Goal: Task Accomplishment & Management: Complete application form

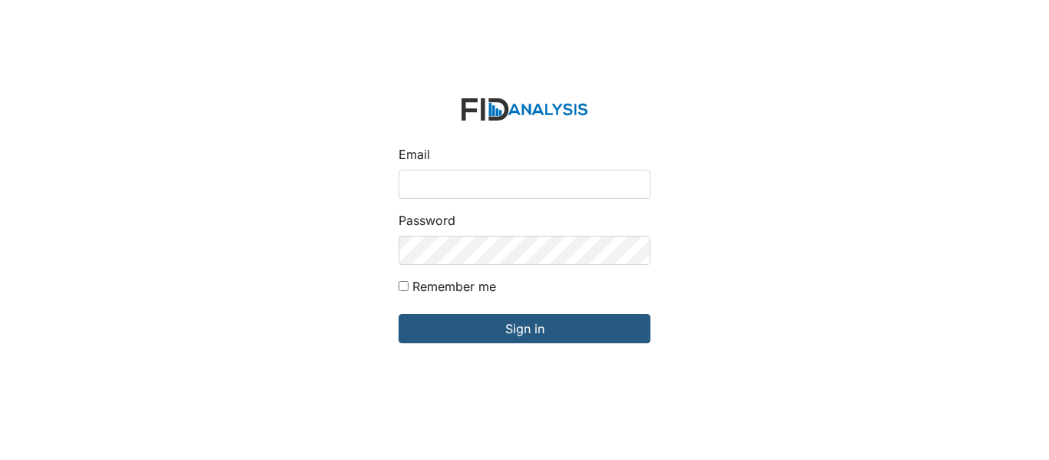
type input "[EMAIL_ADDRESS][DOMAIN_NAME]"
click at [402, 283] on input "Remember me" at bounding box center [404, 286] width 10 height 10
checkbox input "true"
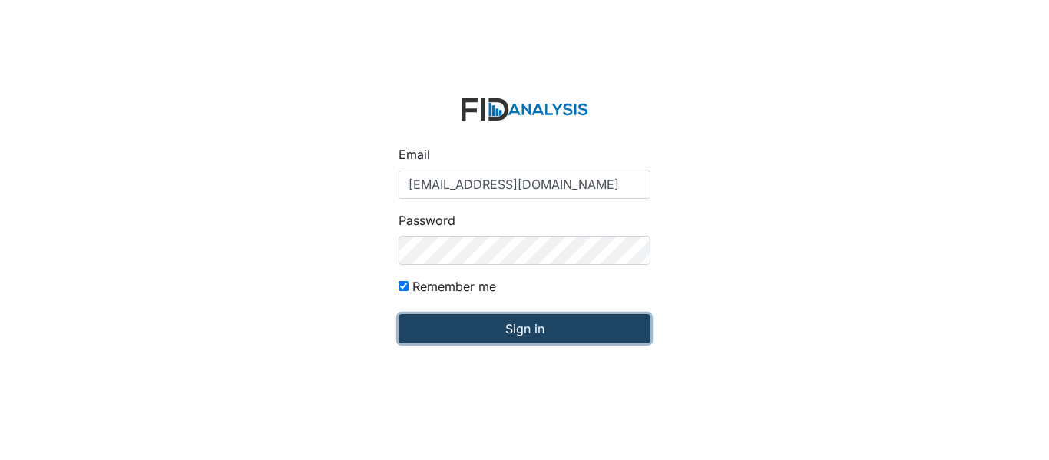
click at [479, 320] on input "Sign in" at bounding box center [525, 328] width 252 height 29
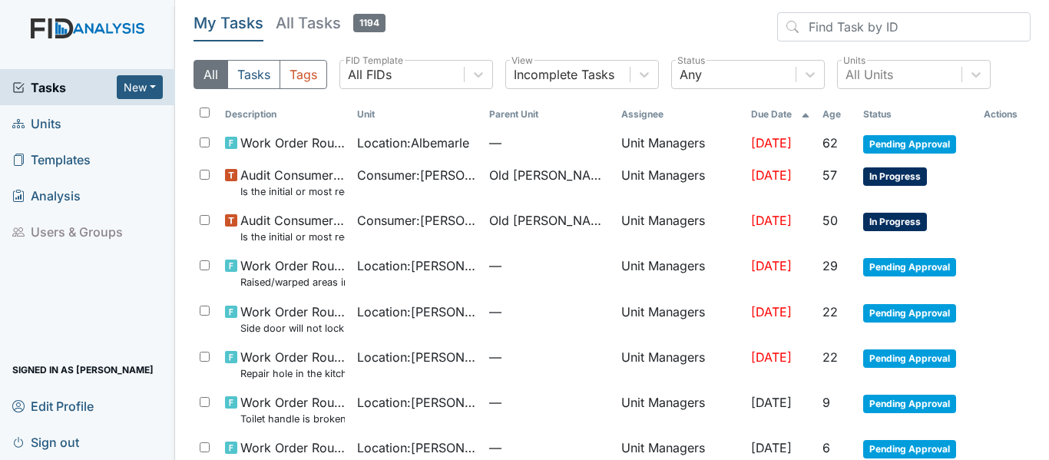
click at [51, 125] on span "Units" at bounding box center [36, 123] width 49 height 24
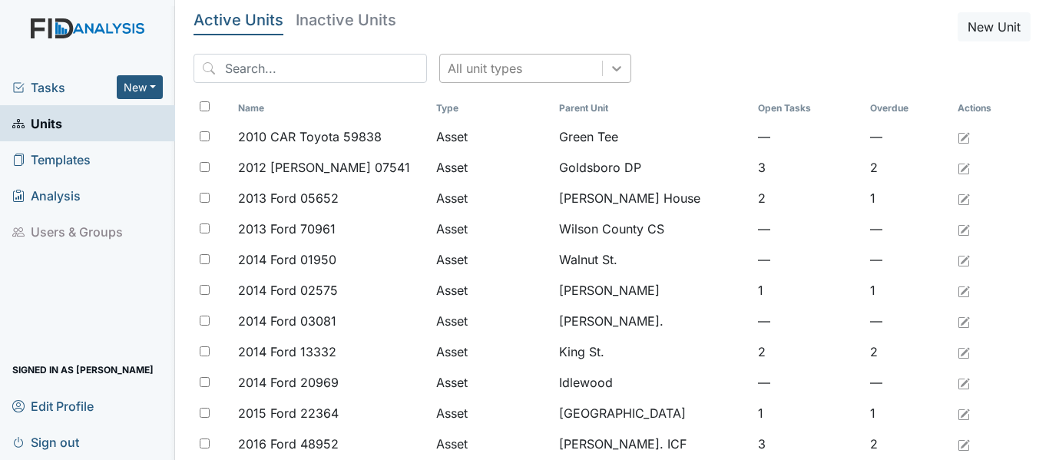
click at [609, 64] on icon at bounding box center [616, 68] width 15 height 15
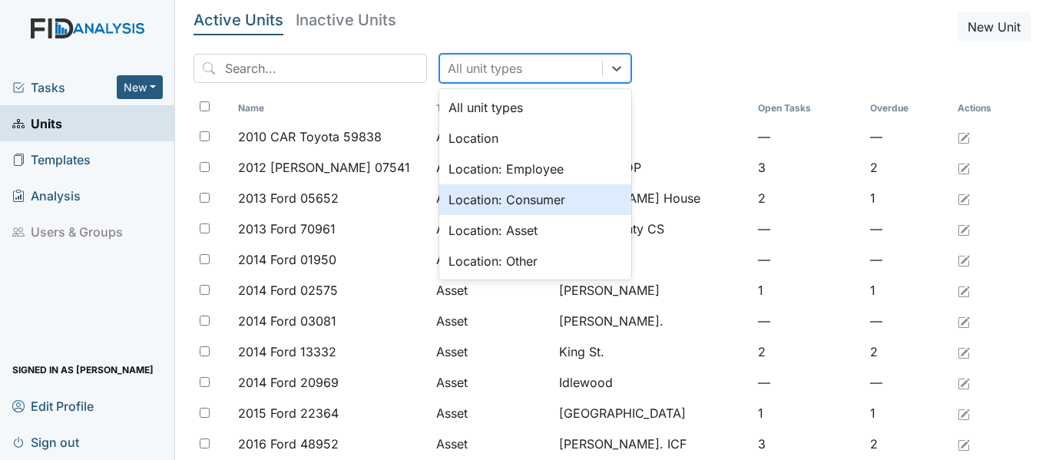
click at [489, 206] on div "Location: Consumer" at bounding box center [535, 199] width 192 height 31
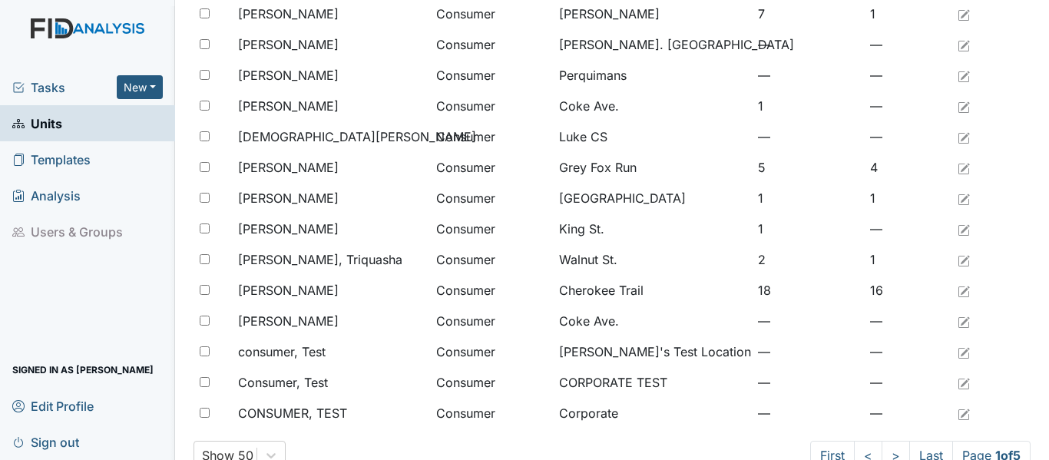
scroll to position [1263, 0]
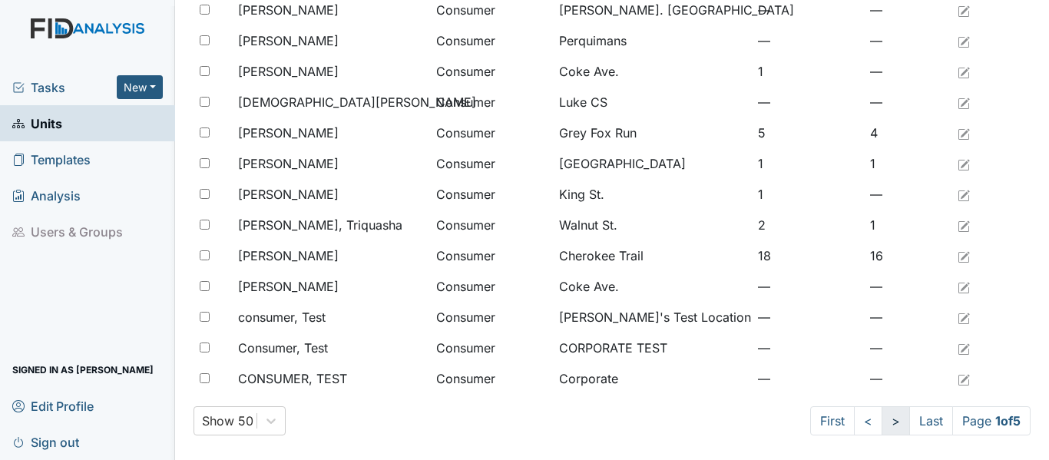
click at [882, 425] on link ">" at bounding box center [896, 420] width 28 height 29
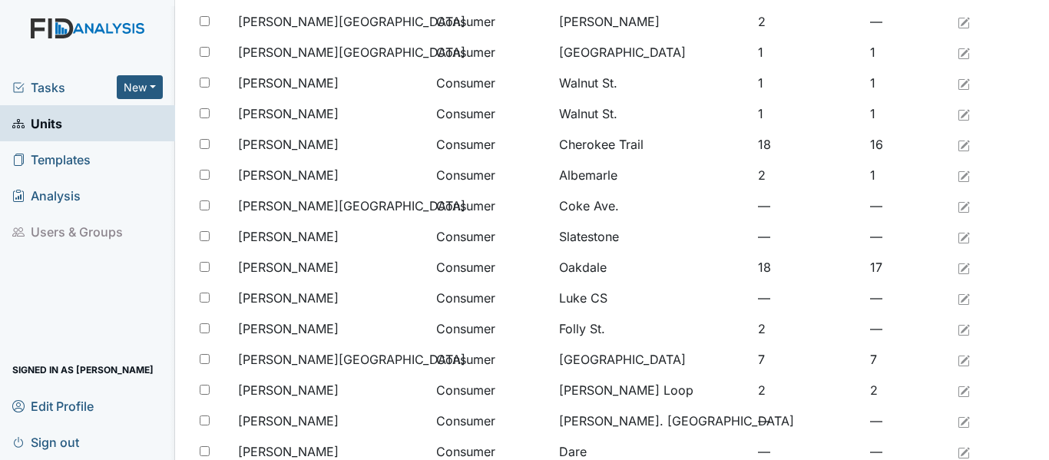
scroll to position [572, 0]
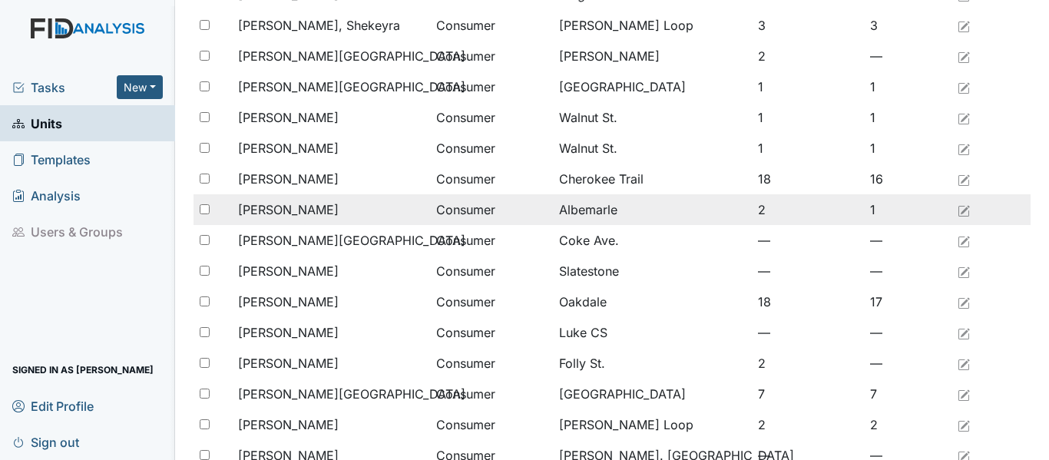
click at [309, 210] on span "Farmer, Alan" at bounding box center [288, 209] width 101 height 18
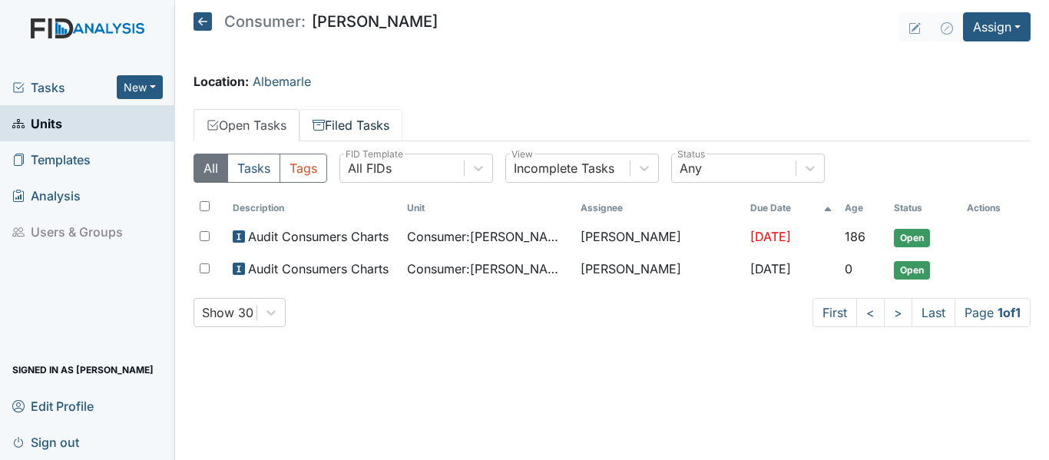
click at [352, 123] on link "Filed Tasks" at bounding box center [351, 125] width 103 height 32
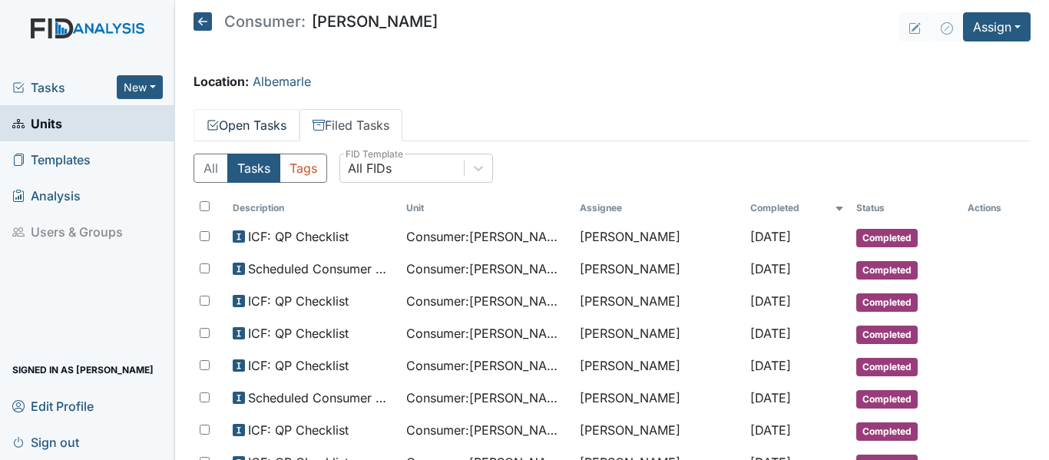
click at [291, 120] on link "Open Tasks" at bounding box center [247, 125] width 106 height 32
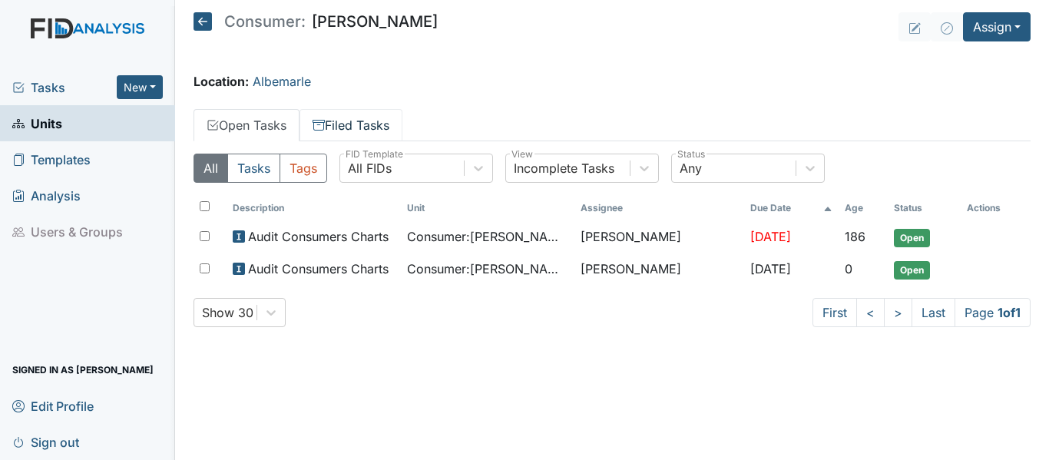
click at [383, 131] on link "Filed Tasks" at bounding box center [351, 125] width 103 height 32
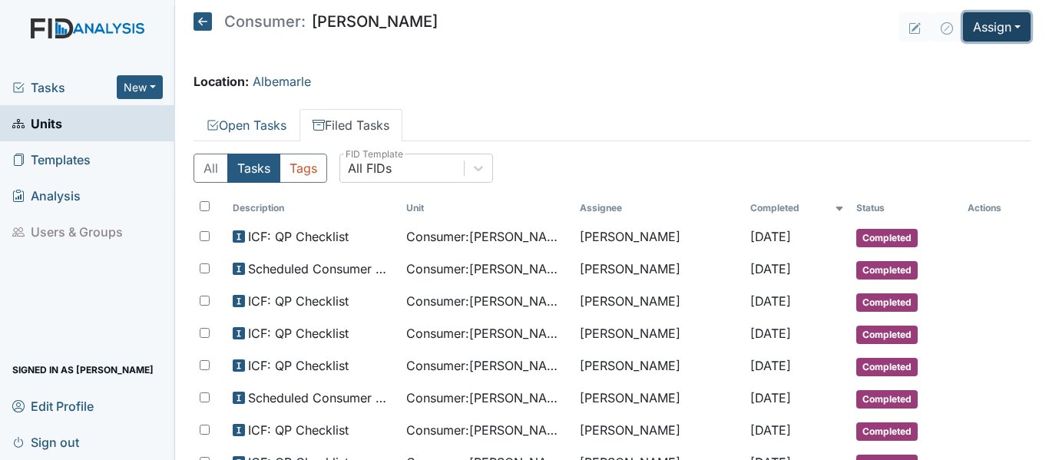
click at [975, 31] on button "Assign" at bounding box center [997, 26] width 68 height 29
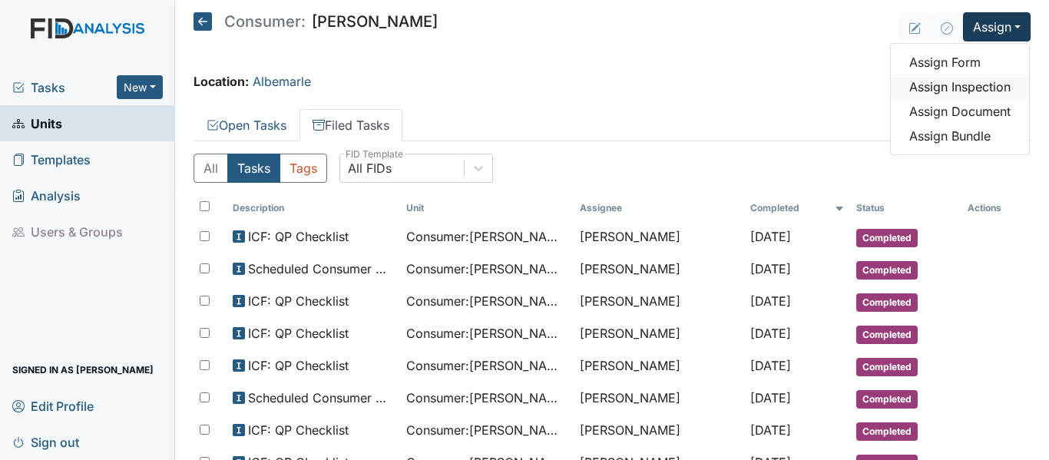
click at [968, 82] on link "Assign Inspection" at bounding box center [960, 86] width 138 height 25
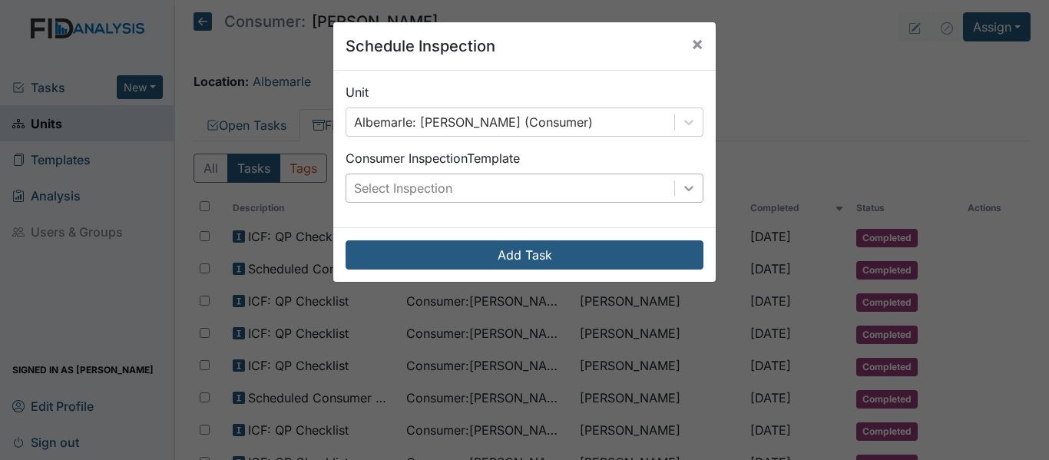
click at [675, 181] on div at bounding box center [689, 188] width 28 height 28
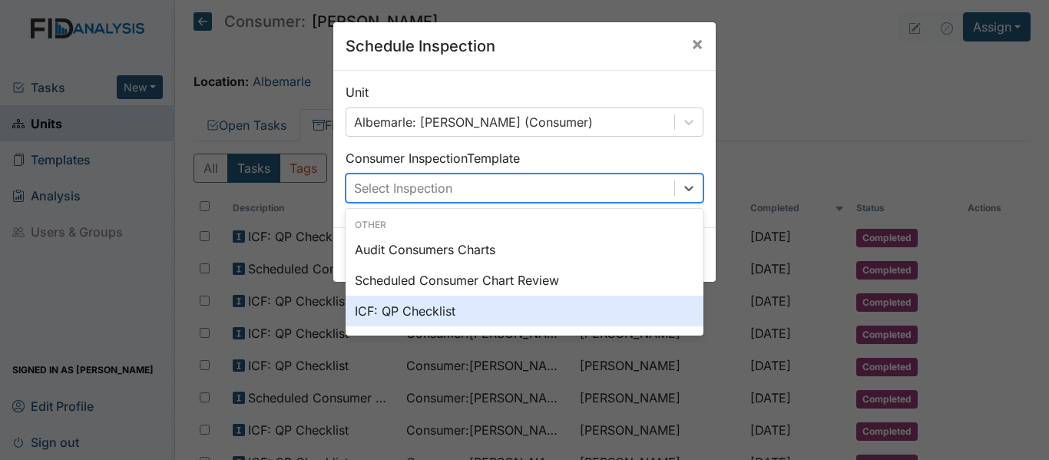
click at [437, 306] on div "ICF: QP Checklist" at bounding box center [525, 311] width 358 height 31
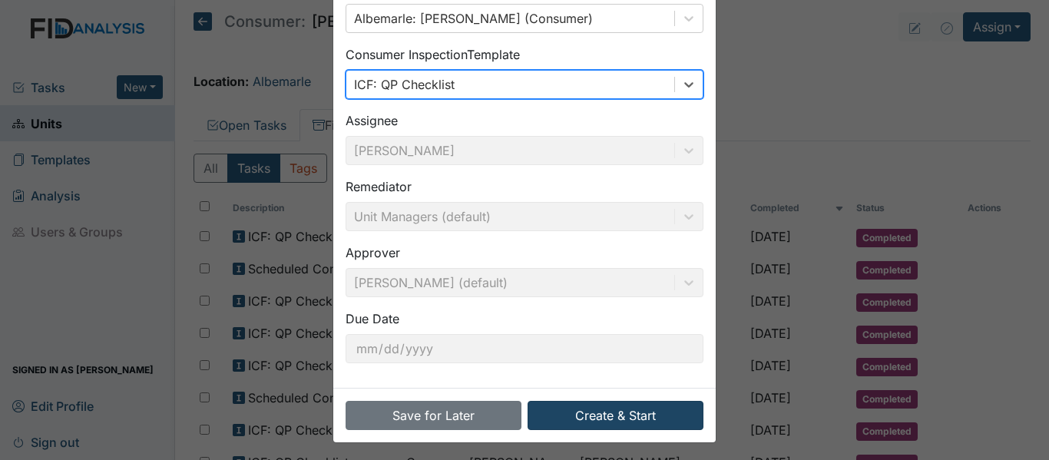
scroll to position [108, 0]
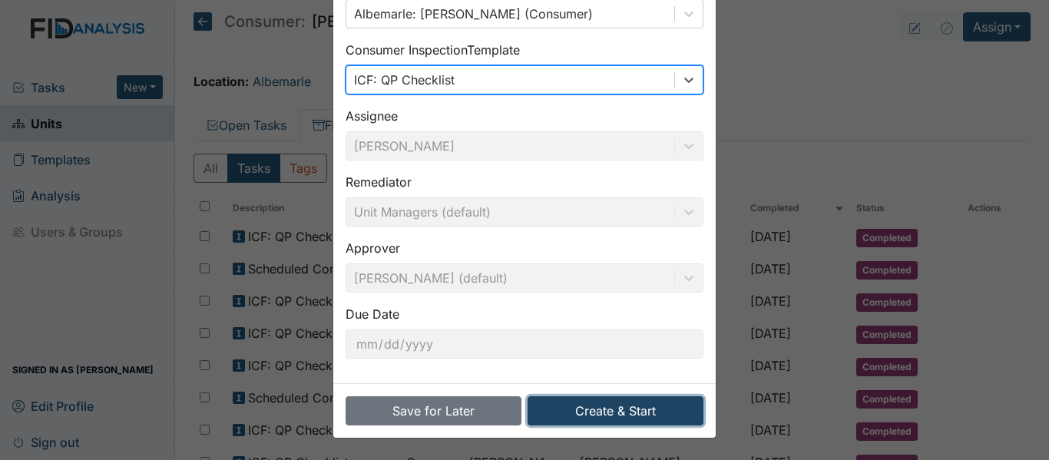
click at [632, 412] on button "Create & Start" at bounding box center [616, 410] width 176 height 29
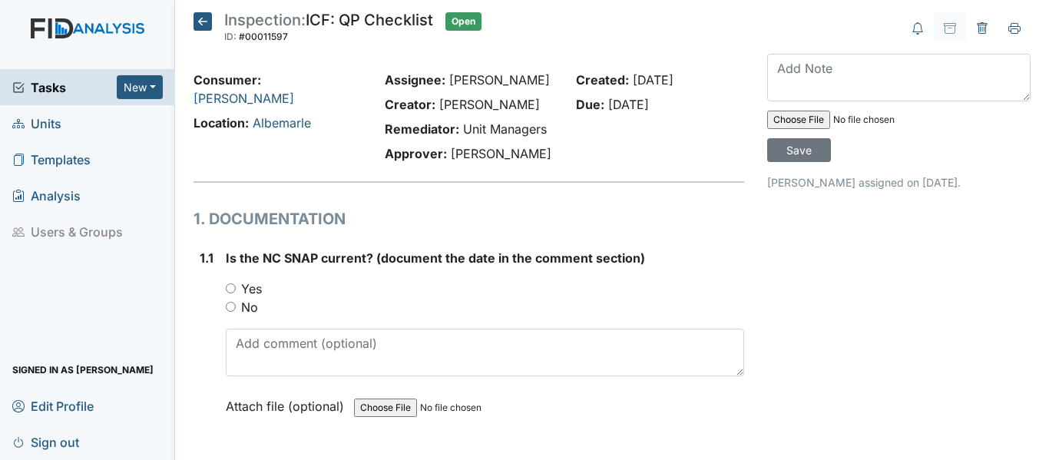
click at [232, 288] on input "Yes" at bounding box center [231, 288] width 10 height 10
radio input "true"
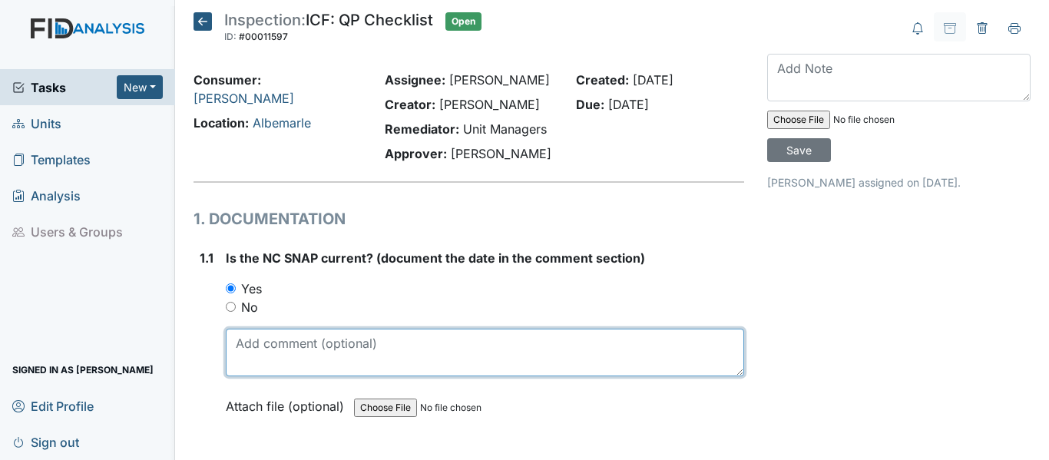
click at [262, 351] on textarea at bounding box center [485, 353] width 518 height 48
drag, startPoint x: 232, startPoint y: 339, endPoint x: 276, endPoint y: 343, distance: 44.7
click at [276, 343] on textarea "2/4/25" at bounding box center [485, 353] width 518 height 48
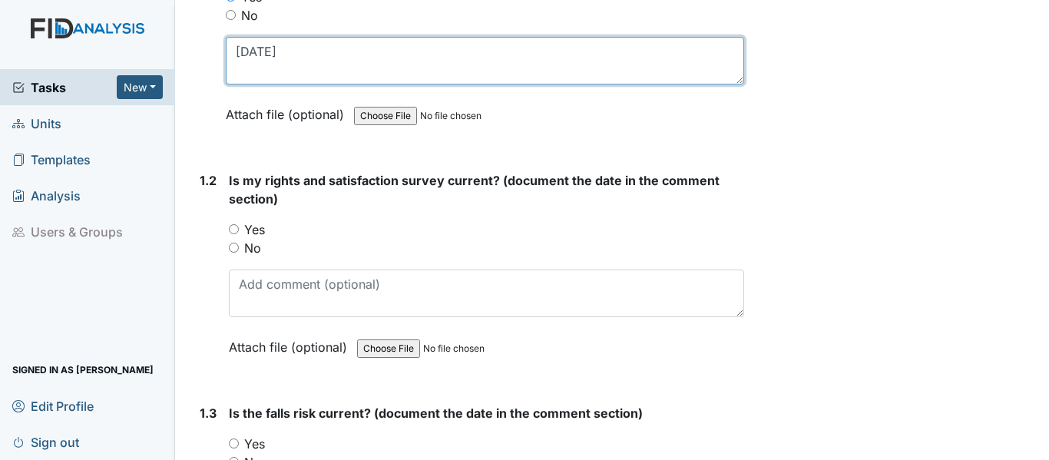
scroll to position [307, 0]
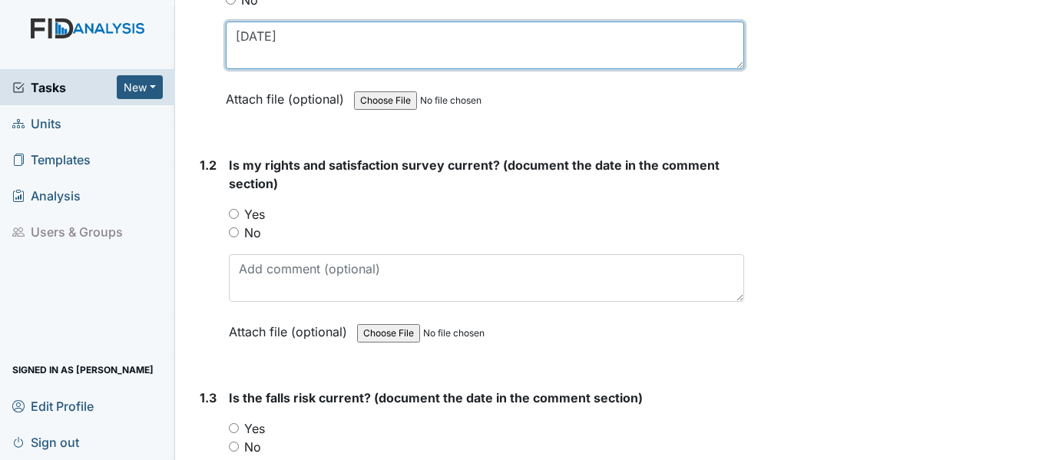
type textarea "2/4/25"
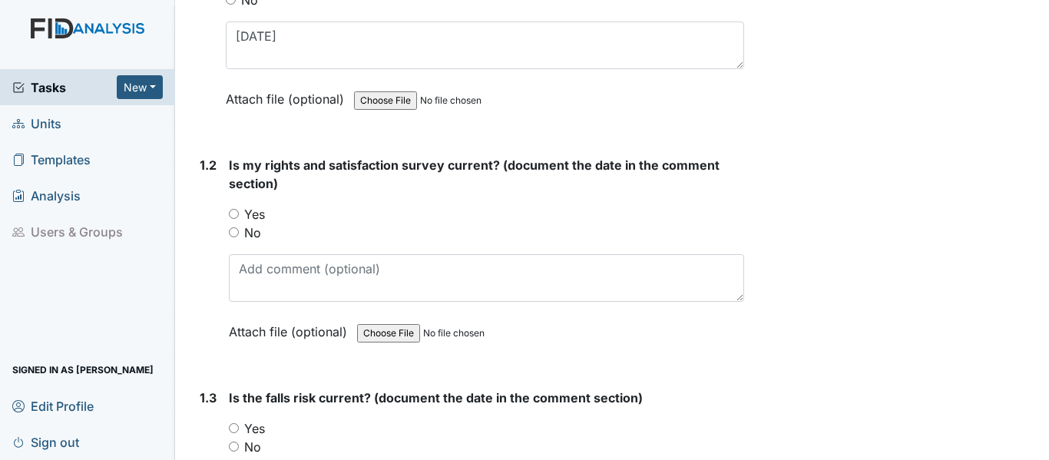
click at [233, 213] on input "Yes" at bounding box center [234, 214] width 10 height 10
radio input "true"
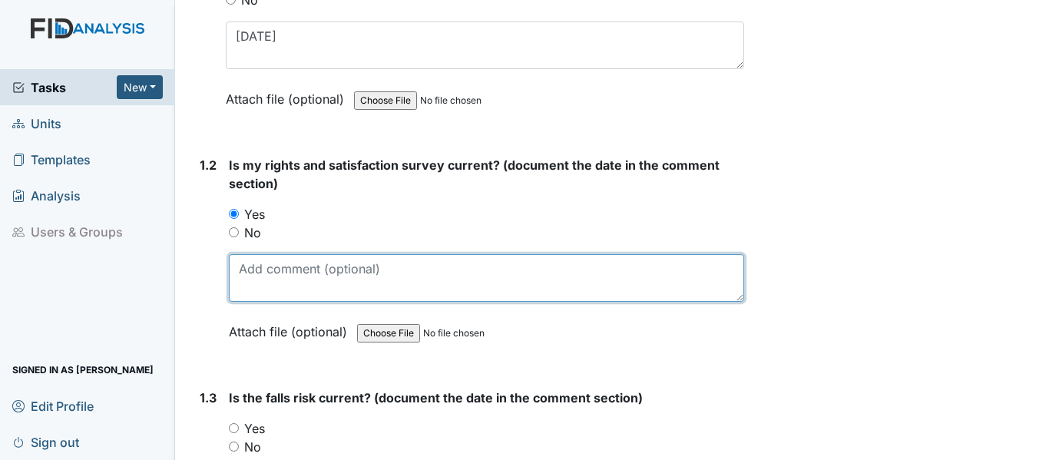
click at [290, 276] on textarea at bounding box center [486, 278] width 515 height 48
paste textarea "2/4/25"
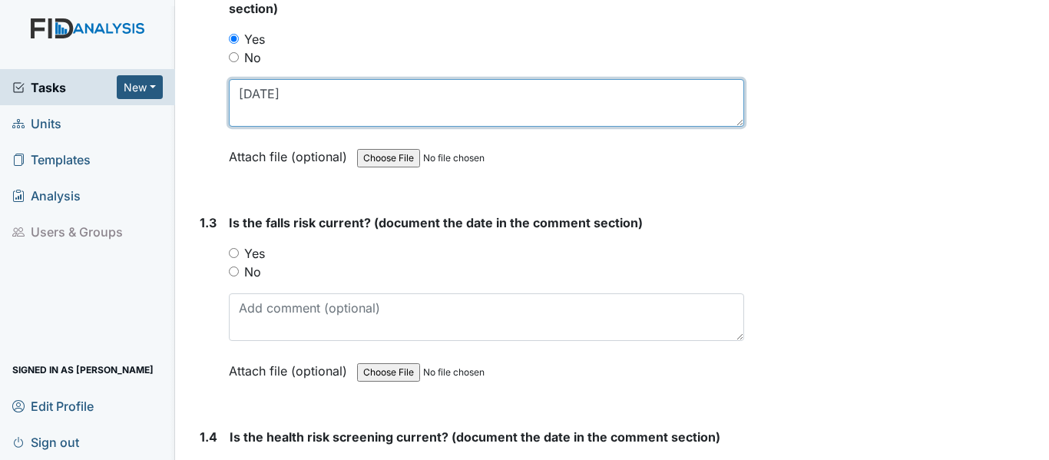
scroll to position [538, 0]
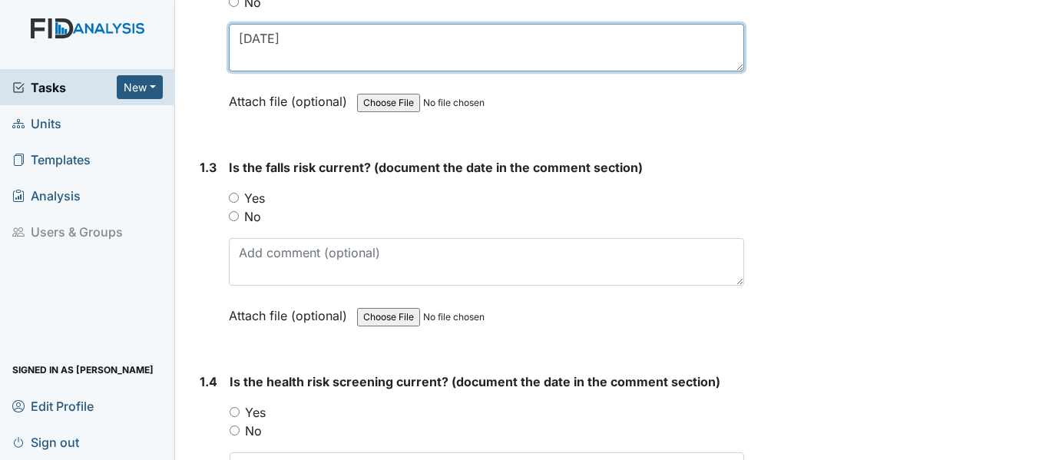
type textarea "2/4/25"
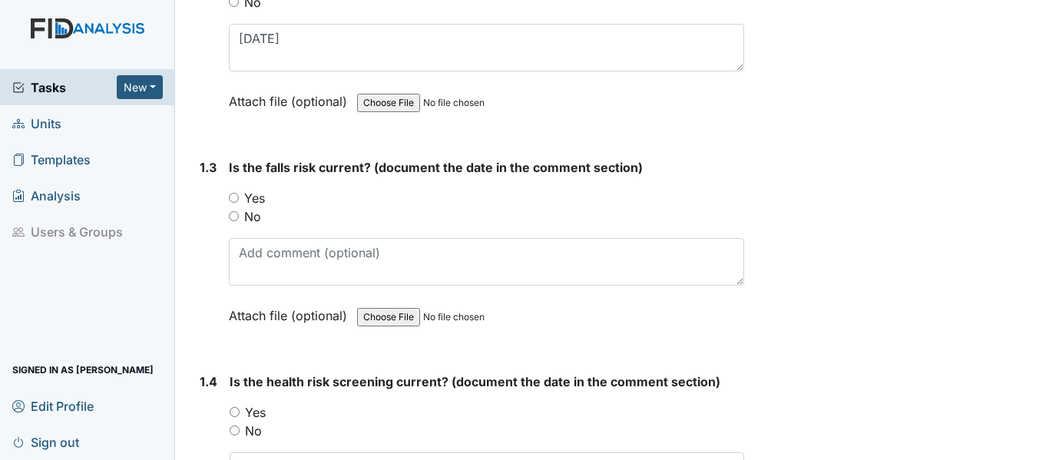
click at [237, 201] on input "Yes" at bounding box center [234, 198] width 10 height 10
radio input "true"
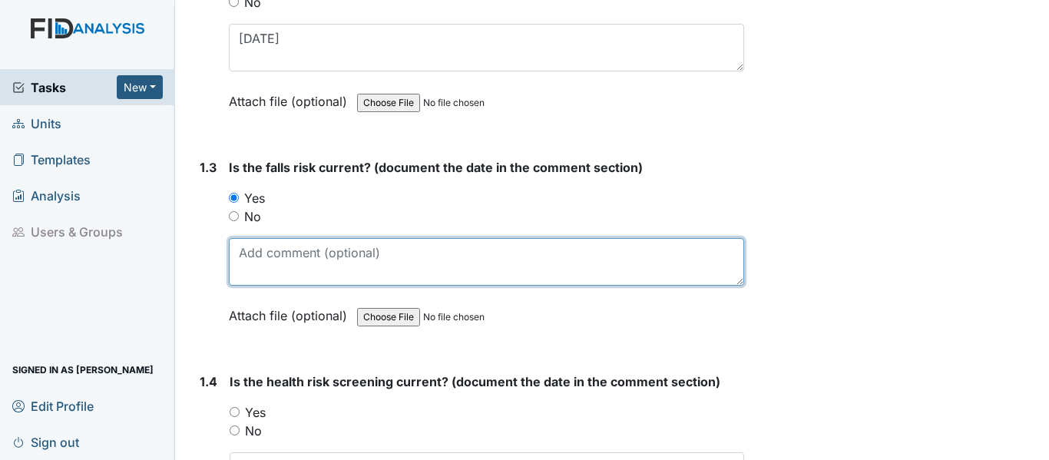
click at [288, 259] on textarea at bounding box center [486, 262] width 515 height 48
paste textarea "2/4/25"
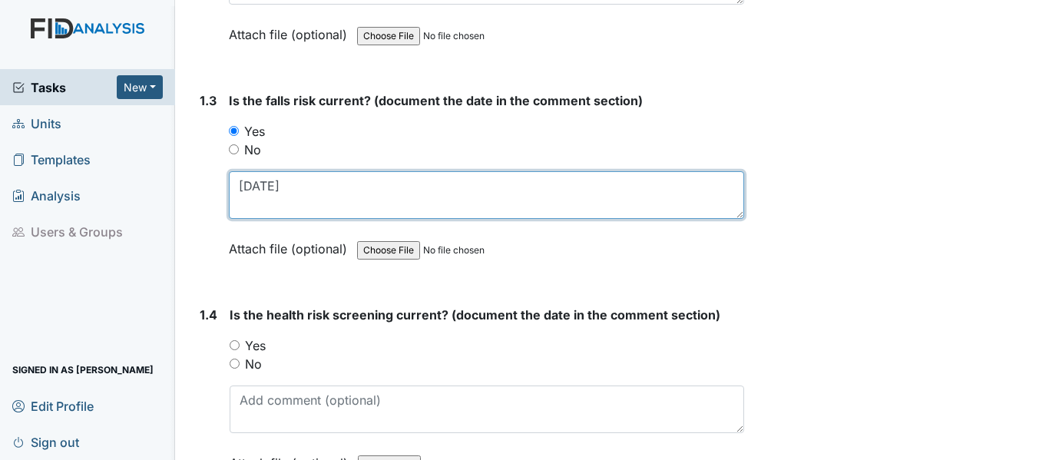
scroll to position [691, 0]
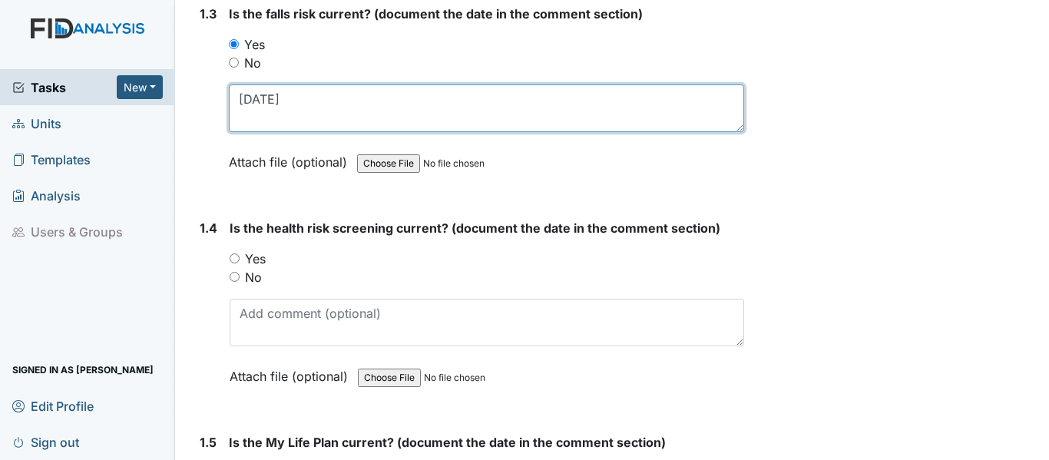
type textarea "2/4/25"
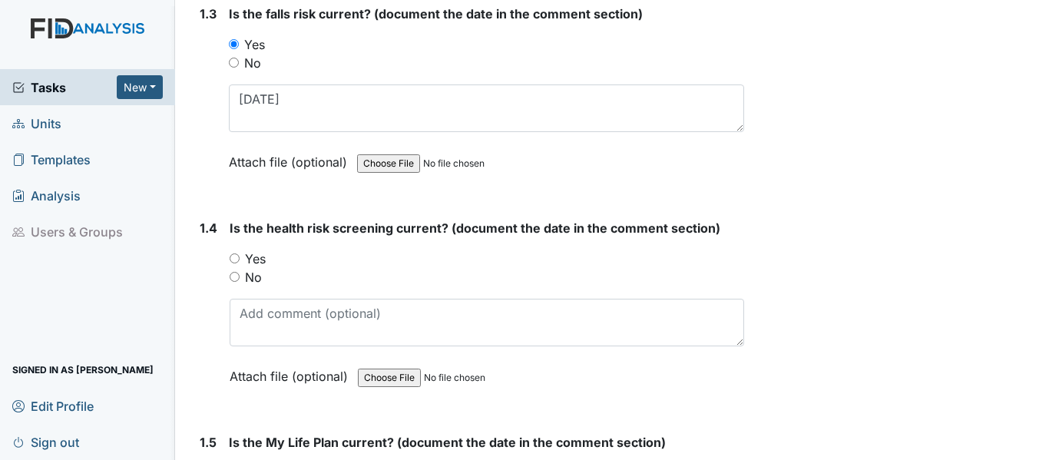
click at [239, 255] on input "Yes" at bounding box center [235, 258] width 10 height 10
radio input "true"
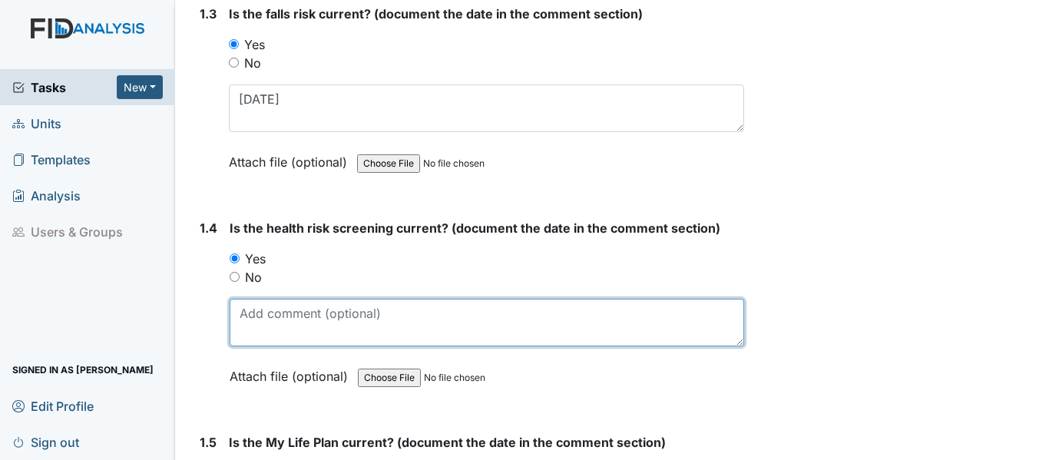
click at [290, 328] on textarea at bounding box center [487, 323] width 515 height 48
paste textarea "2/4/25"
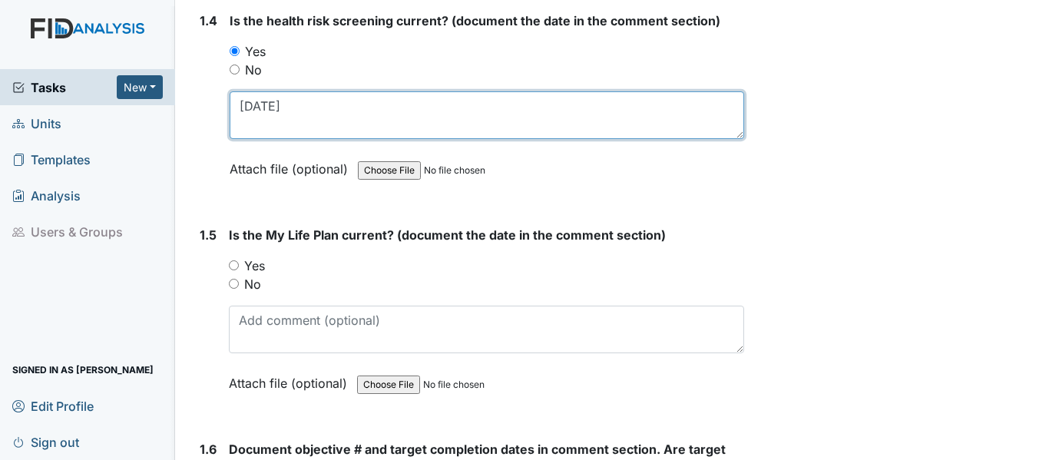
scroll to position [922, 0]
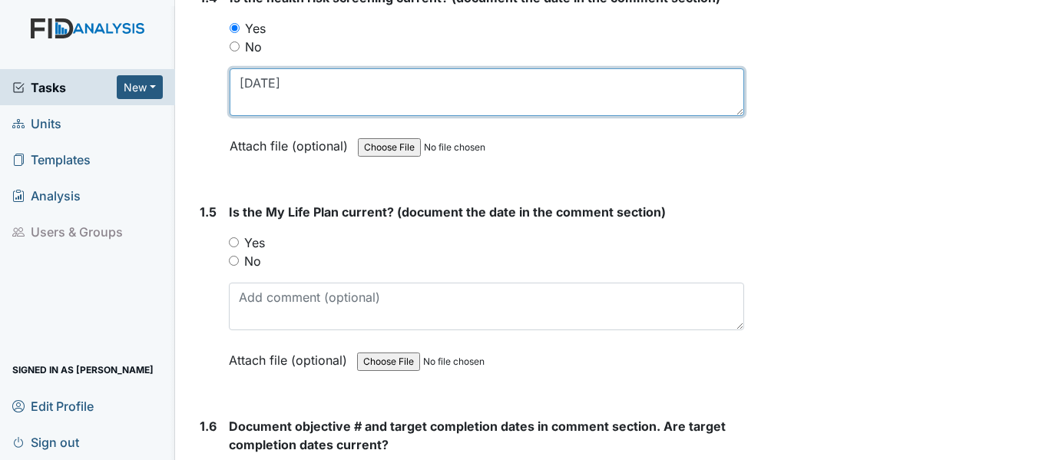
type textarea "2/4/25"
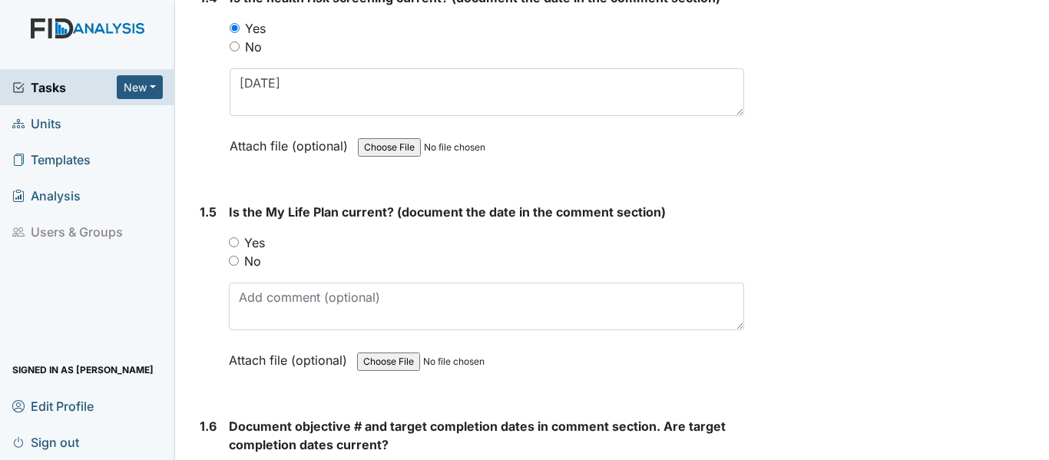
click at [235, 240] on input "Yes" at bounding box center [234, 242] width 10 height 10
radio input "true"
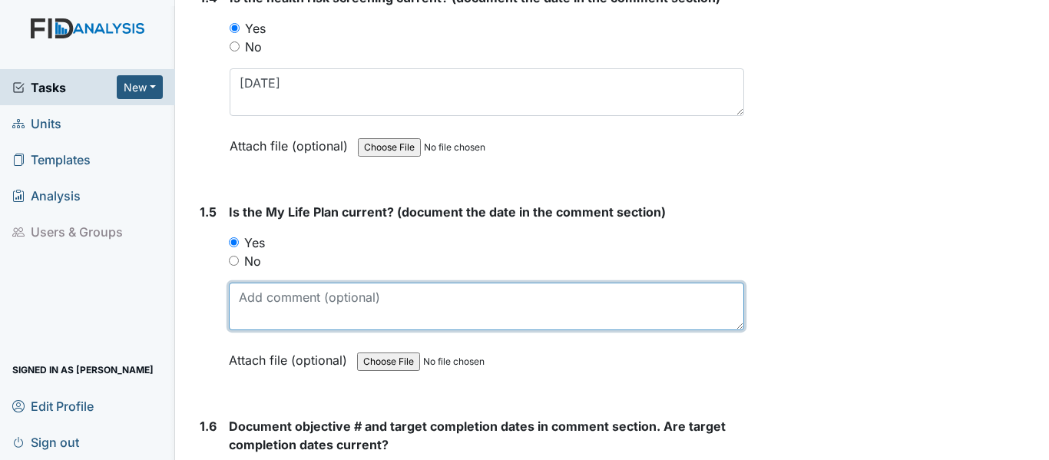
click at [302, 294] on textarea at bounding box center [486, 307] width 515 height 48
paste textarea "2/4/25"
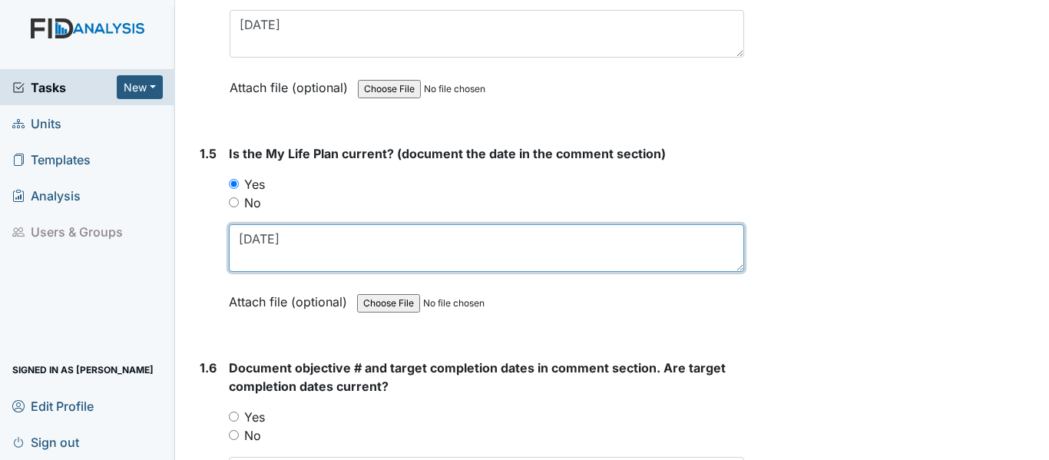
scroll to position [1075, 0]
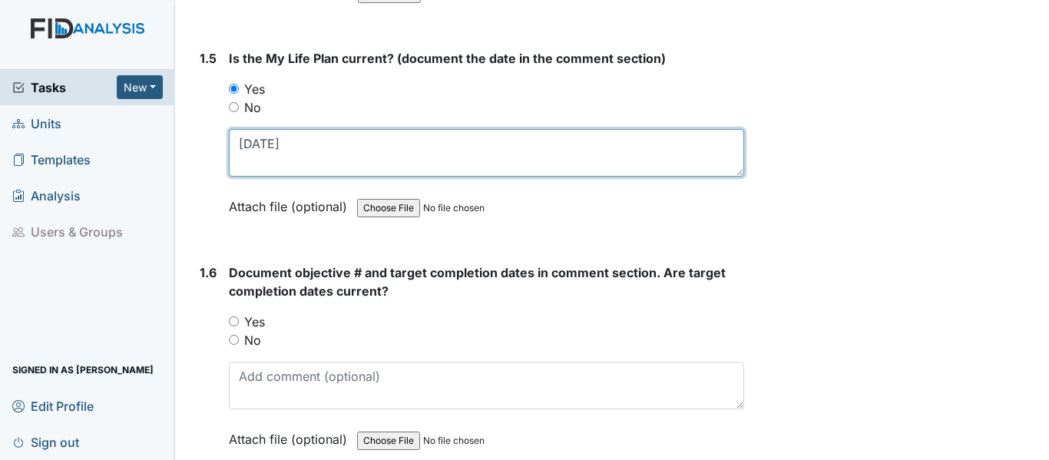
type textarea "2/4/25"
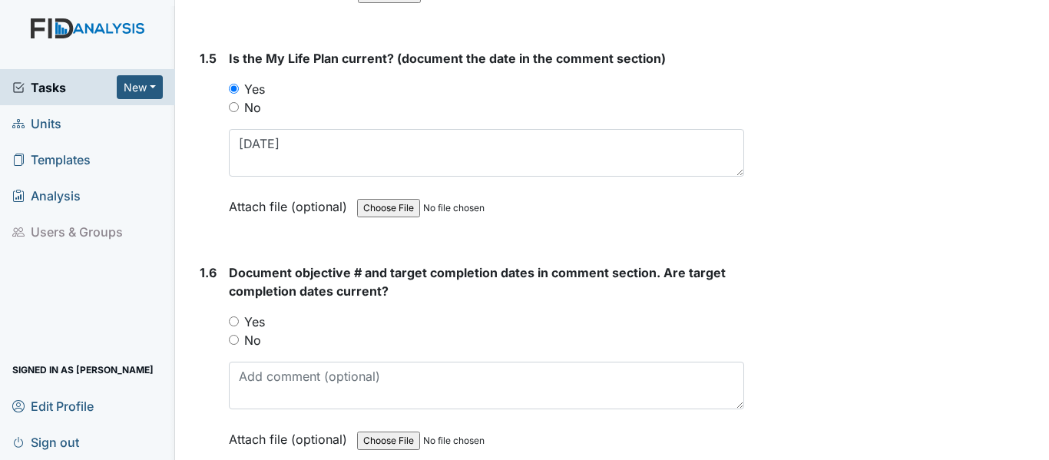
click at [237, 325] on input "Yes" at bounding box center [234, 321] width 10 height 10
radio input "true"
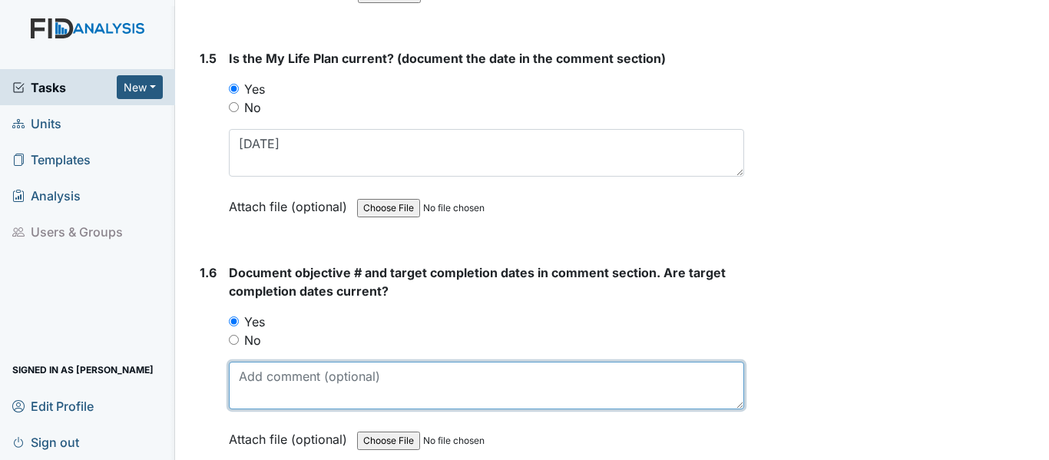
click at [260, 385] on textarea at bounding box center [486, 386] width 515 height 48
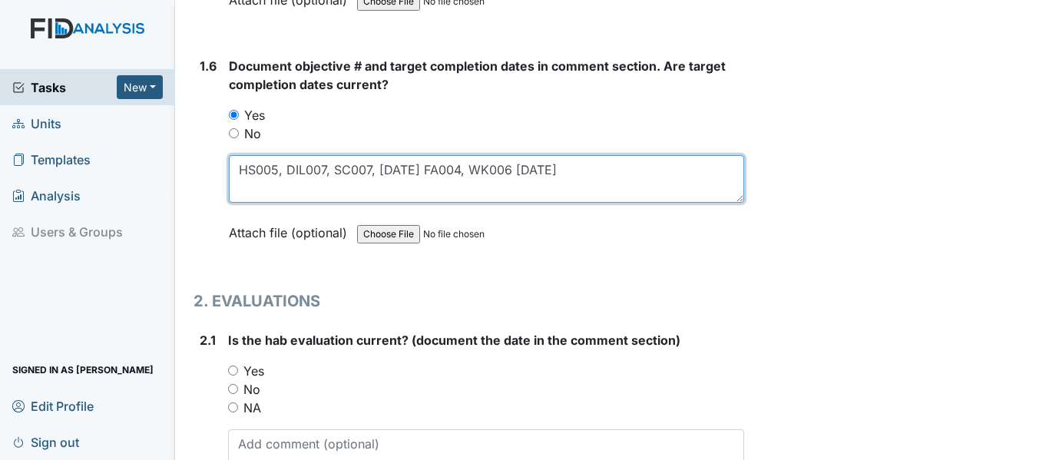
scroll to position [1306, 0]
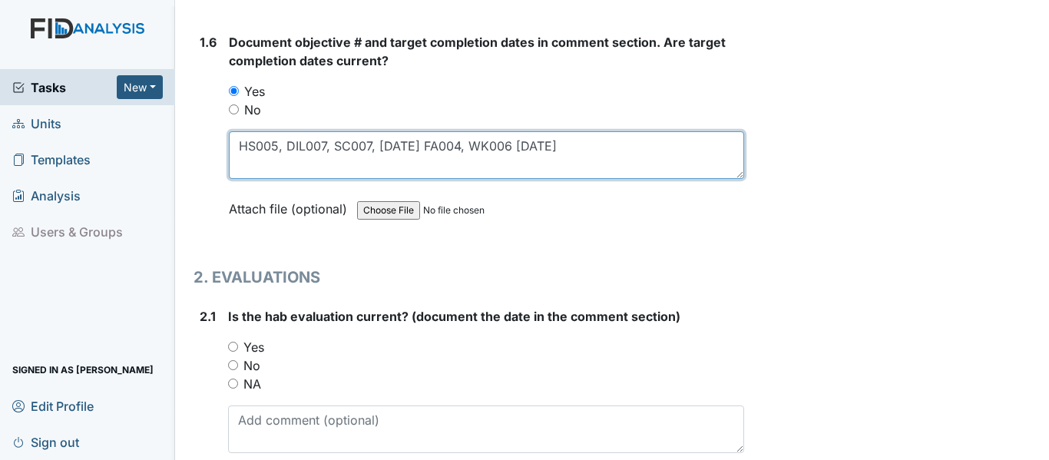
type textarea "HS005, DIL007, SC007, 7/31/26 FA004, WK006 1/24/26"
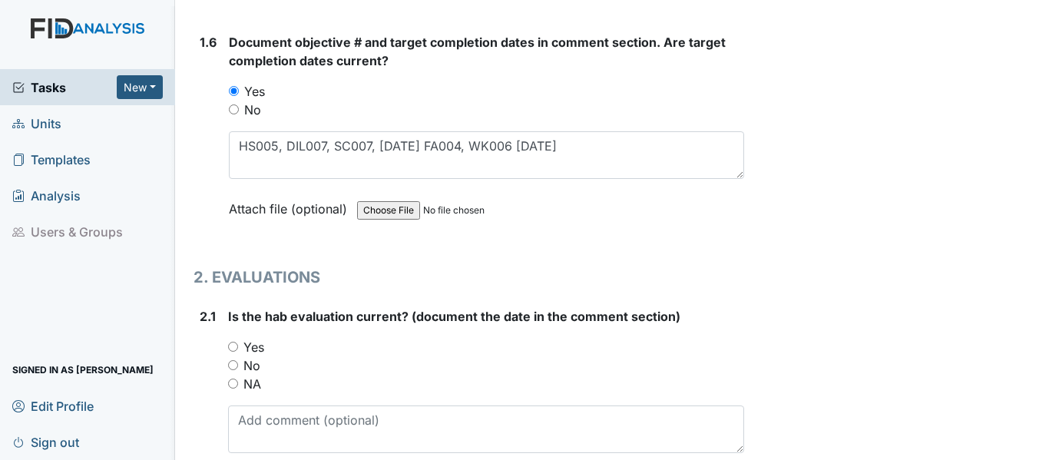
click at [237, 350] on input "Yes" at bounding box center [233, 347] width 10 height 10
radio input "true"
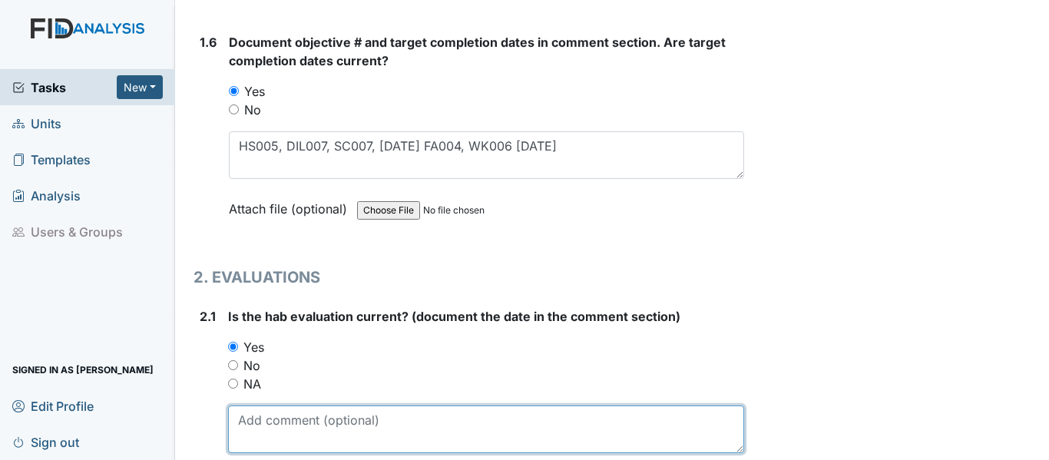
click at [278, 426] on textarea at bounding box center [486, 429] width 516 height 48
paste textarea "2/4/25"
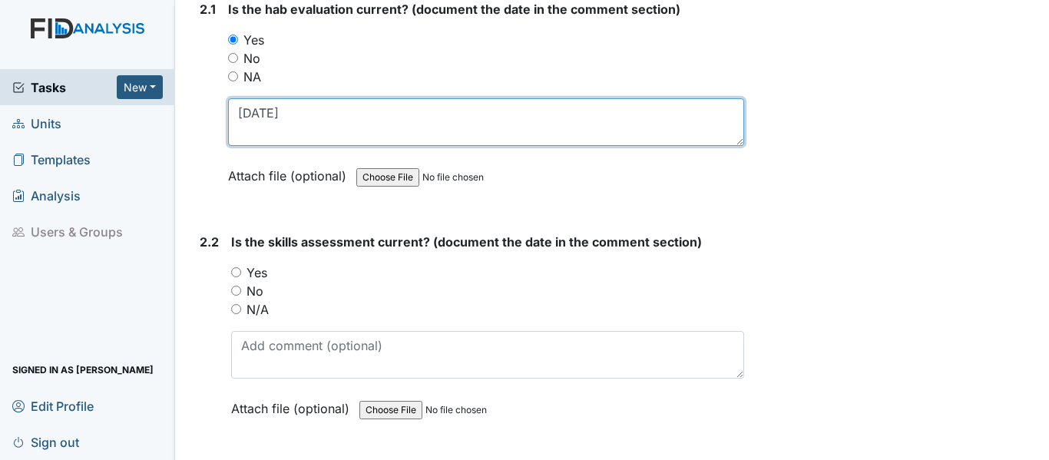
scroll to position [1690, 0]
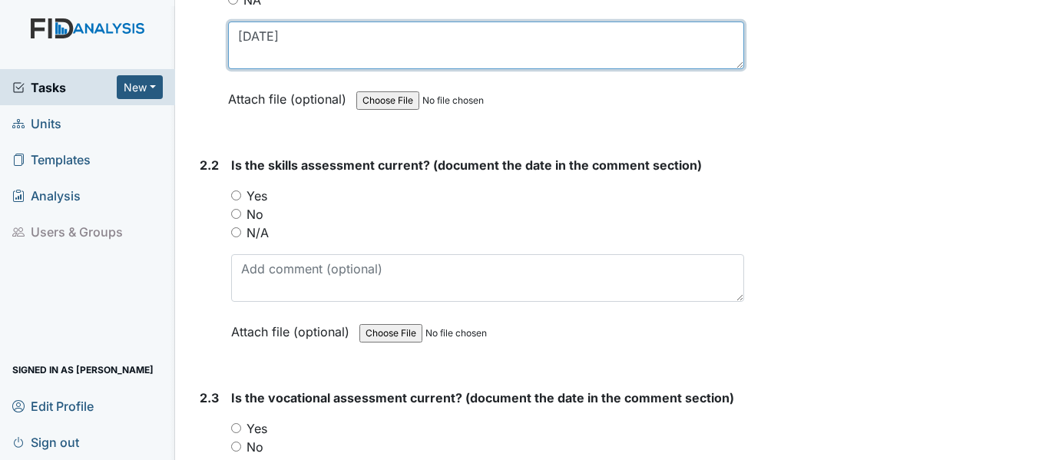
type textarea "2/4/25"
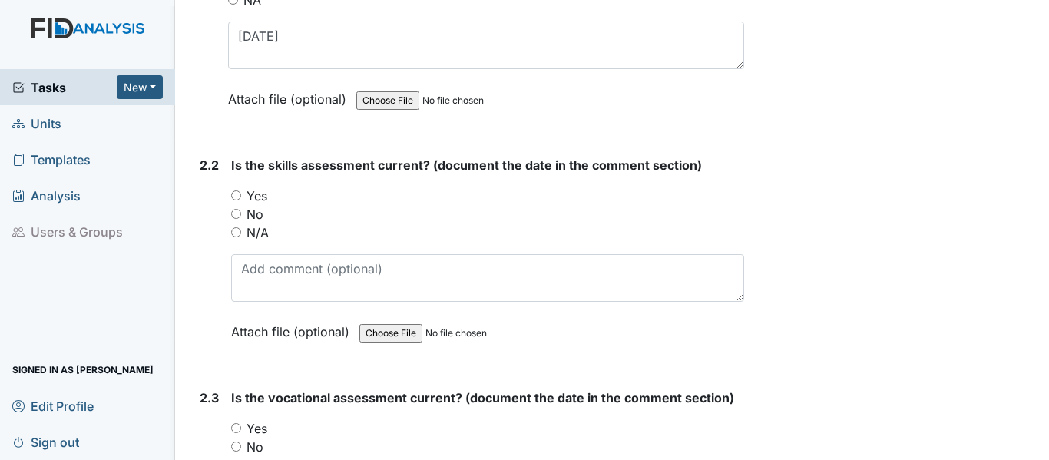
click at [235, 193] on input "Yes" at bounding box center [236, 195] width 10 height 10
radio input "true"
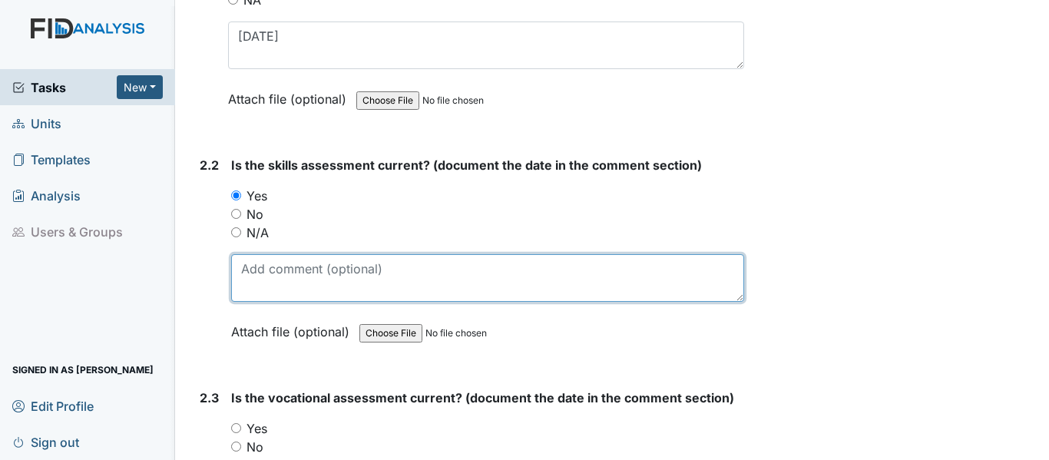
click at [296, 267] on textarea at bounding box center [487, 278] width 513 height 48
paste textarea "[DATE]"
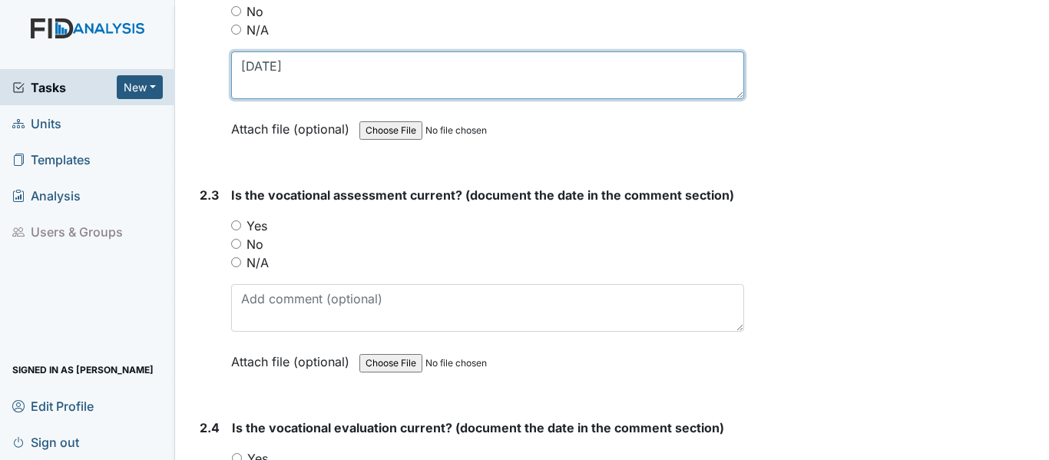
scroll to position [1920, 0]
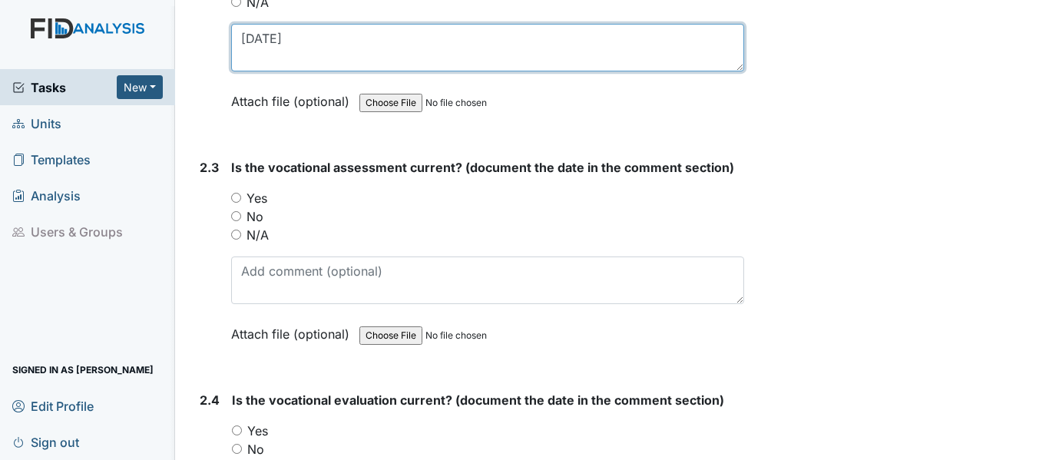
type textarea "[DATE]"
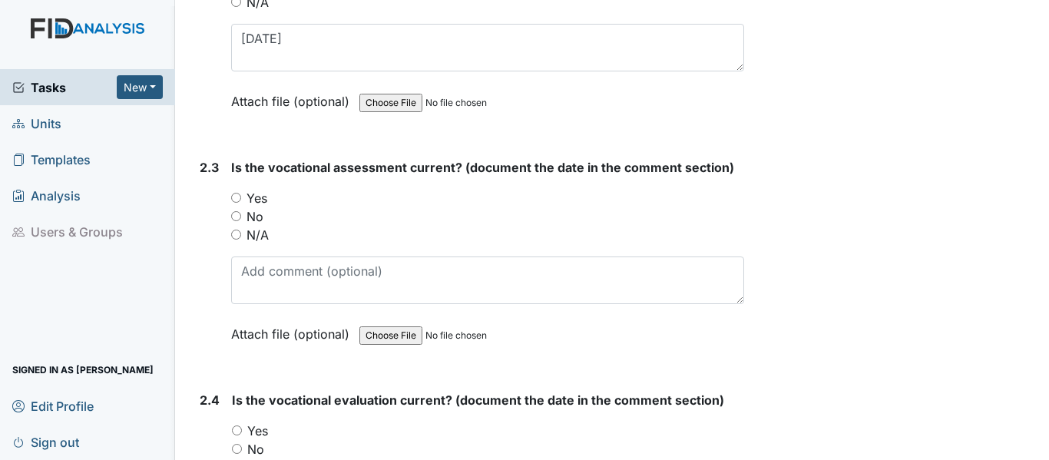
click at [235, 196] on input "Yes" at bounding box center [236, 198] width 10 height 10
radio input "true"
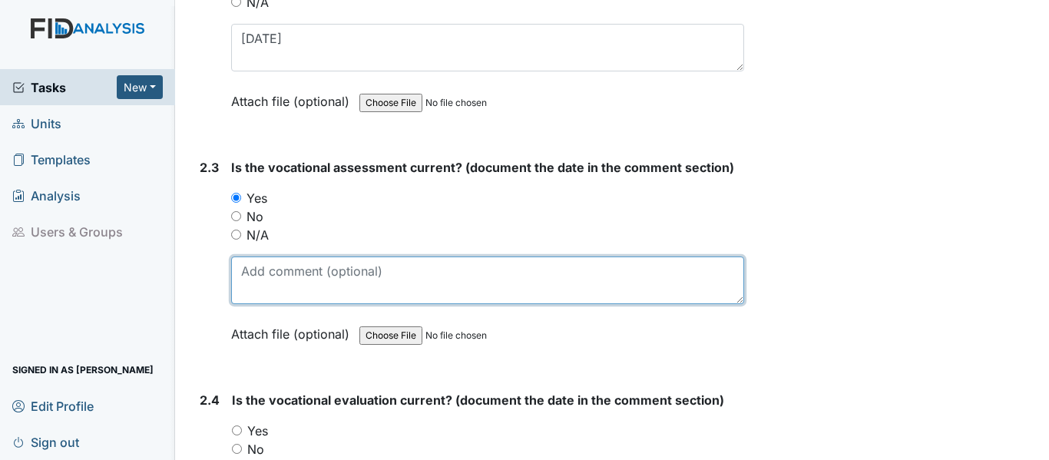
click at [304, 277] on textarea at bounding box center [487, 281] width 513 height 48
paste textarea "[DATE]"
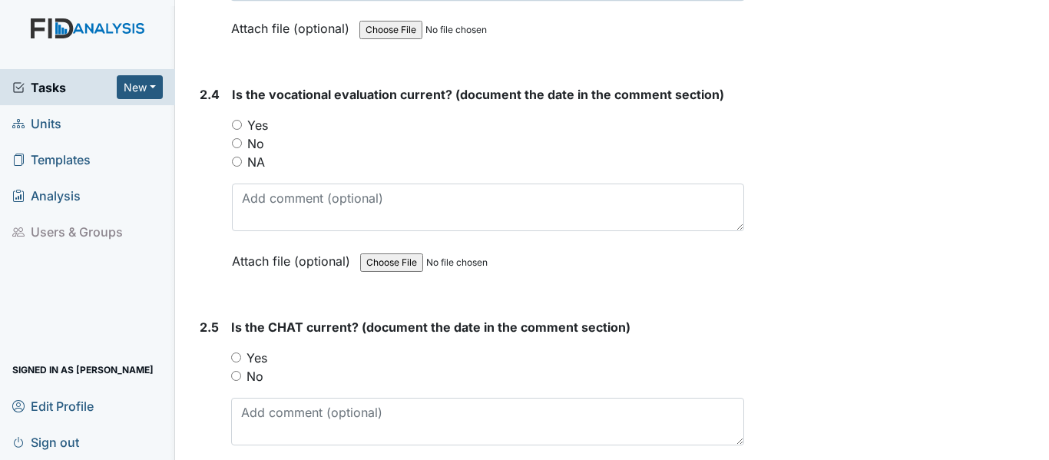
scroll to position [2227, 0]
type textarea "[DATE]"
click at [240, 120] on input "Yes" at bounding box center [237, 123] width 10 height 10
radio input "true"
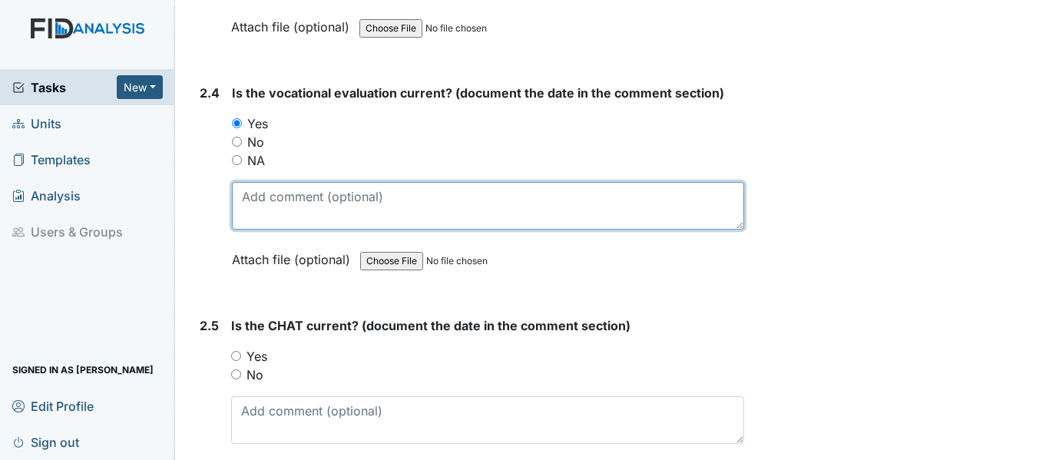
click at [287, 195] on textarea at bounding box center [488, 206] width 512 height 48
paste textarea "2/4/25"
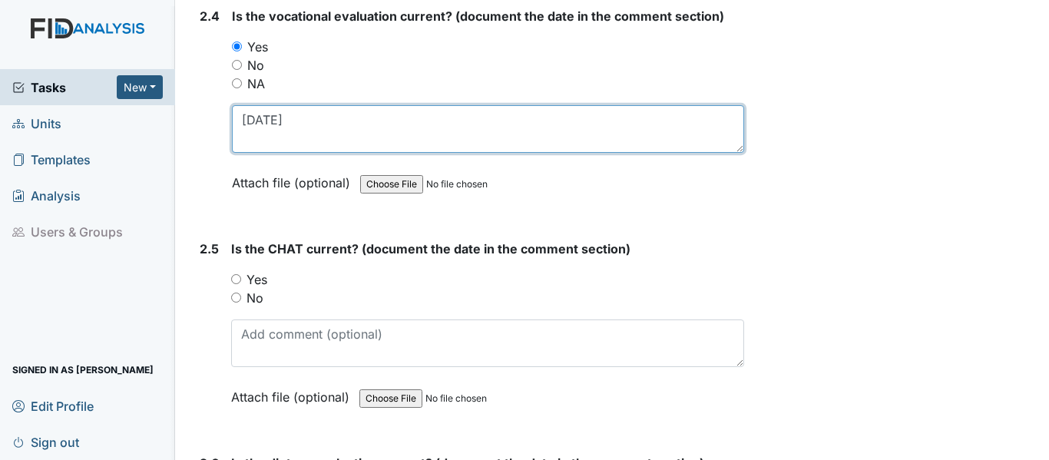
type textarea "2/4/25"
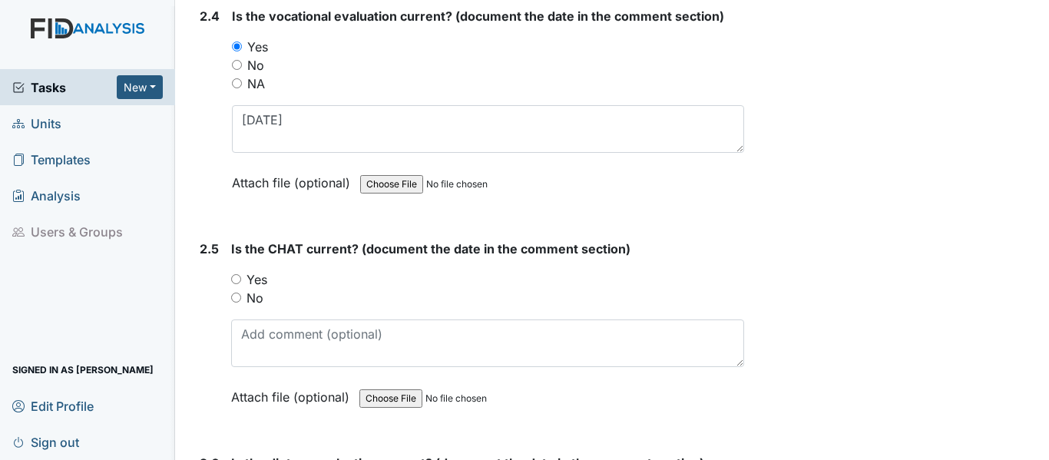
click at [237, 282] on input "Yes" at bounding box center [236, 279] width 10 height 10
radio input "true"
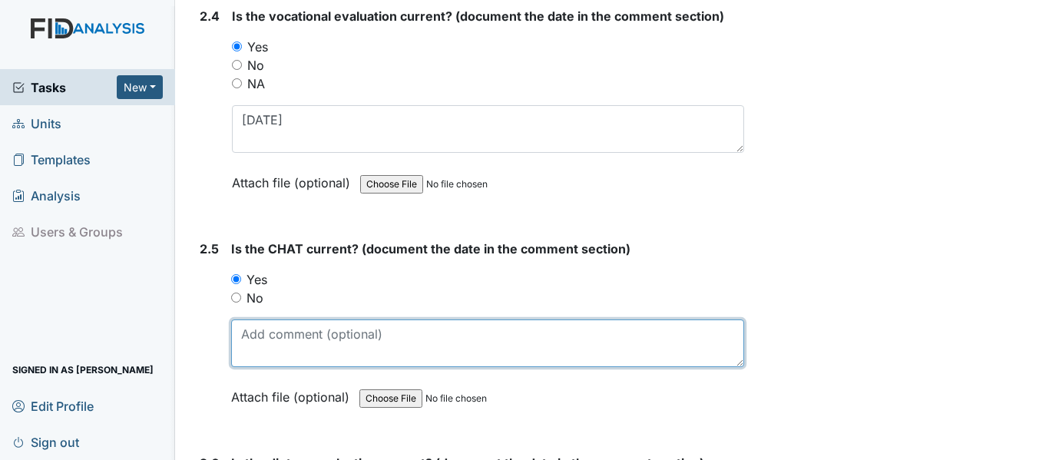
click at [299, 348] on textarea at bounding box center [487, 343] width 513 height 48
paste textarea "2/4/25"
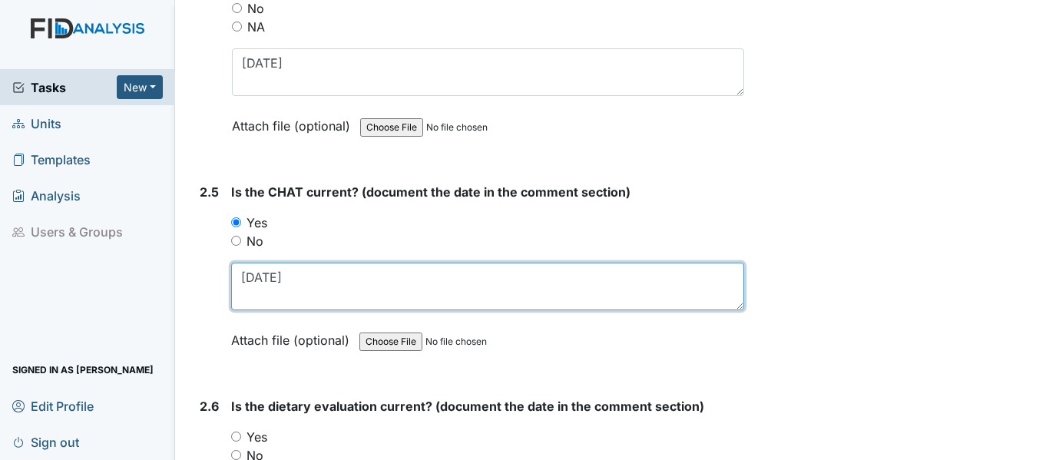
scroll to position [2534, 0]
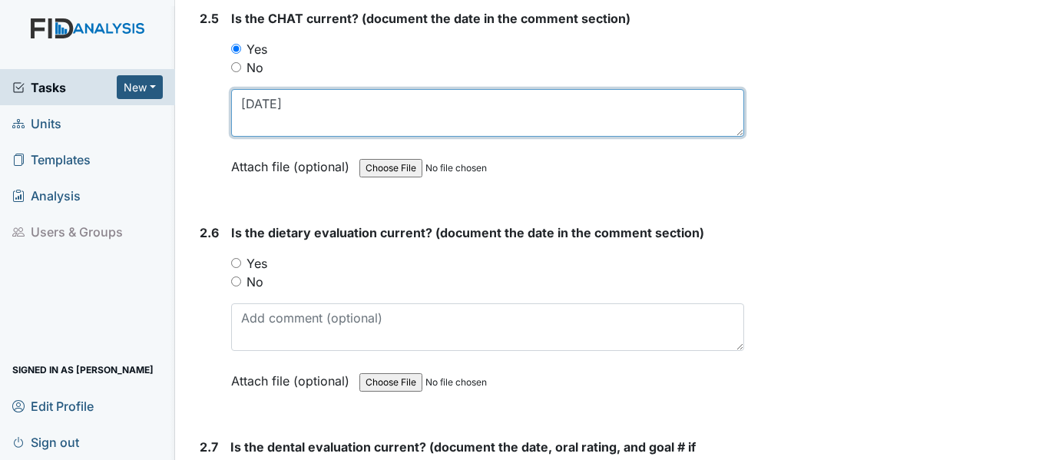
type textarea "2/4/25"
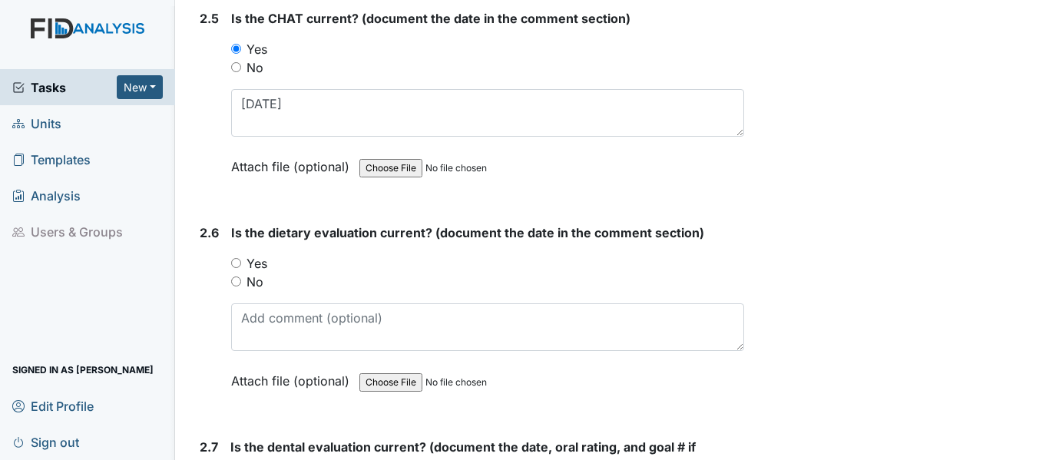
click at [241, 265] on input "Yes" at bounding box center [236, 263] width 10 height 10
radio input "true"
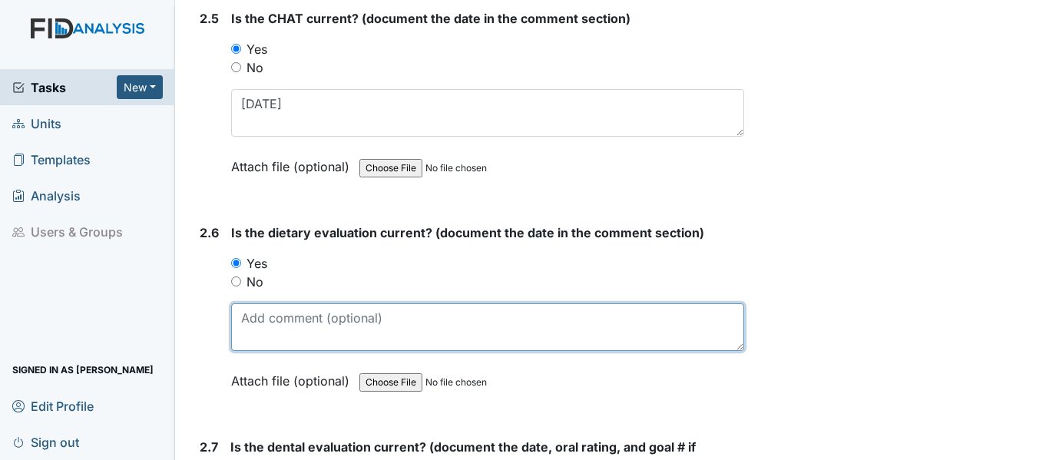
click at [288, 323] on textarea at bounding box center [487, 327] width 513 height 48
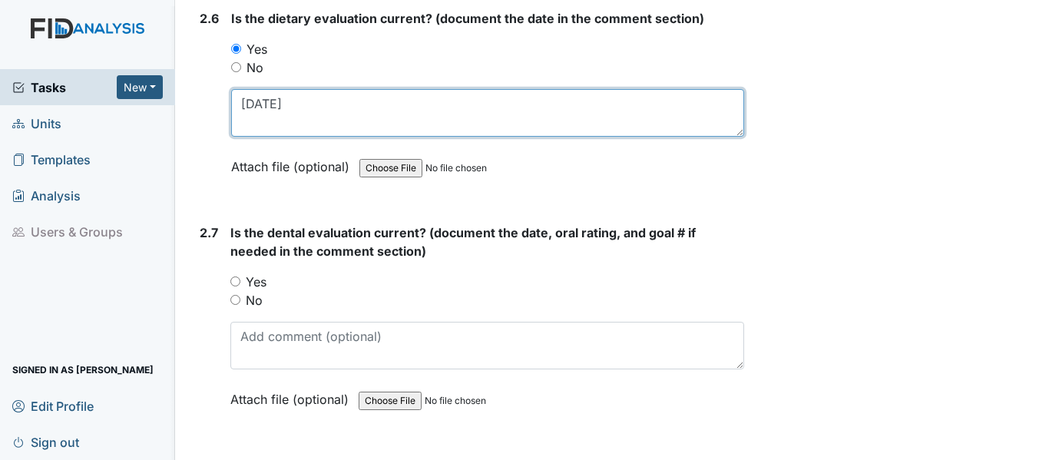
scroll to position [2765, 0]
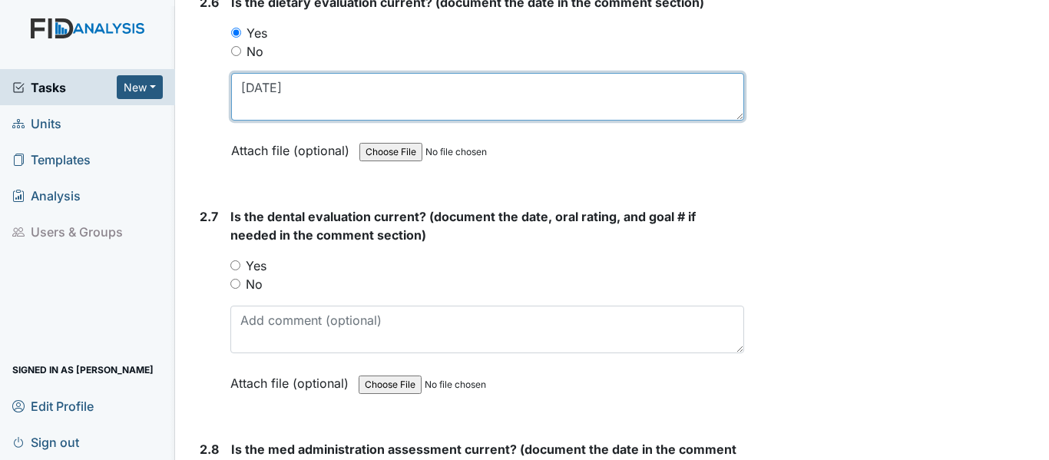
type textarea "5/28/25"
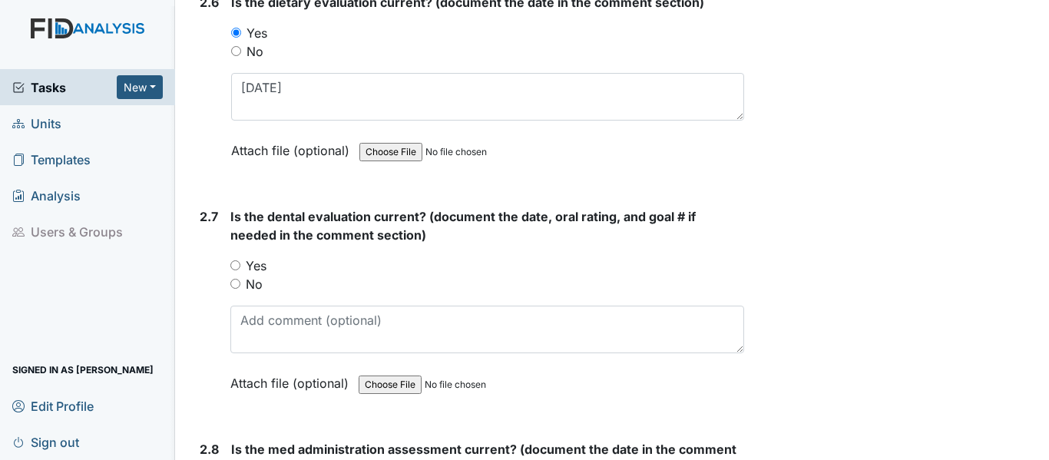
click at [238, 269] on input "Yes" at bounding box center [235, 265] width 10 height 10
radio input "true"
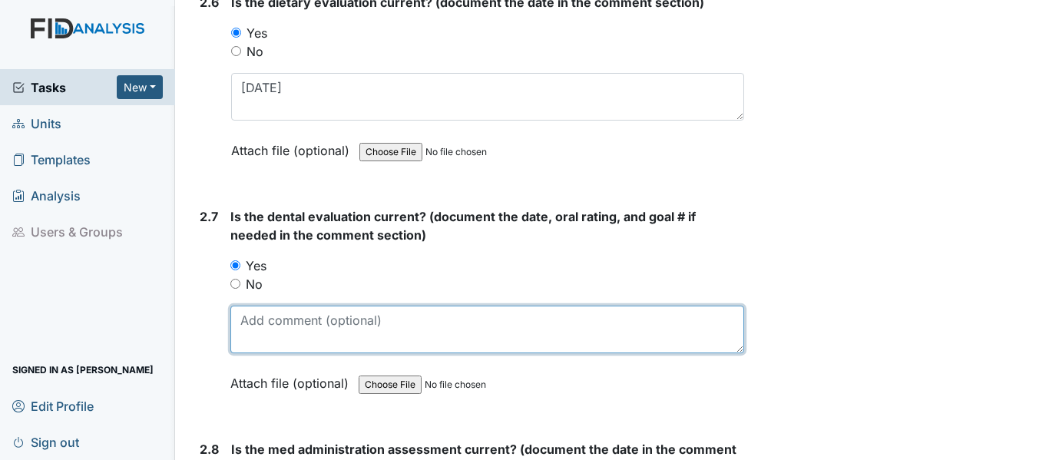
click at [282, 347] on textarea at bounding box center [487, 330] width 514 height 48
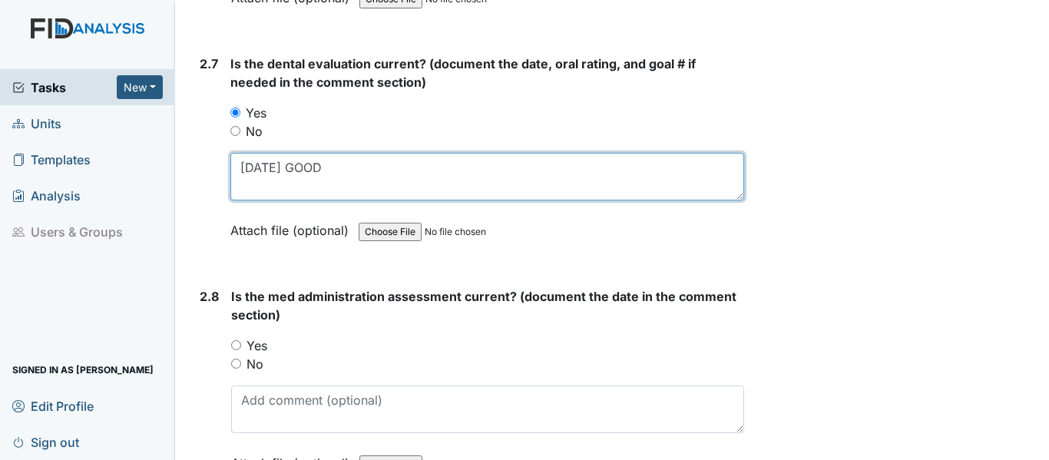
scroll to position [3072, 0]
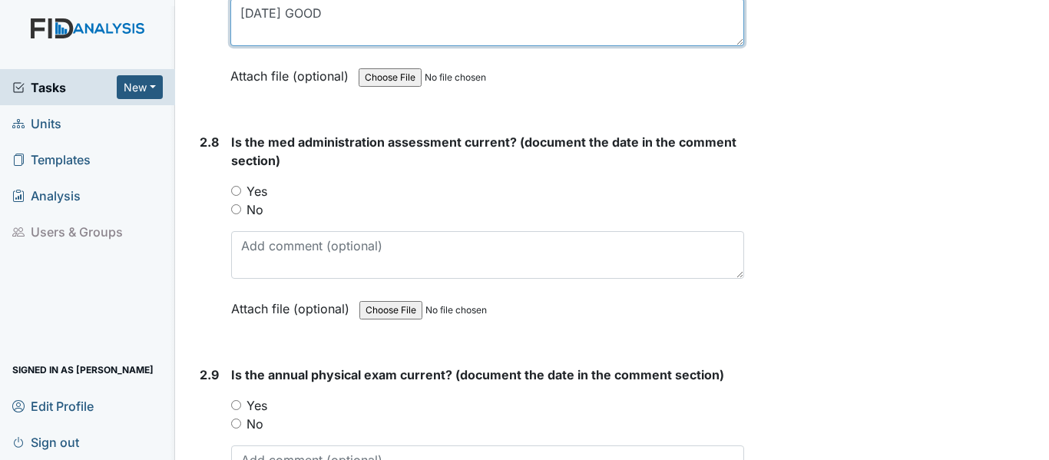
type textarea "10/1/24 GOOD"
click at [235, 191] on input "Yes" at bounding box center [236, 191] width 10 height 10
radio input "true"
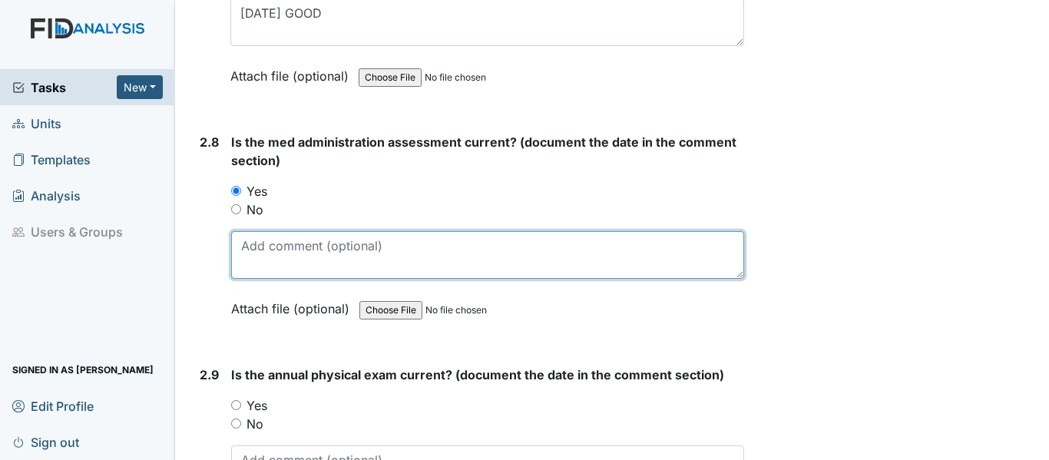
click at [293, 261] on textarea at bounding box center [487, 255] width 513 height 48
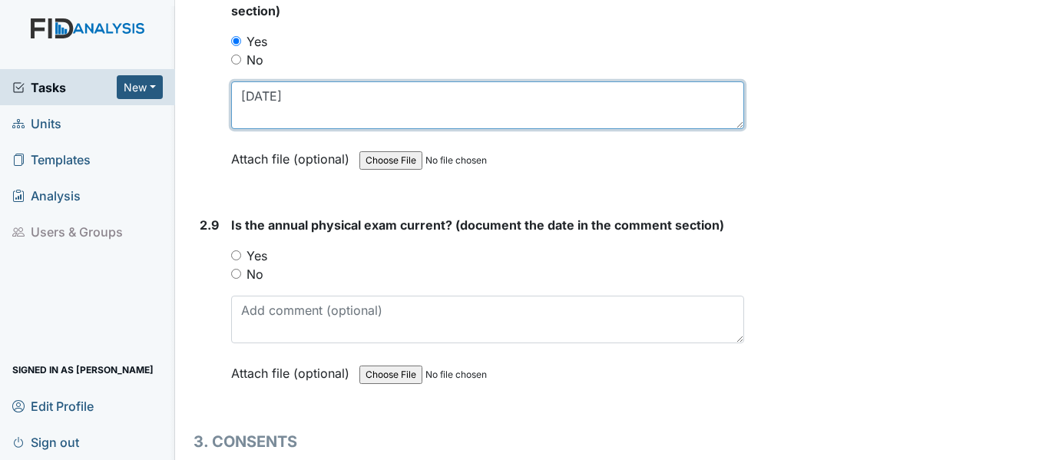
scroll to position [3226, 0]
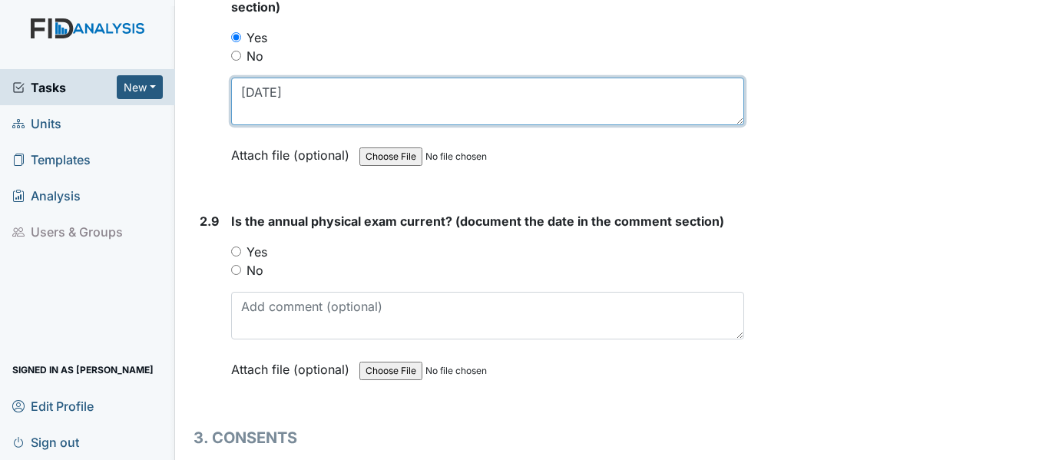
type textarea "6/3/25"
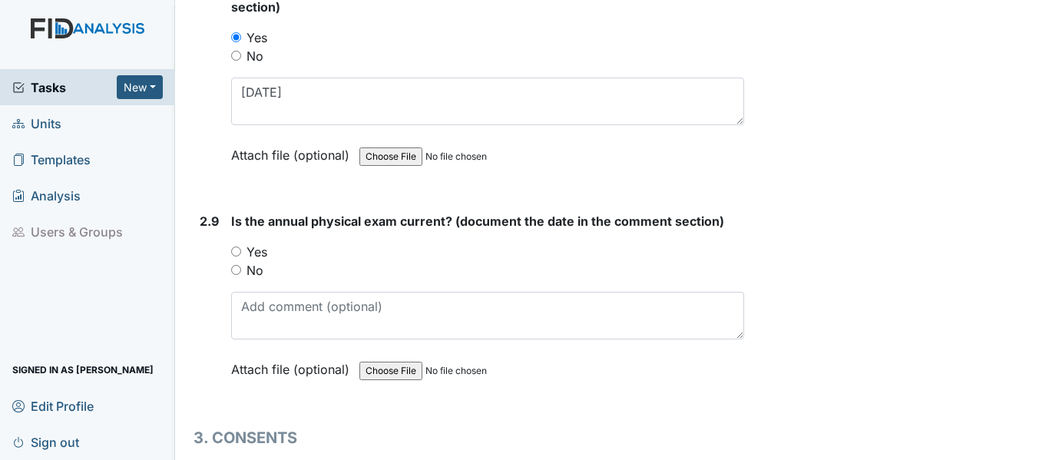
click at [234, 252] on input "Yes" at bounding box center [236, 252] width 10 height 10
radio input "true"
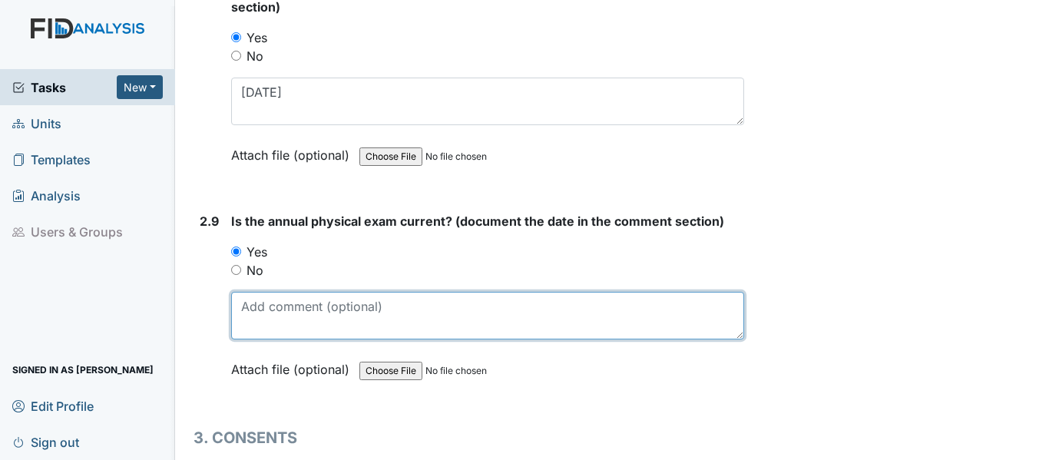
click at [363, 306] on textarea at bounding box center [487, 316] width 513 height 48
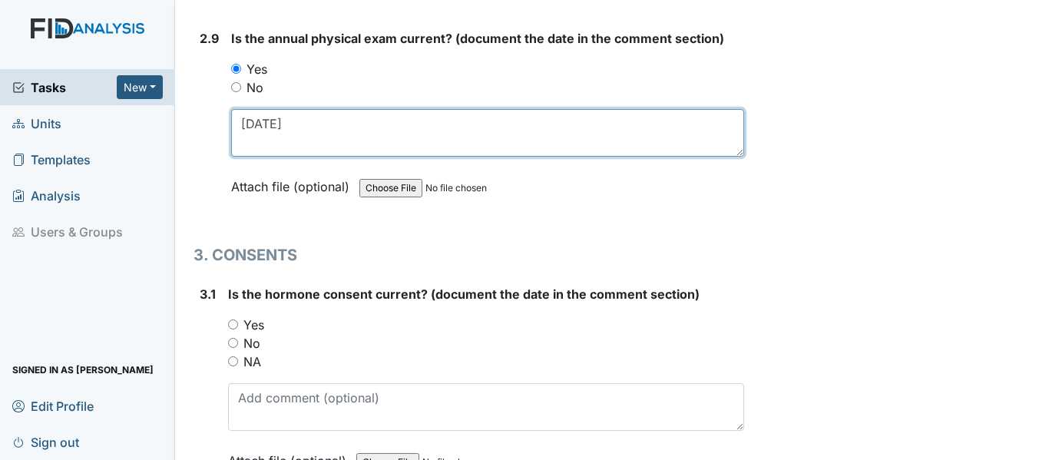
scroll to position [3456, 0]
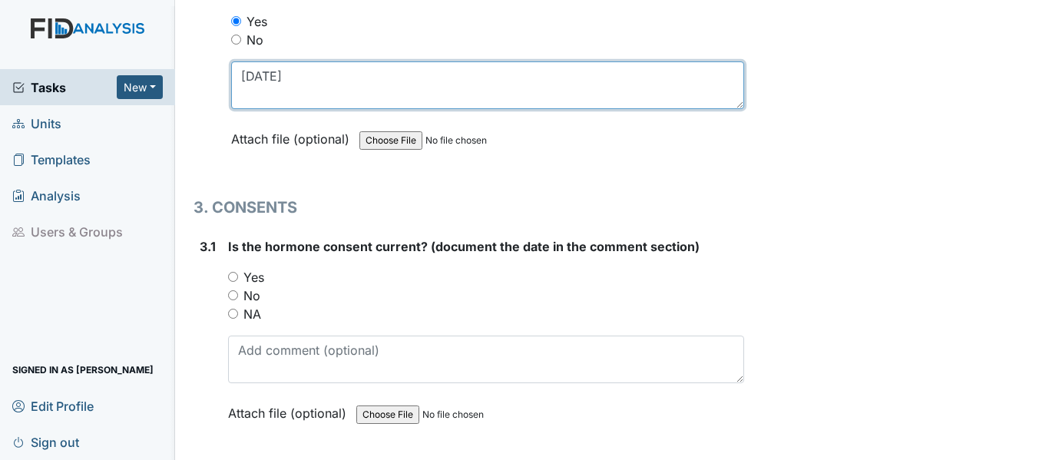
type textarea "7/28/25"
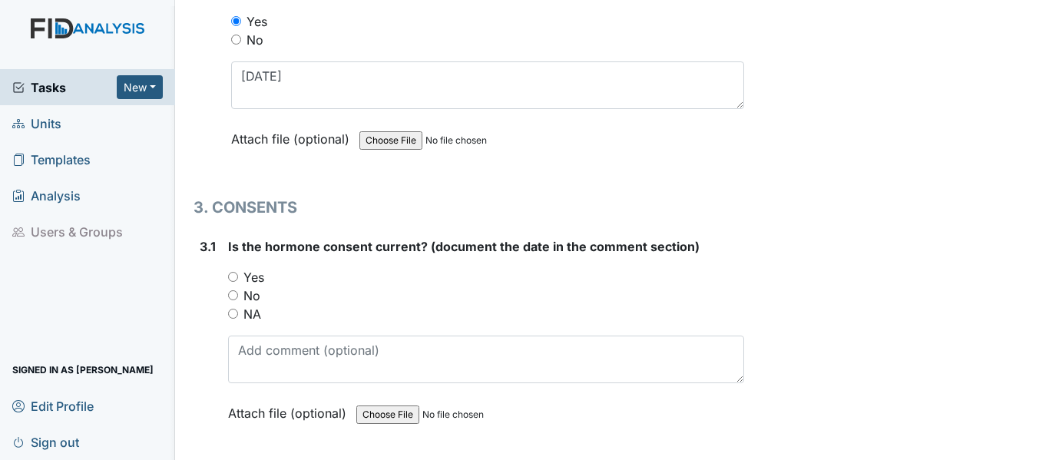
click at [231, 315] on input "NA" at bounding box center [233, 314] width 10 height 10
radio input "true"
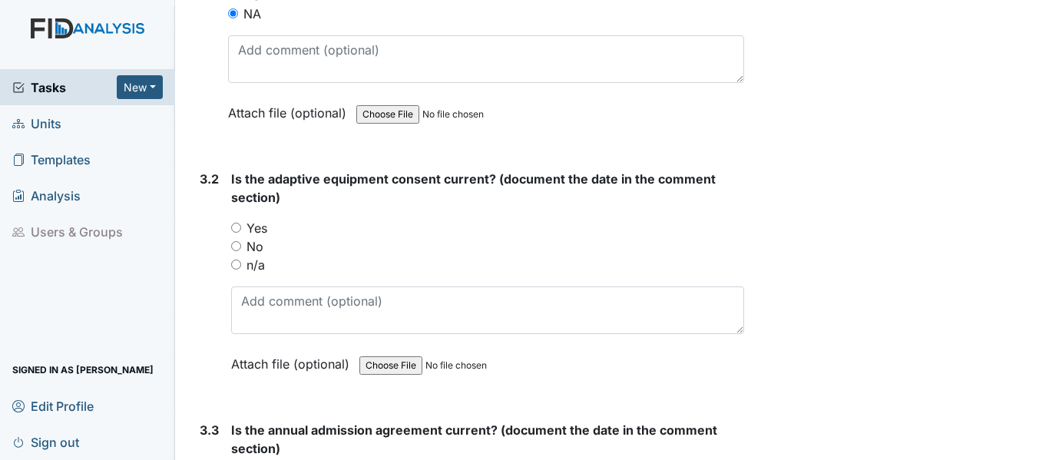
scroll to position [3763, 0]
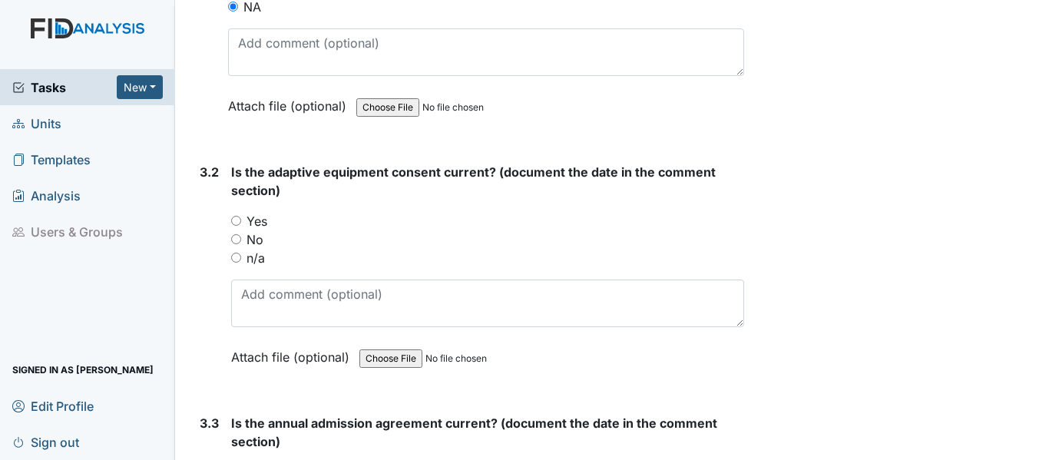
click at [240, 220] on input "Yes" at bounding box center [236, 221] width 10 height 10
radio input "true"
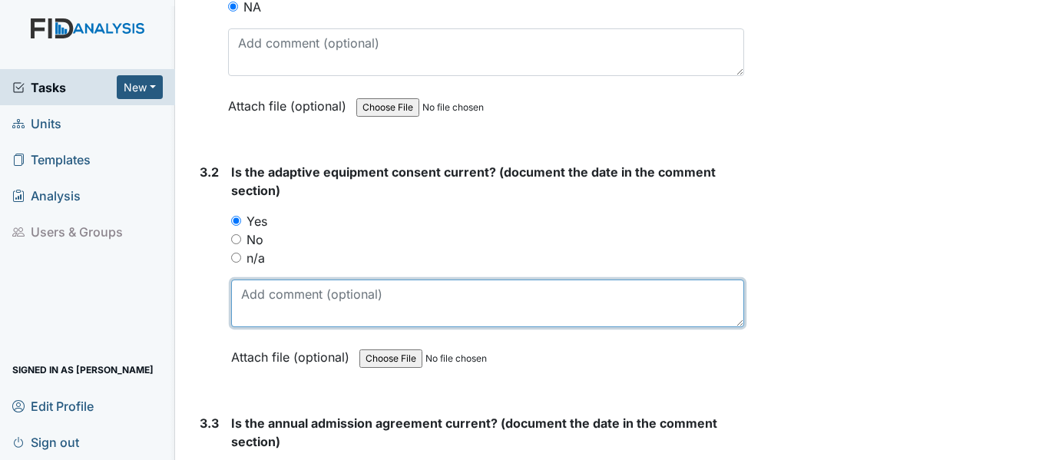
click at [277, 305] on textarea at bounding box center [487, 304] width 513 height 48
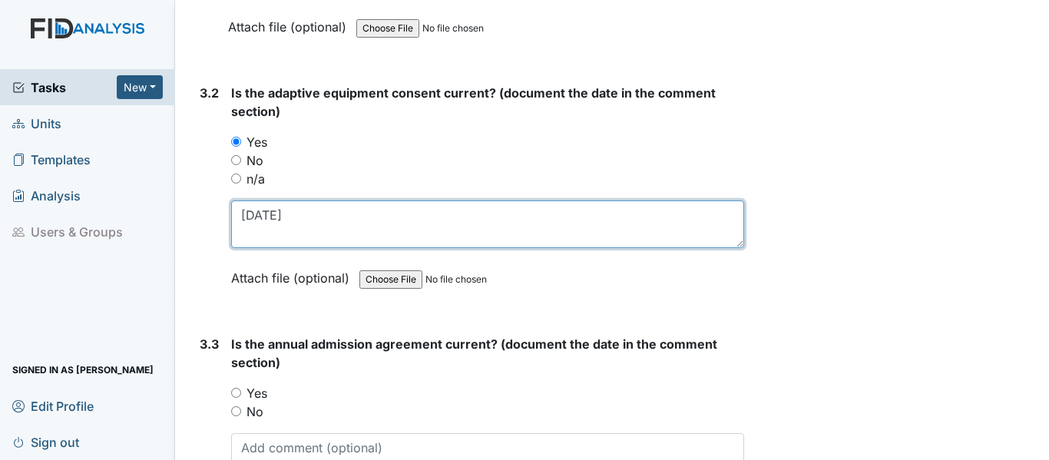
scroll to position [3994, 0]
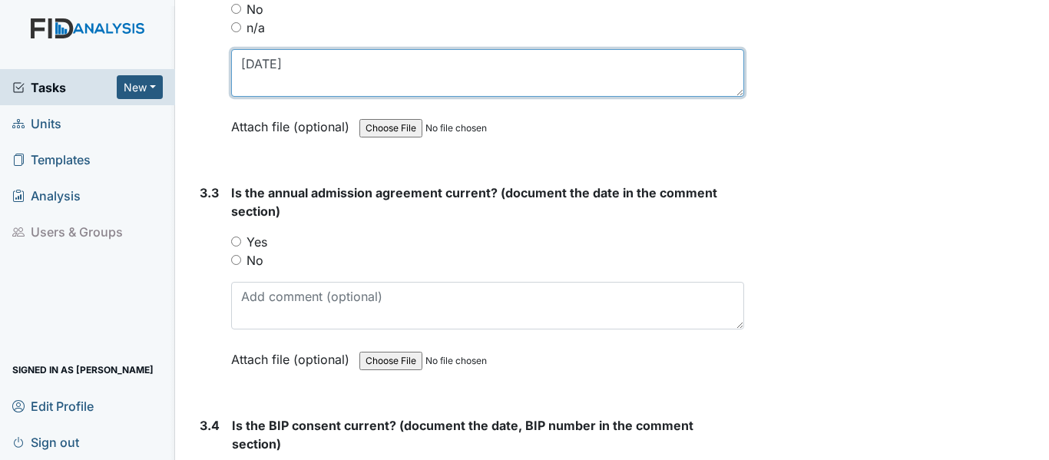
type textarea "5/28/25"
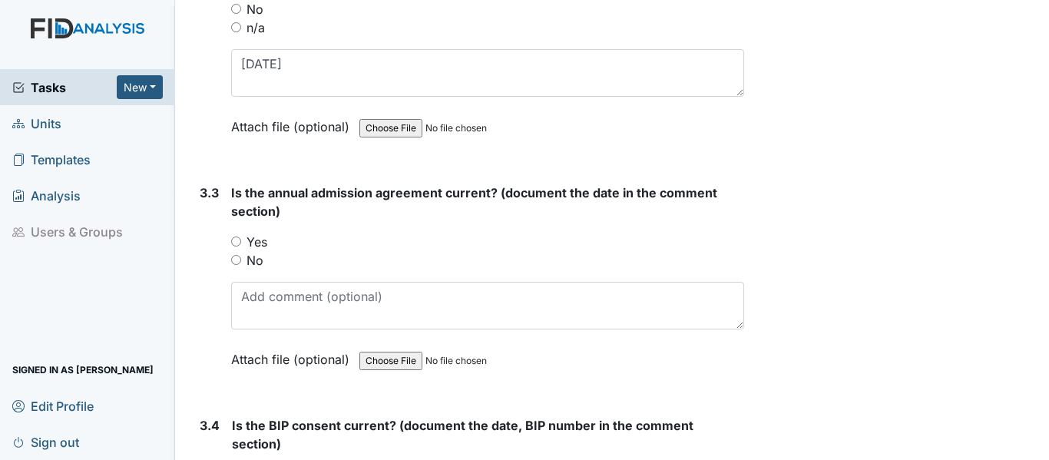
click at [233, 243] on input "Yes" at bounding box center [236, 242] width 10 height 10
radio input "true"
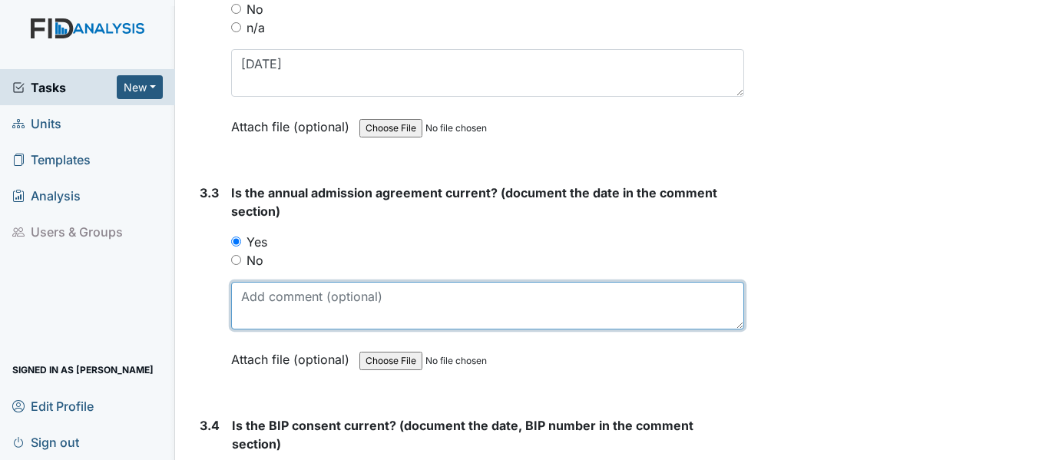
click at [271, 317] on textarea at bounding box center [487, 306] width 513 height 48
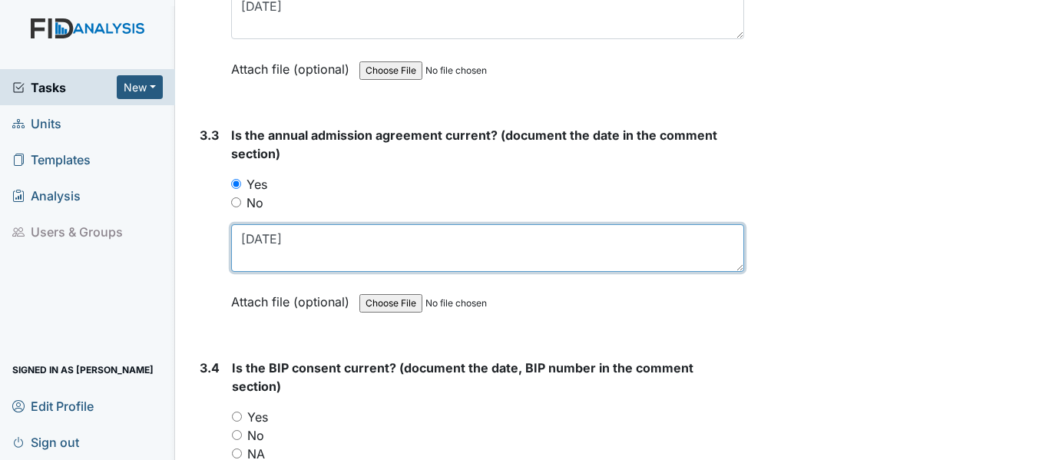
scroll to position [4224, 0]
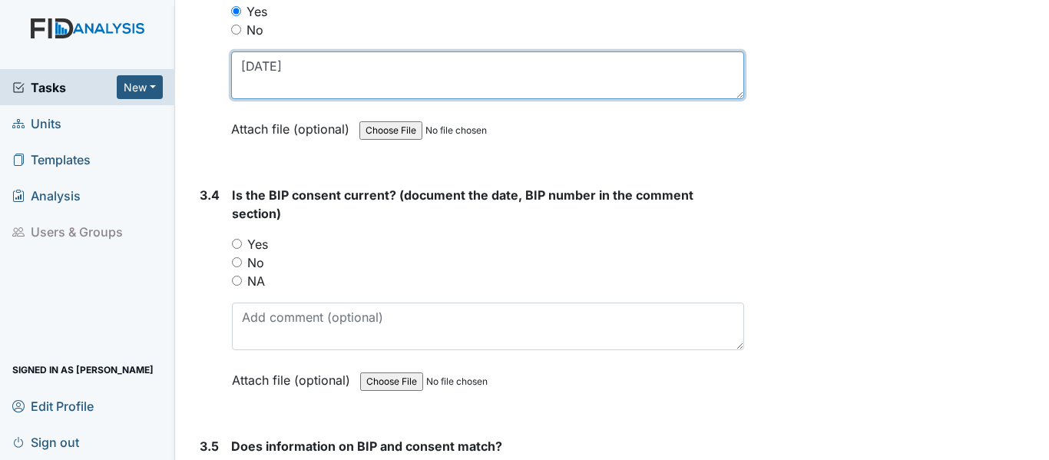
type textarea "3/17/25"
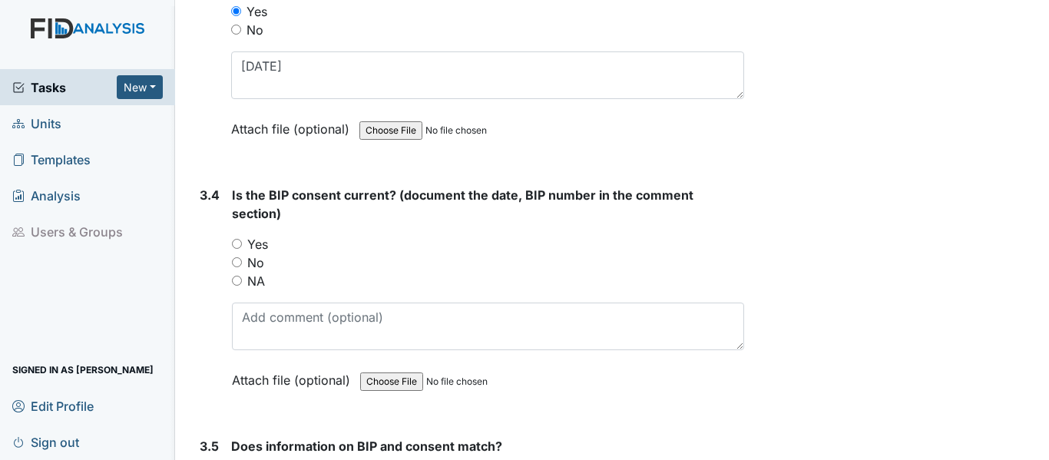
click at [240, 246] on input "Yes" at bounding box center [237, 244] width 10 height 10
radio input "true"
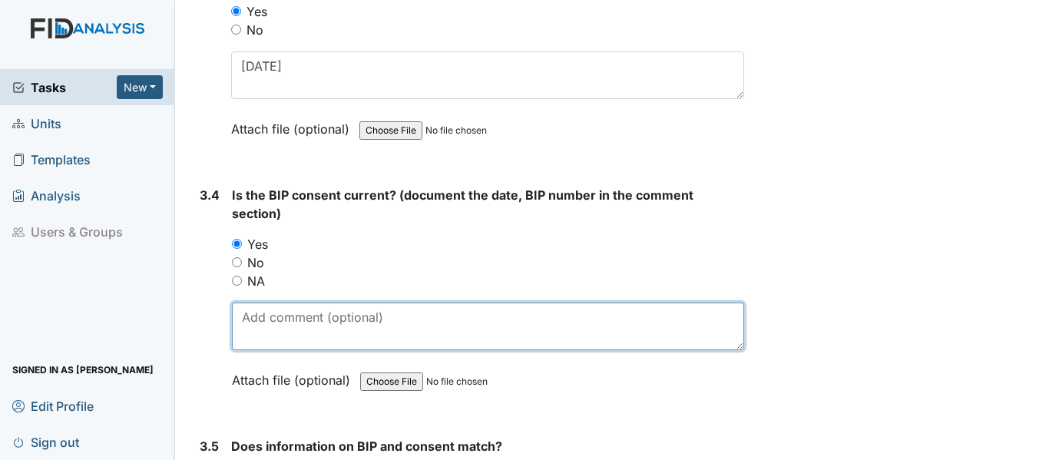
click at [293, 322] on textarea at bounding box center [488, 327] width 512 height 48
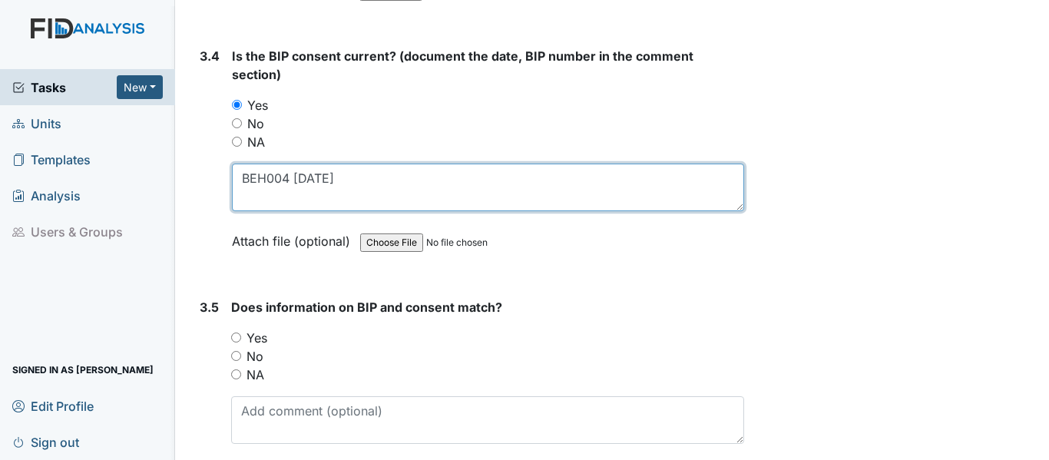
scroll to position [4378, 0]
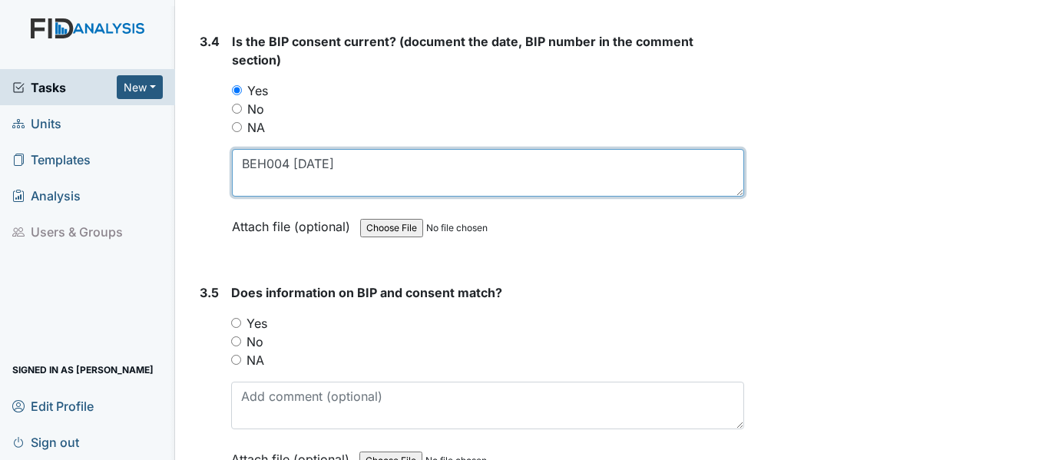
type textarea "BEH004 7/14/25"
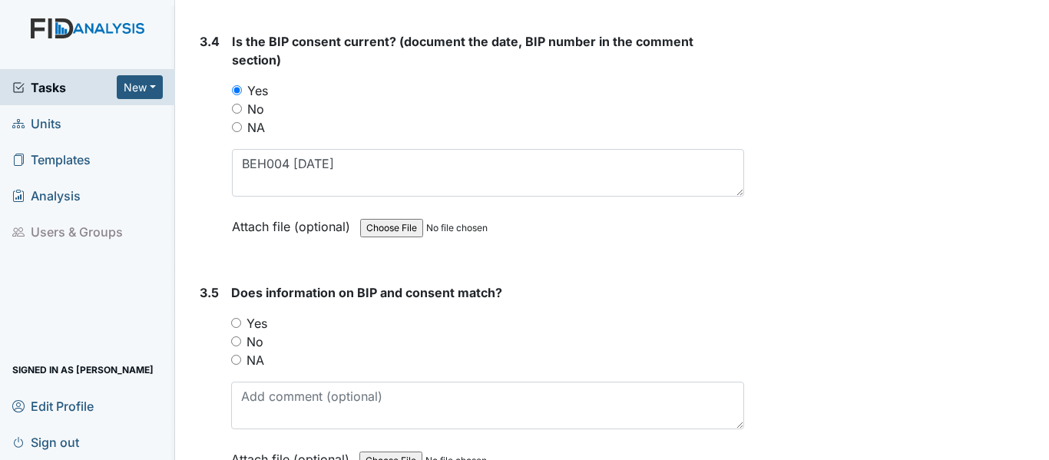
click at [240, 321] on input "Yes" at bounding box center [236, 323] width 10 height 10
radio input "true"
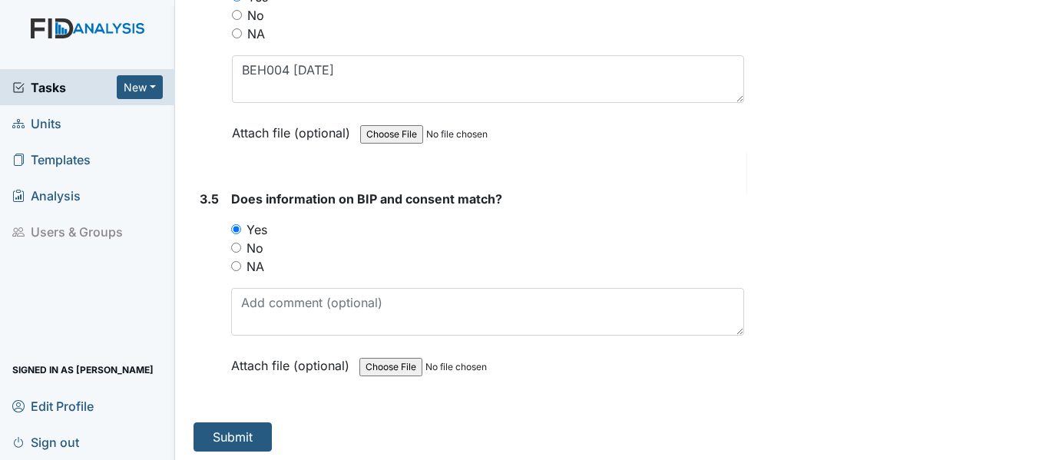
scroll to position [4475, 0]
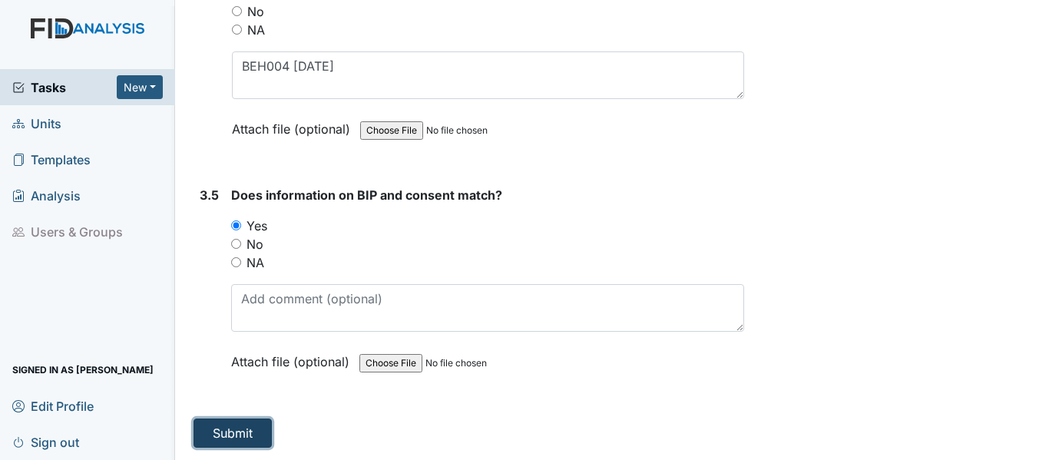
click at [218, 431] on button "Submit" at bounding box center [233, 433] width 78 height 29
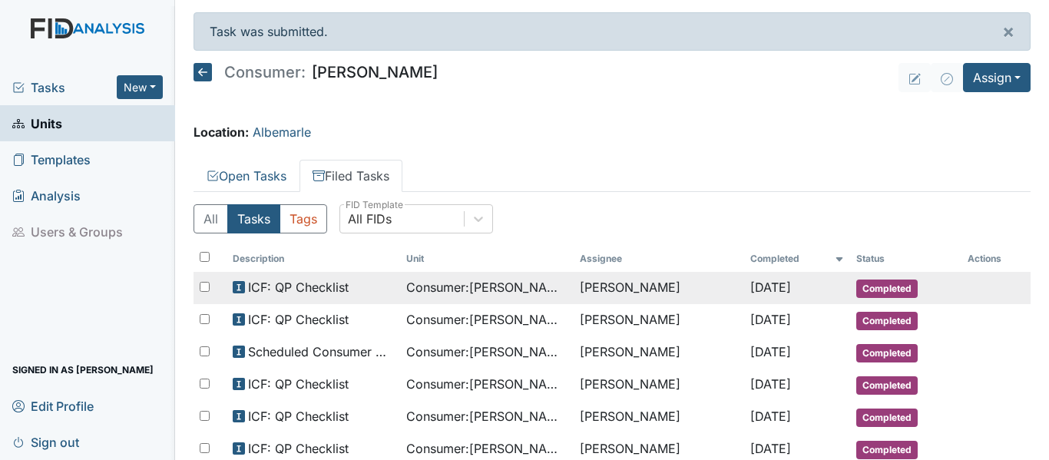
click at [478, 287] on span "Consumer : [PERSON_NAME]" at bounding box center [486, 287] width 161 height 18
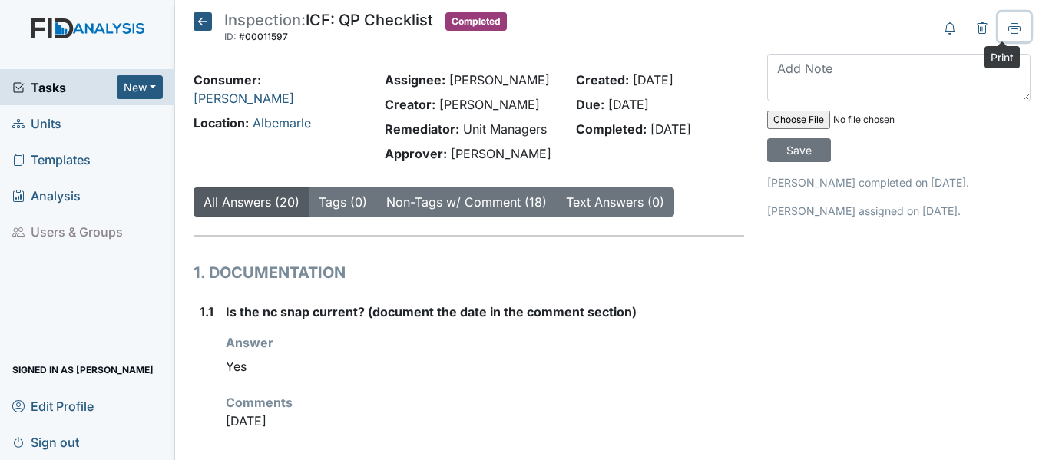
click at [1008, 23] on icon at bounding box center [1014, 28] width 12 height 12
click at [199, 20] on icon at bounding box center [203, 21] width 18 height 18
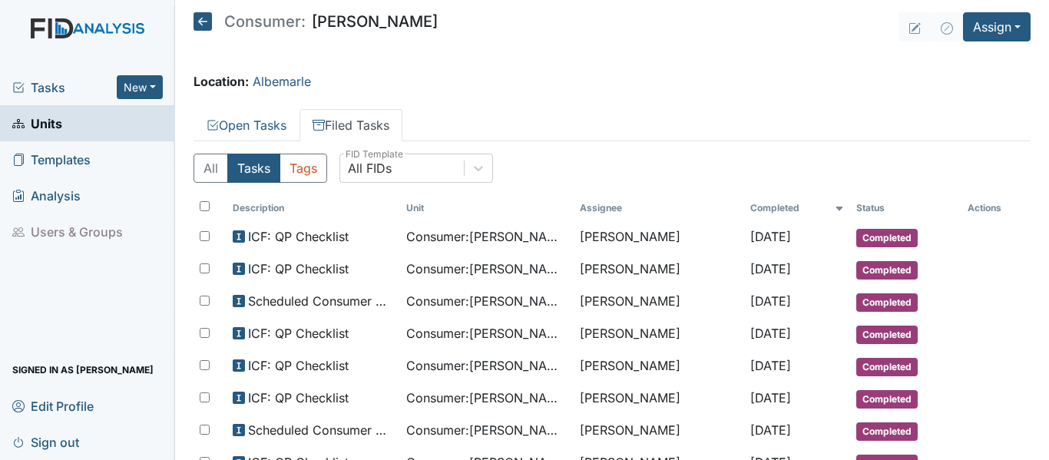
click at [199, 20] on icon at bounding box center [203, 21] width 18 height 18
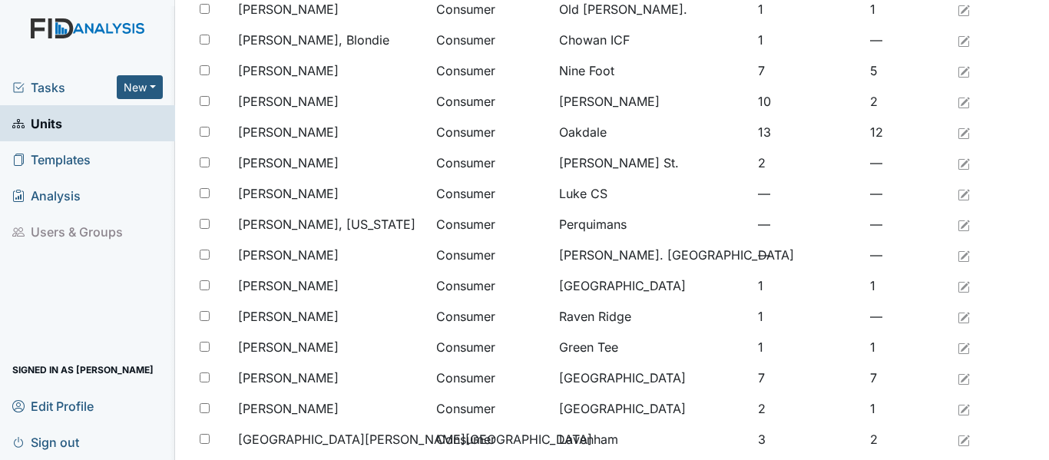
scroll to position [1263, 0]
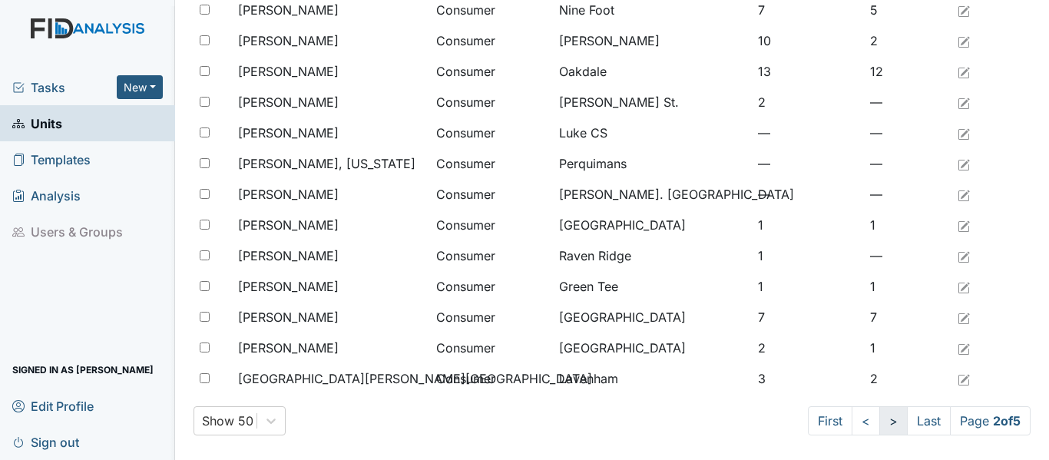
click at [879, 416] on link ">" at bounding box center [893, 420] width 28 height 29
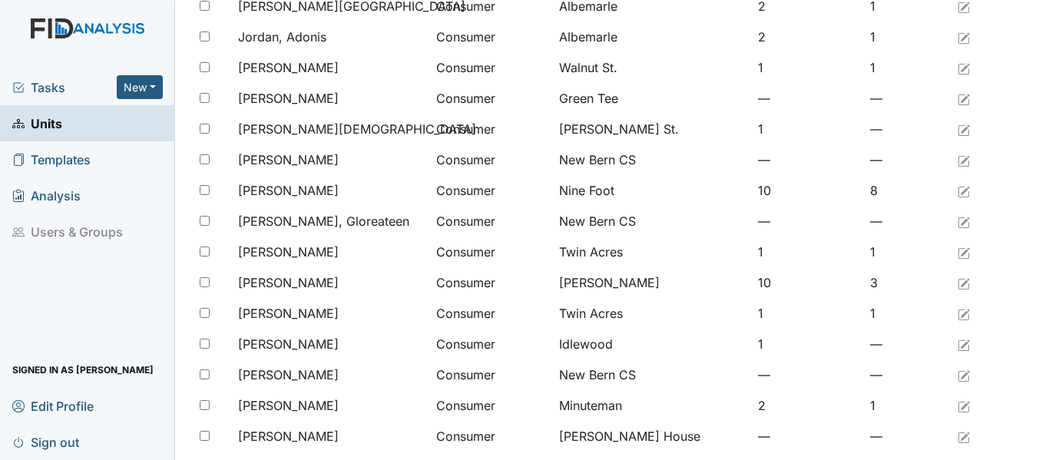
scroll to position [419, 0]
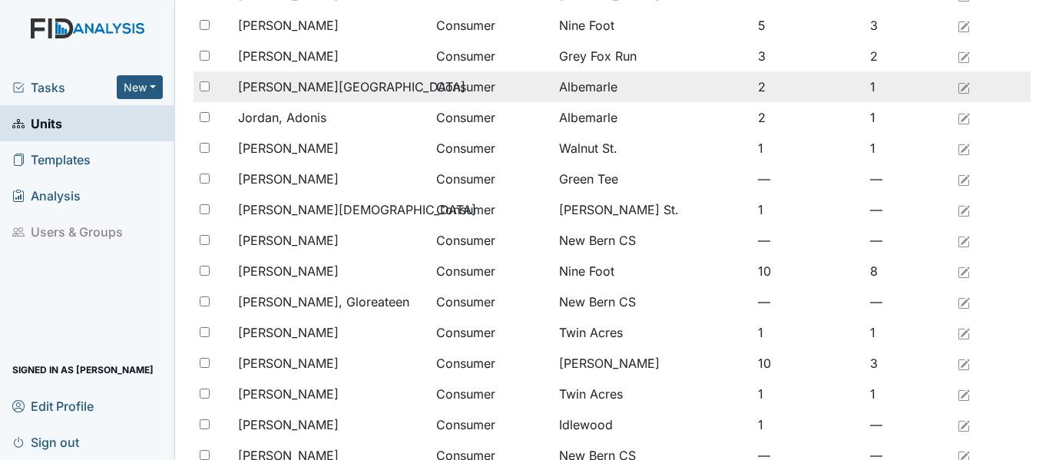
click at [301, 88] on span "[PERSON_NAME][GEOGRAPHIC_DATA]" at bounding box center [351, 87] width 227 height 18
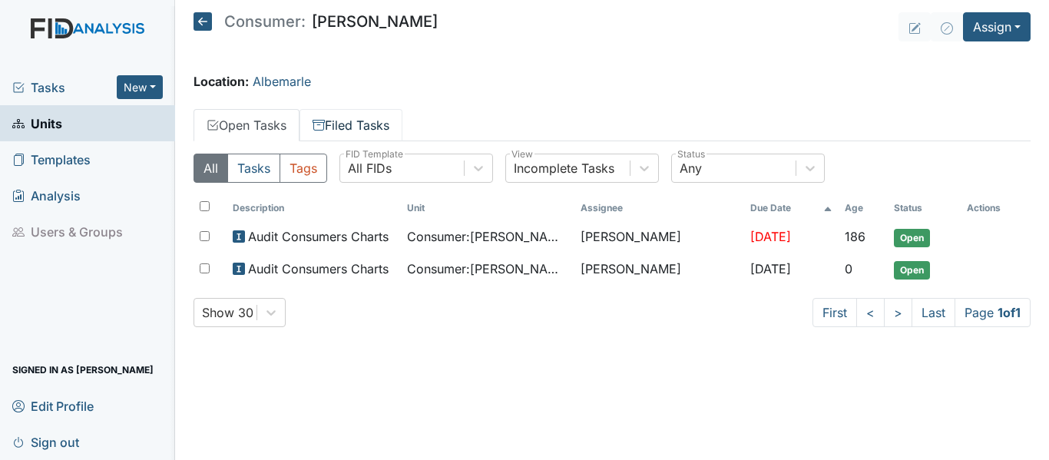
click at [379, 123] on link "Filed Tasks" at bounding box center [351, 125] width 103 height 32
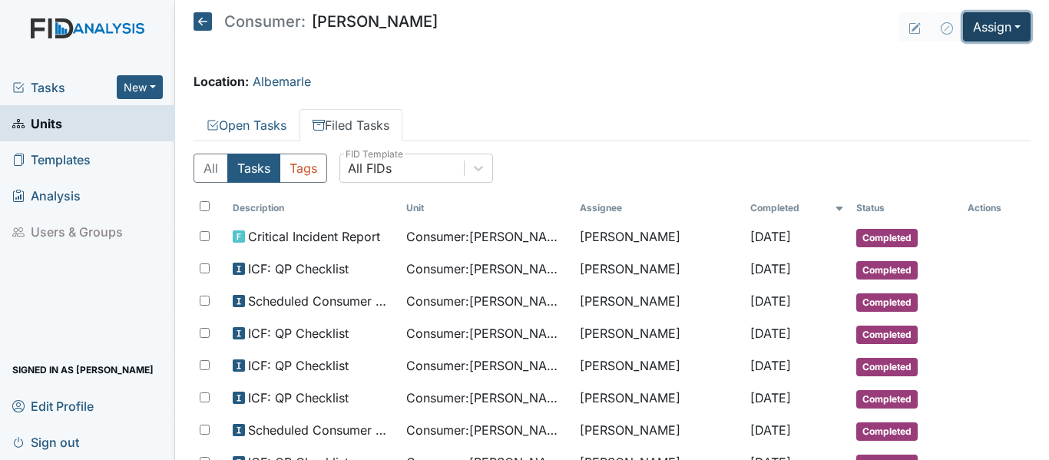
click at [978, 31] on button "Assign" at bounding box center [997, 26] width 68 height 29
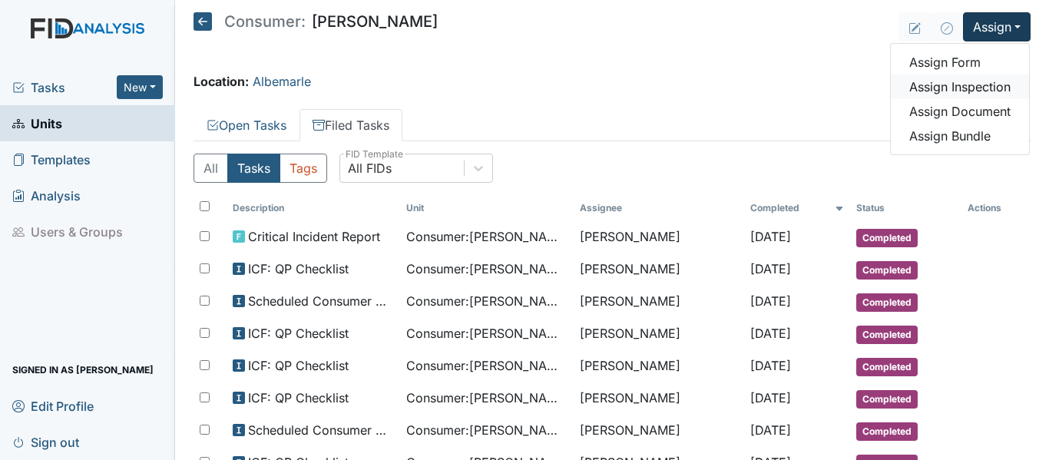
click at [979, 89] on link "Assign Inspection" at bounding box center [960, 86] width 138 height 25
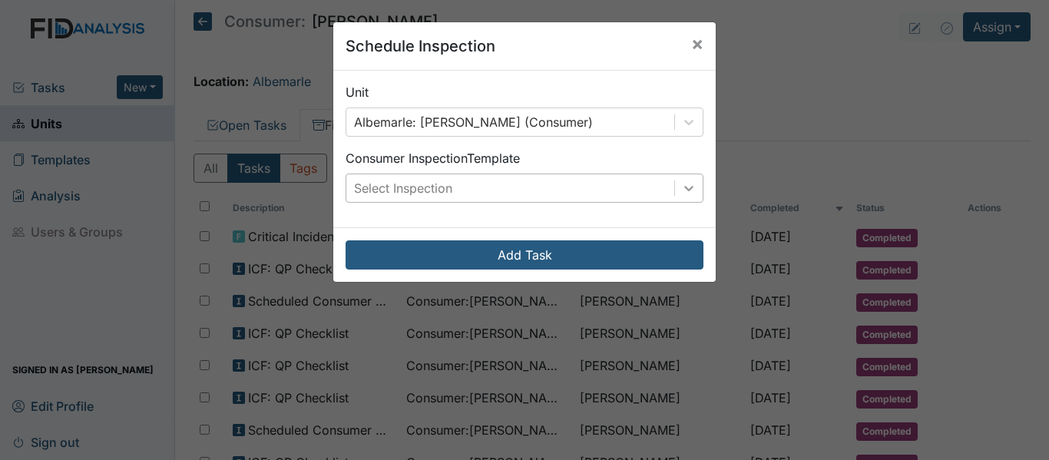
click at [690, 190] on icon at bounding box center [688, 187] width 15 height 15
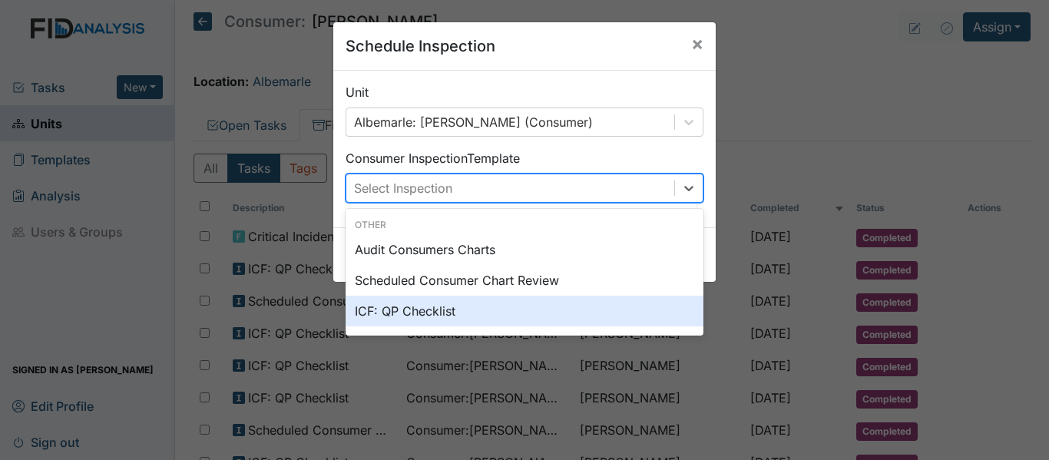
click at [369, 312] on div "ICF: QP Checklist" at bounding box center [525, 311] width 358 height 31
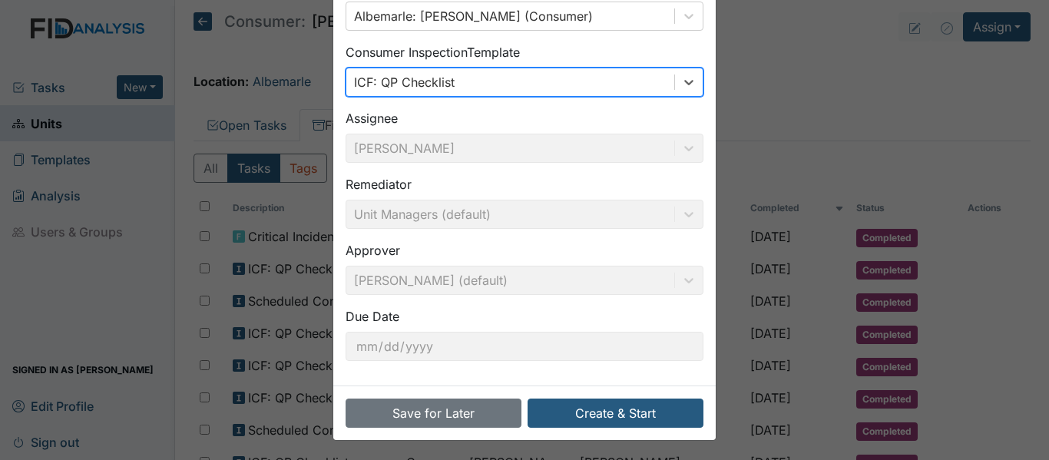
scroll to position [108, 0]
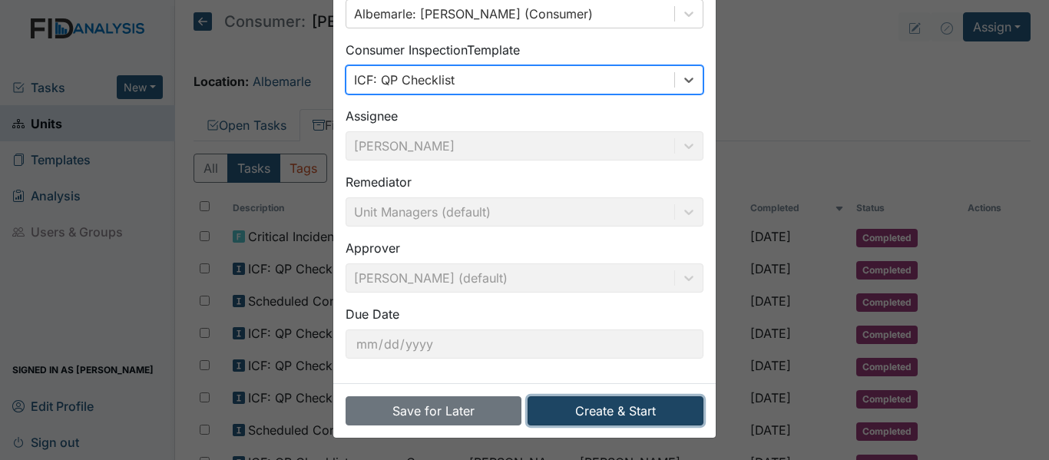
click at [592, 413] on button "Create & Start" at bounding box center [616, 410] width 176 height 29
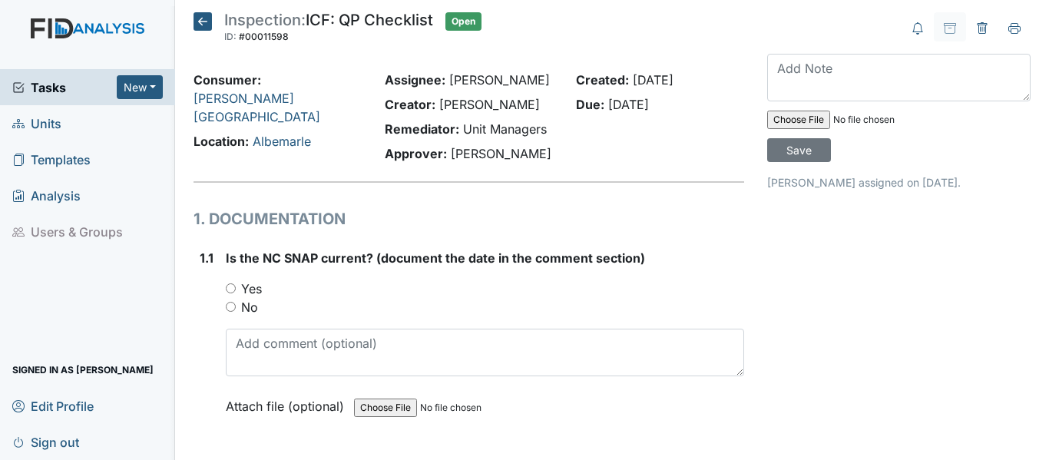
click at [230, 287] on input "Yes" at bounding box center [231, 288] width 10 height 10
radio input "true"
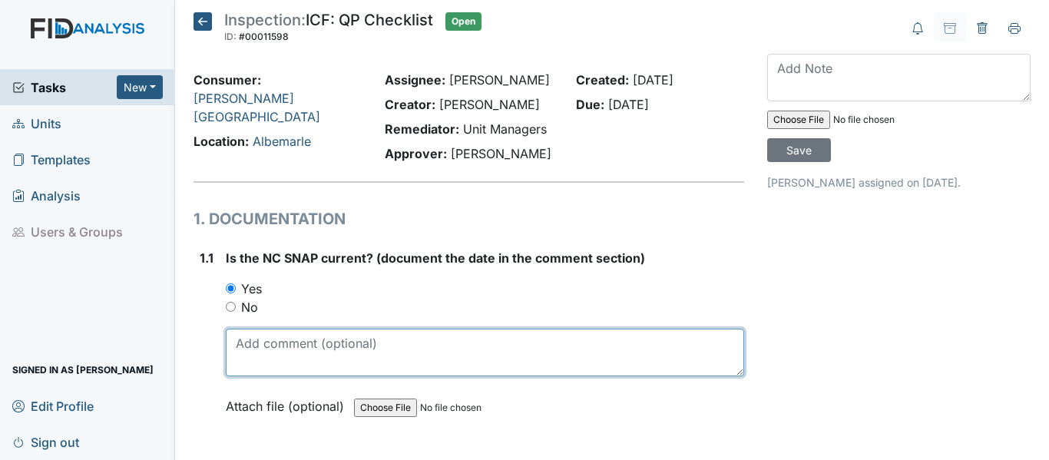
click at [275, 353] on textarea at bounding box center [485, 353] width 518 height 48
drag, startPoint x: 233, startPoint y: 346, endPoint x: 296, endPoint y: 343, distance: 63.8
click at [296, 343] on textarea "[DATE]" at bounding box center [485, 353] width 518 height 48
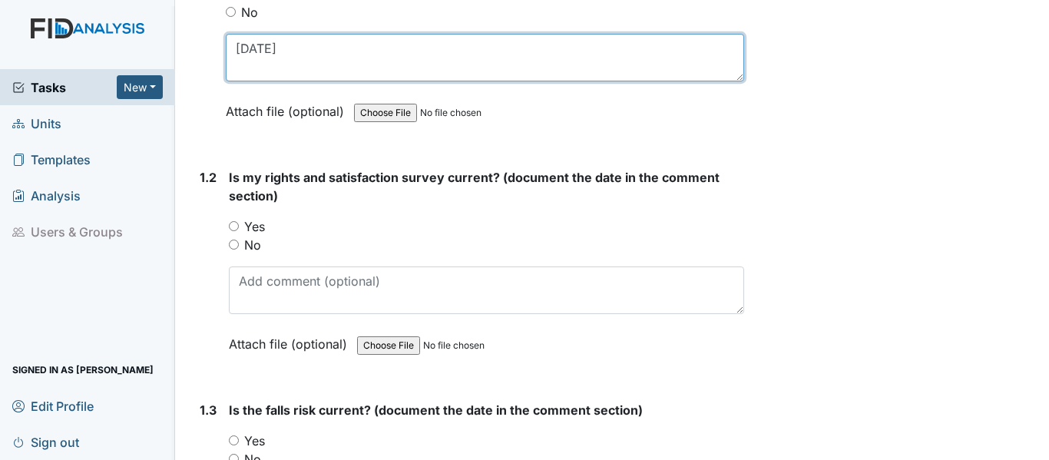
scroll to position [307, 0]
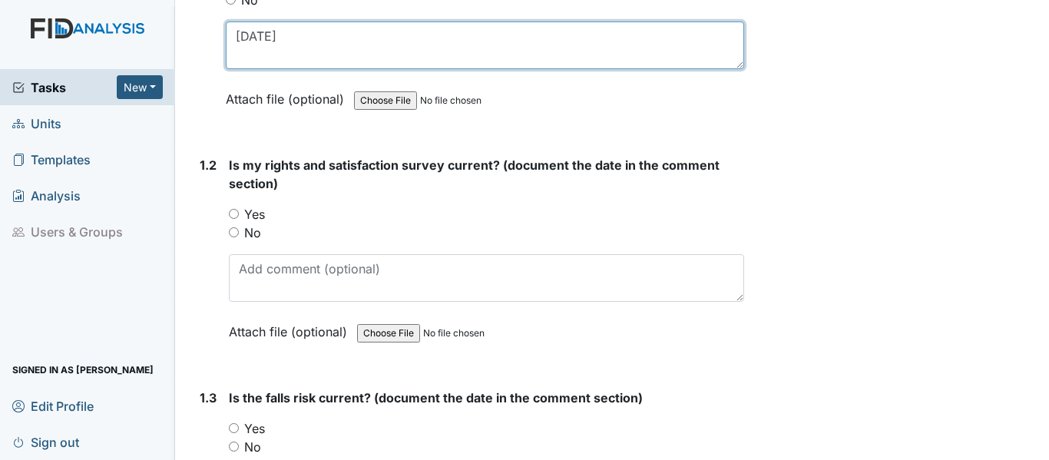
type textarea "[DATE]"
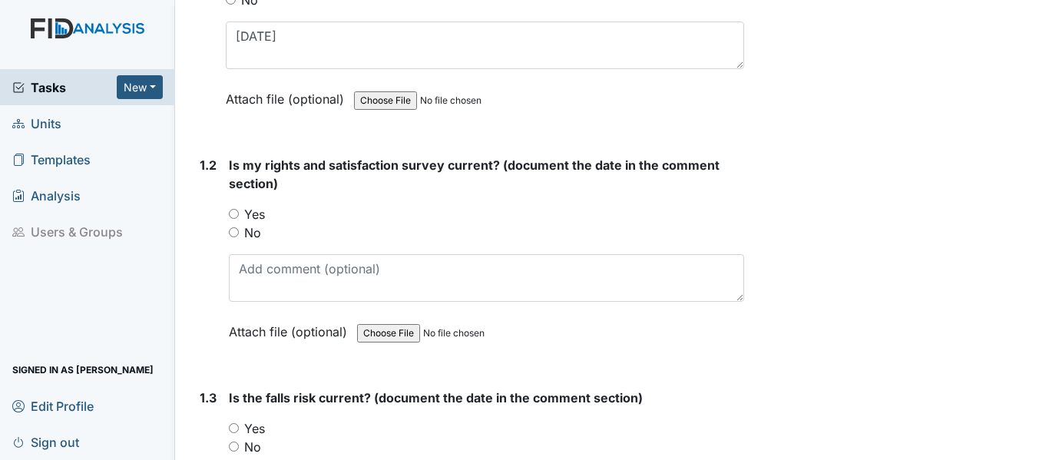
drag, startPoint x: 233, startPoint y: 215, endPoint x: 257, endPoint y: 220, distance: 24.2
click at [233, 215] on input "Yes" at bounding box center [234, 214] width 10 height 10
radio input "true"
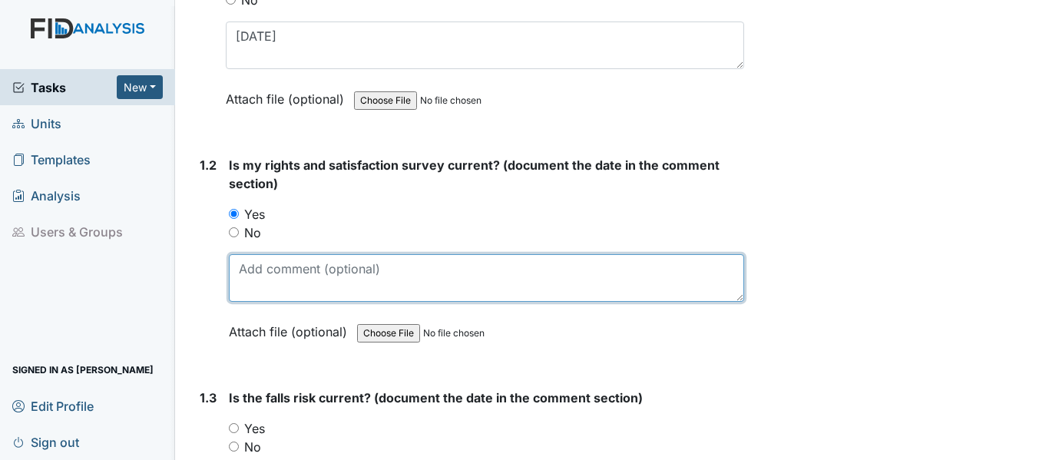
click at [286, 266] on textarea at bounding box center [486, 278] width 515 height 48
paste textarea "11/12/24"
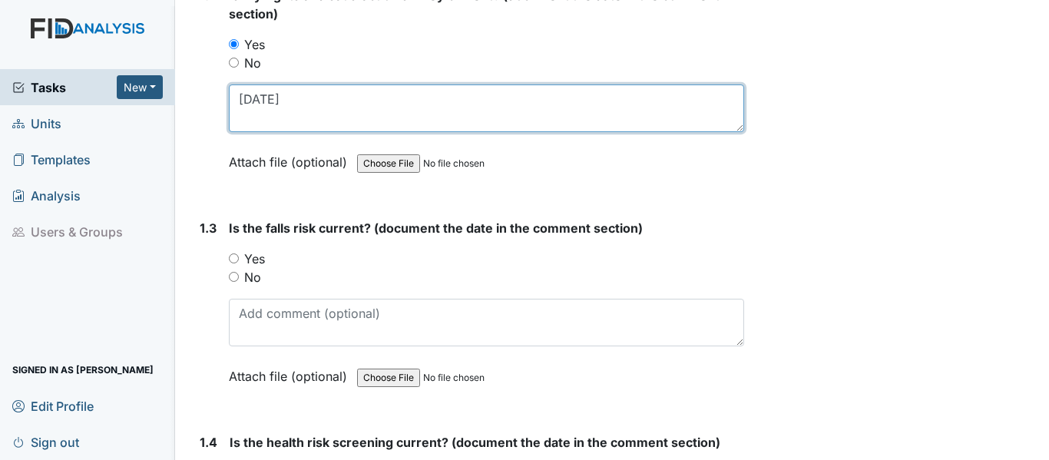
scroll to position [538, 0]
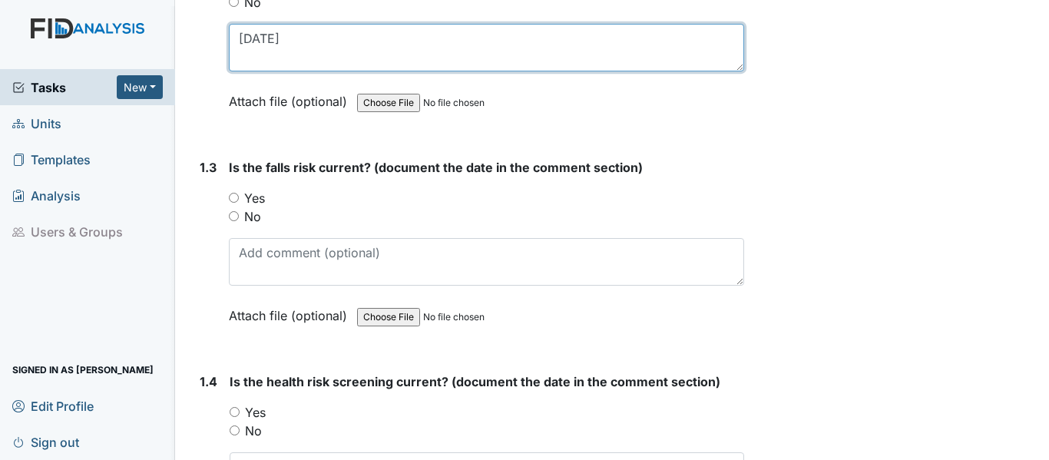
type textarea "11/12/24"
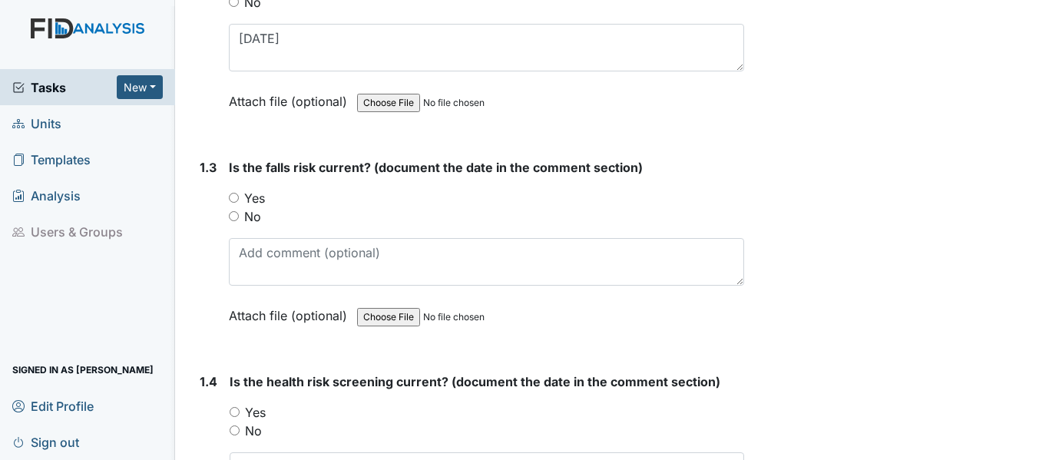
click at [233, 199] on input "Yes" at bounding box center [234, 198] width 10 height 10
radio input "true"
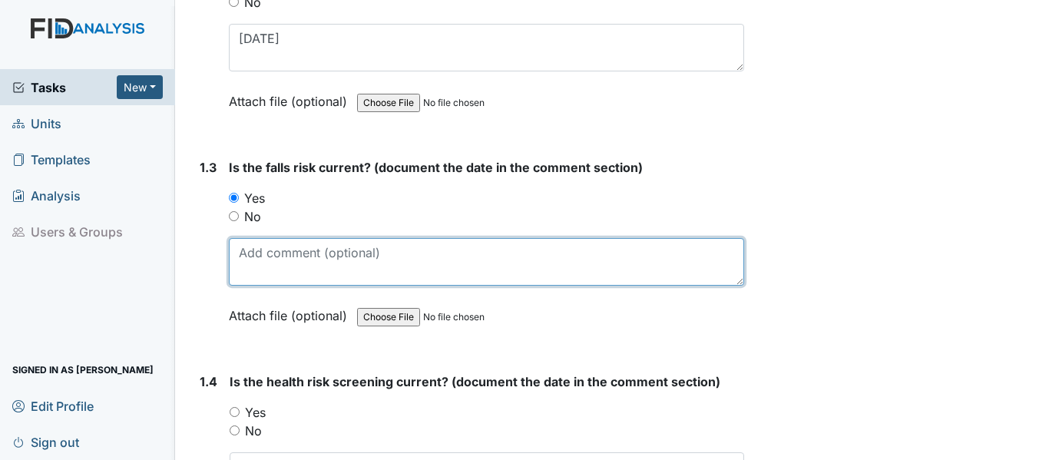
click at [311, 253] on textarea at bounding box center [486, 262] width 515 height 48
paste textarea "11/12/24"
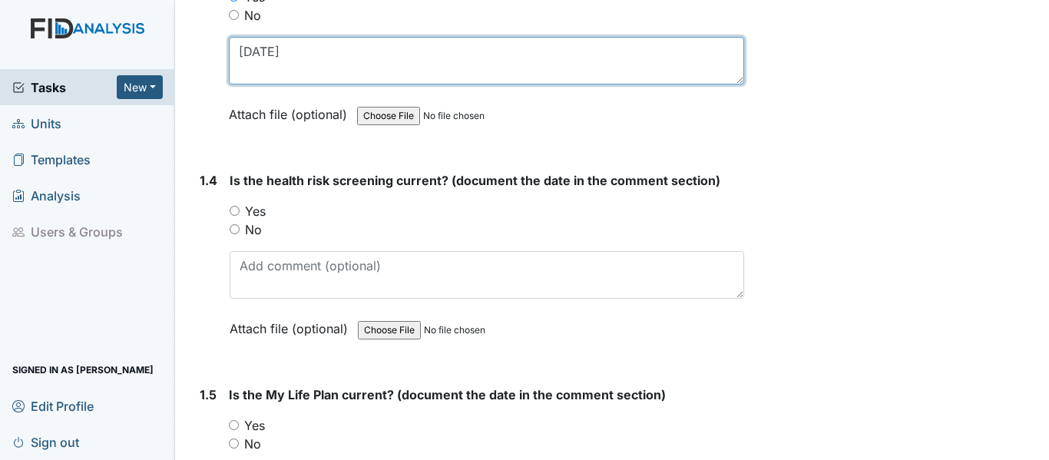
scroll to position [768, 0]
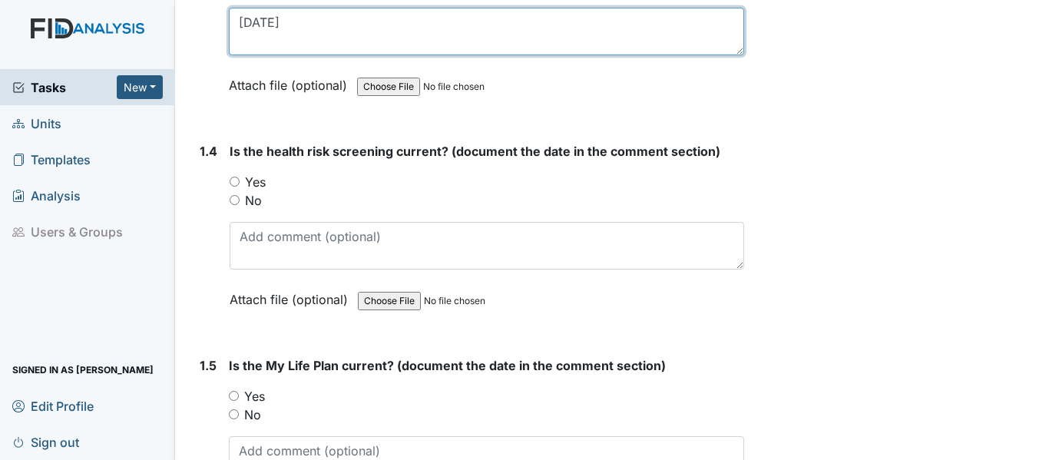
type textarea "11/12/24"
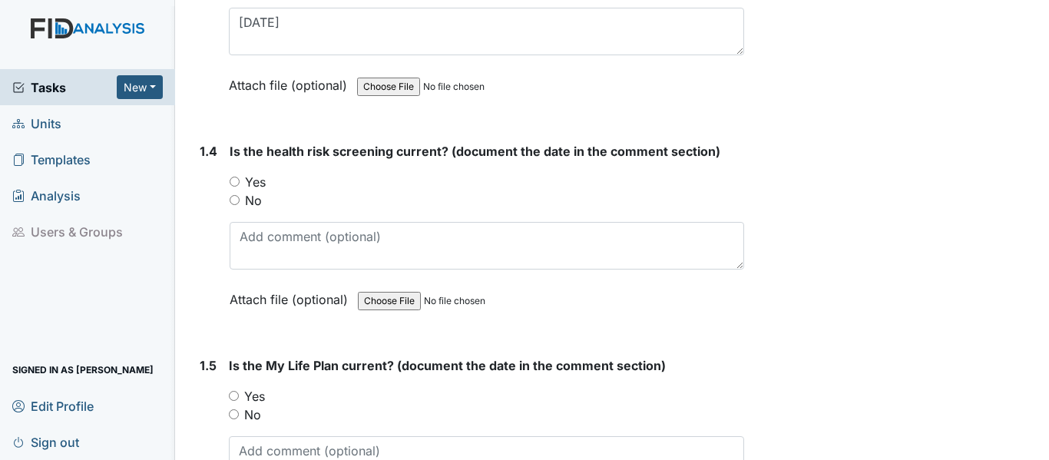
click at [231, 182] on input "Yes" at bounding box center [235, 182] width 10 height 10
radio input "true"
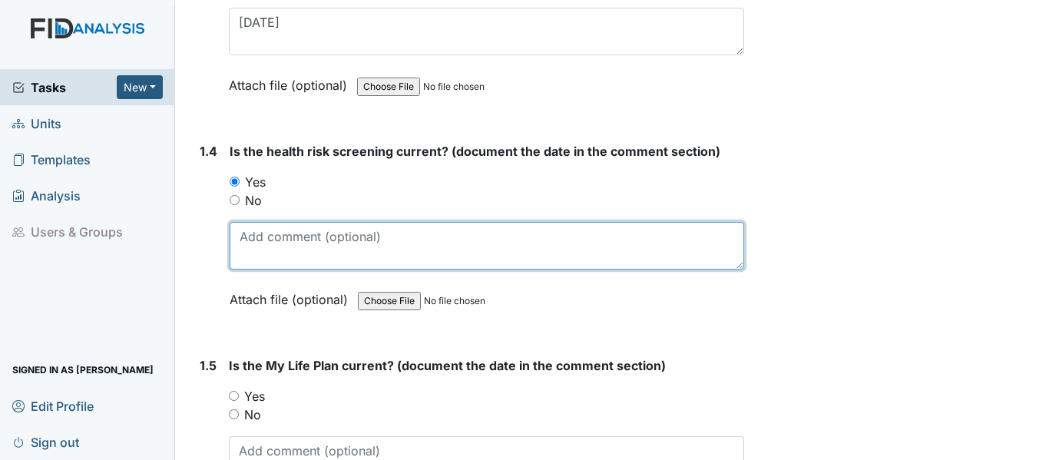
click at [276, 253] on textarea at bounding box center [487, 246] width 515 height 48
paste textarea "11/12/24"
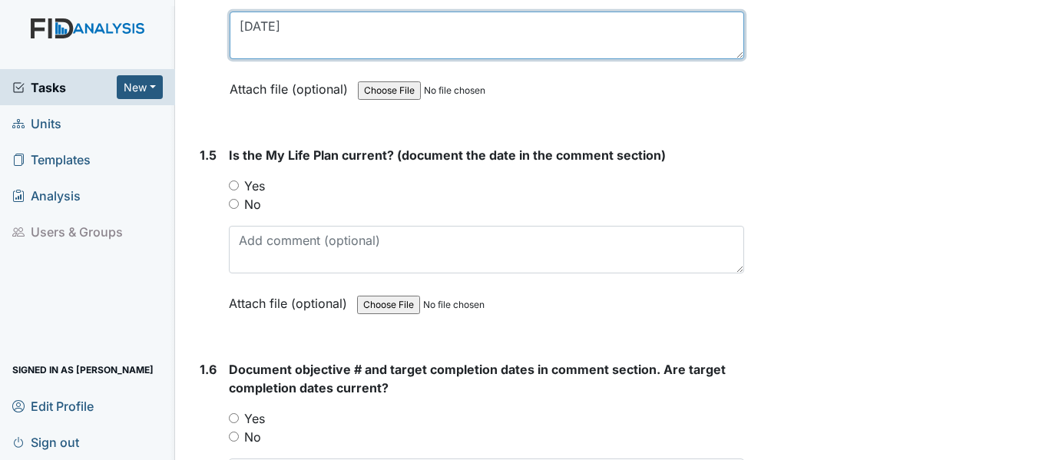
scroll to position [998, 0]
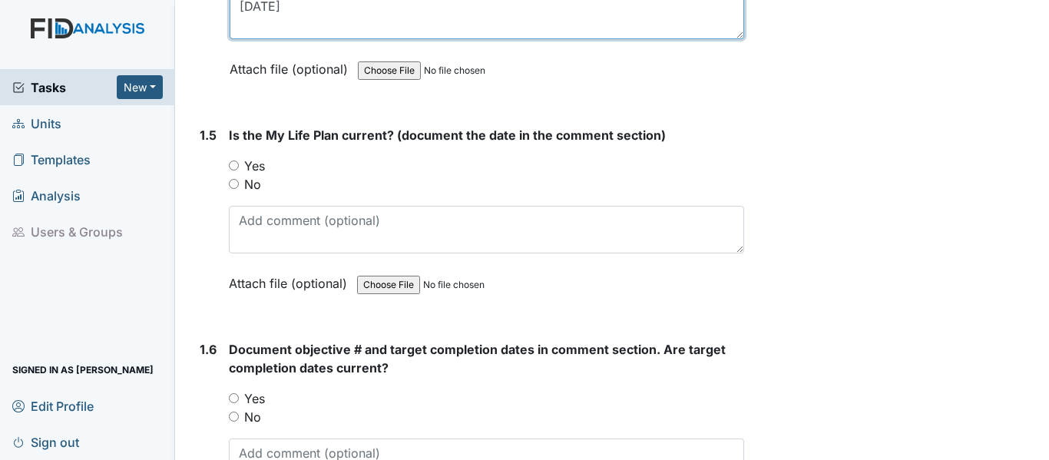
type textarea "11/12/24"
click at [236, 167] on input "Yes" at bounding box center [234, 166] width 10 height 10
radio input "true"
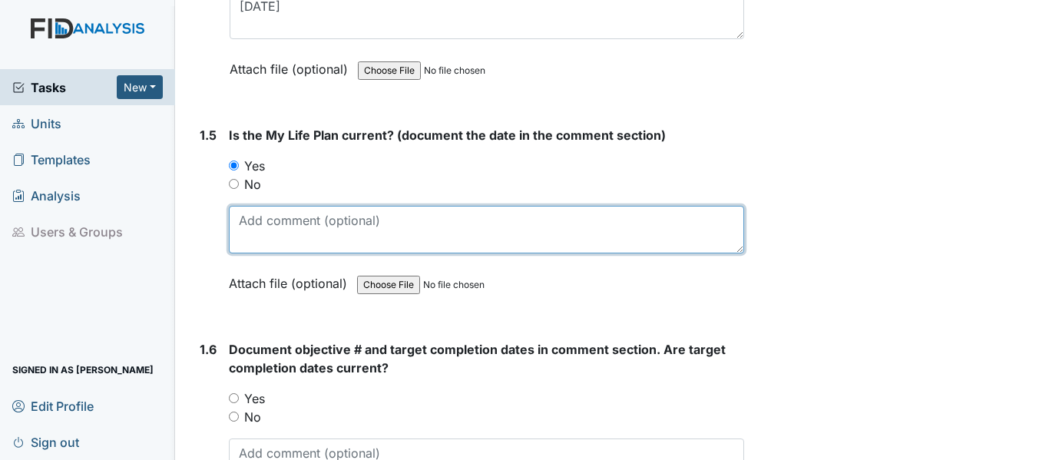
click at [257, 222] on textarea at bounding box center [486, 230] width 515 height 48
paste textarea "11/12/24"
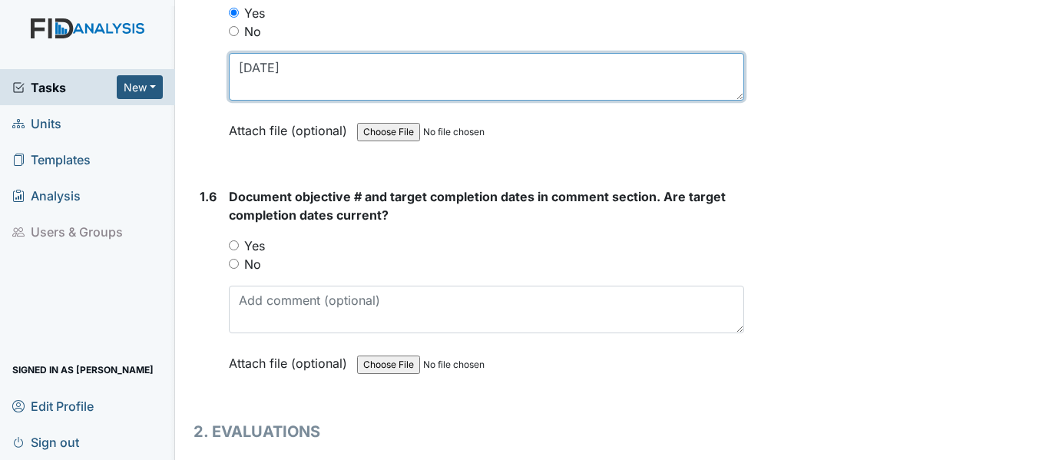
scroll to position [1152, 0]
type textarea "11/12/24"
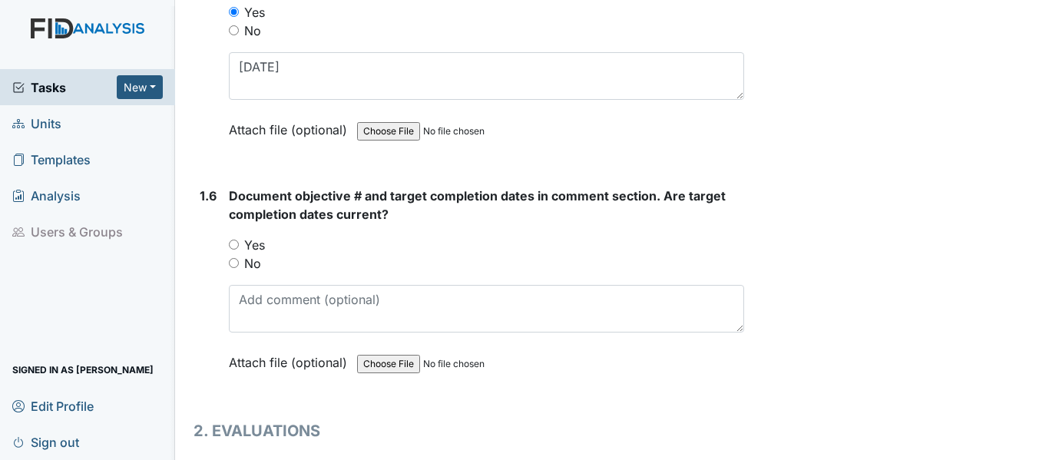
click at [230, 247] on input "Yes" at bounding box center [234, 245] width 10 height 10
radio input "true"
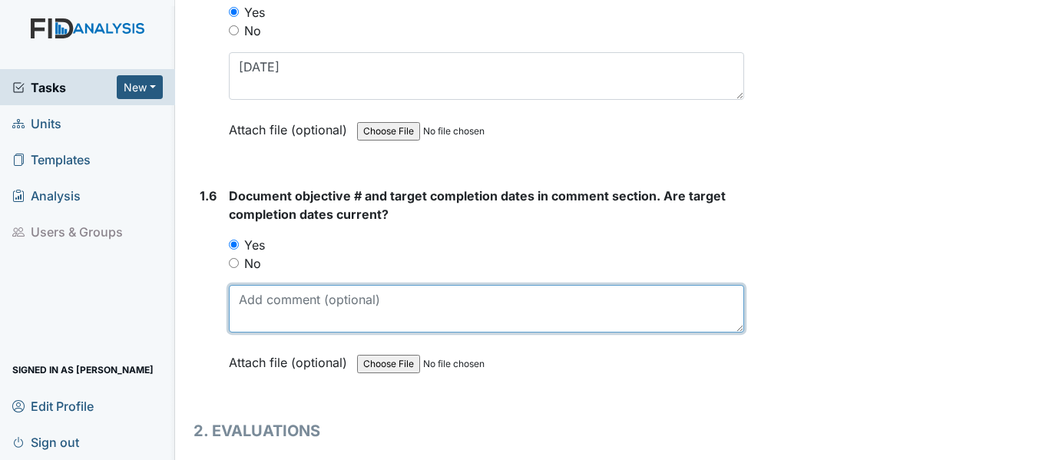
click at [293, 305] on textarea at bounding box center [486, 309] width 515 height 48
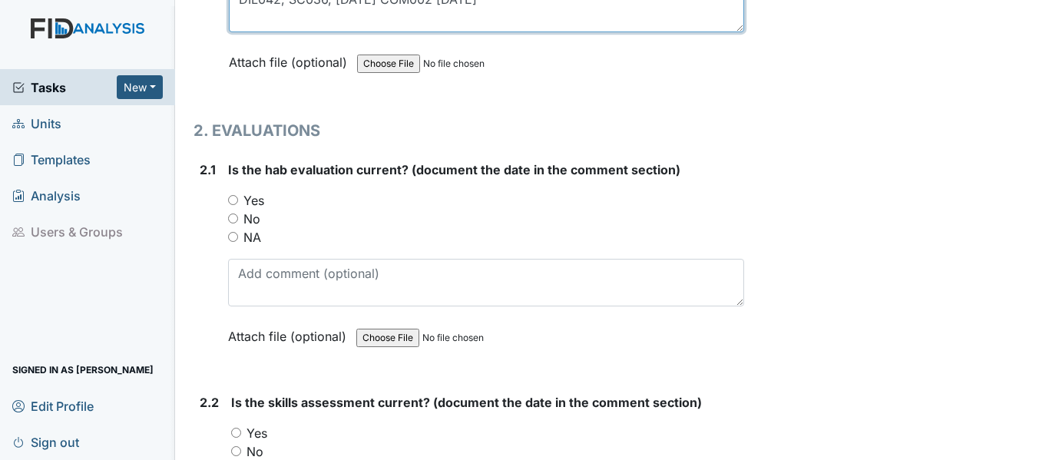
scroll to position [1459, 0]
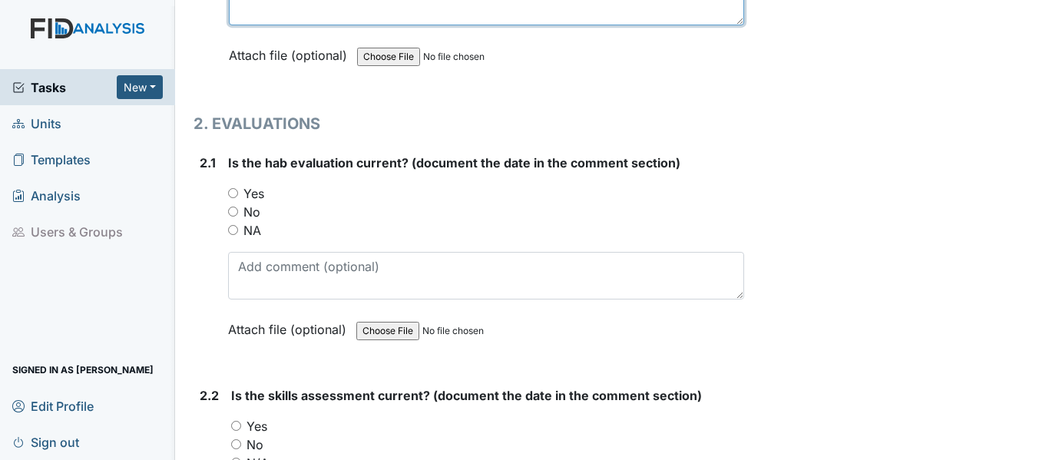
type textarea "DIL042, SC036, 2/28/26 COM002 4/30/26"
click at [232, 190] on input "Yes" at bounding box center [233, 193] width 10 height 10
radio input "true"
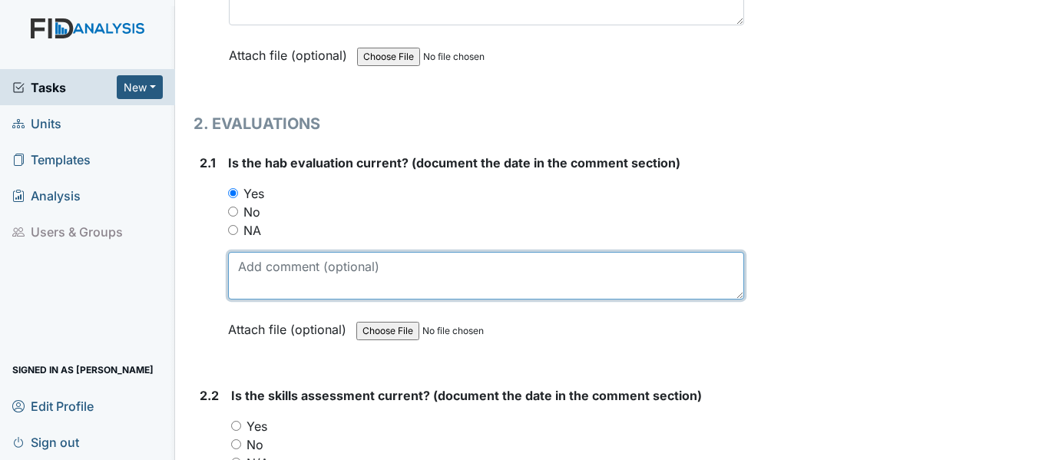
click at [294, 257] on textarea at bounding box center [486, 276] width 516 height 48
paste textarea "11/12/24"
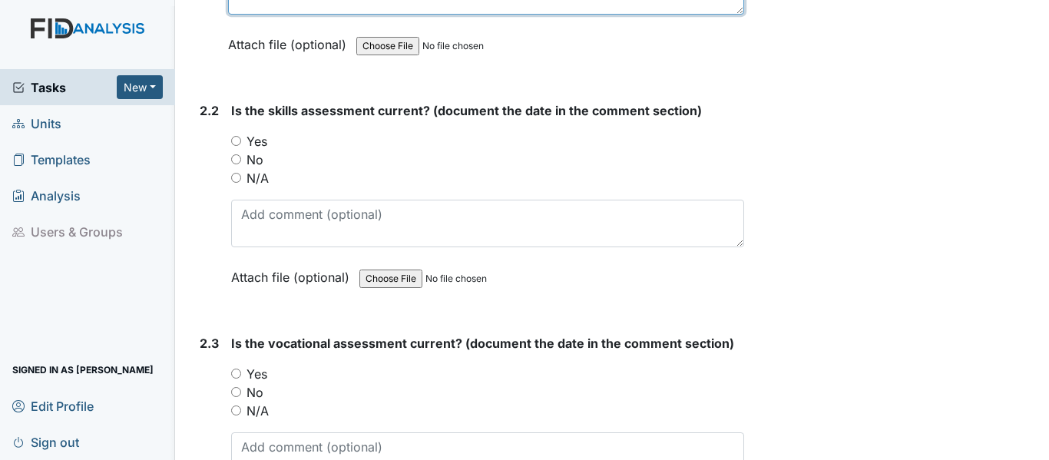
scroll to position [1766, 0]
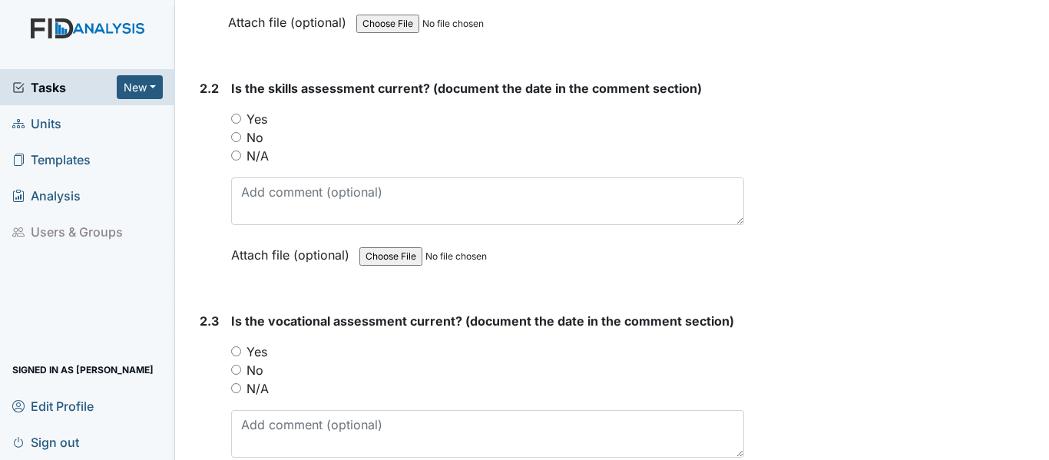
type textarea "11/12/24"
click at [233, 119] on input "Yes" at bounding box center [236, 119] width 10 height 10
radio input "true"
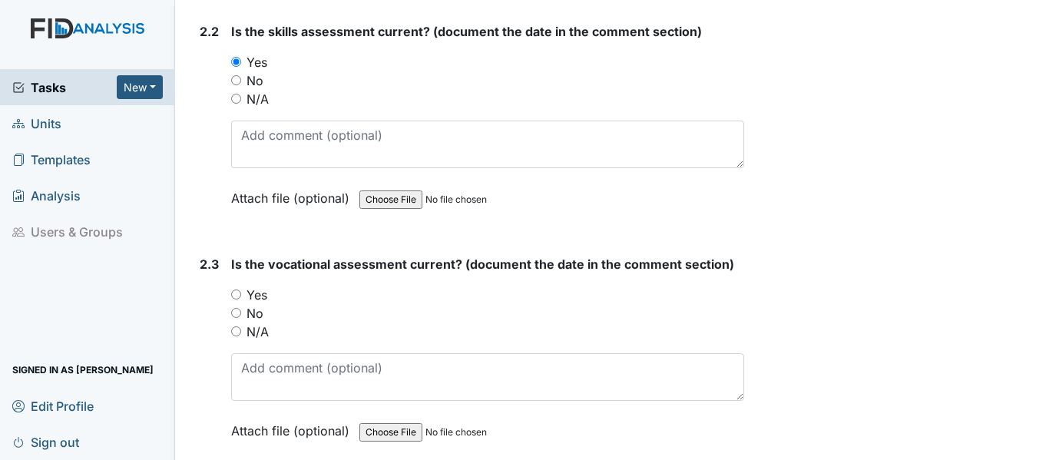
scroll to position [1843, 0]
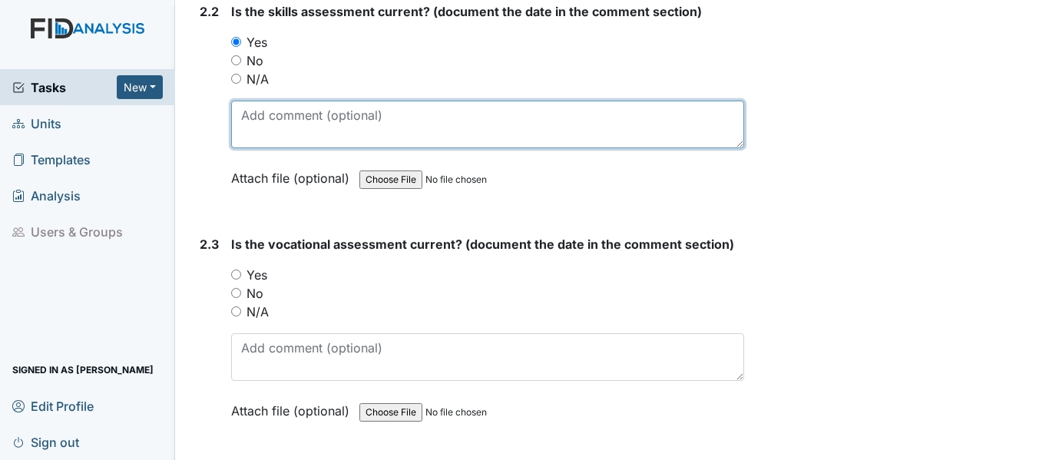
click at [307, 124] on textarea at bounding box center [487, 125] width 513 height 48
paste textarea "11/12/24"
type textarea "11/12/24"
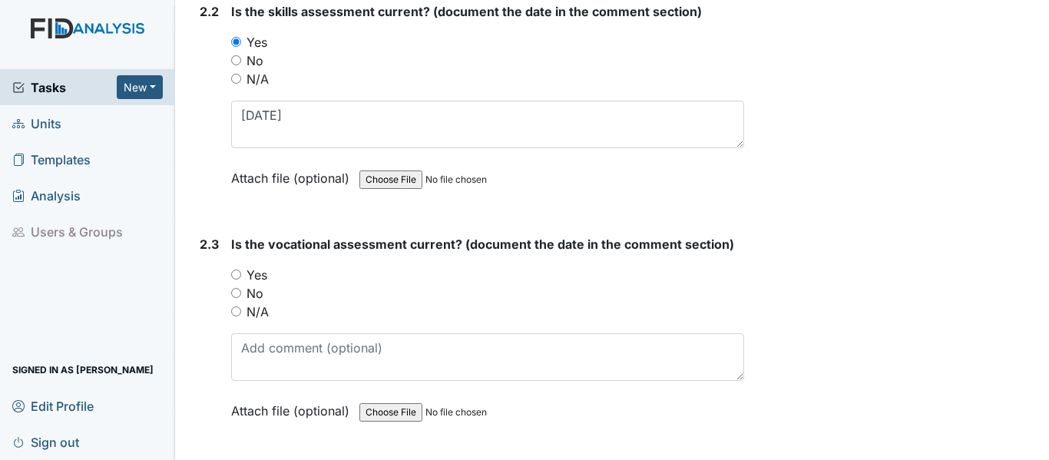
click at [236, 276] on input "Yes" at bounding box center [236, 275] width 10 height 10
radio input "true"
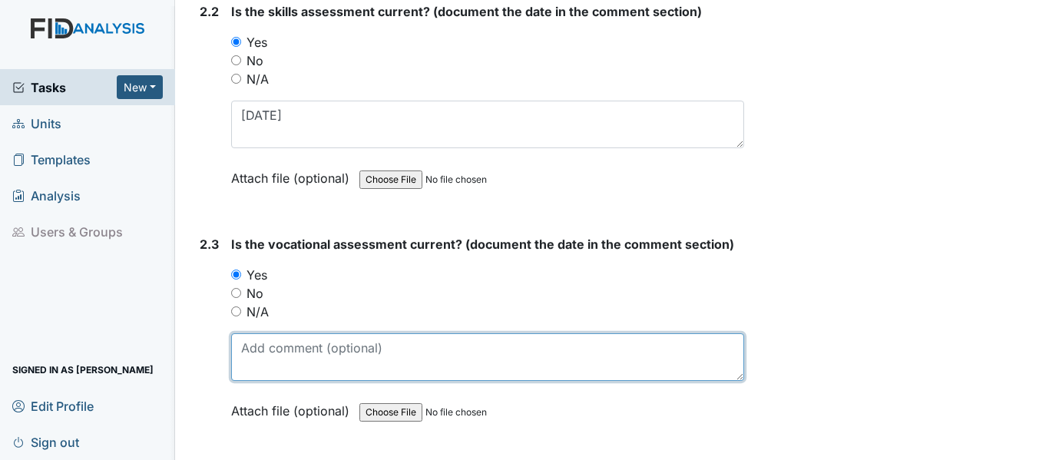
click at [275, 350] on textarea at bounding box center [487, 357] width 513 height 48
paste textarea "11/12/24"
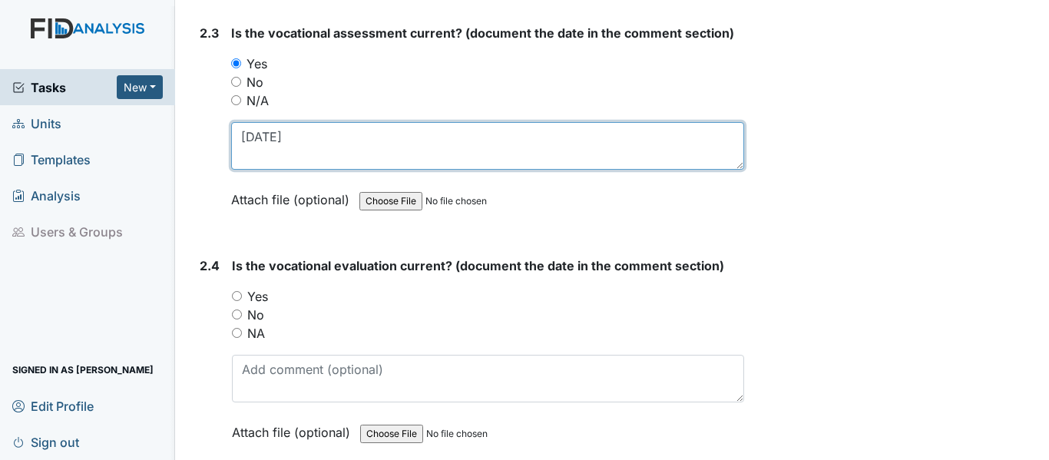
scroll to position [2074, 0]
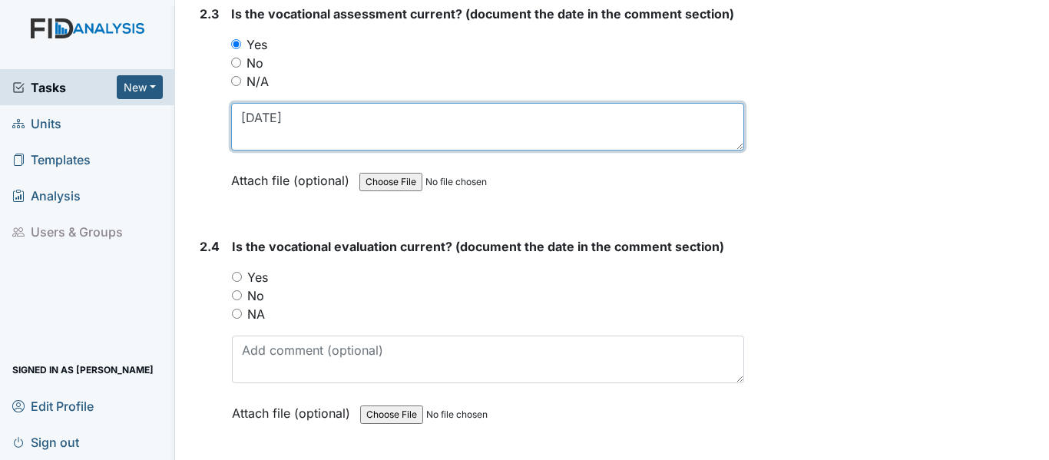
type textarea "11/12/24"
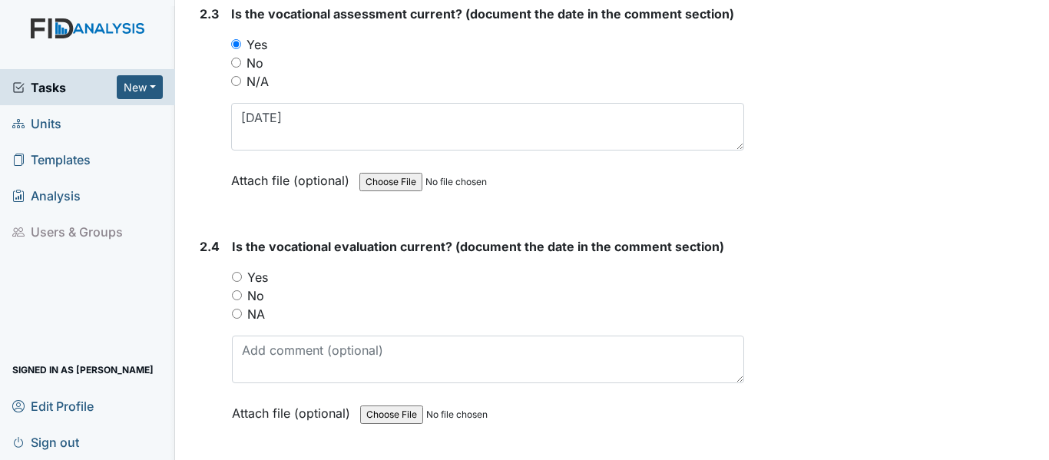
drag, startPoint x: 238, startPoint y: 276, endPoint x: 319, endPoint y: 313, distance: 88.7
click at [237, 276] on input "Yes" at bounding box center [237, 277] width 10 height 10
radio input "true"
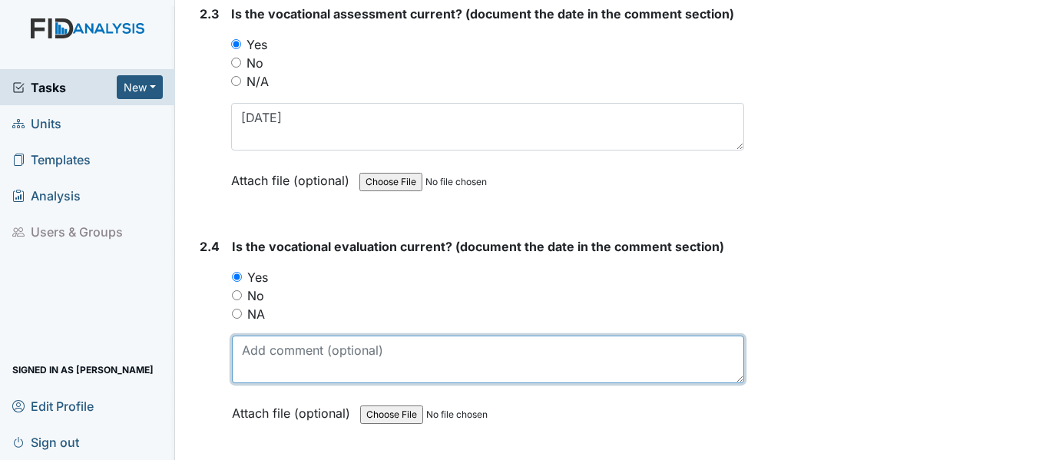
click at [333, 363] on textarea at bounding box center [488, 360] width 512 height 48
paste textarea "11/12/24"
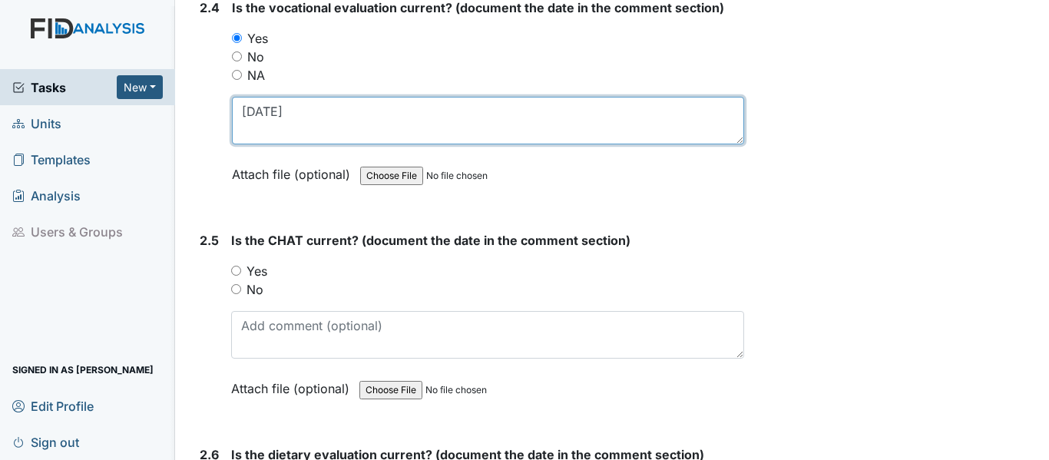
scroll to position [2381, 0]
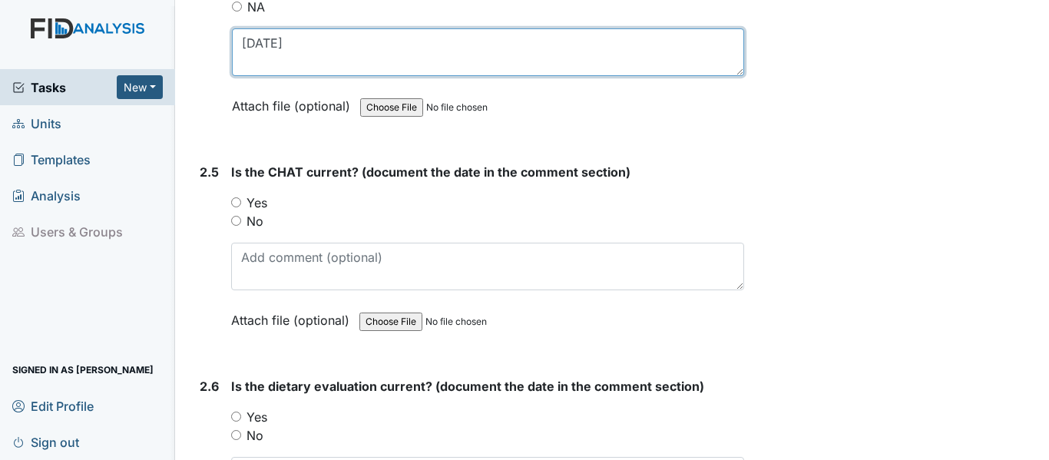
type textarea "11/12/24"
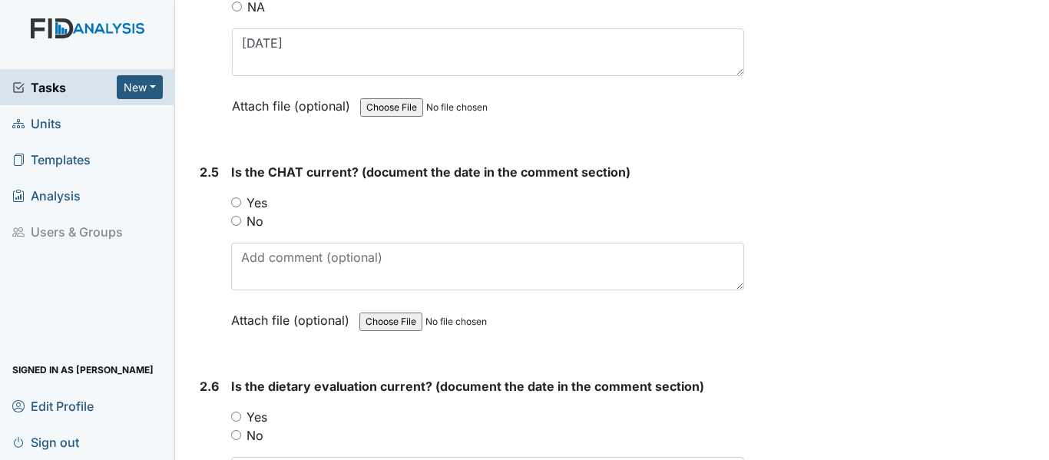
click at [238, 203] on input "Yes" at bounding box center [236, 202] width 10 height 10
radio input "true"
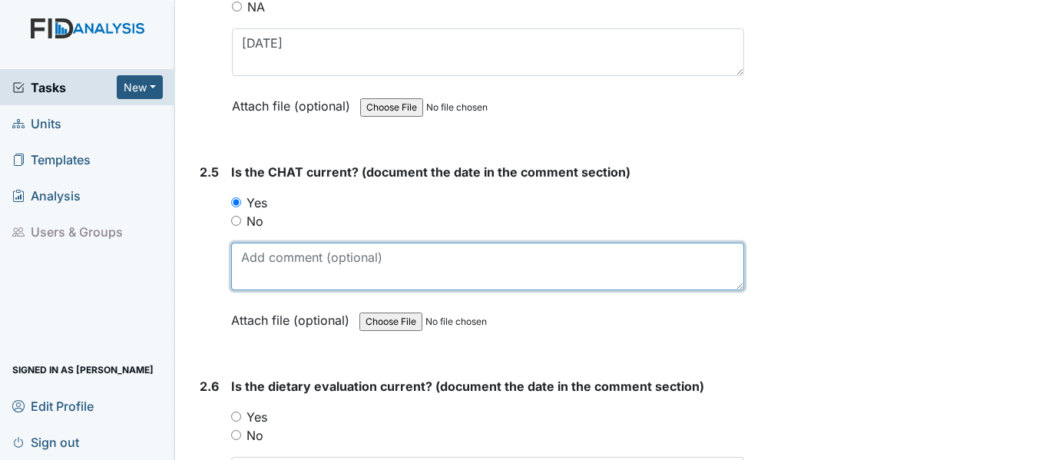
click at [279, 258] on textarea at bounding box center [487, 267] width 513 height 48
paste textarea "11/12/24"
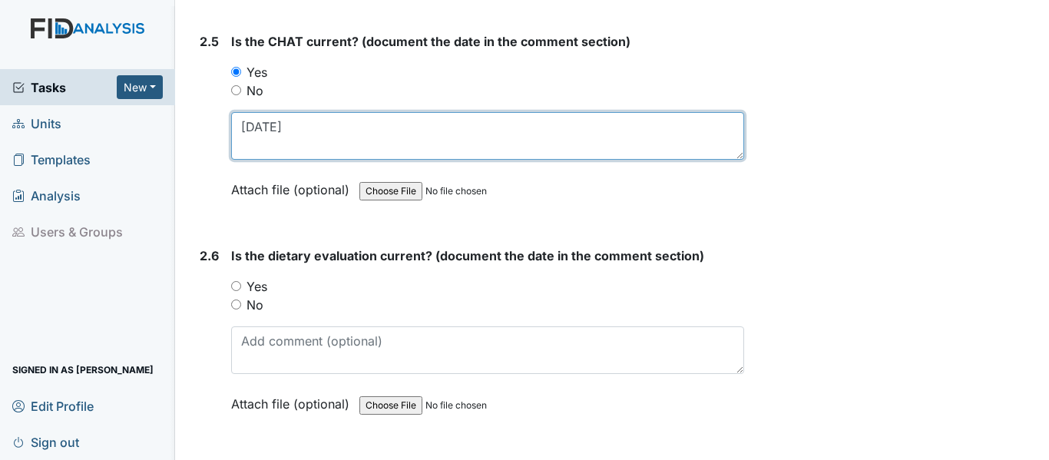
scroll to position [2534, 0]
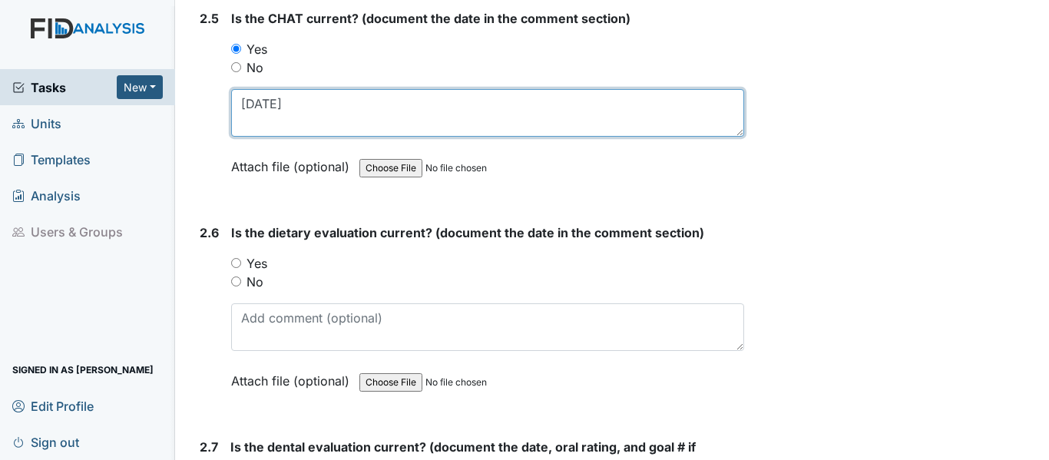
type textarea "11/12/24"
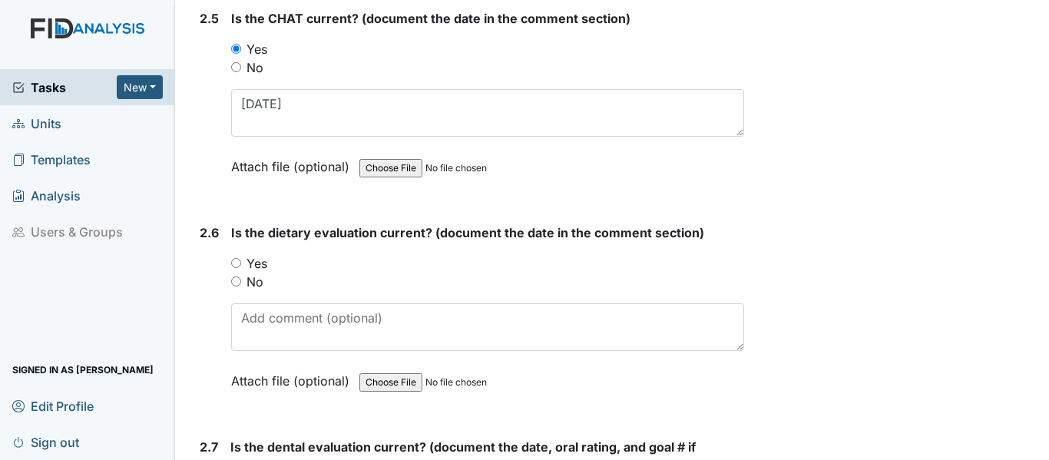
click at [237, 263] on input "Yes" at bounding box center [236, 263] width 10 height 10
radio input "true"
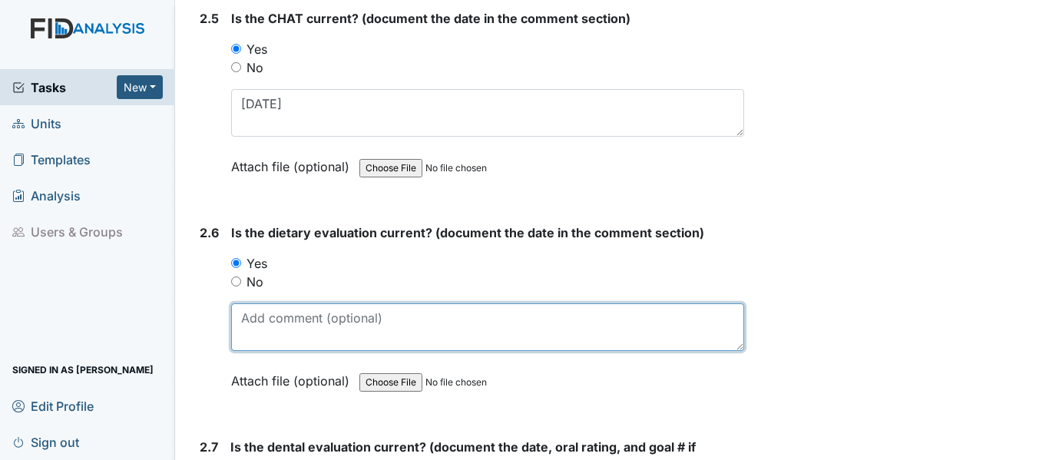
click at [277, 325] on textarea at bounding box center [487, 327] width 513 height 48
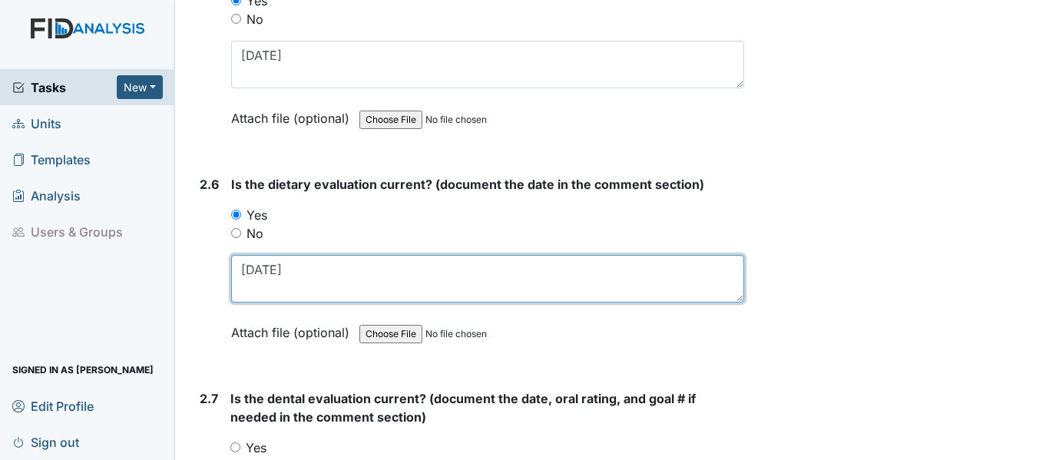
scroll to position [2688, 0]
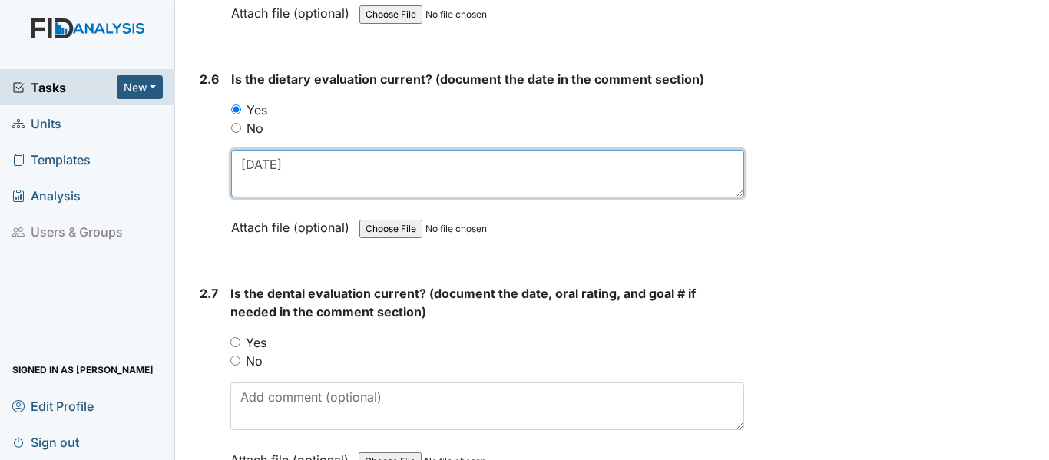
type textarea "2/26/25"
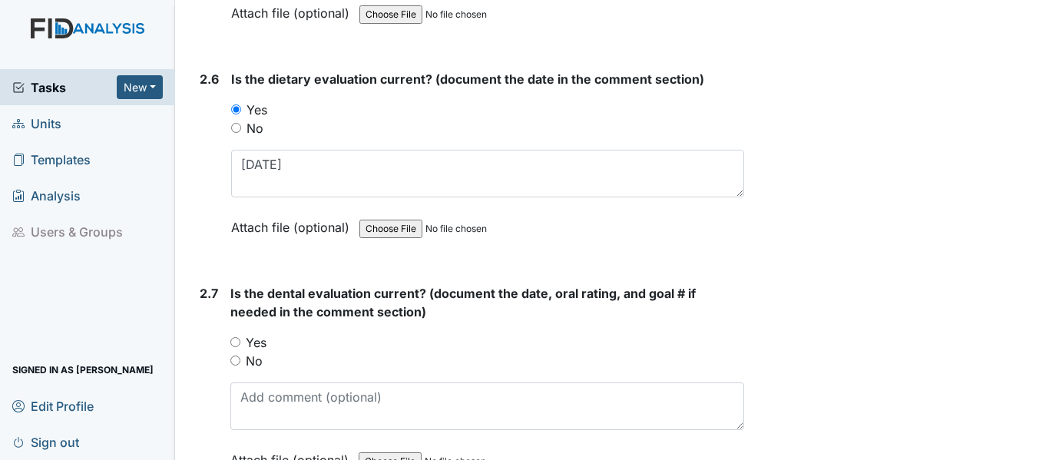
click at [237, 345] on input "Yes" at bounding box center [235, 342] width 10 height 10
radio input "true"
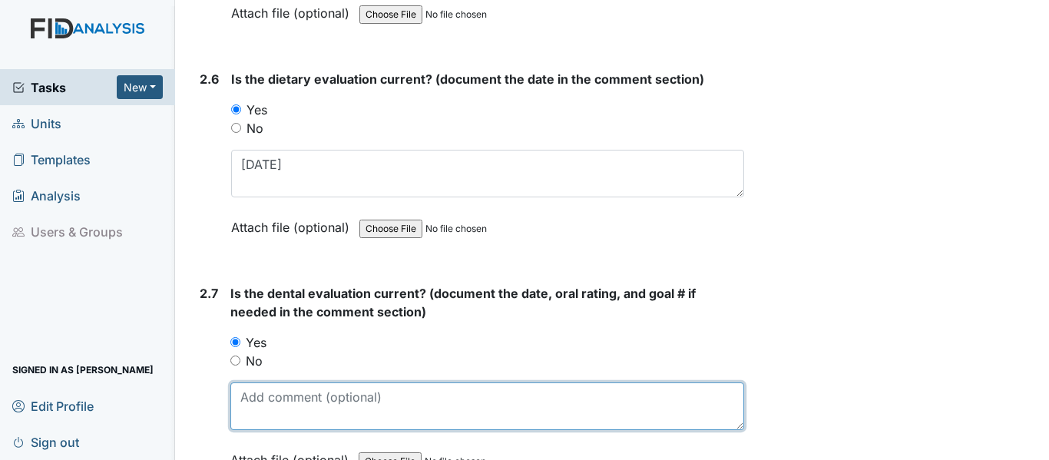
click at [266, 396] on textarea at bounding box center [487, 406] width 514 height 48
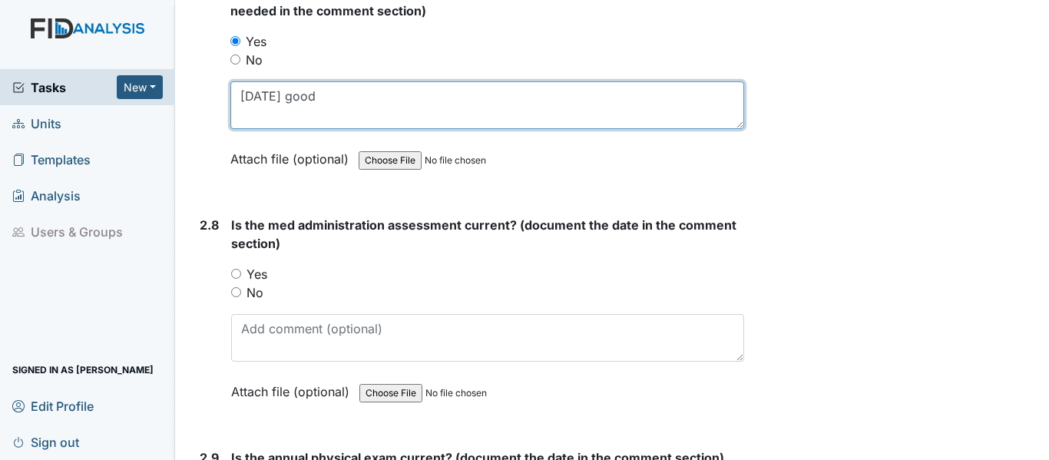
scroll to position [2995, 0]
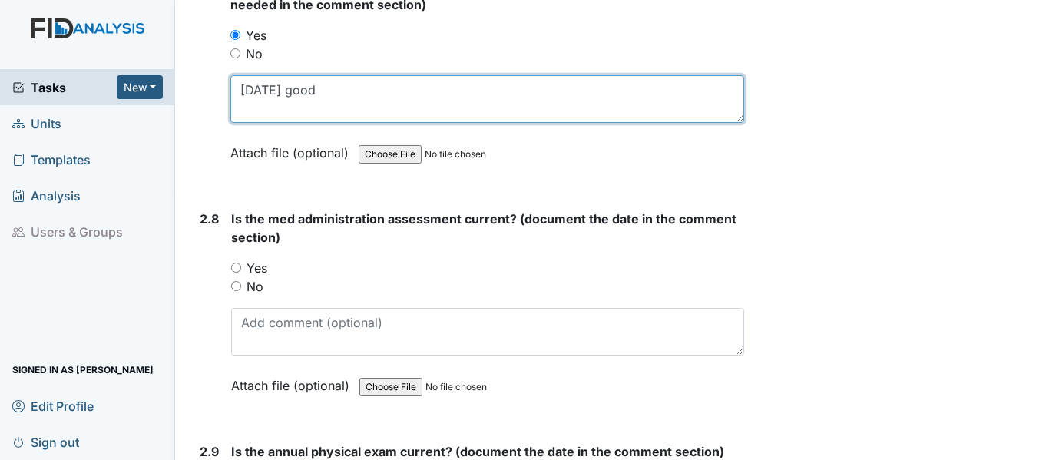
type textarea "10/1/24 good"
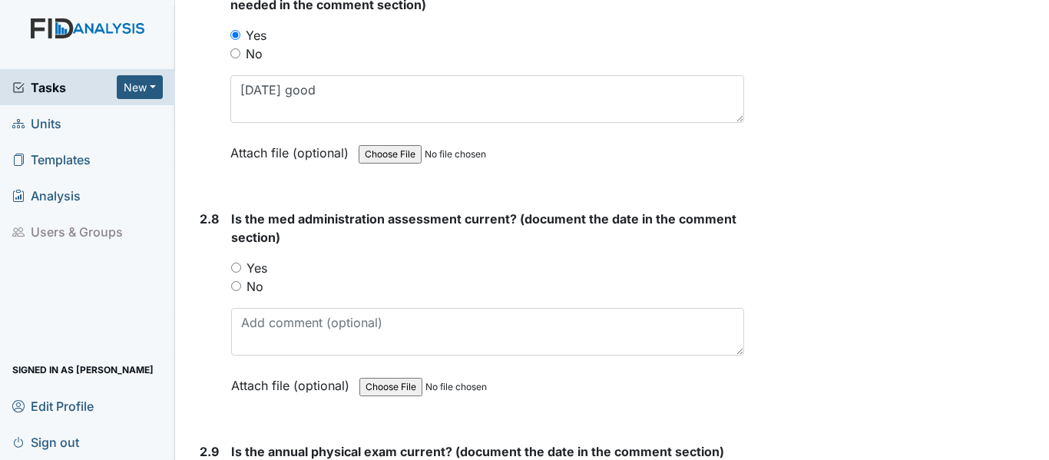
click at [238, 268] on input "Yes" at bounding box center [236, 268] width 10 height 10
radio input "true"
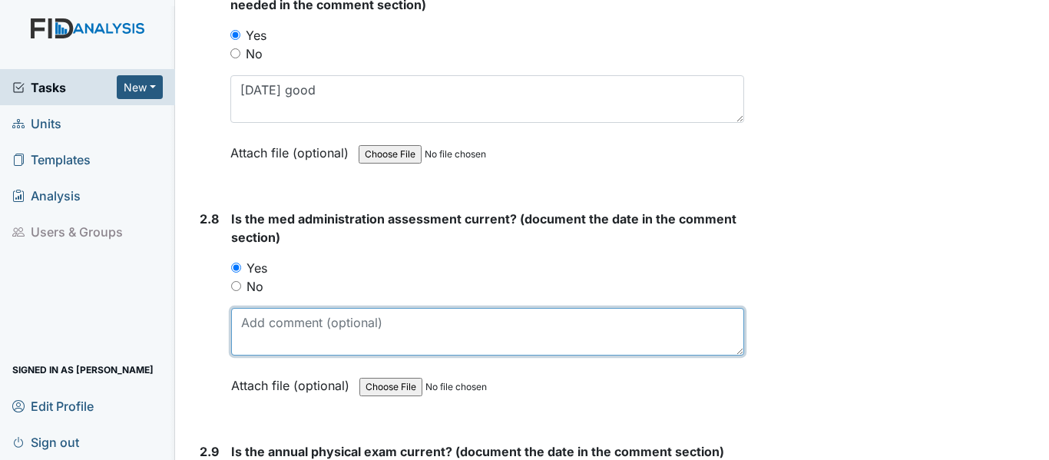
click at [302, 344] on textarea at bounding box center [487, 332] width 513 height 48
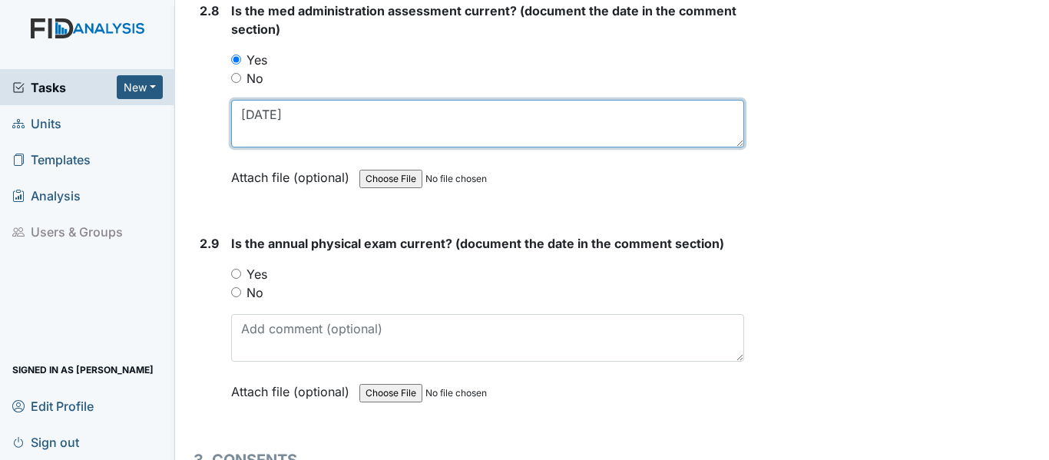
scroll to position [3226, 0]
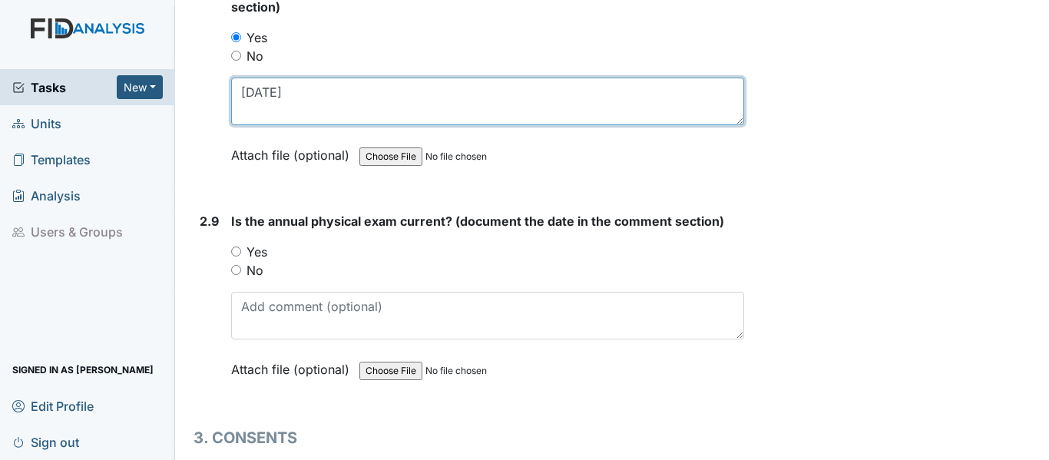
type textarea "6/3/25"
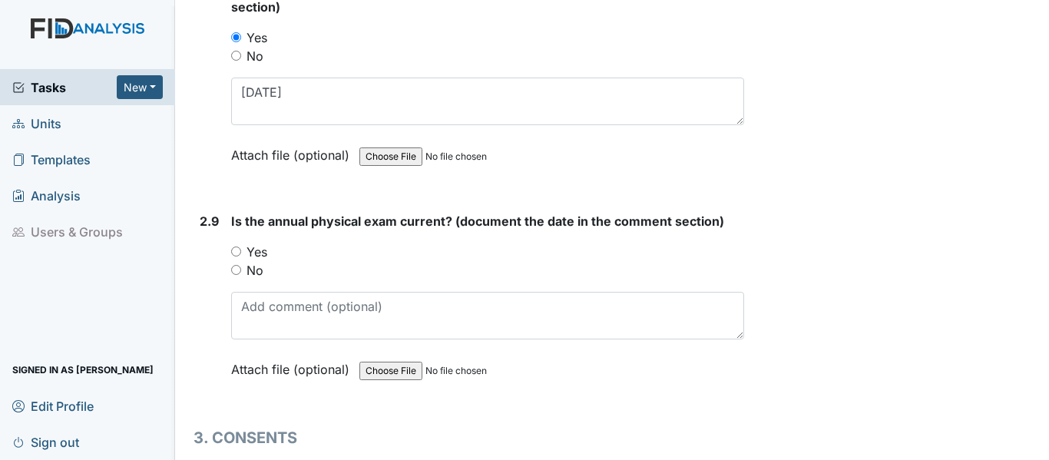
click at [237, 250] on input "Yes" at bounding box center [236, 252] width 10 height 10
radio input "true"
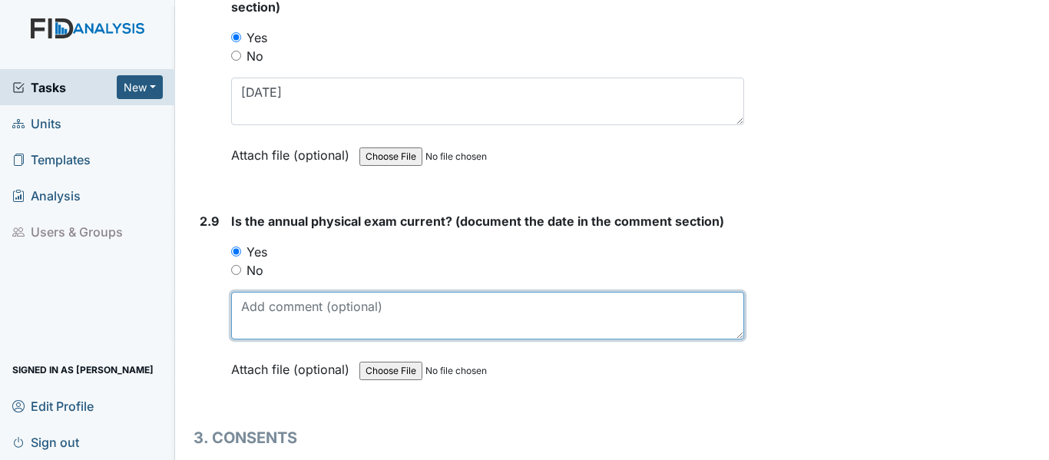
click at [294, 318] on textarea at bounding box center [487, 316] width 513 height 48
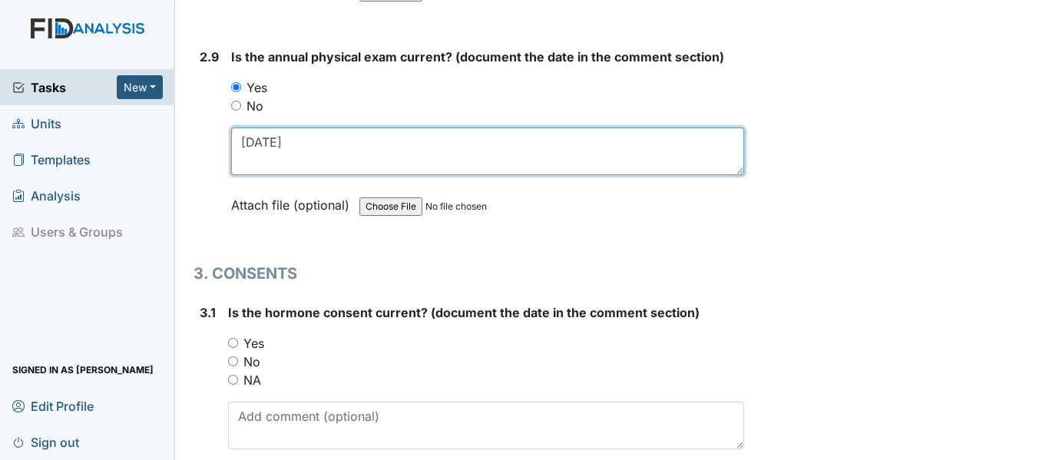
scroll to position [3456, 0]
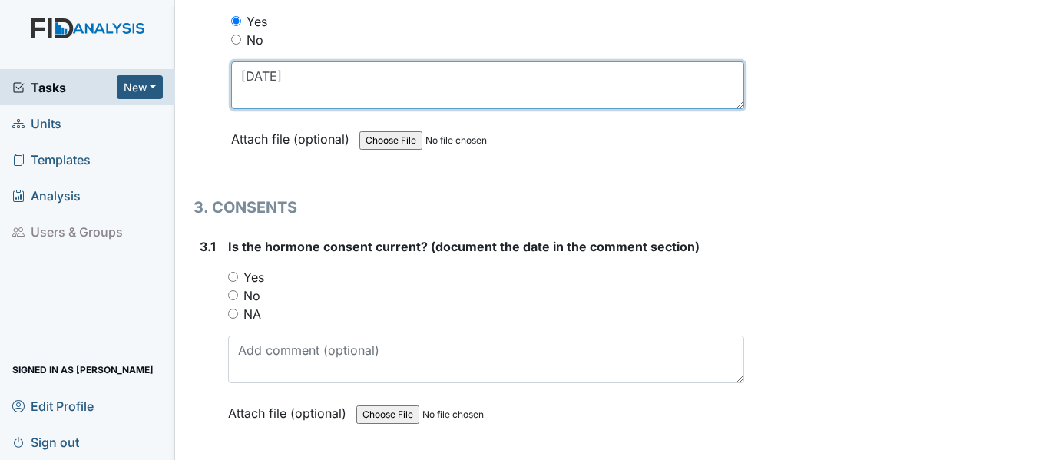
type textarea "6/16/25"
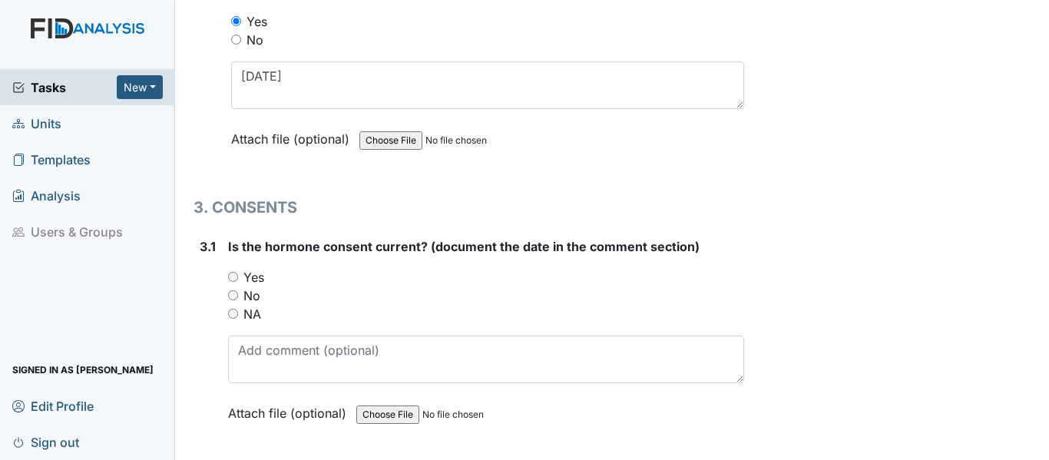
click at [235, 280] on input "Yes" at bounding box center [233, 277] width 10 height 10
radio input "true"
click at [231, 317] on input "NA" at bounding box center [233, 314] width 10 height 10
radio input "true"
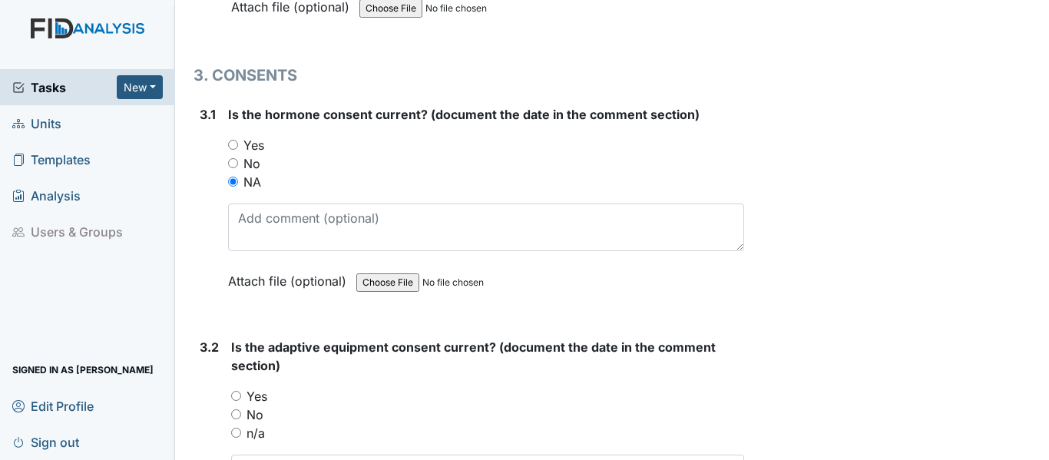
scroll to position [3686, 0]
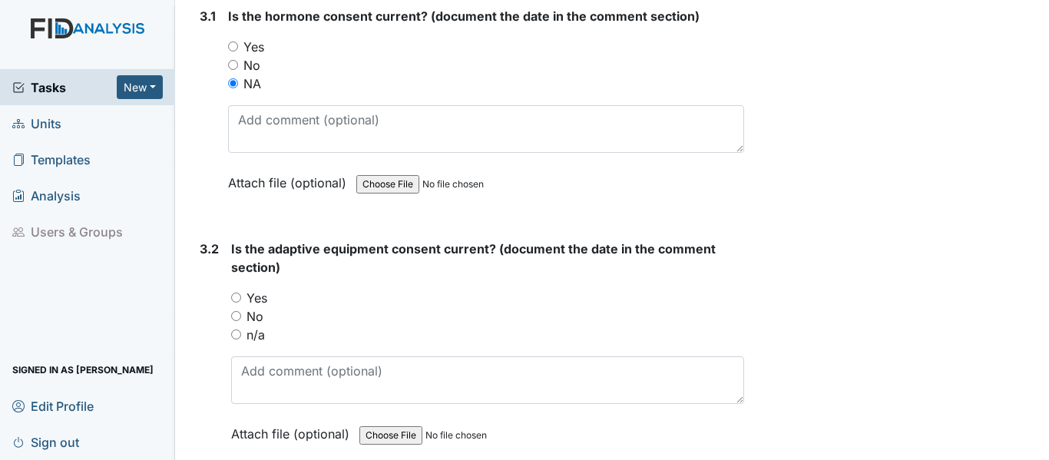
click at [240, 301] on input "Yes" at bounding box center [236, 298] width 10 height 10
radio input "true"
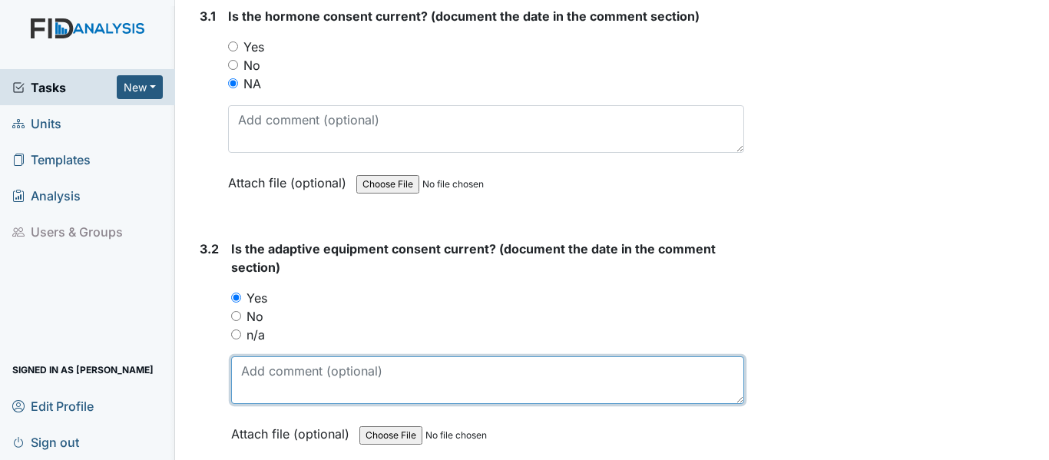
click at [326, 387] on textarea at bounding box center [487, 380] width 513 height 48
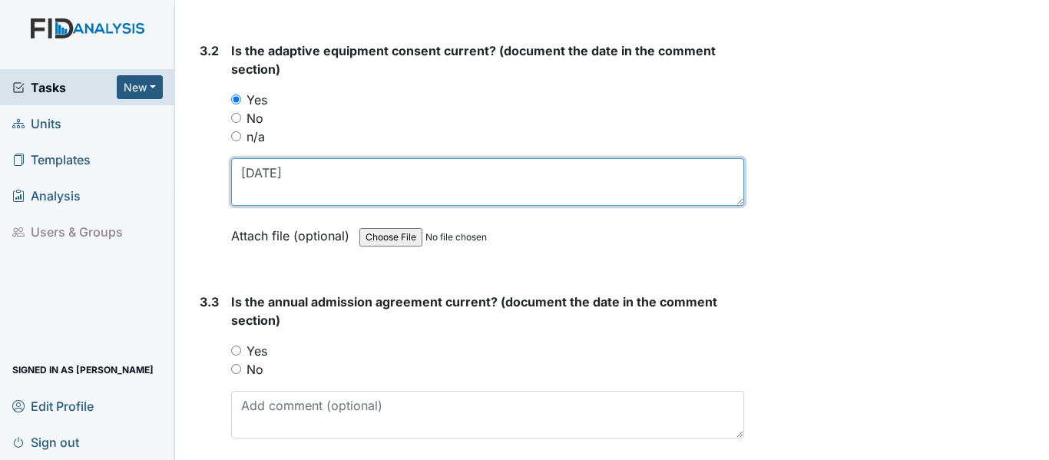
scroll to position [3917, 0]
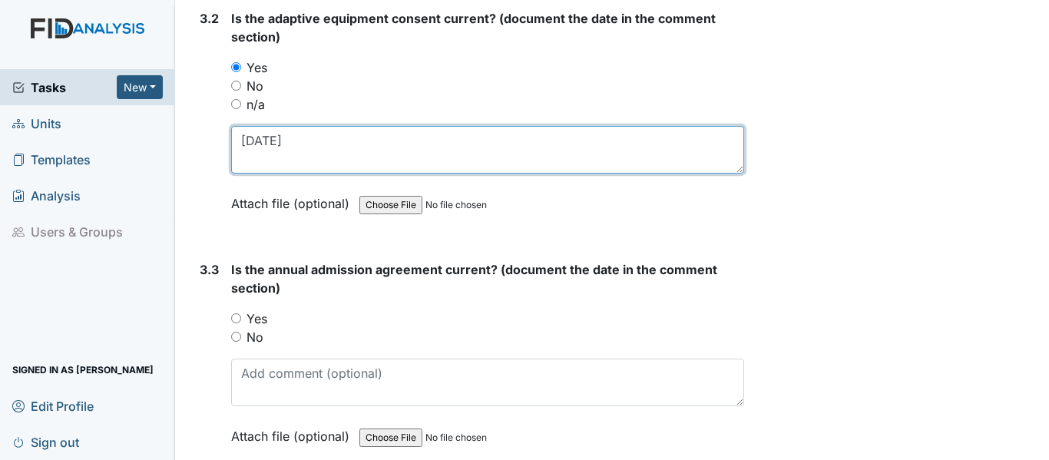
type textarea "3/6/25"
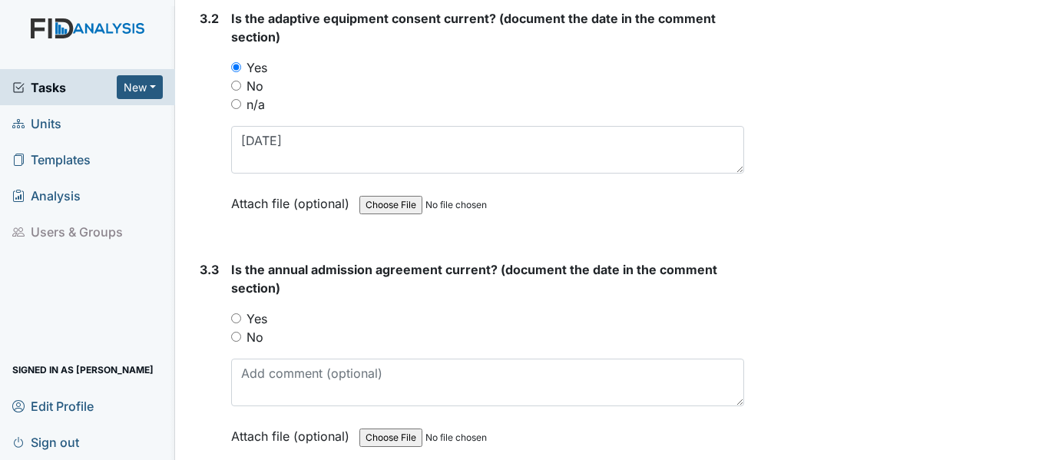
click at [237, 318] on input "Yes" at bounding box center [236, 318] width 10 height 10
radio input "true"
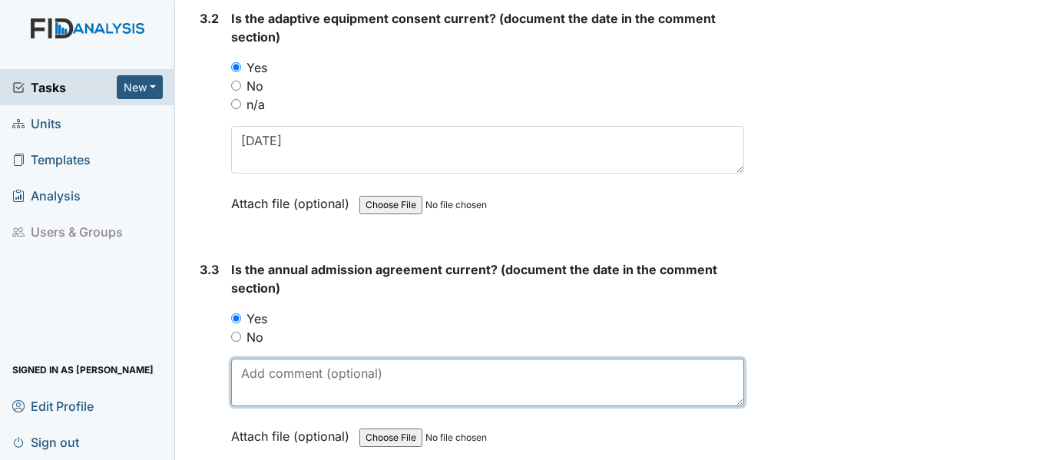
click at [282, 376] on textarea at bounding box center [487, 383] width 513 height 48
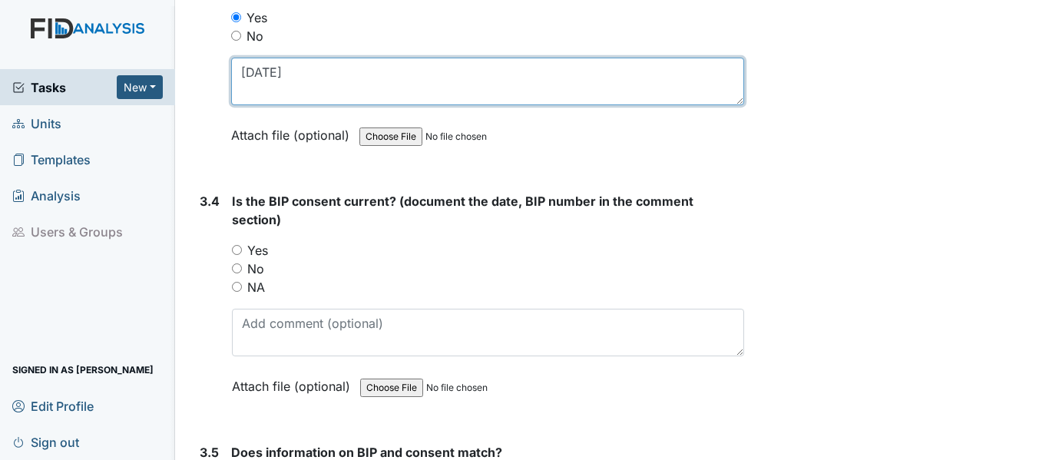
scroll to position [4224, 0]
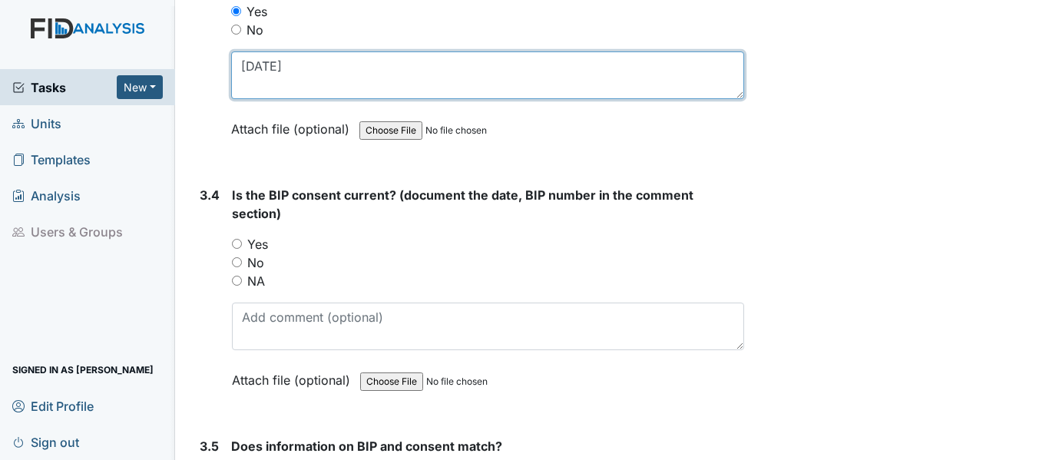
type textarea "4/28/25"
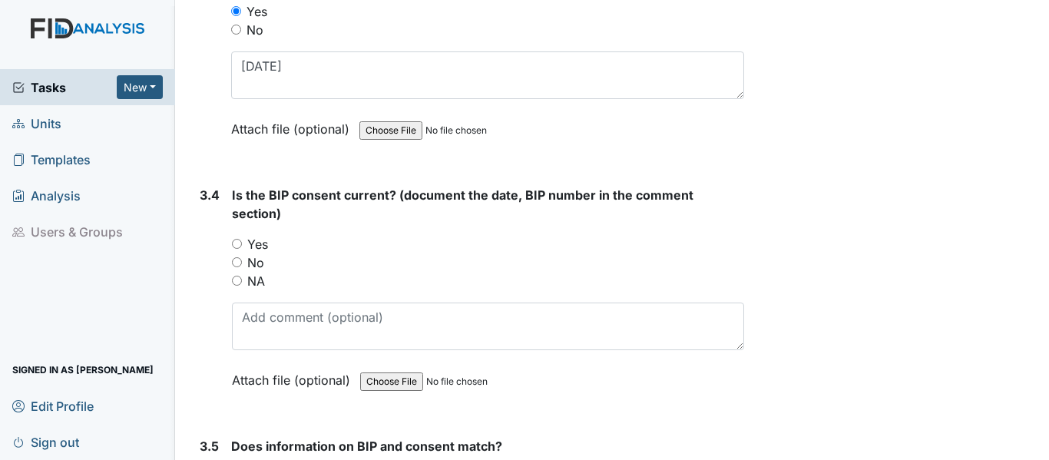
click at [241, 246] on input "Yes" at bounding box center [237, 244] width 10 height 10
radio input "true"
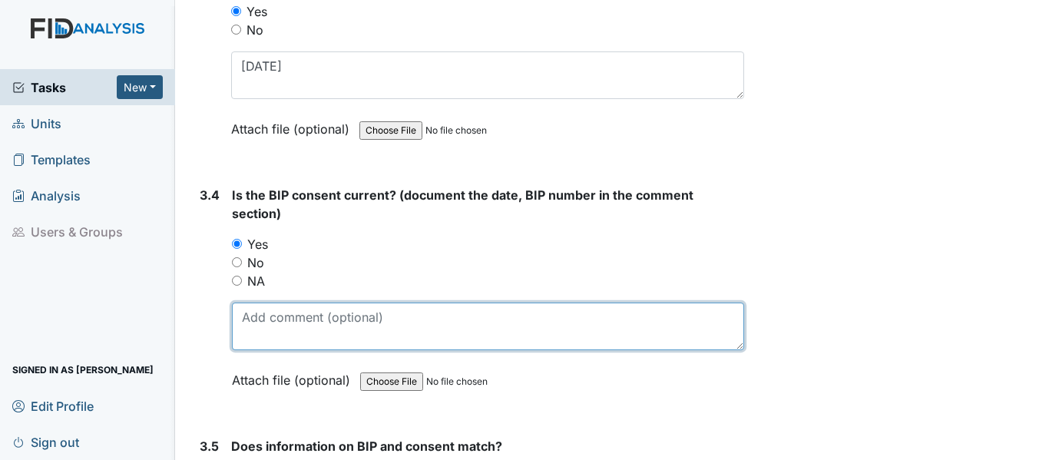
click at [276, 342] on textarea at bounding box center [488, 327] width 512 height 48
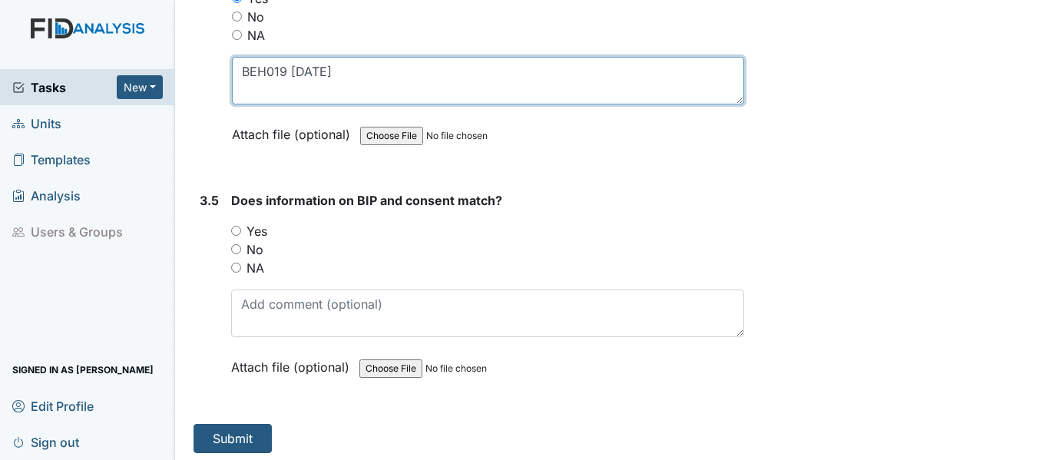
scroll to position [4475, 0]
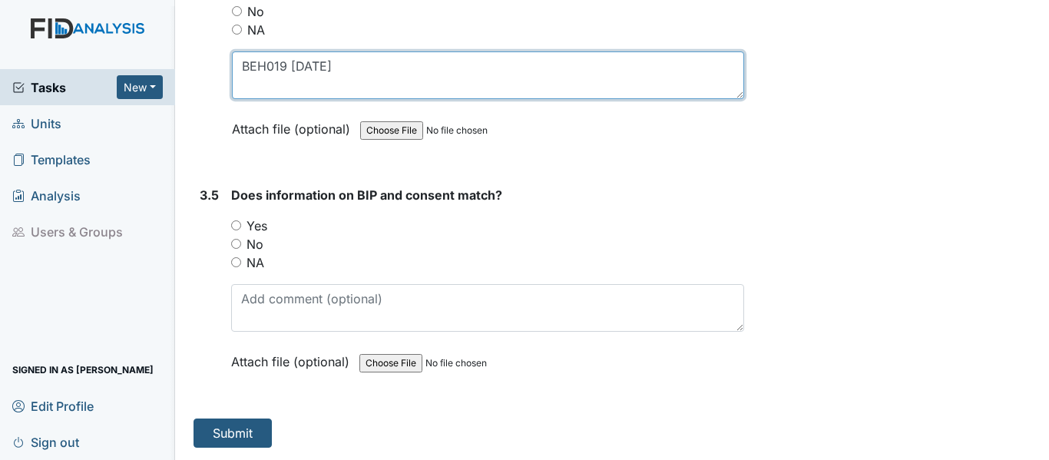
type textarea "BEH019 7/14/25"
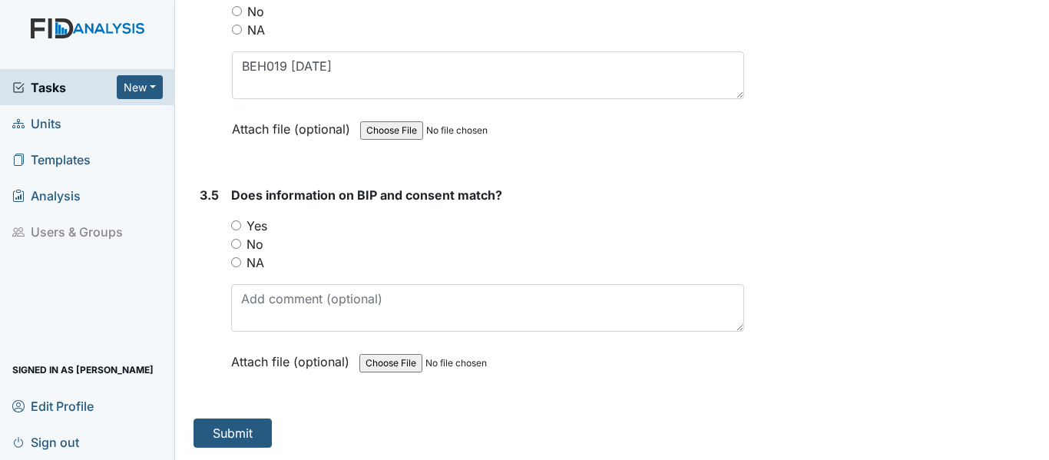
click at [241, 225] on div "Yes" at bounding box center [487, 226] width 513 height 18
click at [232, 224] on input "Yes" at bounding box center [236, 225] width 10 height 10
radio input "true"
click at [244, 428] on button "Submit" at bounding box center [233, 433] width 78 height 29
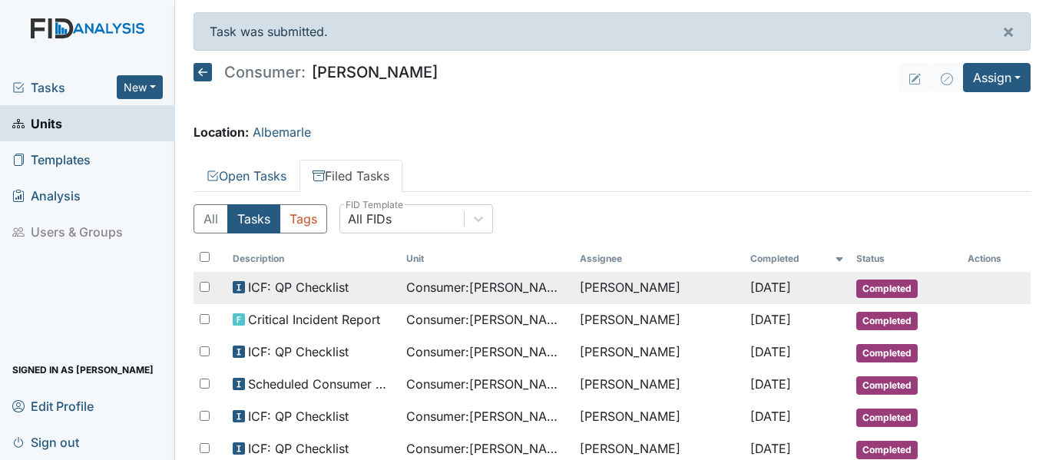
click at [434, 290] on span "Consumer : [PERSON_NAME]" at bounding box center [486, 287] width 161 height 18
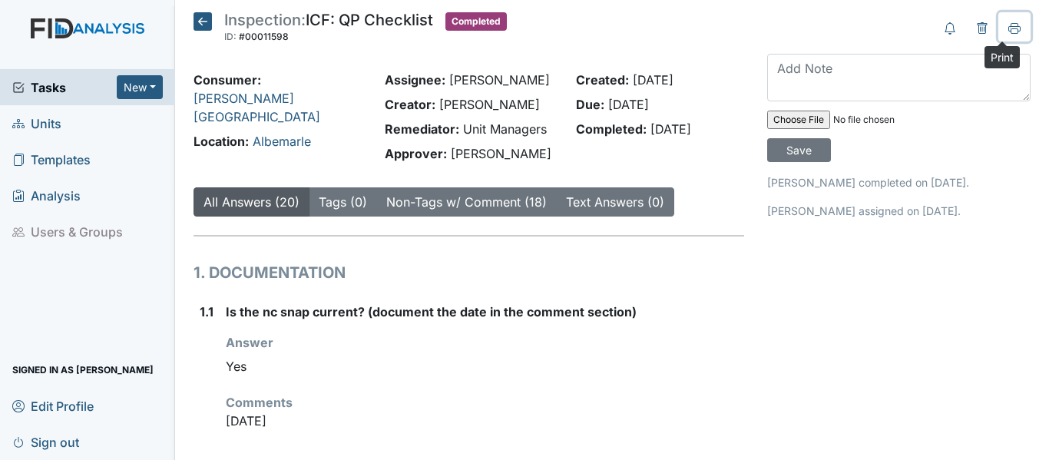
click at [1008, 29] on icon at bounding box center [1014, 28] width 12 height 12
click at [206, 18] on icon at bounding box center [203, 21] width 18 height 18
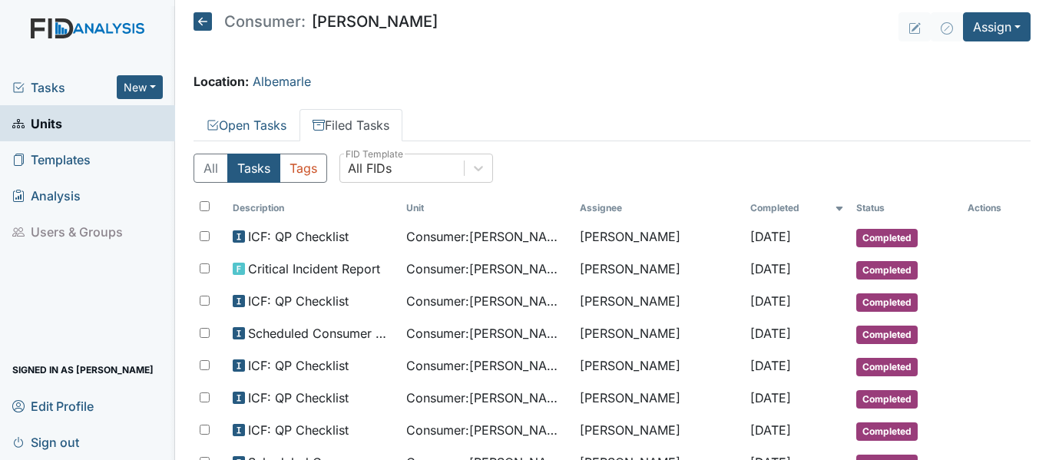
click at [203, 12] on icon at bounding box center [203, 21] width 18 height 18
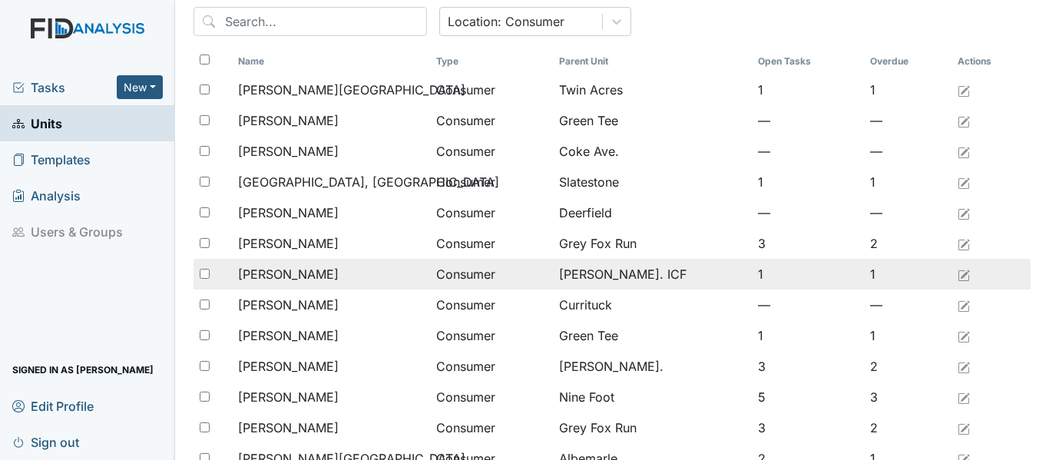
scroll to position [230, 0]
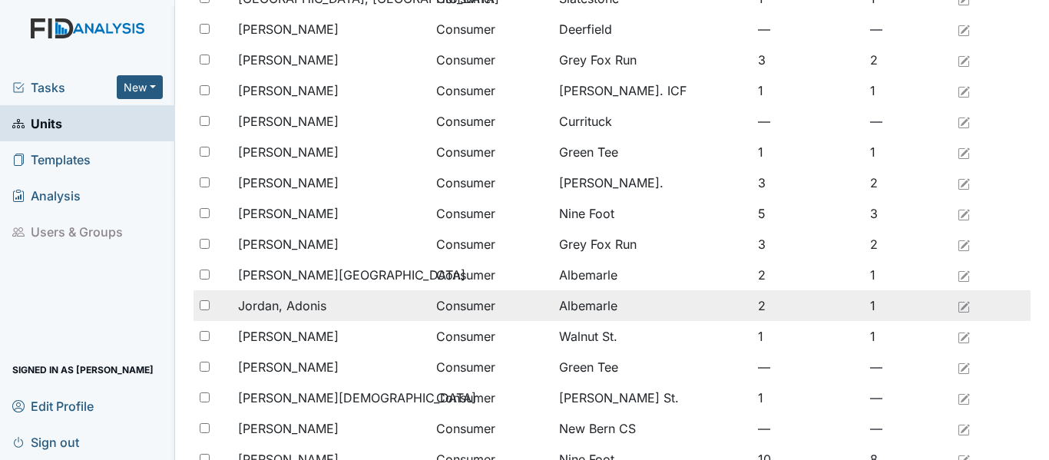
click at [274, 308] on span "Jordan, Adonis" at bounding box center [282, 305] width 88 height 18
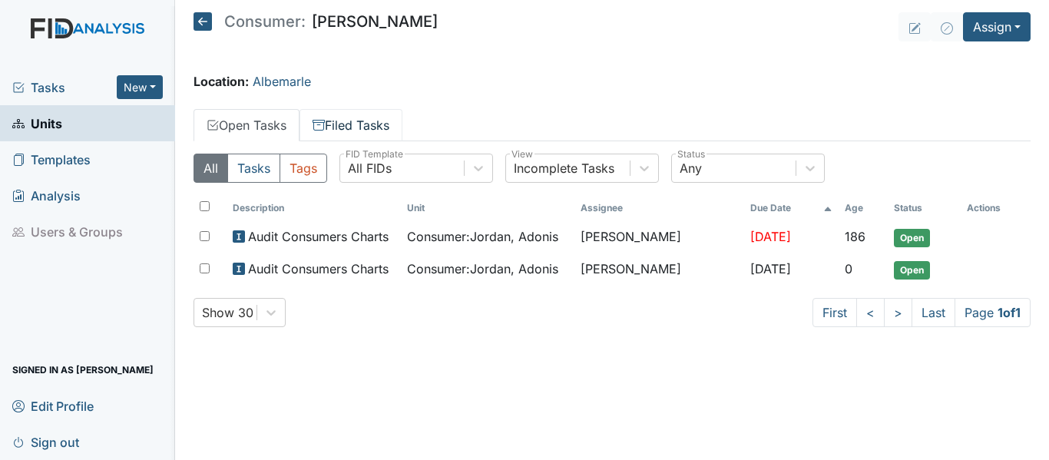
click at [376, 131] on link "Filed Tasks" at bounding box center [351, 125] width 103 height 32
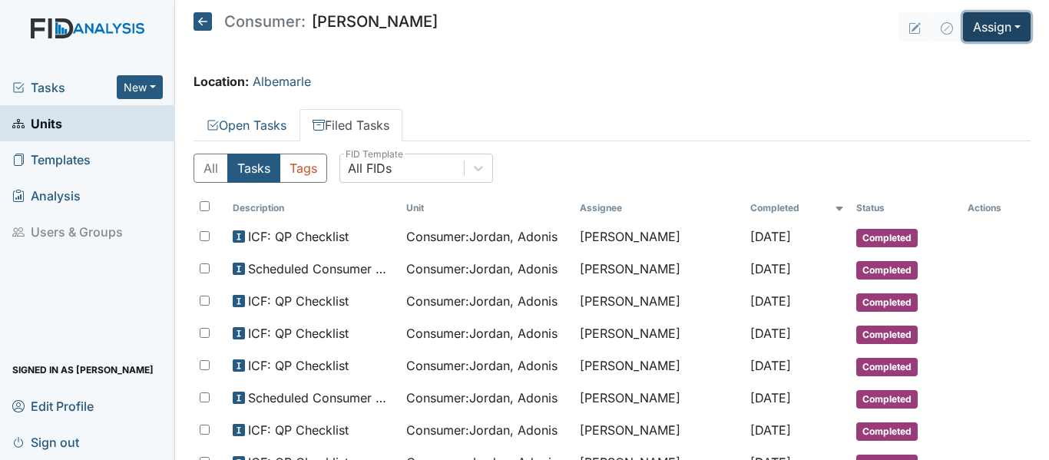
click at [982, 22] on button "Assign" at bounding box center [997, 26] width 68 height 29
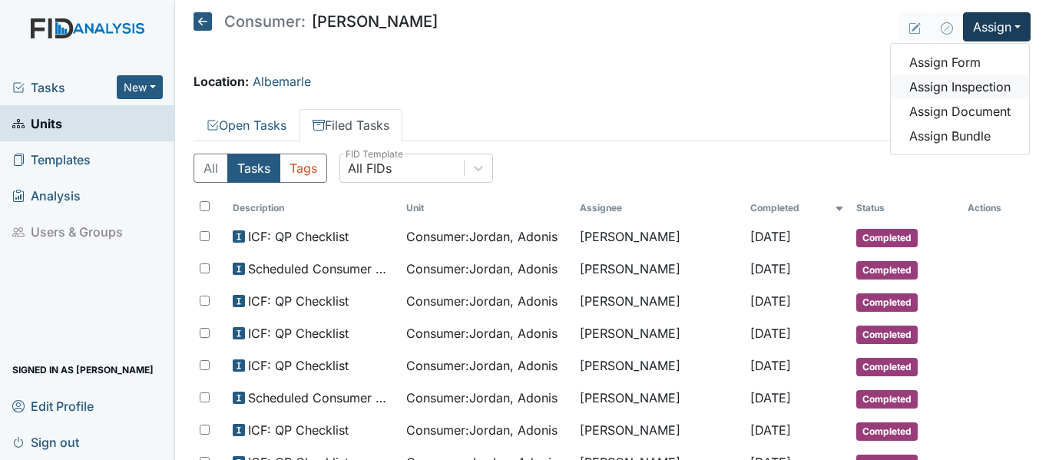
click at [999, 91] on link "Assign Inspection" at bounding box center [960, 86] width 138 height 25
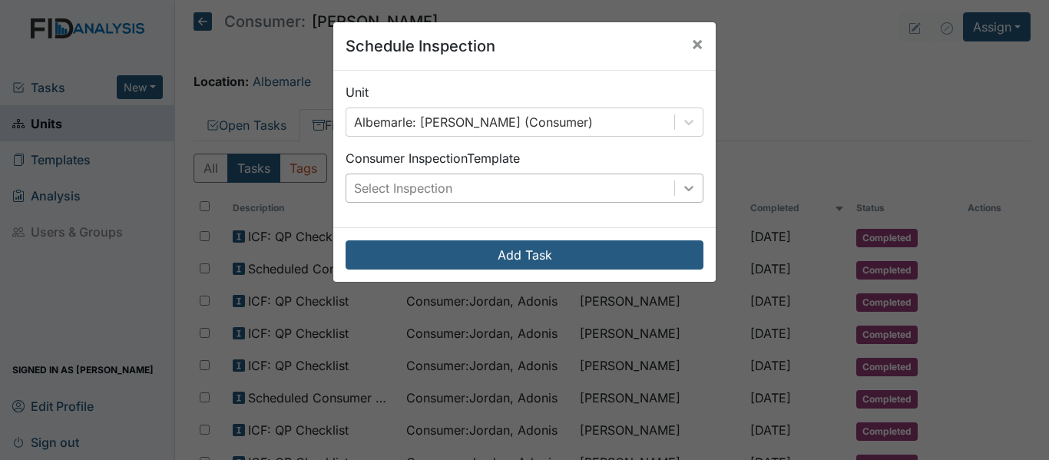
click at [681, 189] on icon at bounding box center [688, 187] width 15 height 15
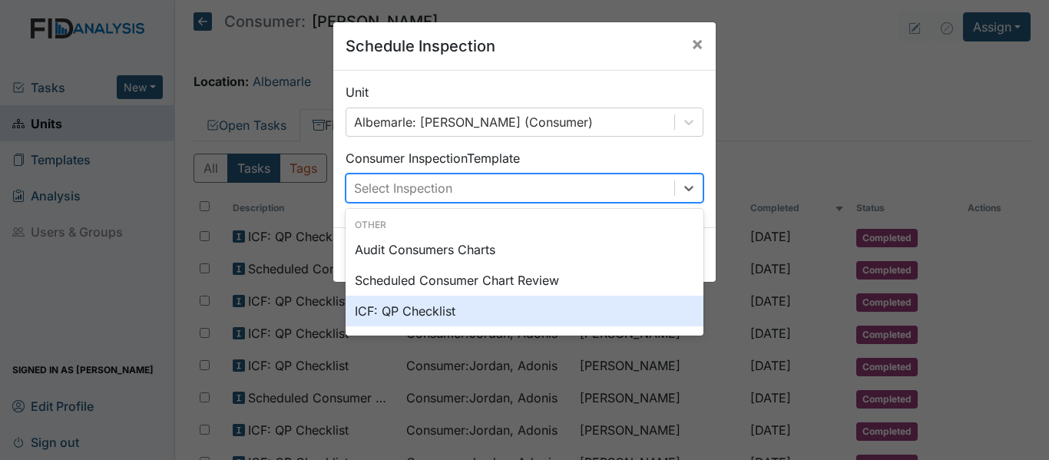
click at [394, 314] on div "ICF: QP Checklist" at bounding box center [525, 311] width 358 height 31
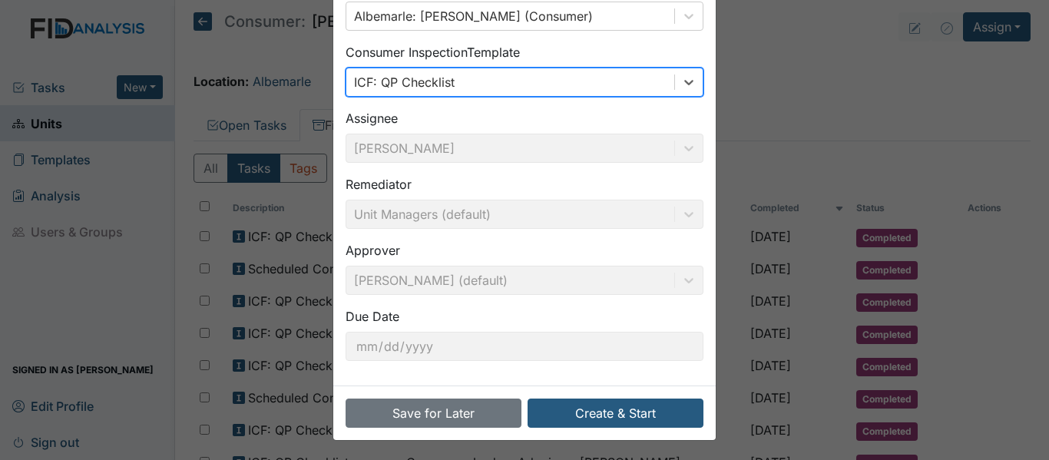
scroll to position [108, 0]
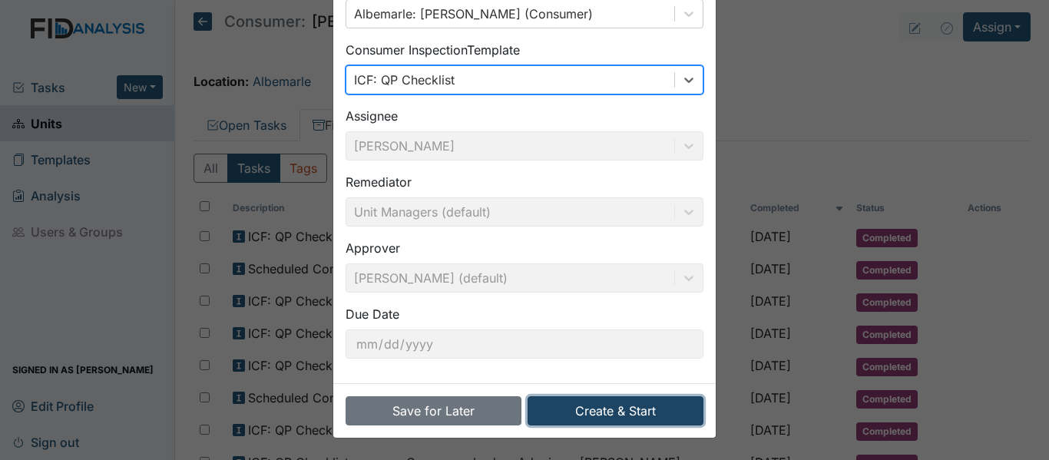
click at [618, 412] on button "Create & Start" at bounding box center [616, 410] width 176 height 29
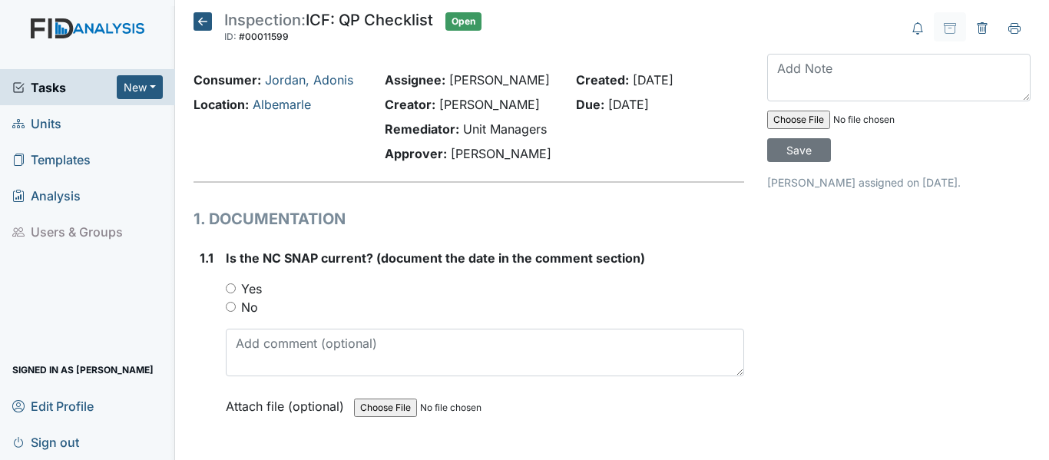
click at [230, 286] on input "Yes" at bounding box center [231, 288] width 10 height 10
radio input "true"
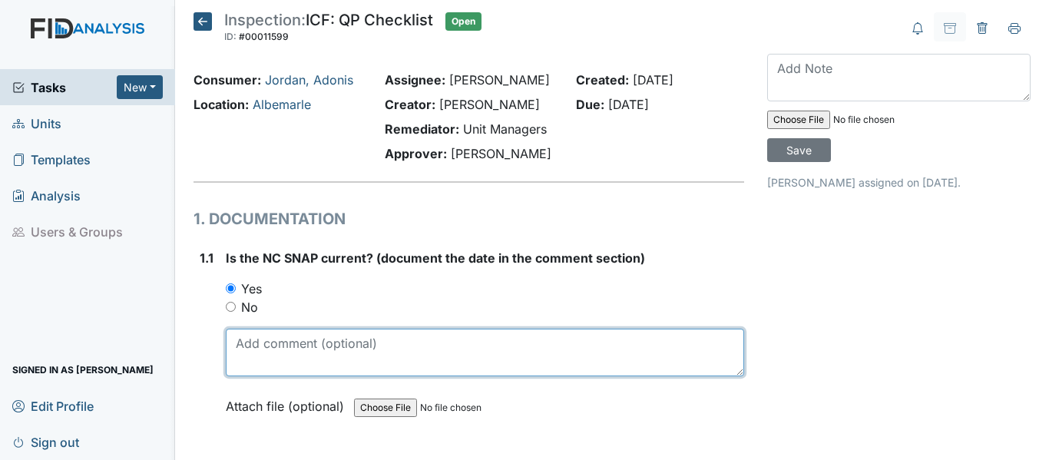
click at [309, 362] on textarea at bounding box center [485, 353] width 518 height 48
drag, startPoint x: 237, startPoint y: 344, endPoint x: 301, endPoint y: 354, distance: 65.3
click at [301, 354] on textarea "[DATE]" at bounding box center [485, 353] width 518 height 48
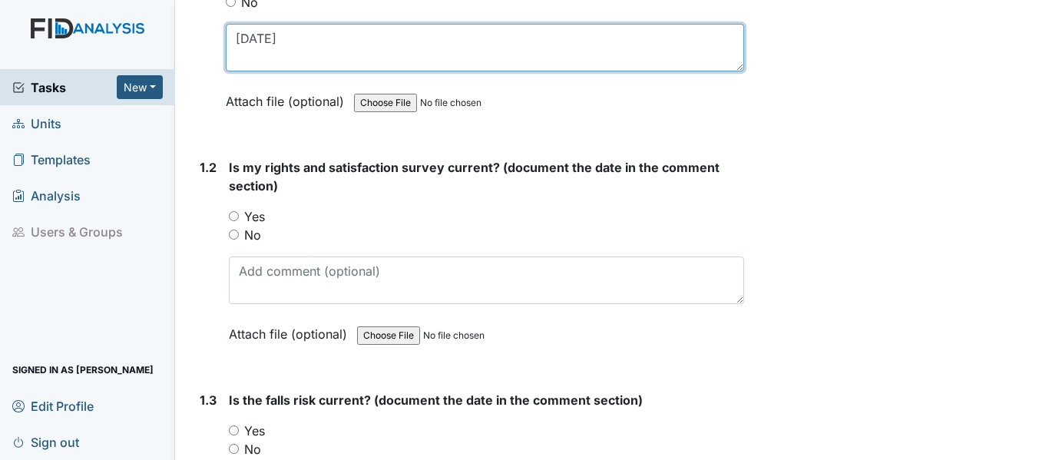
scroll to position [307, 0]
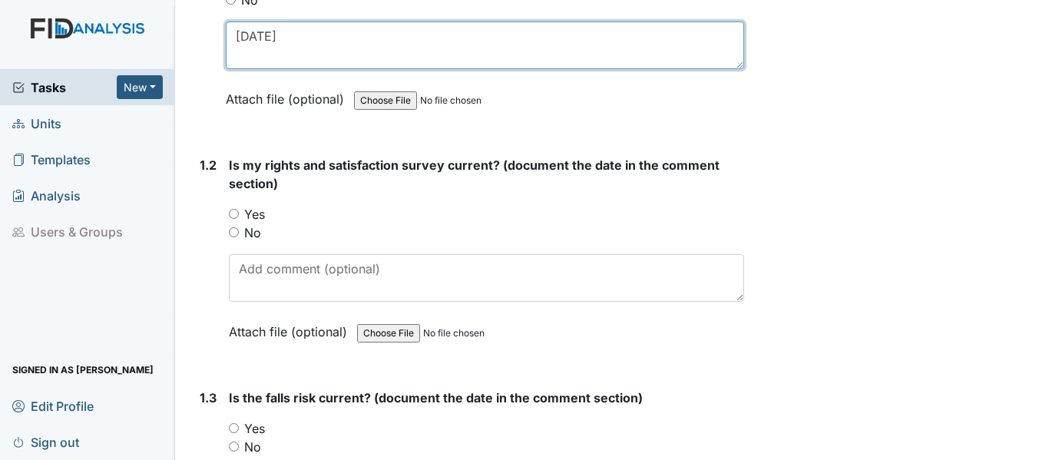
type textarea "10/17/24"
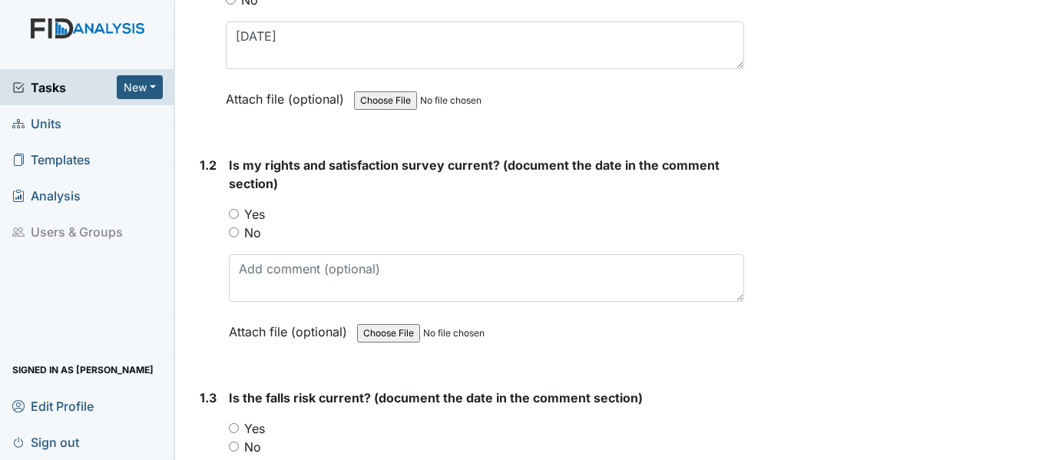
click at [233, 211] on input "Yes" at bounding box center [234, 214] width 10 height 10
radio input "true"
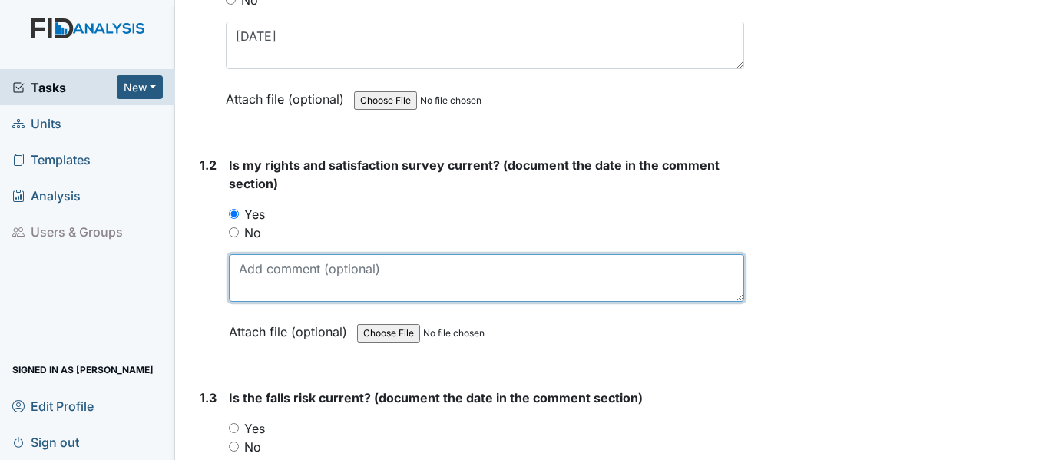
click at [309, 277] on textarea at bounding box center [486, 278] width 515 height 48
paste textarea "10/17/24"
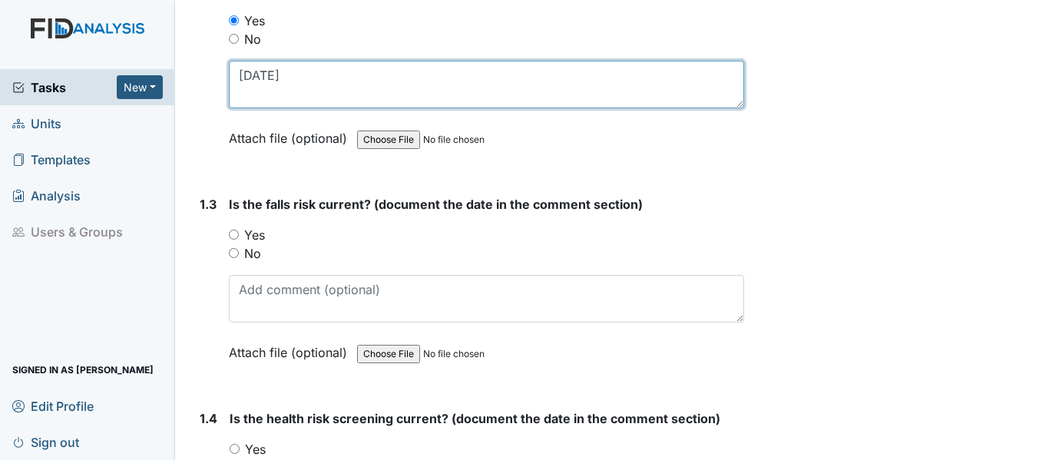
scroll to position [538, 0]
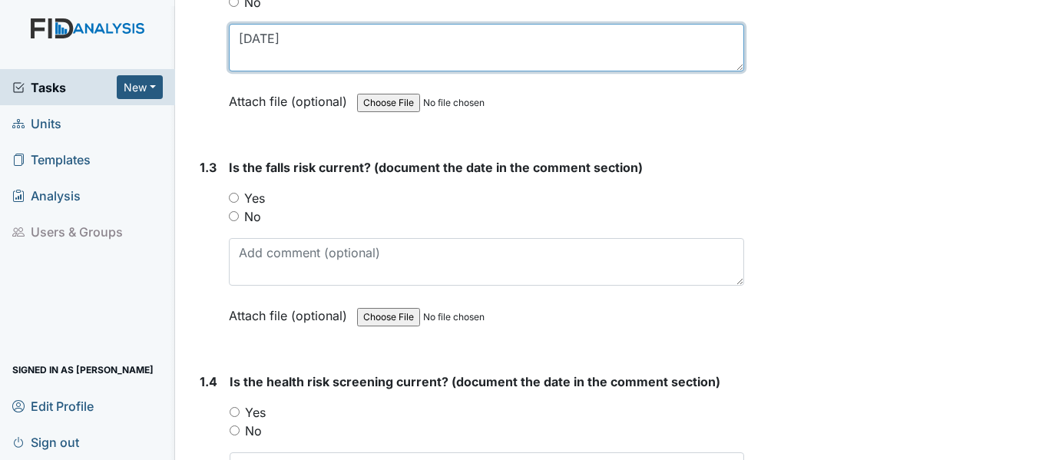
type textarea "10/17/24"
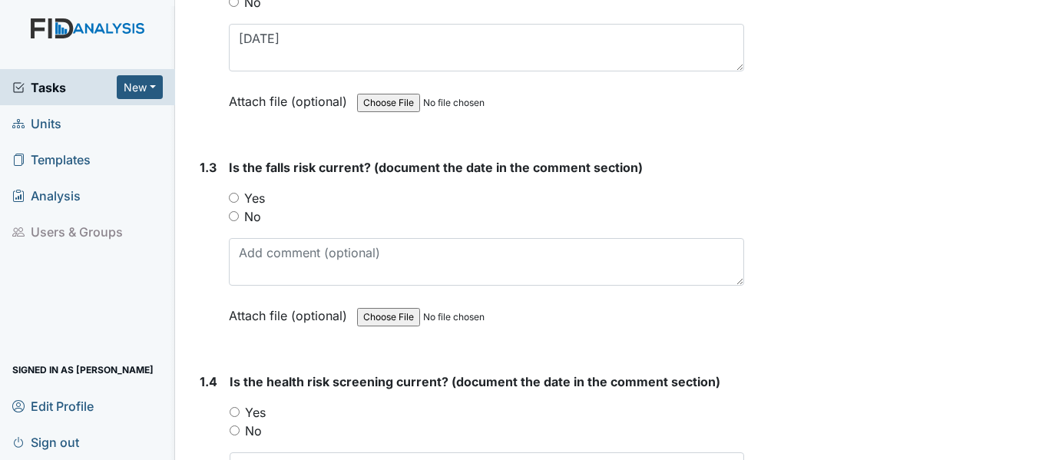
click at [237, 195] on input "Yes" at bounding box center [234, 198] width 10 height 10
radio input "true"
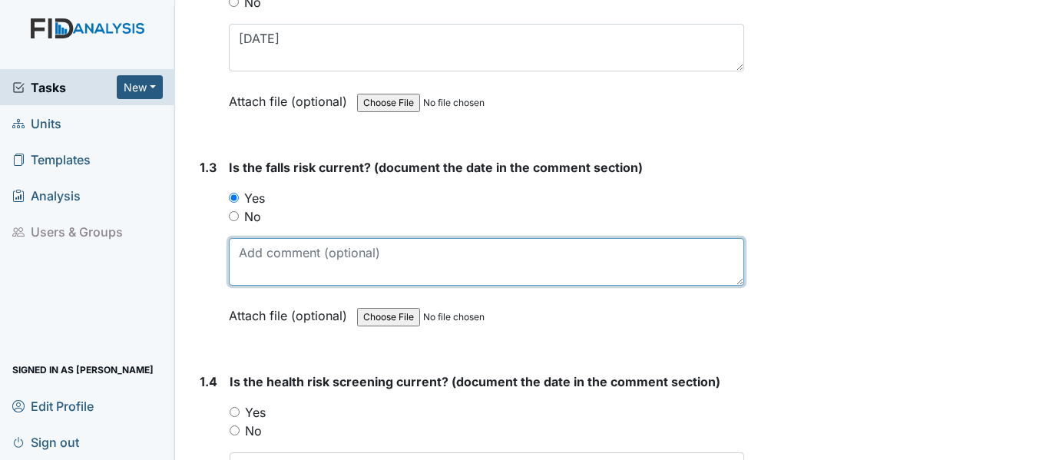
click at [269, 257] on textarea at bounding box center [486, 262] width 515 height 48
paste textarea "[DATE]"
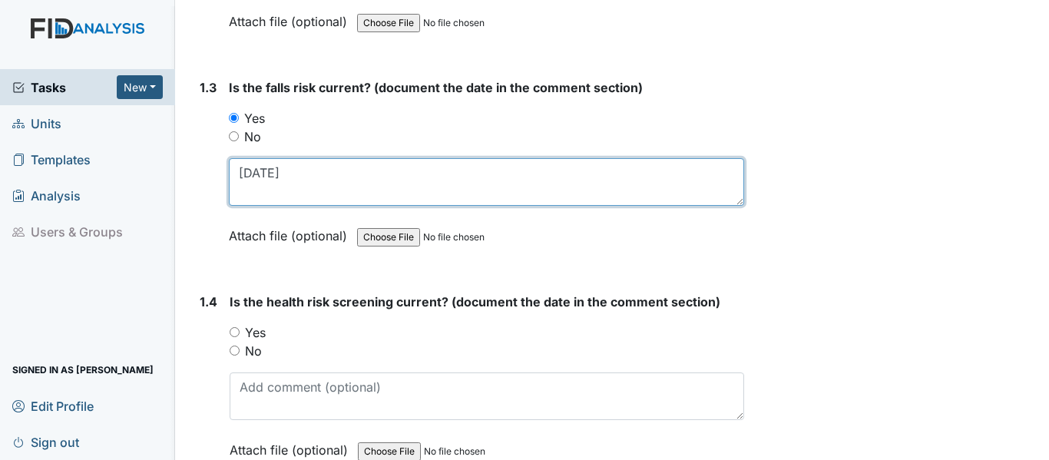
scroll to position [691, 0]
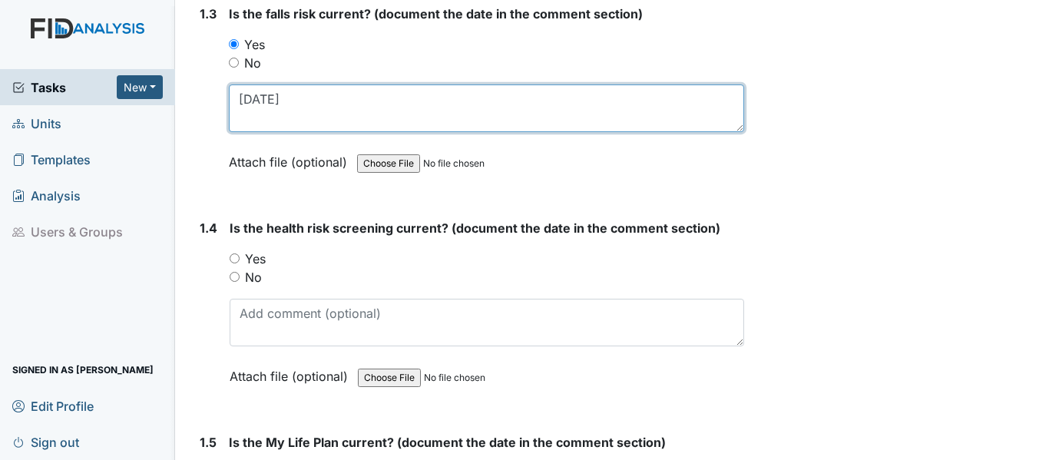
type textarea "[DATE]"
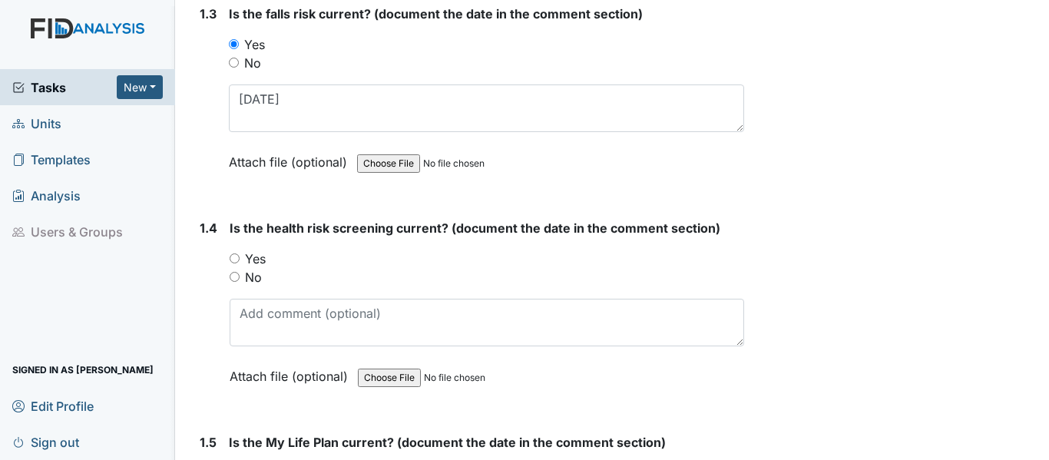
click at [232, 261] on input "Yes" at bounding box center [235, 258] width 10 height 10
radio input "true"
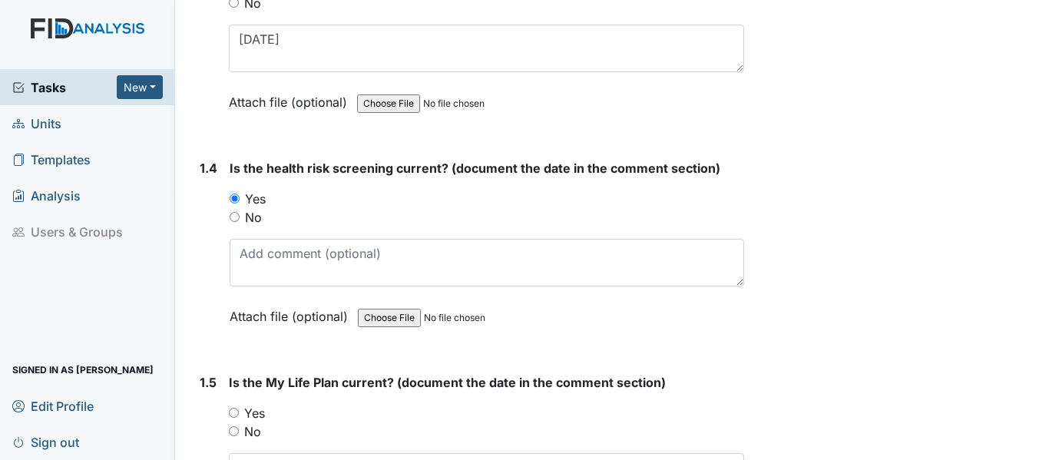
scroll to position [845, 0]
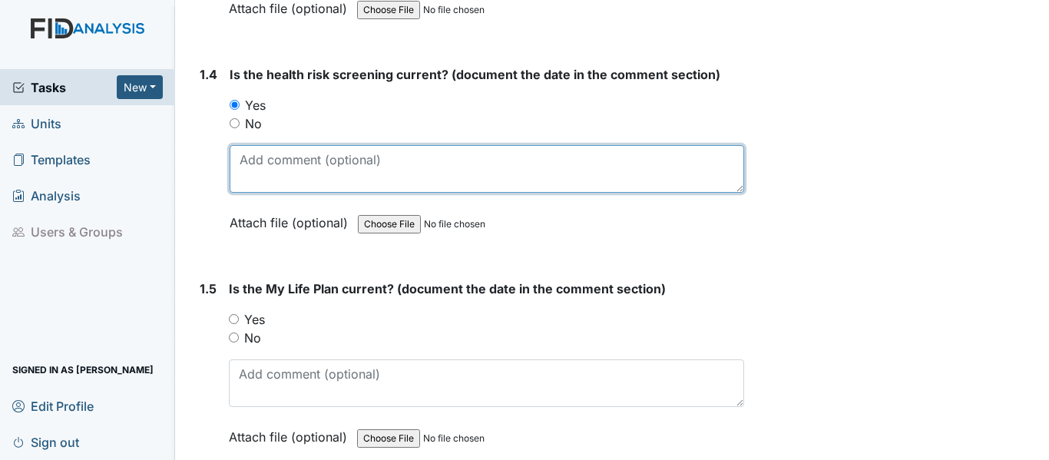
click at [281, 163] on textarea at bounding box center [487, 169] width 515 height 48
paste textarea "10/17/24"
type textarea "10/17/24"
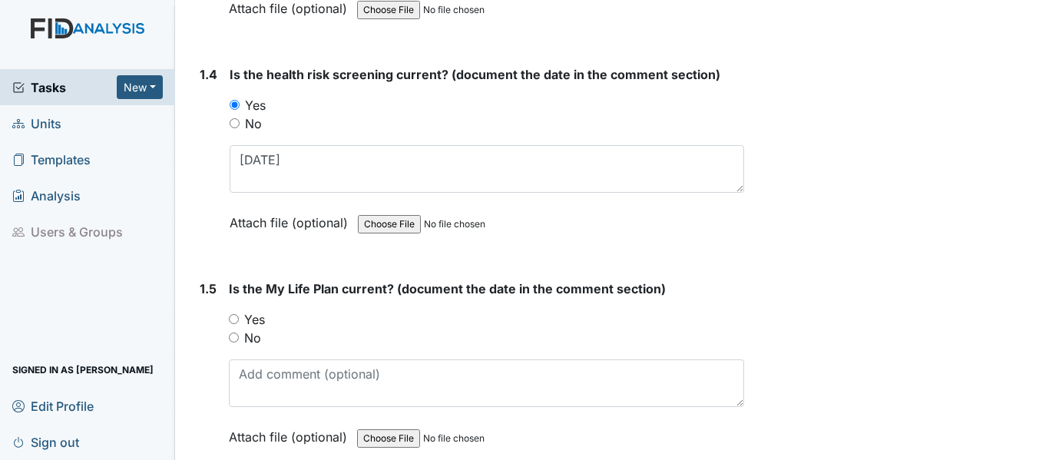
click at [233, 317] on input "Yes" at bounding box center [234, 319] width 10 height 10
radio input "true"
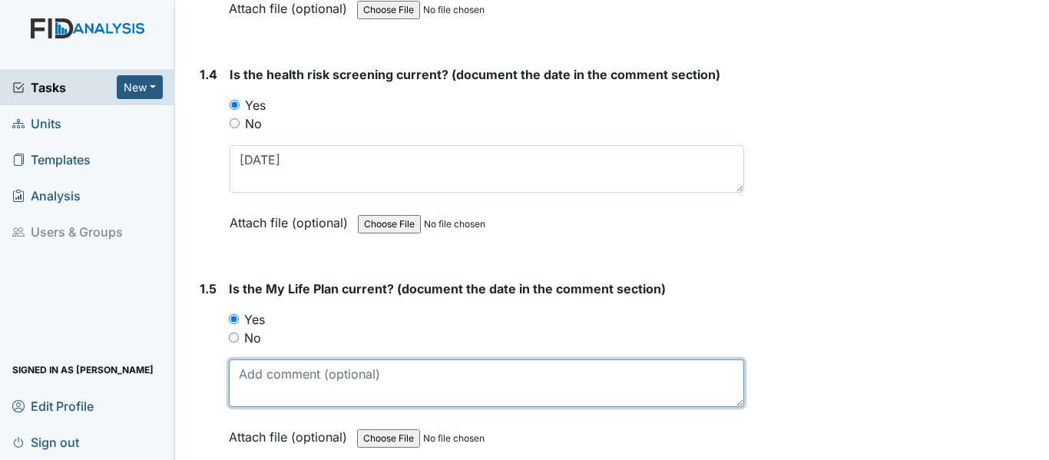
click at [303, 383] on textarea at bounding box center [486, 383] width 515 height 48
paste textarea "10/17/24"
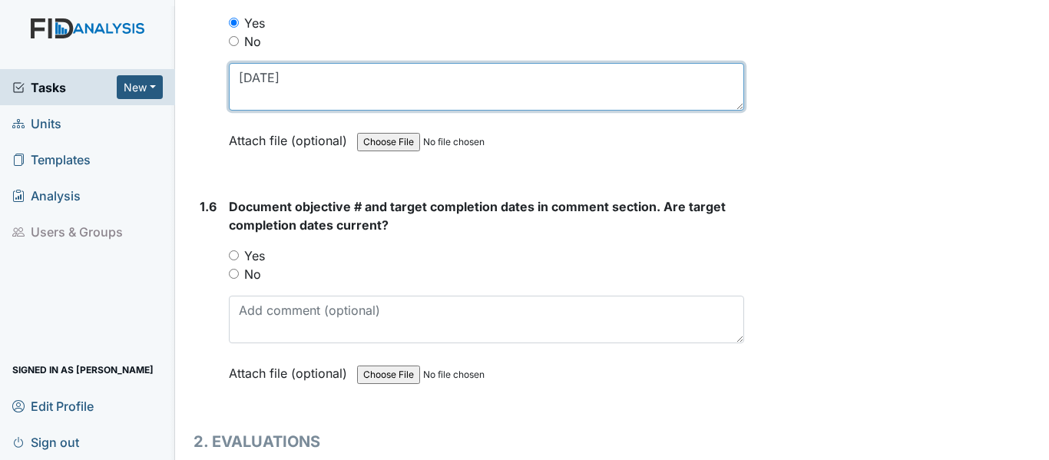
scroll to position [1152, 0]
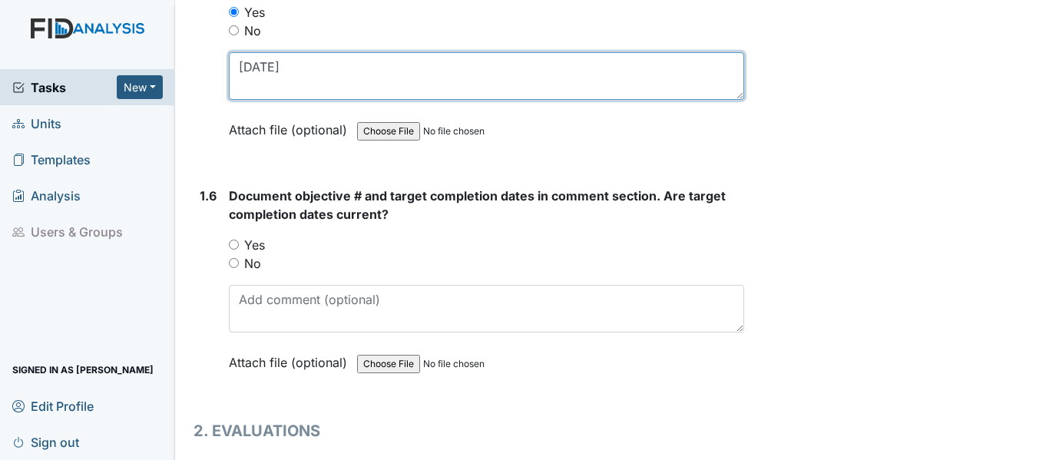
type textarea "10/17/24"
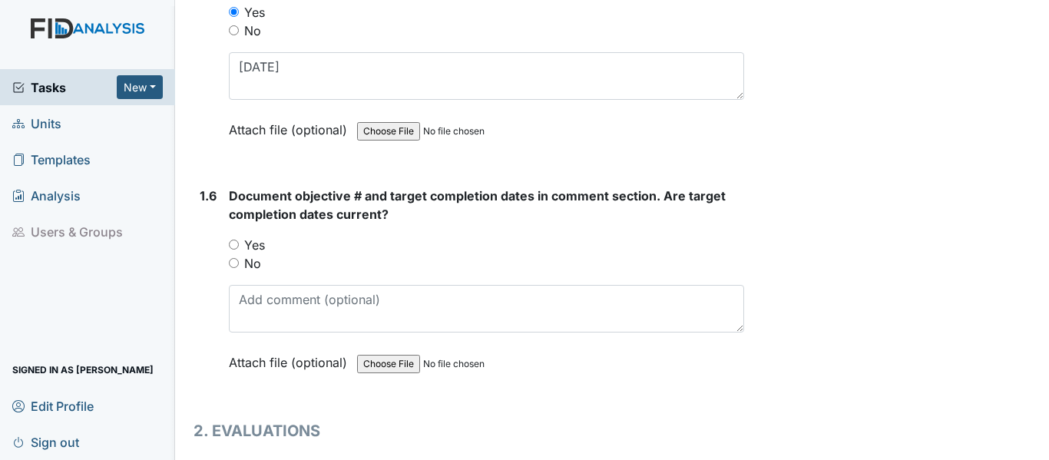
click at [232, 243] on input "Yes" at bounding box center [234, 245] width 10 height 10
radio input "true"
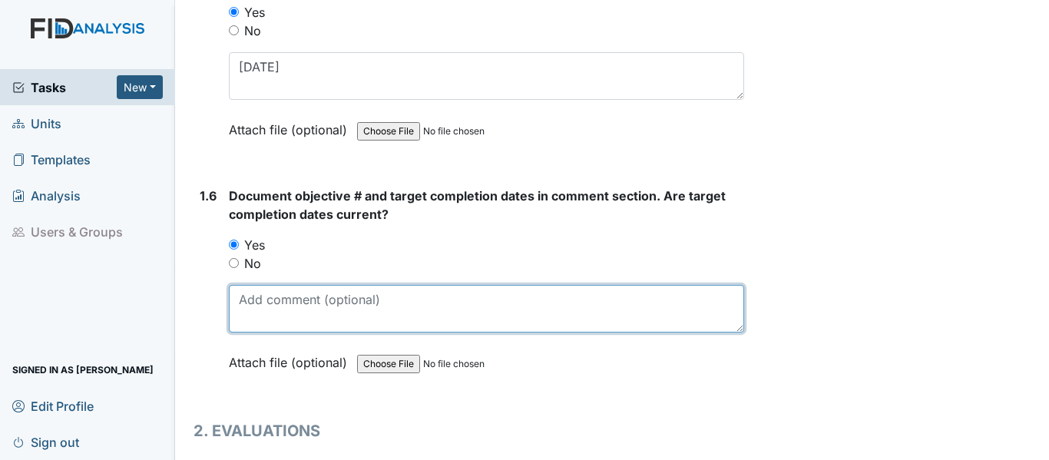
click at [301, 303] on textarea at bounding box center [486, 309] width 515 height 48
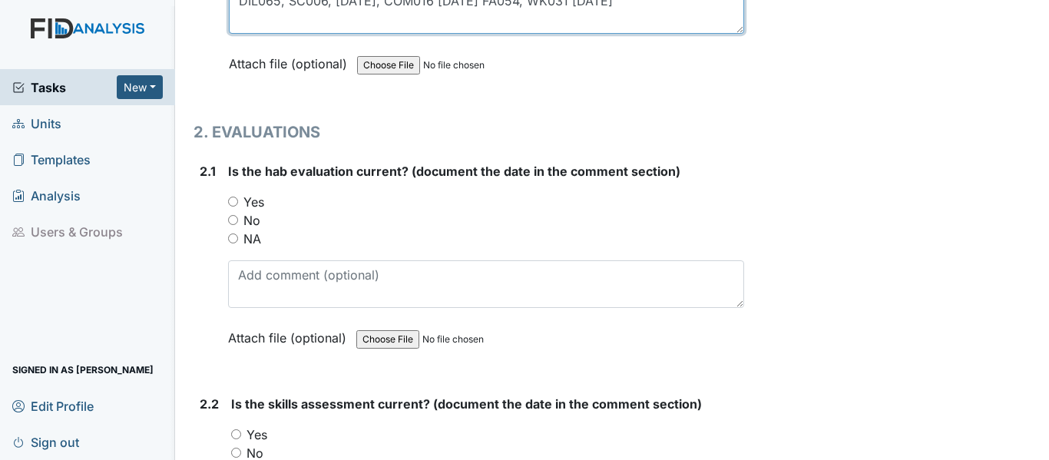
scroll to position [1459, 0]
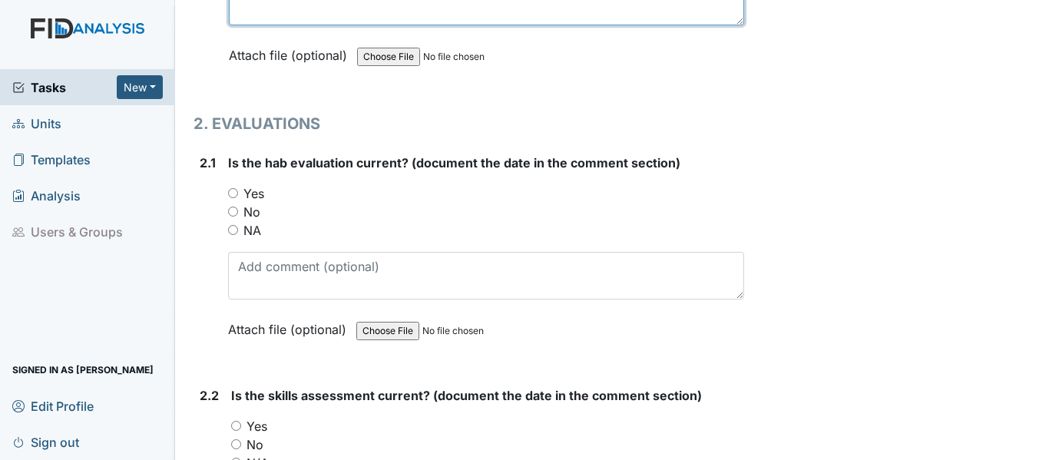
type textarea "DIL065, SC006, 2/28/26, COM016 3/31/26 FA054, WK031 4/30/26"
click at [235, 190] on input "Yes" at bounding box center [233, 193] width 10 height 10
radio input "true"
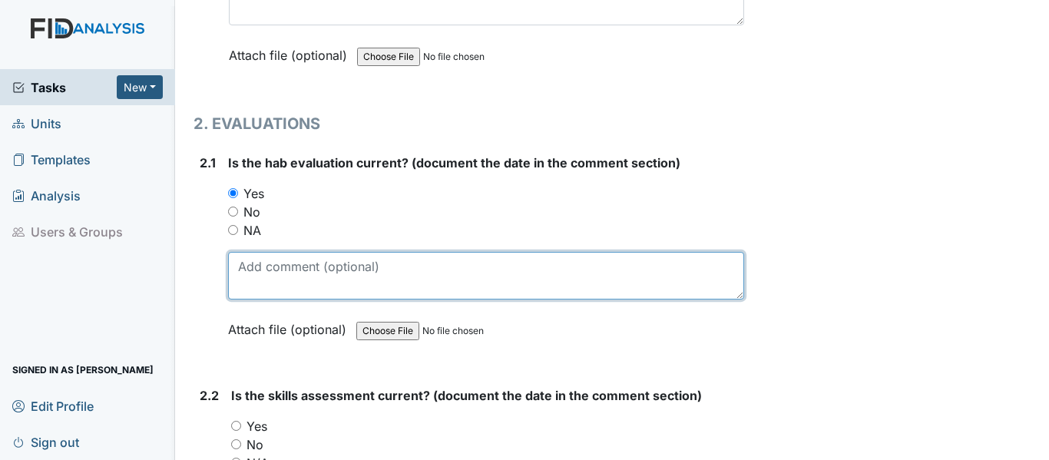
click at [289, 286] on textarea at bounding box center [486, 276] width 516 height 48
paste textarea "10/17/24"
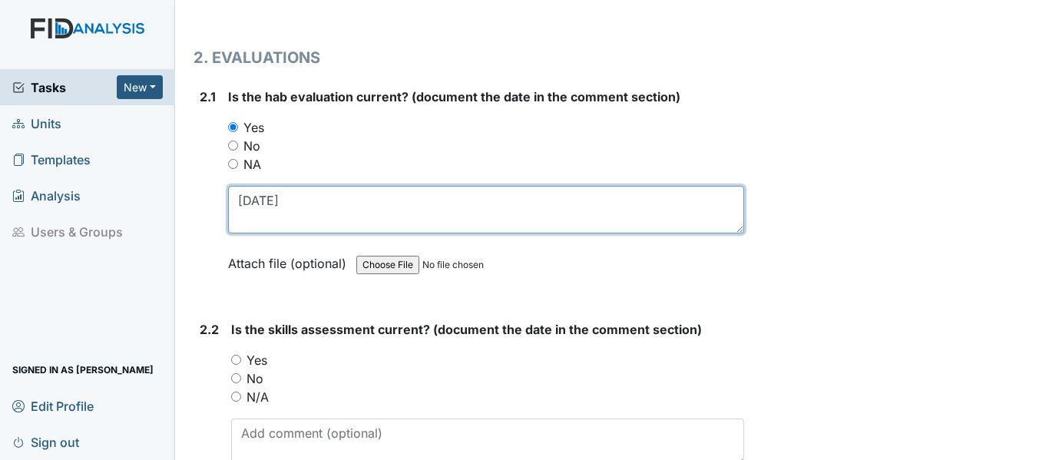
scroll to position [1690, 0]
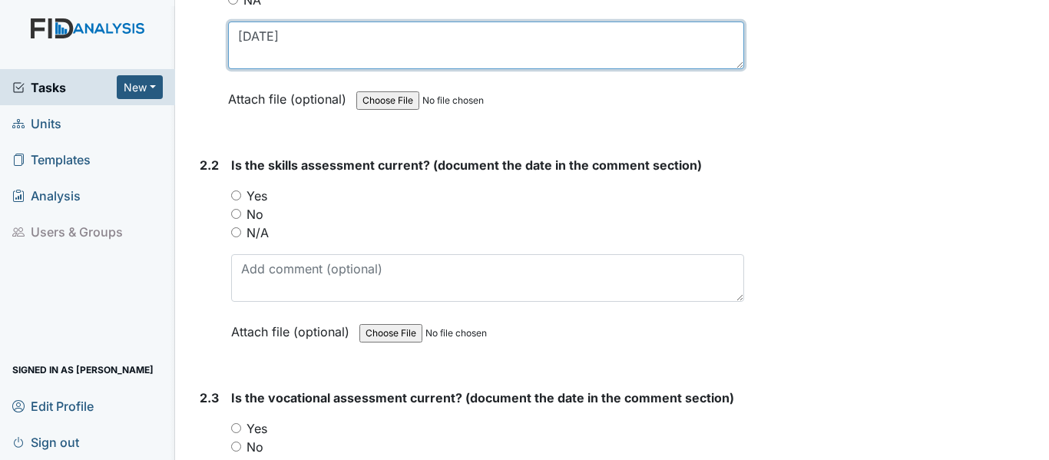
type textarea "10/17/24"
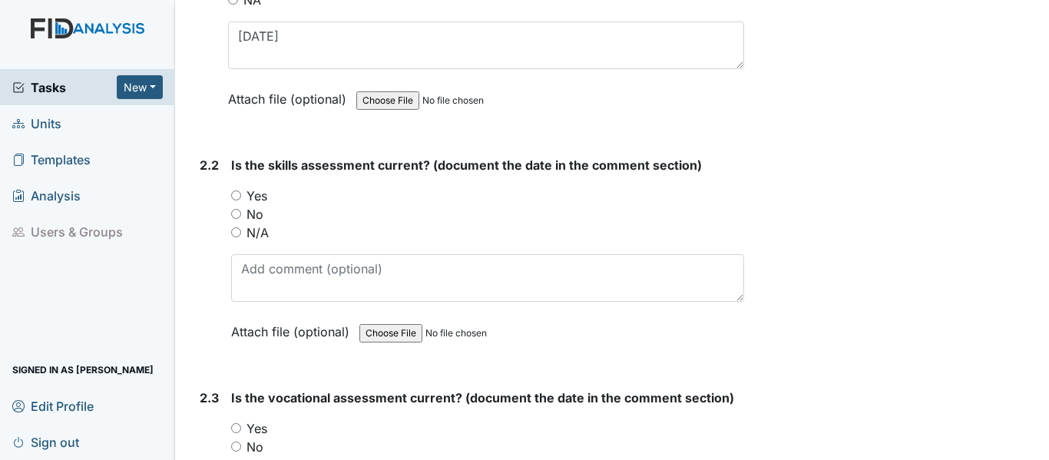
click at [234, 196] on input "Yes" at bounding box center [236, 195] width 10 height 10
radio input "true"
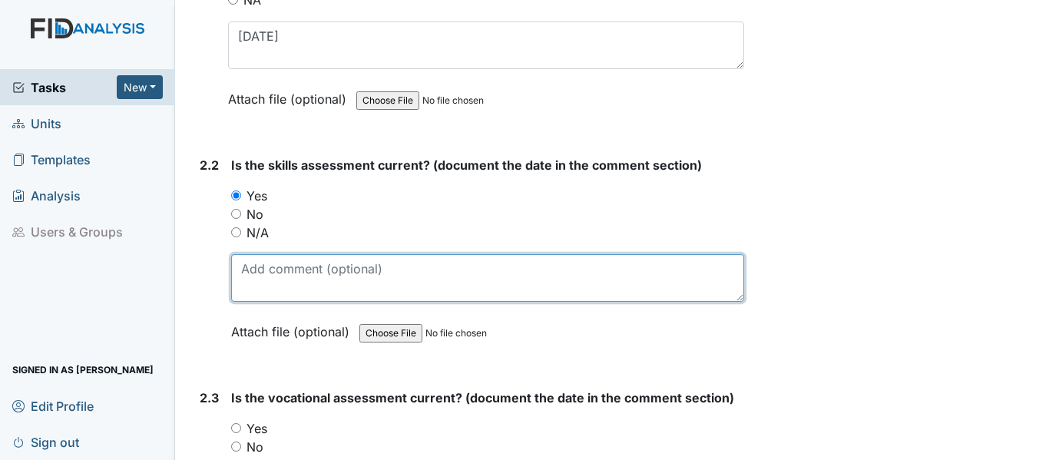
click at [276, 283] on textarea at bounding box center [487, 278] width 513 height 48
paste textarea "10/17/24"
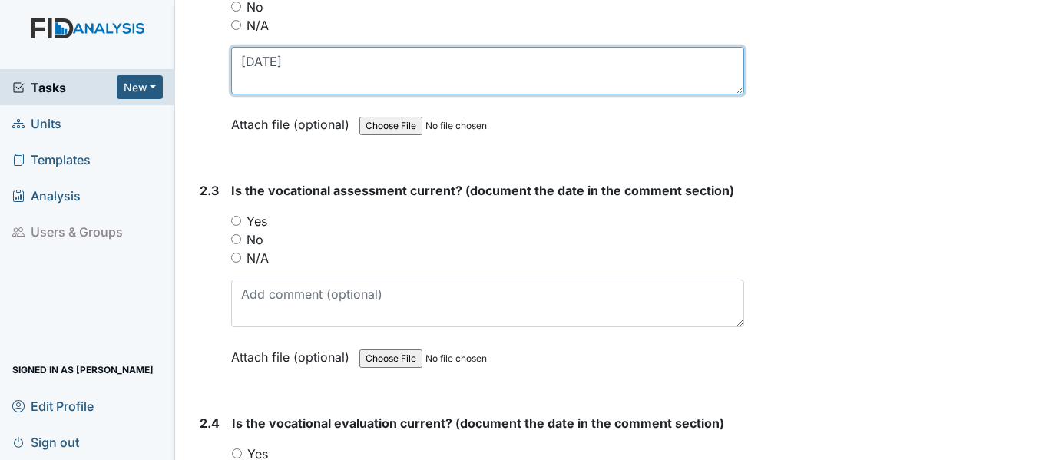
scroll to position [1920, 0]
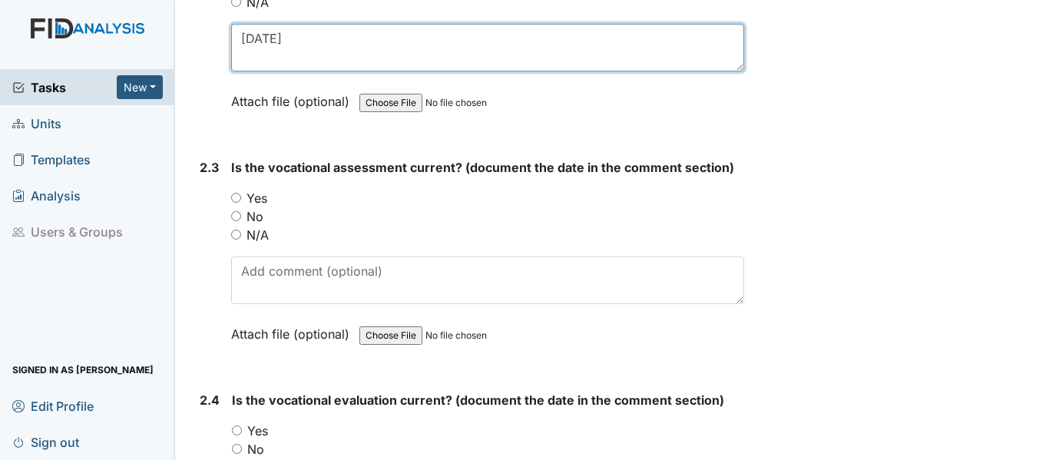
type textarea "10/17/24"
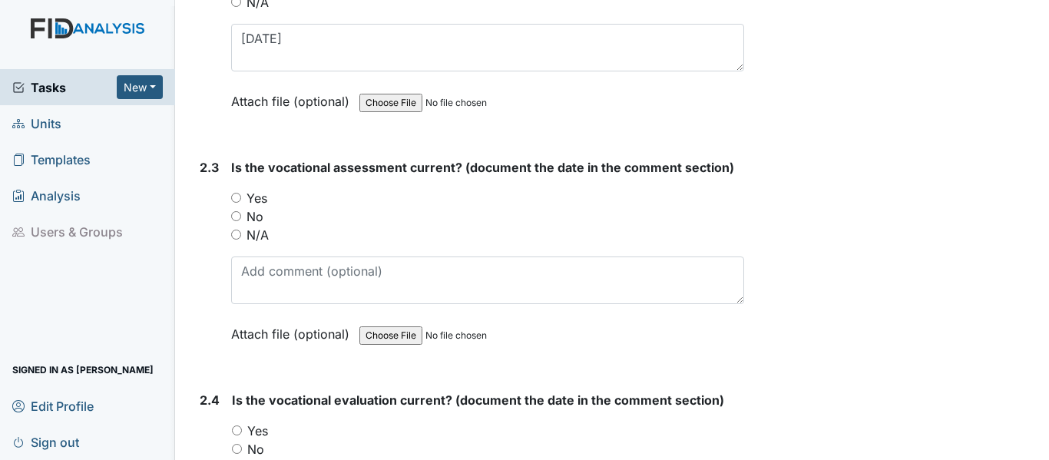
click at [240, 197] on input "Yes" at bounding box center [236, 198] width 10 height 10
radio input "true"
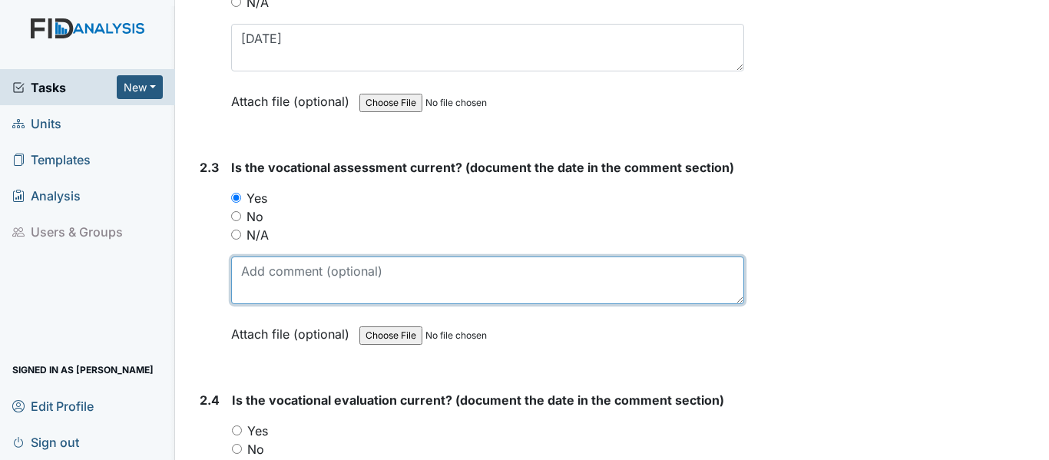
click at [283, 281] on textarea at bounding box center [487, 281] width 513 height 48
paste textarea "10/17/24"
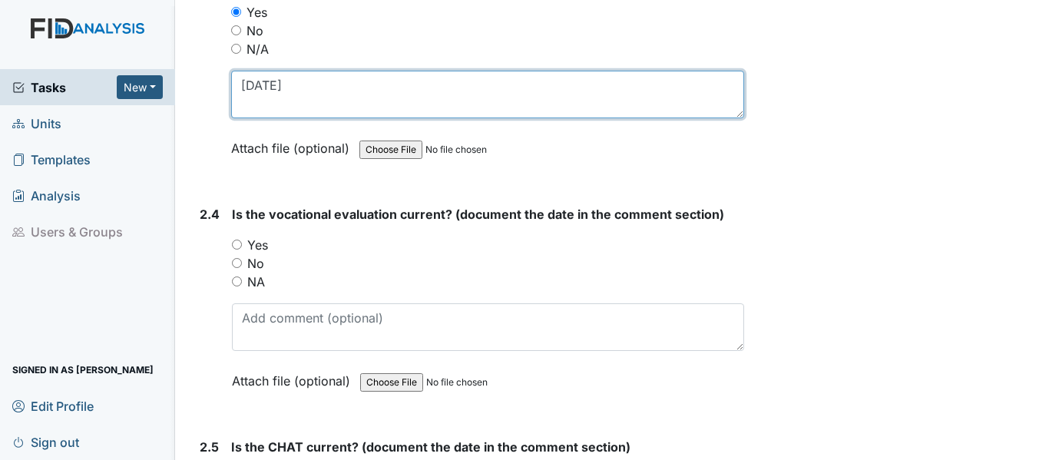
scroll to position [2150, 0]
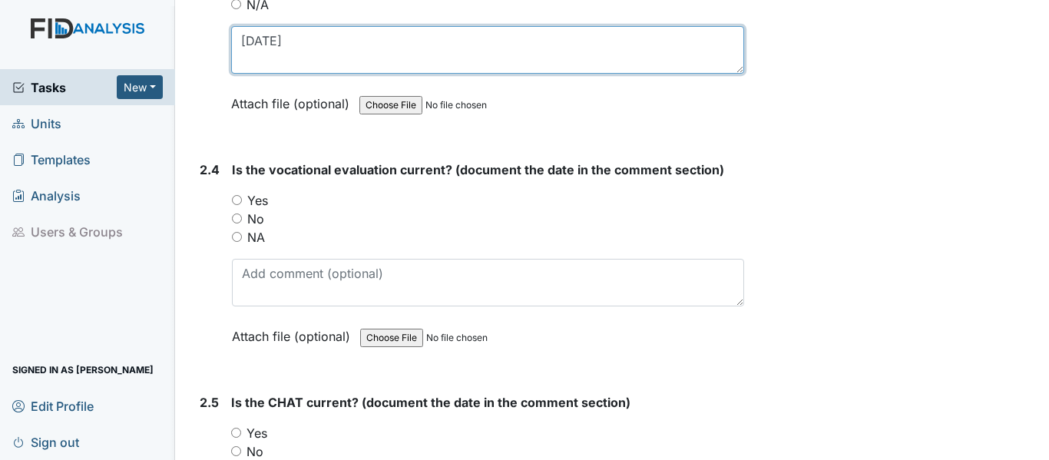
type textarea "10/17/24"
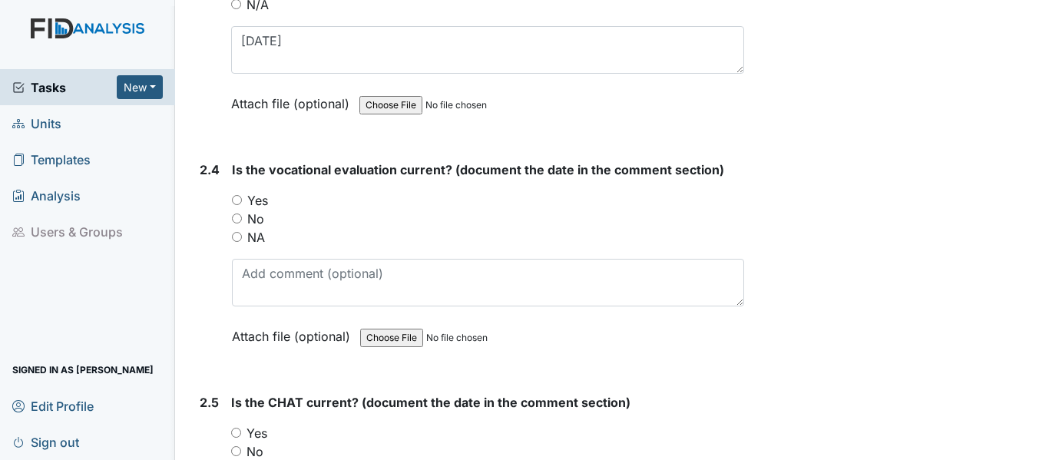
click at [240, 203] on input "Yes" at bounding box center [237, 200] width 10 height 10
radio input "true"
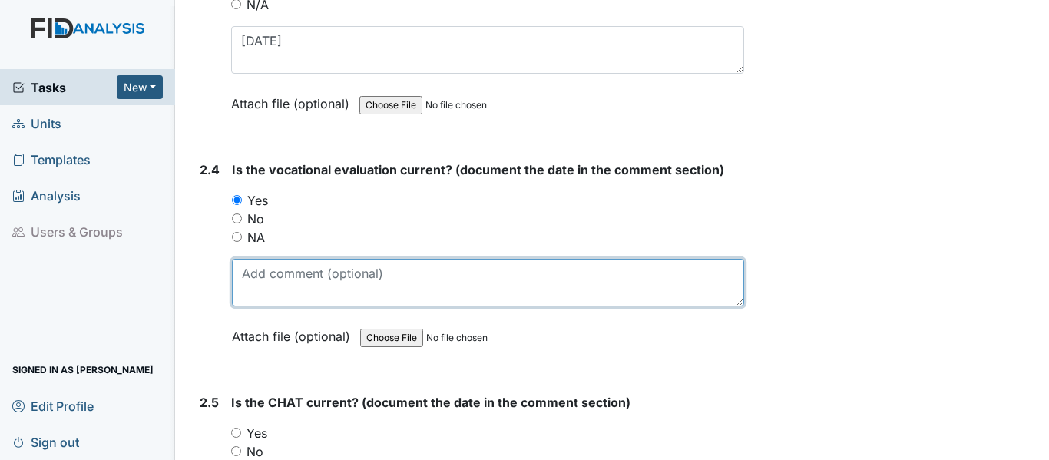
click at [257, 271] on textarea at bounding box center [488, 283] width 512 height 48
paste textarea "10/17/24"
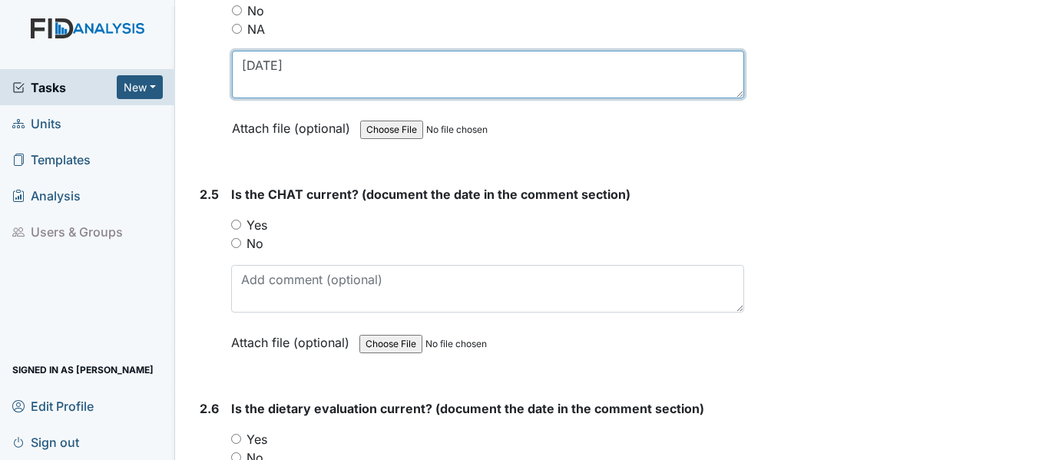
scroll to position [2381, 0]
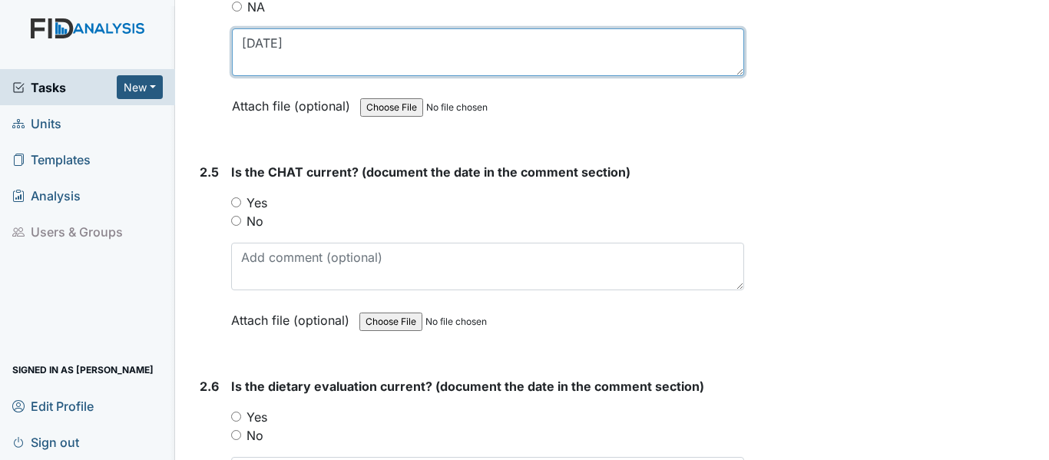
type textarea "10/17/24"
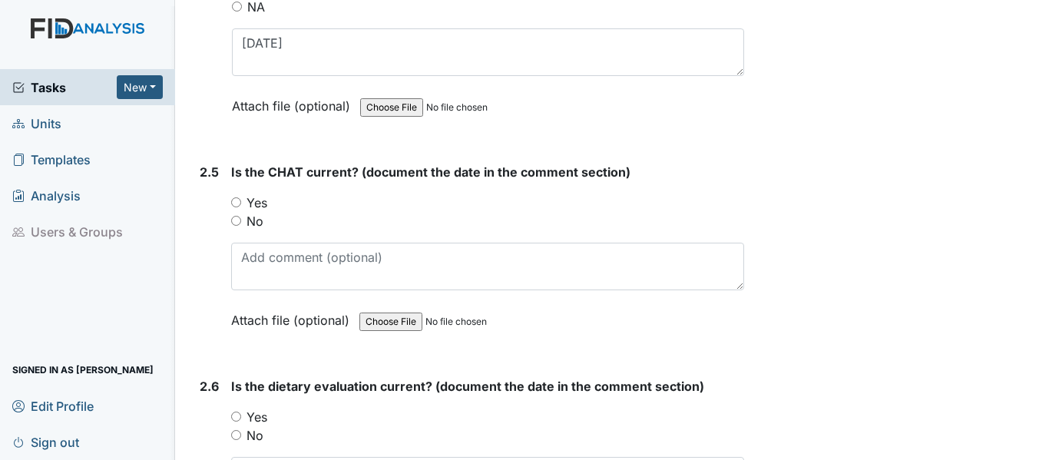
drag, startPoint x: 238, startPoint y: 202, endPoint x: 262, endPoint y: 262, distance: 64.5
click at [237, 203] on input "Yes" at bounding box center [236, 202] width 10 height 10
radio input "true"
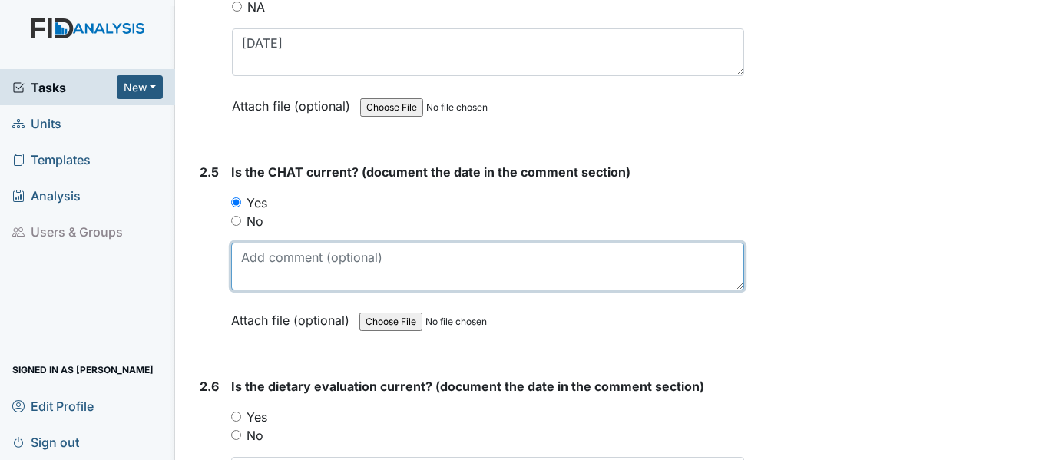
click at [266, 266] on textarea at bounding box center [487, 267] width 513 height 48
paste textarea "10/17/24"
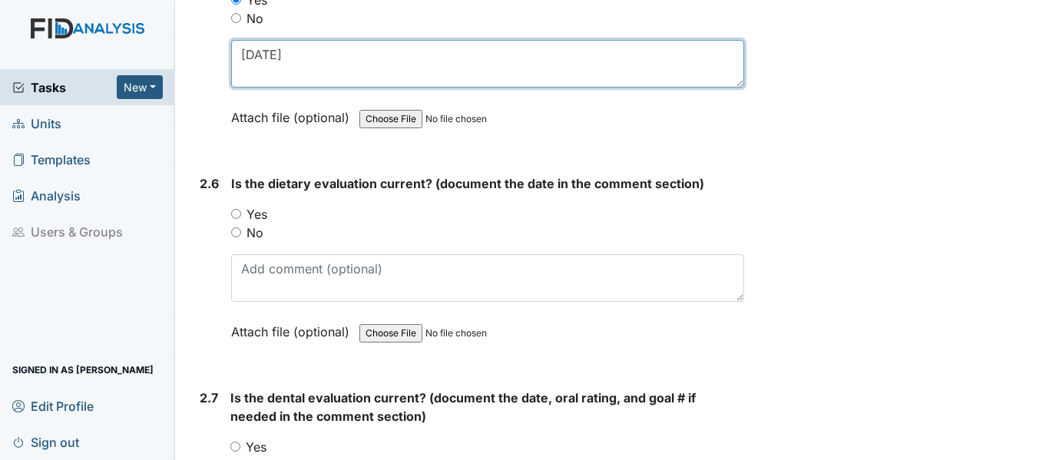
scroll to position [2611, 0]
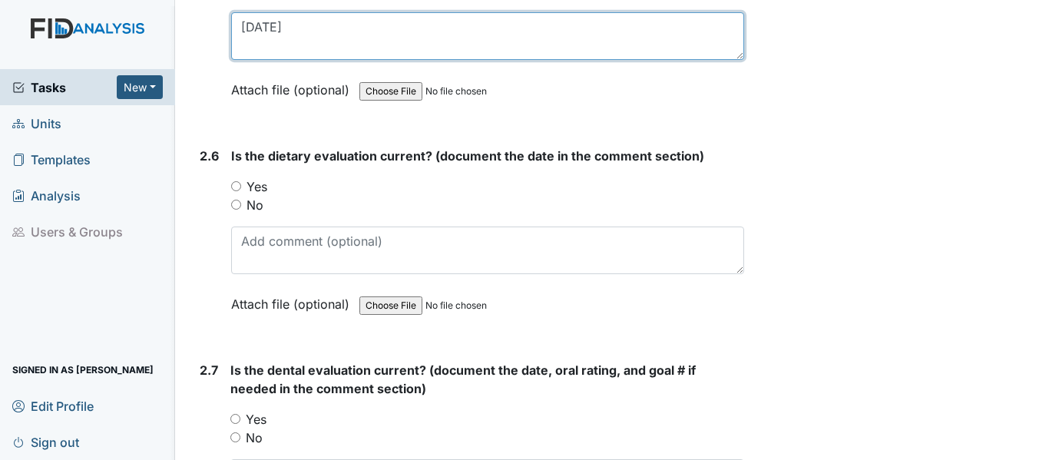
type textarea "10/17/24"
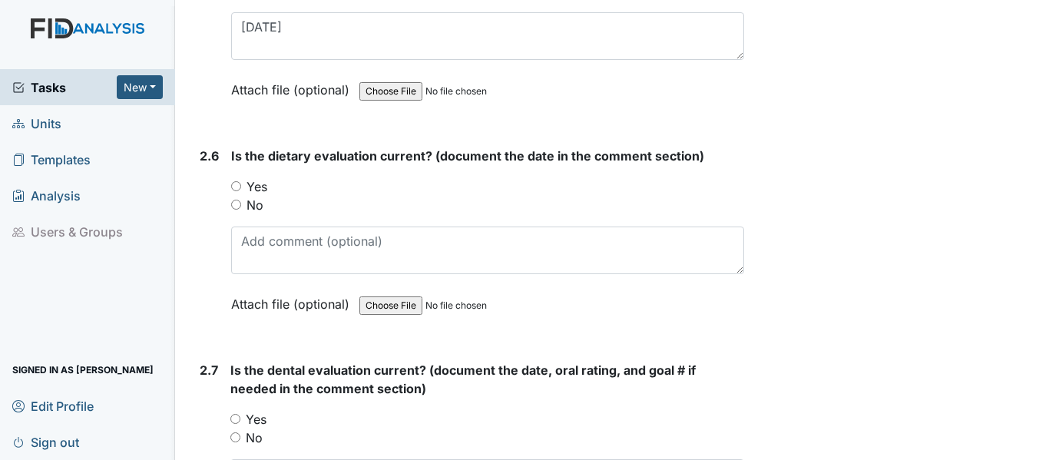
click at [236, 184] on input "Yes" at bounding box center [236, 186] width 10 height 10
radio input "true"
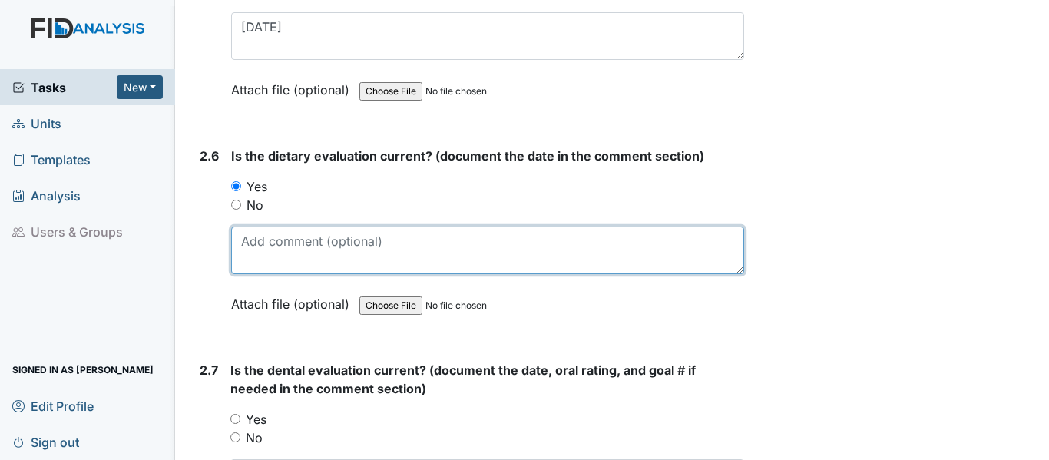
click at [309, 254] on textarea at bounding box center [487, 251] width 513 height 48
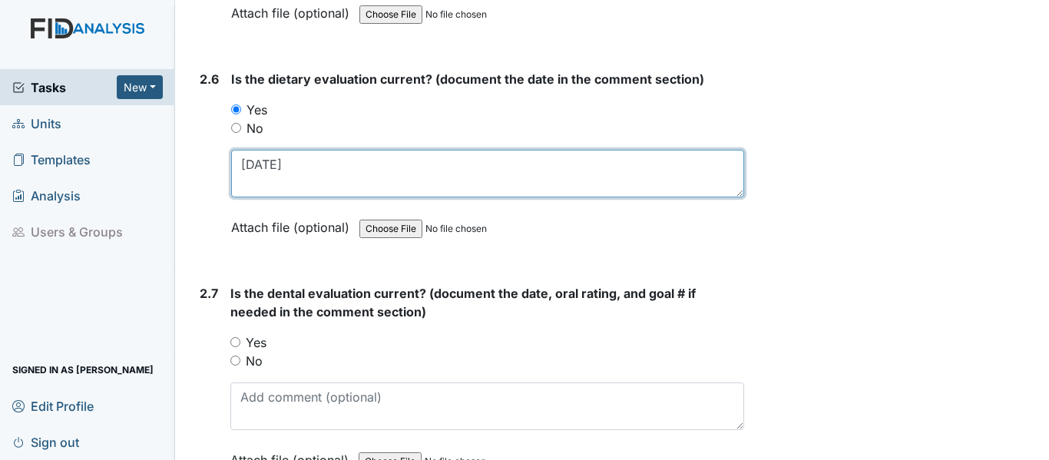
scroll to position [2765, 0]
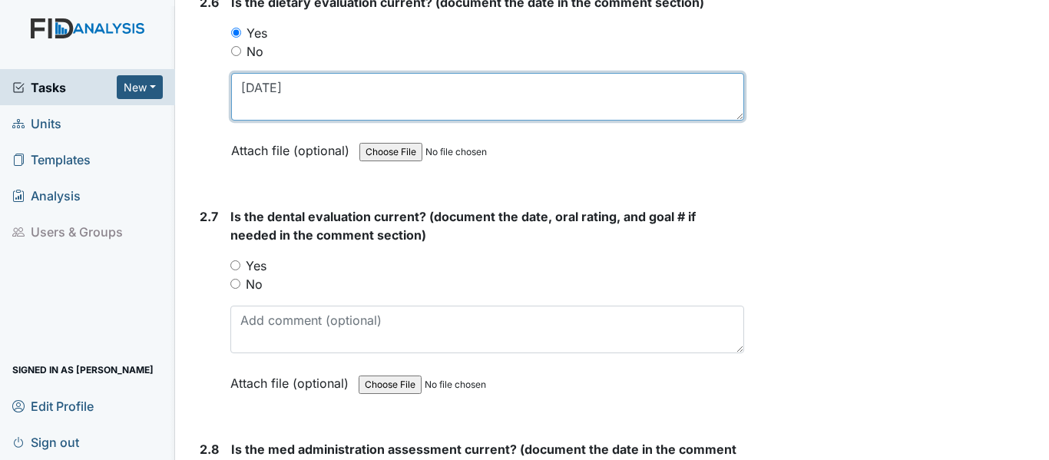
type textarea "2/26/25"
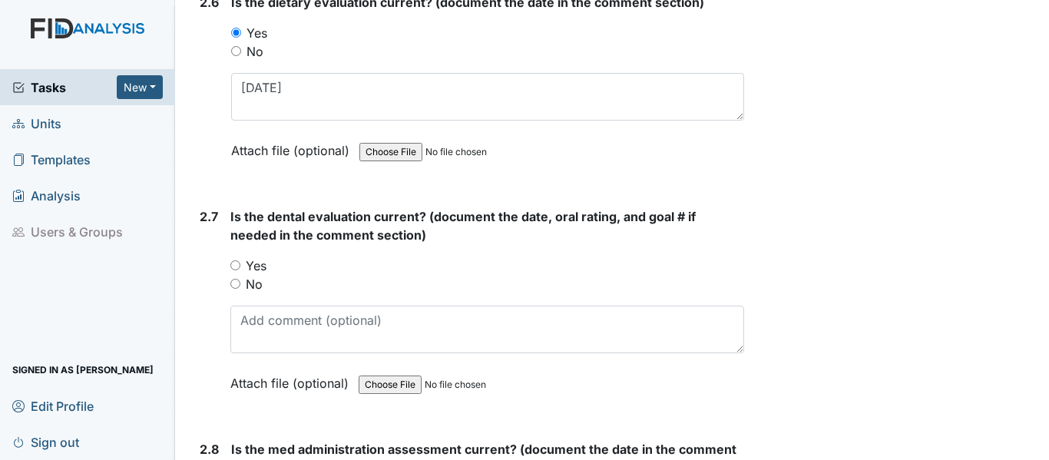
drag, startPoint x: 236, startPoint y: 266, endPoint x: 264, endPoint y: 303, distance: 45.9
click at [235, 266] on input "Yes" at bounding box center [235, 265] width 10 height 10
radio input "true"
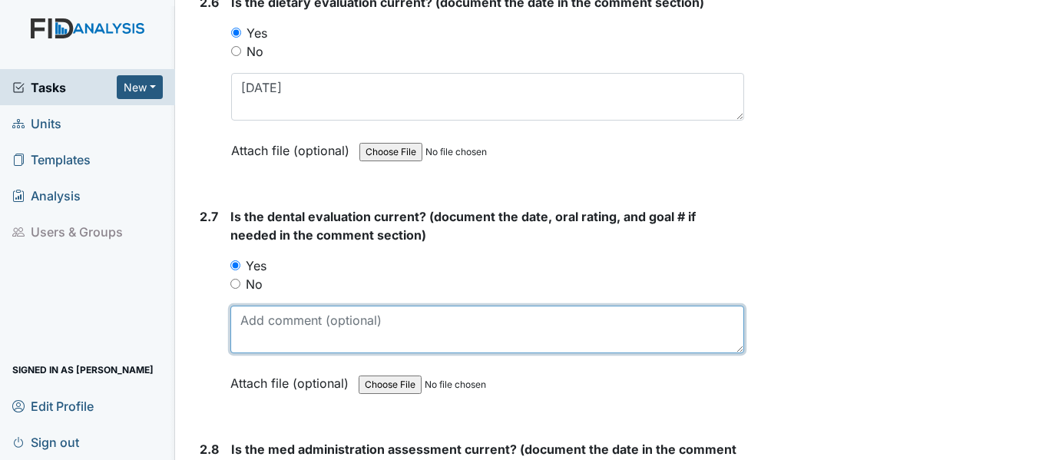
click at [273, 339] on textarea at bounding box center [487, 330] width 514 height 48
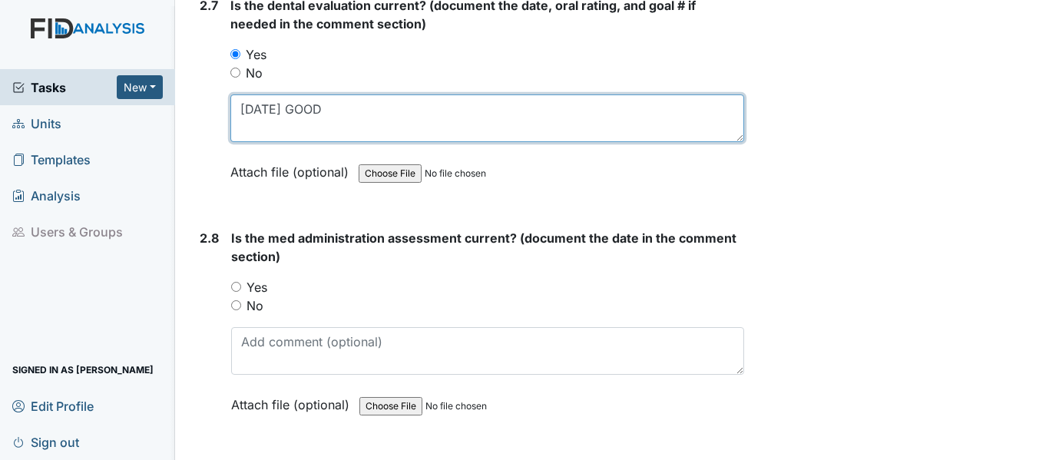
scroll to position [2995, 0]
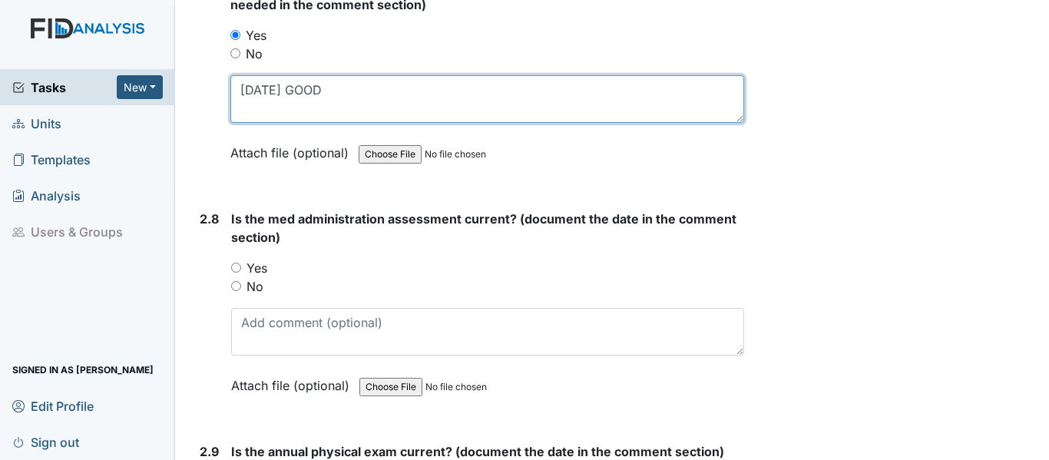
type textarea "3/12/25 GOOD"
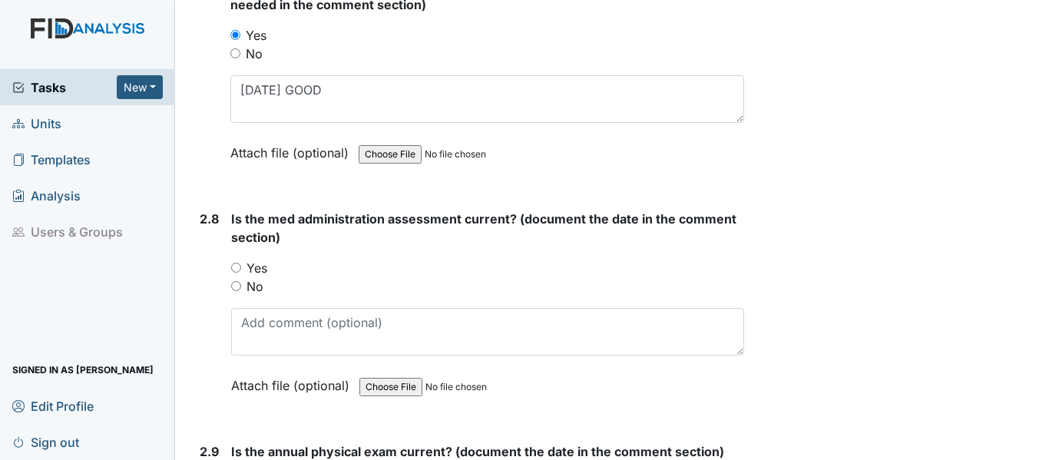
click at [239, 270] on input "Yes" at bounding box center [236, 268] width 10 height 10
radio input "true"
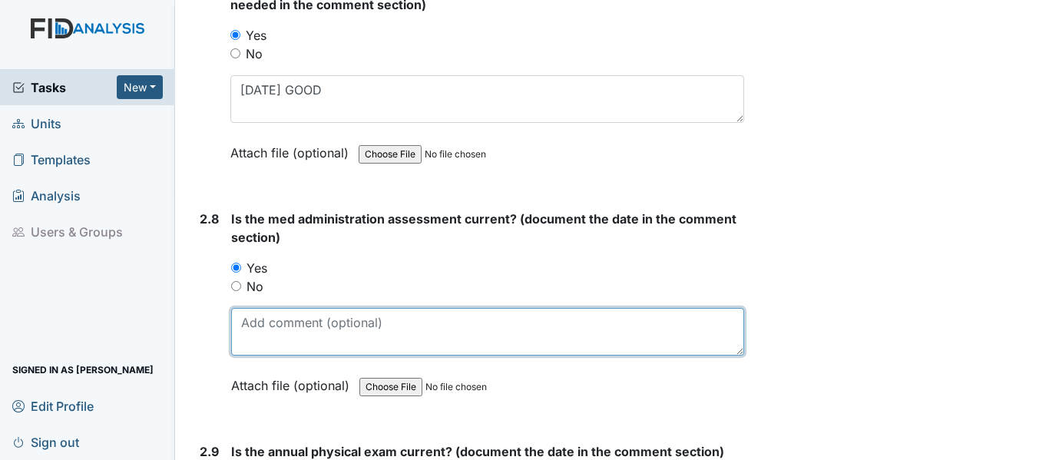
click at [282, 336] on textarea at bounding box center [487, 332] width 513 height 48
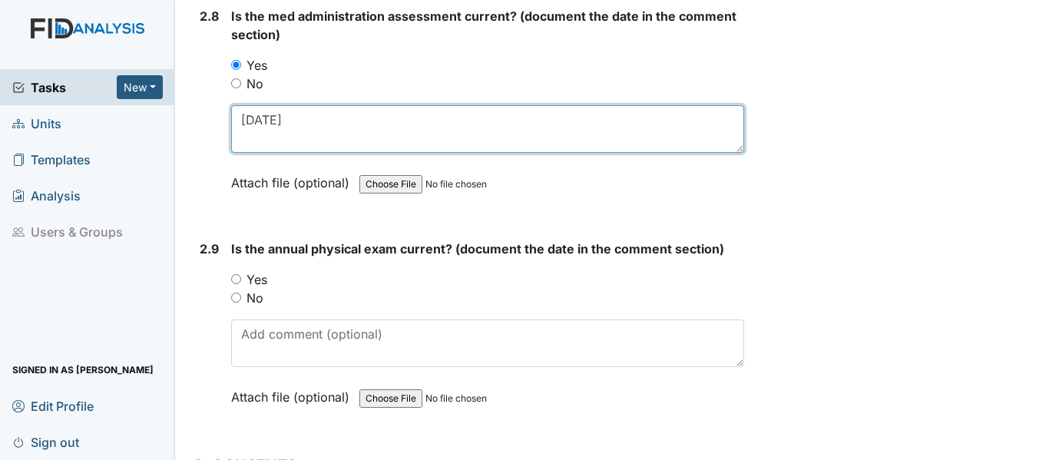
scroll to position [3226, 0]
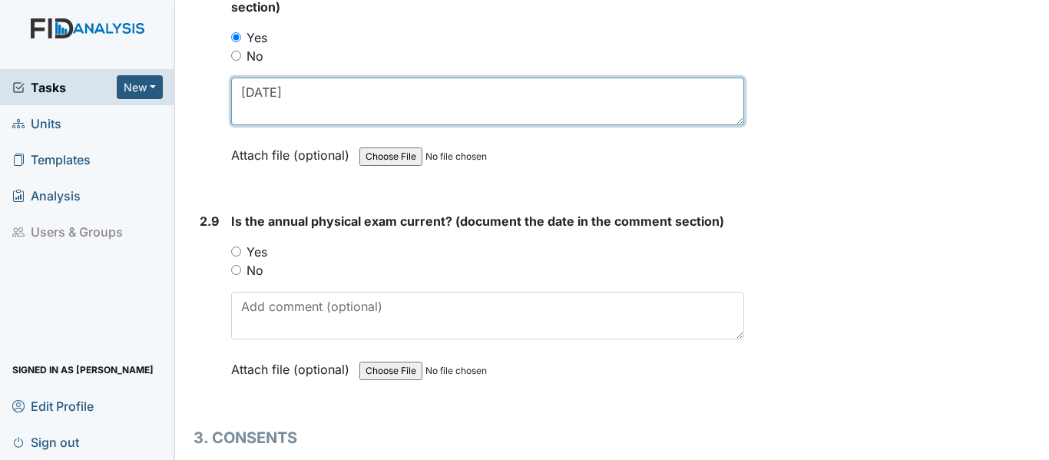
type textarea "6/3/25"
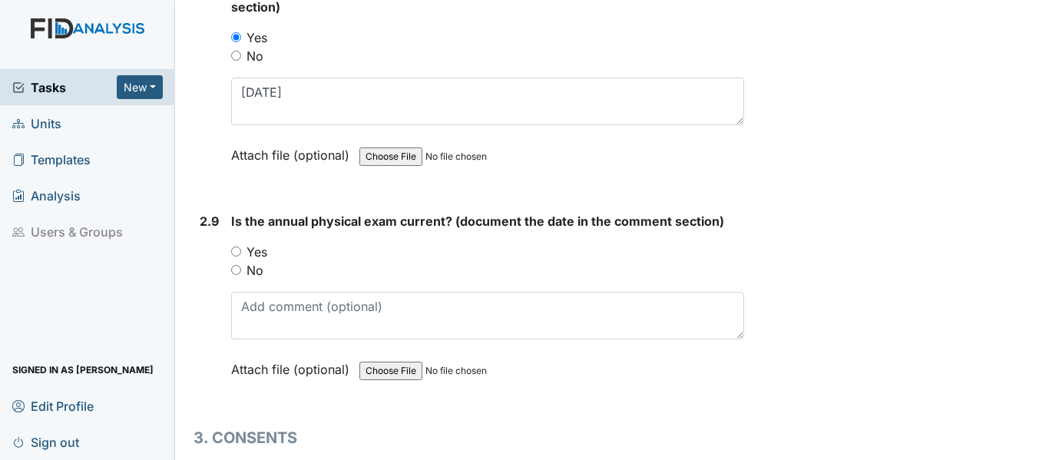
click at [234, 253] on input "Yes" at bounding box center [236, 252] width 10 height 10
radio input "true"
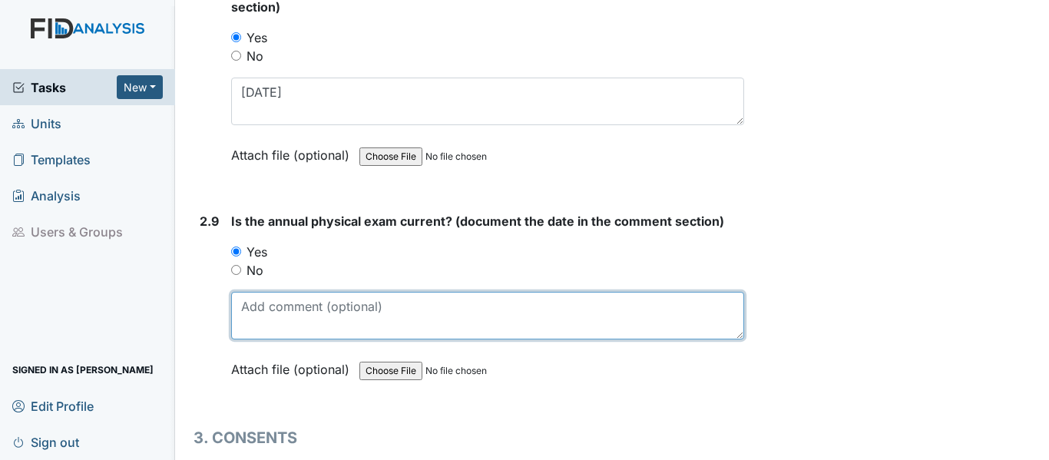
click at [295, 324] on textarea at bounding box center [487, 316] width 513 height 48
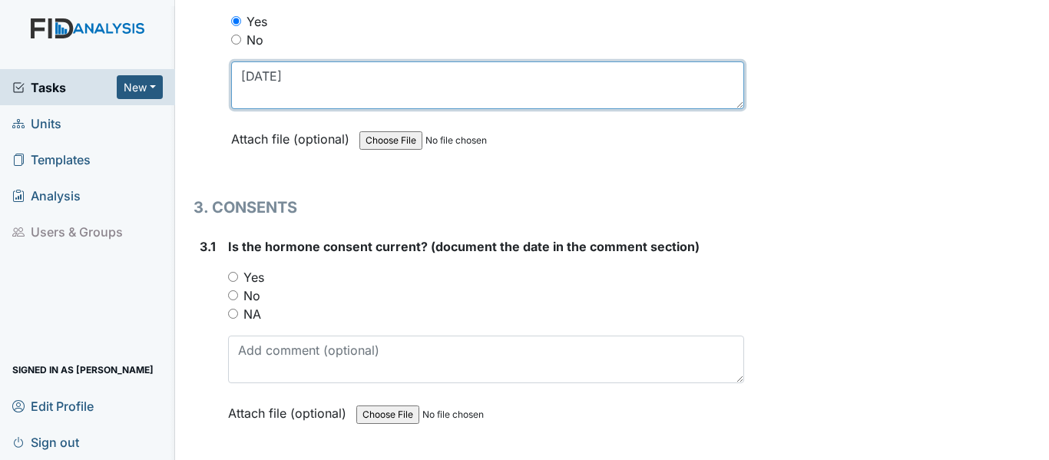
scroll to position [3533, 0]
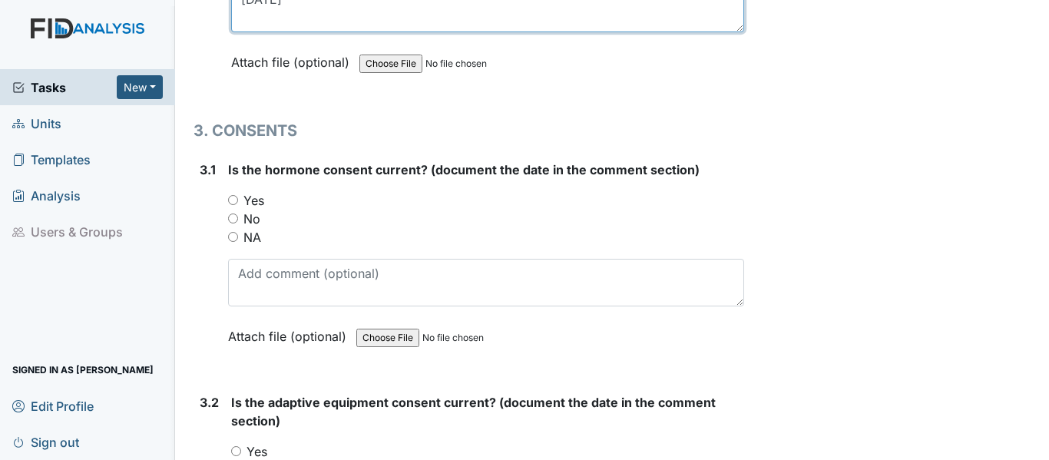
type textarea "6/16/25"
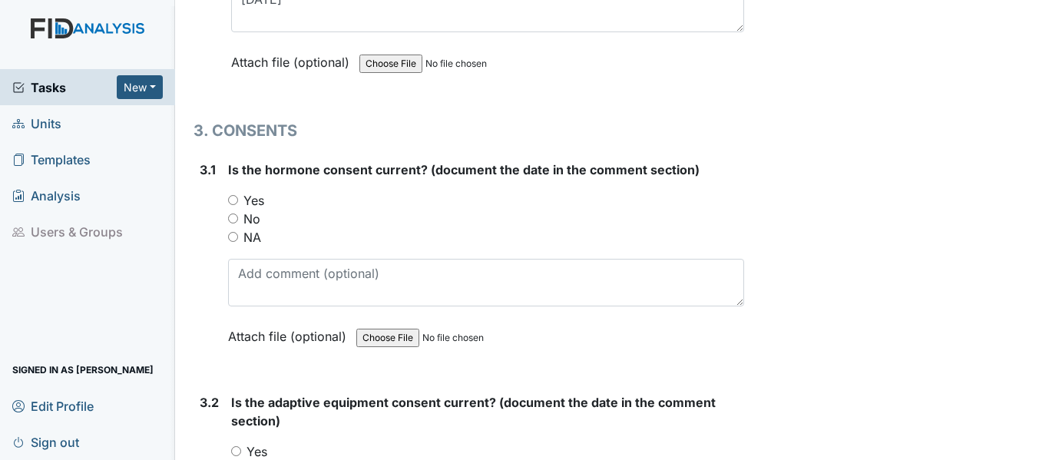
click at [230, 233] on input "NA" at bounding box center [233, 237] width 10 height 10
radio input "true"
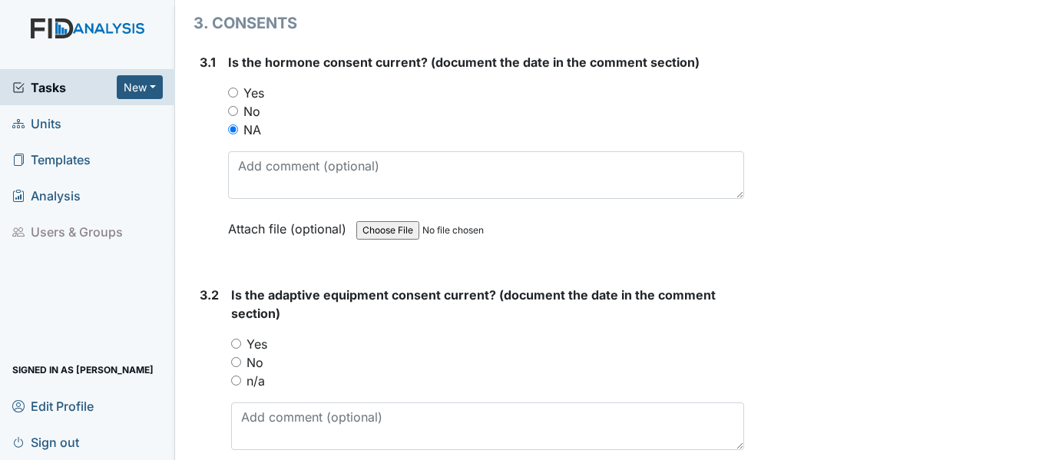
scroll to position [3686, 0]
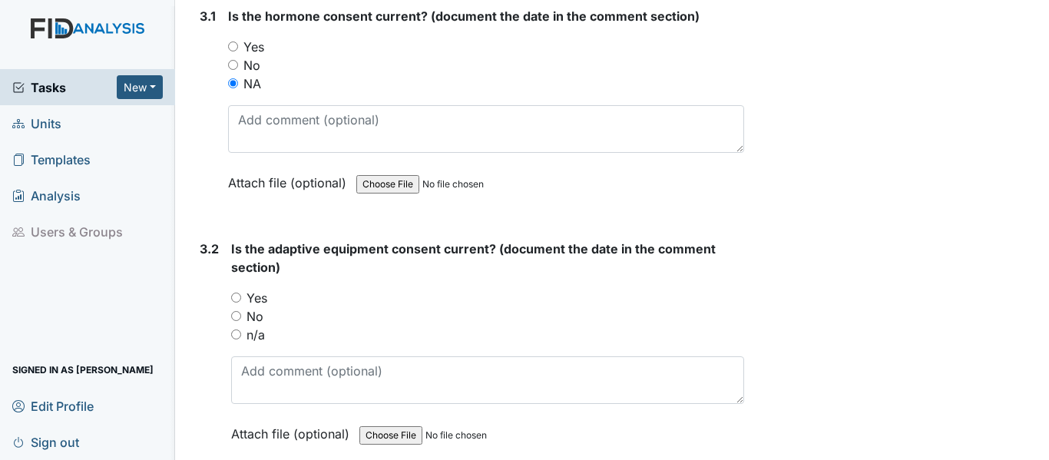
click at [239, 336] on input "n/a" at bounding box center [236, 334] width 10 height 10
radio input "true"
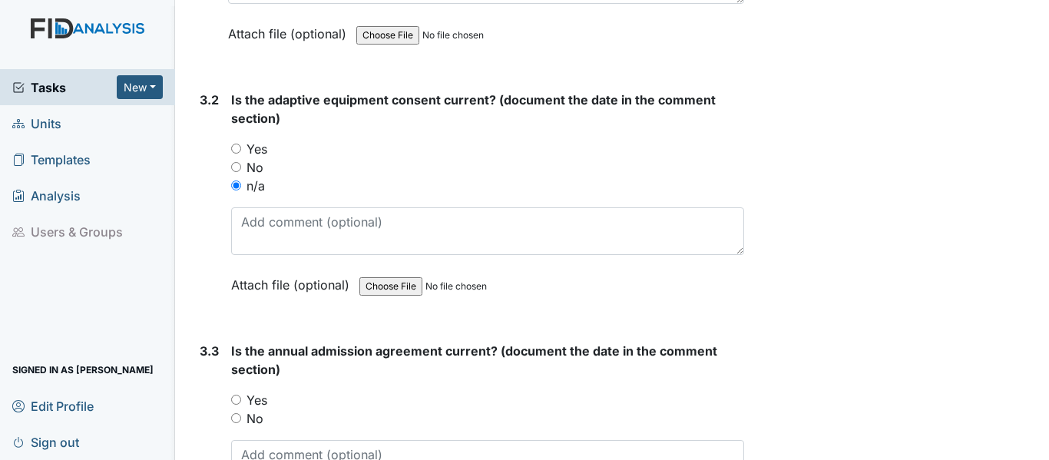
scroll to position [3917, 0]
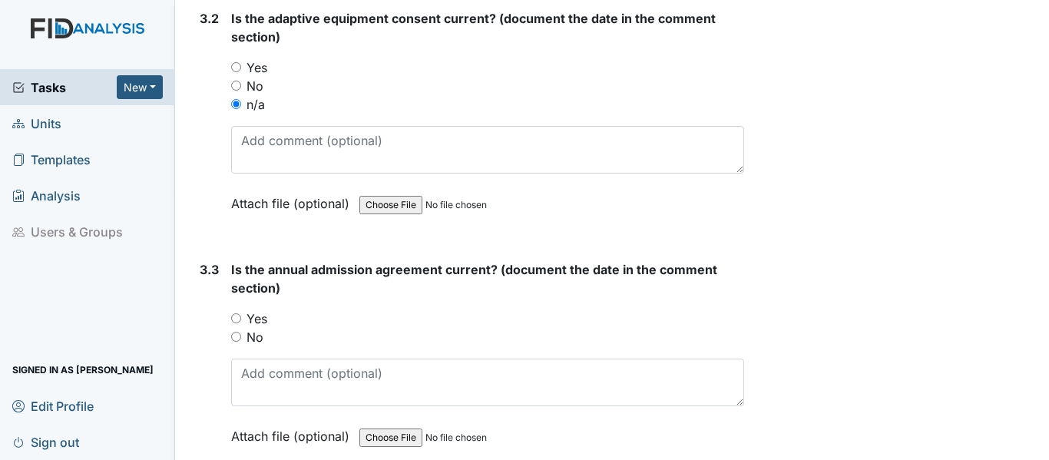
click at [232, 315] on input "Yes" at bounding box center [236, 318] width 10 height 10
radio input "true"
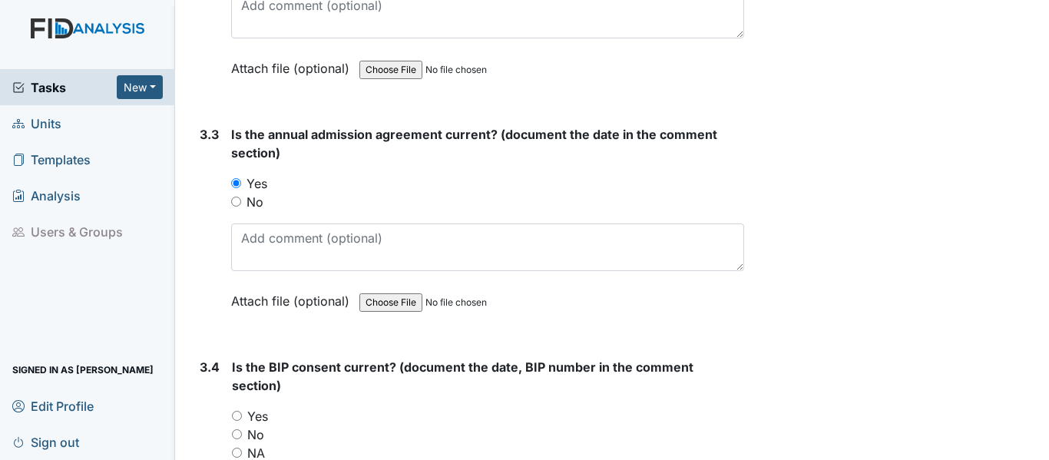
scroll to position [4070, 0]
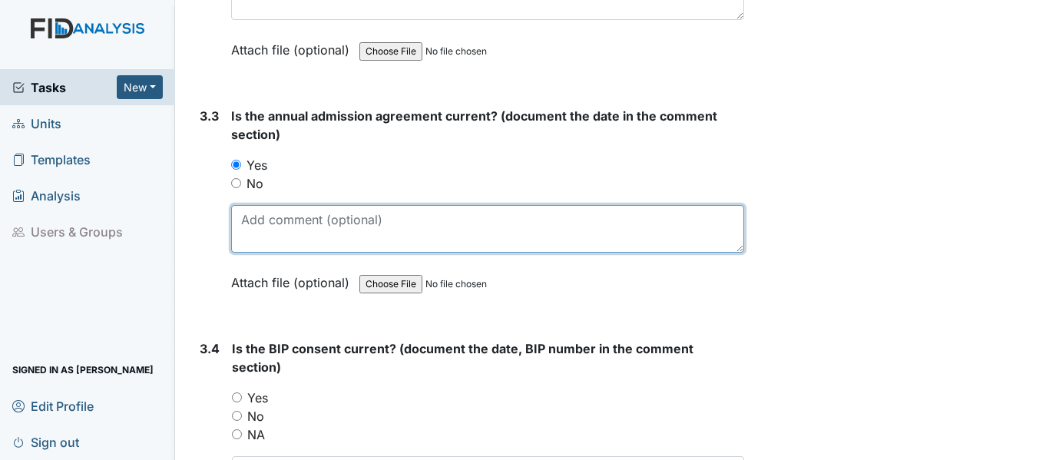
click at [282, 232] on textarea at bounding box center [487, 229] width 513 height 48
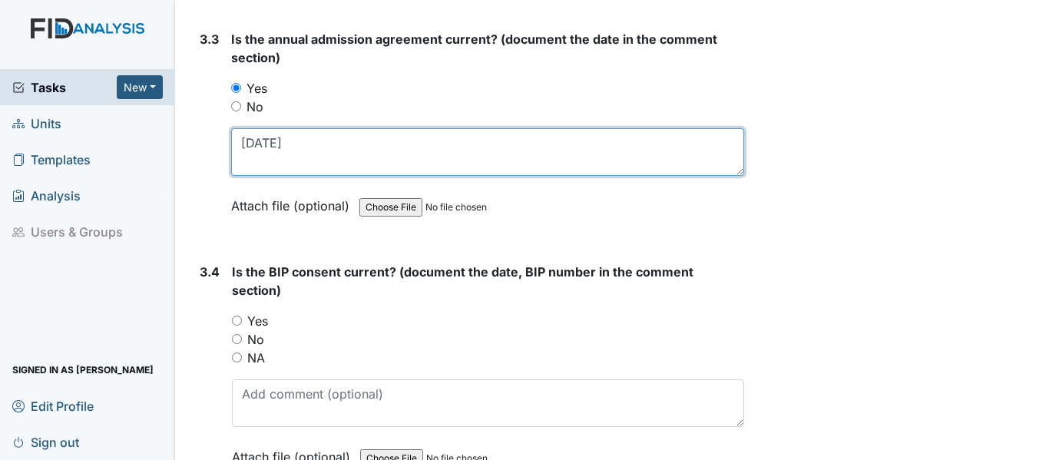
scroll to position [4224, 0]
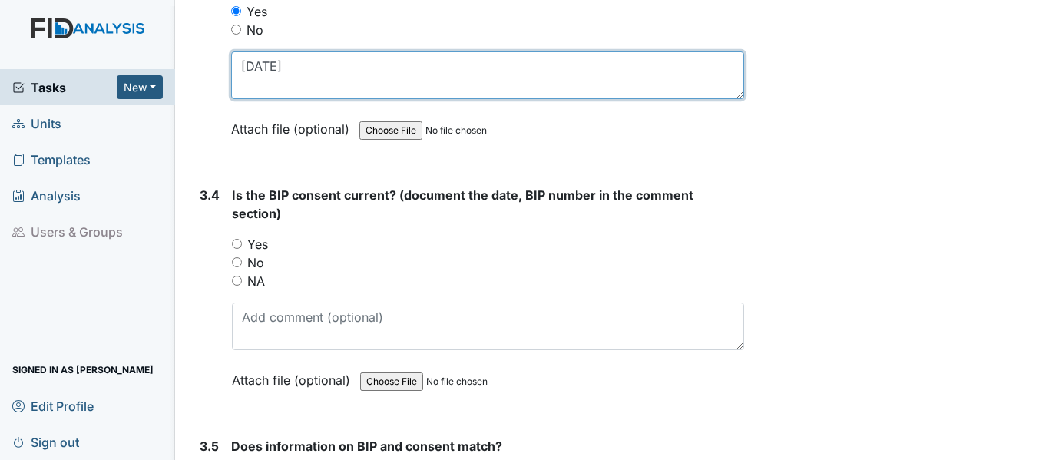
type textarea "5/28/25"
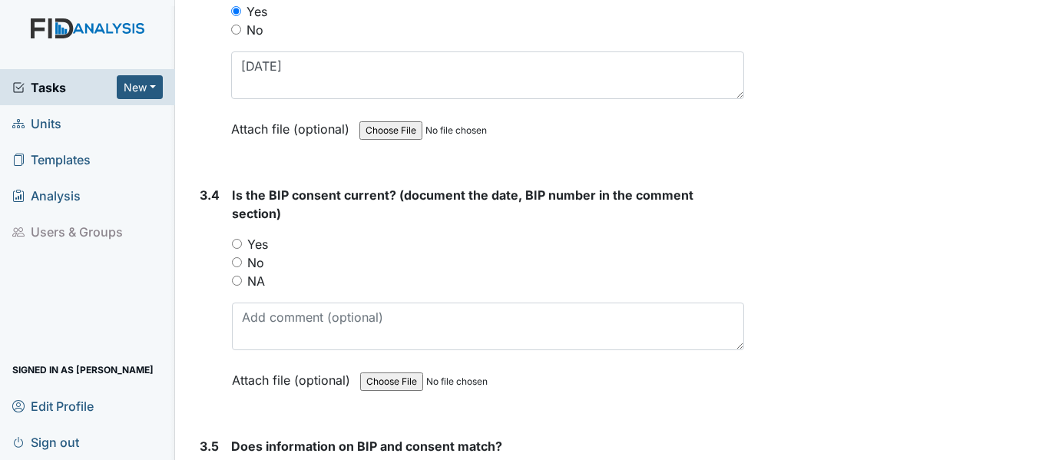
click at [235, 247] on input "Yes" at bounding box center [237, 244] width 10 height 10
radio input "true"
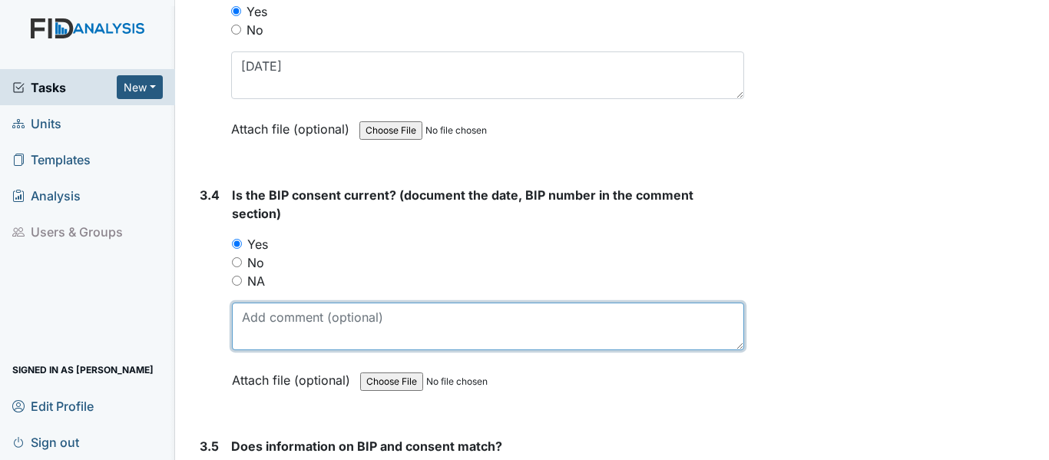
click at [281, 326] on textarea at bounding box center [488, 327] width 512 height 48
click at [287, 315] on textarea "BEH018/25" at bounding box center [488, 327] width 512 height 48
click at [389, 314] on textarea "BEH018 5/21/25" at bounding box center [488, 327] width 512 height 48
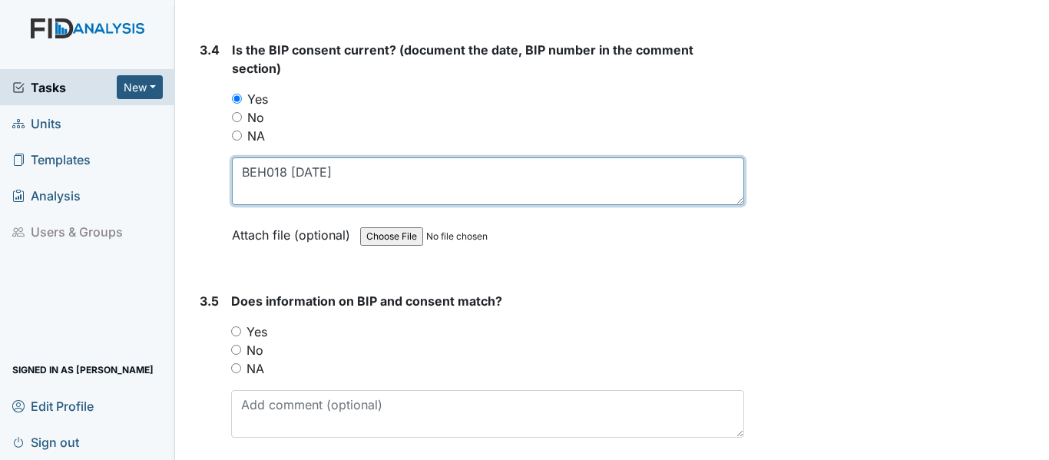
scroll to position [4378, 0]
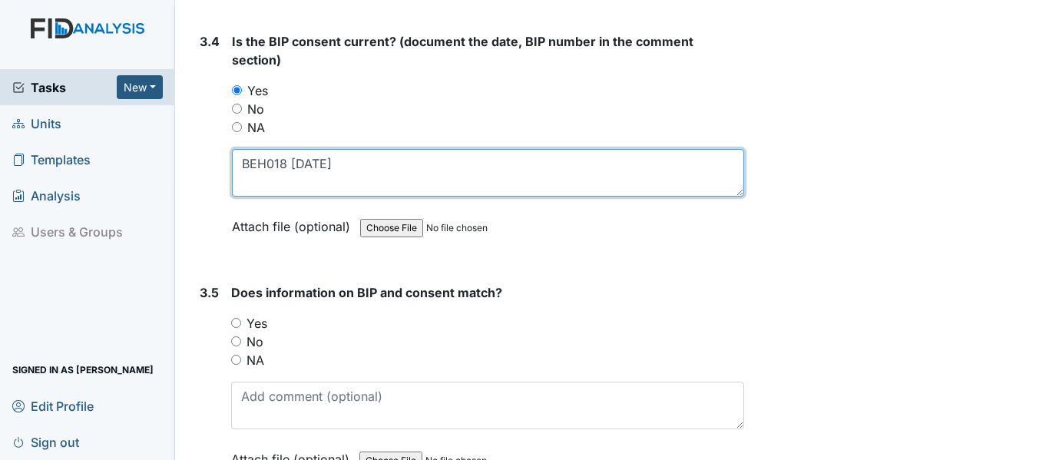
type textarea "BEH018 5/21/25"
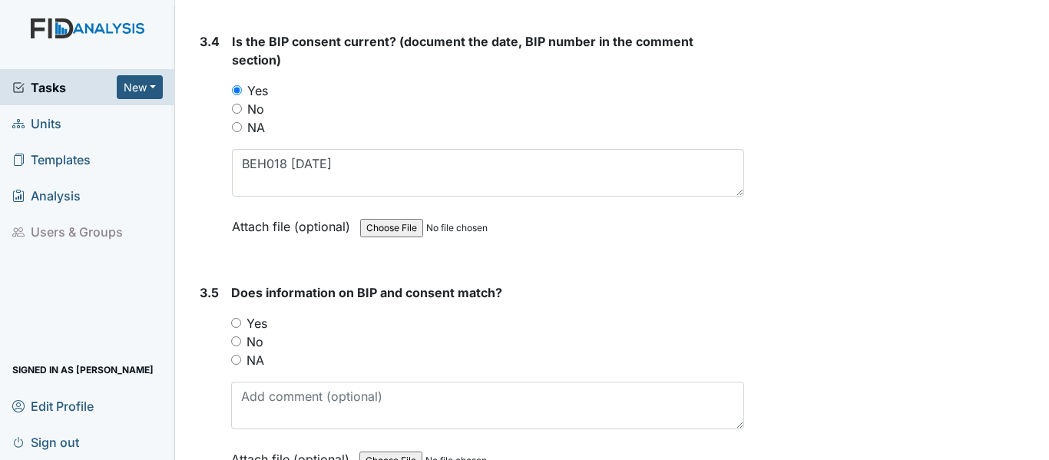
click at [235, 323] on input "Yes" at bounding box center [236, 323] width 10 height 10
radio input "true"
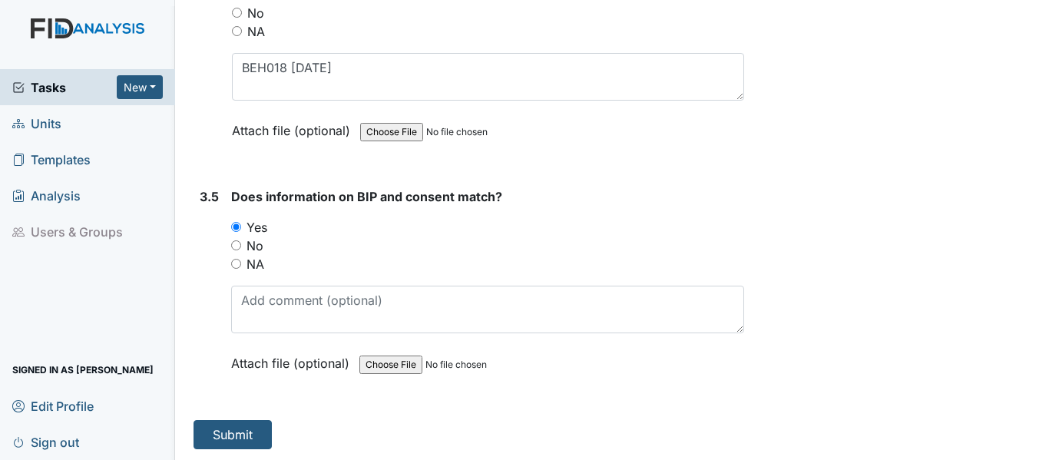
scroll to position [4475, 0]
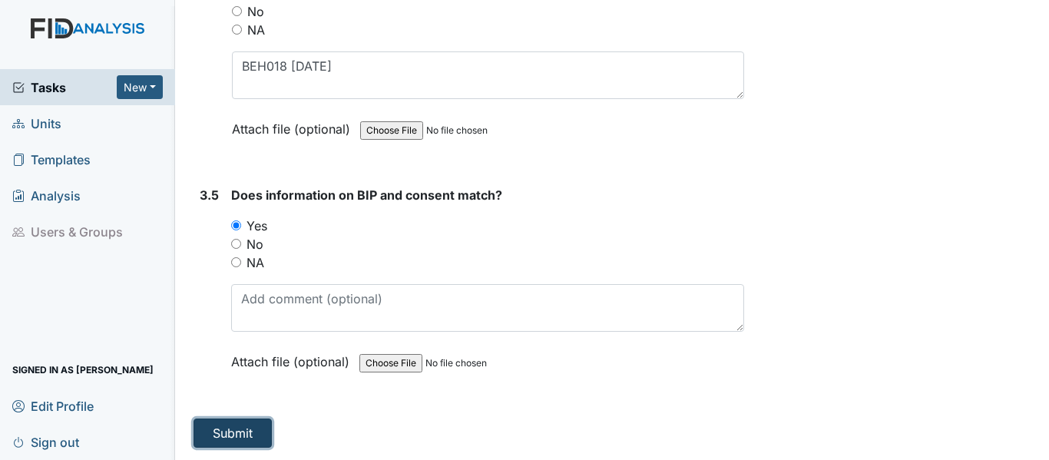
click at [252, 425] on button "Submit" at bounding box center [233, 433] width 78 height 29
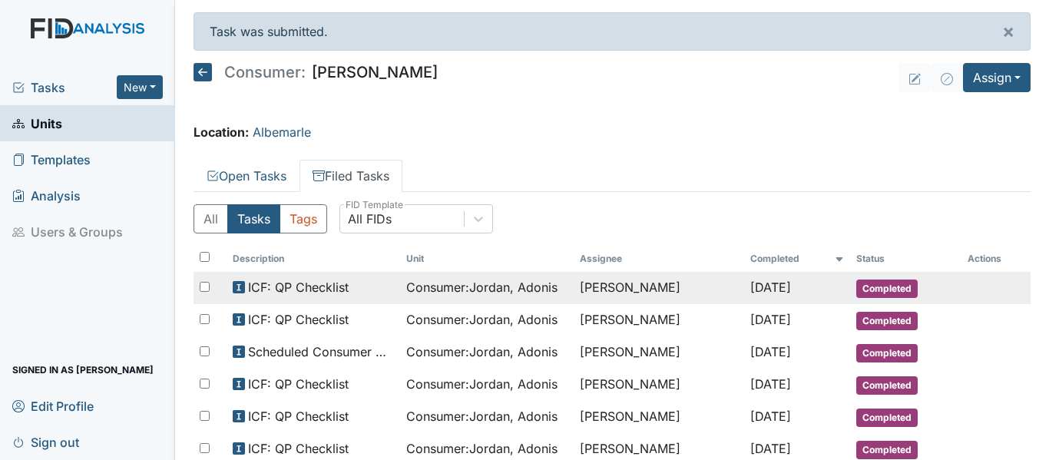
click at [489, 291] on span "Consumer : [GEOGRAPHIC_DATA][PERSON_NAME]" at bounding box center [481, 287] width 151 height 18
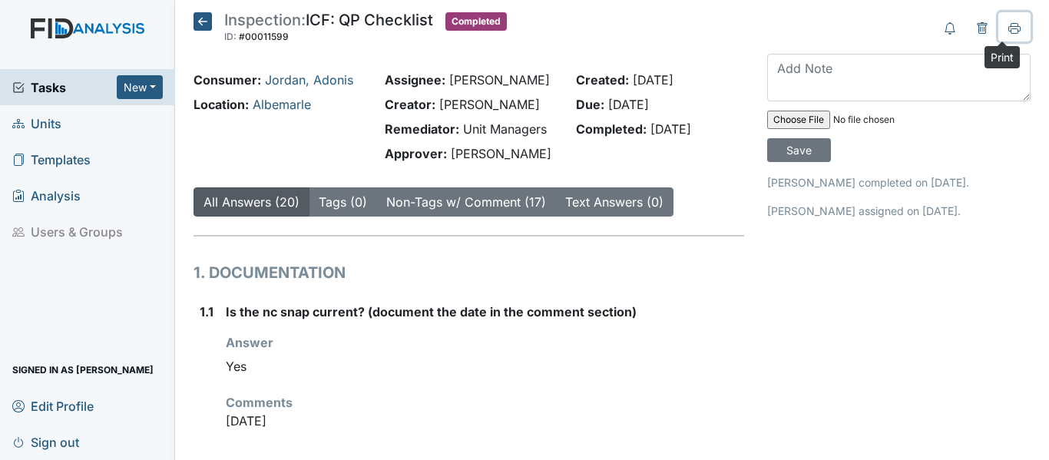
click at [1008, 28] on icon at bounding box center [1014, 28] width 12 height 12
click at [202, 20] on icon at bounding box center [203, 21] width 18 height 18
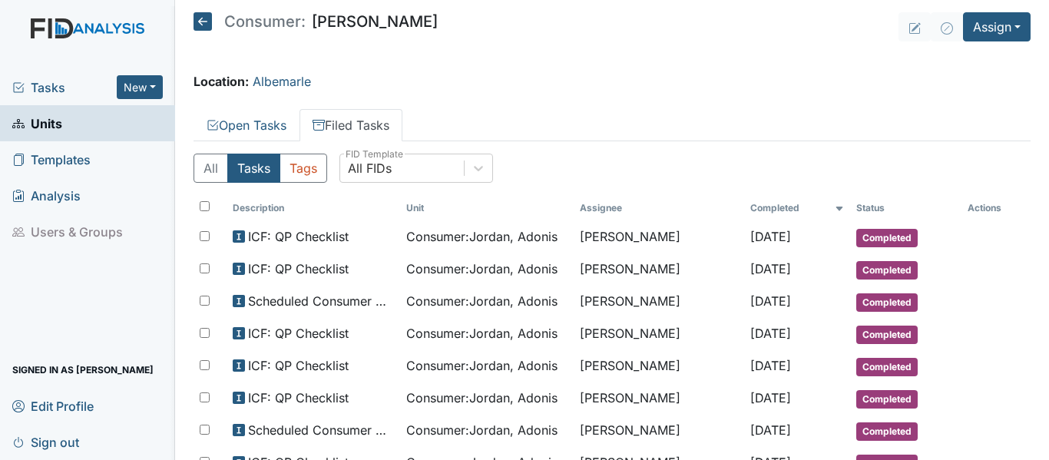
click at [202, 21] on icon at bounding box center [203, 21] width 18 height 18
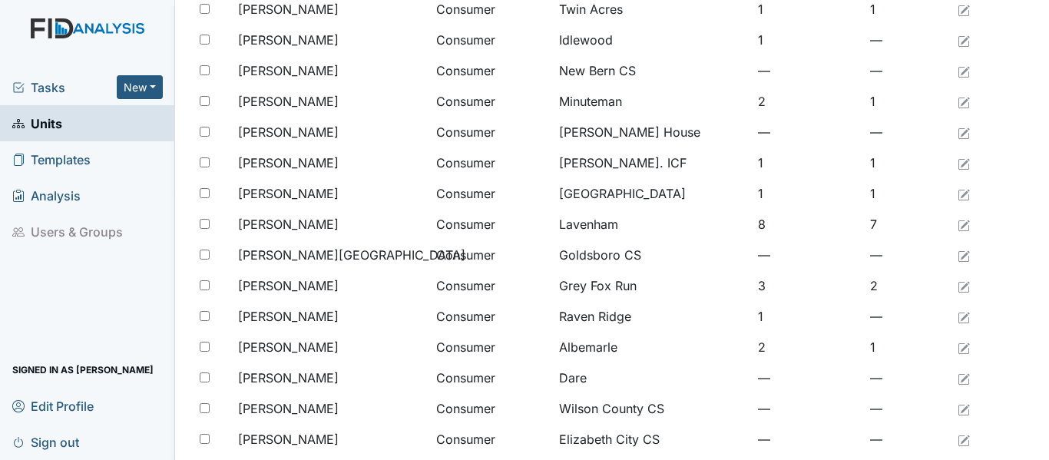
scroll to position [845, 0]
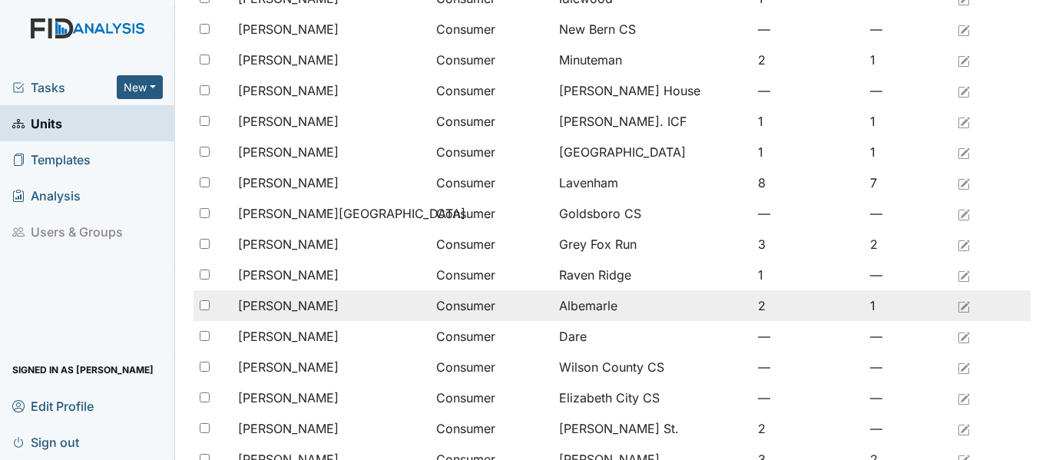
click at [328, 301] on div "[PERSON_NAME]" at bounding box center [331, 305] width 186 height 18
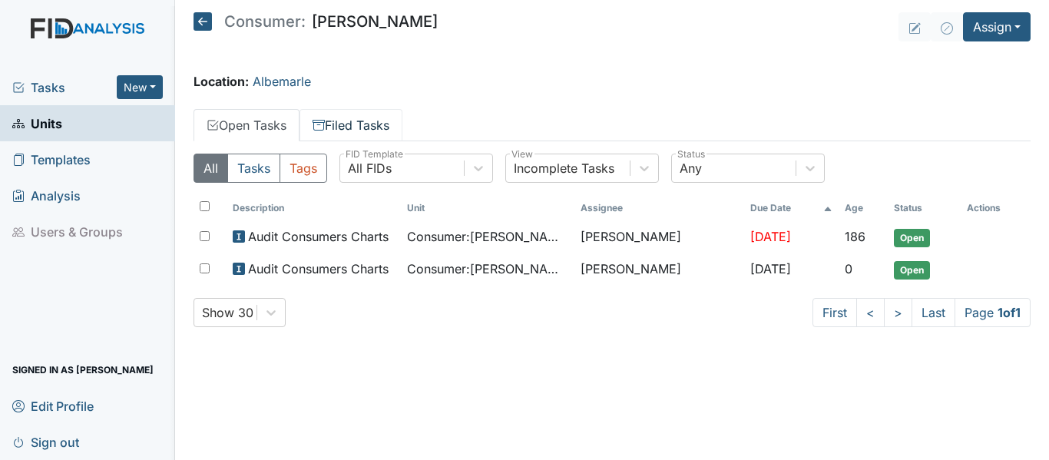
click at [369, 127] on link "Filed Tasks" at bounding box center [351, 125] width 103 height 32
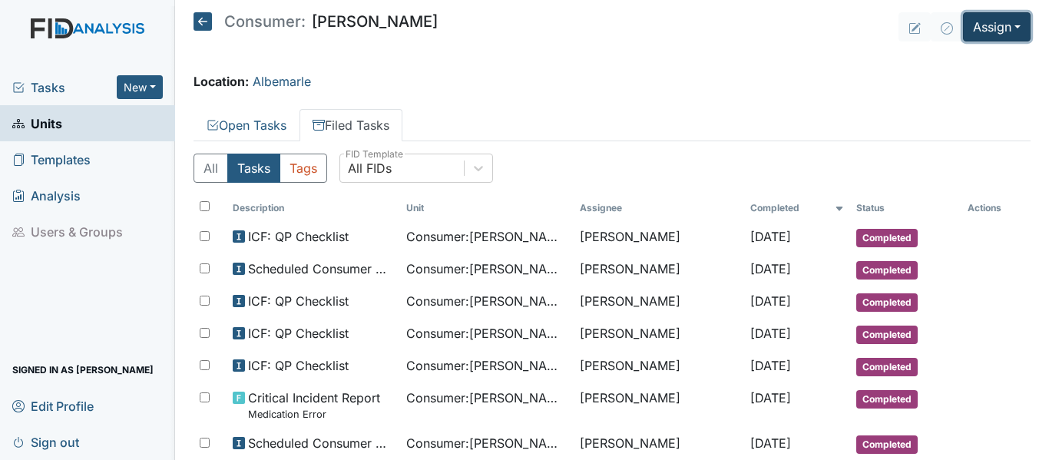
click at [982, 29] on button "Assign" at bounding box center [997, 26] width 68 height 29
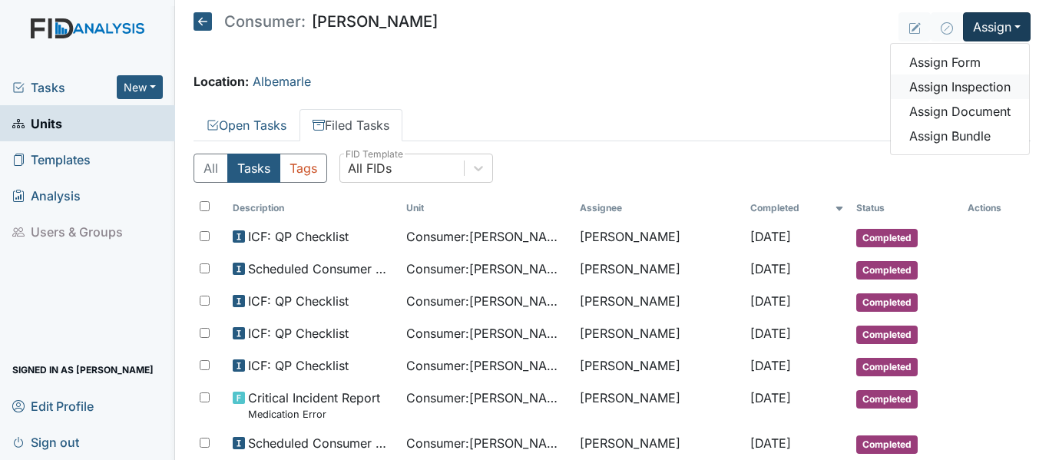
click at [973, 93] on link "Assign Inspection" at bounding box center [960, 86] width 138 height 25
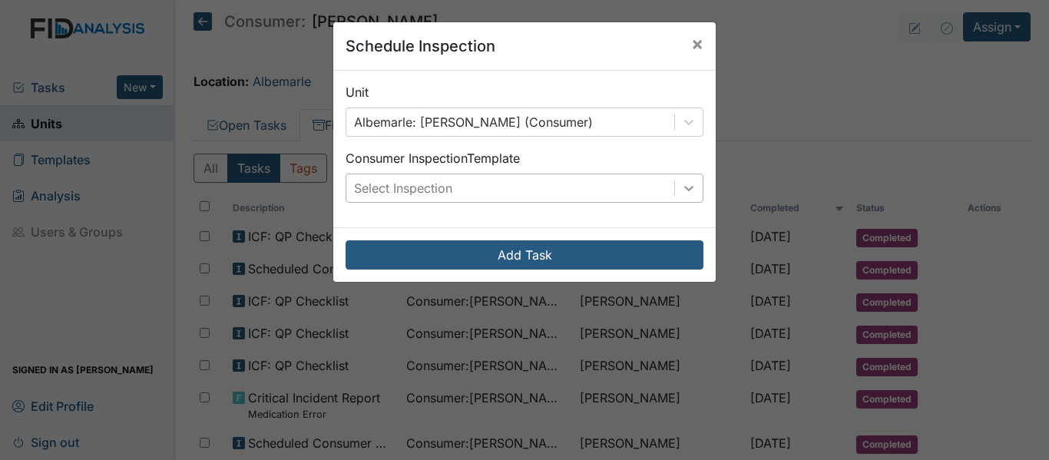
click at [681, 190] on icon at bounding box center [688, 187] width 15 height 15
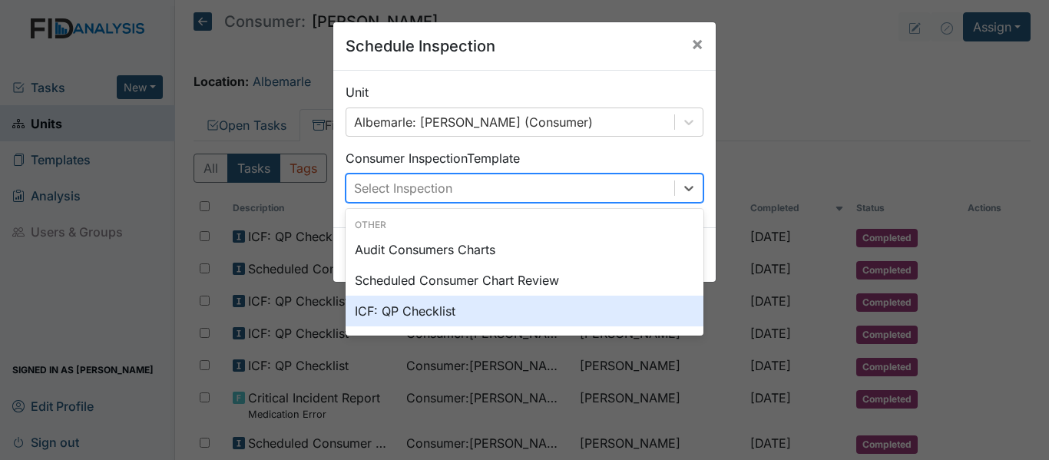
click at [440, 313] on div "ICF: QP Checklist" at bounding box center [525, 311] width 358 height 31
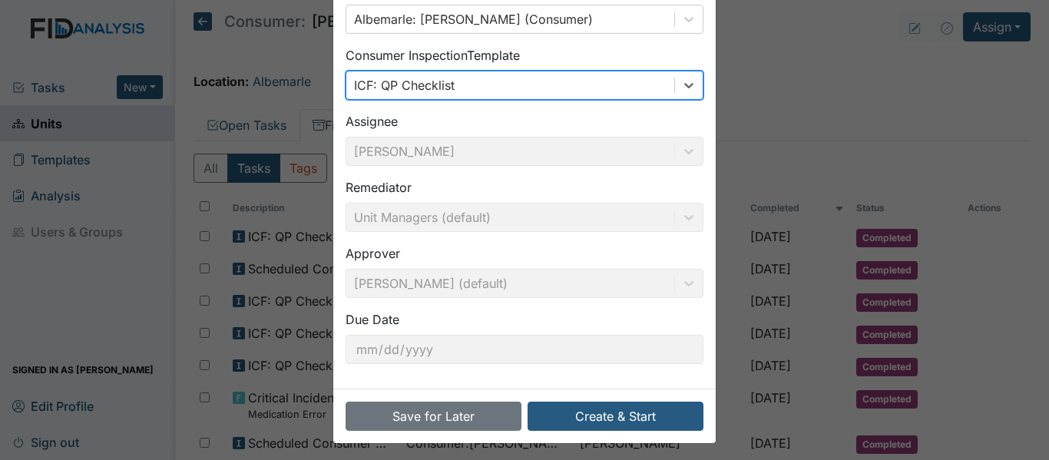
scroll to position [108, 0]
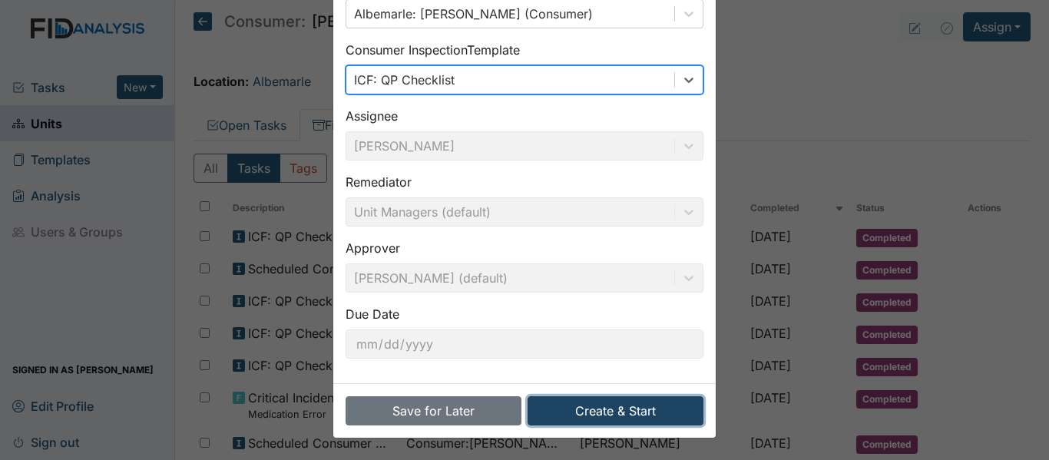
click at [591, 414] on button "Create & Start" at bounding box center [616, 410] width 176 height 29
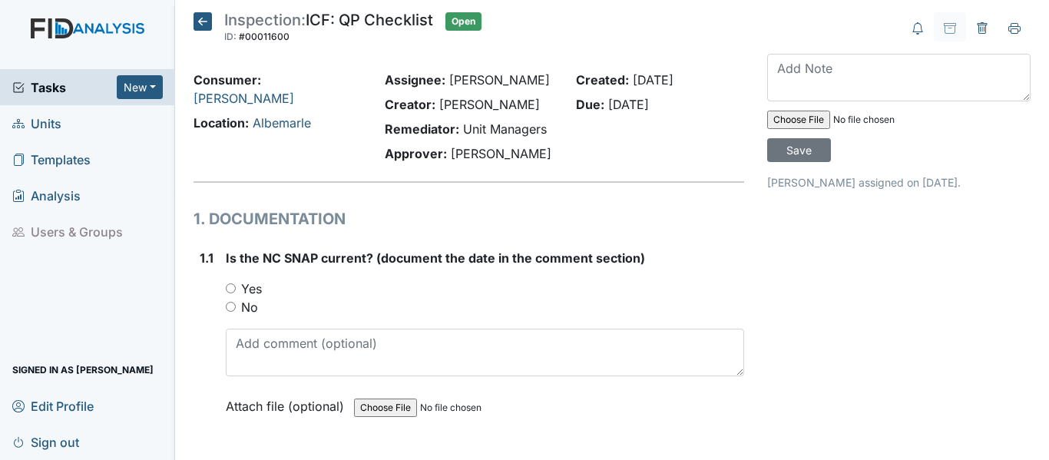
click at [233, 288] on input "Yes" at bounding box center [231, 288] width 10 height 10
radio input "true"
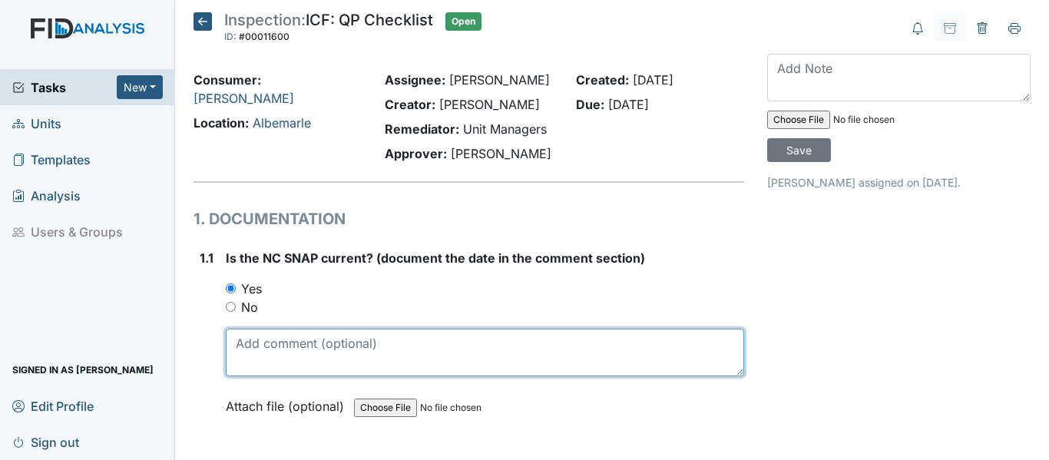
click at [306, 346] on textarea at bounding box center [485, 353] width 518 height 48
drag, startPoint x: 237, startPoint y: 346, endPoint x: 278, endPoint y: 348, distance: 41.5
click at [278, 348] on textarea "[DATE]" at bounding box center [485, 353] width 518 height 48
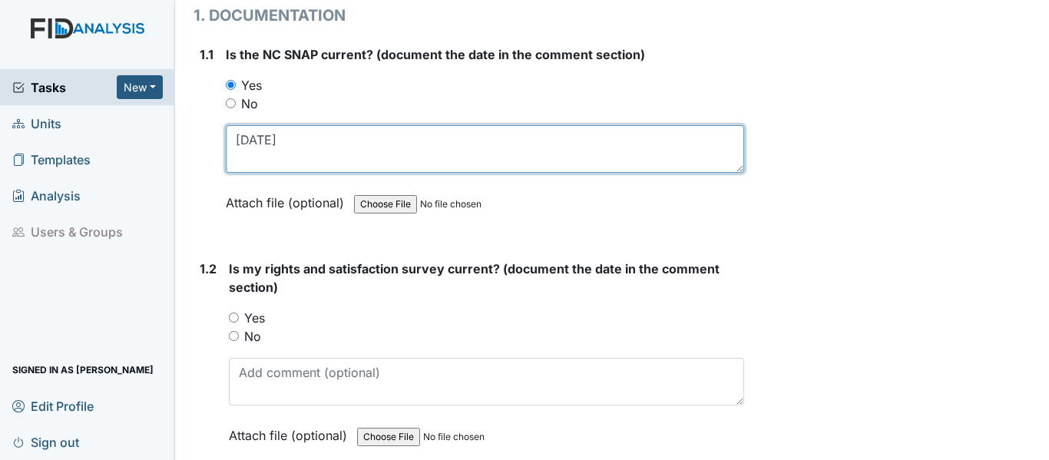
scroll to position [230, 0]
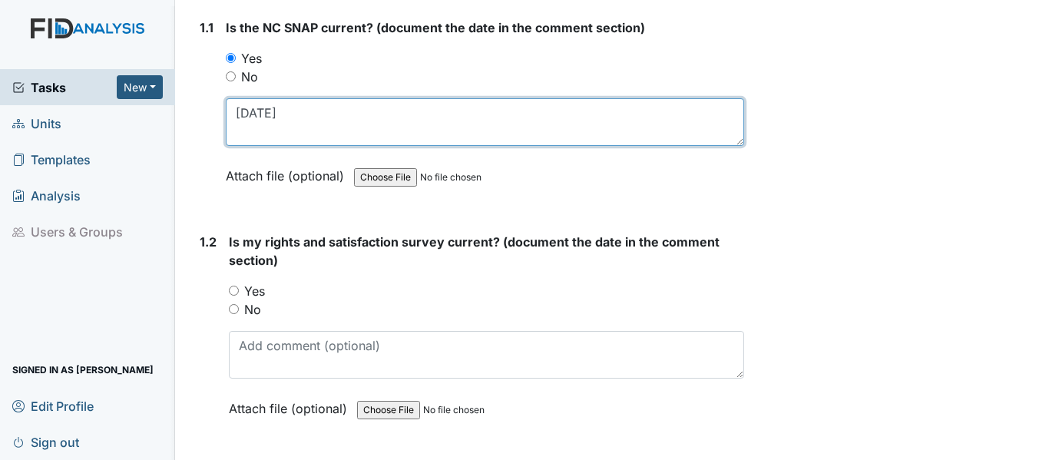
type textarea "4/2/25"
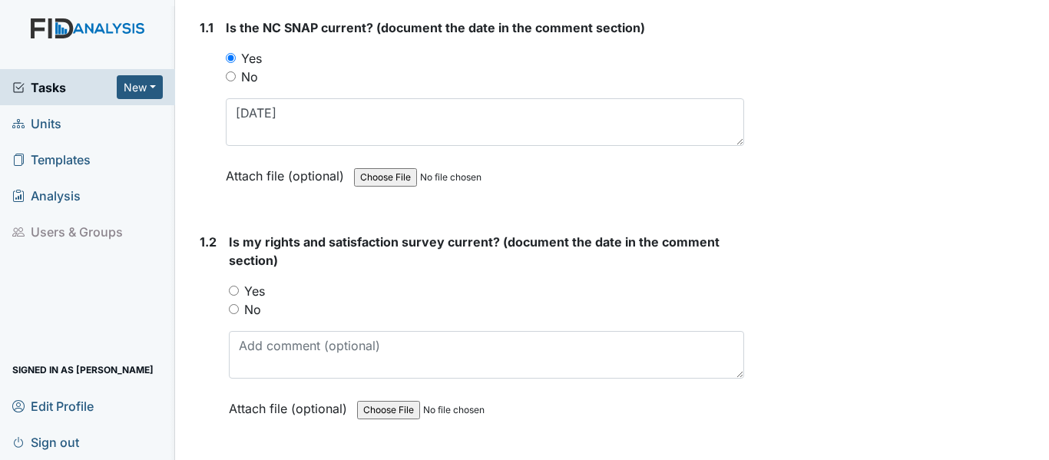
drag, startPoint x: 231, startPoint y: 290, endPoint x: 244, endPoint y: 298, distance: 15.6
click at [231, 290] on input "Yes" at bounding box center [234, 291] width 10 height 10
radio input "true"
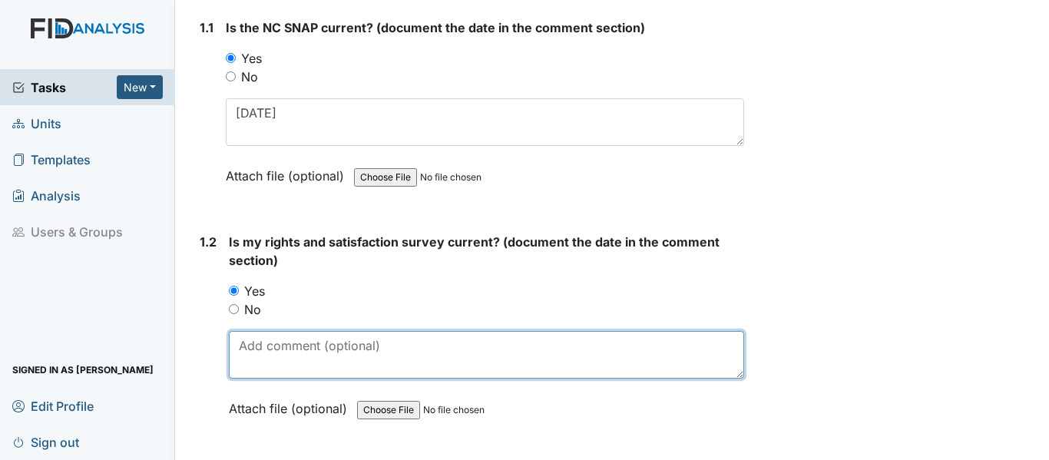
click at [326, 353] on textarea at bounding box center [486, 355] width 515 height 48
paste textarea "4/2/25"
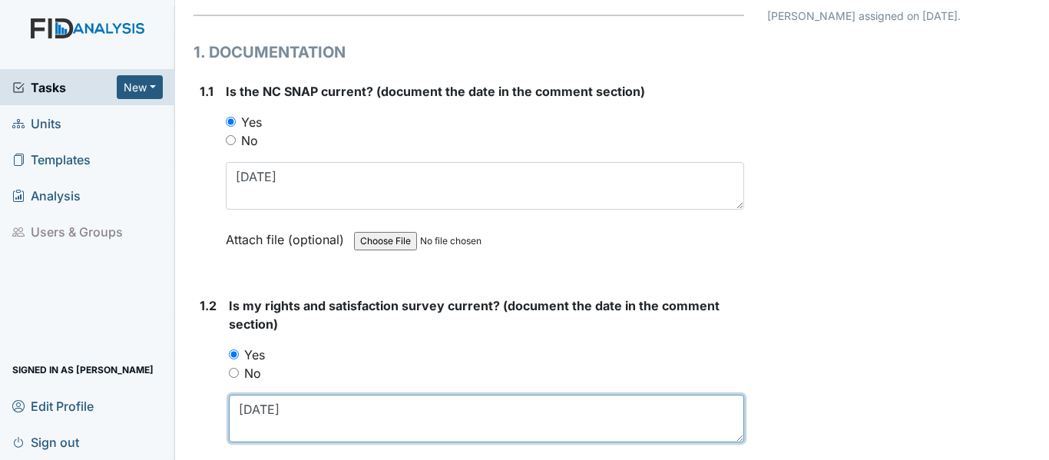
scroll to position [154, 0]
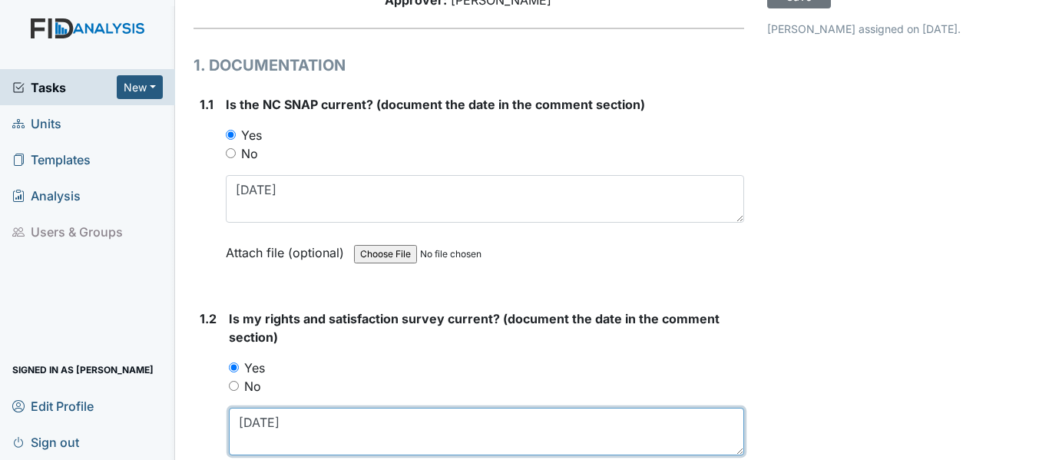
type textarea "4/2/25"
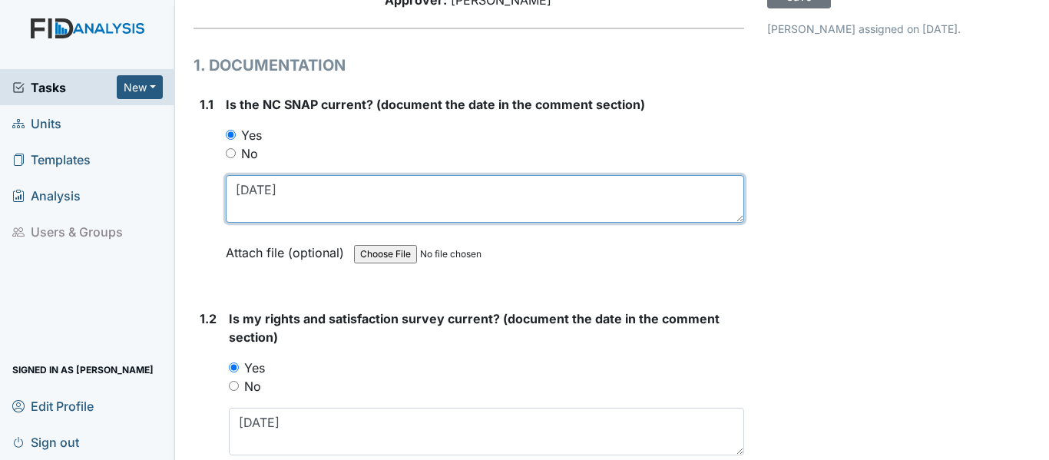
click at [248, 193] on textarea "4/2/25" at bounding box center [485, 199] width 518 height 48
drag, startPoint x: 236, startPoint y: 187, endPoint x: 281, endPoint y: 187, distance: 45.3
click at [281, 187] on textarea "[DATE]" at bounding box center [485, 199] width 518 height 48
type textarea "[DATE]"
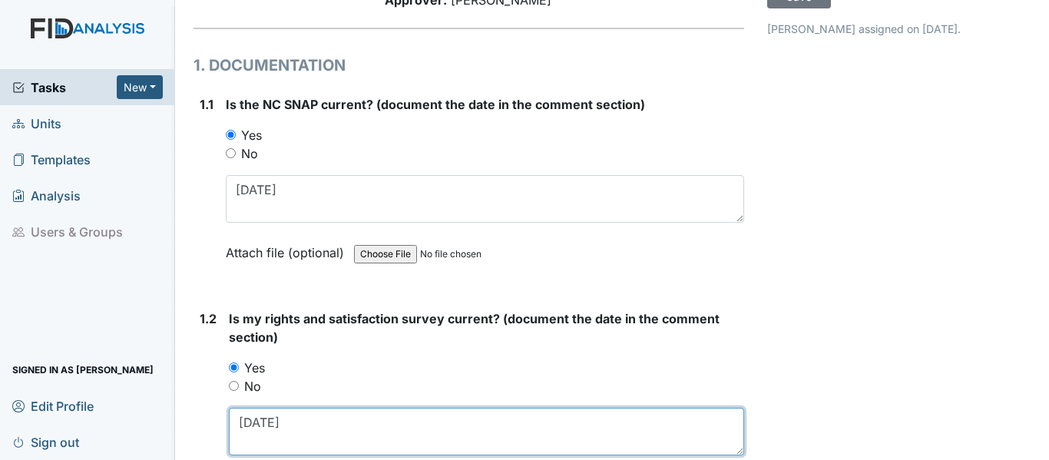
click at [316, 415] on textarea "4/2/25" at bounding box center [486, 432] width 515 height 48
type textarea "4"
paste textarea "4/3/25"
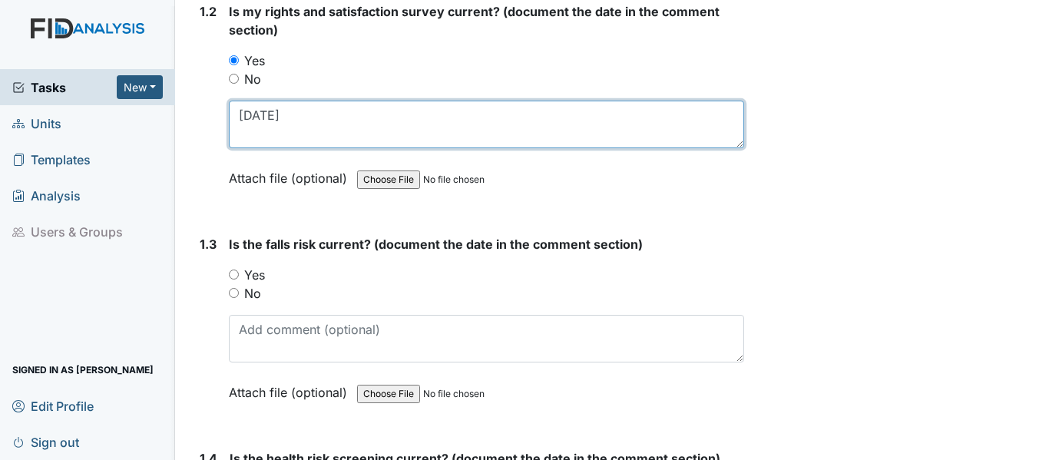
scroll to position [538, 0]
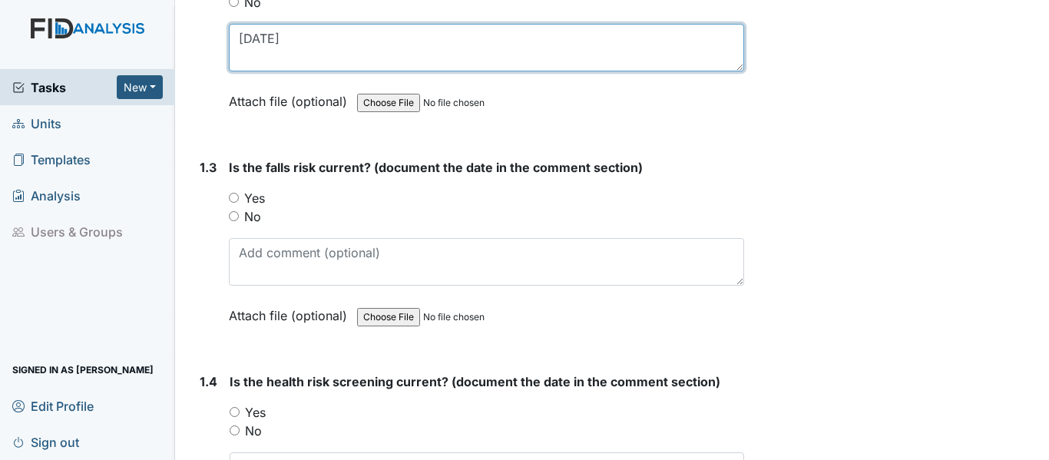
type textarea "4/3/25"
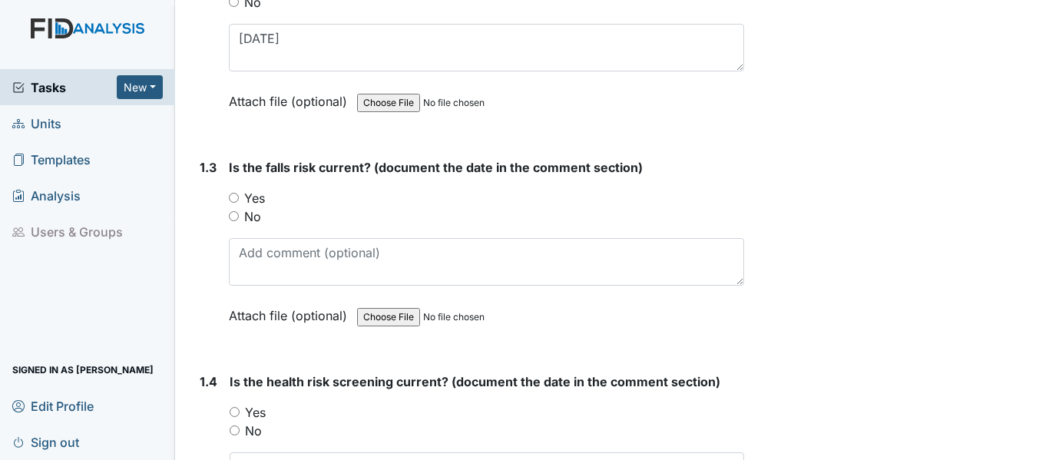
click at [237, 200] on input "Yes" at bounding box center [234, 198] width 10 height 10
radio input "true"
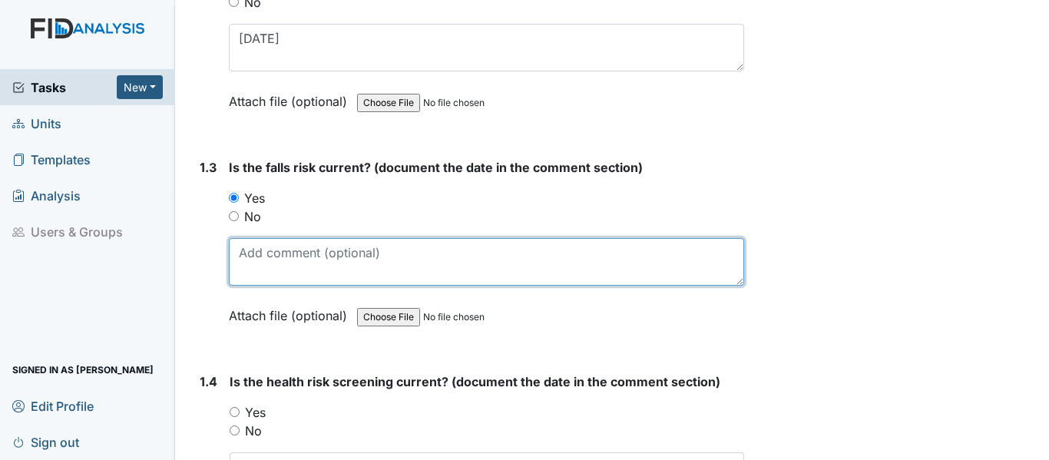
click at [257, 254] on textarea at bounding box center [486, 262] width 515 height 48
paste textarea "4/3/25"
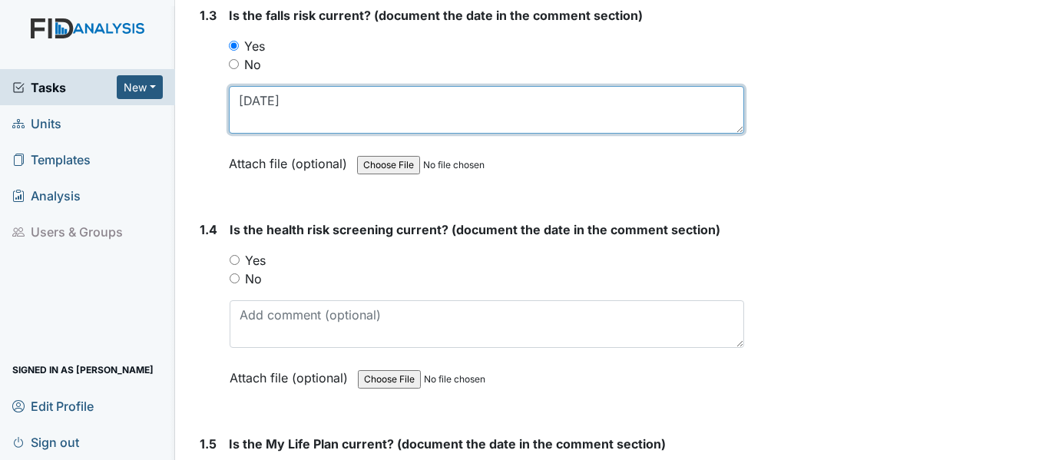
scroll to position [691, 0]
type textarea "4/3/25"
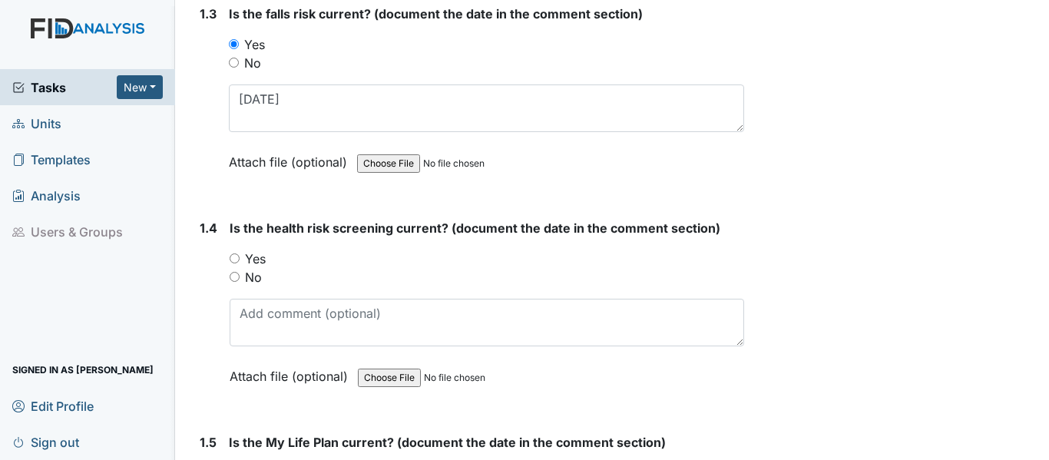
click at [238, 261] on input "Yes" at bounding box center [235, 258] width 10 height 10
radio input "true"
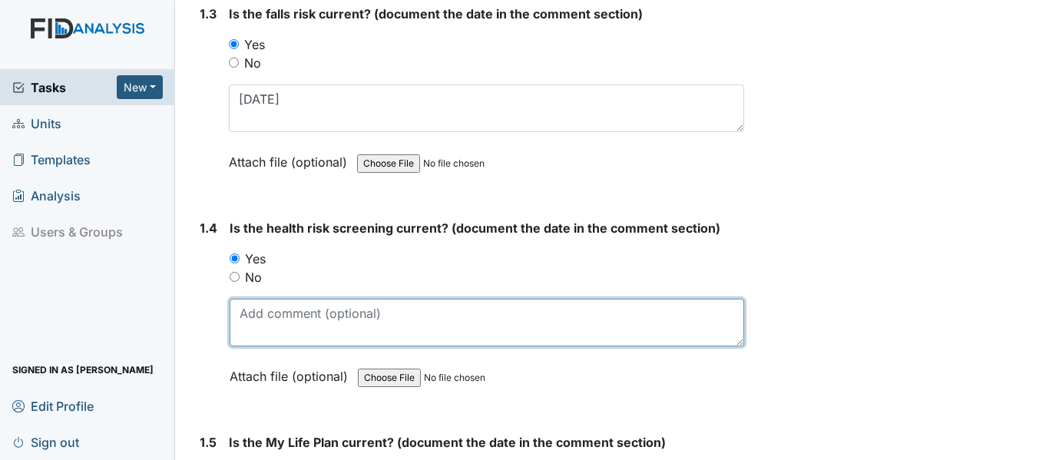
click at [291, 322] on textarea at bounding box center [487, 323] width 515 height 48
paste textarea "4/3/25"
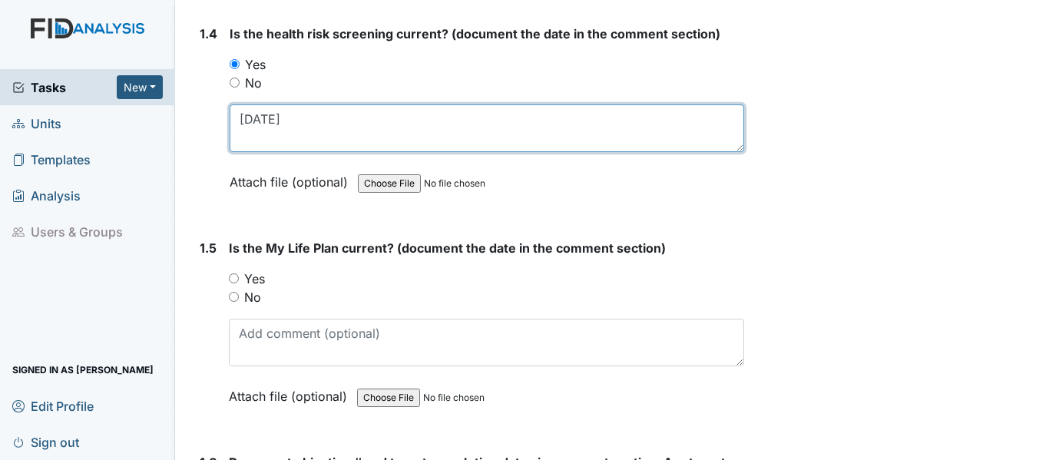
scroll to position [922, 0]
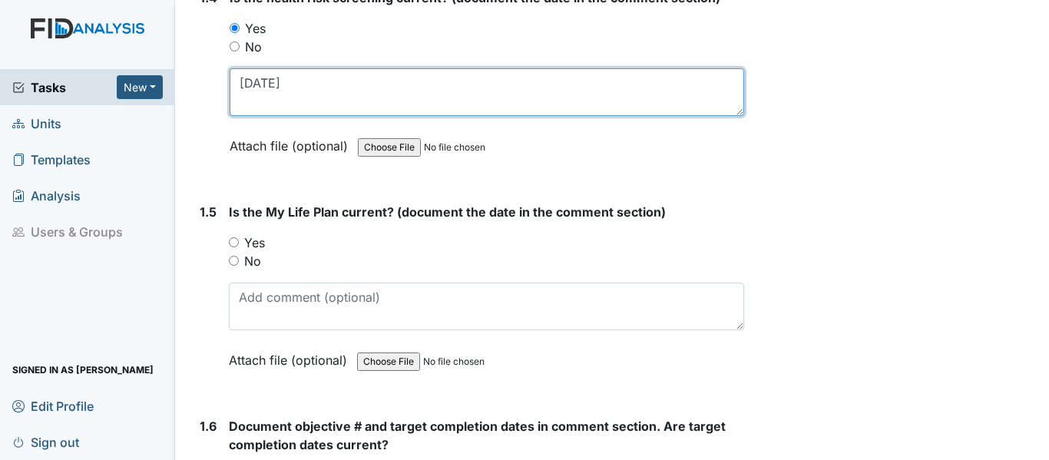
type textarea "4/3/25"
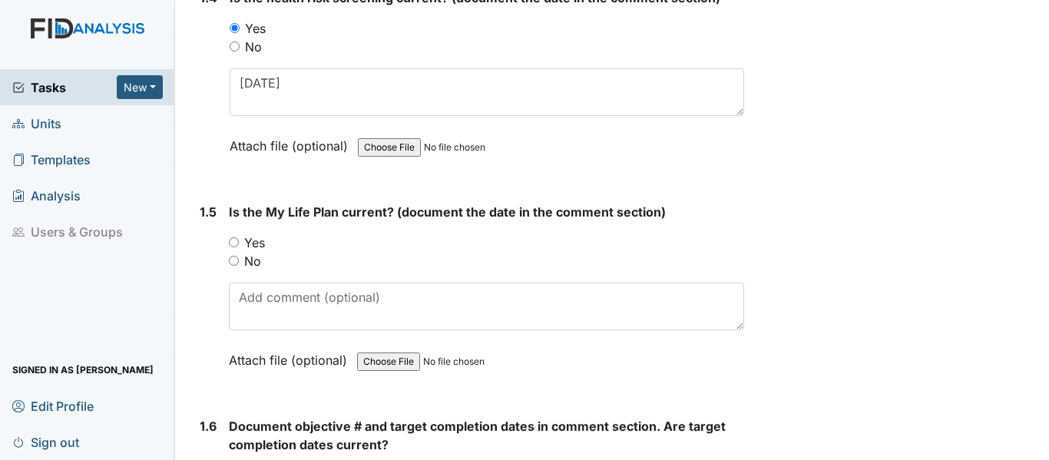
click at [238, 242] on input "Yes" at bounding box center [234, 242] width 10 height 10
radio input "true"
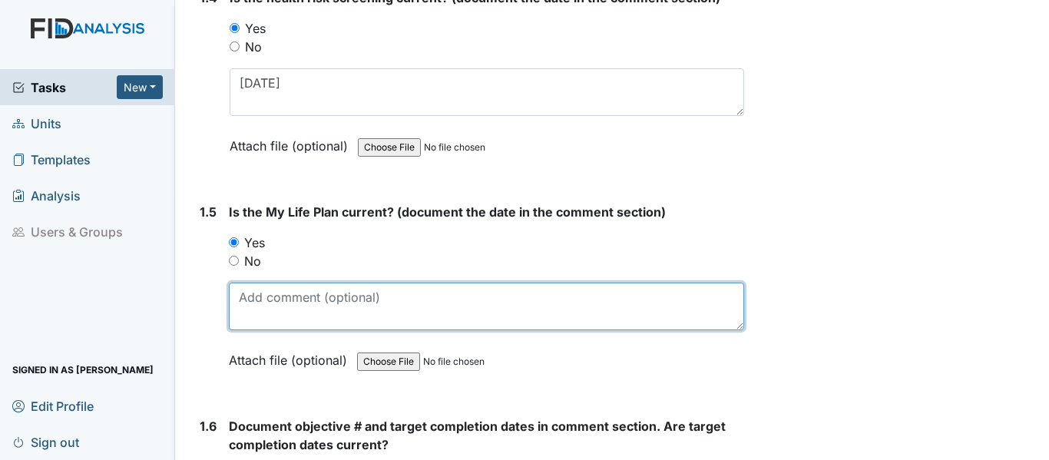
click at [282, 298] on textarea at bounding box center [486, 307] width 515 height 48
paste textarea "4/3/25"
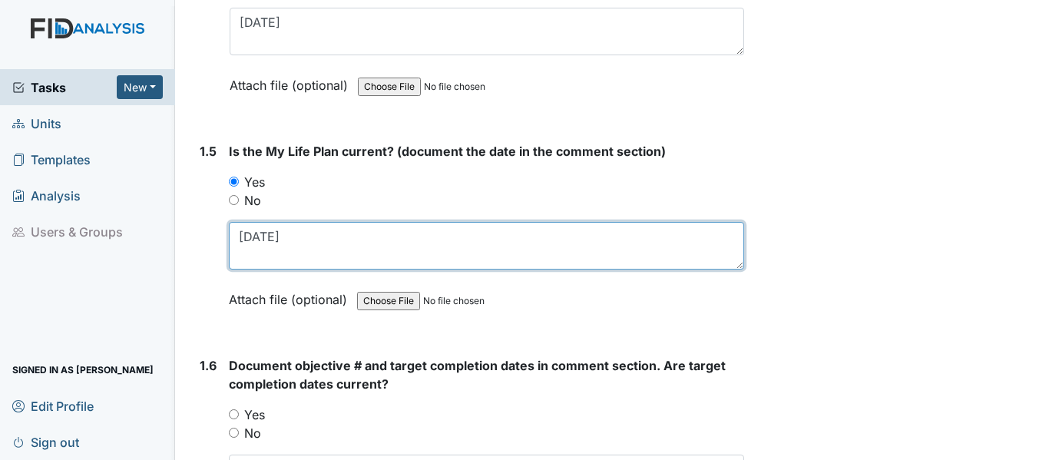
scroll to position [1152, 0]
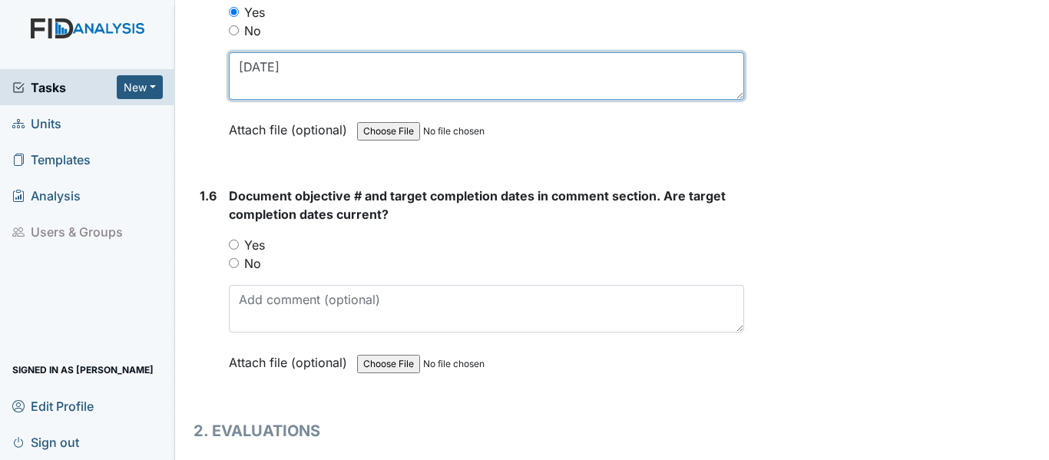
type textarea "4/3/25"
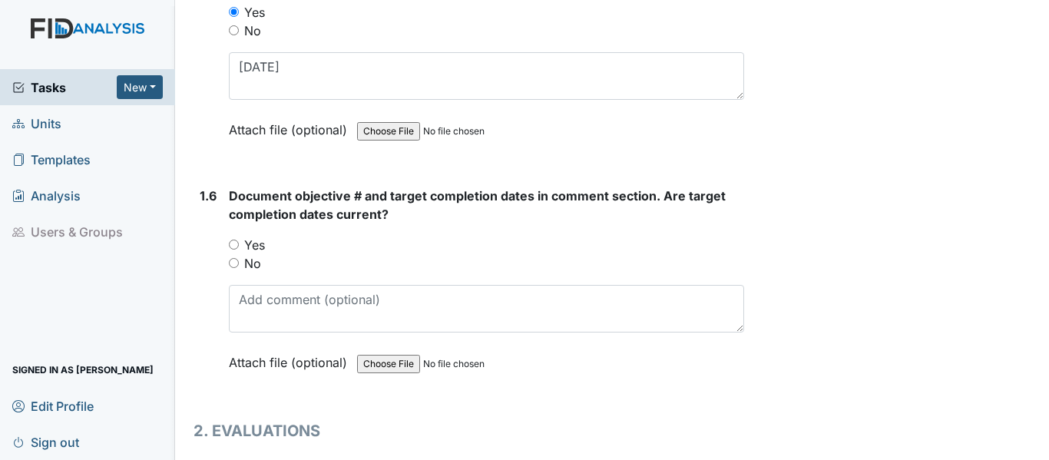
click at [238, 244] on input "Yes" at bounding box center [234, 245] width 10 height 10
radio input "true"
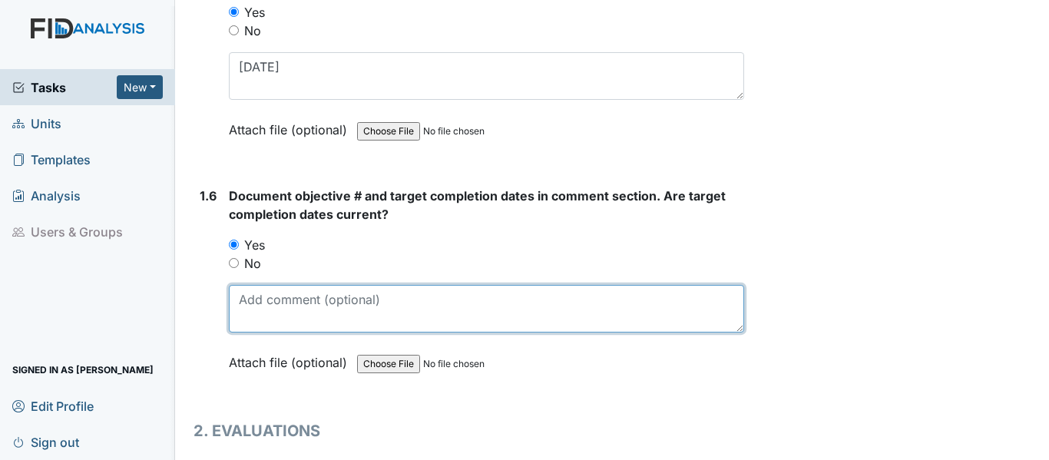
click at [284, 297] on textarea at bounding box center [486, 309] width 515 height 48
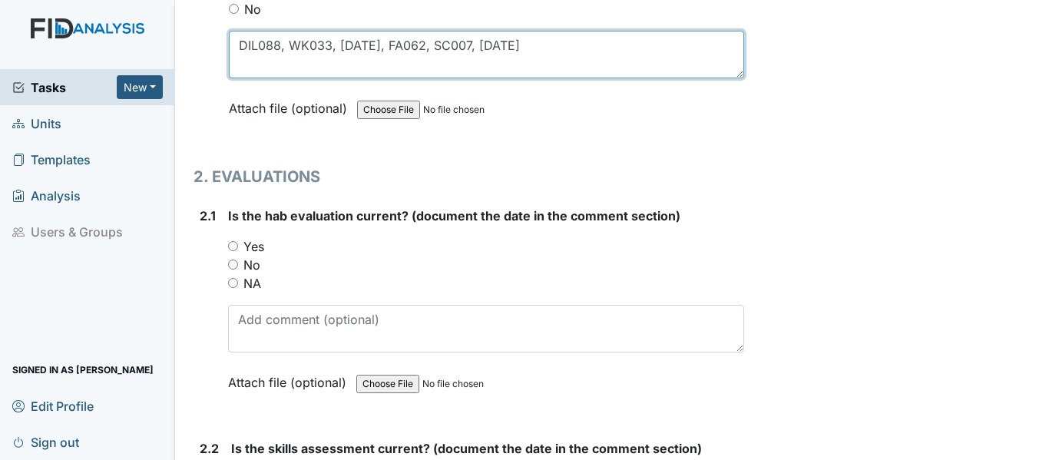
scroll to position [1459, 0]
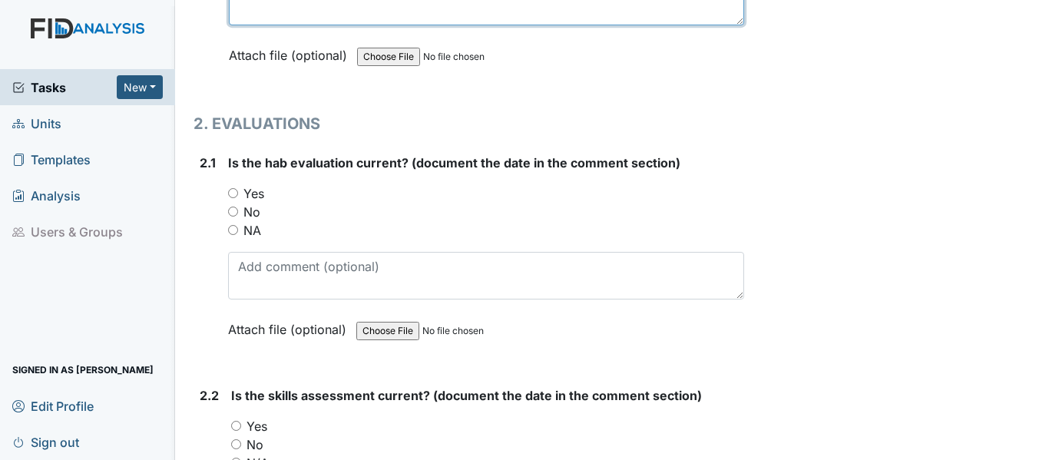
type textarea "DIL088, WK033, 12/31/25, FA062, SC007, 4/30/26"
click at [231, 190] on input "Yes" at bounding box center [233, 193] width 10 height 10
radio input "true"
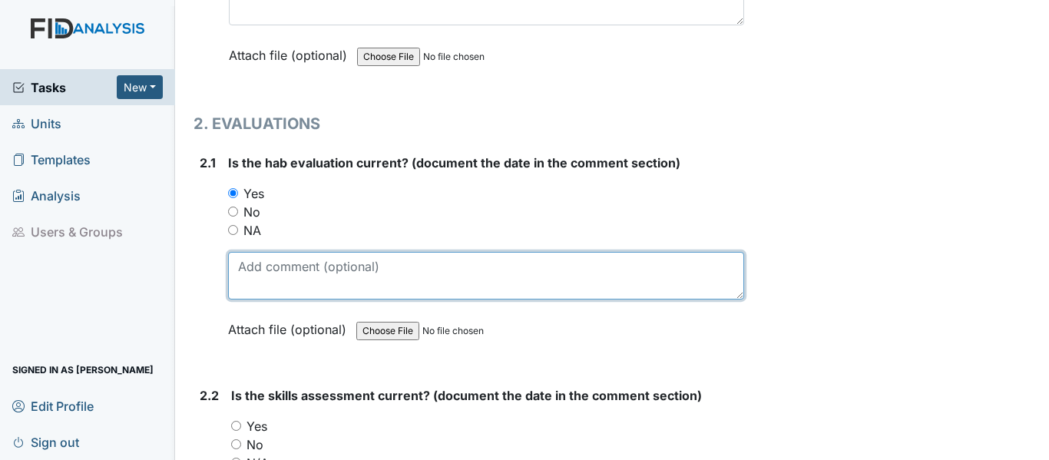
click at [283, 273] on textarea at bounding box center [486, 276] width 516 height 48
paste textarea "4/3/25"
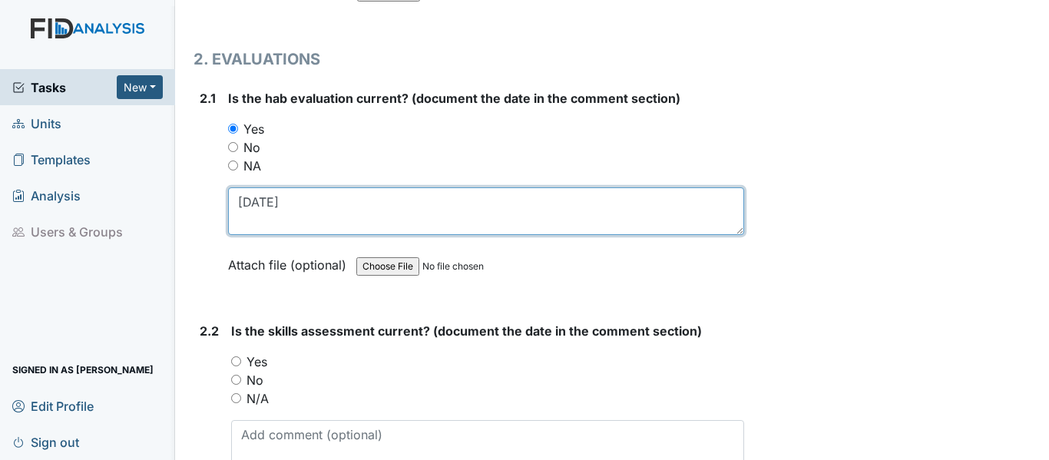
scroll to position [1690, 0]
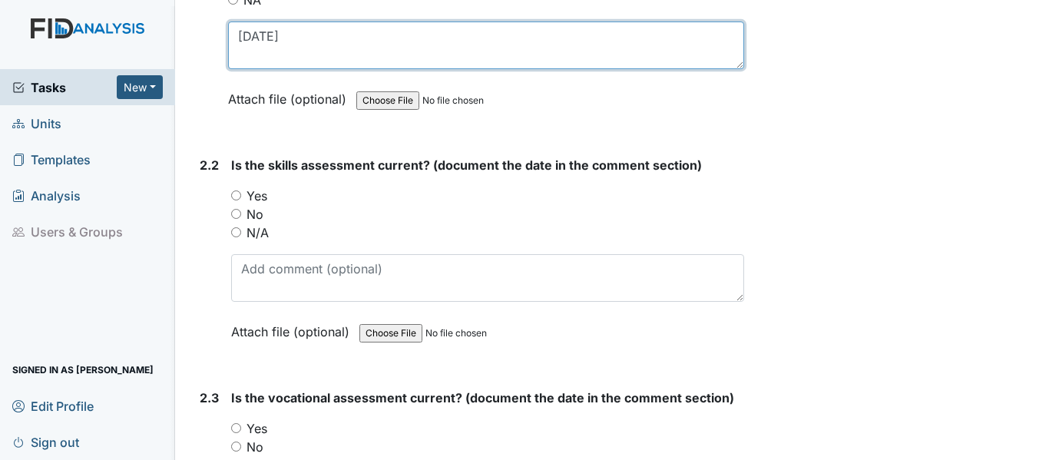
type textarea "4/3/25"
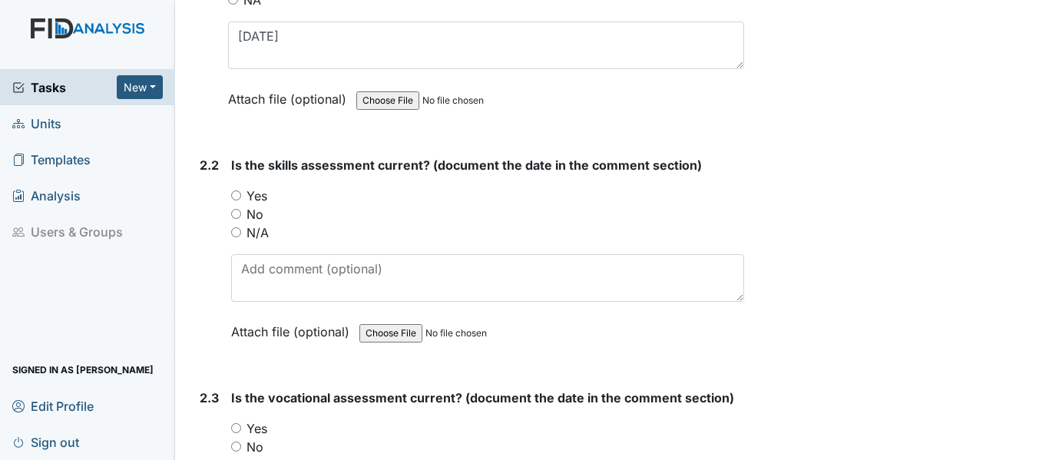
click at [234, 192] on input "Yes" at bounding box center [236, 195] width 10 height 10
radio input "true"
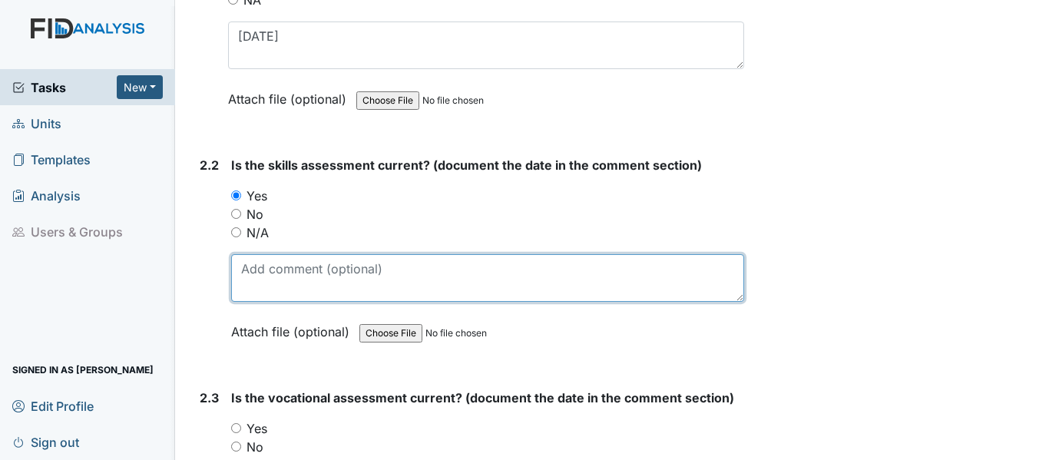
click at [280, 271] on textarea at bounding box center [487, 278] width 513 height 48
paste textarea "4/3/25"
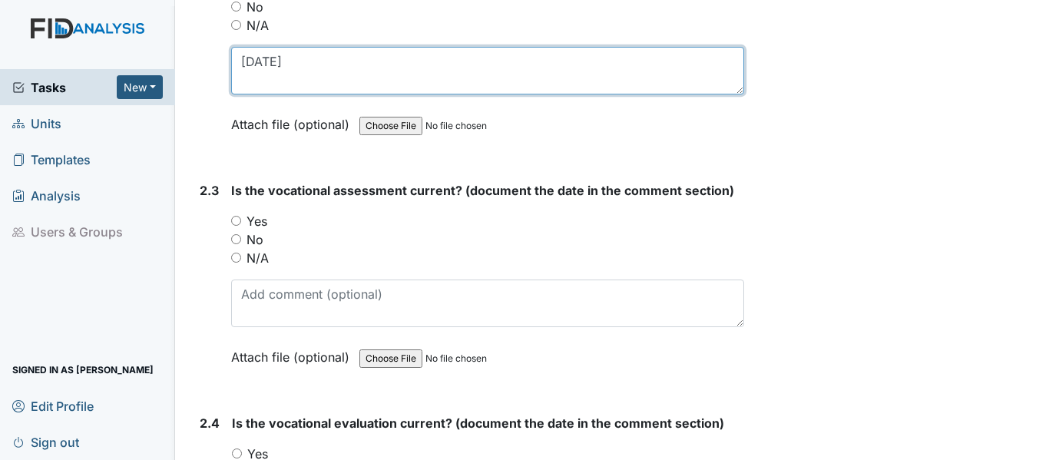
scroll to position [1920, 0]
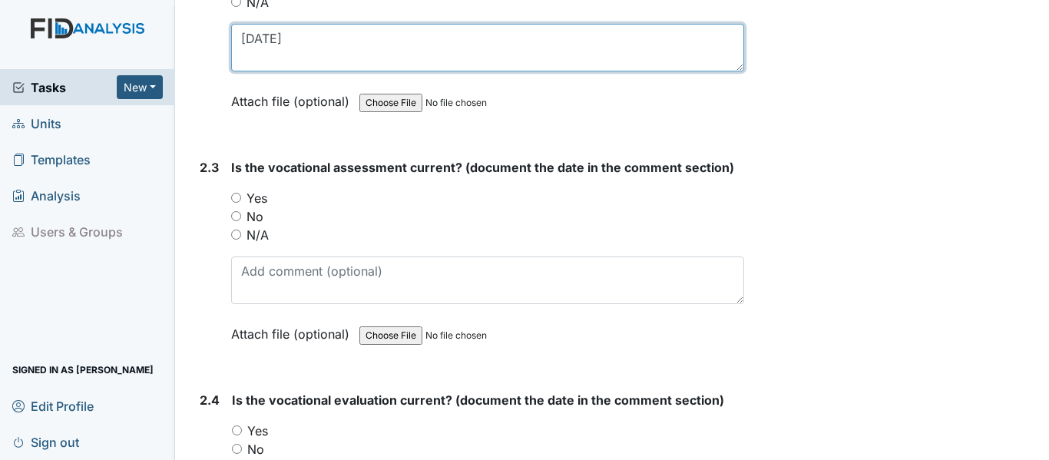
type textarea "4/3/25"
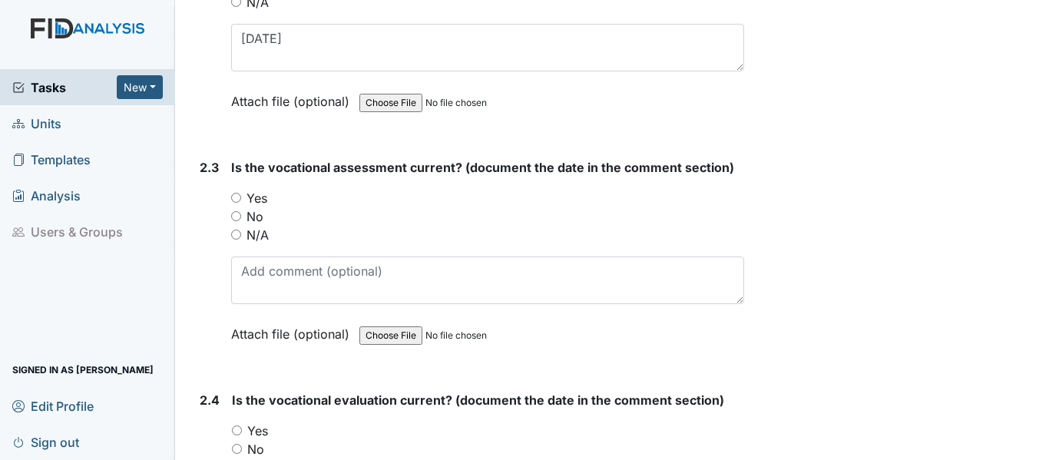
click at [239, 197] on input "Yes" at bounding box center [236, 198] width 10 height 10
radio input "true"
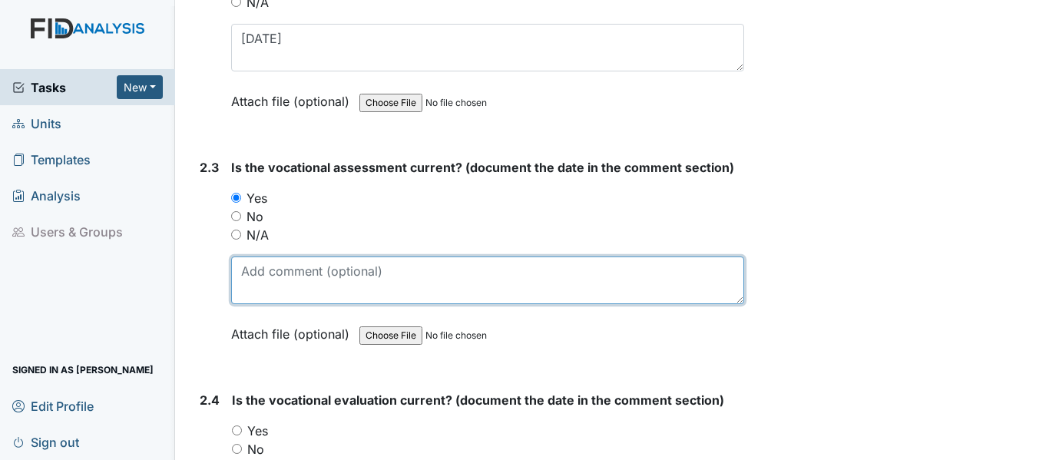
click at [301, 289] on textarea at bounding box center [487, 281] width 513 height 48
paste textarea "4/3/25"
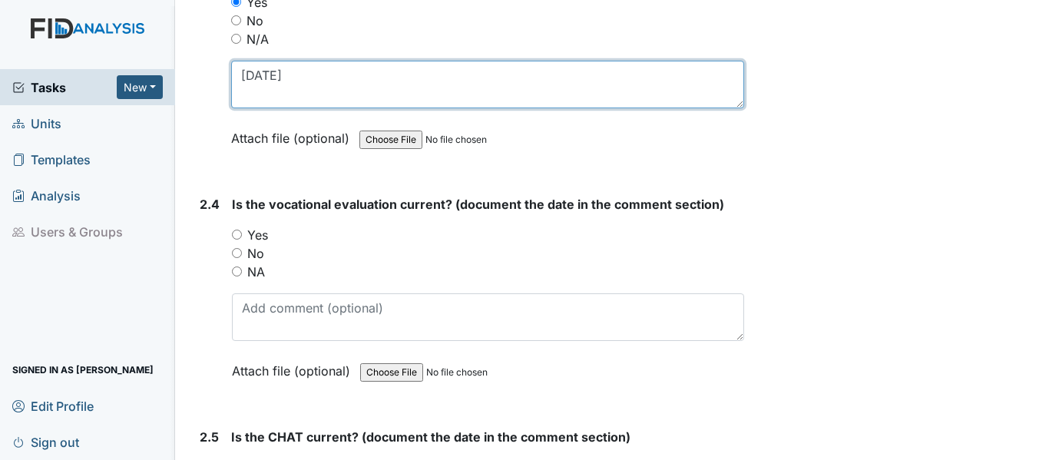
scroll to position [2150, 0]
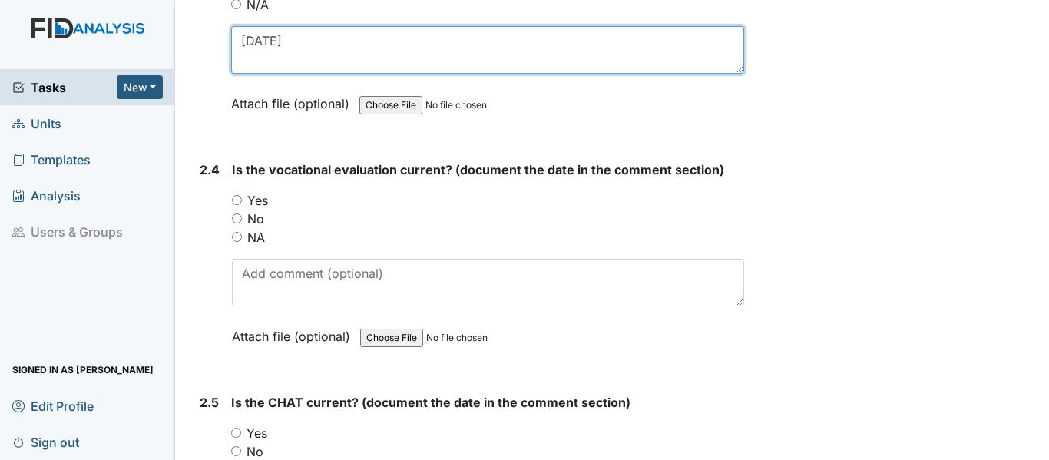
type textarea "4/3/25"
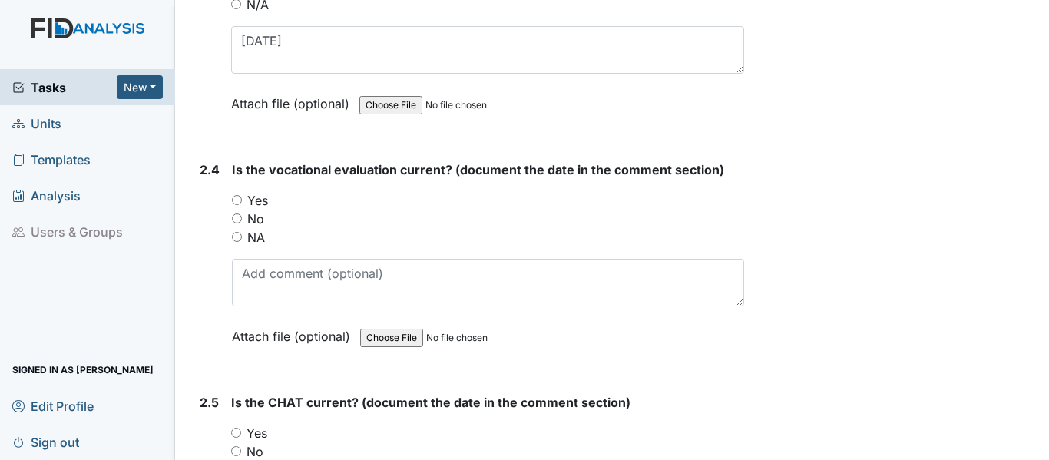
click at [236, 199] on input "Yes" at bounding box center [237, 200] width 10 height 10
radio input "true"
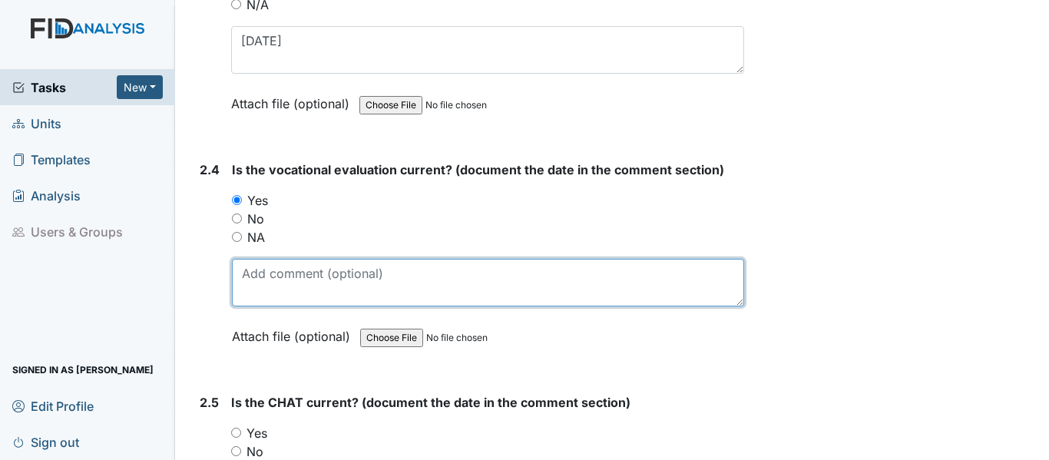
click at [285, 270] on textarea at bounding box center [488, 283] width 512 height 48
paste textarea "4/3/25"
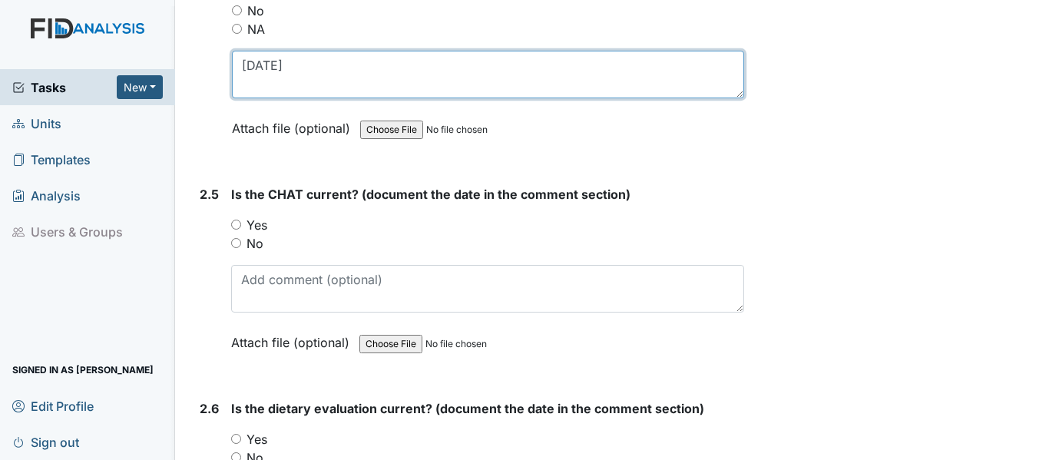
scroll to position [2381, 0]
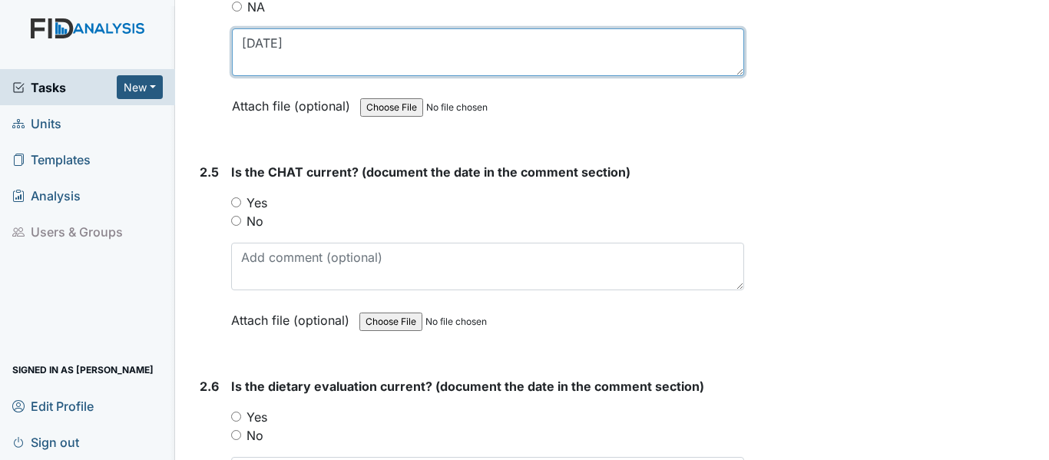
type textarea "4/3/25"
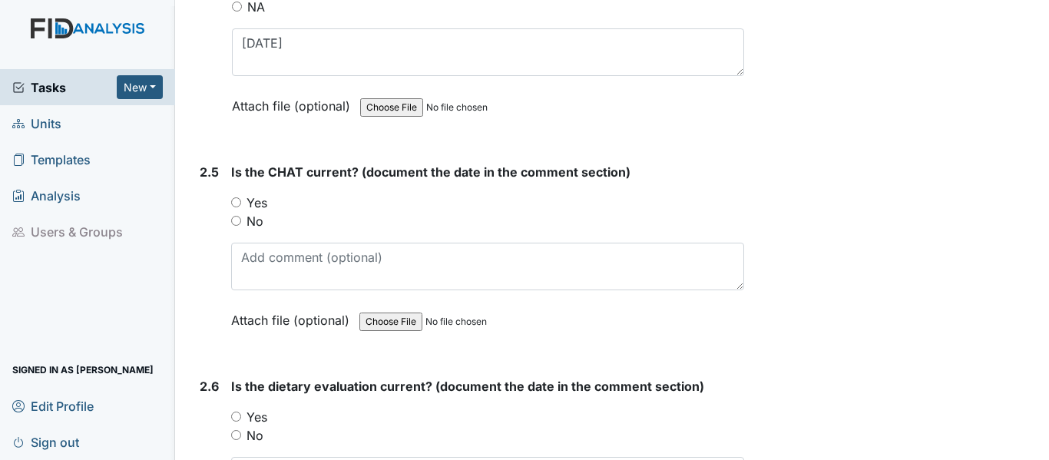
click at [234, 198] on input "Yes" at bounding box center [236, 202] width 10 height 10
radio input "true"
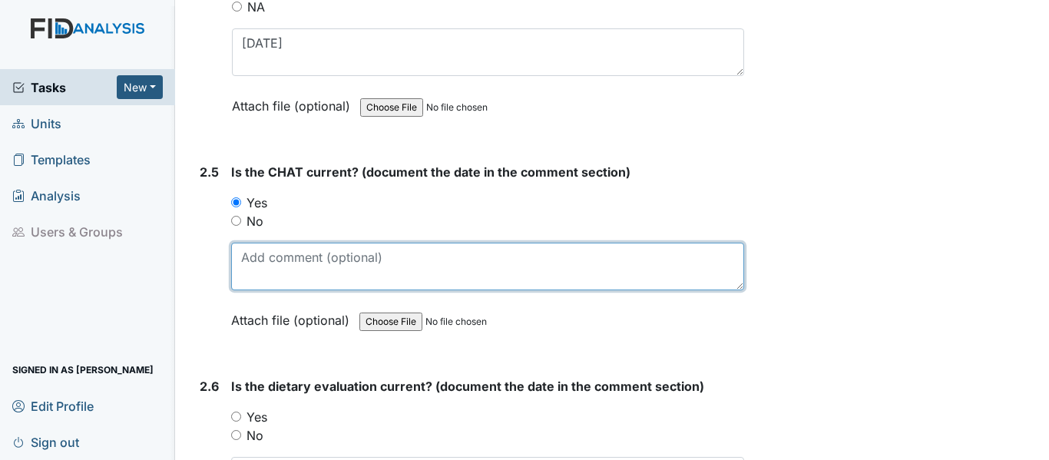
click at [286, 276] on textarea at bounding box center [487, 267] width 513 height 48
paste textarea "4/3/25"
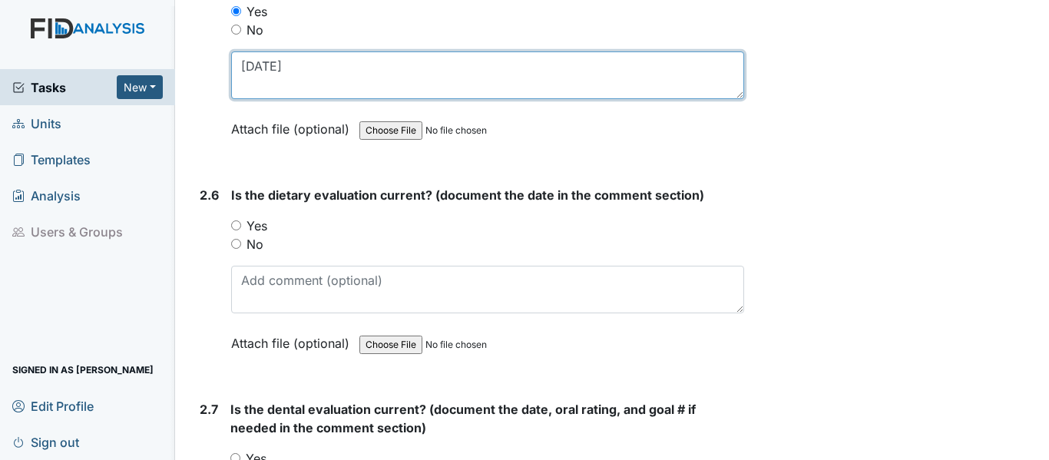
scroll to position [2611, 0]
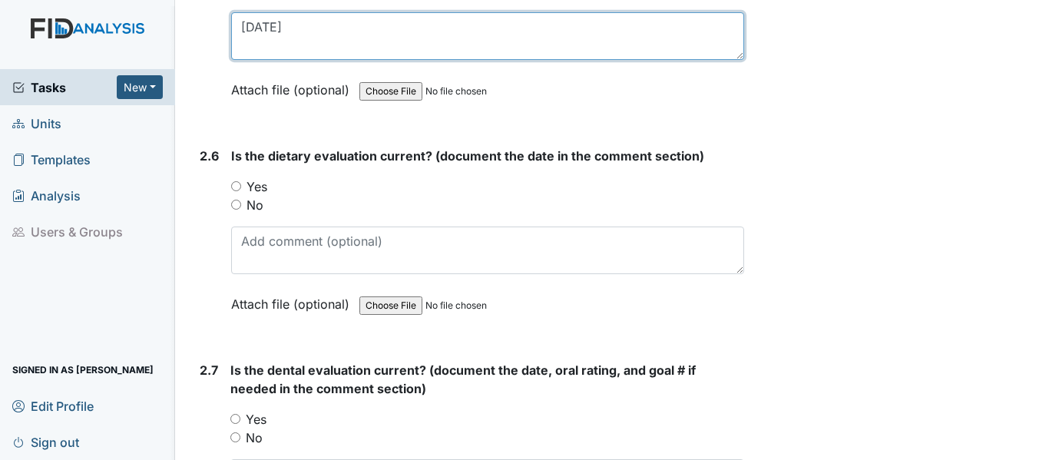
type textarea "4/3/25"
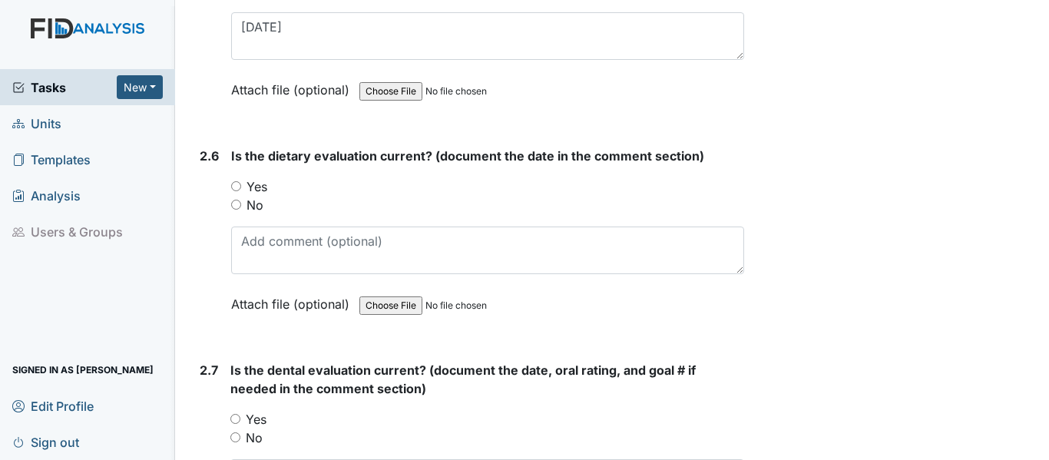
click at [233, 184] on input "Yes" at bounding box center [236, 186] width 10 height 10
radio input "true"
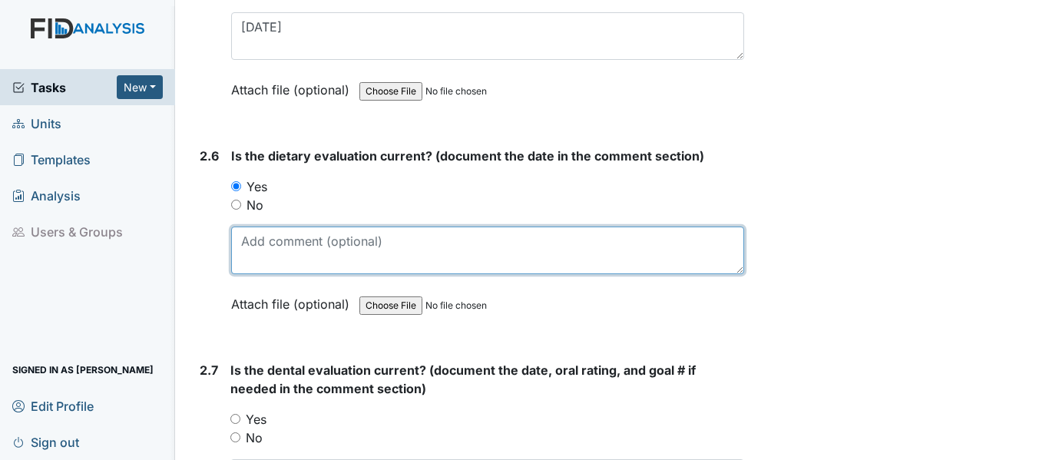
click at [299, 250] on textarea at bounding box center [487, 251] width 513 height 48
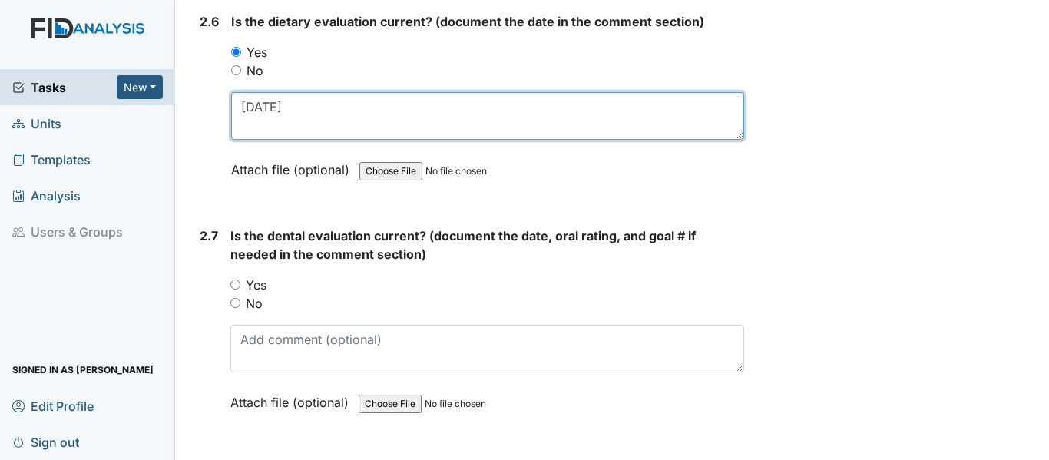
scroll to position [2842, 0]
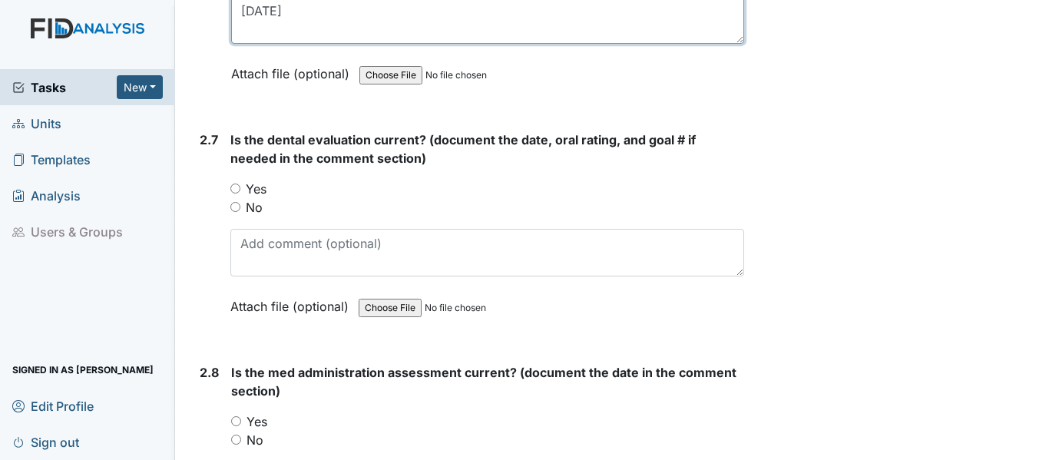
type textarea "5/28/25"
click at [237, 184] on input "Yes" at bounding box center [235, 189] width 10 height 10
radio input "true"
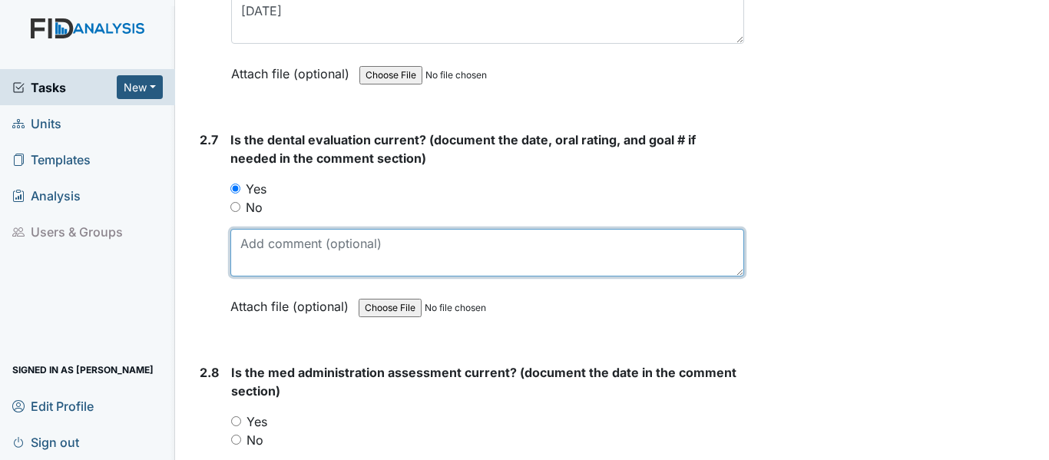
click at [281, 253] on textarea at bounding box center [487, 253] width 514 height 48
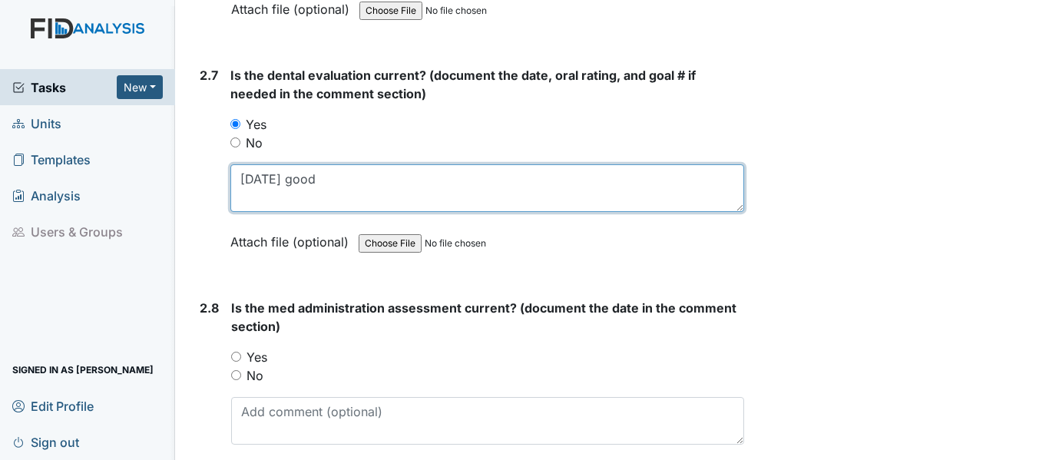
scroll to position [2995, 0]
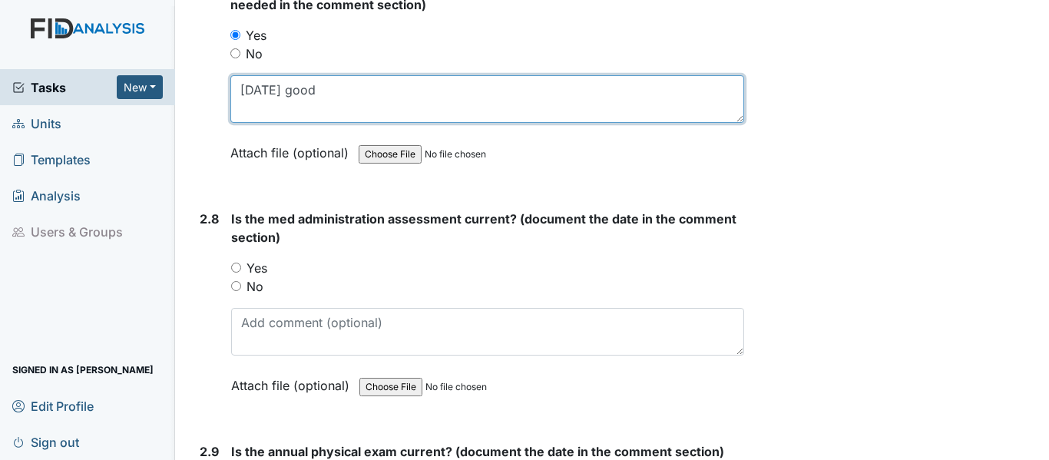
type textarea "10/1/24 good"
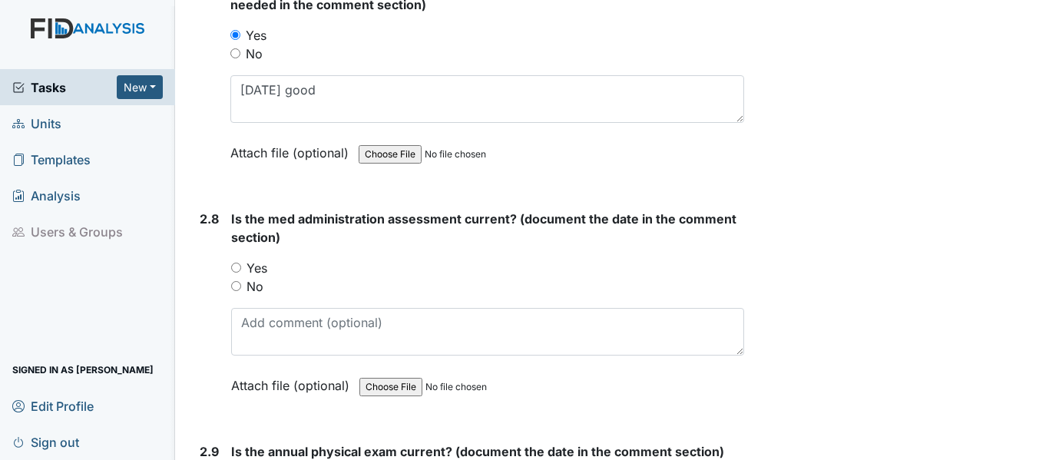
click at [236, 263] on input "Yes" at bounding box center [236, 268] width 10 height 10
radio input "true"
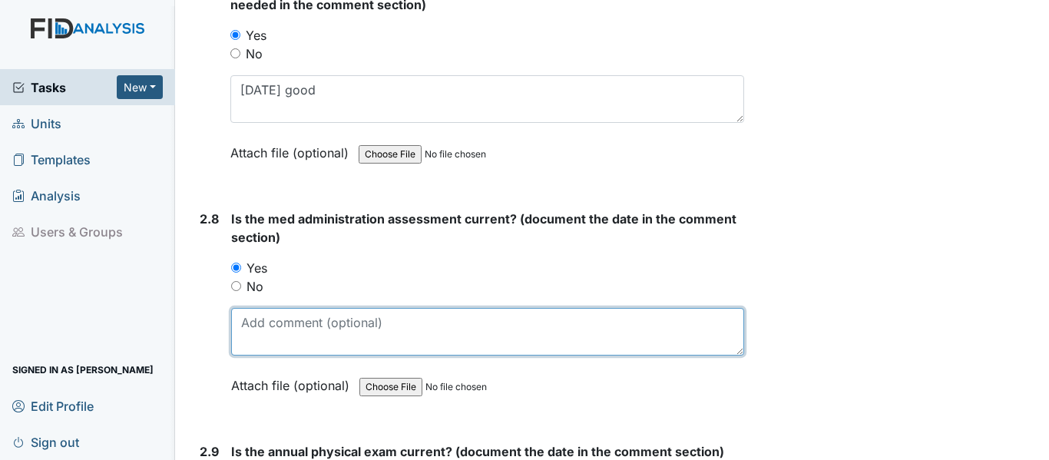
click at [263, 323] on textarea at bounding box center [487, 332] width 513 height 48
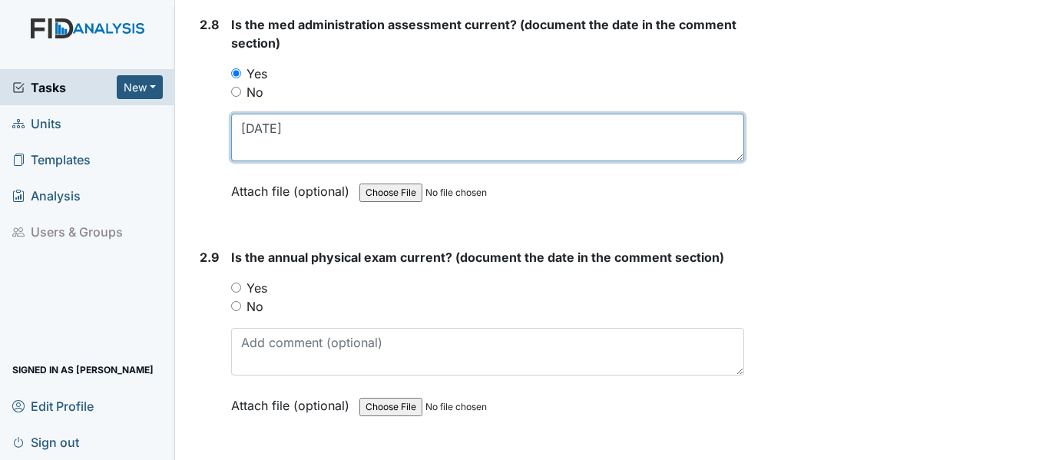
scroll to position [3226, 0]
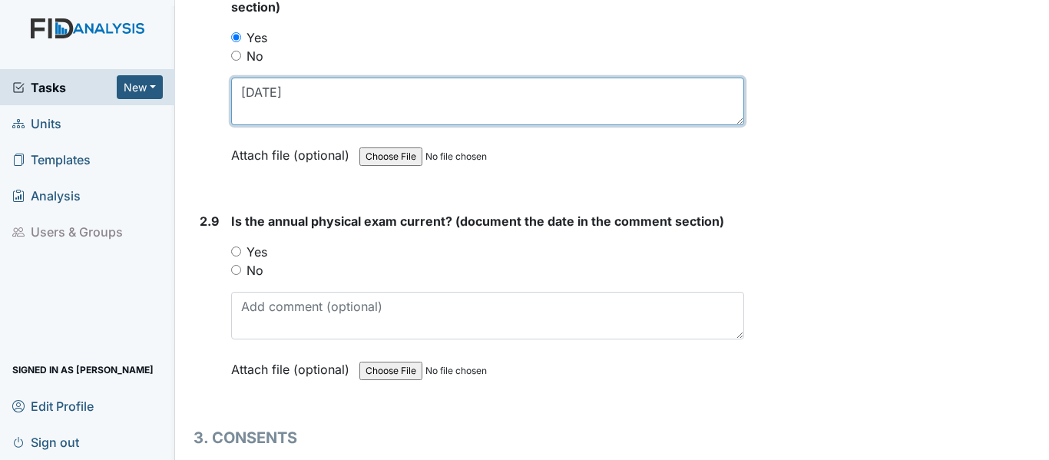
type textarea "6/3/25"
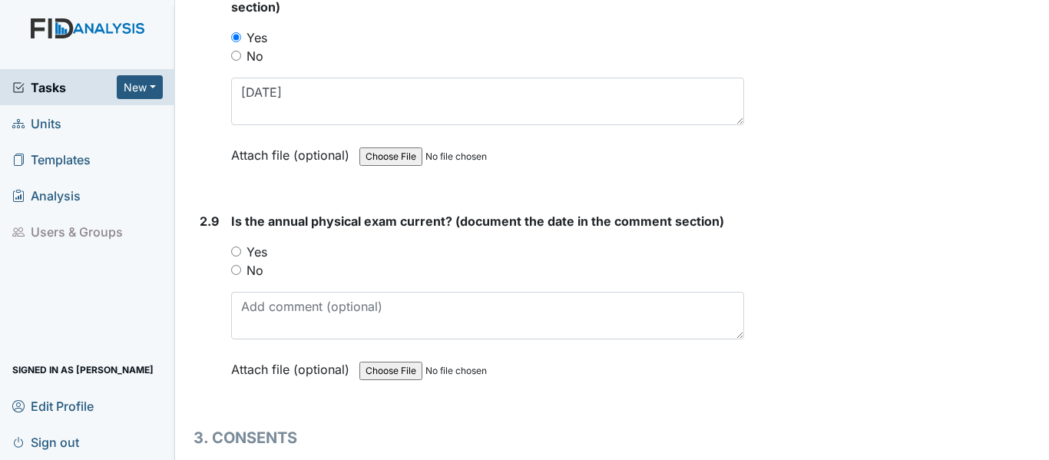
click at [236, 253] on input "Yes" at bounding box center [236, 252] width 10 height 10
radio input "true"
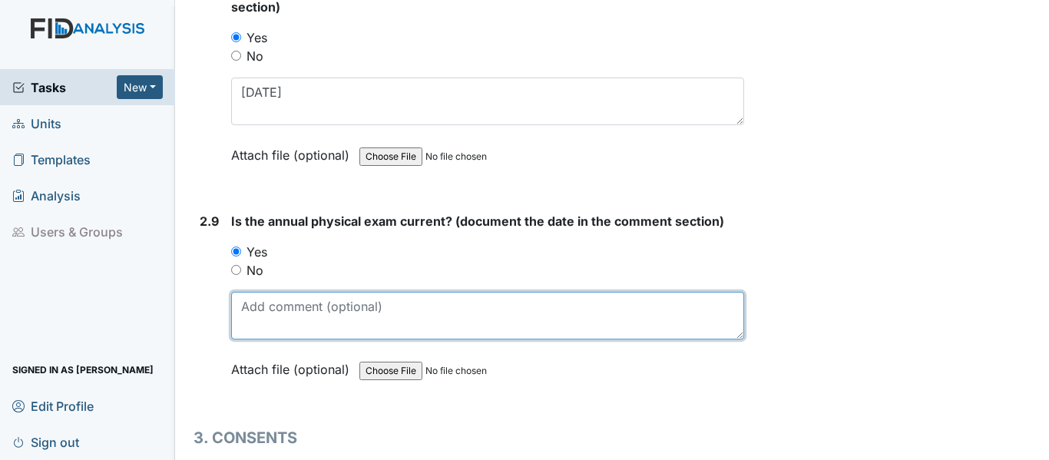
click at [285, 308] on textarea at bounding box center [487, 316] width 513 height 48
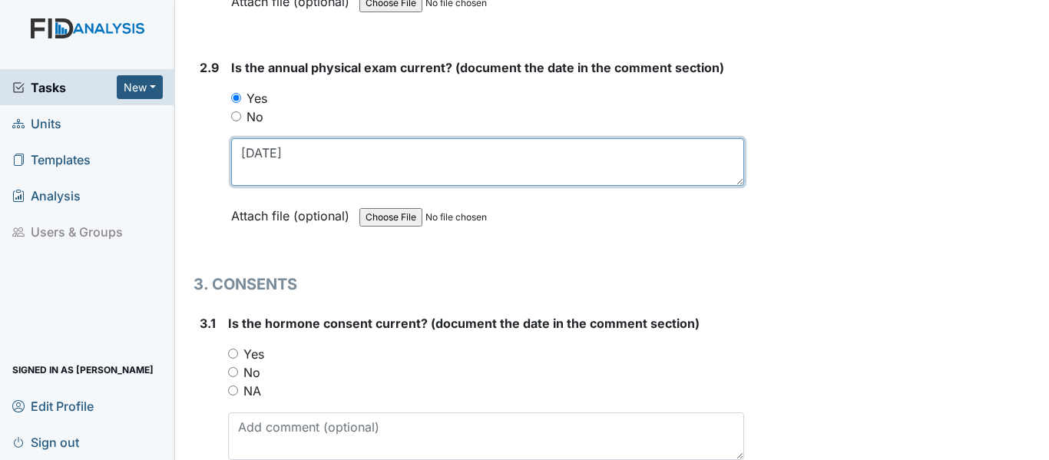
scroll to position [3456, 0]
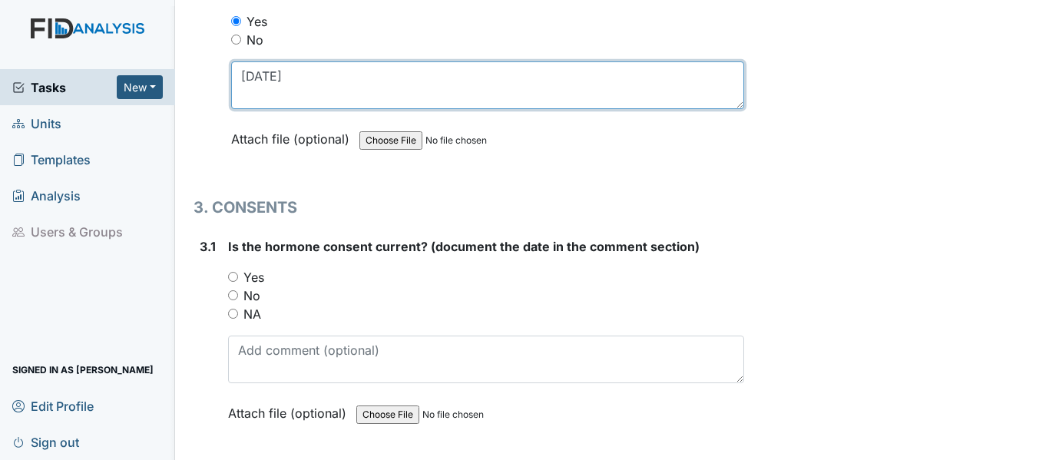
type textarea "9/3/24"
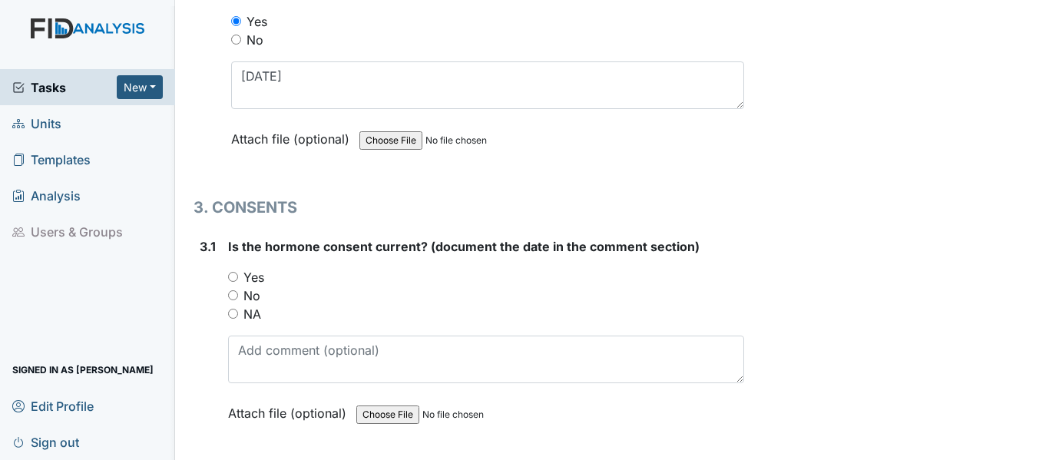
click at [232, 274] on input "Yes" at bounding box center [233, 277] width 10 height 10
radio input "true"
click at [230, 316] on input "NA" at bounding box center [233, 314] width 10 height 10
radio input "true"
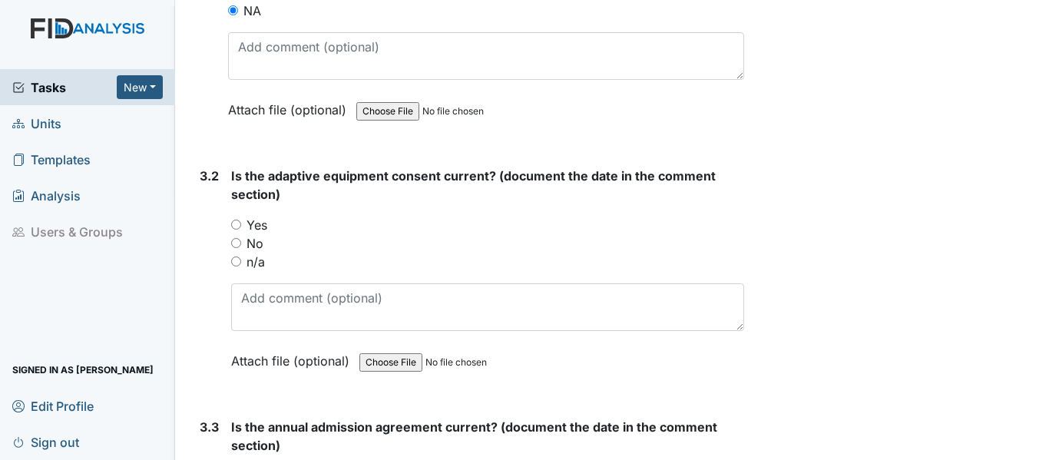
scroll to position [3763, 0]
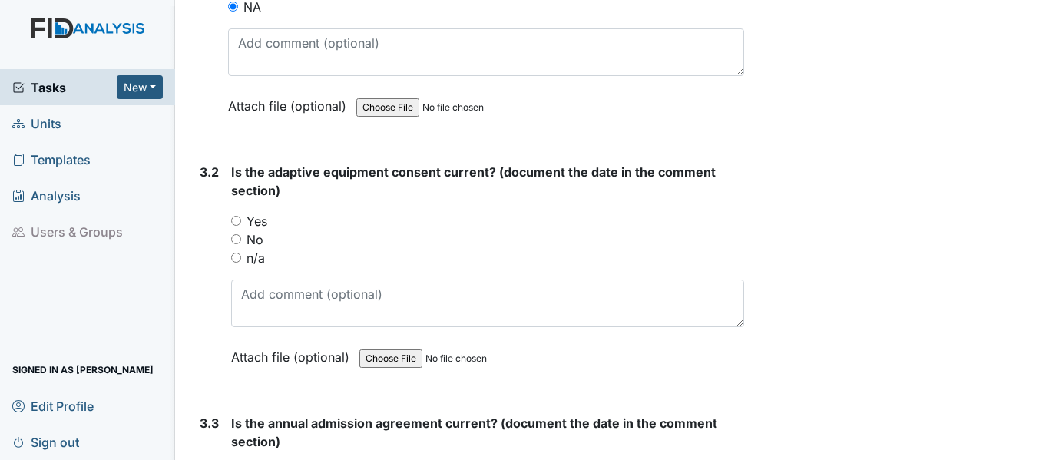
click at [236, 226] on div "Yes" at bounding box center [487, 221] width 513 height 18
click at [235, 217] on input "Yes" at bounding box center [236, 221] width 10 height 10
radio input "true"
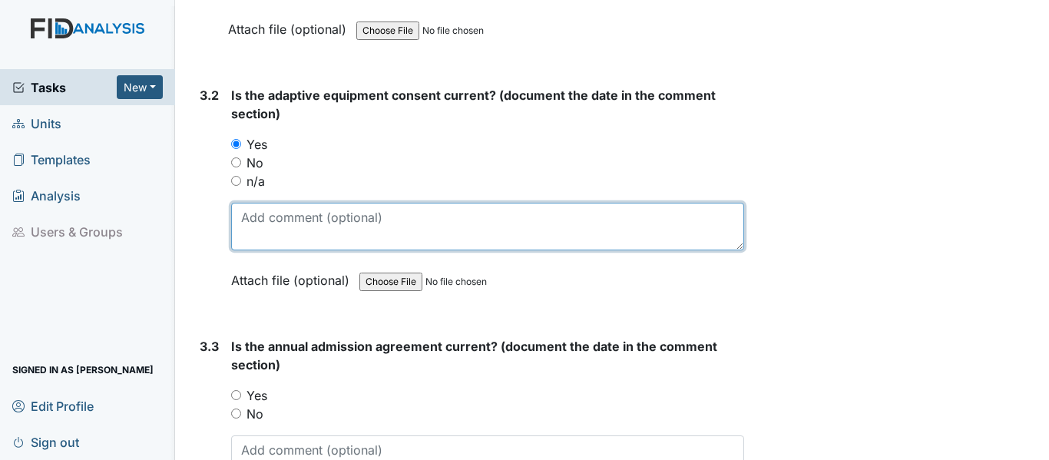
click at [322, 236] on textarea at bounding box center [487, 227] width 513 height 48
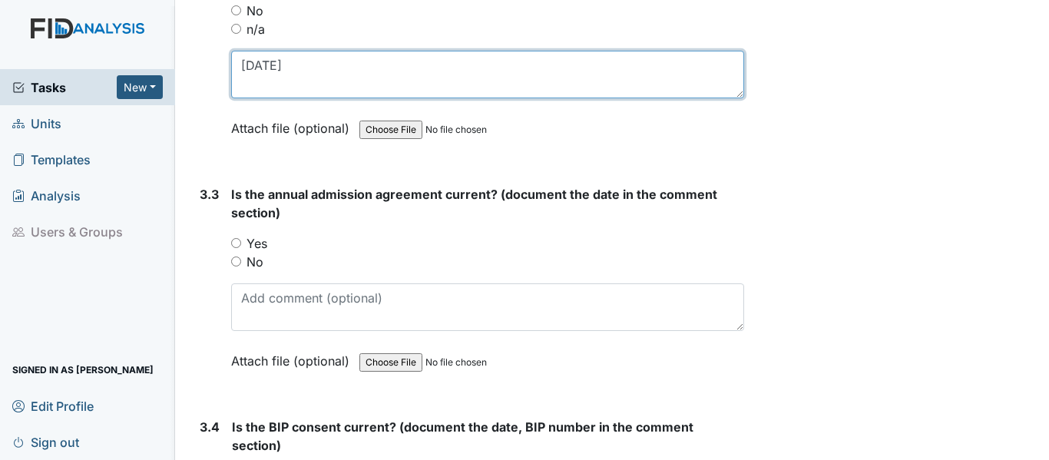
scroll to position [3994, 0]
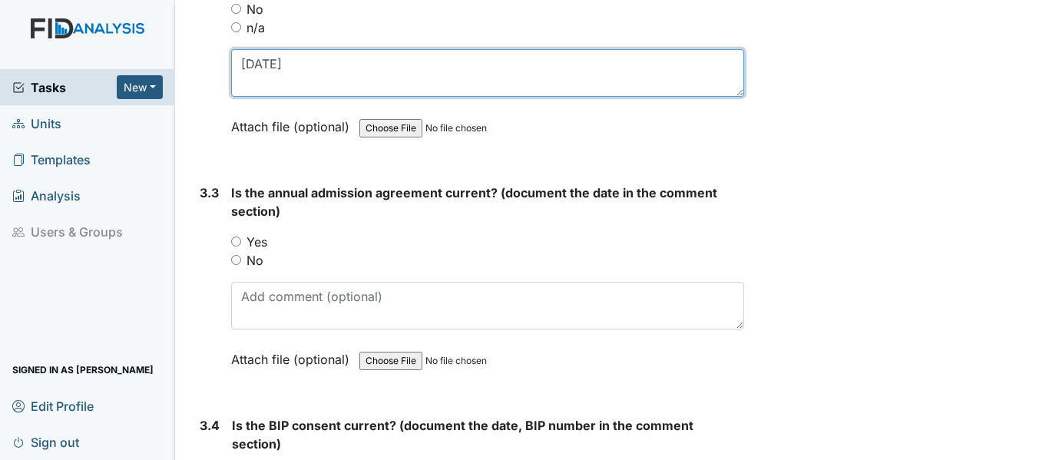
type textarea "7/8/25"
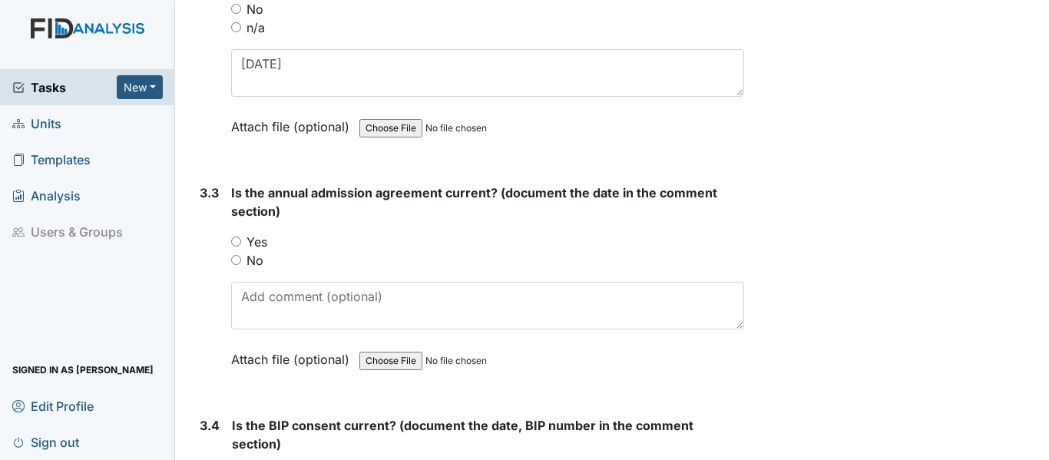
click at [236, 242] on input "Yes" at bounding box center [236, 242] width 10 height 10
radio input "true"
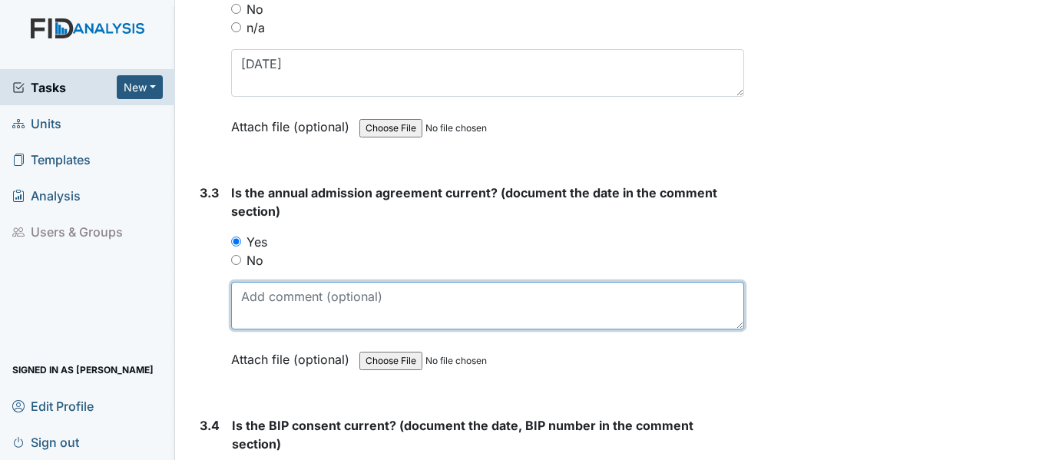
click at [296, 309] on textarea at bounding box center [487, 306] width 513 height 48
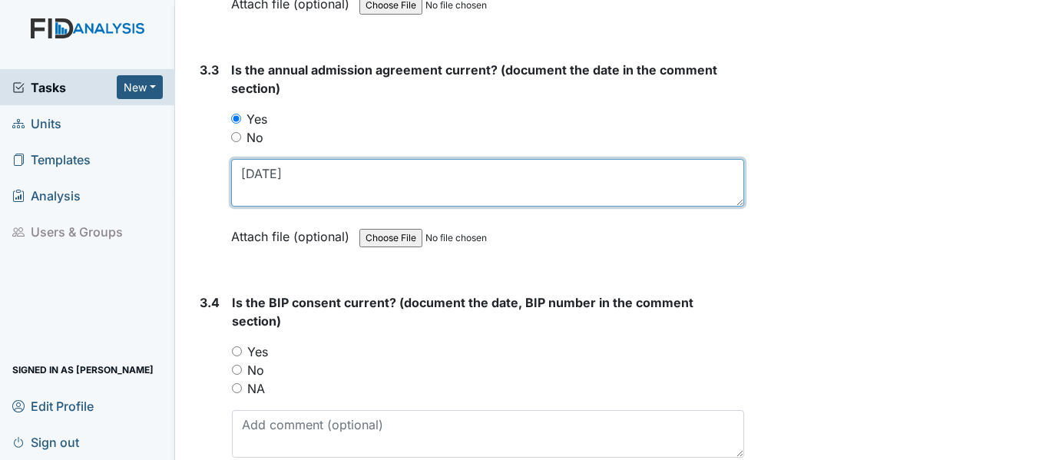
scroll to position [4147, 0]
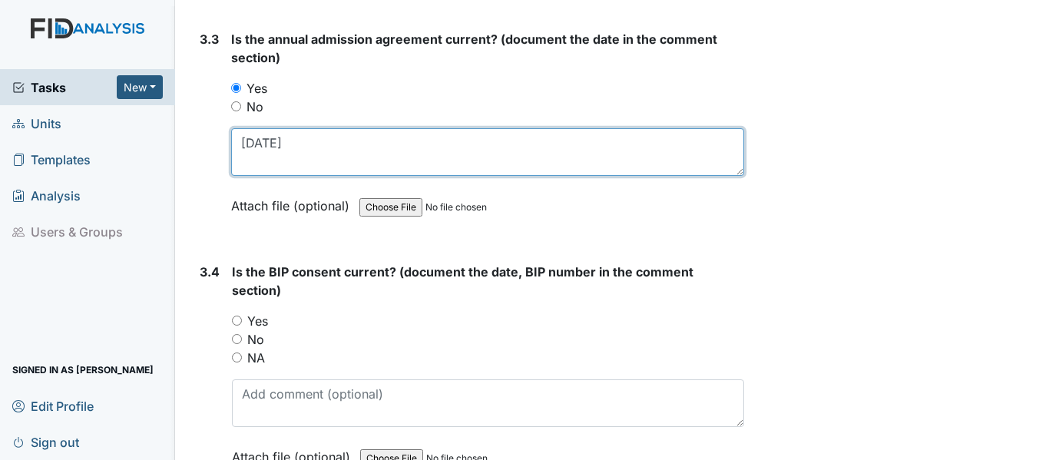
type textarea "9/3/24"
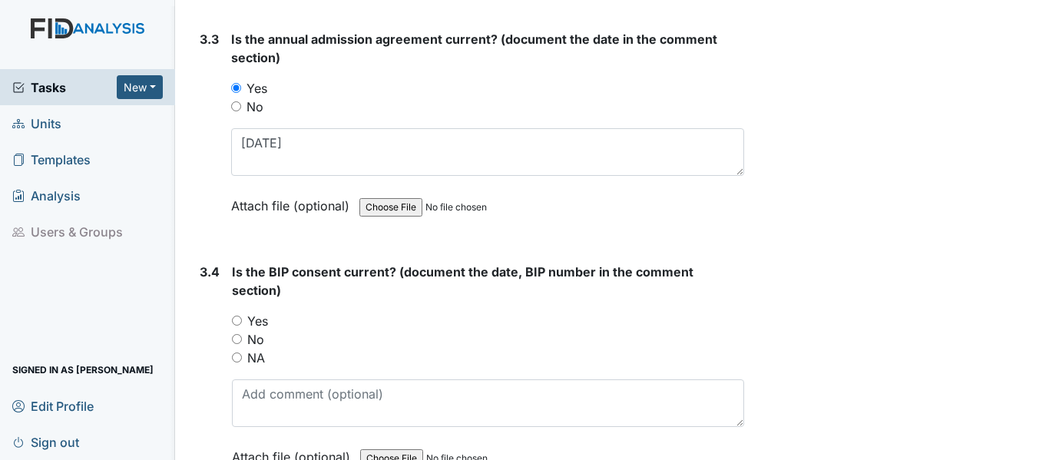
click at [234, 323] on input "Yes" at bounding box center [237, 321] width 10 height 10
radio input "true"
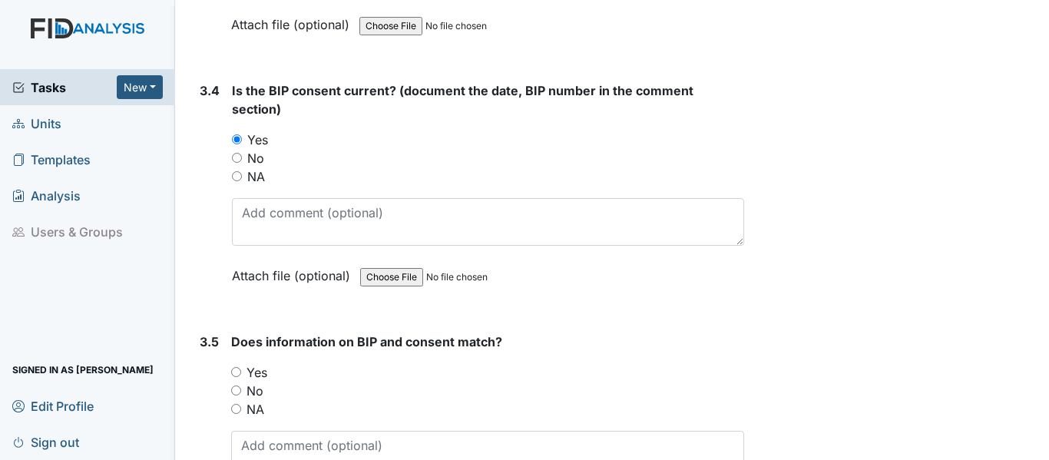
scroll to position [4378, 0]
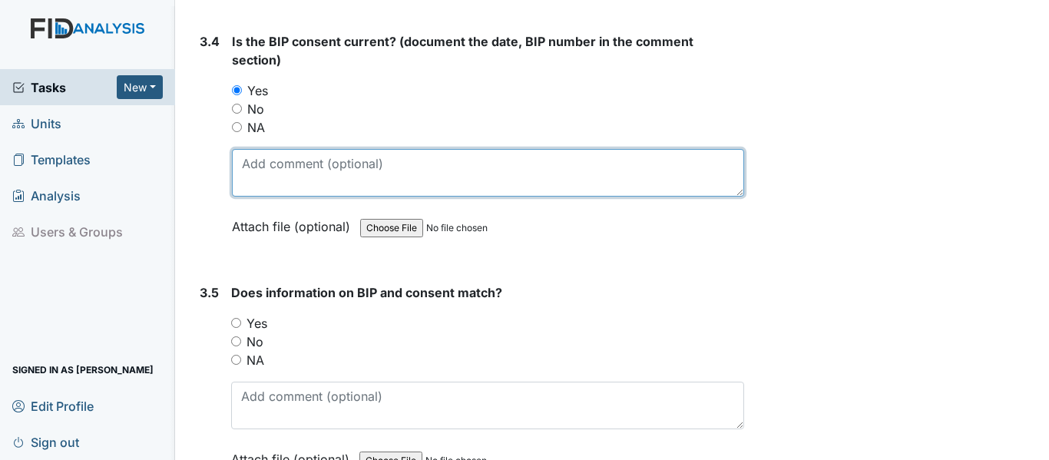
click at [293, 171] on textarea at bounding box center [488, 173] width 512 height 48
type textarea "BEH020 6/12/25"
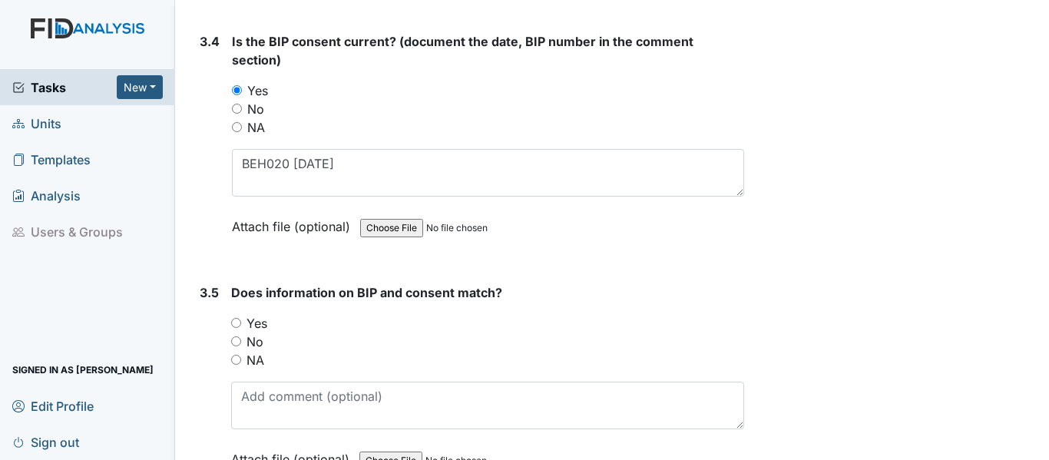
click at [241, 319] on div "Yes" at bounding box center [487, 323] width 513 height 18
click at [234, 326] on input "Yes" at bounding box center [236, 323] width 10 height 10
radio input "true"
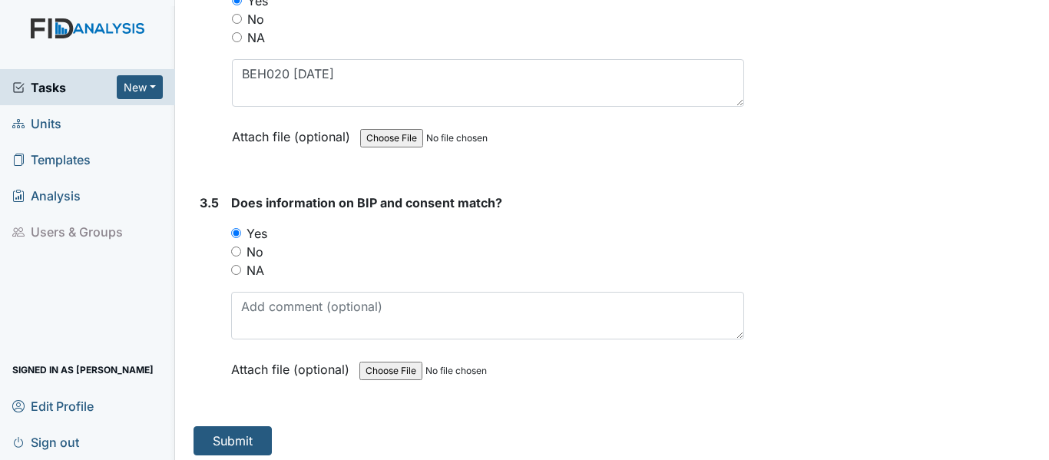
scroll to position [4475, 0]
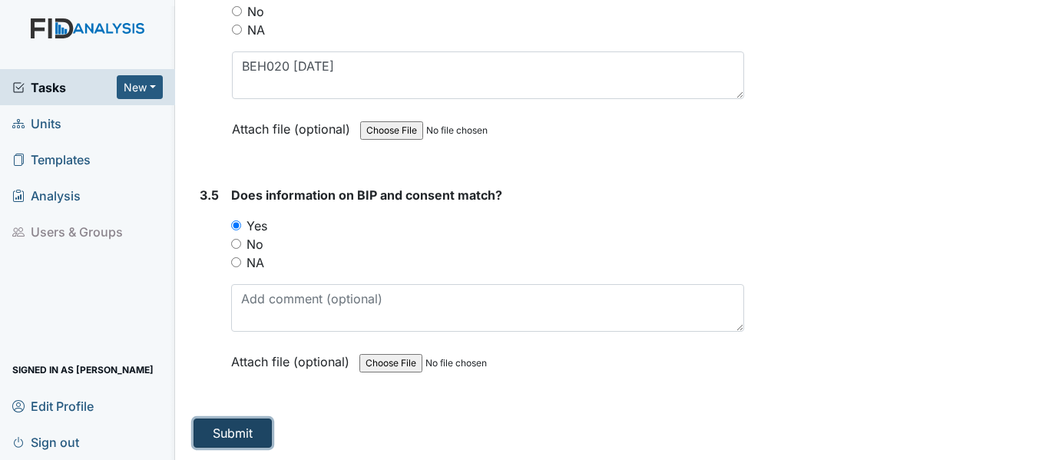
click at [250, 428] on button "Submit" at bounding box center [233, 433] width 78 height 29
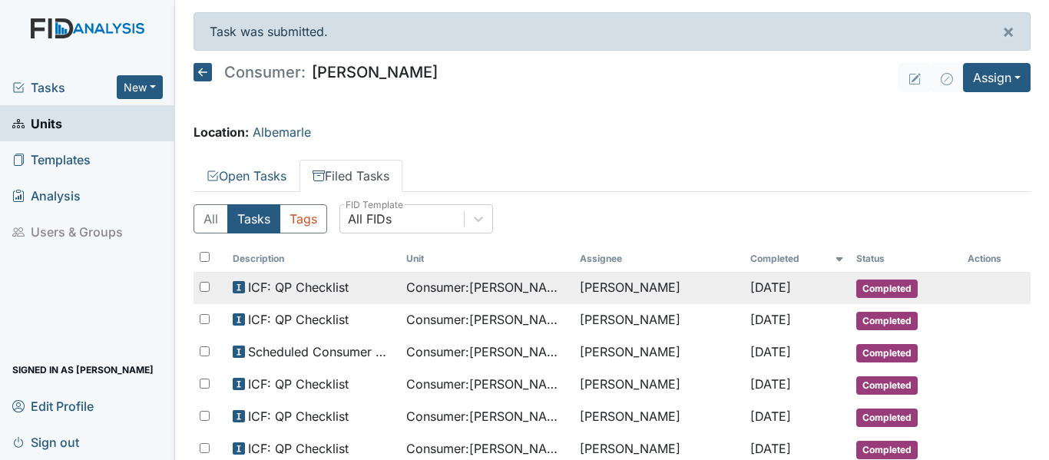
click at [460, 291] on span "Consumer : [PERSON_NAME]" at bounding box center [486, 287] width 161 height 18
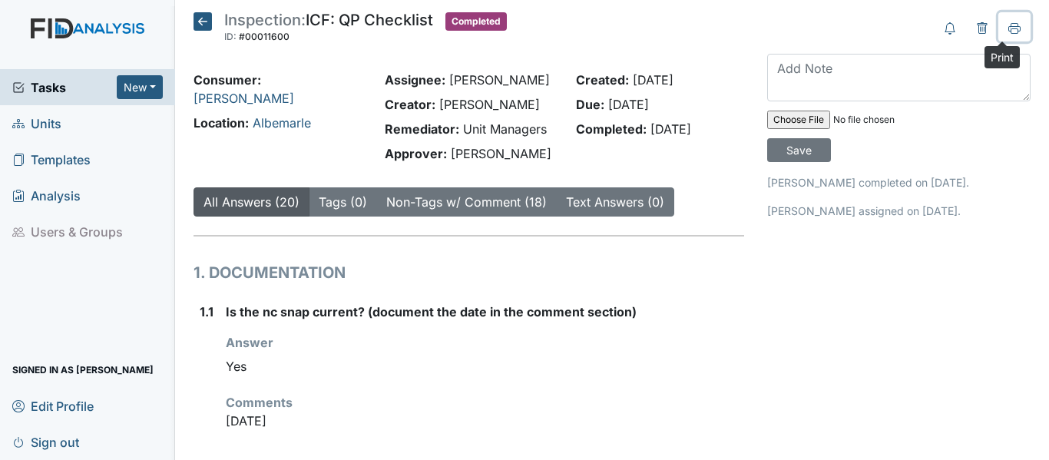
click at [1008, 29] on icon at bounding box center [1014, 28] width 12 height 12
click at [200, 18] on icon at bounding box center [203, 21] width 18 height 18
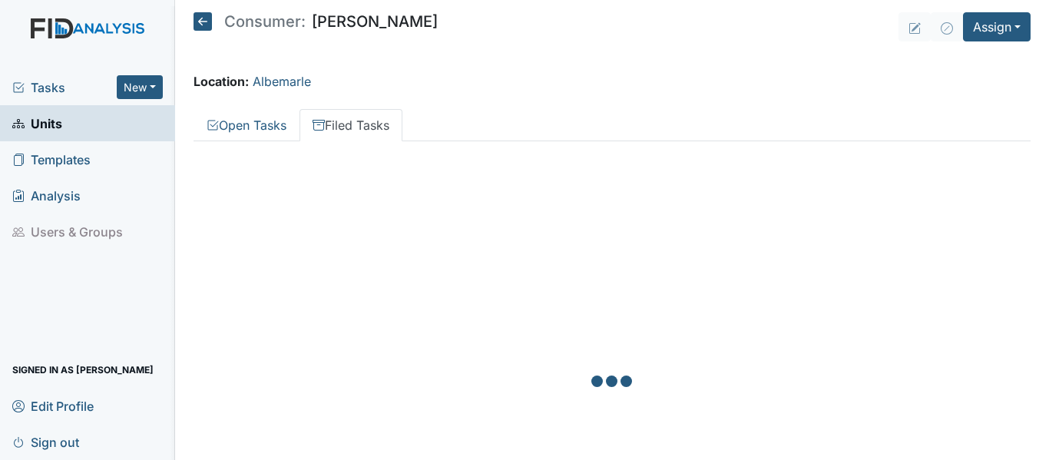
click at [200, 18] on icon at bounding box center [203, 21] width 18 height 18
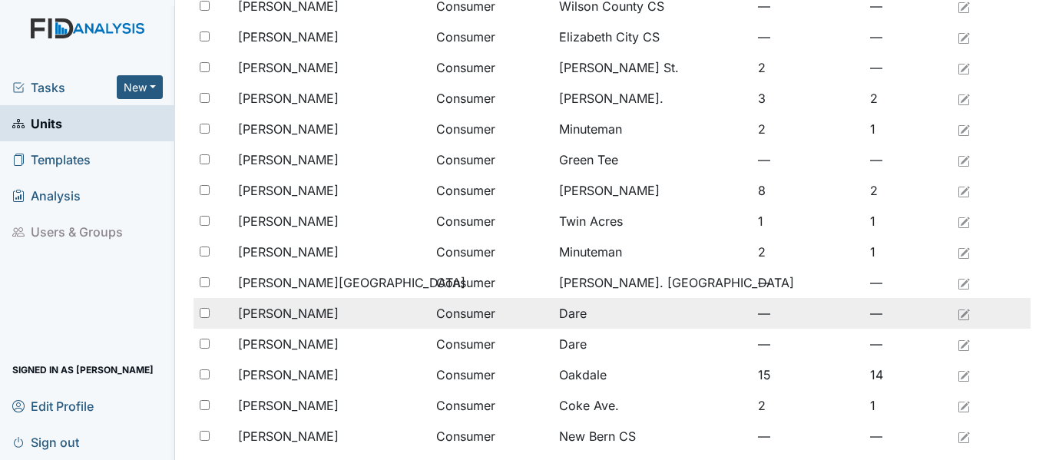
scroll to position [1263, 0]
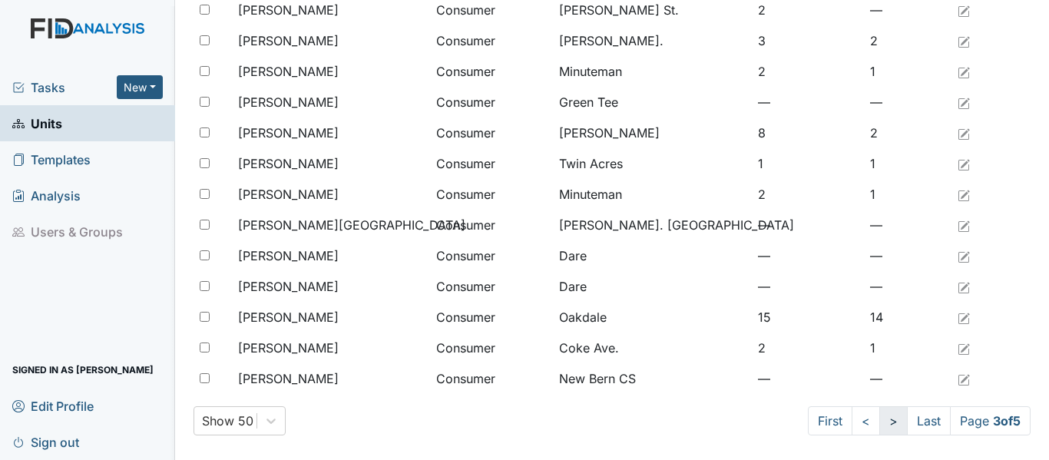
click at [879, 419] on link ">" at bounding box center [893, 420] width 28 height 29
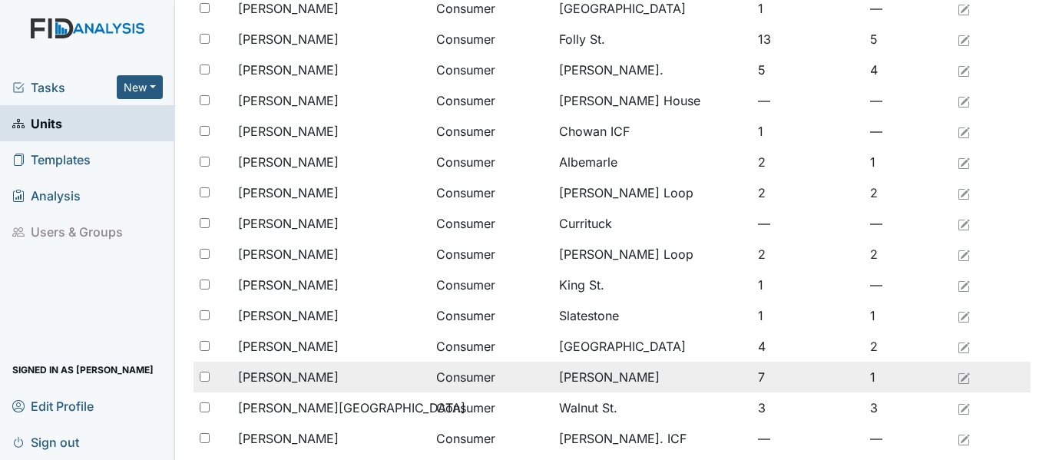
scroll to position [1110, 0]
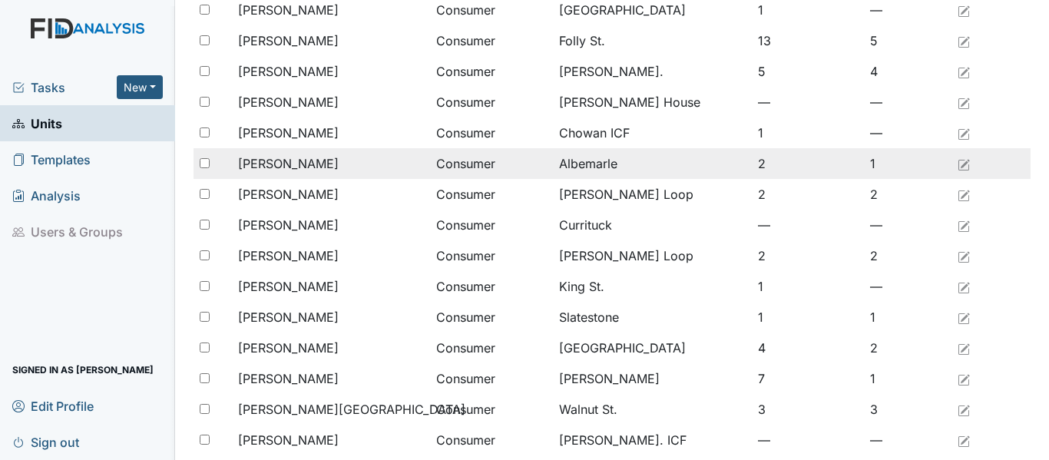
click at [315, 157] on span "[PERSON_NAME]" at bounding box center [288, 163] width 101 height 18
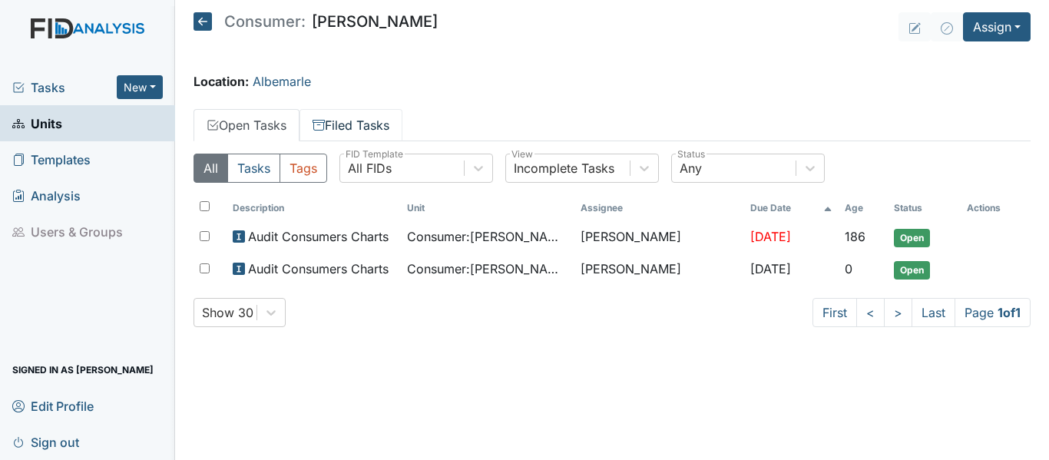
click at [346, 119] on link "Filed Tasks" at bounding box center [351, 125] width 103 height 32
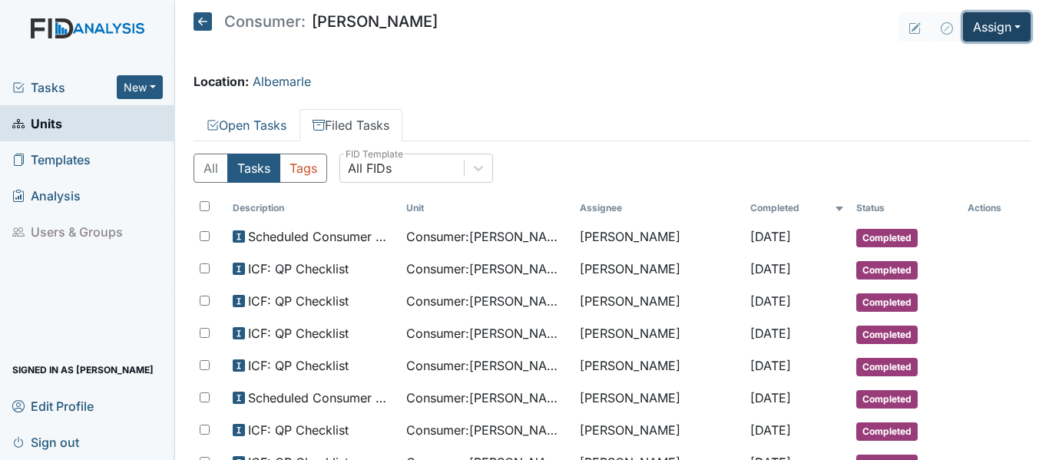
click at [977, 26] on button "Assign" at bounding box center [997, 26] width 68 height 29
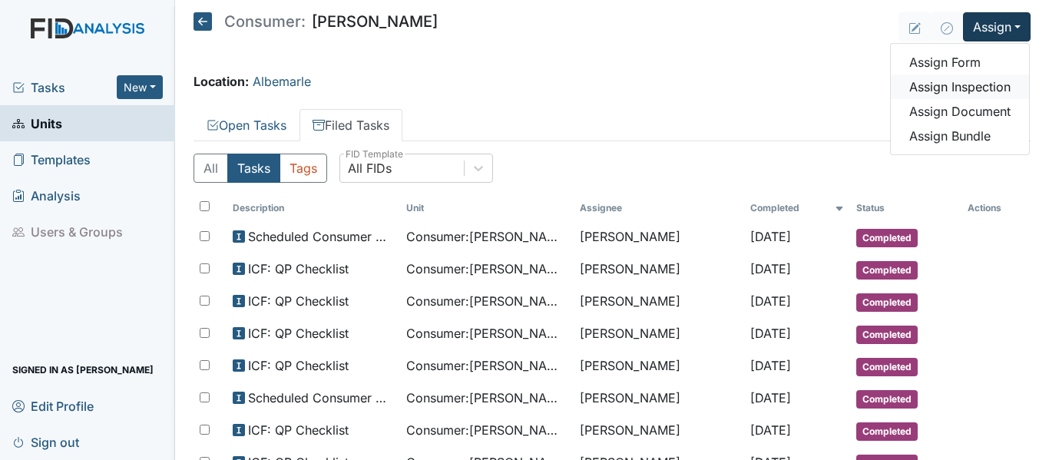
click at [959, 83] on link "Assign Inspection" at bounding box center [960, 86] width 138 height 25
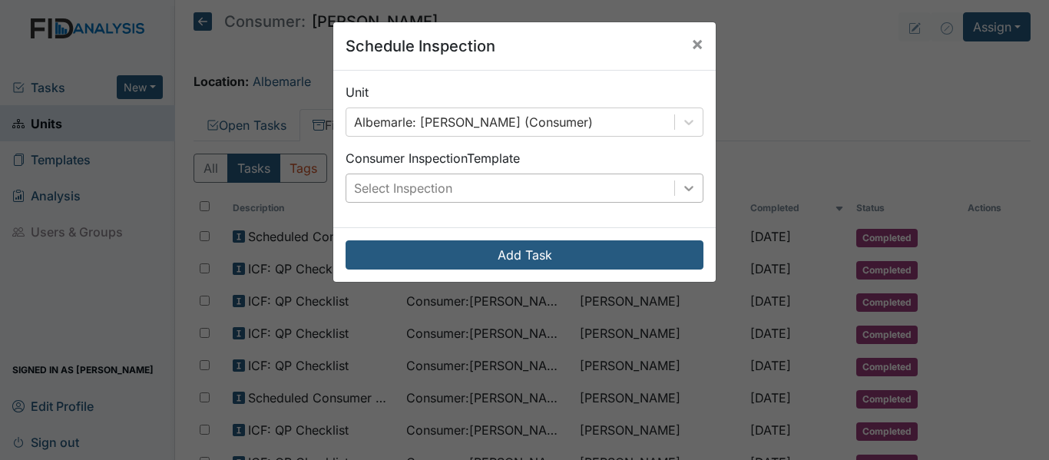
click at [681, 189] on icon at bounding box center [688, 187] width 15 height 15
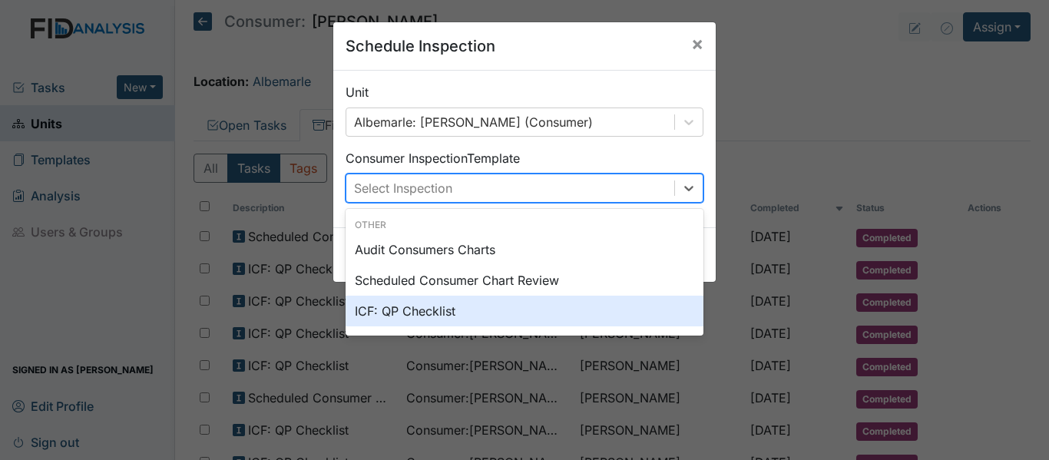
click at [402, 309] on div "ICF: QP Checklist" at bounding box center [525, 311] width 358 height 31
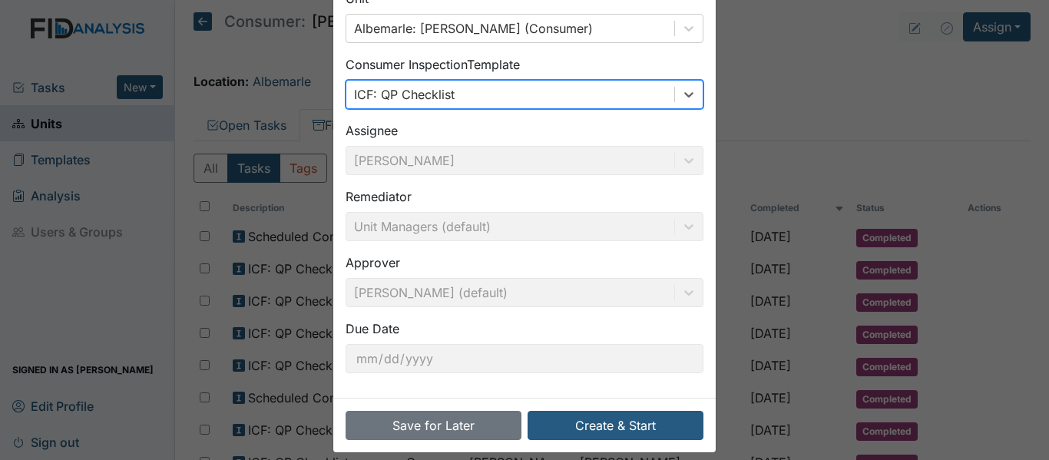
scroll to position [108, 0]
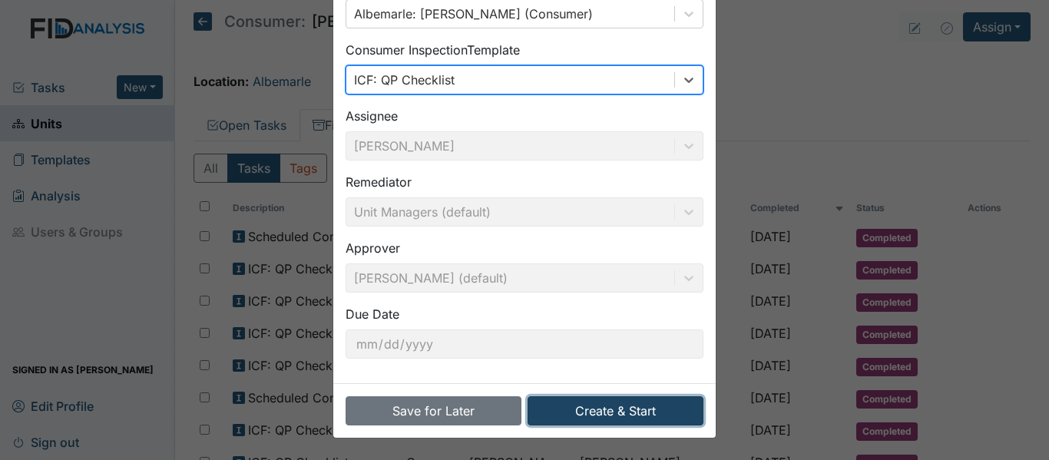
click at [588, 412] on button "Create & Start" at bounding box center [616, 410] width 176 height 29
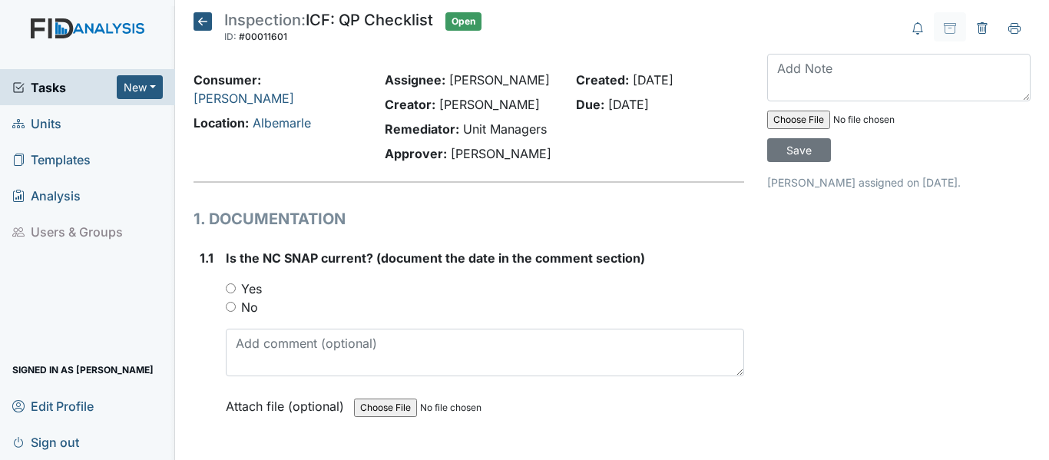
click at [229, 286] on input "Yes" at bounding box center [231, 288] width 10 height 10
radio input "true"
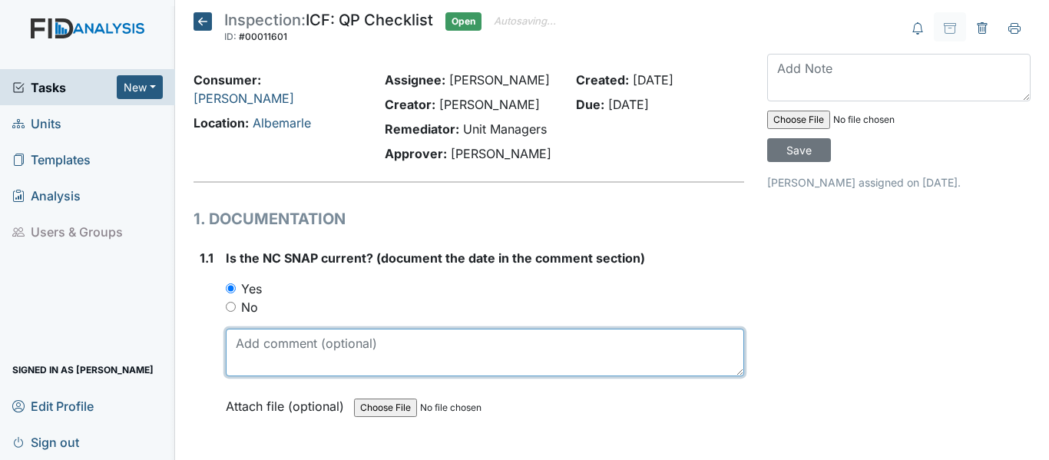
click at [284, 350] on textarea at bounding box center [485, 353] width 518 height 48
drag, startPoint x: 233, startPoint y: 342, endPoint x: 285, endPoint y: 336, distance: 52.5
click at [285, 336] on textarea "10/31/24" at bounding box center [485, 353] width 518 height 48
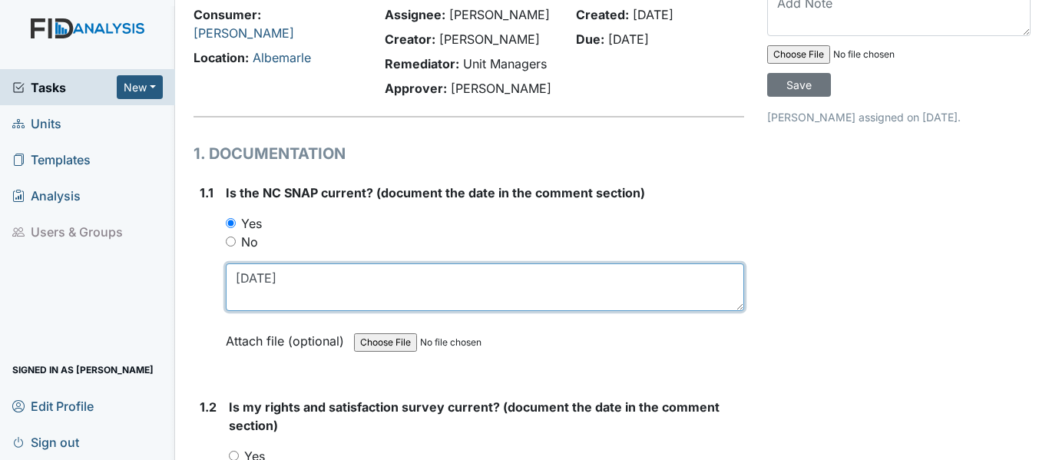
scroll to position [230, 0]
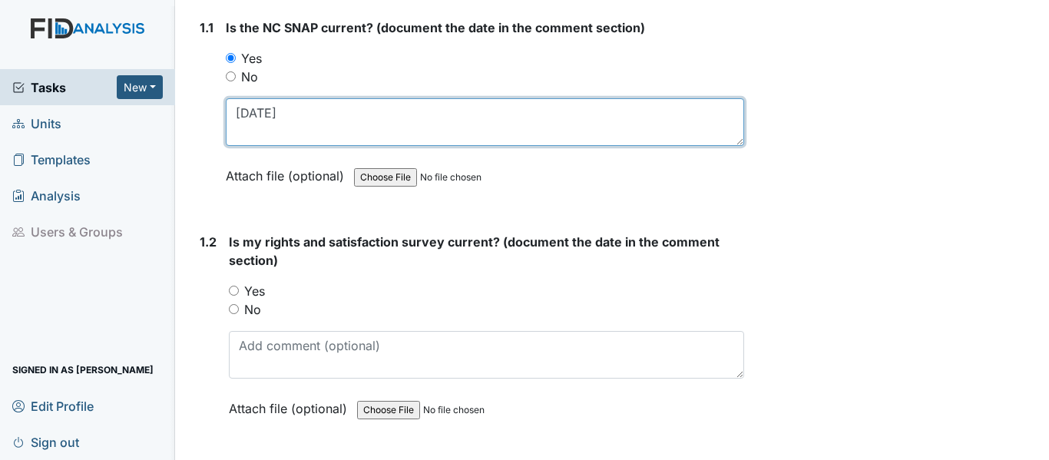
type textarea "[DATE]"
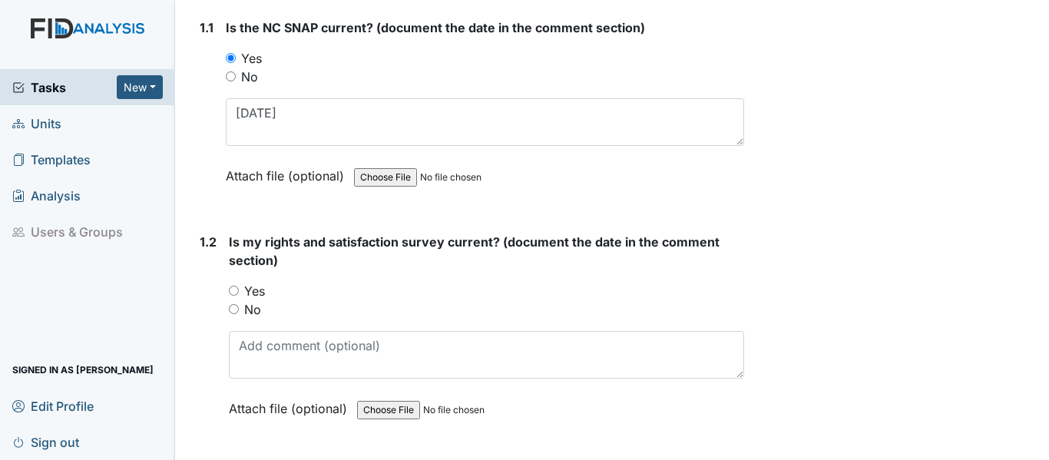
click at [236, 291] on input "Yes" at bounding box center [234, 291] width 10 height 10
radio input "true"
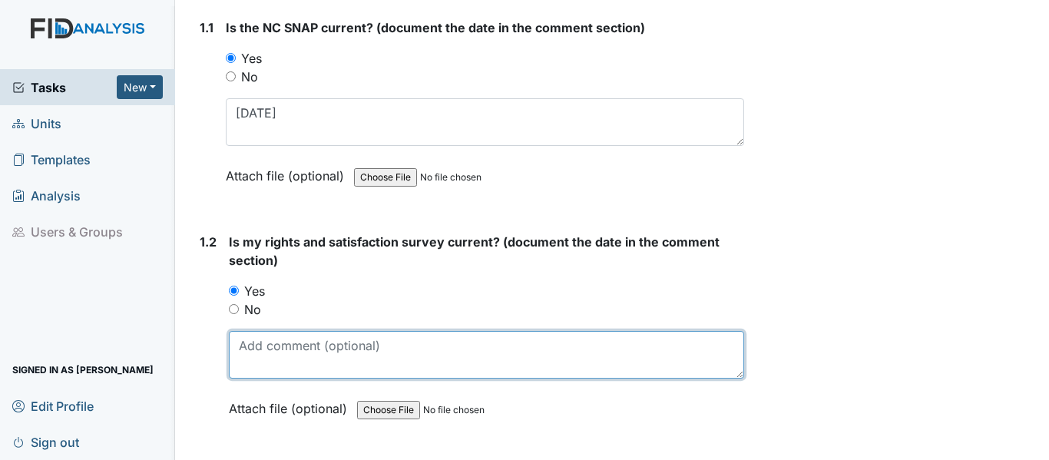
click at [274, 346] on textarea at bounding box center [486, 355] width 515 height 48
paste textarea "10/31/24"
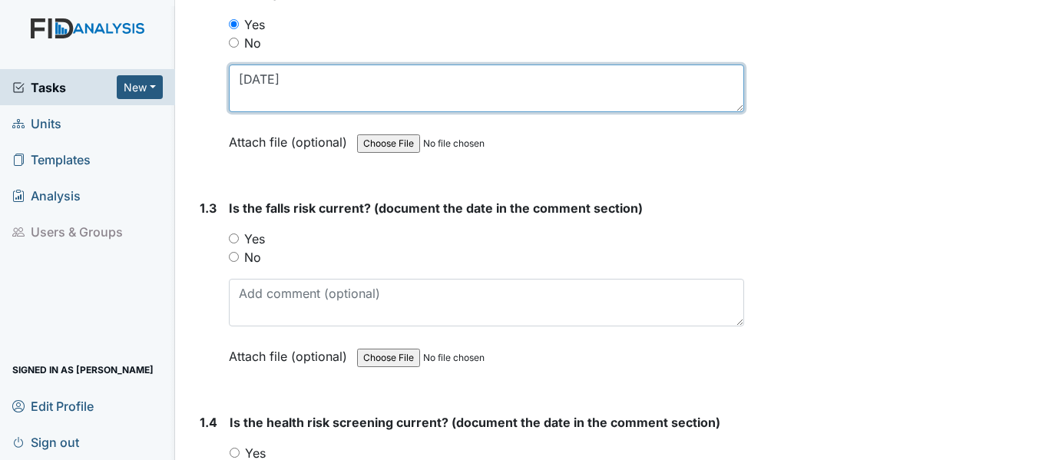
scroll to position [538, 0]
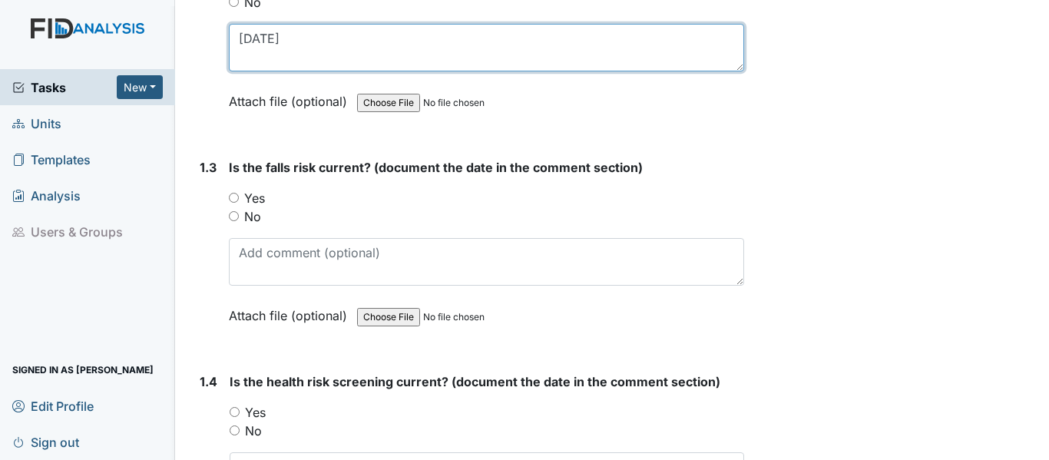
type textarea "10/31/24"
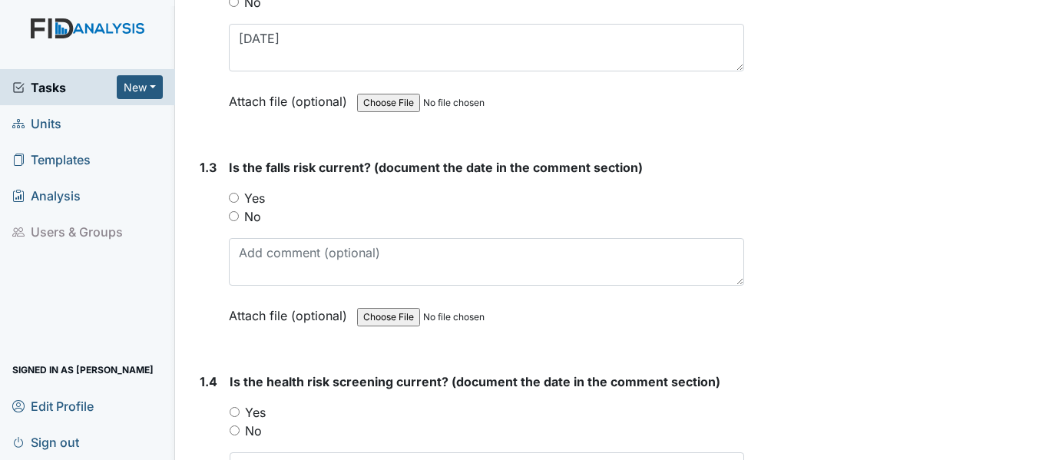
click at [236, 197] on input "Yes" at bounding box center [234, 198] width 10 height 10
radio input "true"
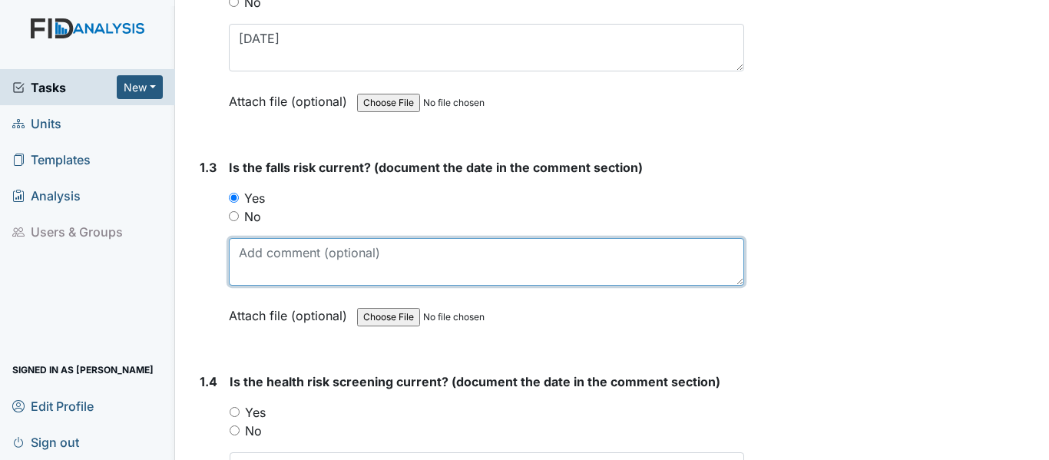
click at [289, 255] on textarea at bounding box center [486, 262] width 515 height 48
paste textarea "10/31/24"
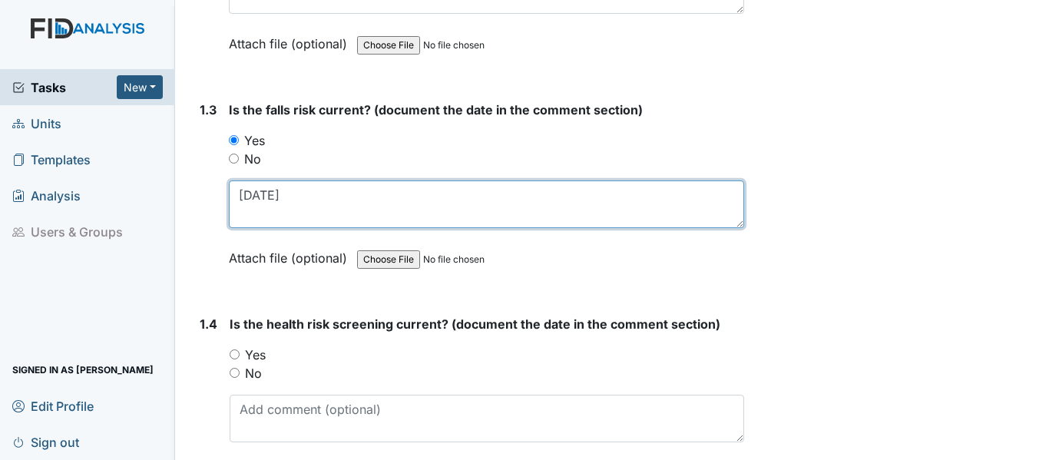
scroll to position [768, 0]
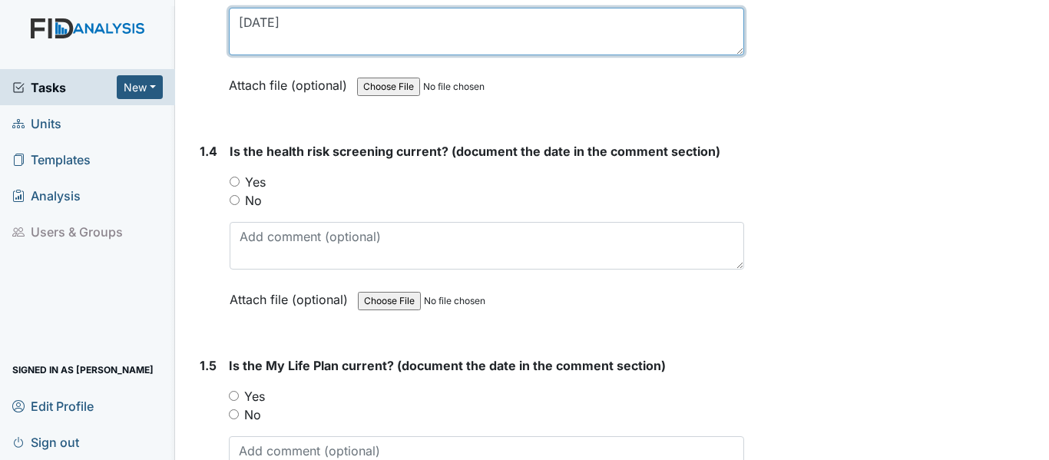
type textarea "10/31/24"
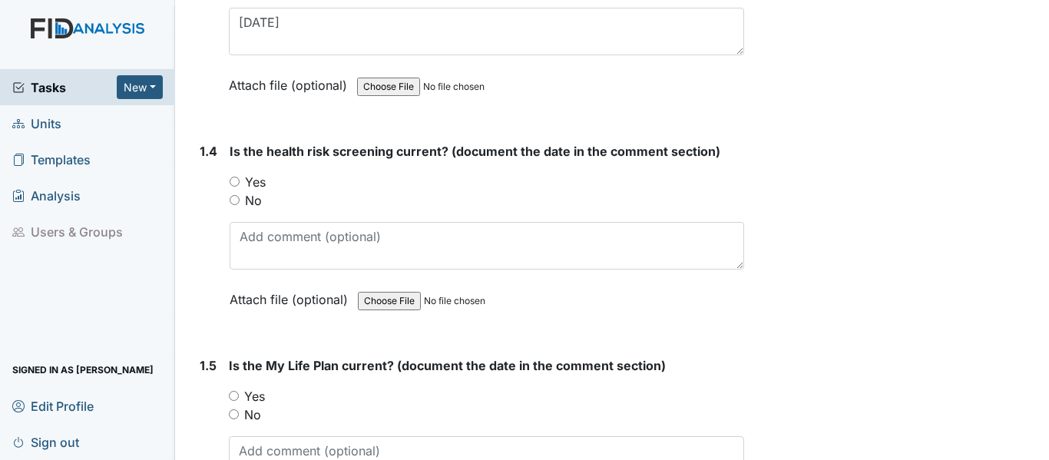
click at [232, 183] on input "Yes" at bounding box center [235, 182] width 10 height 10
radio input "true"
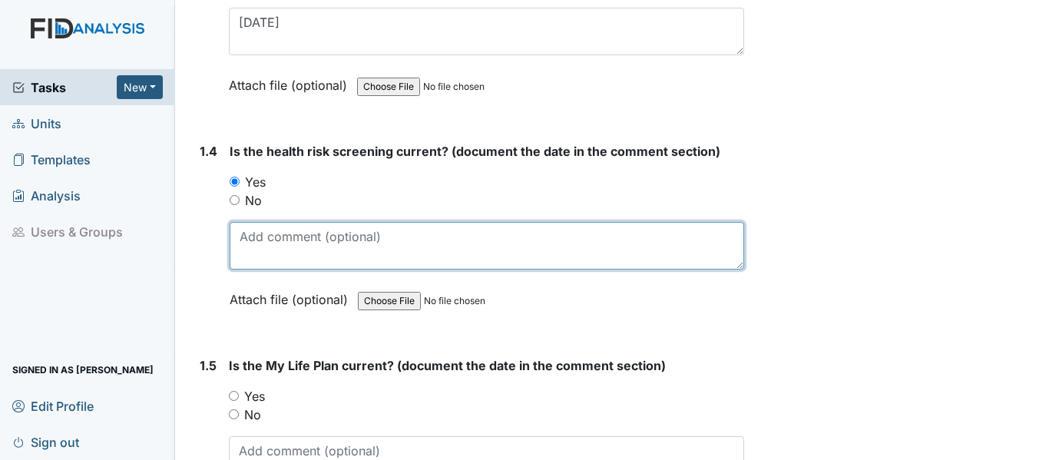
click at [293, 249] on textarea at bounding box center [487, 246] width 515 height 48
paste textarea "10/31/24"
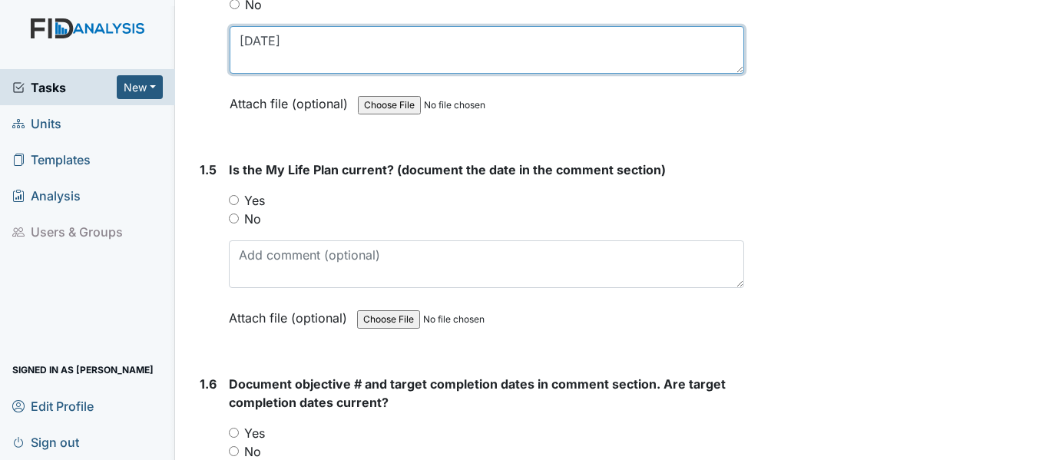
scroll to position [998, 0]
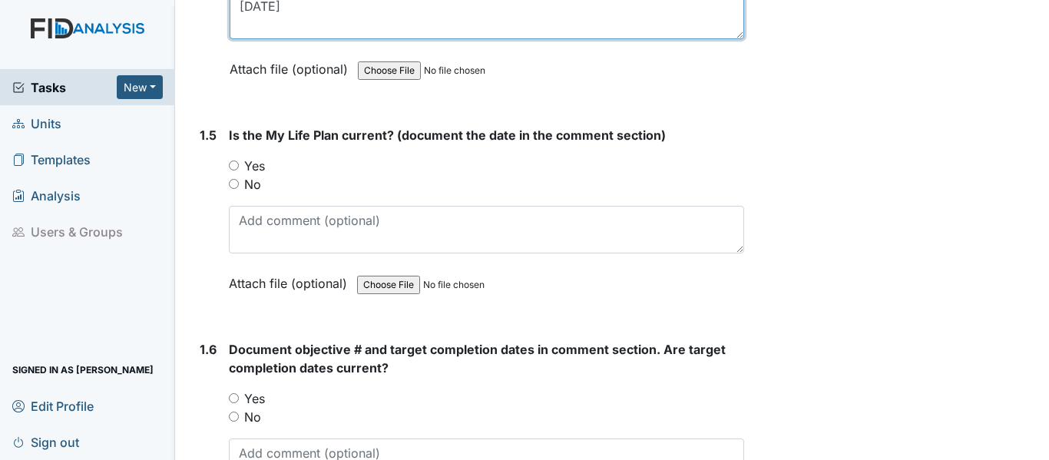
type textarea "10/31/24"
click at [230, 164] on input "Yes" at bounding box center [234, 166] width 10 height 10
radio input "true"
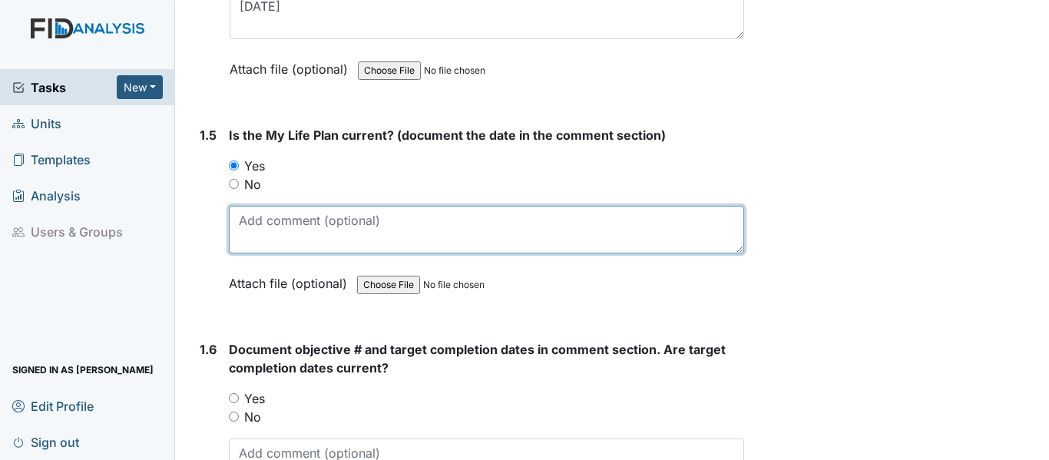
click at [329, 227] on textarea at bounding box center [486, 230] width 515 height 48
paste textarea "10/31/24"
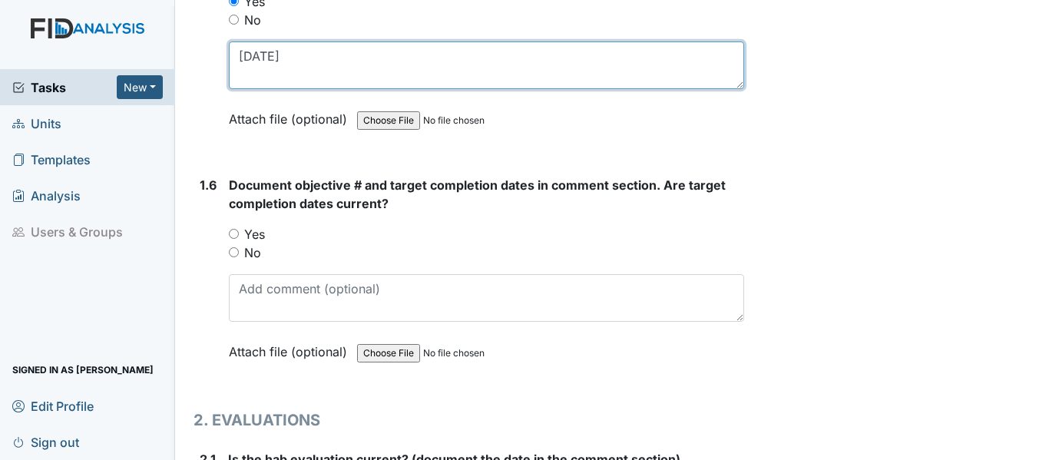
scroll to position [1229, 0]
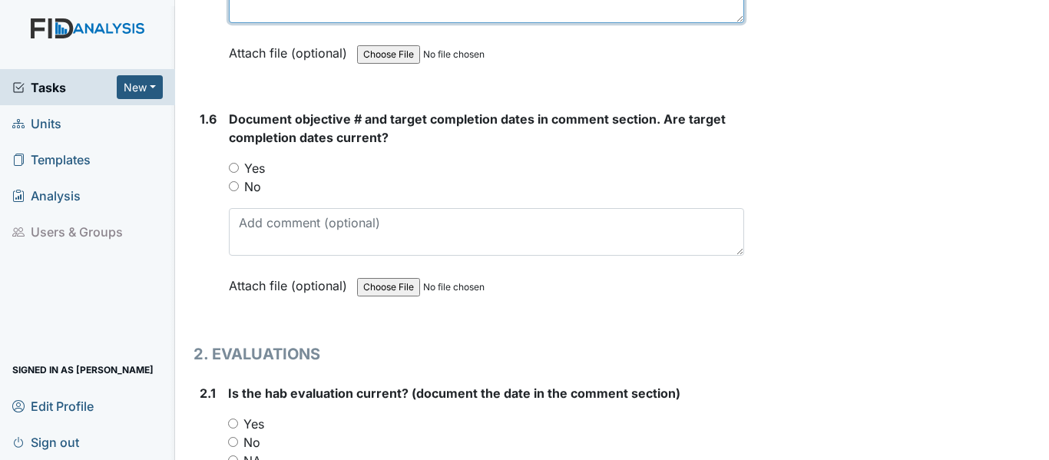
type textarea "10/31/24"
click at [231, 169] on input "Yes" at bounding box center [234, 168] width 10 height 10
radio input "true"
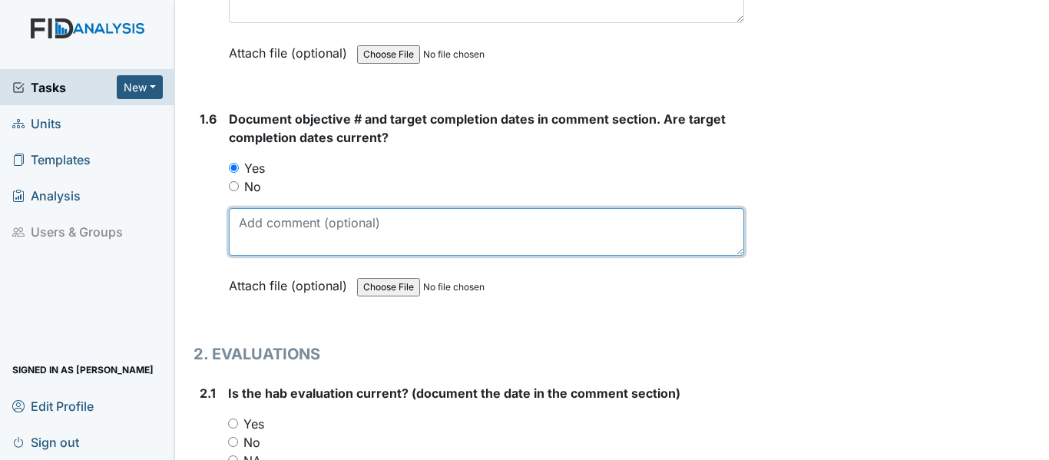
click at [272, 230] on textarea at bounding box center [486, 232] width 515 height 48
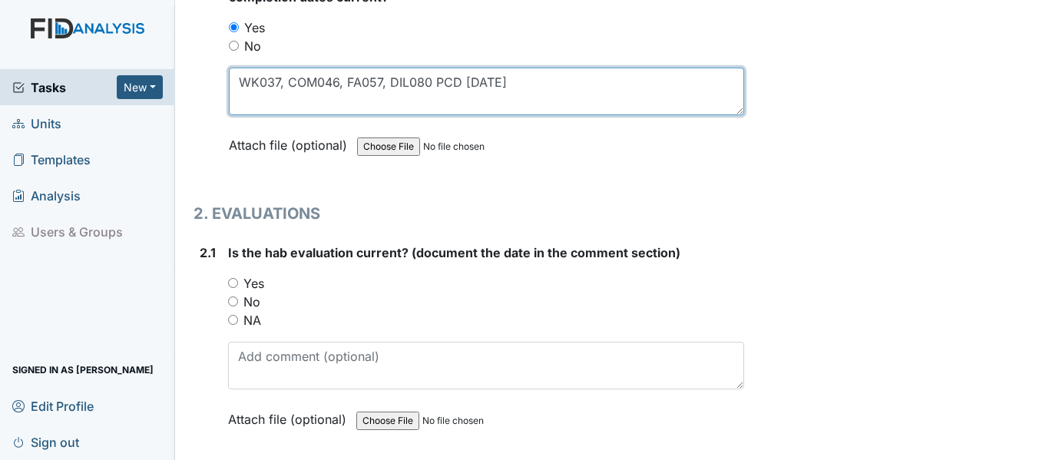
scroll to position [1382, 0]
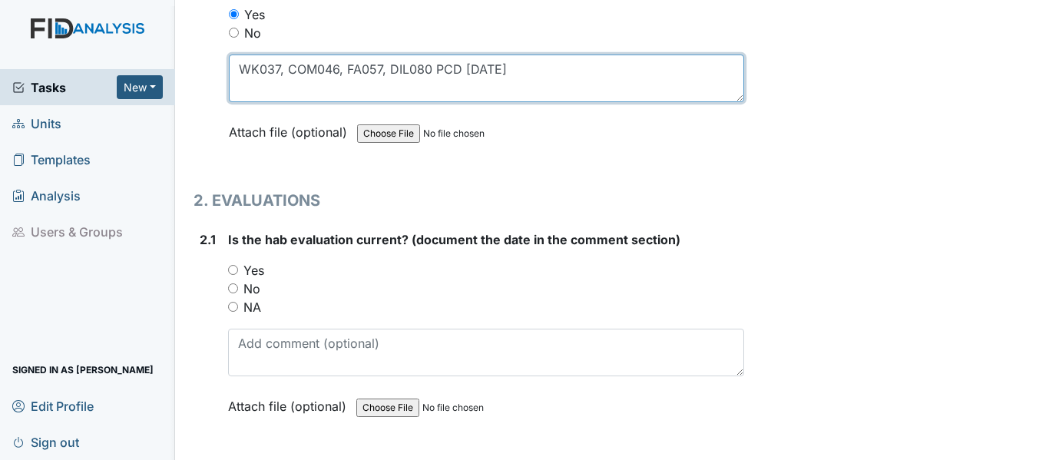
type textarea "WK037, COM046, FA057, DIL080 PCD 7/31/2026"
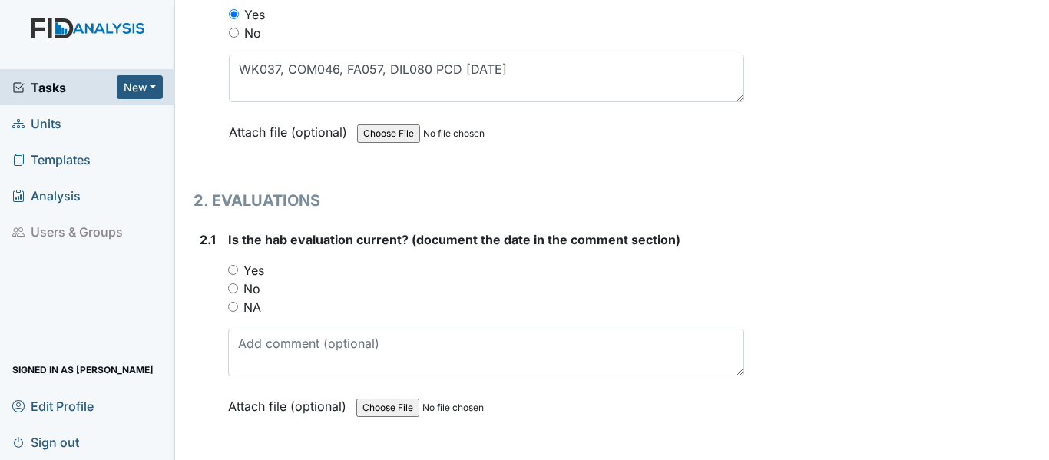
click at [233, 267] on input "Yes" at bounding box center [233, 270] width 10 height 10
radio input "true"
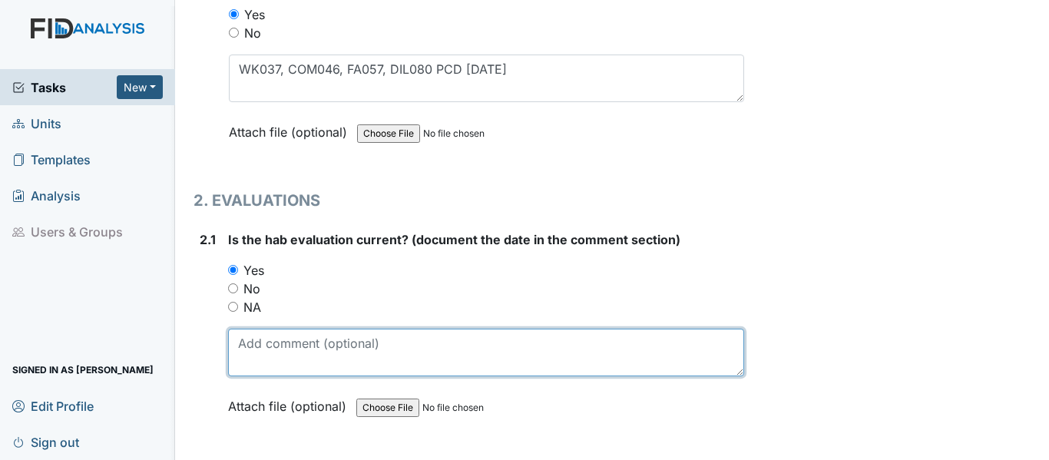
click at [292, 335] on textarea at bounding box center [486, 353] width 516 height 48
paste textarea "10/31/24"
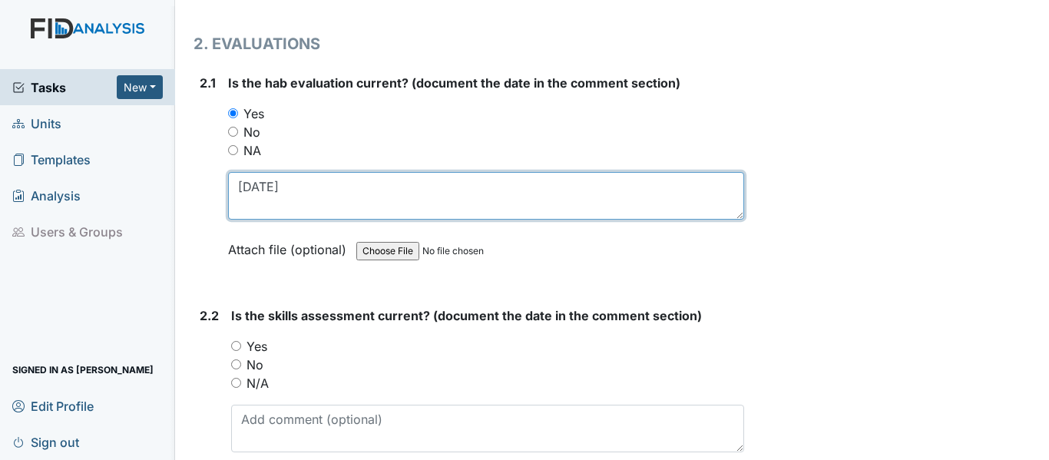
scroll to position [1613, 0]
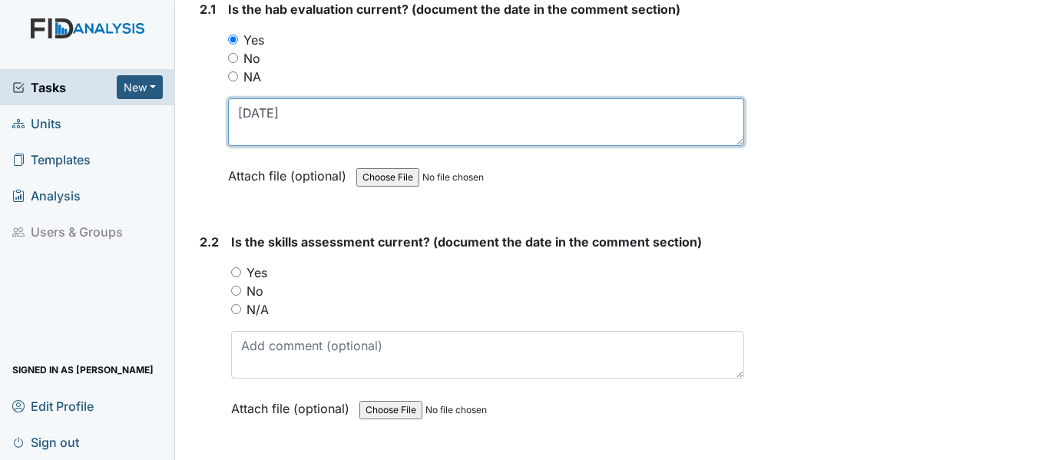
type textarea "10/31/24"
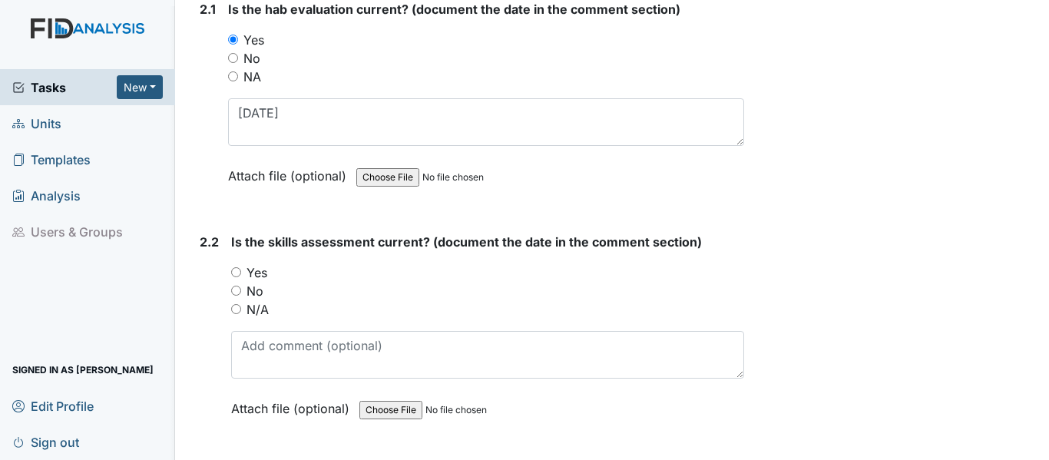
click at [239, 269] on input "Yes" at bounding box center [236, 272] width 10 height 10
radio input "true"
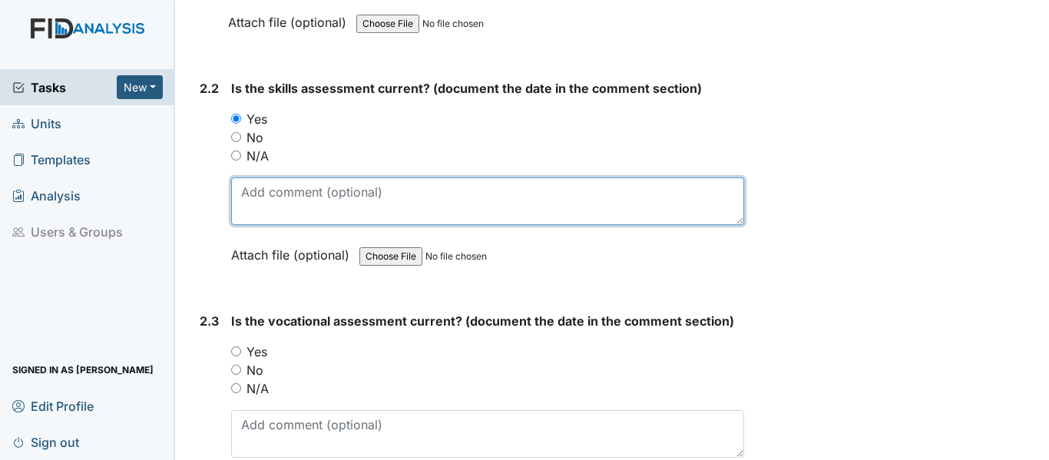
click at [294, 197] on textarea at bounding box center [487, 201] width 513 height 48
paste textarea "10/31/24"
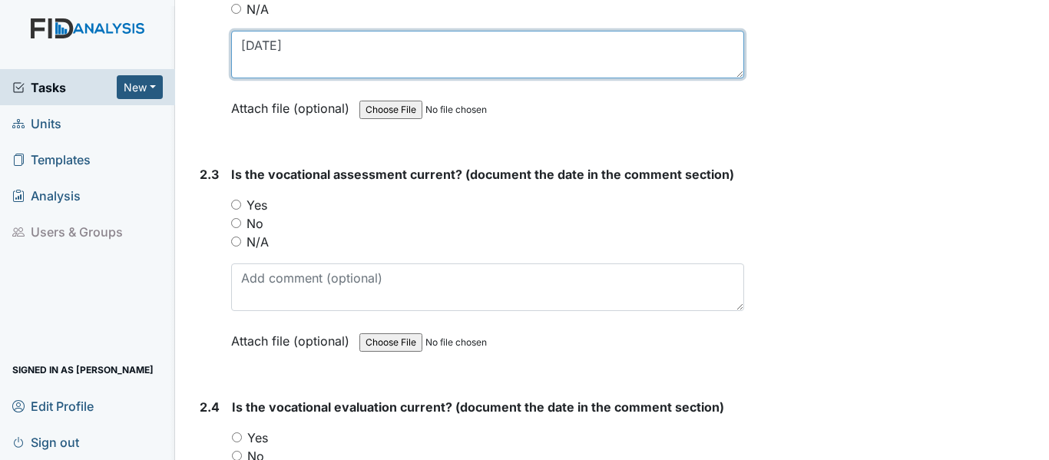
scroll to position [1920, 0]
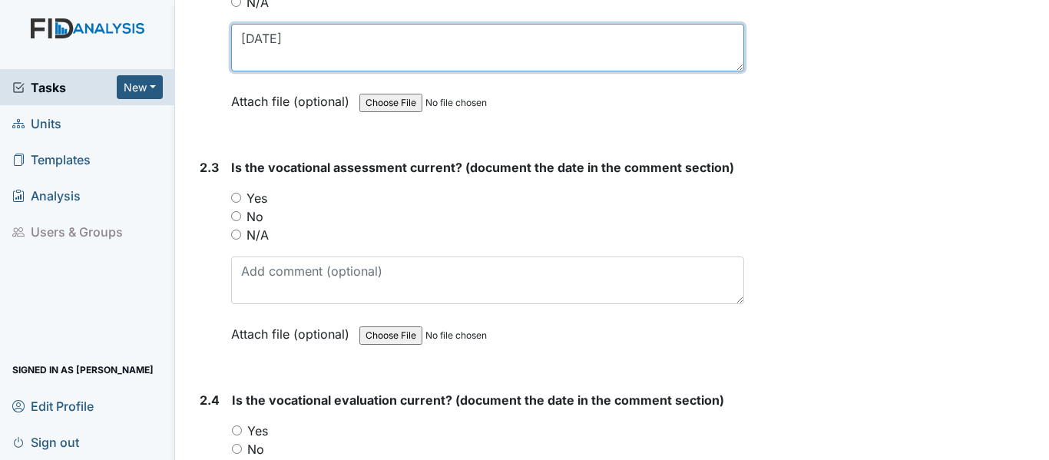
type textarea "10/31/24"
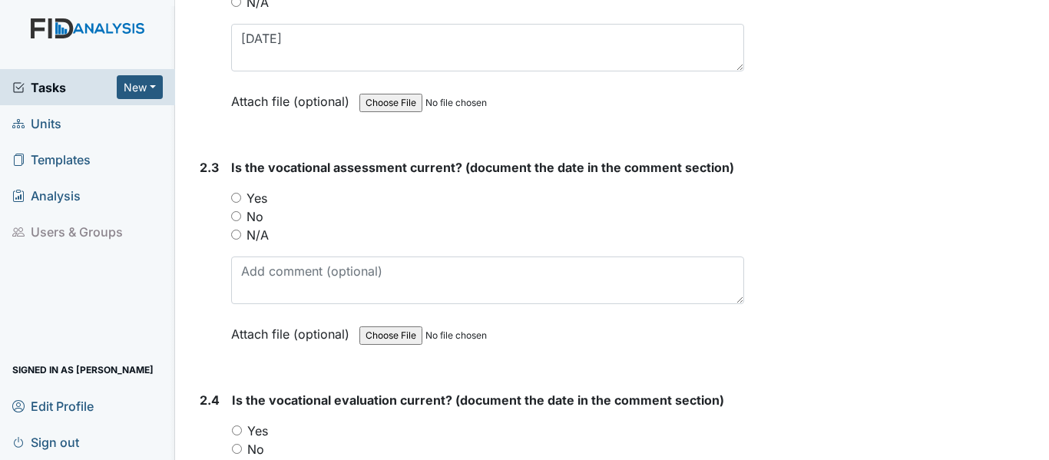
click at [235, 194] on input "Yes" at bounding box center [236, 198] width 10 height 10
radio input "true"
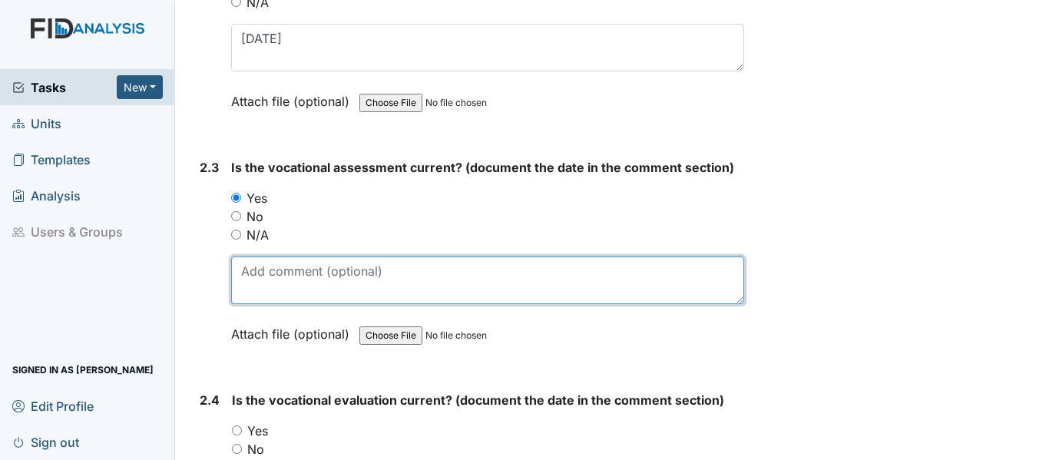
click at [276, 277] on textarea at bounding box center [487, 281] width 513 height 48
paste textarea "10/31/24"
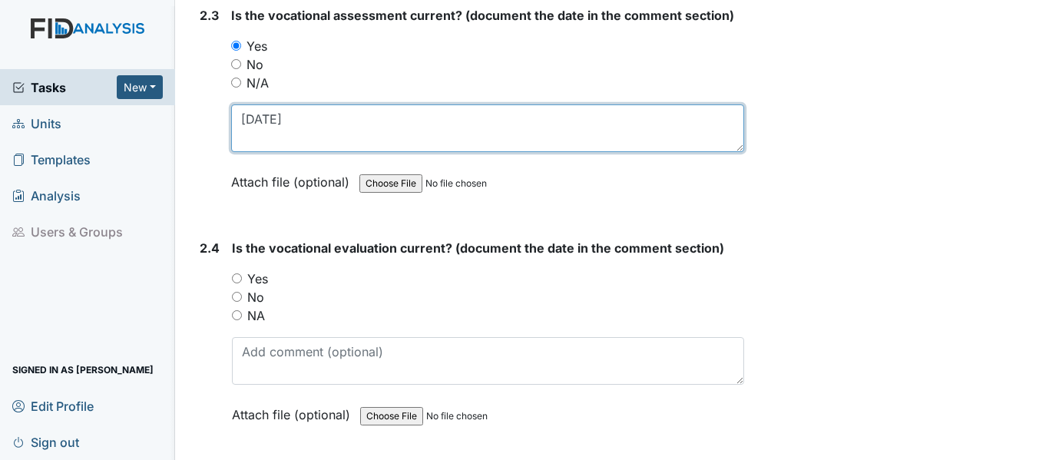
scroll to position [2074, 0]
type textarea "10/31/24"
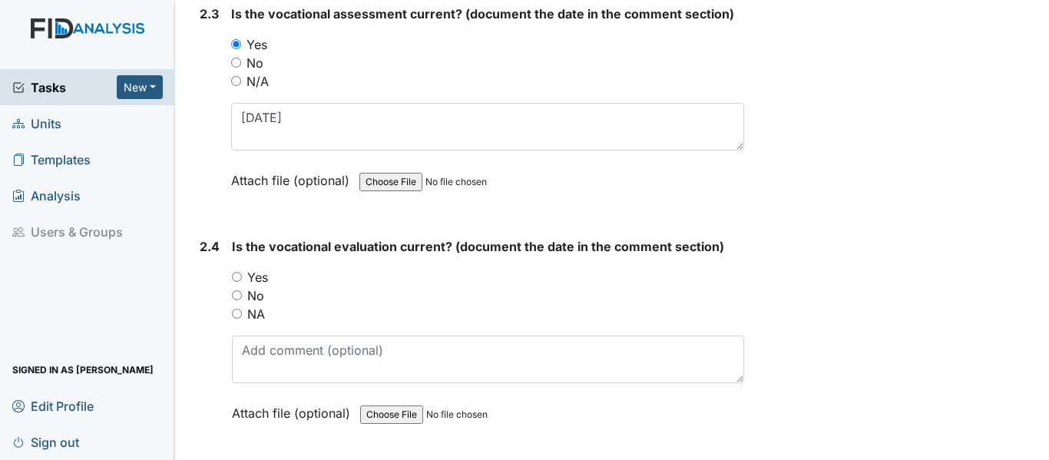
click at [237, 277] on input "Yes" at bounding box center [237, 277] width 10 height 10
radio input "true"
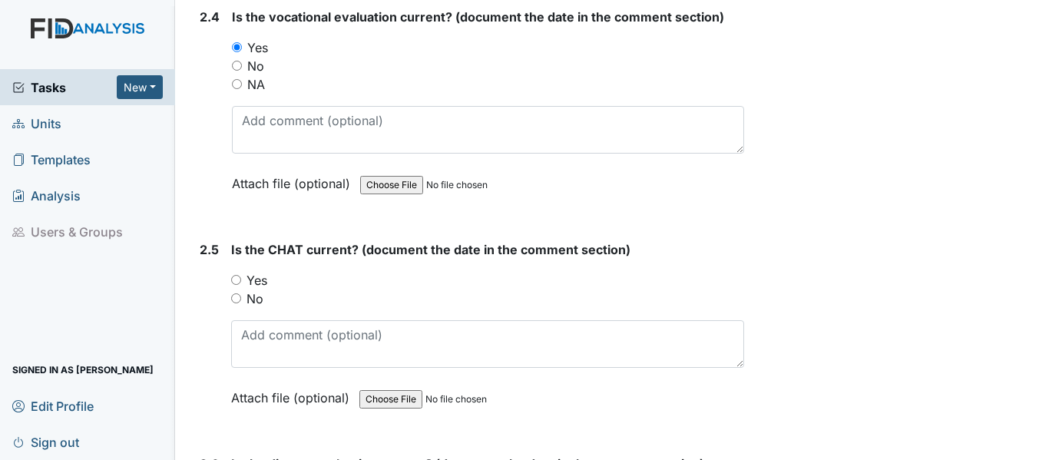
scroll to position [2304, 0]
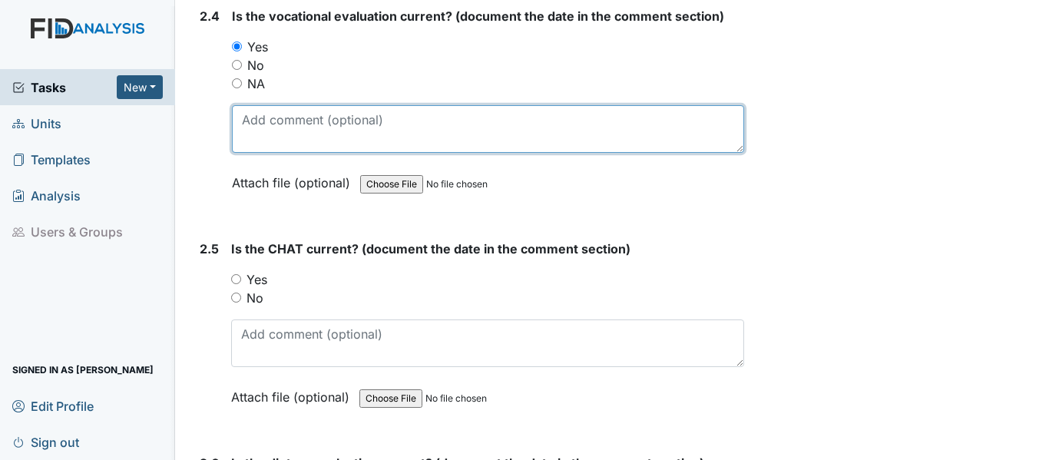
click at [273, 134] on textarea at bounding box center [488, 129] width 512 height 48
paste textarea "10/31/24"
type textarea "10/31/24"
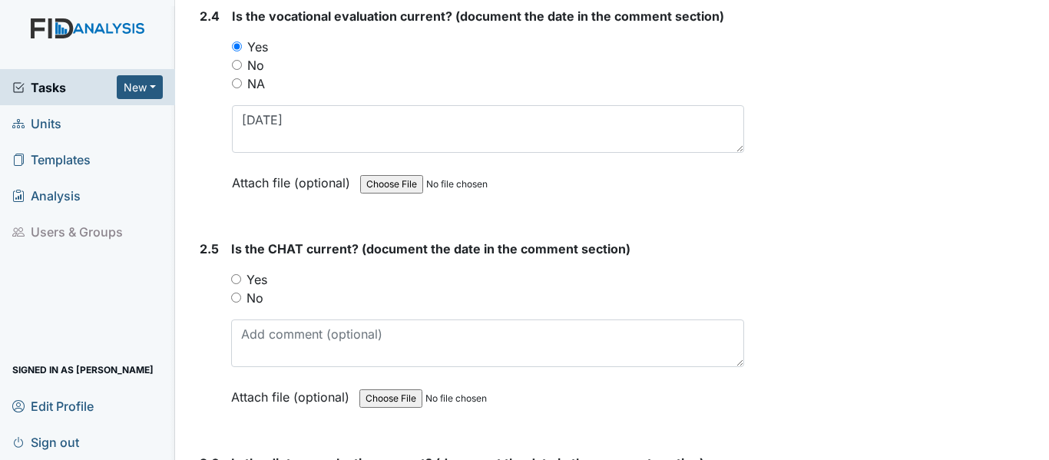
click at [237, 281] on input "Yes" at bounding box center [236, 279] width 10 height 10
radio input "true"
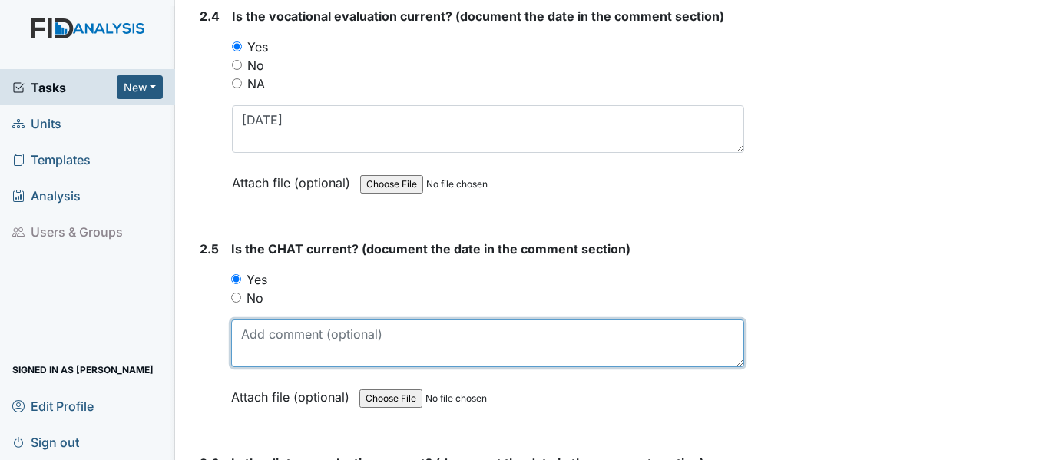
click at [280, 336] on textarea at bounding box center [487, 343] width 513 height 48
paste textarea "10/31/24"
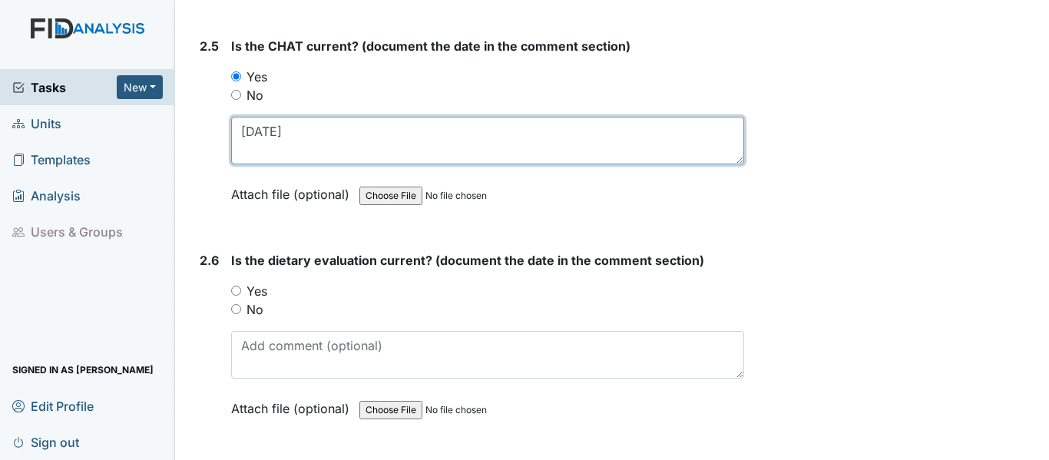
scroll to position [2534, 0]
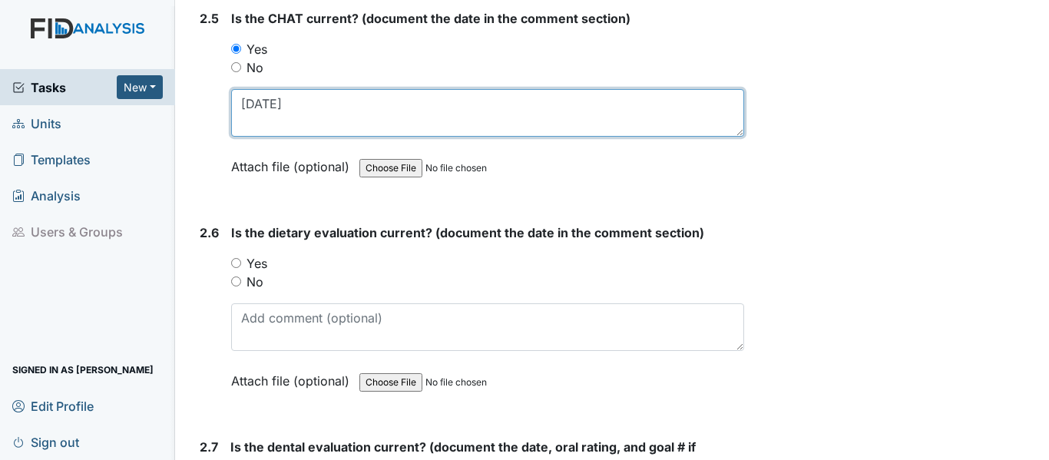
type textarea "10/31/24"
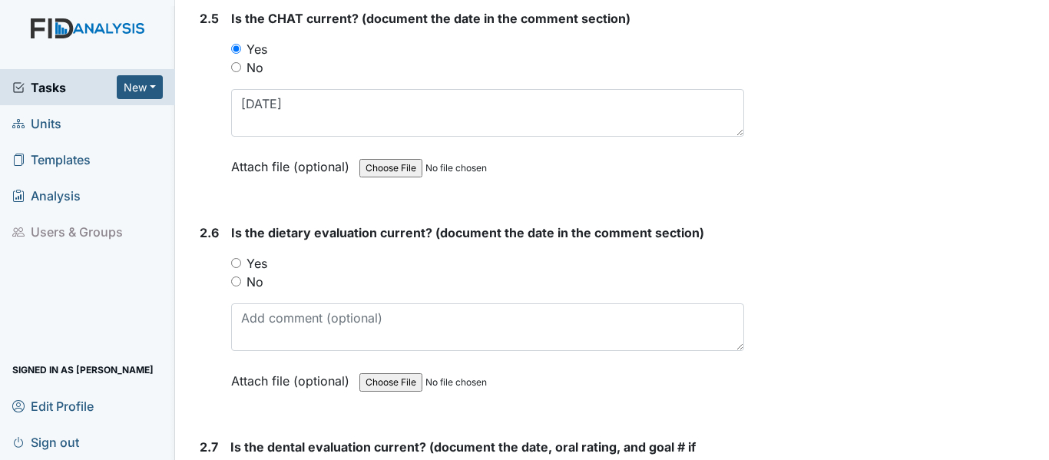
click at [235, 261] on input "Yes" at bounding box center [236, 263] width 10 height 10
radio input "true"
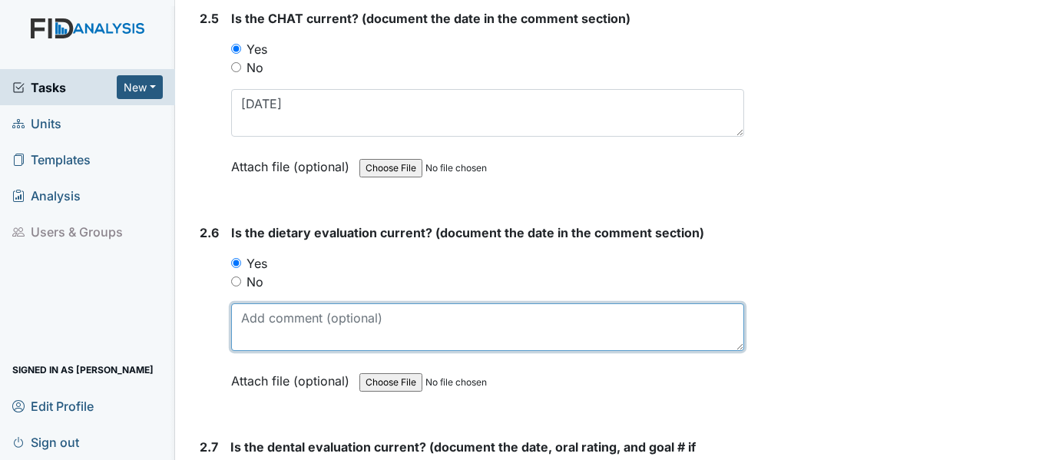
click at [297, 317] on textarea at bounding box center [487, 327] width 513 height 48
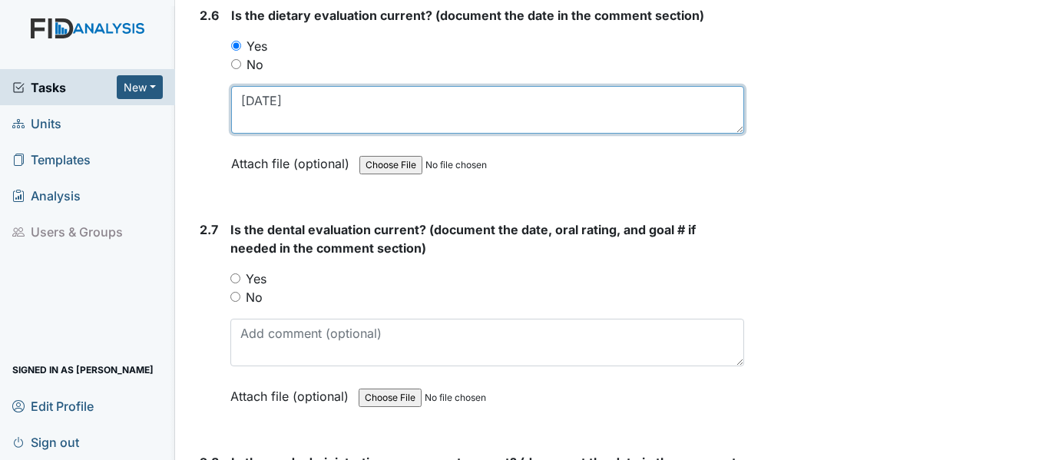
scroll to position [2765, 0]
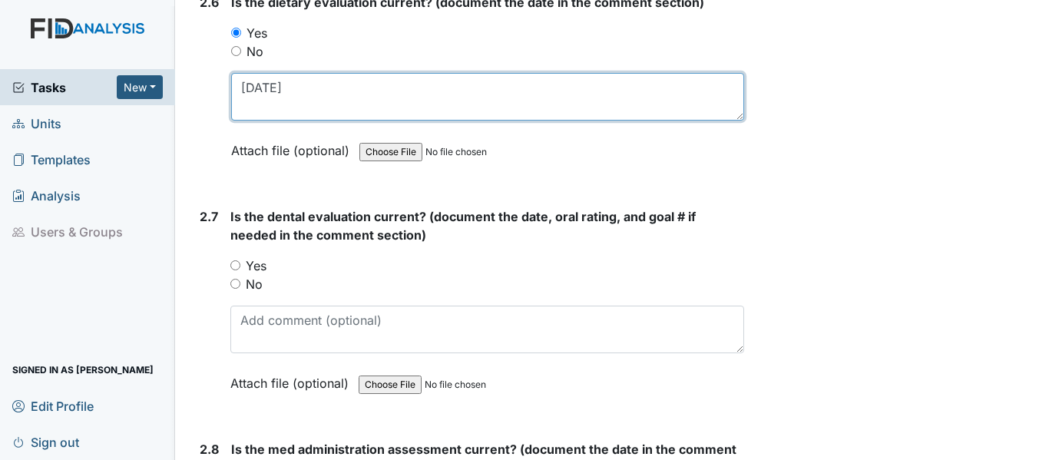
type textarea "[DATE]"
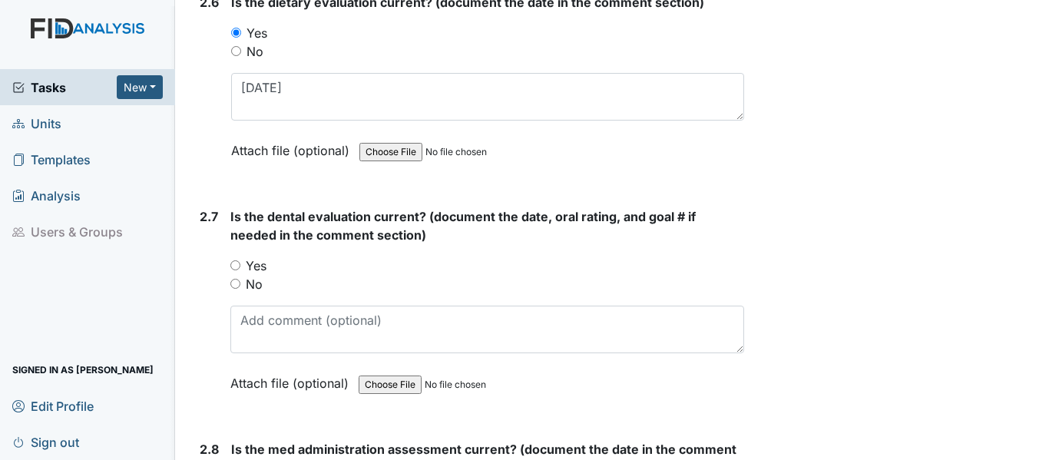
click at [233, 263] on input "Yes" at bounding box center [235, 265] width 10 height 10
radio input "true"
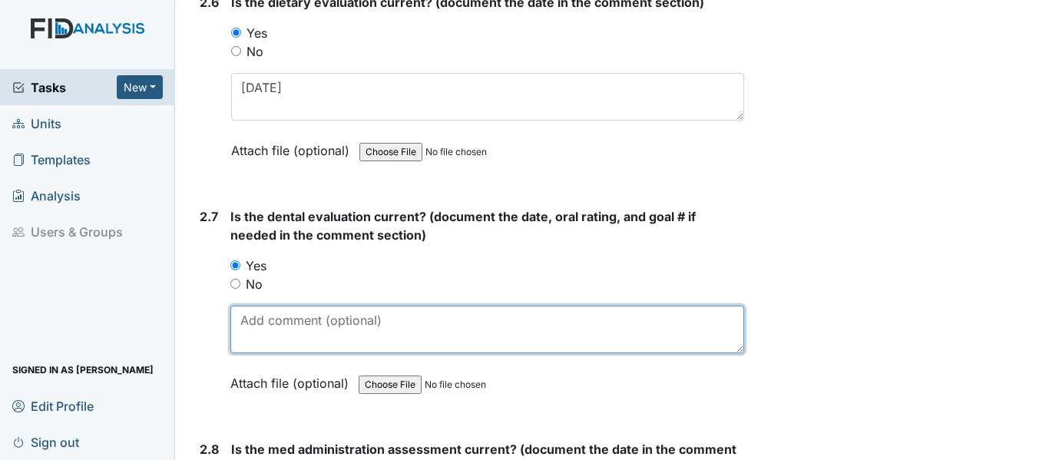
click at [286, 336] on textarea at bounding box center [487, 330] width 514 height 48
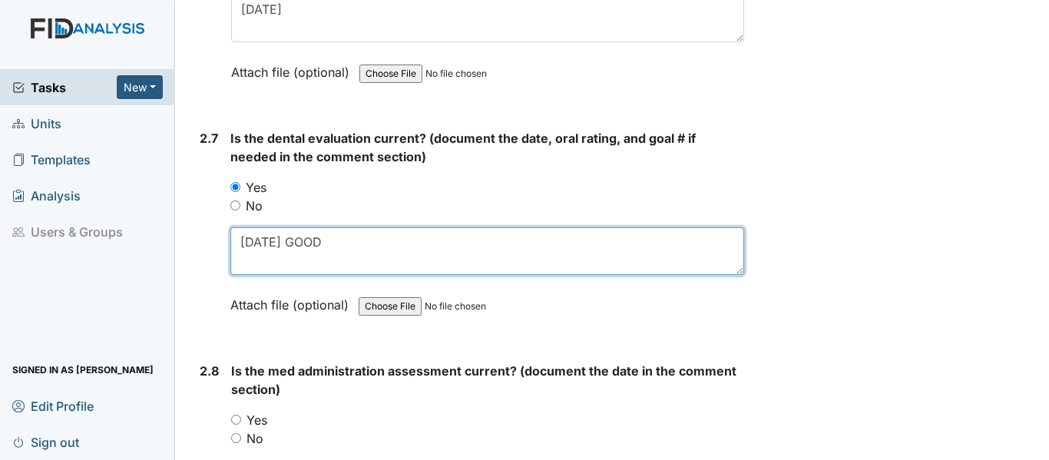
scroll to position [2995, 0]
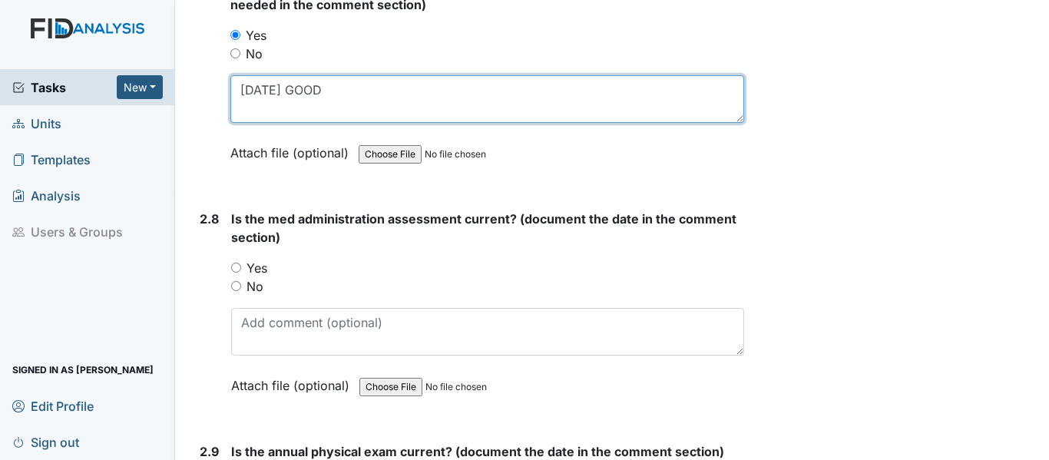
type textarea "3/12/25 GOOD"
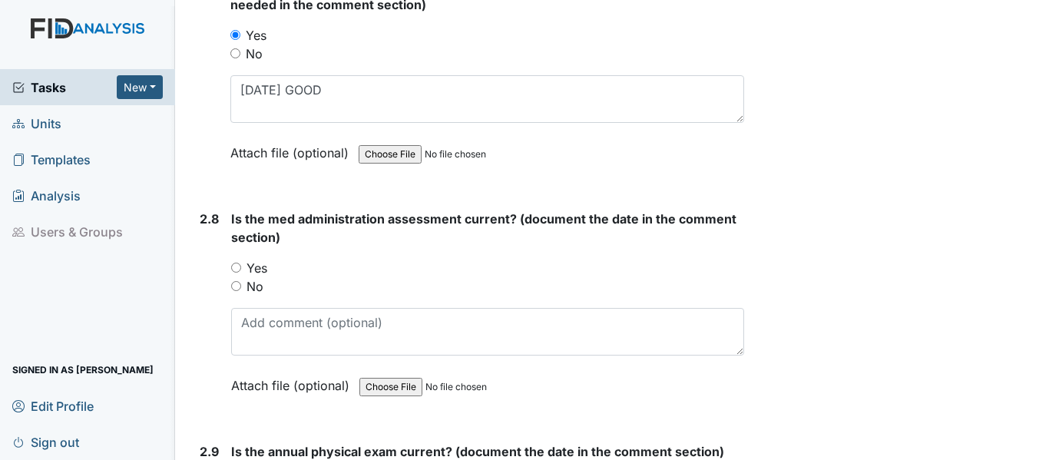
click at [237, 260] on div "Yes" at bounding box center [487, 268] width 513 height 18
click at [237, 263] on input "Yes" at bounding box center [236, 268] width 10 height 10
radio input "true"
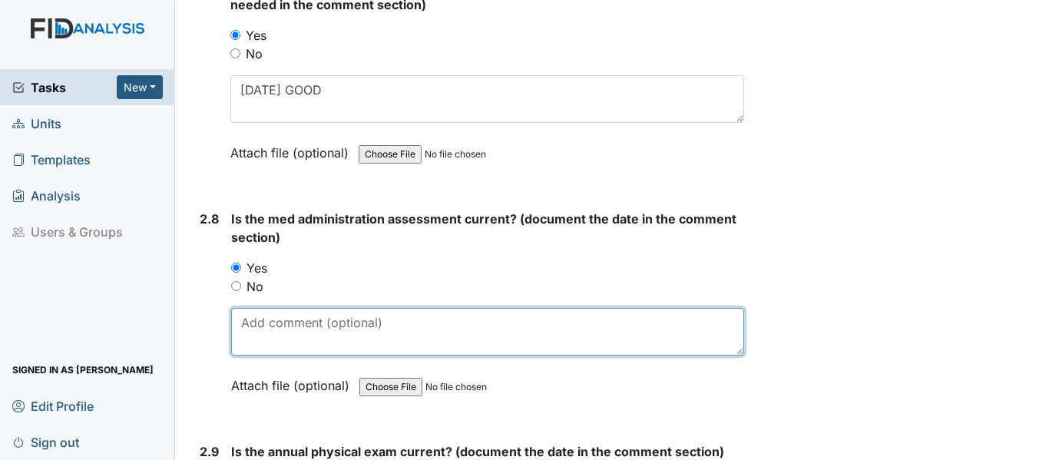
click at [296, 336] on textarea at bounding box center [487, 332] width 513 height 48
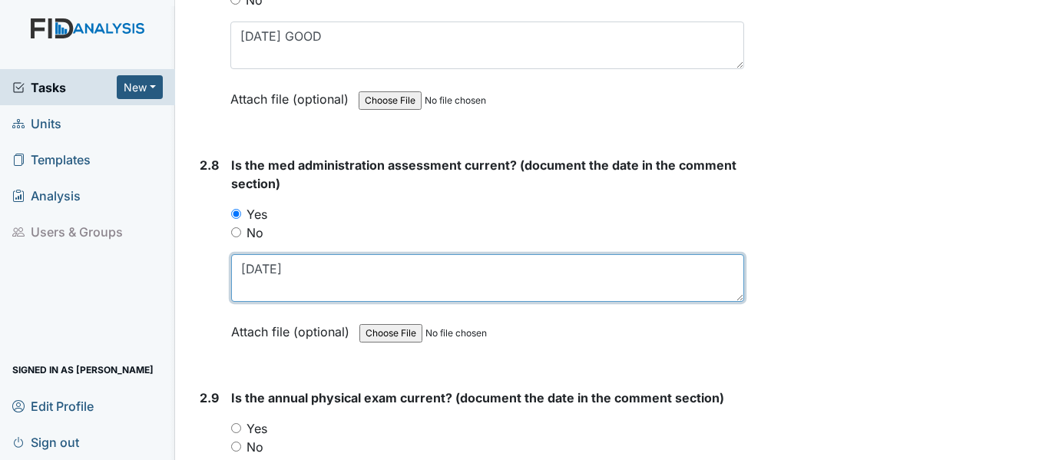
scroll to position [3149, 0]
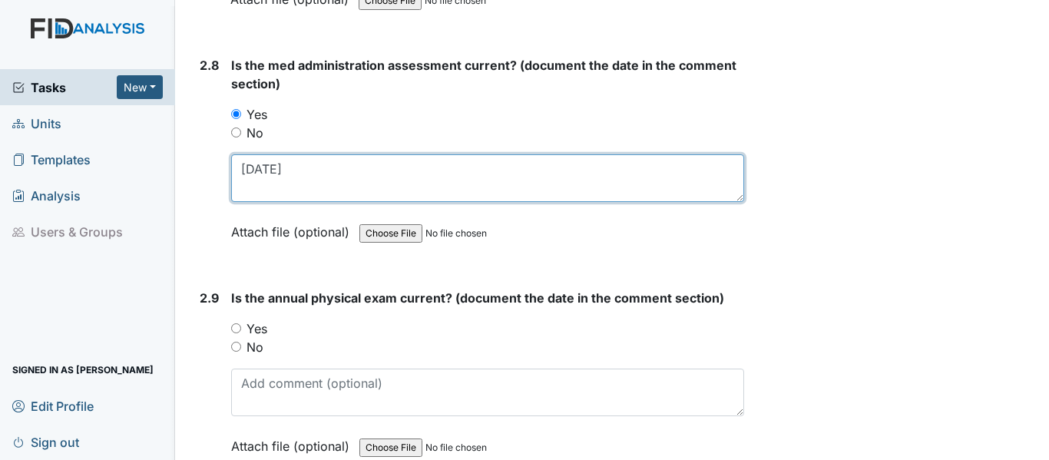
type textarea "6/3/25"
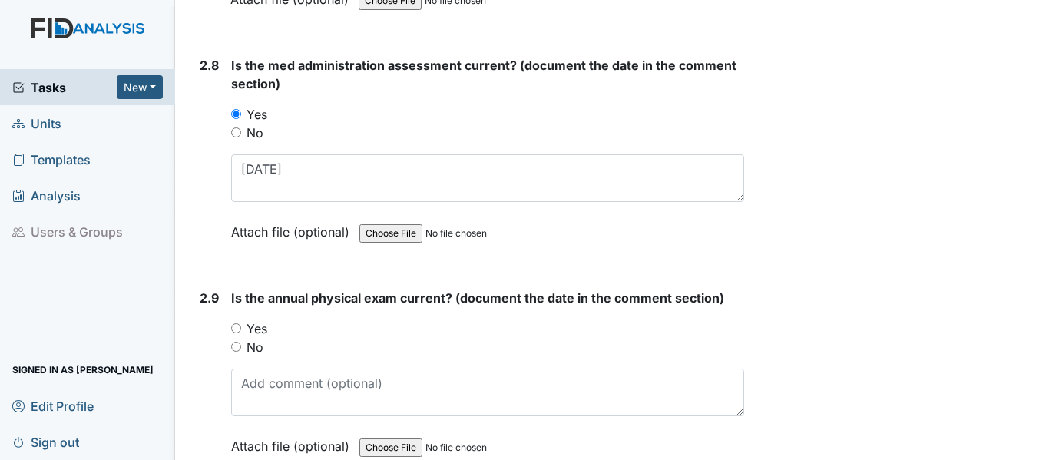
click at [237, 329] on input "Yes" at bounding box center [236, 328] width 10 height 10
radio input "true"
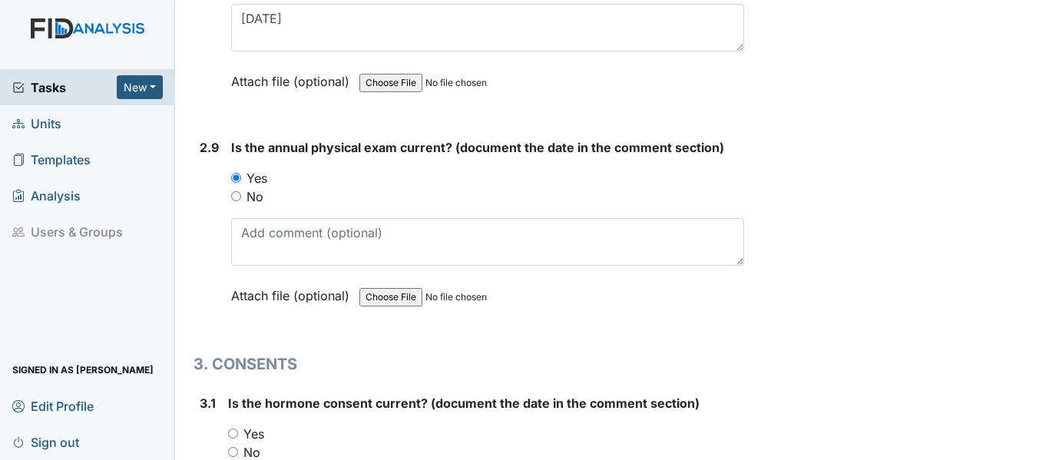
scroll to position [3302, 0]
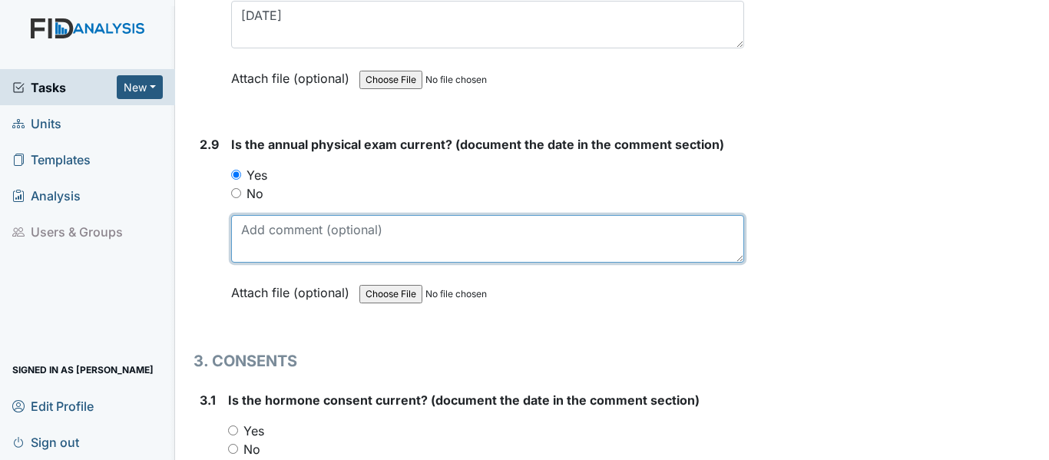
click at [303, 233] on textarea at bounding box center [487, 239] width 513 height 48
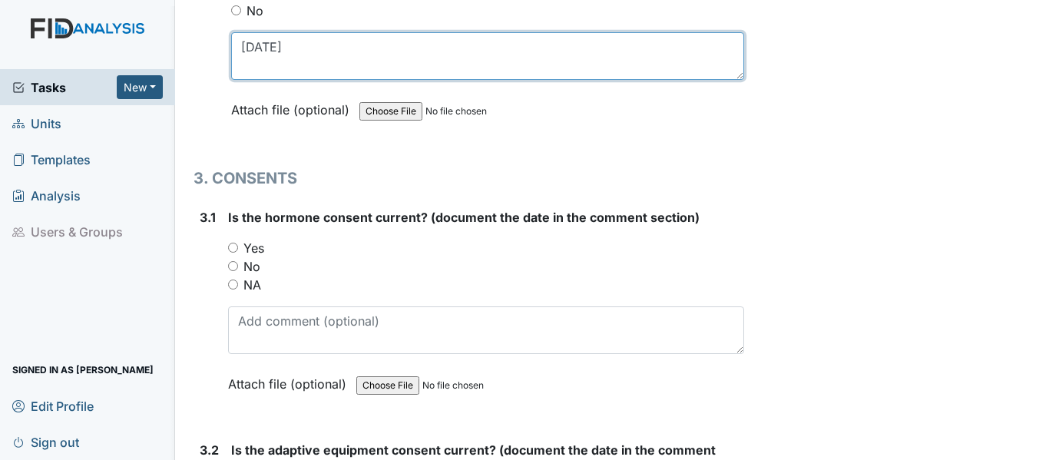
scroll to position [3533, 0]
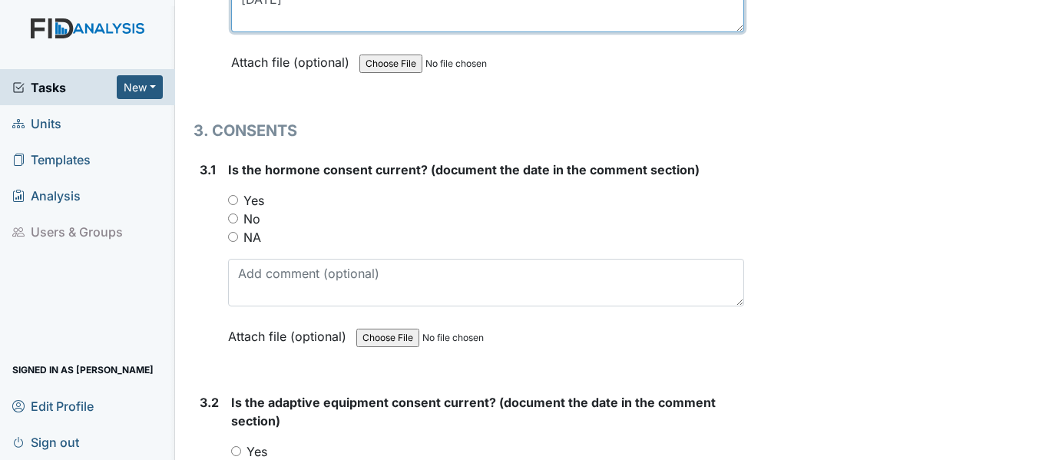
type textarea "6/16/25"
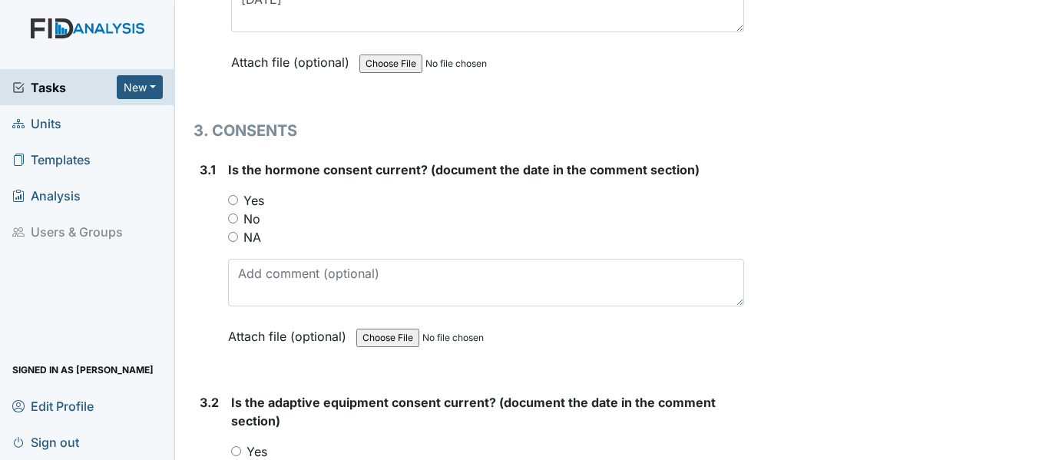
click at [232, 233] on input "NA" at bounding box center [233, 237] width 10 height 10
radio input "true"
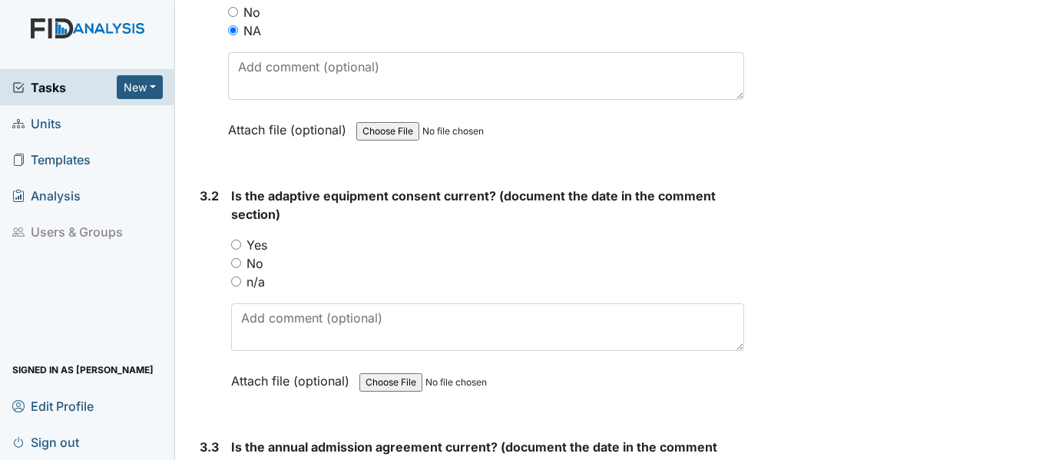
scroll to position [3763, 0]
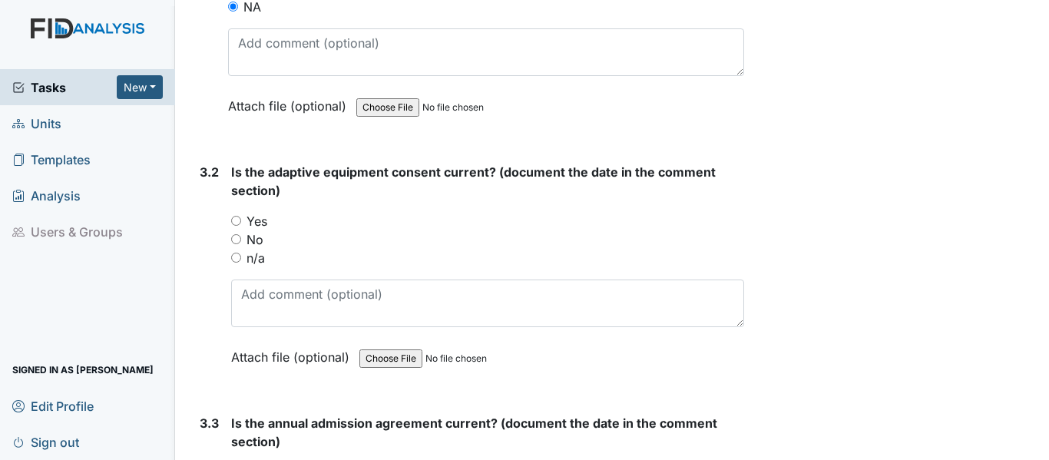
click at [237, 220] on input "Yes" at bounding box center [236, 221] width 10 height 10
radio input "true"
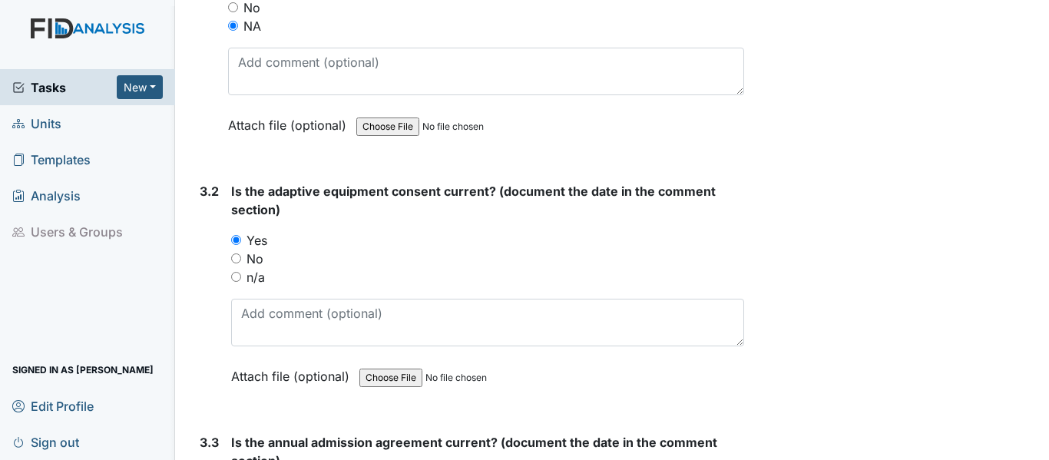
scroll to position [3840, 0]
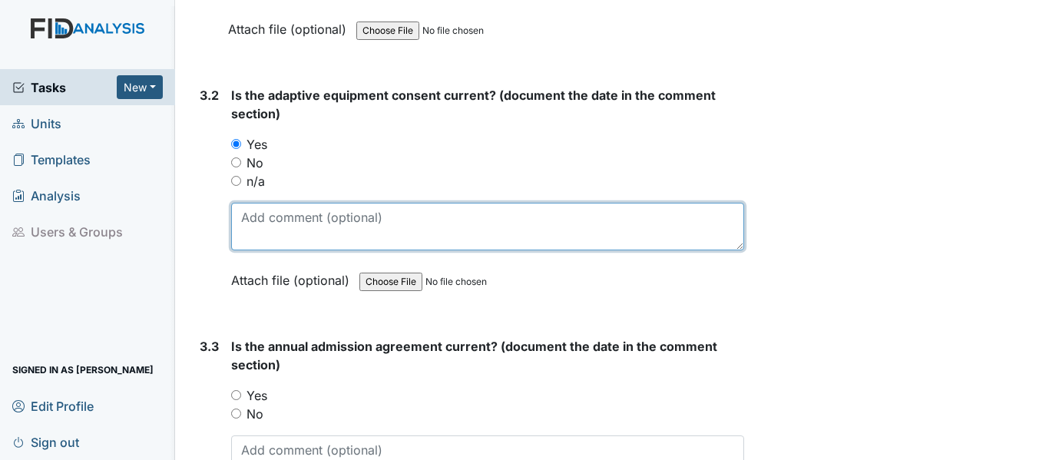
click at [300, 230] on textarea at bounding box center [487, 227] width 513 height 48
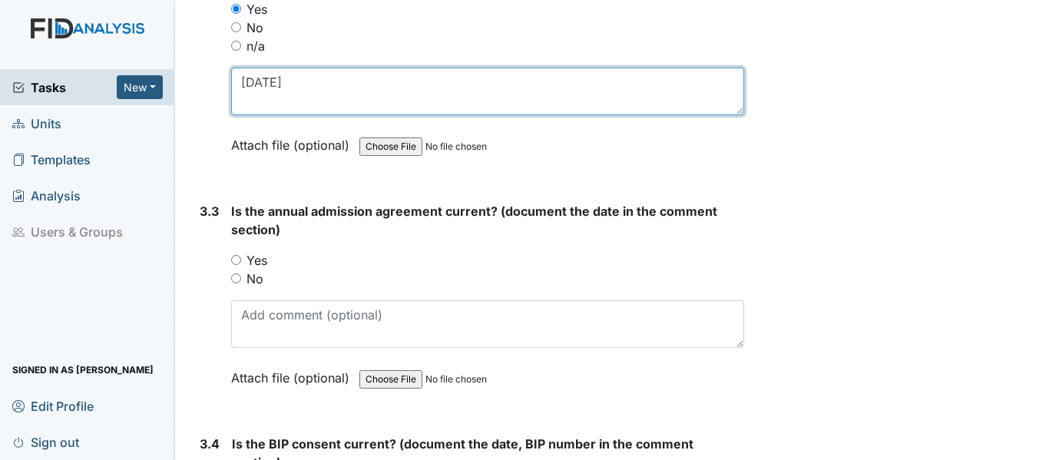
scroll to position [3994, 0]
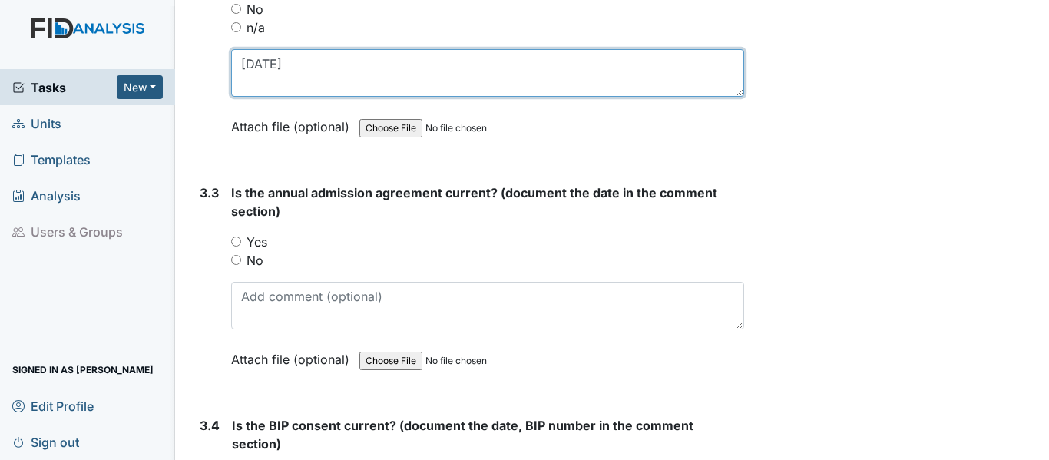
type textarea "7/14/25"
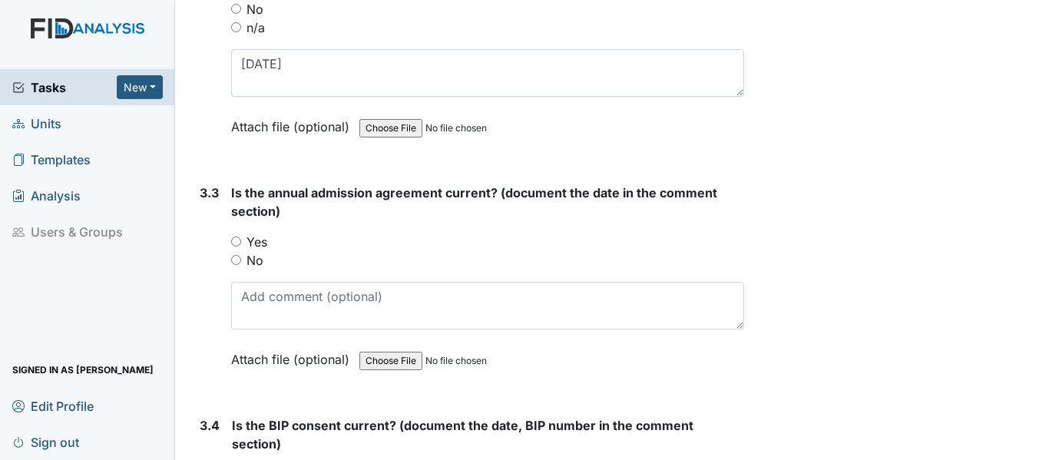
click at [240, 239] on input "Yes" at bounding box center [236, 242] width 10 height 10
radio input "true"
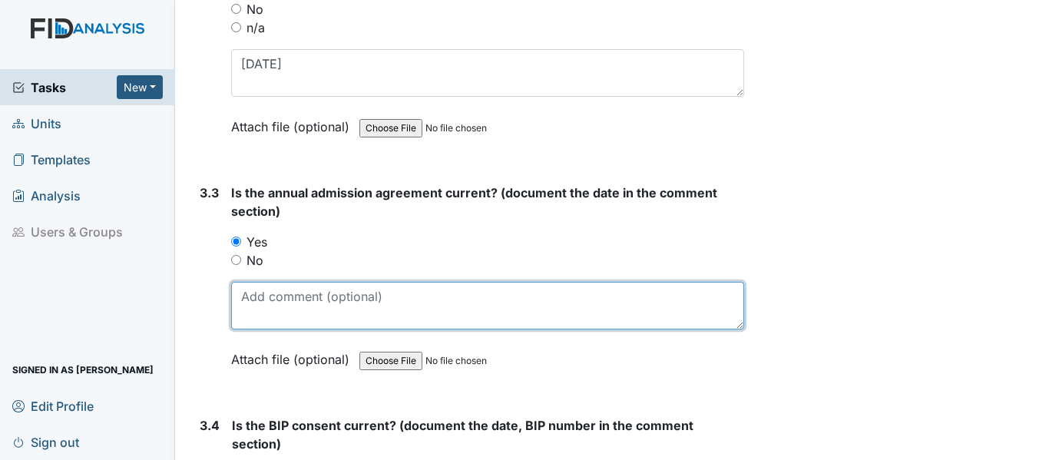
click at [266, 303] on textarea at bounding box center [487, 306] width 513 height 48
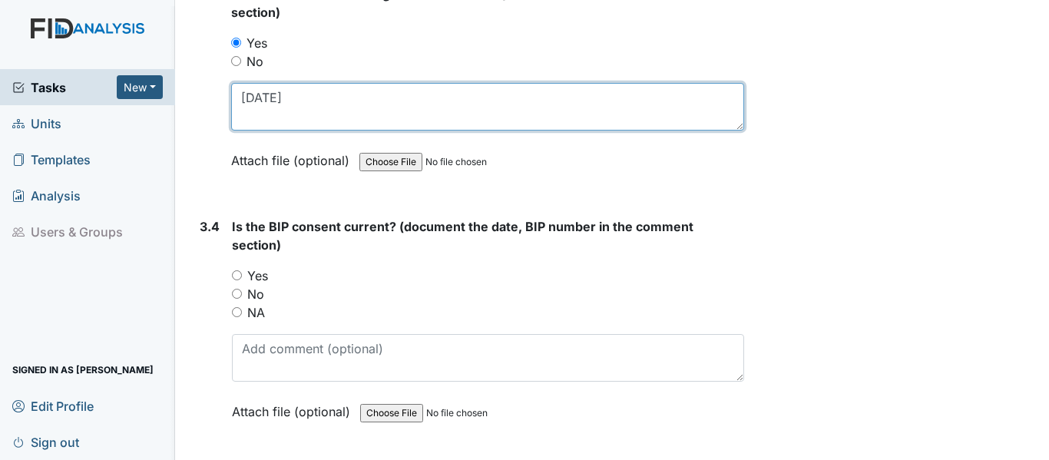
scroll to position [4224, 0]
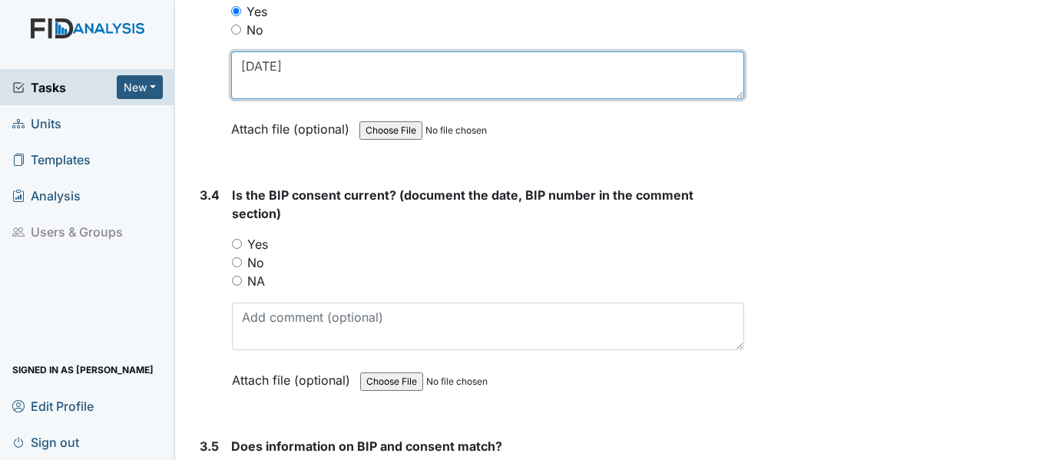
type textarea "5/15/25"
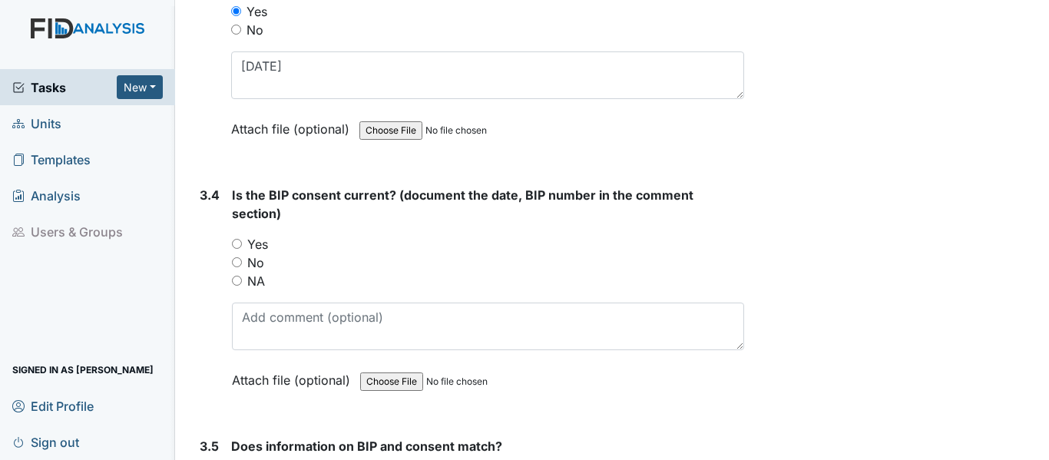
click at [233, 240] on input "Yes" at bounding box center [237, 244] width 10 height 10
radio input "true"
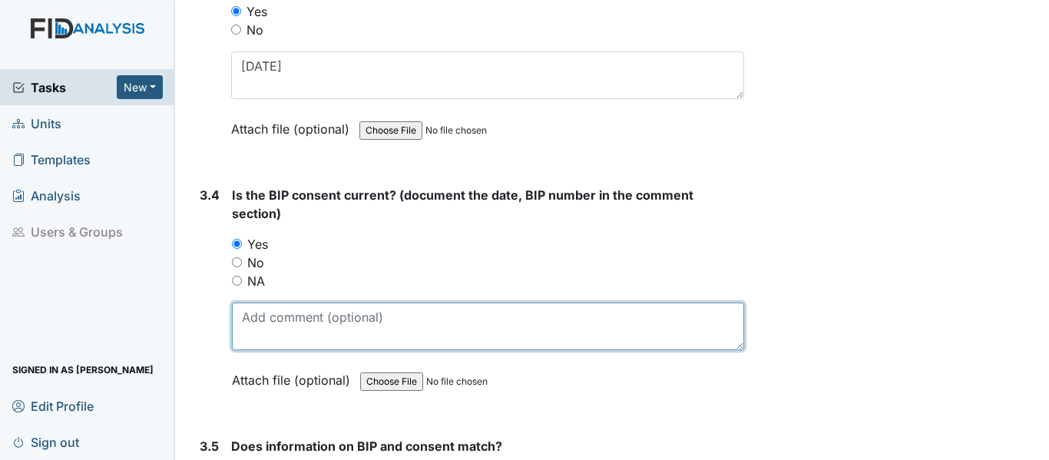
click at [282, 324] on textarea at bounding box center [488, 327] width 512 height 48
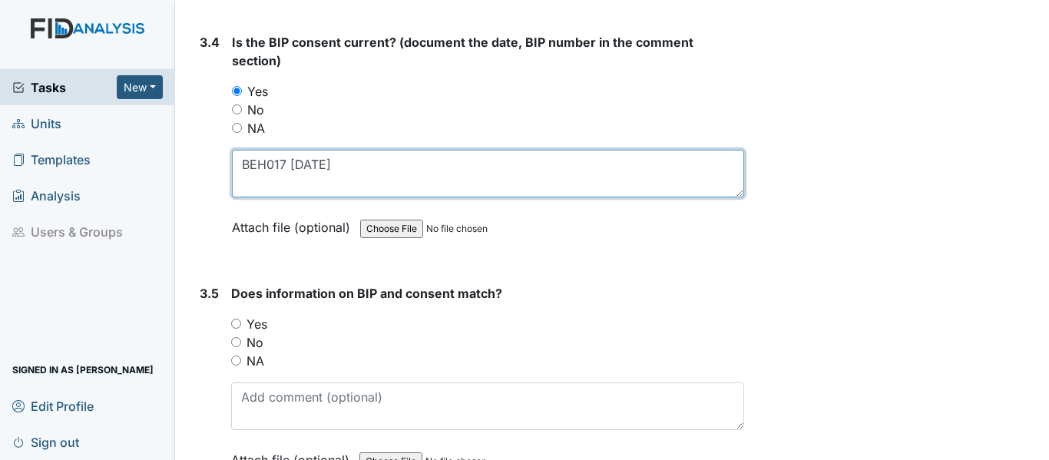
scroll to position [4378, 0]
type textarea "BEH017 7/22/25"
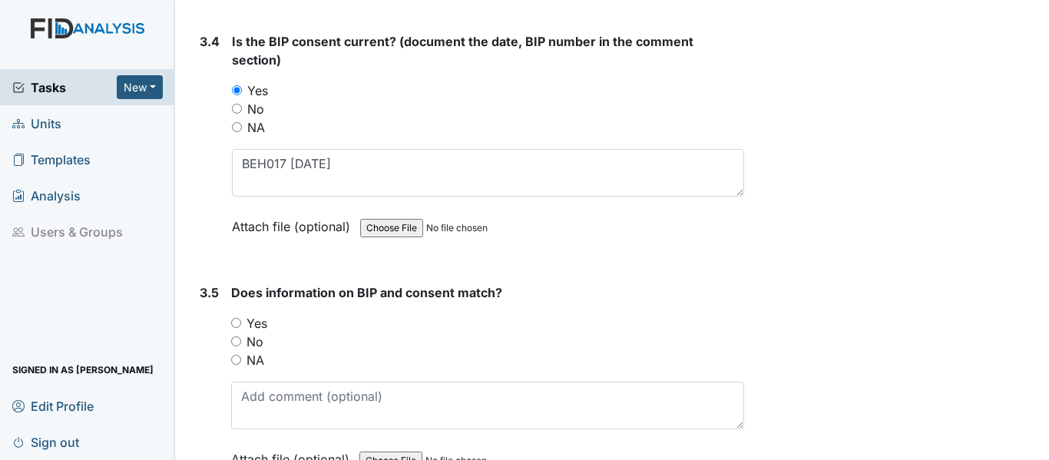
click at [236, 325] on input "Yes" at bounding box center [236, 323] width 10 height 10
radio input "true"
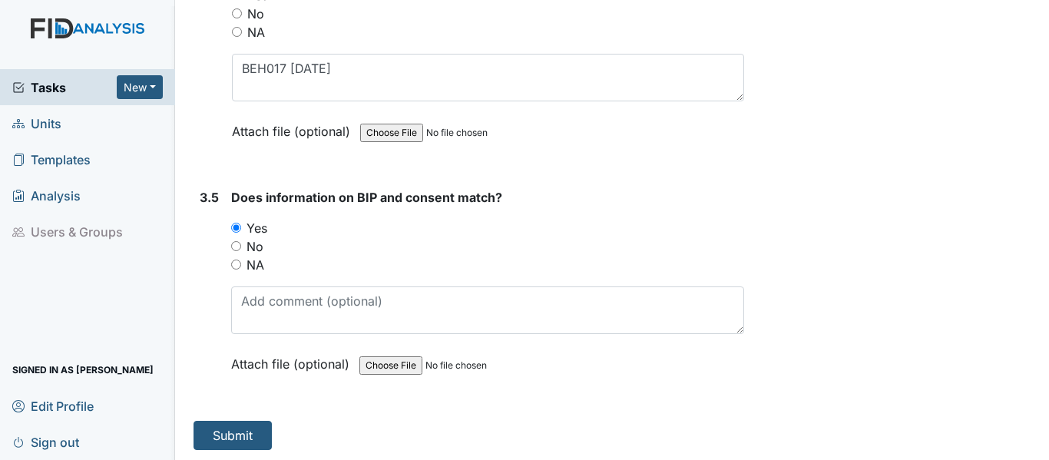
scroll to position [4475, 0]
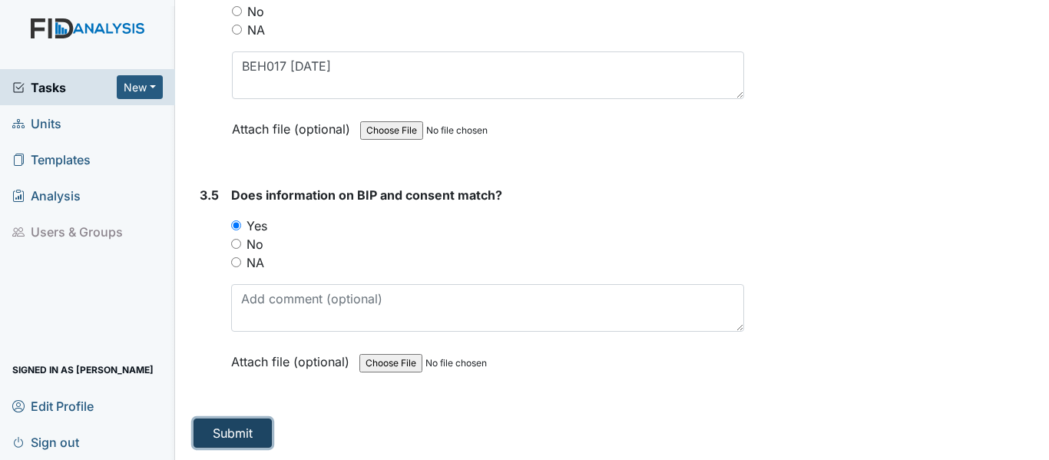
click at [246, 429] on button "Submit" at bounding box center [233, 433] width 78 height 29
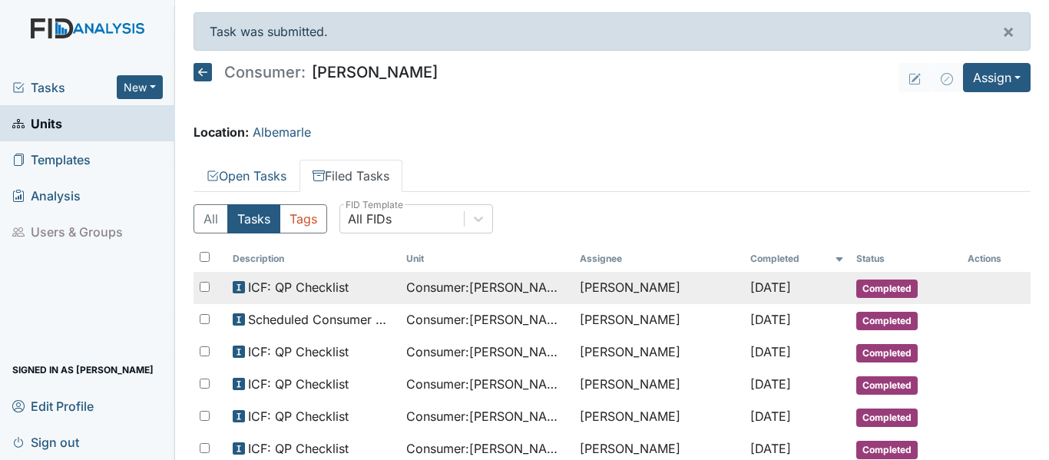
click at [574, 288] on td "[PERSON_NAME]" at bounding box center [659, 288] width 170 height 32
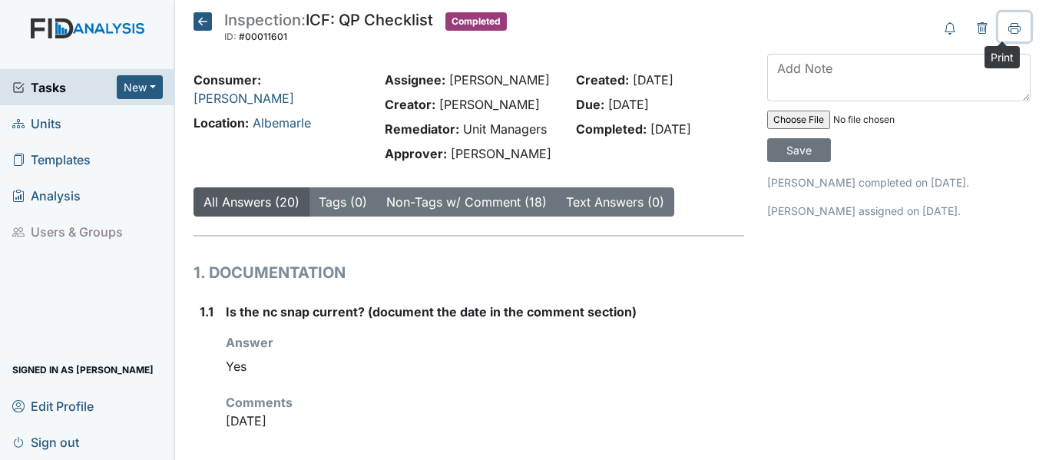
click at [1008, 23] on icon at bounding box center [1014, 28] width 12 height 12
click at [199, 22] on icon at bounding box center [203, 21] width 18 height 18
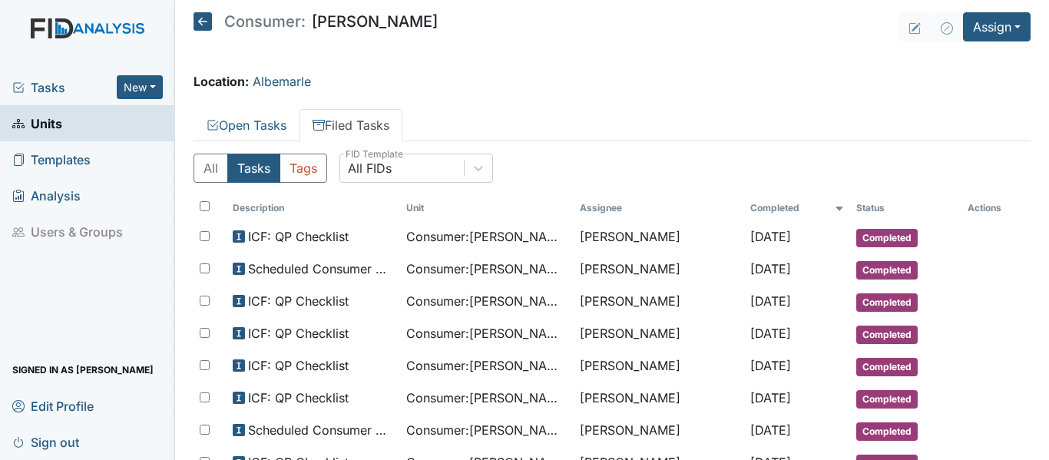
click at [200, 22] on icon at bounding box center [203, 21] width 18 height 18
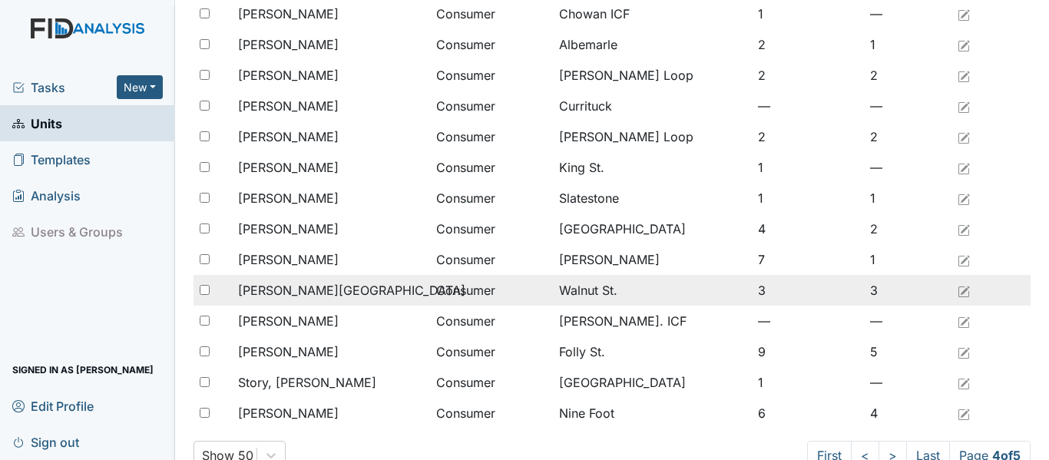
scroll to position [1263, 0]
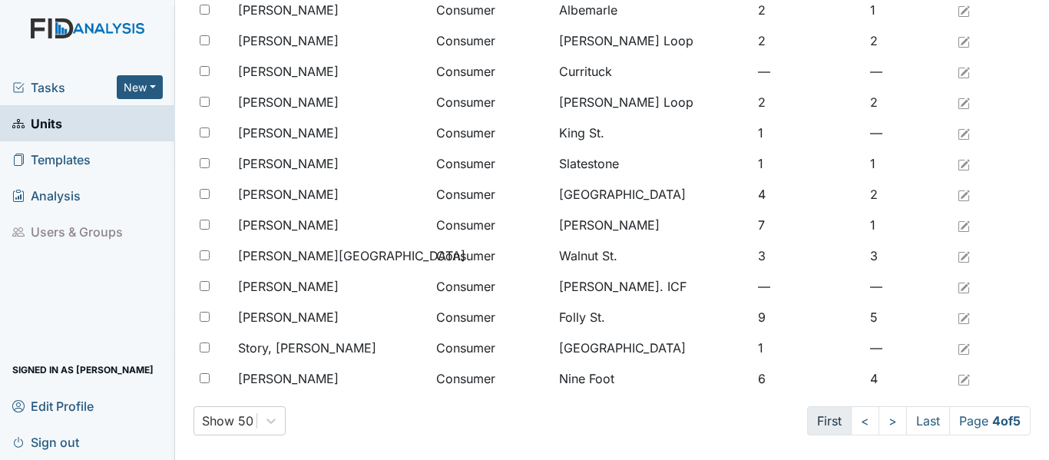
click at [820, 424] on link "First" at bounding box center [829, 420] width 45 height 29
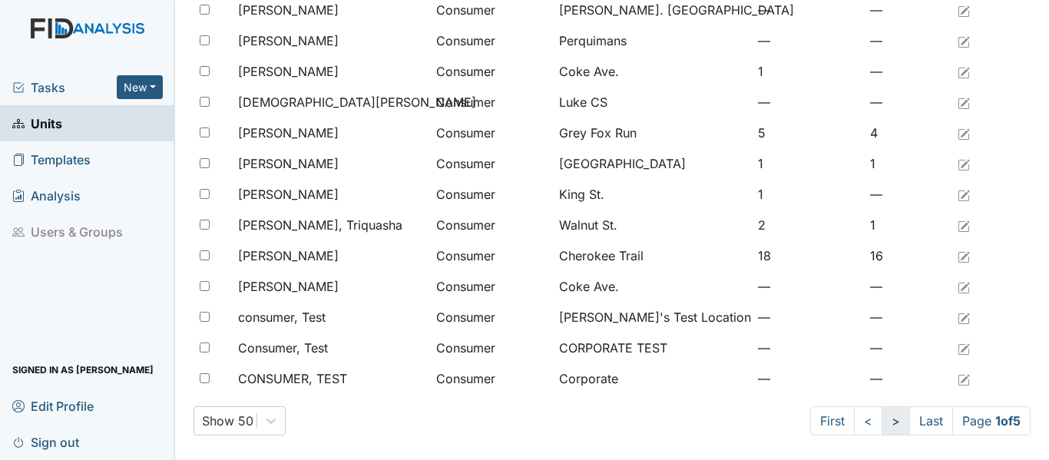
click at [882, 427] on link ">" at bounding box center [896, 420] width 28 height 29
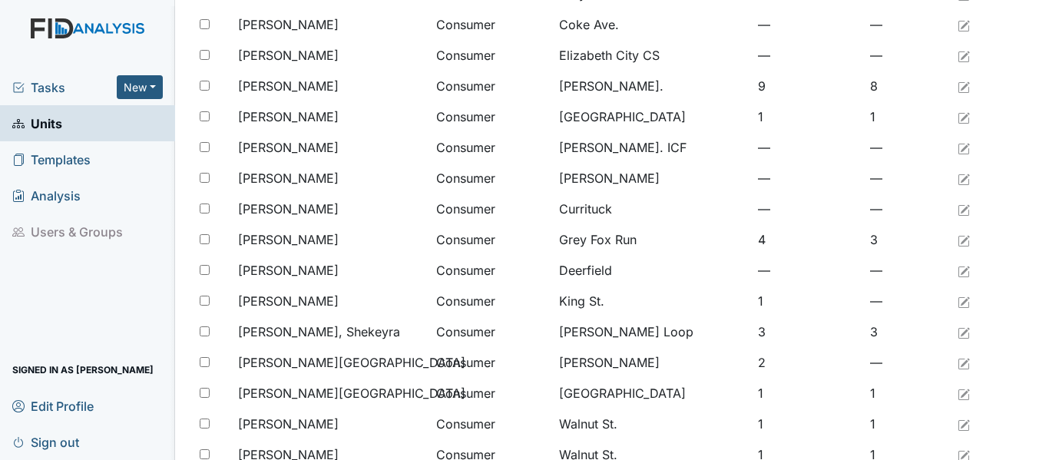
scroll to position [265, 0]
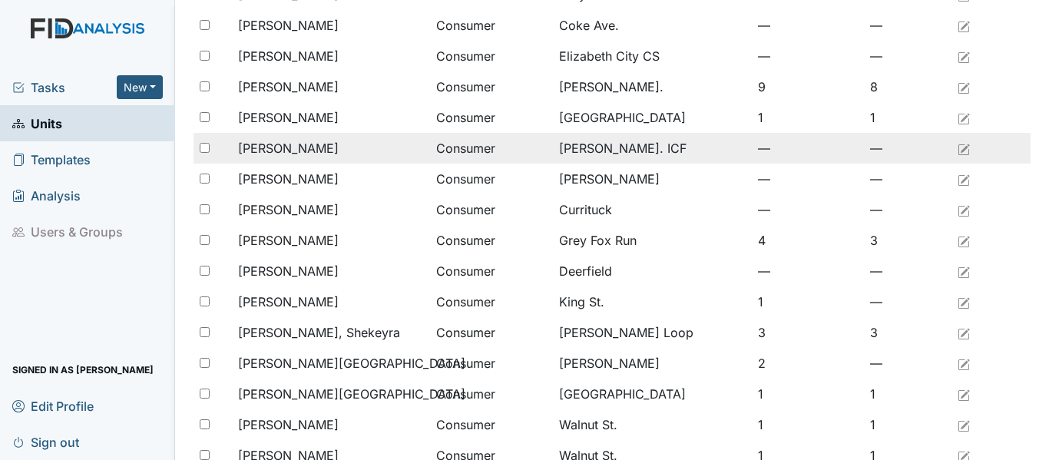
click at [282, 150] on span "[PERSON_NAME]" at bounding box center [288, 148] width 101 height 18
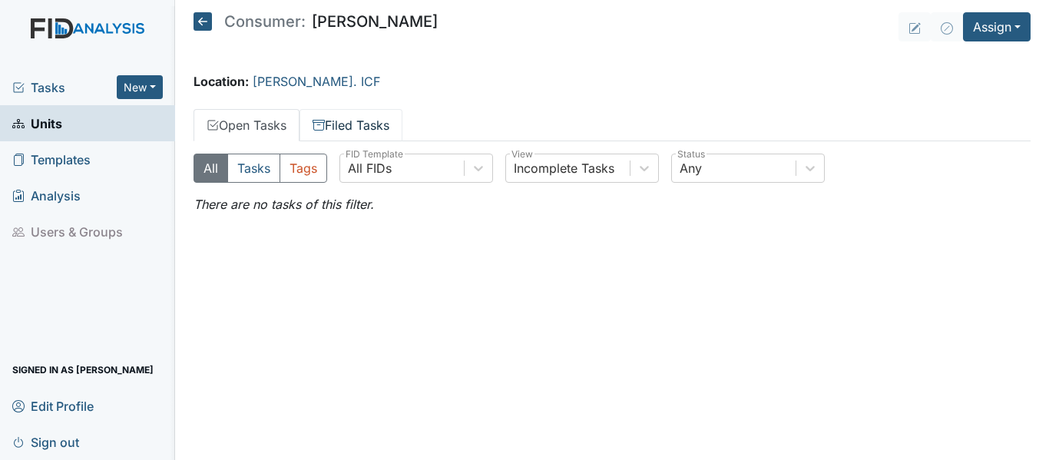
click at [345, 128] on link "Filed Tasks" at bounding box center [351, 125] width 103 height 32
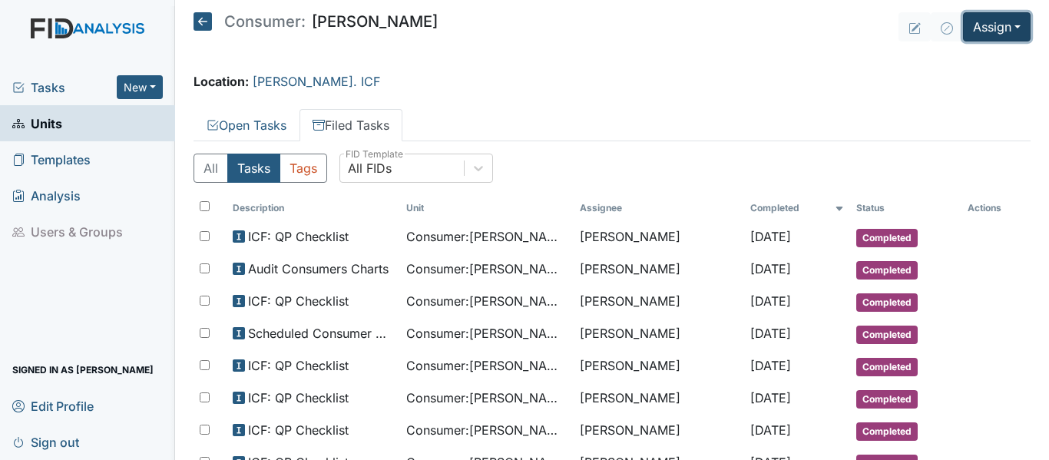
click at [974, 32] on button "Assign" at bounding box center [997, 26] width 68 height 29
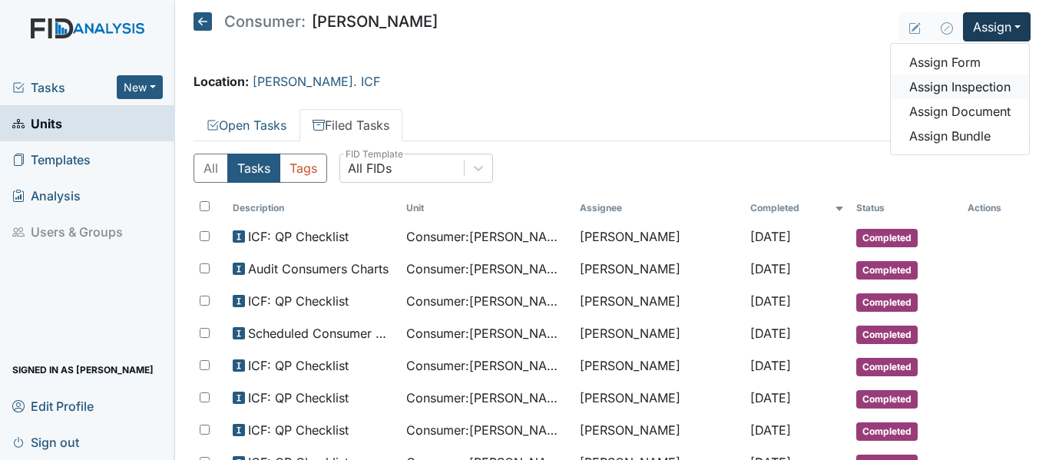
click at [972, 84] on link "Assign Inspection" at bounding box center [960, 86] width 138 height 25
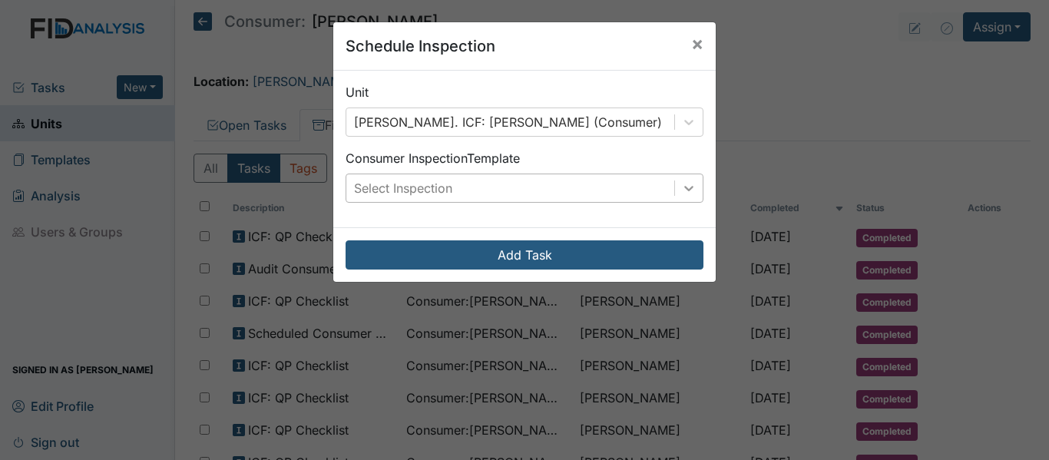
click at [685, 183] on icon at bounding box center [688, 187] width 15 height 15
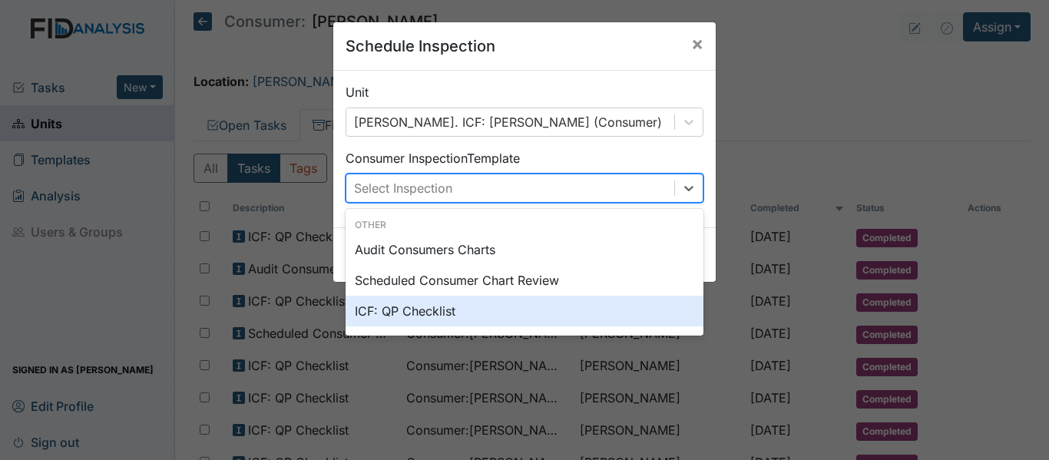
click at [415, 307] on div "ICF: QP Checklist" at bounding box center [525, 311] width 358 height 31
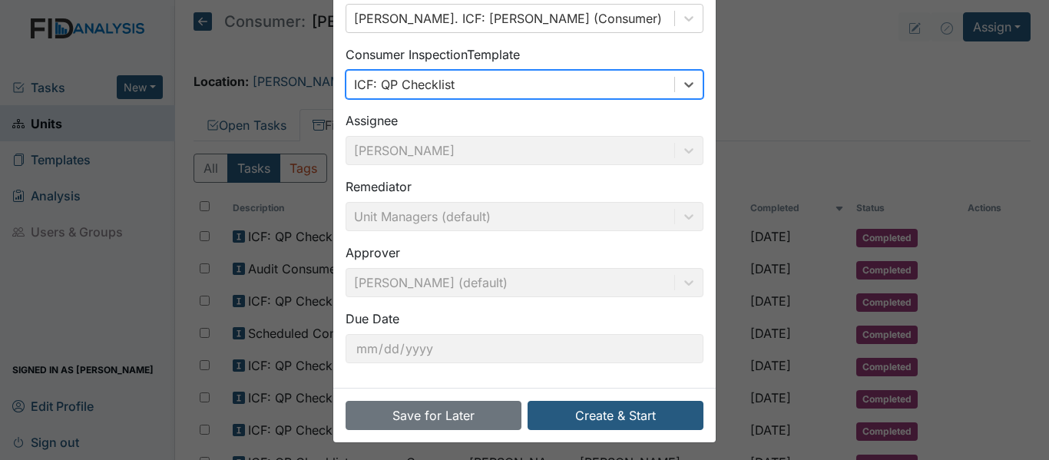
scroll to position [108, 0]
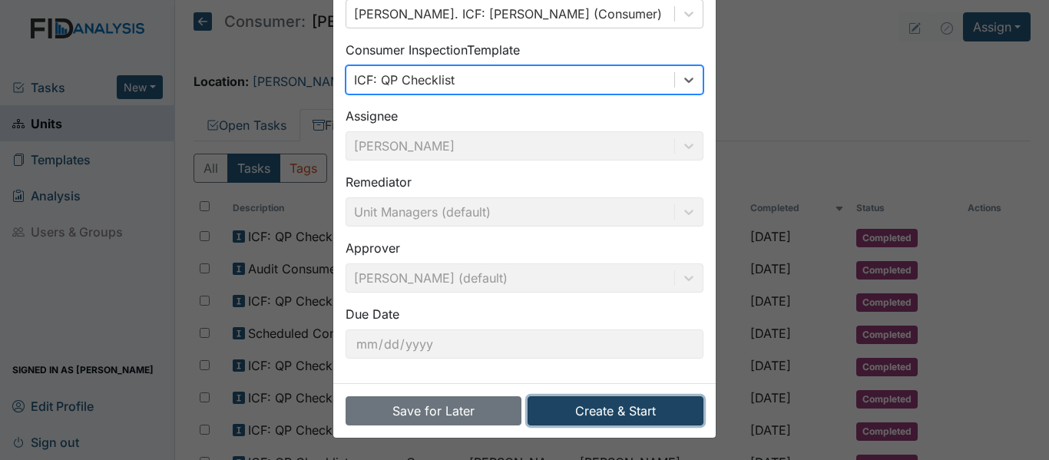
click at [585, 405] on button "Create & Start" at bounding box center [616, 410] width 176 height 29
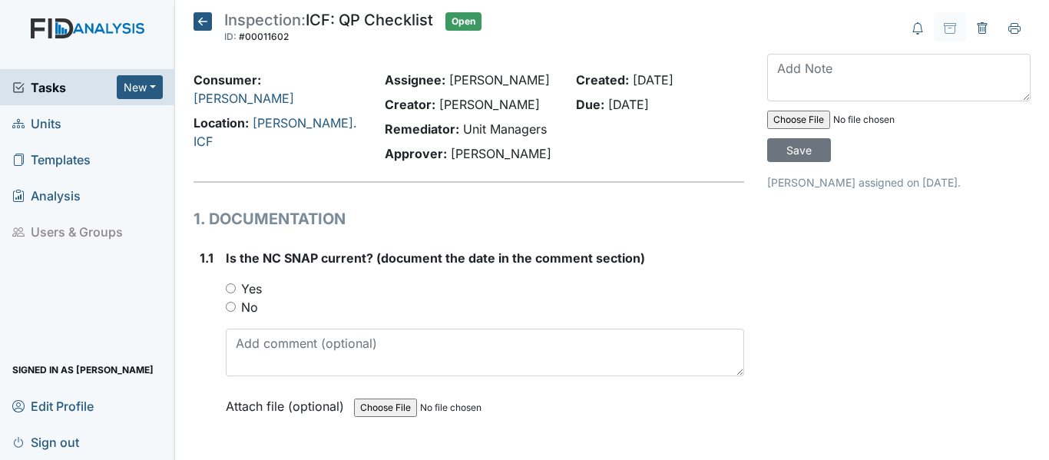
click at [227, 287] on input "Yes" at bounding box center [231, 288] width 10 height 10
radio input "true"
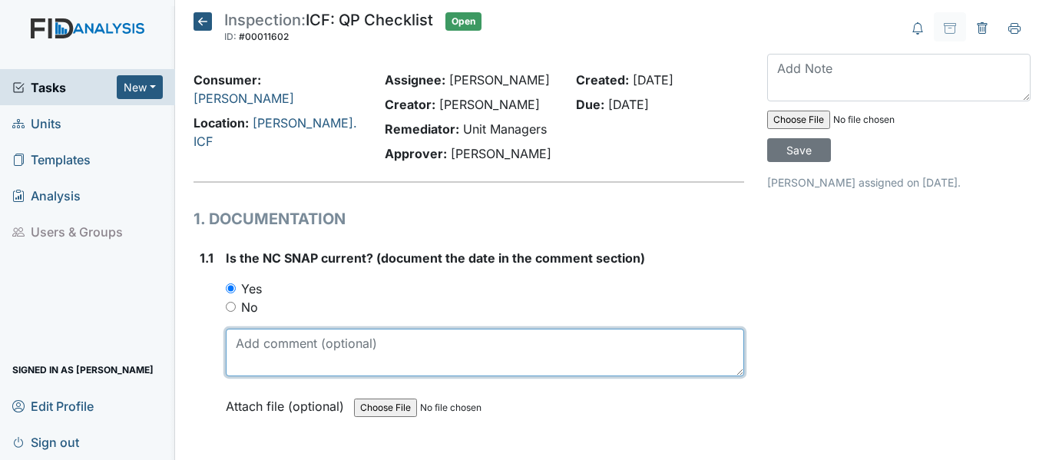
click at [276, 355] on textarea at bounding box center [485, 353] width 518 height 48
drag, startPoint x: 233, startPoint y: 347, endPoint x: 287, endPoint y: 345, distance: 54.6
click at [287, 345] on textarea "[DATE]" at bounding box center [485, 353] width 518 height 48
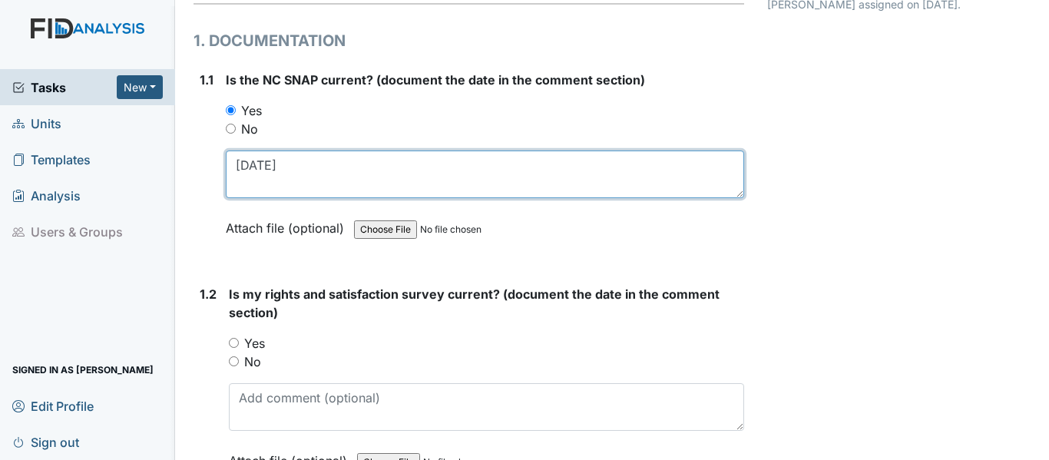
scroll to position [230, 0]
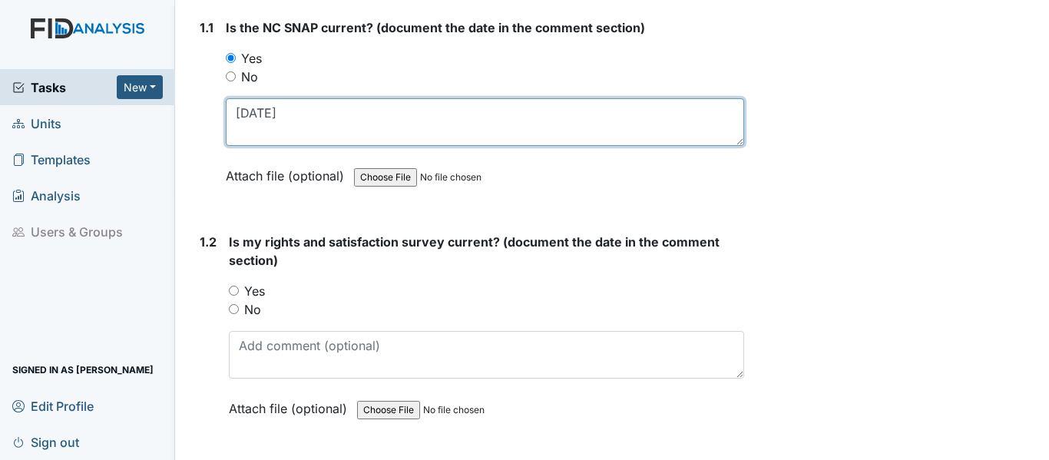
type textarea "[DATE]"
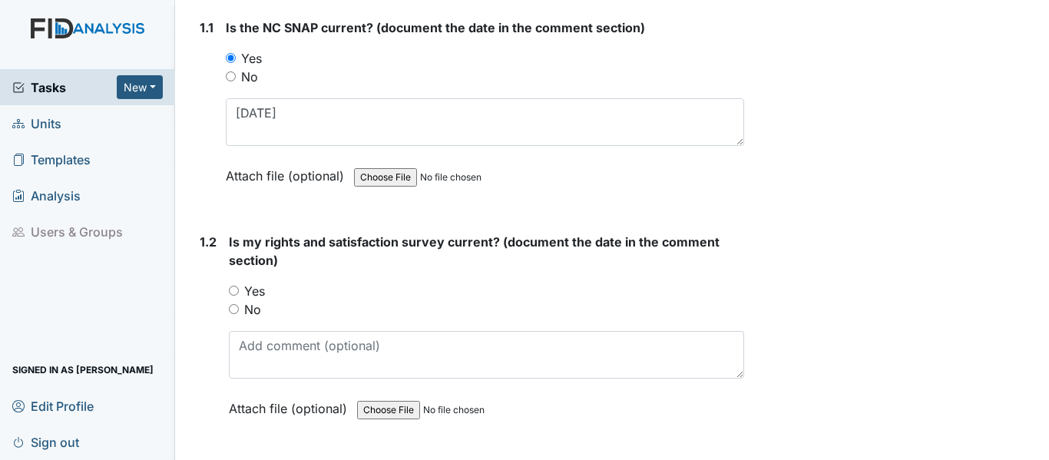
click at [236, 290] on input "Yes" at bounding box center [234, 291] width 10 height 10
radio input "true"
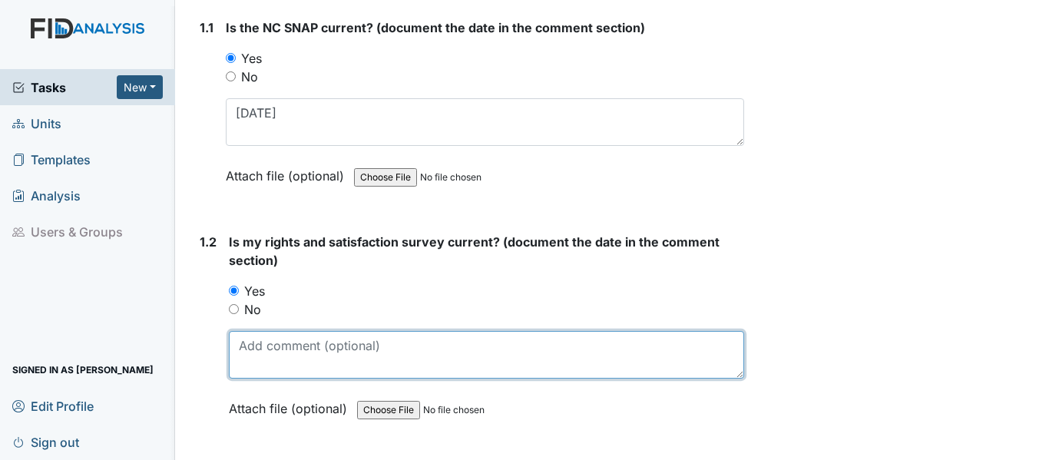
click at [294, 350] on textarea at bounding box center [486, 355] width 515 height 48
paste textarea "[DATE]"
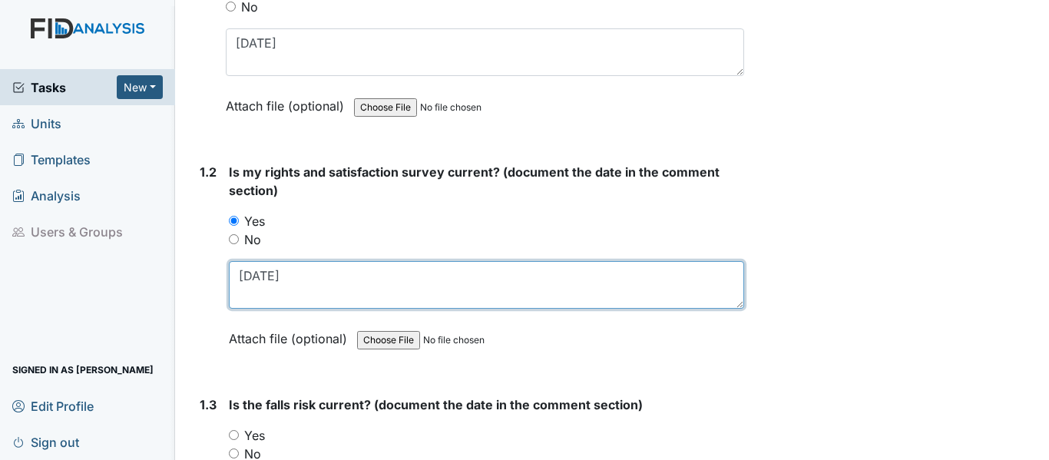
scroll to position [461, 0]
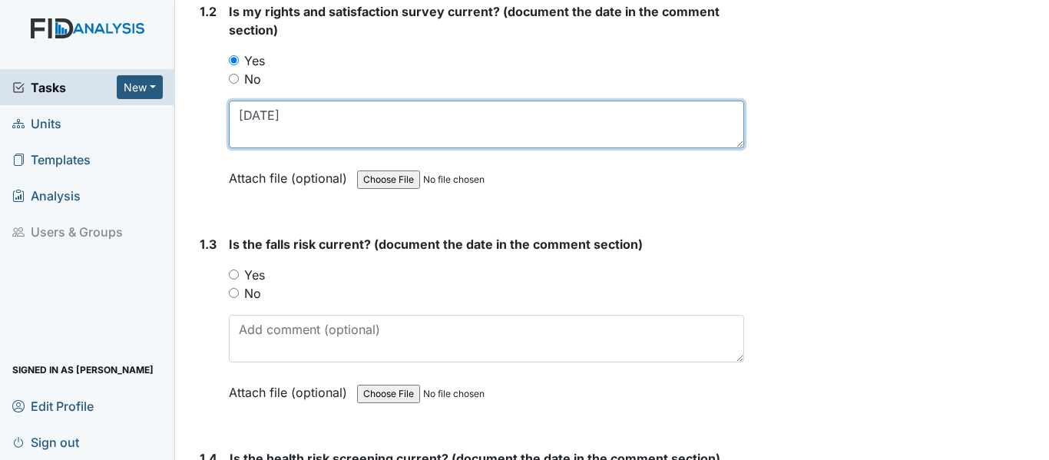
type textarea "[DATE]"
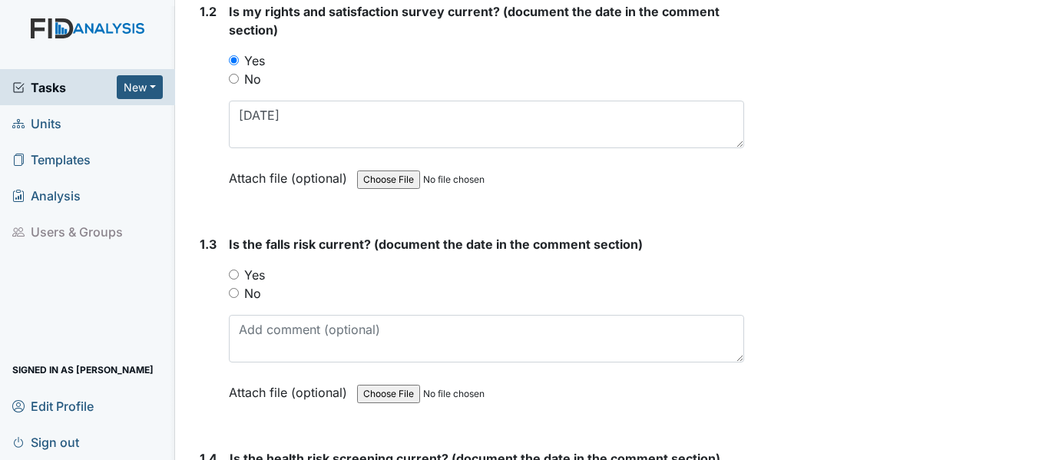
click at [234, 273] on input "Yes" at bounding box center [234, 275] width 10 height 10
radio input "true"
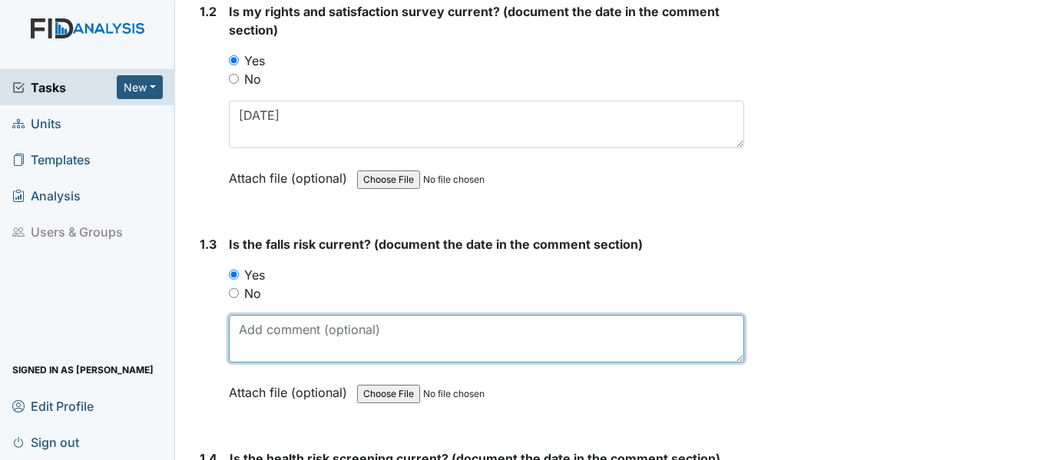
click at [296, 341] on textarea at bounding box center [486, 339] width 515 height 48
paste textarea "[DATE]"
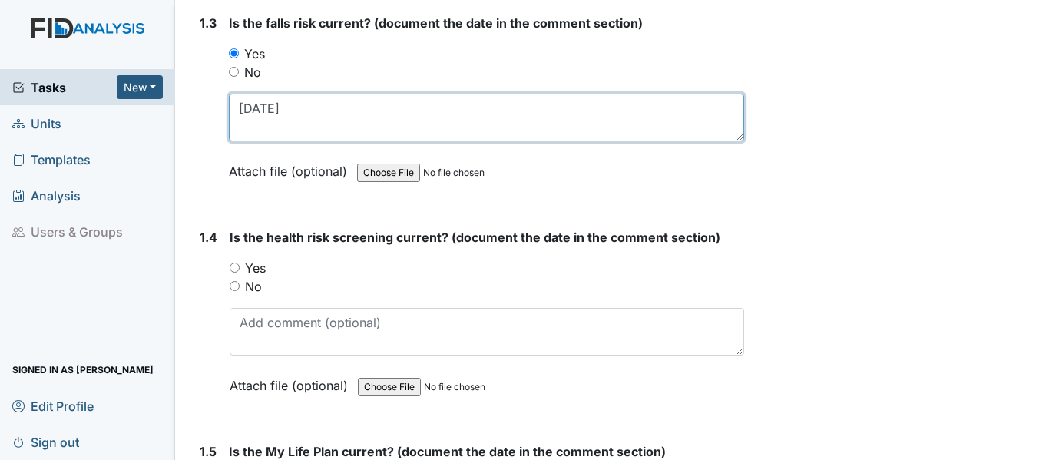
scroll to position [691, 0]
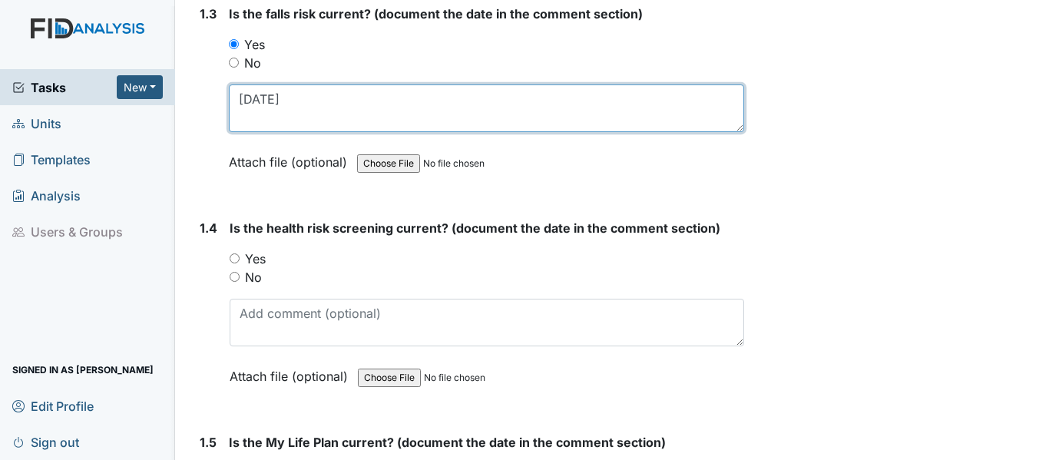
type textarea "[DATE]"
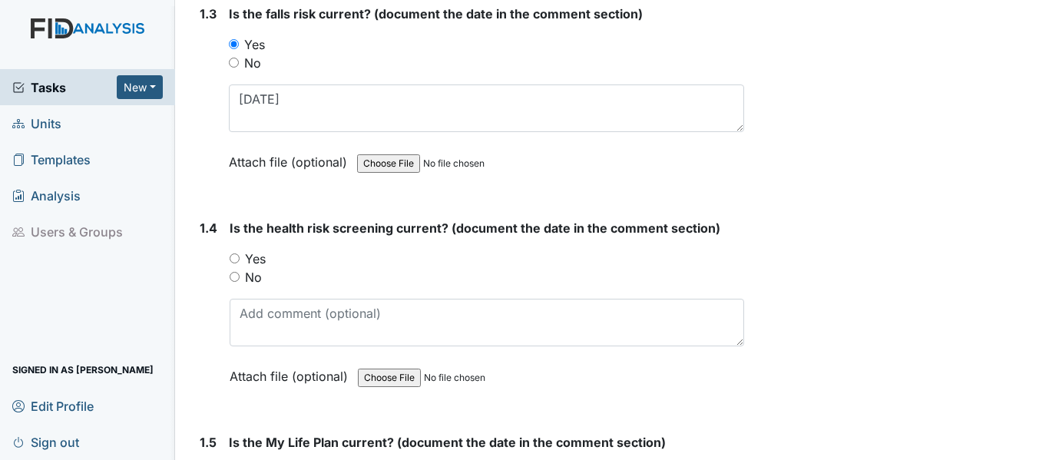
click at [233, 257] on input "Yes" at bounding box center [235, 258] width 10 height 10
radio input "true"
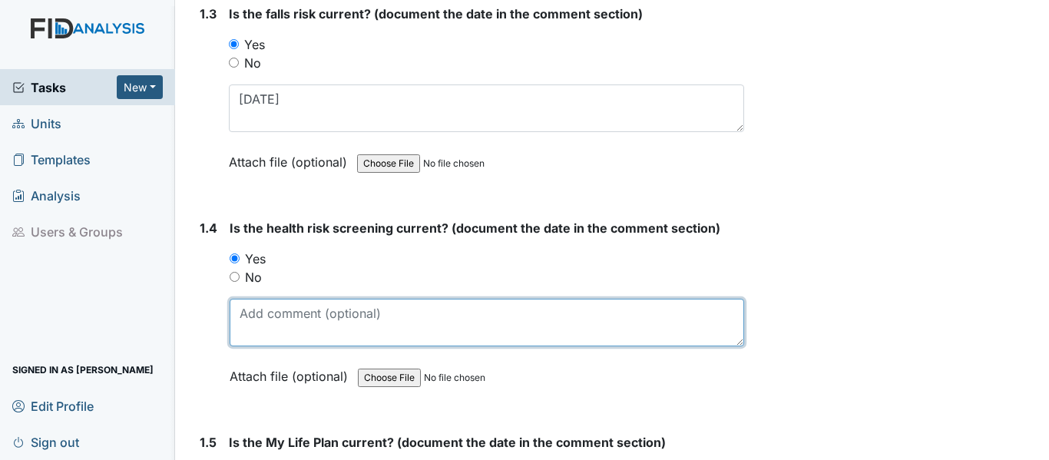
click at [312, 333] on textarea at bounding box center [487, 323] width 515 height 48
paste textarea "[DATE]"
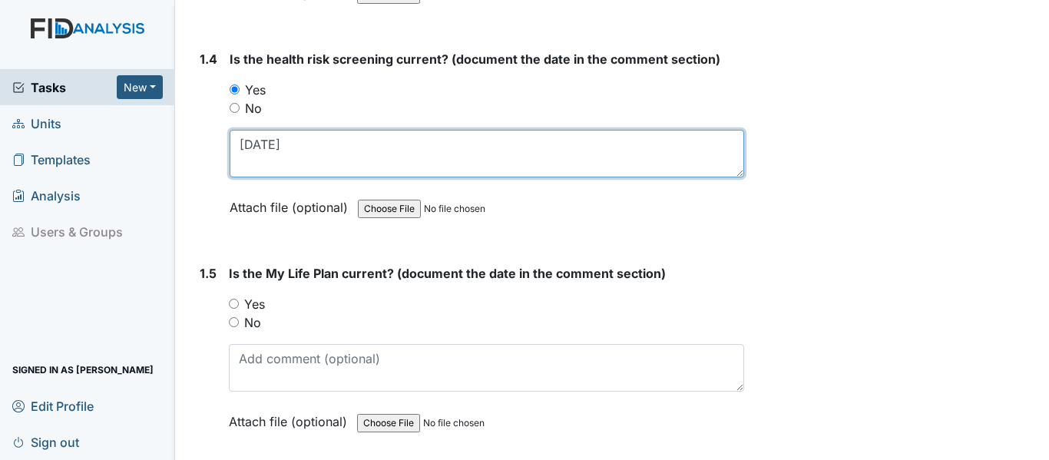
scroll to position [922, 0]
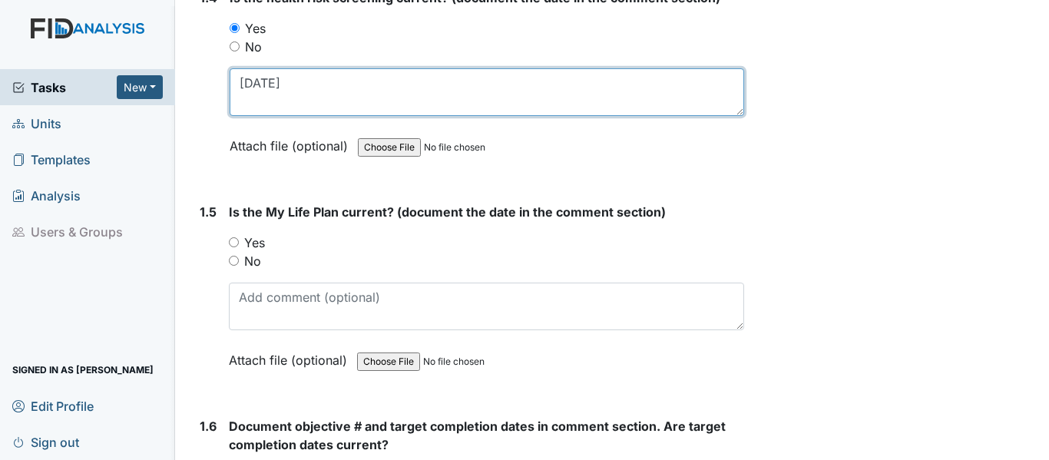
type textarea "[DATE]"
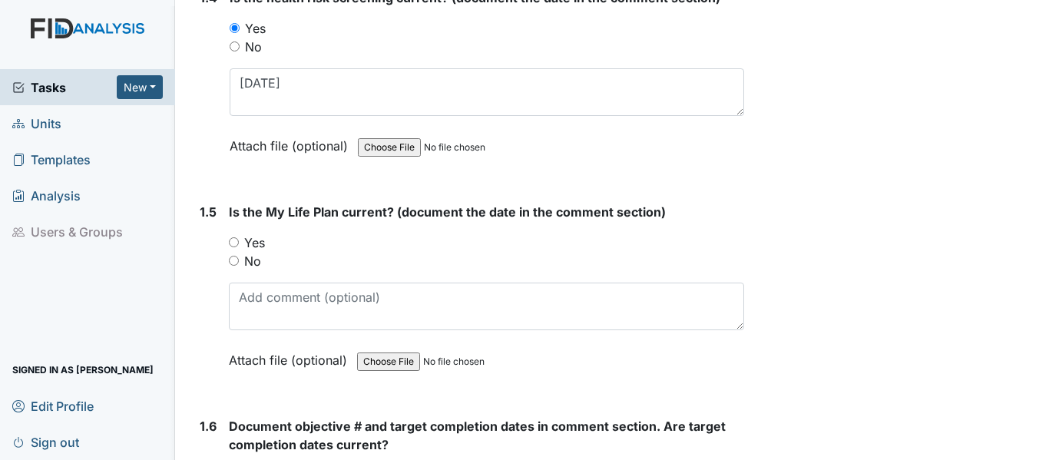
click at [236, 240] on input "Yes" at bounding box center [234, 242] width 10 height 10
radio input "true"
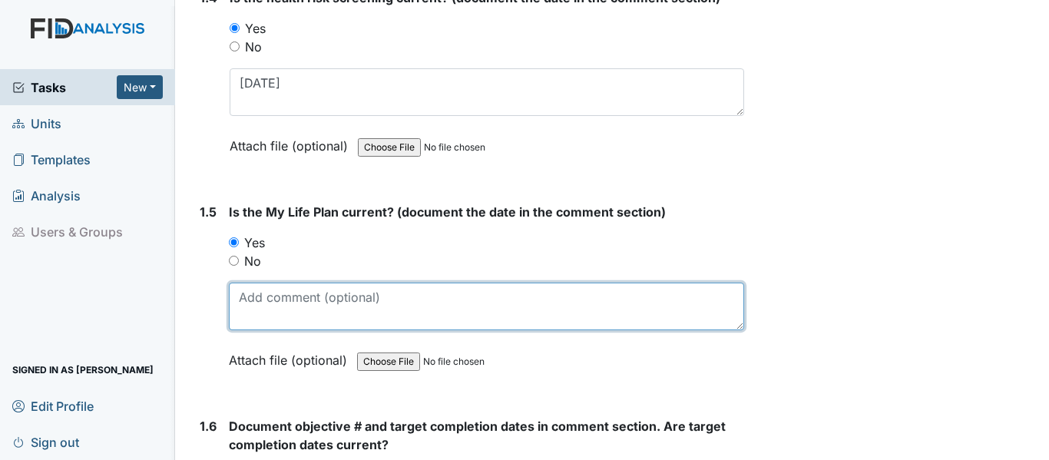
click at [277, 307] on textarea at bounding box center [486, 307] width 515 height 48
paste textarea "12/2/24"
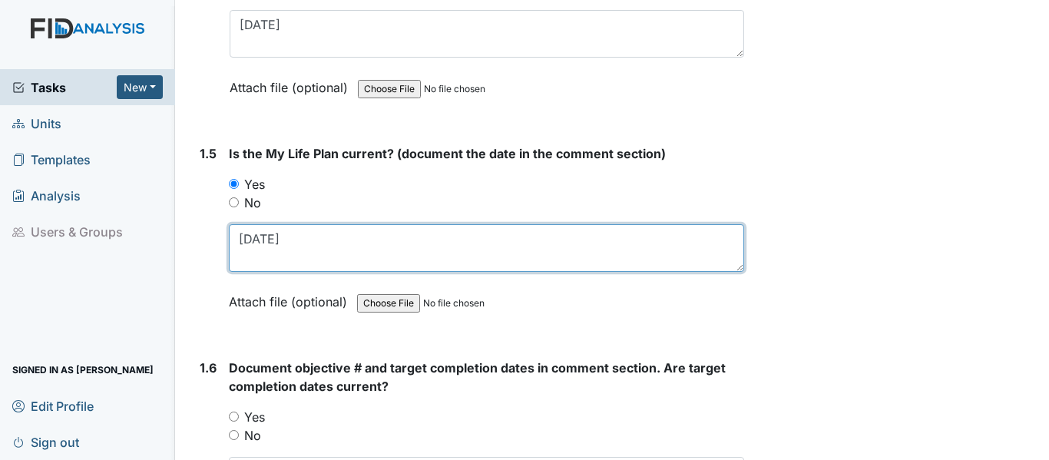
scroll to position [1152, 0]
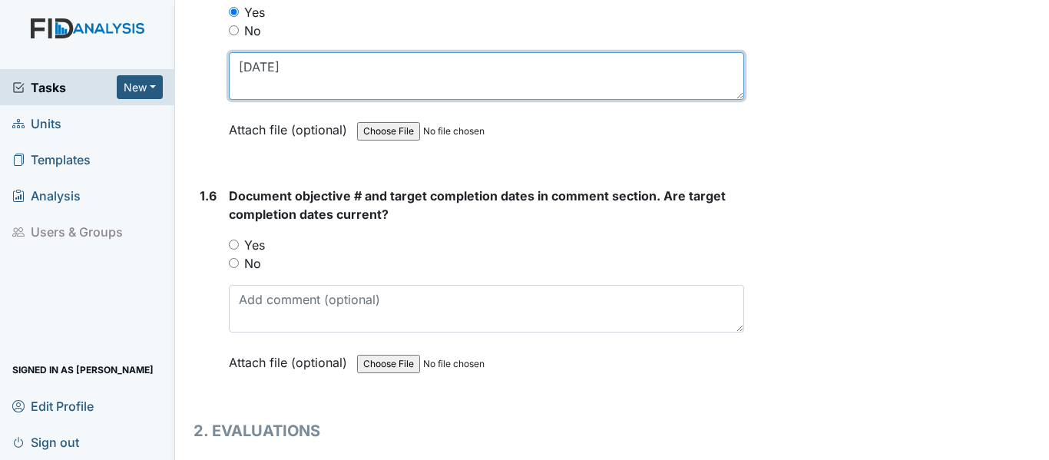
type textarea "12/2/24"
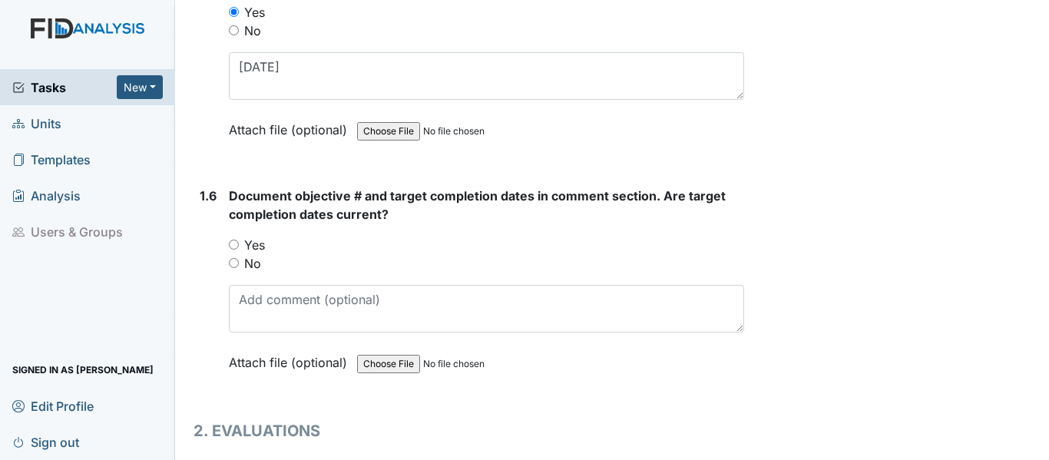
click at [239, 245] on div "Yes" at bounding box center [486, 245] width 515 height 18
click at [235, 243] on input "Yes" at bounding box center [234, 245] width 10 height 10
radio input "true"
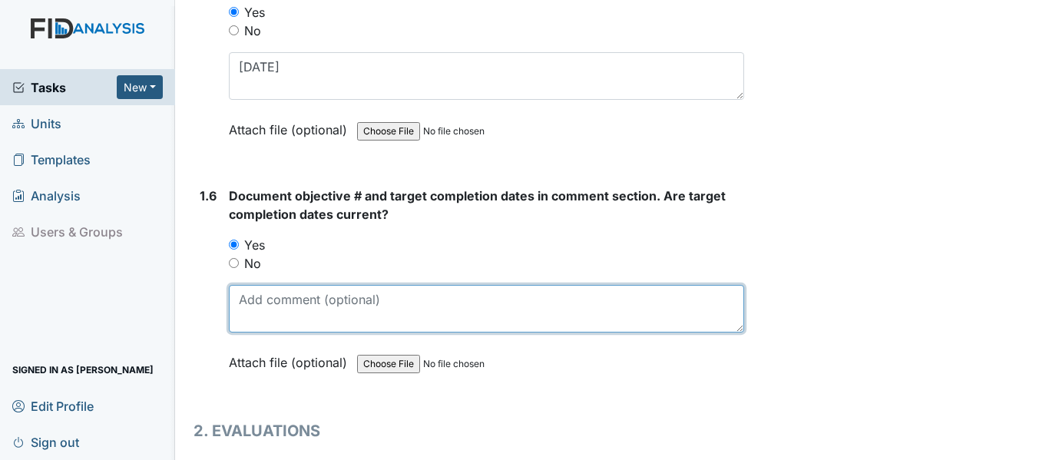
click at [318, 311] on textarea at bounding box center [486, 309] width 515 height 48
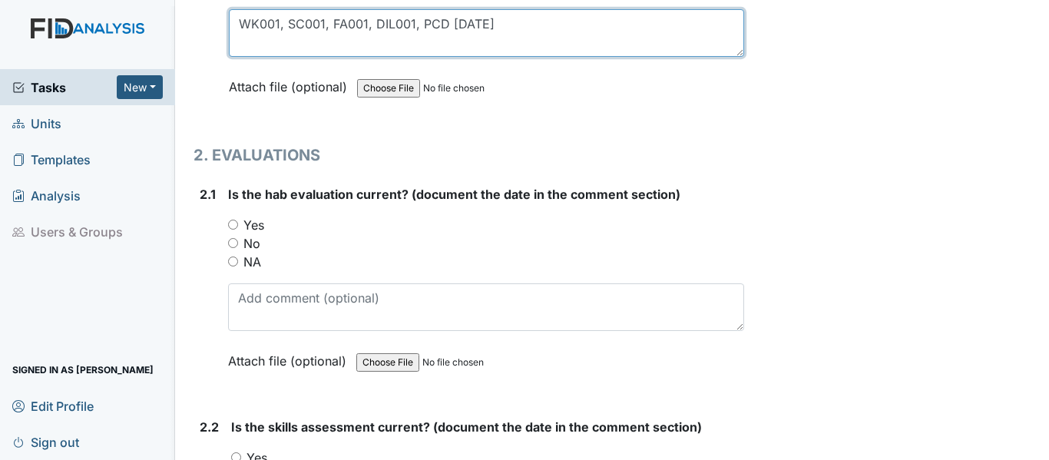
scroll to position [1459, 0]
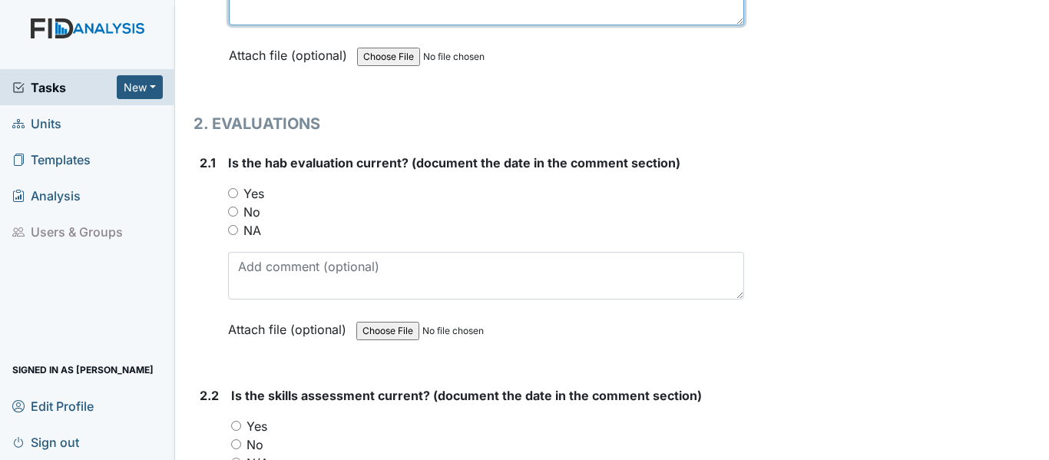
type textarea "WK001, SC001, FA001, DIL001, PCD 11/26/25"
click at [231, 194] on input "Yes" at bounding box center [233, 193] width 10 height 10
radio input "true"
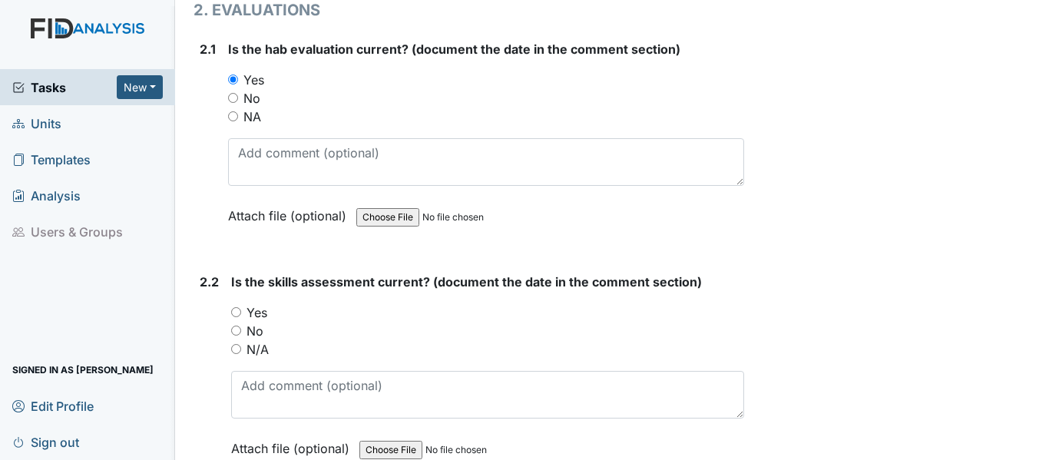
scroll to position [1613, 0]
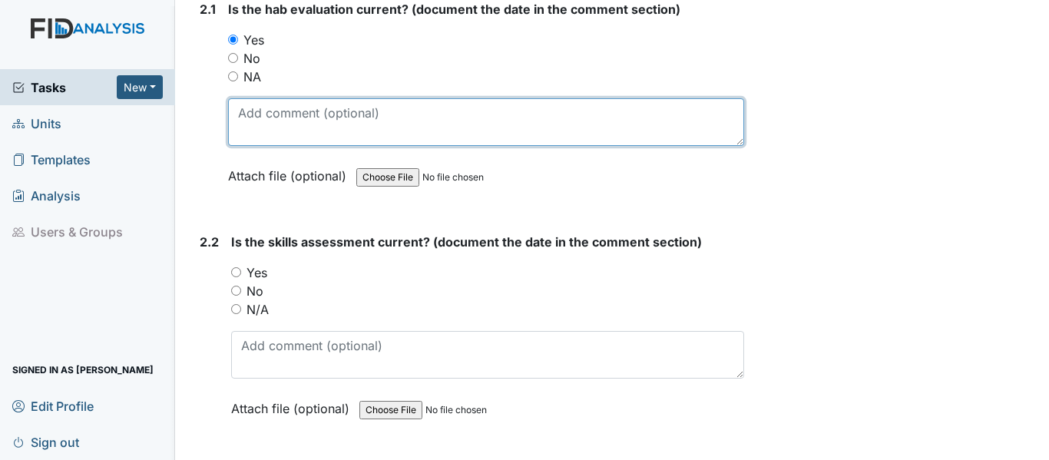
click at [275, 124] on textarea at bounding box center [486, 122] width 516 height 48
paste textarea "12/2/24"
type textarea "12/2/24"
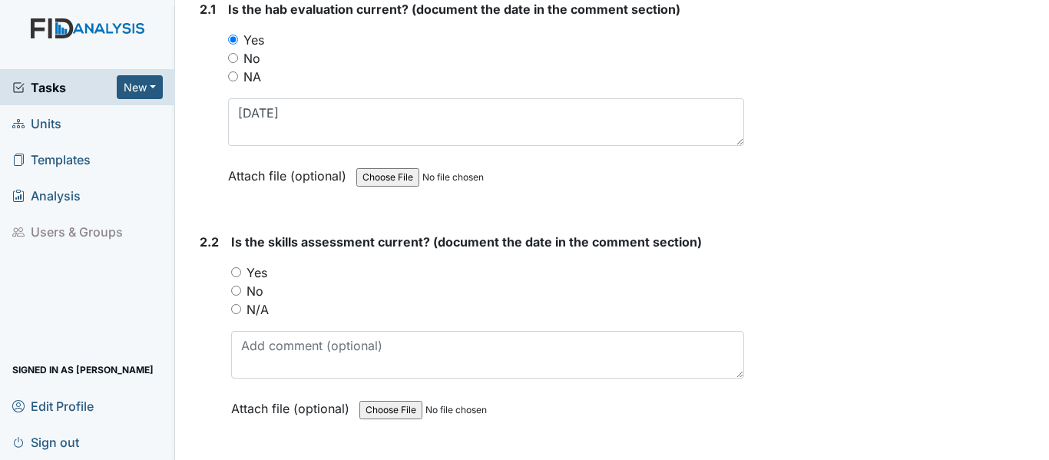
click at [237, 276] on input "Yes" at bounding box center [236, 272] width 10 height 10
radio input "true"
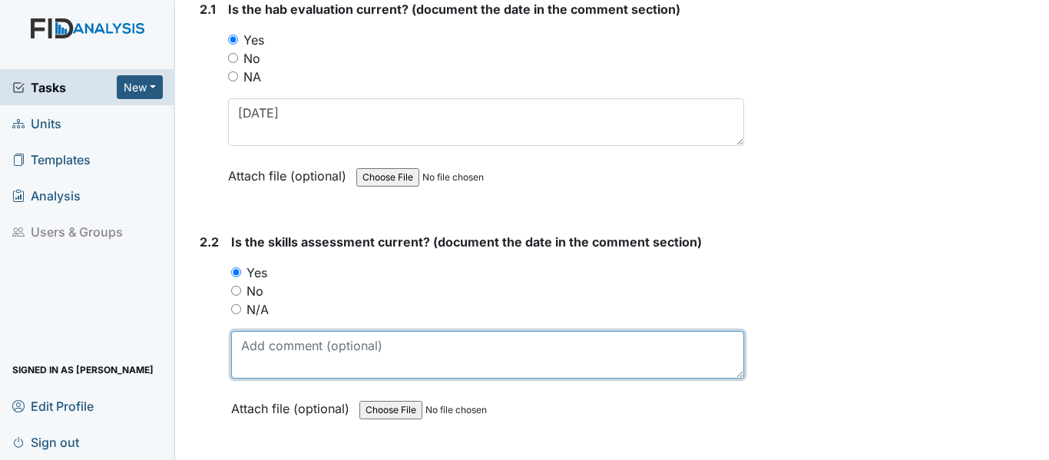
click at [263, 352] on textarea at bounding box center [487, 355] width 513 height 48
paste textarea "12/2/24"
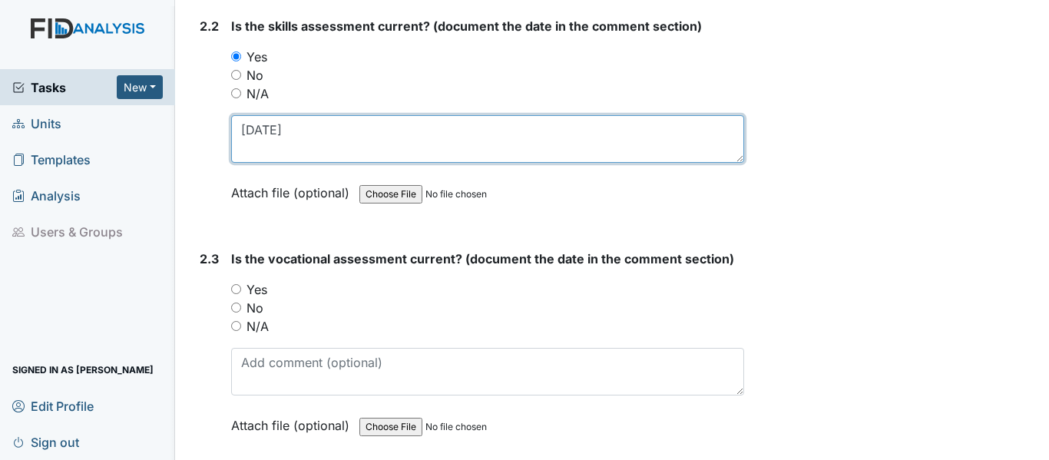
scroll to position [1843, 0]
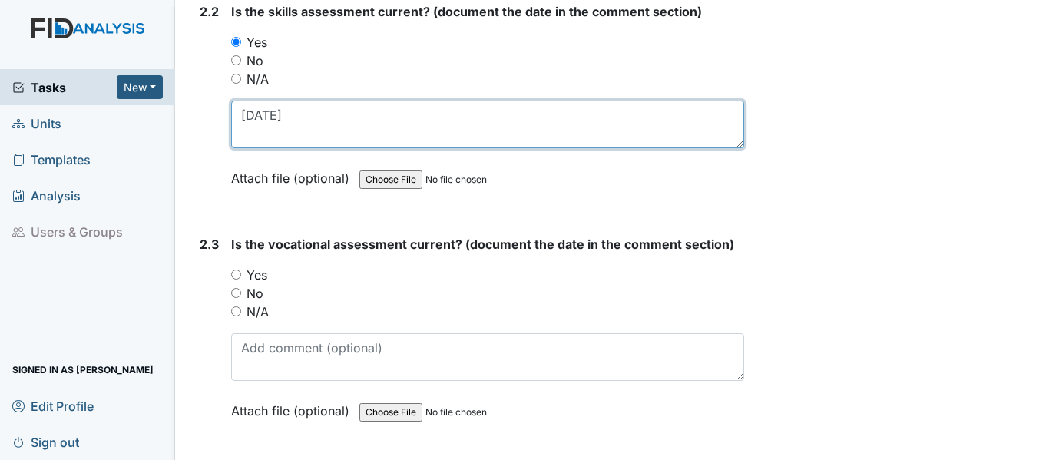
type textarea "12/2/24"
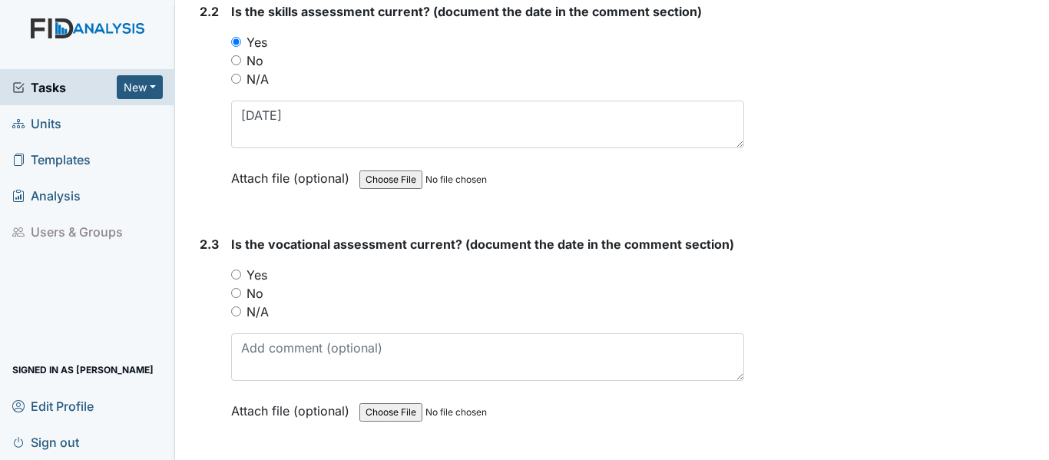
click at [240, 273] on input "Yes" at bounding box center [236, 275] width 10 height 10
radio input "true"
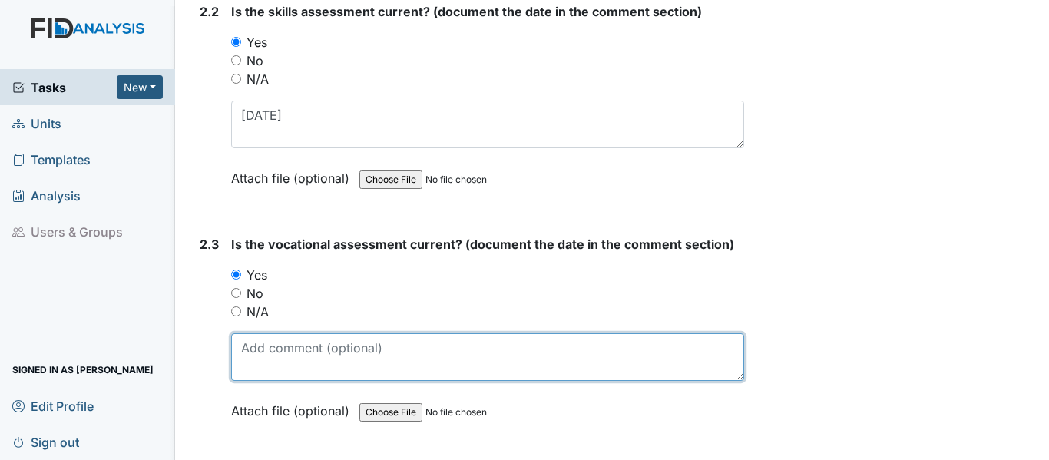
click at [270, 360] on textarea at bounding box center [487, 357] width 513 height 48
paste textarea "12/2/24"
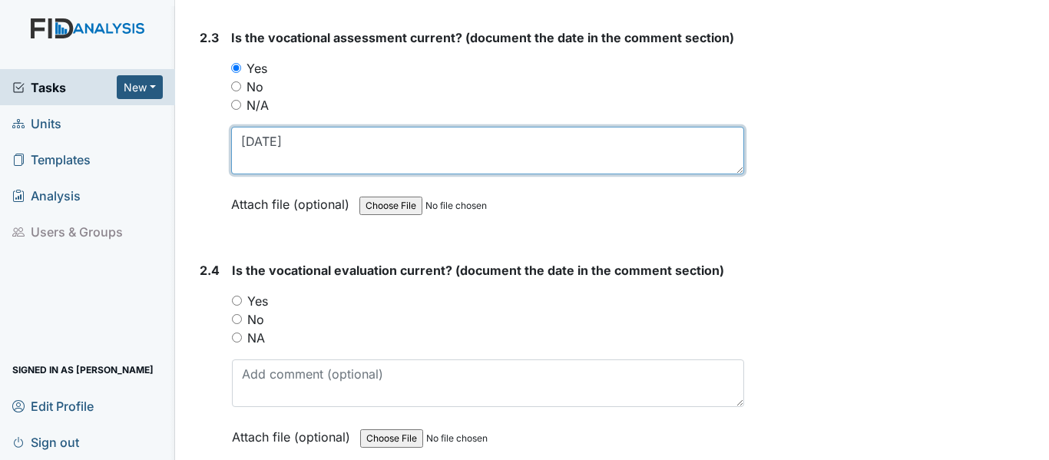
scroll to position [2074, 0]
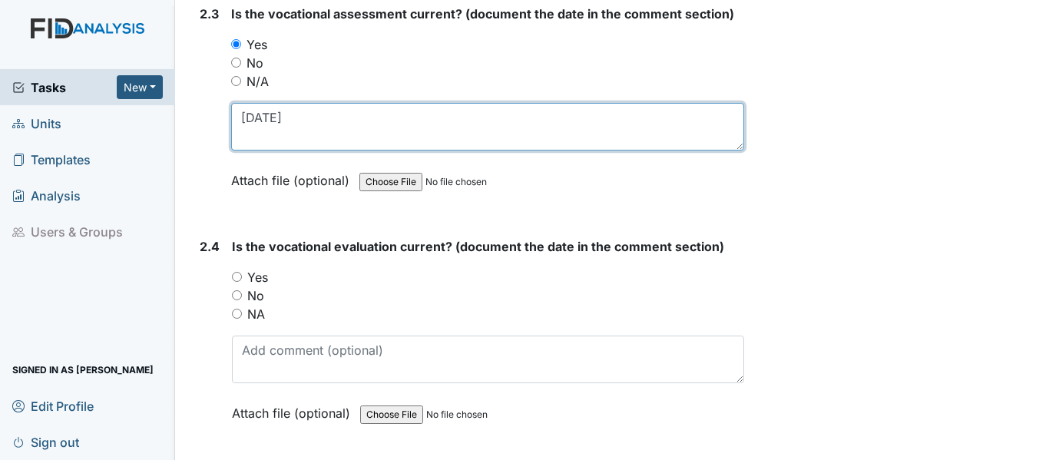
type textarea "12/2/24"
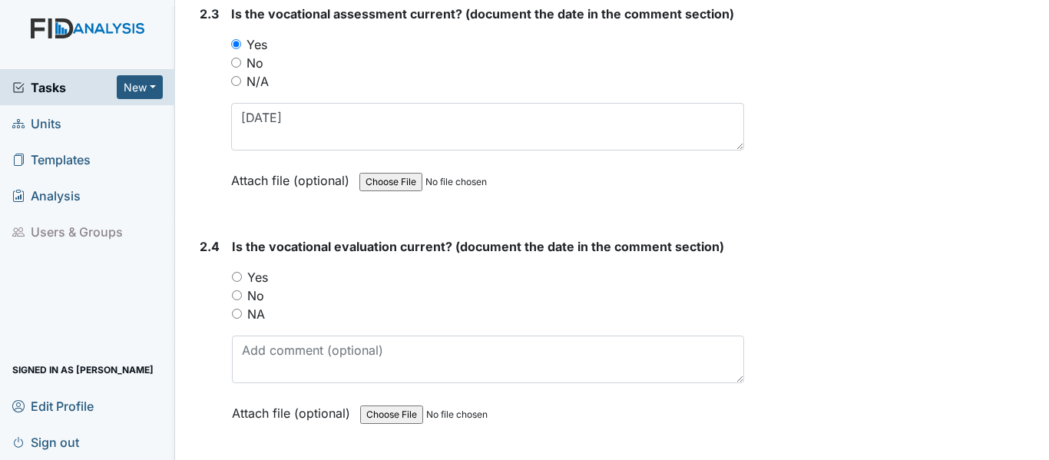
click at [237, 274] on input "Yes" at bounding box center [237, 277] width 10 height 10
radio input "true"
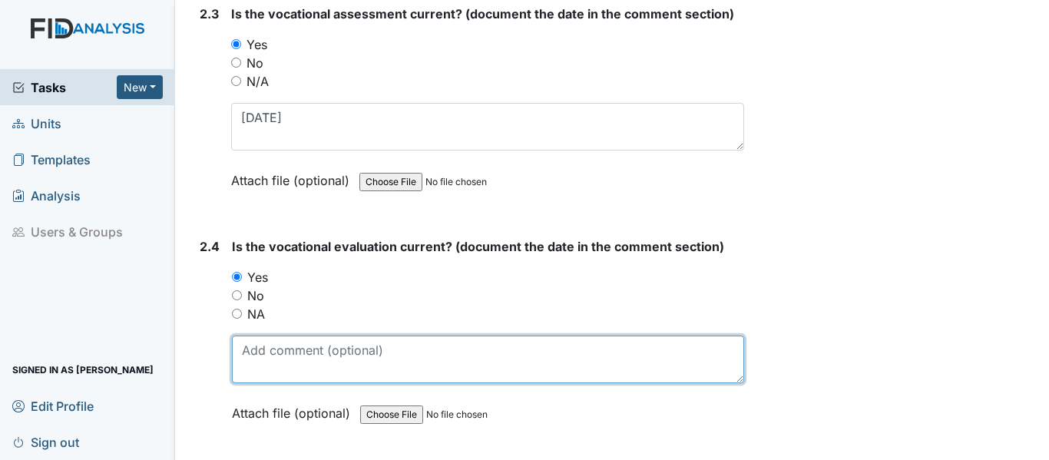
click at [288, 362] on textarea at bounding box center [488, 360] width 512 height 48
paste textarea "12/2/24"
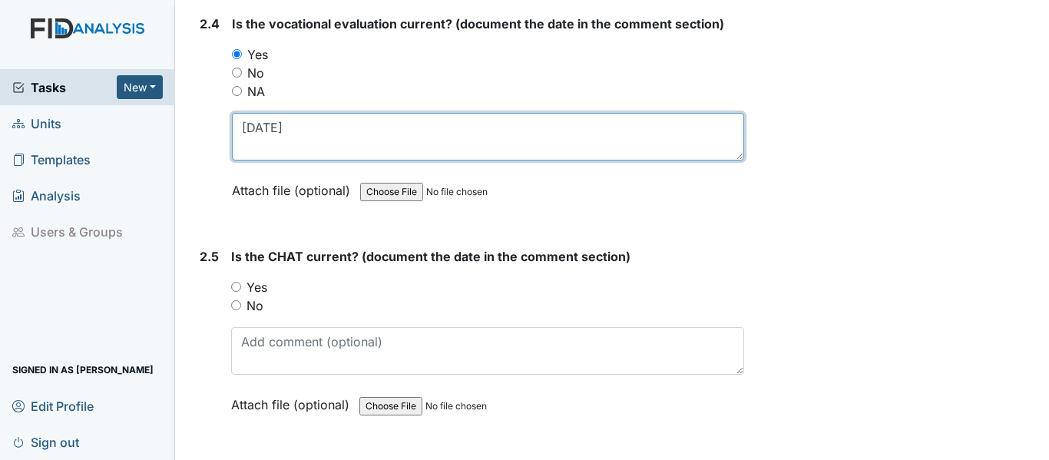
scroll to position [2304, 0]
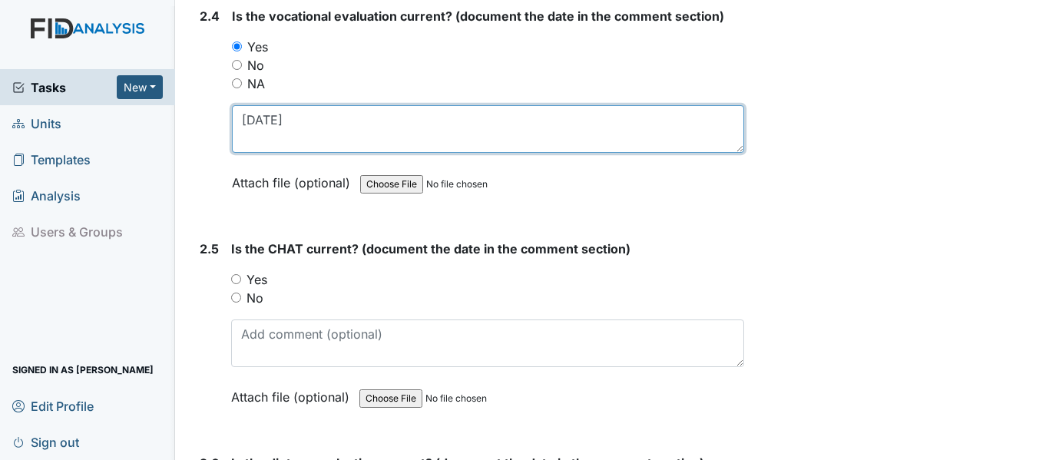
type textarea "12/2/24"
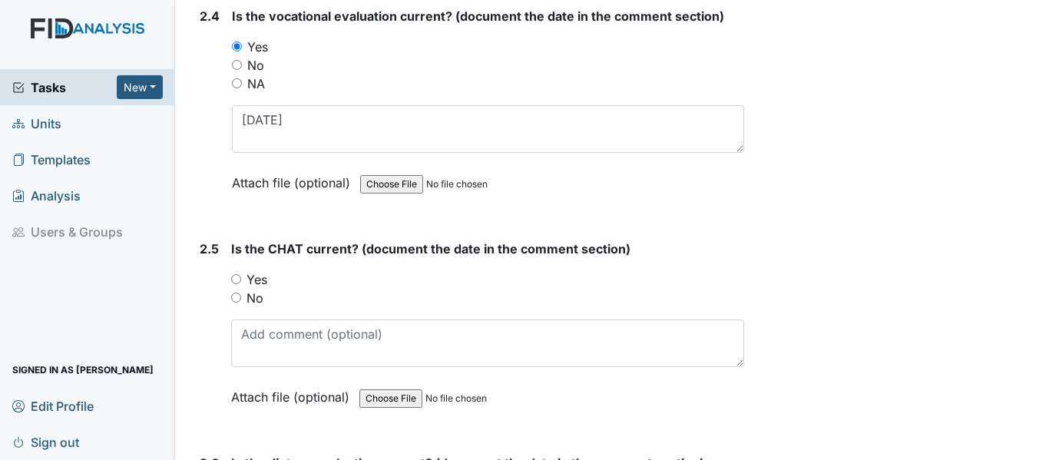
click at [233, 276] on input "Yes" at bounding box center [236, 279] width 10 height 10
radio input "true"
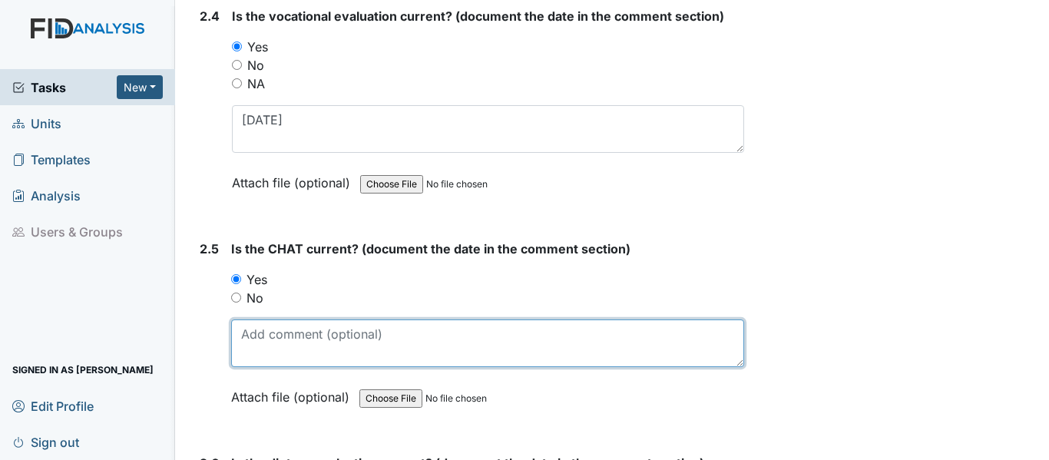
click at [301, 336] on textarea at bounding box center [487, 343] width 513 height 48
paste textarea "12/2/24"
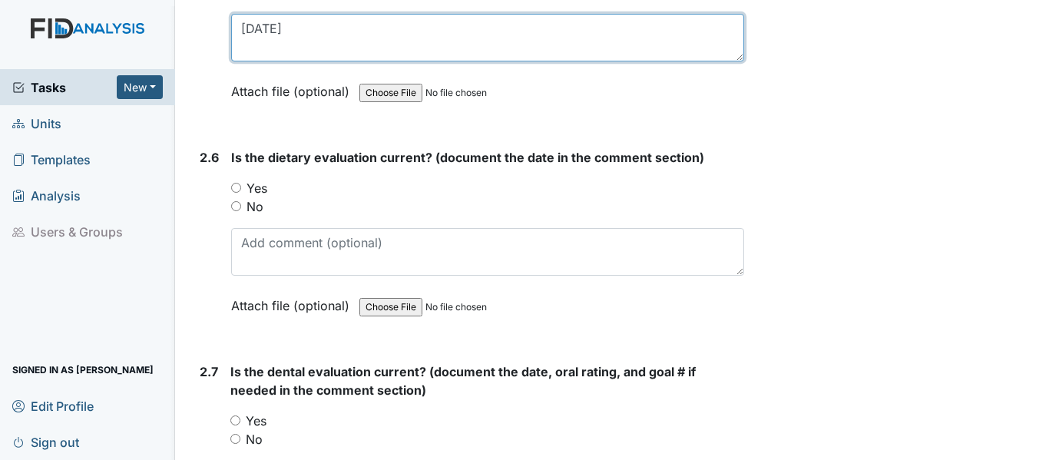
scroll to position [2611, 0]
type textarea "12/2/24"
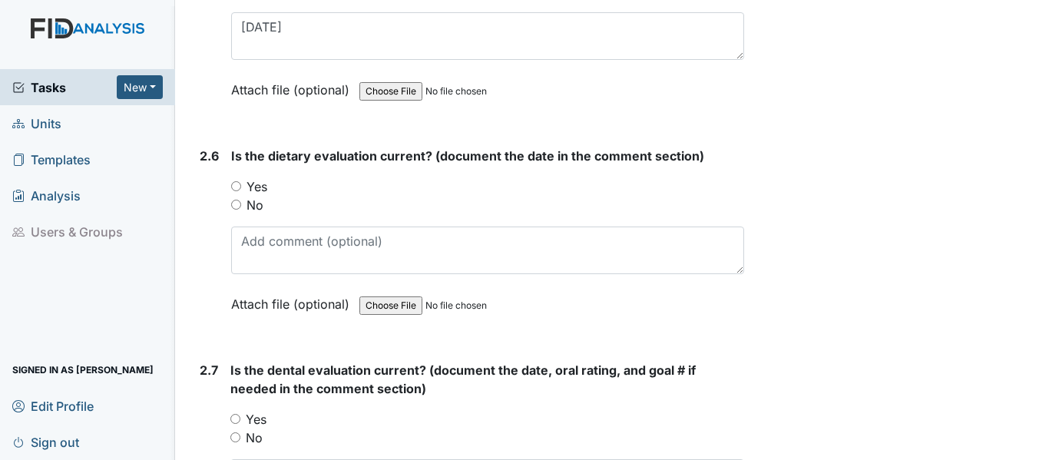
click at [233, 186] on input "Yes" at bounding box center [236, 186] width 10 height 10
radio input "true"
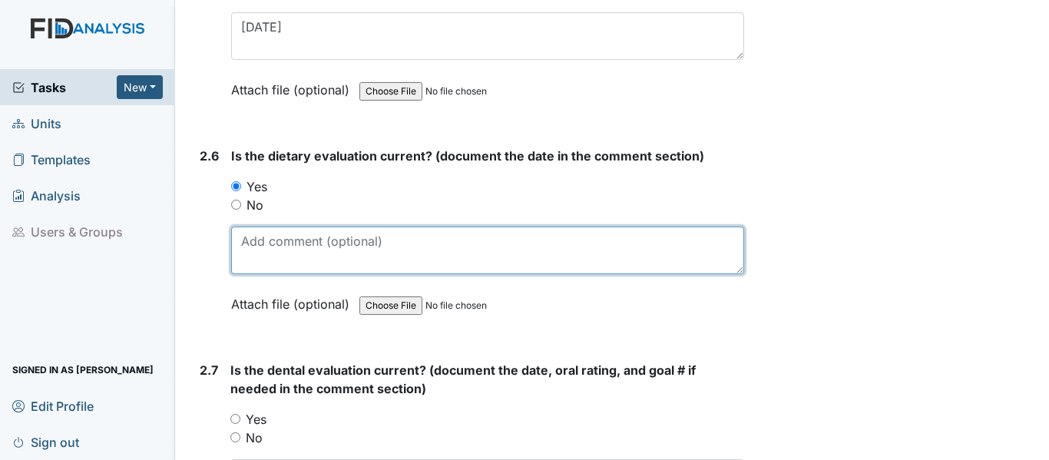
click at [270, 237] on textarea at bounding box center [487, 251] width 513 height 48
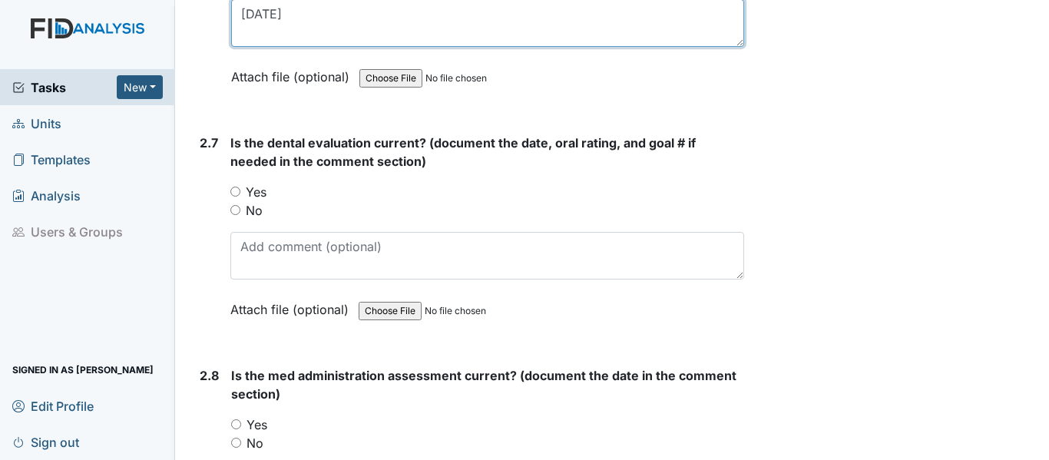
scroll to position [2842, 0]
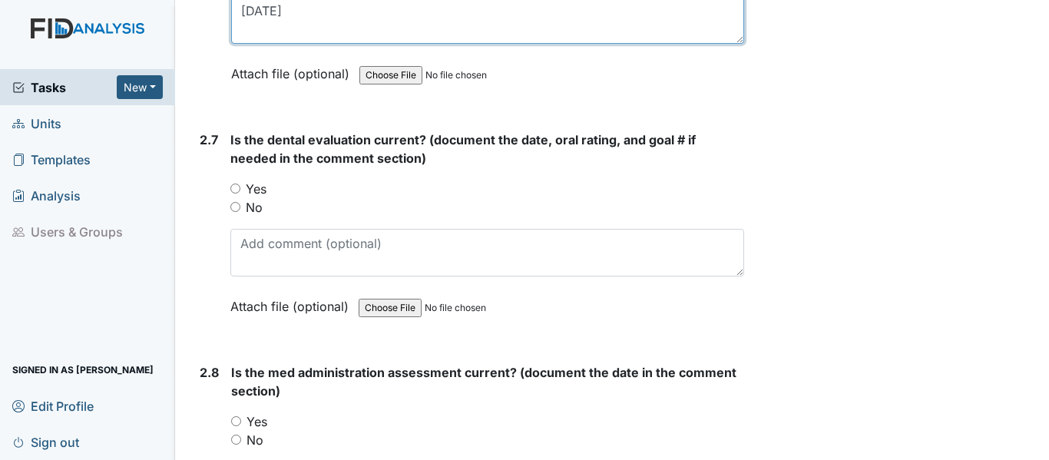
type textarea "[DATE]"
click at [241, 190] on div "Yes" at bounding box center [487, 189] width 514 height 18
click at [233, 188] on input "Yes" at bounding box center [235, 189] width 10 height 10
radio input "true"
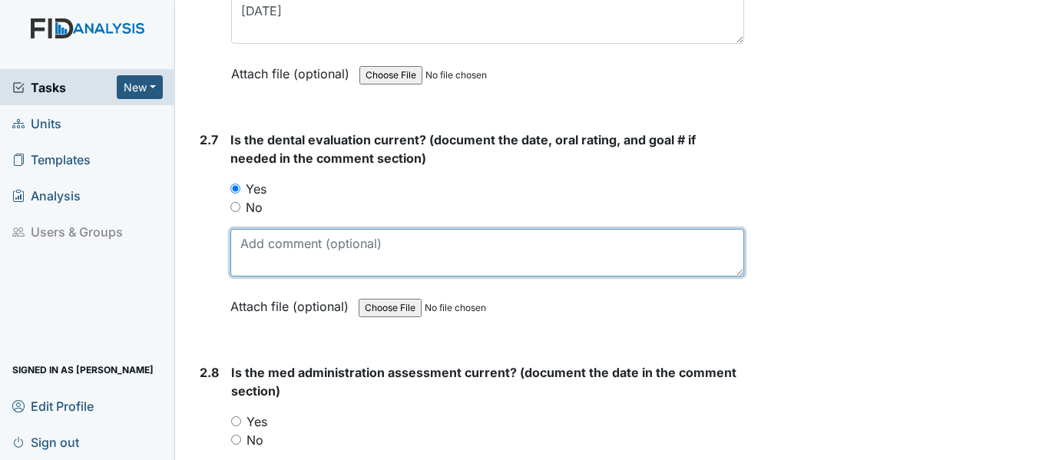
click at [303, 266] on textarea at bounding box center [487, 253] width 514 height 48
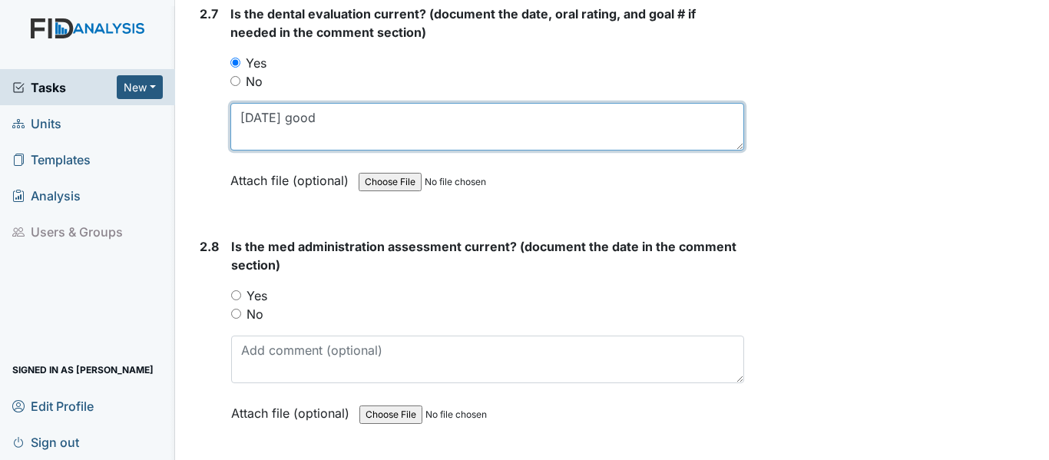
scroll to position [2995, 0]
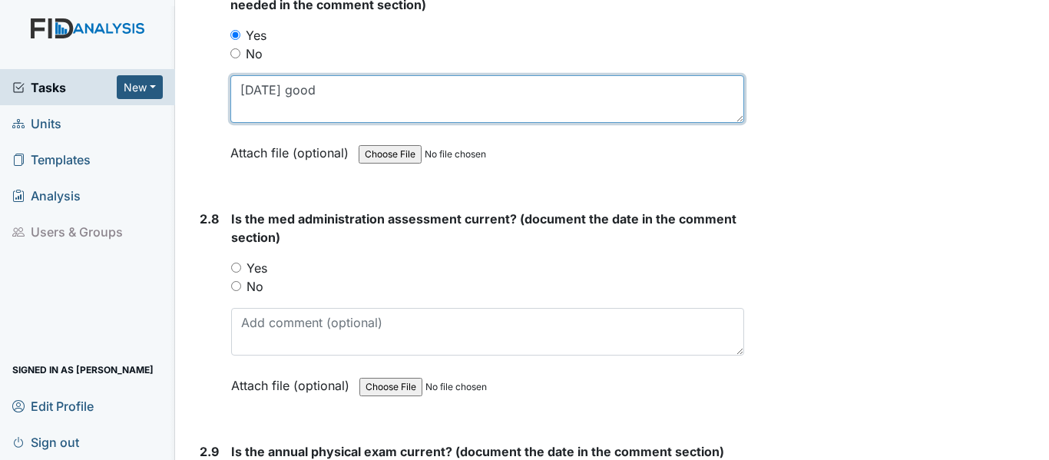
type textarea "3/12/25 good"
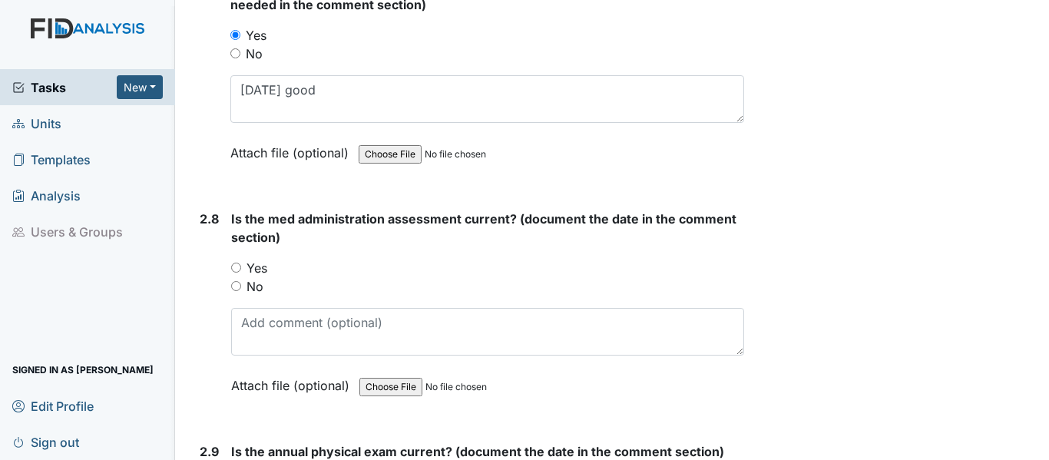
click at [234, 266] on input "Yes" at bounding box center [236, 268] width 10 height 10
radio input "true"
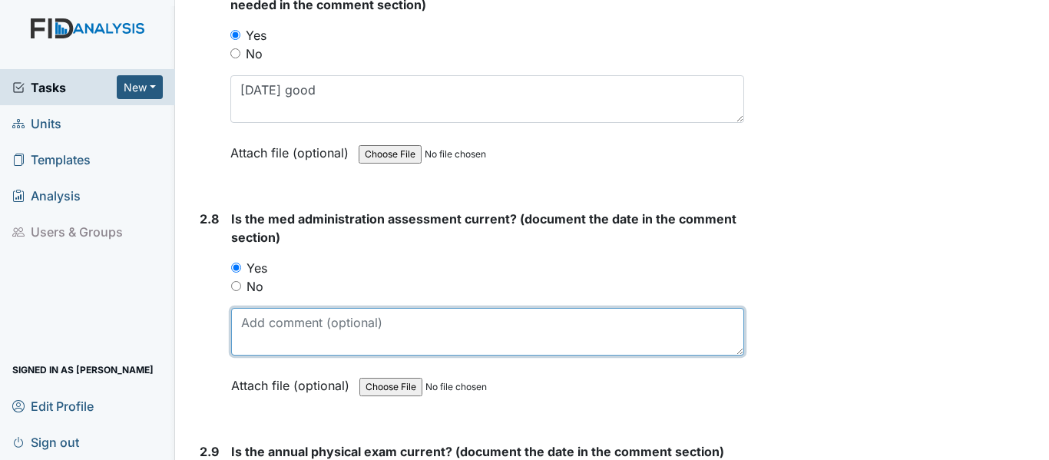
click at [266, 323] on textarea at bounding box center [487, 332] width 513 height 48
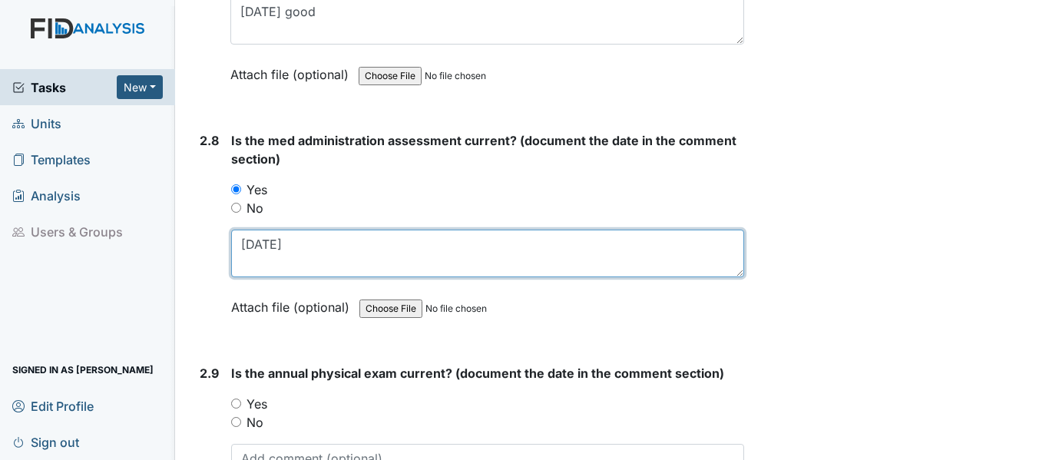
scroll to position [3149, 0]
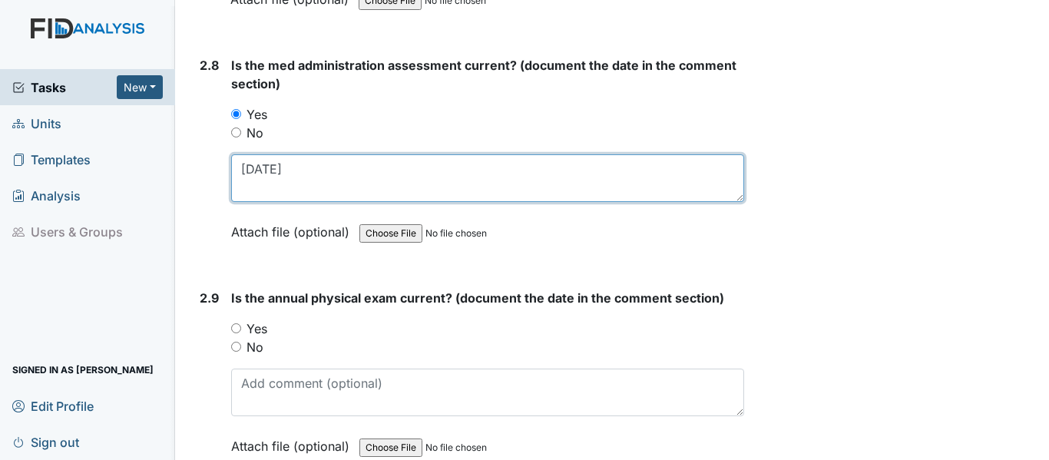
type textarea "2/27/25"
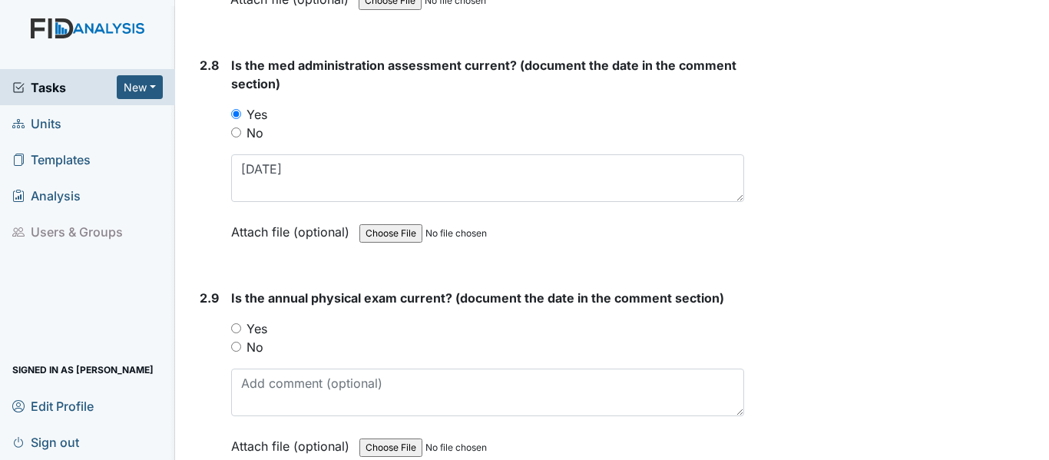
click at [234, 329] on input "Yes" at bounding box center [236, 328] width 10 height 10
radio input "true"
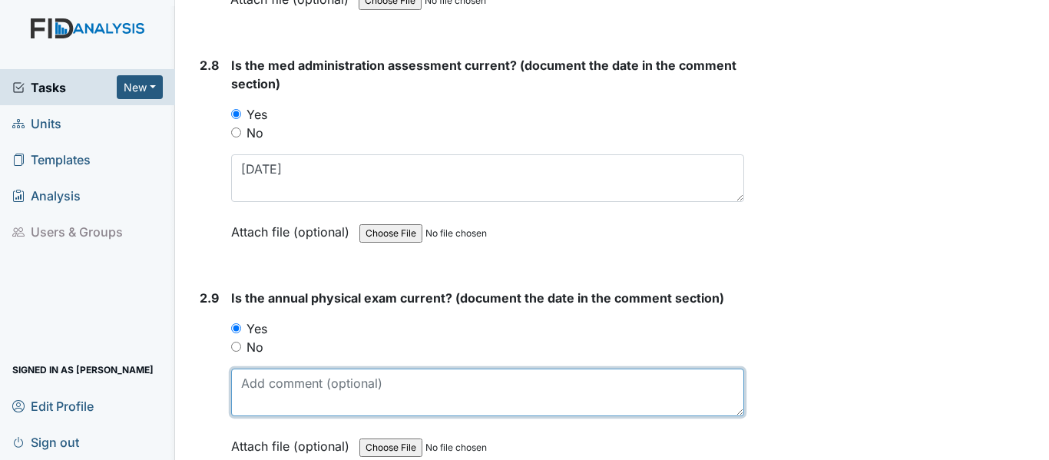
click at [296, 392] on textarea at bounding box center [487, 393] width 513 height 48
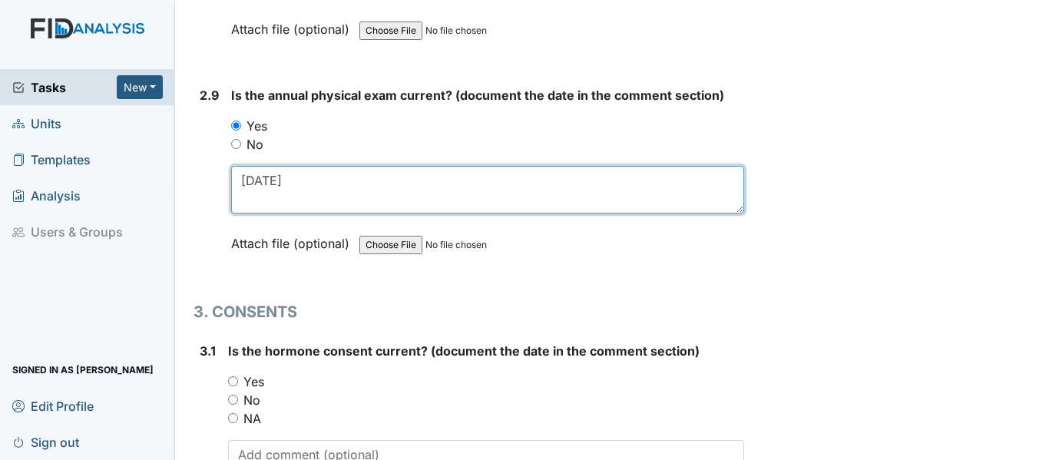
scroll to position [3379, 0]
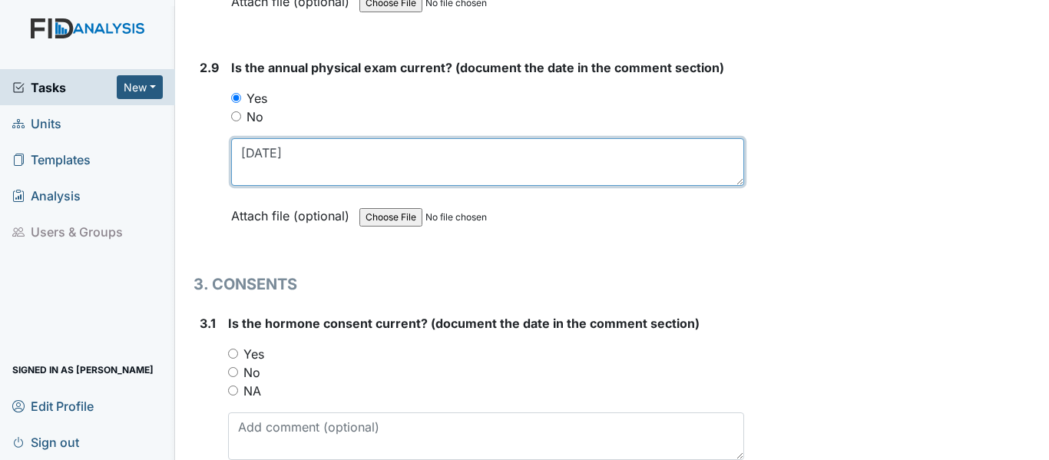
type textarea "12/20/24"
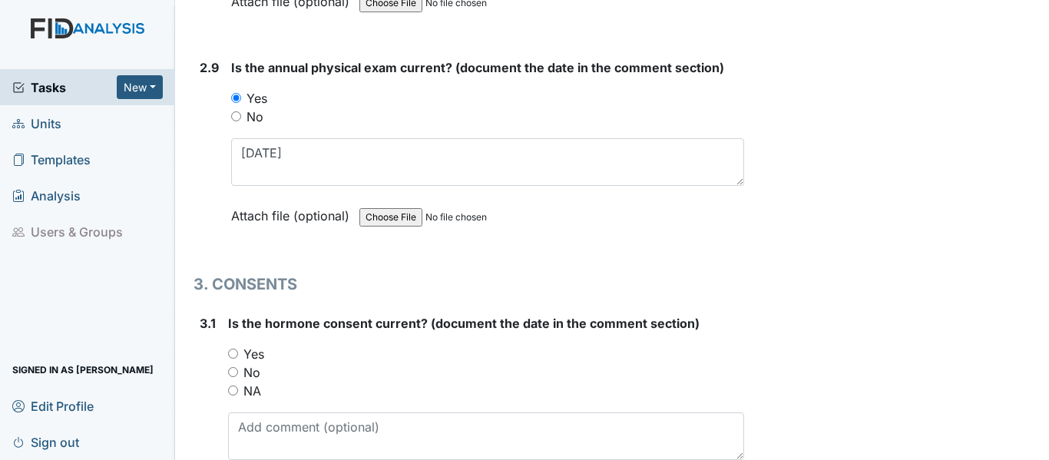
click at [231, 386] on input "NA" at bounding box center [233, 391] width 10 height 10
radio input "true"
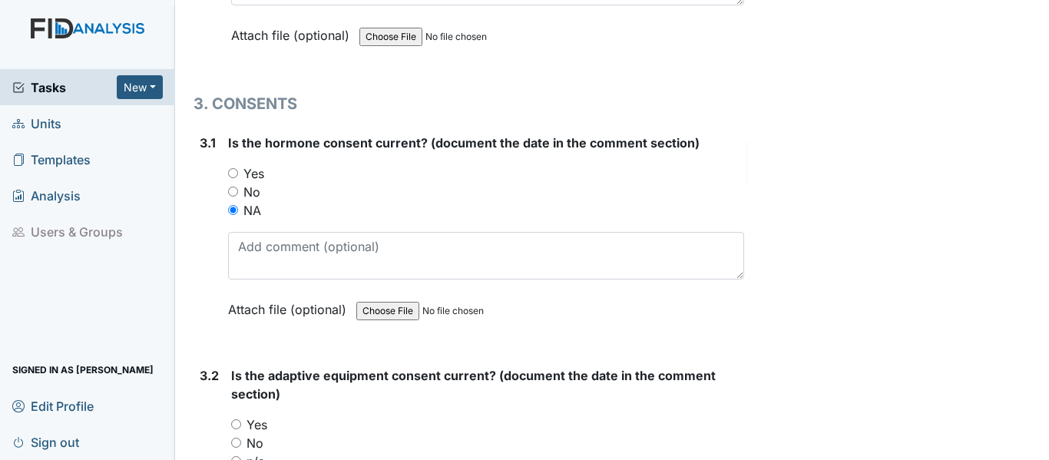
scroll to position [3610, 0]
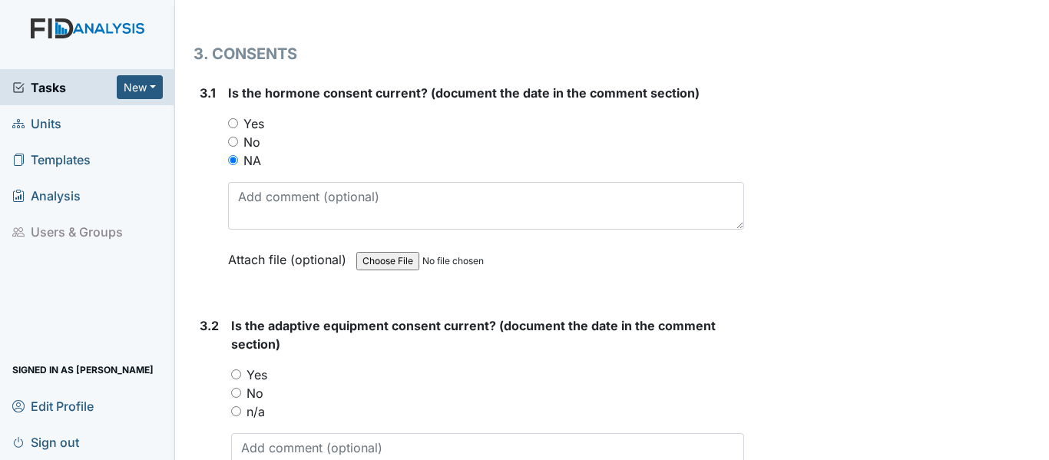
click at [236, 376] on input "Yes" at bounding box center [236, 374] width 10 height 10
radio input "true"
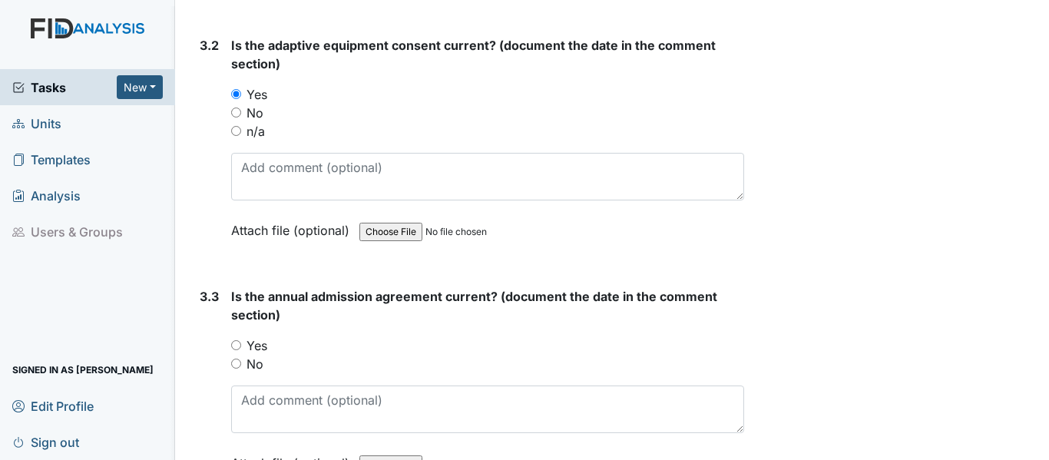
scroll to position [3917, 0]
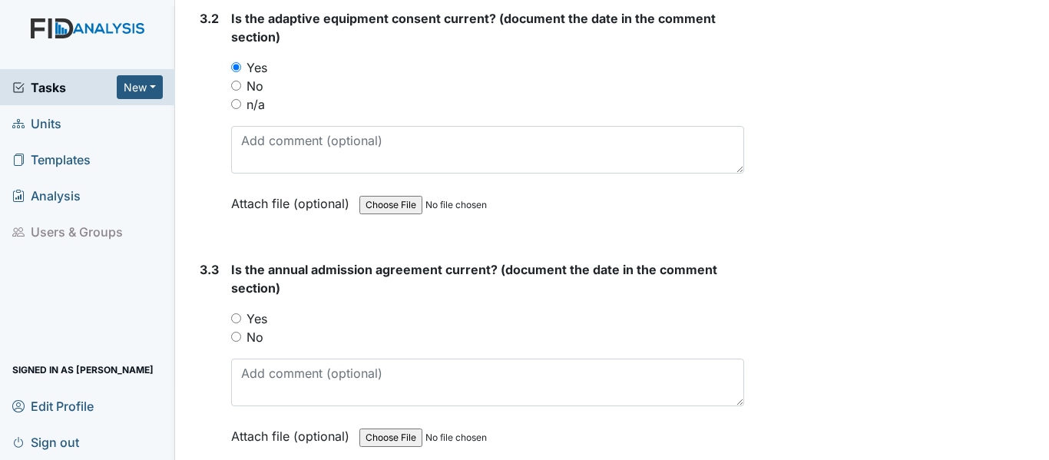
click at [235, 103] on input "n/a" at bounding box center [236, 104] width 10 height 10
radio input "true"
click at [237, 316] on input "Yes" at bounding box center [236, 318] width 10 height 10
radio input "true"
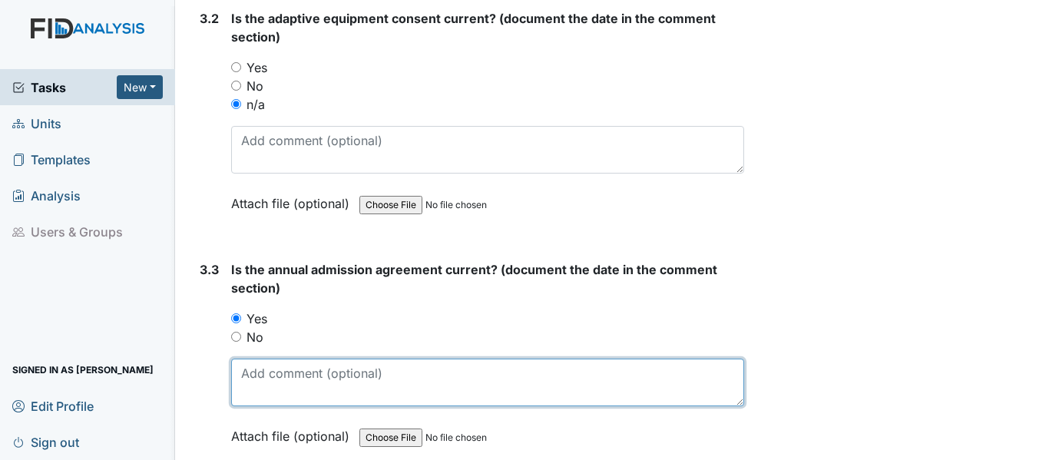
click at [310, 386] on textarea at bounding box center [487, 383] width 513 height 48
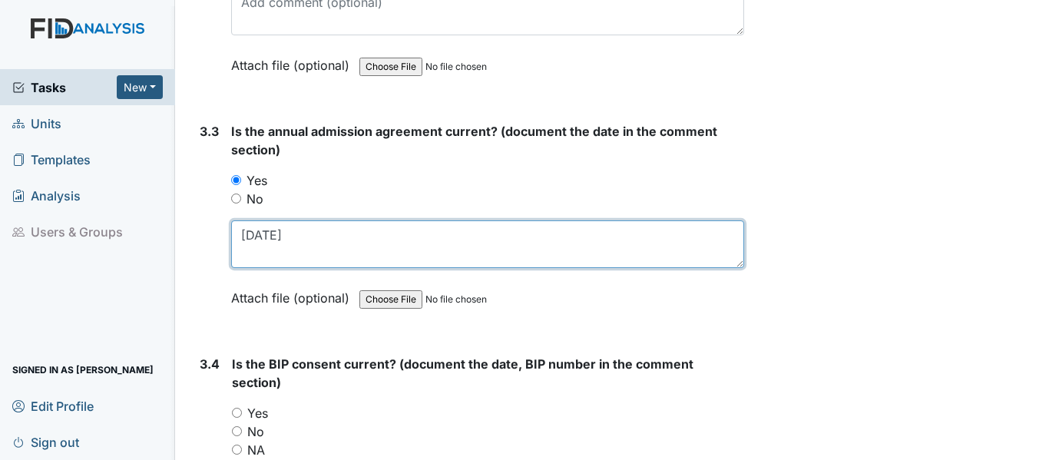
scroll to position [4070, 0]
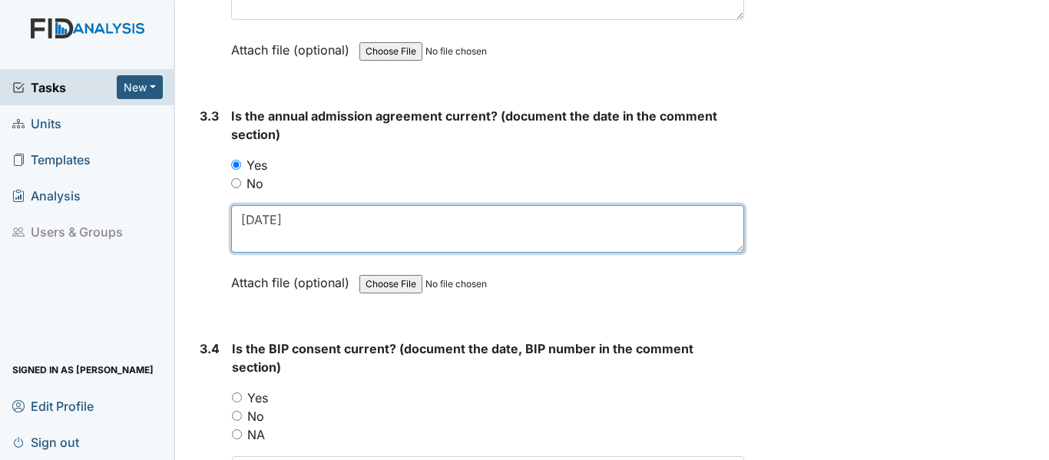
type textarea "11/20/24"
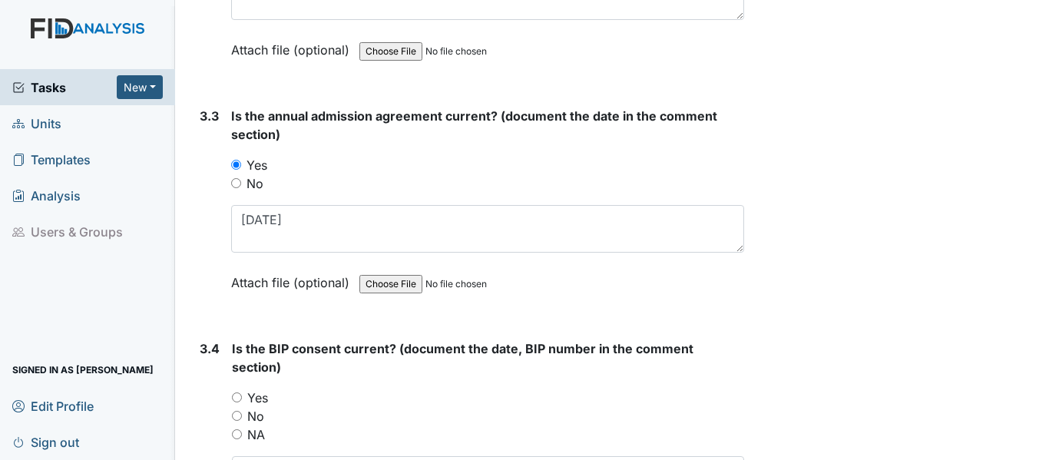
click at [241, 399] on input "Yes" at bounding box center [237, 397] width 10 height 10
radio input "true"
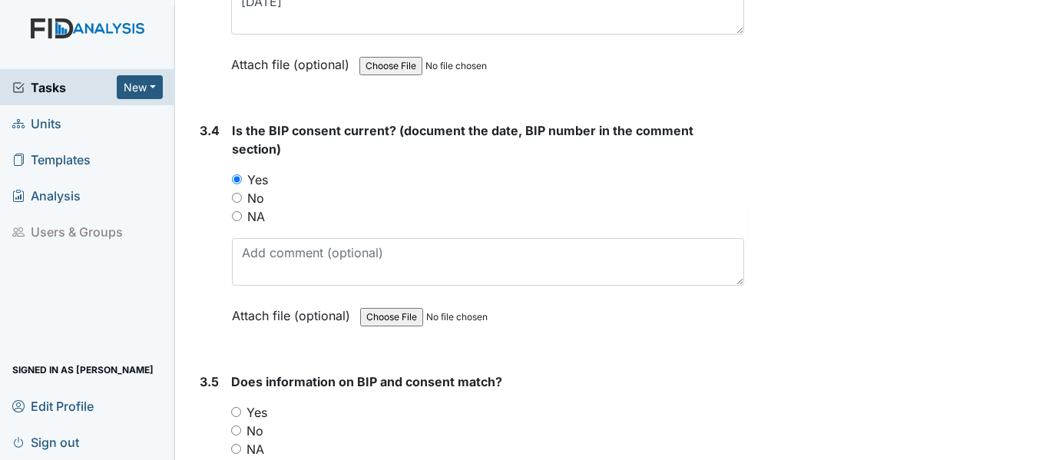
scroll to position [4301, 0]
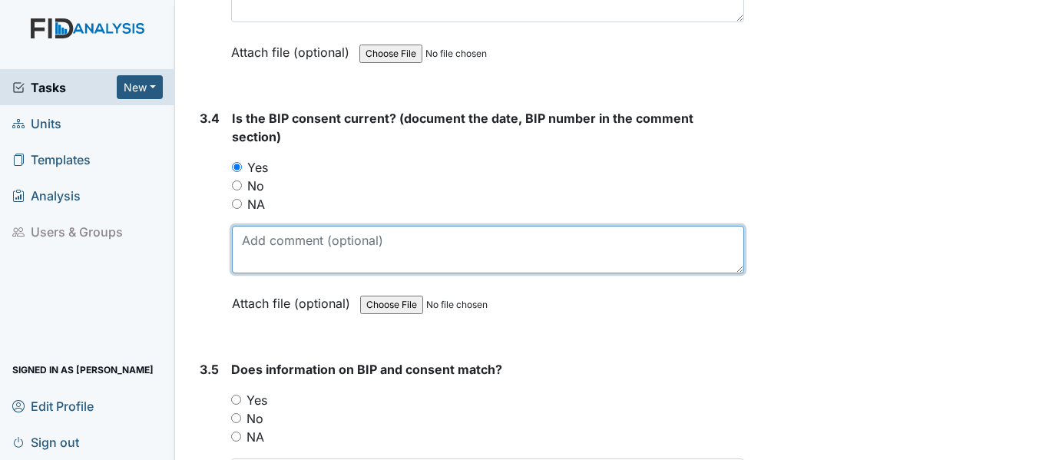
click at [267, 250] on textarea at bounding box center [488, 250] width 512 height 48
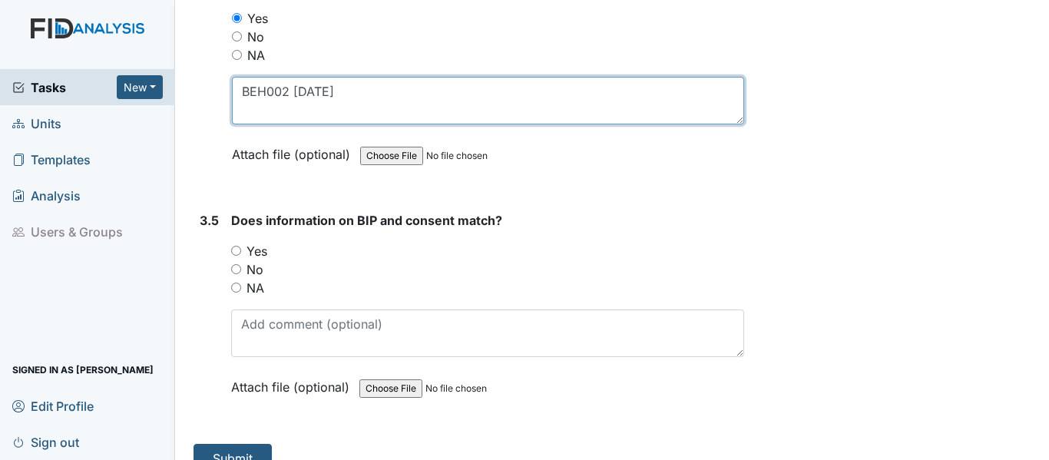
scroll to position [4475, 0]
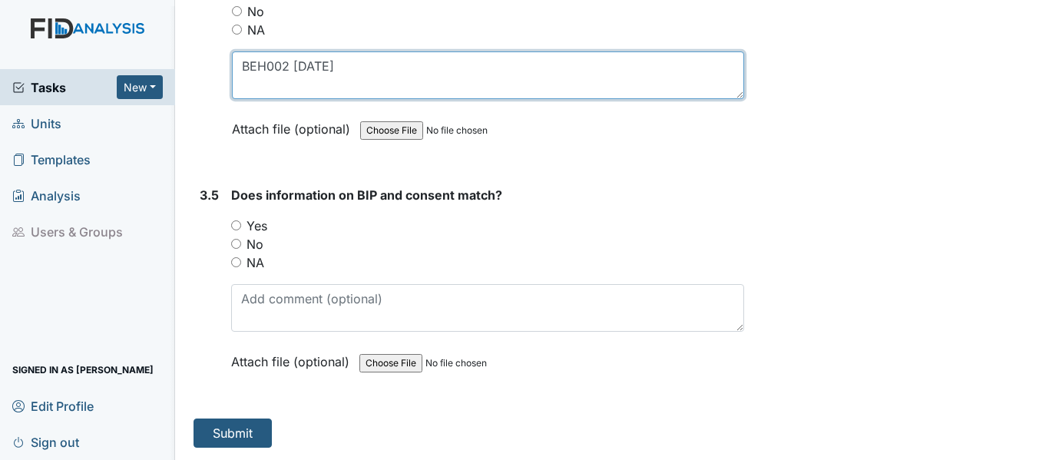
type textarea "BEH002 4/25/25"
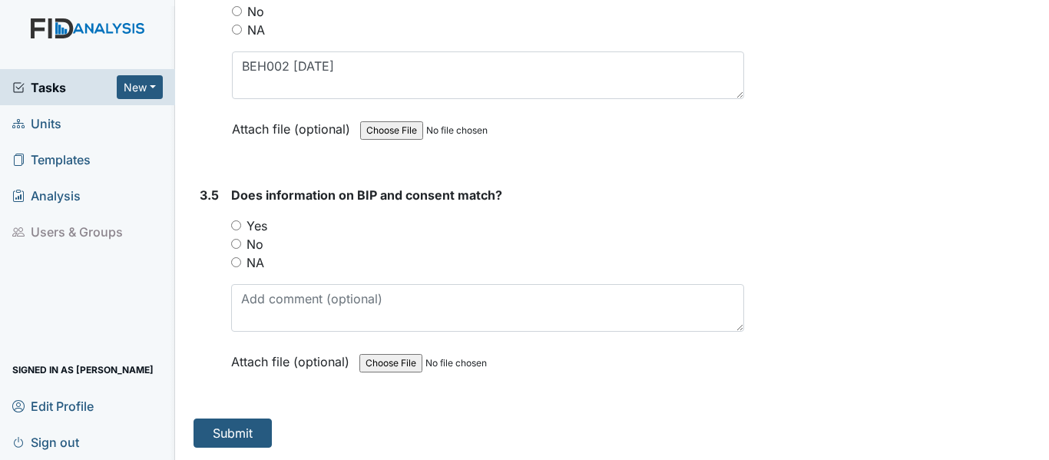
click at [237, 225] on input "Yes" at bounding box center [236, 225] width 10 height 10
radio input "true"
click at [218, 428] on button "Submit" at bounding box center [233, 433] width 78 height 29
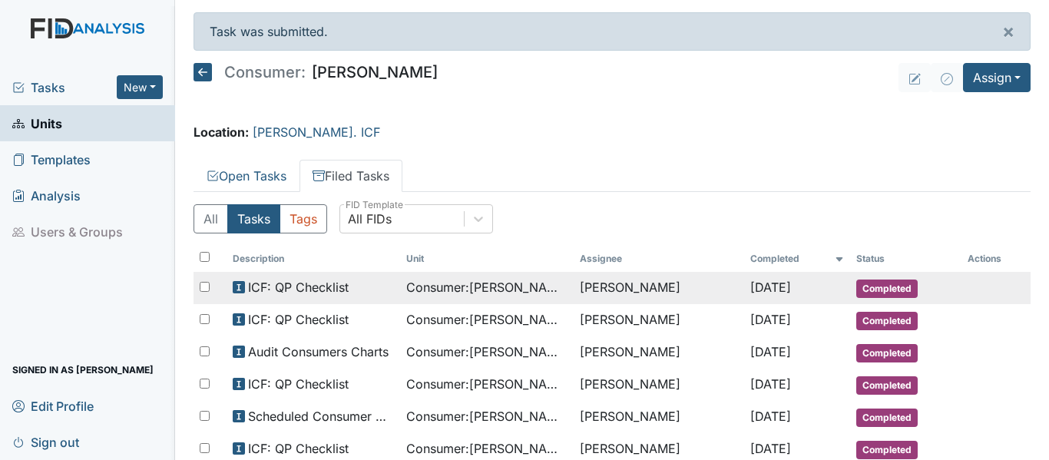
click at [533, 284] on span "Consumer : [PERSON_NAME]" at bounding box center [486, 287] width 161 height 18
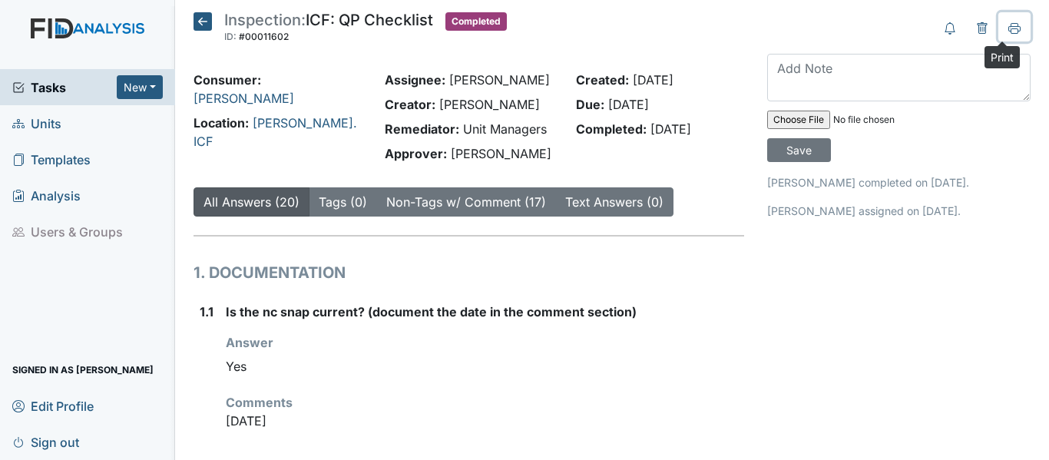
click at [1008, 29] on icon at bounding box center [1014, 27] width 12 height 8
click at [200, 25] on icon at bounding box center [203, 21] width 18 height 18
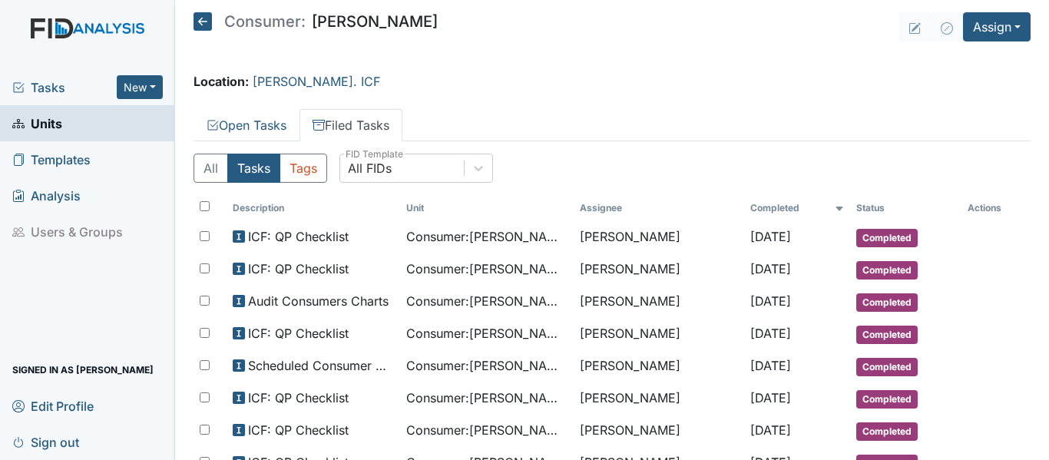
click at [200, 25] on icon at bounding box center [203, 21] width 18 height 18
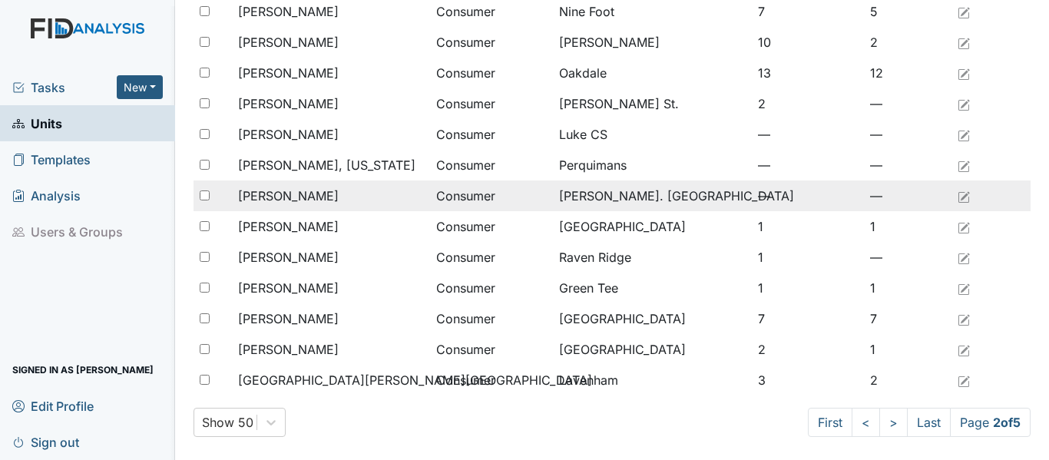
scroll to position [1263, 0]
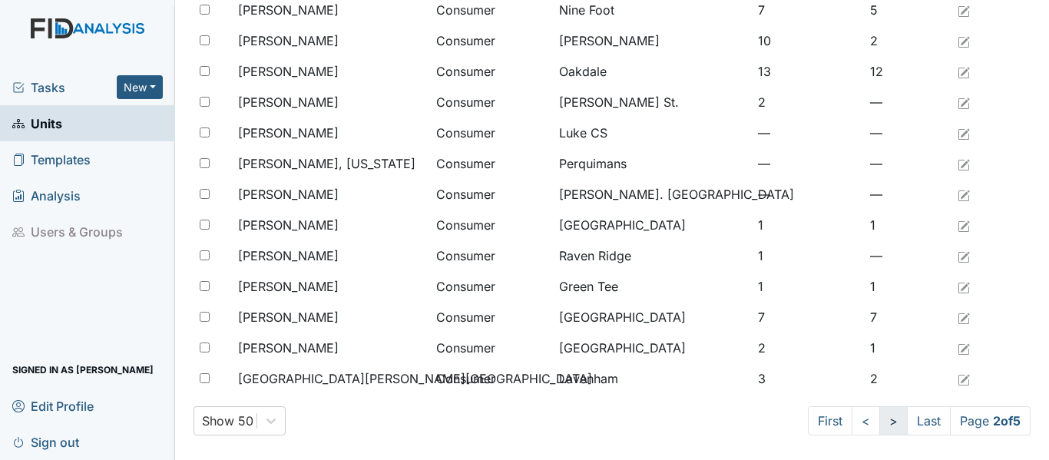
click at [881, 421] on link ">" at bounding box center [893, 420] width 28 height 29
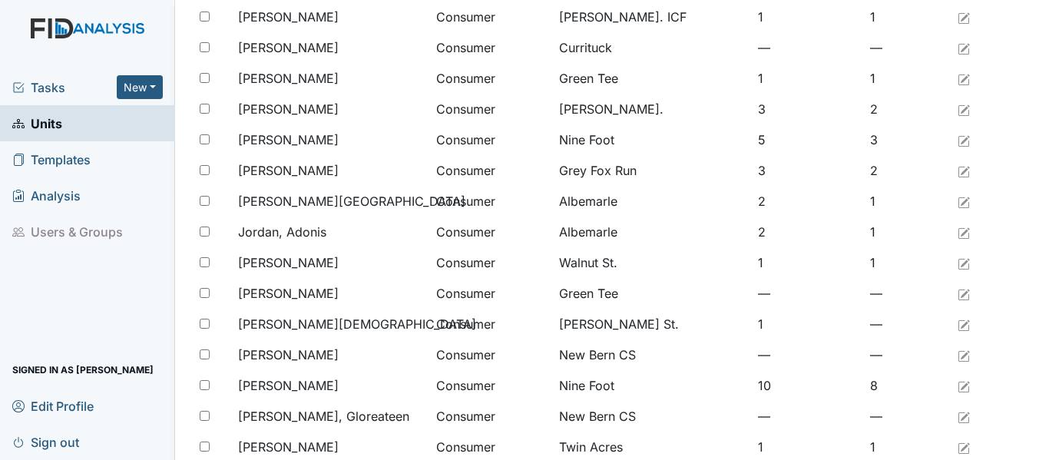
scroll to position [265, 0]
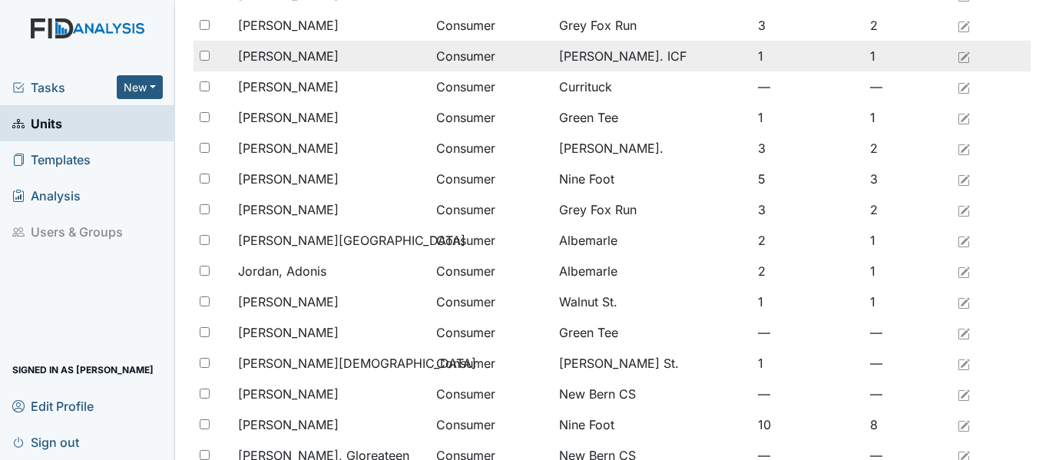
click at [297, 56] on span "[PERSON_NAME]" at bounding box center [288, 56] width 101 height 18
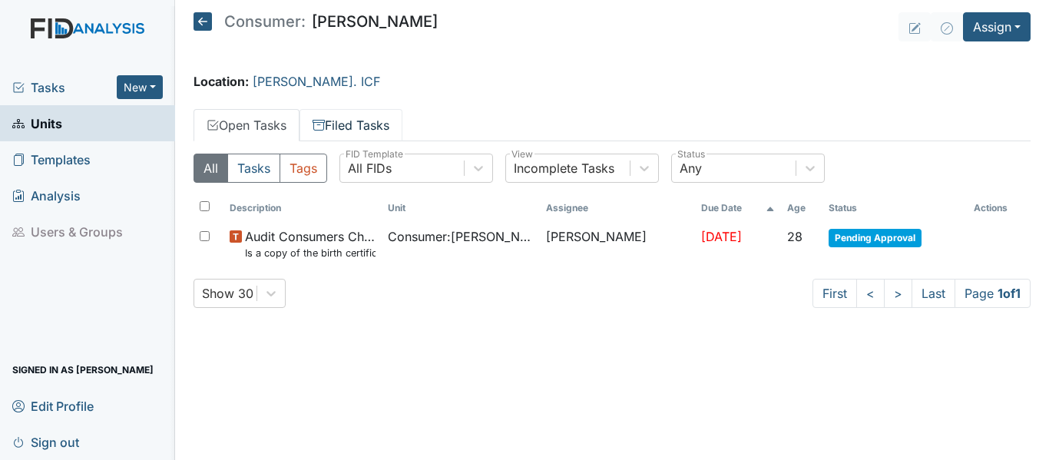
click at [341, 124] on link "Filed Tasks" at bounding box center [351, 125] width 103 height 32
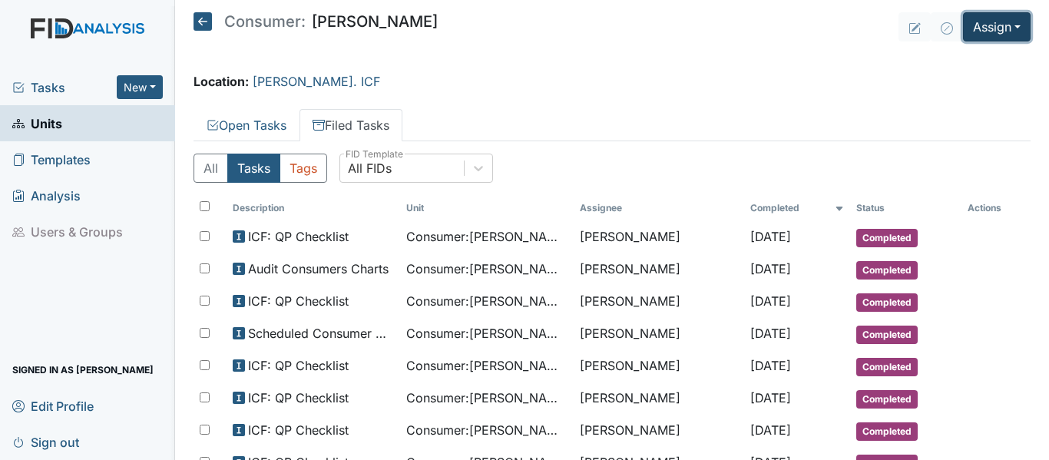
click at [985, 22] on button "Assign" at bounding box center [997, 26] width 68 height 29
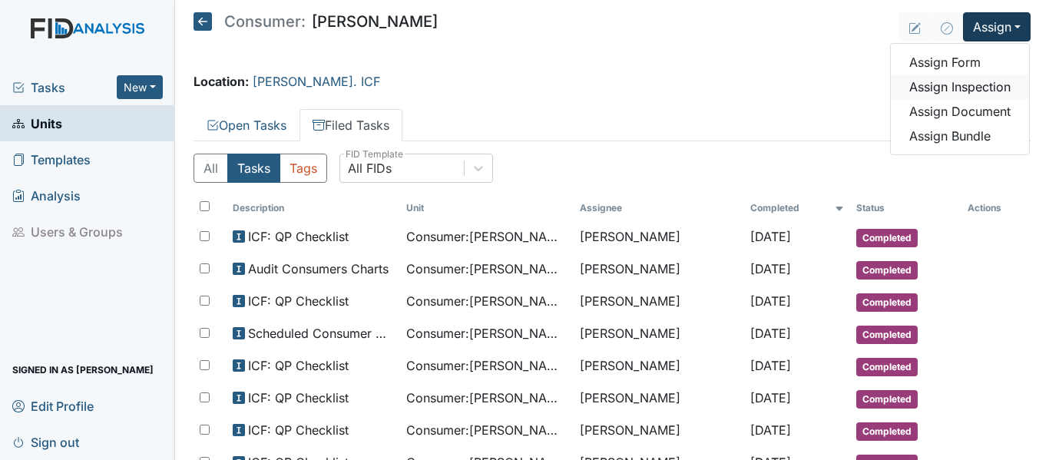
click at [989, 88] on link "Assign Inspection" at bounding box center [960, 86] width 138 height 25
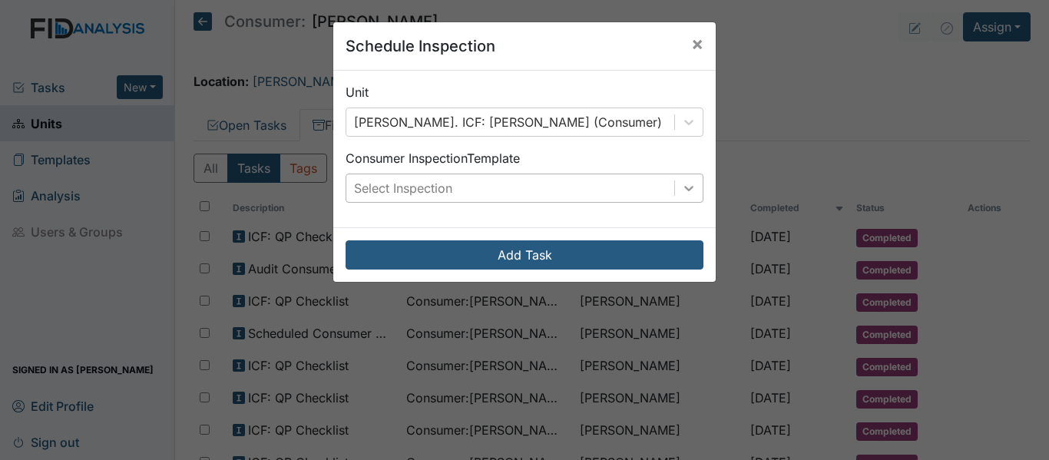
click at [691, 187] on div at bounding box center [689, 188] width 28 height 28
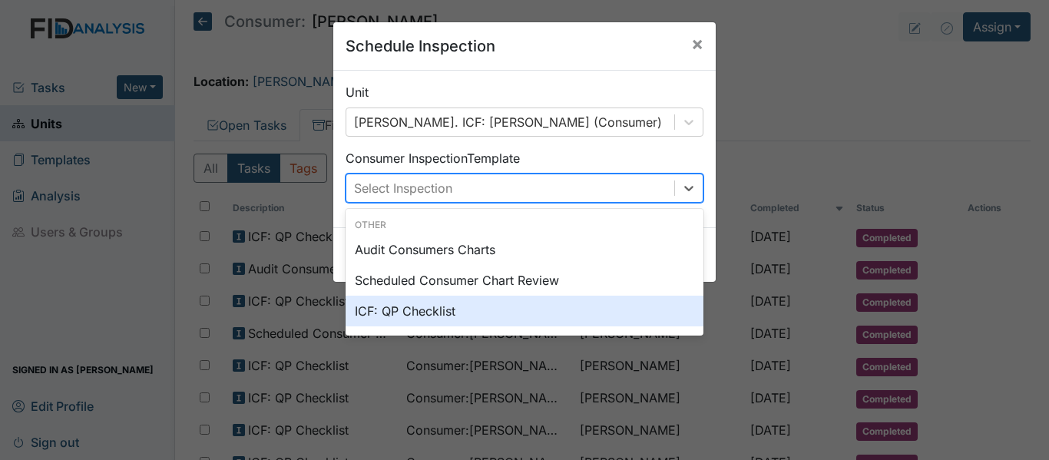
click at [415, 309] on div "ICF: QP Checklist" at bounding box center [525, 311] width 358 height 31
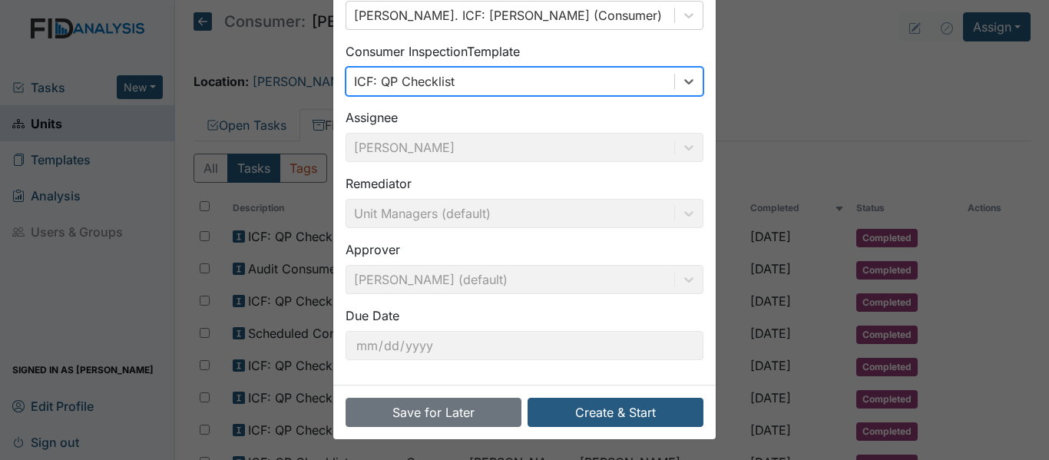
scroll to position [108, 0]
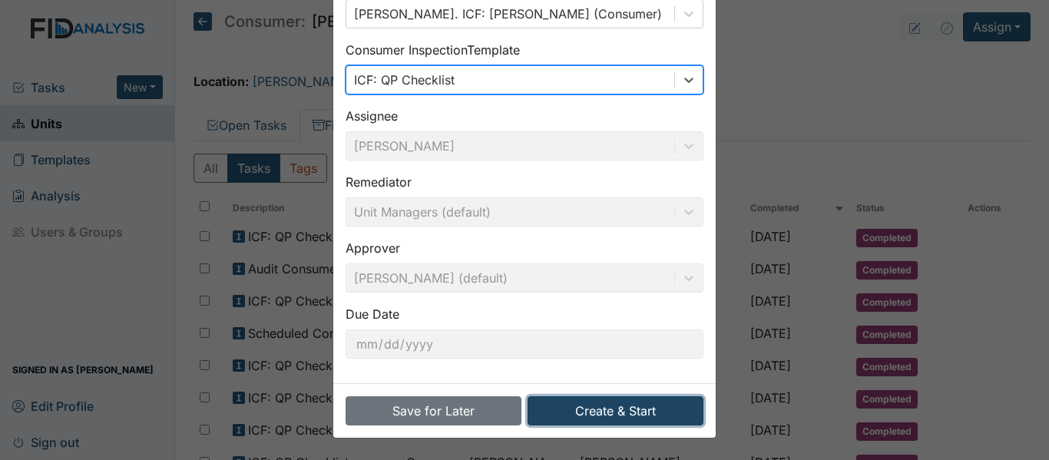
click at [607, 409] on button "Create & Start" at bounding box center [616, 410] width 176 height 29
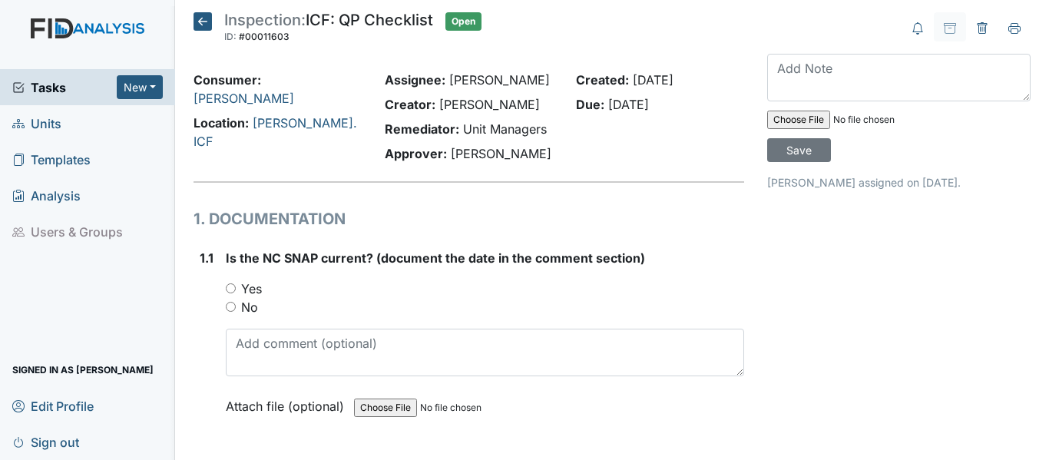
click at [228, 286] on input "Yes" at bounding box center [231, 288] width 10 height 10
radio input "true"
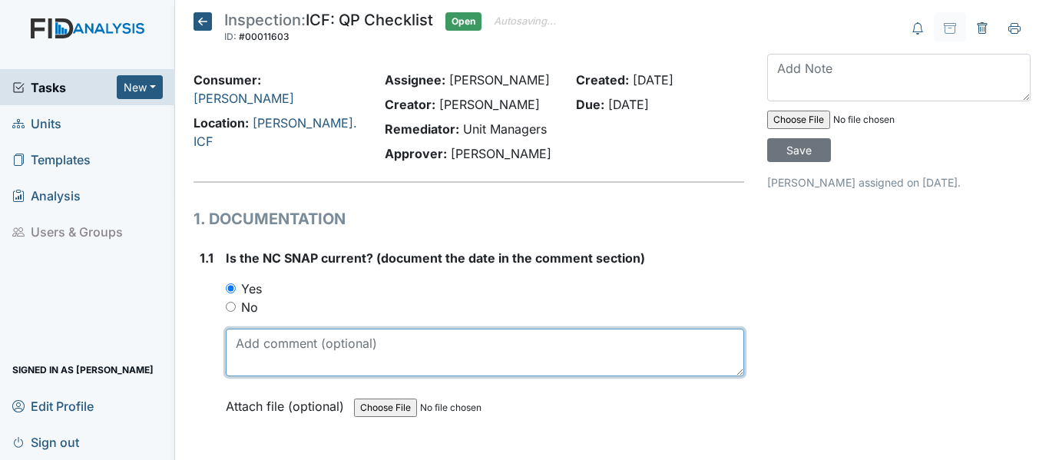
click at [308, 362] on textarea at bounding box center [485, 353] width 518 height 48
drag, startPoint x: 234, startPoint y: 339, endPoint x: 283, endPoint y: 344, distance: 49.4
click at [283, 344] on textarea "[DATE]" at bounding box center [485, 353] width 518 height 48
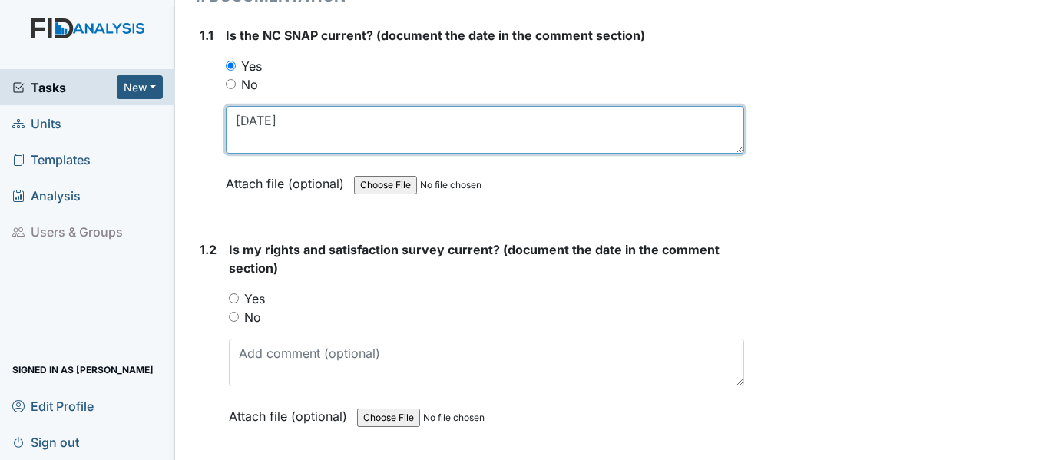
scroll to position [230, 0]
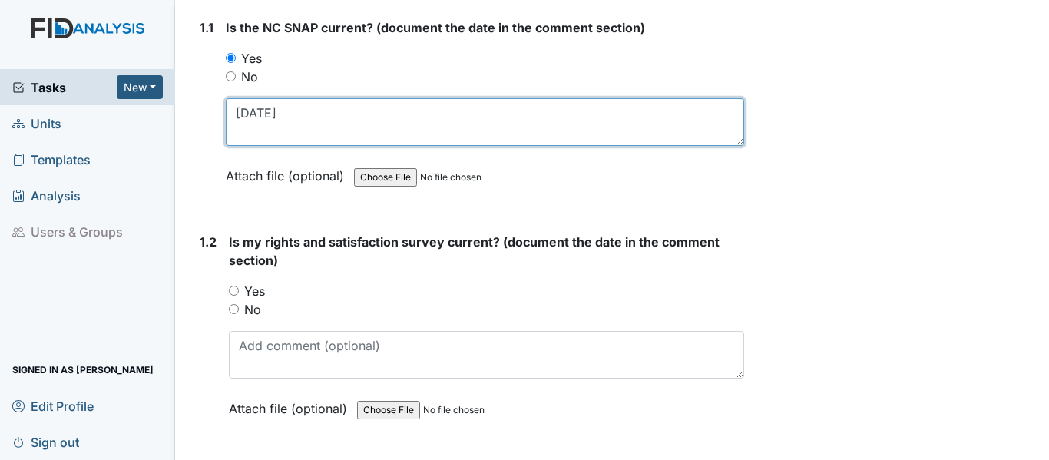
type textarea "[DATE]"
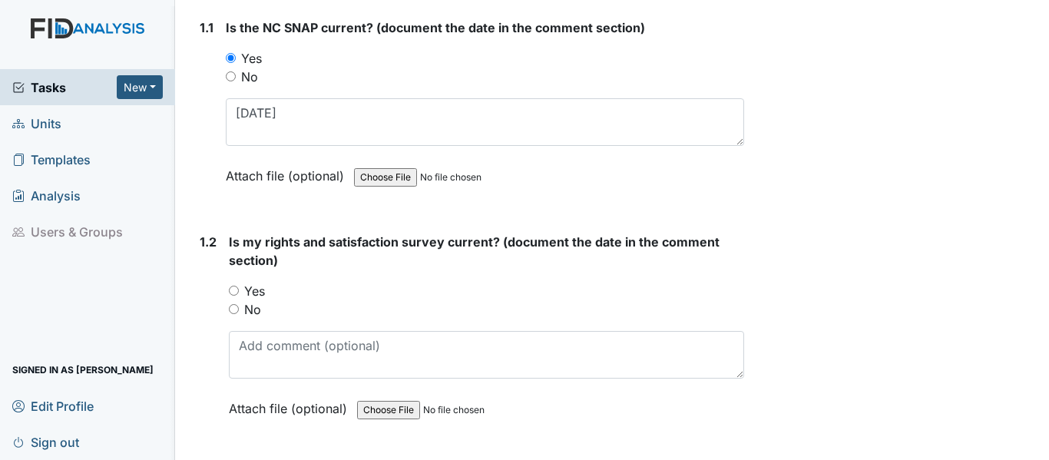
click at [232, 292] on input "Yes" at bounding box center [234, 291] width 10 height 10
radio input "true"
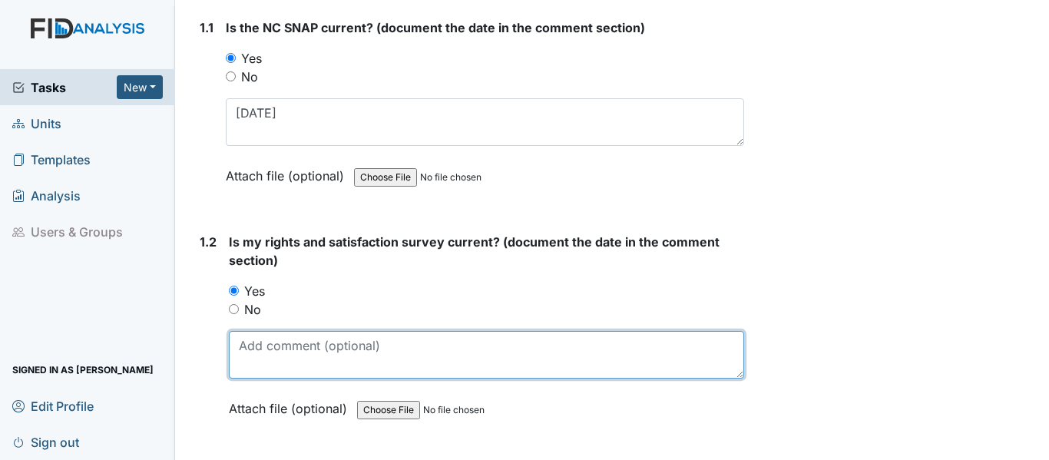
click at [290, 346] on textarea at bounding box center [486, 355] width 515 height 48
paste textarea "[DATE]"
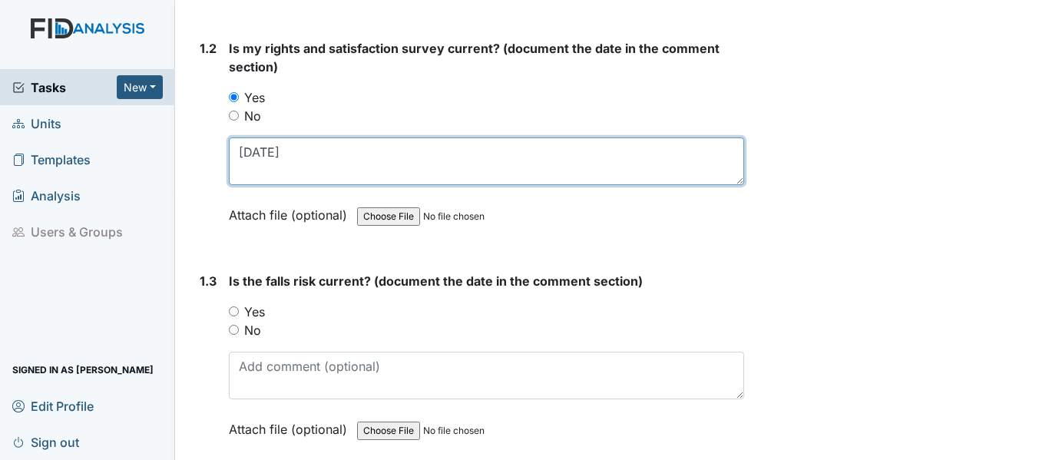
scroll to position [461, 0]
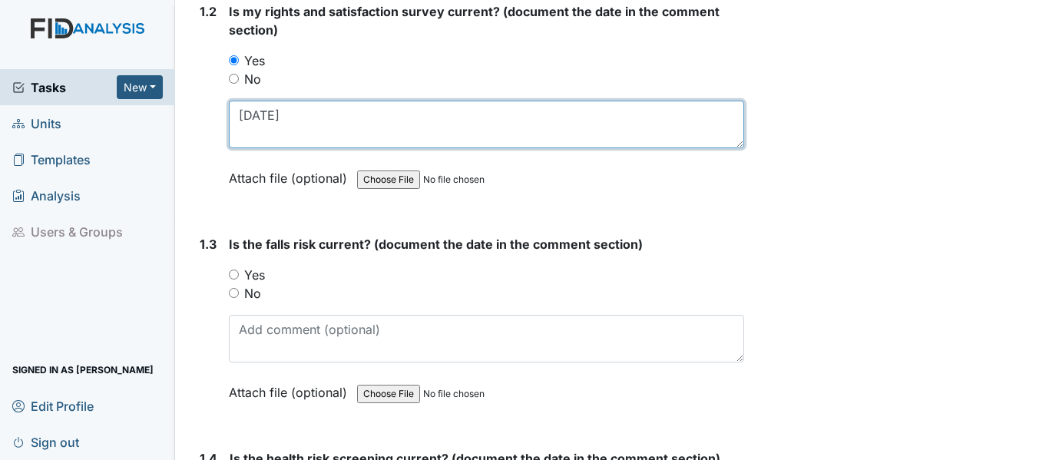
type textarea "[DATE]"
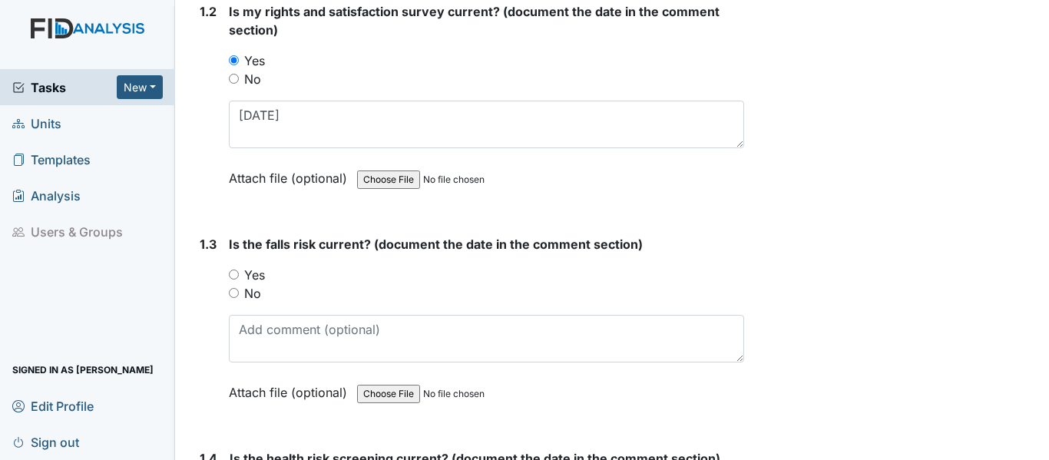
click at [229, 273] on input "Yes" at bounding box center [234, 275] width 10 height 10
radio input "true"
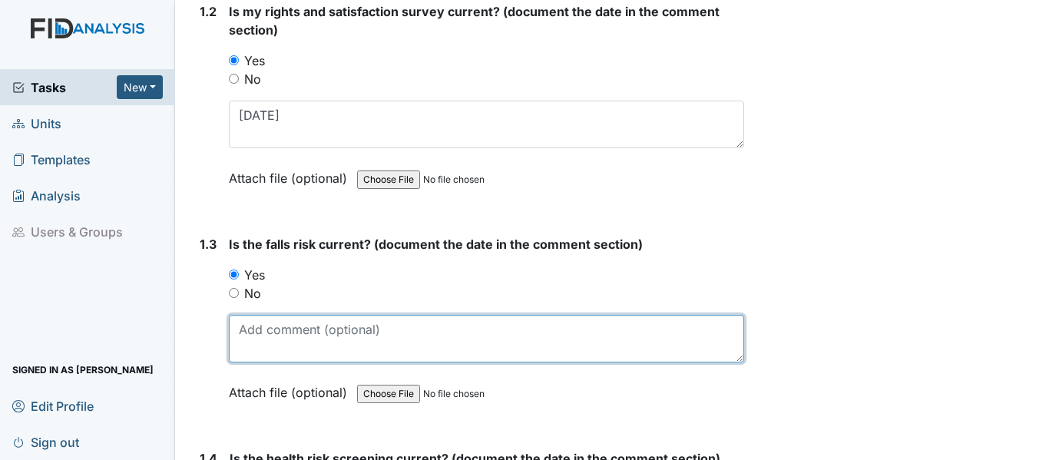
click at [265, 328] on textarea at bounding box center [486, 339] width 515 height 48
paste textarea "[DATE]"
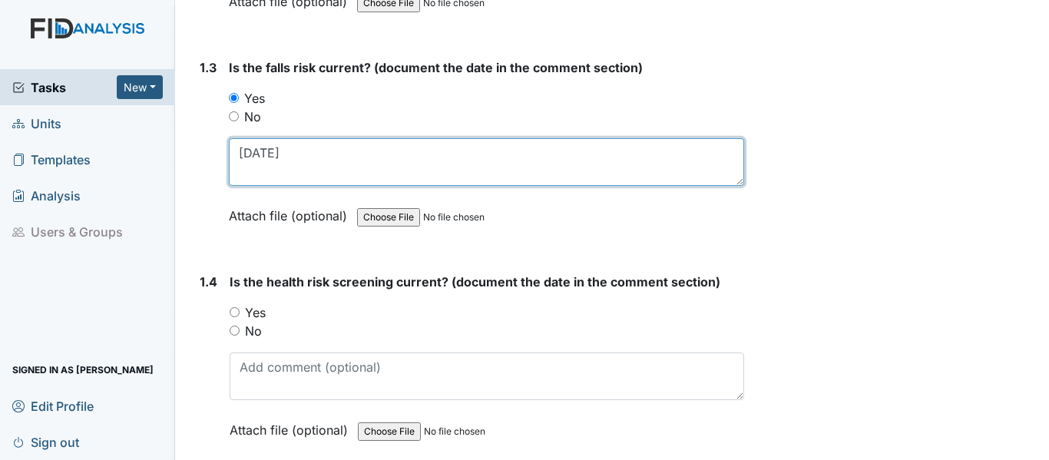
scroll to position [691, 0]
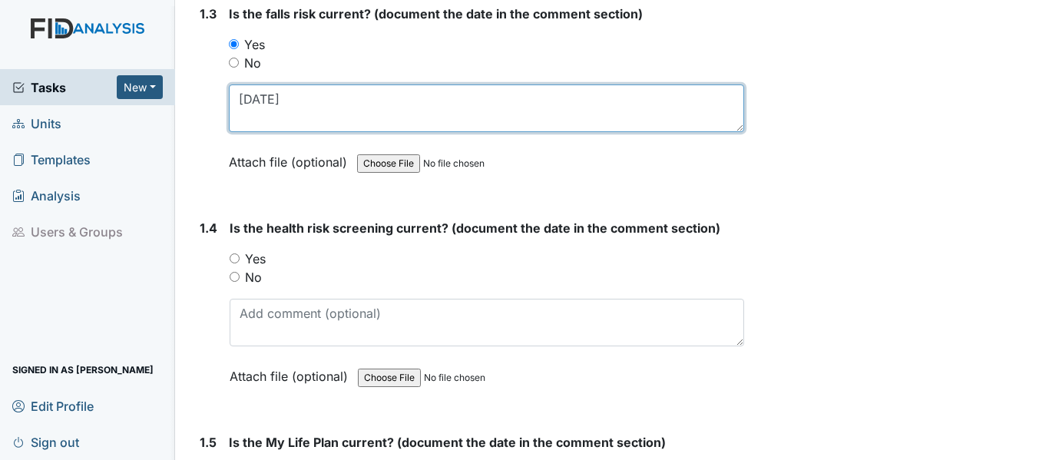
type textarea "[DATE]"
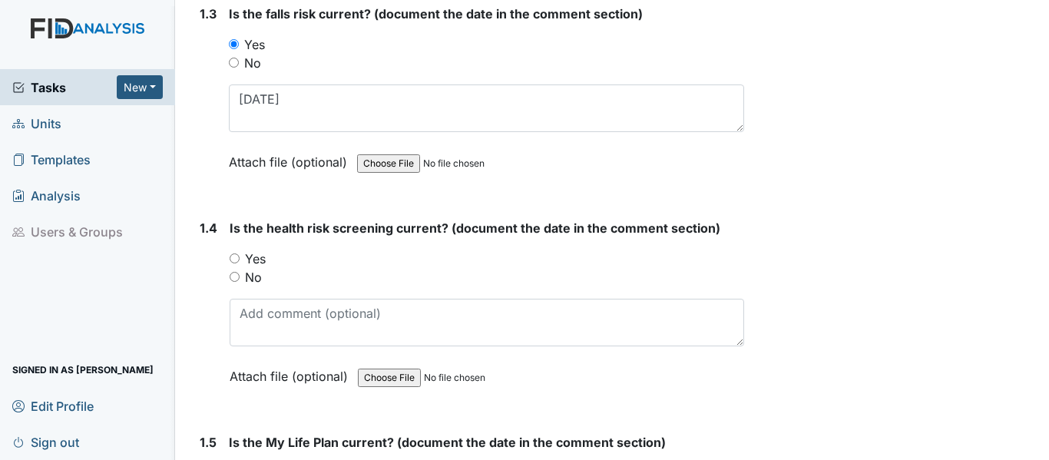
click at [231, 260] on input "Yes" at bounding box center [235, 258] width 10 height 10
radio input "true"
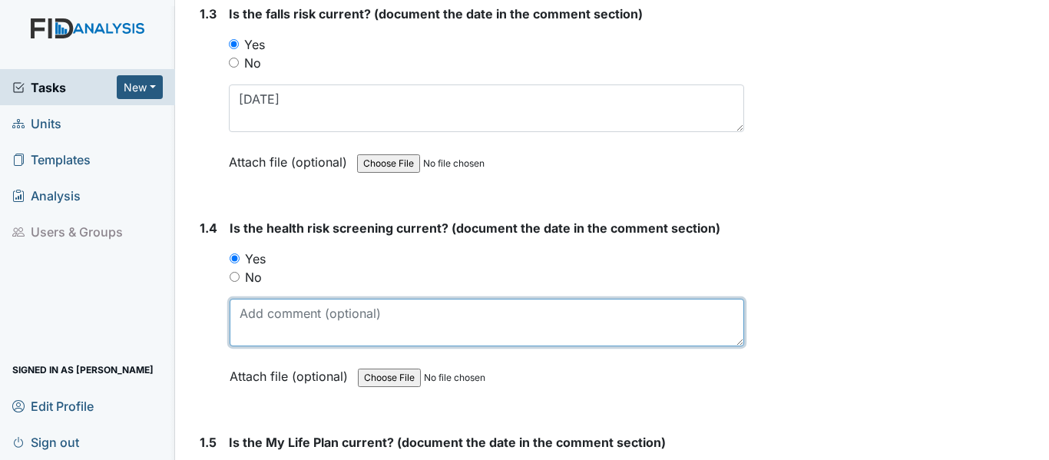
click at [286, 319] on textarea at bounding box center [487, 323] width 515 height 48
paste textarea "[DATE]"
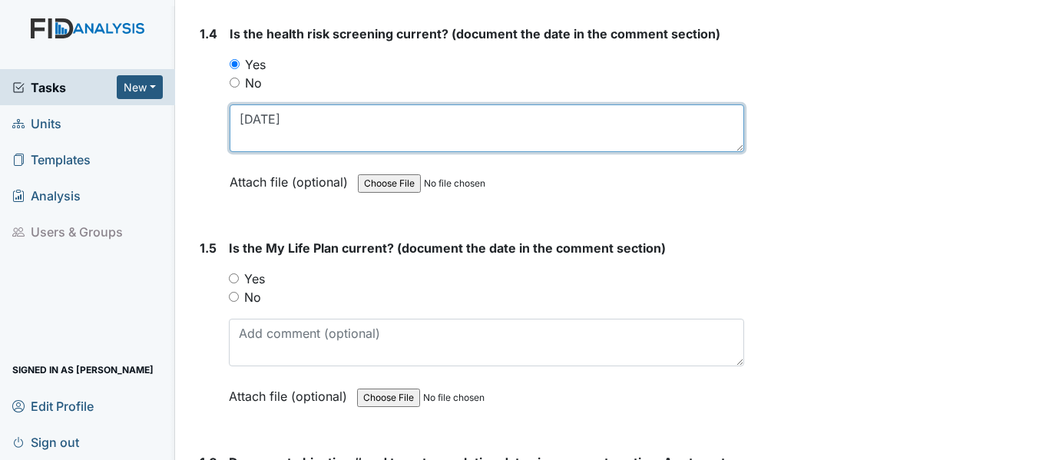
scroll to position [922, 0]
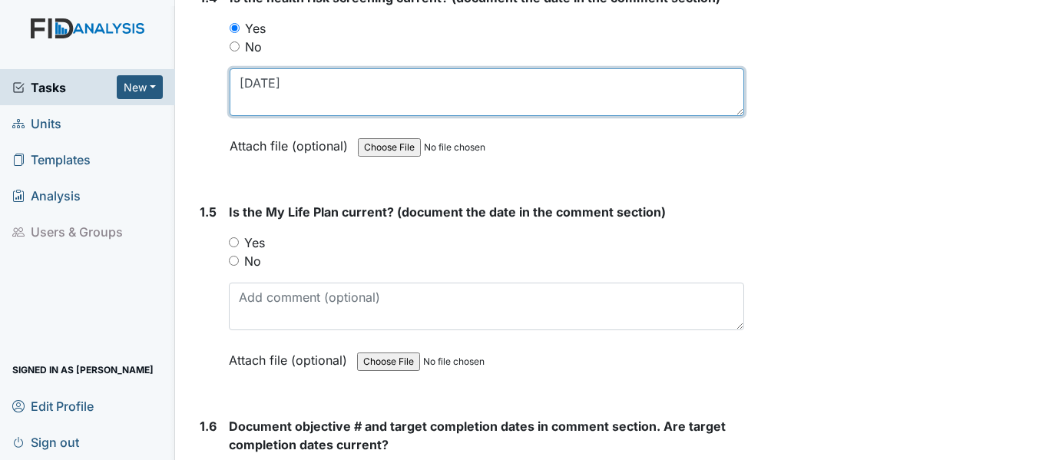
type textarea "[DATE]"
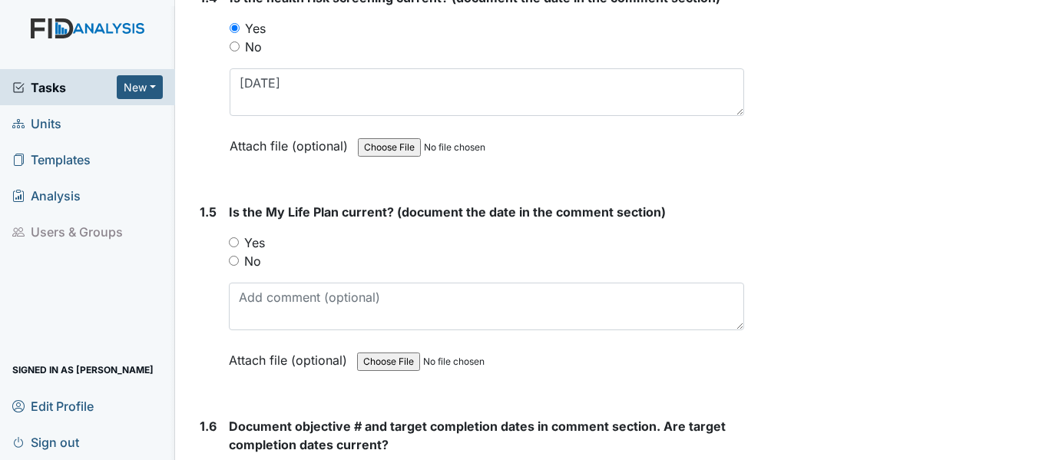
click at [233, 238] on input "Yes" at bounding box center [234, 242] width 10 height 10
radio input "true"
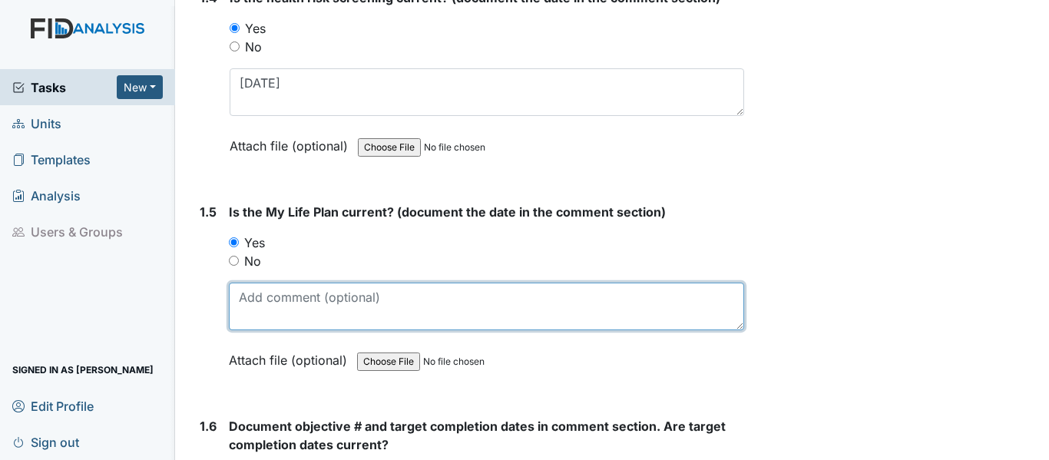
click at [301, 297] on textarea at bounding box center [486, 307] width 515 height 48
paste textarea "[DATE]"
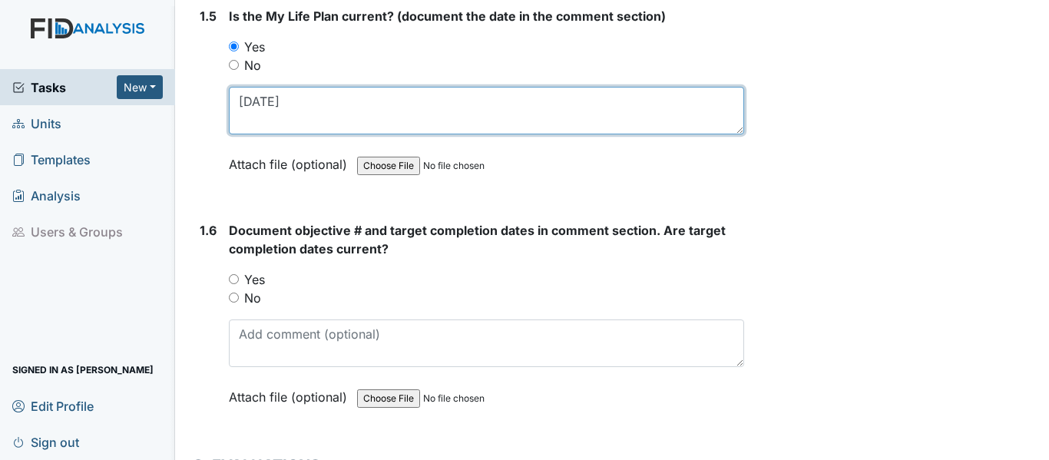
scroll to position [1152, 0]
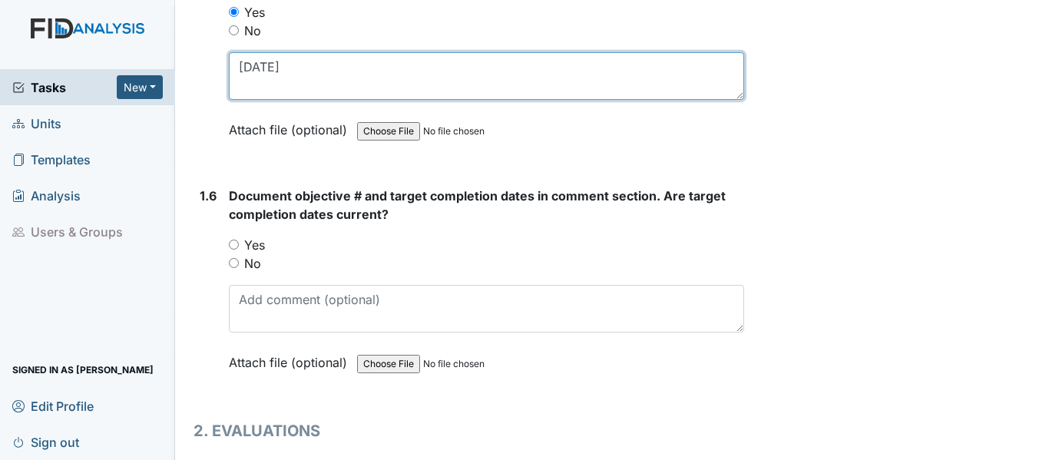
type textarea "[DATE]"
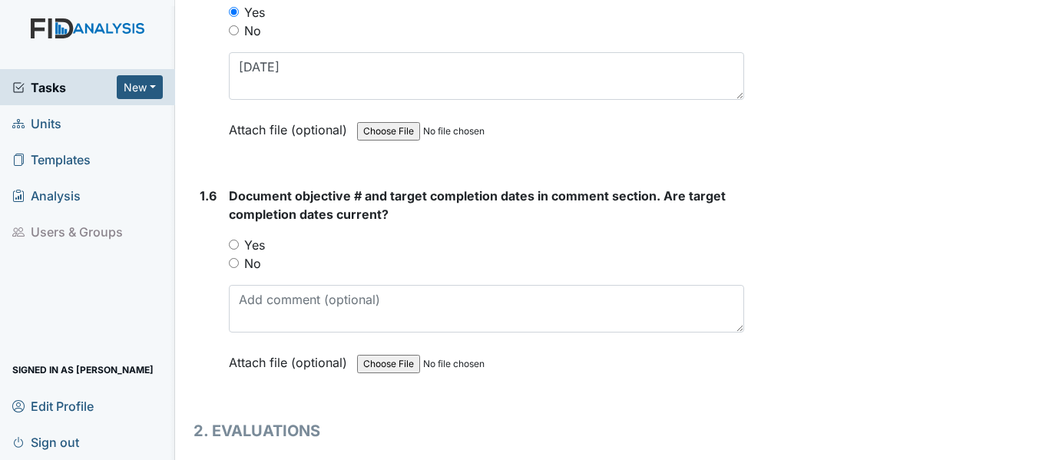
click at [235, 244] on input "Yes" at bounding box center [234, 245] width 10 height 10
radio input "true"
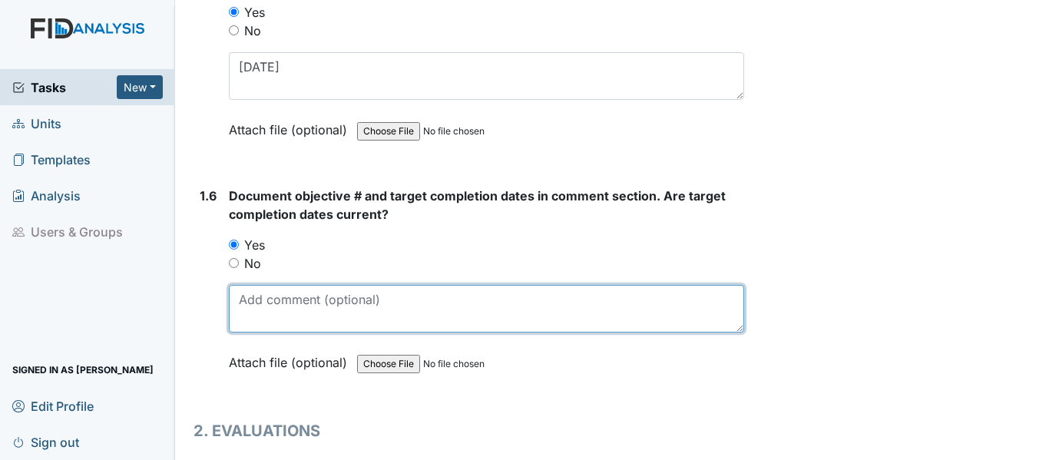
click at [314, 297] on textarea at bounding box center [486, 309] width 515 height 48
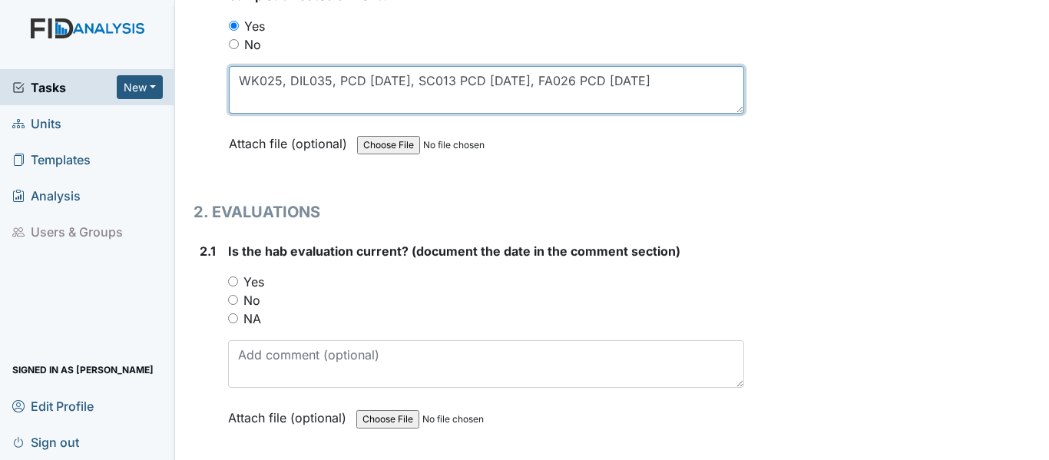
scroll to position [1382, 0]
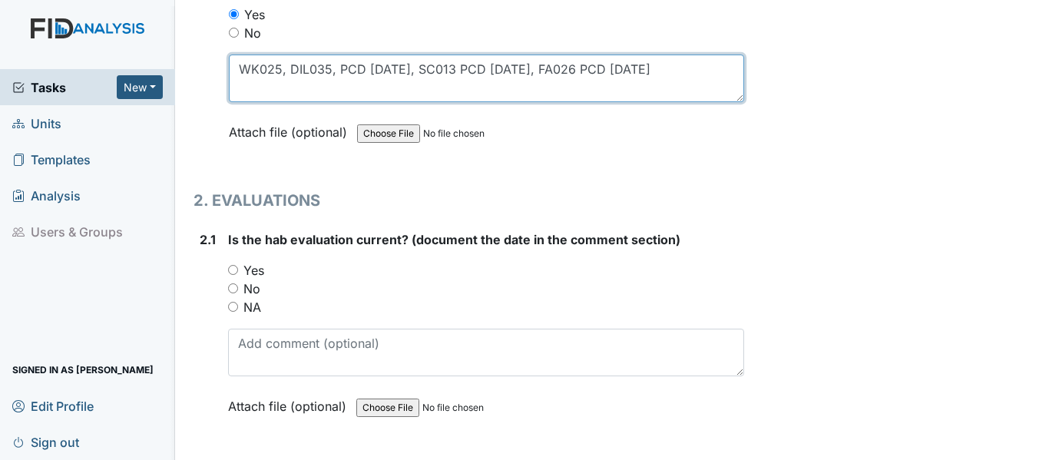
type textarea "WK025, DIL035, PCD [DATE], SC013 PCD [DATE], FA026 PCD [DATE]"
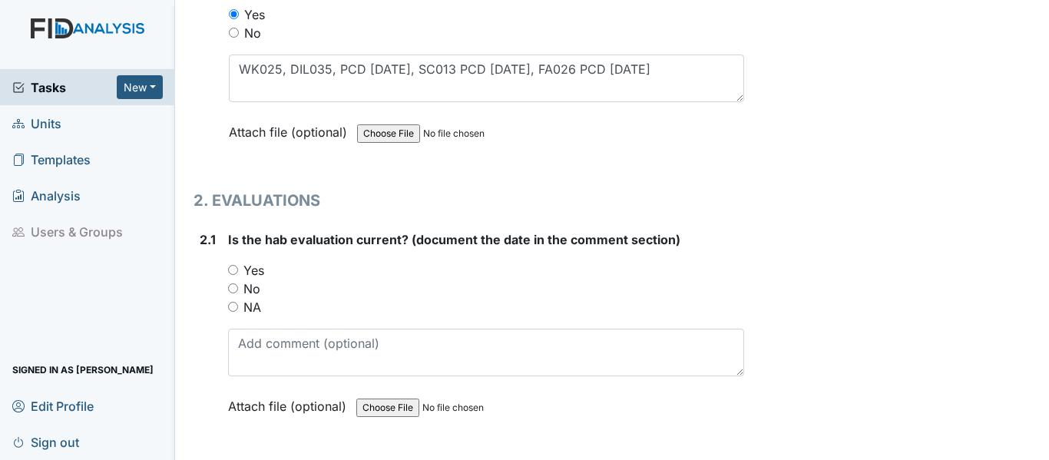
click at [233, 270] on input "Yes" at bounding box center [233, 270] width 10 height 10
radio input "true"
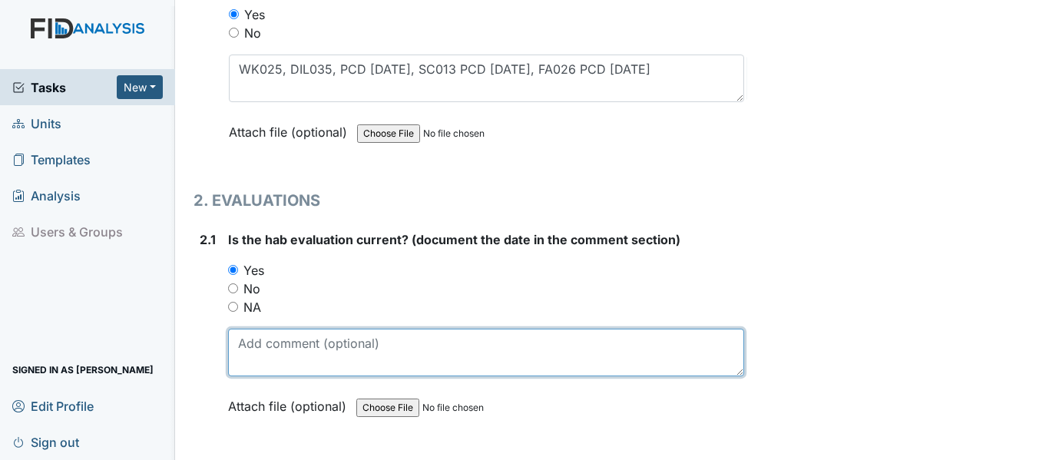
click at [306, 356] on textarea at bounding box center [486, 353] width 516 height 48
paste textarea "[DATE]"
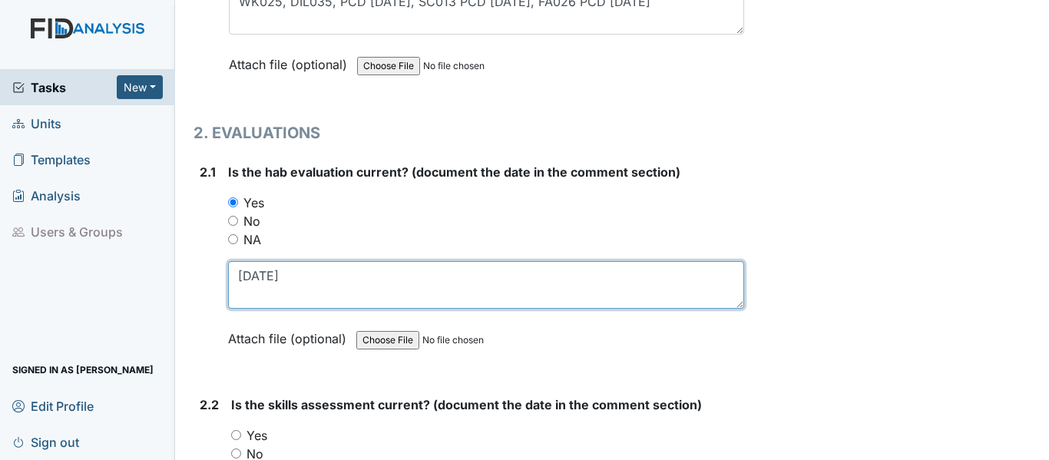
scroll to position [1613, 0]
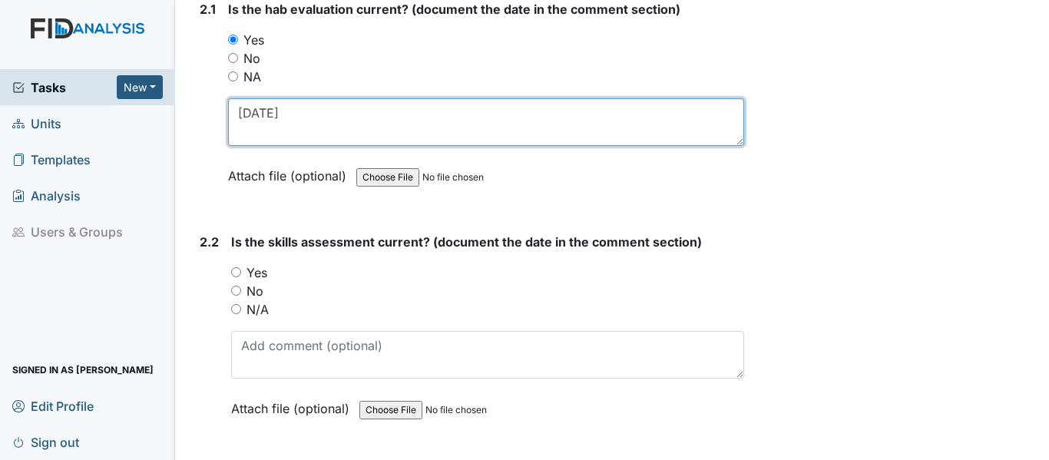
type textarea "[DATE]"
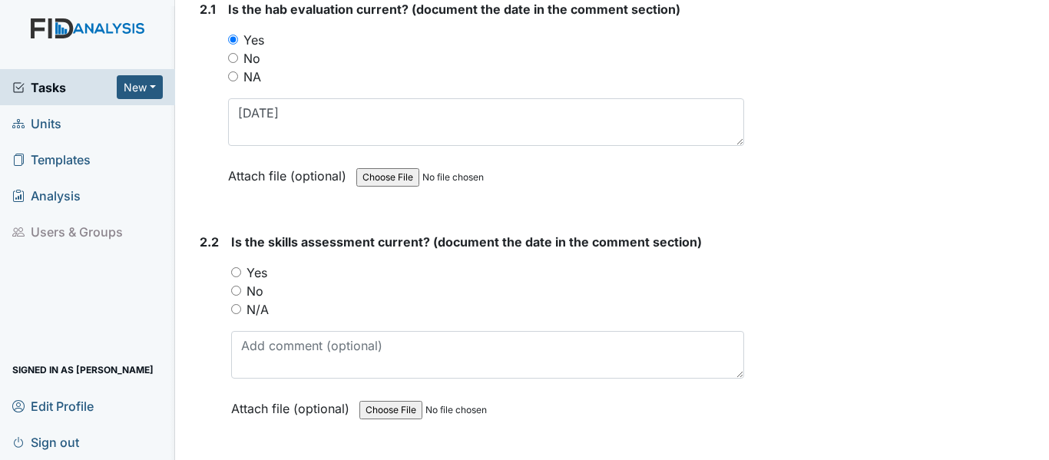
click at [233, 274] on input "Yes" at bounding box center [236, 272] width 10 height 10
radio input "true"
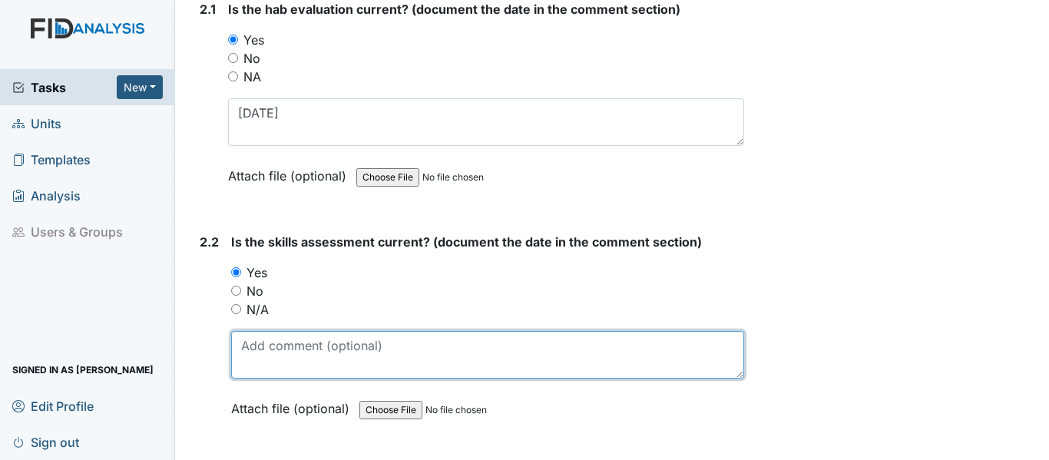
click at [302, 356] on textarea at bounding box center [487, 355] width 513 height 48
paste textarea "[DATE]"
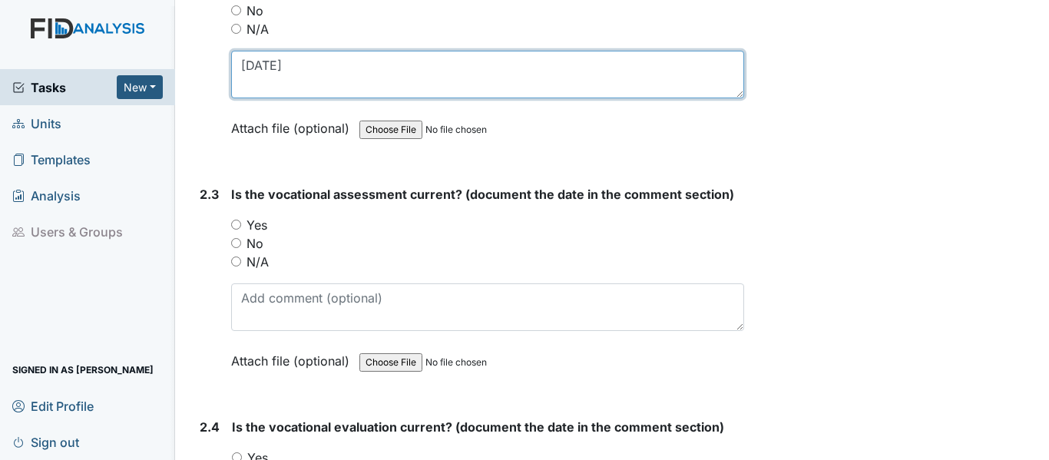
scroll to position [1858, 0]
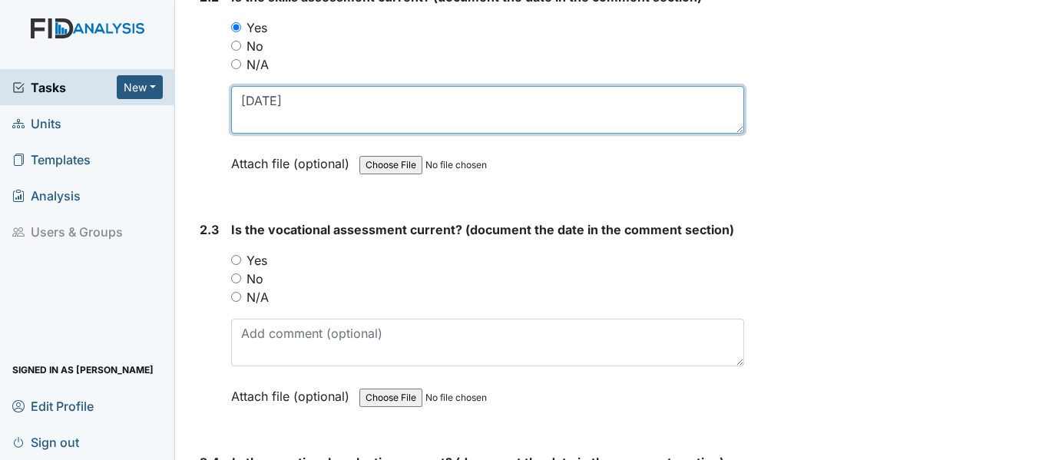
type textarea "[DATE]"
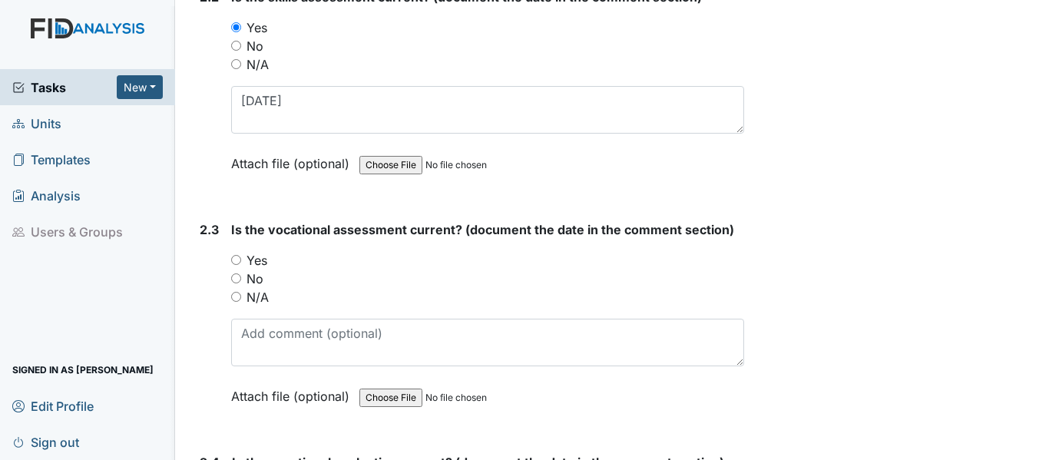
click at [234, 260] on input "Yes" at bounding box center [236, 260] width 10 height 10
radio input "true"
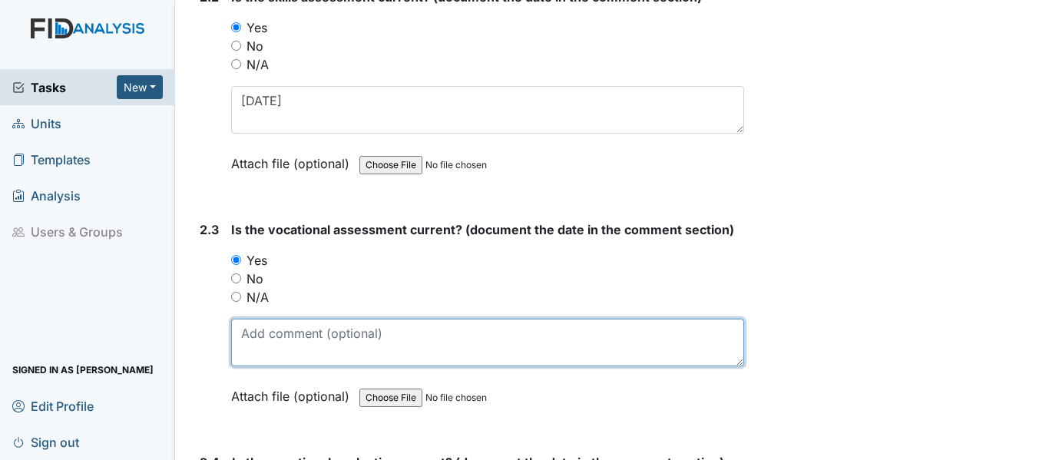
click at [293, 337] on textarea at bounding box center [487, 343] width 513 height 48
paste textarea "[DATE]"
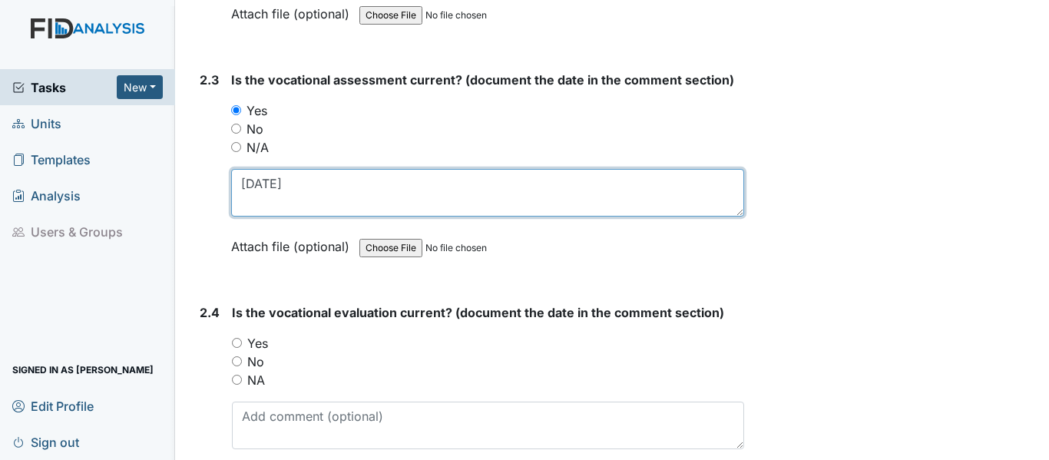
scroll to position [2011, 0]
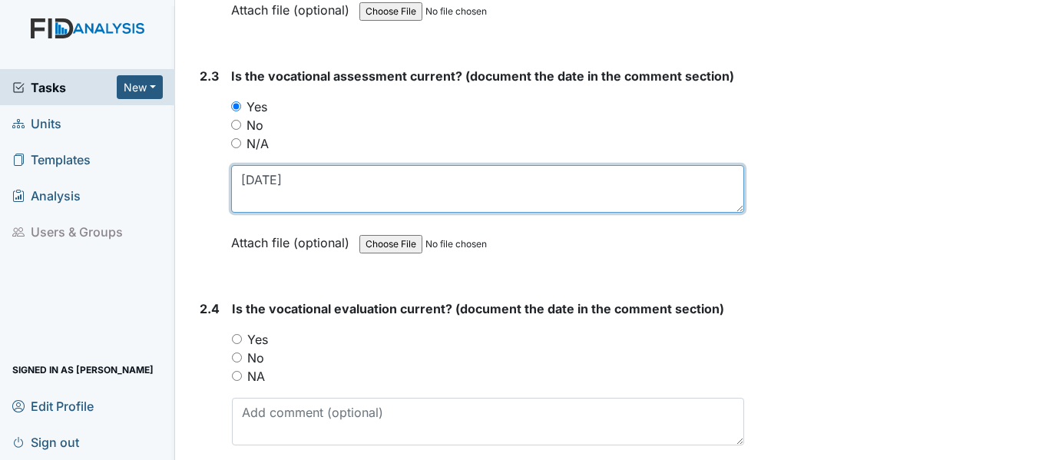
type textarea "[DATE]"
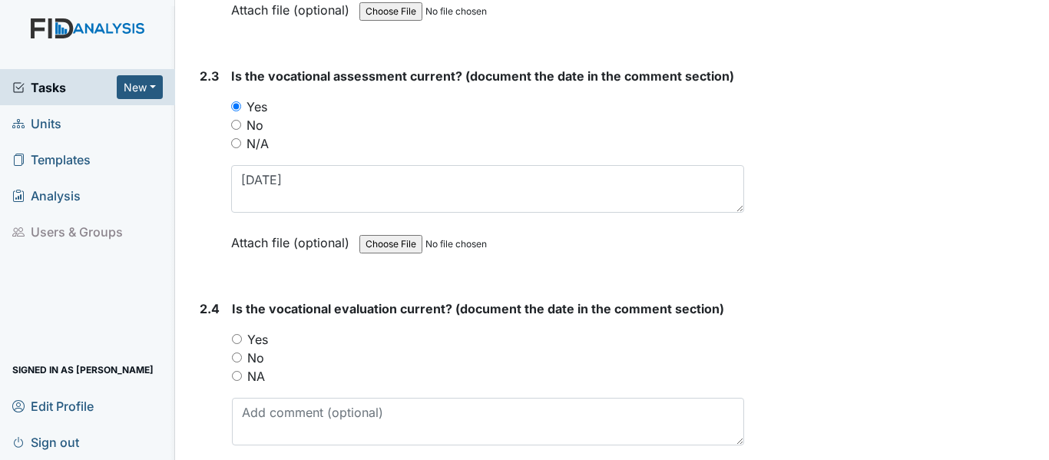
drag, startPoint x: 235, startPoint y: 339, endPoint x: 295, endPoint y: 335, distance: 60.1
click at [235, 337] on input "Yes" at bounding box center [237, 339] width 10 height 10
radio input "true"
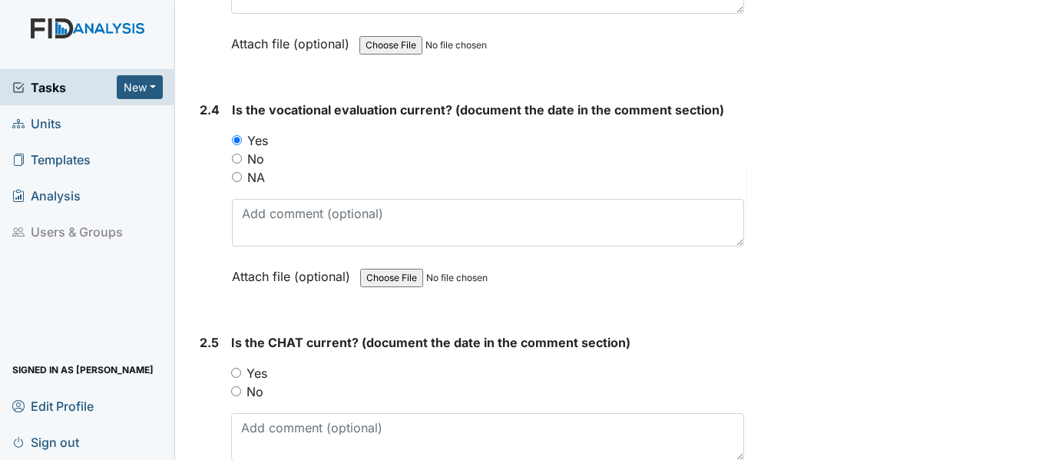
scroll to position [2242, 0]
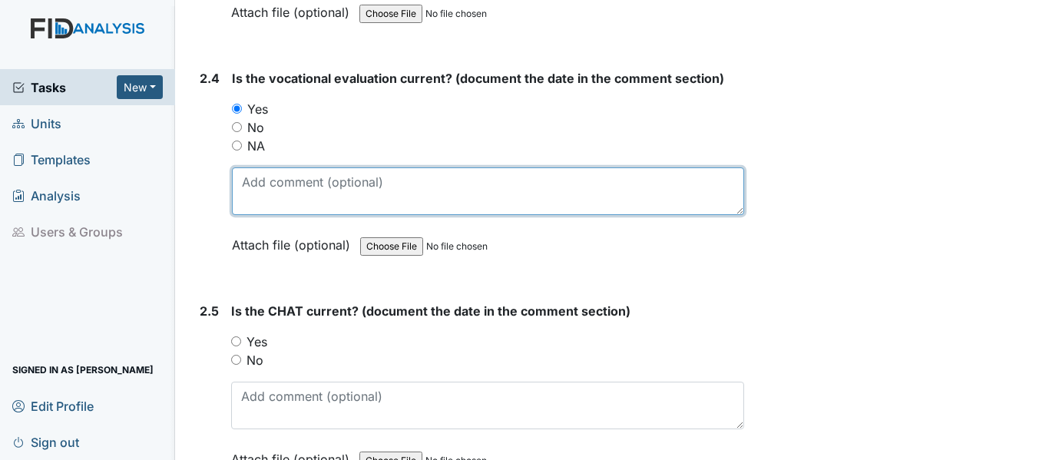
click at [292, 180] on textarea at bounding box center [488, 191] width 512 height 48
paste textarea "[DATE]"
type textarea "[DATE]"
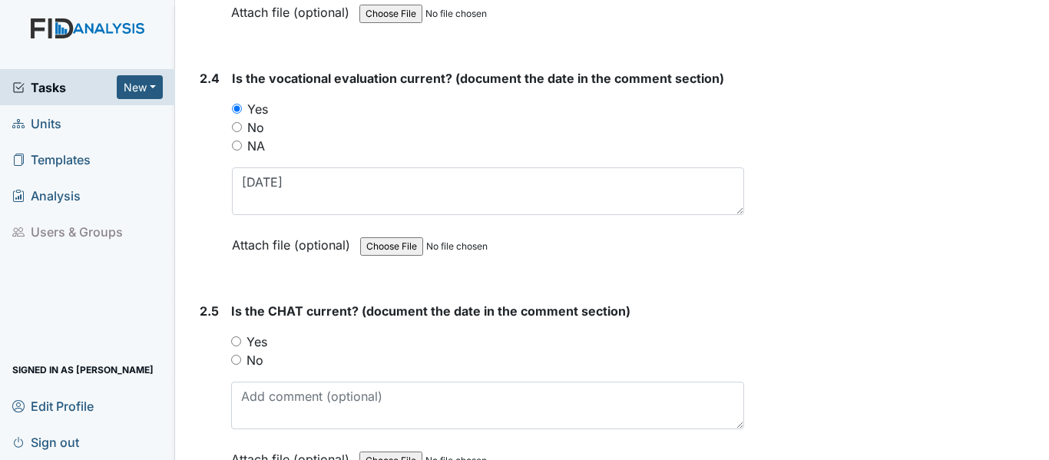
click at [236, 339] on input "Yes" at bounding box center [236, 341] width 10 height 10
radio input "true"
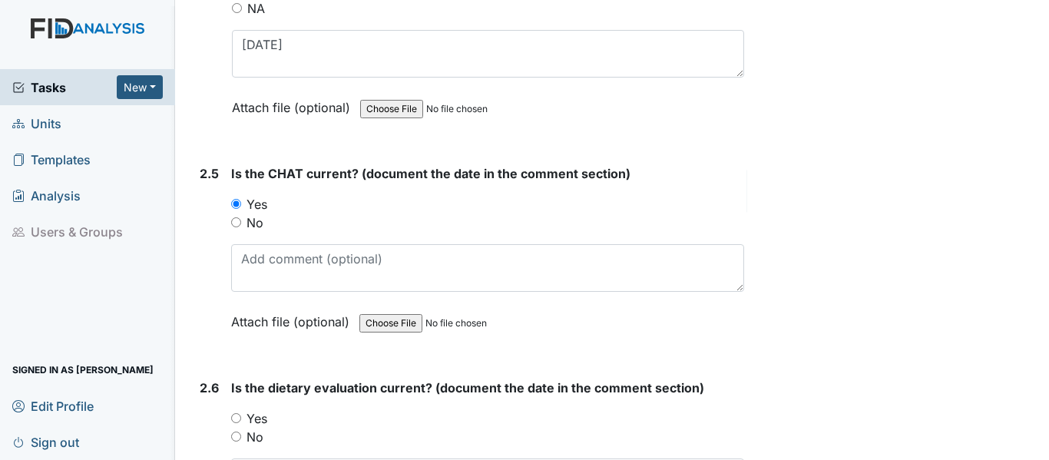
scroll to position [2395, 0]
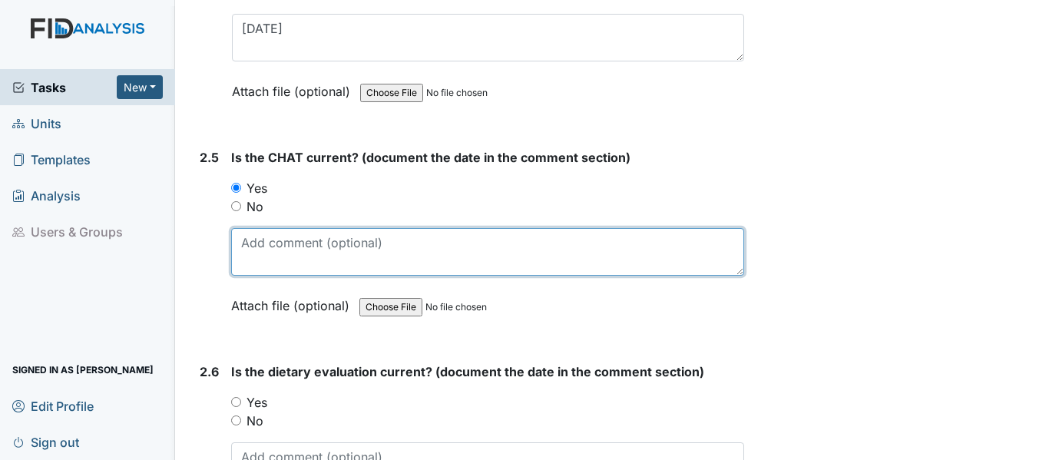
click at [277, 238] on textarea at bounding box center [487, 252] width 513 height 48
paste textarea "[DATE]"
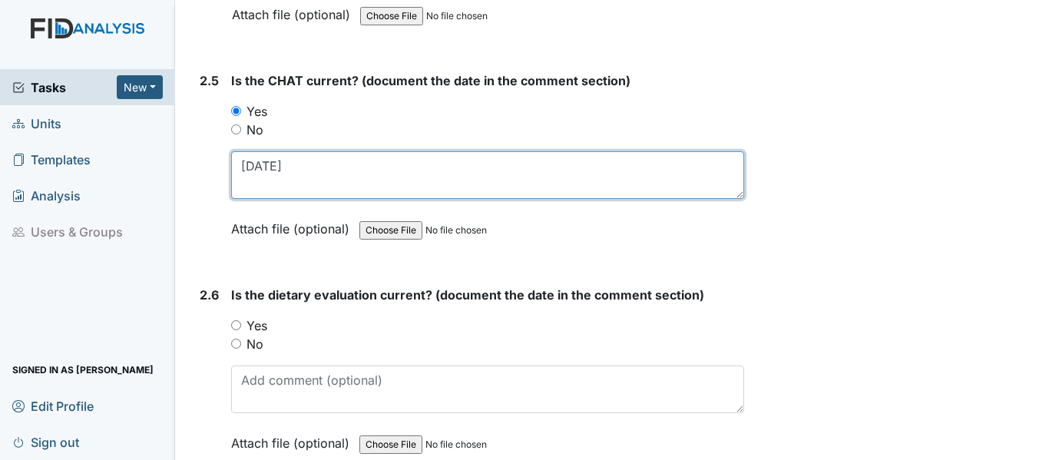
scroll to position [2549, 0]
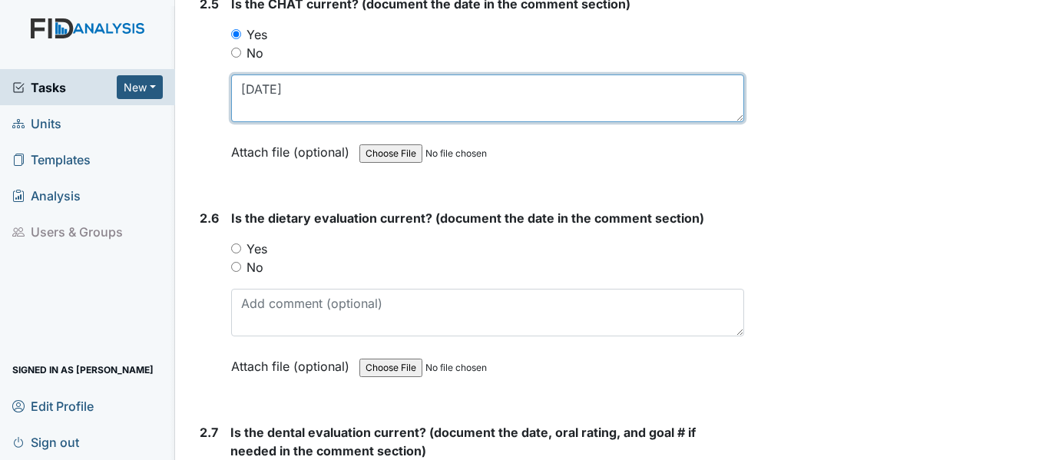
type textarea "[DATE]"
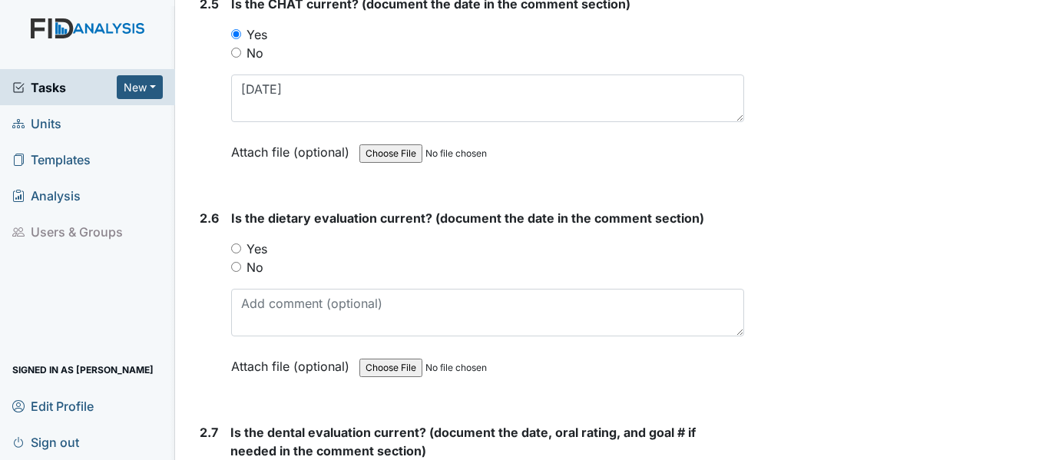
click at [233, 246] on input "Yes" at bounding box center [236, 248] width 10 height 10
radio input "true"
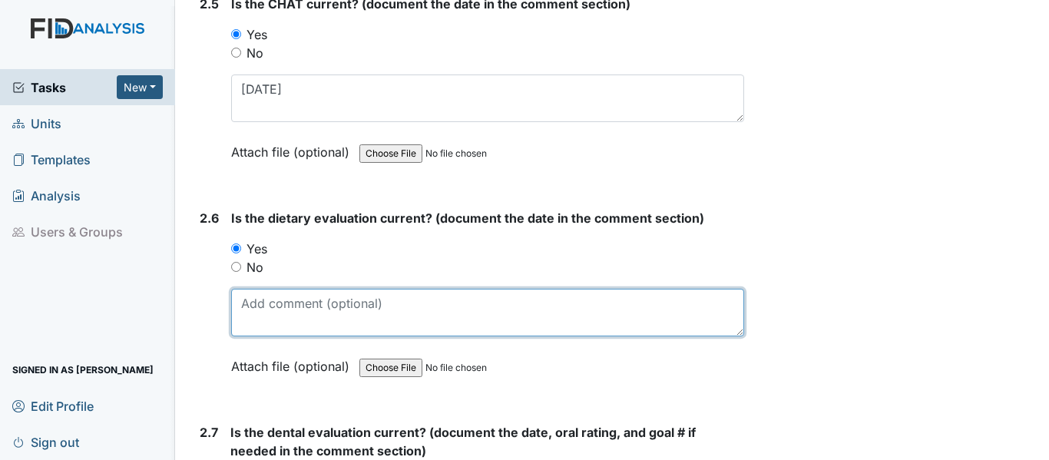
click at [274, 310] on textarea at bounding box center [487, 313] width 513 height 48
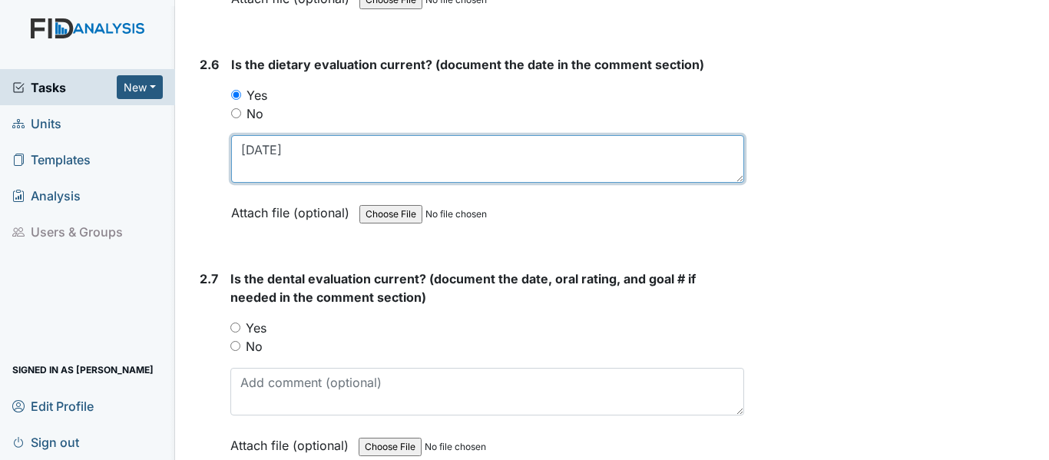
type textarea "[DATE]"
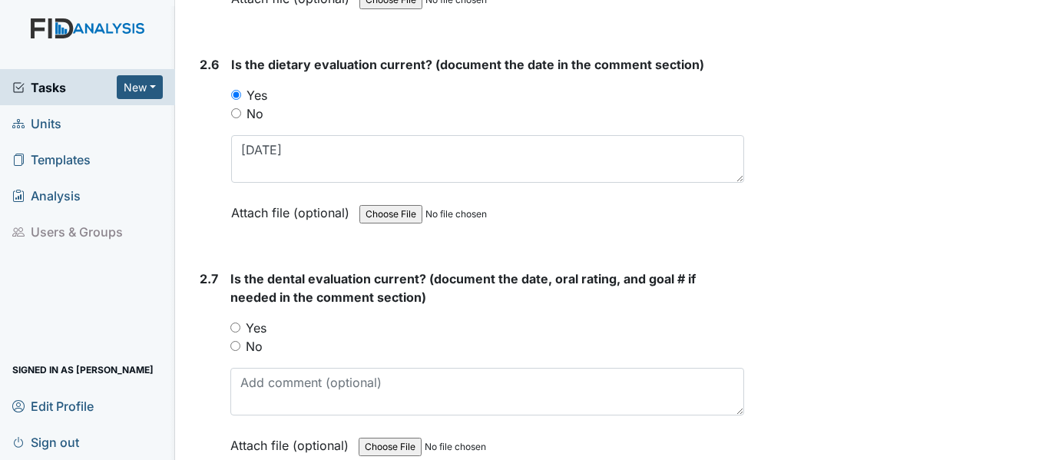
click at [232, 326] on input "Yes" at bounding box center [235, 328] width 10 height 10
radio input "true"
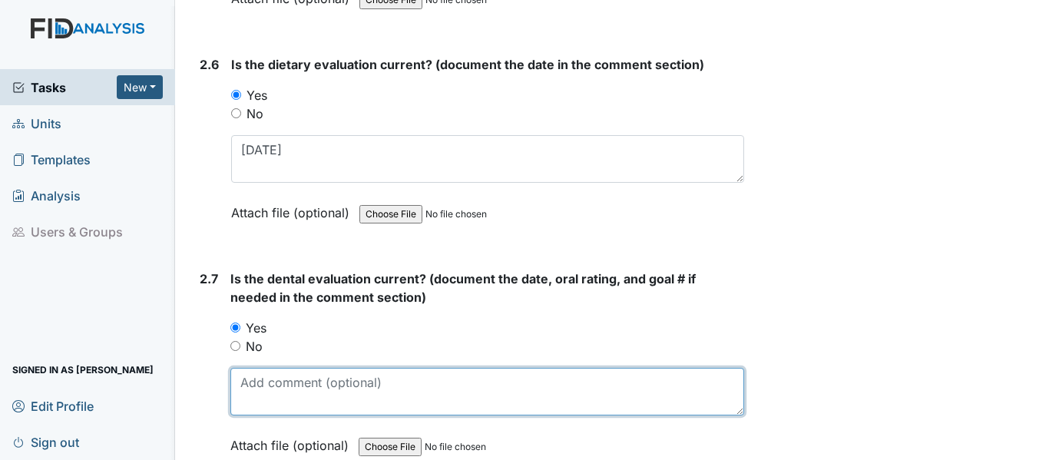
click at [299, 393] on textarea at bounding box center [487, 392] width 514 height 48
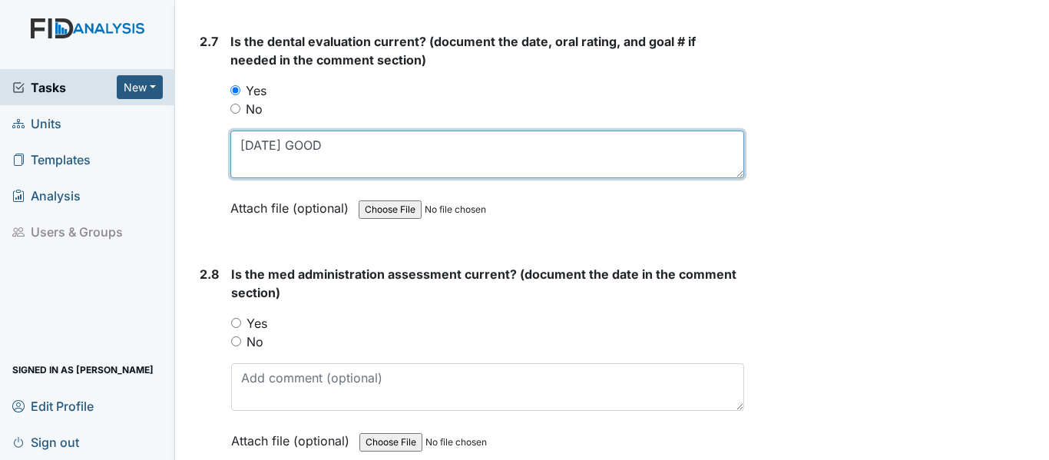
scroll to position [3010, 0]
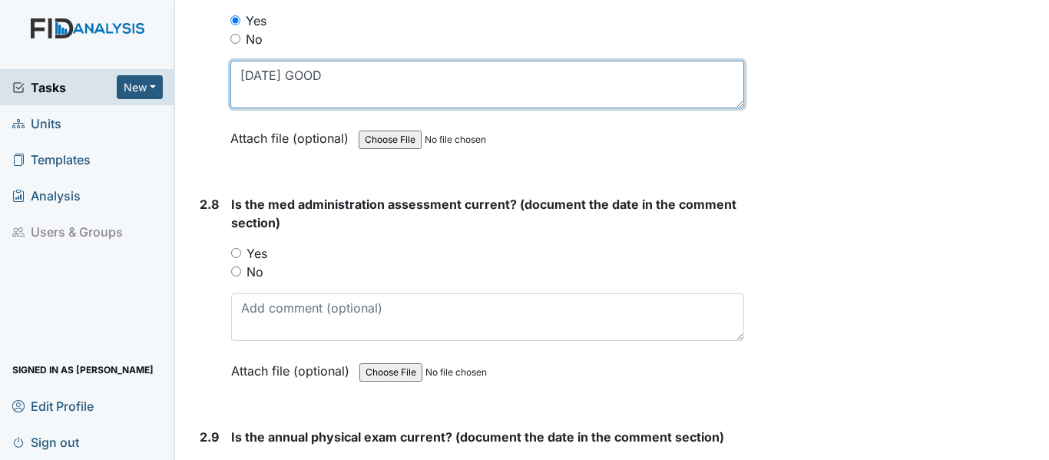
type textarea "[DATE] GOOD"
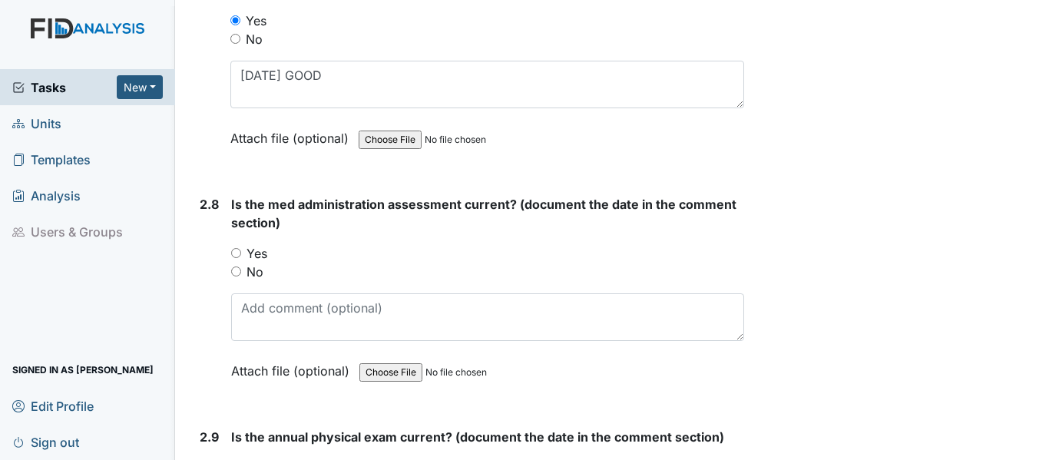
click at [237, 254] on input "Yes" at bounding box center [236, 253] width 10 height 10
radio input "true"
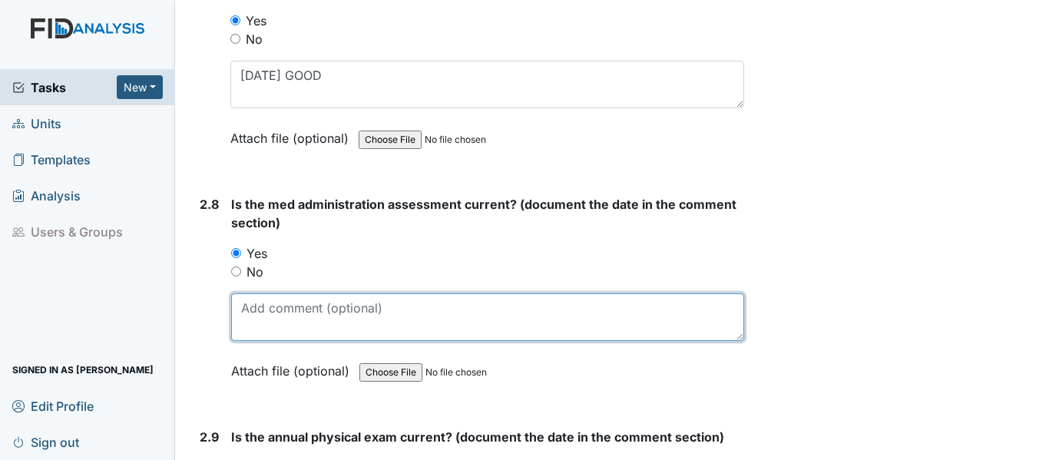
click at [280, 314] on textarea at bounding box center [487, 317] width 513 height 48
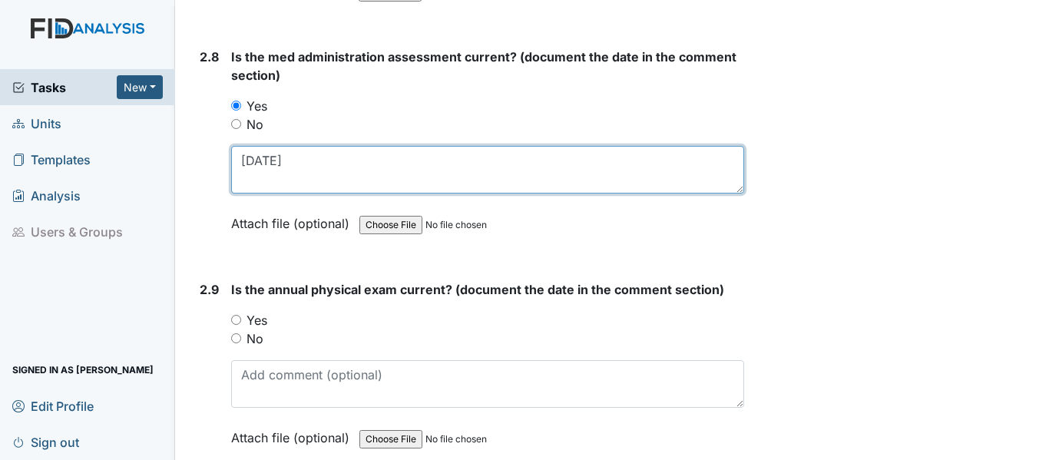
scroll to position [3240, 0]
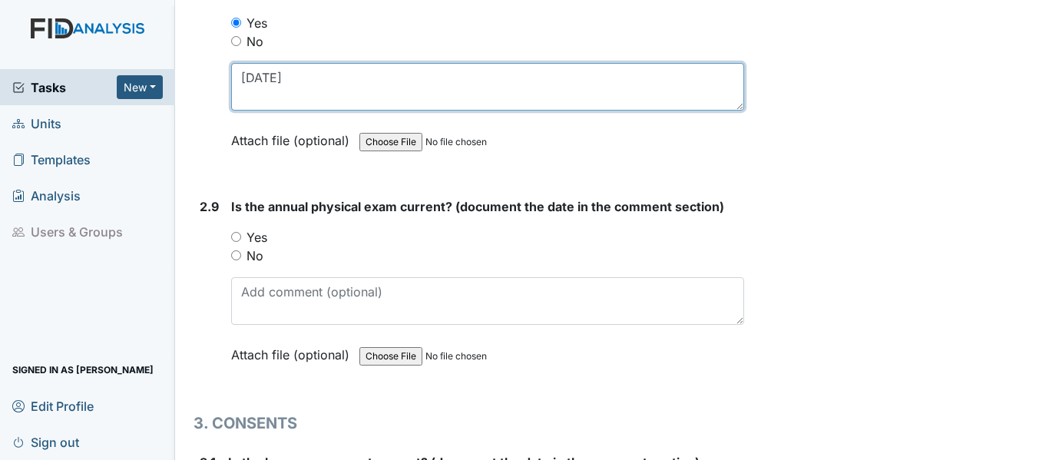
type textarea "4/28/25"
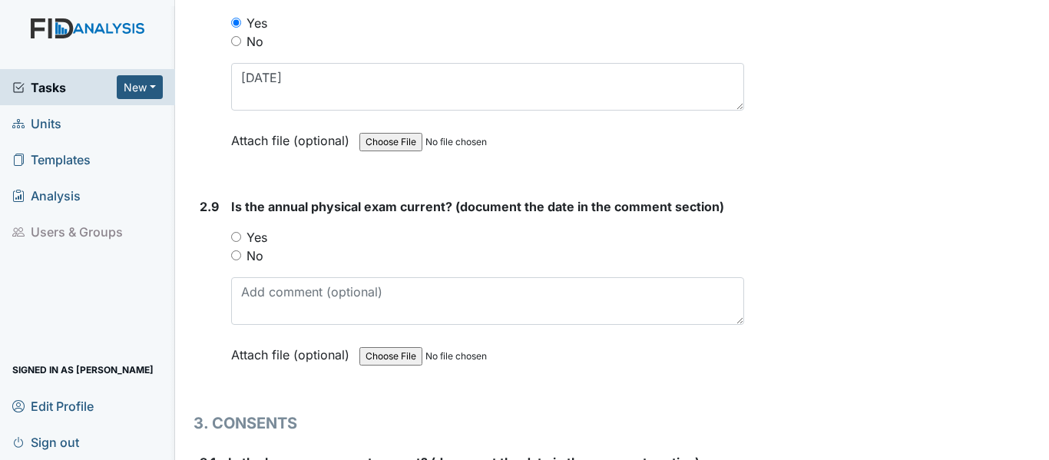
click at [239, 238] on input "Yes" at bounding box center [236, 237] width 10 height 10
radio input "true"
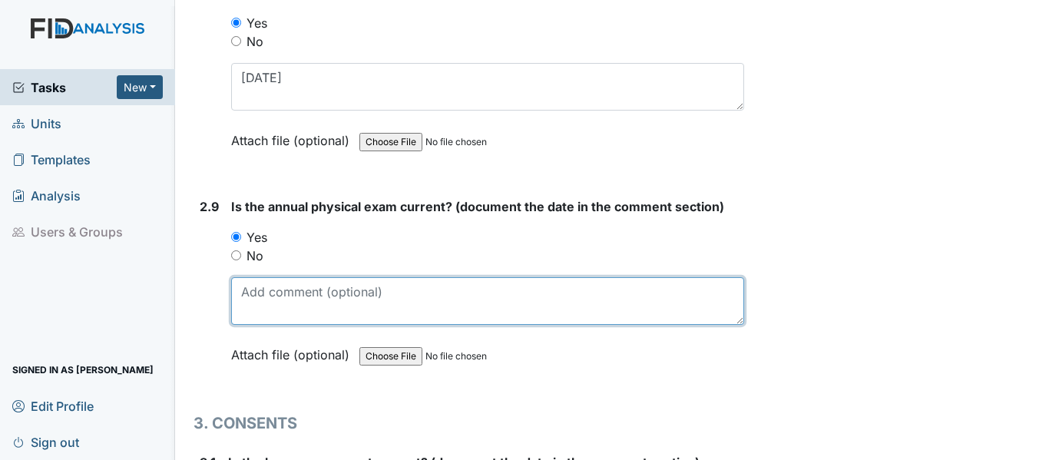
click at [292, 306] on textarea at bounding box center [487, 301] width 513 height 48
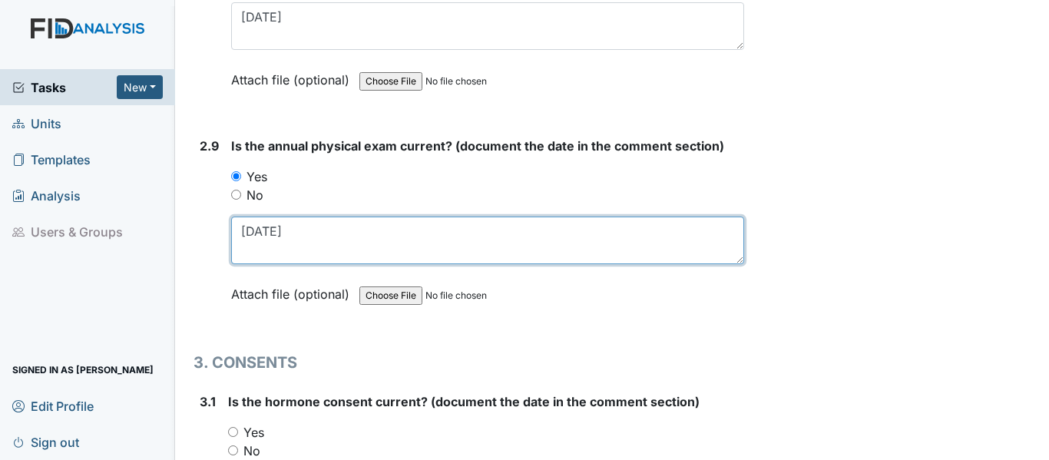
scroll to position [3547, 0]
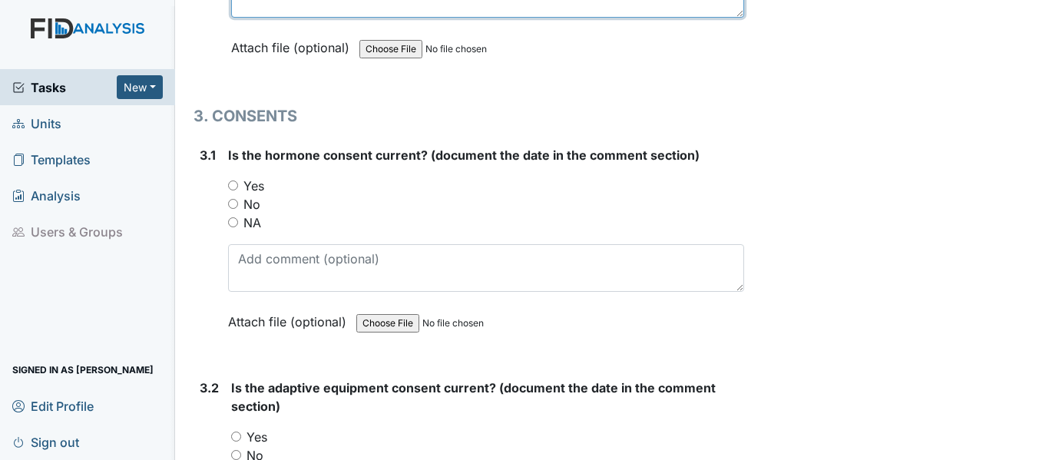
type textarea "1/13/25"
click at [228, 218] on input "NA" at bounding box center [233, 222] width 10 height 10
radio input "true"
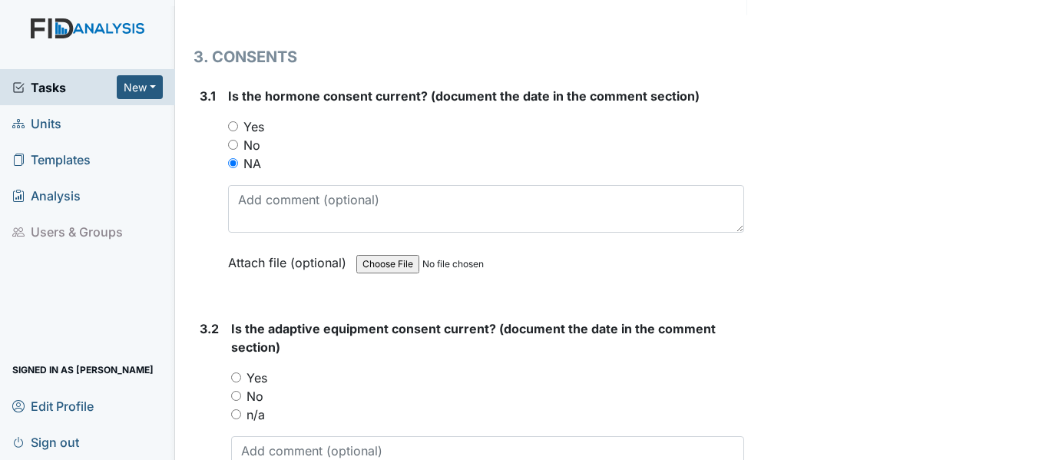
scroll to position [3701, 0]
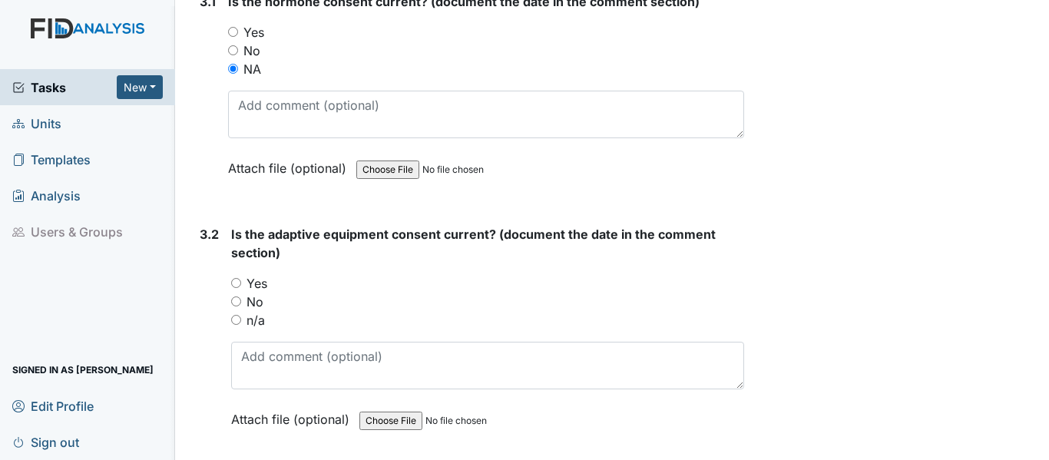
click at [236, 279] on input "Yes" at bounding box center [236, 283] width 10 height 10
radio input "true"
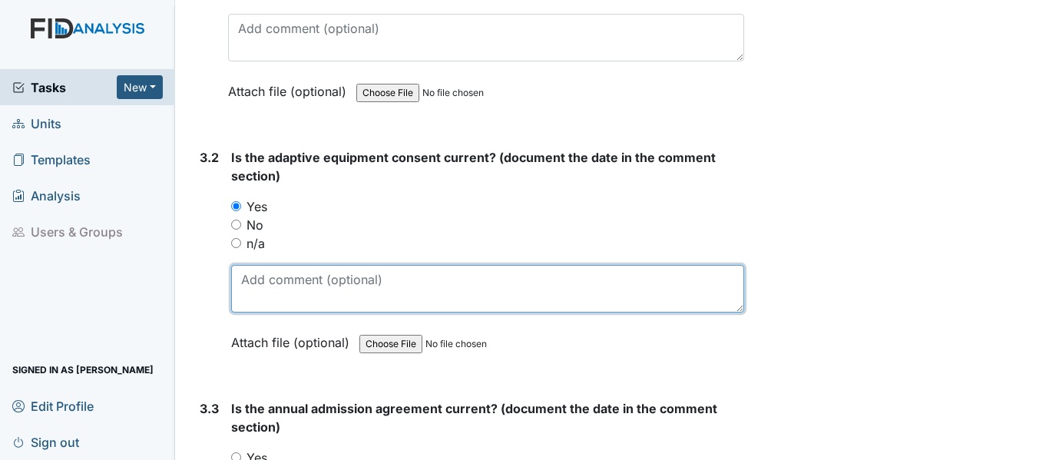
click at [317, 286] on textarea at bounding box center [487, 289] width 513 height 48
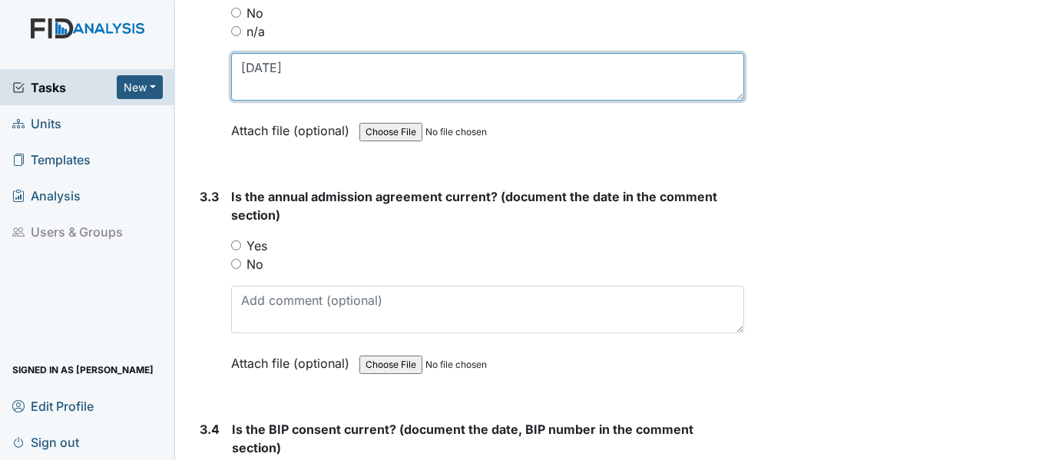
scroll to position [4008, 0]
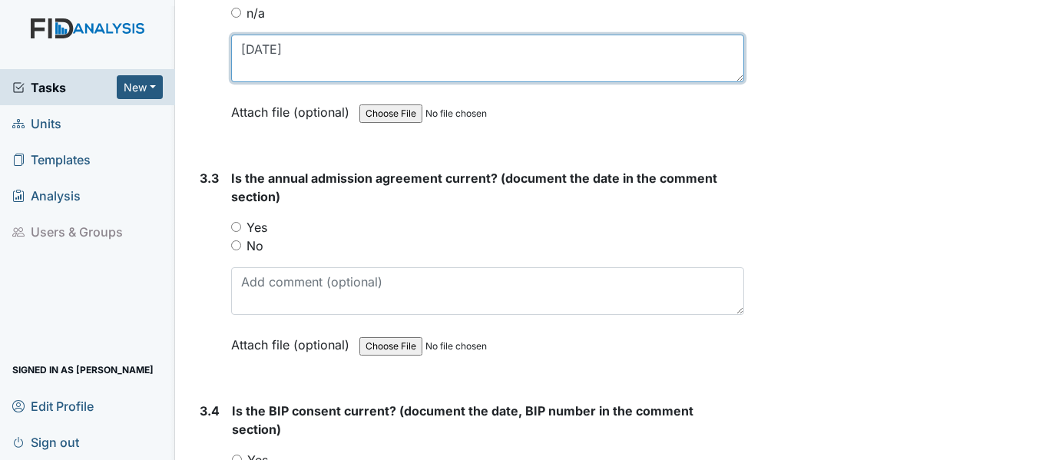
type textarea "2/26/25"
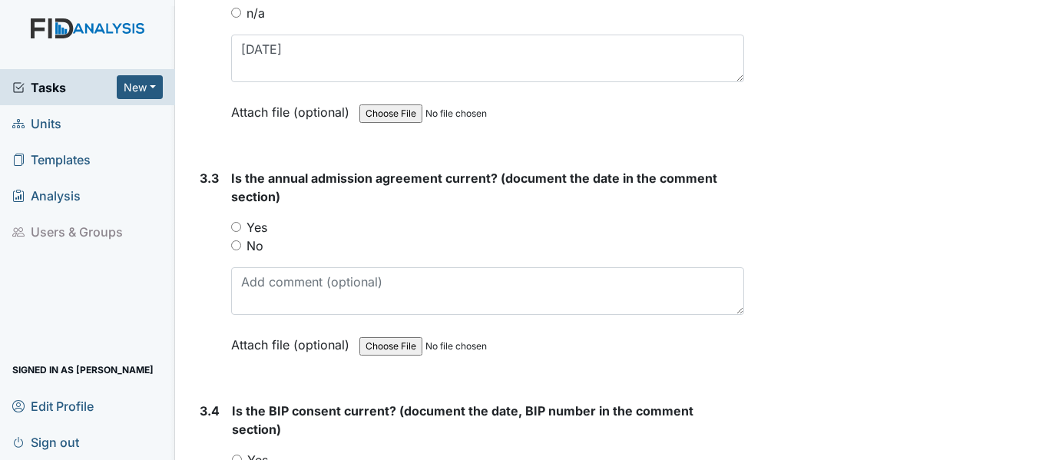
click at [239, 228] on input "Yes" at bounding box center [236, 227] width 10 height 10
radio input "true"
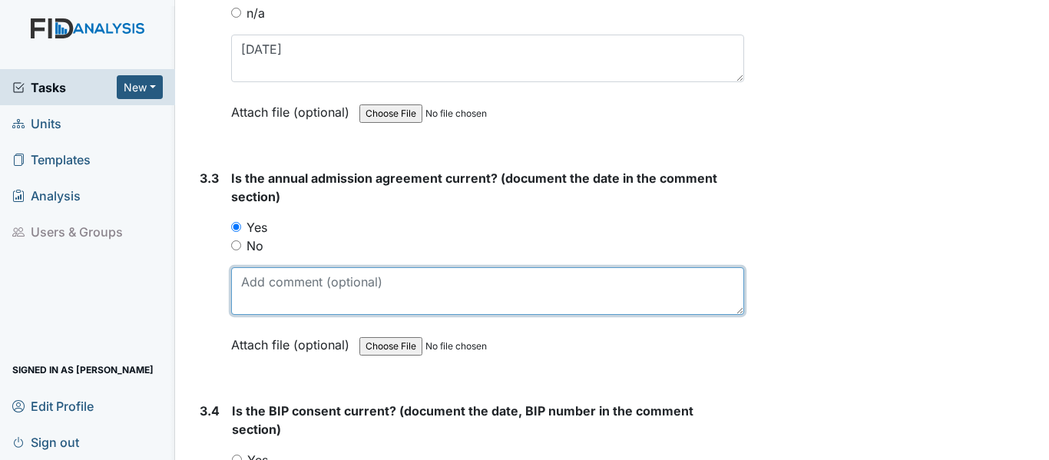
click at [280, 293] on textarea at bounding box center [487, 291] width 513 height 48
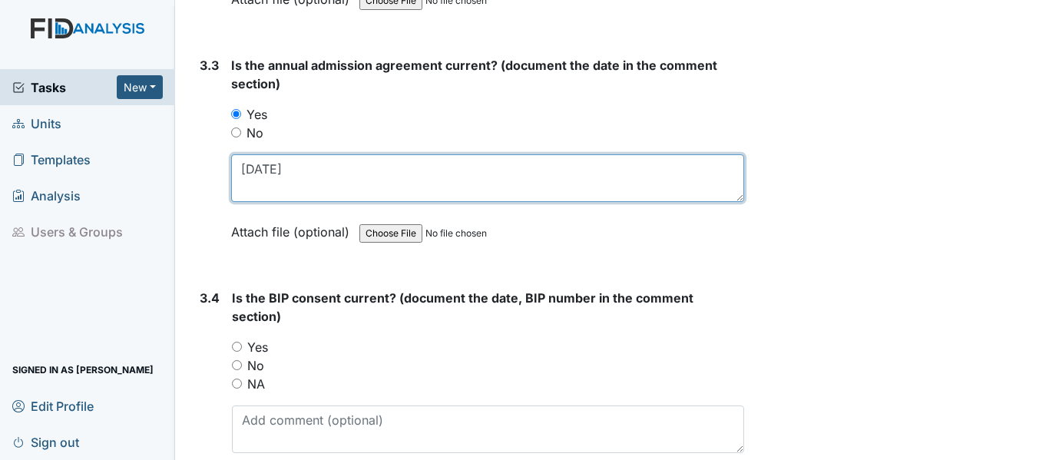
scroll to position [4162, 0]
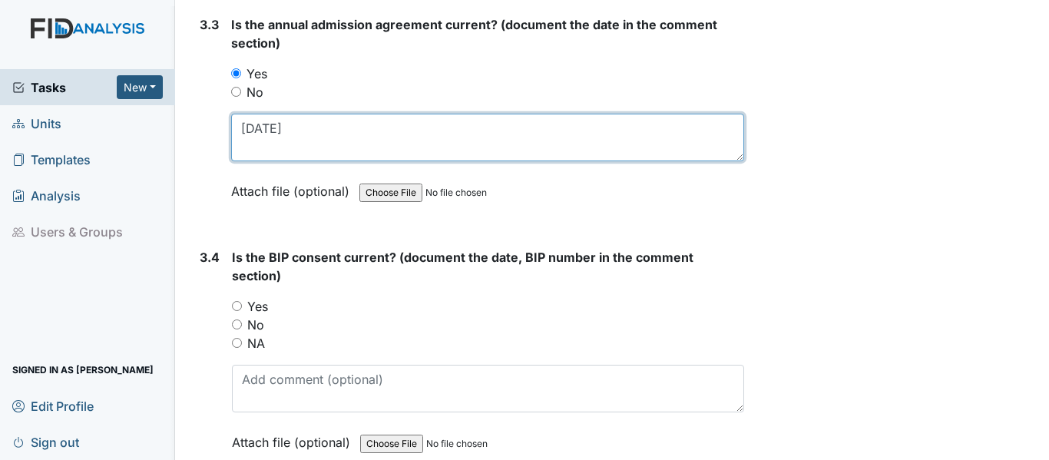
type textarea "1/13/25"
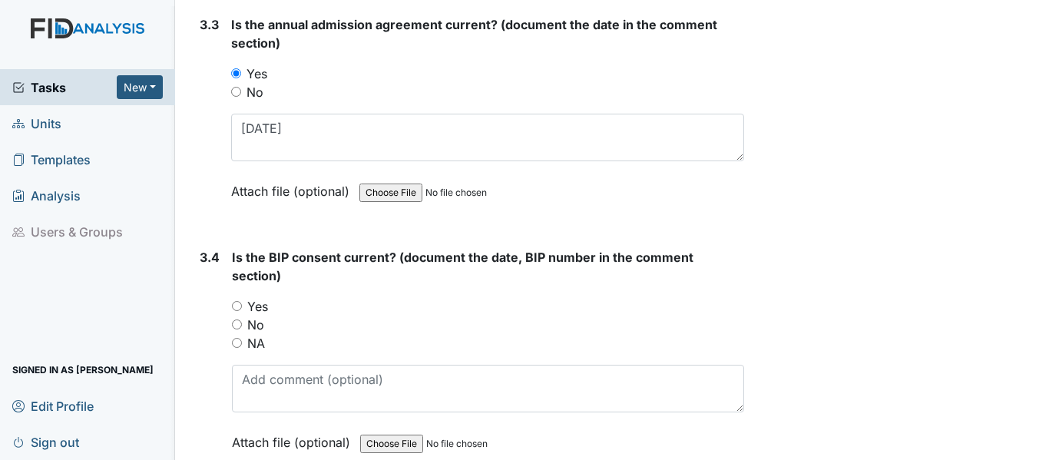
click at [235, 306] on input "Yes" at bounding box center [237, 306] width 10 height 10
radio input "true"
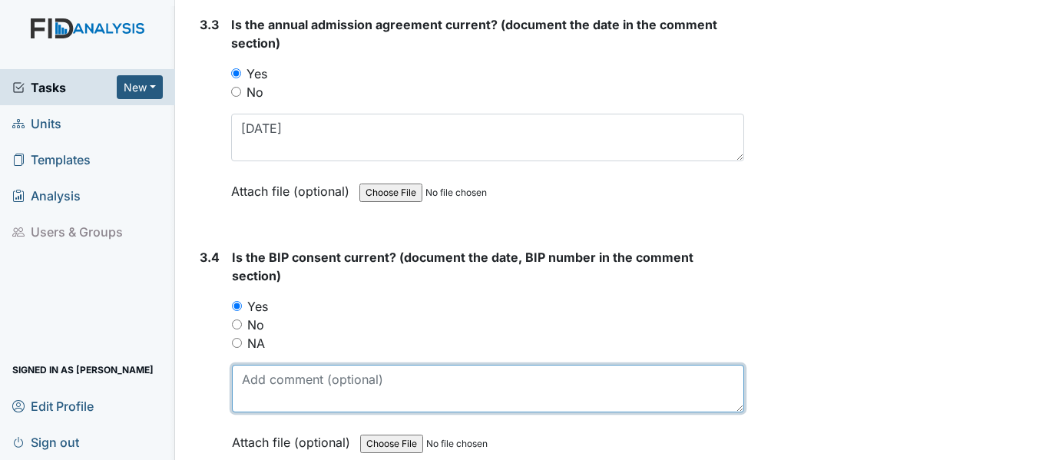
click at [337, 380] on textarea at bounding box center [488, 389] width 512 height 48
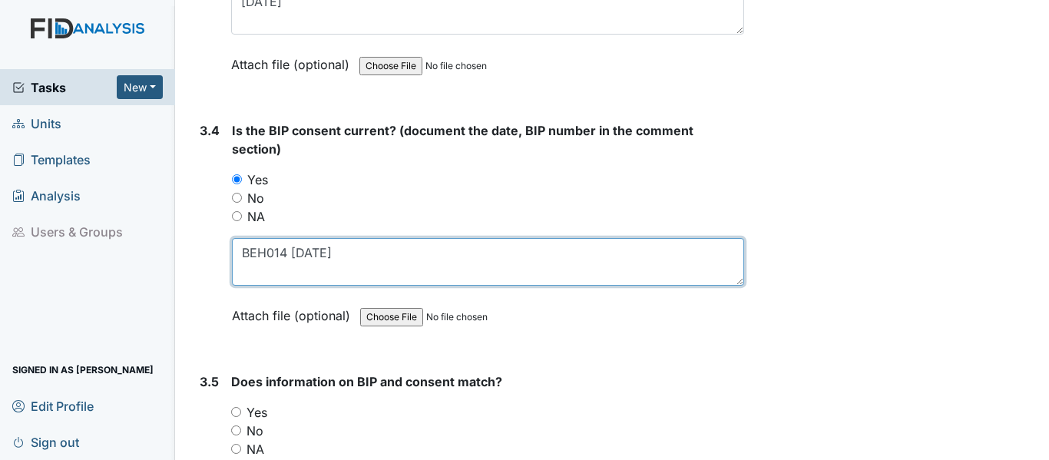
scroll to position [4392, 0]
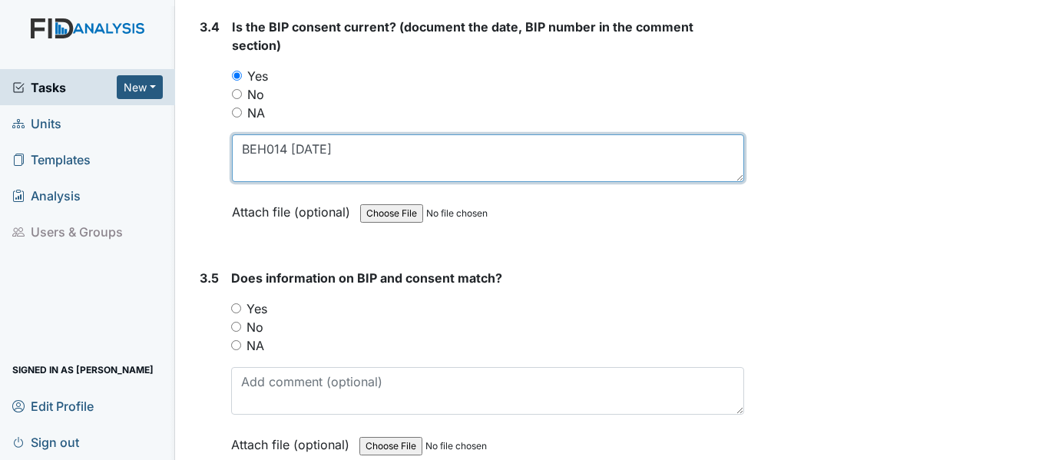
type textarea "BEH014 7/15/25"
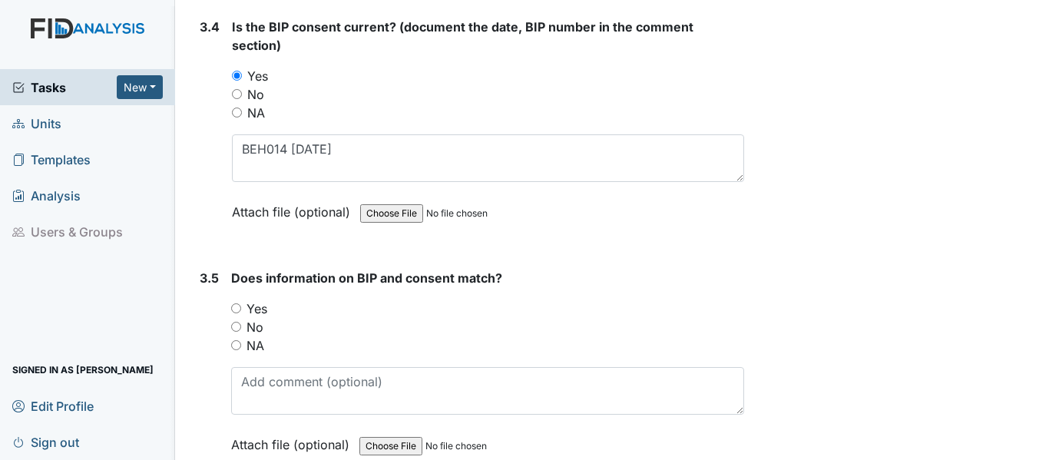
click at [240, 308] on input "Yes" at bounding box center [236, 308] width 10 height 10
radio input "true"
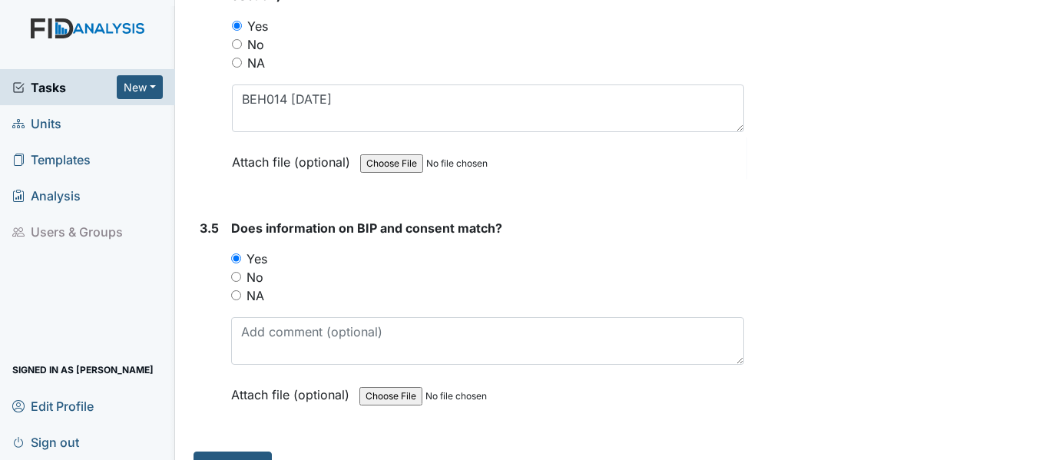
scroll to position [4475, 0]
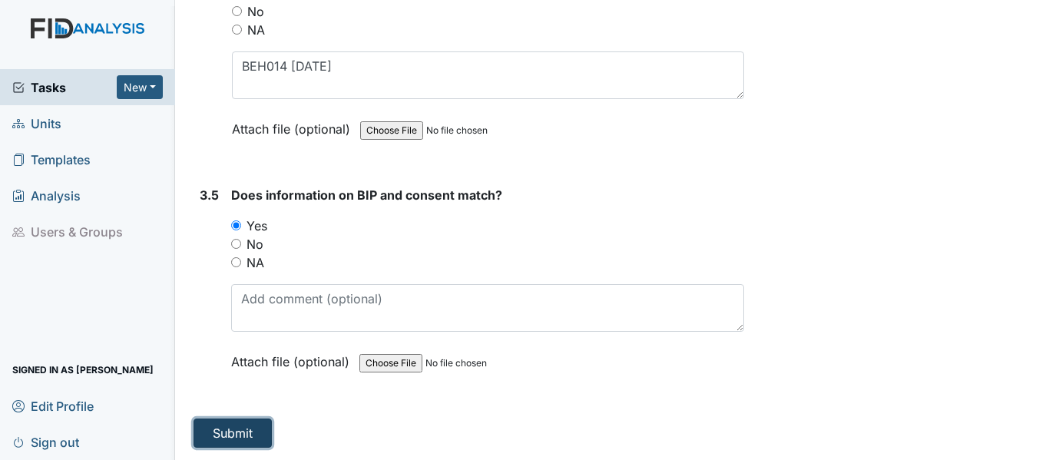
click at [248, 429] on button "Submit" at bounding box center [233, 433] width 78 height 29
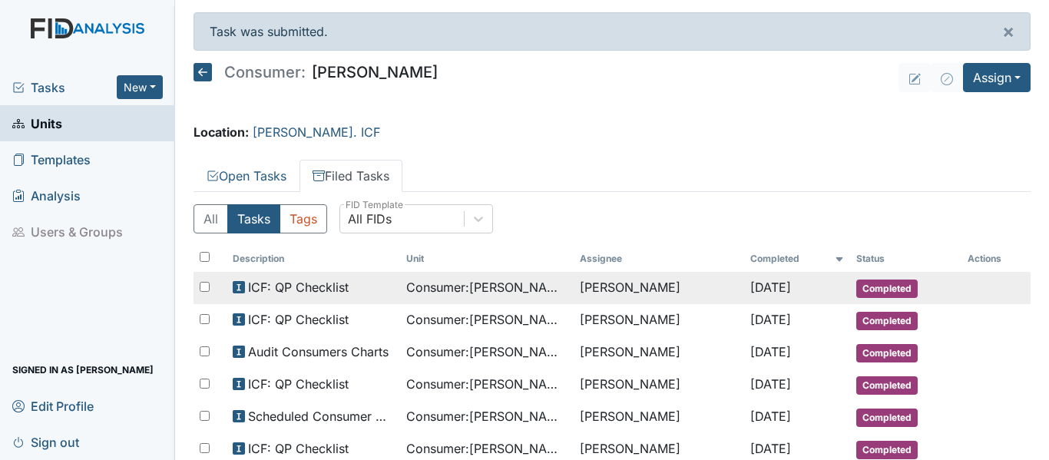
click at [502, 290] on span "Consumer : James, Samuel" at bounding box center [486, 287] width 161 height 18
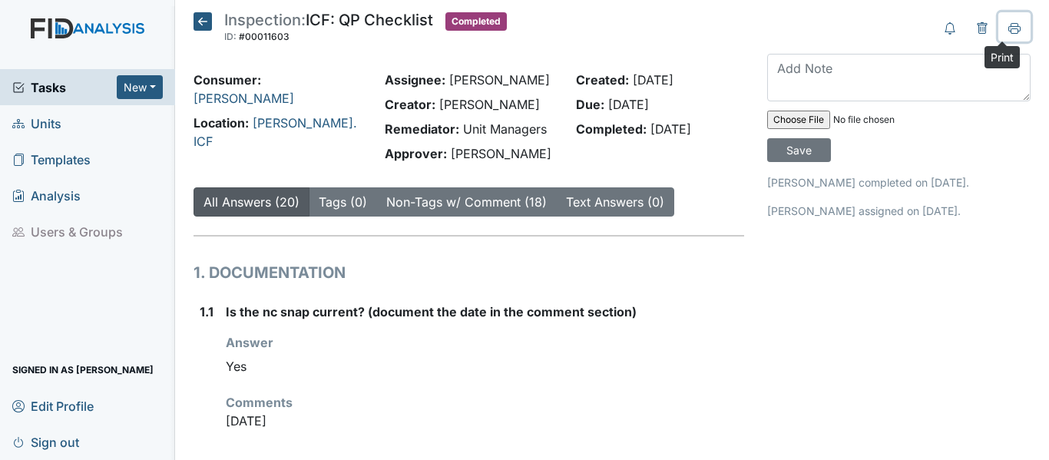
click at [1011, 31] on icon at bounding box center [1015, 30] width 8 height 5
click at [204, 25] on icon at bounding box center [203, 21] width 18 height 18
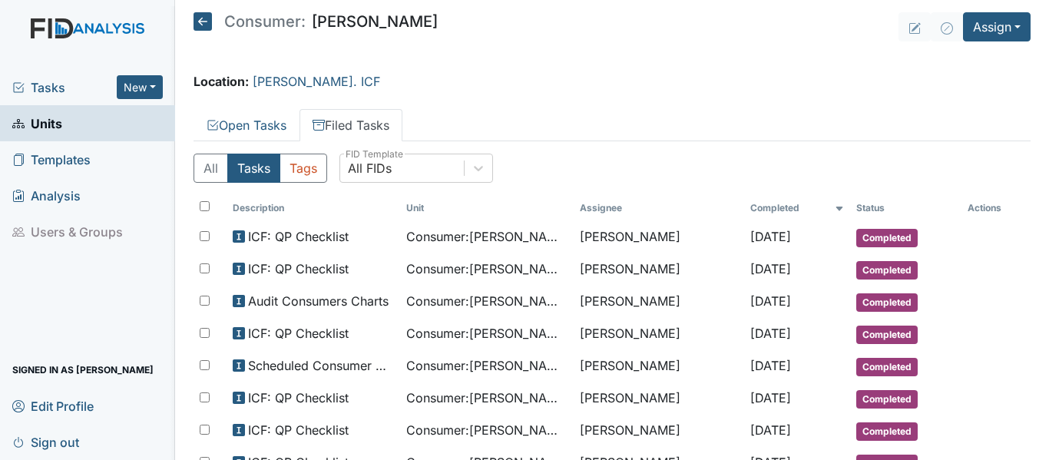
click at [205, 17] on icon at bounding box center [203, 21] width 18 height 18
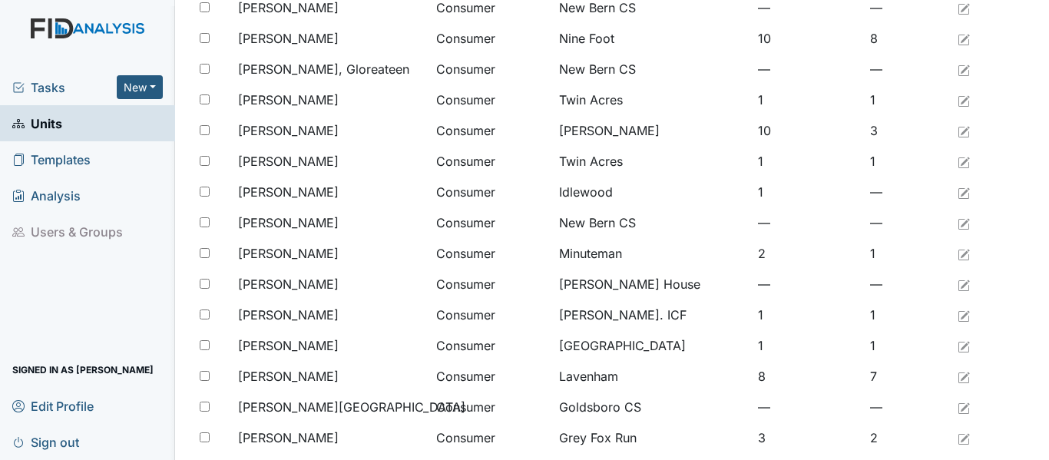
scroll to position [691, 0]
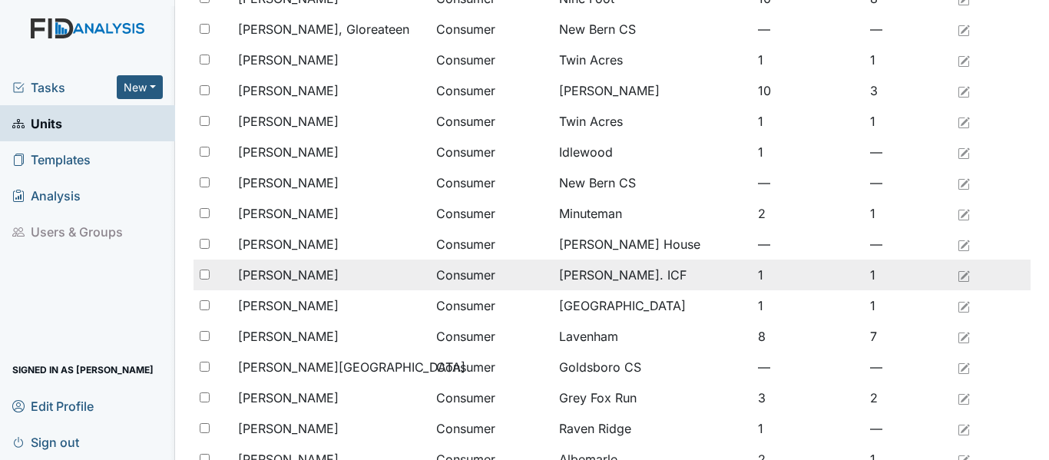
click at [339, 271] on span "Leonard, Jonathan" at bounding box center [288, 275] width 101 height 18
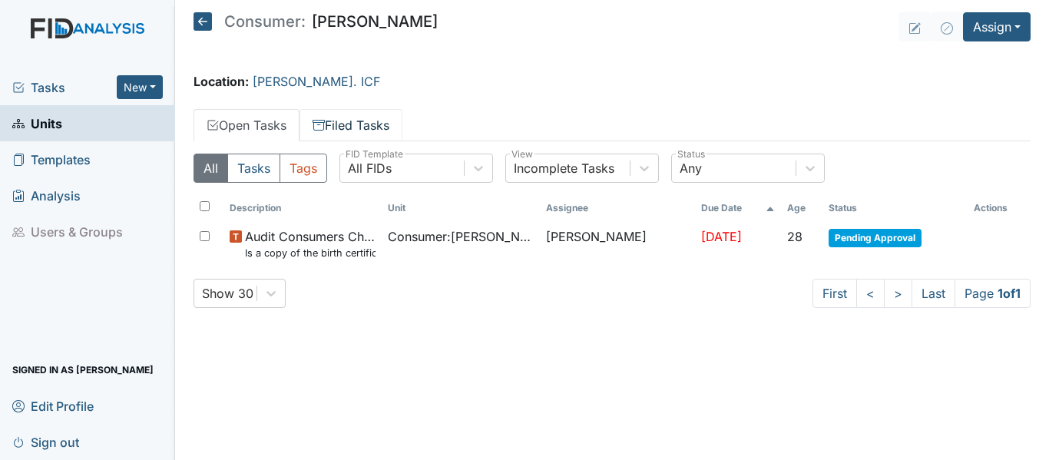
click at [378, 123] on link "Filed Tasks" at bounding box center [351, 125] width 103 height 32
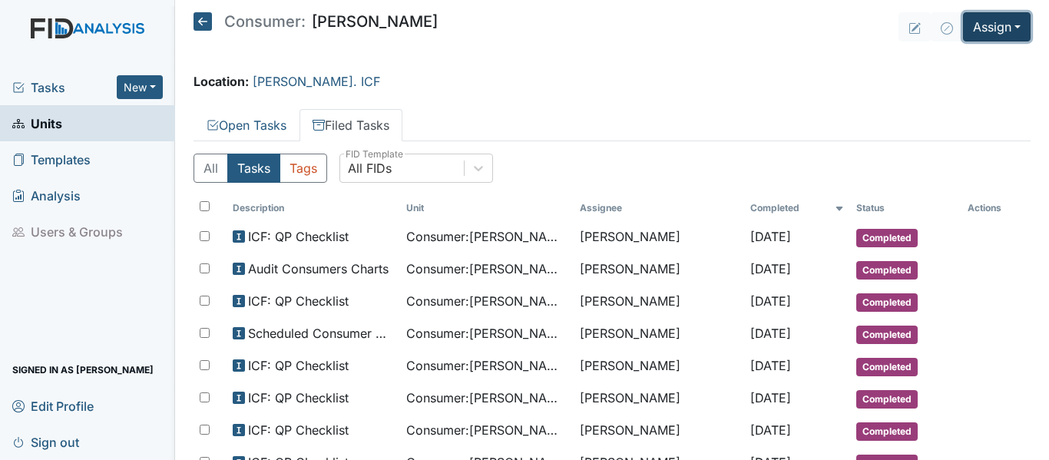
click at [976, 28] on button "Assign" at bounding box center [997, 26] width 68 height 29
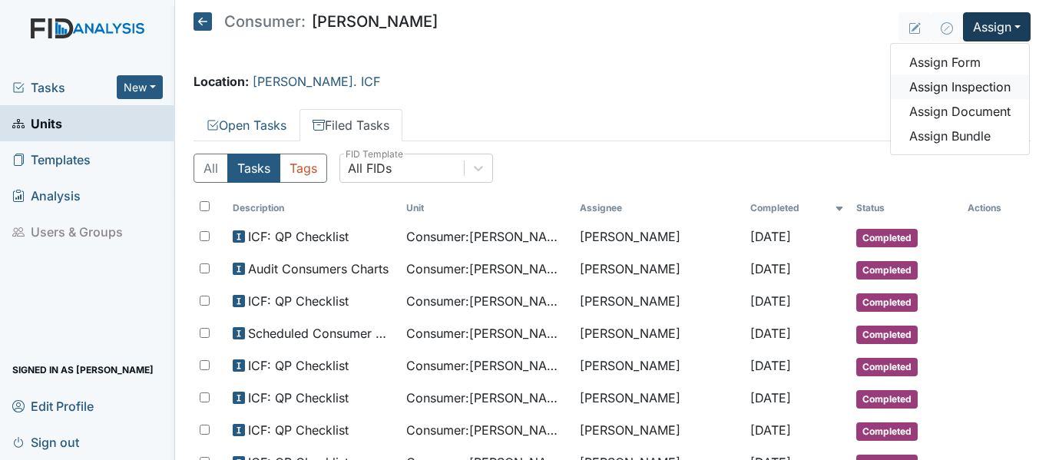
click at [978, 91] on link "Assign Inspection" at bounding box center [960, 86] width 138 height 25
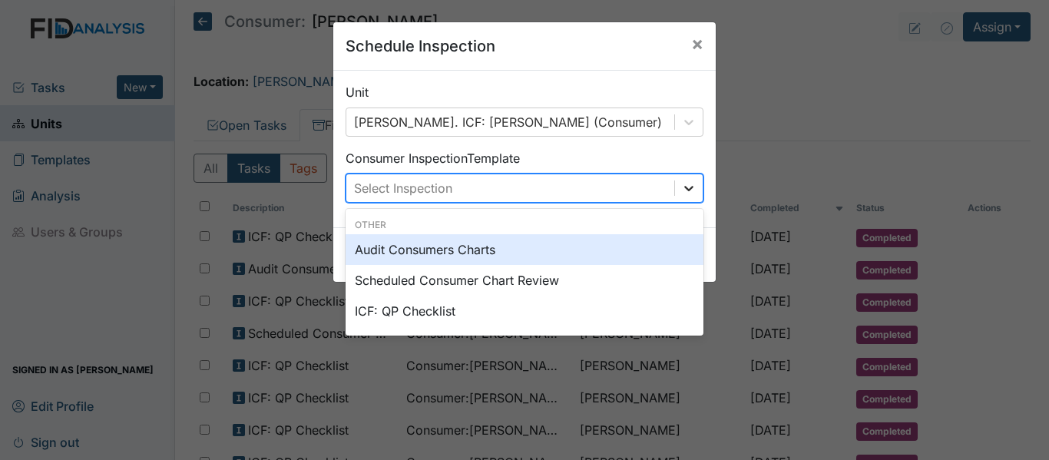
click at [686, 183] on icon at bounding box center [688, 187] width 15 height 15
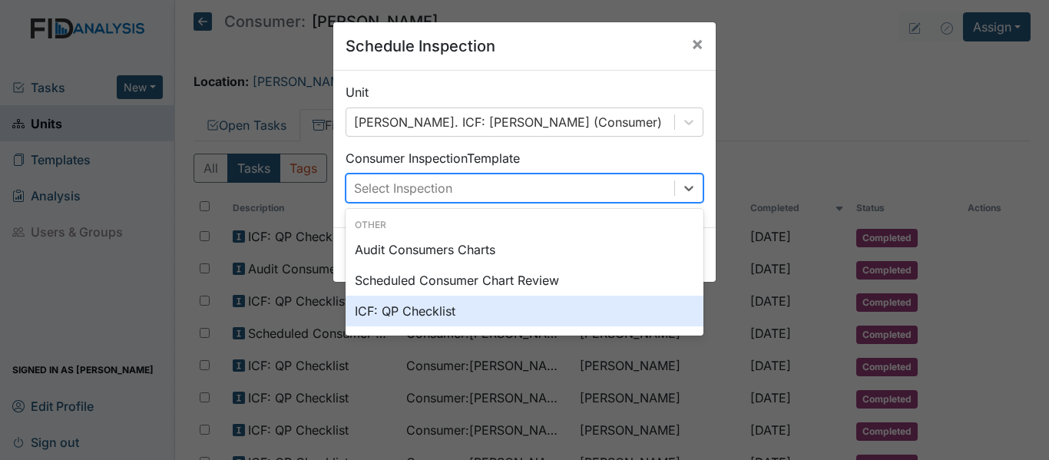
click at [402, 311] on div "ICF: QP Checklist" at bounding box center [525, 311] width 358 height 31
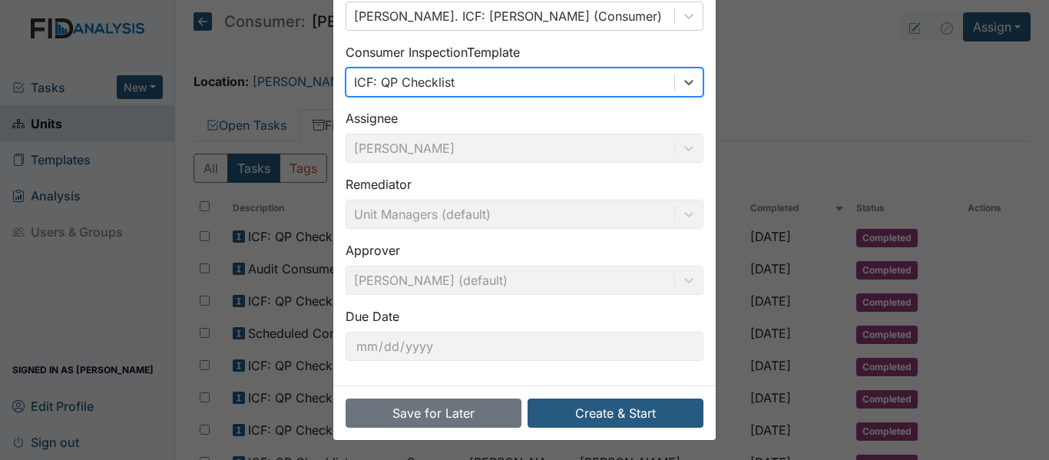
scroll to position [108, 0]
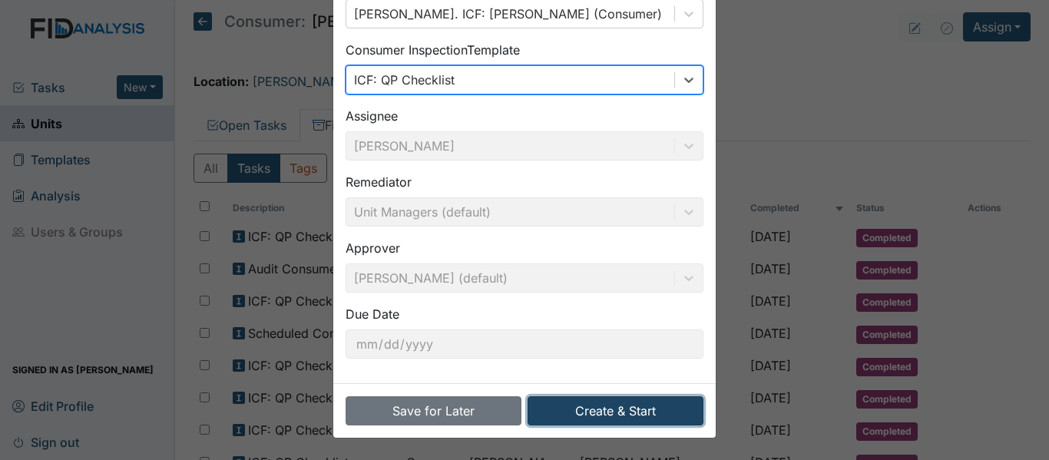
click at [623, 411] on button "Create & Start" at bounding box center [616, 410] width 176 height 29
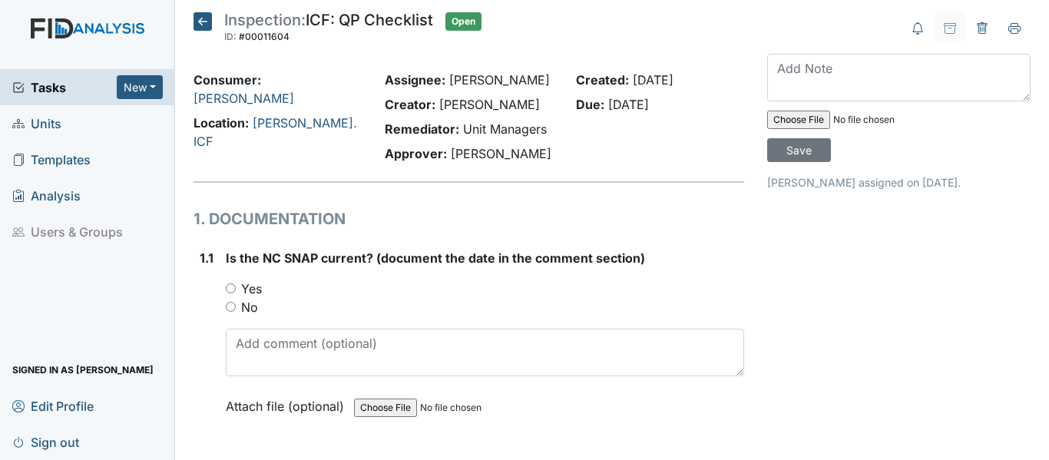
click at [227, 287] on input "Yes" at bounding box center [231, 288] width 10 height 10
radio input "true"
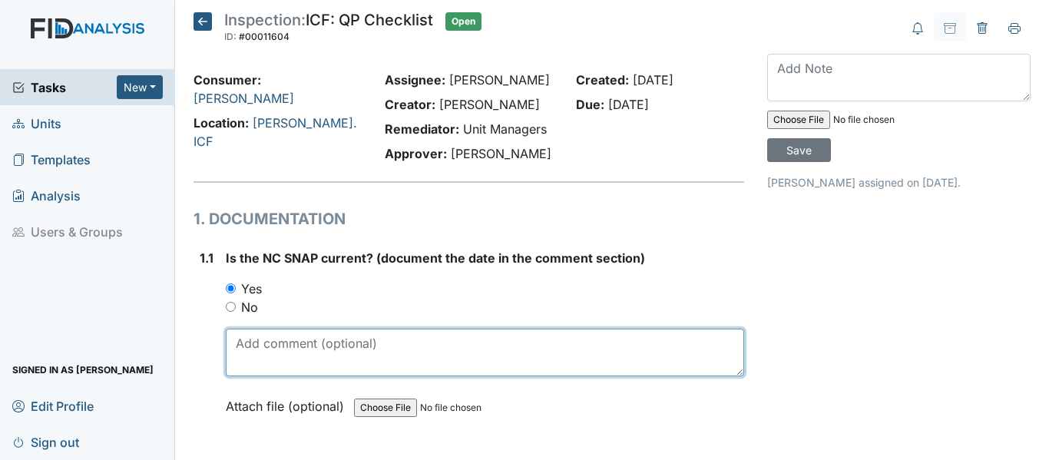
click at [285, 351] on textarea at bounding box center [485, 353] width 518 height 48
drag, startPoint x: 232, startPoint y: 345, endPoint x: 281, endPoint y: 345, distance: 49.2
click at [281, 345] on textarea "[DATE]" at bounding box center [485, 353] width 518 height 48
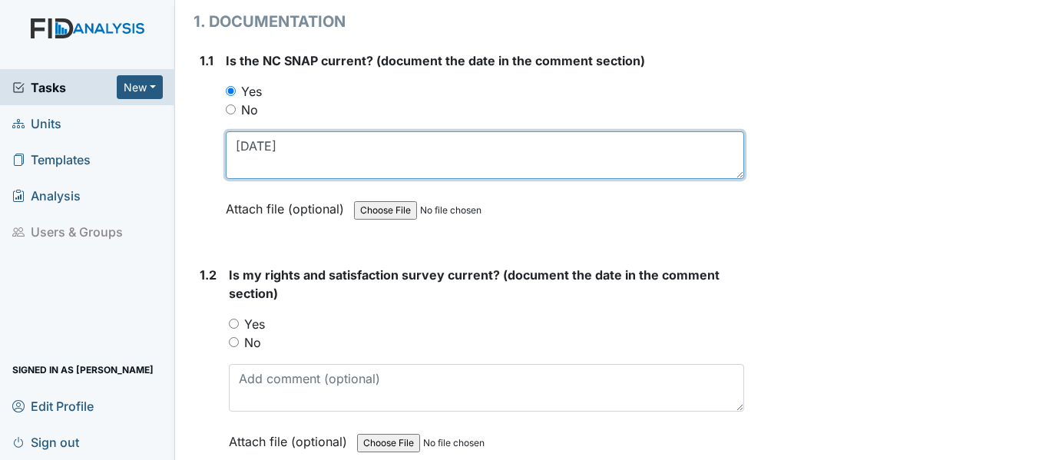
scroll to position [230, 0]
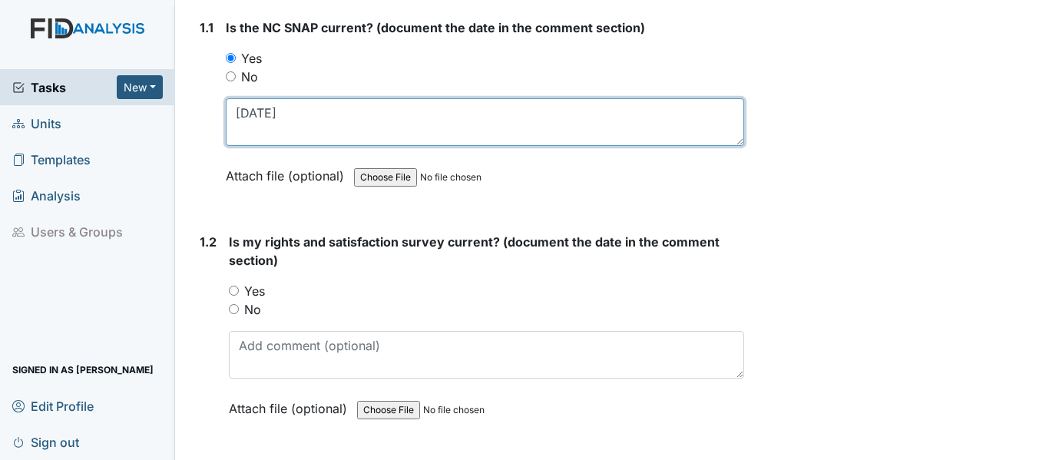
type textarea "[DATE]"
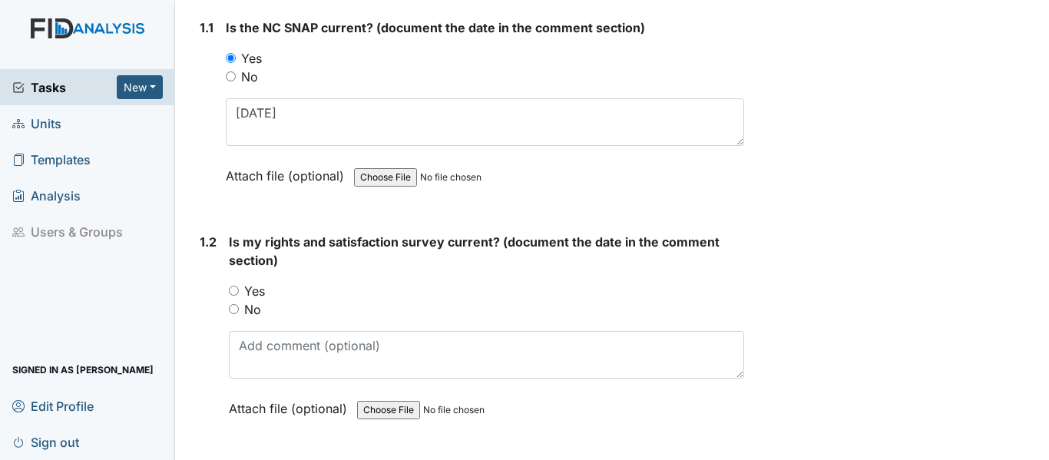
click at [231, 289] on input "Yes" at bounding box center [234, 291] width 10 height 10
radio input "true"
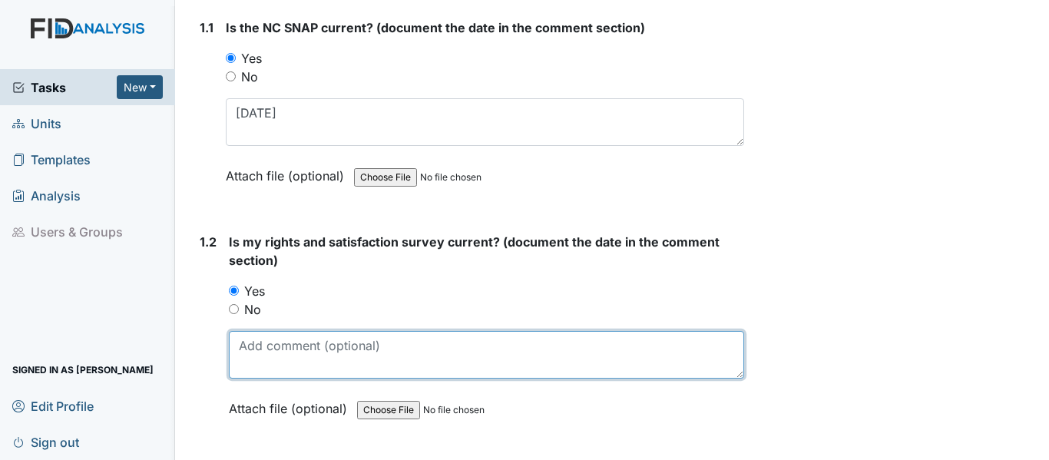
click at [281, 349] on textarea at bounding box center [486, 355] width 515 height 48
paste textarea "7/10/25"
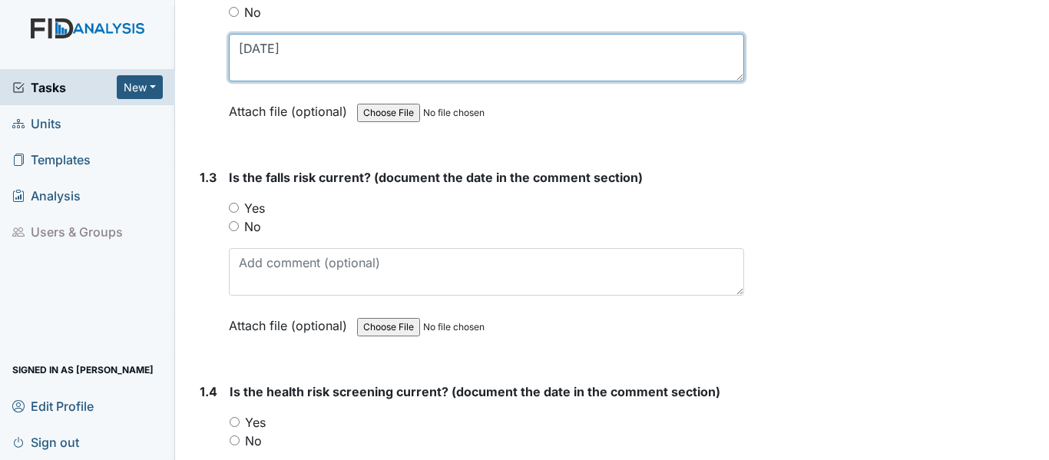
scroll to position [538, 0]
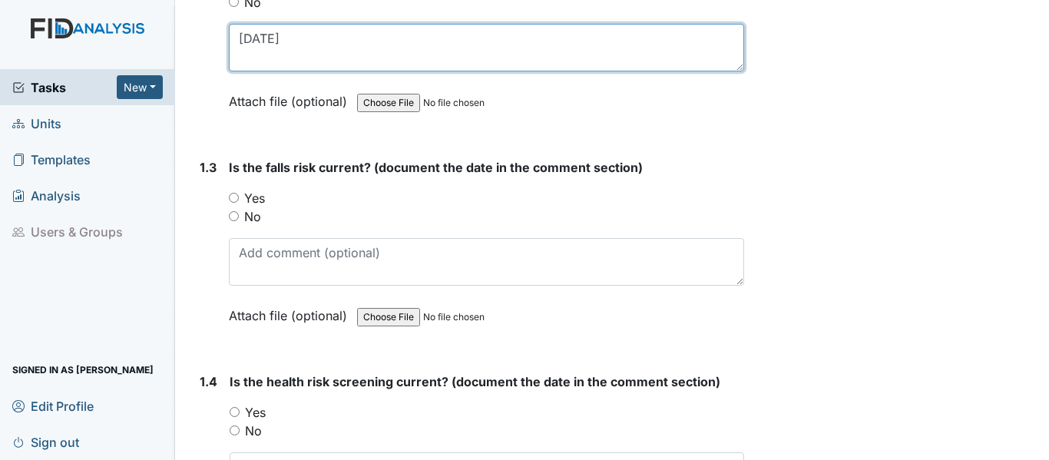
type textarea "7/10/25"
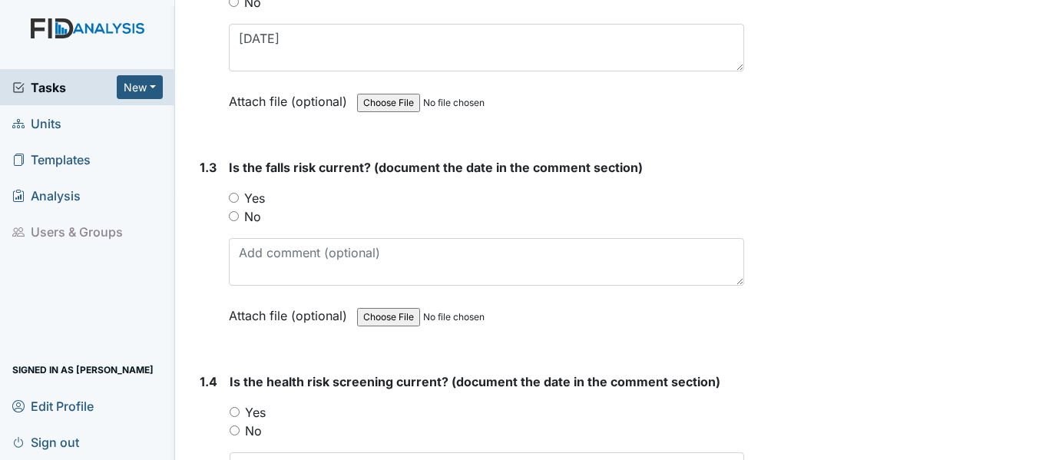
click at [233, 194] on input "Yes" at bounding box center [234, 198] width 10 height 10
radio input "true"
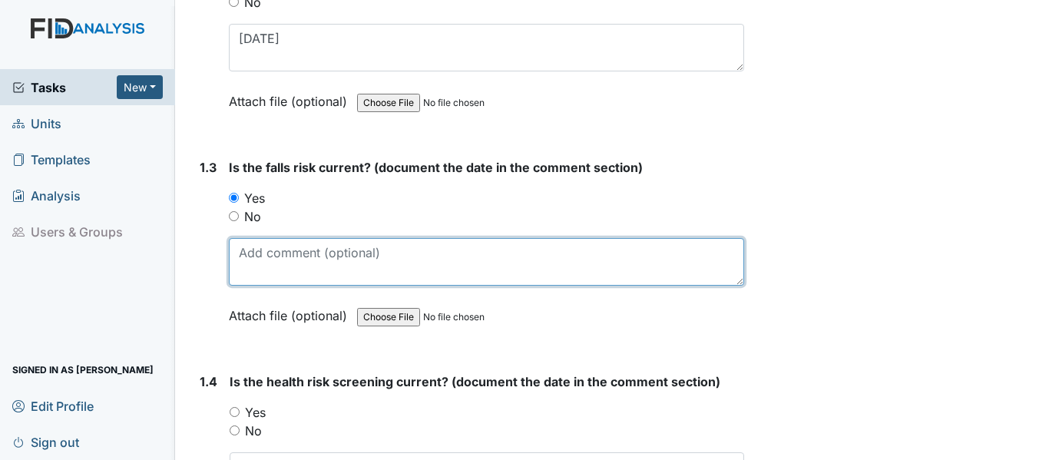
click at [278, 261] on textarea at bounding box center [486, 262] width 515 height 48
paste textarea "7/10/25"
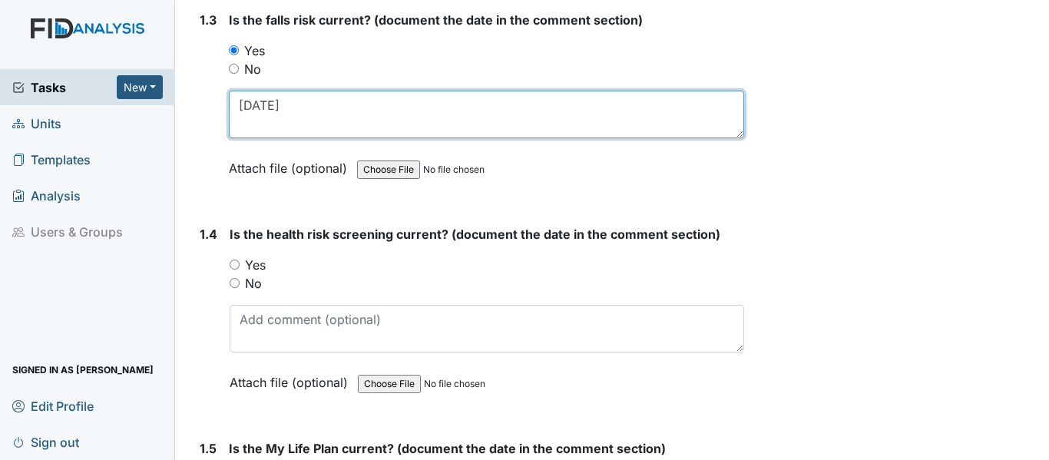
scroll to position [691, 0]
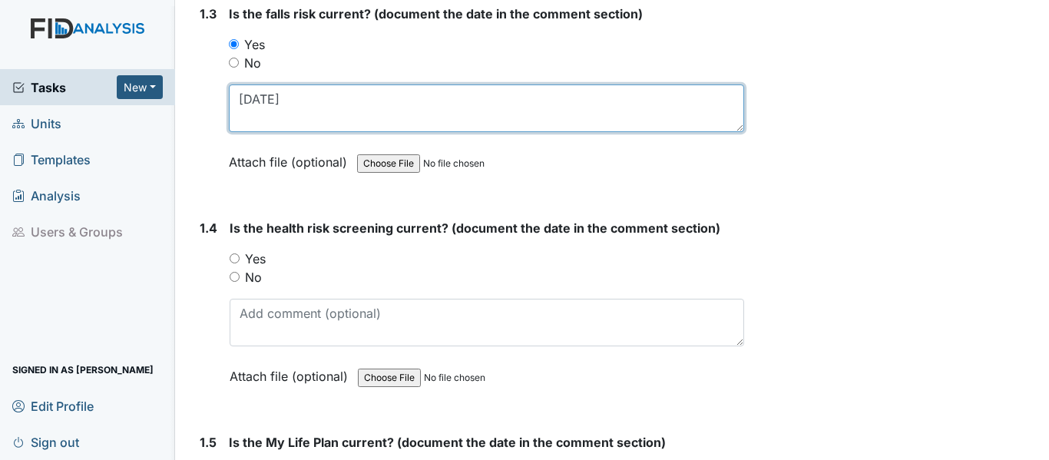
type textarea "7/10/25"
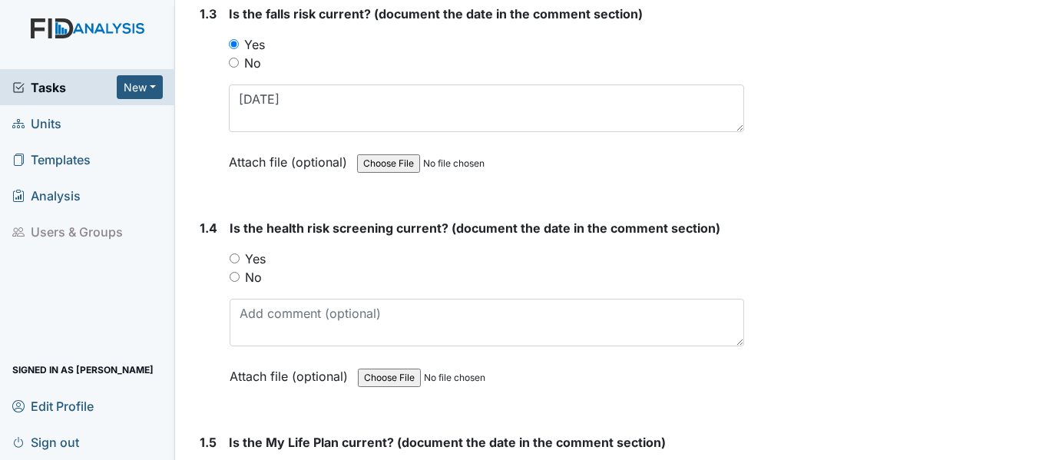
click at [237, 258] on input "Yes" at bounding box center [235, 258] width 10 height 10
radio input "true"
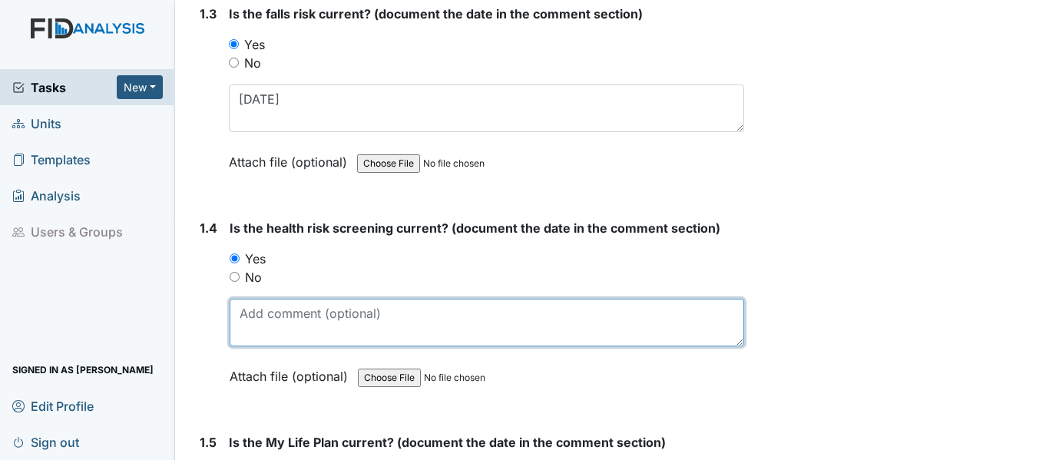
click at [285, 317] on textarea at bounding box center [487, 323] width 515 height 48
paste textarea "7/10/25"
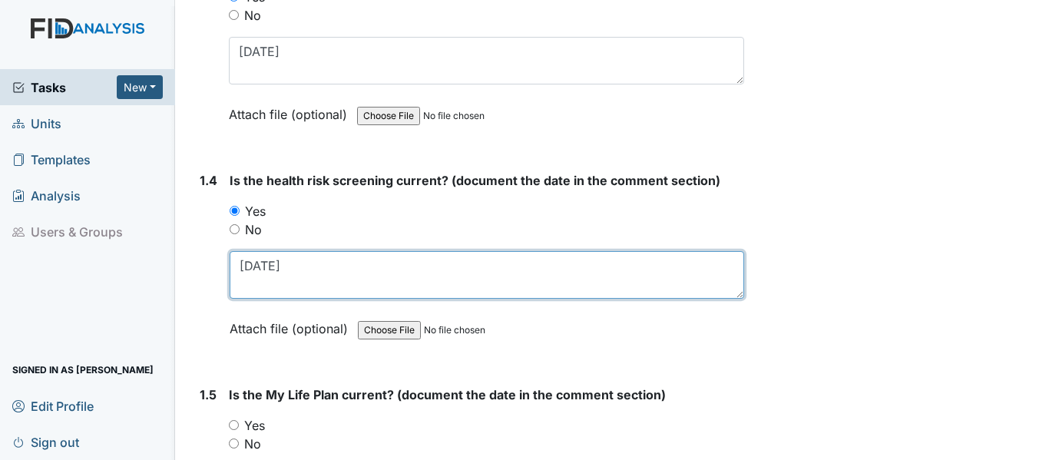
scroll to position [922, 0]
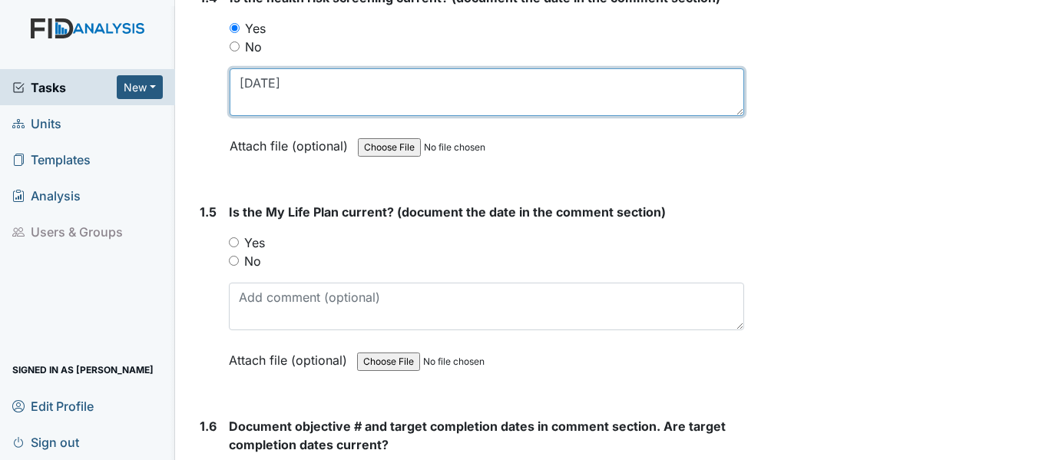
type textarea "7/10/25"
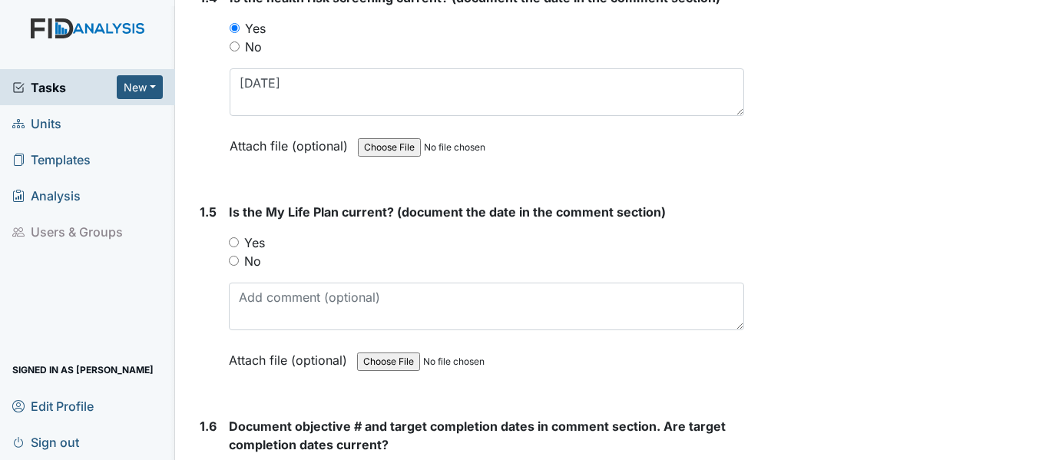
click at [230, 240] on input "Yes" at bounding box center [234, 242] width 10 height 10
radio input "true"
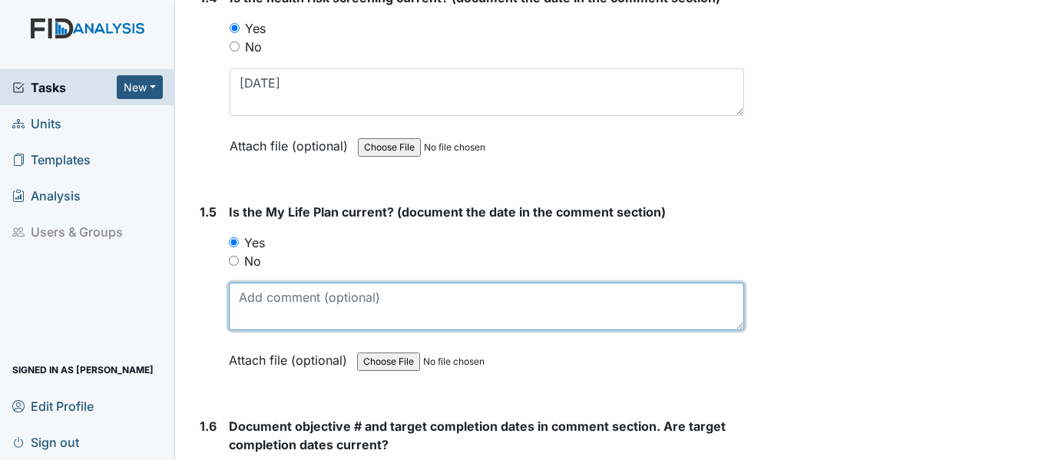
click at [305, 306] on textarea at bounding box center [486, 307] width 515 height 48
paste textarea "7/10/25"
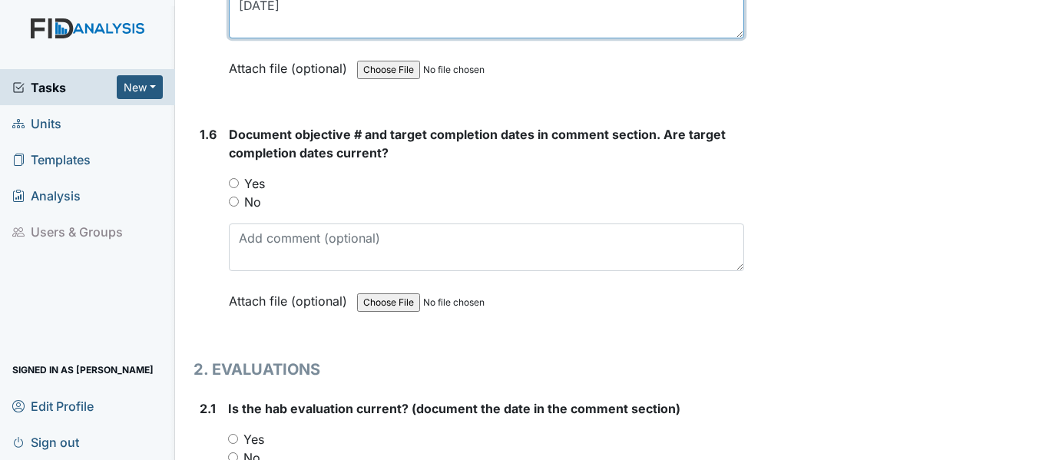
scroll to position [1229, 0]
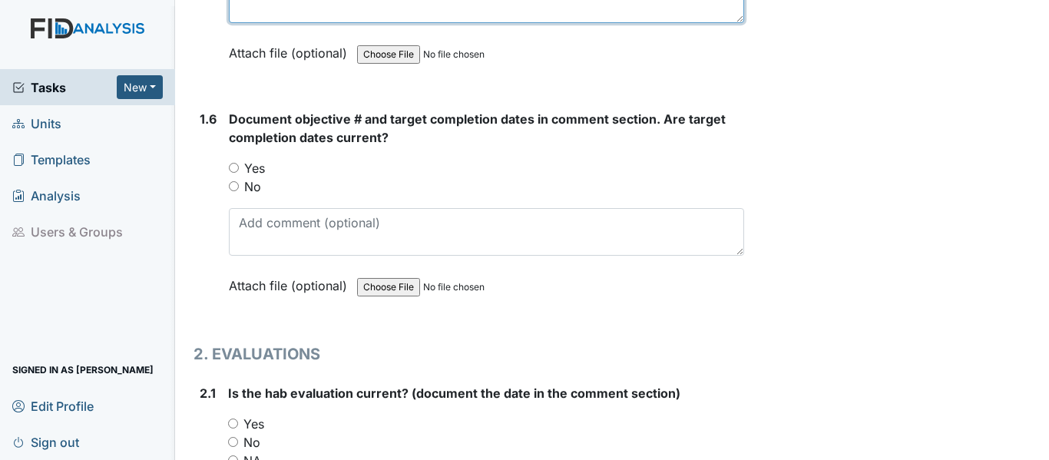
type textarea "7/10/25"
click at [234, 167] on input "Yes" at bounding box center [234, 168] width 10 height 10
radio input "true"
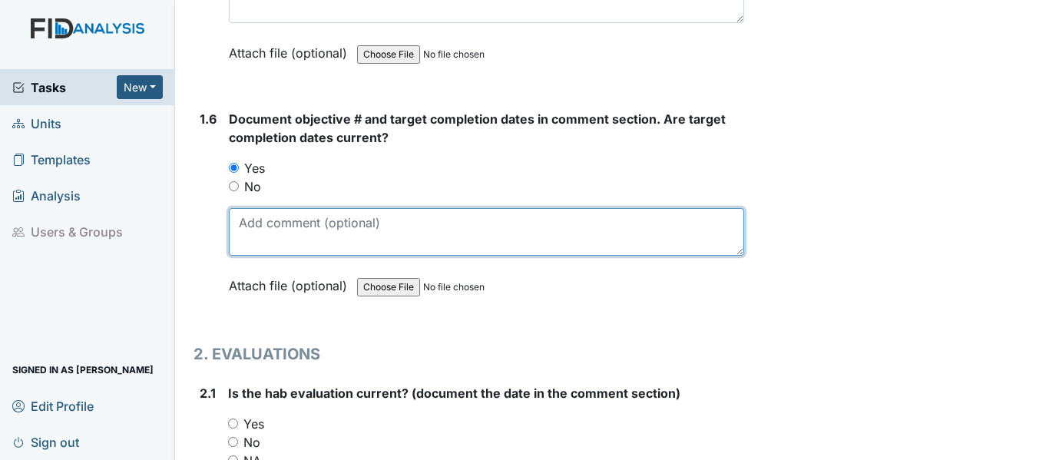
click at [300, 236] on textarea at bounding box center [486, 232] width 515 height 48
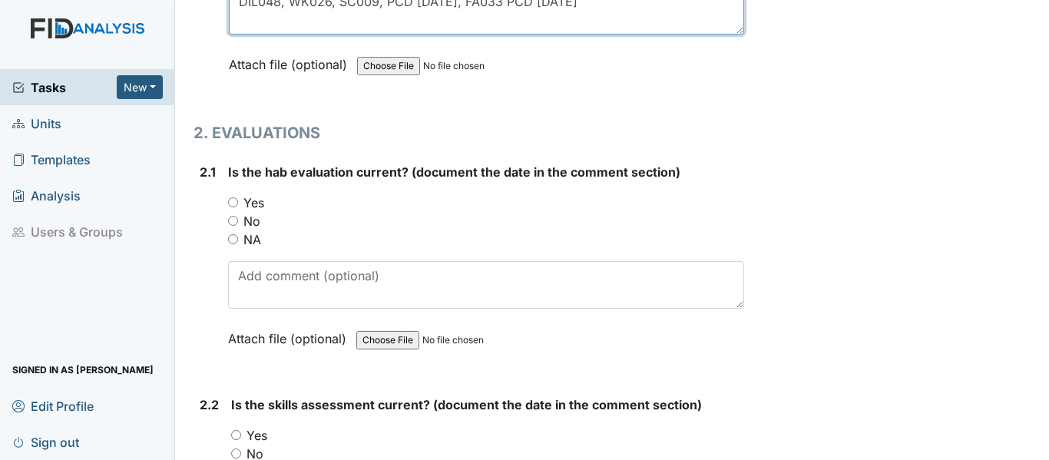
scroll to position [1459, 0]
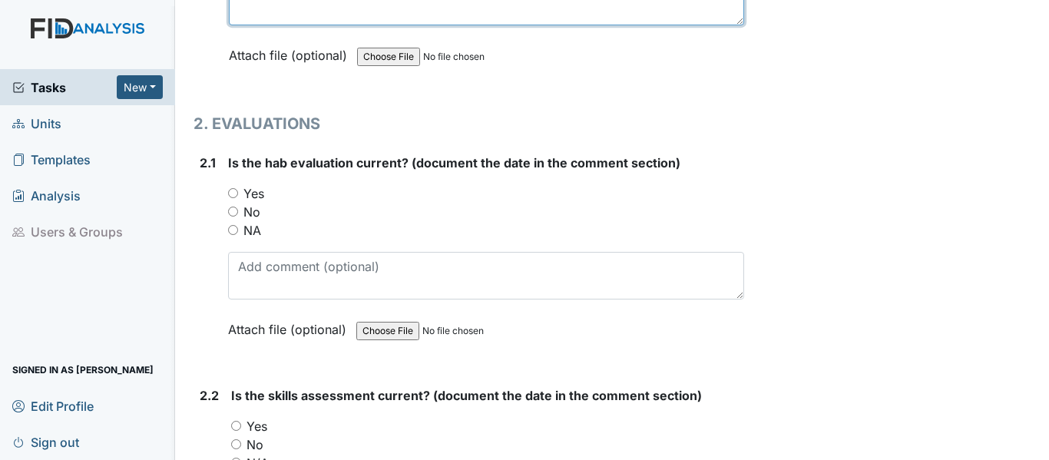
type textarea "DIL048, WK026, SC009, PCD 11/11/25, FA033 PCD 5/31/26"
click at [233, 191] on input "Yes" at bounding box center [233, 193] width 10 height 10
radio input "true"
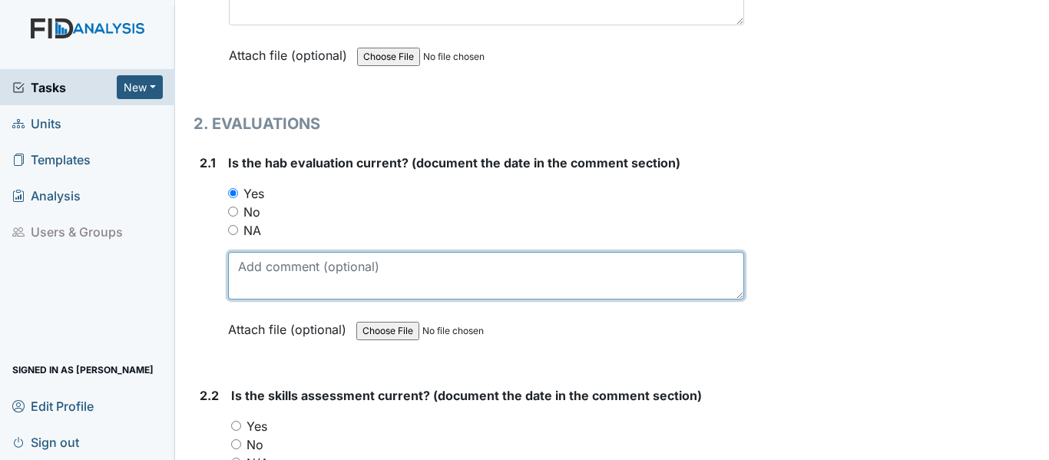
click at [287, 282] on textarea at bounding box center [486, 276] width 516 height 48
paste textarea "7/10/25"
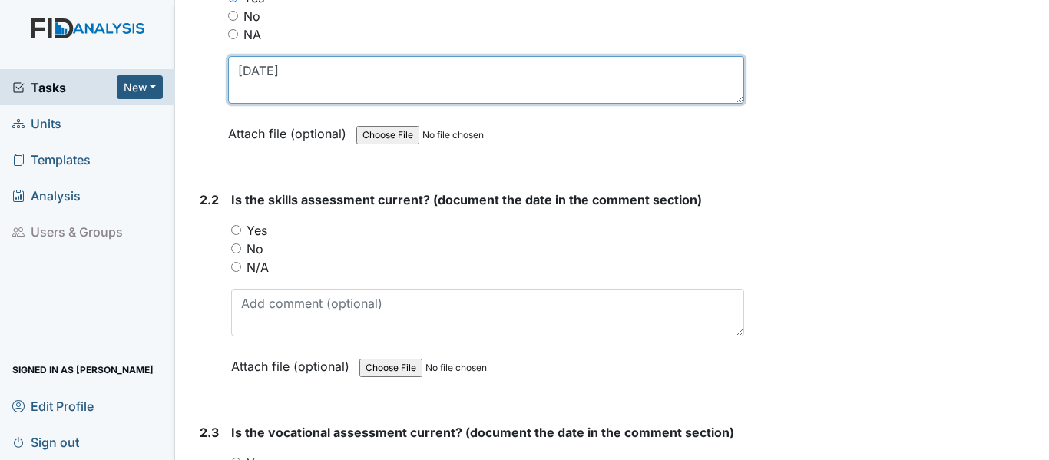
scroll to position [1690, 0]
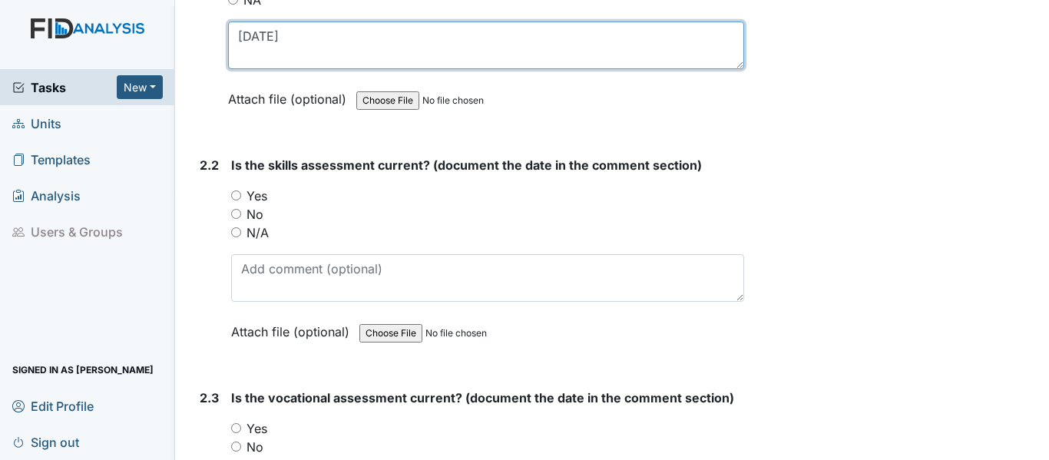
type textarea "7/10/25"
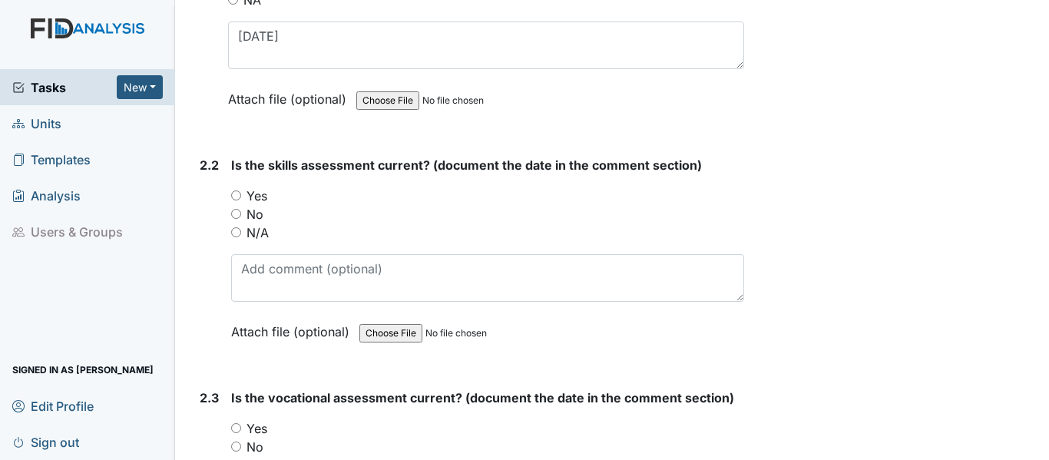
click at [239, 194] on input "Yes" at bounding box center [236, 195] width 10 height 10
radio input "true"
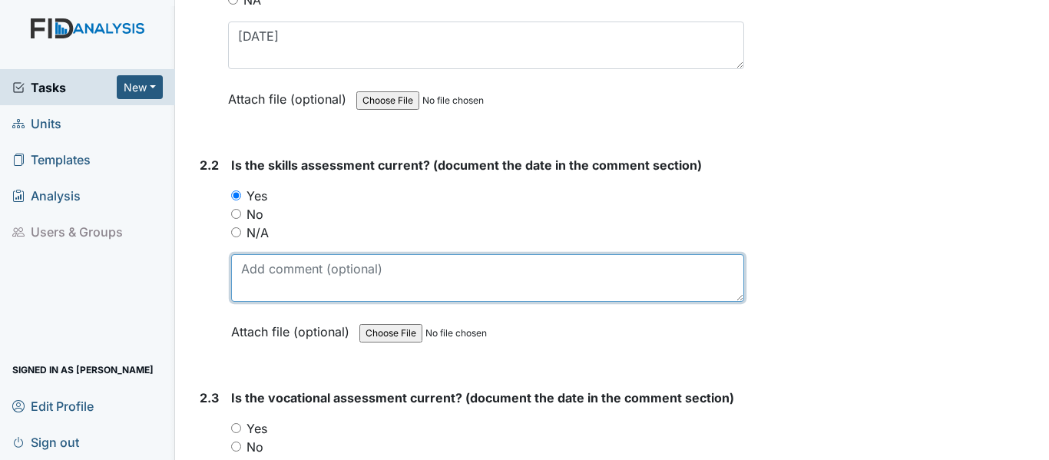
click at [286, 278] on textarea at bounding box center [487, 278] width 513 height 48
paste textarea "7/10/25"
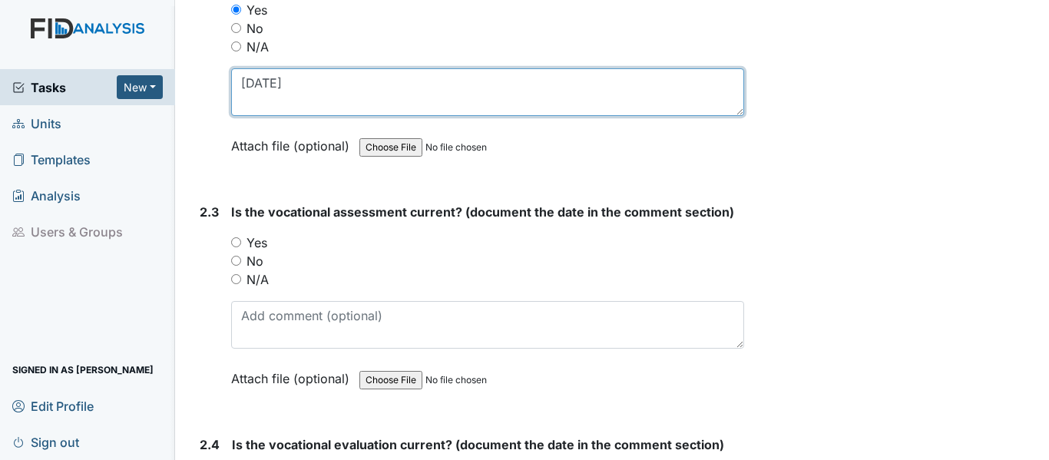
scroll to position [1920, 0]
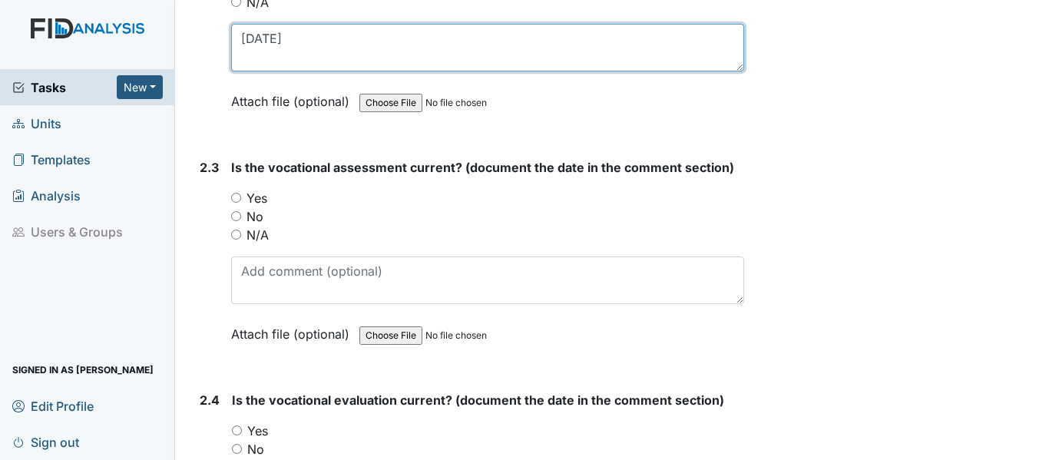
type textarea "7/10/25"
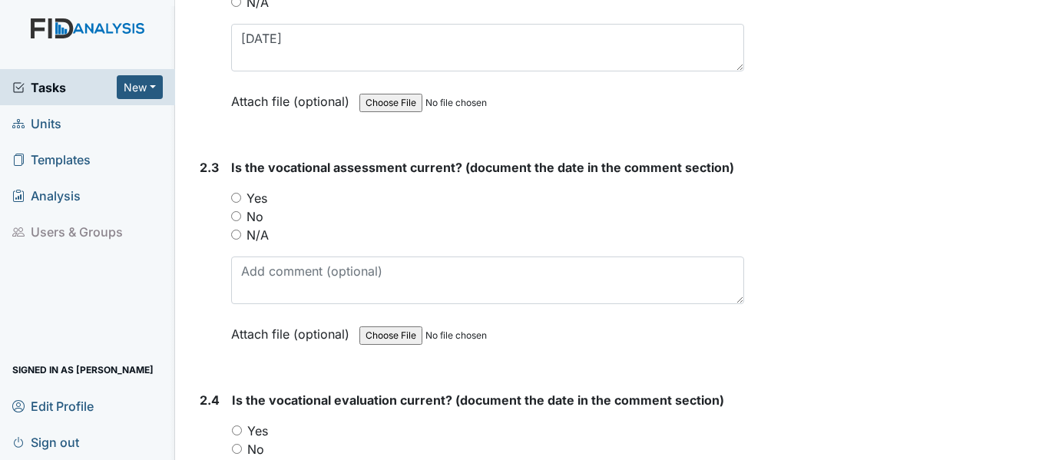
click at [234, 199] on input "Yes" at bounding box center [236, 198] width 10 height 10
radio input "true"
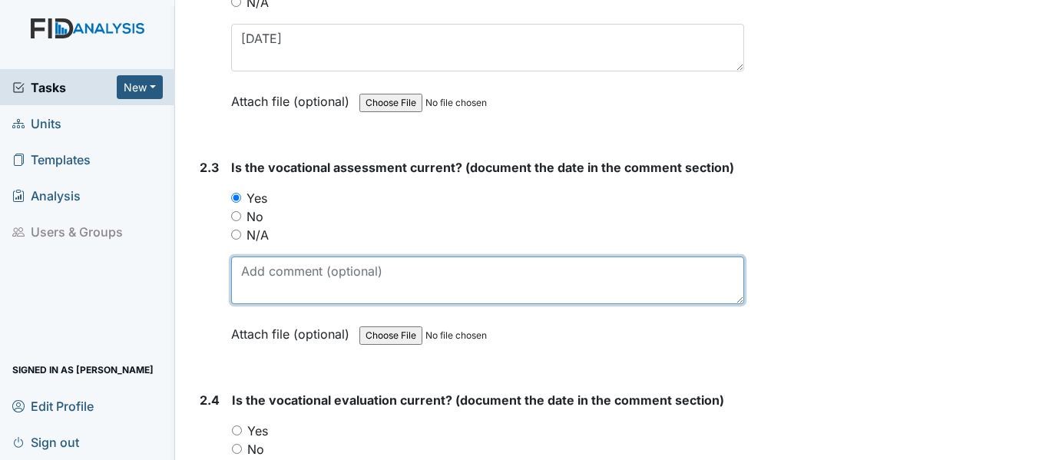
click at [286, 269] on textarea at bounding box center [487, 281] width 513 height 48
paste textarea "7/10/25"
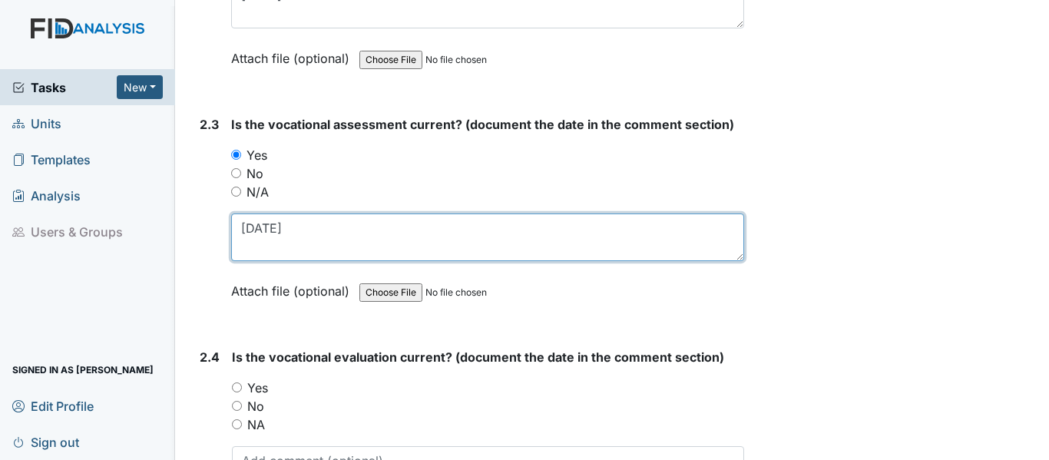
scroll to position [2150, 0]
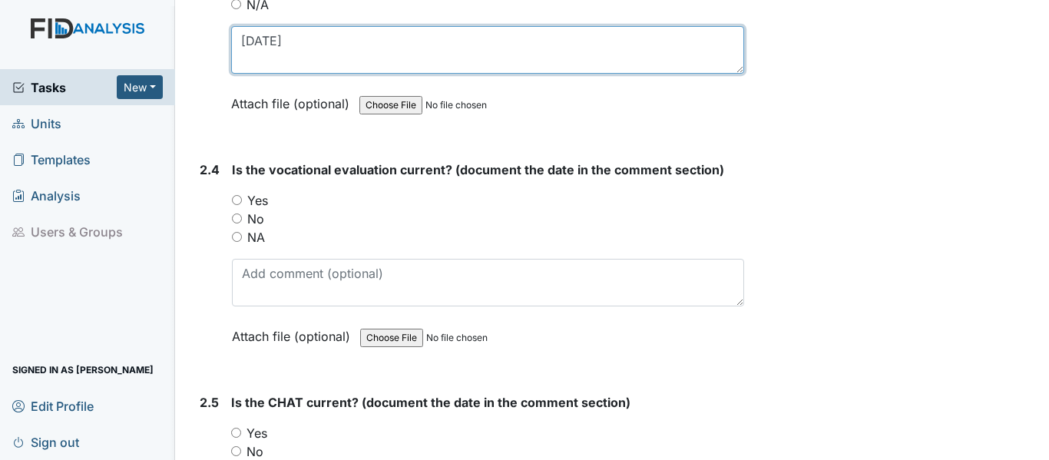
type textarea "7/10/25"
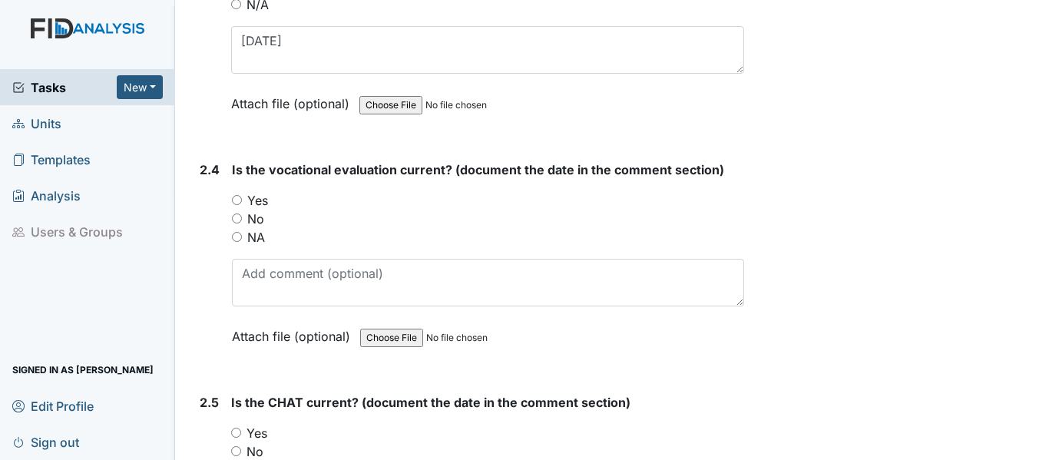
click at [234, 201] on input "Yes" at bounding box center [237, 200] width 10 height 10
radio input "true"
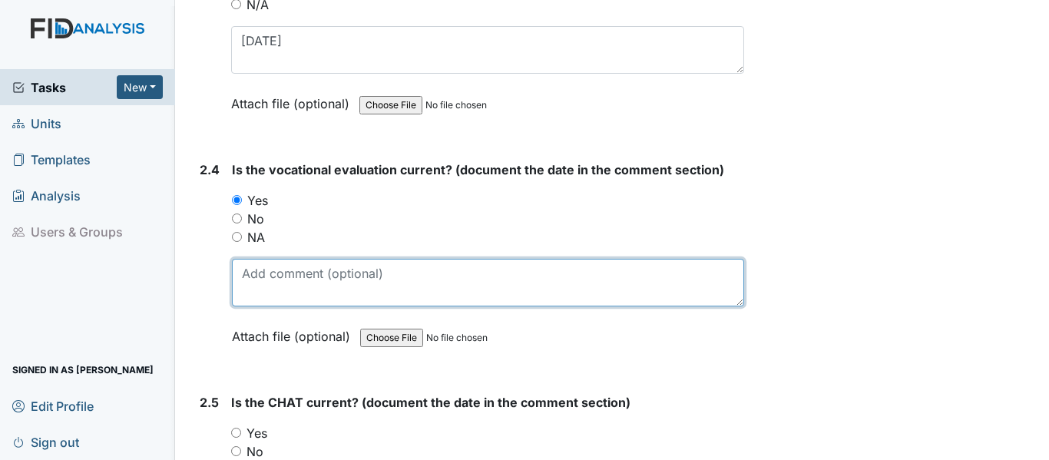
click at [284, 279] on textarea at bounding box center [488, 283] width 512 height 48
paste textarea "7/10/25"
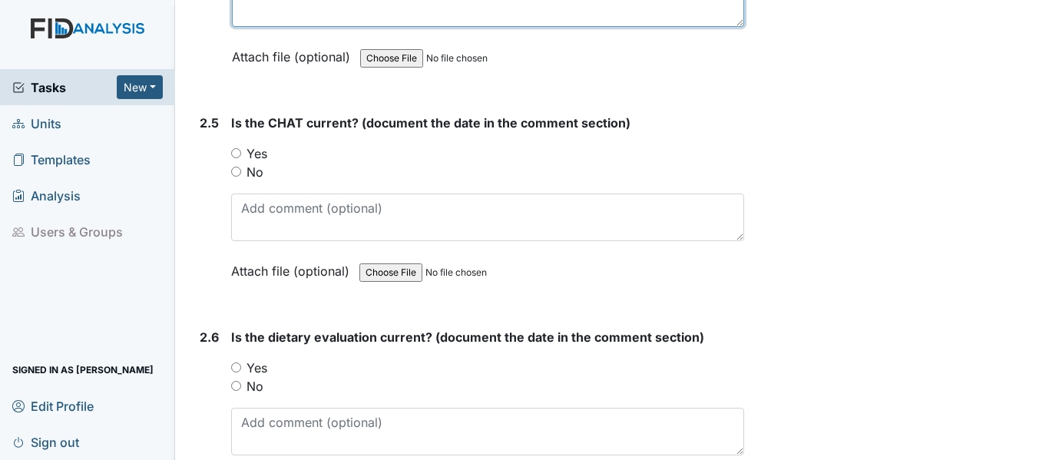
scroll to position [2458, 0]
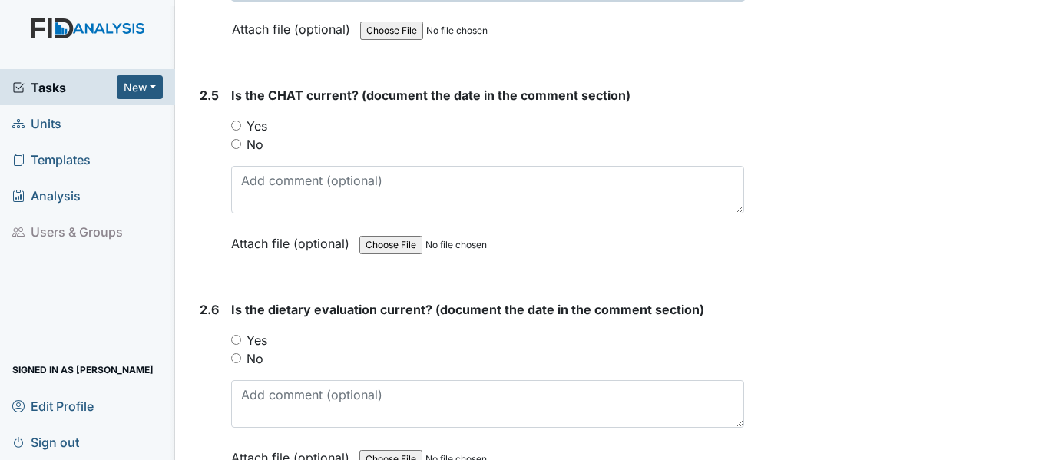
type textarea "7/10/25"
click at [239, 126] on input "Yes" at bounding box center [236, 126] width 10 height 10
radio input "true"
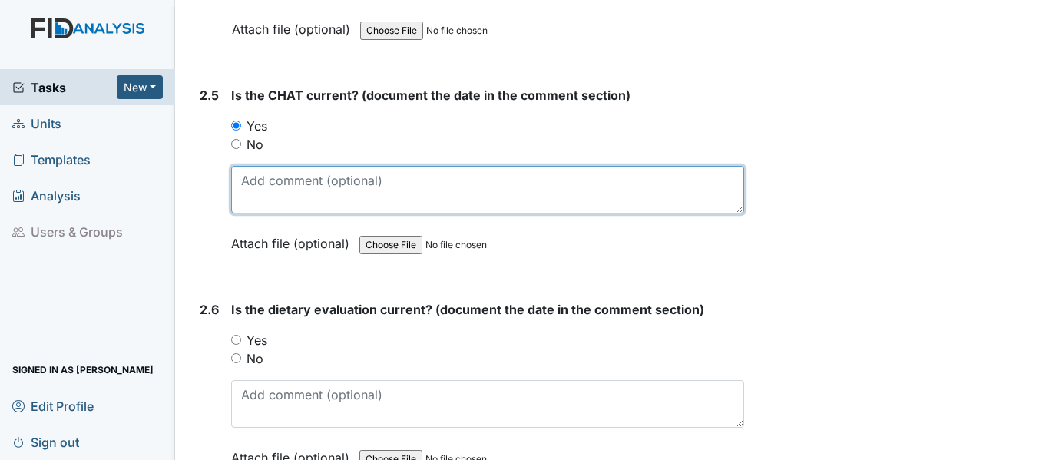
click at [265, 187] on textarea at bounding box center [487, 190] width 513 height 48
paste textarea "7/10/25"
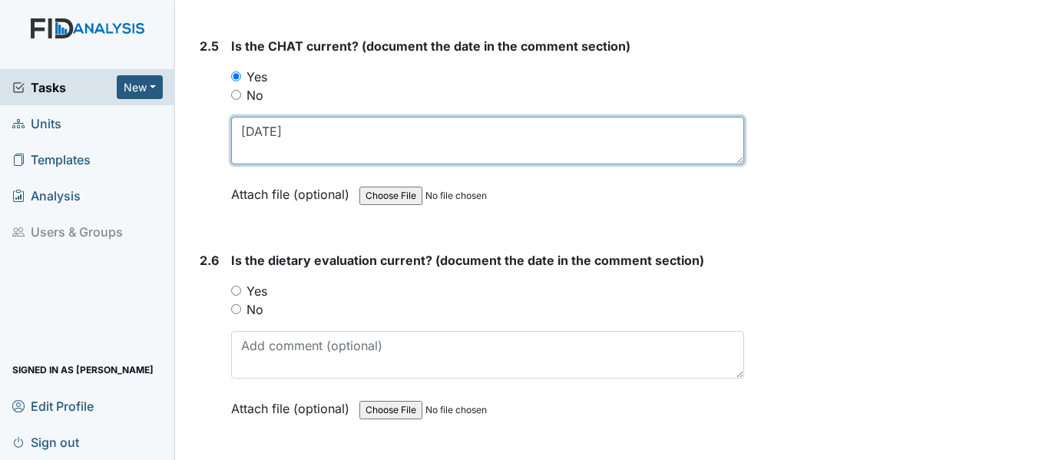
scroll to position [2534, 0]
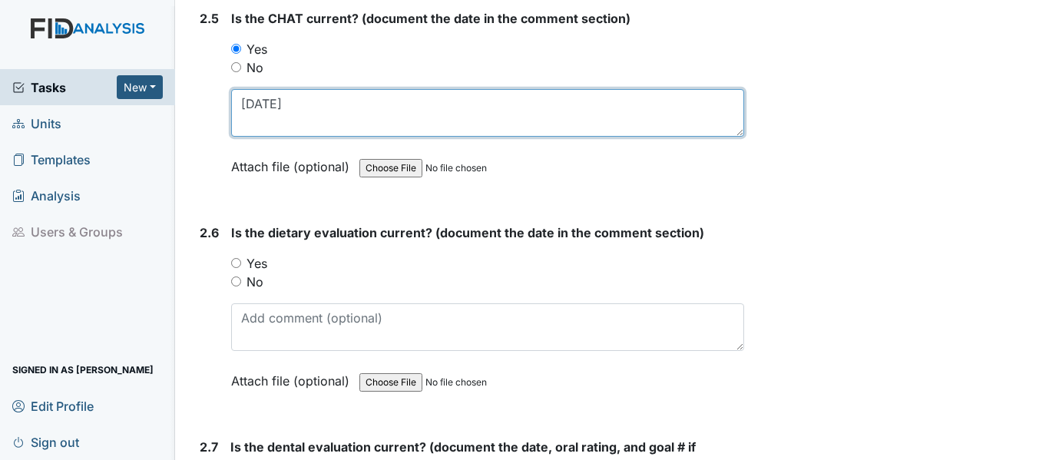
type textarea "7/10/25"
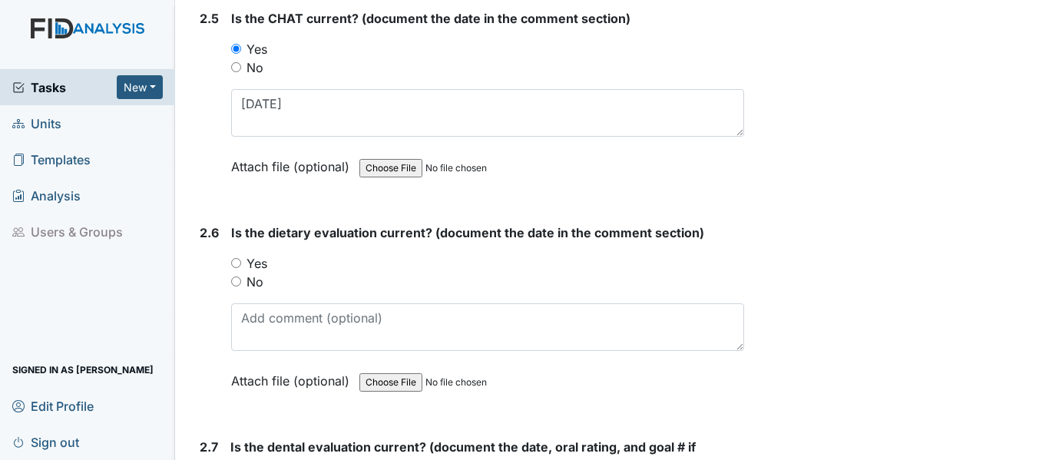
click at [233, 262] on input "Yes" at bounding box center [236, 263] width 10 height 10
radio input "true"
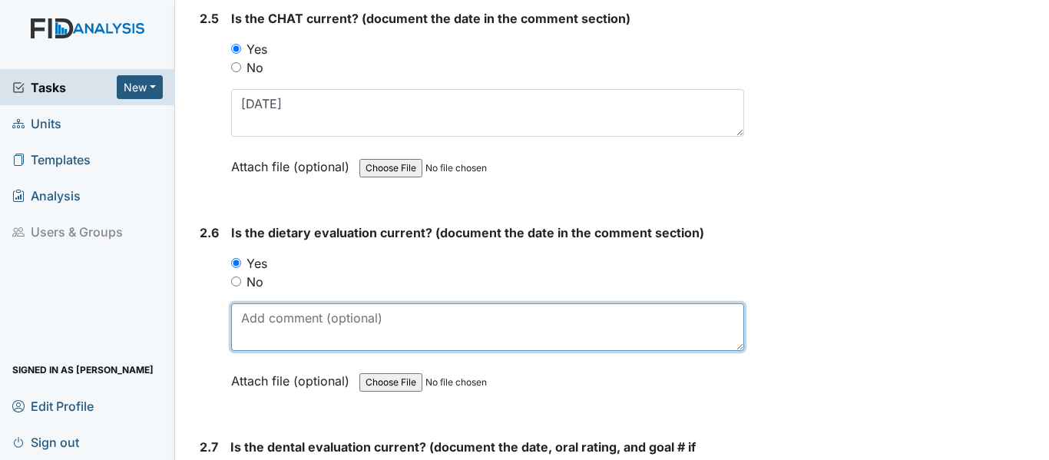
click at [303, 319] on textarea at bounding box center [487, 327] width 513 height 48
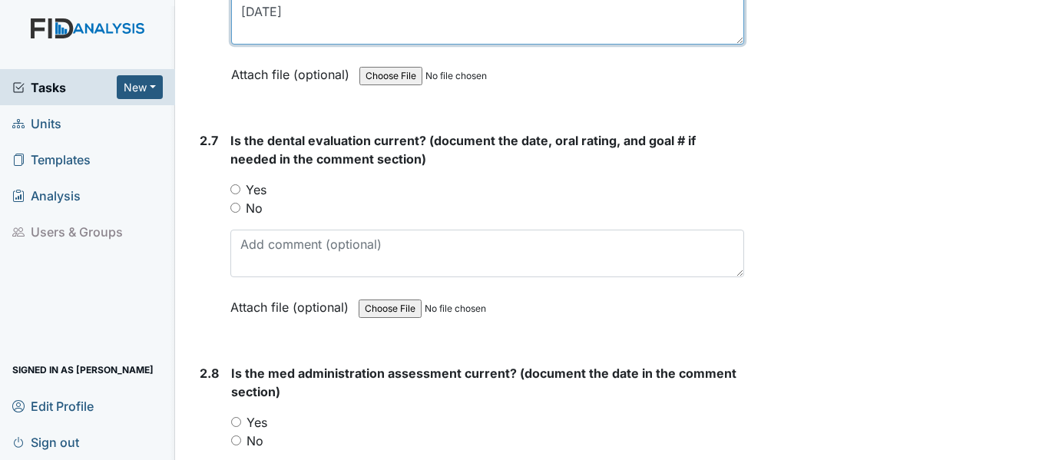
scroll to position [2842, 0]
type textarea "8/1/25"
click at [238, 190] on input "Yes" at bounding box center [235, 189] width 10 height 10
radio input "true"
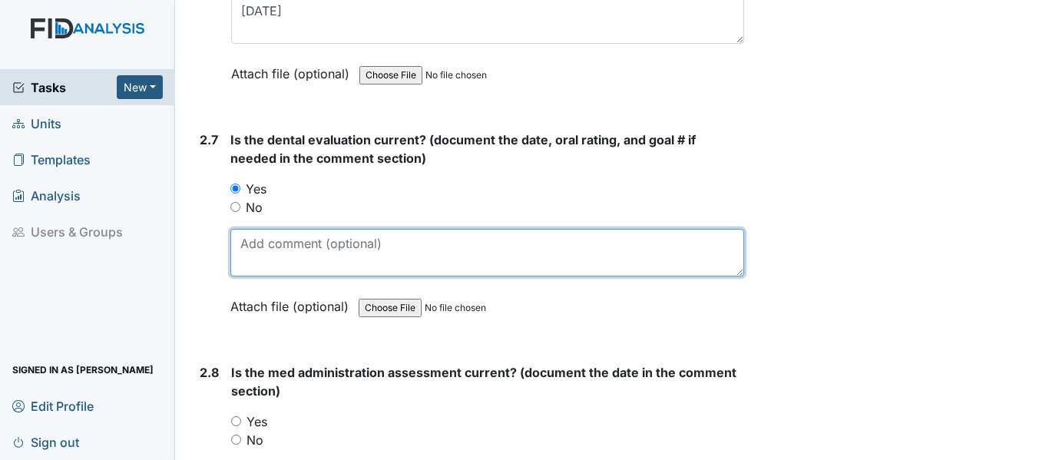
click at [303, 253] on textarea at bounding box center [487, 253] width 514 height 48
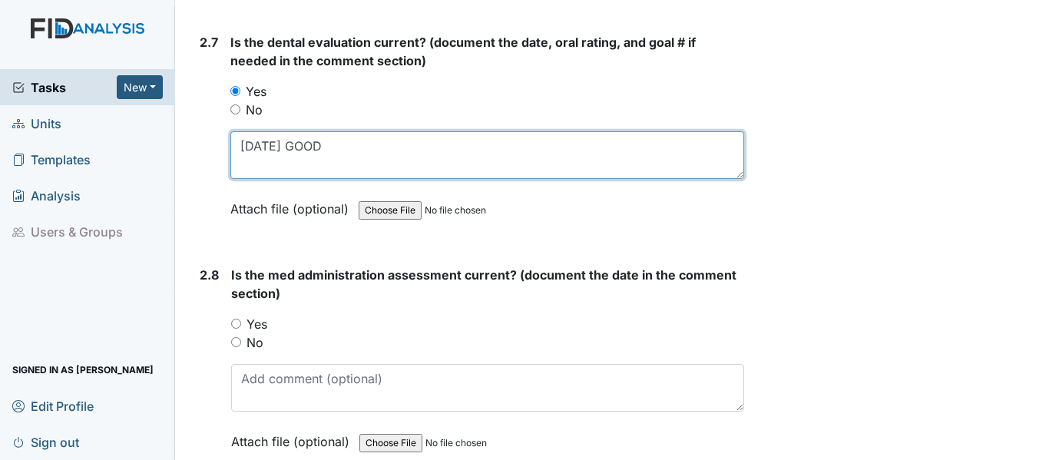
scroll to position [2995, 0]
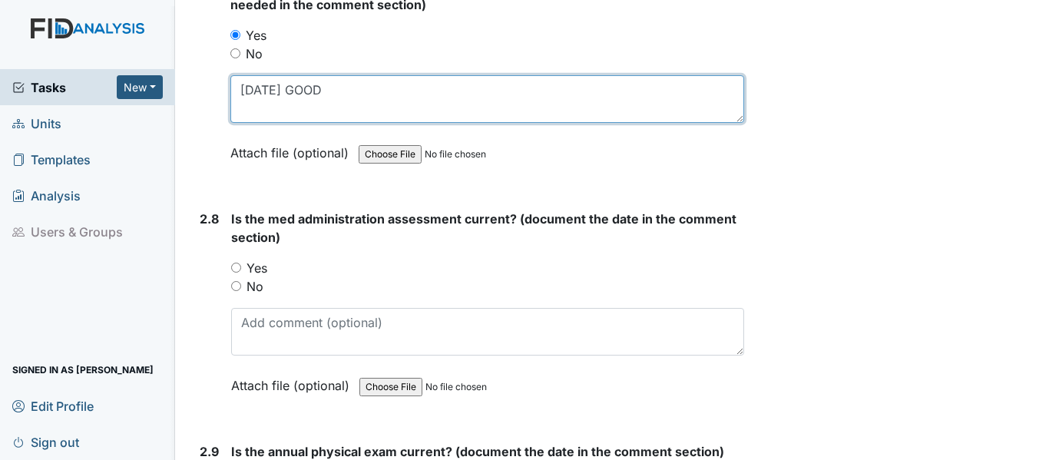
type textarea "11/27/24 GOOD"
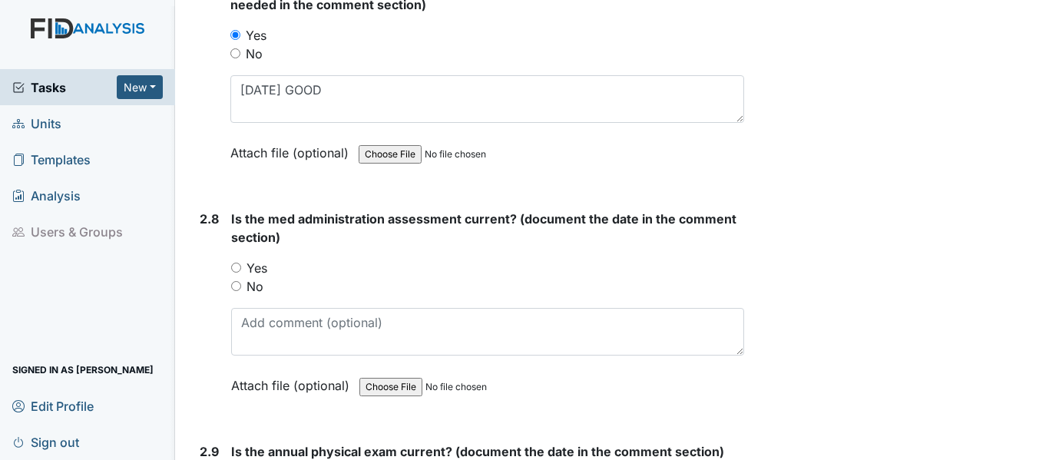
click at [238, 266] on input "Yes" at bounding box center [236, 268] width 10 height 10
radio input "true"
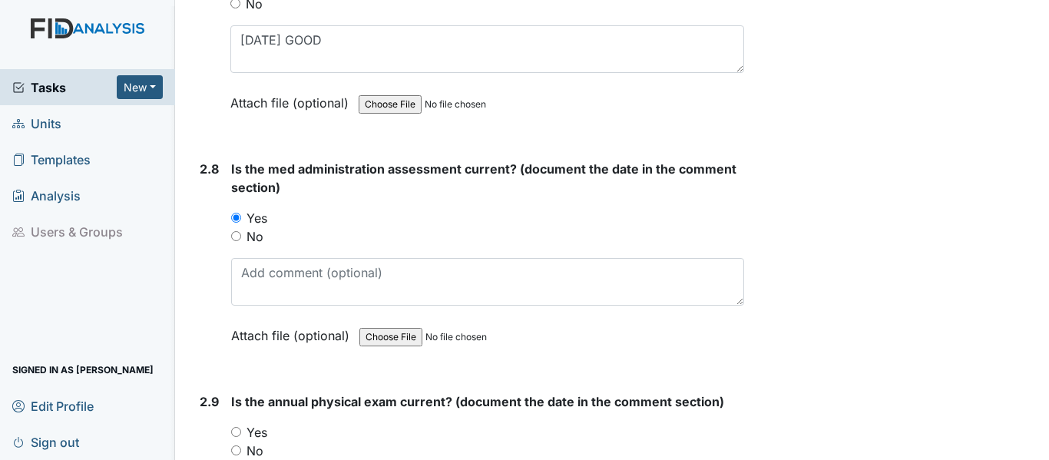
scroll to position [3072, 0]
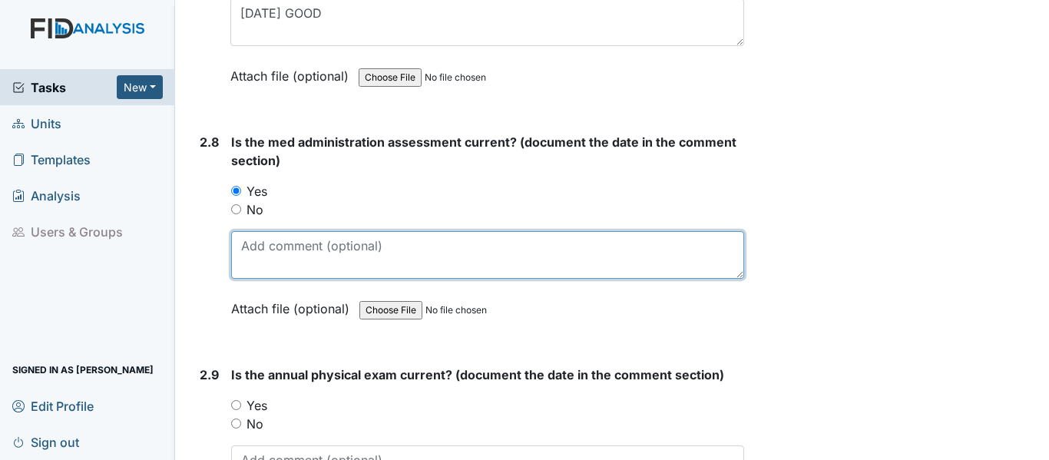
click at [296, 249] on textarea at bounding box center [487, 255] width 513 height 48
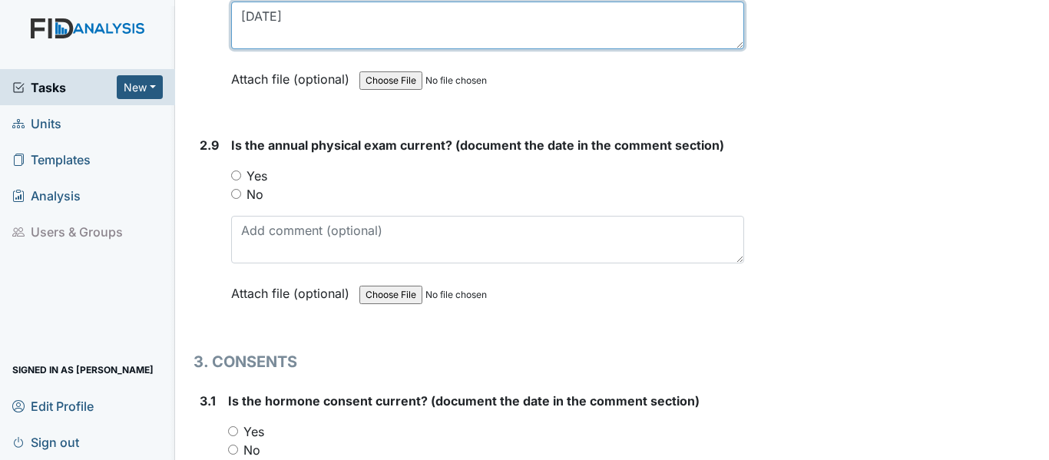
scroll to position [3379, 0]
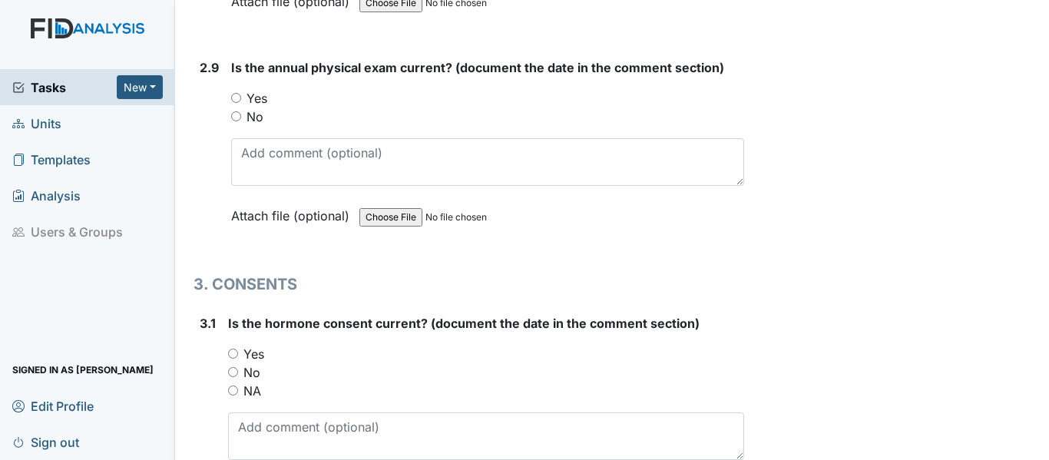
type textarea "4/28/25"
click at [237, 98] on input "Yes" at bounding box center [236, 98] width 10 height 10
radio input "true"
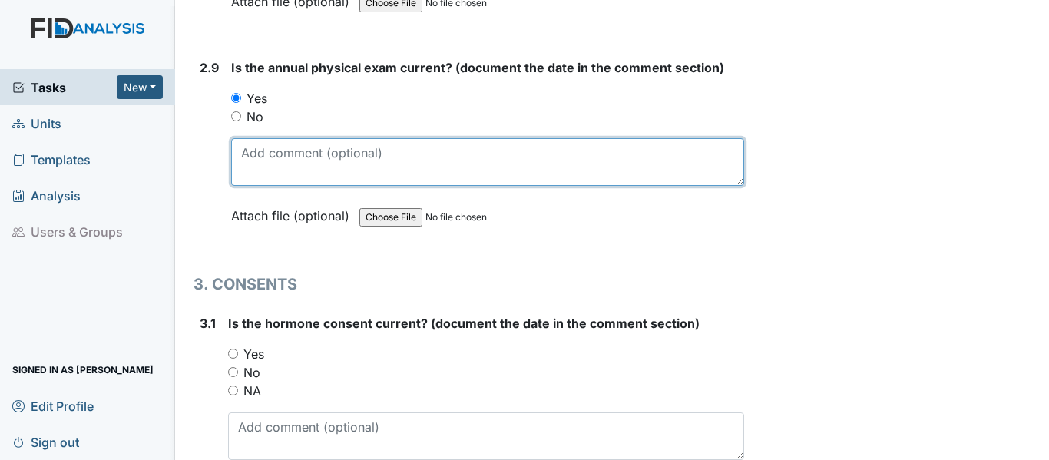
click at [283, 161] on textarea at bounding box center [487, 162] width 513 height 48
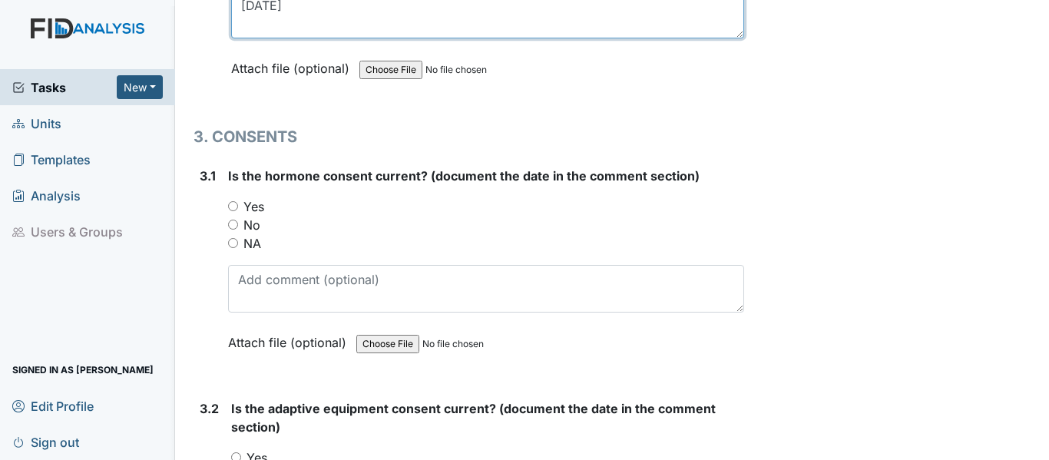
scroll to position [3533, 0]
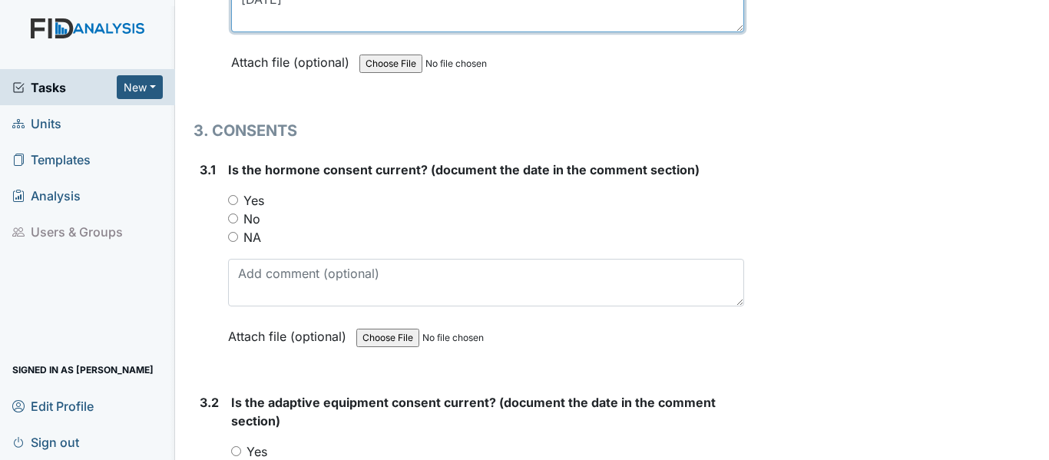
type textarea "1/13/25"
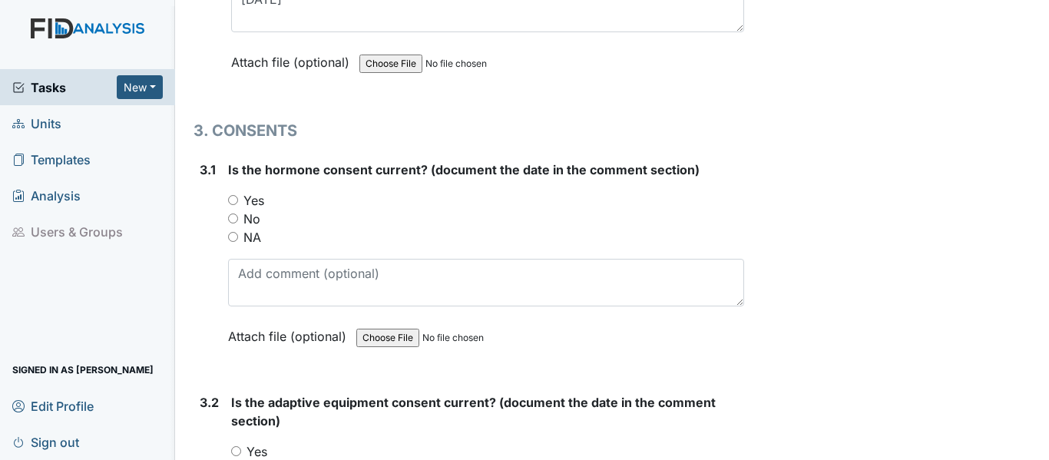
click at [234, 236] on input "NA" at bounding box center [233, 237] width 10 height 10
radio input "true"
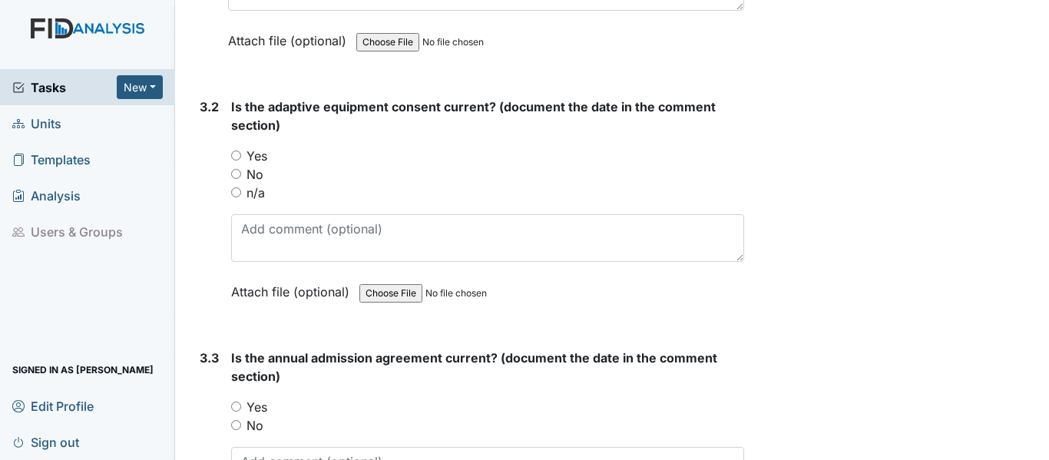
scroll to position [3840, 0]
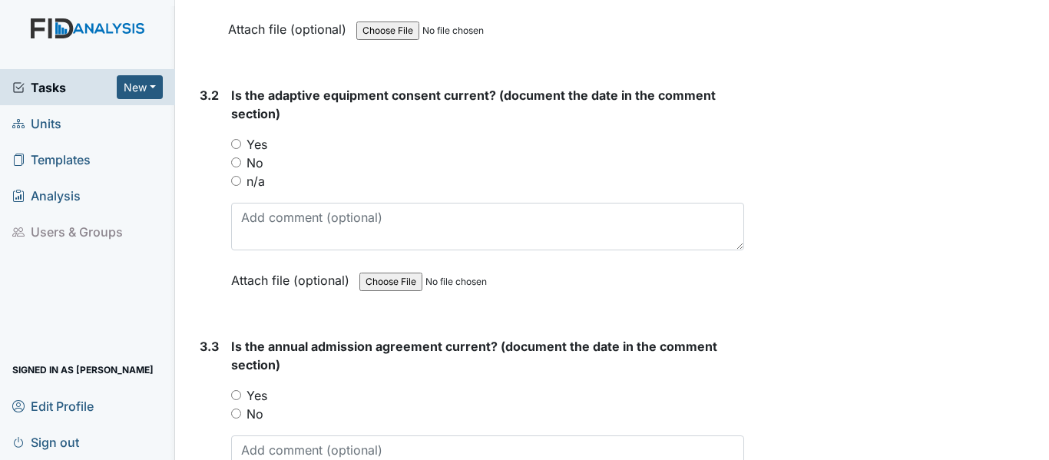
click at [230, 180] on div "3.2 Is the adaptive equipment consent current? (document the date in the commen…" at bounding box center [469, 199] width 551 height 227
click at [234, 178] on input "n/a" at bounding box center [236, 181] width 10 height 10
radio input "true"
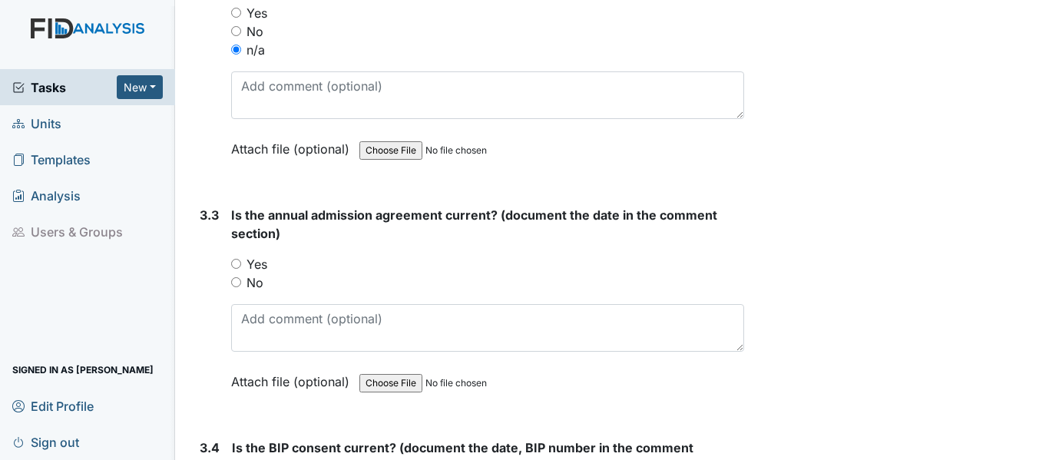
scroll to position [3994, 0]
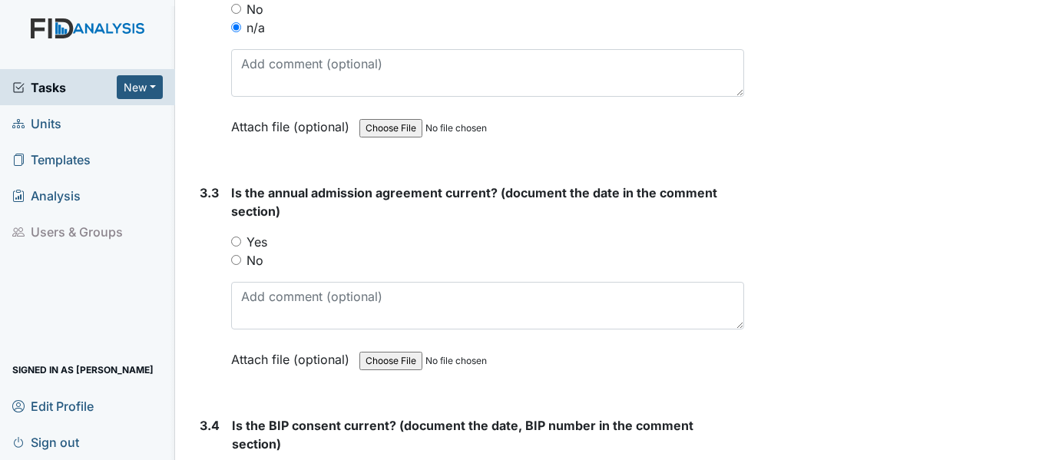
click at [238, 241] on input "Yes" at bounding box center [236, 242] width 10 height 10
radio input "true"
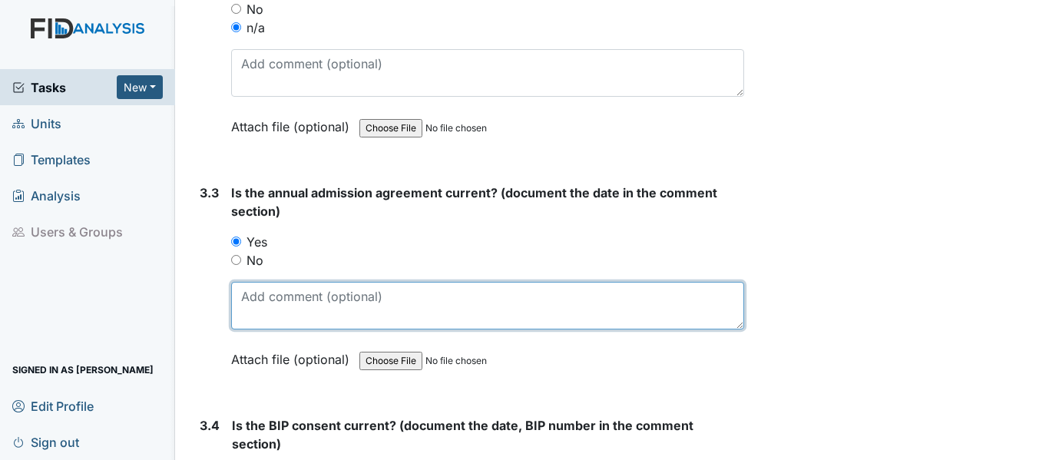
click at [272, 310] on textarea at bounding box center [487, 306] width 513 height 48
click at [282, 297] on textarea "7/11/25BEH018" at bounding box center [487, 306] width 513 height 48
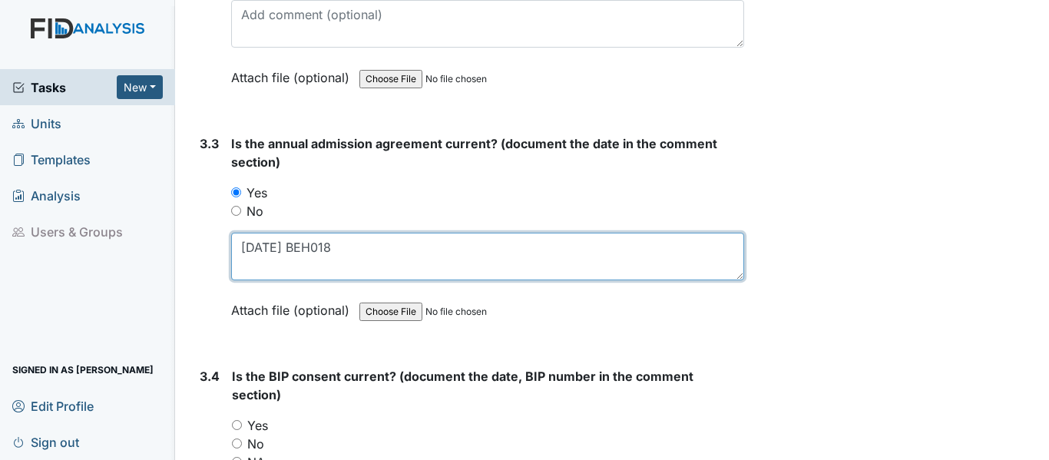
scroll to position [4070, 0]
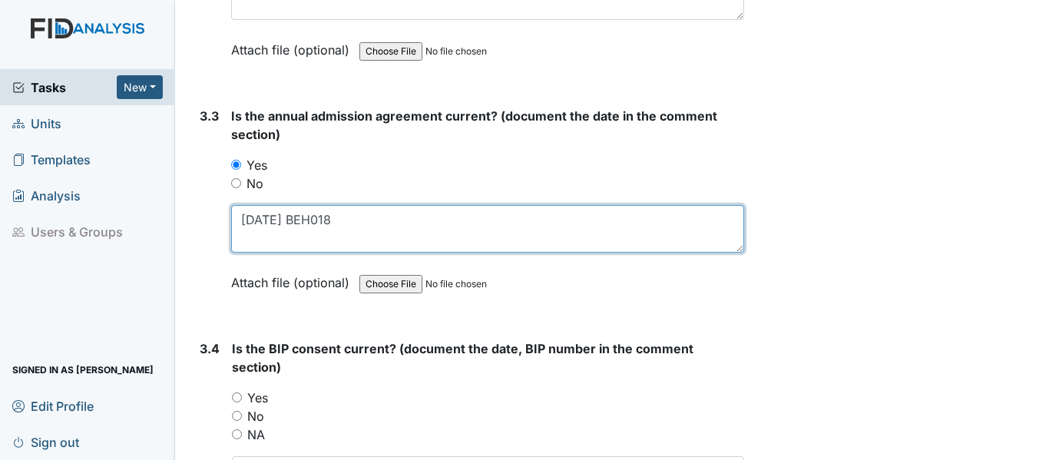
click at [336, 224] on textarea "7/11/25 BEH018" at bounding box center [487, 229] width 513 height 48
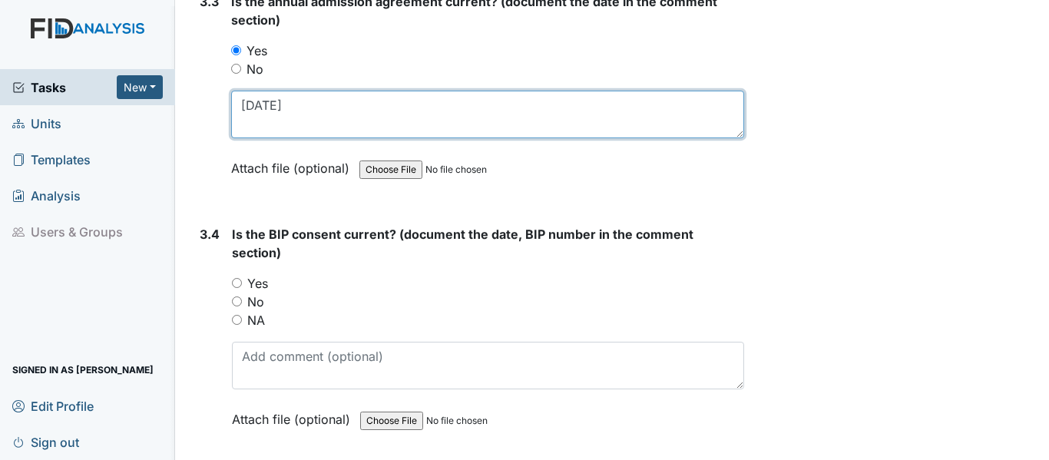
scroll to position [4224, 0]
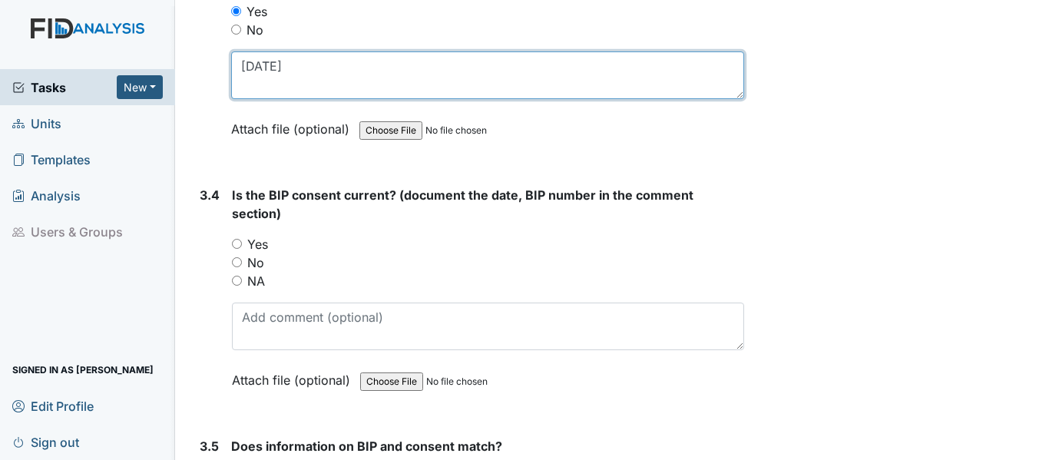
type textarea "7/11/25"
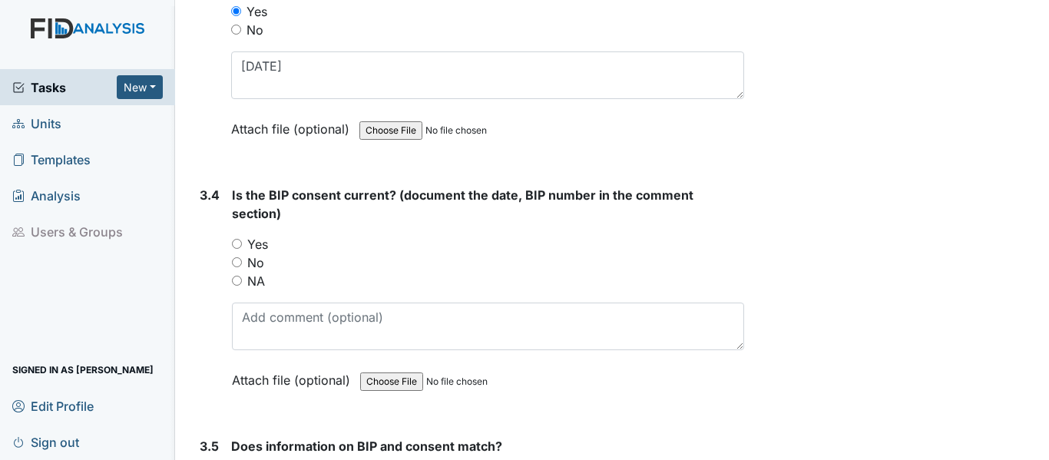
click at [240, 245] on input "Yes" at bounding box center [237, 244] width 10 height 10
radio input "true"
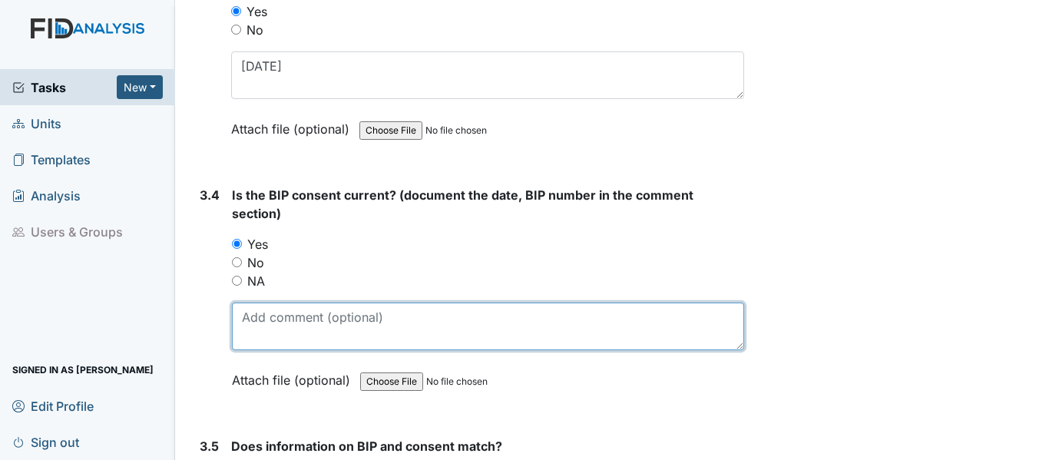
click at [272, 333] on textarea at bounding box center [488, 327] width 512 height 48
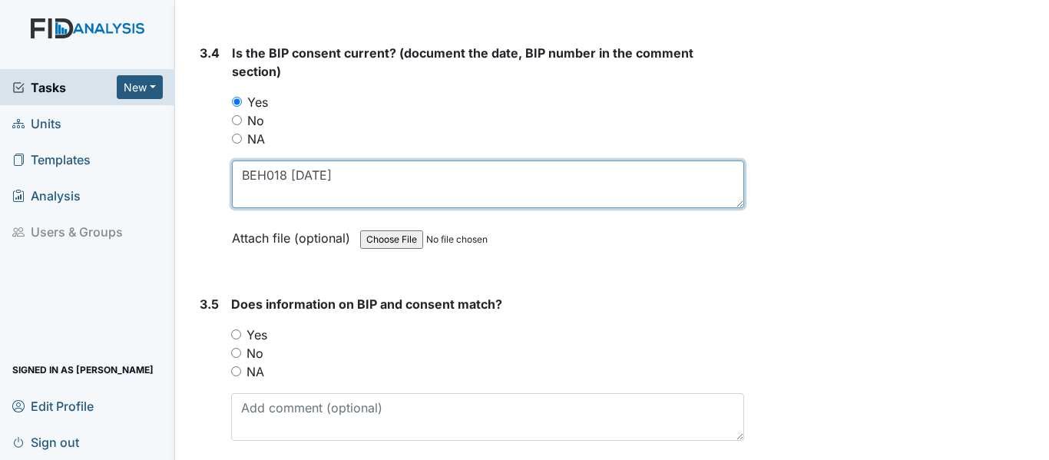
scroll to position [4378, 0]
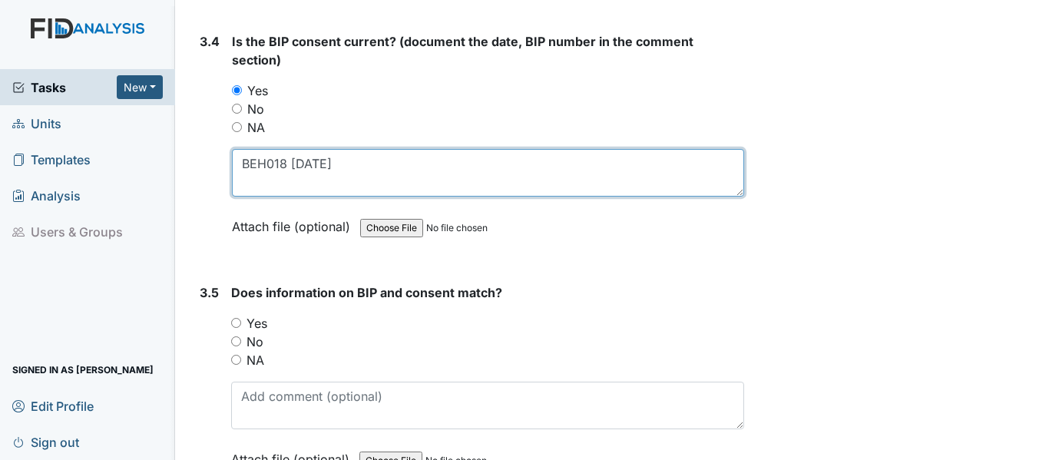
type textarea "BEH018 8/20/25"
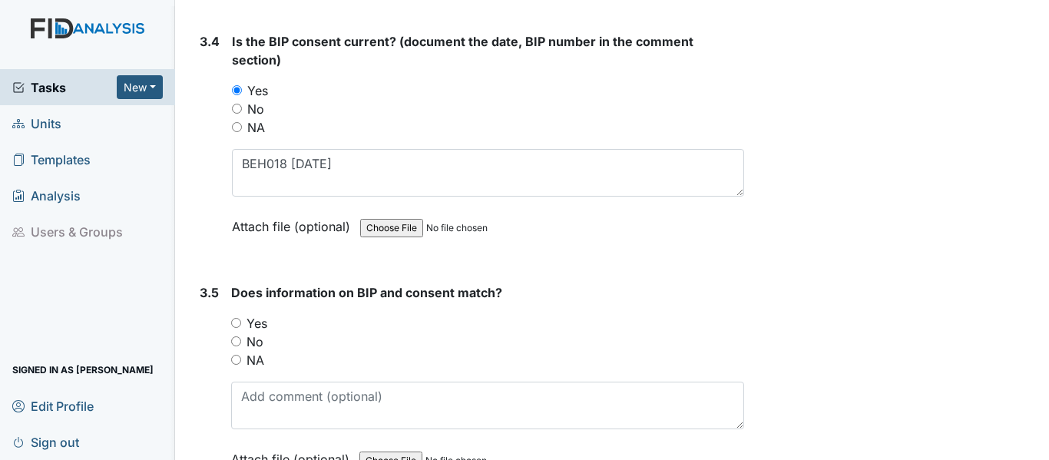
click at [238, 324] on input "Yes" at bounding box center [236, 323] width 10 height 10
radio input "true"
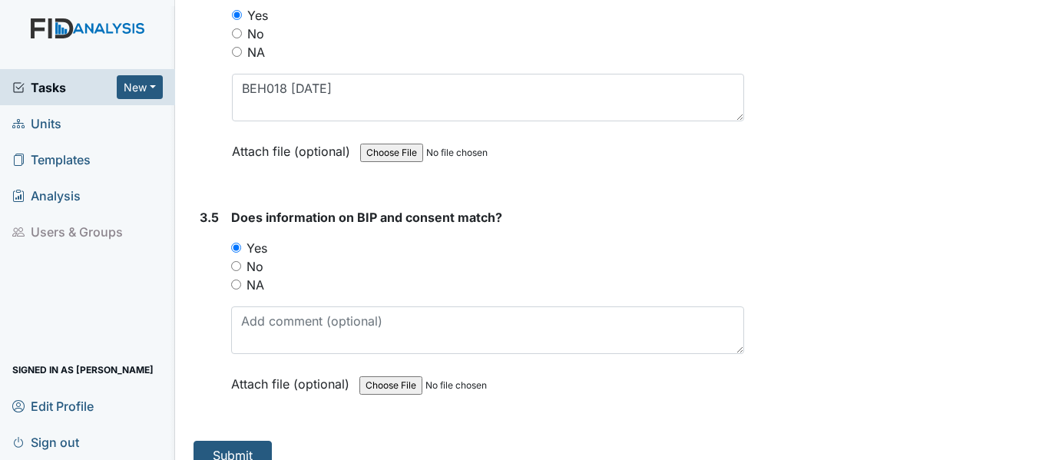
scroll to position [4475, 0]
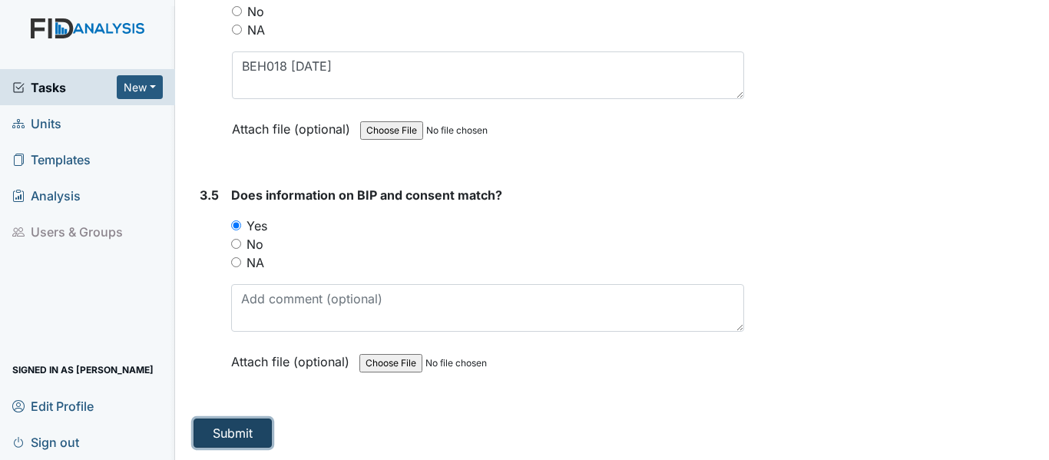
click at [253, 425] on button "Submit" at bounding box center [233, 433] width 78 height 29
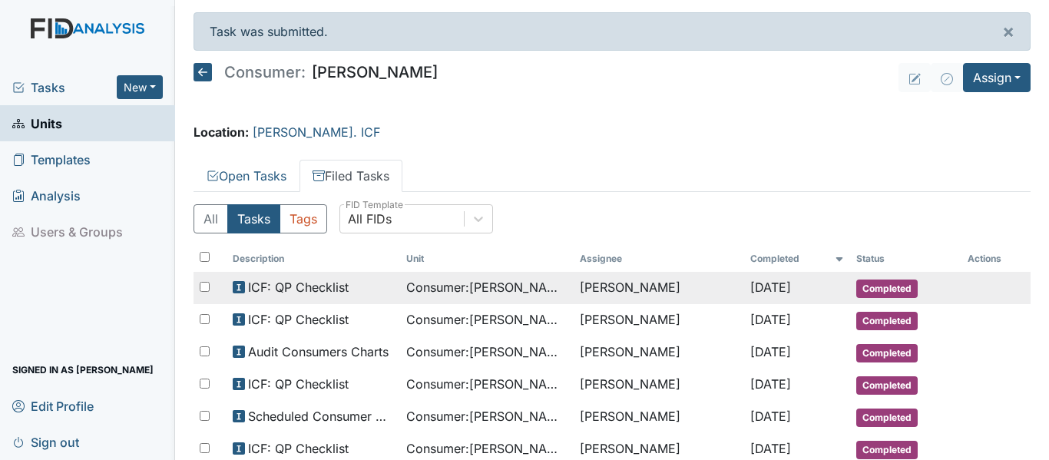
click at [492, 292] on span "Consumer : [PERSON_NAME]" at bounding box center [486, 287] width 161 height 18
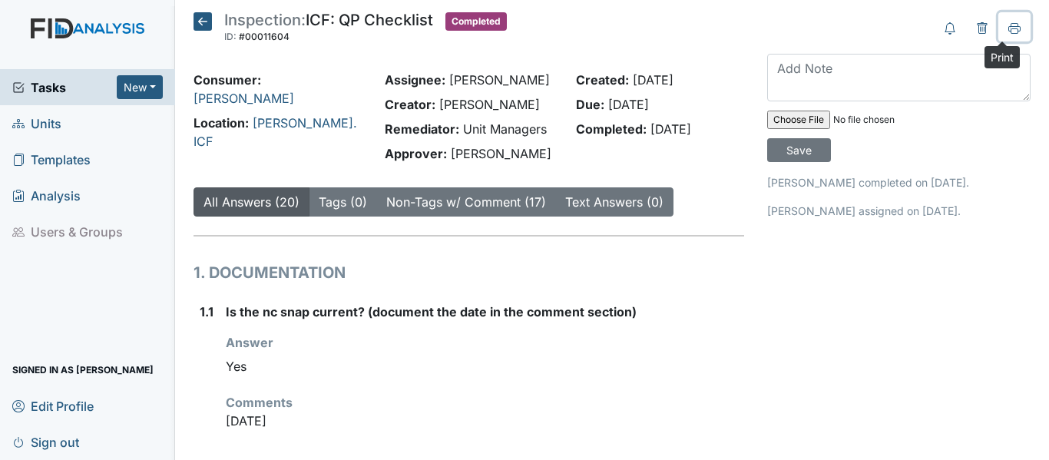
click at [1004, 35] on button at bounding box center [1014, 26] width 32 height 29
click at [202, 22] on icon at bounding box center [203, 21] width 18 height 18
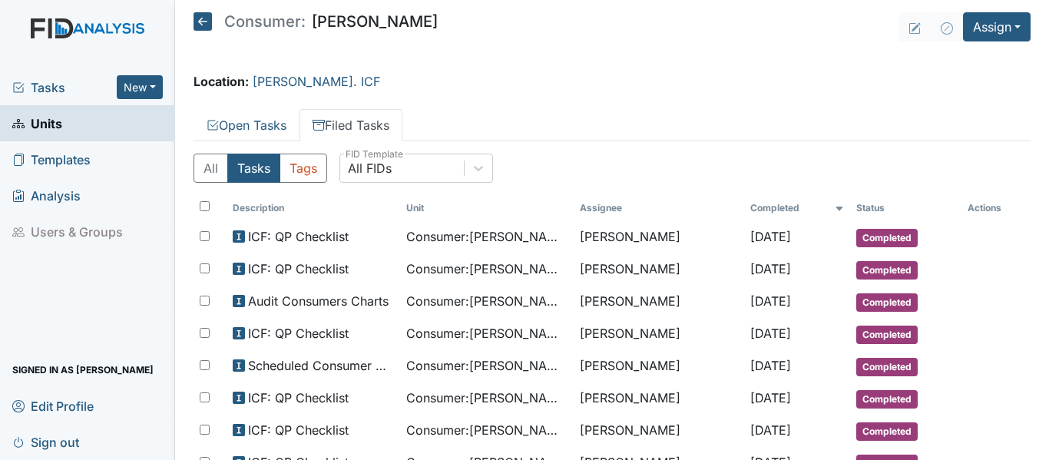
click at [194, 18] on icon at bounding box center [203, 21] width 18 height 18
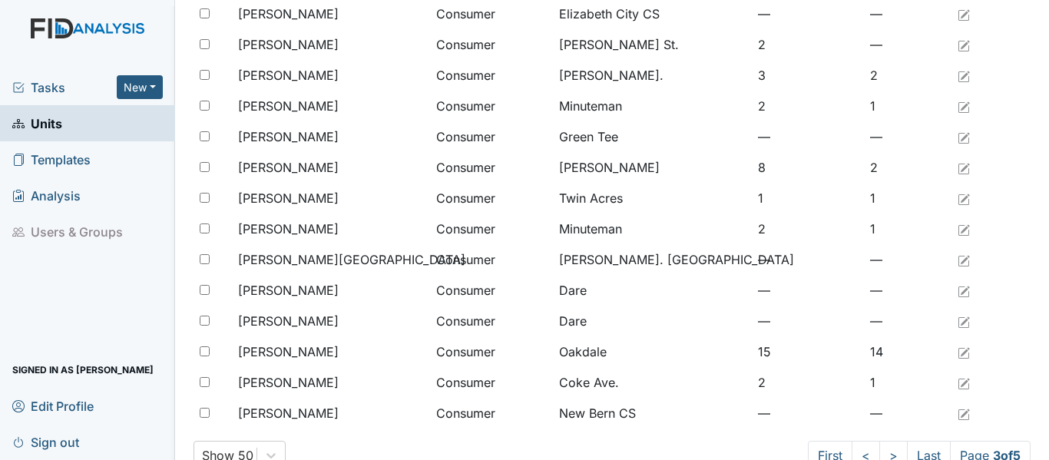
scroll to position [1263, 0]
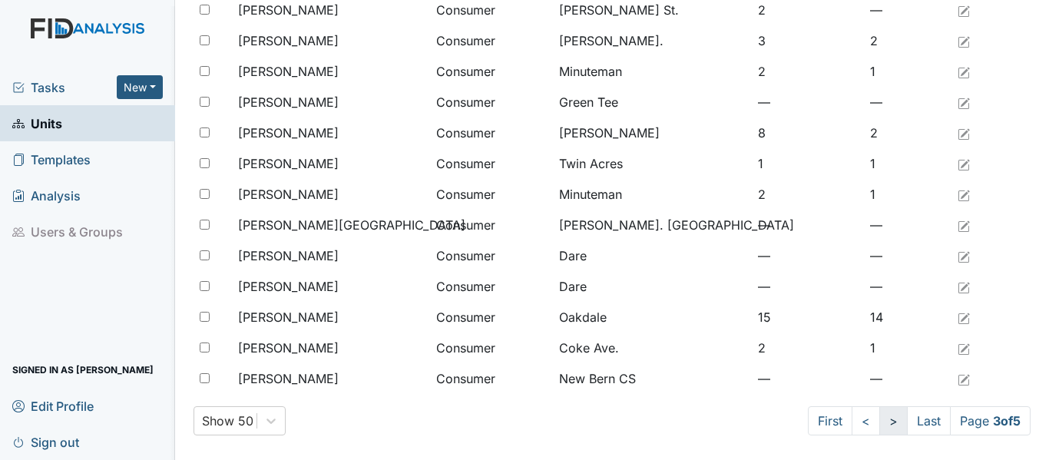
click at [879, 422] on link ">" at bounding box center [893, 420] width 28 height 29
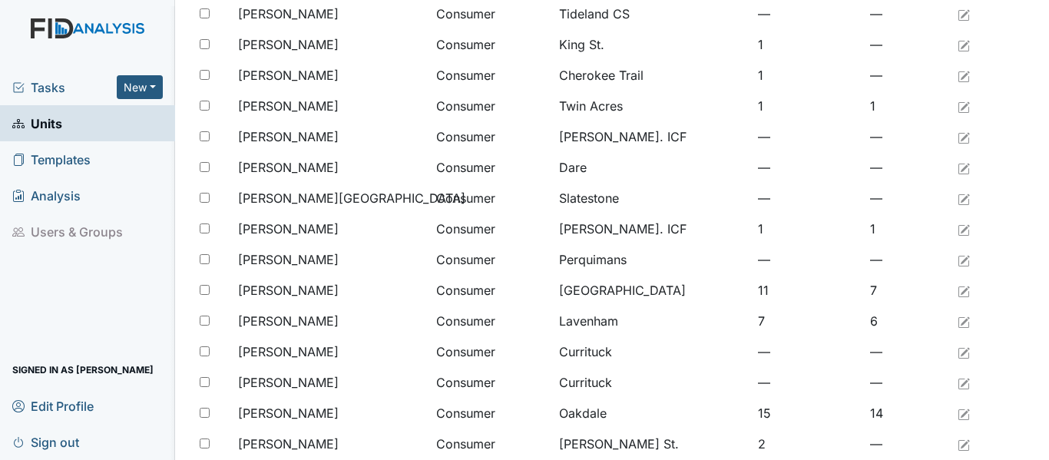
scroll to position [495, 0]
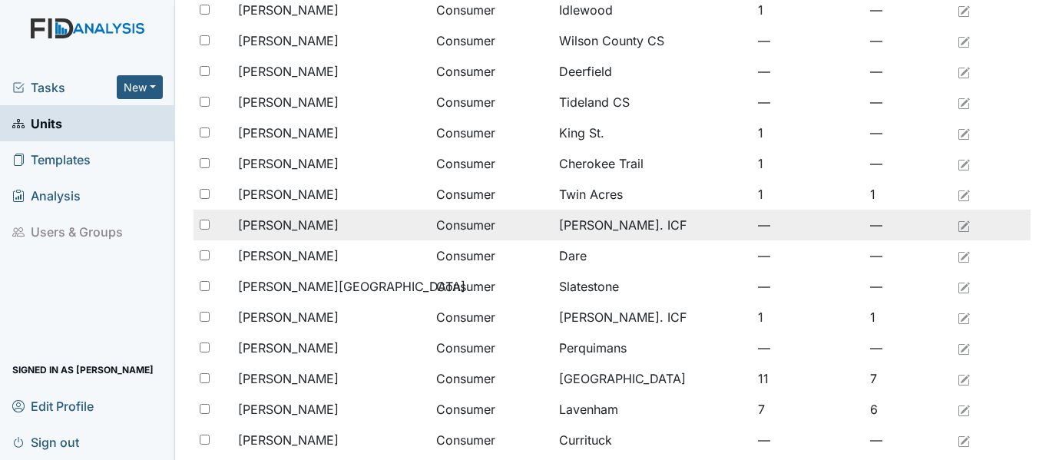
click at [315, 223] on span "[PERSON_NAME]" at bounding box center [288, 225] width 101 height 18
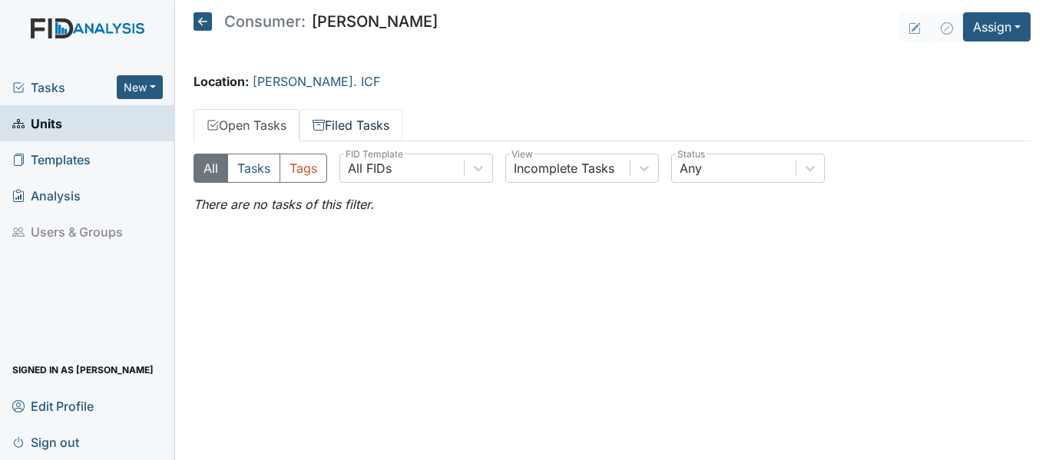
click at [355, 122] on link "Filed Tasks" at bounding box center [351, 125] width 103 height 32
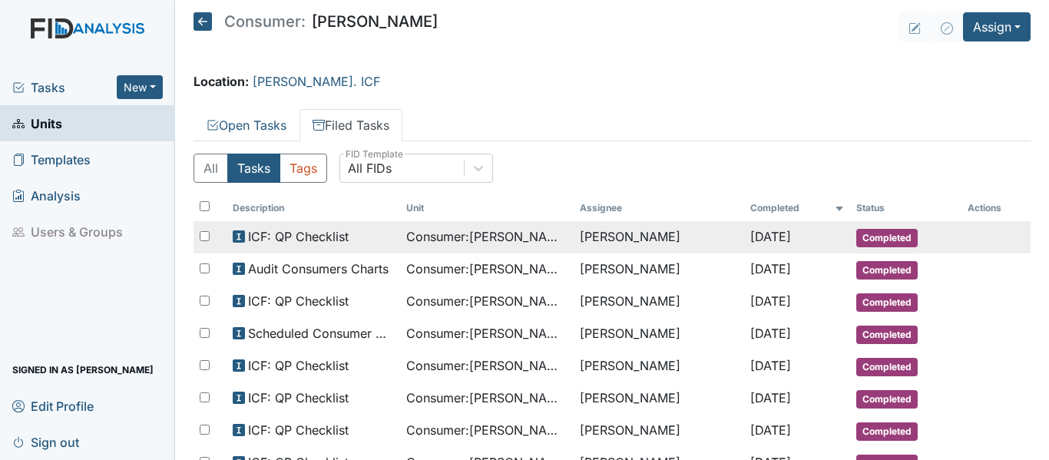
click at [465, 240] on span "Consumer : [PERSON_NAME]" at bounding box center [486, 236] width 161 height 18
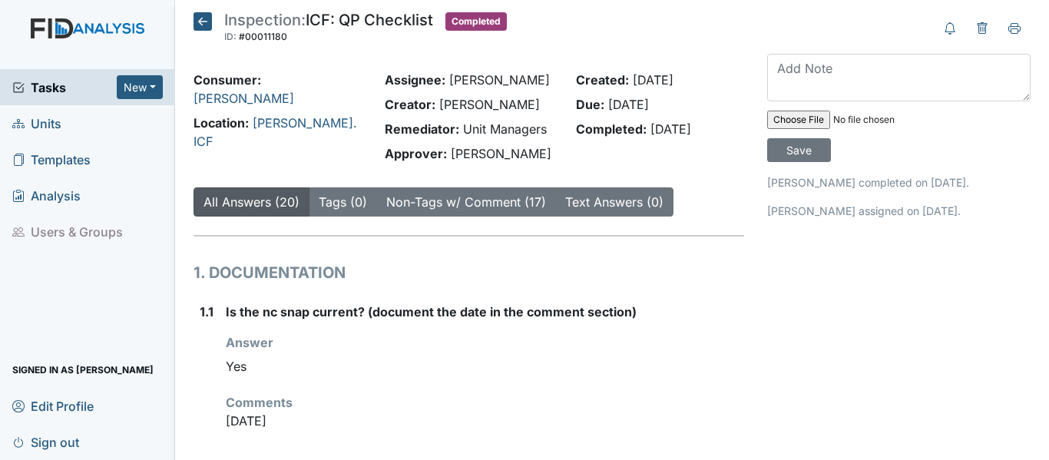
click at [204, 20] on icon at bounding box center [203, 21] width 18 height 18
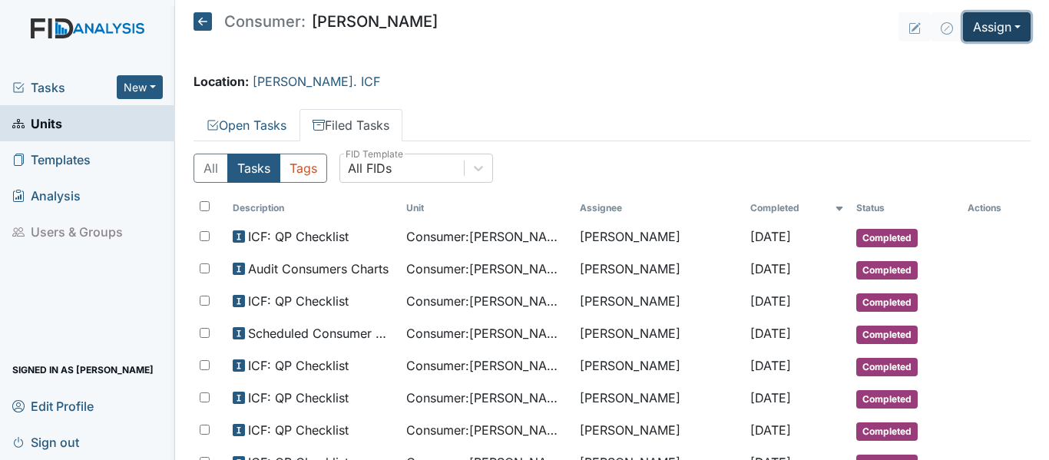
click at [977, 31] on button "Assign" at bounding box center [997, 26] width 68 height 29
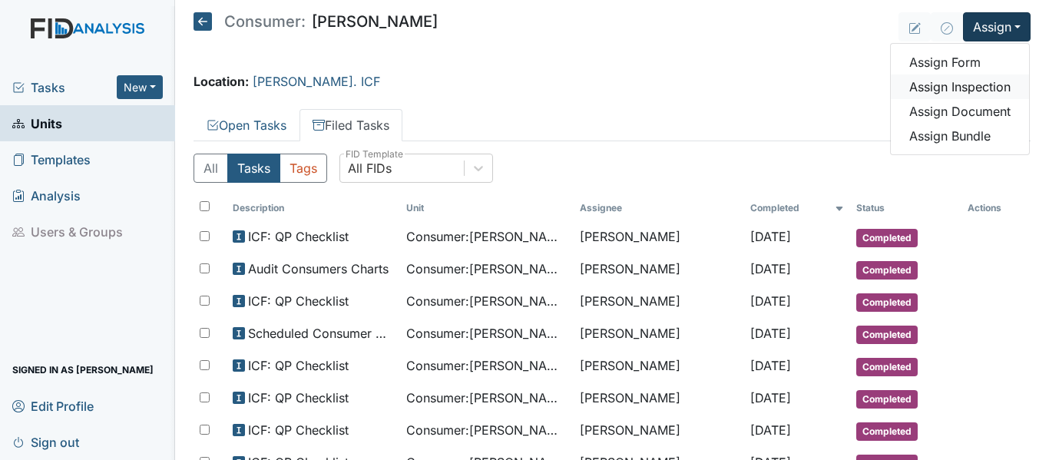
click at [947, 87] on link "Assign Inspection" at bounding box center [960, 86] width 138 height 25
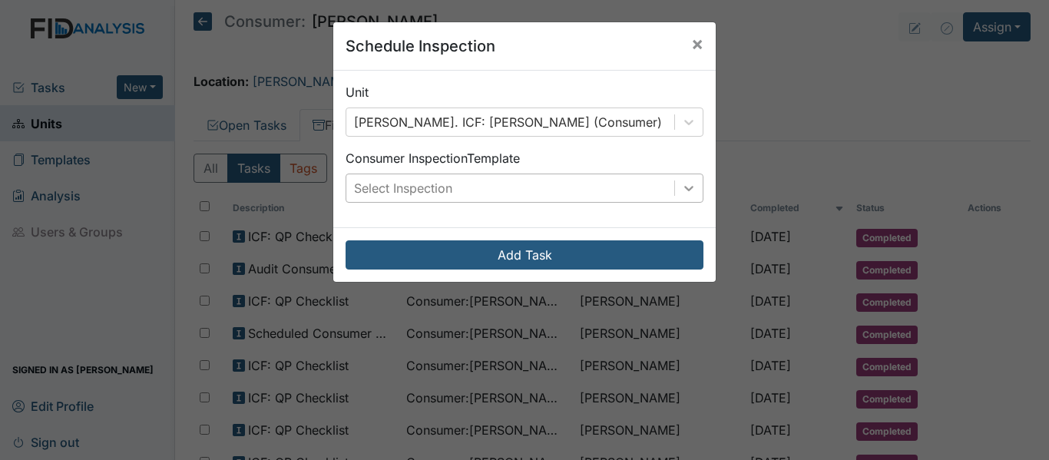
click at [681, 190] on icon at bounding box center [688, 187] width 15 height 15
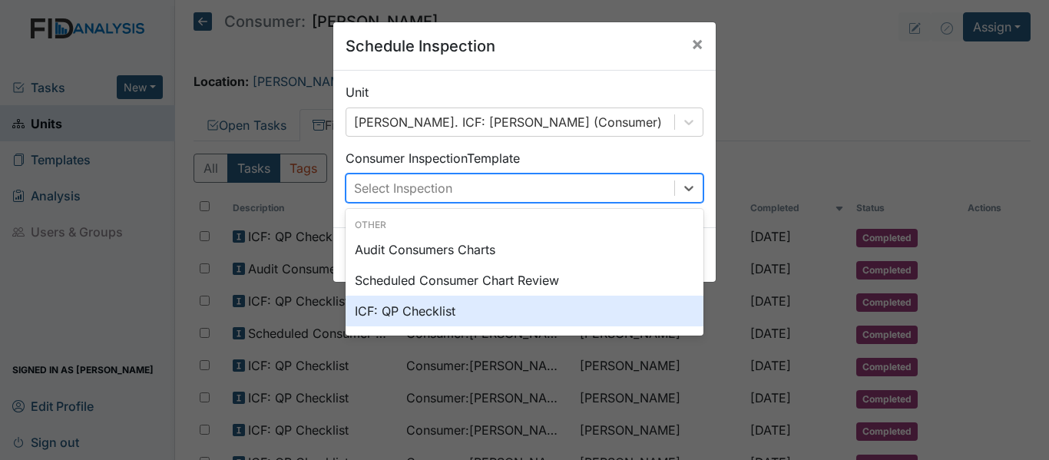
click at [396, 310] on div "ICF: QP Checklist" at bounding box center [525, 311] width 358 height 31
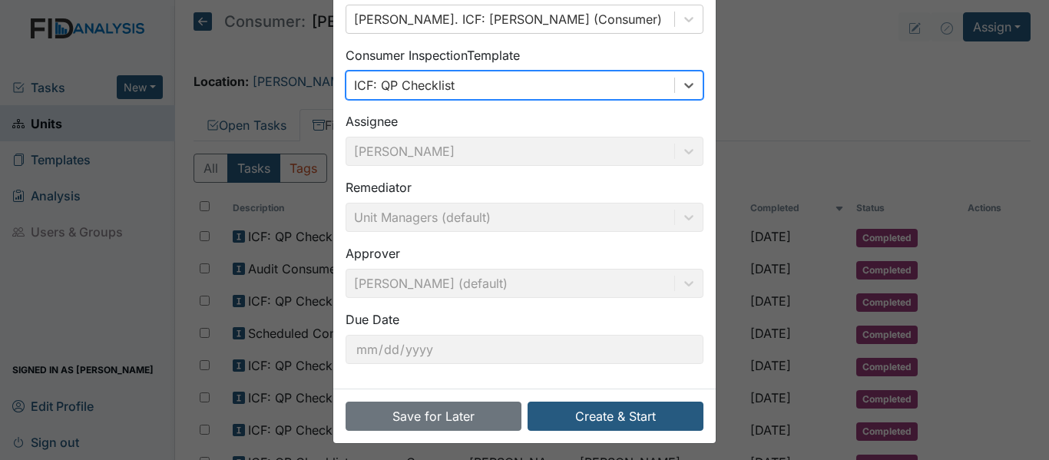
scroll to position [108, 0]
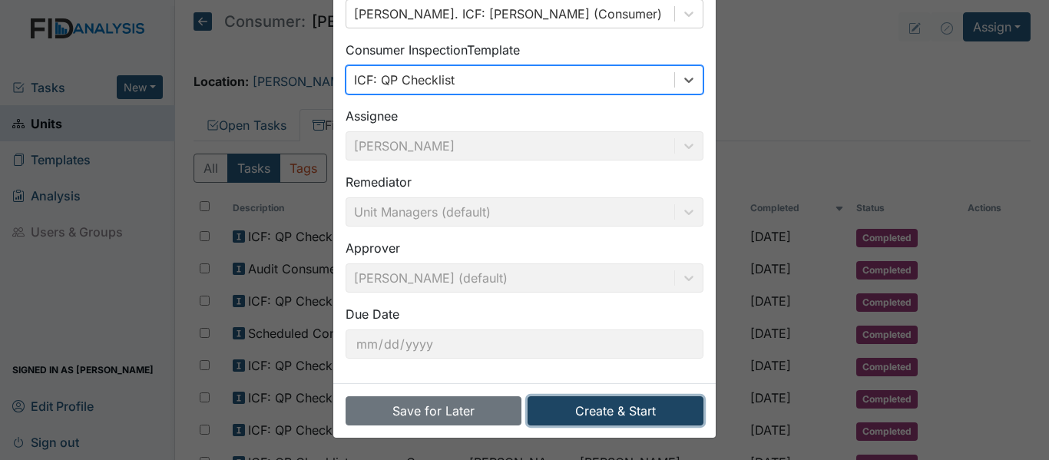
click at [627, 407] on button "Create & Start" at bounding box center [616, 410] width 176 height 29
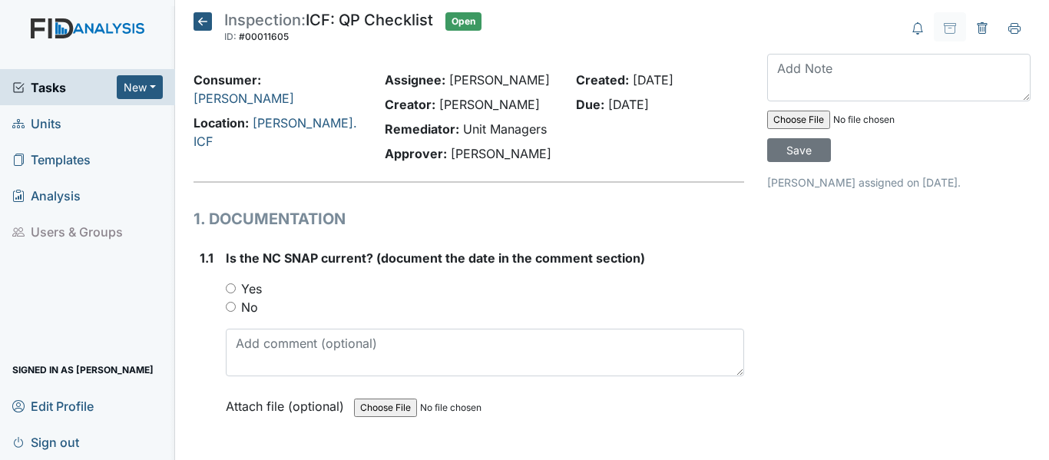
click at [230, 289] on input "Yes" at bounding box center [231, 288] width 10 height 10
radio input "true"
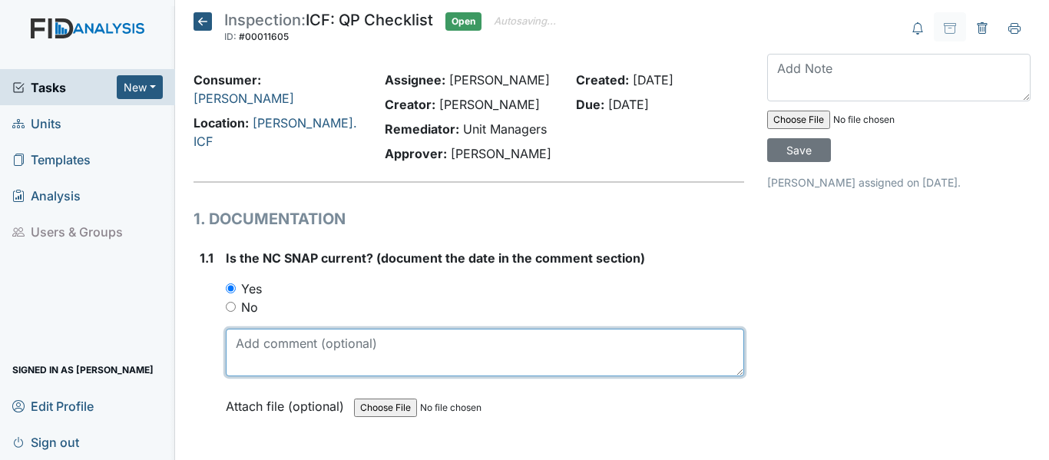
click at [289, 361] on textarea at bounding box center [485, 353] width 518 height 48
drag, startPoint x: 233, startPoint y: 343, endPoint x: 322, endPoint y: 346, distance: 89.1
click at [322, 346] on textarea "9/24/24" at bounding box center [485, 353] width 518 height 48
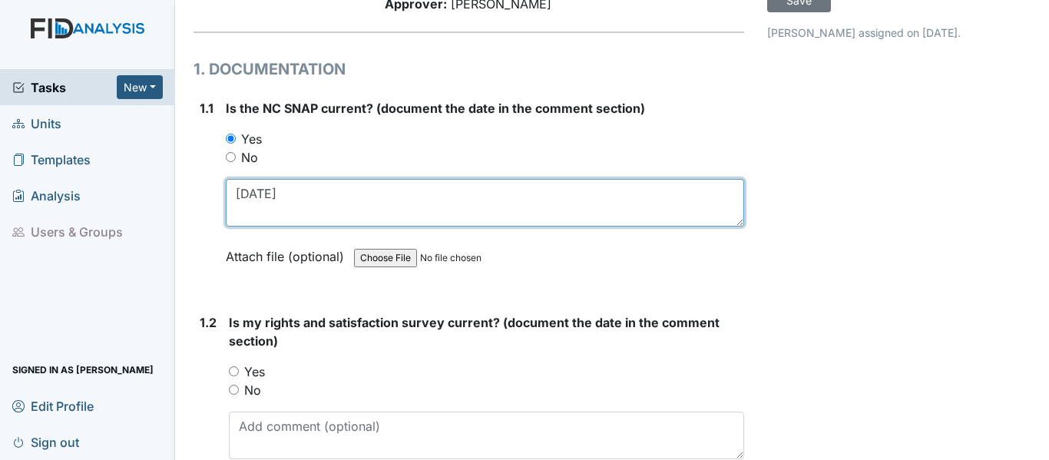
scroll to position [230, 0]
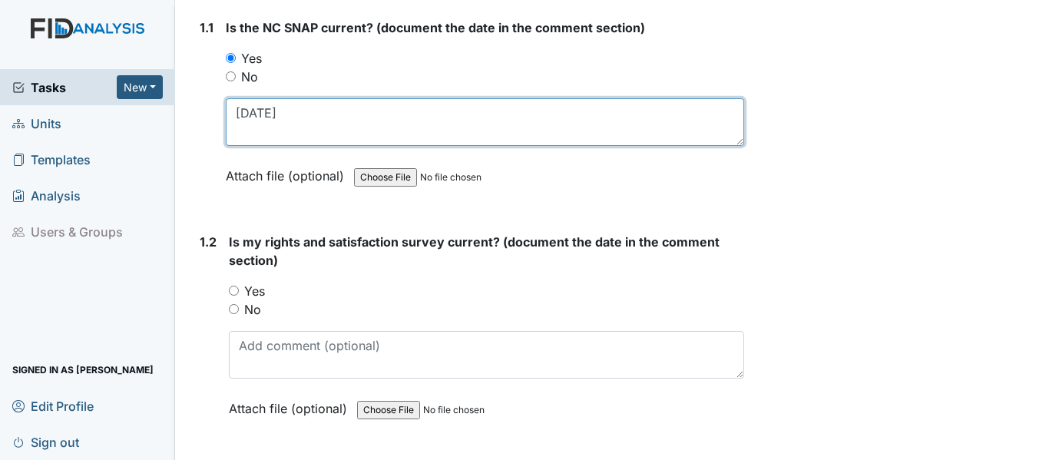
type textarea "9/24/24"
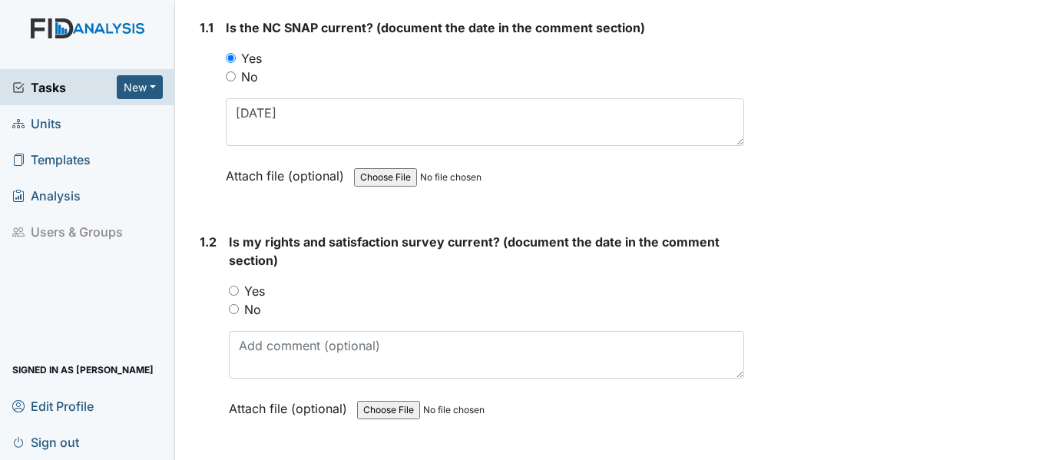
click at [236, 290] on input "Yes" at bounding box center [234, 291] width 10 height 10
radio input "true"
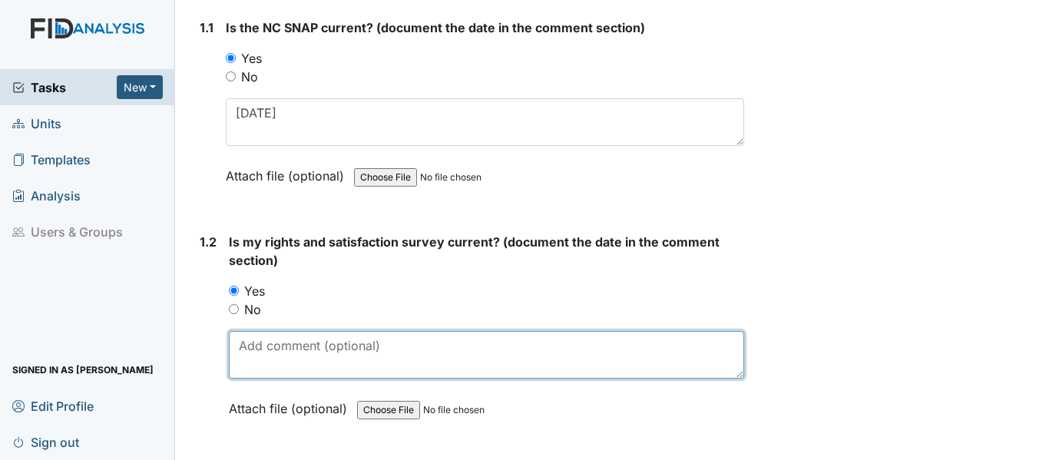
click at [304, 351] on textarea at bounding box center [486, 355] width 515 height 48
paste textarea "9/24/24"
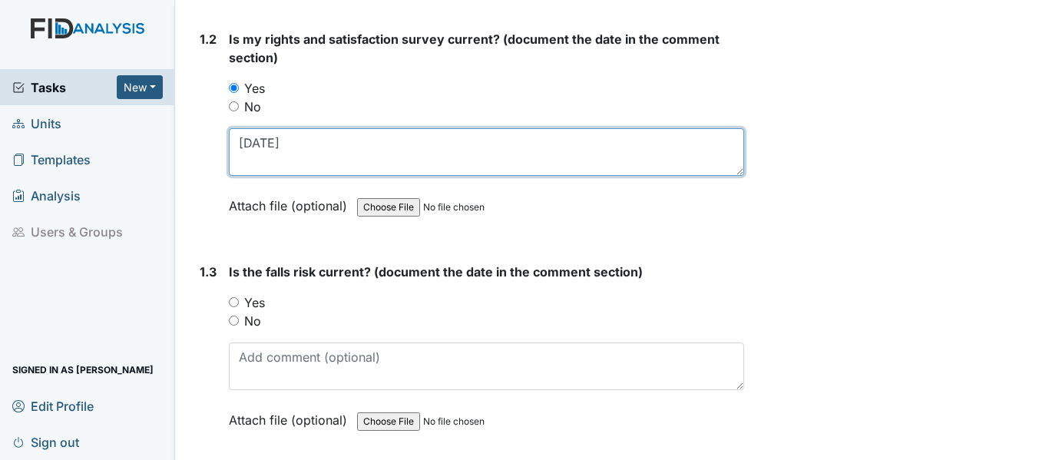
scroll to position [461, 0]
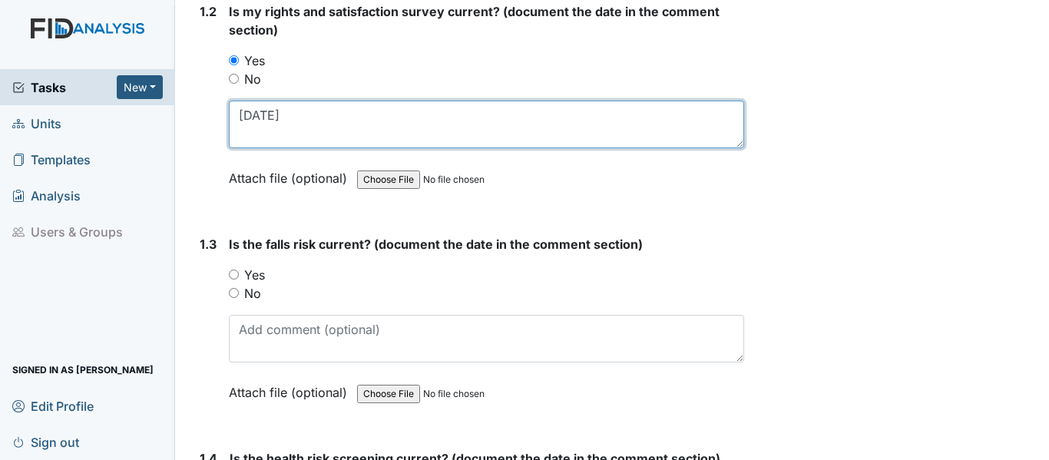
type textarea "9/24/24"
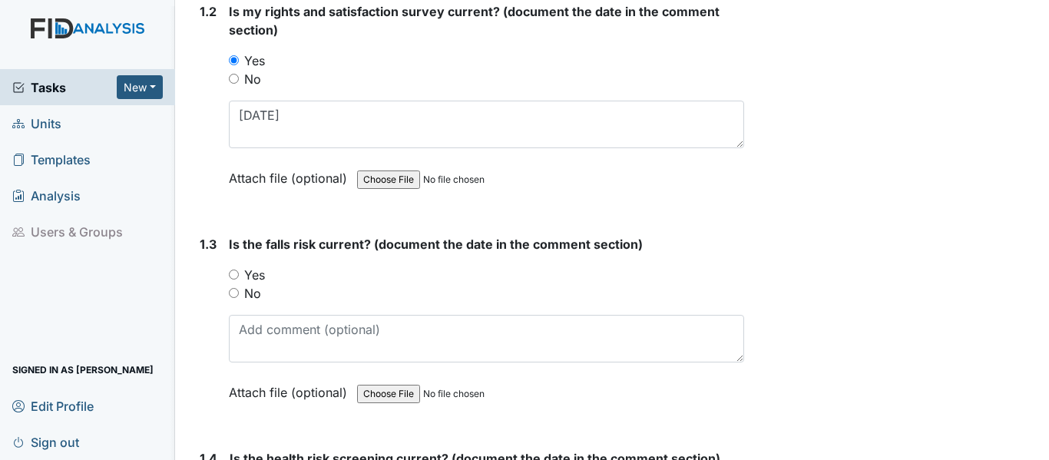
click at [234, 273] on input "Yes" at bounding box center [234, 275] width 10 height 10
radio input "true"
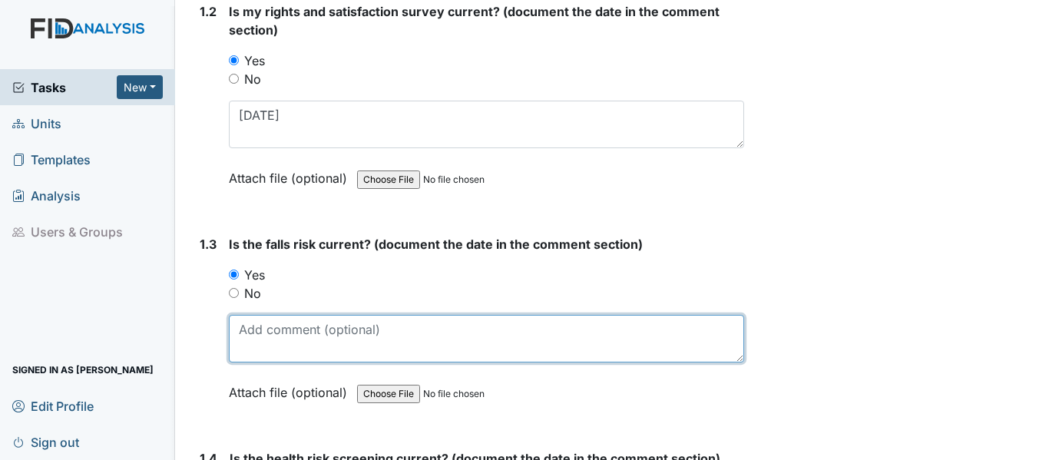
click at [273, 329] on textarea at bounding box center [486, 339] width 515 height 48
paste textarea "9/24/24"
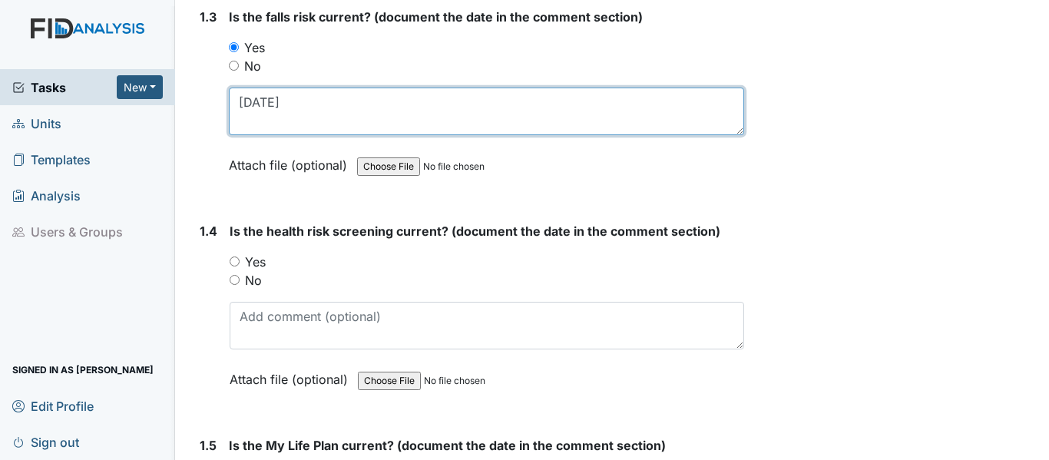
scroll to position [691, 0]
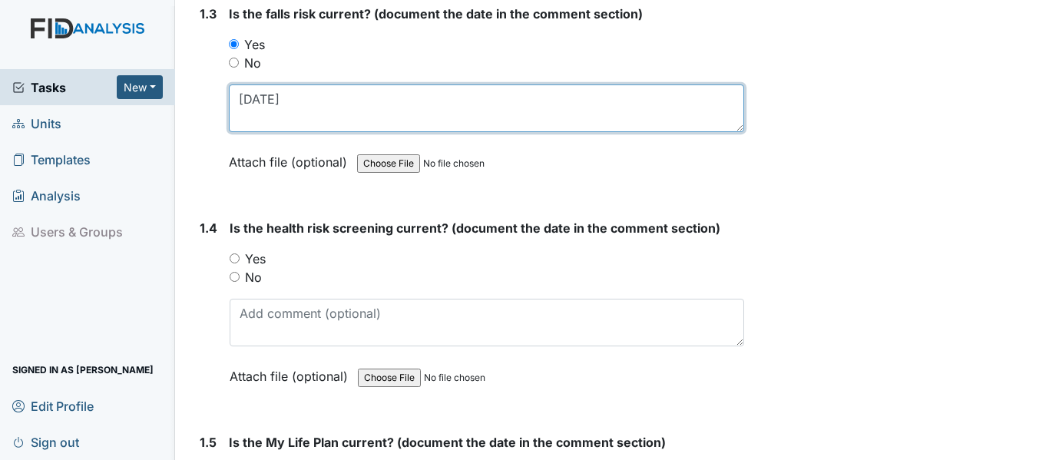
type textarea "9/24/24"
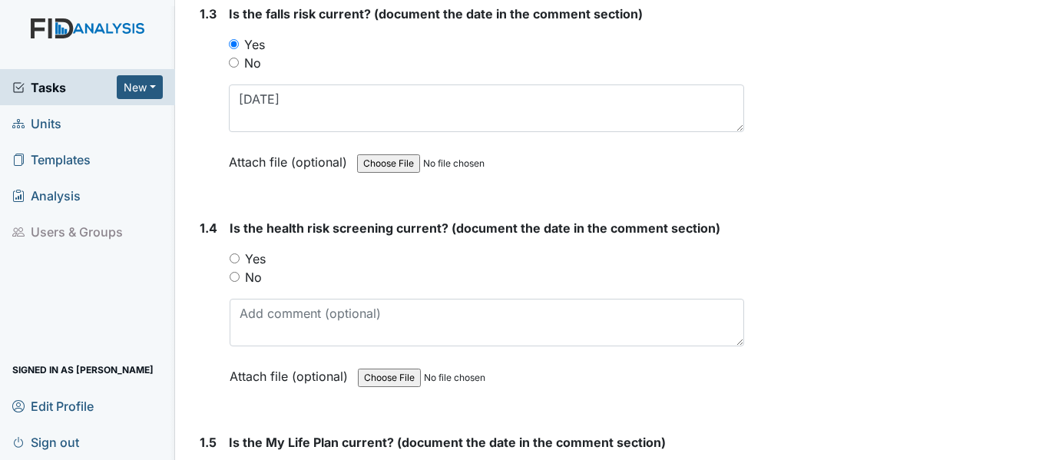
click at [233, 258] on input "Yes" at bounding box center [235, 258] width 10 height 10
radio input "true"
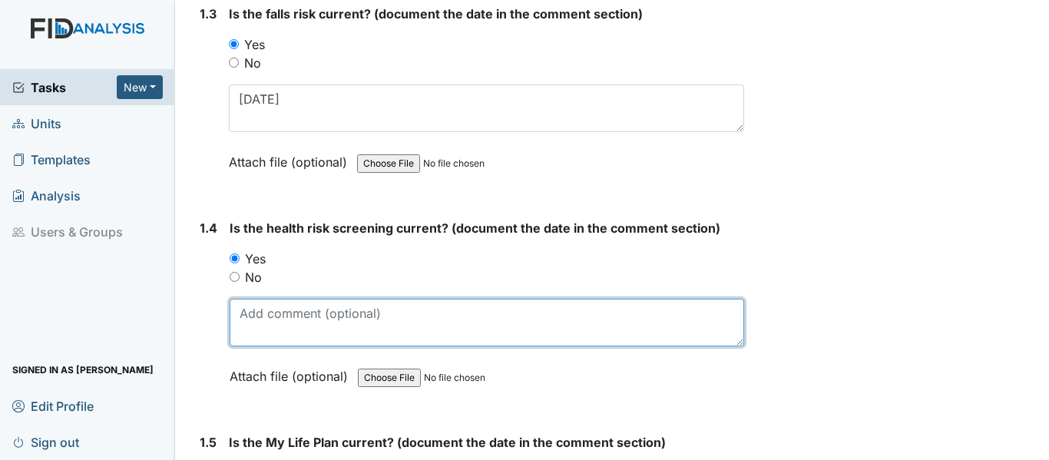
click at [309, 324] on textarea at bounding box center [487, 323] width 515 height 48
paste textarea "9/24/24"
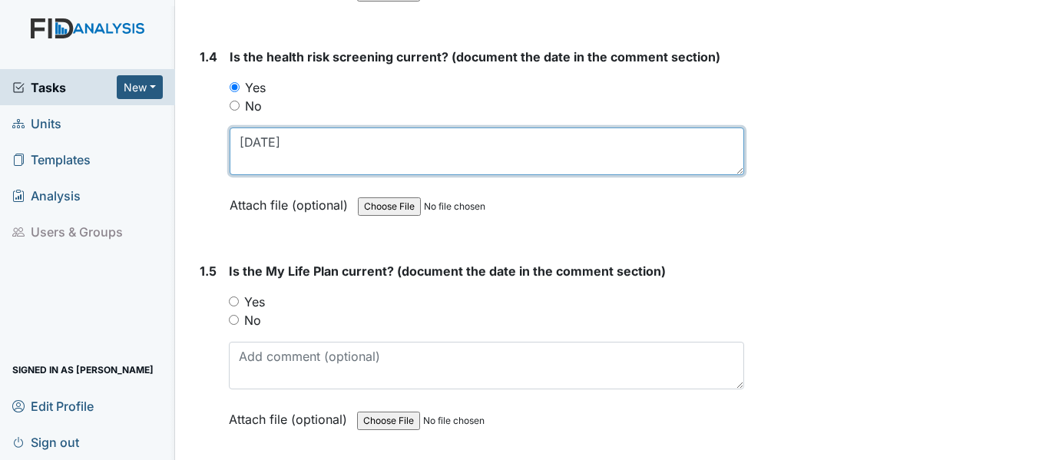
scroll to position [922, 0]
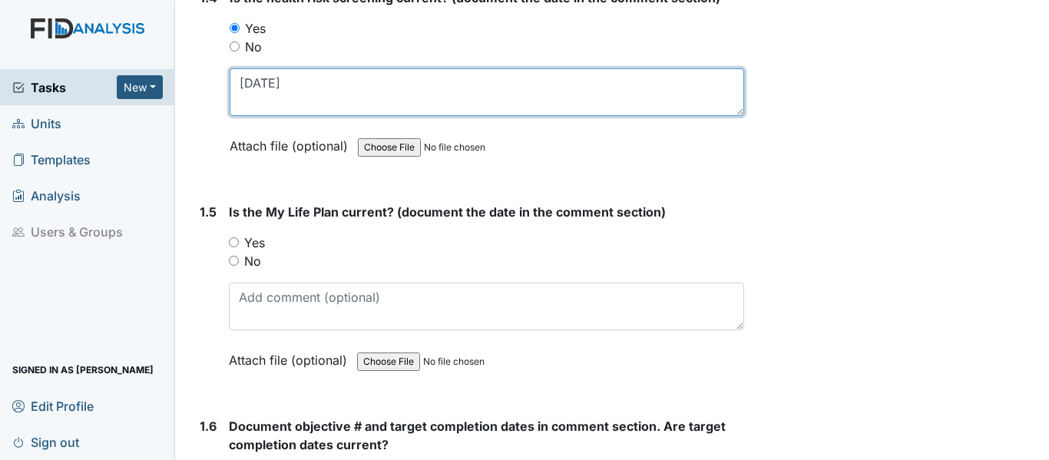
type textarea "9/24/24"
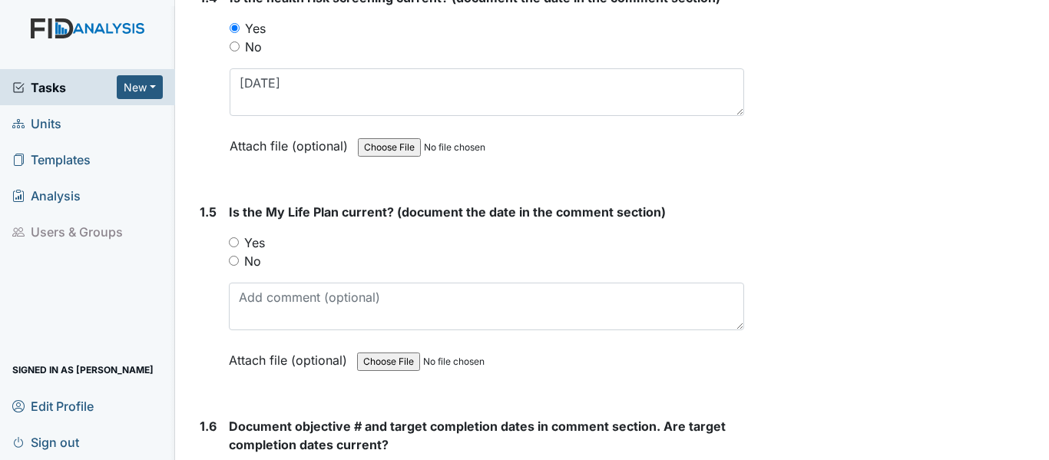
click at [234, 243] on input "Yes" at bounding box center [234, 242] width 10 height 10
radio input "true"
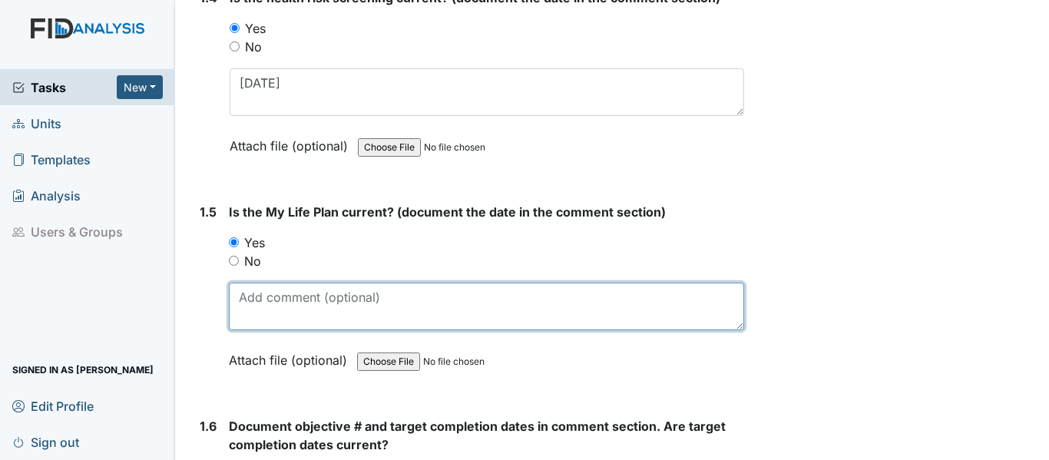
click at [314, 310] on textarea at bounding box center [486, 307] width 515 height 48
paste textarea "9/24/24"
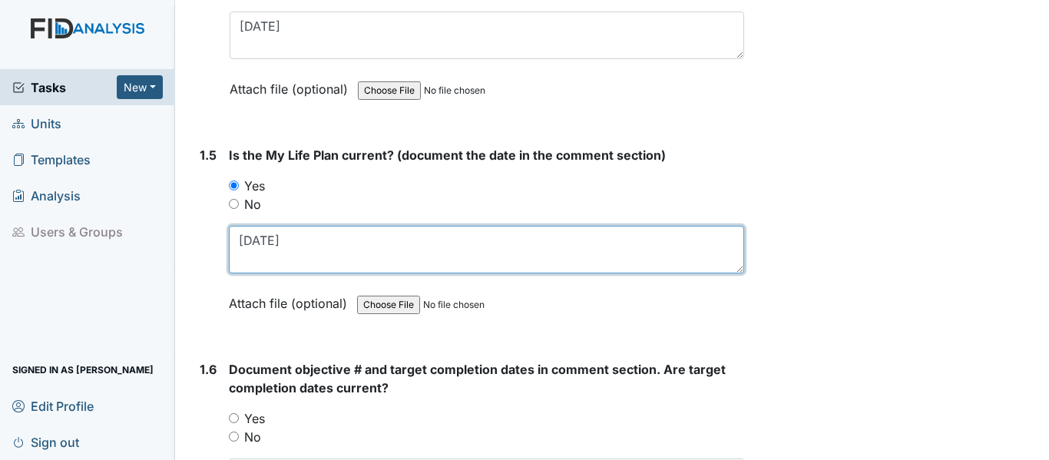
scroll to position [1152, 0]
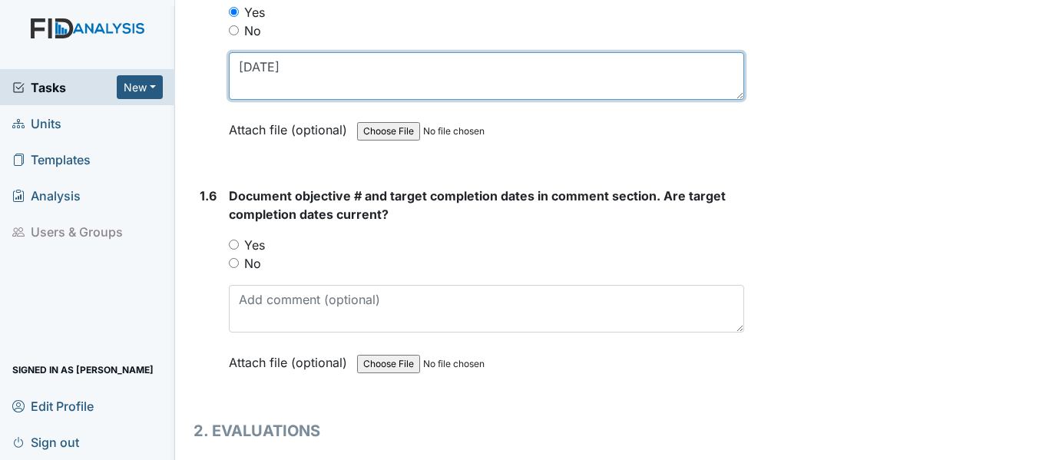
type textarea "9/24/24"
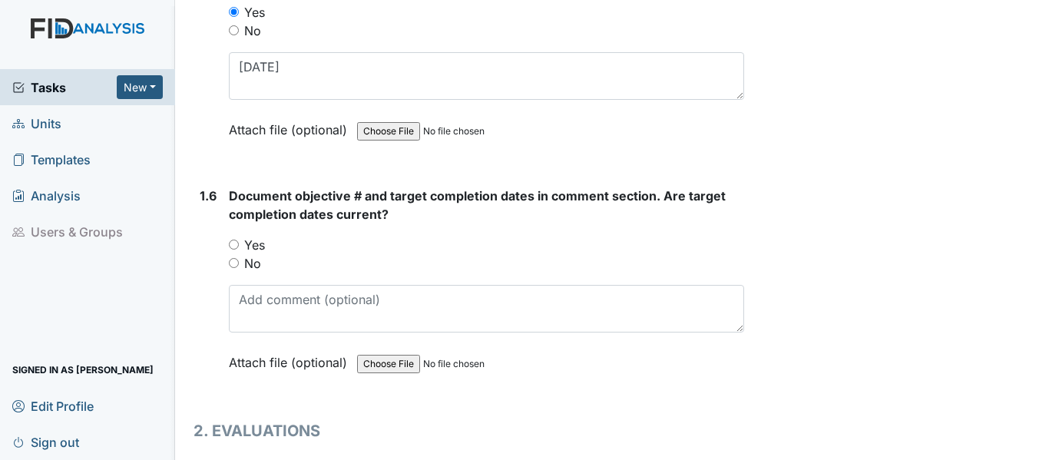
click at [234, 243] on input "Yes" at bounding box center [234, 245] width 10 height 10
radio input "true"
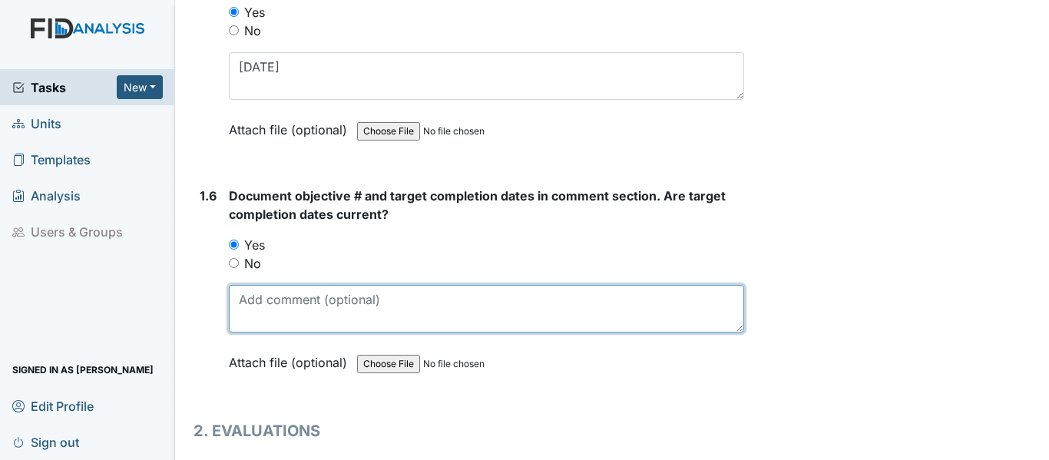
click at [276, 305] on textarea at bounding box center [486, 309] width 515 height 48
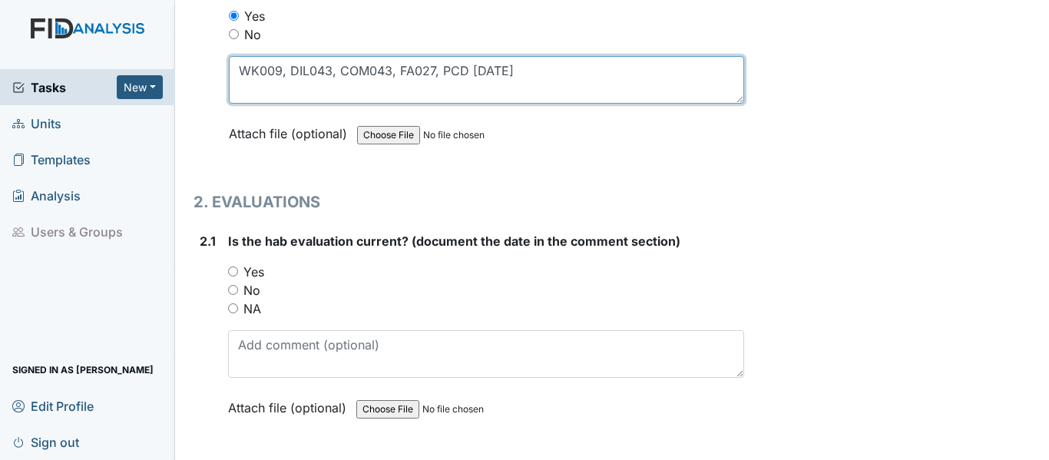
scroll to position [1382, 0]
type textarea "WK009, DIL043, COM043, FA027, PCD 1/24/26"
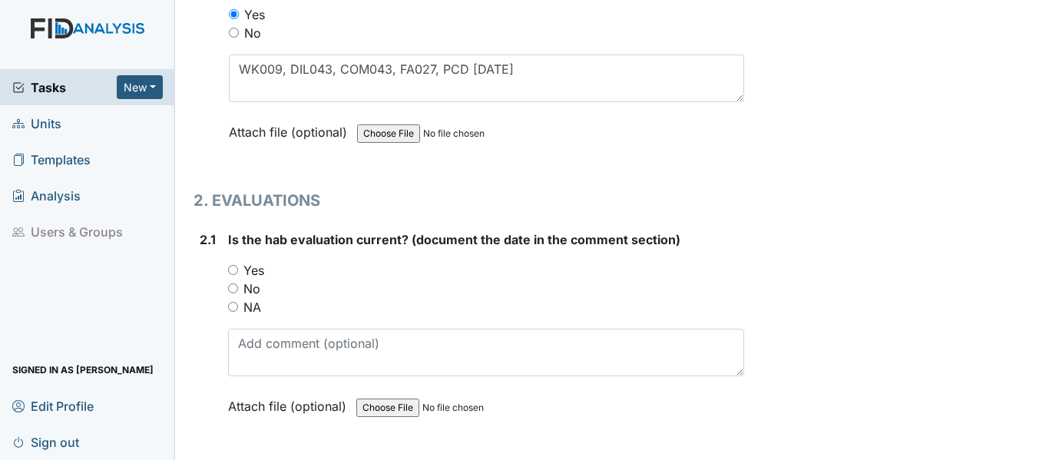
click at [230, 270] on input "Yes" at bounding box center [233, 270] width 10 height 10
radio input "true"
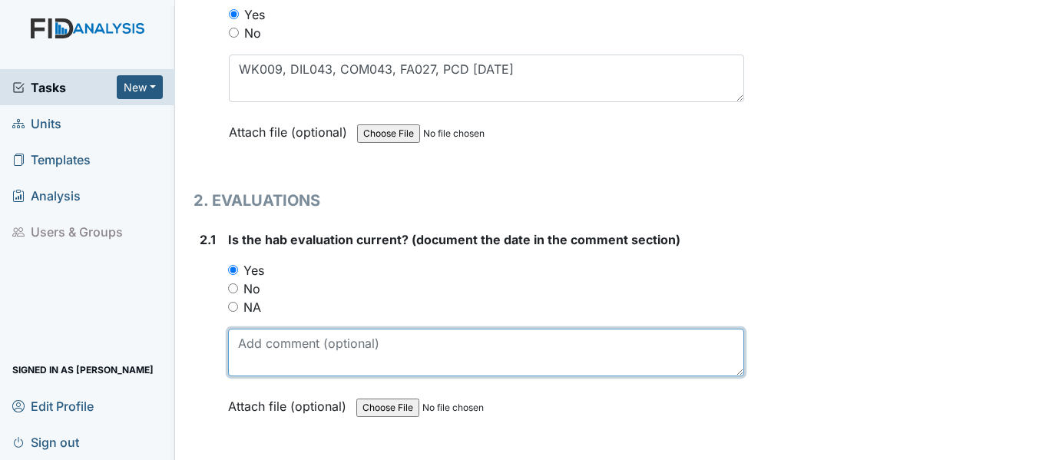
click at [277, 347] on textarea at bounding box center [486, 353] width 516 height 48
paste textarea "9/24/24"
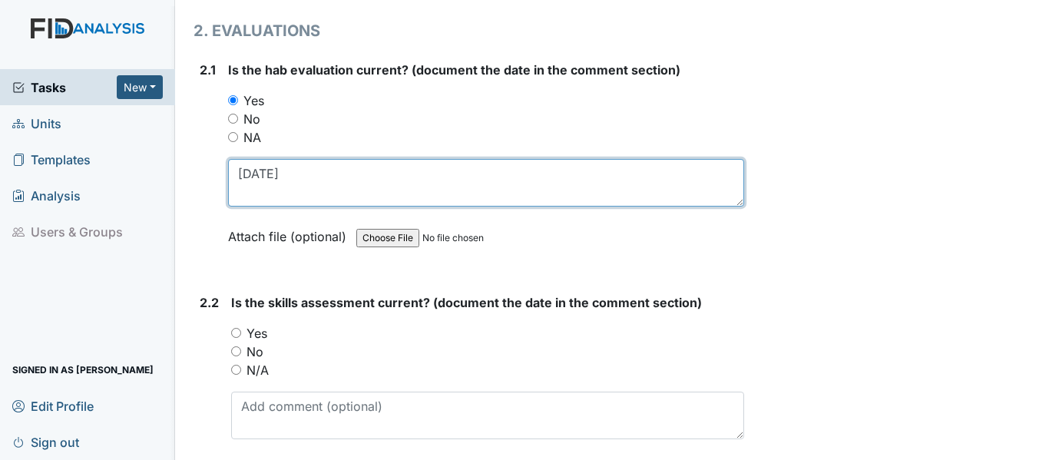
scroll to position [1613, 0]
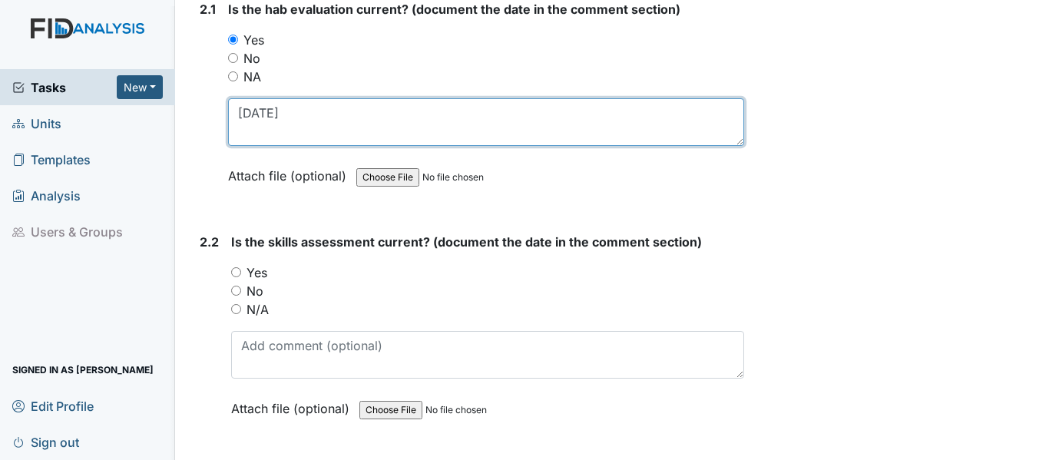
type textarea "9/24/24"
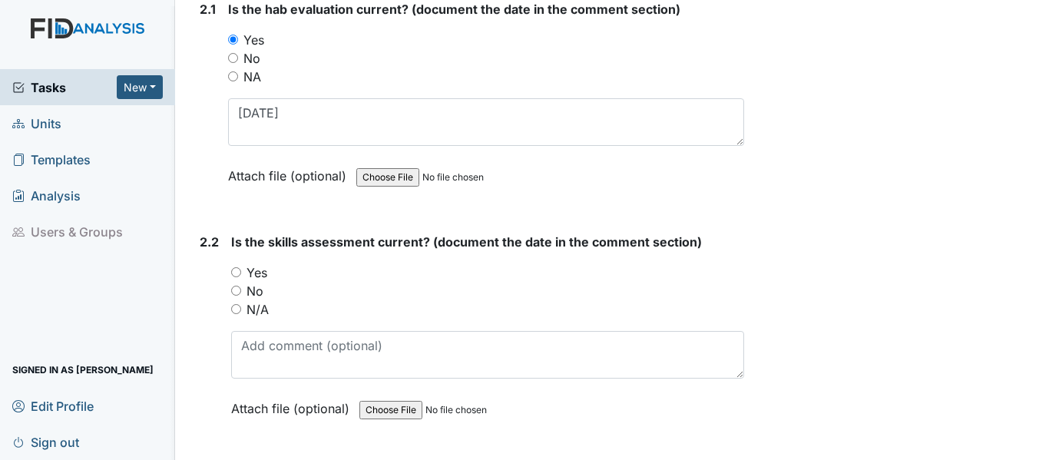
click at [238, 271] on input "Yes" at bounding box center [236, 272] width 10 height 10
radio input "true"
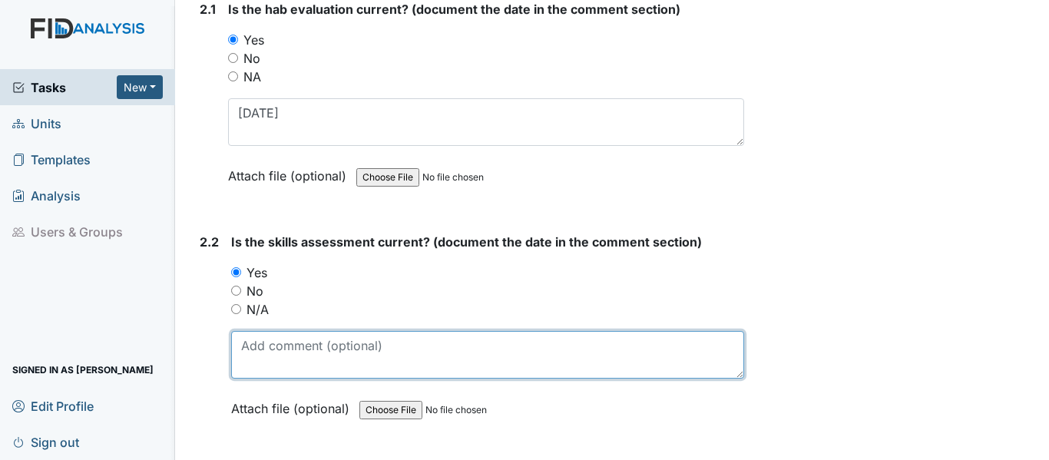
click at [276, 349] on textarea at bounding box center [487, 355] width 513 height 48
paste textarea "9/24/24"
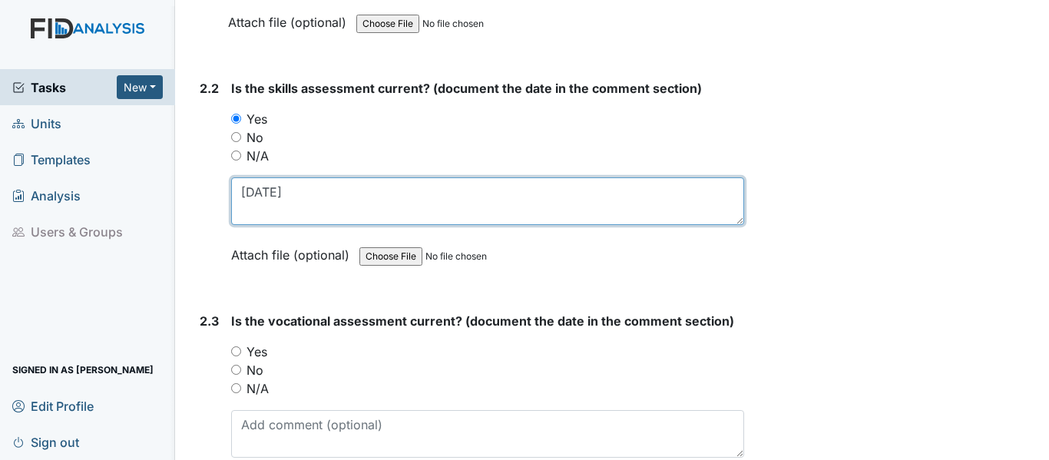
scroll to position [1843, 0]
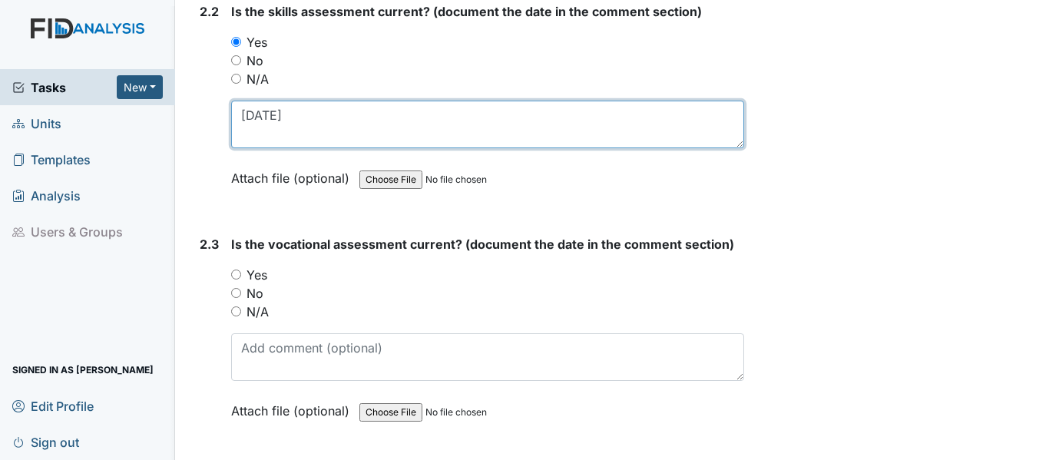
type textarea "9/24/24"
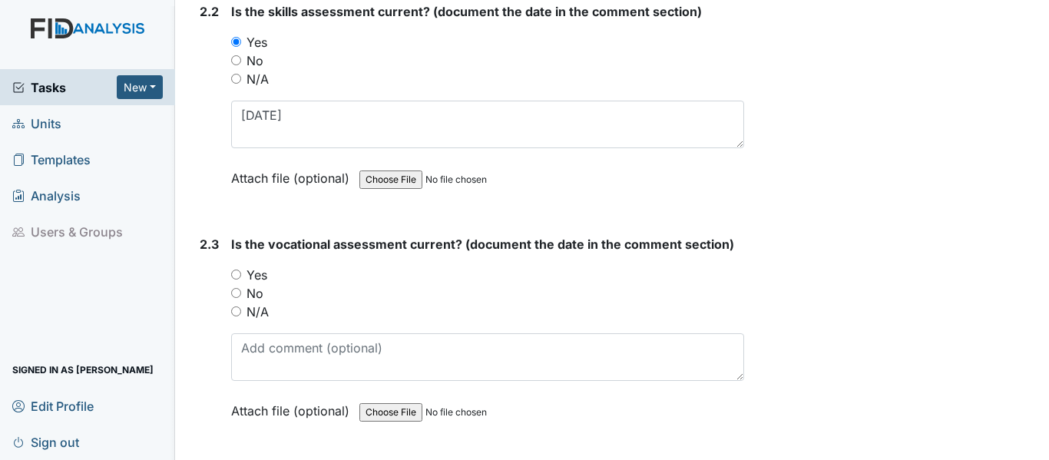
click at [240, 273] on input "Yes" at bounding box center [236, 275] width 10 height 10
radio input "true"
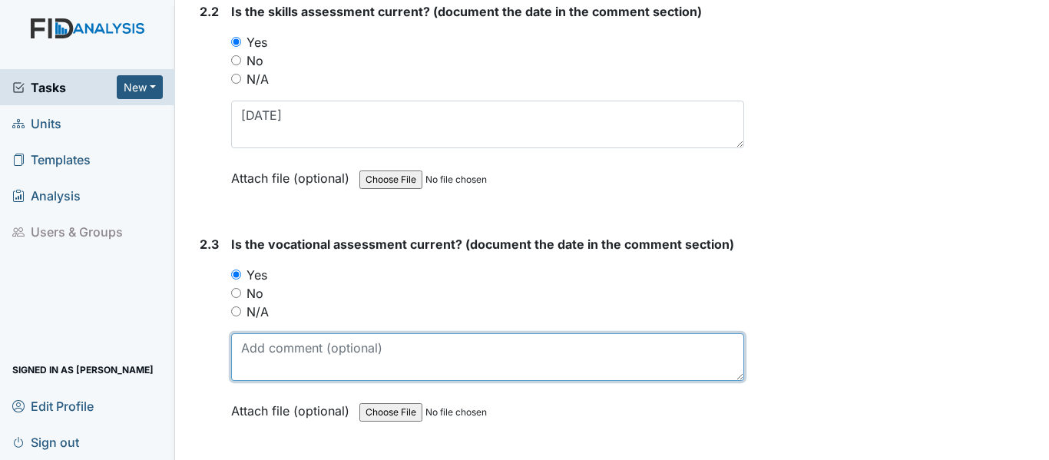
click at [289, 361] on textarea at bounding box center [487, 357] width 513 height 48
paste textarea "9/24/24"
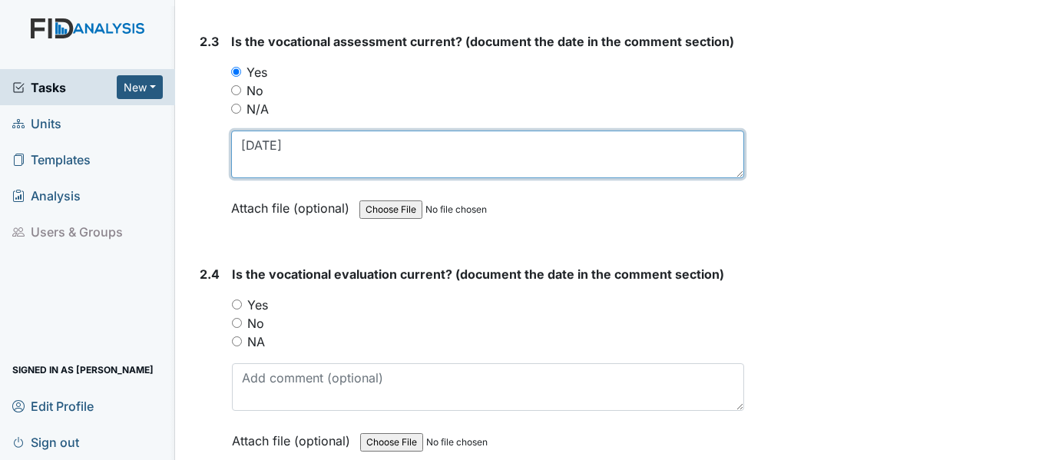
scroll to position [2074, 0]
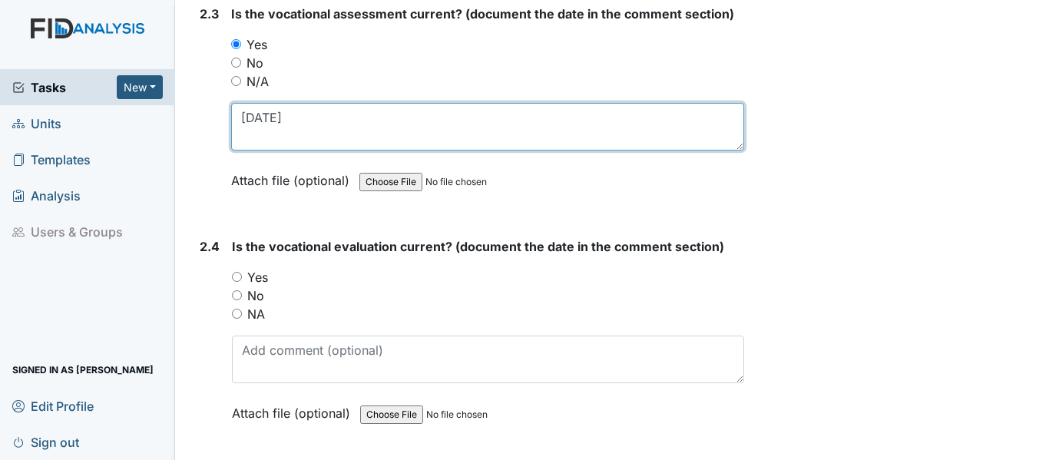
type textarea "9/24/24"
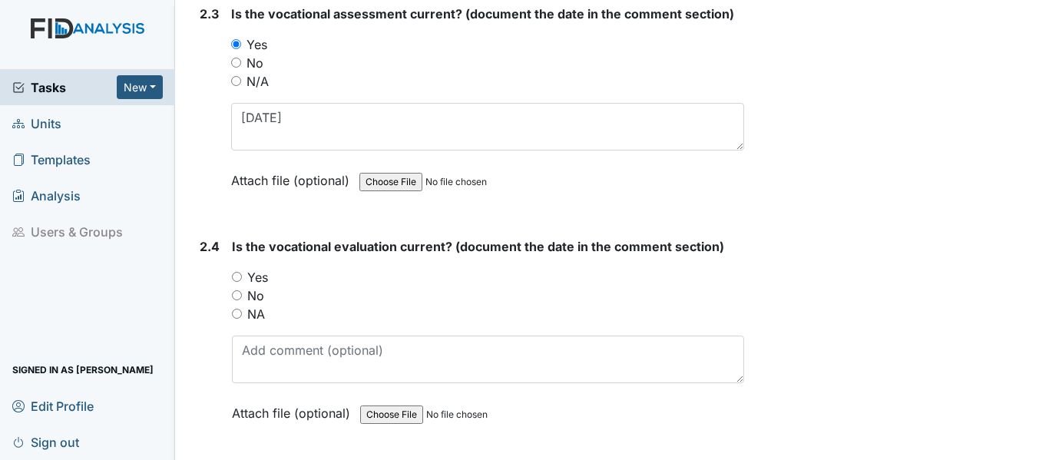
click at [232, 276] on input "Yes" at bounding box center [237, 277] width 10 height 10
radio input "true"
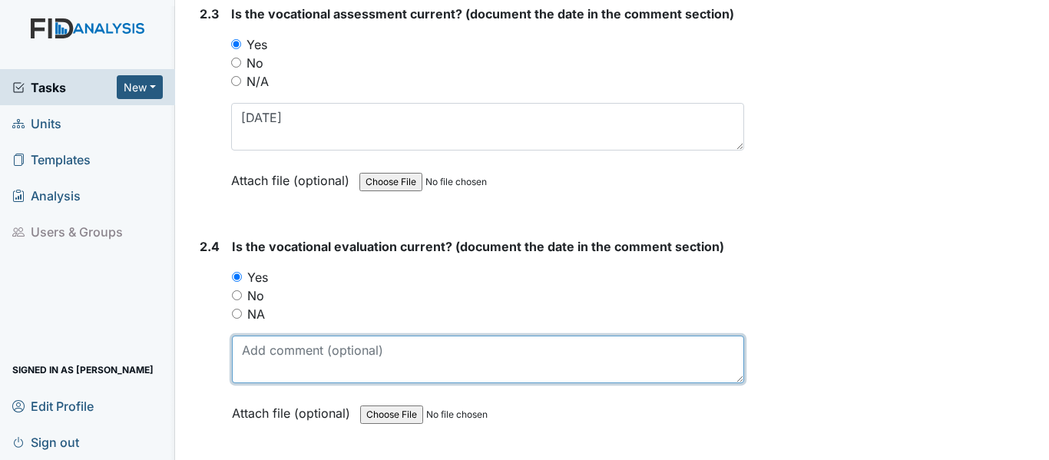
click at [276, 361] on textarea at bounding box center [488, 360] width 512 height 48
paste textarea "9/24/24"
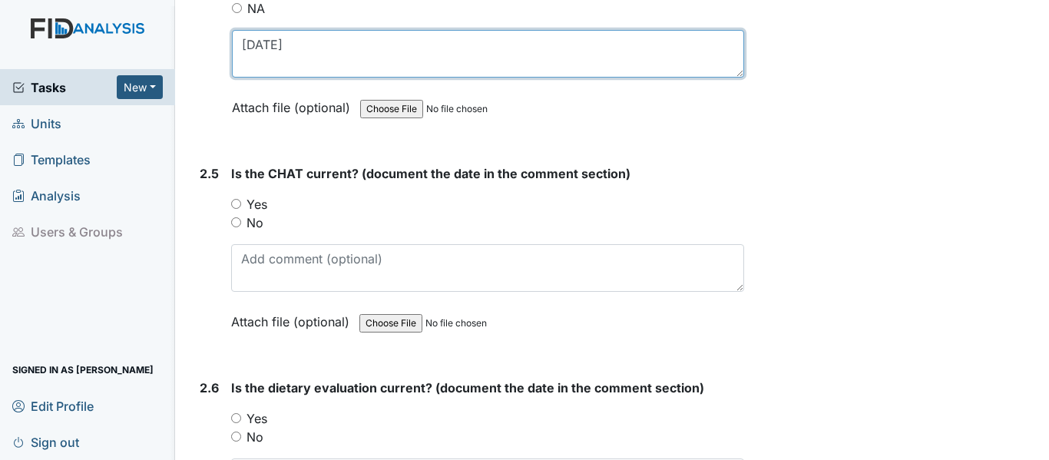
scroll to position [2381, 0]
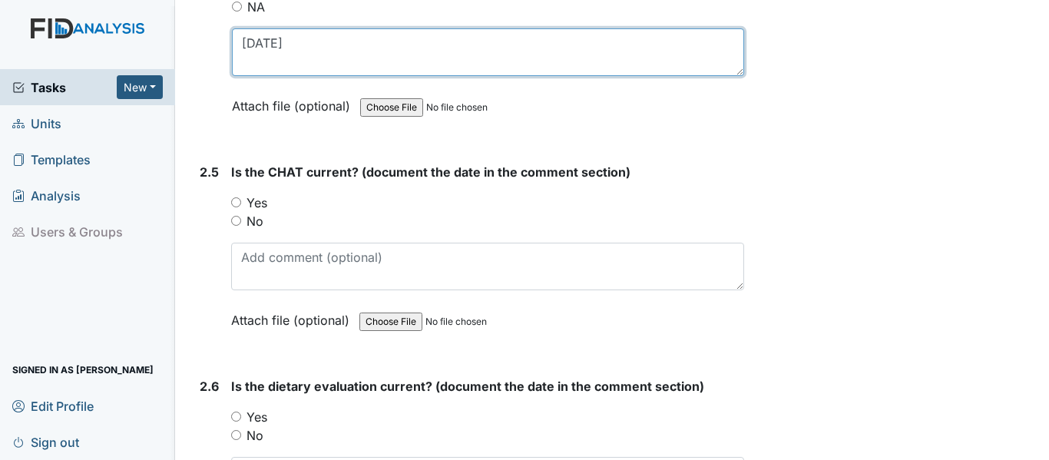
type textarea "9/24/24"
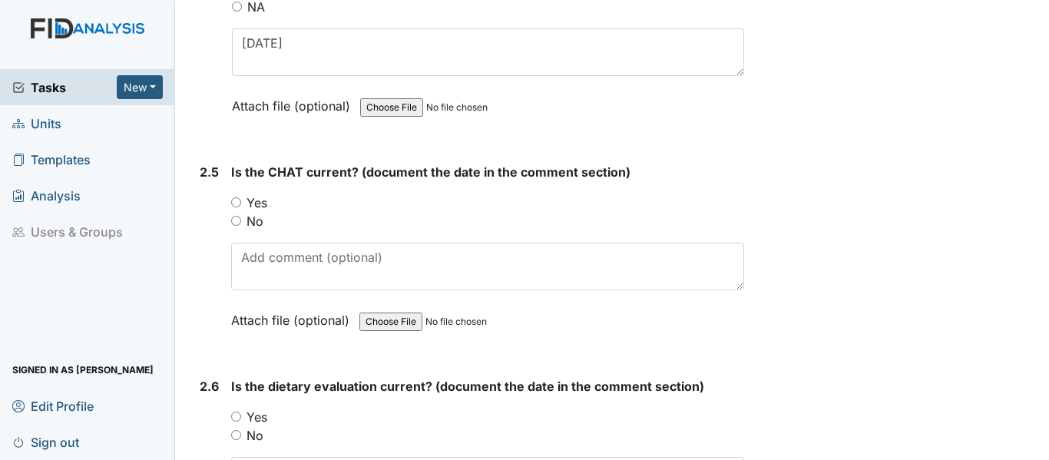
click at [233, 202] on input "Yes" at bounding box center [236, 202] width 10 height 10
radio input "true"
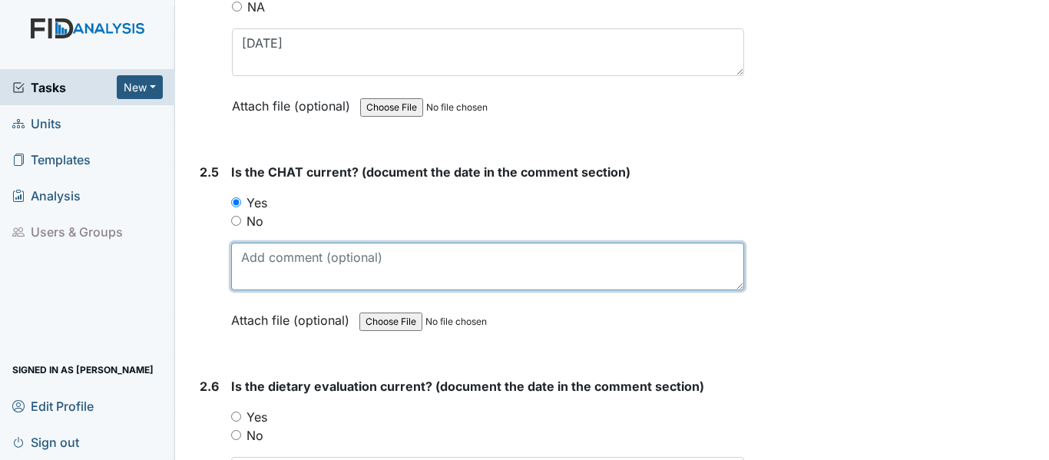
click at [288, 259] on textarea at bounding box center [487, 267] width 513 height 48
paste textarea "9/24/24"
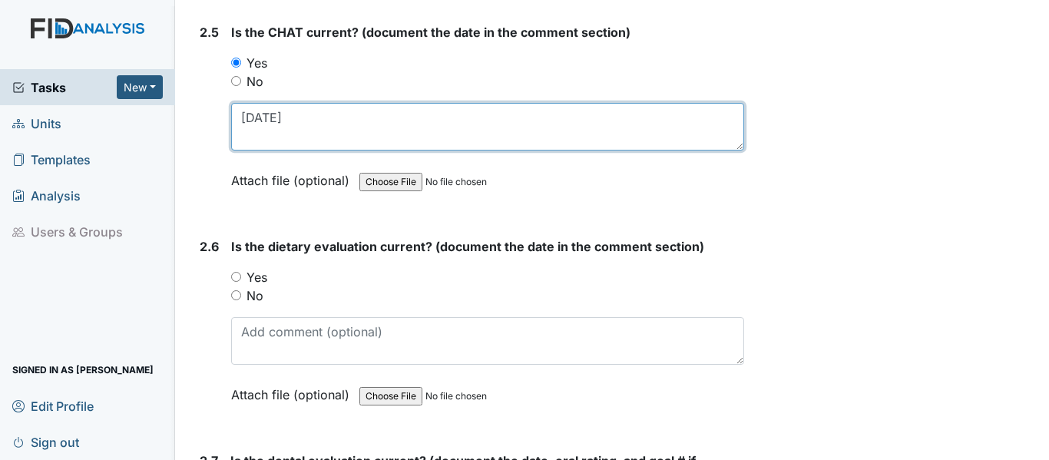
scroll to position [2534, 0]
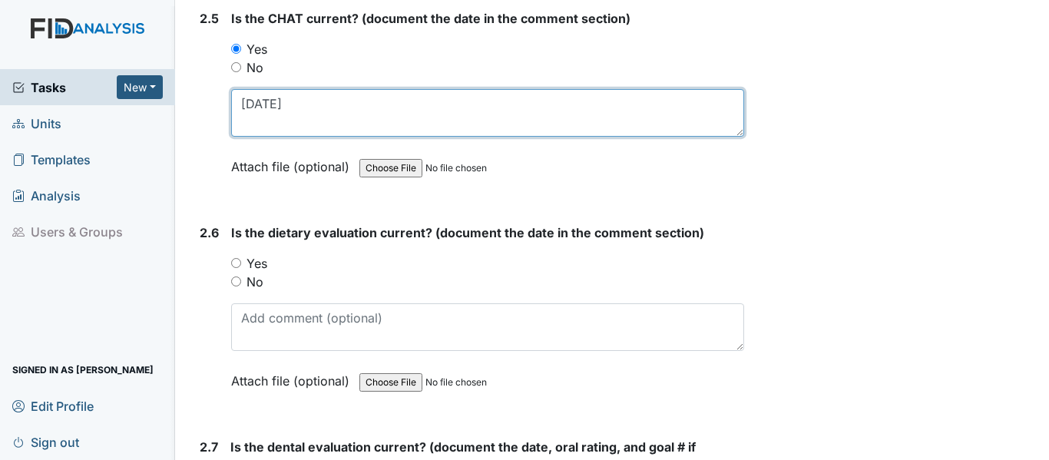
type textarea "9/24/24"
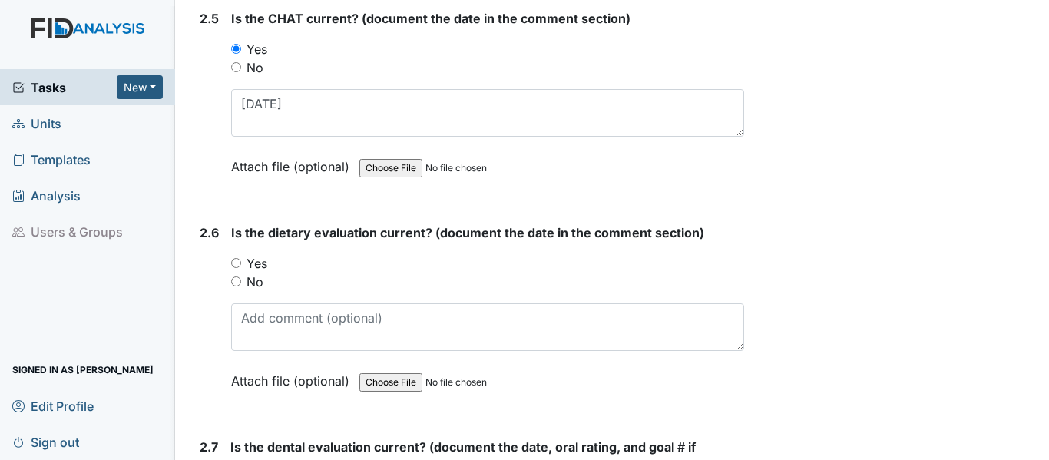
click at [232, 260] on input "Yes" at bounding box center [236, 263] width 10 height 10
radio input "true"
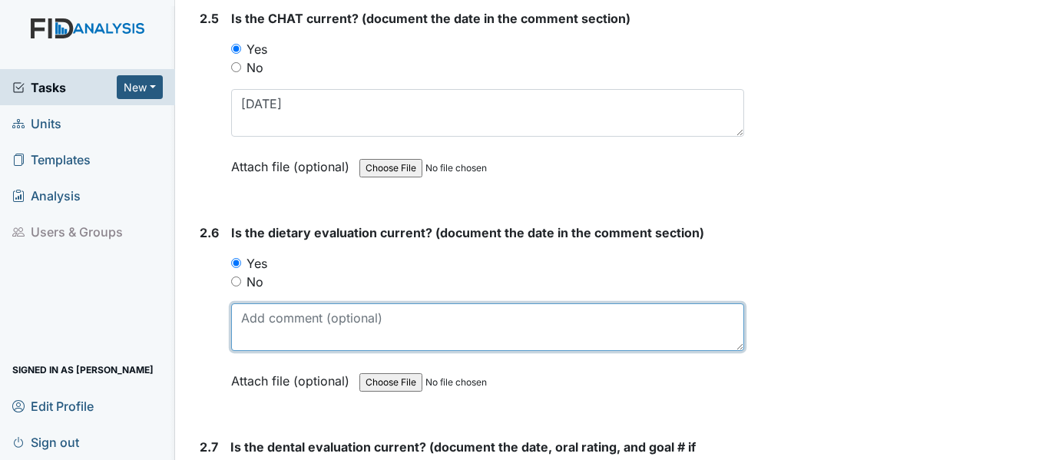
click at [255, 323] on textarea at bounding box center [487, 327] width 513 height 48
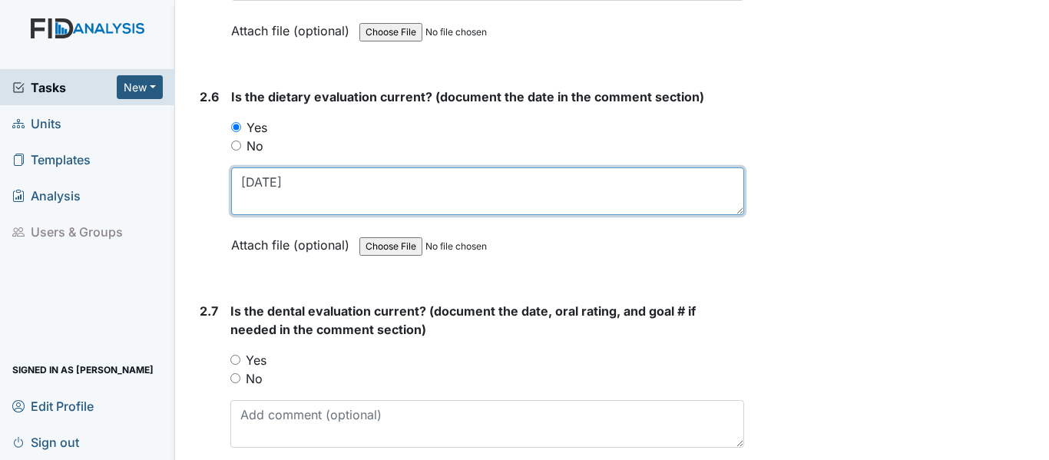
scroll to position [2688, 0]
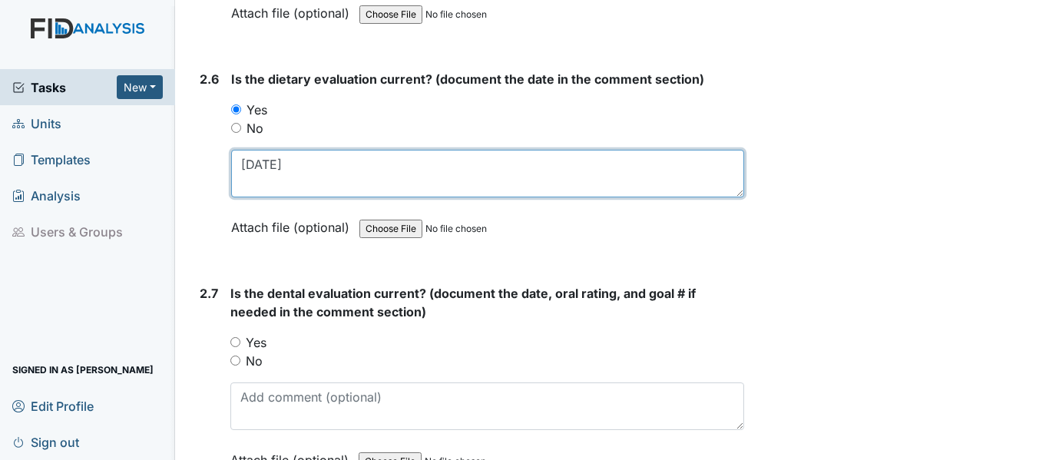
type textarea "8/1/25"
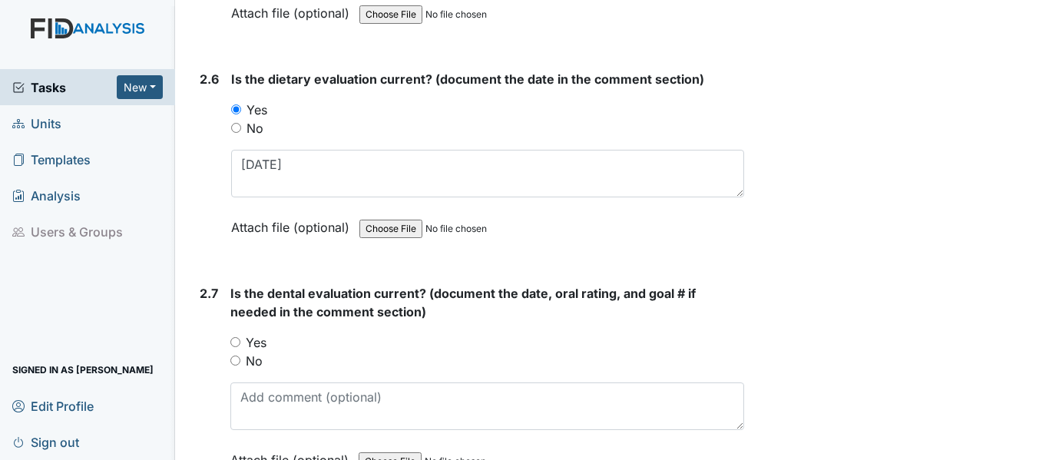
click at [234, 337] on input "Yes" at bounding box center [235, 342] width 10 height 10
radio input "true"
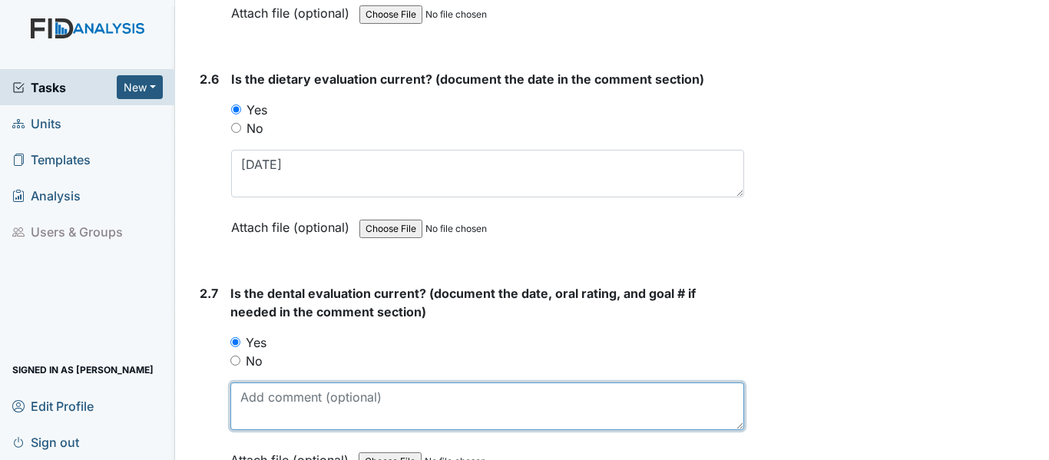
click at [266, 399] on textarea at bounding box center [487, 406] width 514 height 48
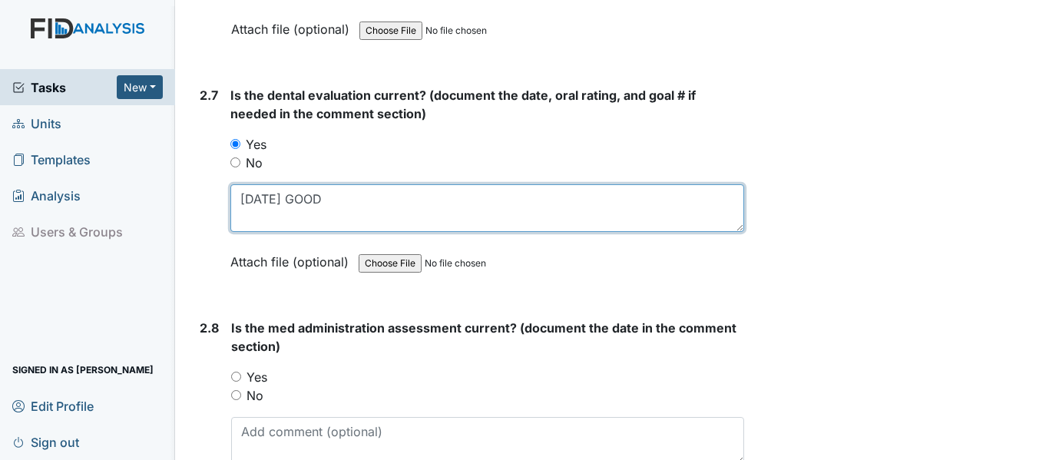
scroll to position [2918, 0]
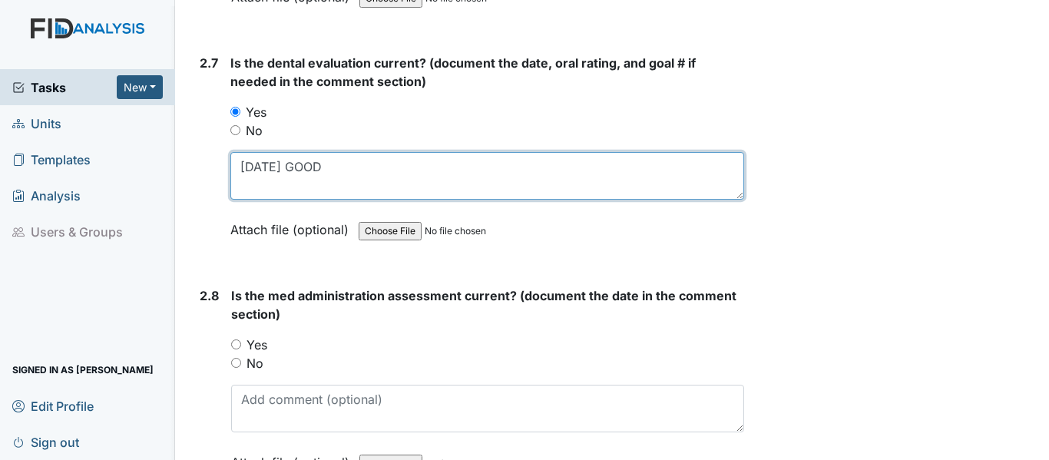
type textarea "10/1/24 GOOD"
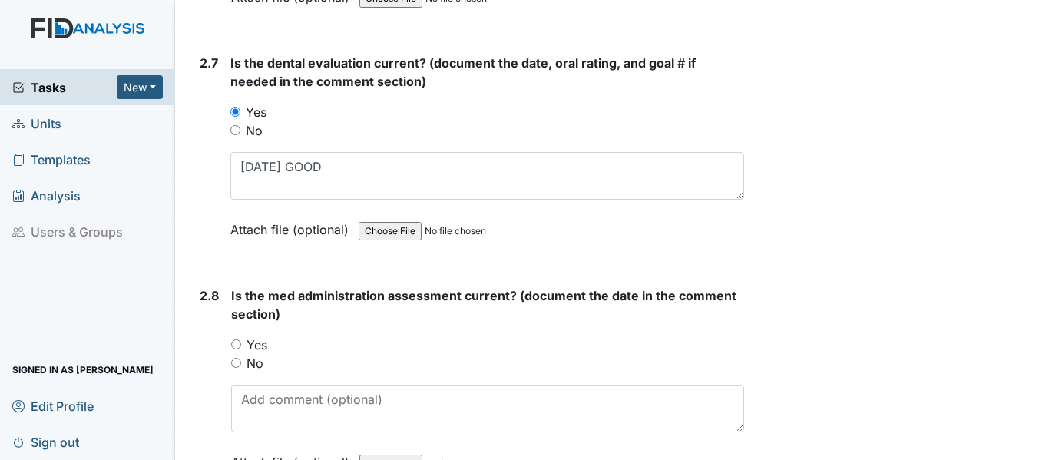
click at [238, 344] on input "Yes" at bounding box center [236, 344] width 10 height 10
radio input "true"
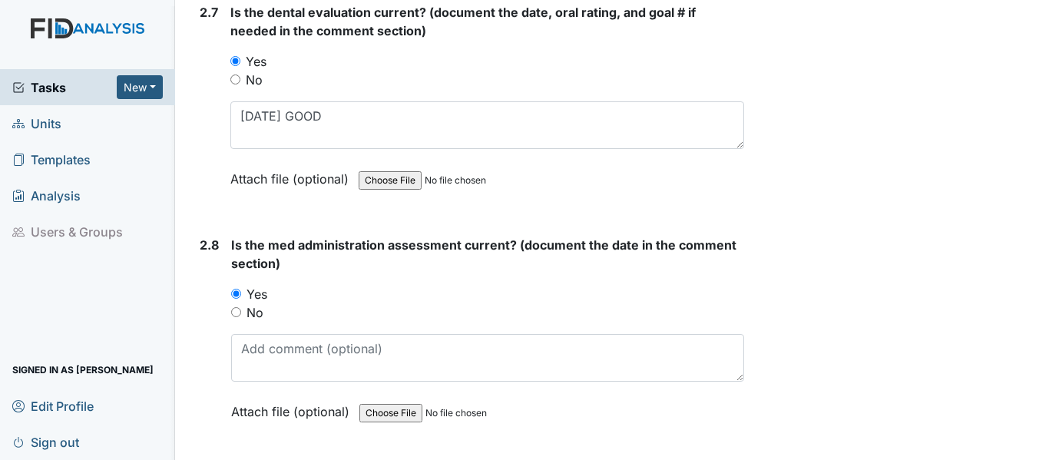
scroll to position [2995, 0]
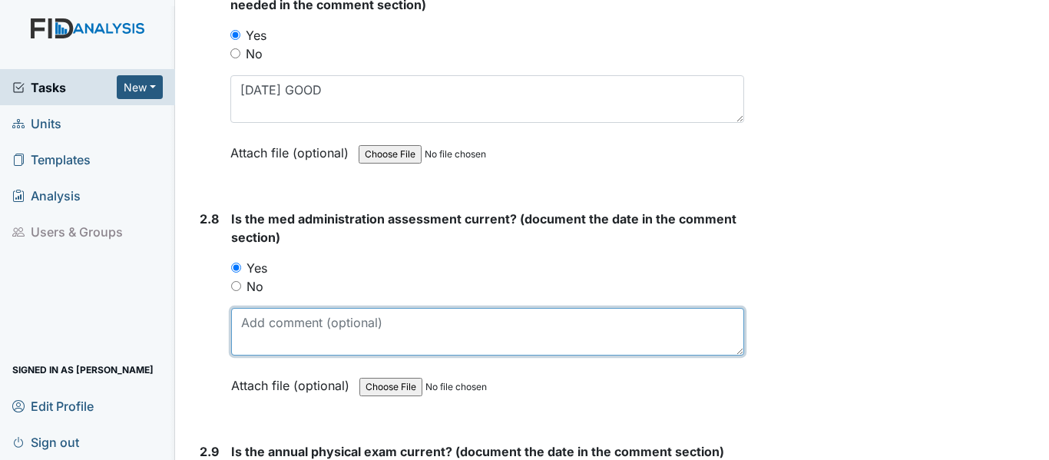
click at [307, 333] on textarea at bounding box center [487, 332] width 513 height 48
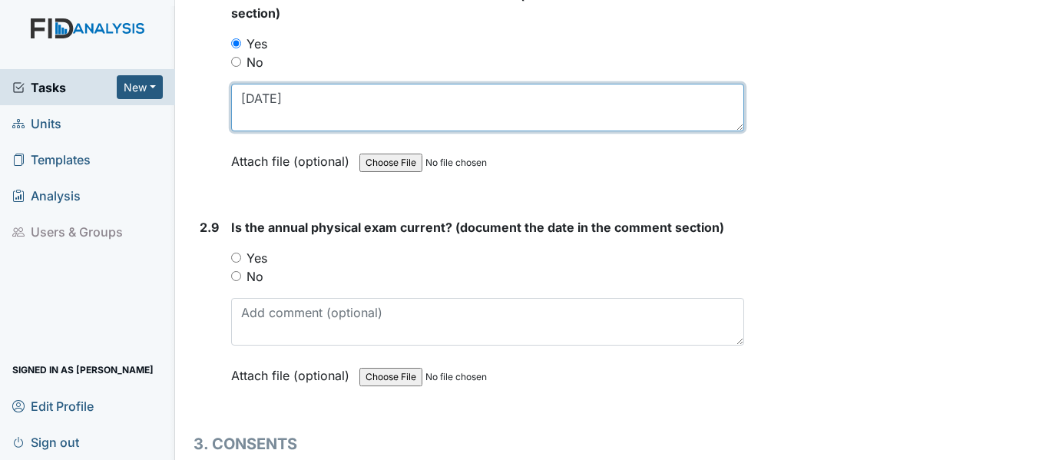
scroll to position [3226, 0]
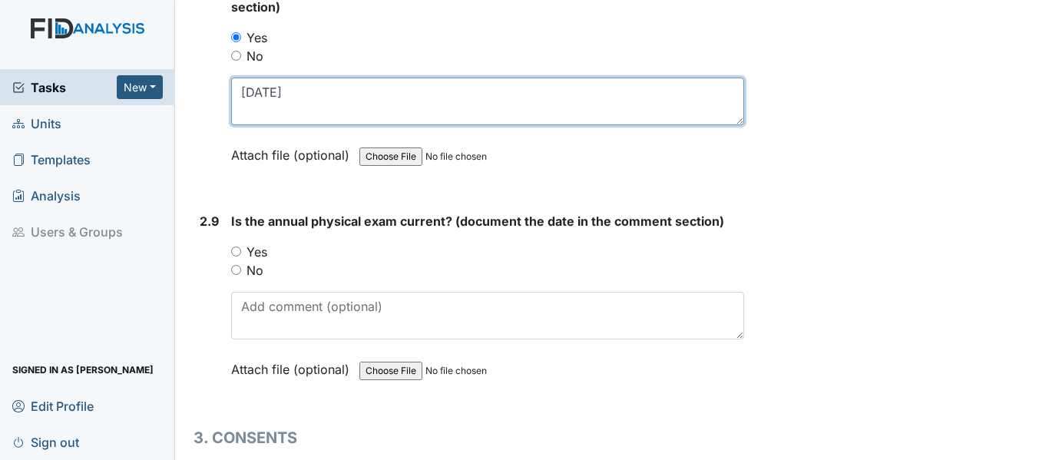
type textarea "2/7/25"
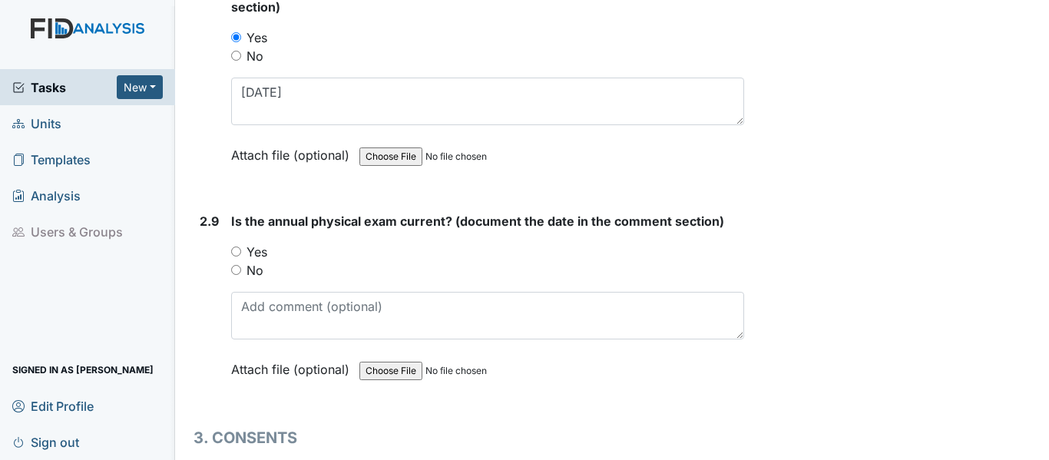
click at [236, 250] on input "Yes" at bounding box center [236, 252] width 10 height 10
radio input "true"
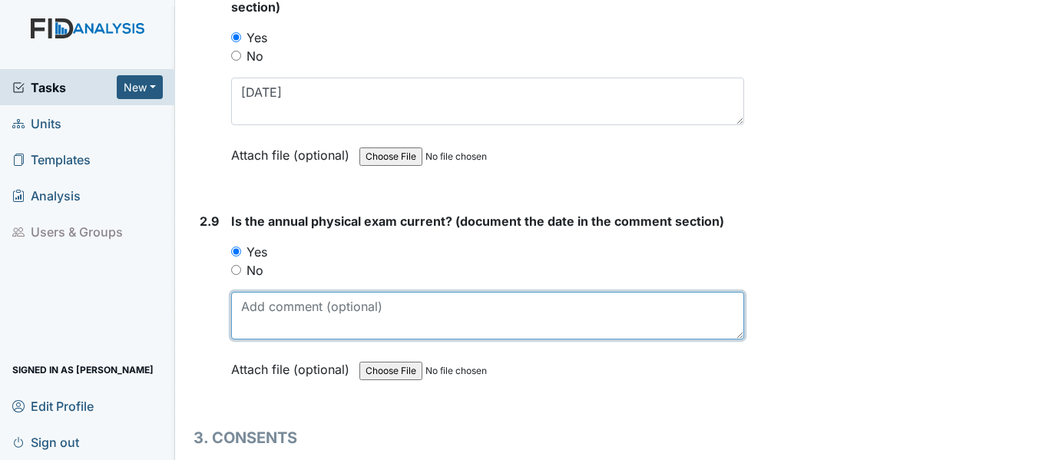
click at [286, 315] on textarea at bounding box center [487, 316] width 513 height 48
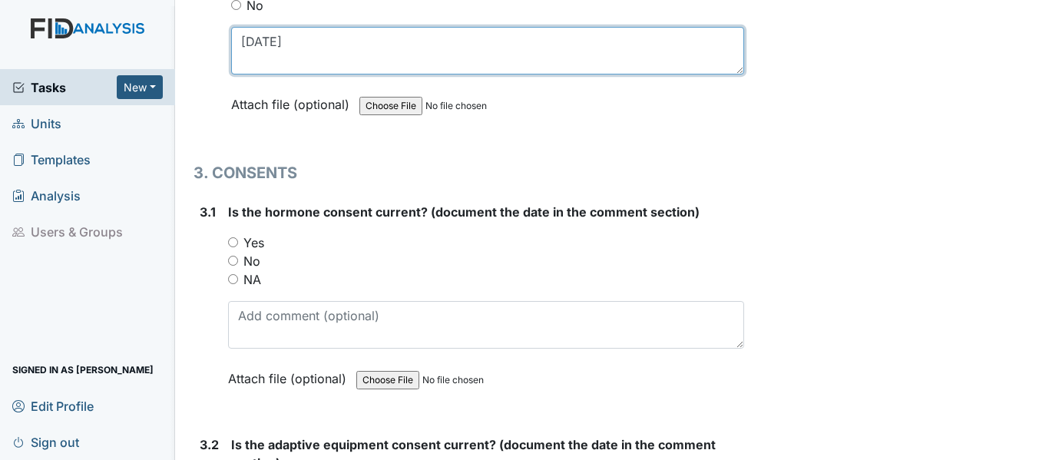
scroll to position [3533, 0]
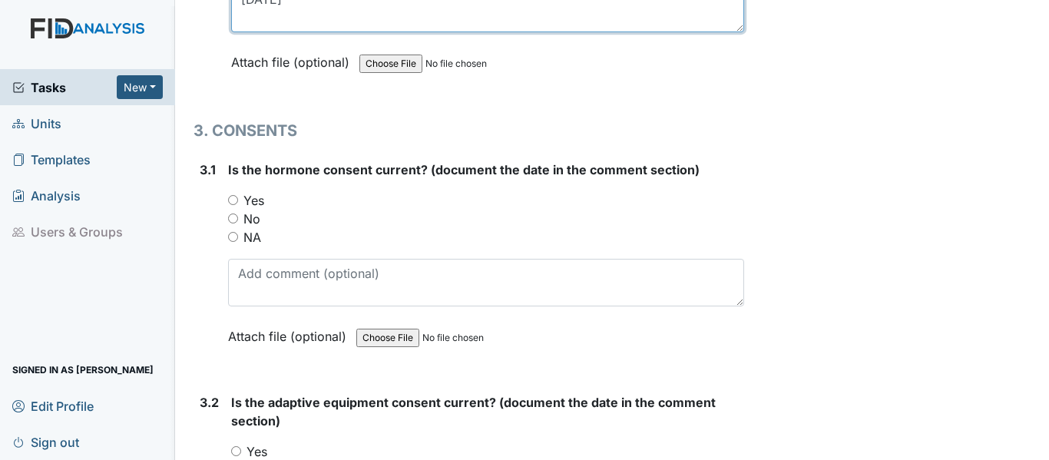
type textarea "1/13/25"
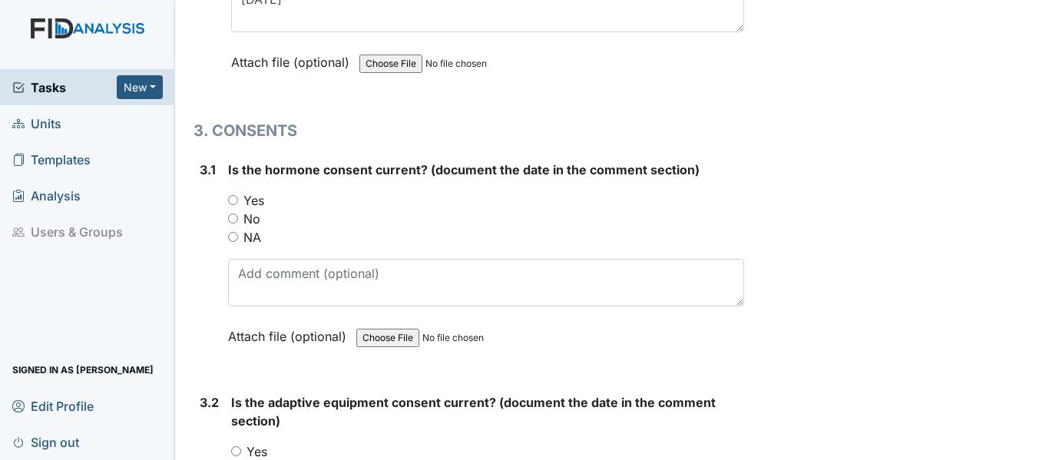
click at [233, 237] on input "NA" at bounding box center [233, 237] width 10 height 10
radio input "true"
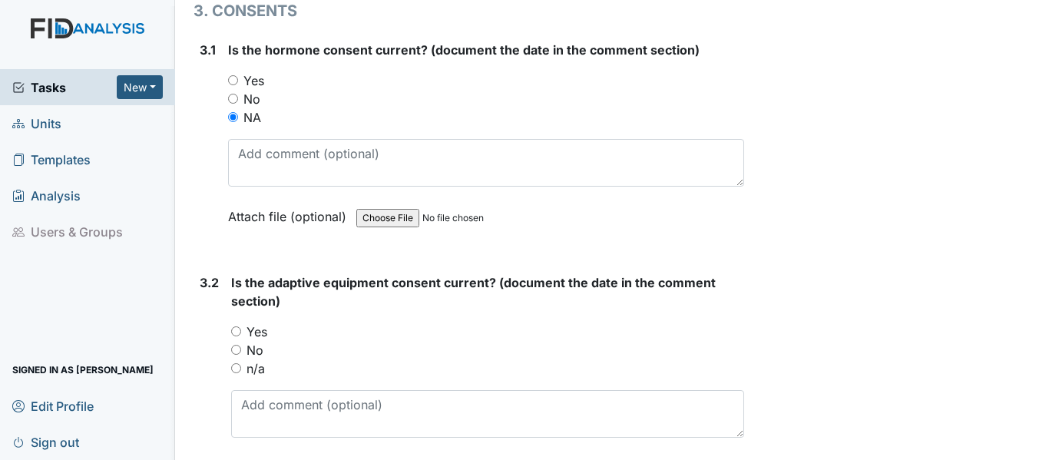
scroll to position [3686, 0]
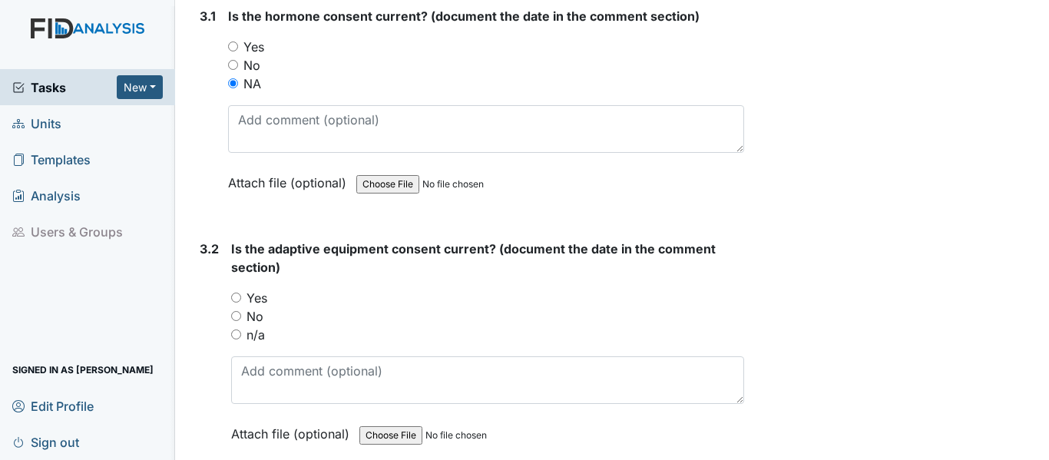
click at [239, 335] on input "n/a" at bounding box center [236, 334] width 10 height 10
radio input "true"
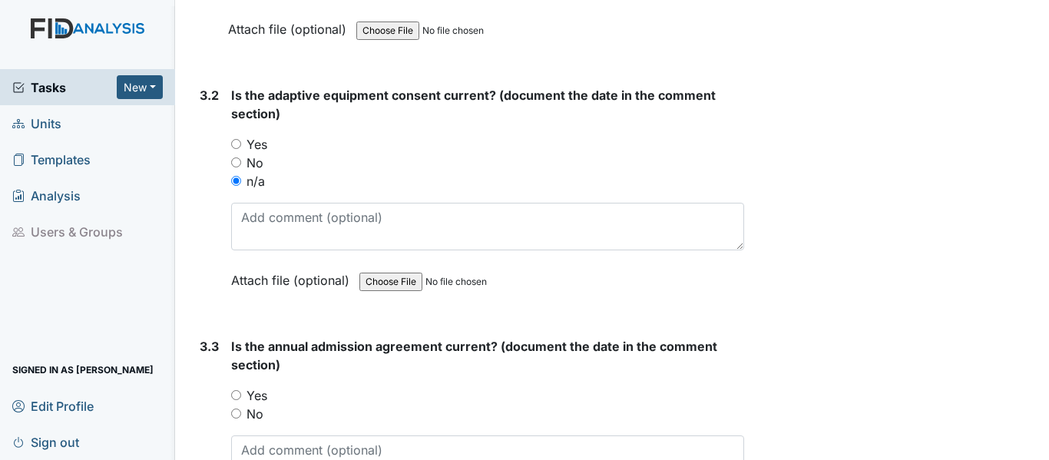
click at [238, 395] on input "Yes" at bounding box center [236, 395] width 10 height 10
radio input "true"
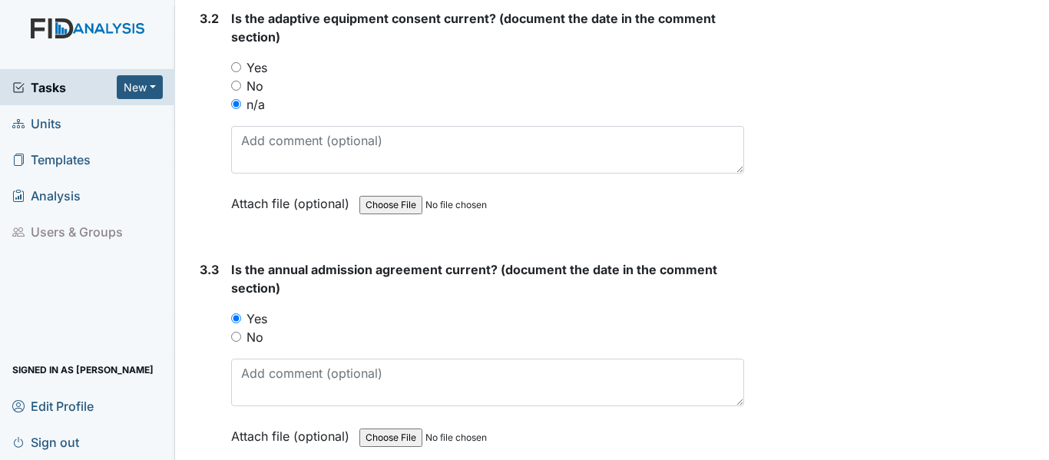
scroll to position [3994, 0]
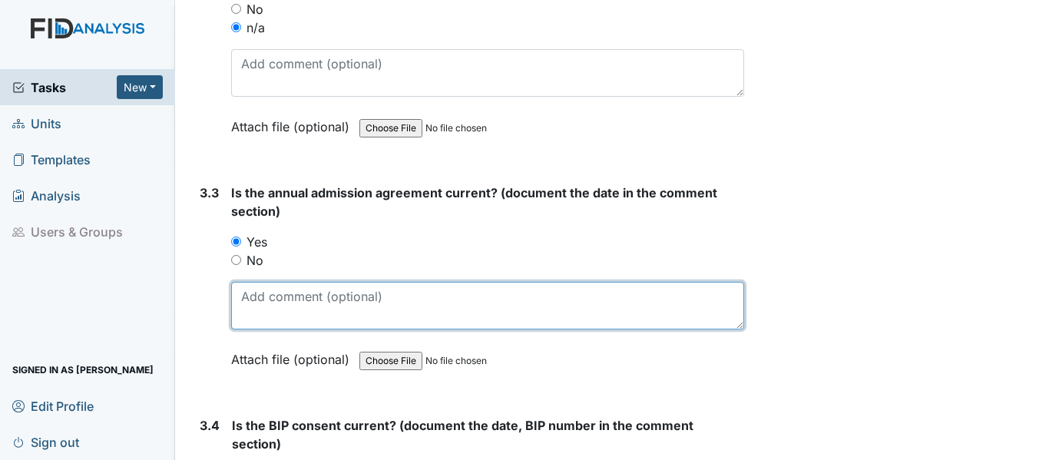
click at [335, 311] on textarea at bounding box center [487, 306] width 513 height 48
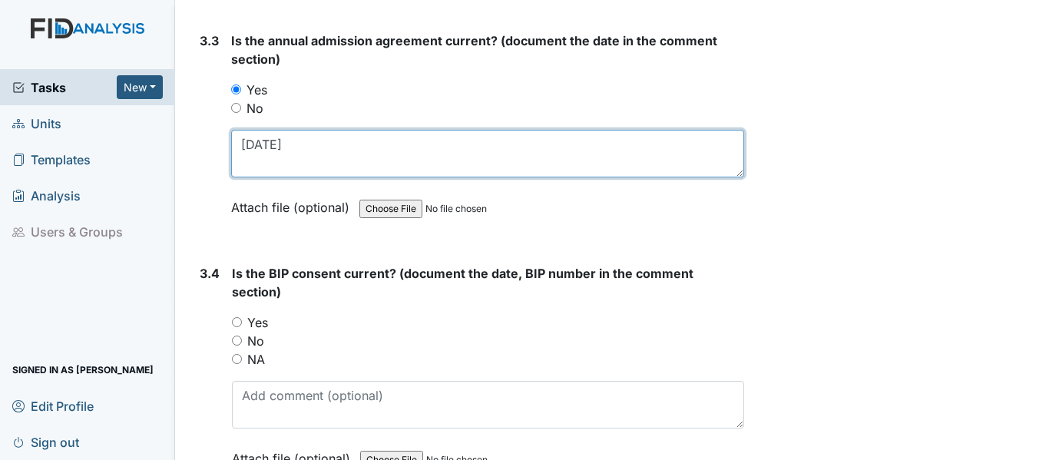
scroll to position [4147, 0]
type textarea "6/27/25"
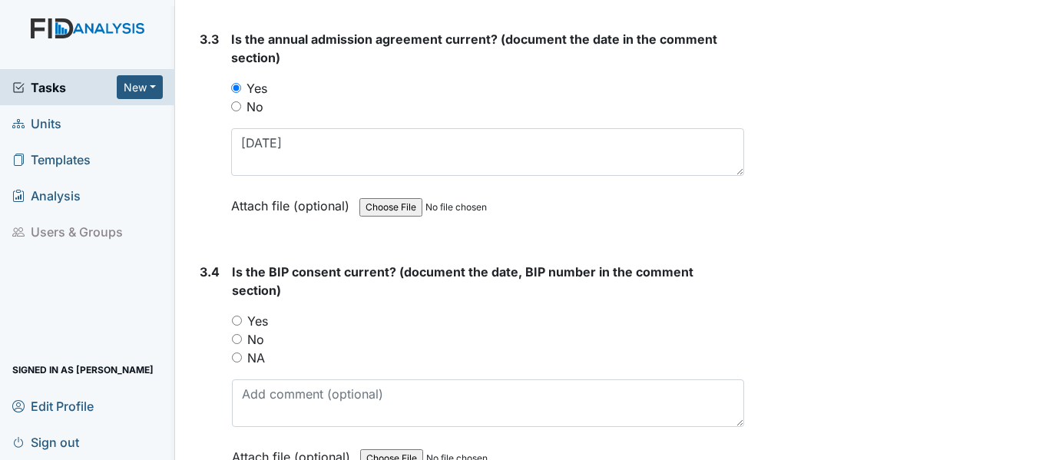
click at [233, 318] on input "Yes" at bounding box center [237, 321] width 10 height 10
radio input "true"
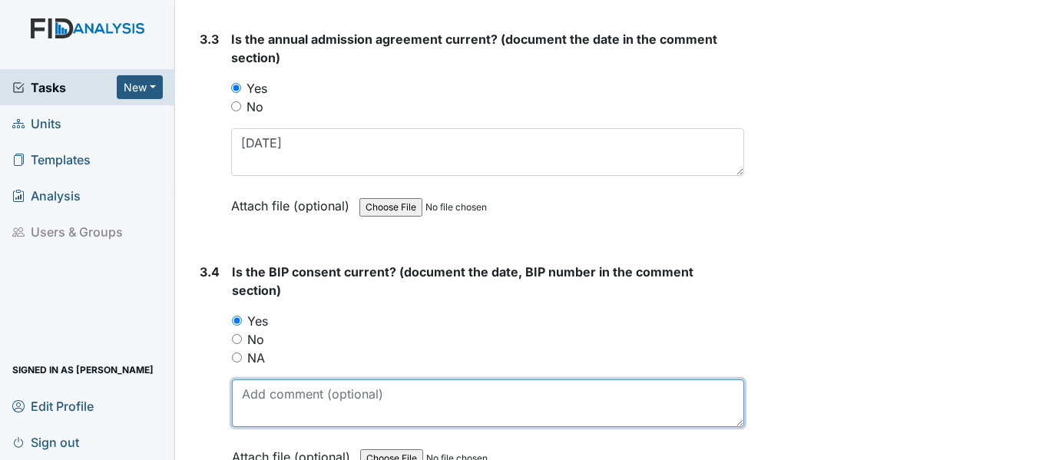
click at [291, 394] on textarea at bounding box center [488, 403] width 512 height 48
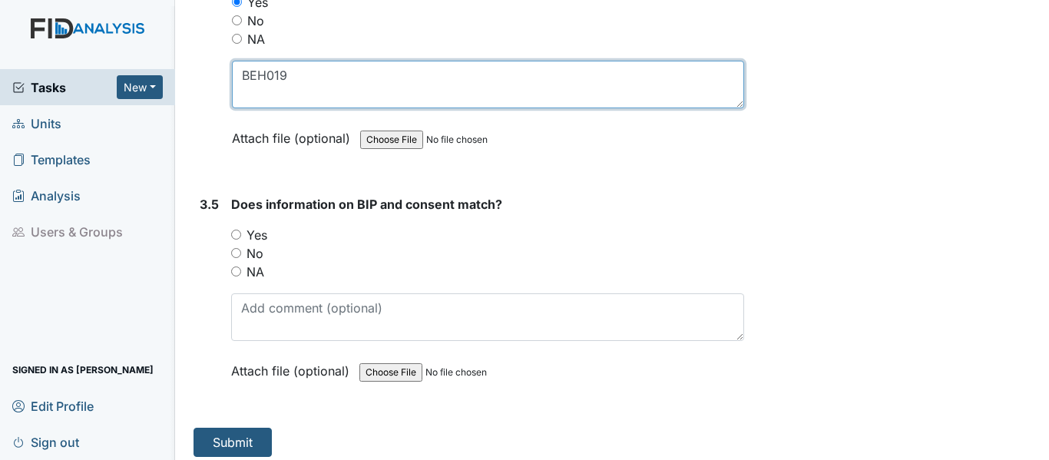
scroll to position [4475, 0]
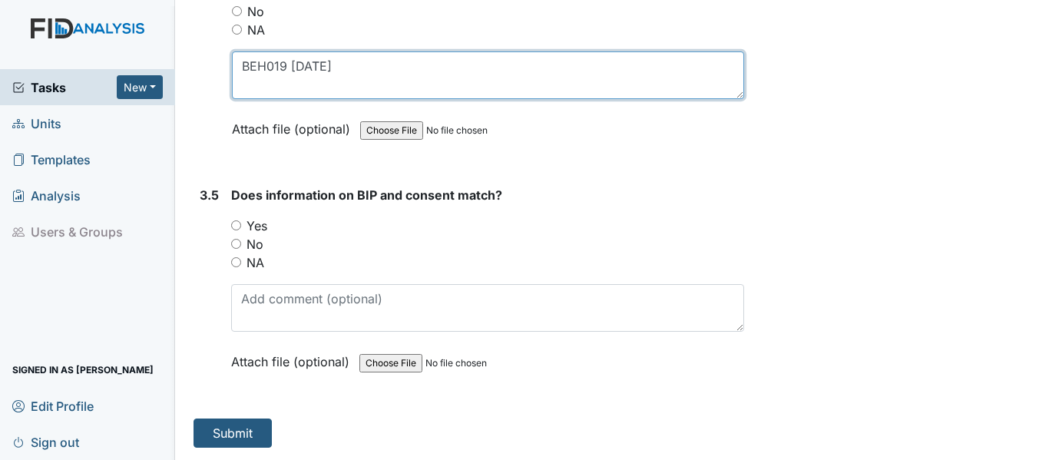
type textarea "BEH019 8/20/25"
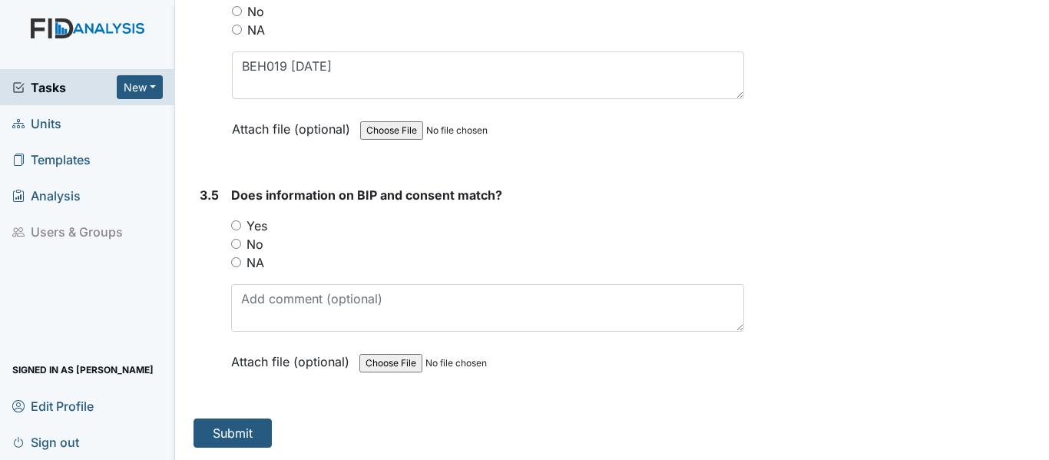
click at [240, 227] on input "Yes" at bounding box center [236, 225] width 10 height 10
radio input "true"
click at [247, 440] on button "Submit" at bounding box center [233, 433] width 78 height 29
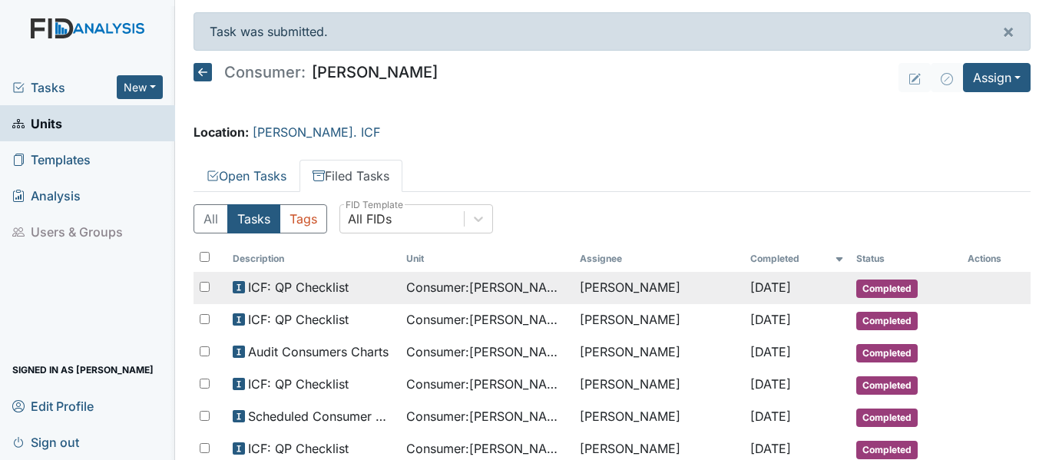
click at [421, 287] on span "Consumer : [PERSON_NAME]" at bounding box center [486, 287] width 161 height 18
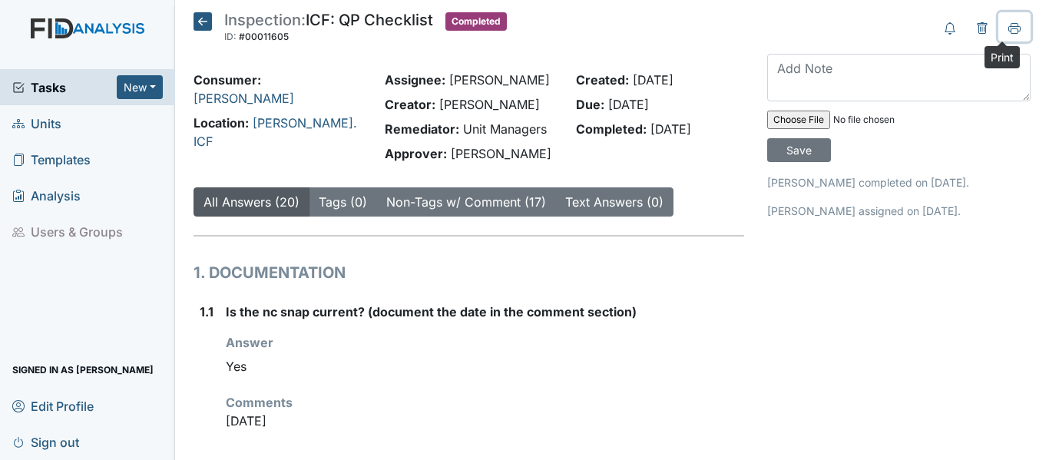
click at [1008, 28] on icon at bounding box center [1014, 28] width 12 height 12
click at [198, 19] on icon at bounding box center [203, 21] width 18 height 18
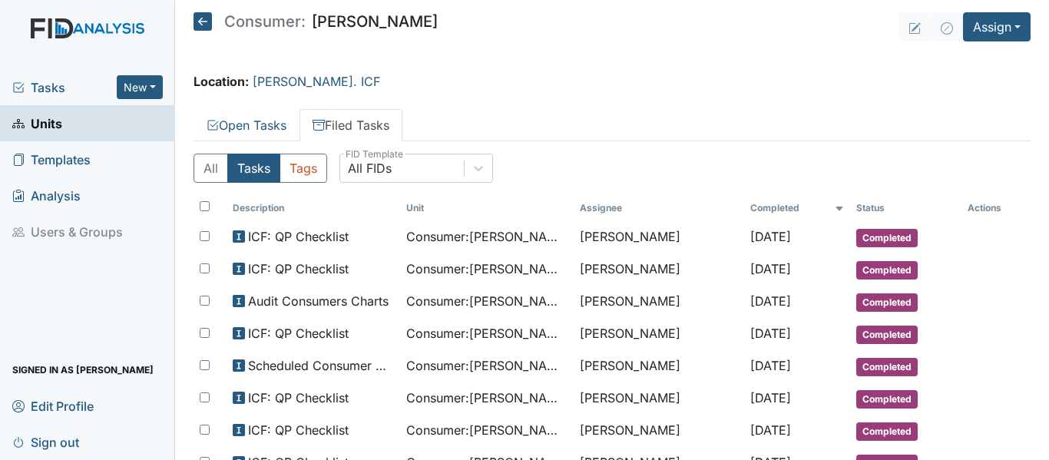
click at [200, 14] on icon at bounding box center [203, 21] width 18 height 18
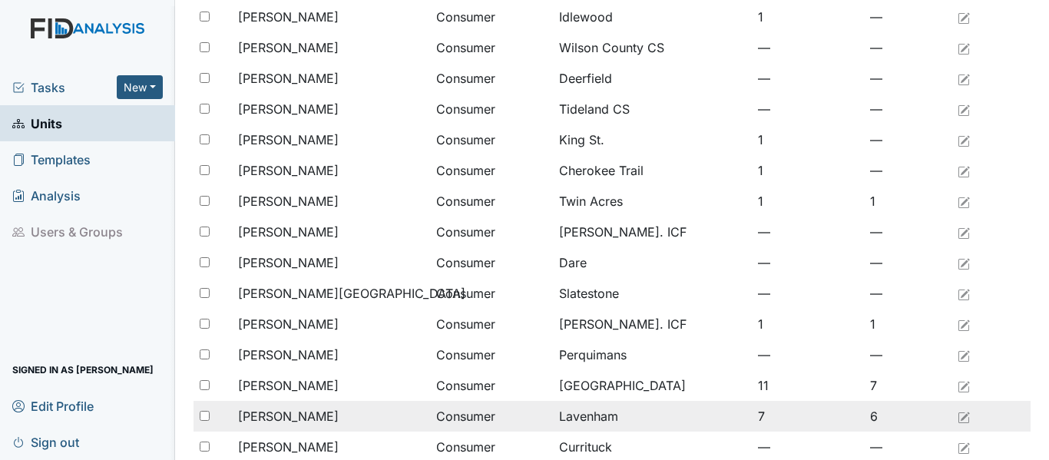
scroll to position [538, 0]
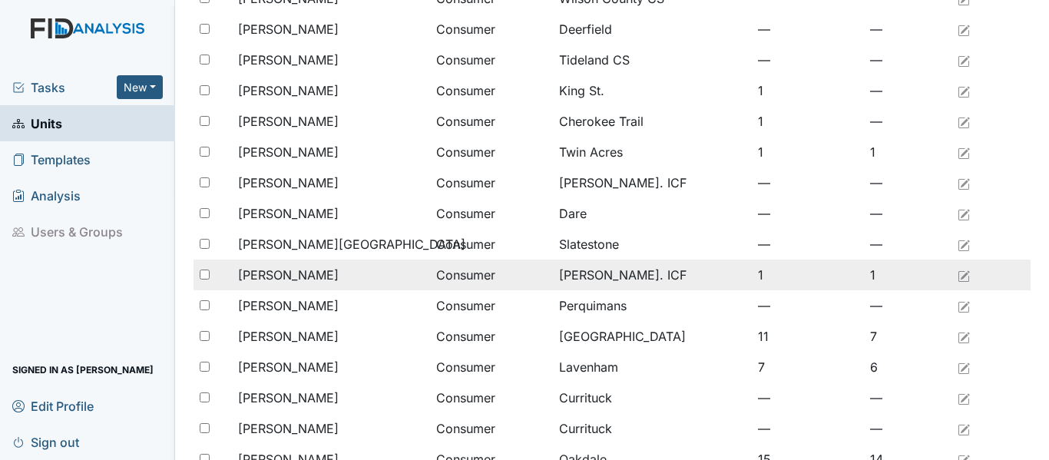
click at [317, 280] on span "[PERSON_NAME]" at bounding box center [288, 275] width 101 height 18
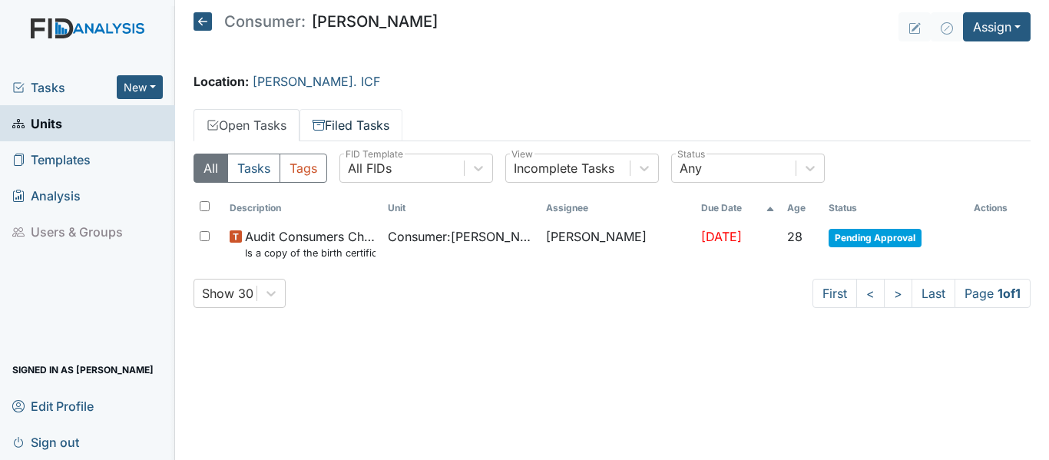
click at [354, 127] on link "Filed Tasks" at bounding box center [351, 125] width 103 height 32
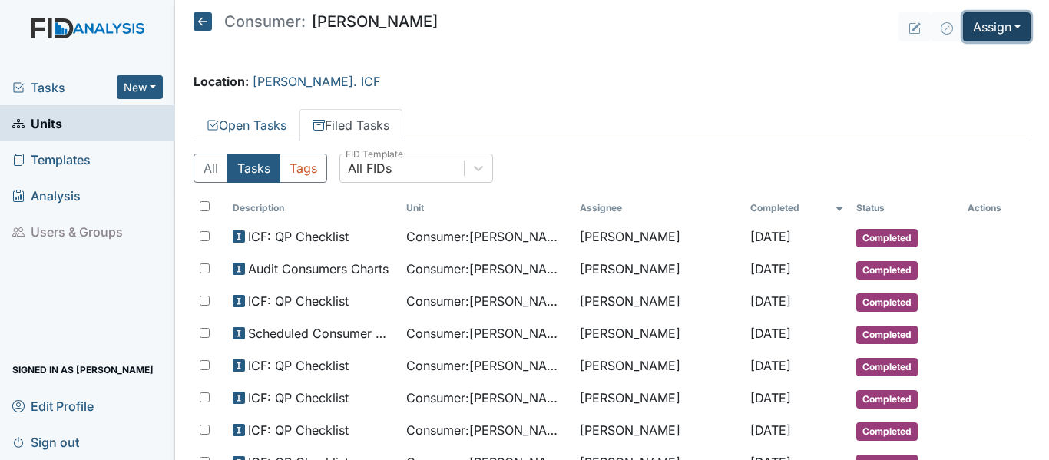
click at [988, 30] on button "Assign" at bounding box center [997, 26] width 68 height 29
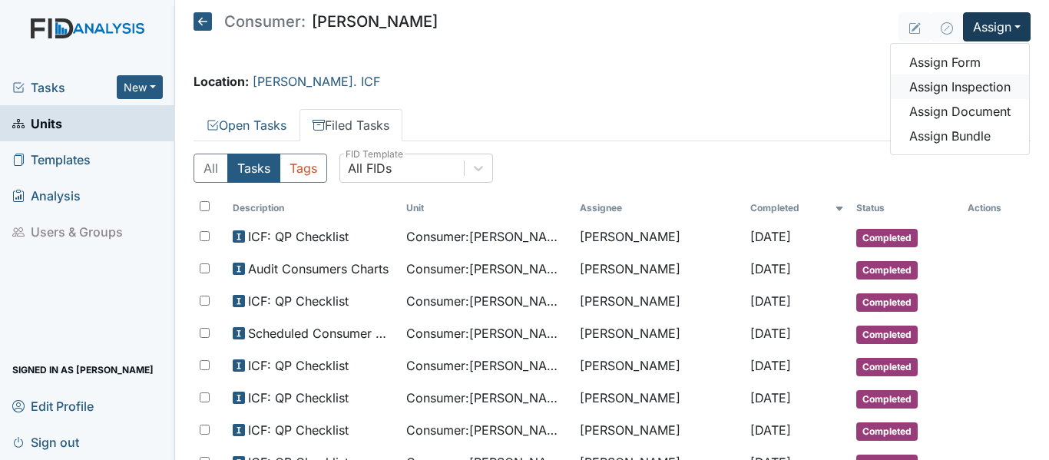
click at [970, 84] on link "Assign Inspection" at bounding box center [960, 86] width 138 height 25
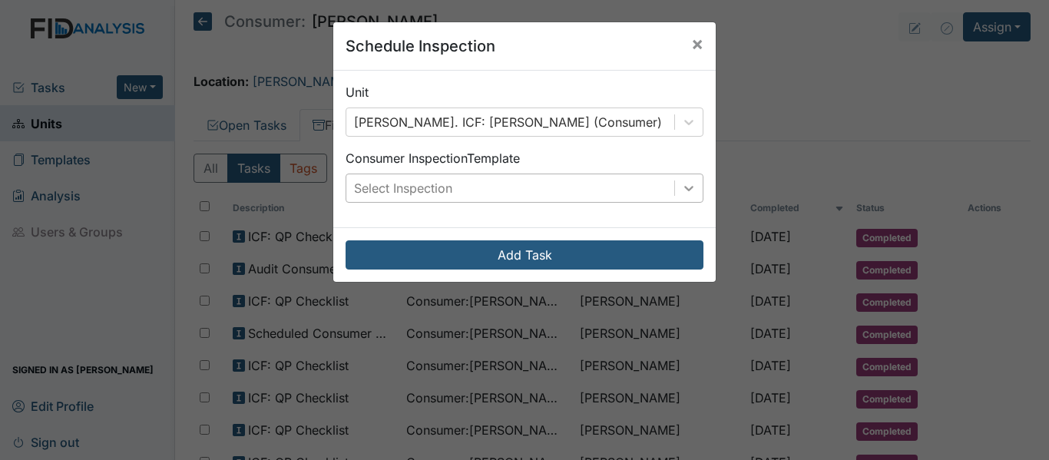
click at [690, 191] on icon at bounding box center [688, 187] width 15 height 15
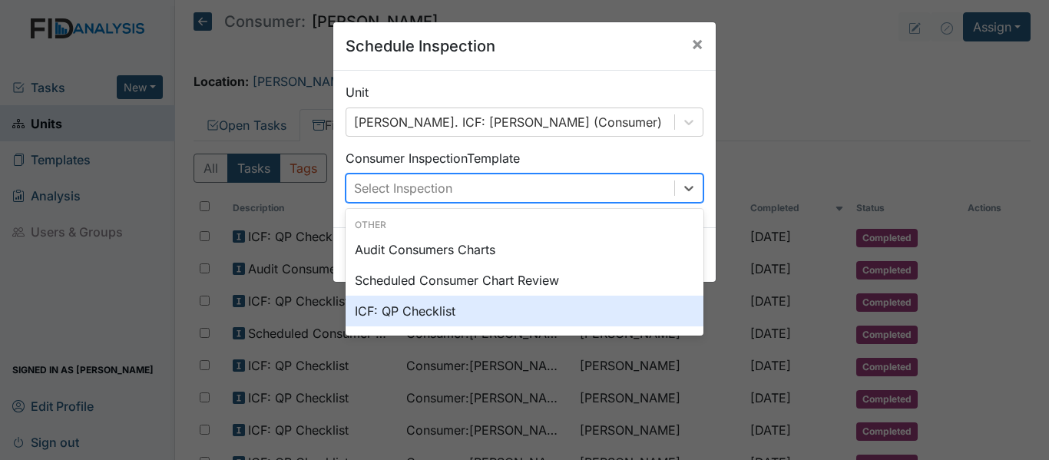
click at [442, 309] on div "ICF: QP Checklist" at bounding box center [525, 311] width 358 height 31
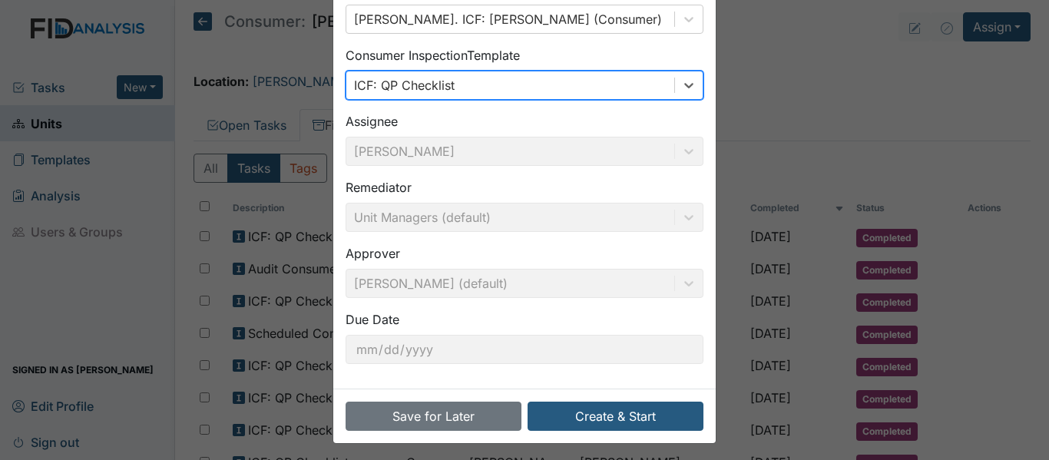
scroll to position [108, 0]
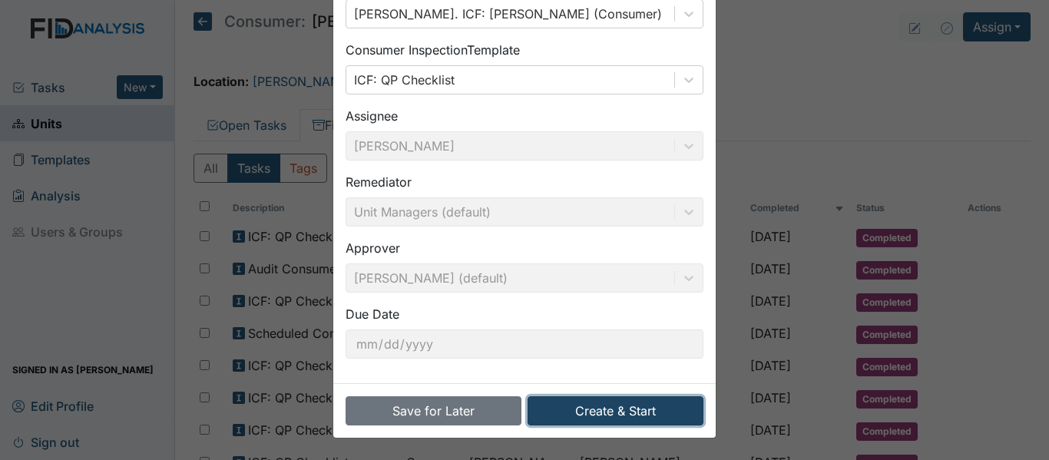
click at [610, 409] on button "Create & Start" at bounding box center [616, 410] width 176 height 29
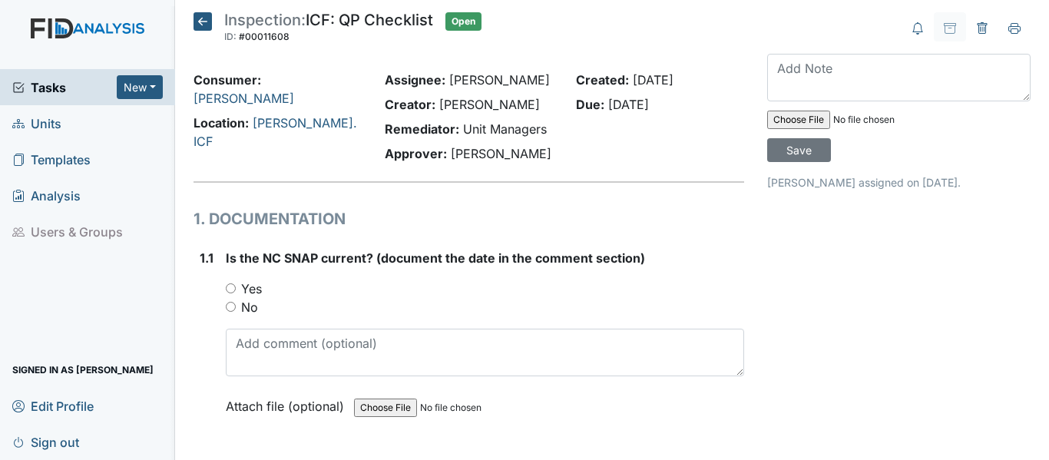
click at [227, 288] on input "Yes" at bounding box center [231, 288] width 10 height 10
radio input "true"
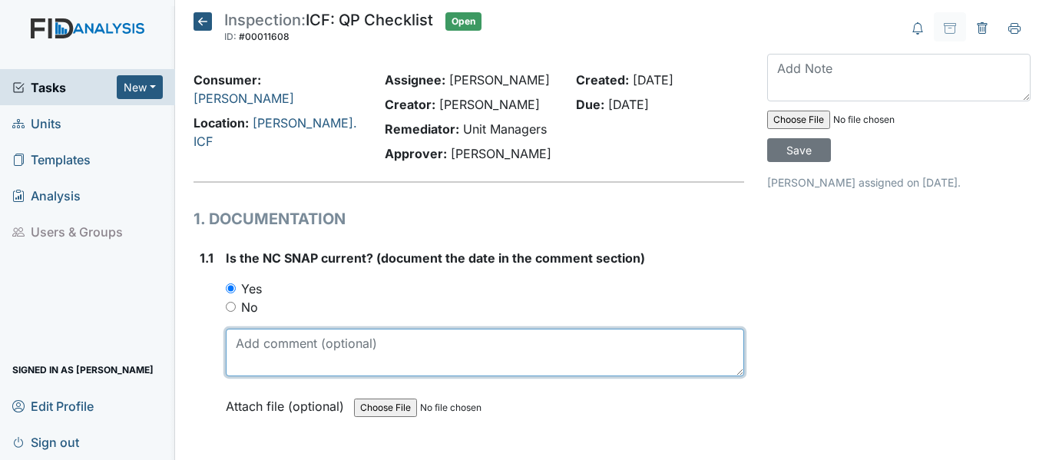
click at [301, 343] on textarea at bounding box center [485, 353] width 518 height 48
drag, startPoint x: 232, startPoint y: 343, endPoint x: 284, endPoint y: 337, distance: 52.5
click at [284, 337] on textarea "8/7/25" at bounding box center [485, 353] width 518 height 48
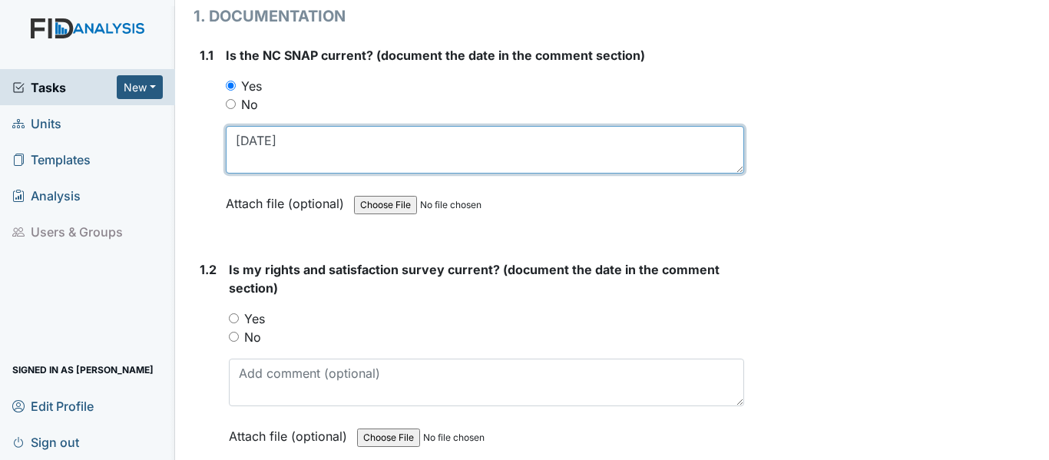
scroll to position [230, 0]
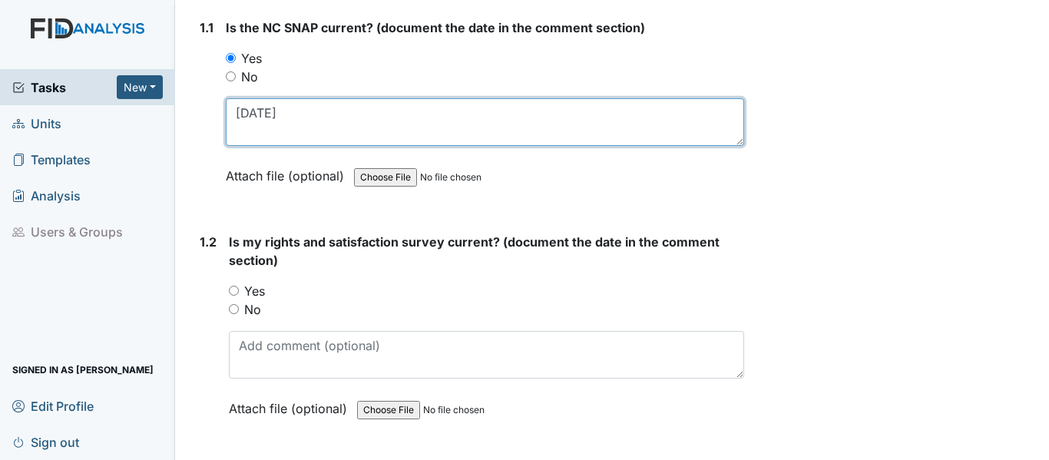
type textarea "8/7/25"
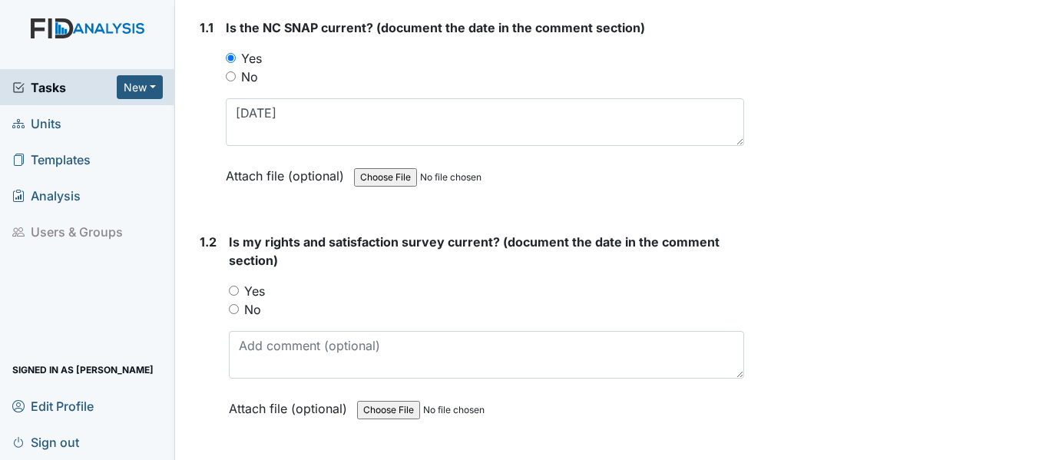
click at [236, 289] on input "Yes" at bounding box center [234, 291] width 10 height 10
radio input "true"
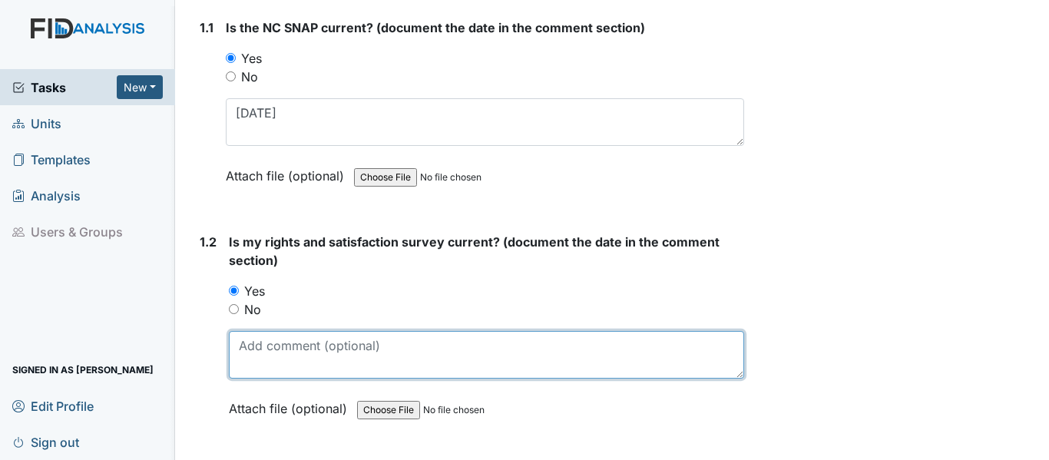
click at [287, 353] on textarea at bounding box center [486, 355] width 515 height 48
paste textarea "[DATE]"
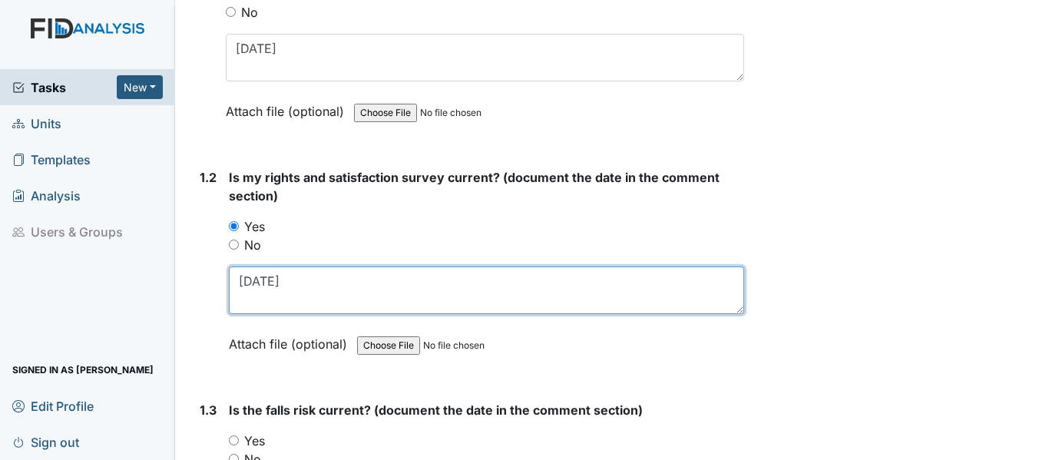
scroll to position [461, 0]
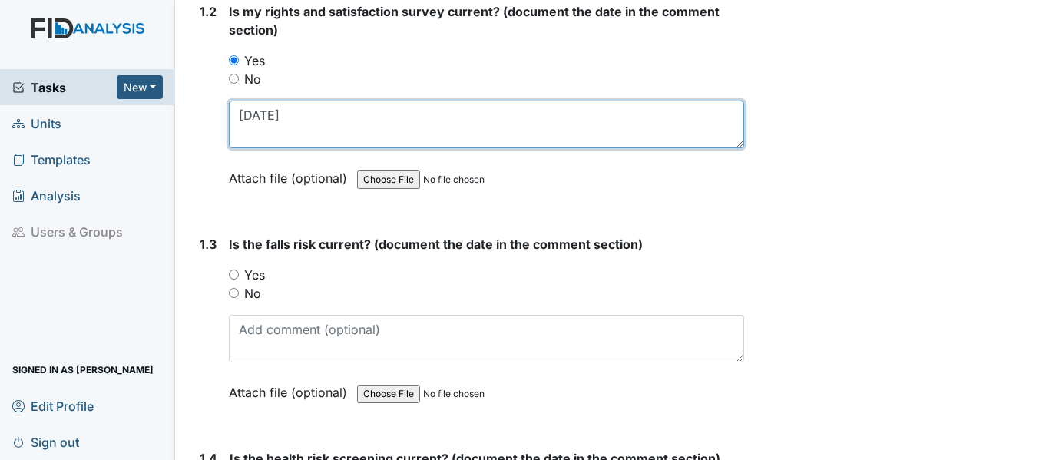
type textarea "[DATE]"
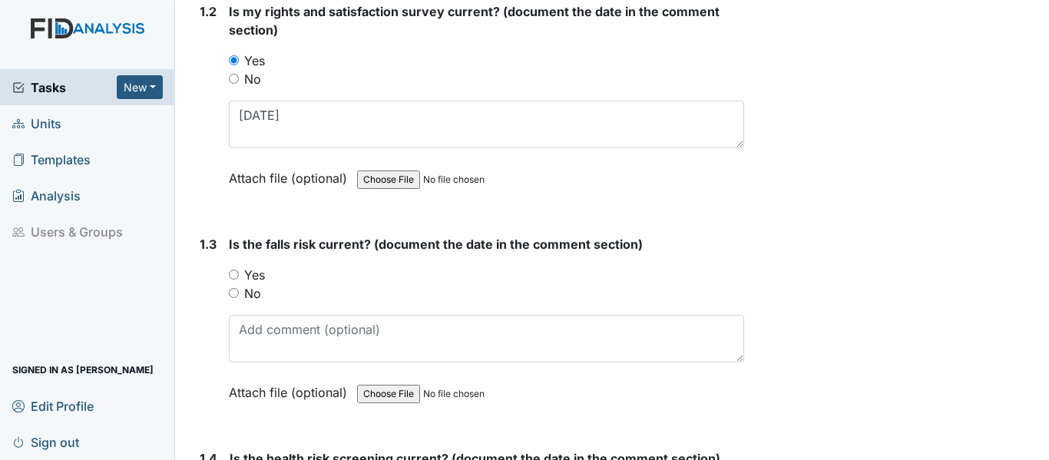
click at [234, 277] on input "Yes" at bounding box center [234, 275] width 10 height 10
radio input "true"
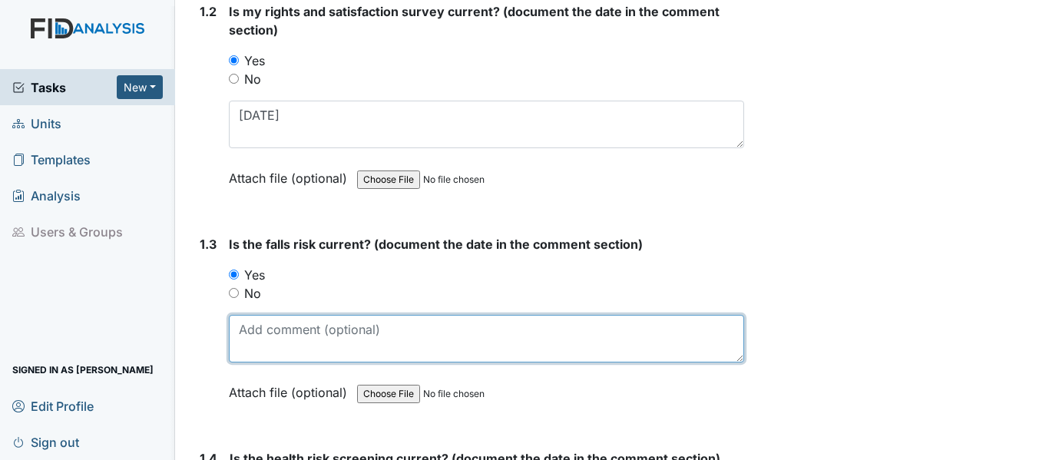
click at [293, 333] on textarea at bounding box center [486, 339] width 515 height 48
paste textarea "[DATE]"
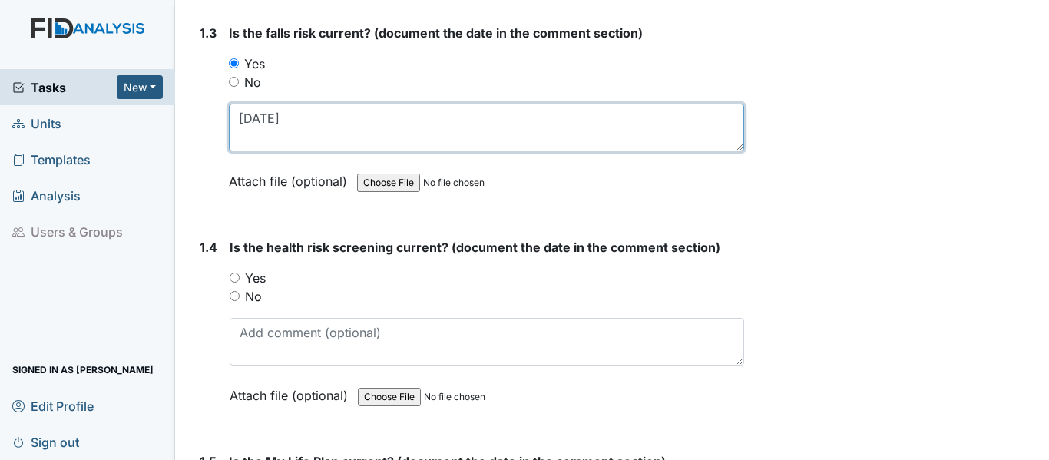
scroll to position [691, 0]
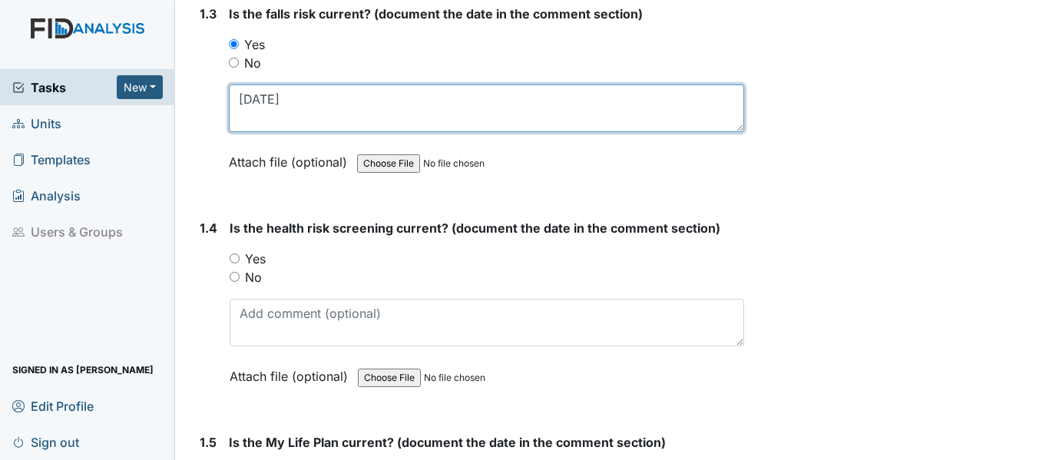
type textarea "[DATE]"
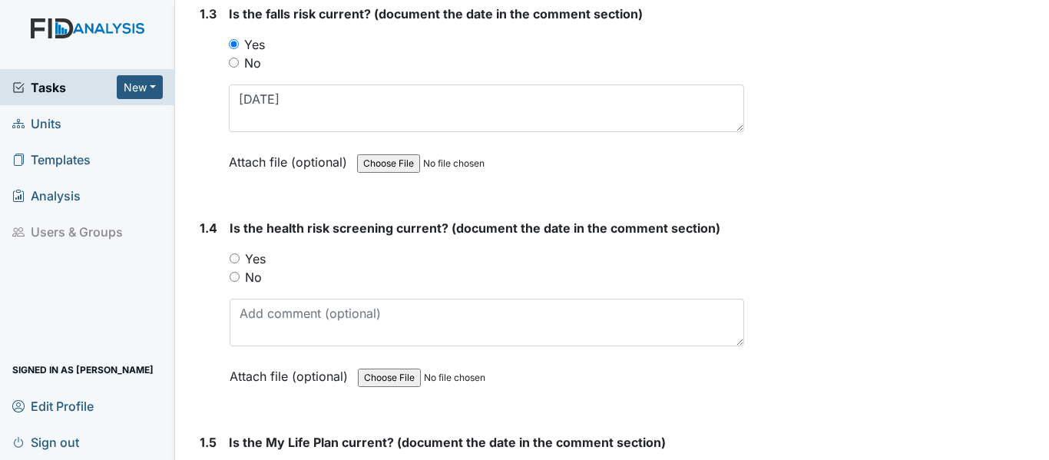
click at [233, 259] on input "Yes" at bounding box center [235, 258] width 10 height 10
radio input "true"
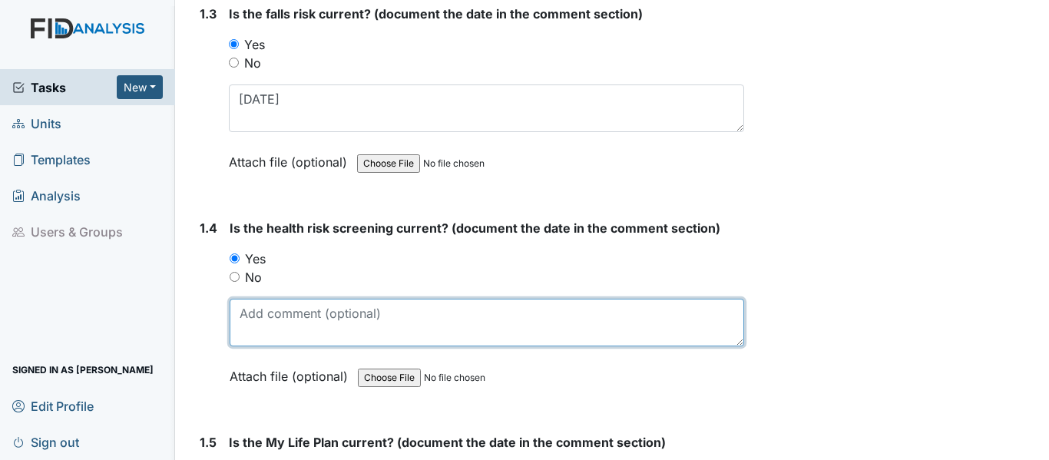
click at [336, 339] on textarea at bounding box center [487, 323] width 515 height 48
paste textarea "[DATE]"
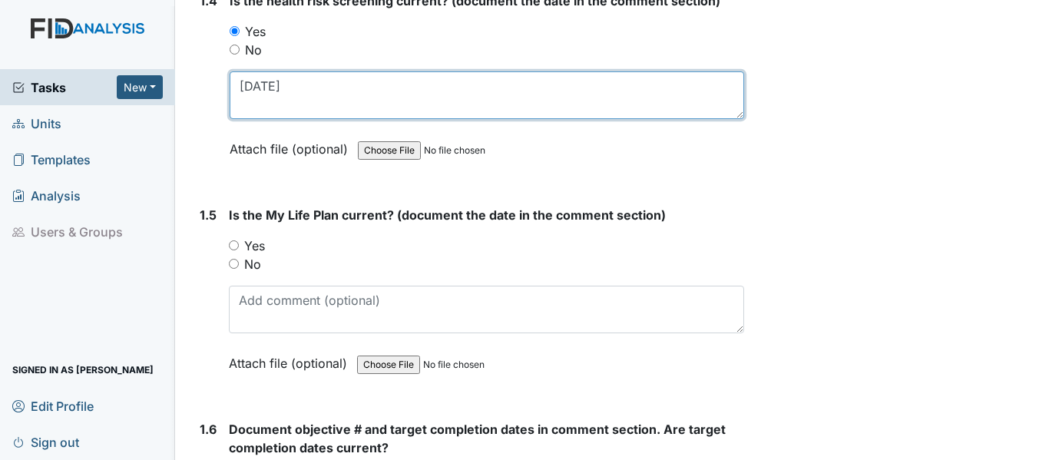
scroll to position [922, 0]
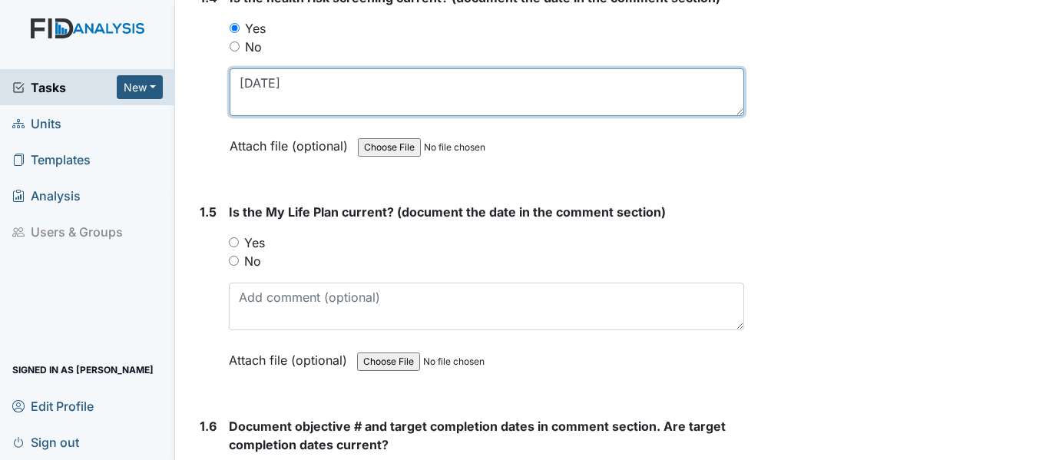
type textarea "[DATE]"
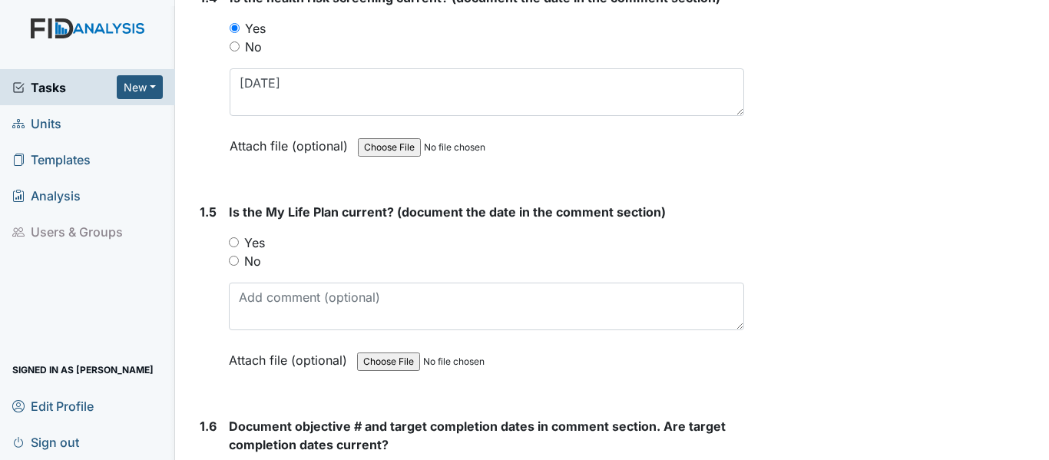
click at [233, 243] on input "Yes" at bounding box center [234, 242] width 10 height 10
radio input "true"
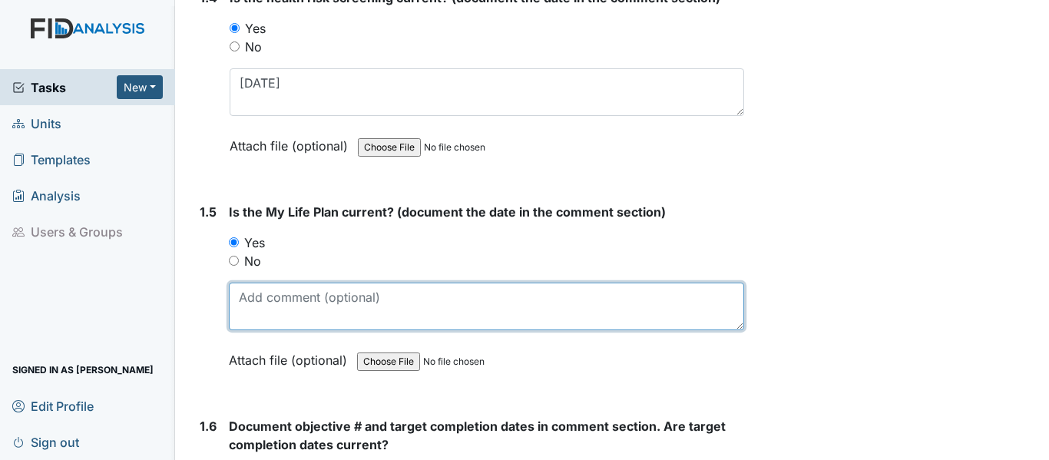
click at [277, 294] on textarea at bounding box center [486, 307] width 515 height 48
paste textarea "[DATE]"
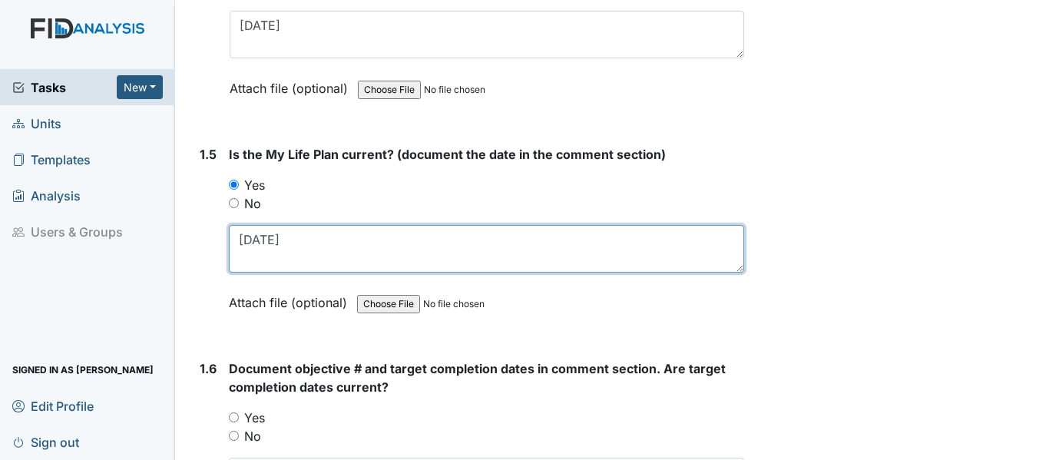
scroll to position [1152, 0]
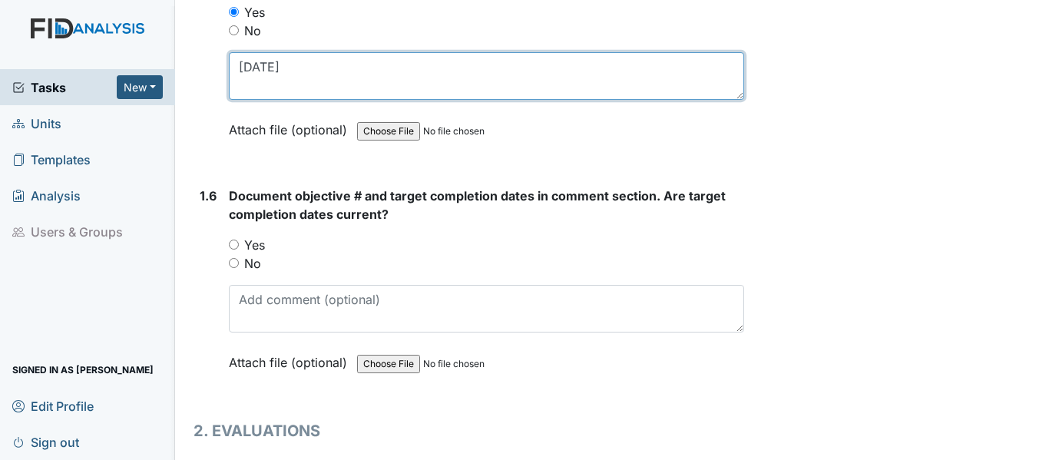
type textarea "[DATE]"
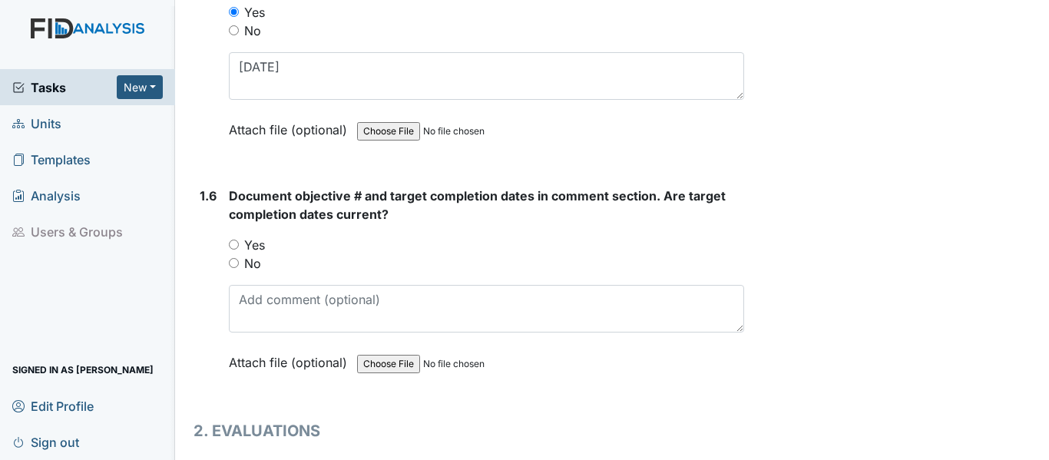
click at [237, 247] on input "Yes" at bounding box center [234, 245] width 10 height 10
radio input "true"
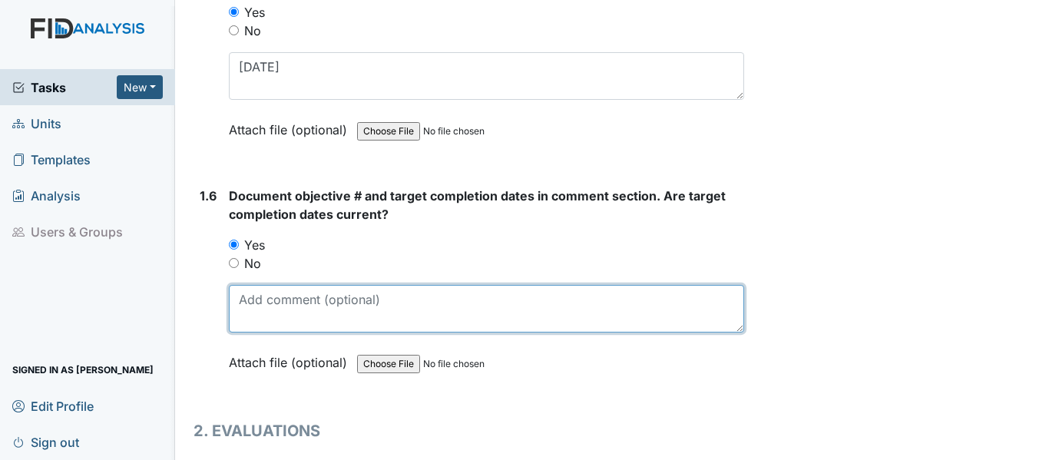
click at [313, 309] on textarea at bounding box center [486, 309] width 515 height 48
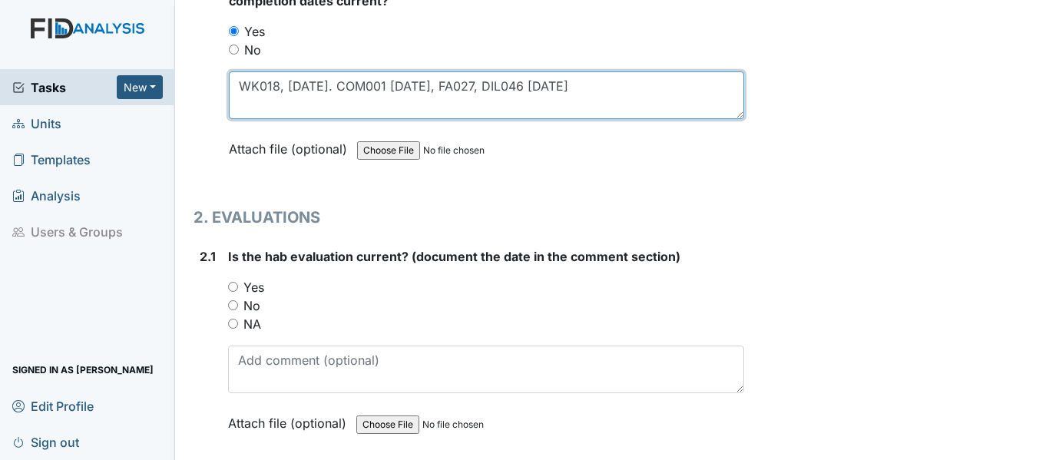
scroll to position [1459, 0]
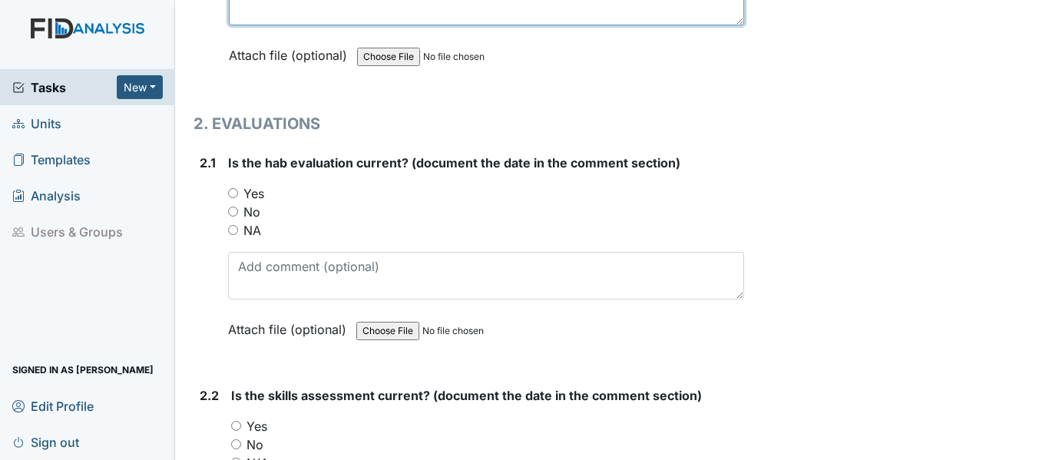
type textarea "WK018, 11/11/25. COM001 8/18/25, FA027, DIL046 5/31/26"
click at [231, 193] on input "Yes" at bounding box center [233, 193] width 10 height 10
radio input "true"
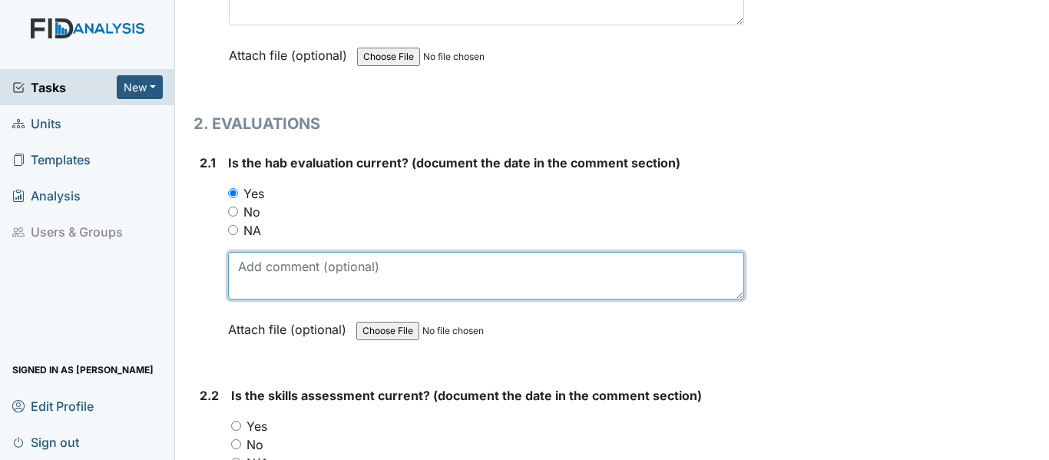
click at [300, 278] on textarea at bounding box center [486, 276] width 516 height 48
paste textarea "8/7/25"
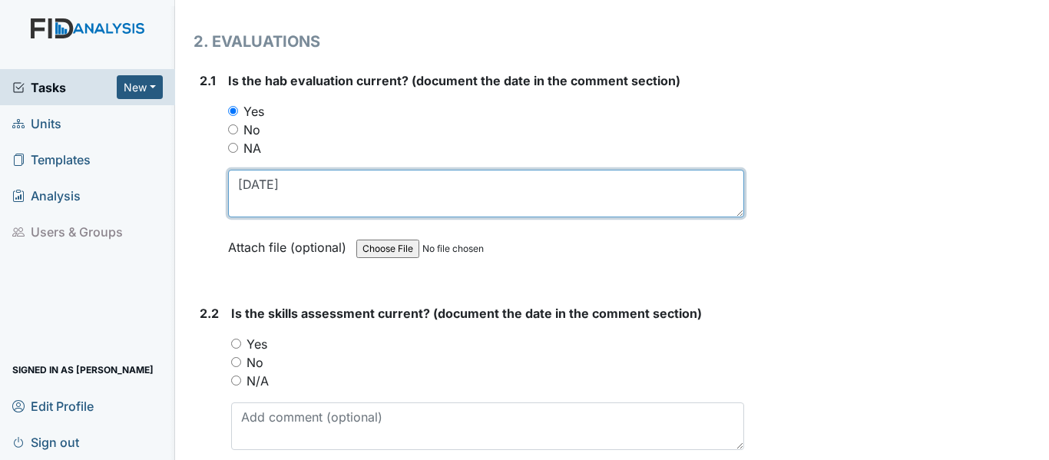
scroll to position [1536, 0]
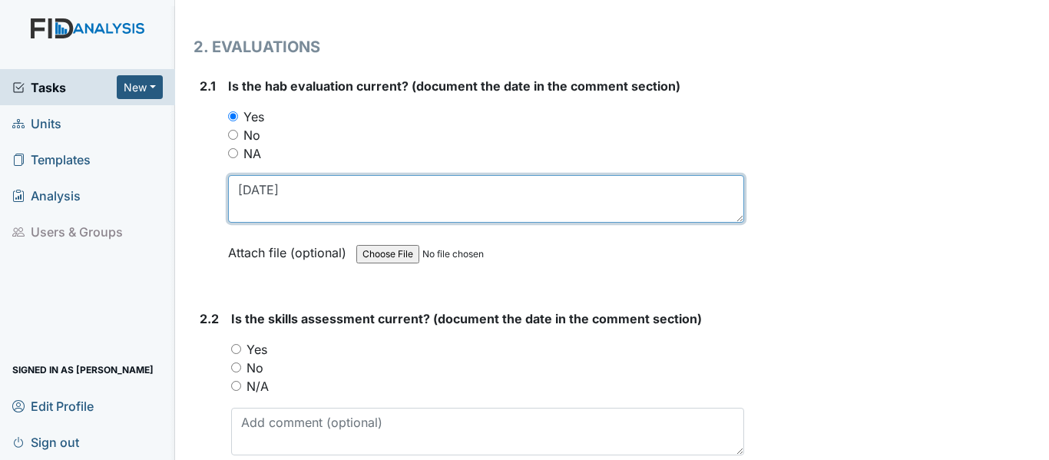
drag, startPoint x: 284, startPoint y: 194, endPoint x: 224, endPoint y: 190, distance: 60.0
click at [224, 190] on div "2.1 Is the hab evaluation current? (document the date in the comment section) Y…" at bounding box center [469, 181] width 551 height 208
click at [305, 200] on textarea "8/7/25" at bounding box center [486, 199] width 516 height 48
type textarea "8"
drag, startPoint x: 237, startPoint y: 188, endPoint x: 296, endPoint y: 189, distance: 59.9
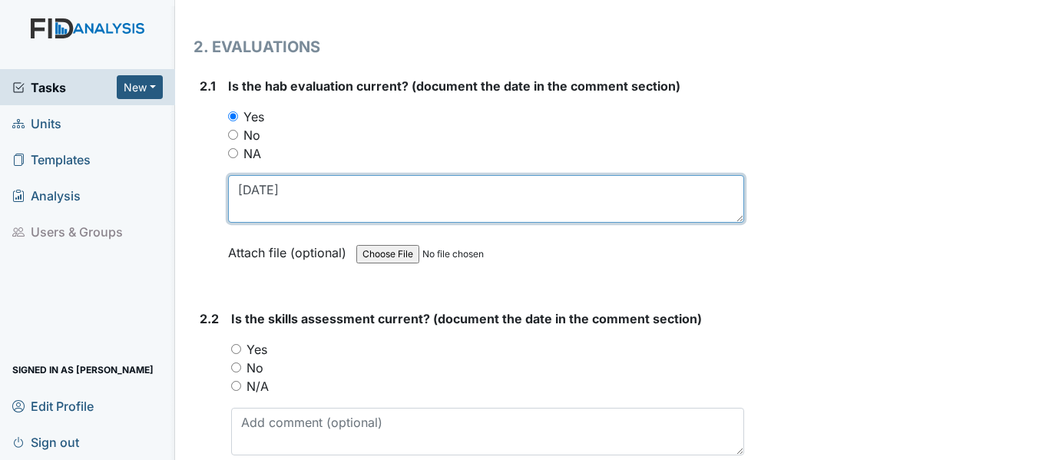
click at [296, 189] on textarea "7/31/25" at bounding box center [486, 199] width 516 height 48
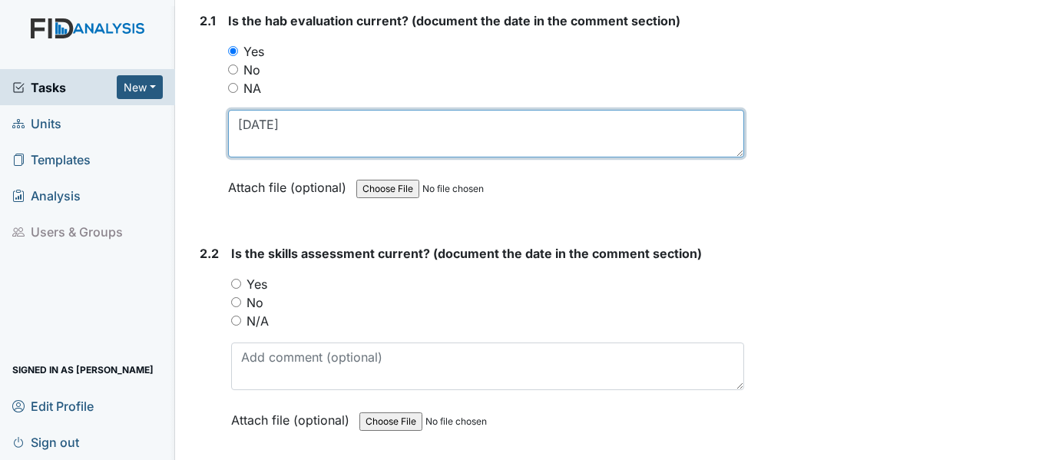
scroll to position [1766, 0]
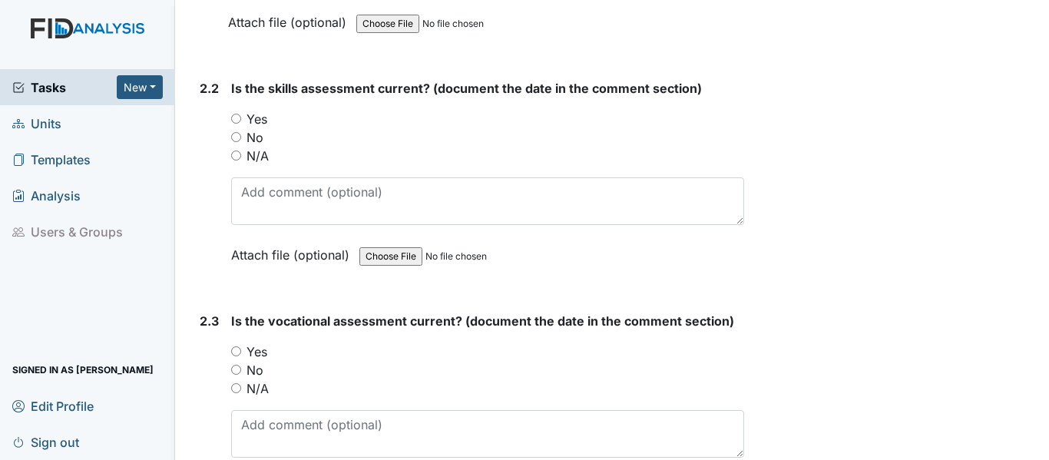
type textarea "7/31/25"
click at [237, 120] on input "Yes" at bounding box center [236, 119] width 10 height 10
radio input "true"
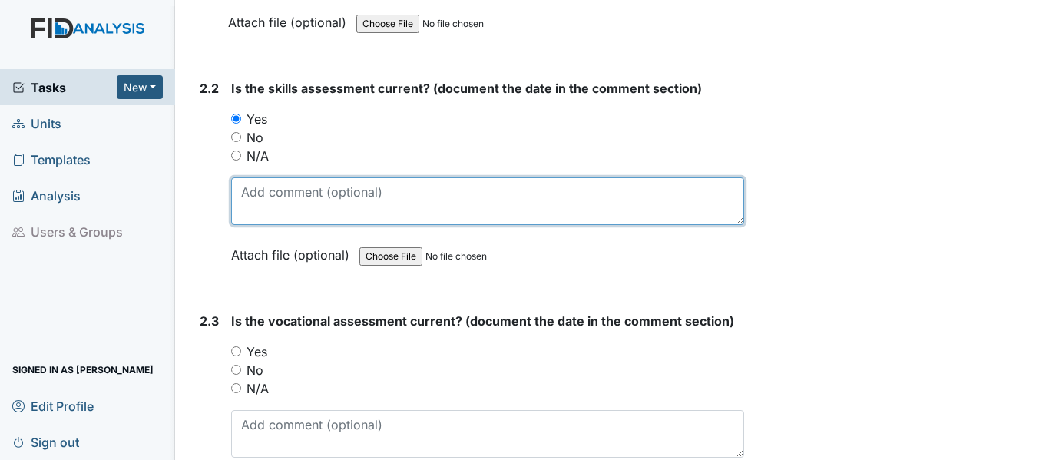
click at [308, 194] on textarea at bounding box center [487, 201] width 513 height 48
paste textarea "7/31/25"
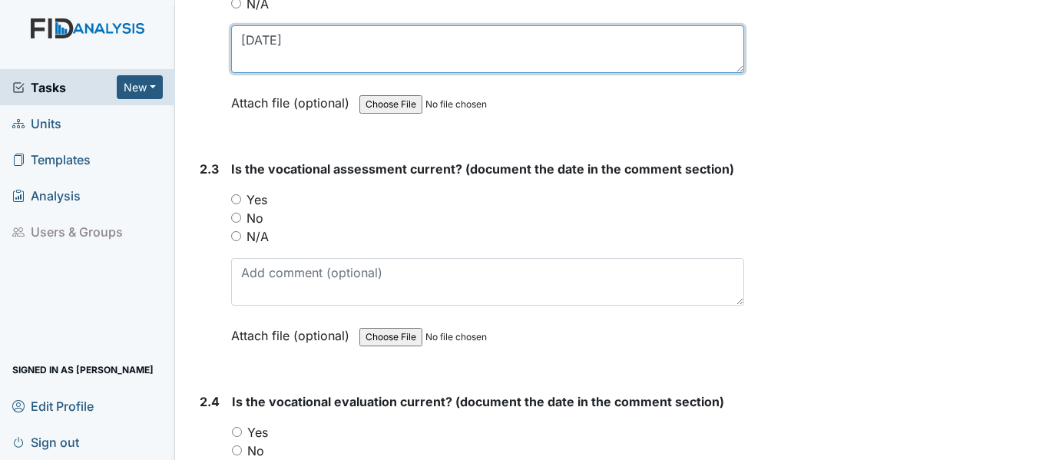
scroll to position [1920, 0]
type textarea "7/31/25"
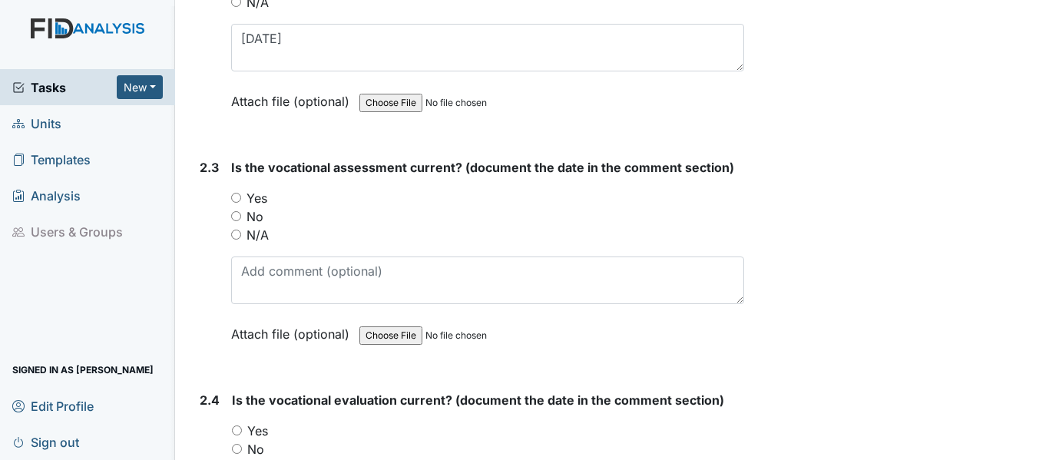
click at [236, 196] on input "Yes" at bounding box center [236, 198] width 10 height 10
radio input "true"
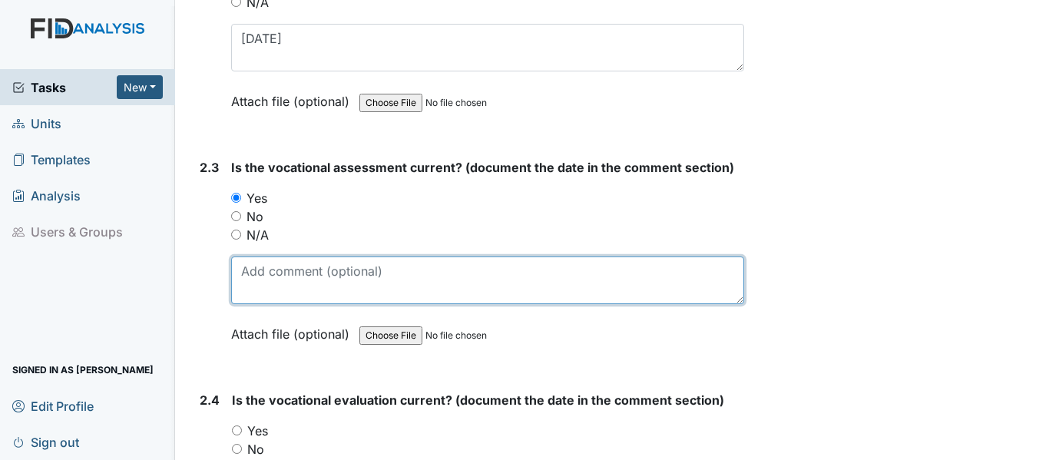
click at [288, 286] on textarea at bounding box center [487, 281] width 513 height 48
paste textarea "7/31/25"
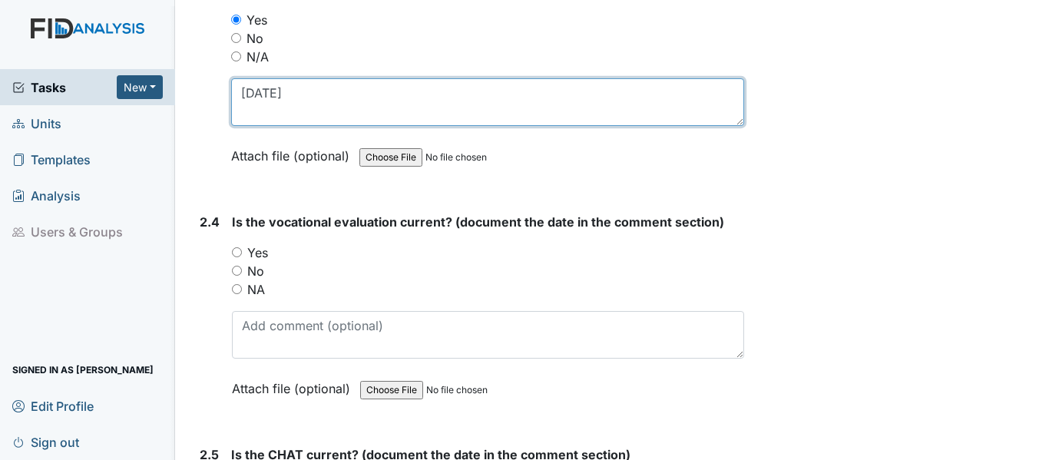
scroll to position [2150, 0]
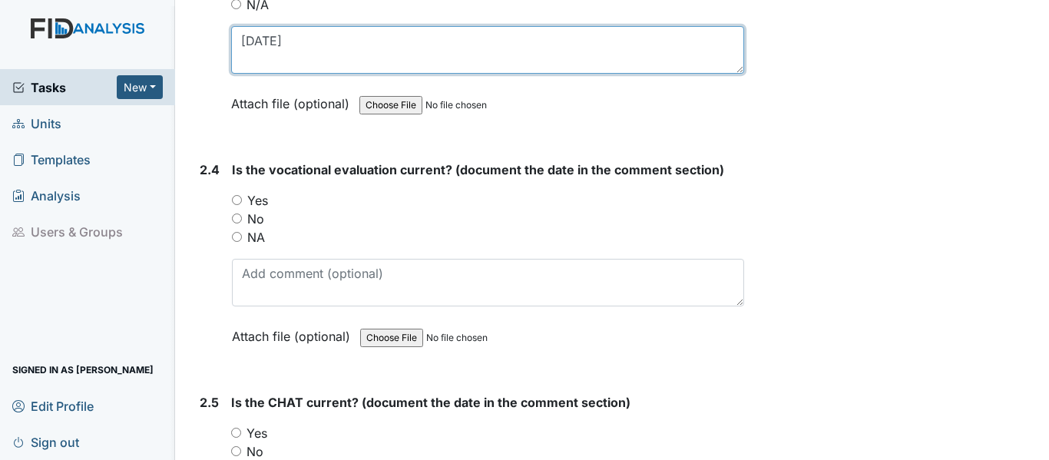
type textarea "7/31/25"
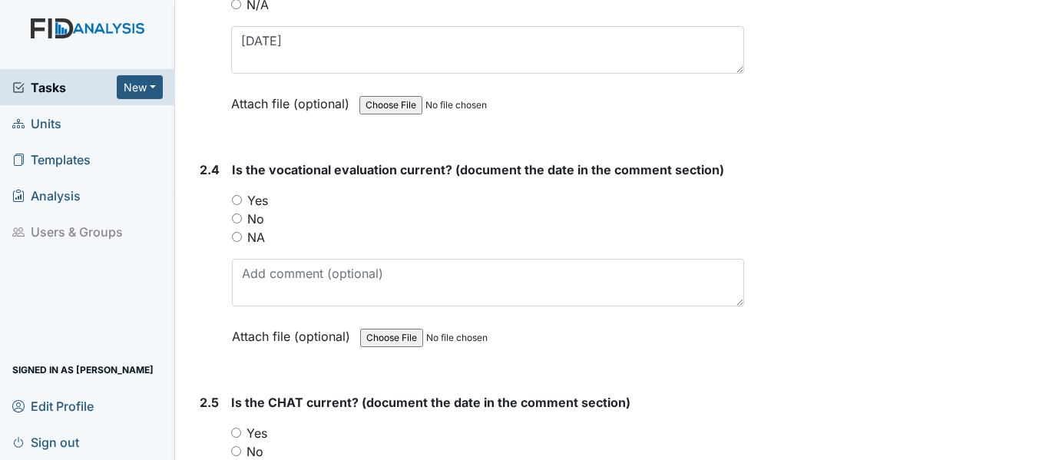
click at [237, 199] on input "Yes" at bounding box center [237, 200] width 10 height 10
radio input "true"
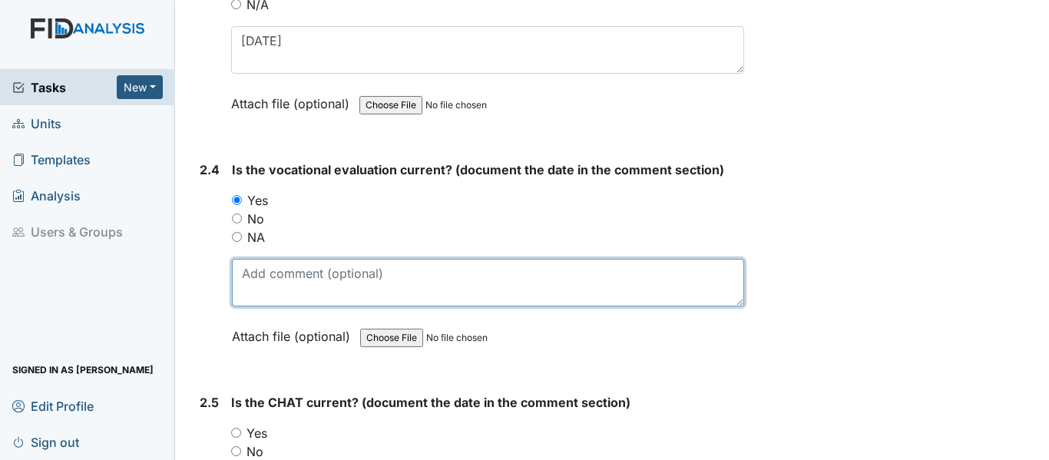
click at [308, 297] on textarea at bounding box center [488, 283] width 512 height 48
paste textarea "7/31/25"
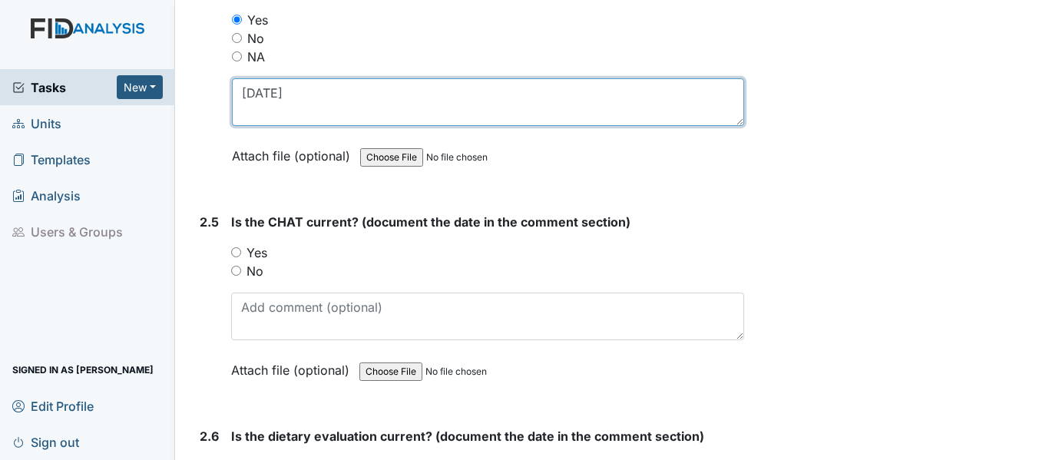
scroll to position [2381, 0]
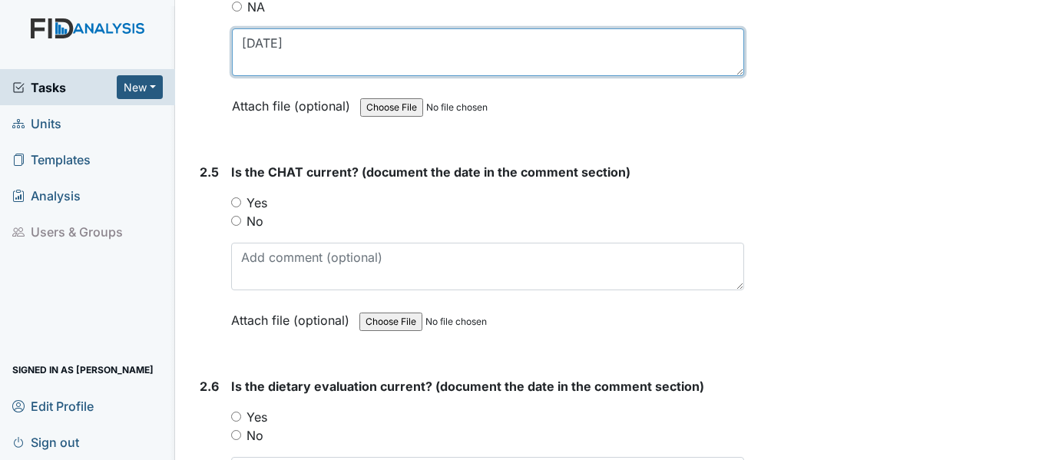
type textarea "7/31/25"
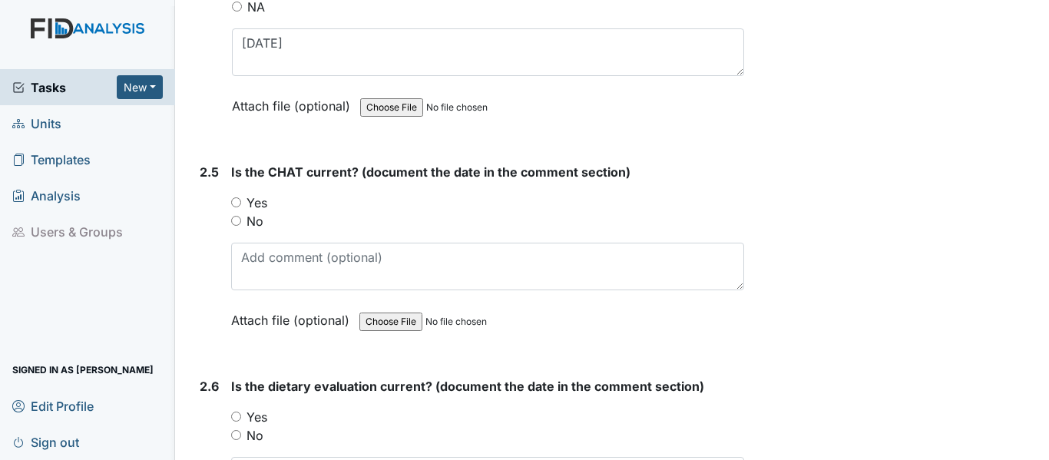
click at [240, 202] on input "Yes" at bounding box center [236, 202] width 10 height 10
radio input "true"
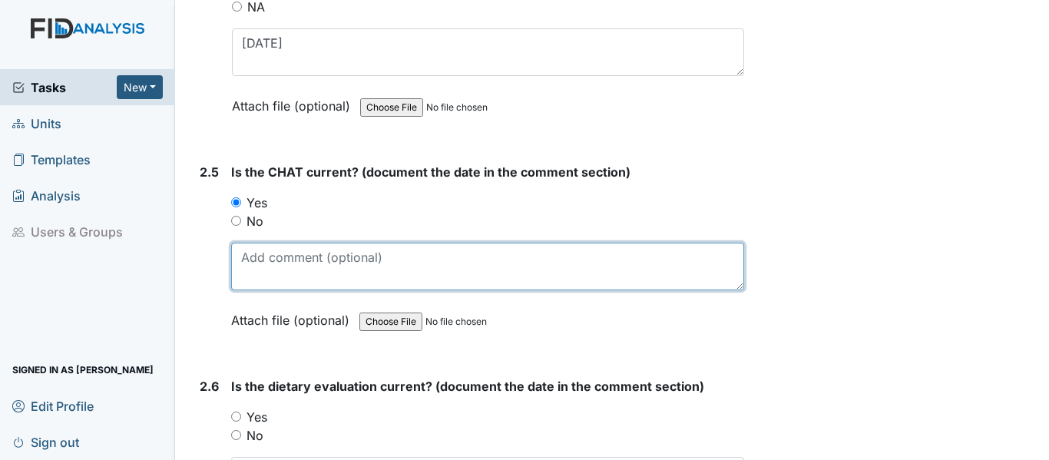
click at [305, 271] on textarea at bounding box center [487, 267] width 513 height 48
paste textarea "7/31/25"
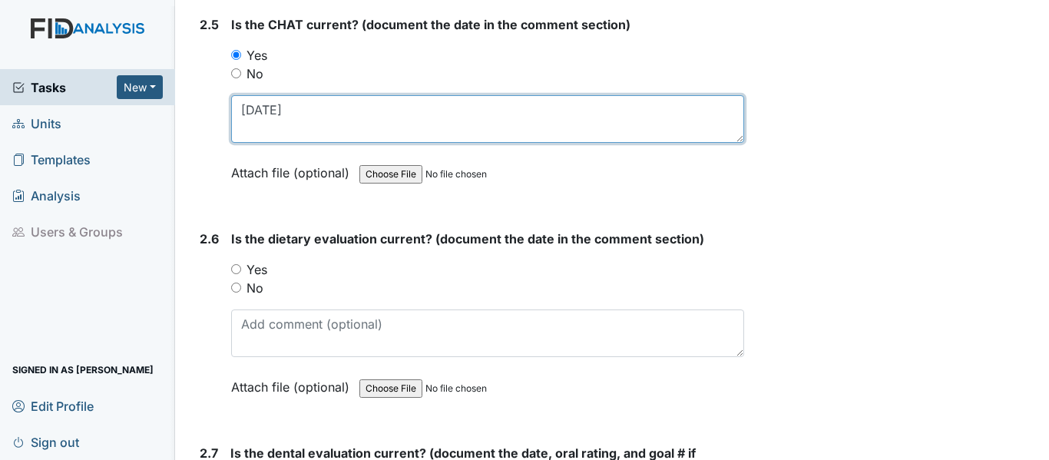
scroll to position [2534, 0]
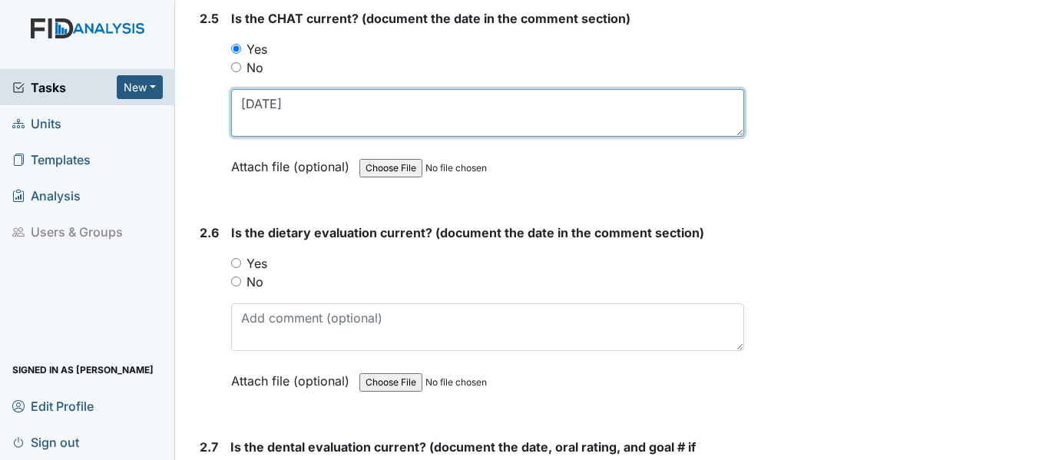
type textarea "7/31/25"
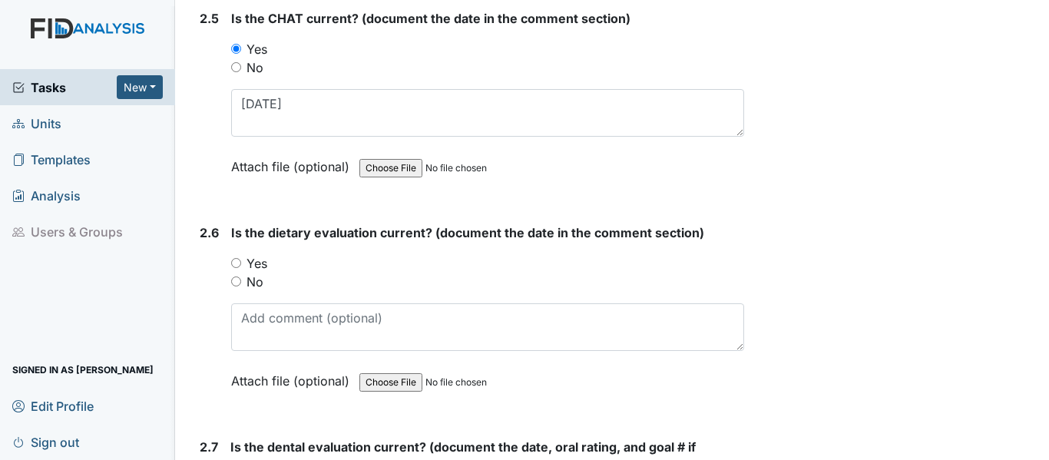
click at [233, 263] on input "Yes" at bounding box center [236, 263] width 10 height 10
radio input "true"
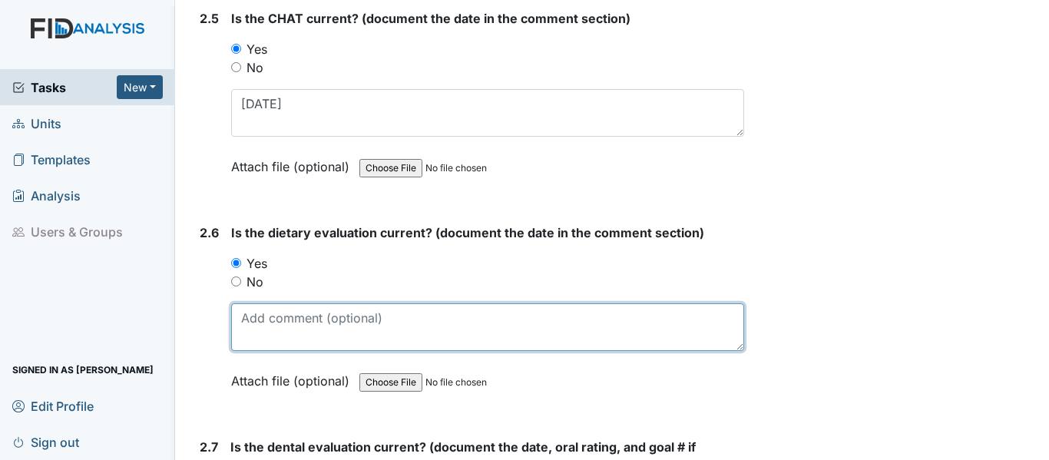
click at [314, 323] on textarea at bounding box center [487, 327] width 513 height 48
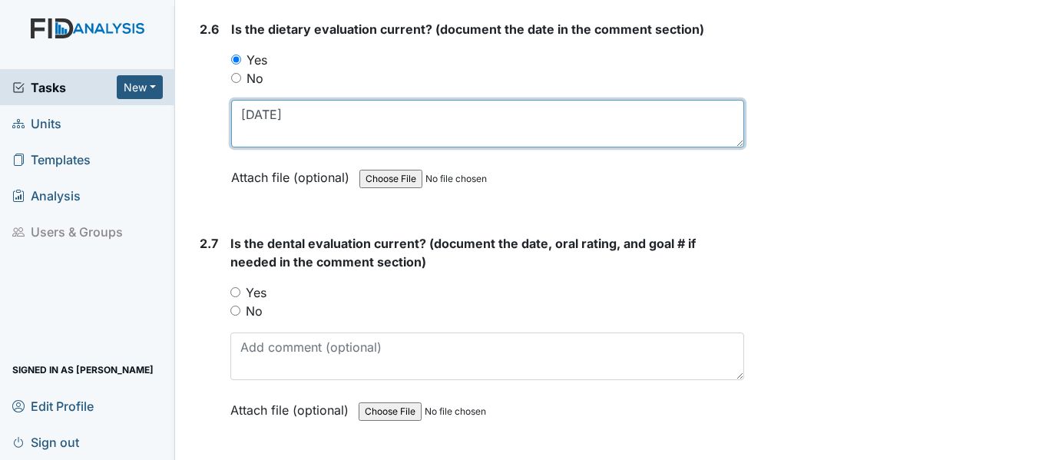
scroll to position [2765, 0]
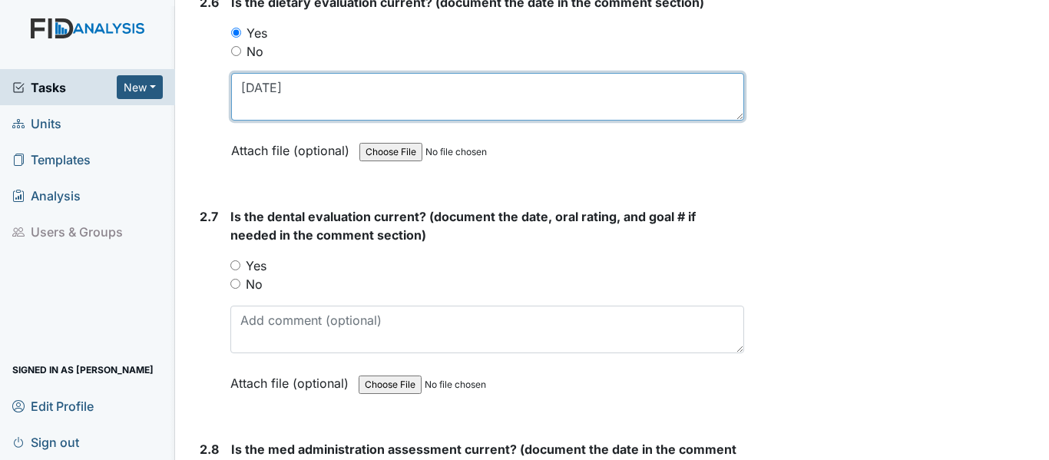
type textarea "8/1/25"
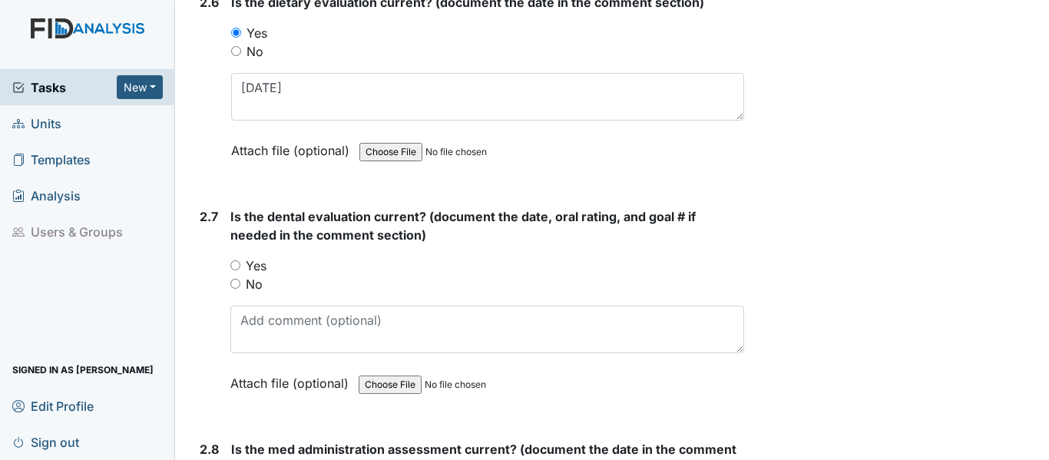
click at [233, 266] on input "Yes" at bounding box center [235, 265] width 10 height 10
radio input "true"
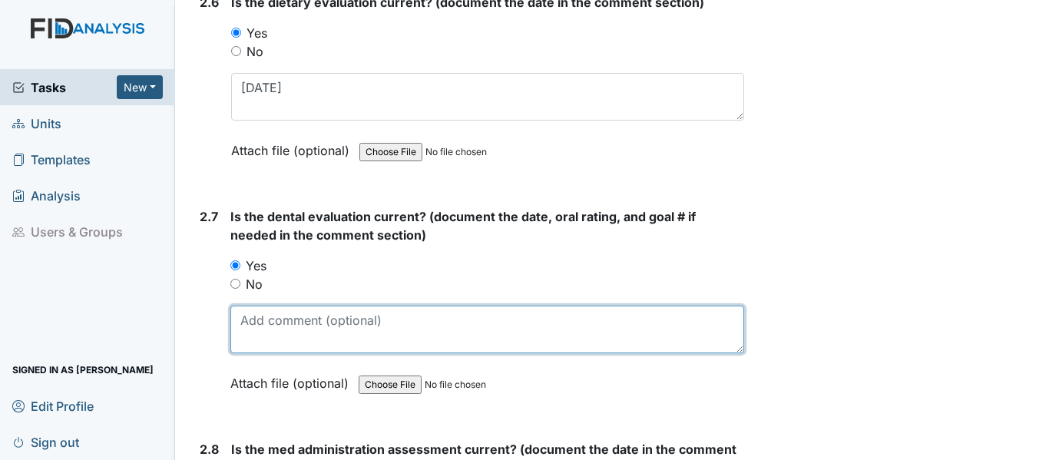
click at [279, 333] on textarea at bounding box center [487, 330] width 514 height 48
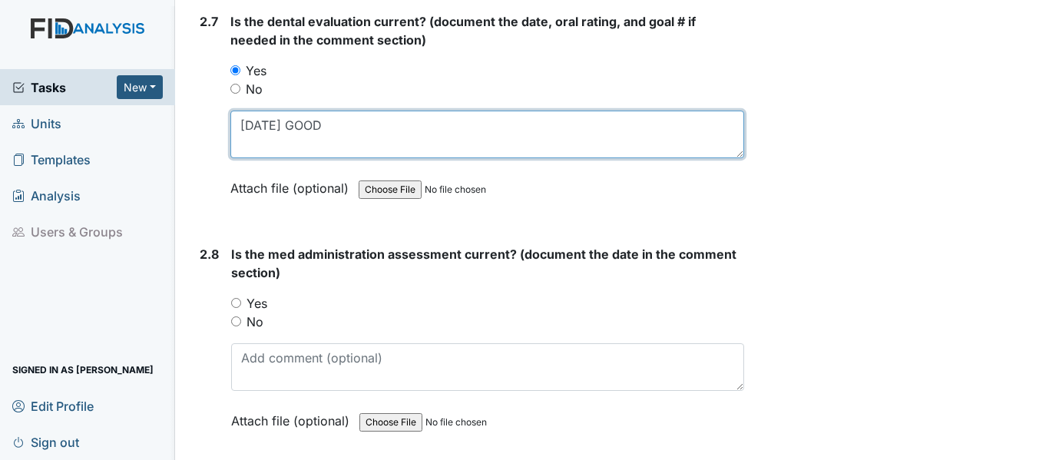
scroll to position [2995, 0]
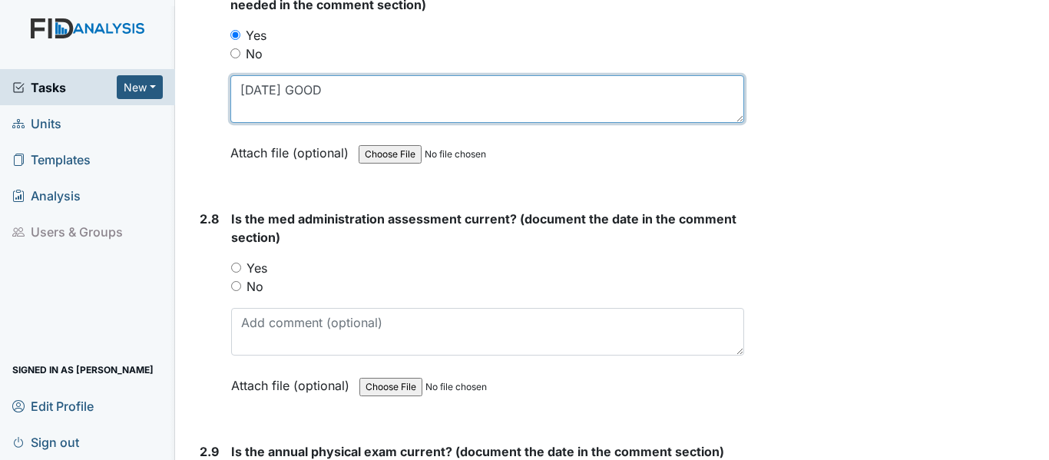
type textarea "10/1/24 GOOD"
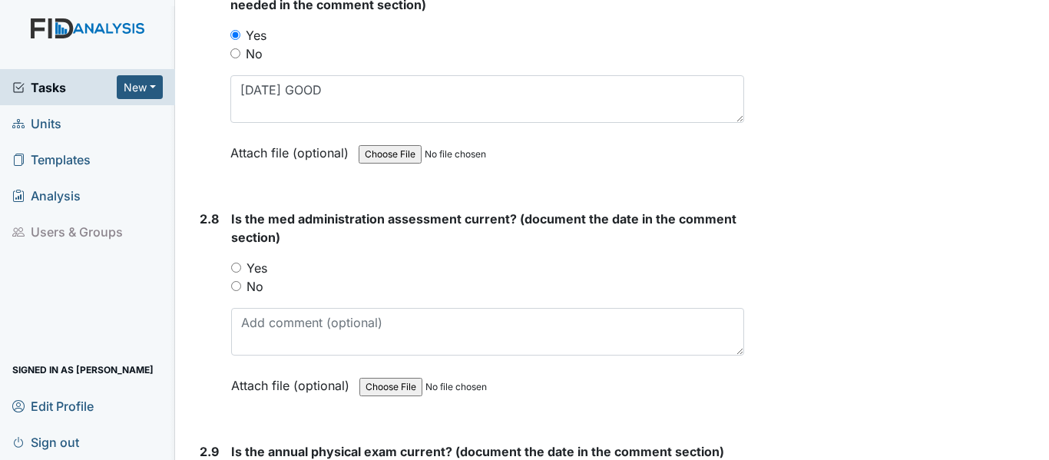
click at [234, 265] on input "Yes" at bounding box center [236, 268] width 10 height 10
radio input "true"
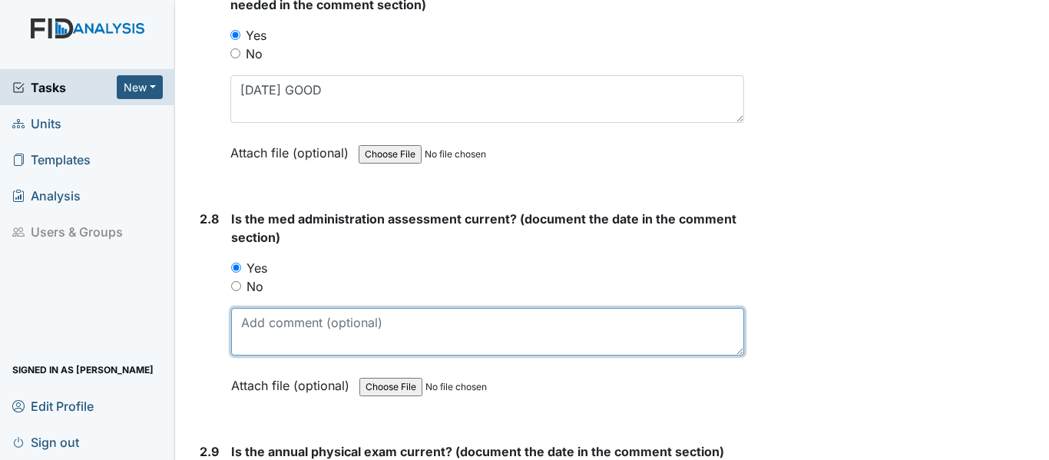
click at [305, 334] on textarea at bounding box center [487, 332] width 513 height 48
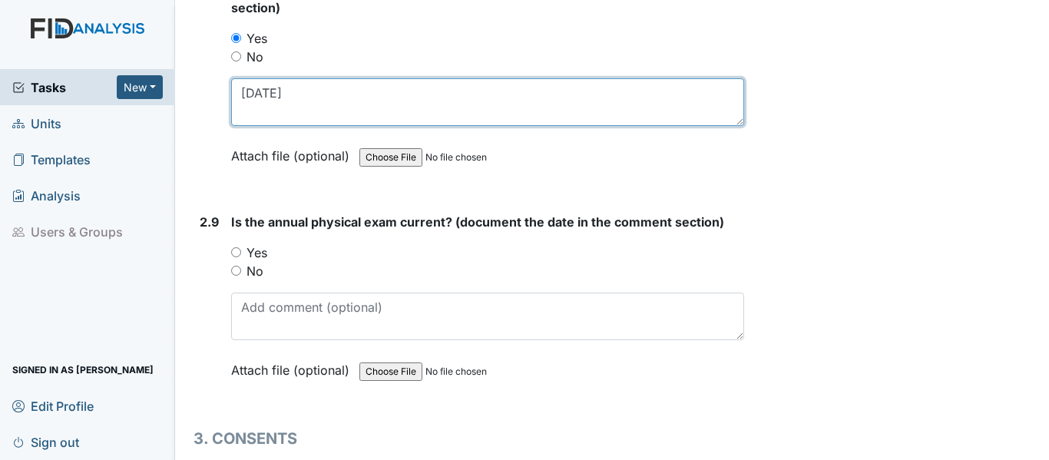
scroll to position [3226, 0]
type textarea "[DATE]"
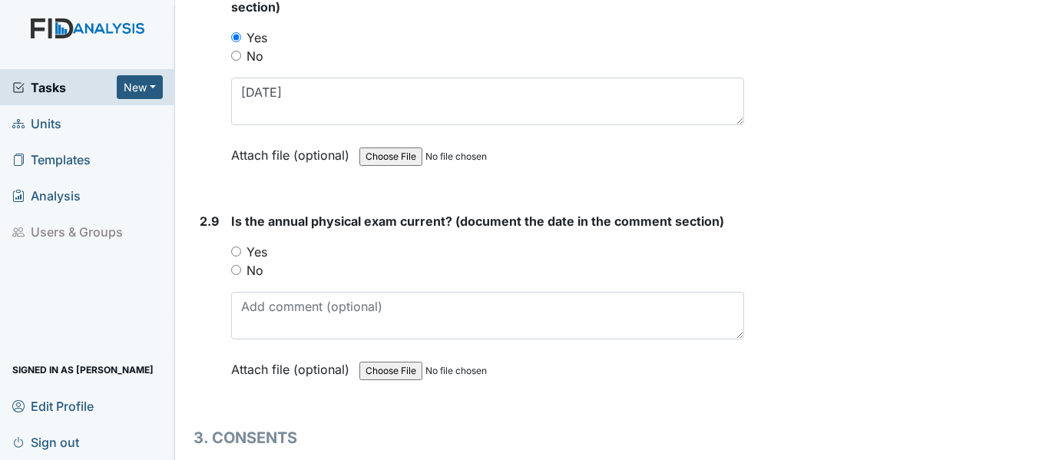
click at [240, 253] on input "Yes" at bounding box center [236, 252] width 10 height 10
radio input "true"
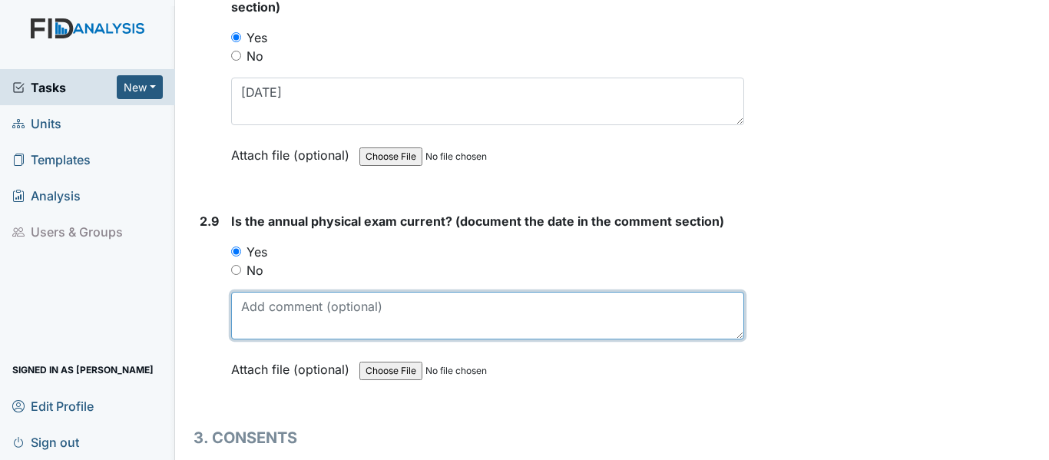
click at [306, 319] on textarea at bounding box center [487, 316] width 513 height 48
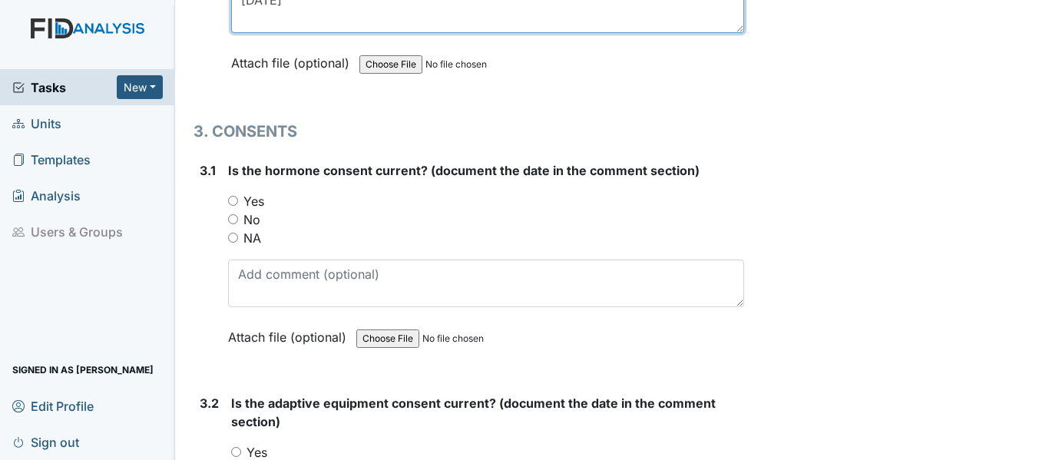
scroll to position [3533, 0]
type textarea "1/13/25"
click at [233, 233] on input "NA" at bounding box center [233, 237] width 10 height 10
radio input "true"
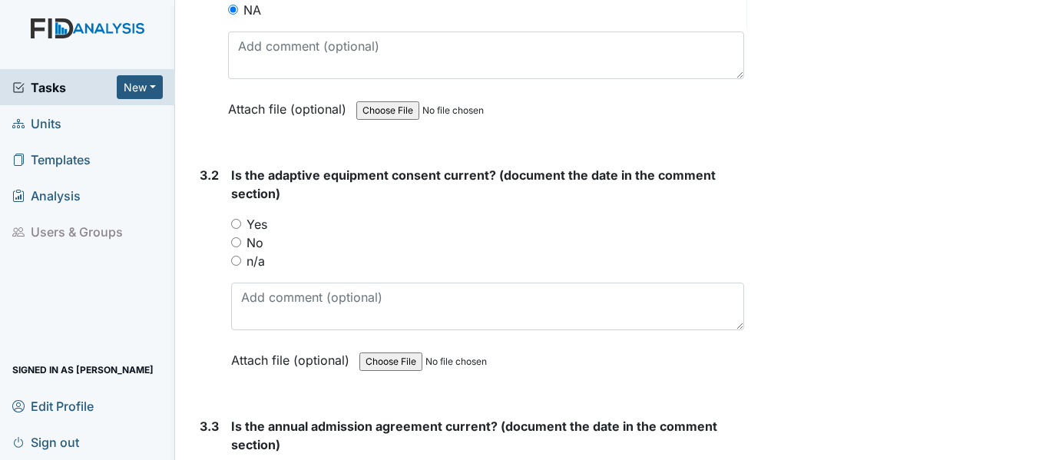
scroll to position [3763, 0]
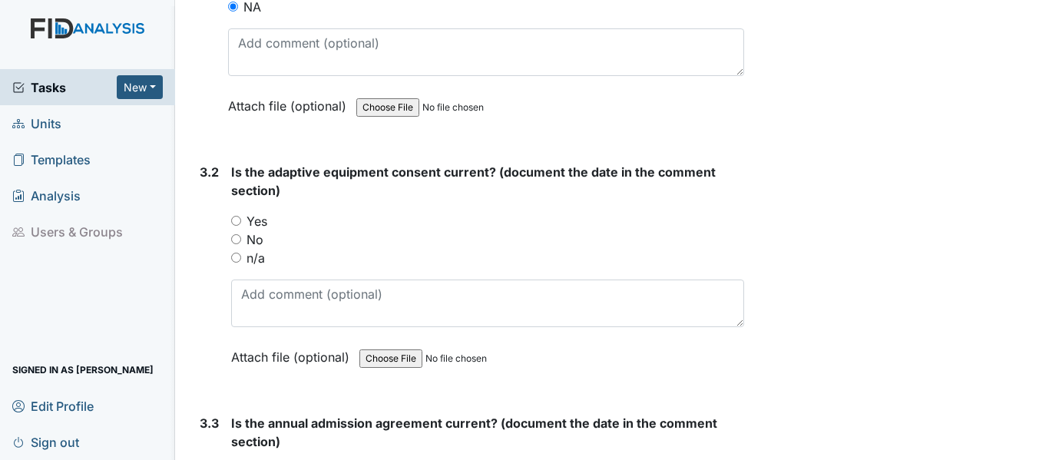
click at [238, 218] on input "Yes" at bounding box center [236, 221] width 10 height 10
radio input "true"
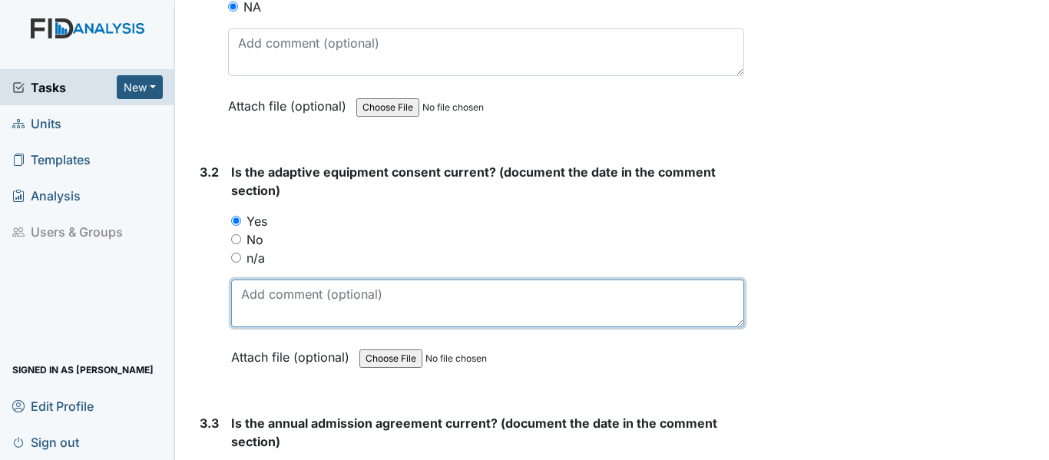
click at [320, 296] on textarea at bounding box center [487, 304] width 513 height 48
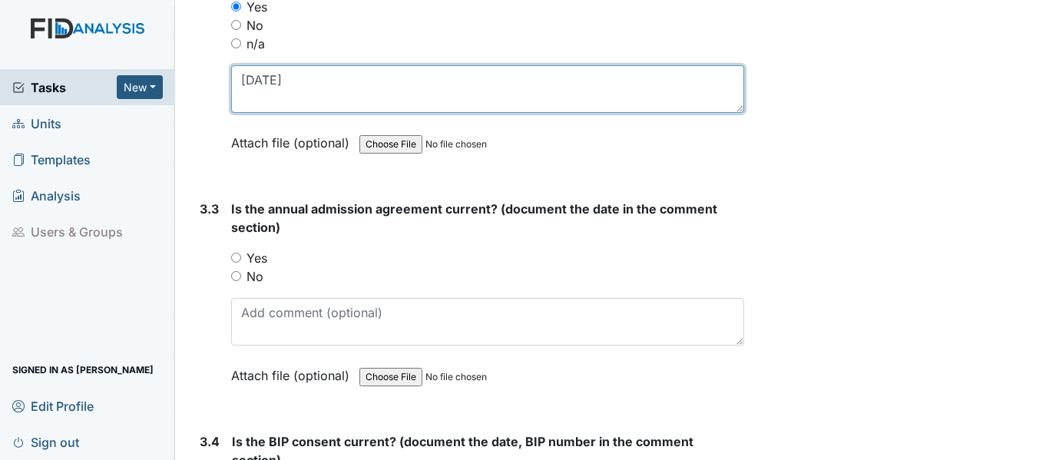
scroll to position [3994, 0]
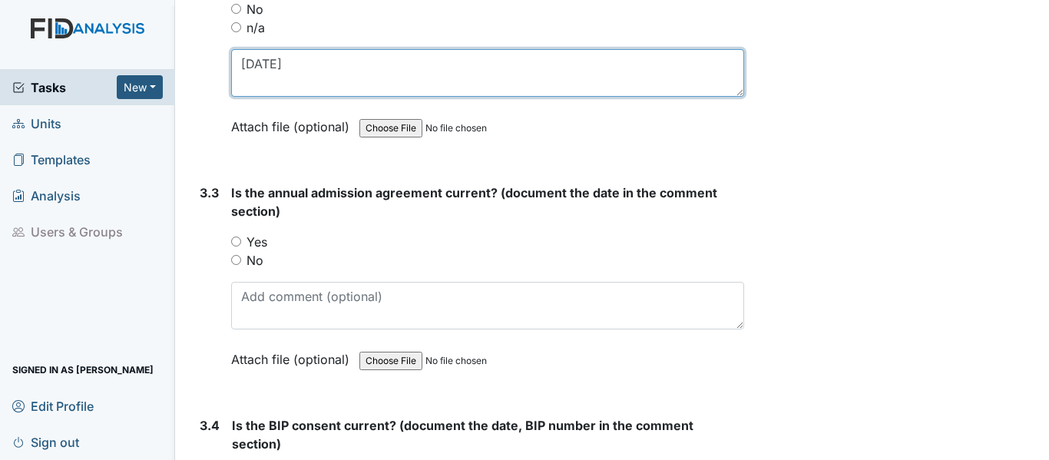
type textarea "4/24/25"
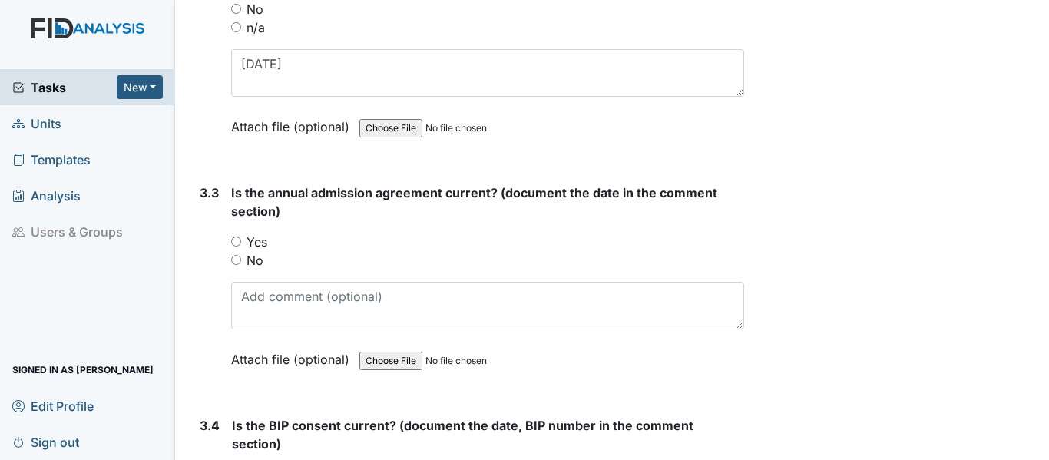
click at [237, 243] on input "Yes" at bounding box center [236, 242] width 10 height 10
radio input "true"
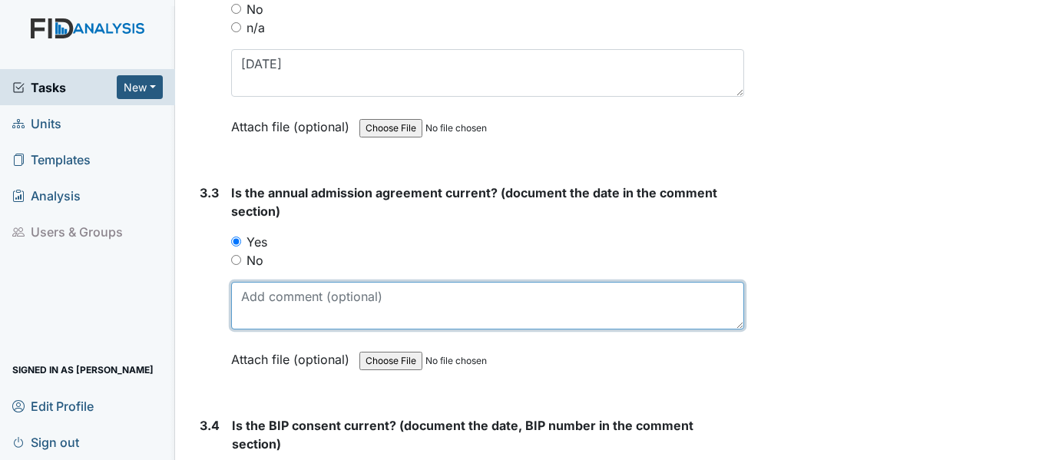
click at [309, 316] on textarea at bounding box center [487, 306] width 513 height 48
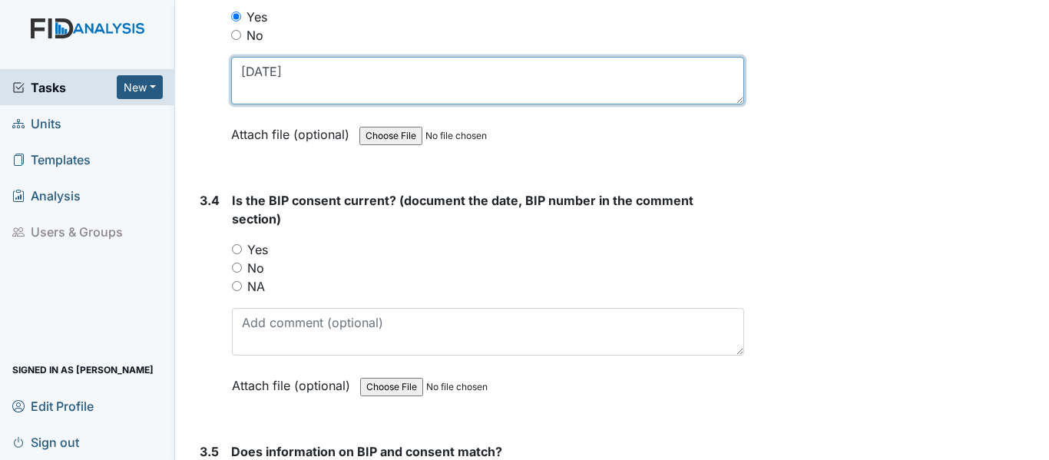
scroll to position [4224, 0]
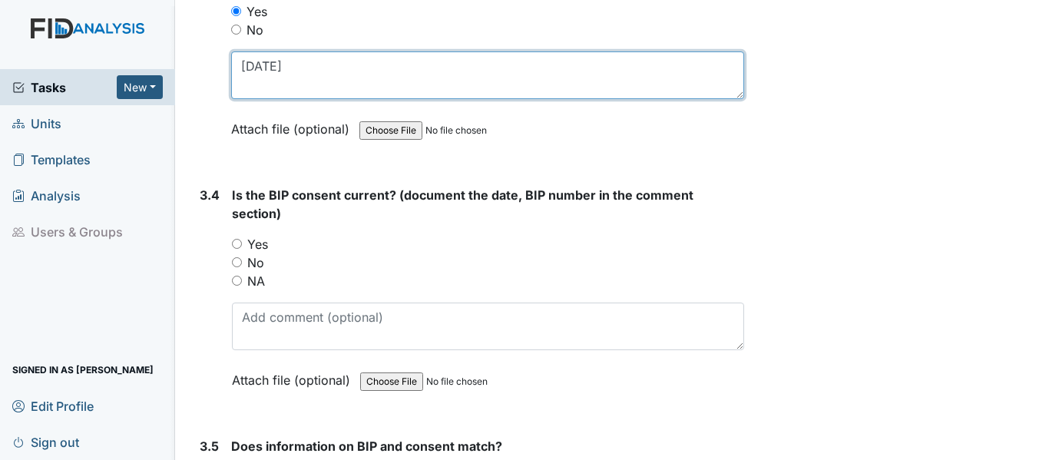
type textarea "4/24/25"
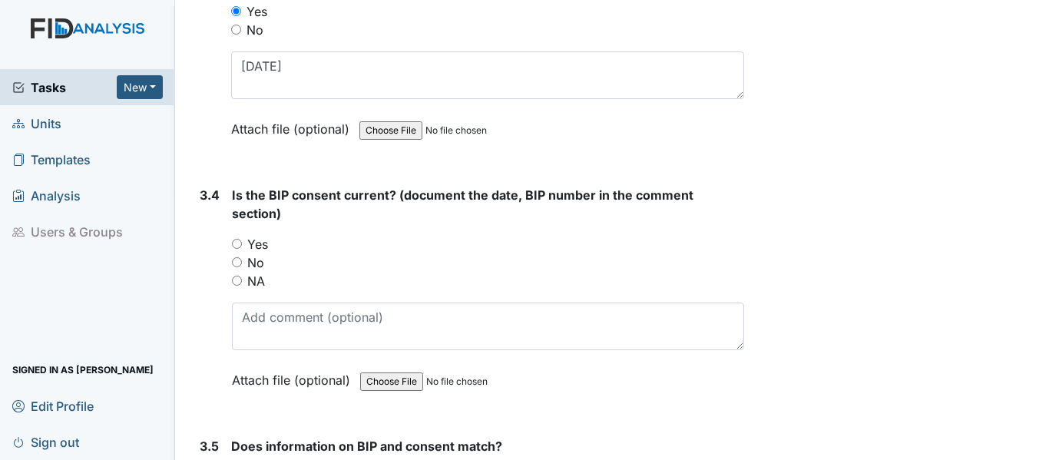
click at [240, 246] on input "Yes" at bounding box center [237, 244] width 10 height 10
radio input "true"
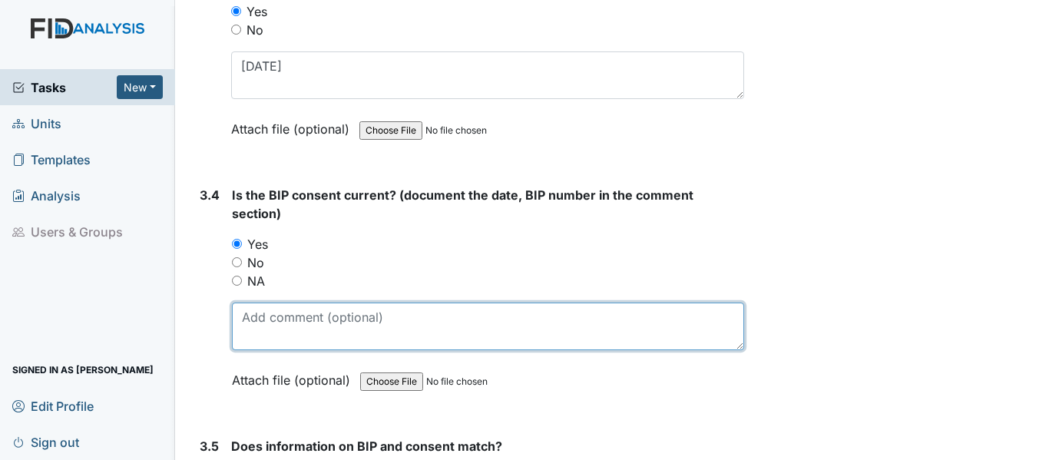
click at [291, 318] on textarea at bounding box center [488, 327] width 512 height 48
type textarea "BEH021 7/25/25"
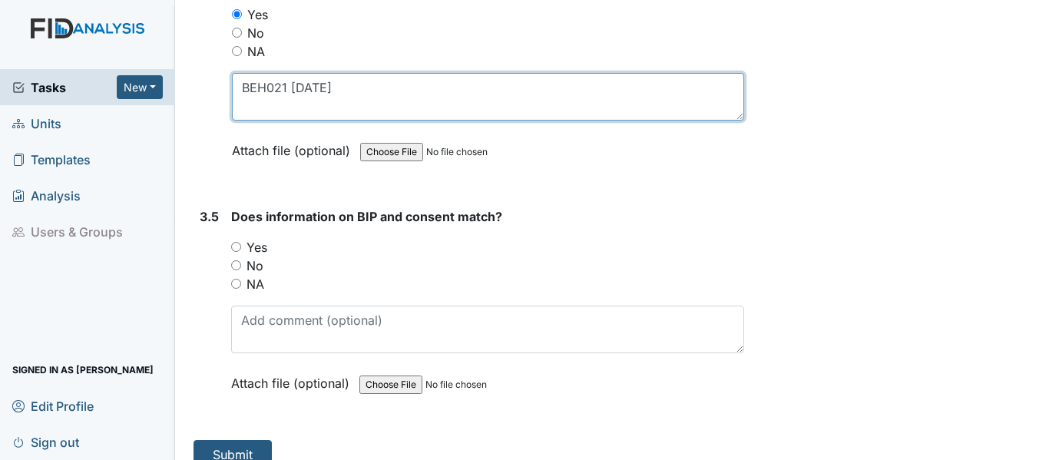
scroll to position [4454, 0]
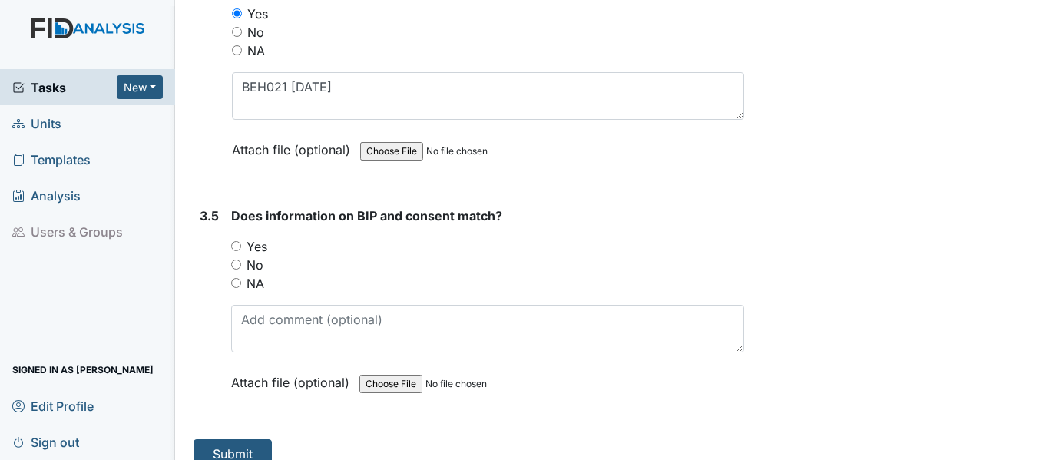
click at [237, 247] on input "Yes" at bounding box center [236, 246] width 10 height 10
radio input "true"
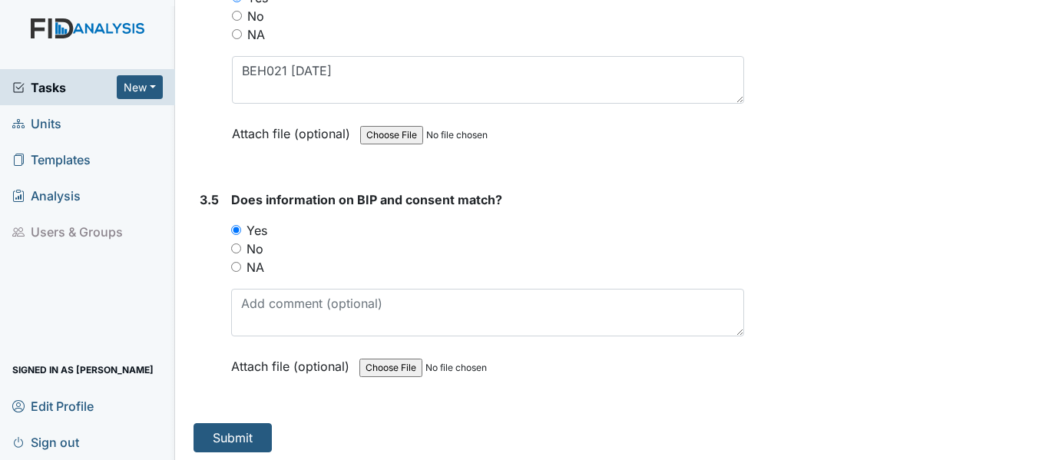
scroll to position [4475, 0]
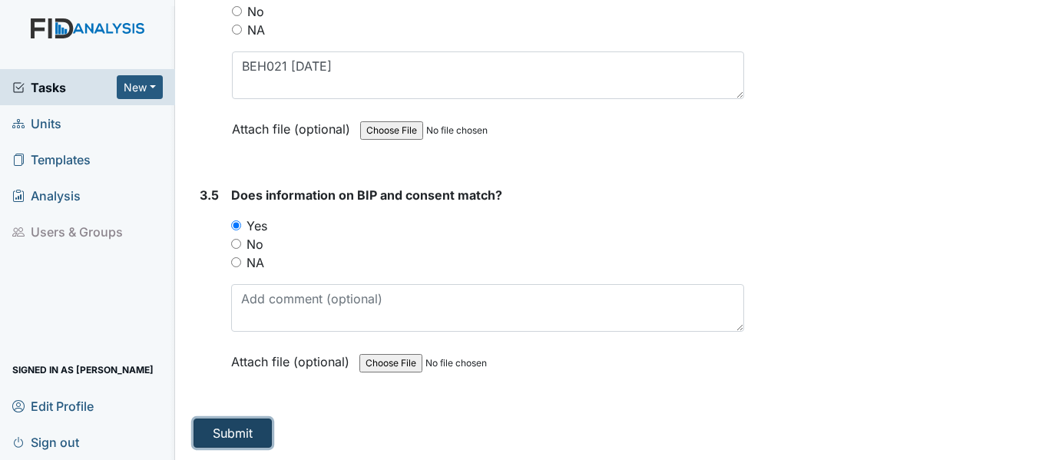
click at [244, 432] on button "Submit" at bounding box center [233, 433] width 78 height 29
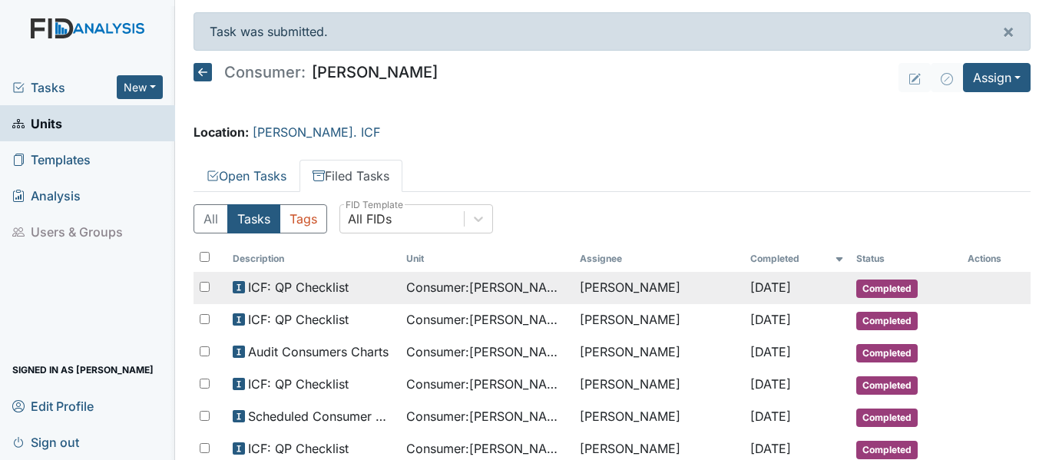
click at [505, 283] on span "Consumer : [PERSON_NAME]" at bounding box center [486, 287] width 161 height 18
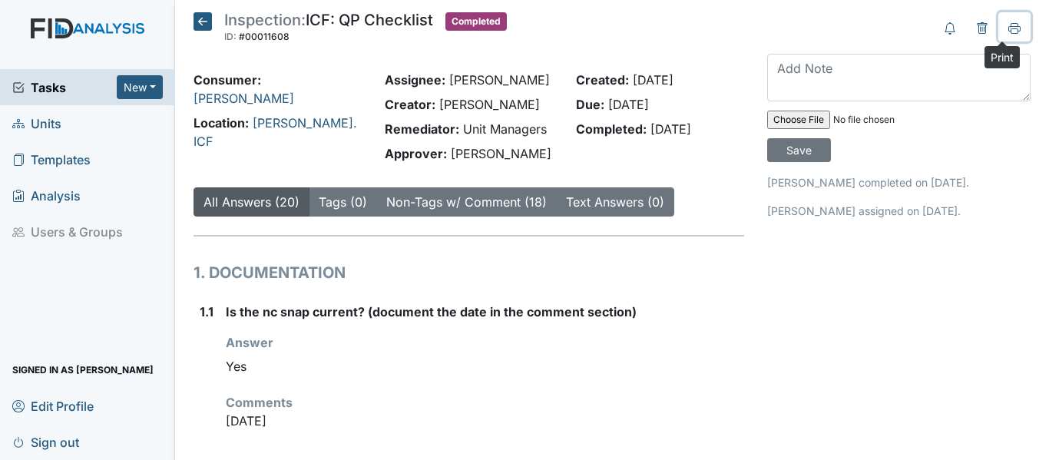
click at [1008, 32] on icon at bounding box center [1014, 28] width 12 height 12
click at [195, 18] on icon at bounding box center [203, 21] width 18 height 18
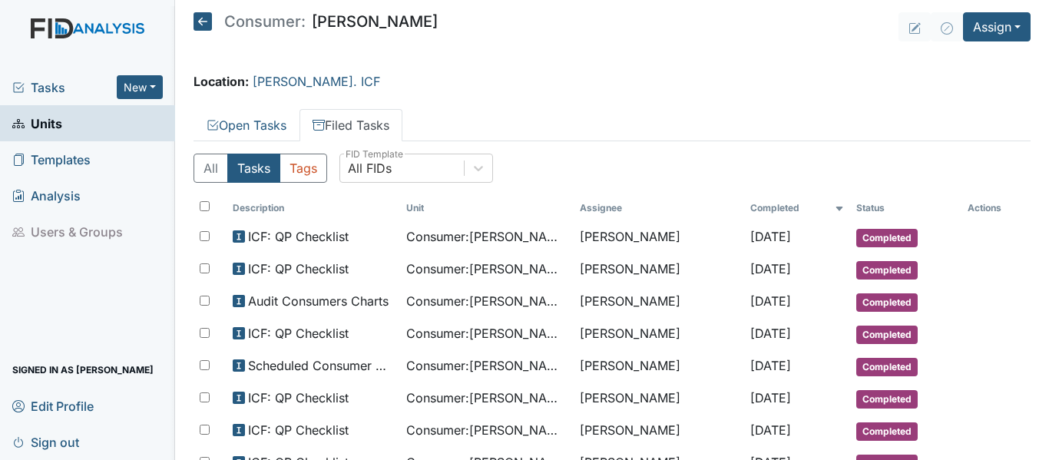
click at [203, 22] on icon at bounding box center [203, 21] width 18 height 18
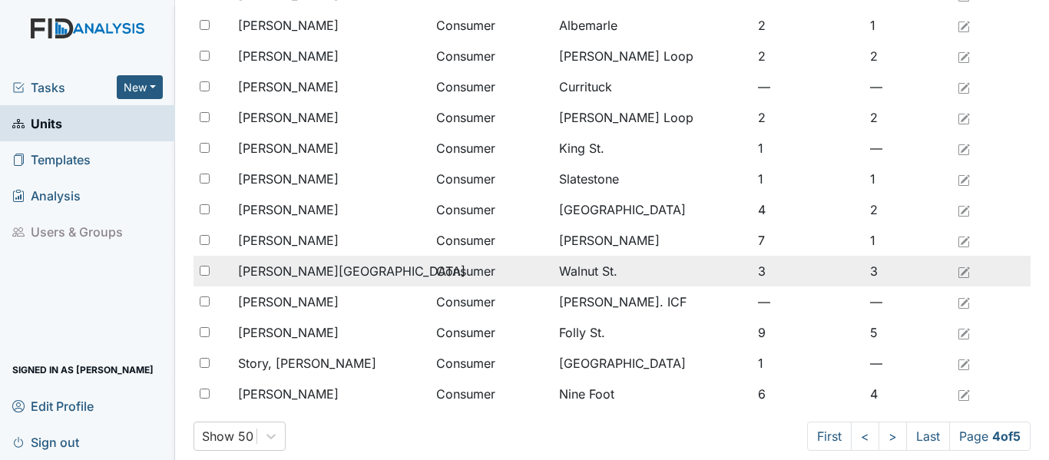
scroll to position [1263, 0]
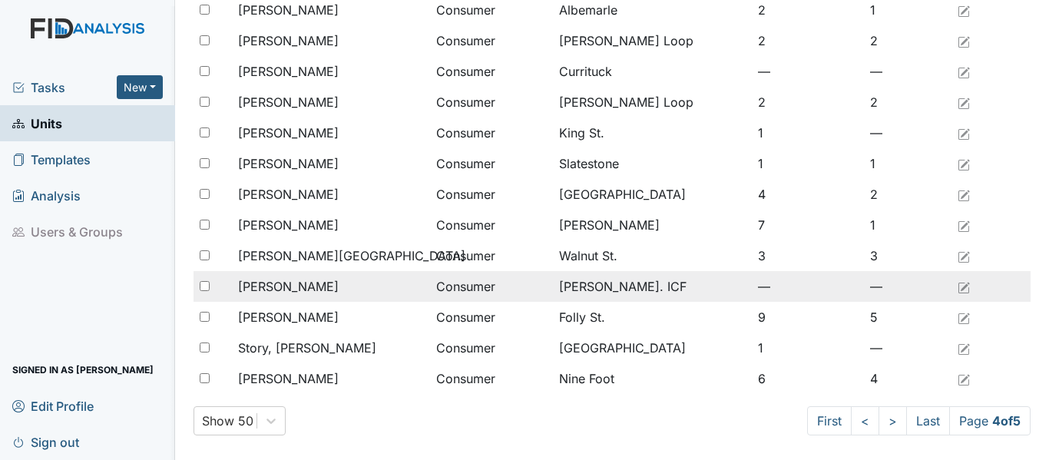
click at [338, 286] on span "[PERSON_NAME]" at bounding box center [288, 286] width 101 height 18
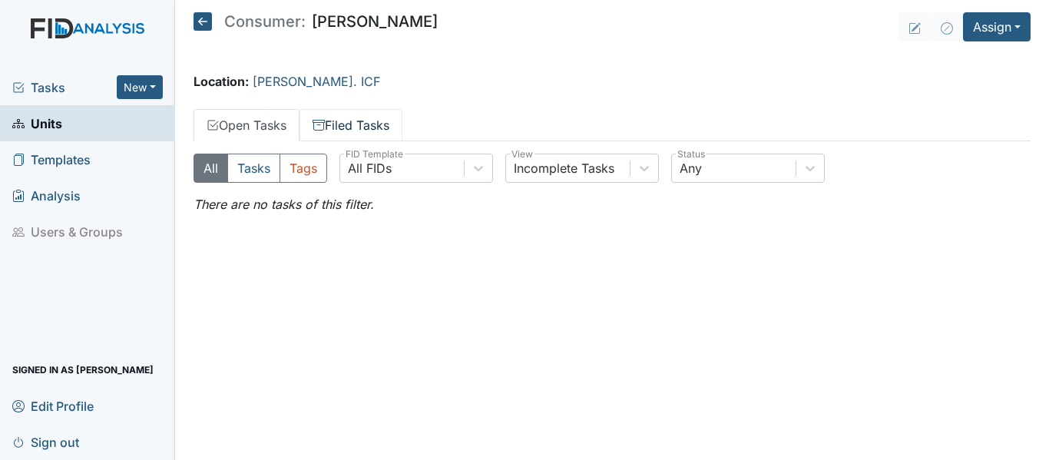
click at [360, 123] on link "Filed Tasks" at bounding box center [351, 125] width 103 height 32
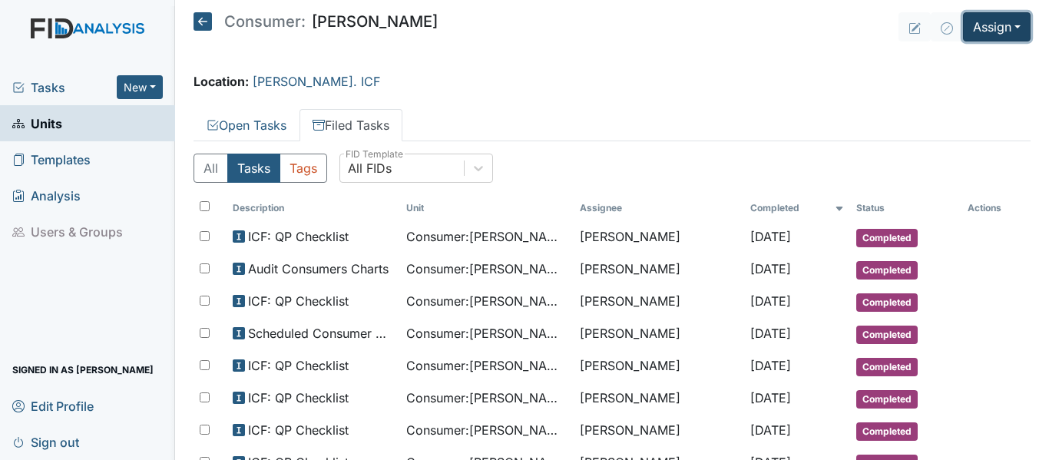
click at [972, 37] on button "Assign" at bounding box center [997, 26] width 68 height 29
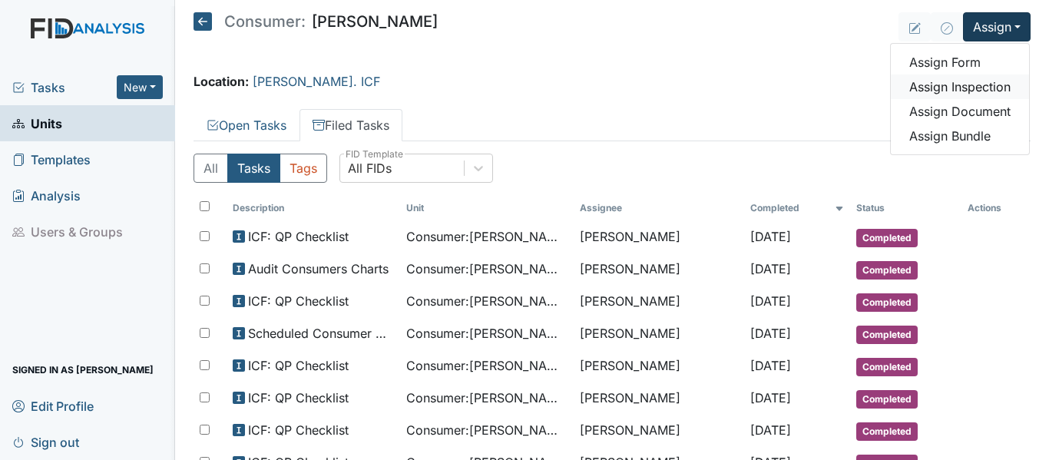
click at [968, 87] on link "Assign Inspection" at bounding box center [960, 86] width 138 height 25
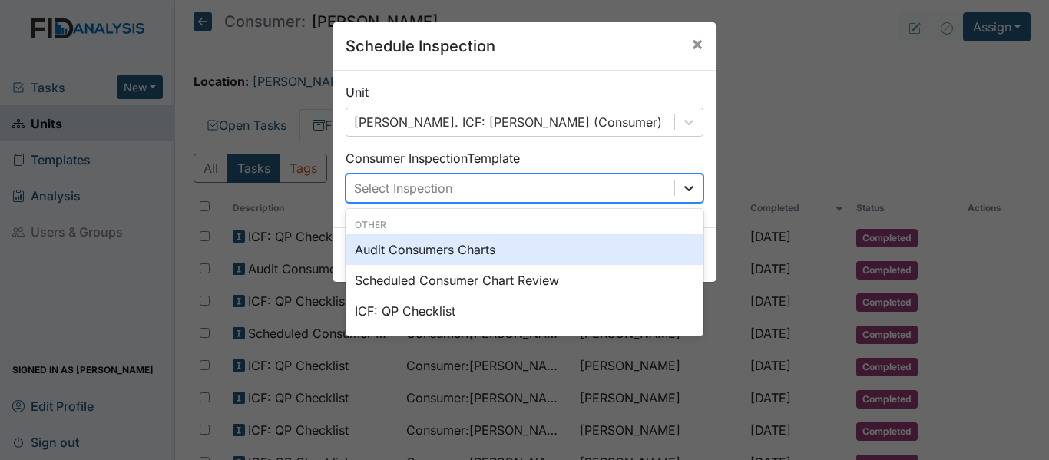
click at [688, 193] on icon at bounding box center [688, 187] width 15 height 15
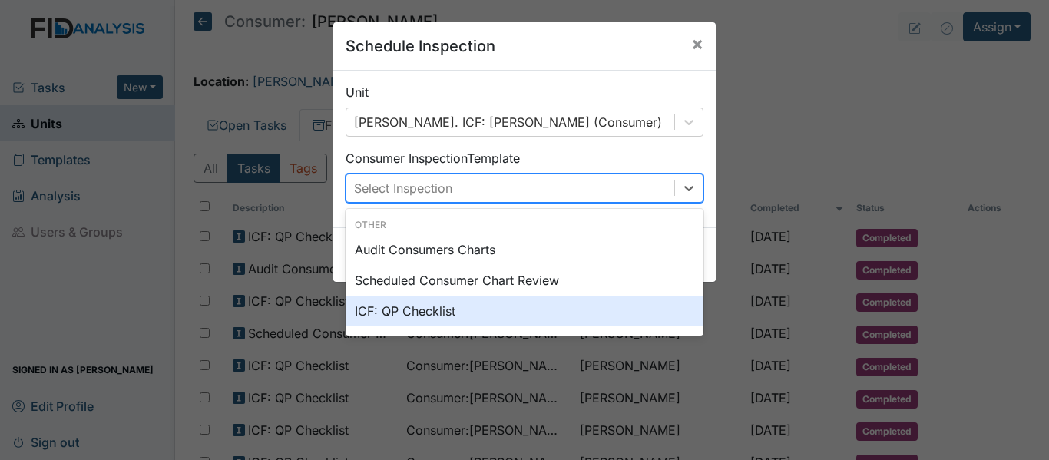
click at [429, 315] on div "ICF: QP Checklist" at bounding box center [525, 311] width 358 height 31
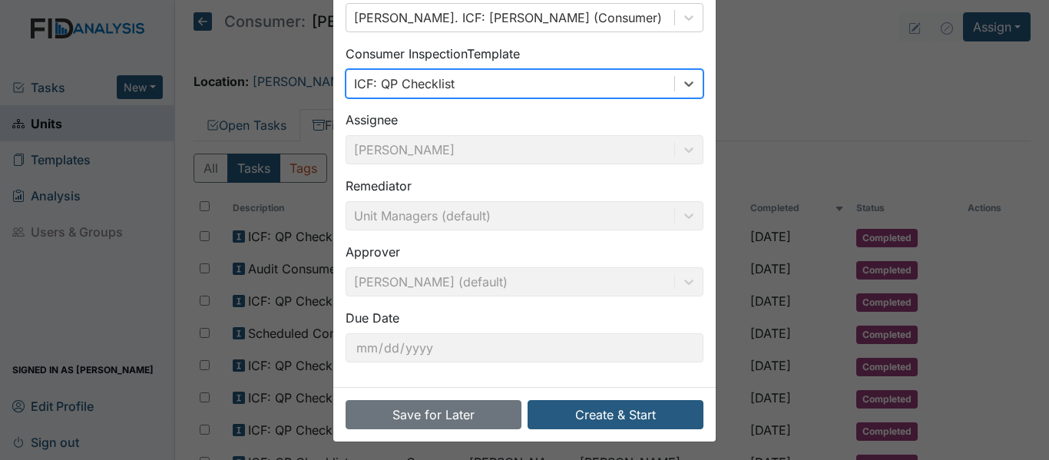
scroll to position [108, 0]
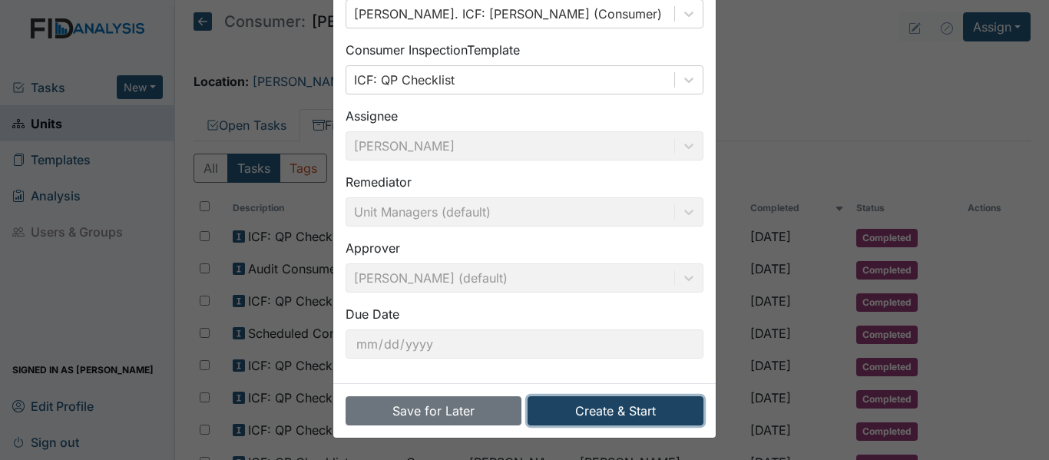
click at [602, 411] on button "Create & Start" at bounding box center [616, 410] width 176 height 29
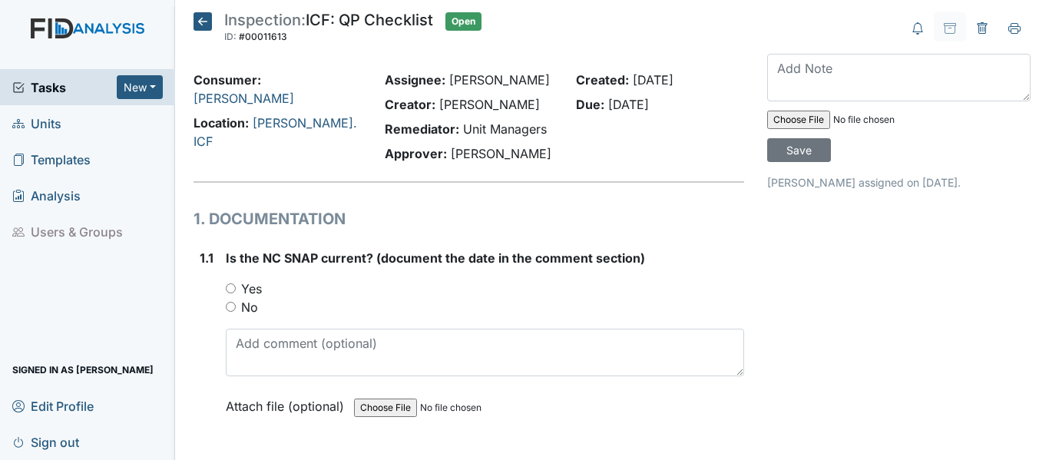
click at [227, 284] on input "Yes" at bounding box center [231, 288] width 10 height 10
radio input "true"
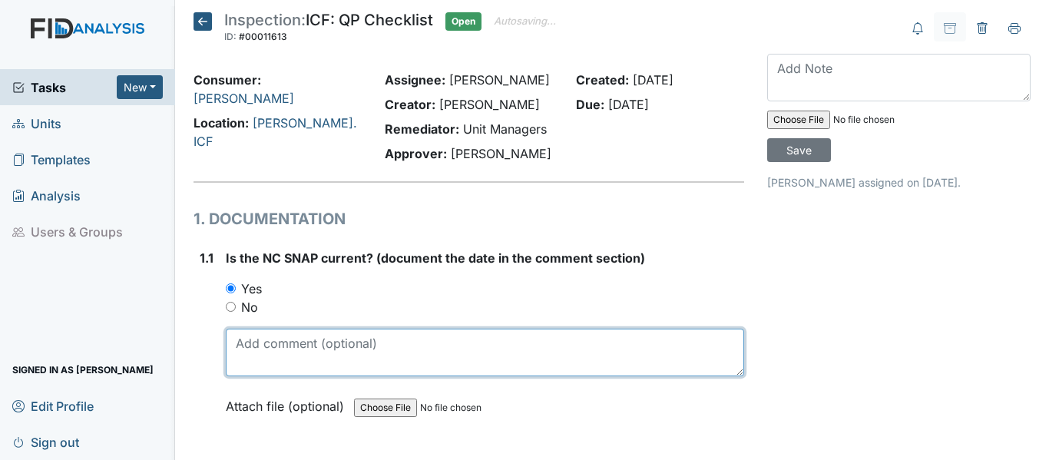
click at [276, 353] on textarea at bounding box center [485, 353] width 518 height 48
drag, startPoint x: 233, startPoint y: 343, endPoint x: 280, endPoint y: 342, distance: 46.9
click at [280, 342] on textarea "9/17/24" at bounding box center [485, 353] width 518 height 48
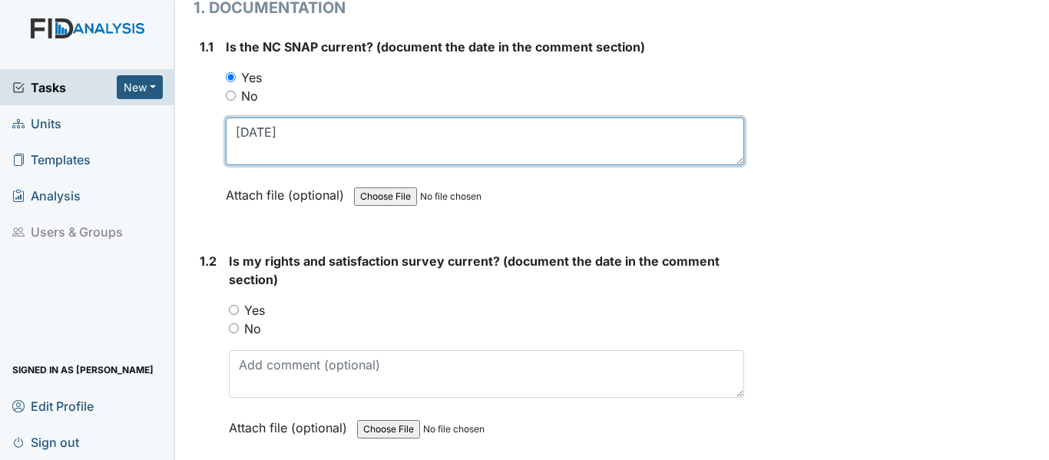
scroll to position [230, 0]
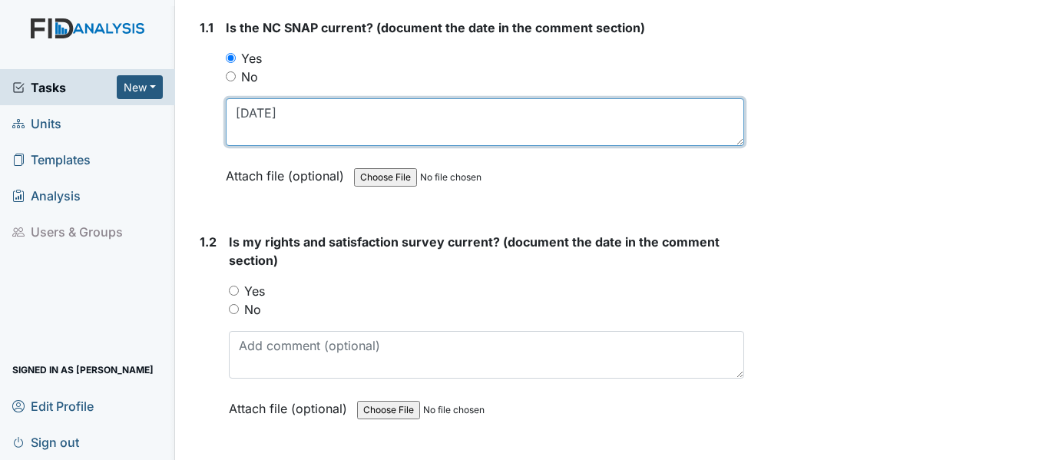
type textarea "9/17/24"
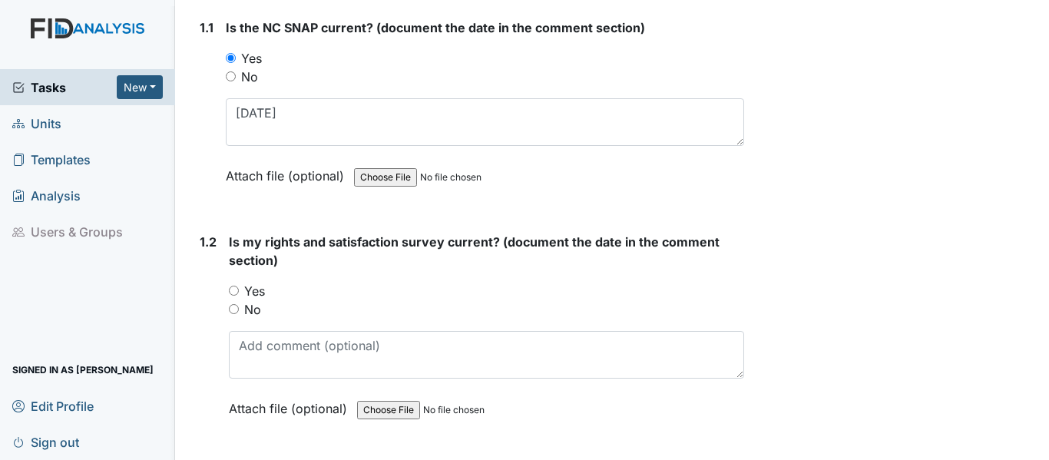
click at [234, 289] on input "Yes" at bounding box center [234, 291] width 10 height 10
radio input "true"
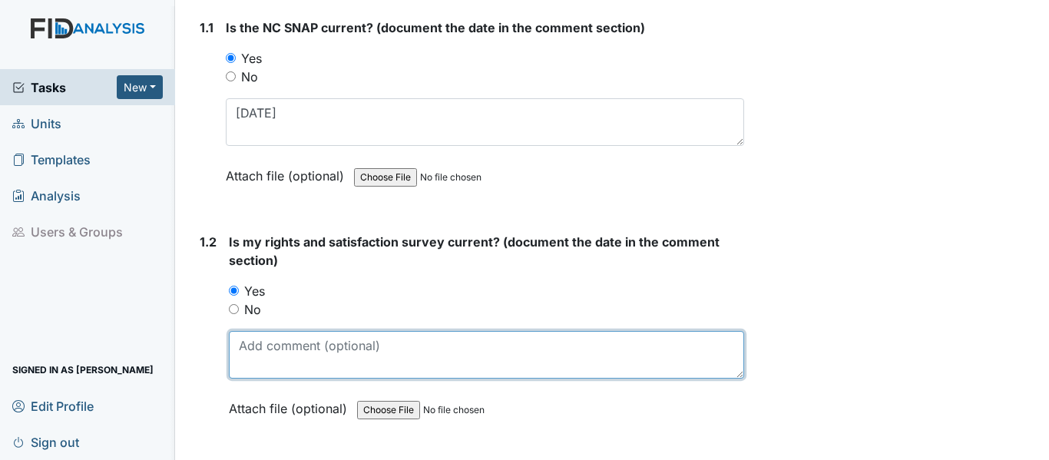
click at [278, 368] on textarea at bounding box center [486, 355] width 515 height 48
paste textarea "9/17/24"
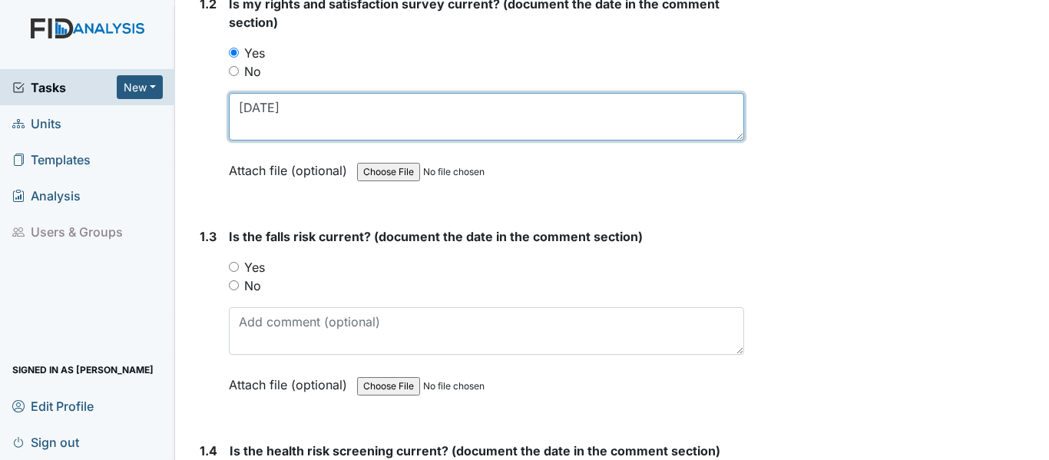
scroll to position [538, 0]
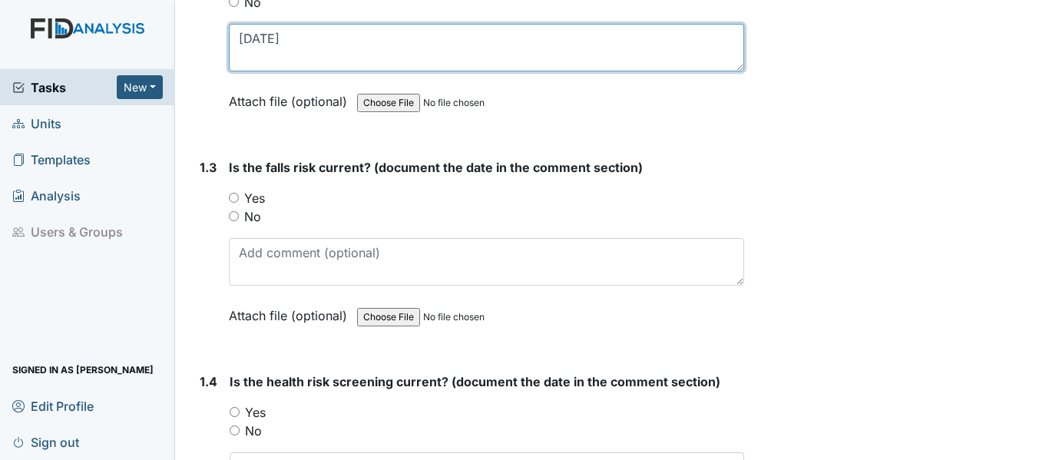
type textarea "9/17/24"
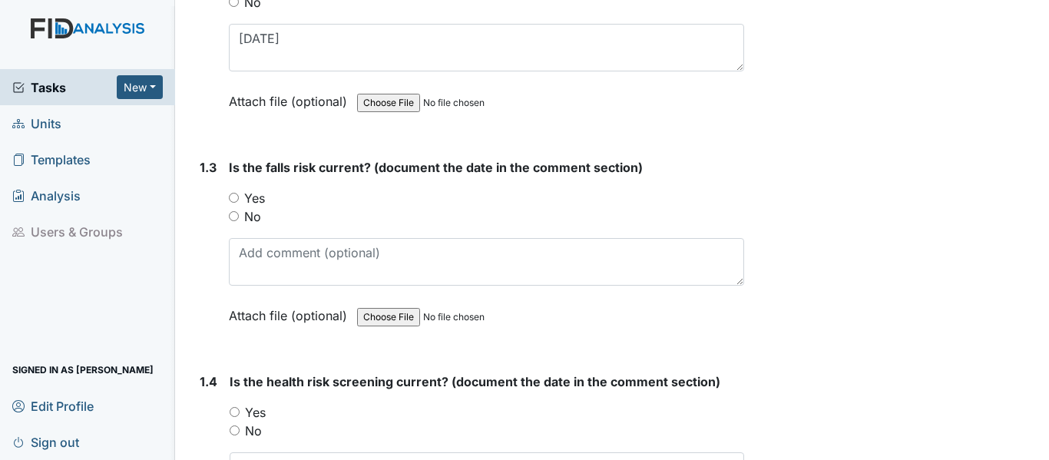
click at [237, 195] on input "Yes" at bounding box center [234, 198] width 10 height 10
radio input "true"
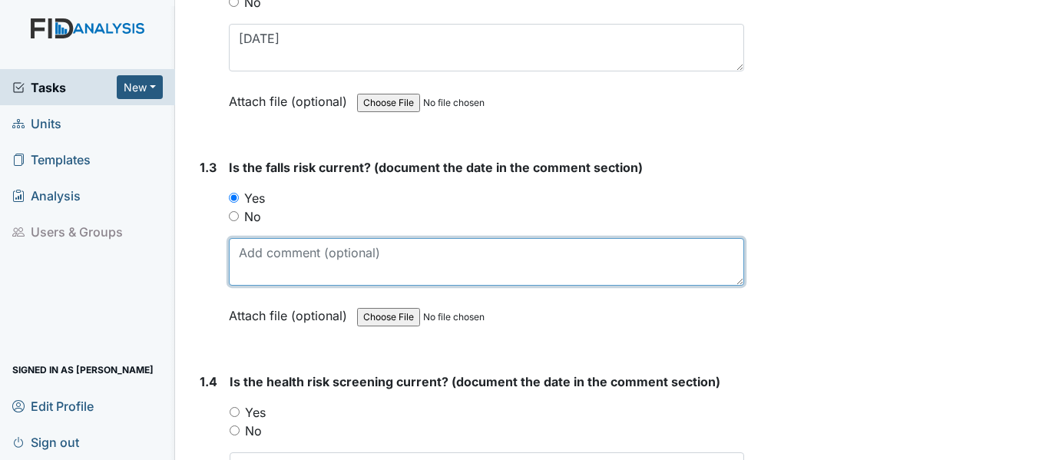
click at [284, 257] on textarea at bounding box center [486, 262] width 515 height 48
paste textarea "9/17/24"
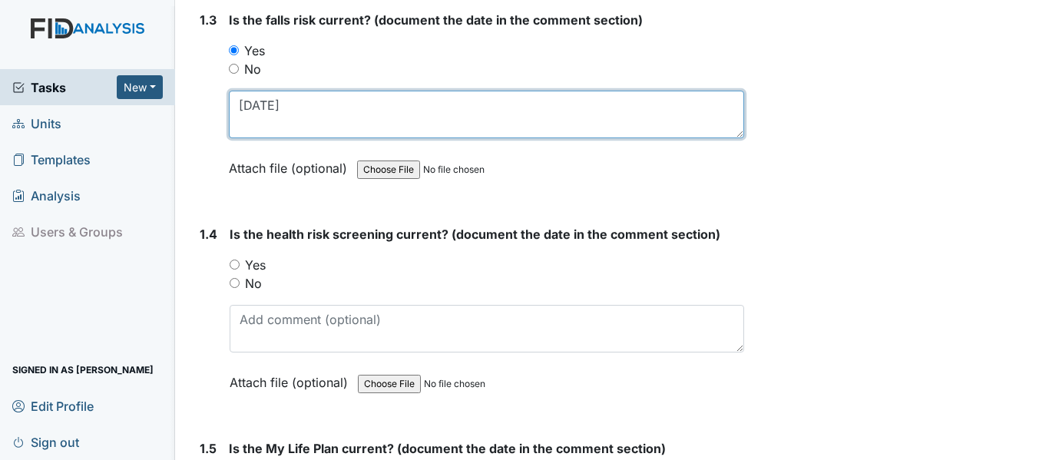
scroll to position [691, 0]
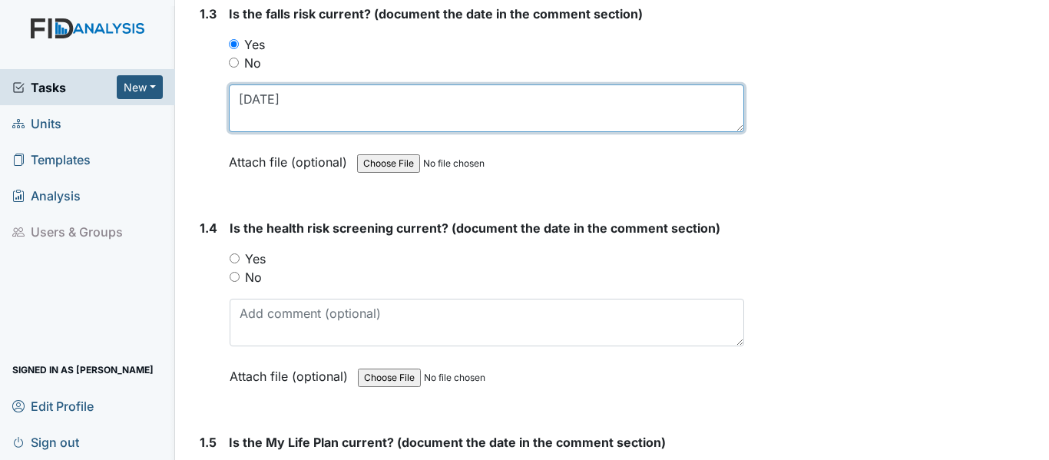
type textarea "9/17/24"
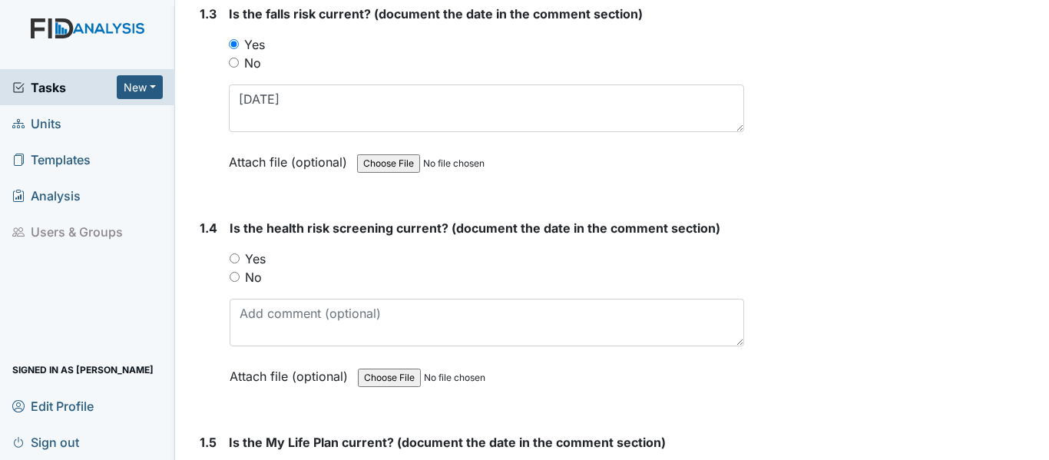
click at [235, 257] on input "Yes" at bounding box center [235, 258] width 10 height 10
radio input "true"
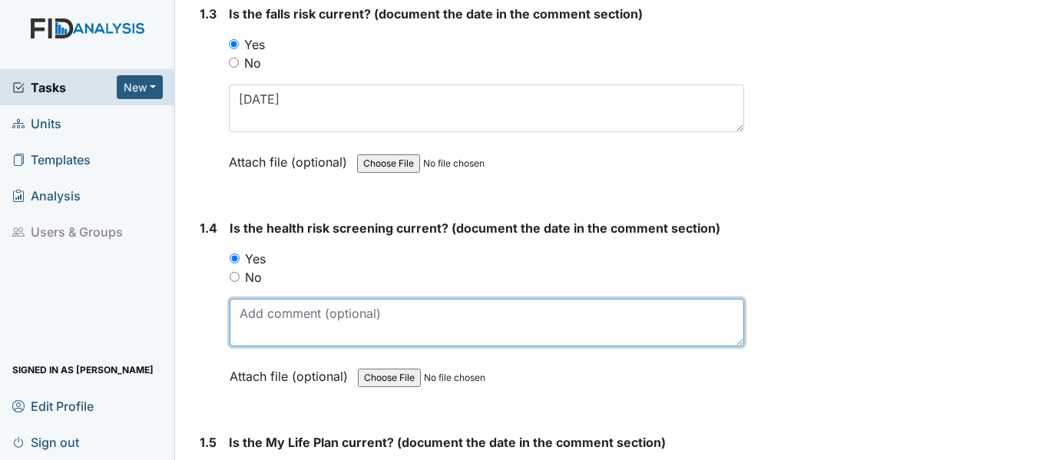
click at [283, 332] on textarea at bounding box center [487, 323] width 515 height 48
paste textarea "9/17/24"
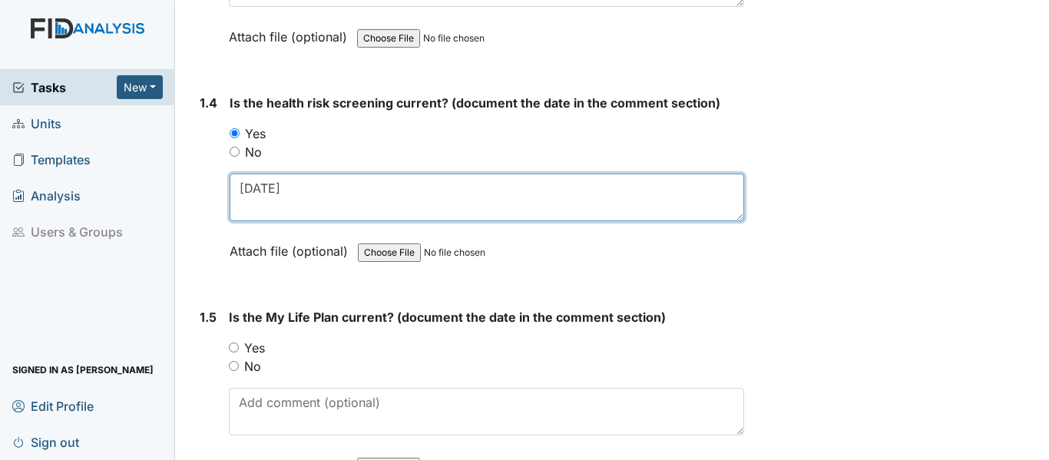
scroll to position [922, 0]
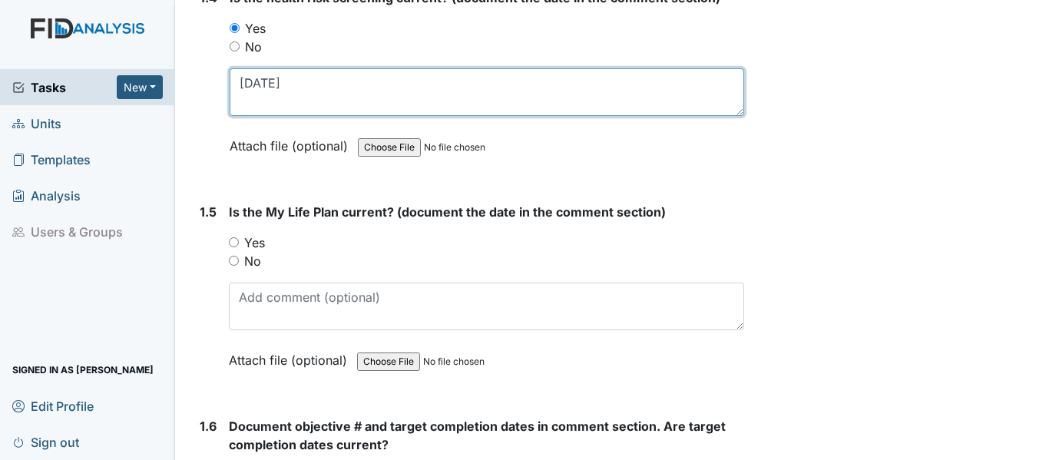
type textarea "9/17/24"
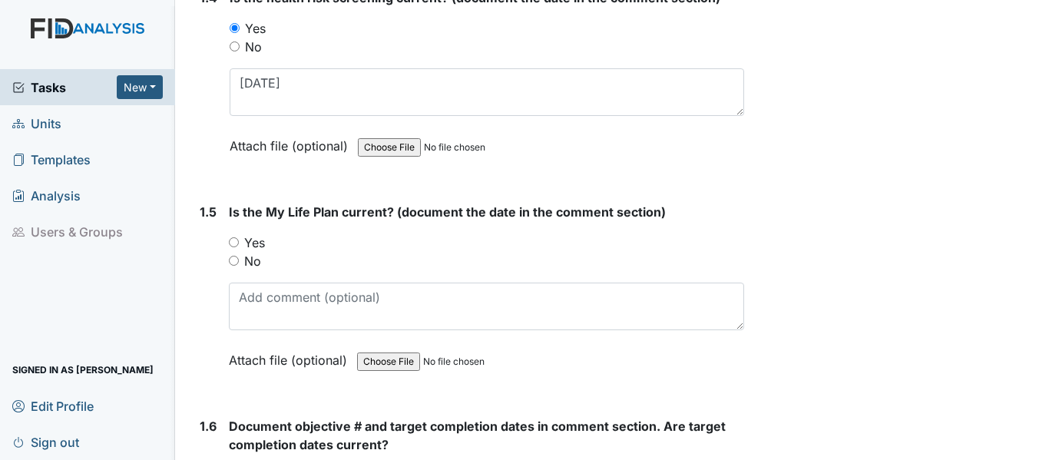
click at [239, 241] on div "Yes" at bounding box center [486, 242] width 515 height 18
click at [238, 242] on input "Yes" at bounding box center [234, 242] width 10 height 10
radio input "true"
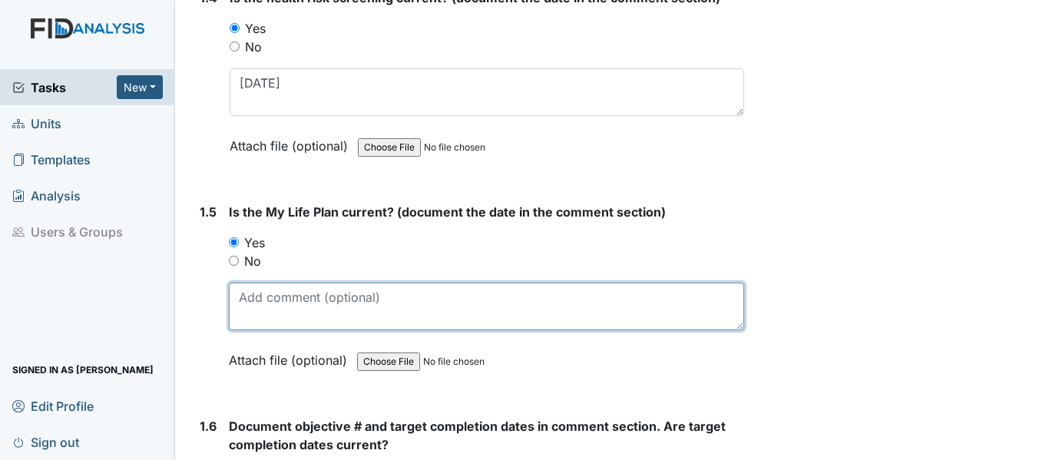
click at [280, 305] on textarea at bounding box center [486, 307] width 515 height 48
paste textarea "9/17/24"
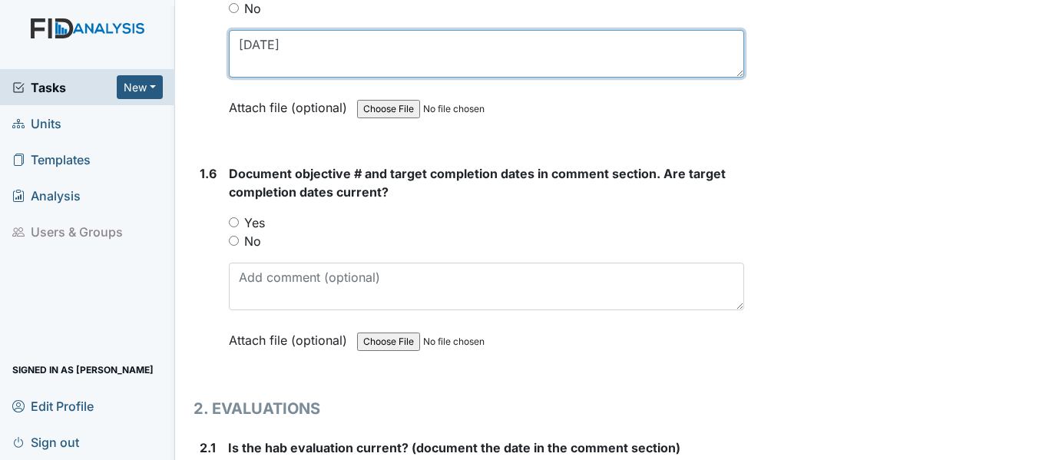
scroll to position [1229, 0]
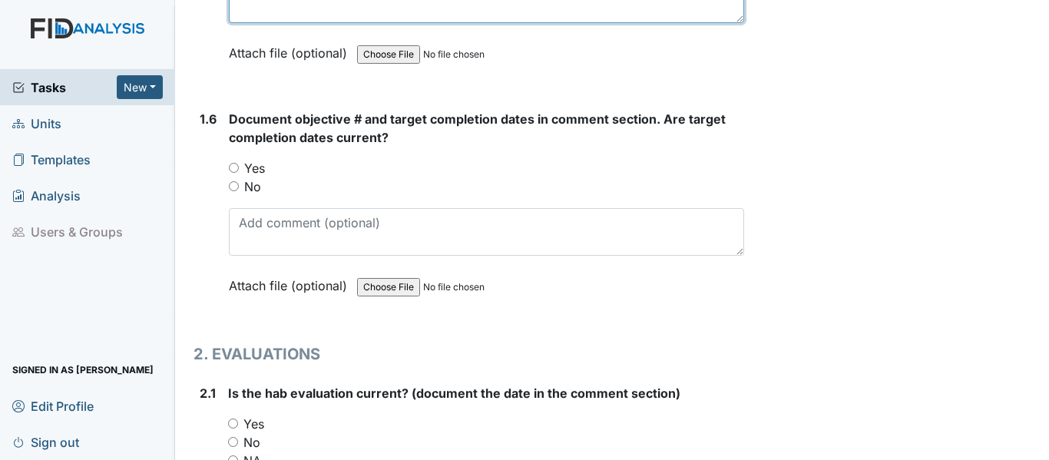
type textarea "9/17/24"
click at [233, 164] on input "Yes" at bounding box center [234, 168] width 10 height 10
radio input "true"
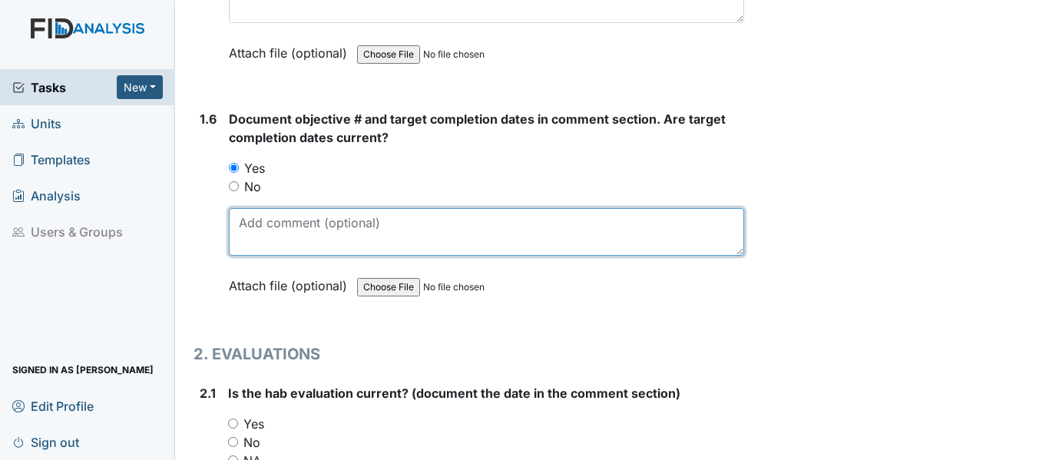
click at [297, 243] on textarea at bounding box center [486, 232] width 515 height 48
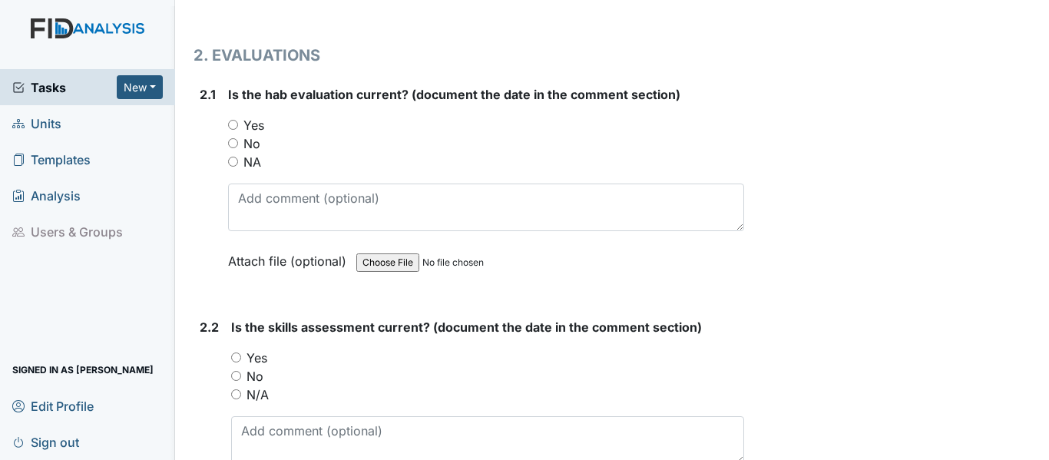
scroll to position [1536, 0]
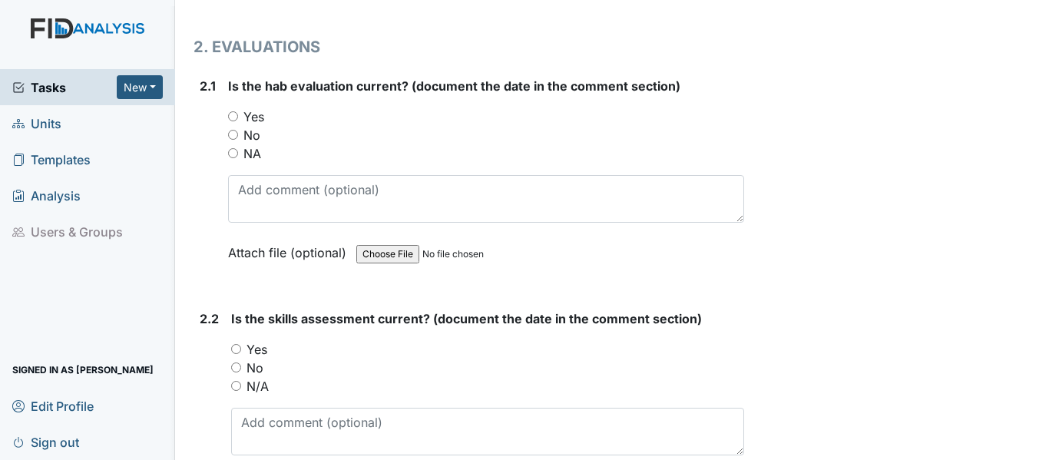
type textarea "WK001, SC001, FA001, DIL001, PCD 9/30/25"
click at [233, 119] on input "Yes" at bounding box center [233, 116] width 10 height 10
radio input "true"
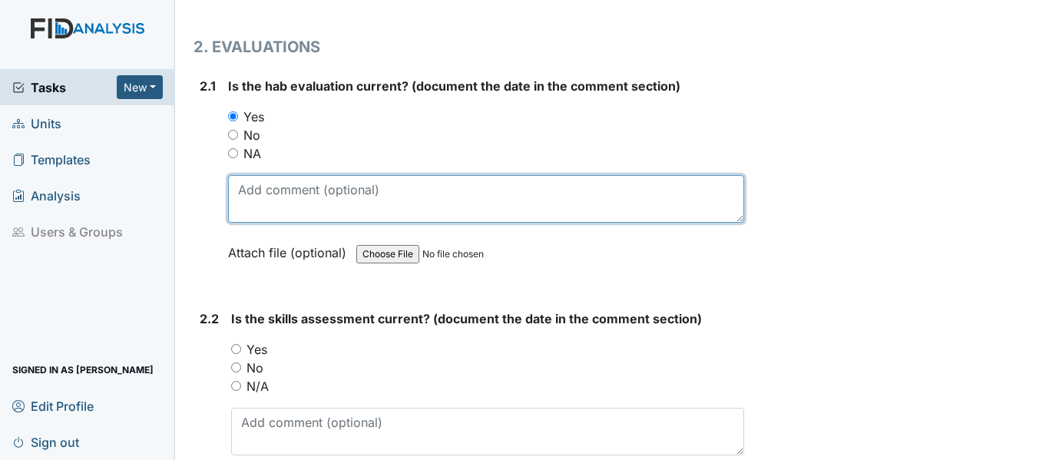
click at [272, 203] on textarea at bounding box center [486, 199] width 516 height 48
paste textarea "9/17/24"
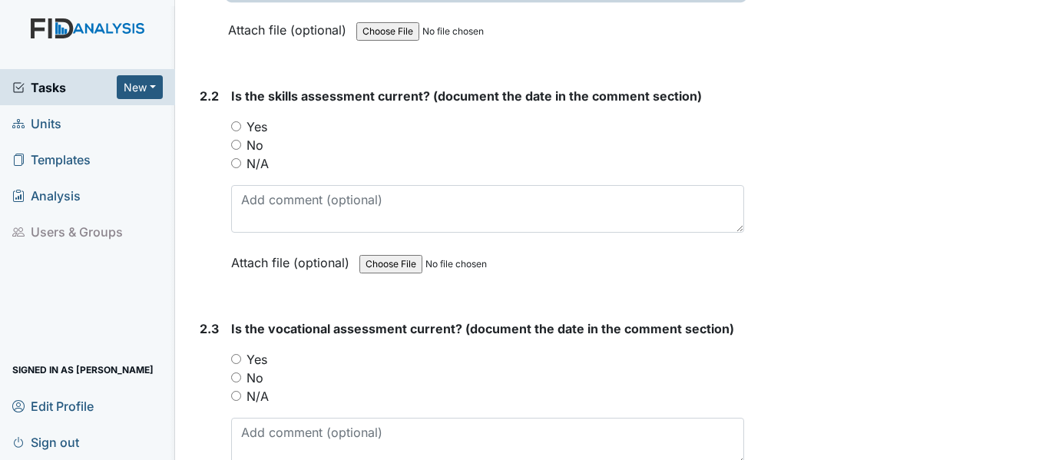
scroll to position [1766, 0]
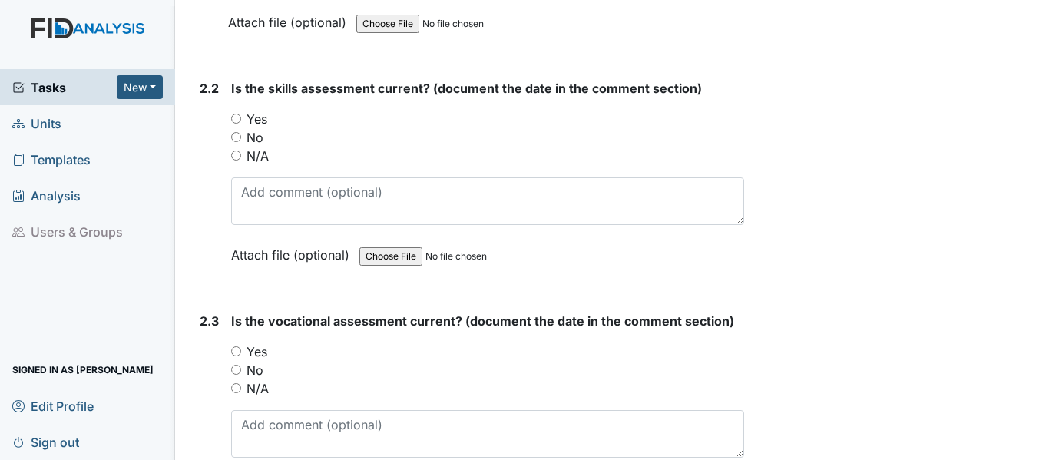
type textarea "9/17/24"
click at [236, 122] on input "Yes" at bounding box center [236, 119] width 10 height 10
radio input "true"
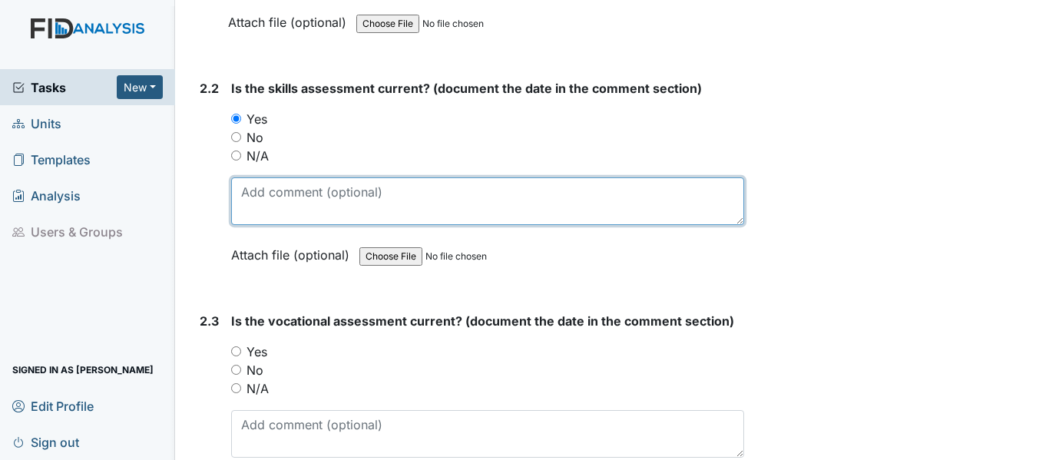
click at [283, 200] on textarea at bounding box center [487, 201] width 513 height 48
paste textarea "9/17/24"
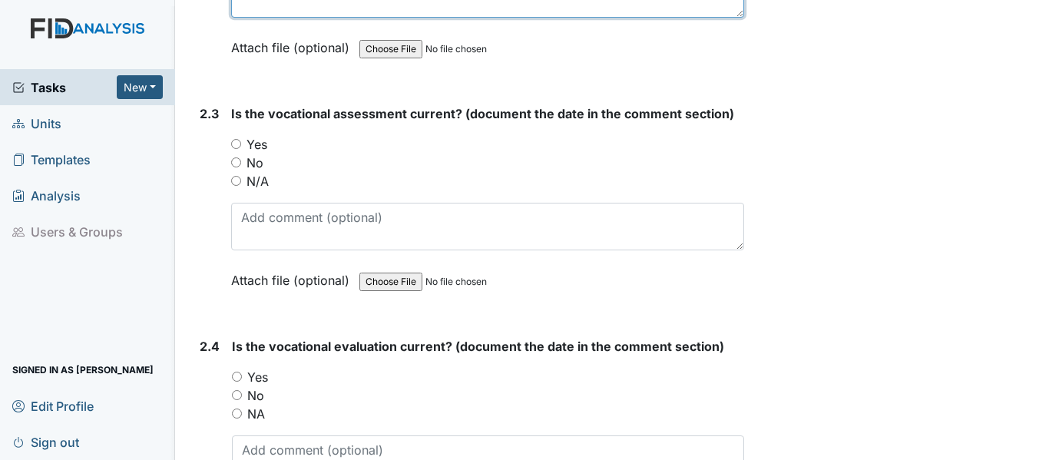
scroll to position [1997, 0]
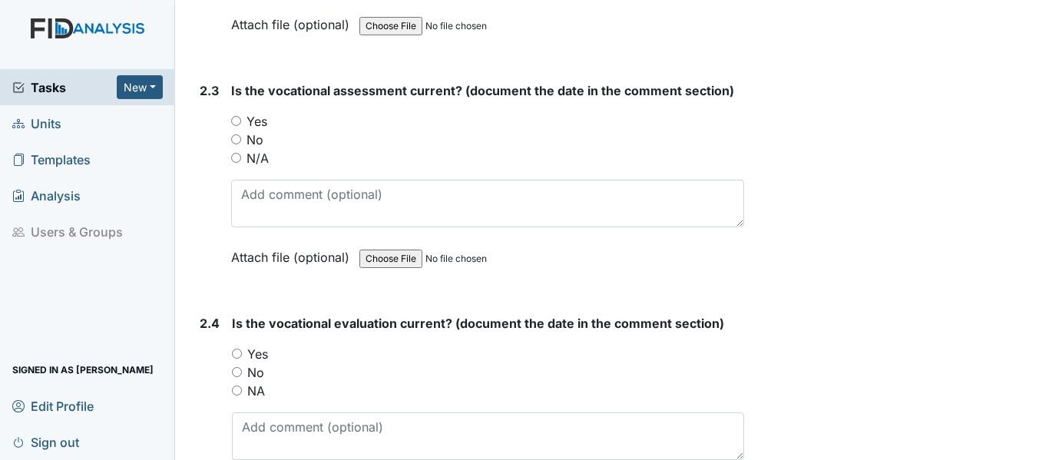
type textarea "9/17/24"
click at [237, 119] on input "Yes" at bounding box center [236, 121] width 10 height 10
radio input "true"
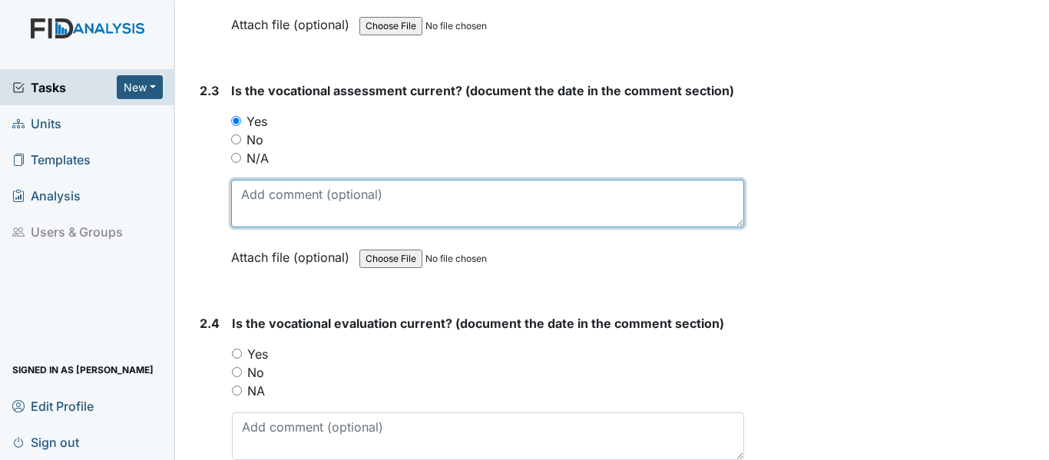
click at [269, 194] on textarea at bounding box center [487, 204] width 513 height 48
paste textarea "9/17/24"
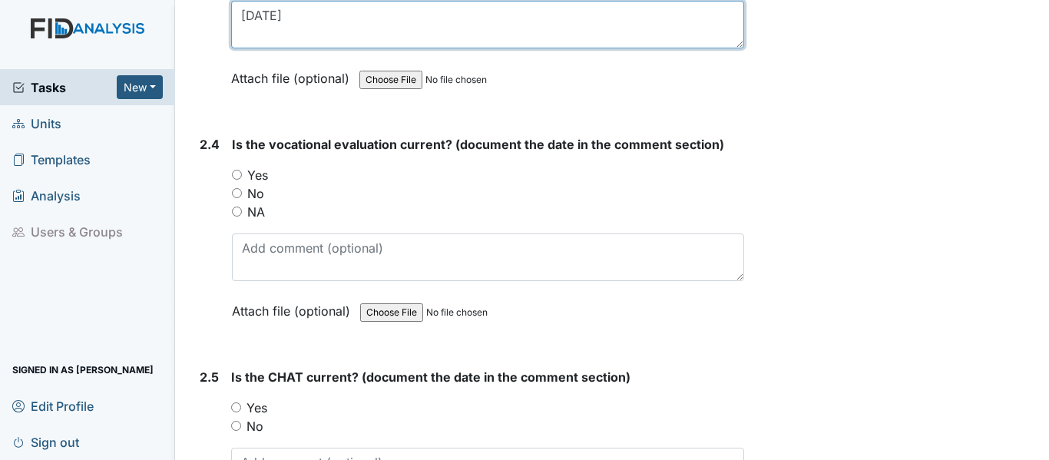
scroll to position [2227, 0]
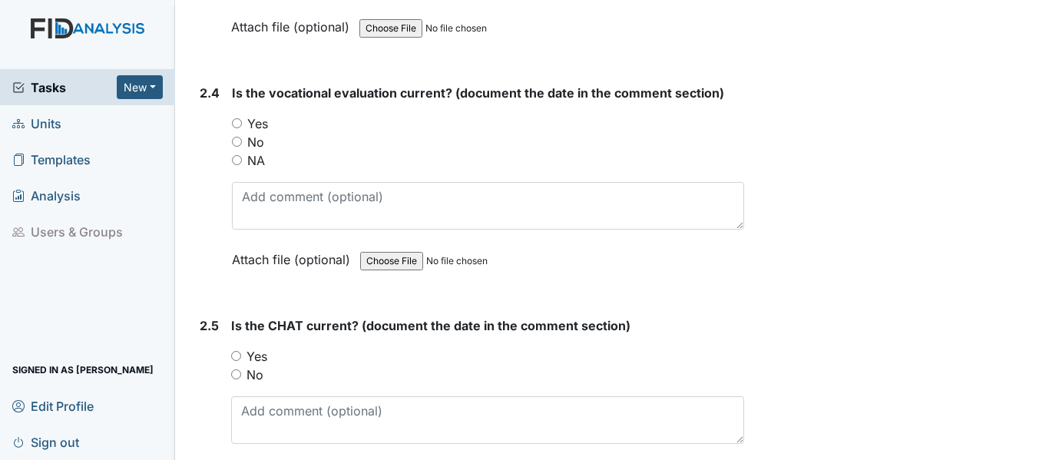
type textarea "9/17/24"
click at [240, 120] on input "Yes" at bounding box center [237, 123] width 10 height 10
radio input "true"
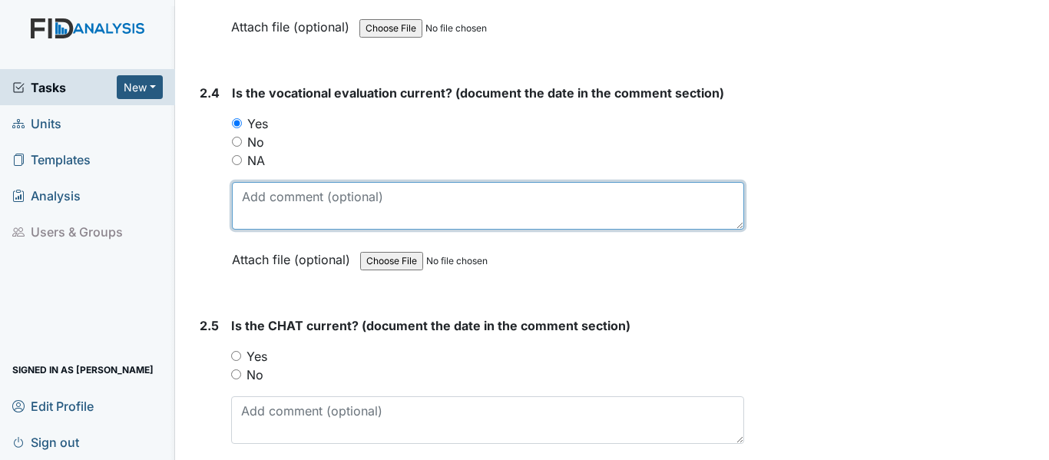
click at [273, 211] on textarea at bounding box center [488, 206] width 512 height 48
paste textarea "9/17/24"
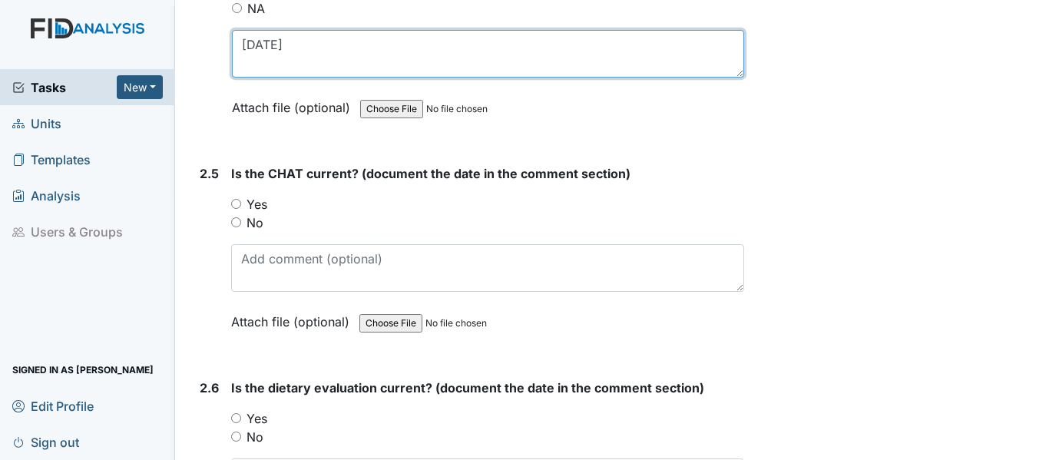
scroll to position [2381, 0]
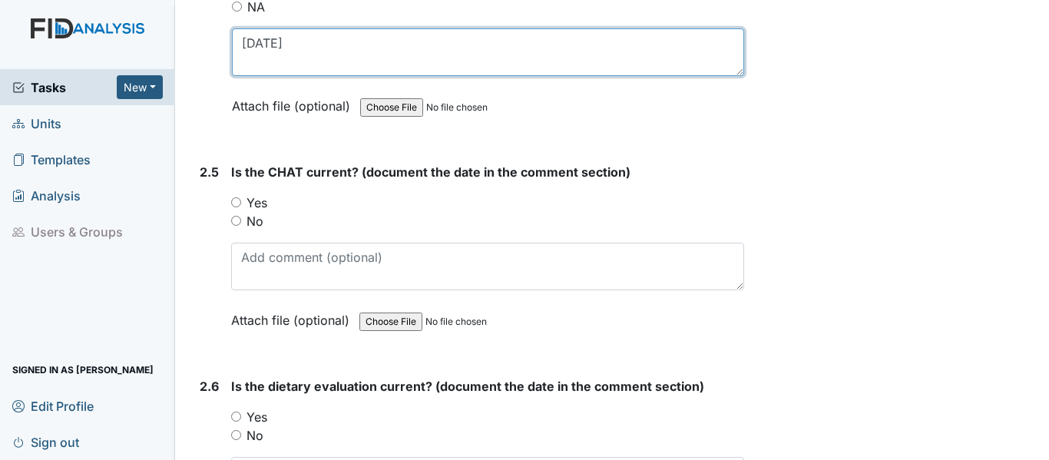
type textarea "9/17/24"
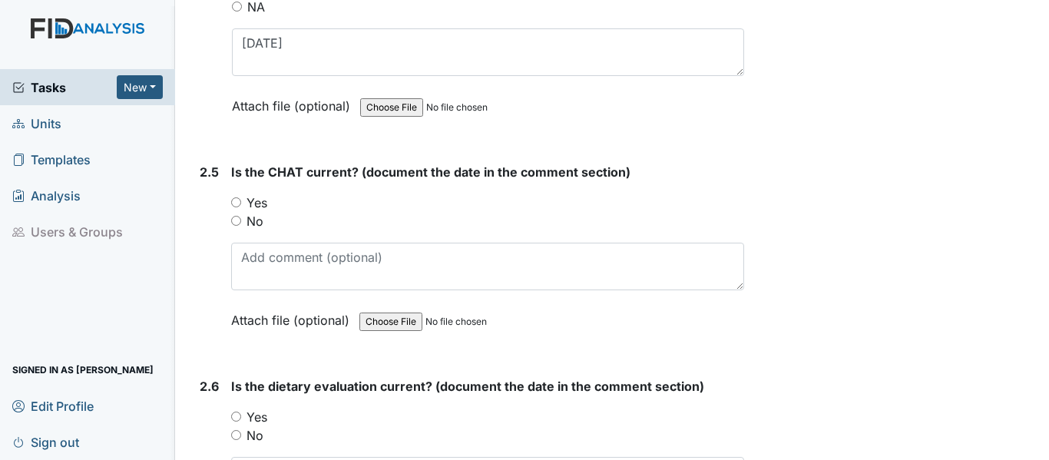
click at [233, 200] on input "Yes" at bounding box center [236, 202] width 10 height 10
radio input "true"
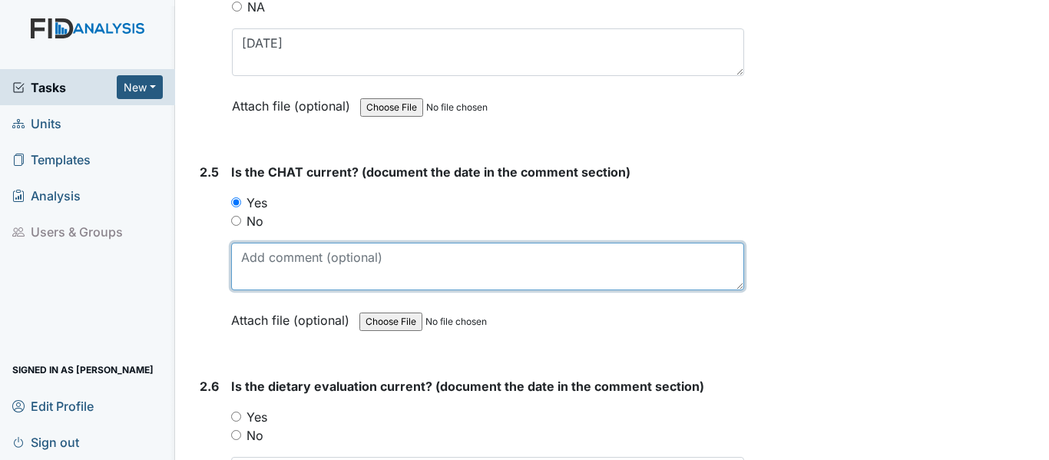
click at [283, 263] on textarea at bounding box center [487, 267] width 513 height 48
paste textarea "9/17/24"
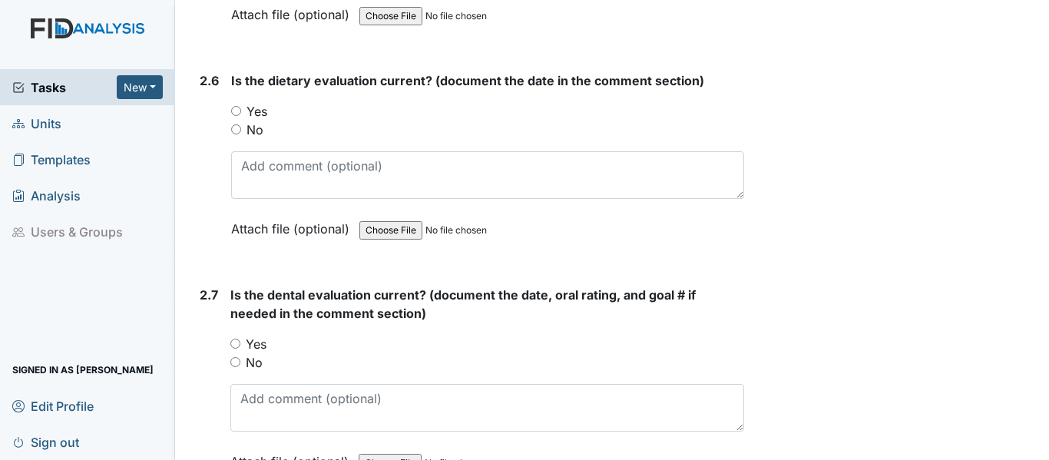
scroll to position [2688, 0]
type textarea "9/17/24"
click at [237, 109] on input "Yes" at bounding box center [236, 109] width 10 height 10
radio input "true"
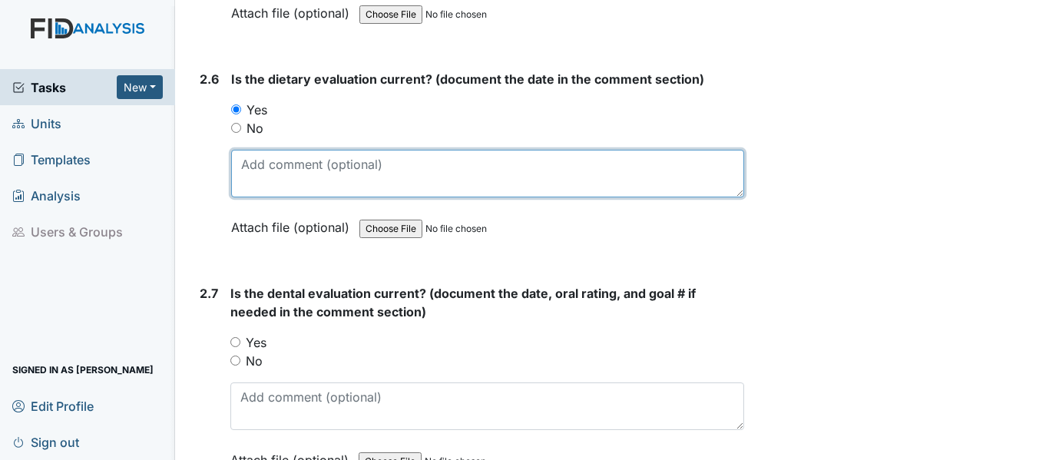
click at [273, 173] on textarea at bounding box center [487, 174] width 513 height 48
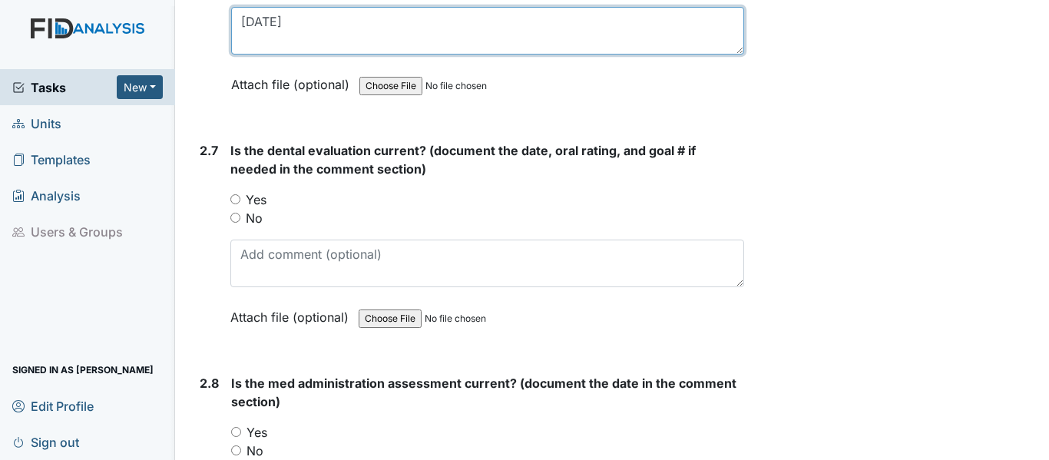
scroll to position [2842, 0]
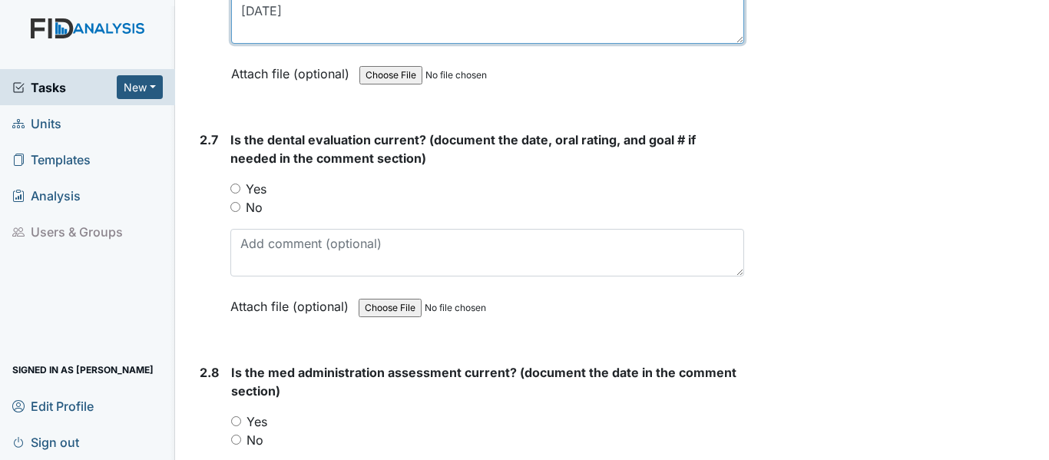
type textarea "9/18/24"
click at [234, 191] on input "Yes" at bounding box center [235, 189] width 10 height 10
radio input "true"
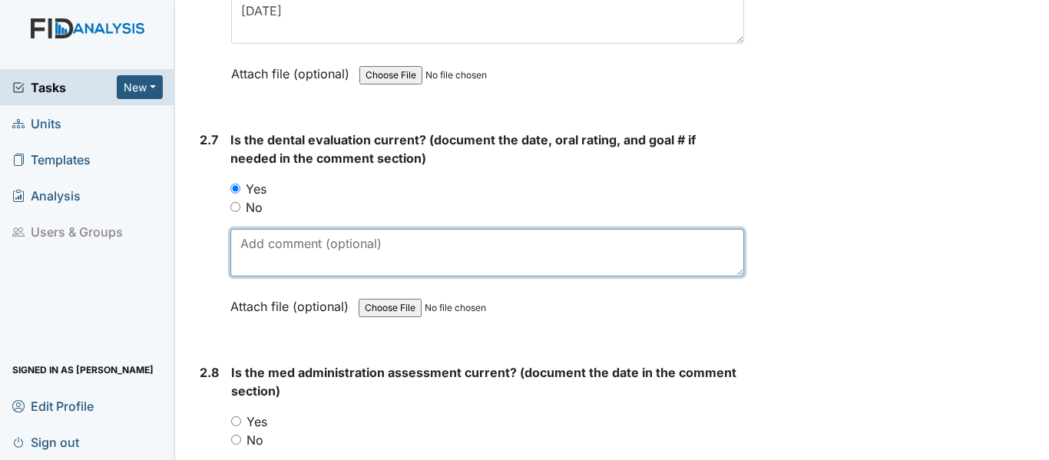
click at [282, 252] on textarea at bounding box center [487, 253] width 514 height 48
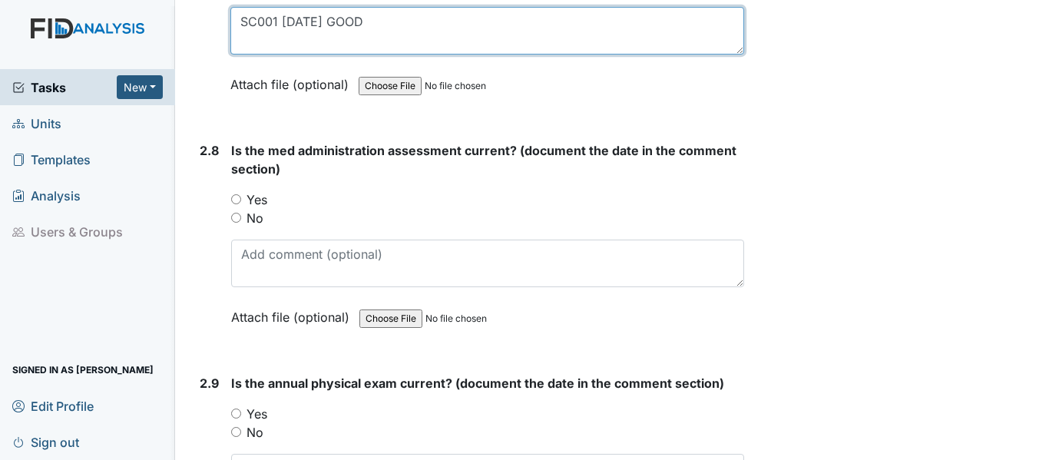
scroll to position [3072, 0]
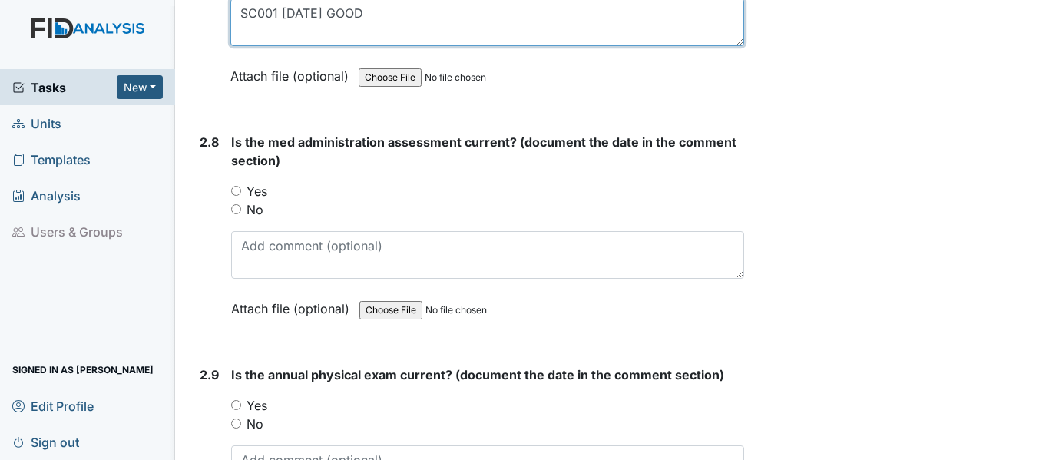
type textarea "SC001 10/1/24 GOOD"
click at [239, 195] on input "Yes" at bounding box center [236, 191] width 10 height 10
radio input "true"
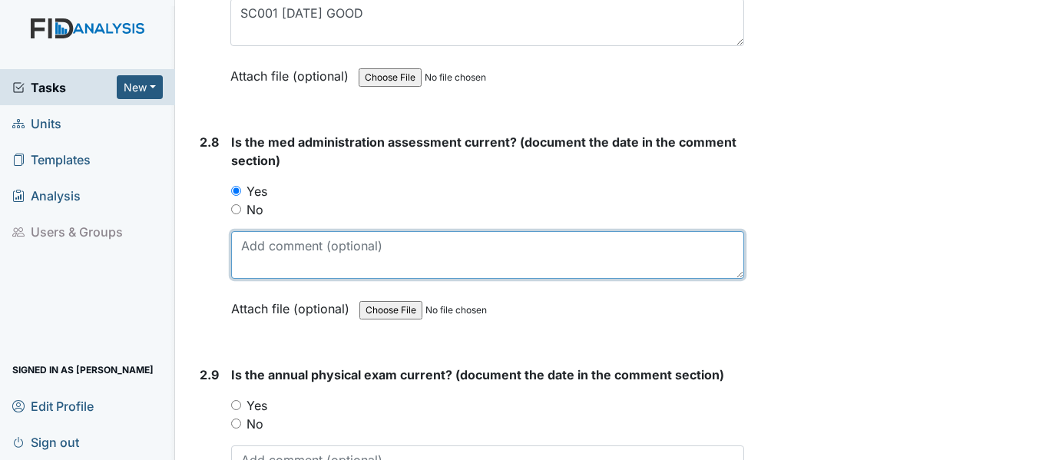
click at [283, 258] on textarea at bounding box center [487, 255] width 513 height 48
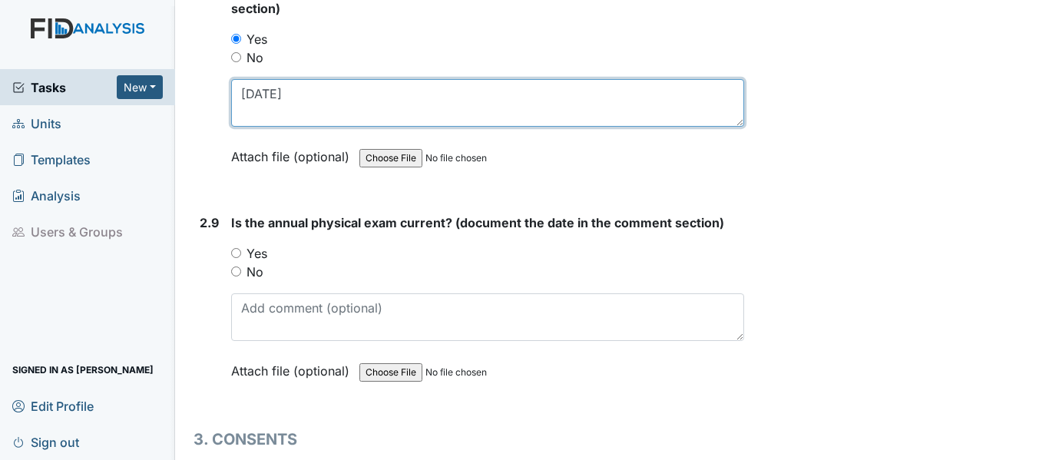
scroll to position [3226, 0]
type textarea "10/1/24"
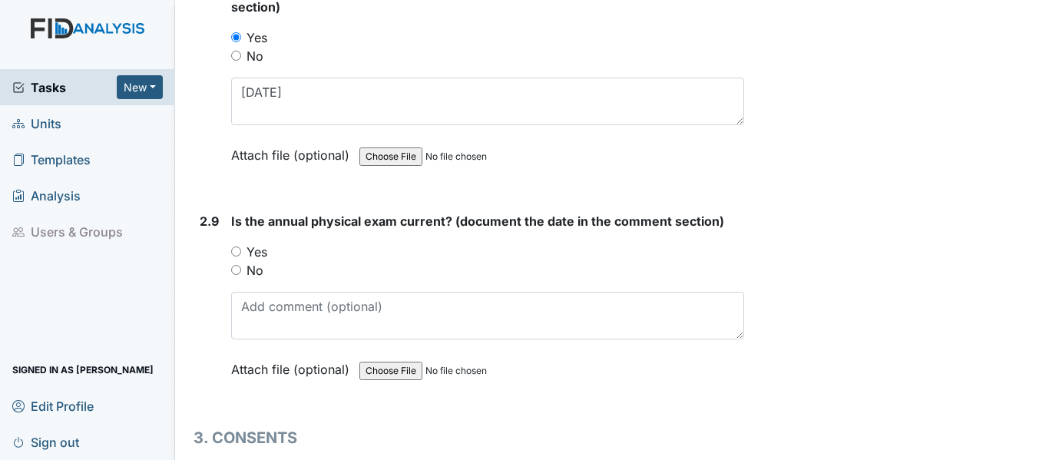
click at [240, 255] on input "Yes" at bounding box center [236, 252] width 10 height 10
radio input "true"
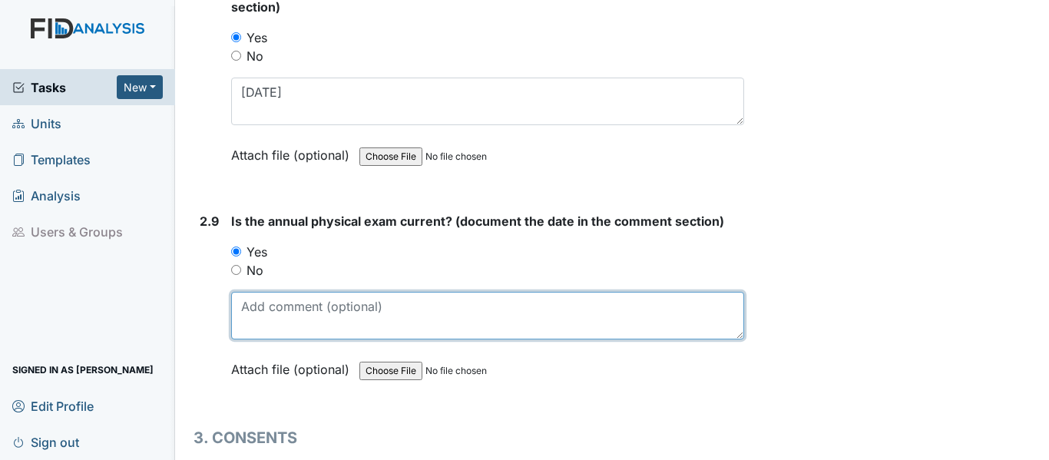
click at [283, 304] on textarea at bounding box center [487, 316] width 513 height 48
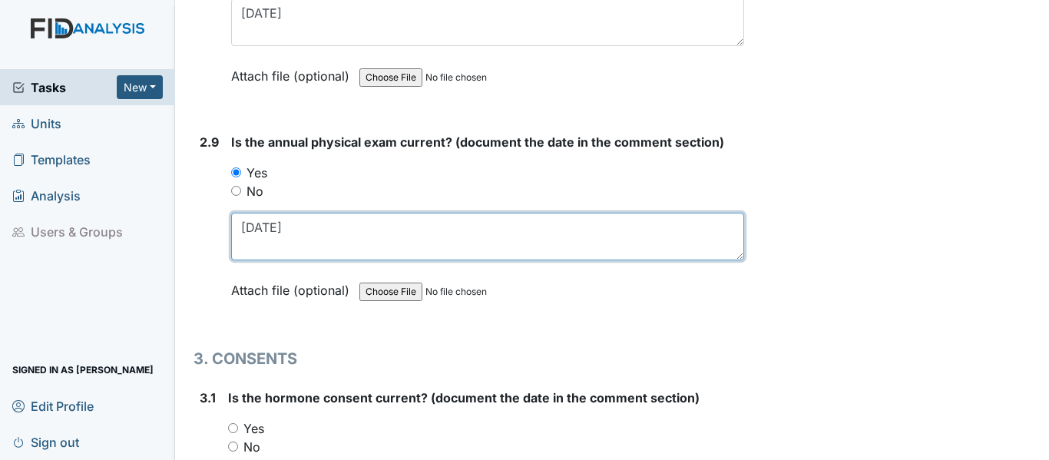
scroll to position [3456, 0]
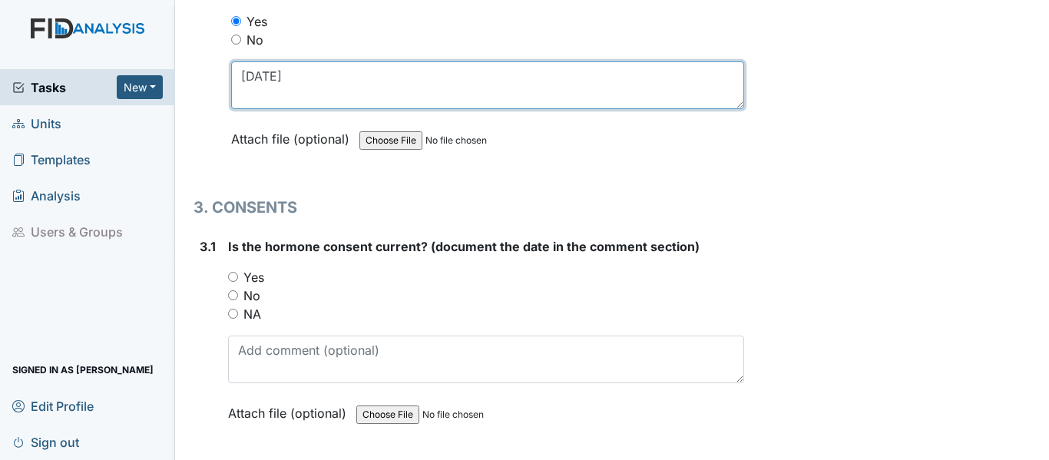
type textarea "9/30/24"
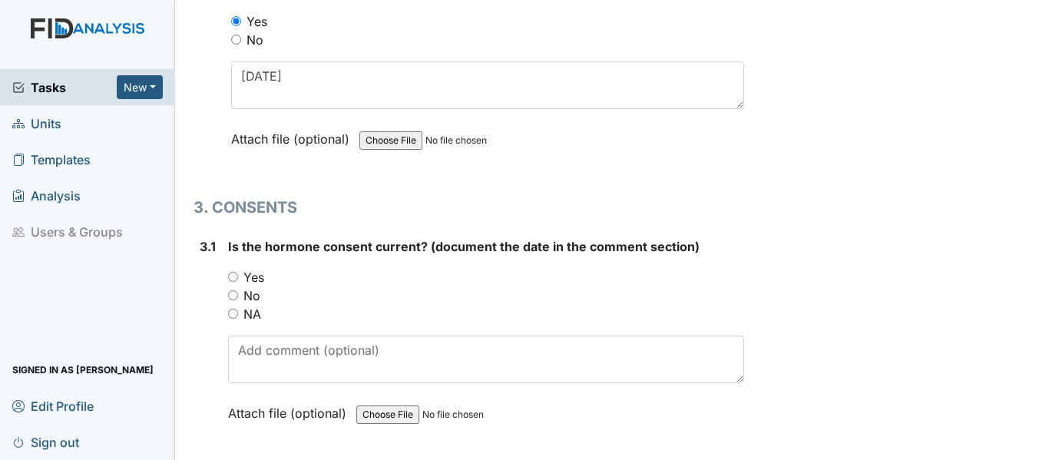
click at [229, 311] on input "NA" at bounding box center [233, 314] width 10 height 10
radio input "true"
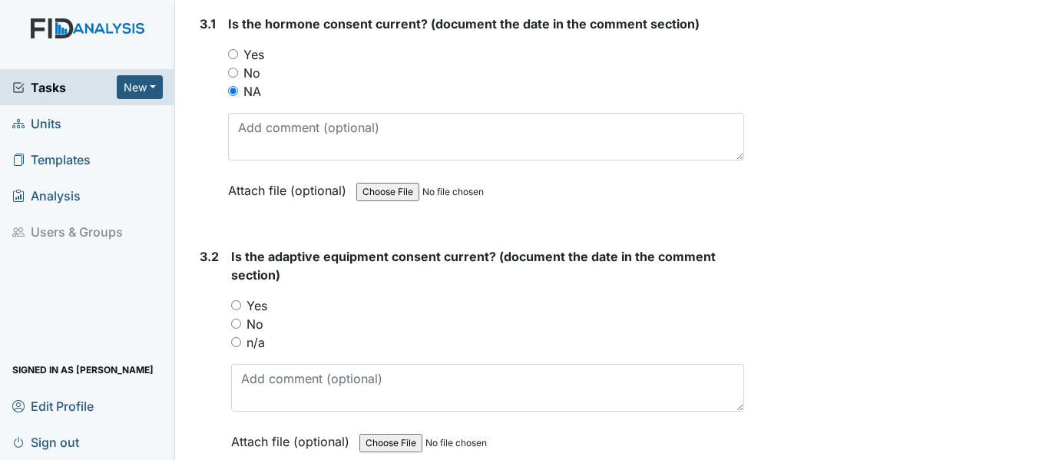
scroll to position [3686, 0]
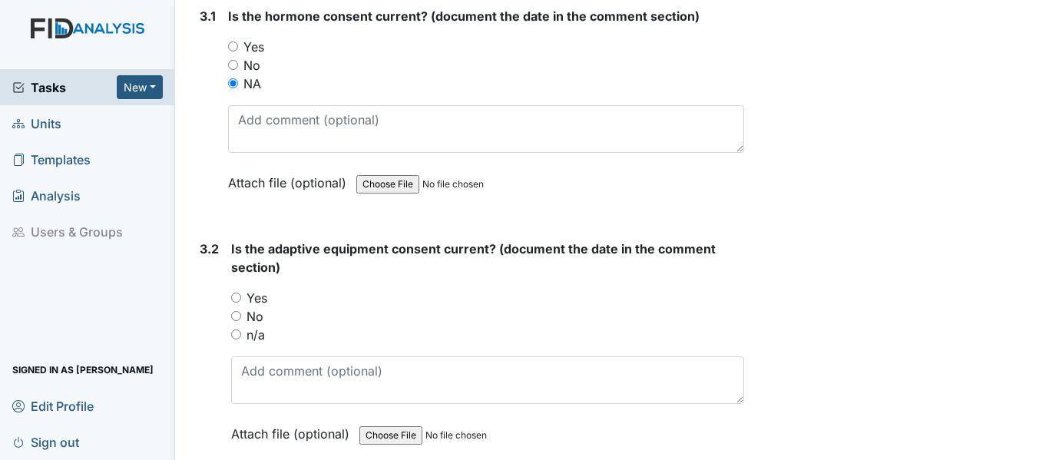
click at [239, 296] on input "Yes" at bounding box center [236, 298] width 10 height 10
radio input "true"
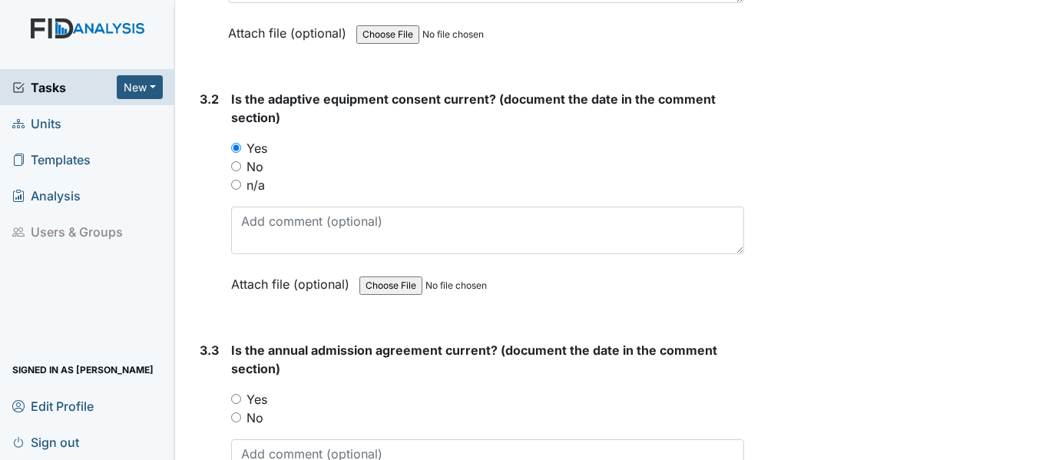
scroll to position [3840, 0]
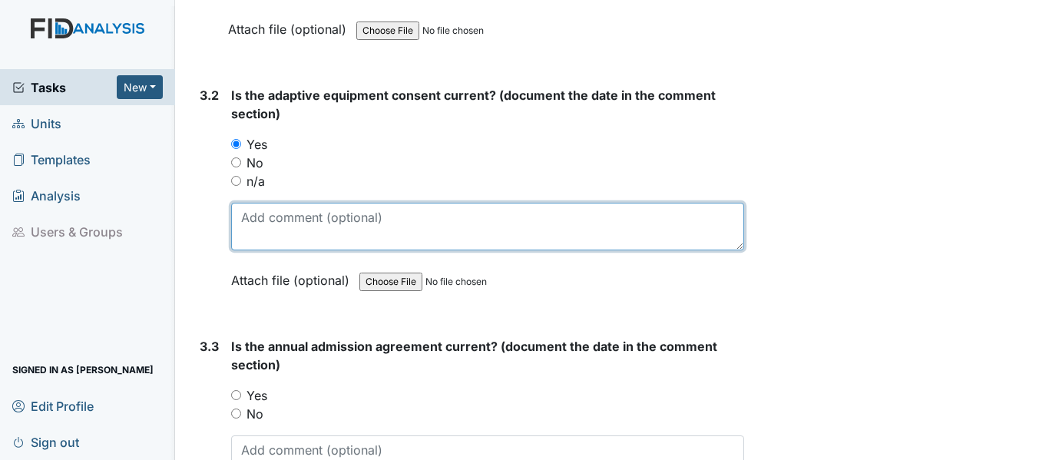
click at [289, 220] on textarea at bounding box center [487, 227] width 513 height 48
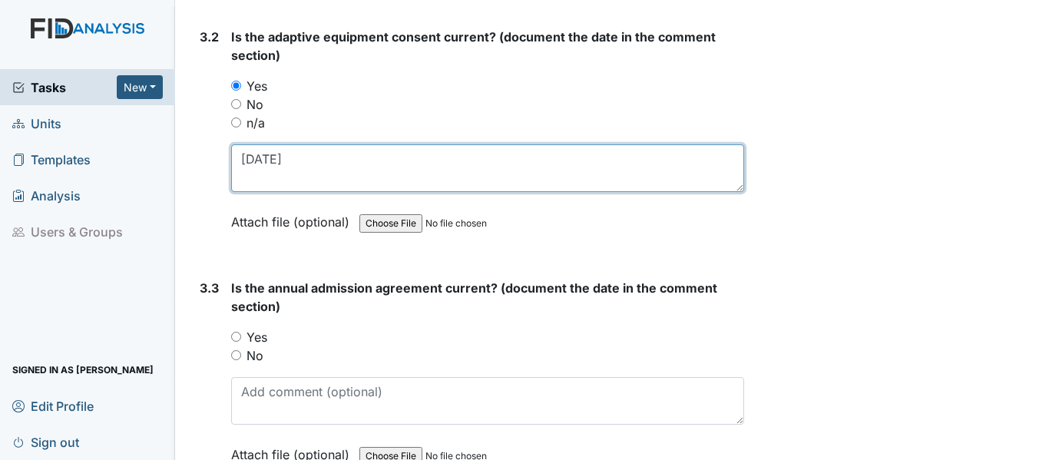
scroll to position [3994, 0]
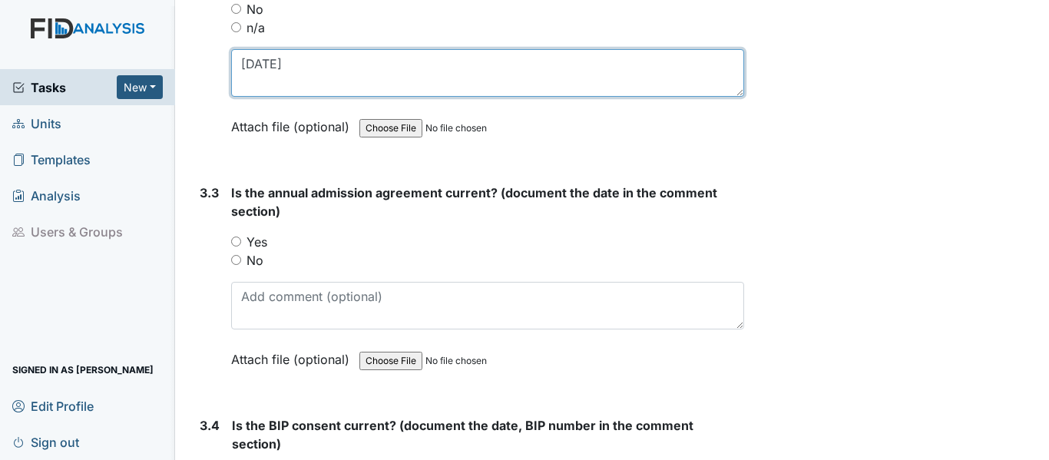
type textarea "8/13/25"
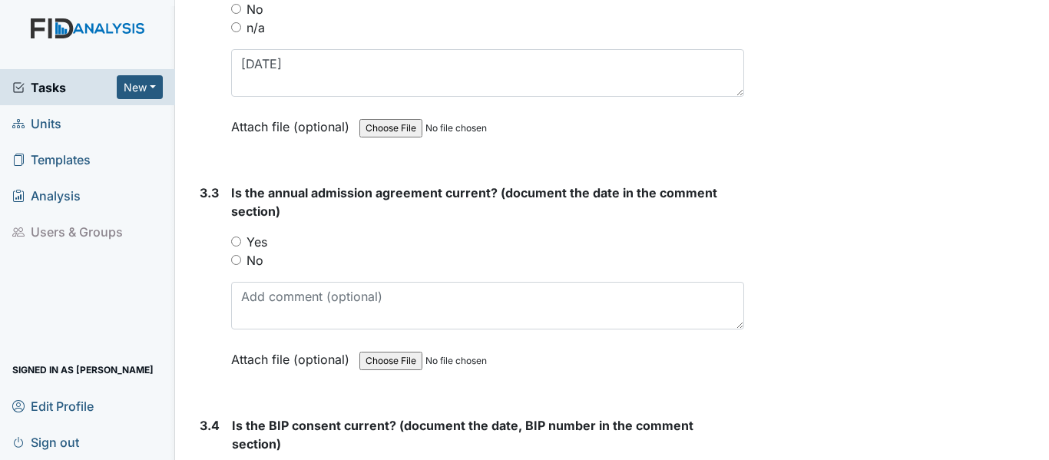
click at [235, 238] on input "Yes" at bounding box center [236, 242] width 10 height 10
radio input "true"
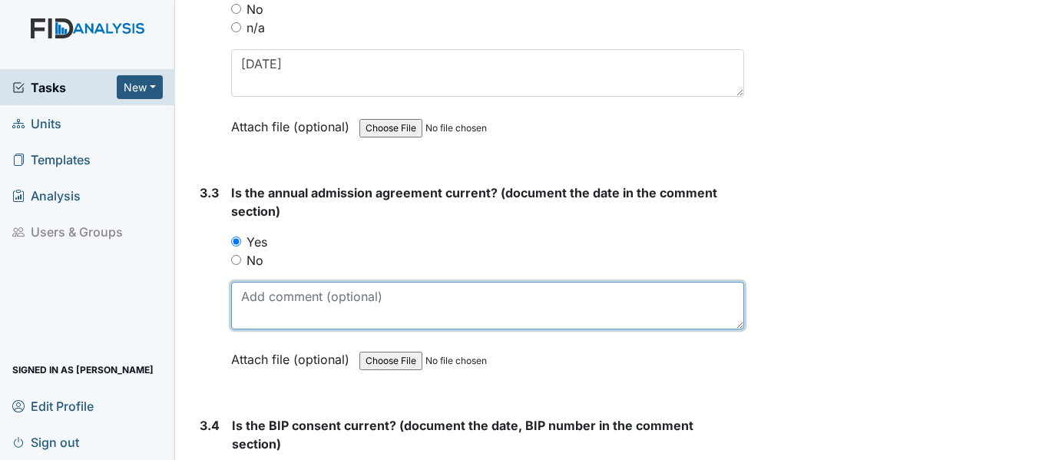
click at [303, 312] on textarea at bounding box center [487, 306] width 513 height 48
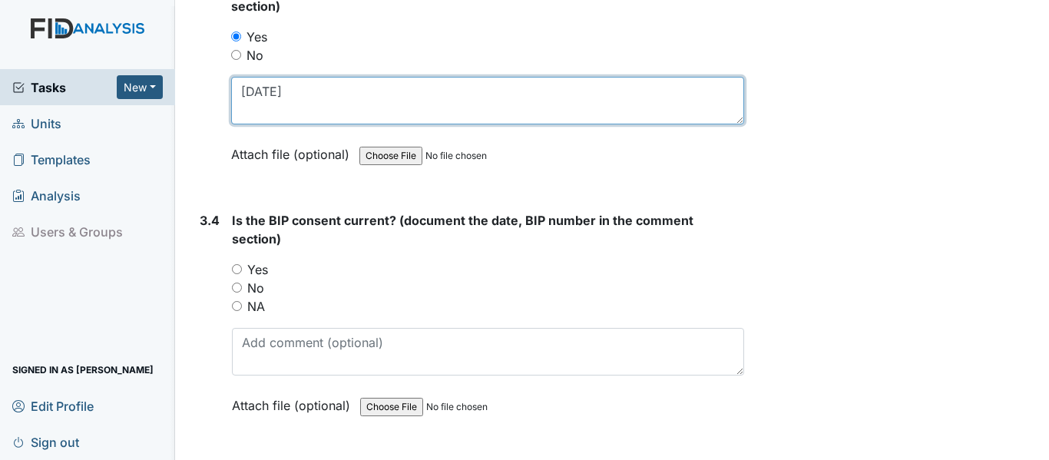
scroll to position [4224, 0]
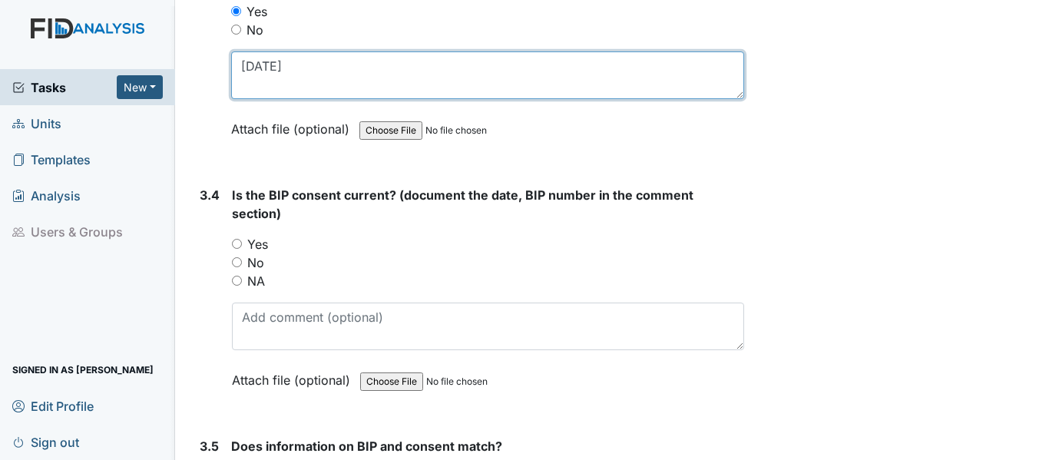
type textarea "8/13/25"
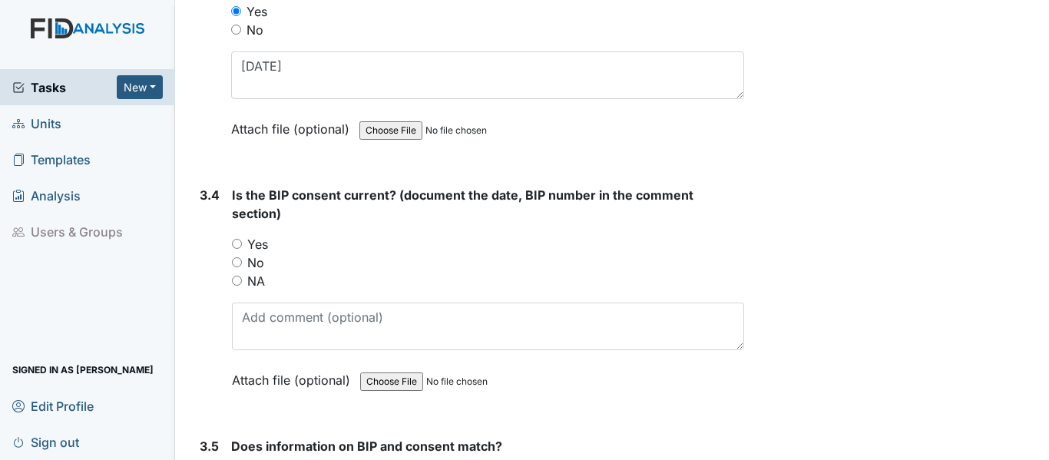
click at [234, 243] on input "Yes" at bounding box center [237, 244] width 10 height 10
radio input "true"
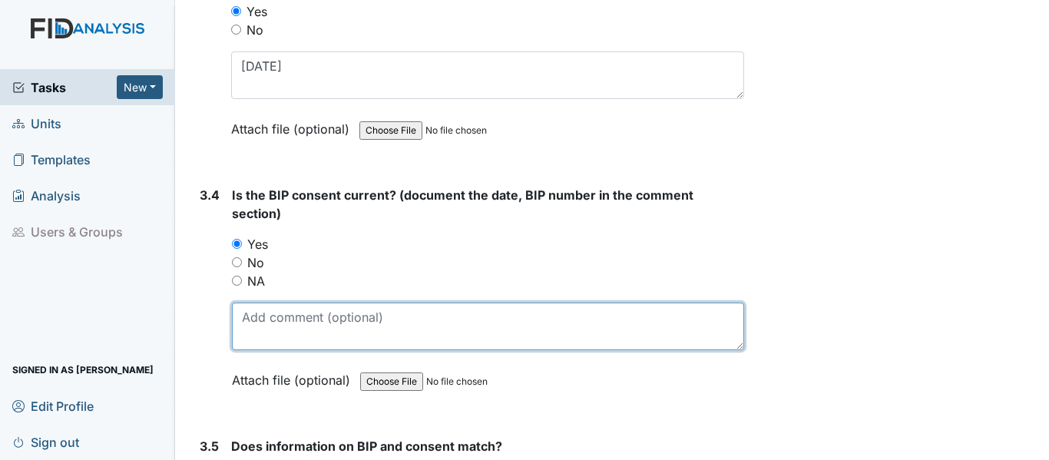
click at [295, 326] on textarea at bounding box center [488, 327] width 512 height 48
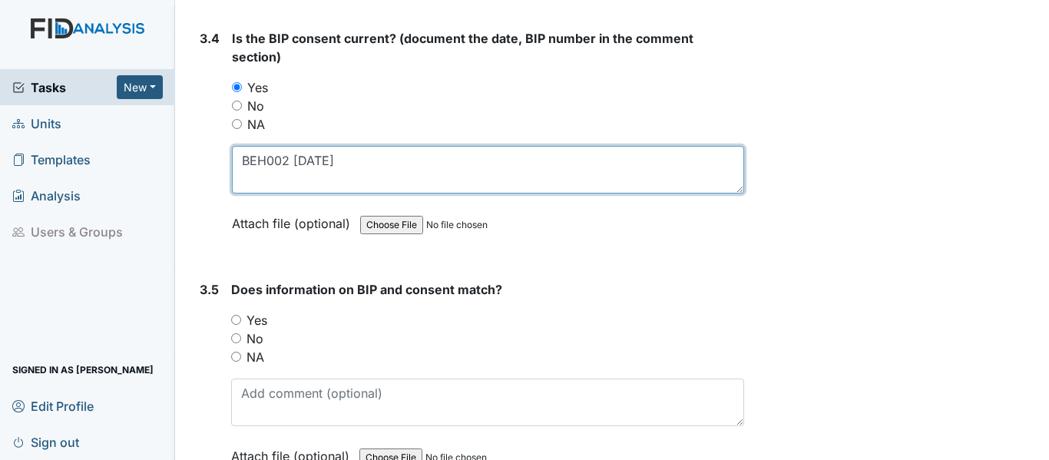
scroll to position [4454, 0]
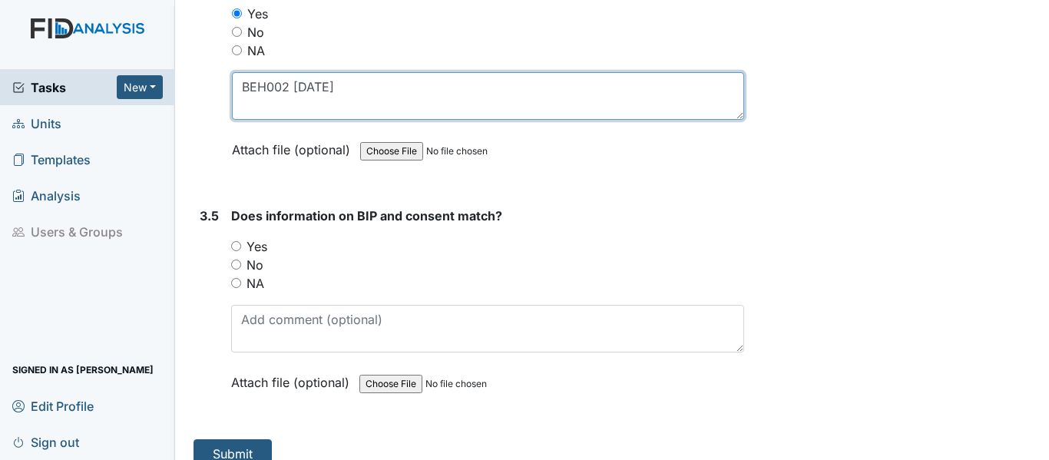
type textarea "BEH002 4/9/25"
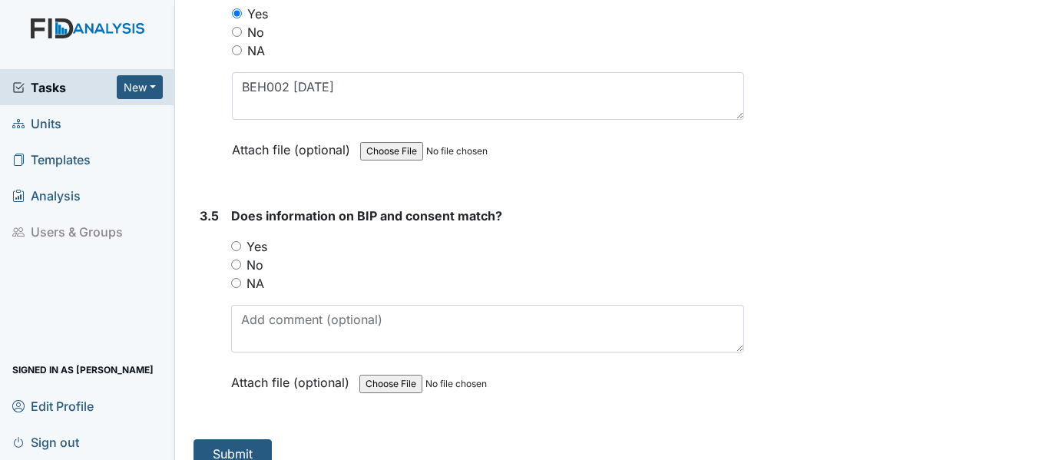
click at [237, 247] on input "Yes" at bounding box center [236, 246] width 10 height 10
radio input "true"
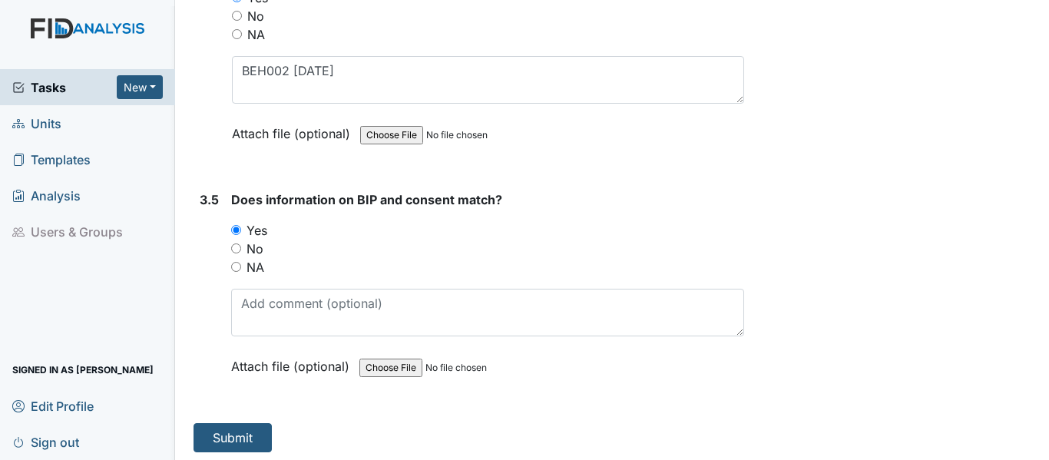
scroll to position [4475, 0]
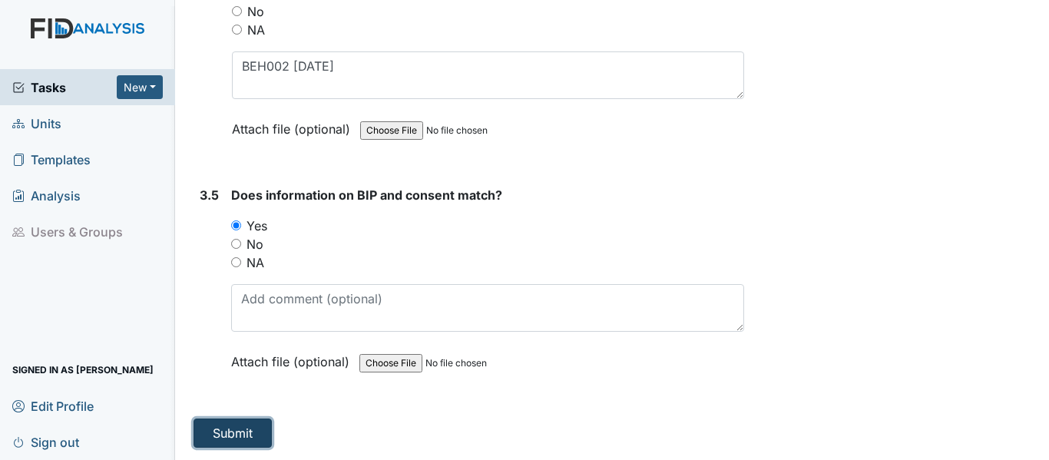
click at [231, 428] on button "Submit" at bounding box center [233, 433] width 78 height 29
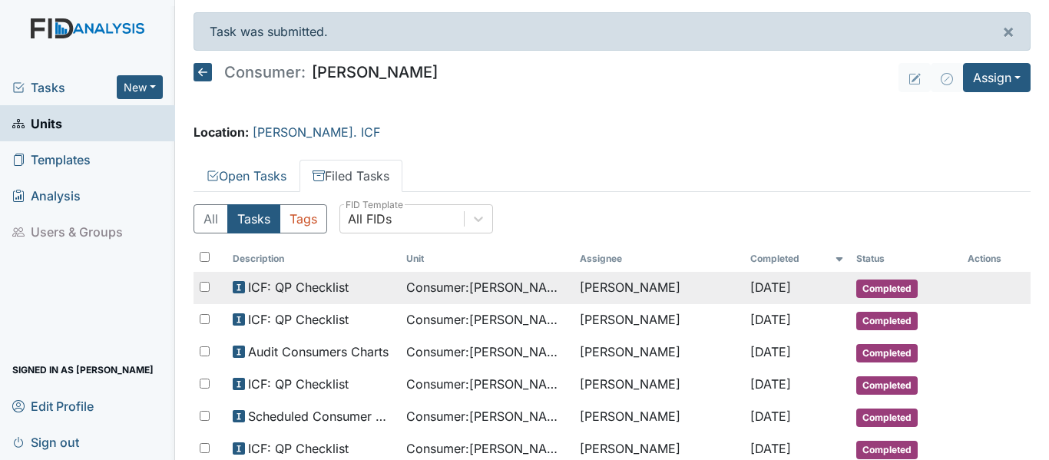
click at [544, 286] on span "Consumer : [PERSON_NAME]" at bounding box center [486, 287] width 161 height 18
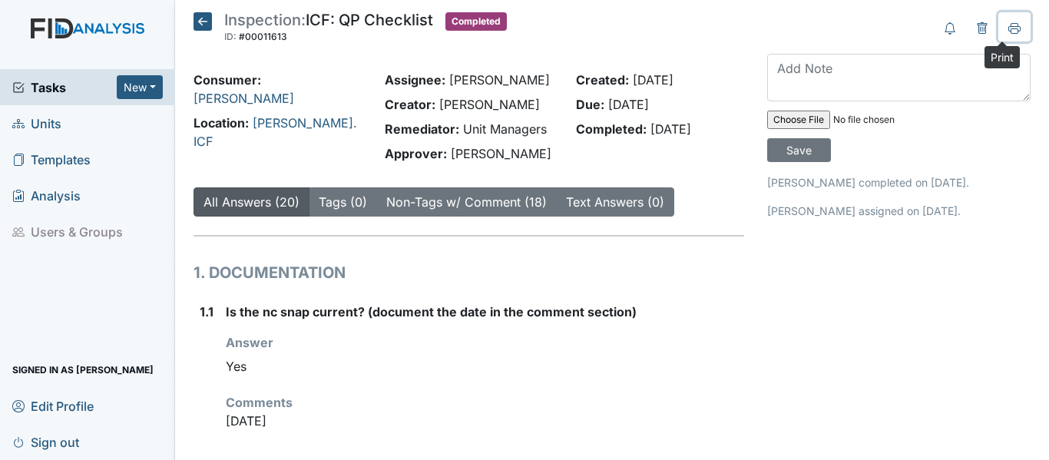
click at [1011, 30] on icon at bounding box center [1015, 30] width 8 height 5
click at [998, 12] on button at bounding box center [1014, 26] width 32 height 29
click at [206, 14] on icon at bounding box center [203, 21] width 18 height 18
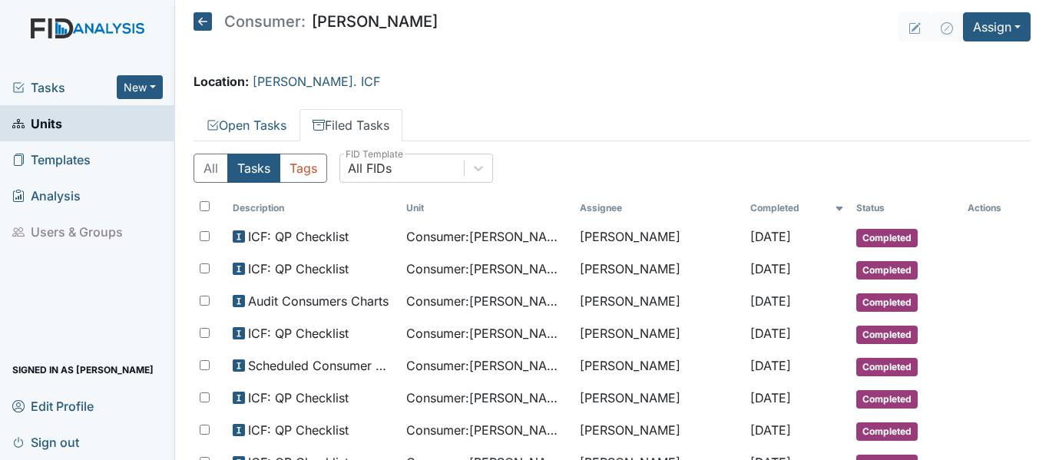
click at [203, 19] on icon at bounding box center [203, 21] width 18 height 18
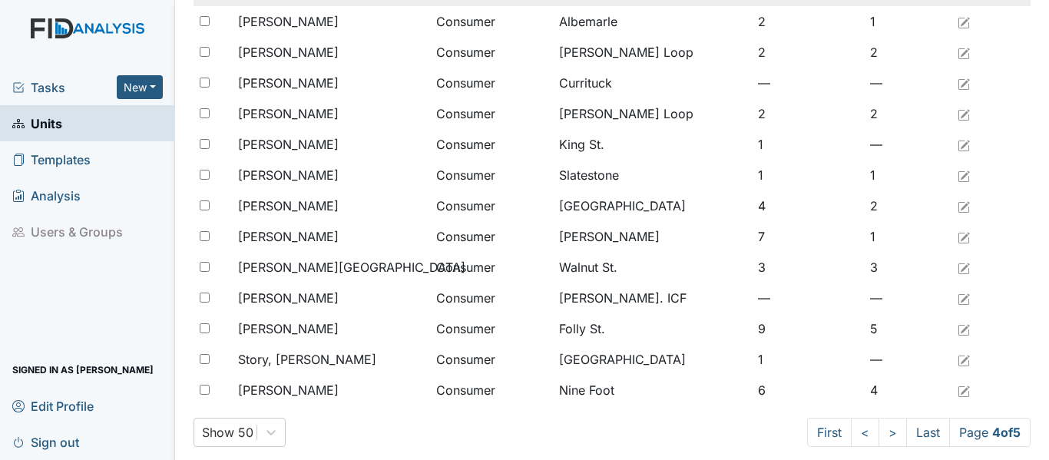
scroll to position [1263, 0]
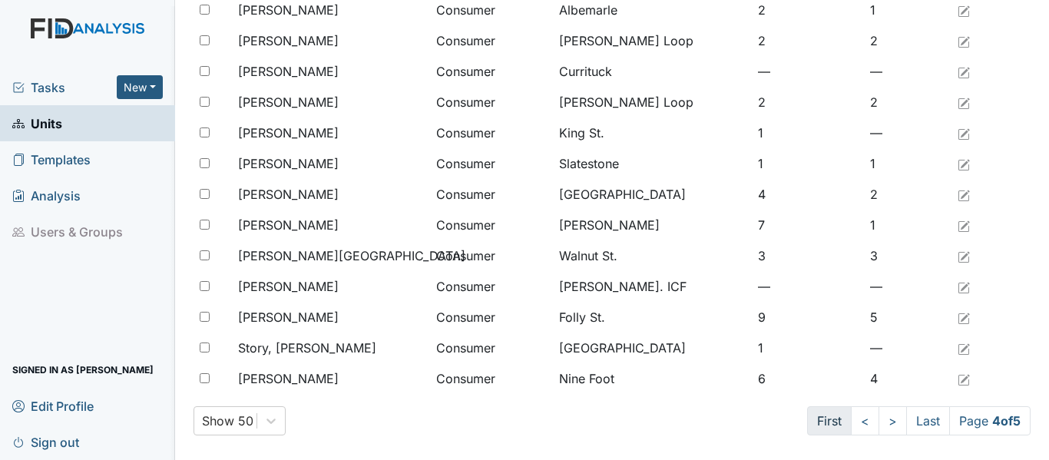
click at [809, 416] on link "First" at bounding box center [829, 420] width 45 height 29
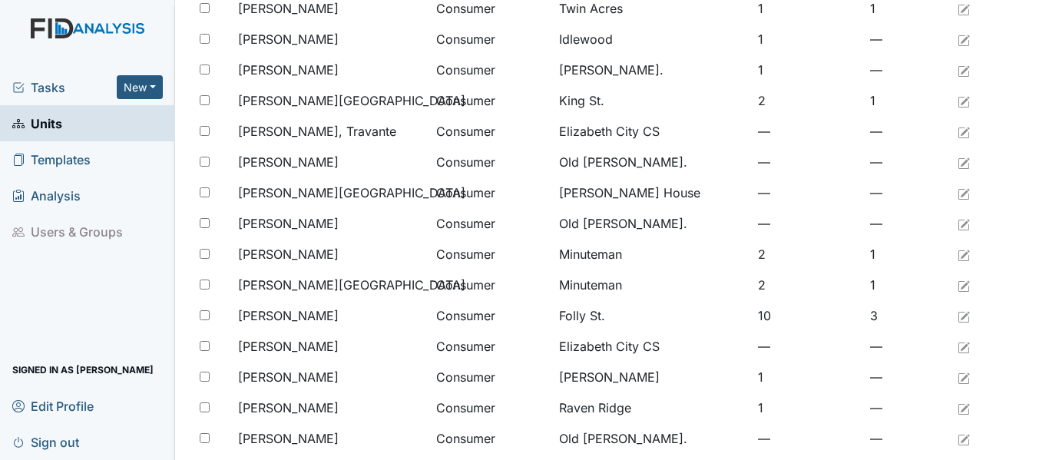
scroll to position [572, 0]
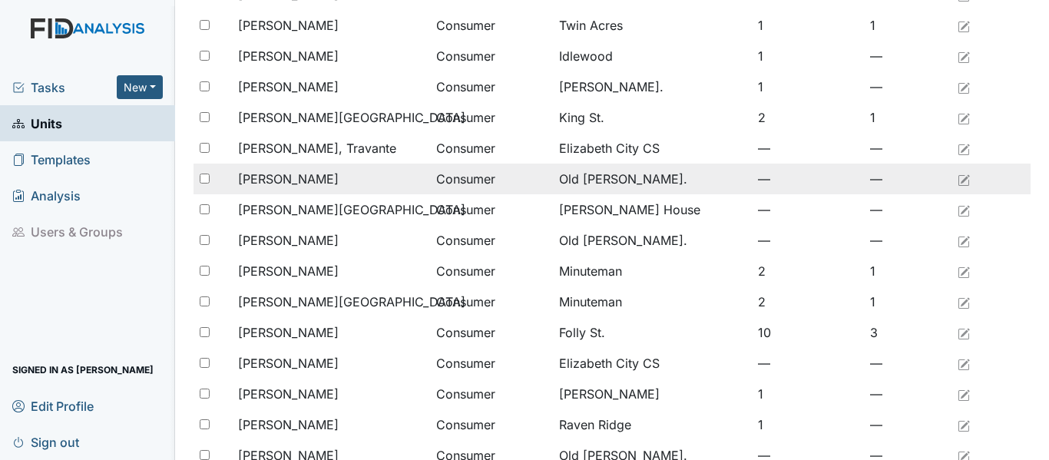
click at [325, 182] on span "[PERSON_NAME]" at bounding box center [288, 179] width 101 height 18
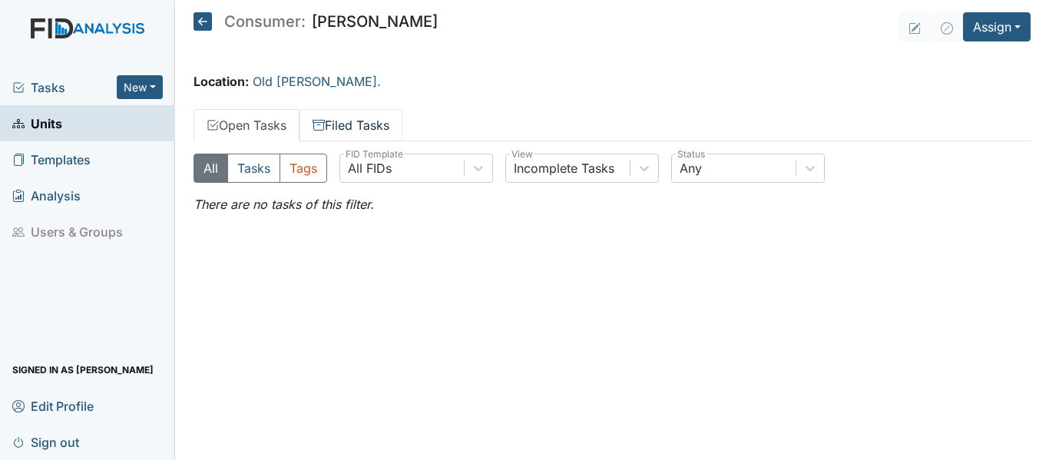
click at [347, 123] on link "Filed Tasks" at bounding box center [351, 125] width 103 height 32
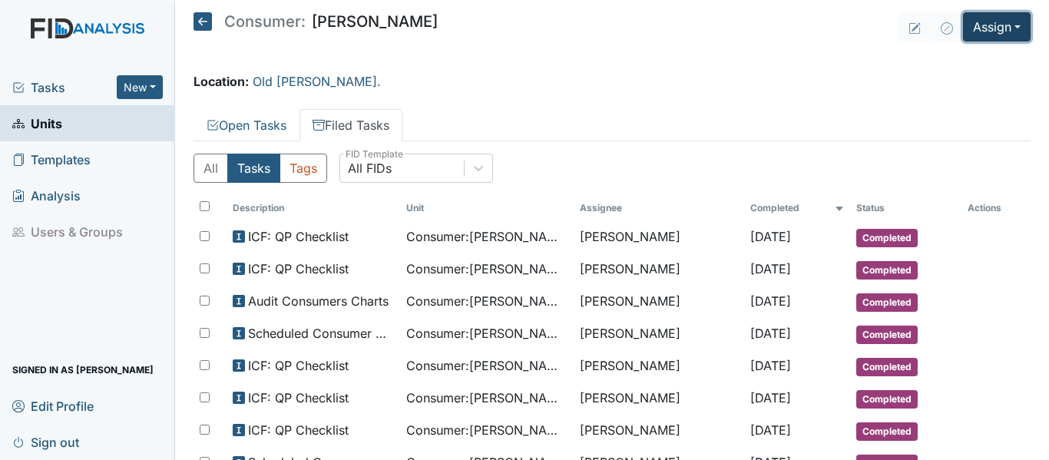
click at [993, 25] on button "Assign" at bounding box center [997, 26] width 68 height 29
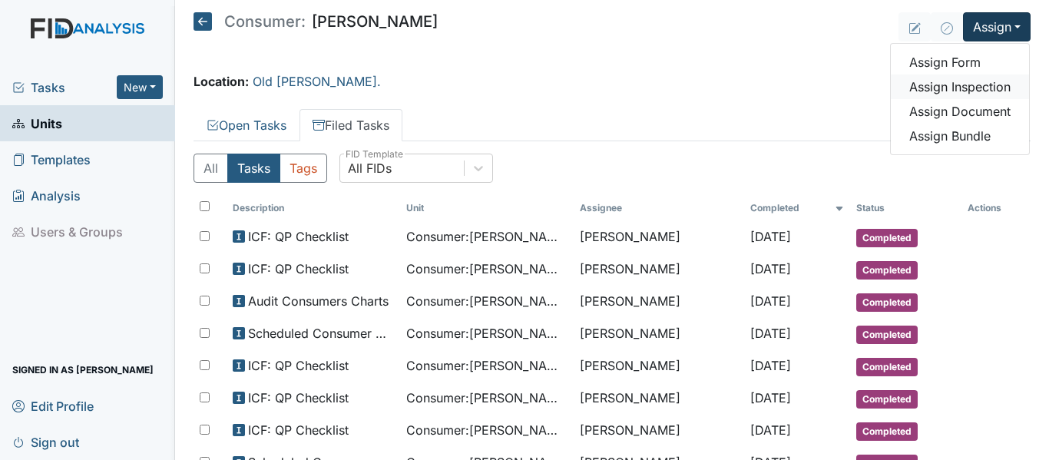
click at [973, 86] on link "Assign Inspection" at bounding box center [960, 86] width 138 height 25
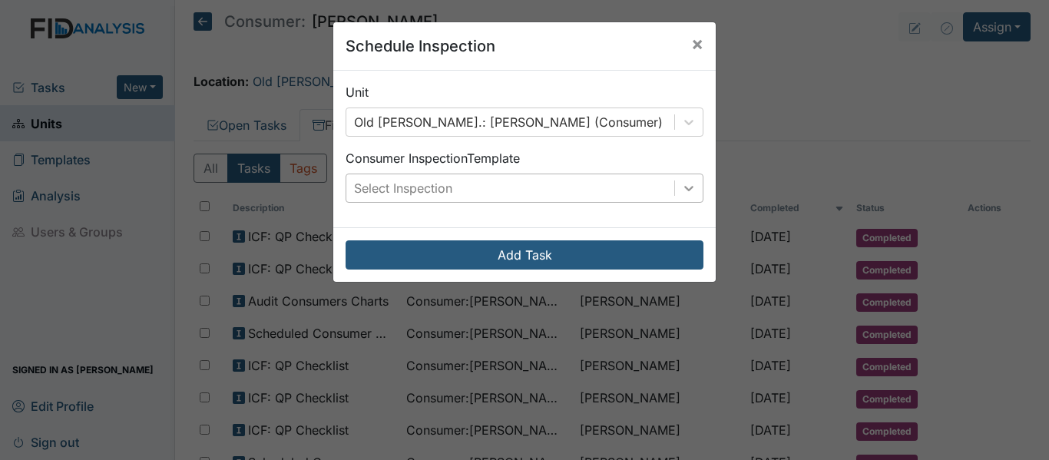
click at [681, 190] on icon at bounding box center [688, 187] width 15 height 15
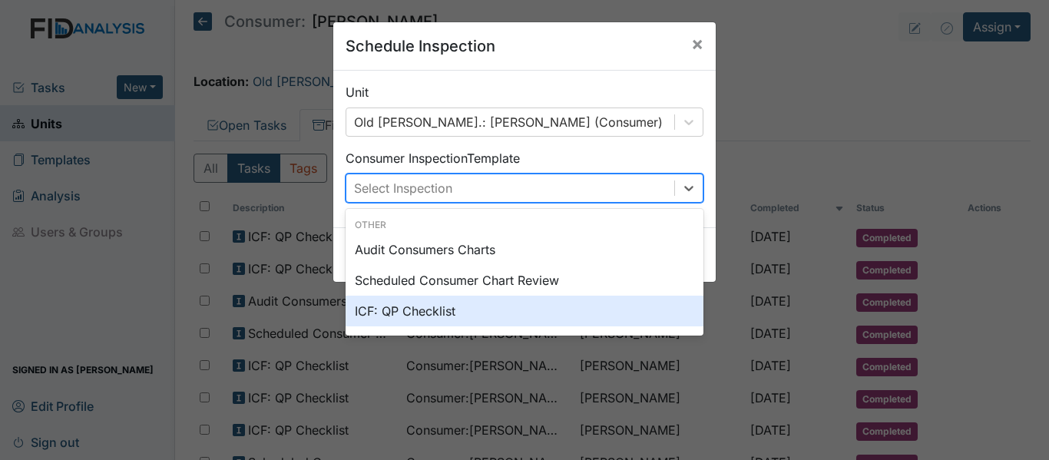
click at [407, 313] on div "ICF: QP Checklist" at bounding box center [525, 311] width 358 height 31
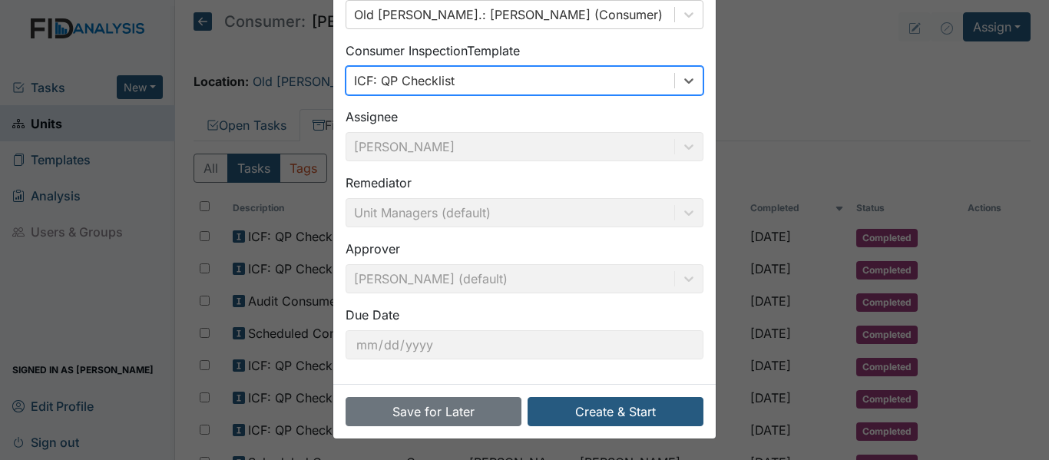
scroll to position [108, 0]
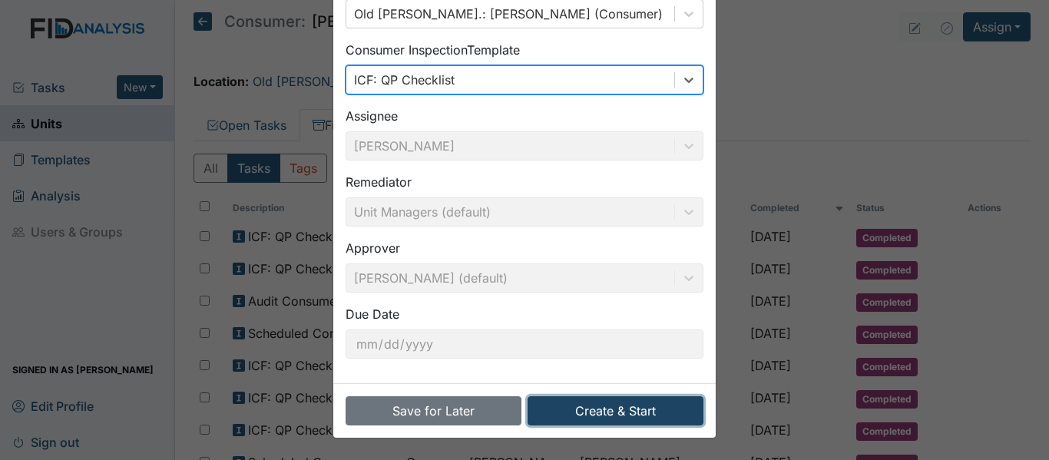
click at [634, 409] on button "Create & Start" at bounding box center [616, 410] width 176 height 29
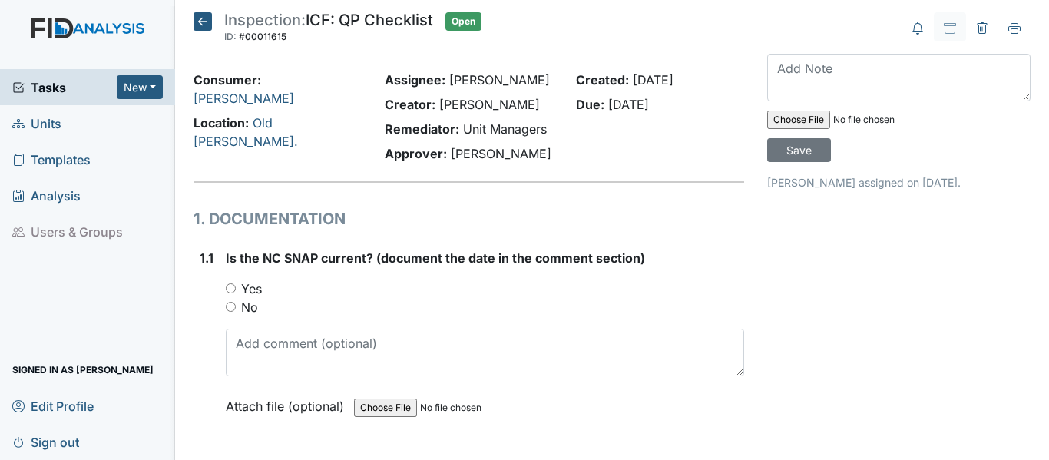
click at [230, 289] on input "Yes" at bounding box center [231, 288] width 10 height 10
radio input "true"
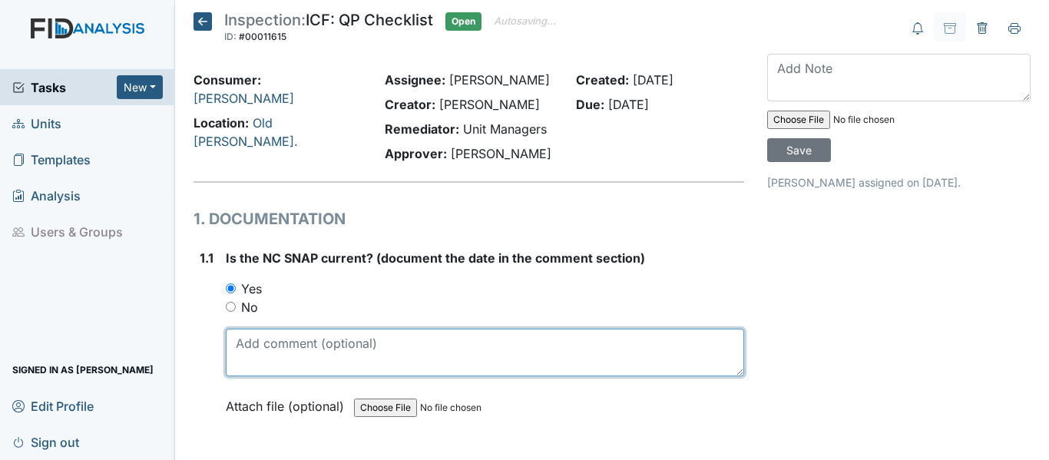
click at [317, 348] on textarea at bounding box center [485, 353] width 518 height 48
drag, startPoint x: 234, startPoint y: 341, endPoint x: 295, endPoint y: 339, distance: 60.7
click at [295, 339] on textarea "[DATE]" at bounding box center [485, 353] width 518 height 48
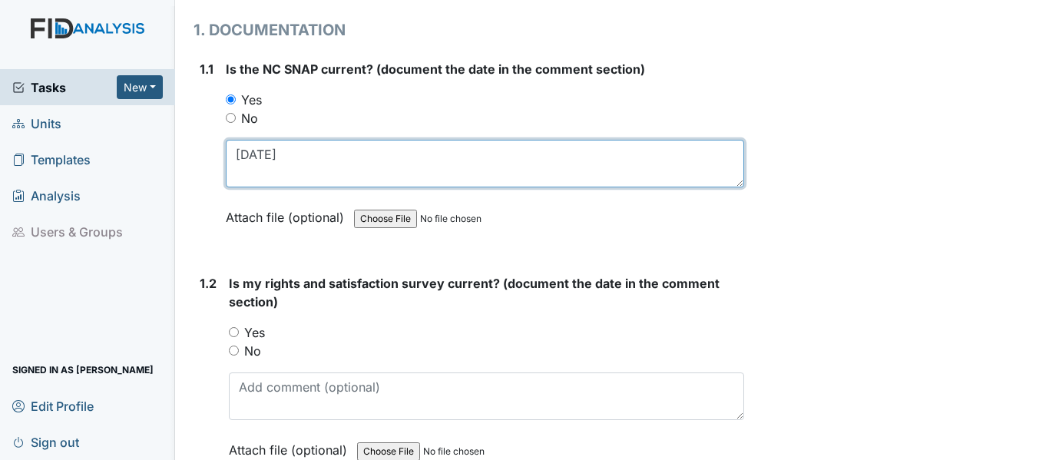
scroll to position [230, 0]
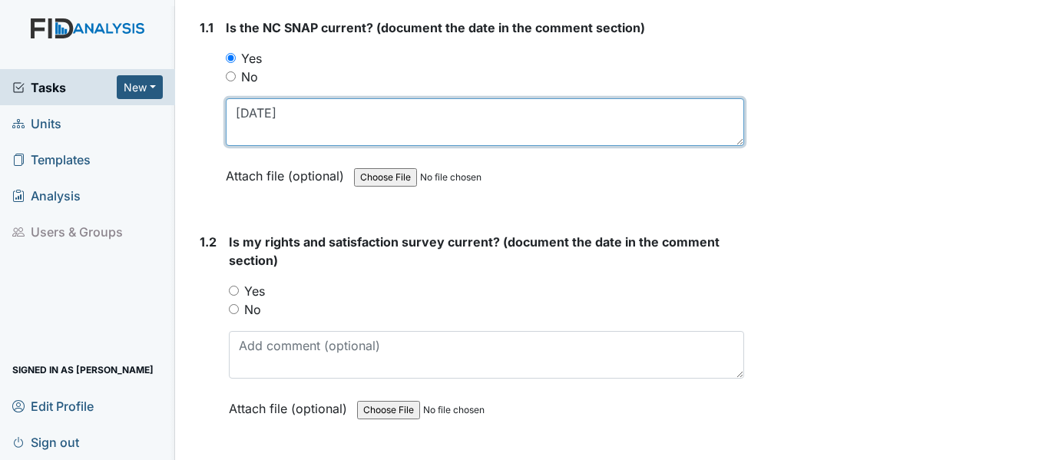
type textarea "[DATE]"
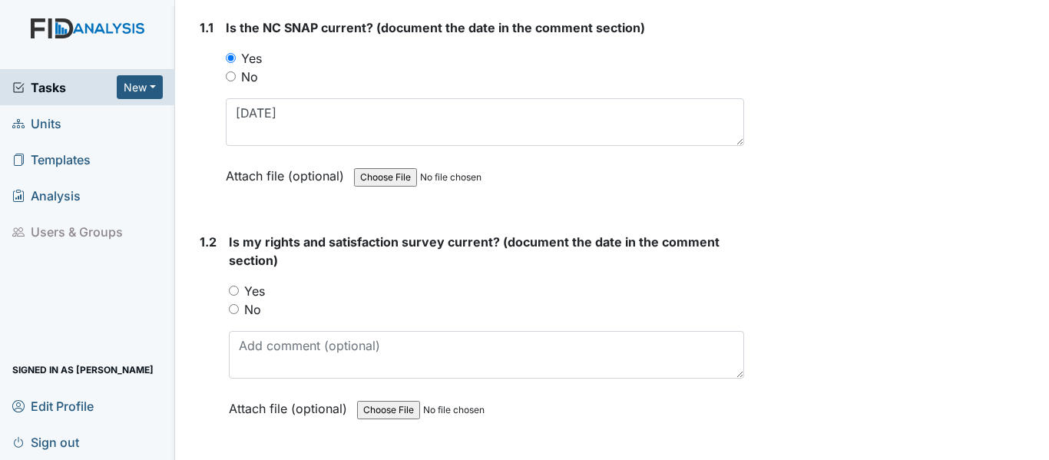
click at [234, 291] on input "Yes" at bounding box center [234, 291] width 10 height 10
radio input "true"
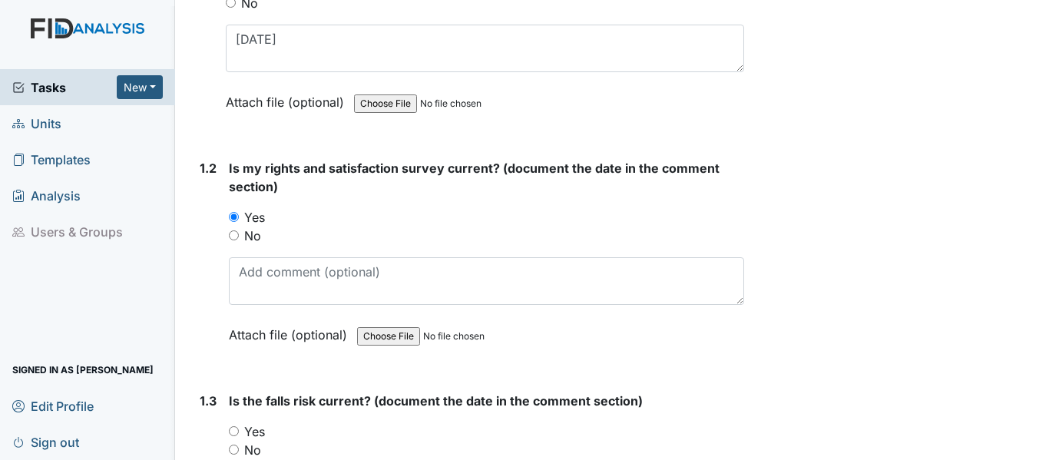
scroll to position [307, 0]
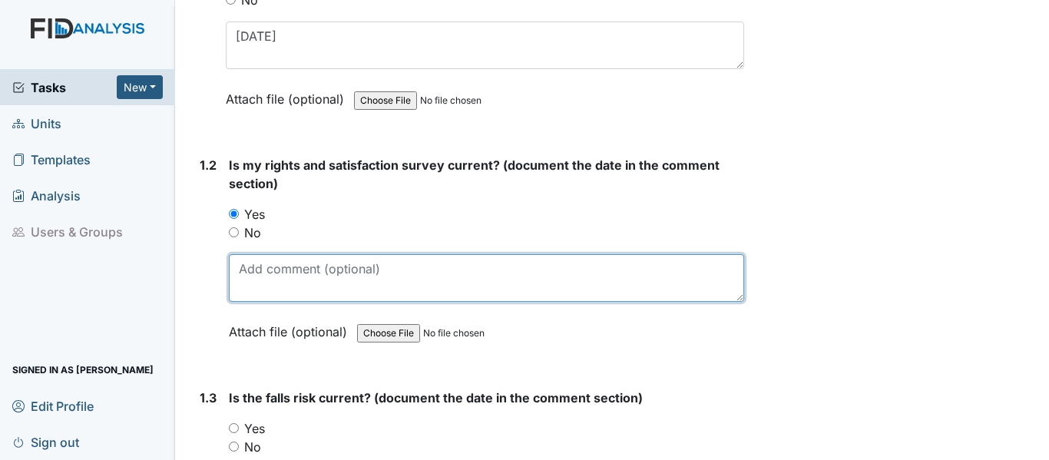
click at [287, 286] on textarea at bounding box center [486, 278] width 515 height 48
paste textarea "6/26/25"
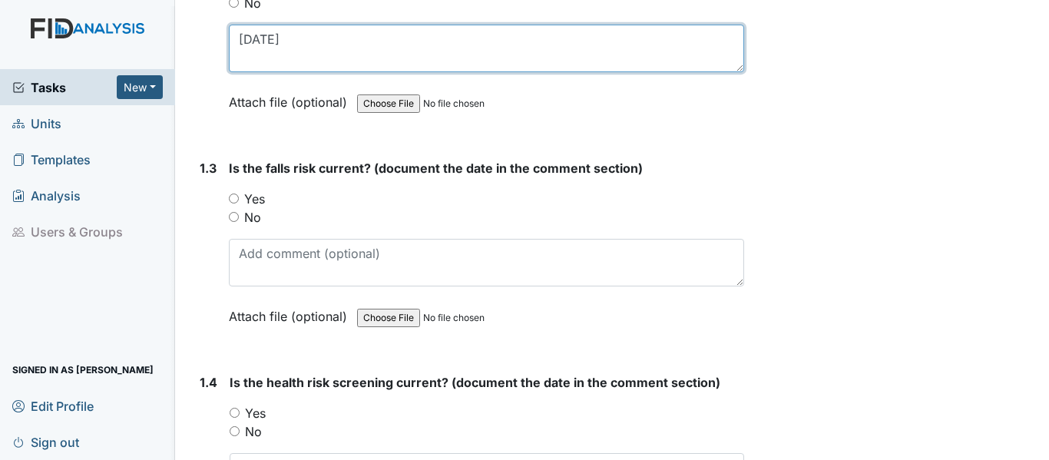
scroll to position [538, 0]
type textarea "6/26/25"
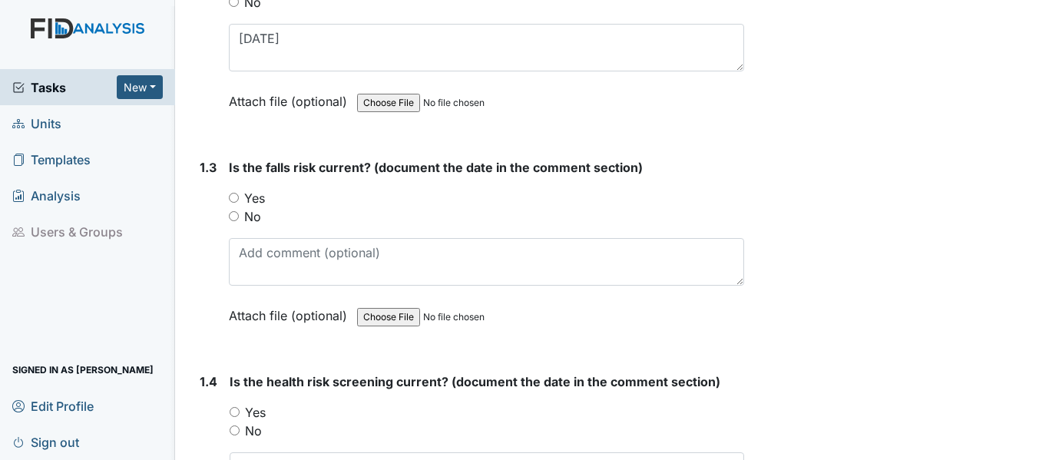
click at [233, 194] on input "Yes" at bounding box center [234, 198] width 10 height 10
radio input "true"
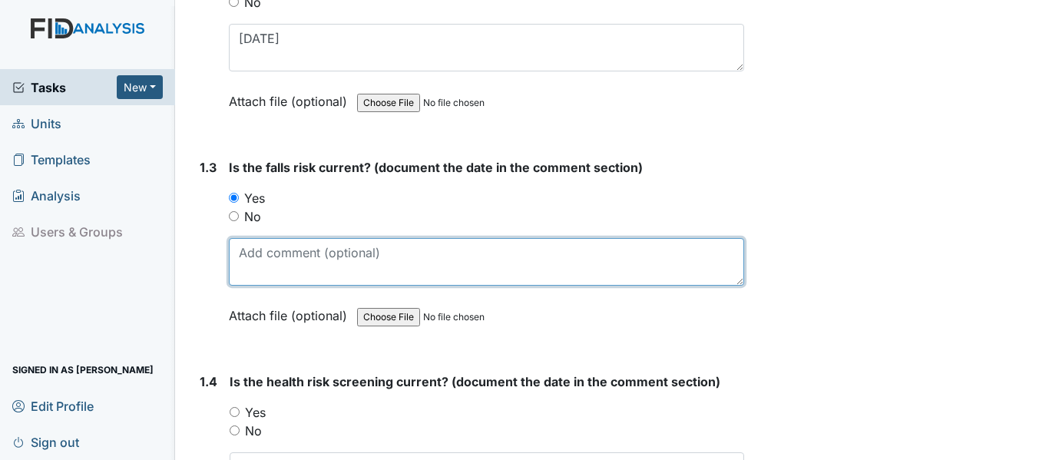
click at [292, 266] on textarea at bounding box center [486, 262] width 515 height 48
paste textarea "6/26/25"
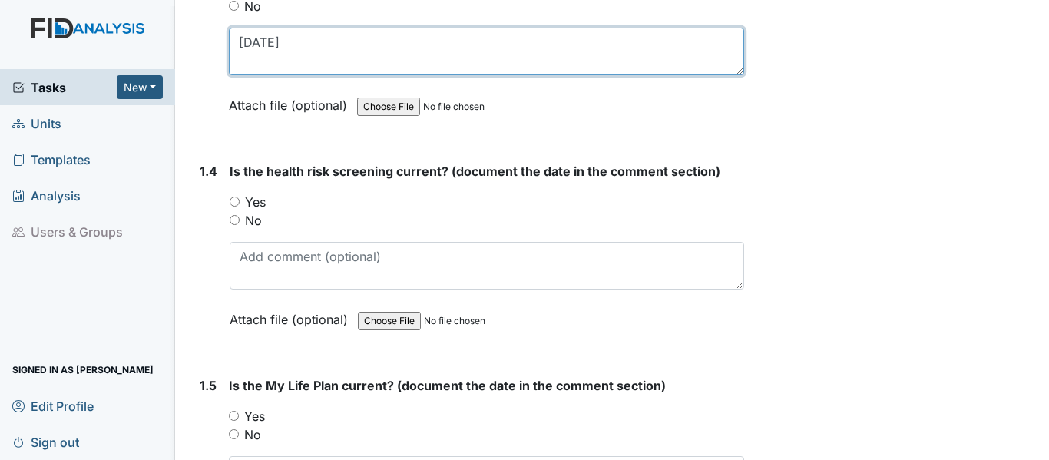
scroll to position [768, 0]
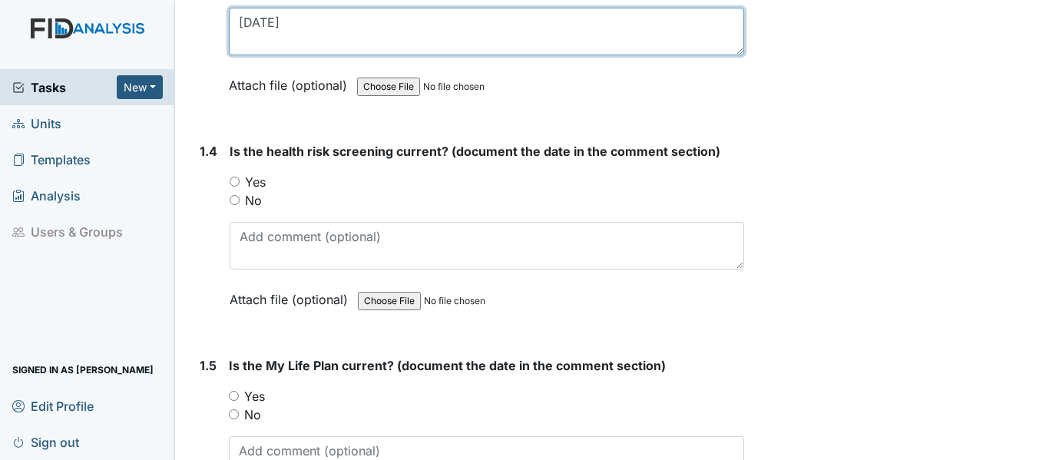
type textarea "6/26/25"
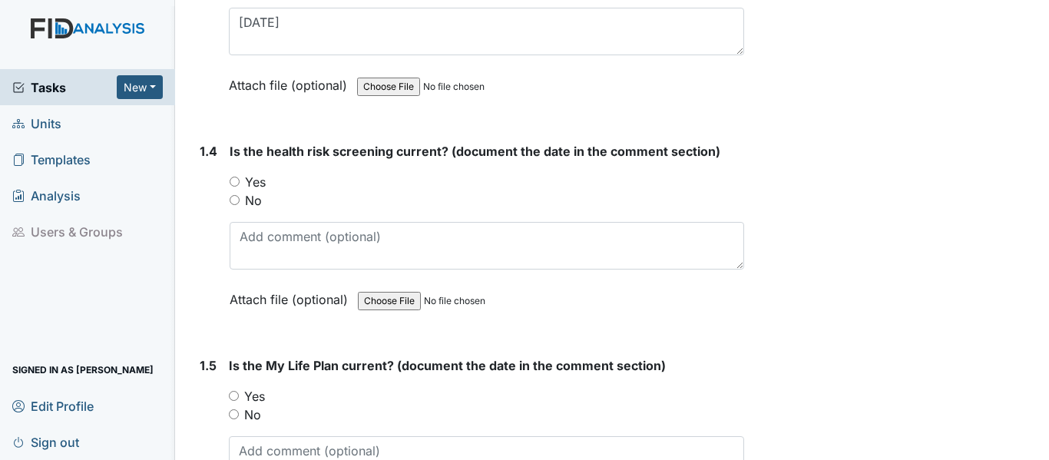
click at [233, 180] on input "Yes" at bounding box center [235, 182] width 10 height 10
radio input "true"
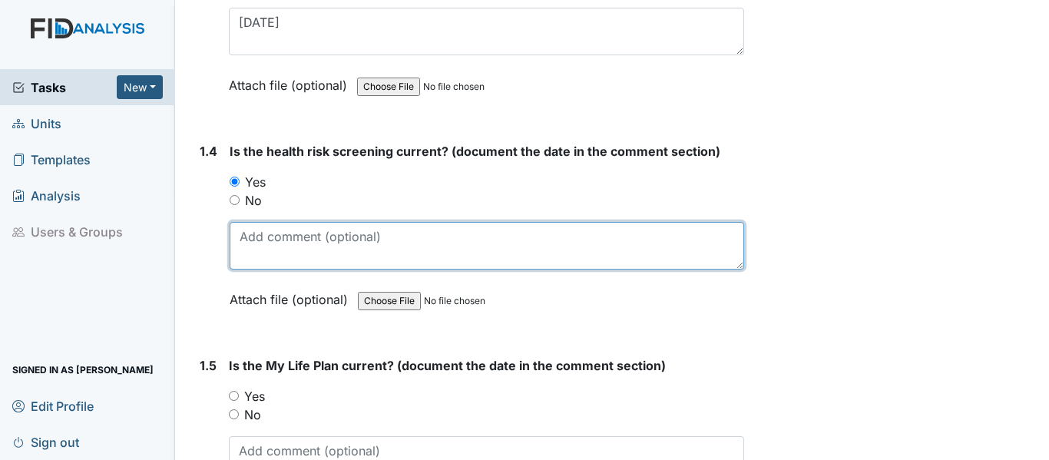
click at [276, 241] on textarea at bounding box center [487, 246] width 515 height 48
paste textarea "[DATE]"
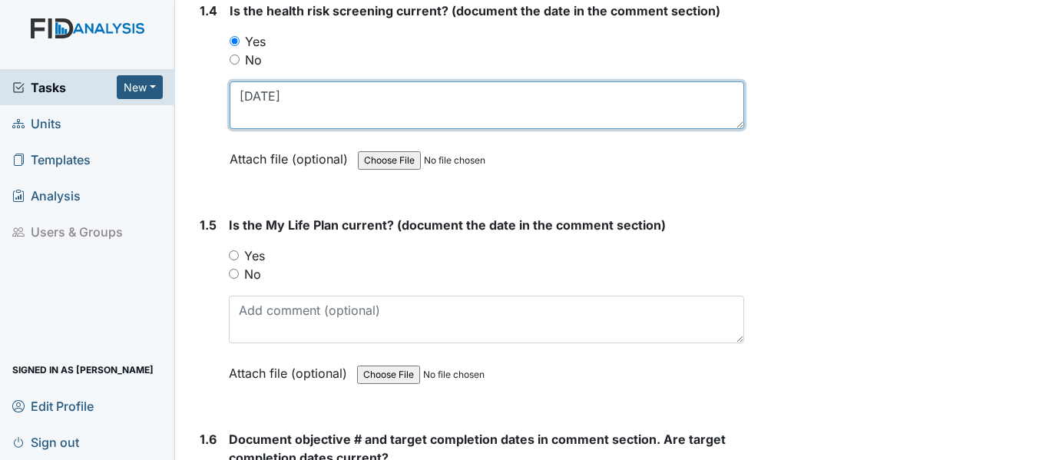
scroll to position [922, 0]
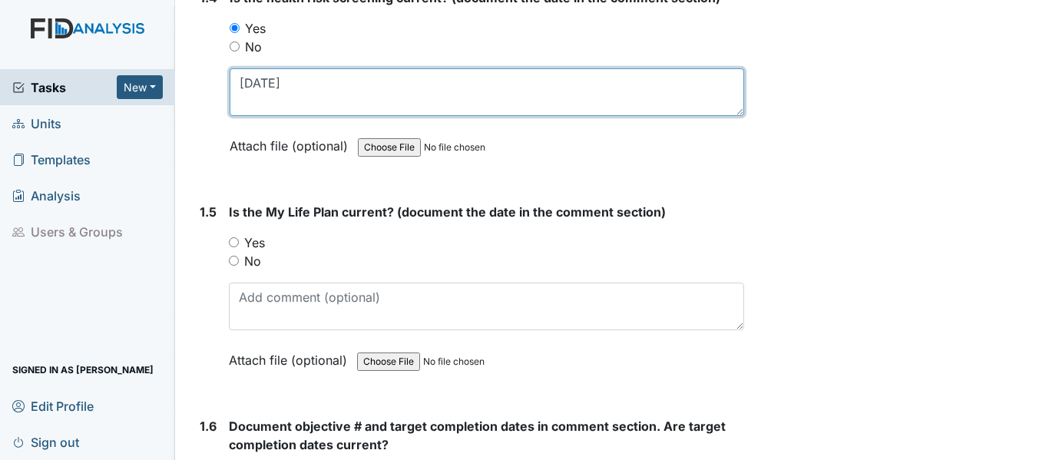
type textarea "[DATE]"
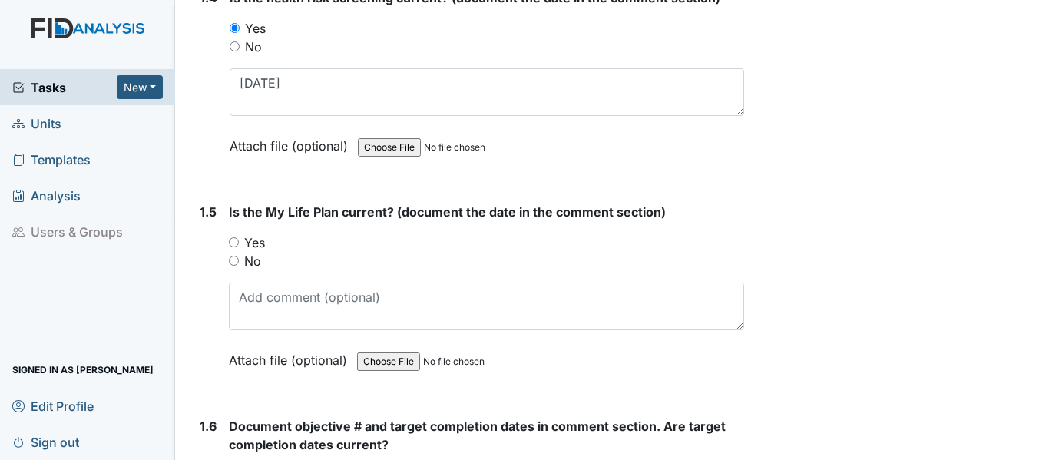
click at [236, 243] on input "Yes" at bounding box center [234, 242] width 10 height 10
radio input "true"
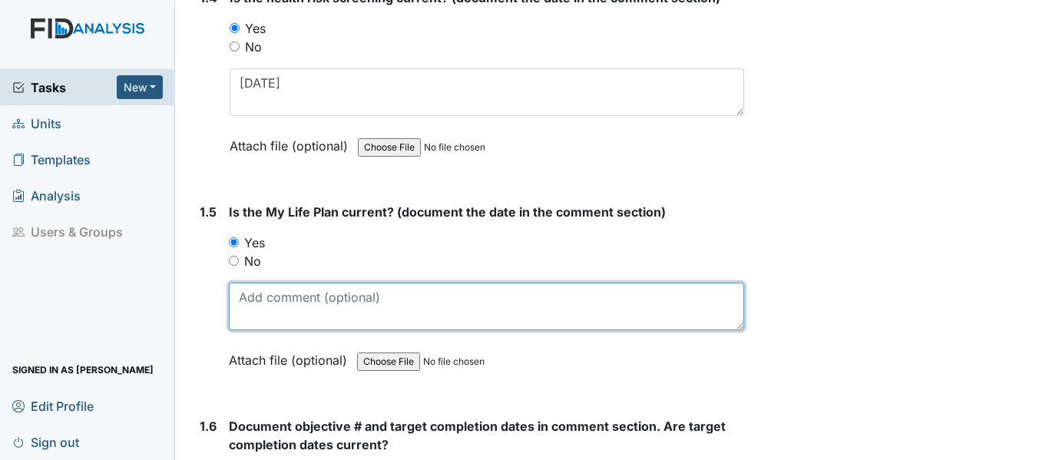
click at [293, 311] on textarea at bounding box center [486, 307] width 515 height 48
paste textarea "[DATE]"
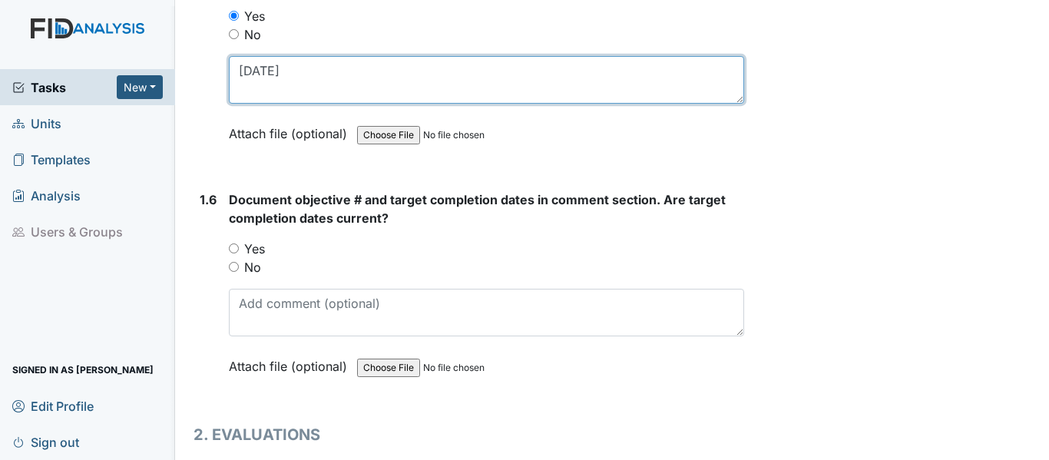
scroll to position [1152, 0]
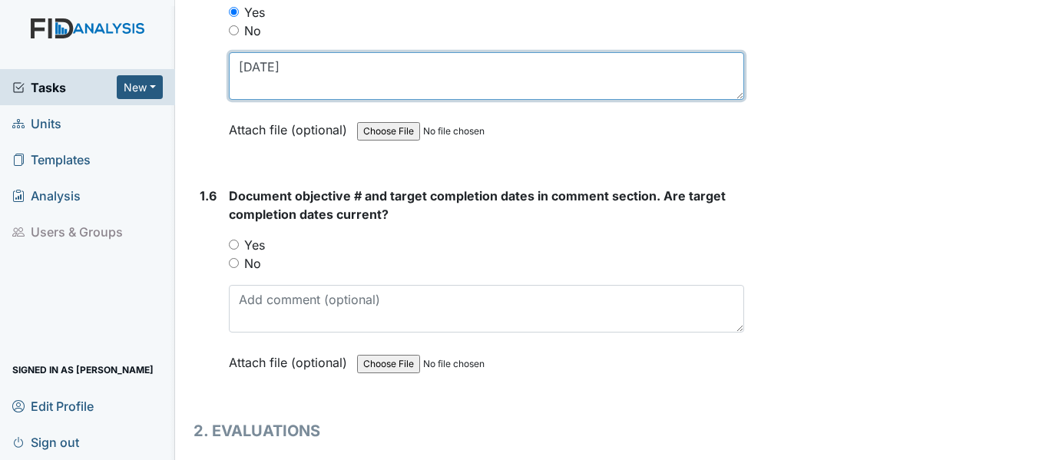
type textarea "[DATE]"
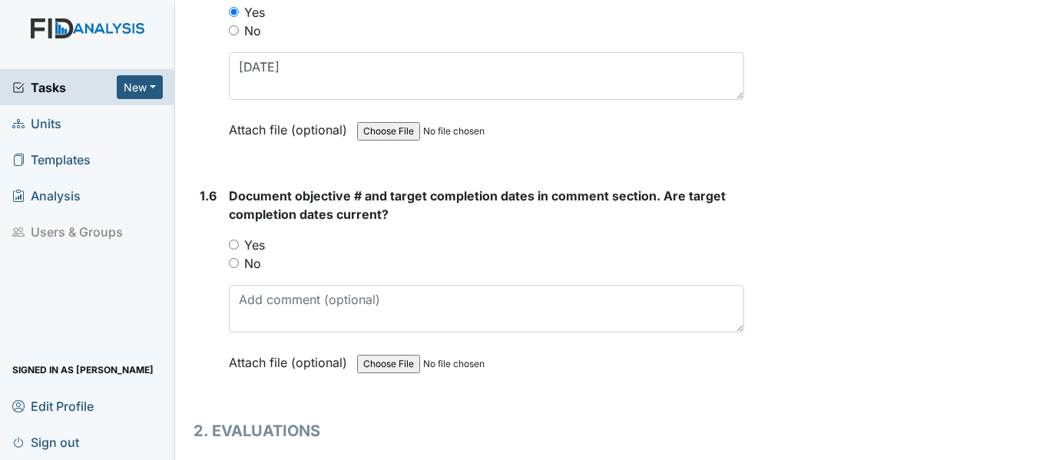
click at [236, 244] on input "Yes" at bounding box center [234, 245] width 10 height 10
radio input "true"
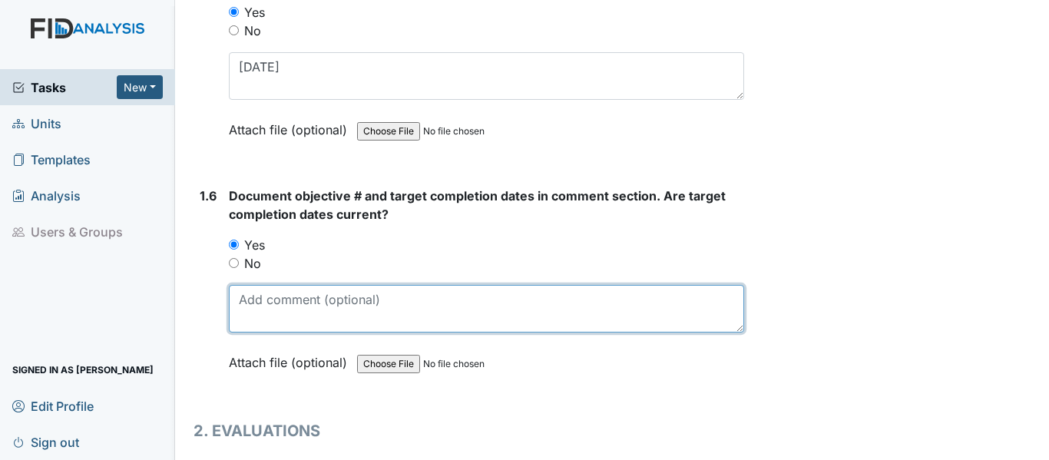
click at [315, 306] on textarea at bounding box center [486, 309] width 515 height 48
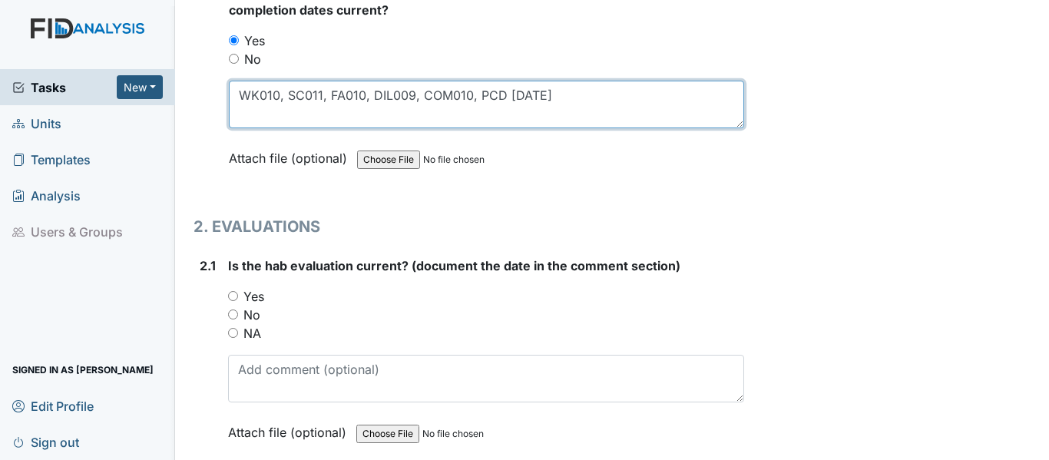
scroll to position [1382, 0]
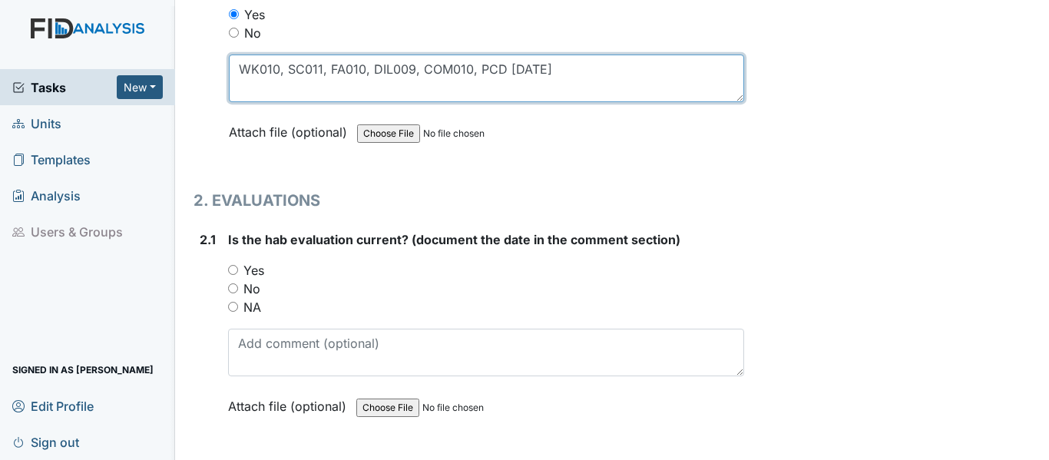
type textarea "WK010, SC011, FA010, DIL009, COM010, PCD [DATE]"
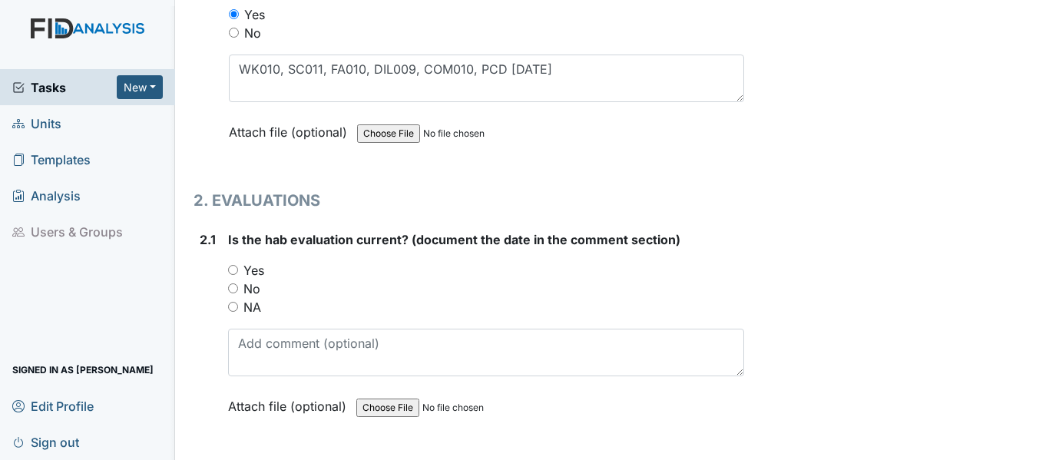
click at [230, 270] on input "Yes" at bounding box center [233, 270] width 10 height 10
radio input "true"
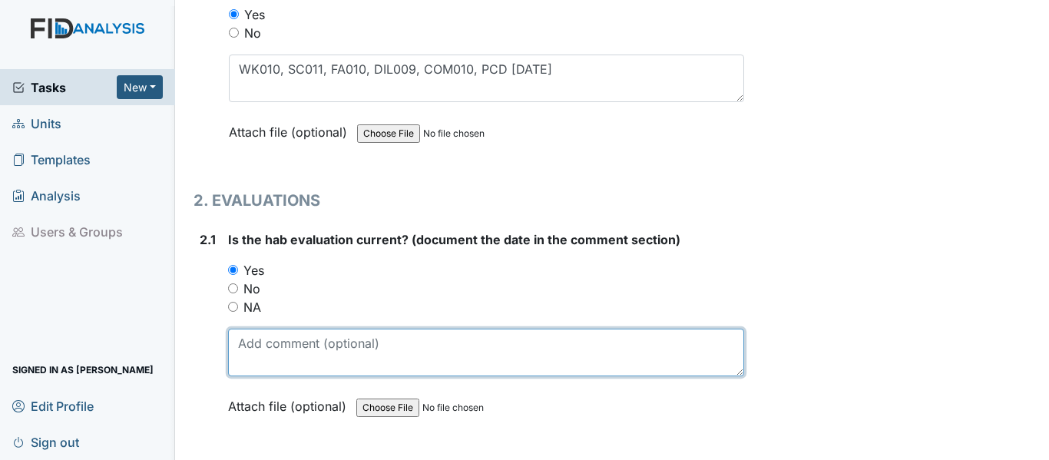
click at [288, 342] on textarea at bounding box center [486, 353] width 516 height 48
paste textarea "[DATE]"
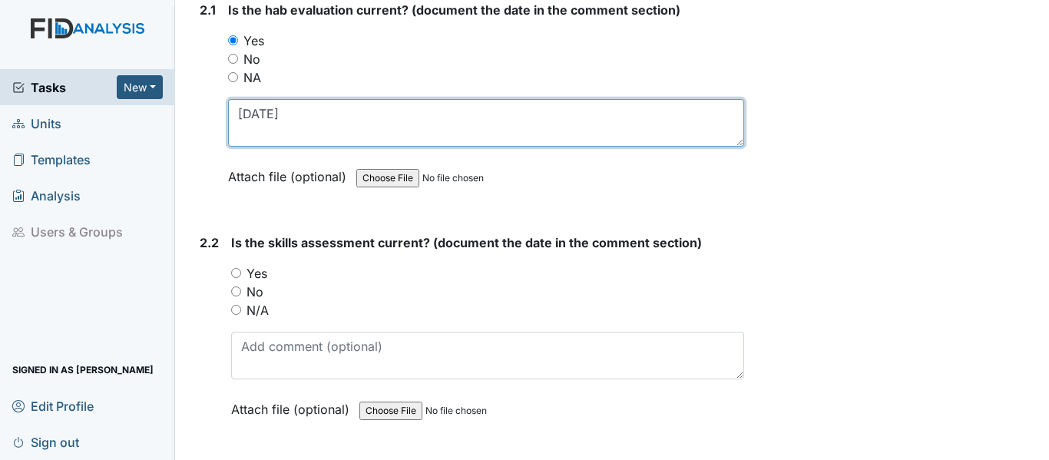
scroll to position [1613, 0]
type textarea "[DATE]"
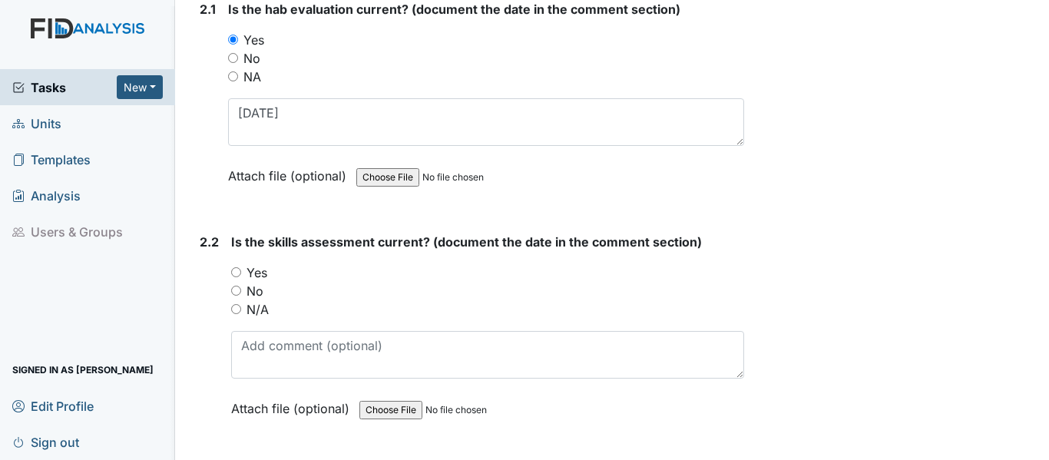
click at [233, 270] on input "Yes" at bounding box center [236, 272] width 10 height 10
radio input "true"
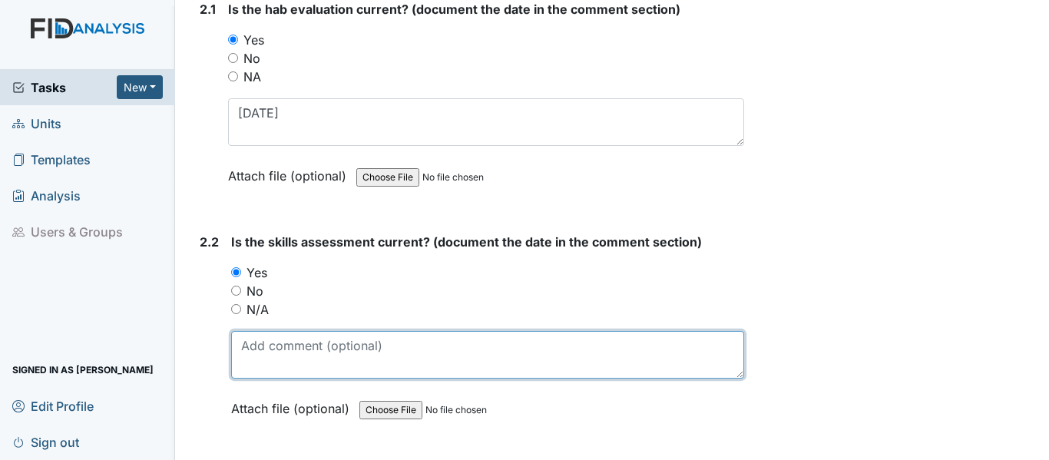
click at [295, 353] on textarea at bounding box center [487, 355] width 513 height 48
paste textarea "[DATE]"
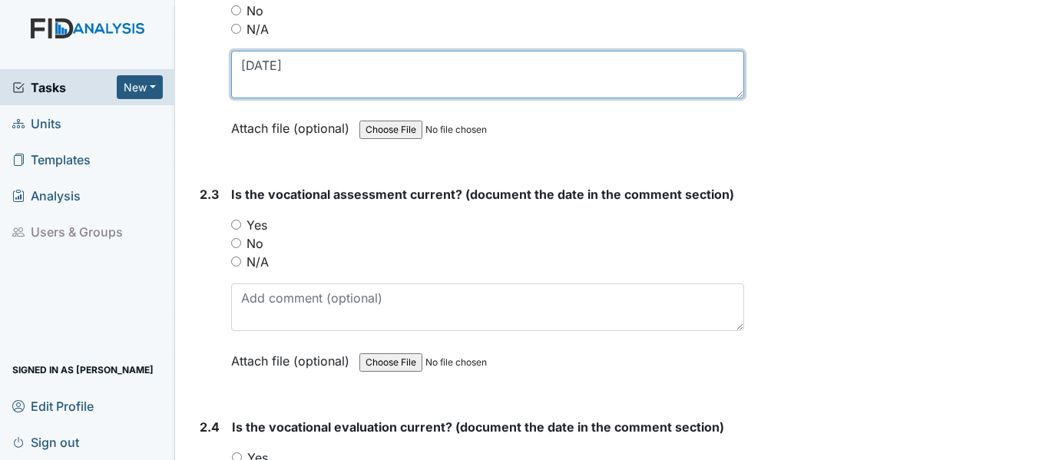
scroll to position [1920, 0]
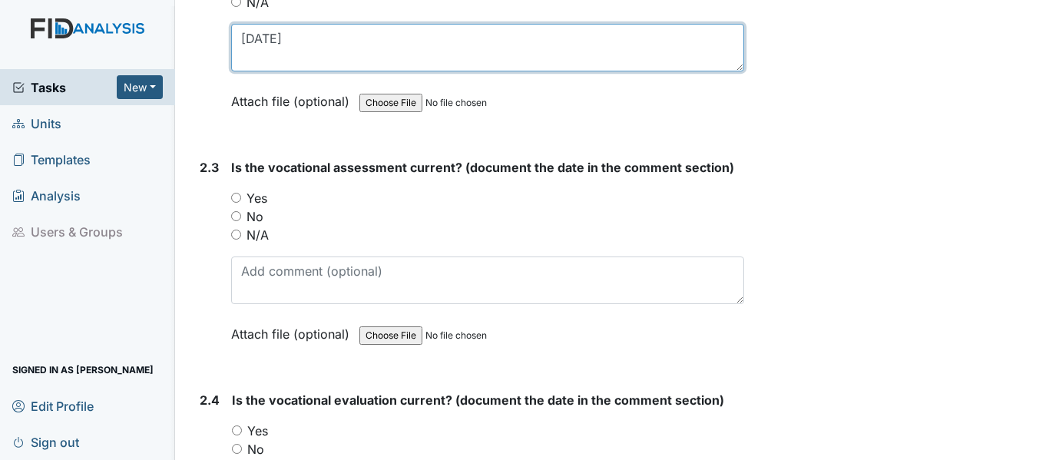
type textarea "[DATE]"
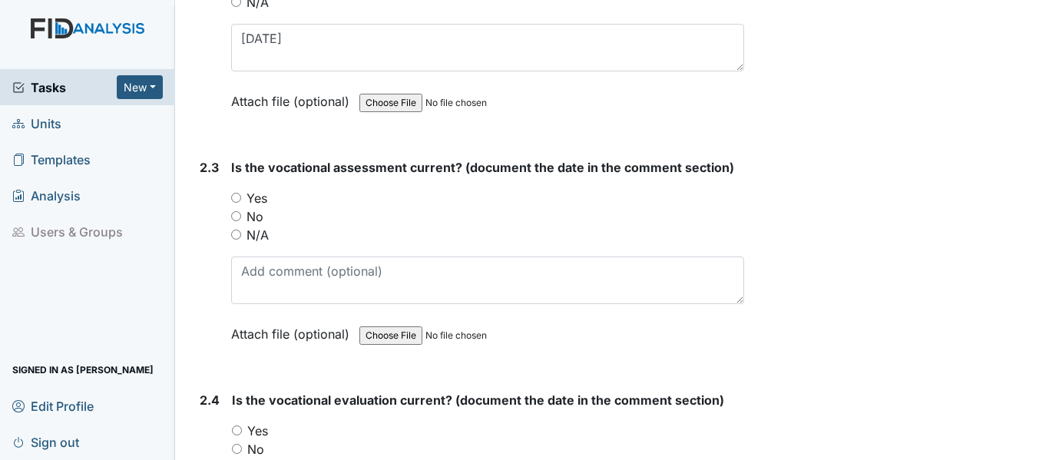
click at [237, 200] on input "Yes" at bounding box center [236, 198] width 10 height 10
radio input "true"
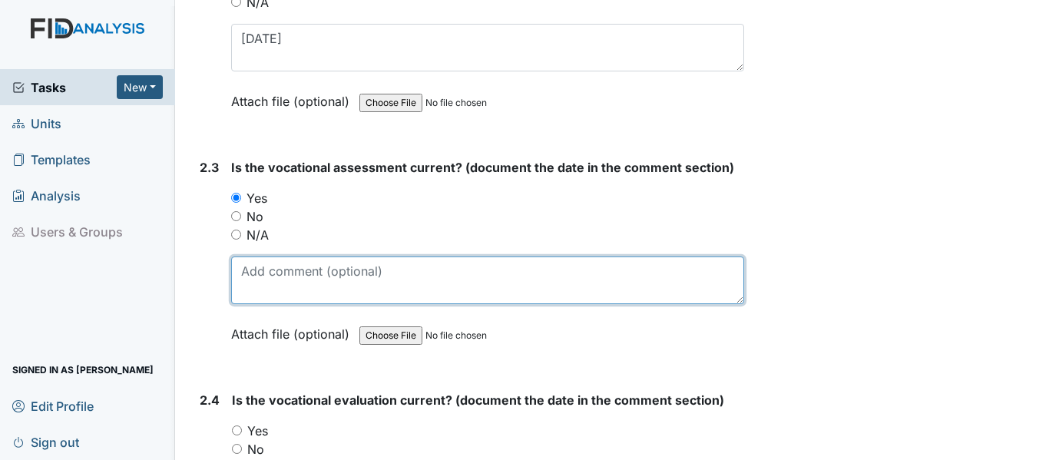
click at [303, 280] on textarea at bounding box center [487, 281] width 513 height 48
paste textarea "[DATE]"
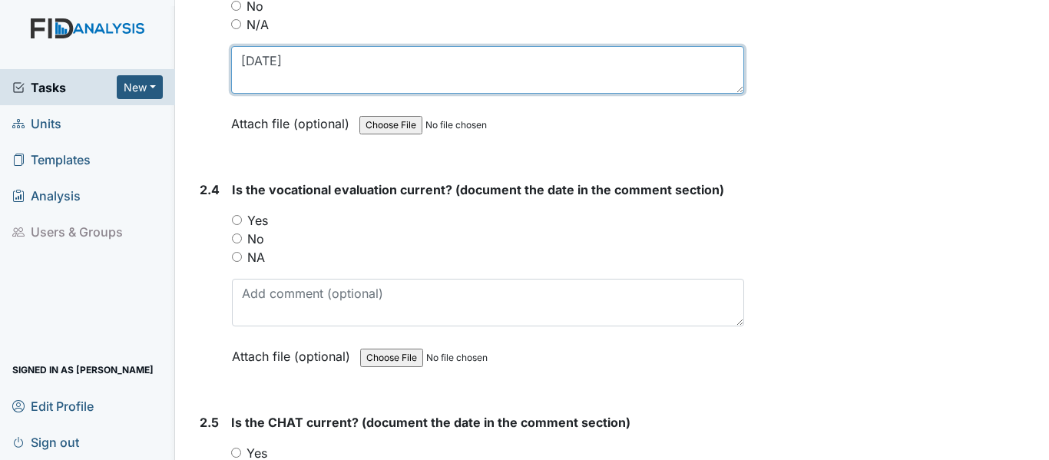
scroll to position [2150, 0]
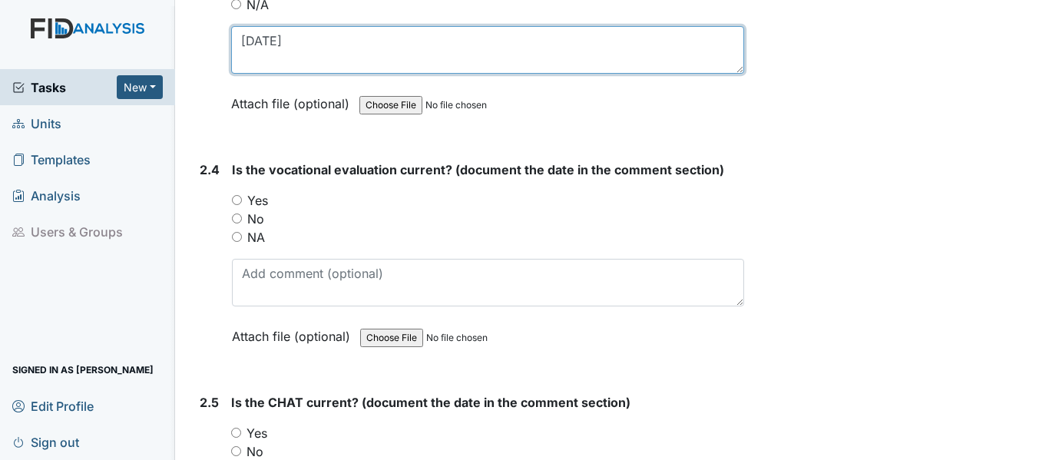
type textarea "[DATE]"
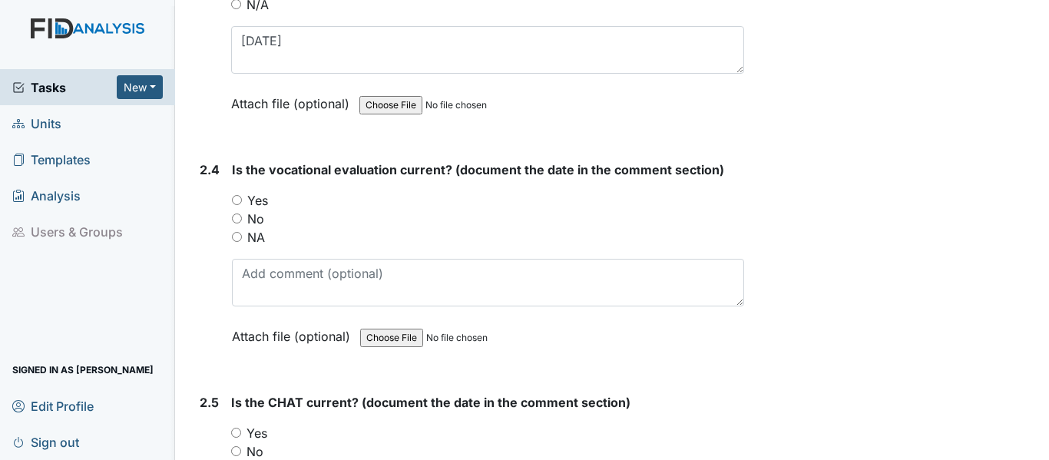
click at [238, 198] on input "Yes" at bounding box center [237, 200] width 10 height 10
radio input "true"
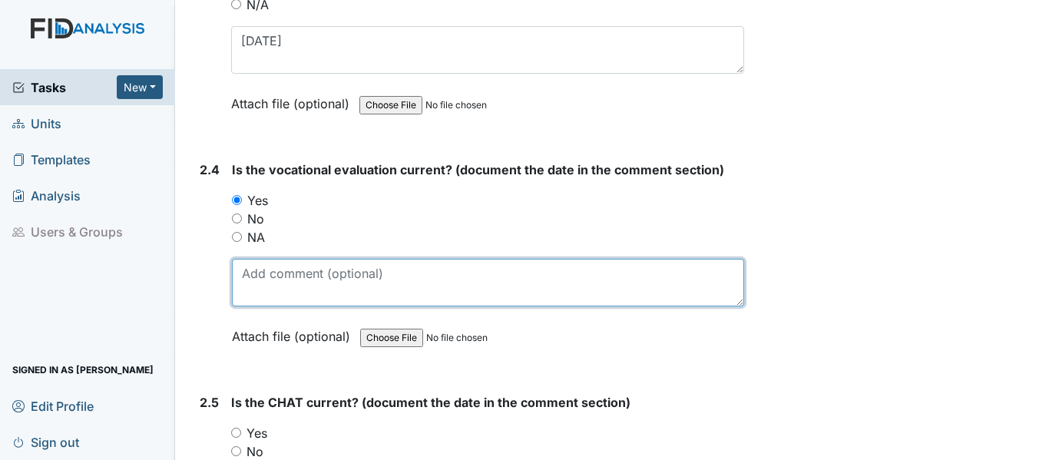
click at [293, 282] on textarea at bounding box center [488, 283] width 512 height 48
paste textarea "[DATE]"
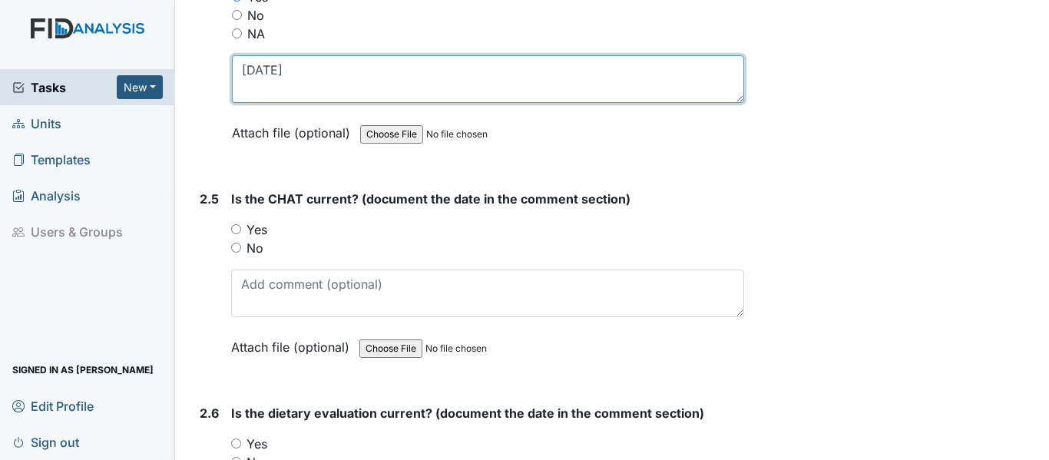
scroll to position [2381, 0]
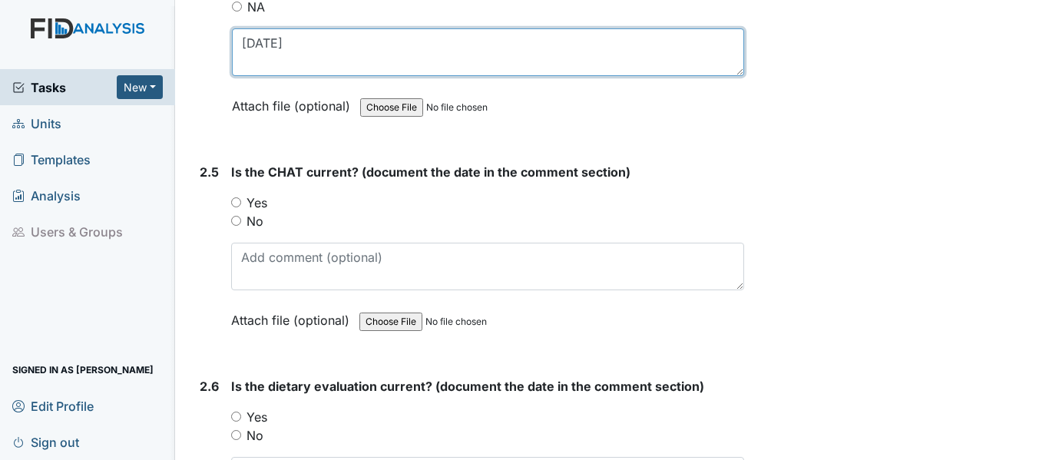
type textarea "[DATE]"
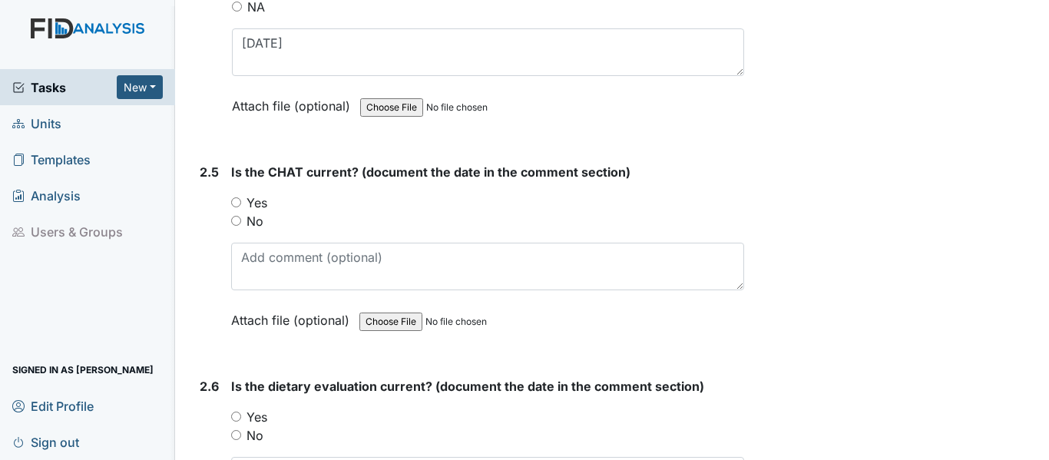
click at [234, 201] on input "Yes" at bounding box center [236, 202] width 10 height 10
radio input "true"
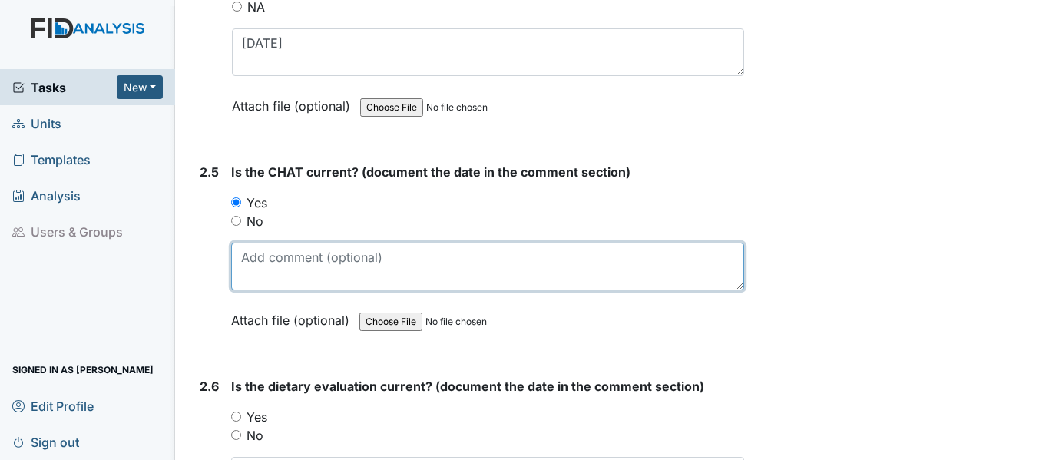
click at [307, 273] on textarea at bounding box center [487, 267] width 513 height 48
paste textarea "6/26/25"
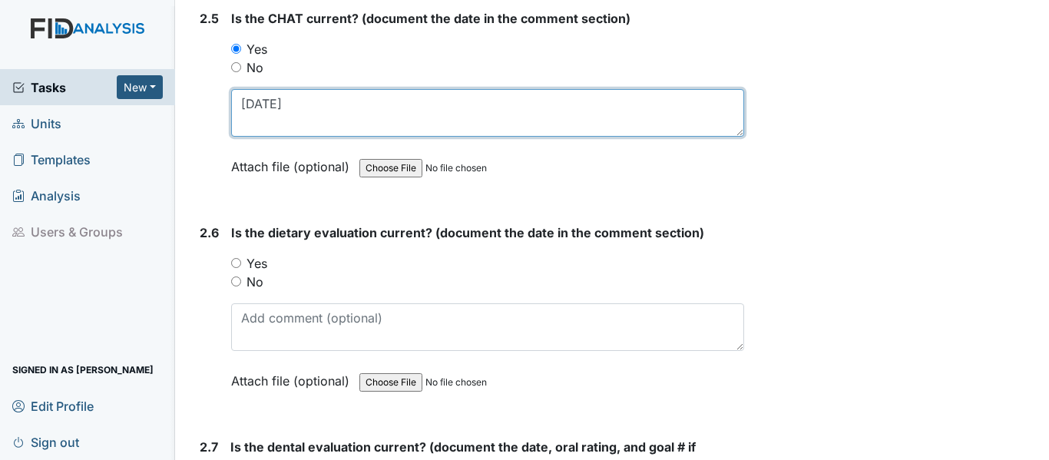
type textarea "6/26/25"
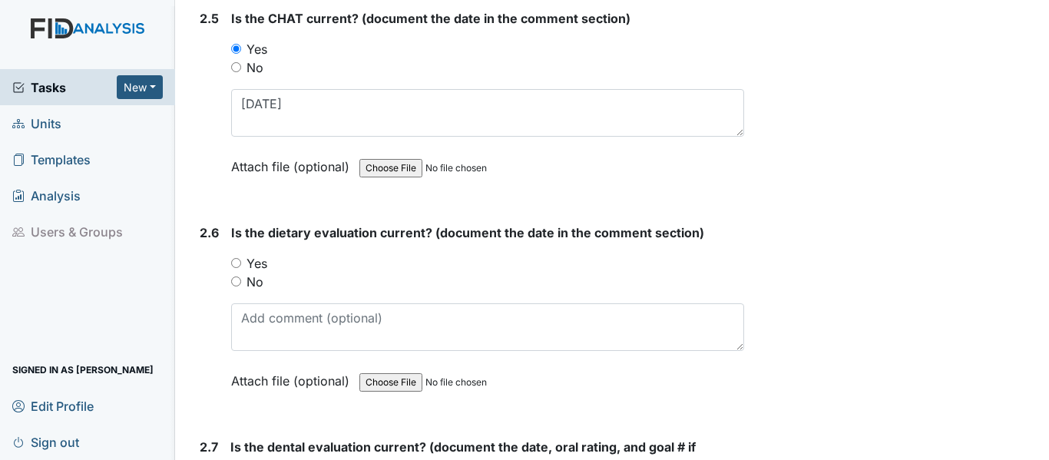
click at [241, 261] on input "Yes" at bounding box center [236, 263] width 10 height 10
radio input "true"
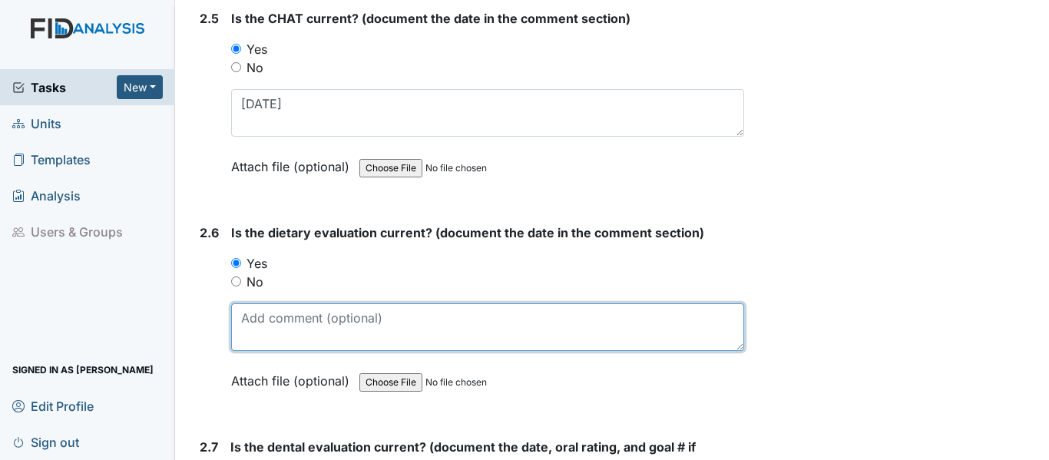
click at [271, 323] on textarea at bounding box center [487, 327] width 513 height 48
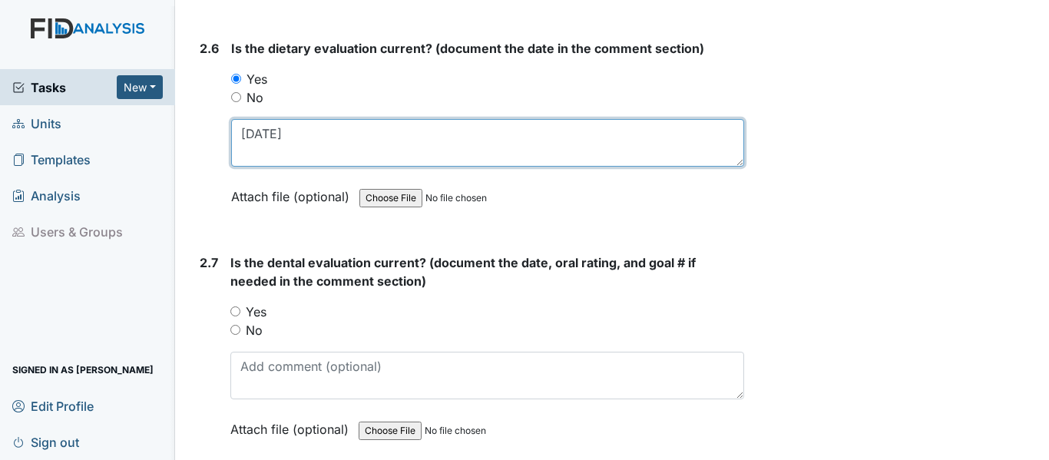
scroll to position [2842, 0]
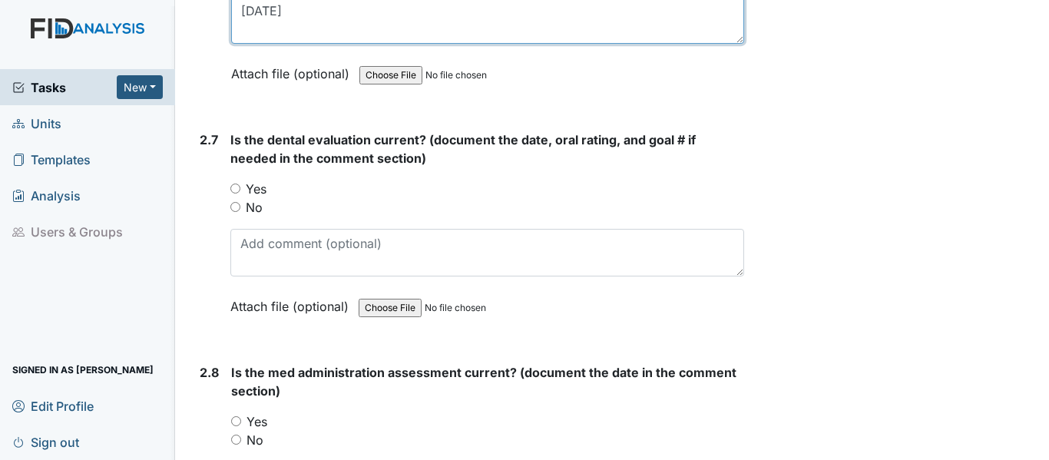
type textarea "8/1/25"
click at [232, 187] on input "Yes" at bounding box center [235, 189] width 10 height 10
radio input "true"
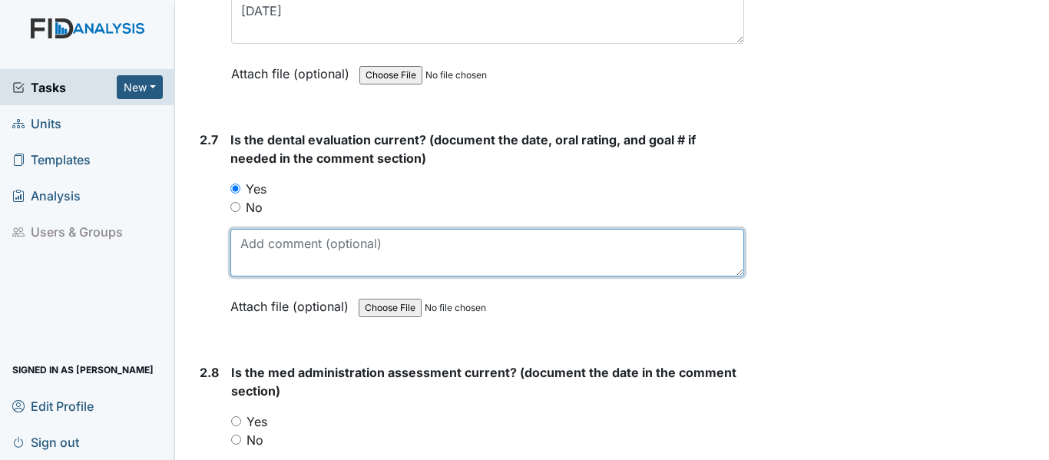
click at [276, 240] on textarea at bounding box center [487, 253] width 514 height 48
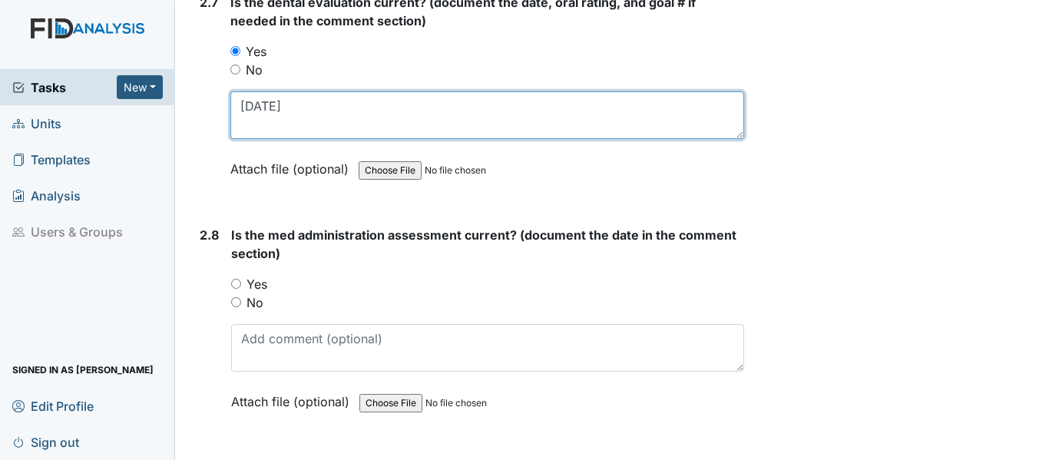
scroll to position [2995, 0]
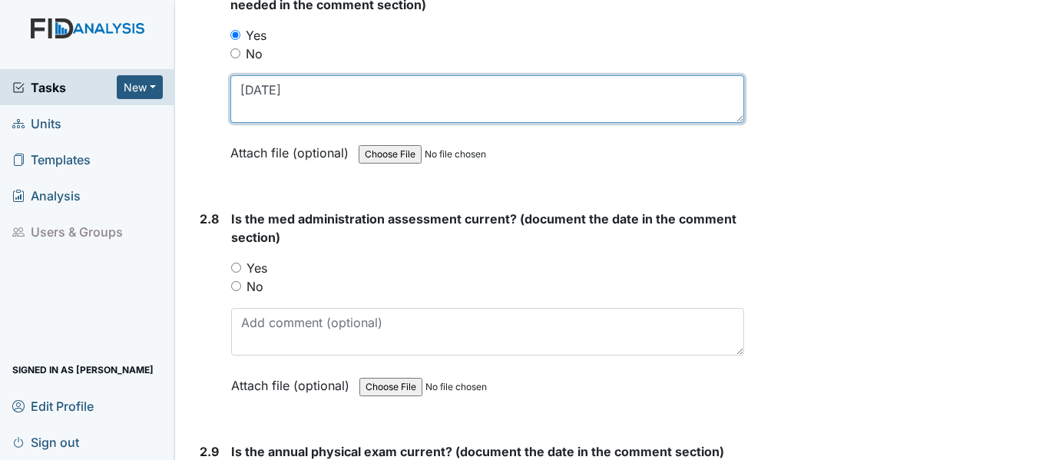
type textarea "10/1/24"
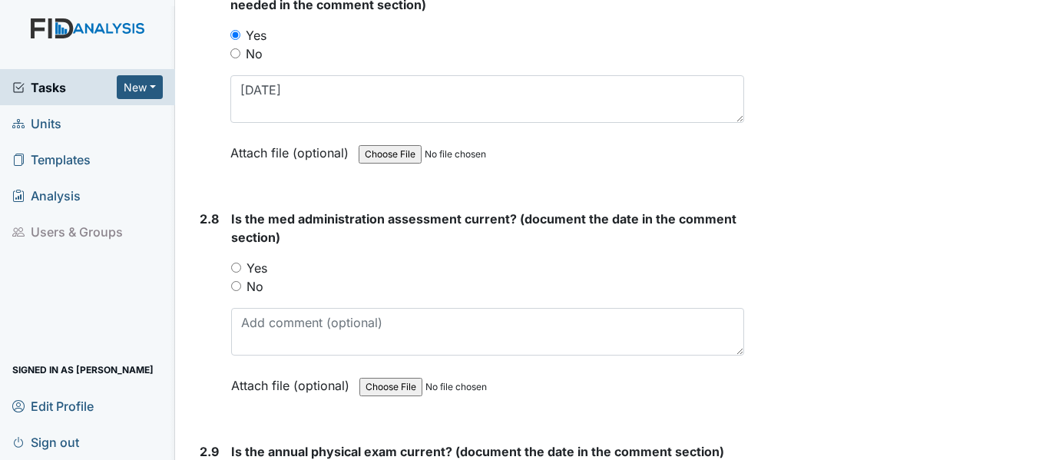
click at [236, 266] on input "Yes" at bounding box center [236, 268] width 10 height 10
radio input "true"
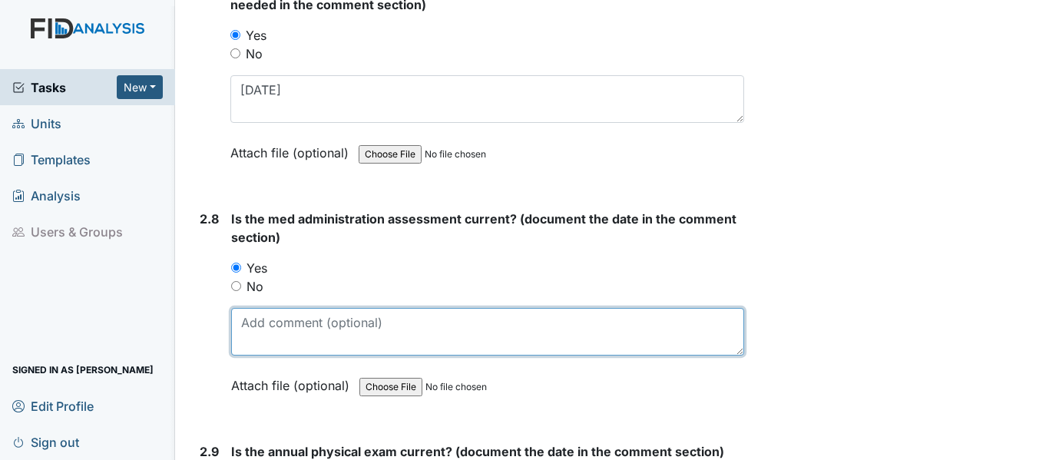
click at [264, 335] on textarea at bounding box center [487, 332] width 513 height 48
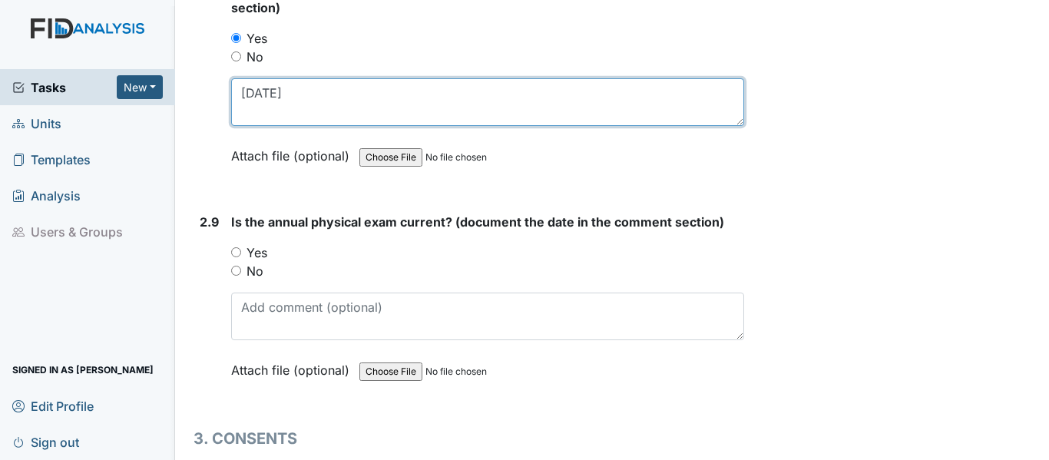
scroll to position [3226, 0]
type textarea "4/28/25"
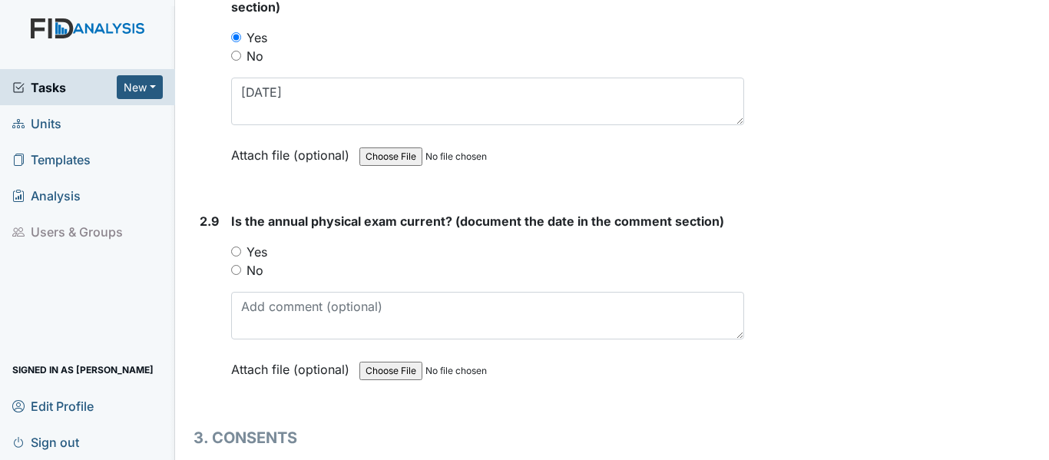
click at [238, 253] on input "Yes" at bounding box center [236, 252] width 10 height 10
radio input "true"
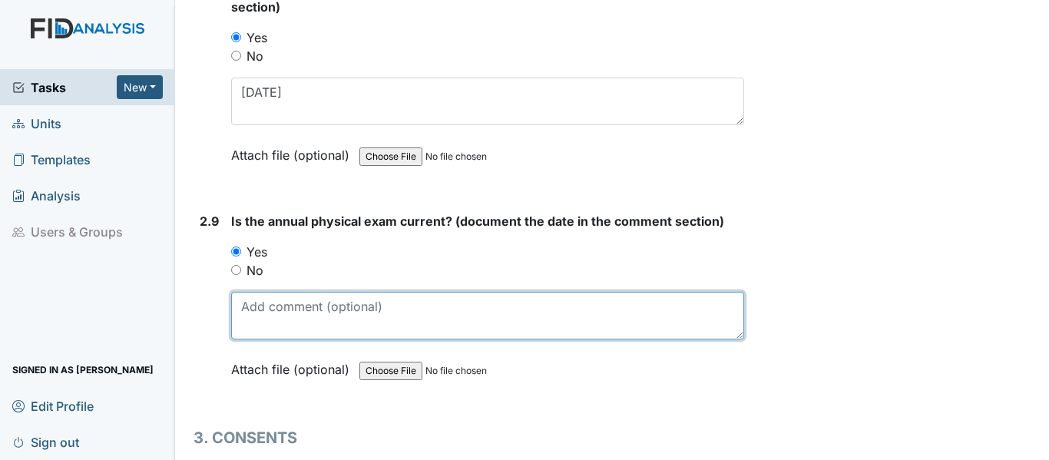
click at [273, 310] on textarea at bounding box center [487, 316] width 513 height 48
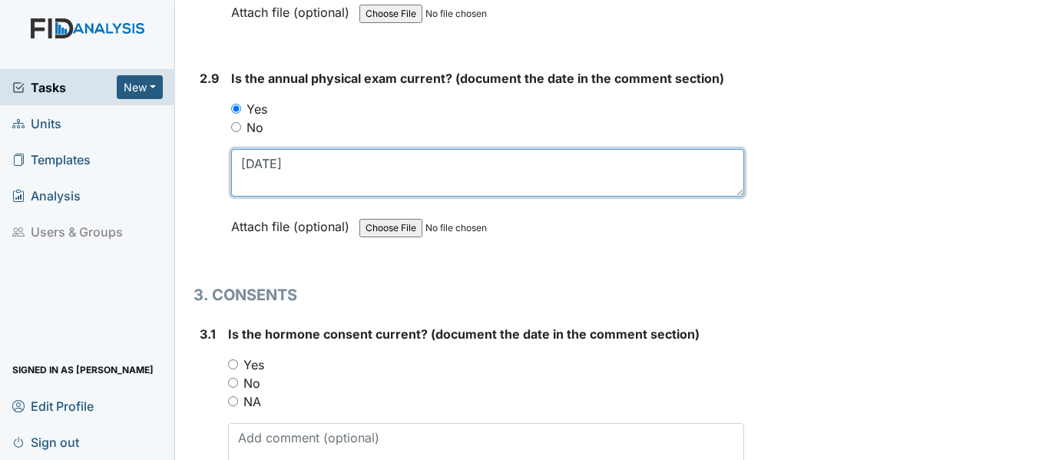
scroll to position [3379, 0]
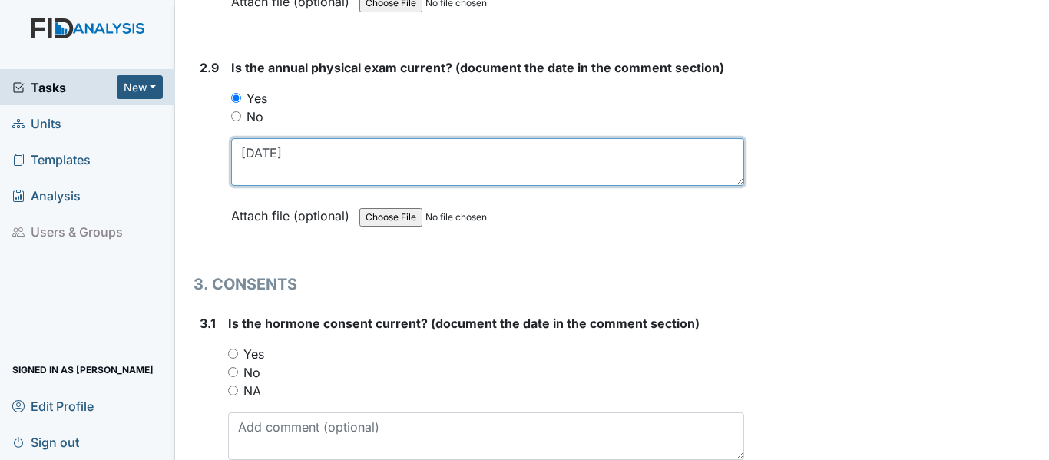
type textarea "12/2/24"
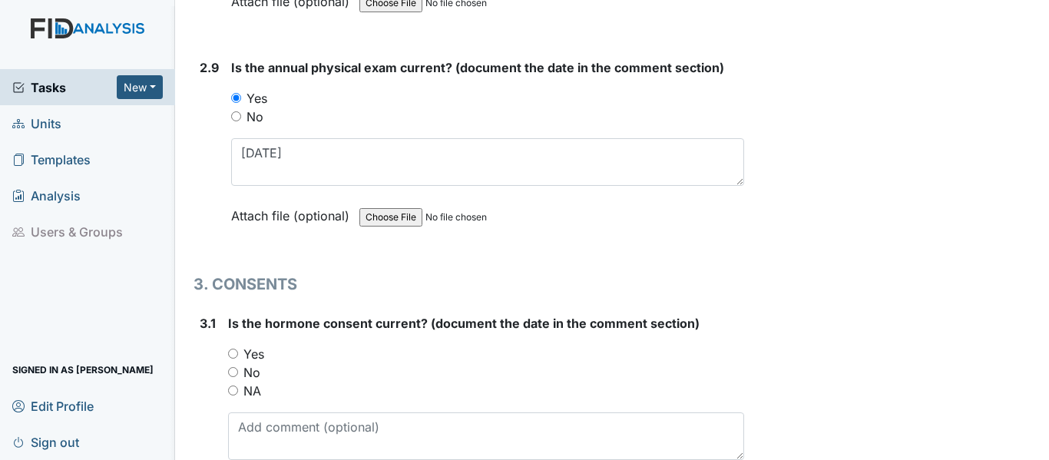
click at [231, 352] on input "Yes" at bounding box center [233, 354] width 10 height 10
radio input "true"
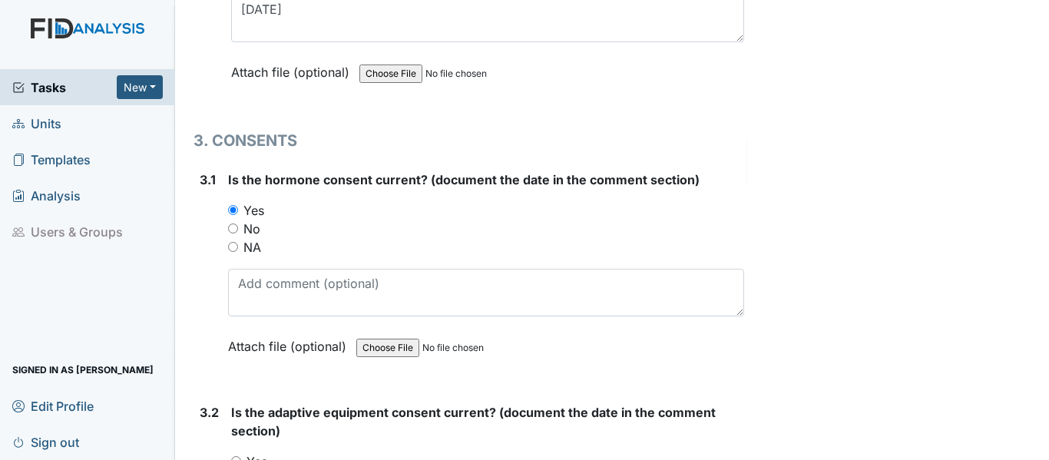
scroll to position [3533, 0]
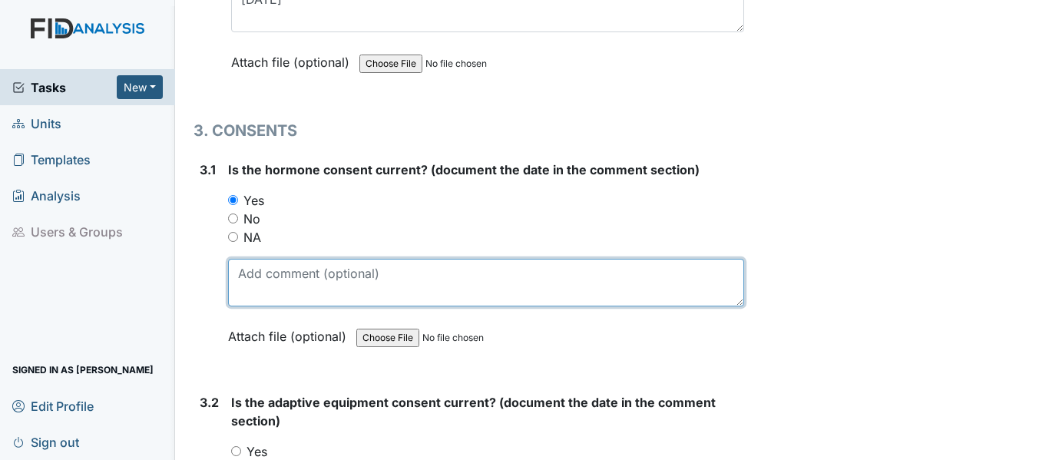
click at [266, 279] on textarea at bounding box center [486, 283] width 516 height 48
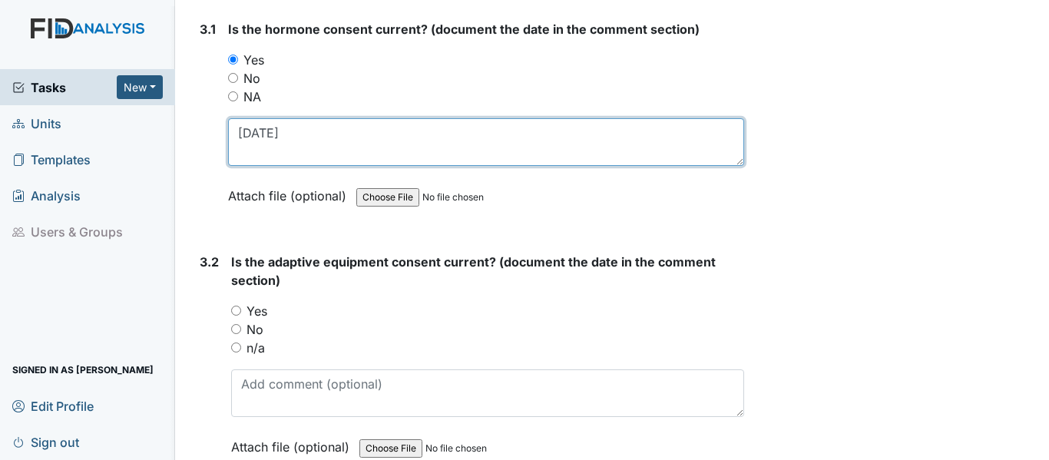
scroll to position [3686, 0]
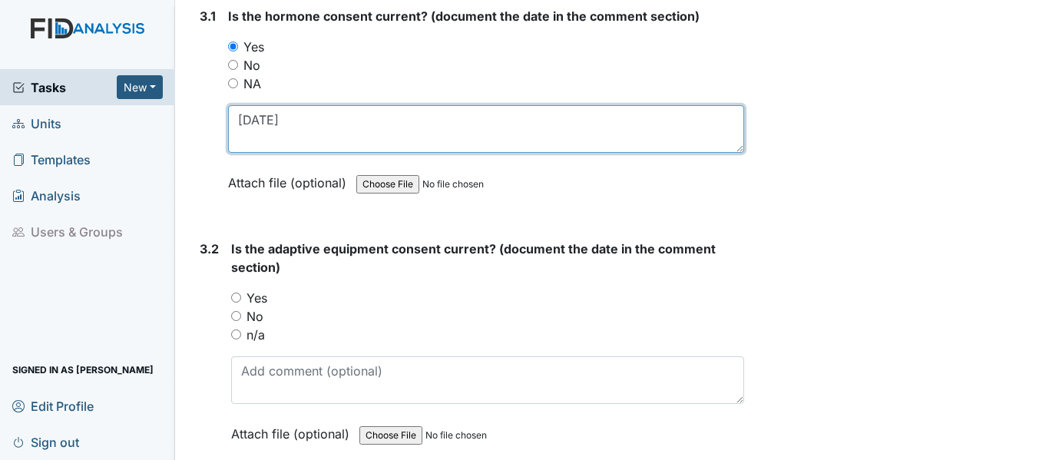
type textarea "12/23/24"
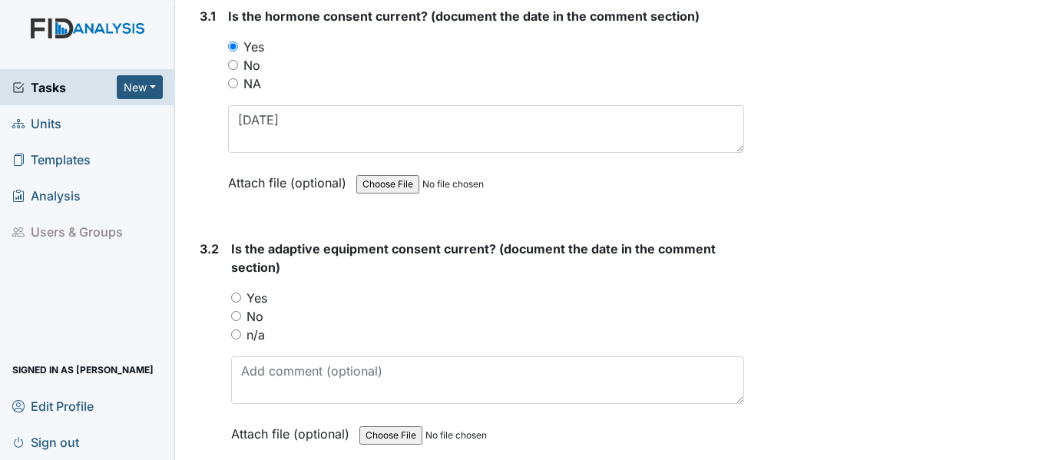
click at [236, 295] on input "Yes" at bounding box center [236, 298] width 10 height 10
radio input "true"
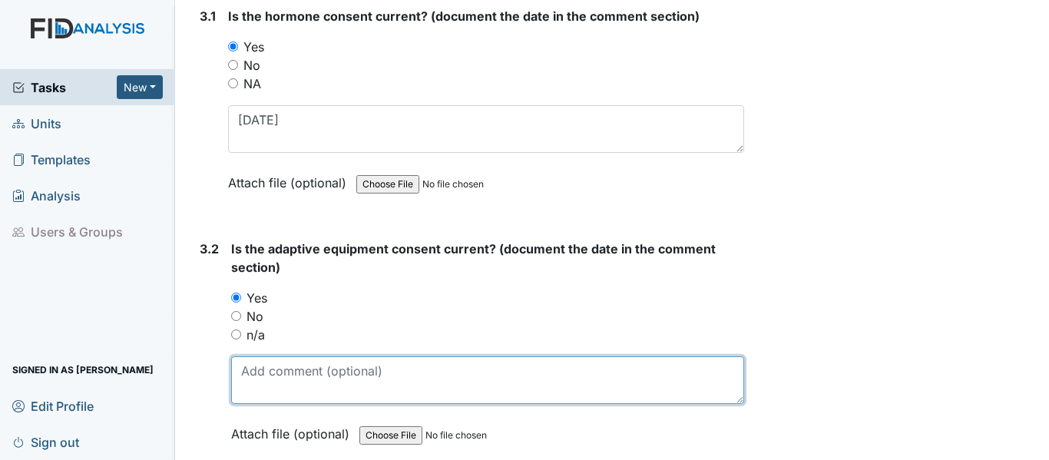
click at [284, 377] on textarea at bounding box center [487, 380] width 513 height 48
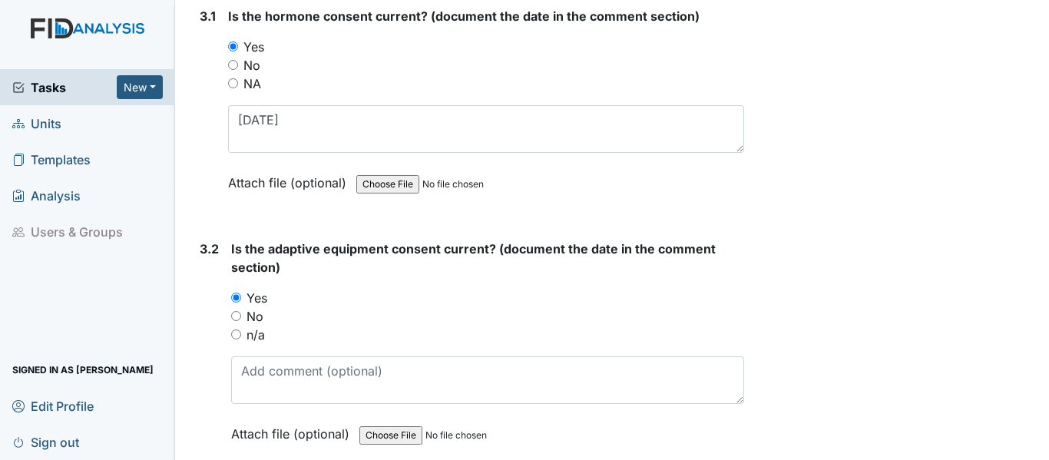
click at [233, 336] on input "n/a" at bounding box center [236, 334] width 10 height 10
radio input "true"
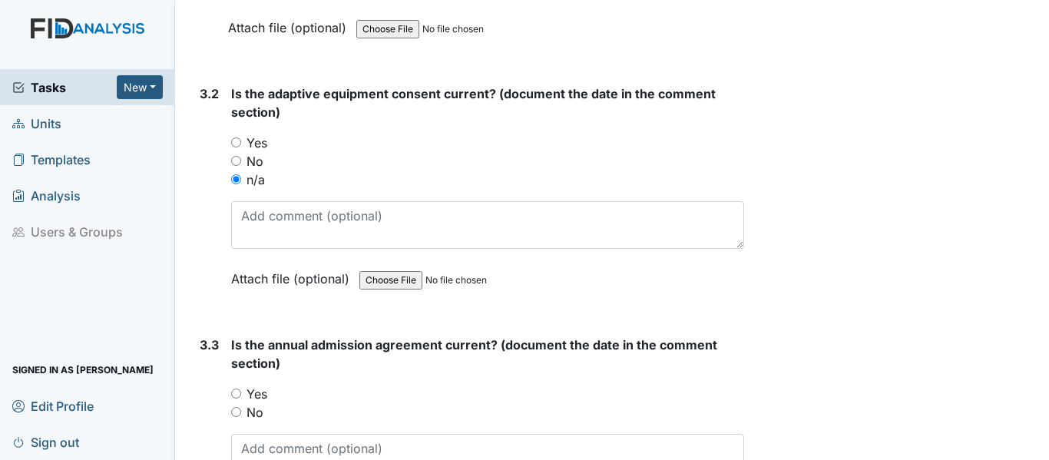
scroll to position [3917, 0]
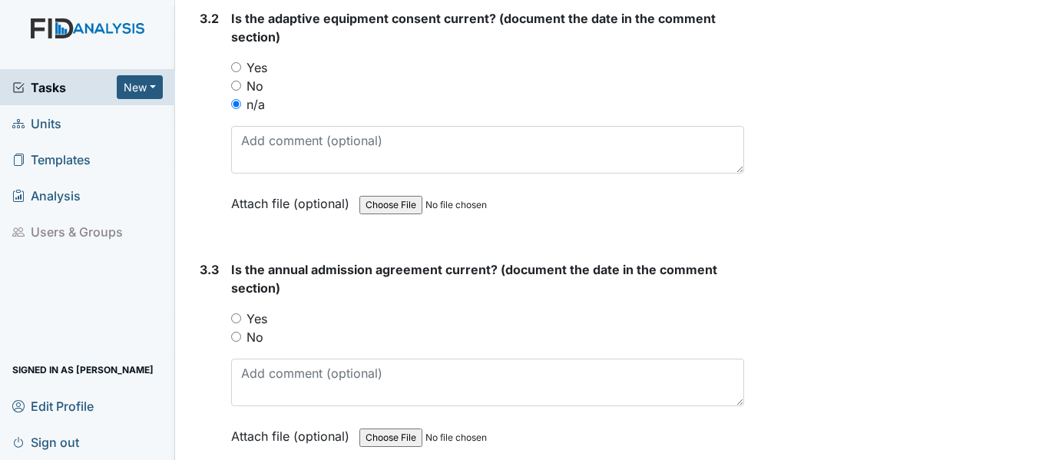
click at [237, 321] on input "Yes" at bounding box center [236, 318] width 10 height 10
radio input "true"
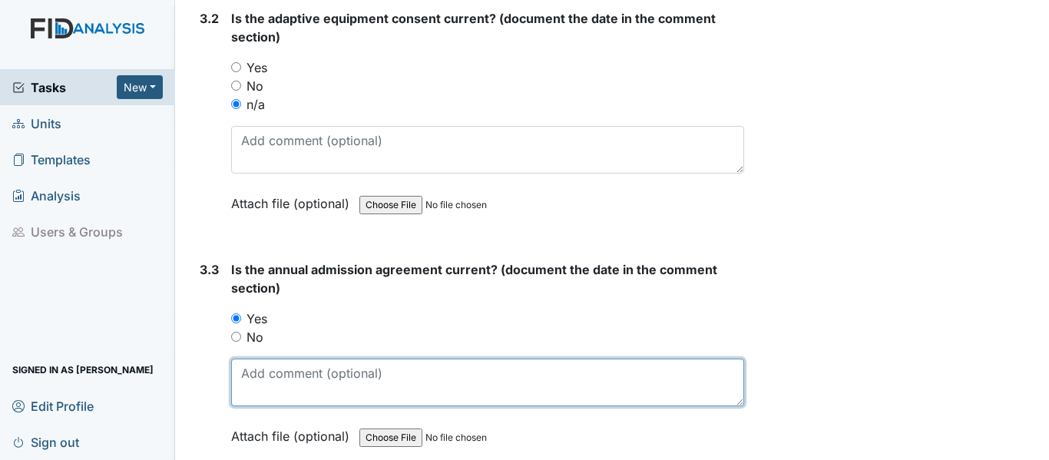
click at [296, 385] on textarea at bounding box center [487, 383] width 513 height 48
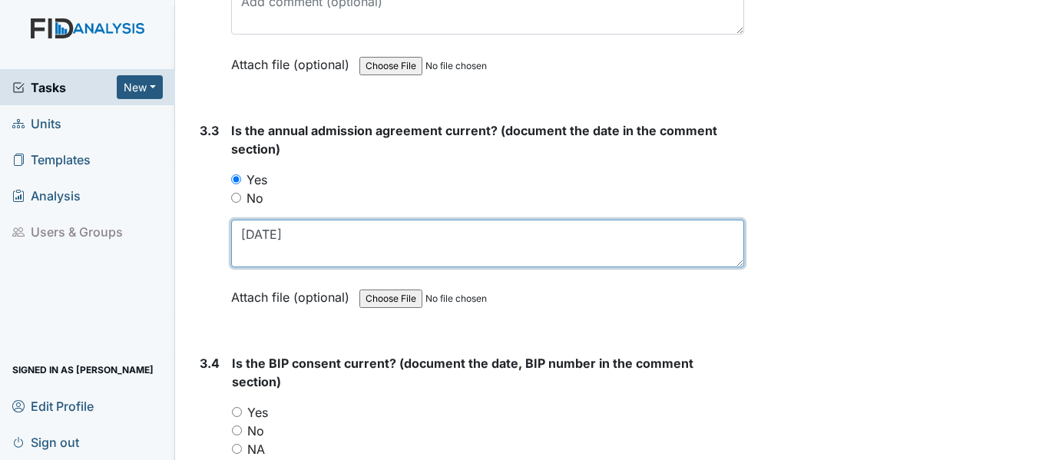
scroll to position [4147, 0]
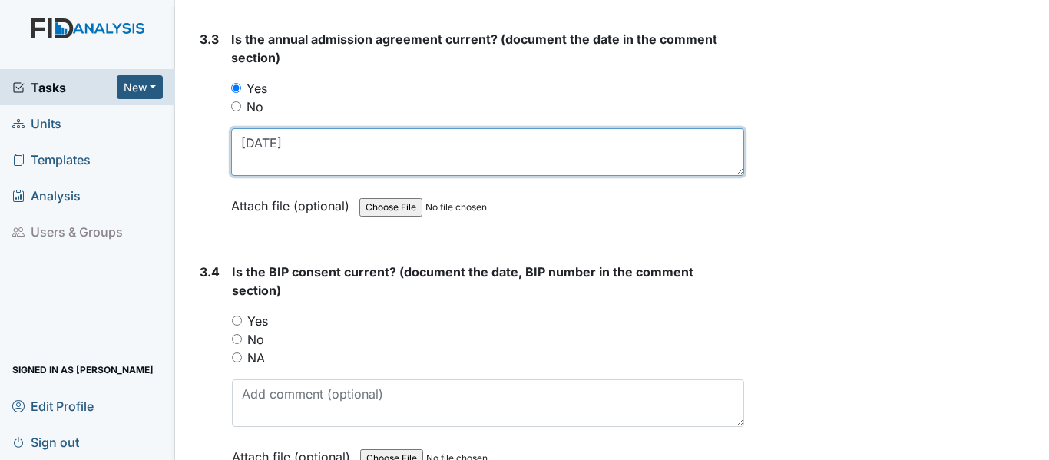
type textarea "12/23/24"
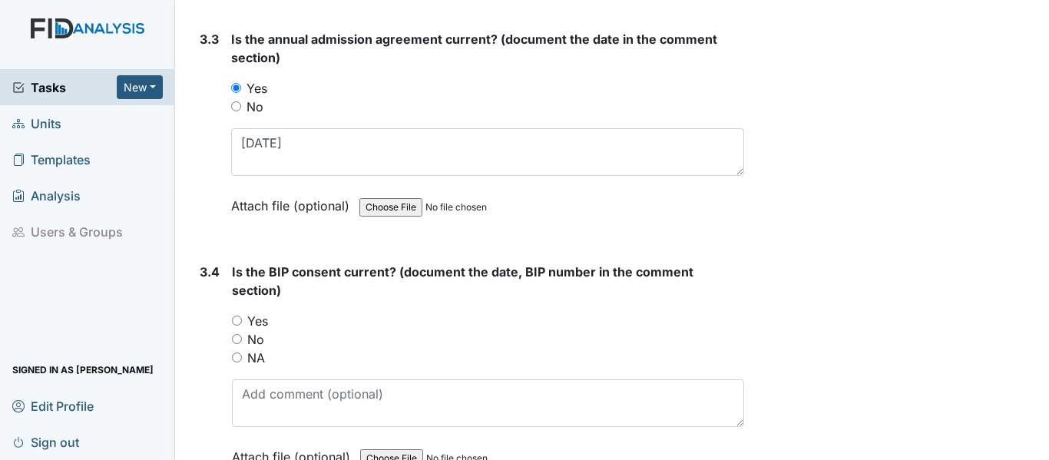
click at [240, 323] on input "Yes" at bounding box center [237, 321] width 10 height 10
radio input "true"
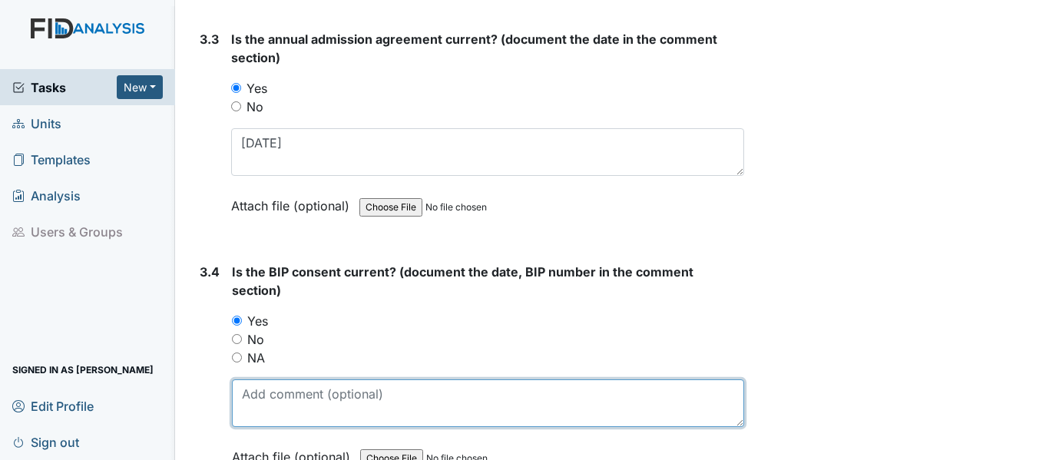
click at [298, 389] on textarea at bounding box center [488, 403] width 512 height 48
click at [313, 404] on textarea at bounding box center [488, 403] width 512 height 48
type textarea "7/28/25"
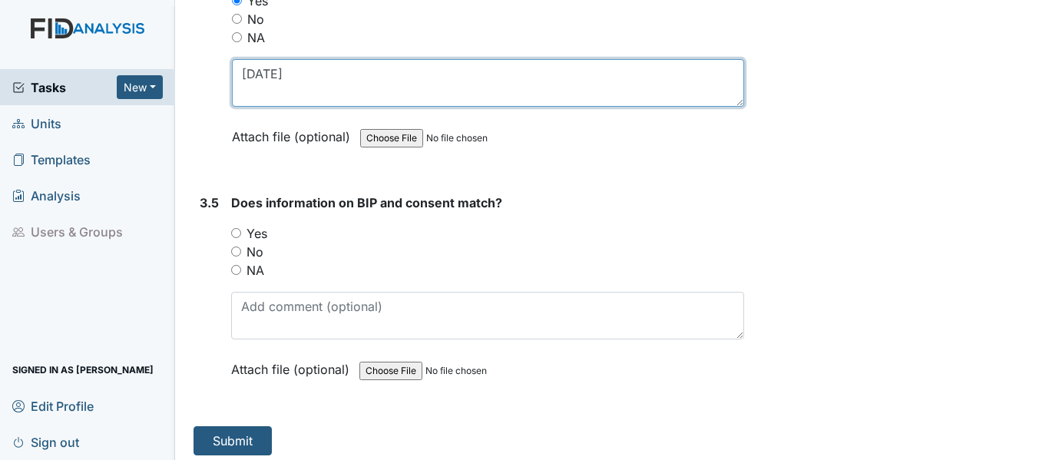
scroll to position [4475, 0]
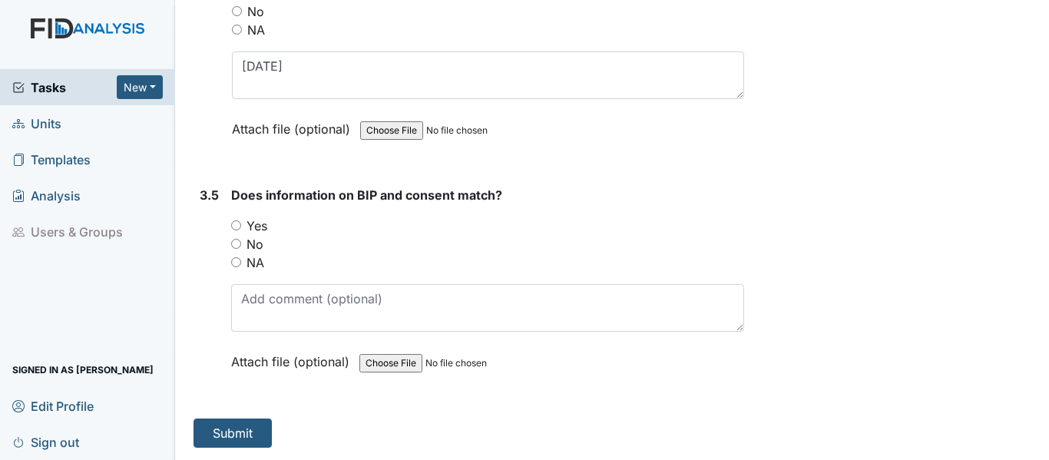
click at [237, 224] on input "Yes" at bounding box center [236, 225] width 10 height 10
radio input "true"
click at [244, 432] on button "Submit" at bounding box center [233, 433] width 78 height 29
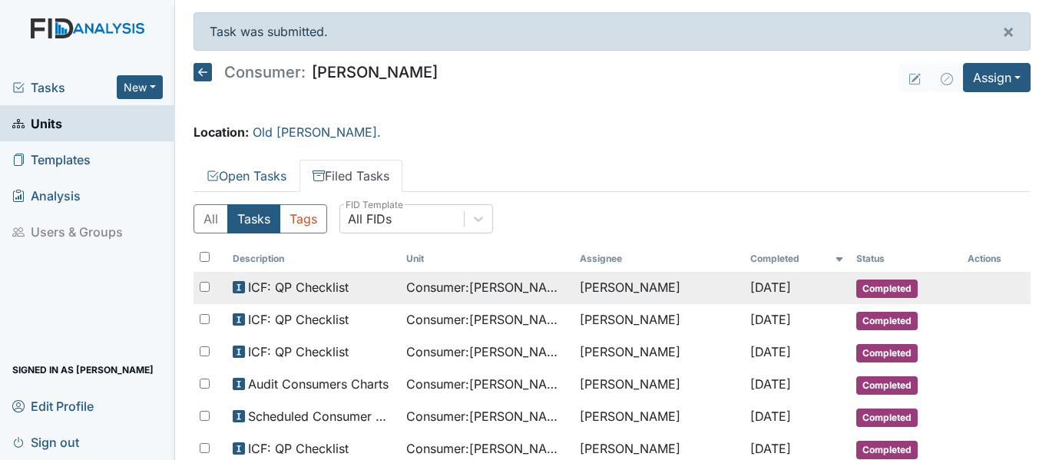
click at [351, 286] on div "ICF: QP Checklist" at bounding box center [313, 287] width 161 height 18
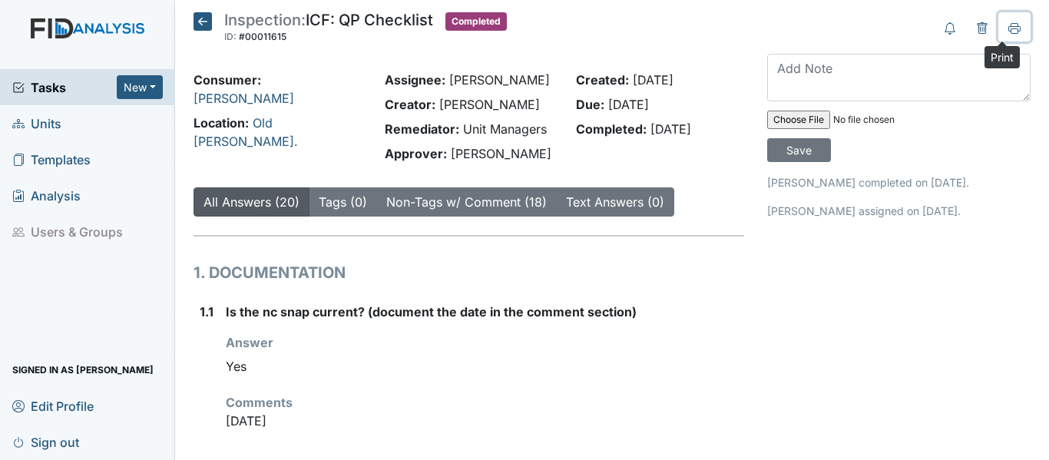
click at [1008, 26] on icon at bounding box center [1014, 27] width 12 height 8
click at [202, 18] on icon at bounding box center [203, 21] width 18 height 18
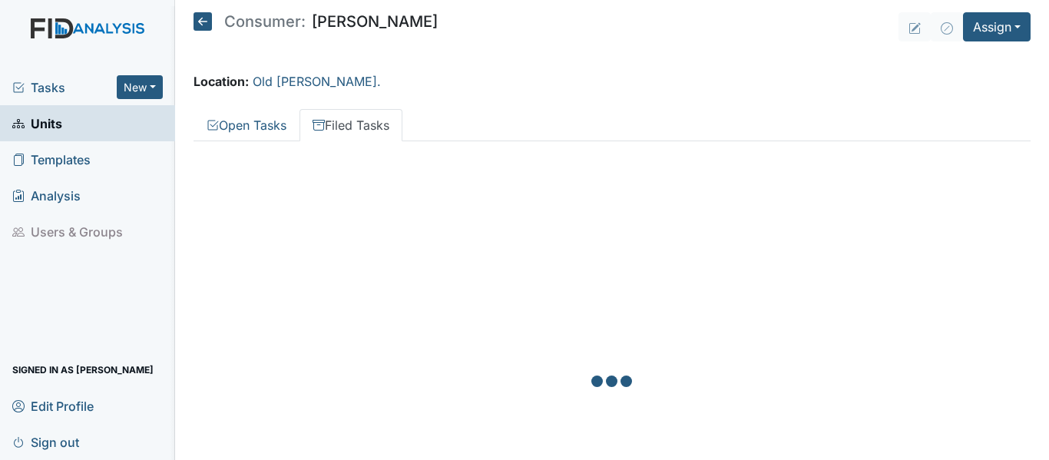
click at [202, 23] on icon at bounding box center [203, 21] width 18 height 18
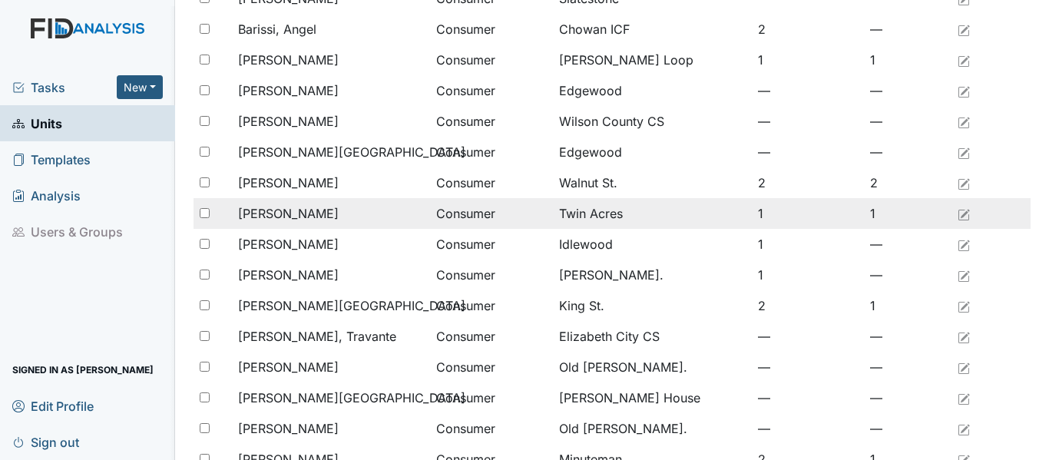
scroll to position [461, 0]
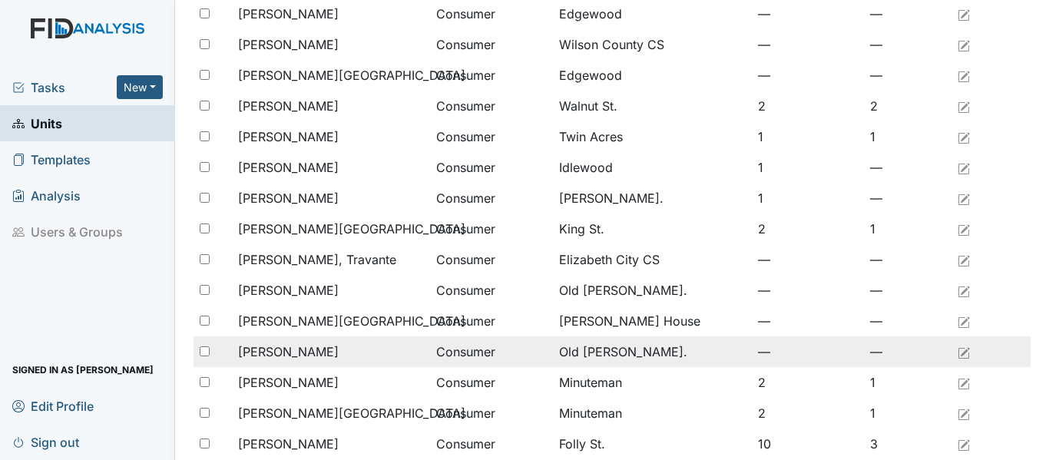
click at [316, 353] on div "[PERSON_NAME]" at bounding box center [331, 352] width 186 height 18
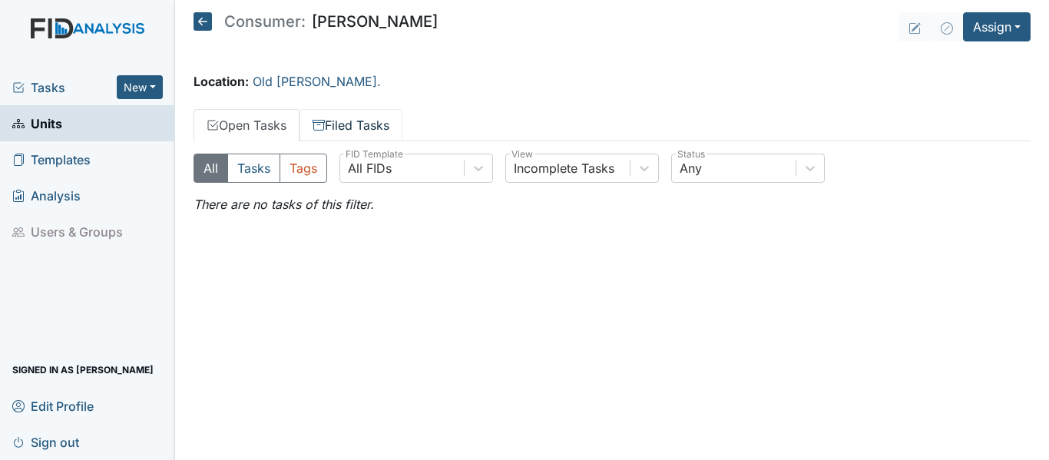
click at [369, 121] on link "Filed Tasks" at bounding box center [351, 125] width 103 height 32
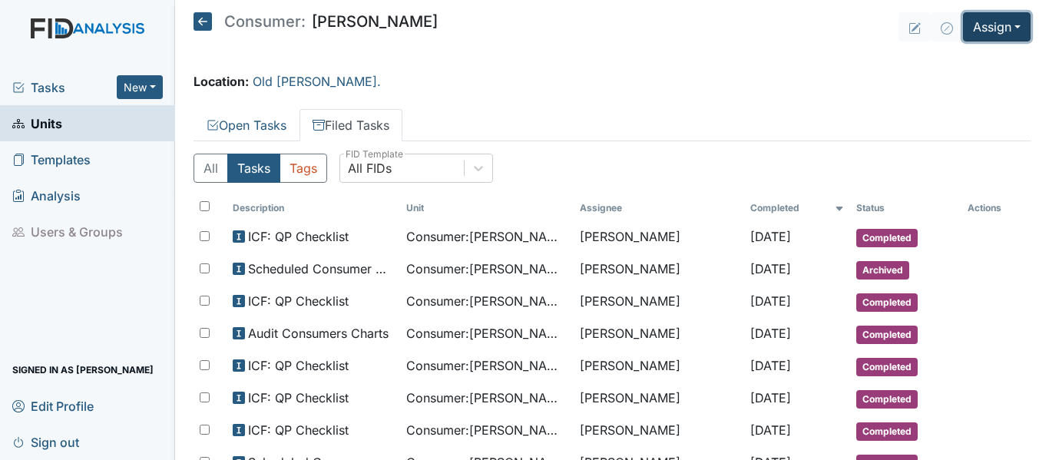
click at [993, 27] on button "Assign" at bounding box center [997, 26] width 68 height 29
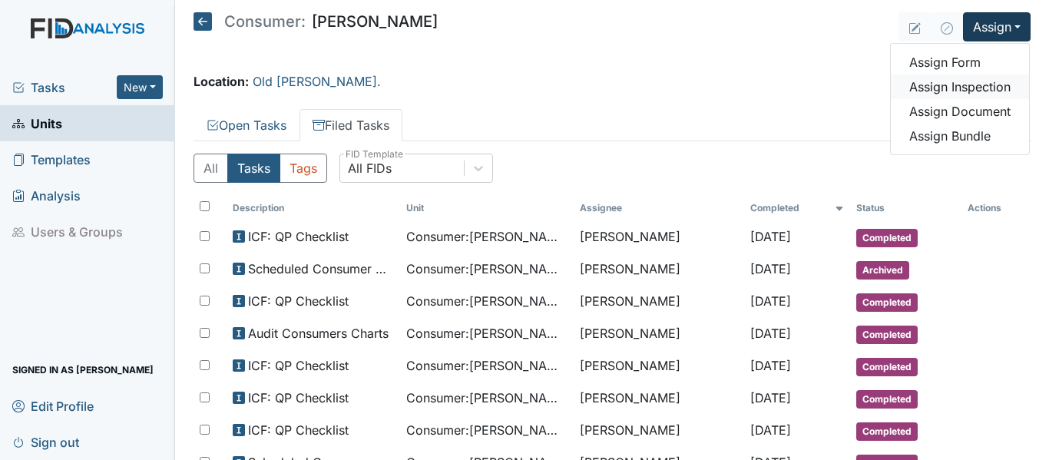
click at [949, 86] on link "Assign Inspection" at bounding box center [960, 86] width 138 height 25
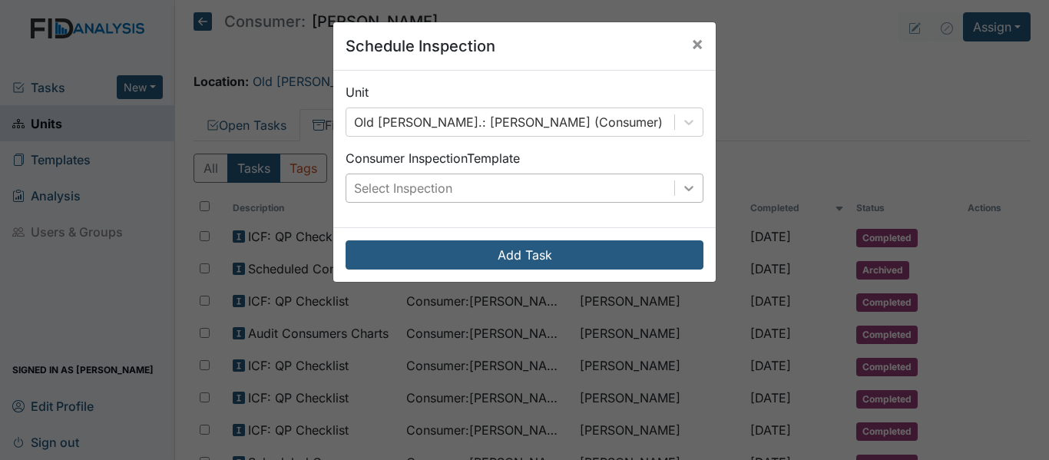
click at [685, 194] on icon at bounding box center [688, 187] width 15 height 15
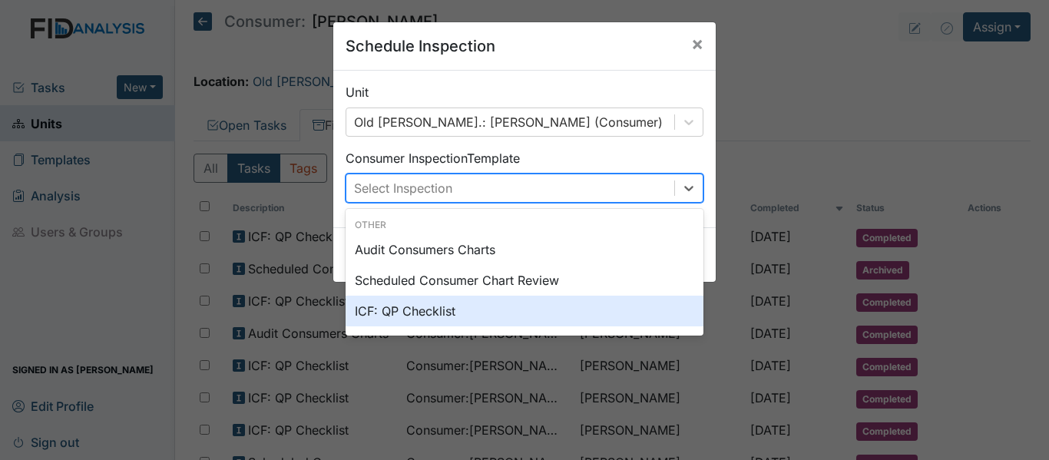
click at [398, 306] on div "ICF: QP Checklist" at bounding box center [525, 311] width 358 height 31
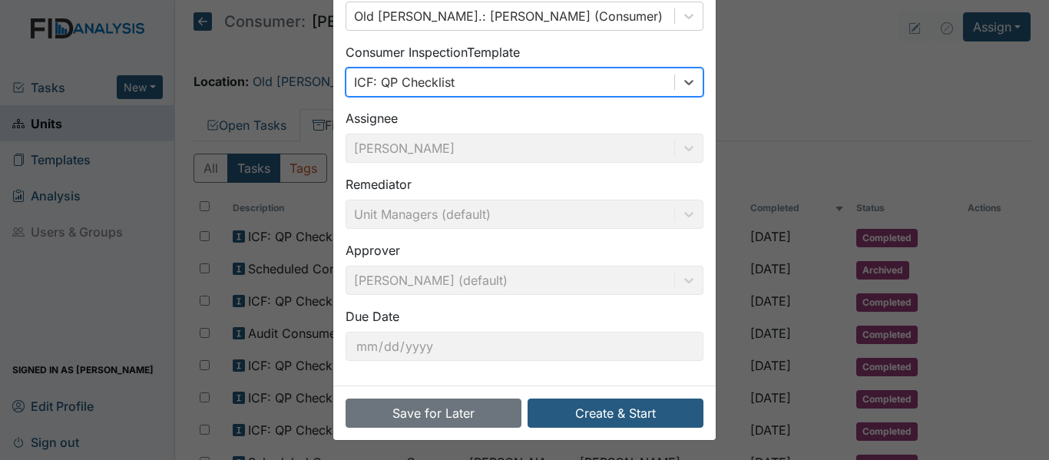
scroll to position [108, 0]
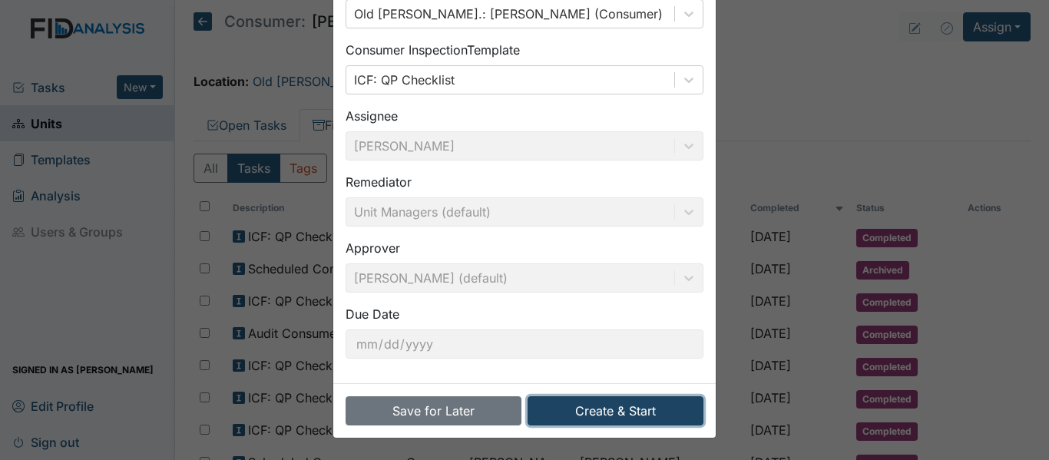
click at [585, 407] on button "Create & Start" at bounding box center [616, 410] width 176 height 29
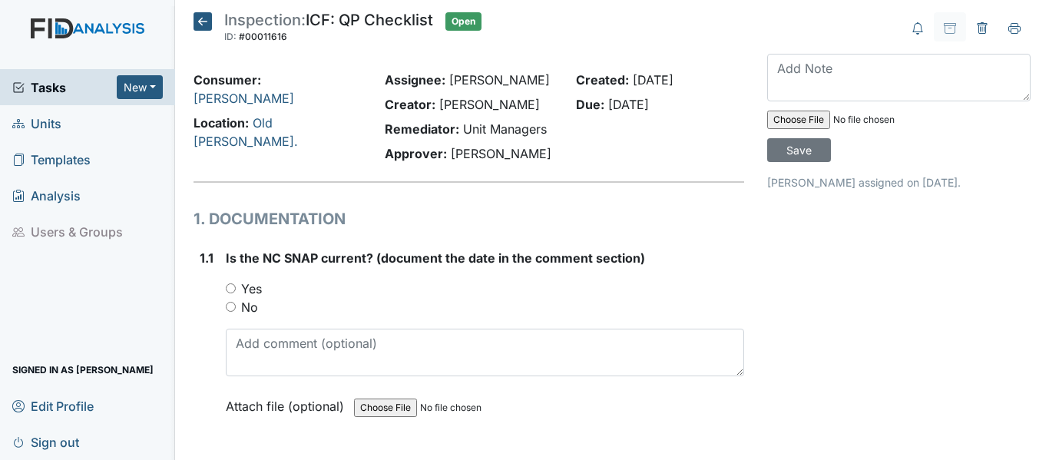
click at [231, 289] on input "Yes" at bounding box center [231, 288] width 10 height 10
radio input "true"
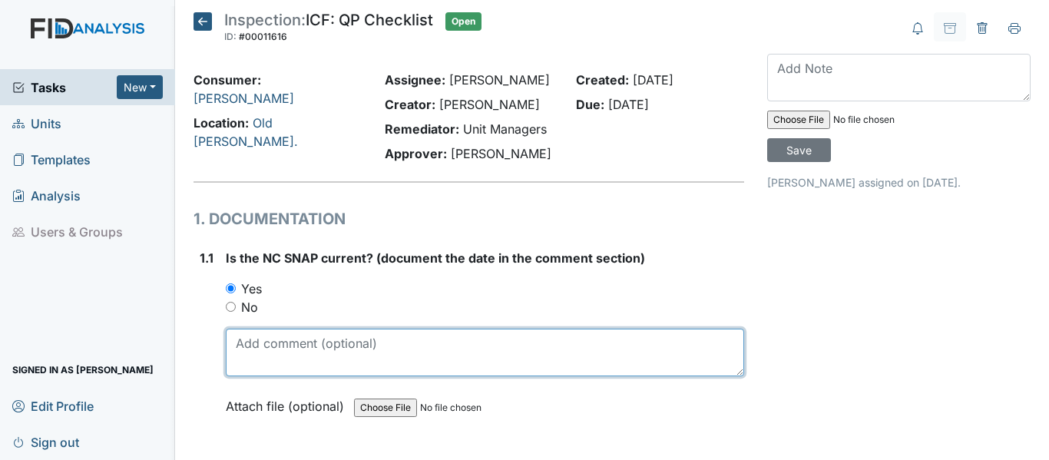
click at [273, 351] on textarea at bounding box center [485, 353] width 518 height 48
drag, startPoint x: 233, startPoint y: 348, endPoint x: 290, endPoint y: 346, distance: 56.1
click at [290, 346] on textarea "[DATE]" at bounding box center [485, 353] width 518 height 48
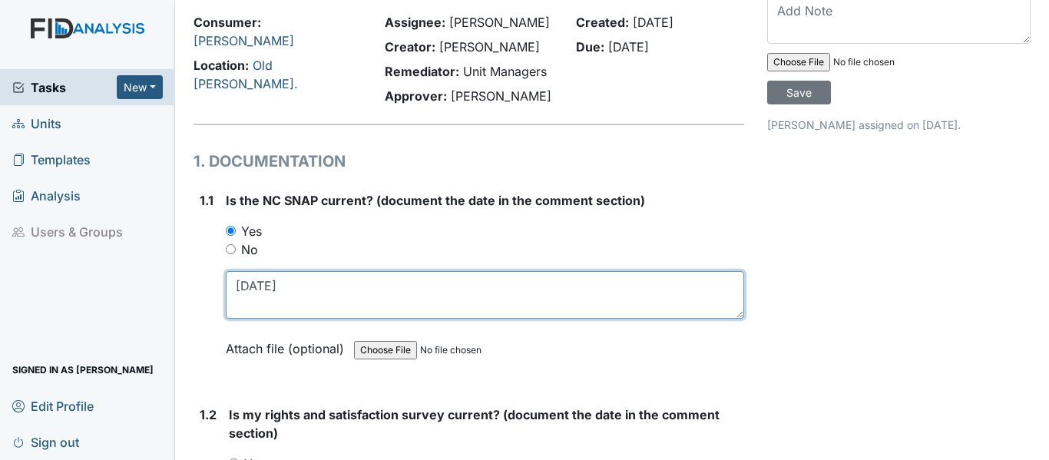
scroll to position [230, 0]
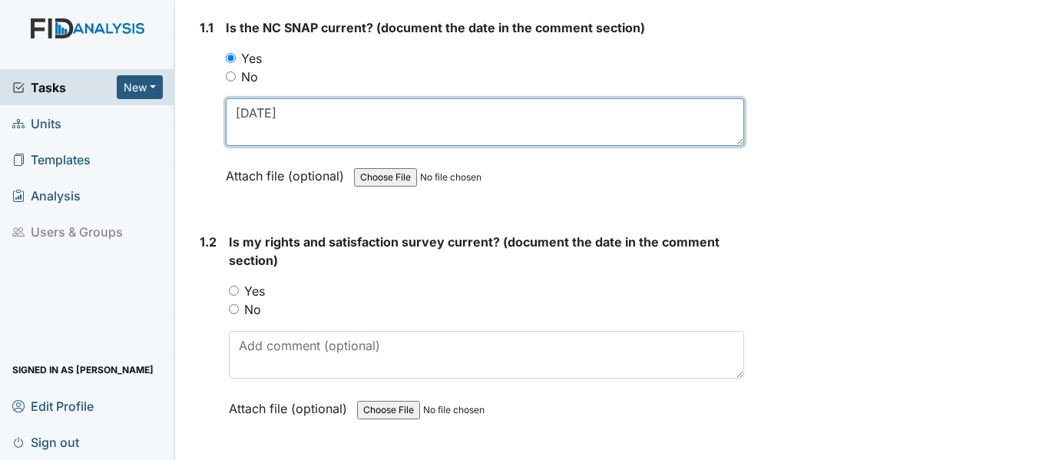
type textarea "[DATE]"
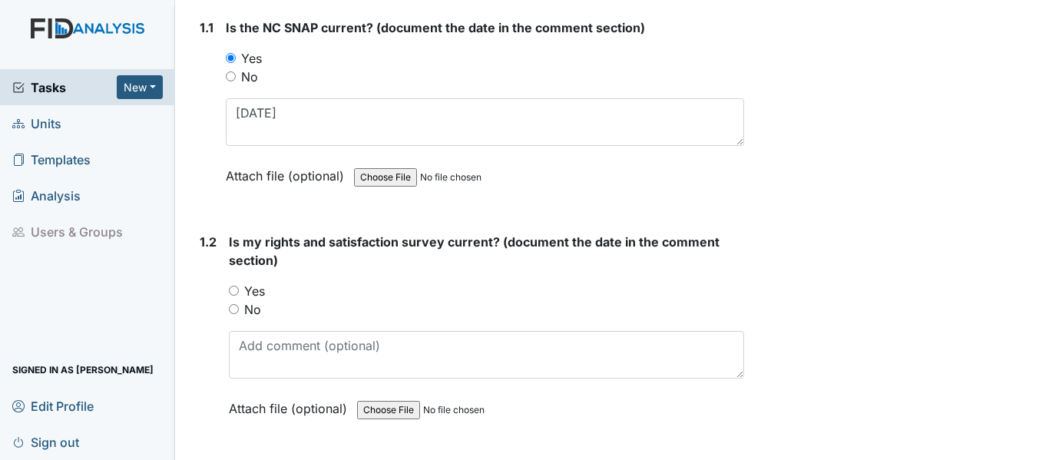
click at [233, 290] on input "Yes" at bounding box center [234, 291] width 10 height 10
radio input "true"
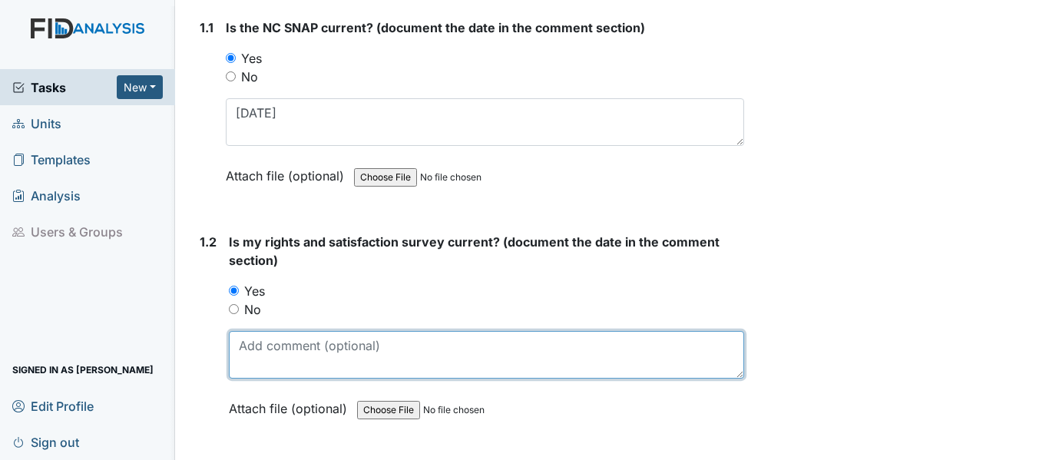
click at [281, 356] on textarea at bounding box center [486, 355] width 515 height 48
paste textarea "4/3/25"
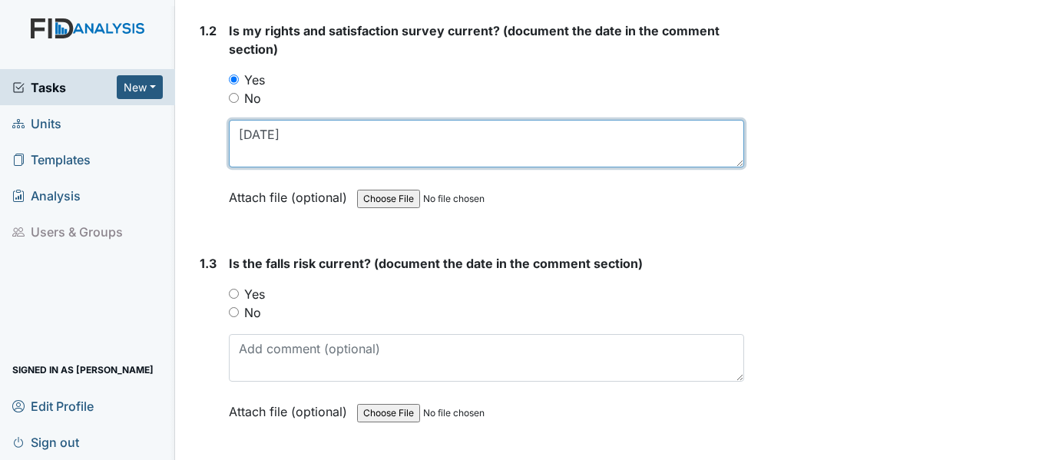
scroll to position [461, 0]
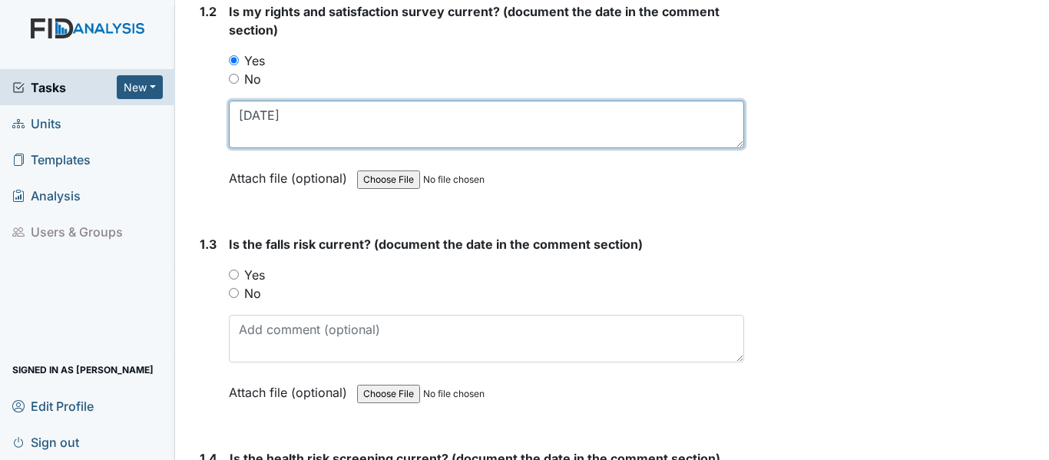
type textarea "4/3/25"
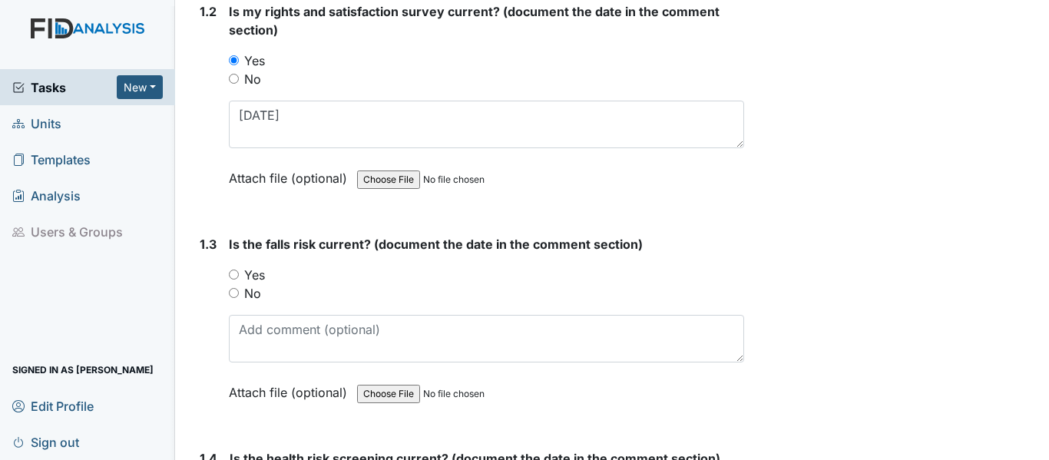
click at [233, 276] on input "Yes" at bounding box center [234, 275] width 10 height 10
radio input "true"
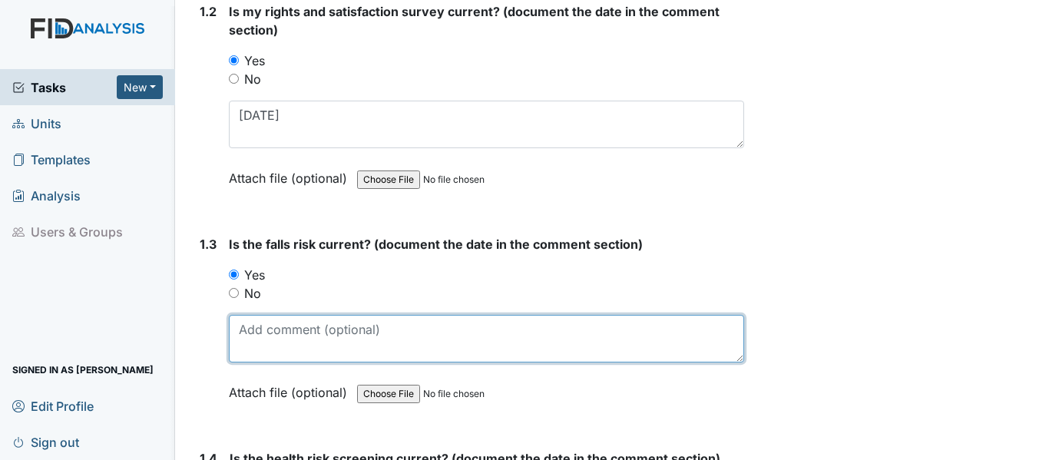
click at [288, 353] on textarea at bounding box center [486, 339] width 515 height 48
paste textarea "4/3/25"
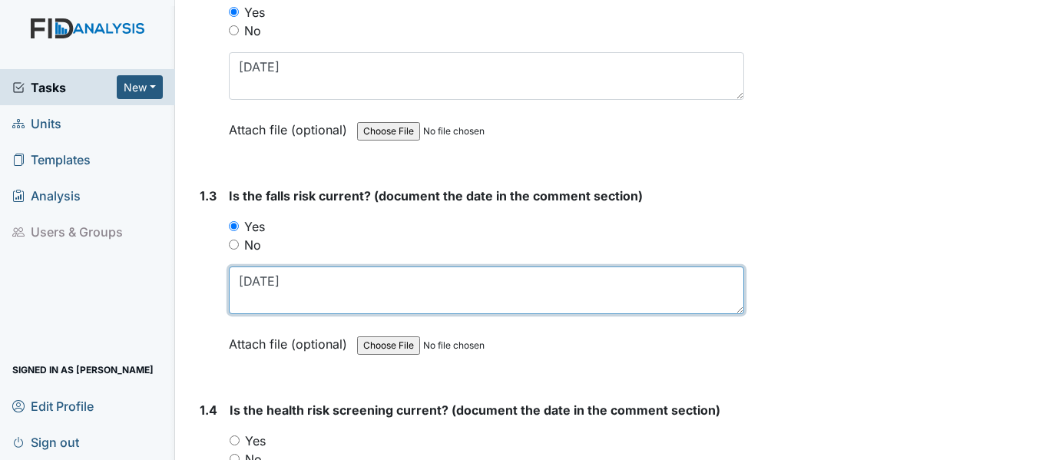
scroll to position [691, 0]
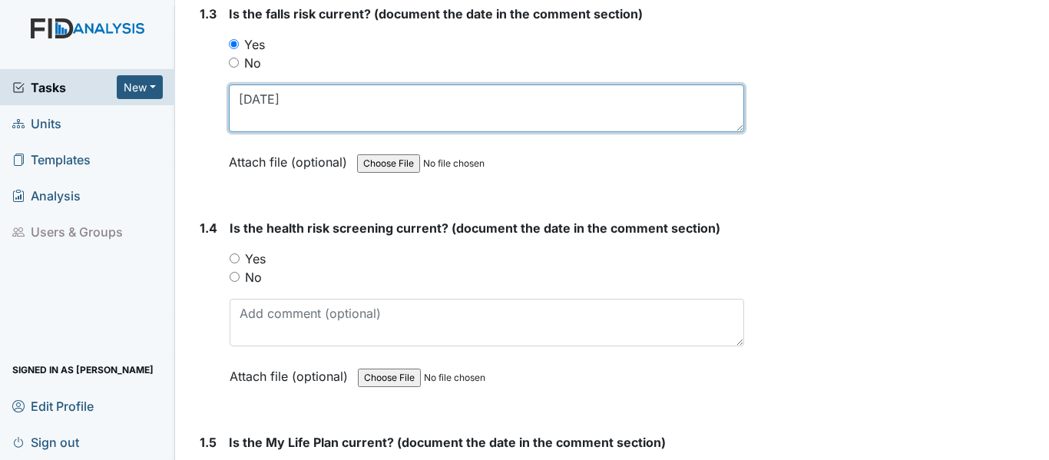
type textarea "4/3/25"
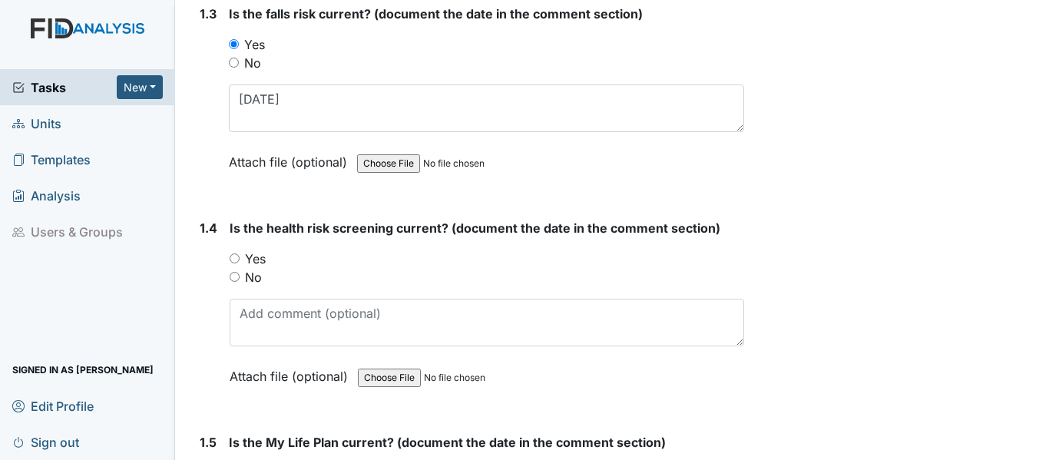
click at [230, 259] on input "Yes" at bounding box center [235, 258] width 10 height 10
radio input "true"
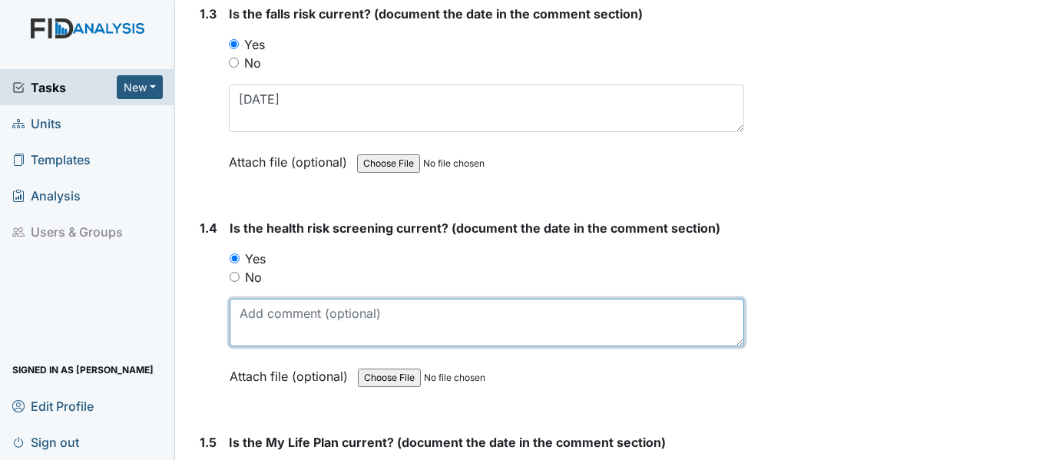
click at [288, 333] on textarea at bounding box center [487, 323] width 515 height 48
paste textarea "4/3/25"
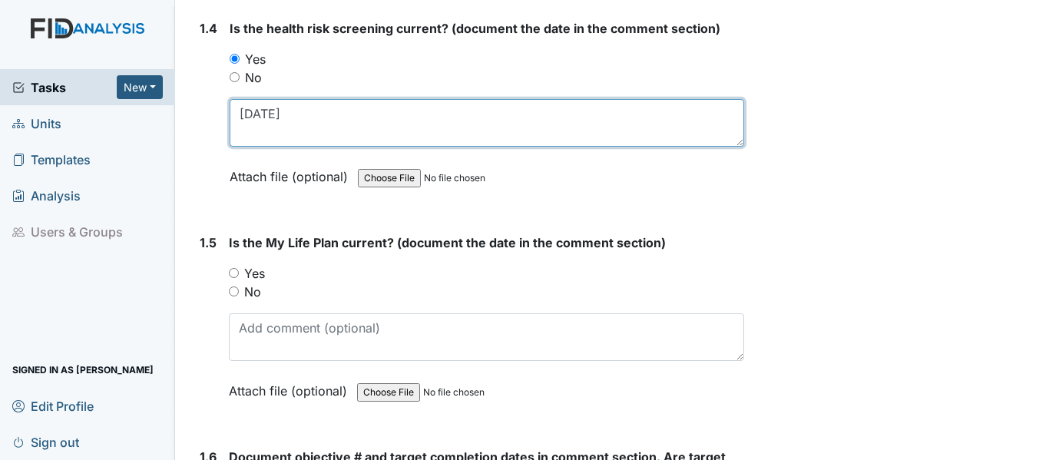
scroll to position [922, 0]
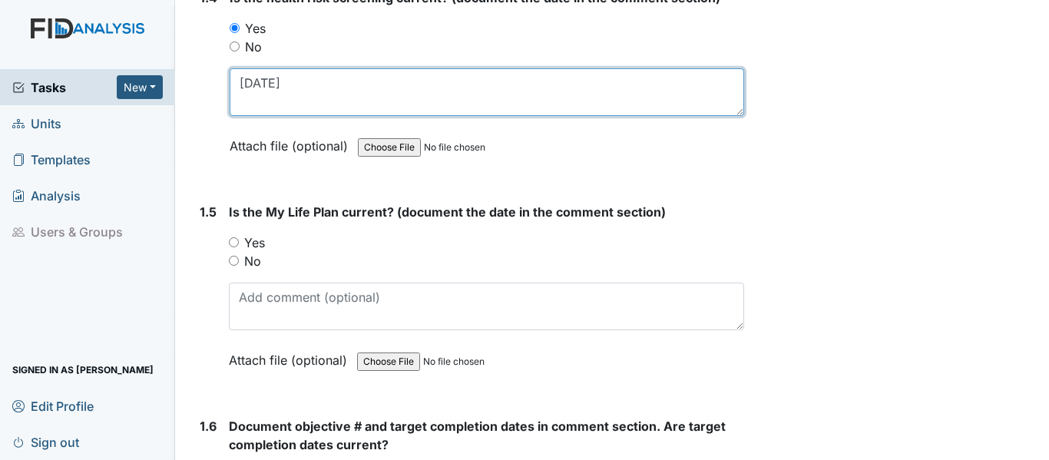
type textarea "4/3/25"
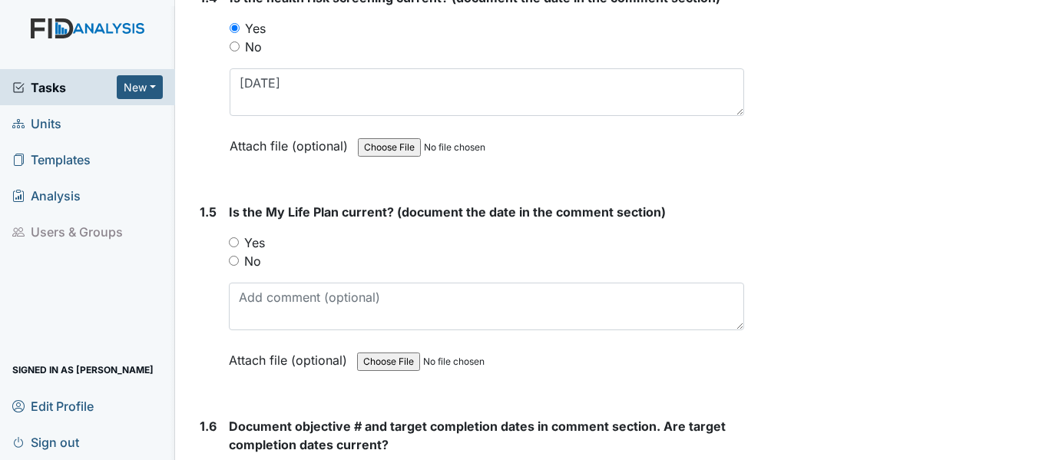
click at [236, 241] on input "Yes" at bounding box center [234, 242] width 10 height 10
radio input "true"
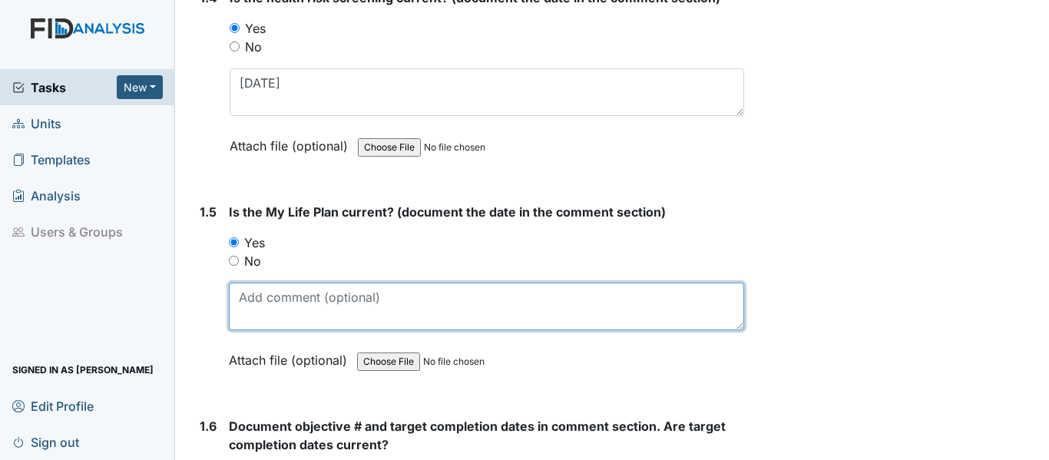
click at [290, 316] on textarea at bounding box center [486, 307] width 515 height 48
paste textarea "4/3/25"
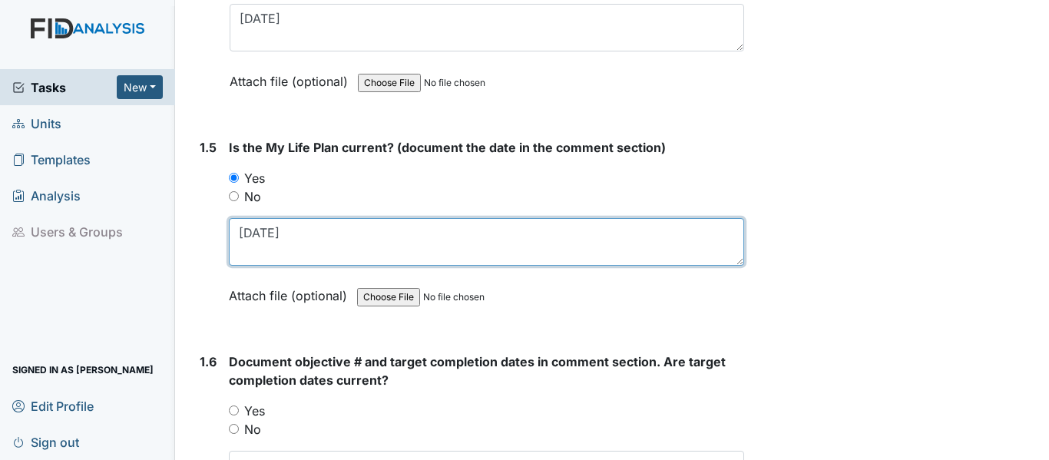
scroll to position [1152, 0]
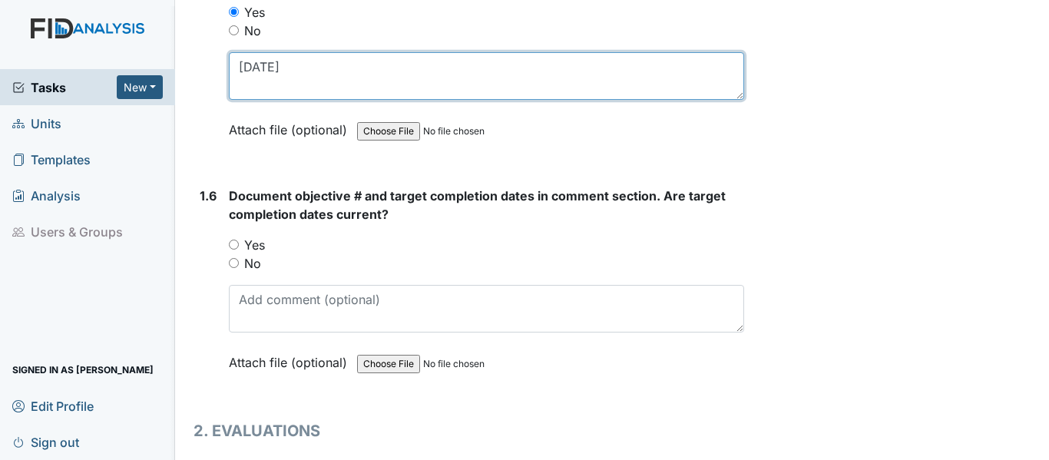
type textarea "4/3/25"
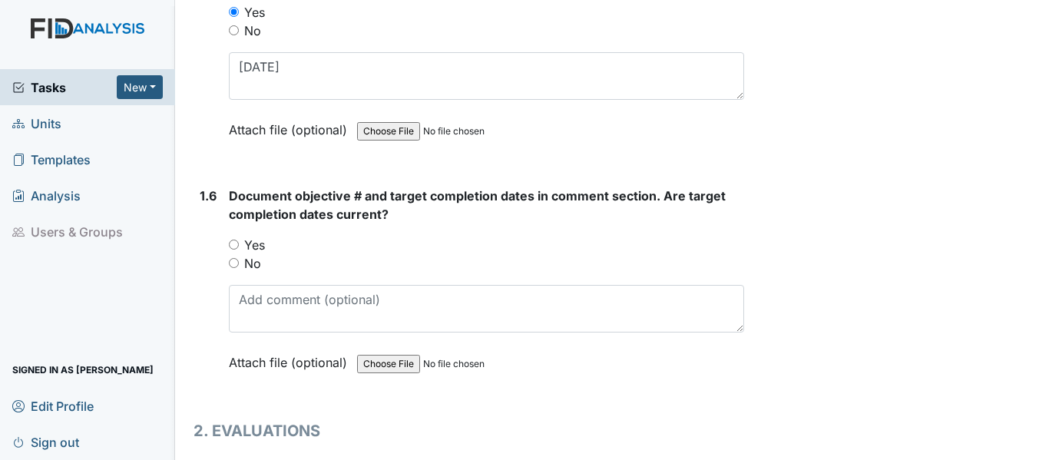
click at [231, 242] on input "Yes" at bounding box center [234, 245] width 10 height 10
radio input "true"
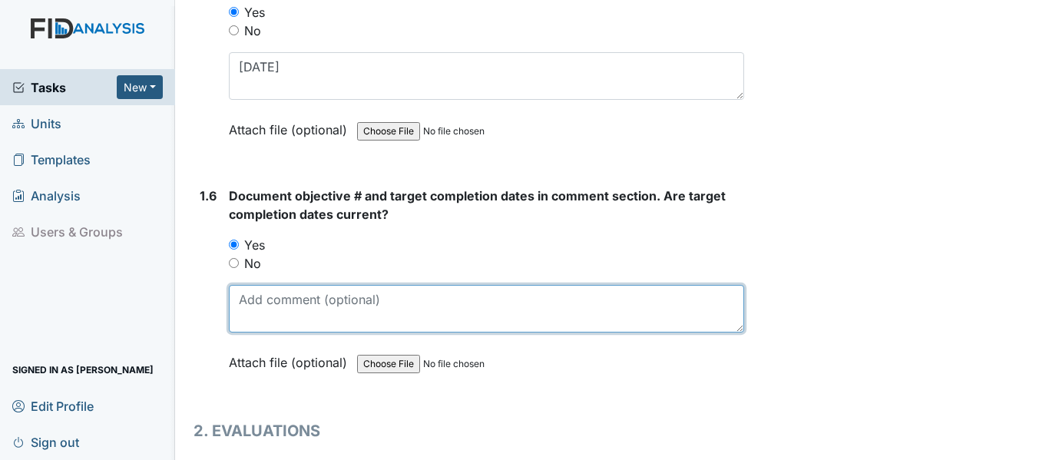
click at [293, 313] on textarea at bounding box center [486, 309] width 515 height 48
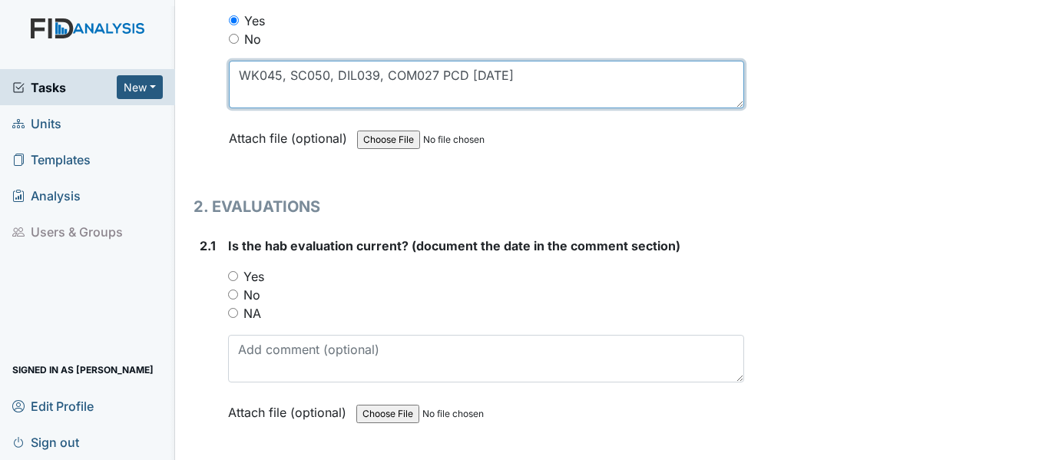
scroll to position [1382, 0]
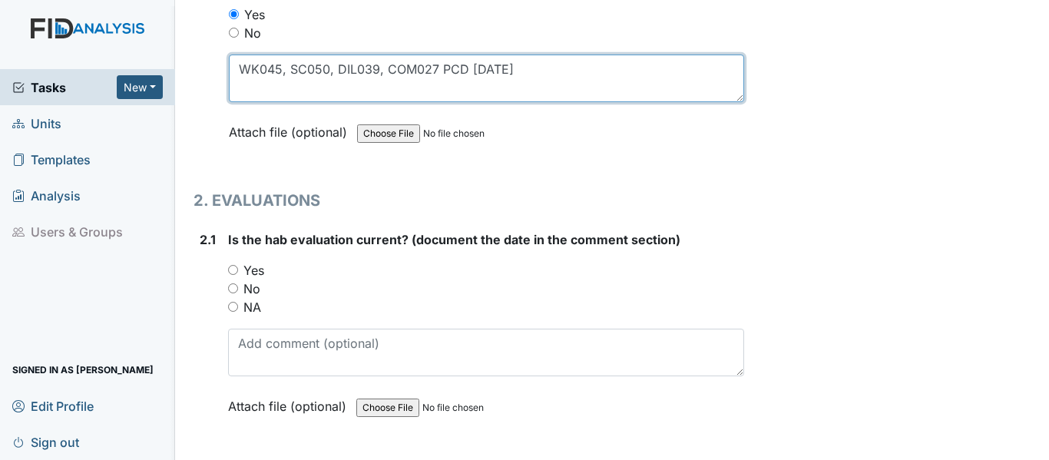
type textarea "WK045, SC050, DIL039, COM027 PCD 11/20/25"
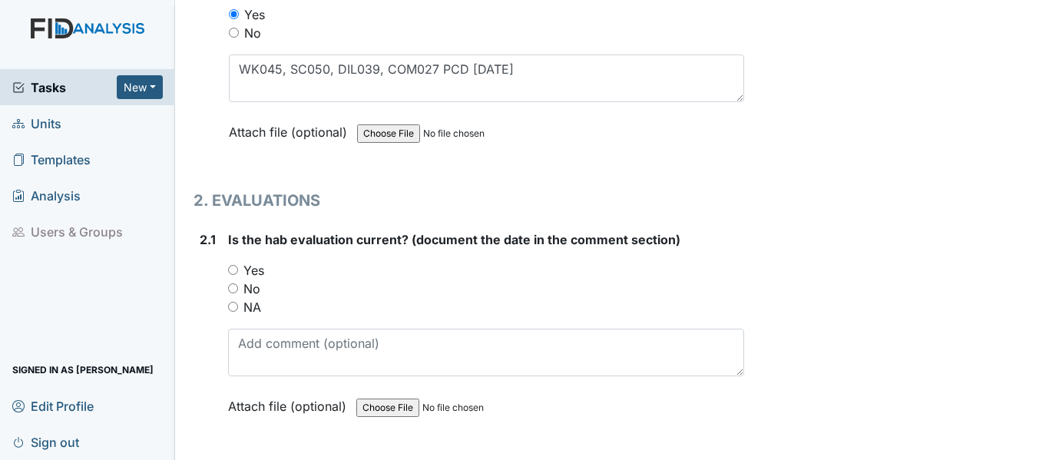
click at [237, 271] on input "Yes" at bounding box center [233, 270] width 10 height 10
radio input "true"
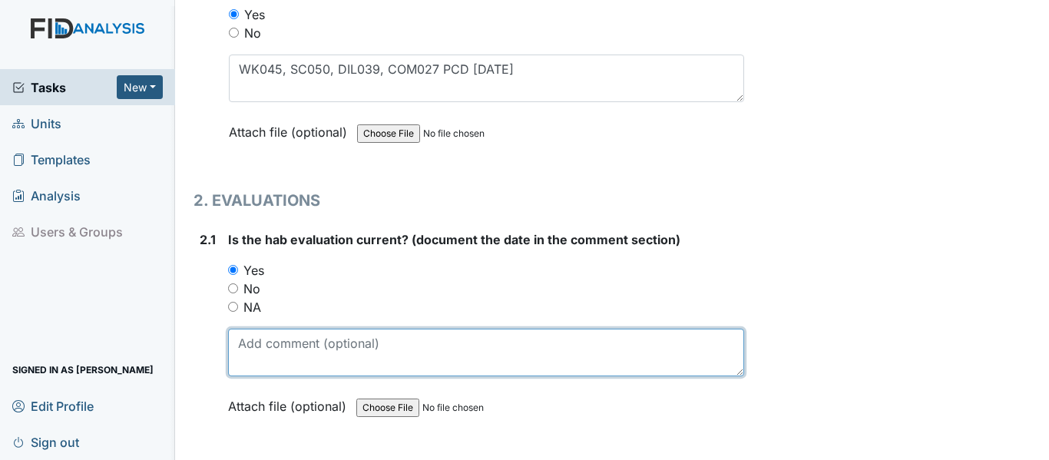
click at [303, 352] on textarea at bounding box center [486, 353] width 516 height 48
paste textarea "4/3/25"
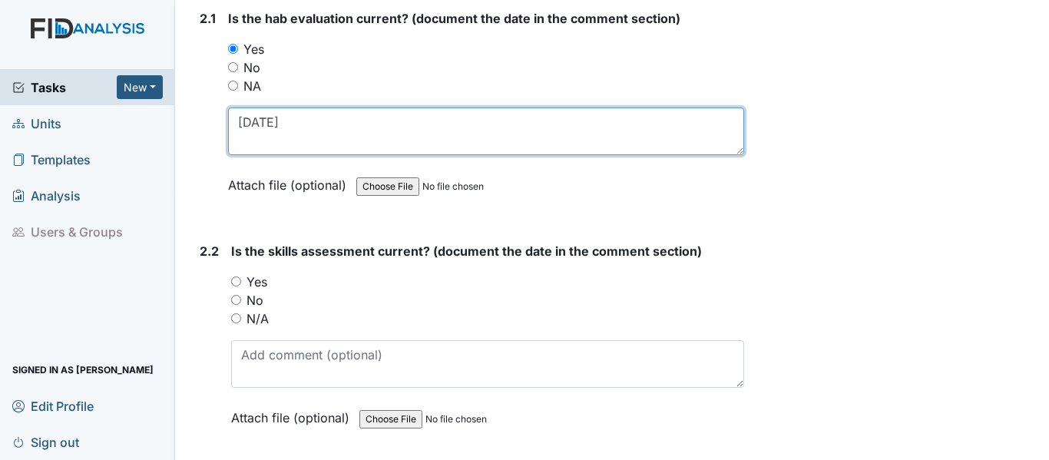
scroll to position [1613, 0]
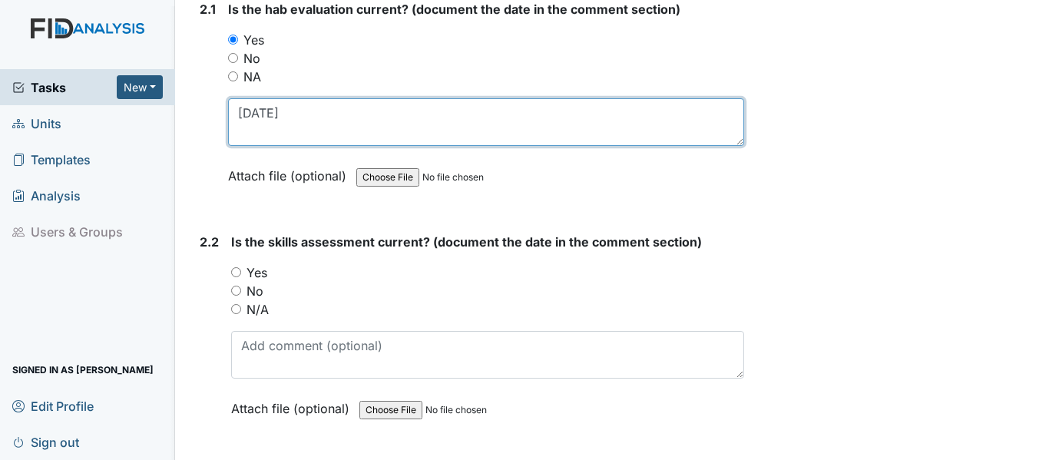
type textarea "4/3/25"
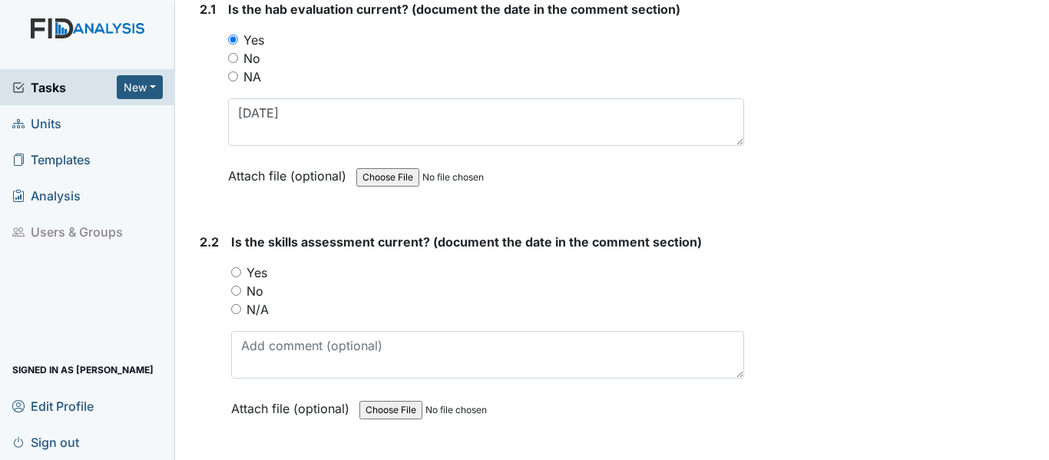
click at [237, 269] on input "Yes" at bounding box center [236, 272] width 10 height 10
radio input "true"
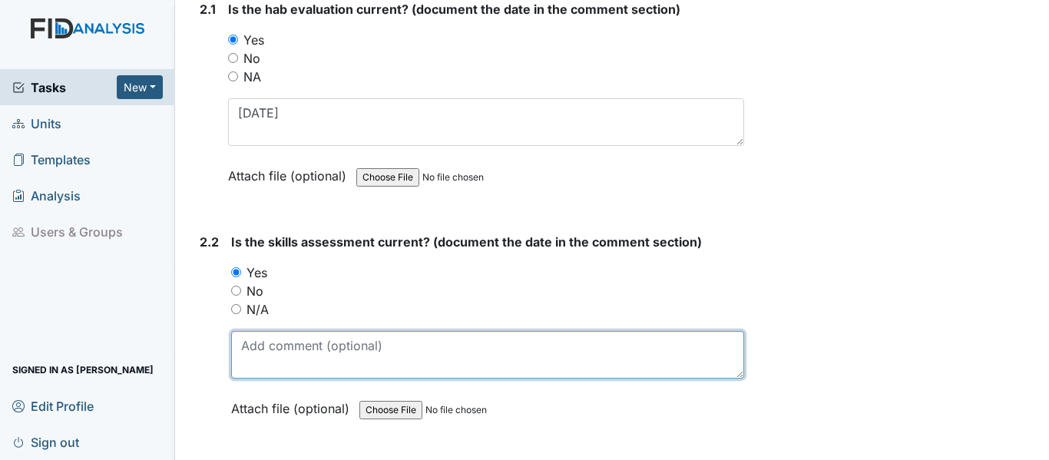
click at [297, 359] on textarea at bounding box center [487, 355] width 513 height 48
paste textarea "4/3/25"
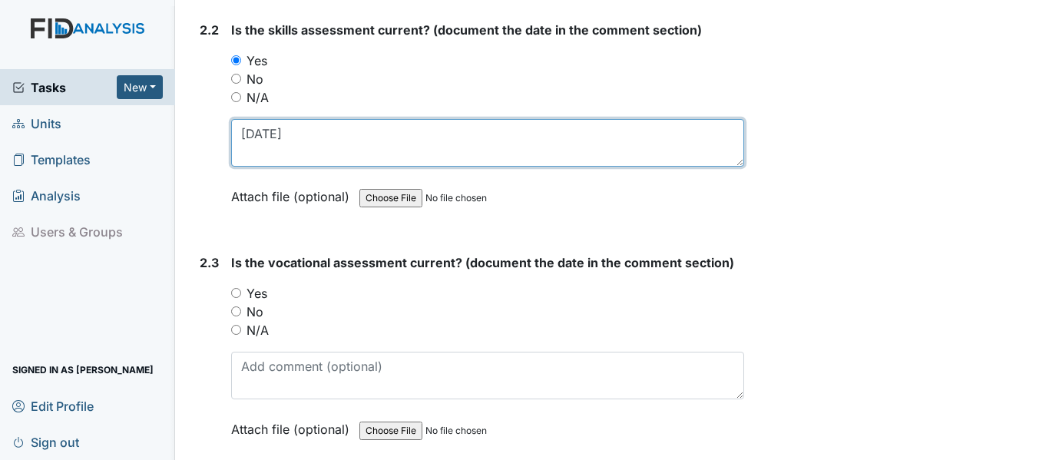
scroll to position [1920, 0]
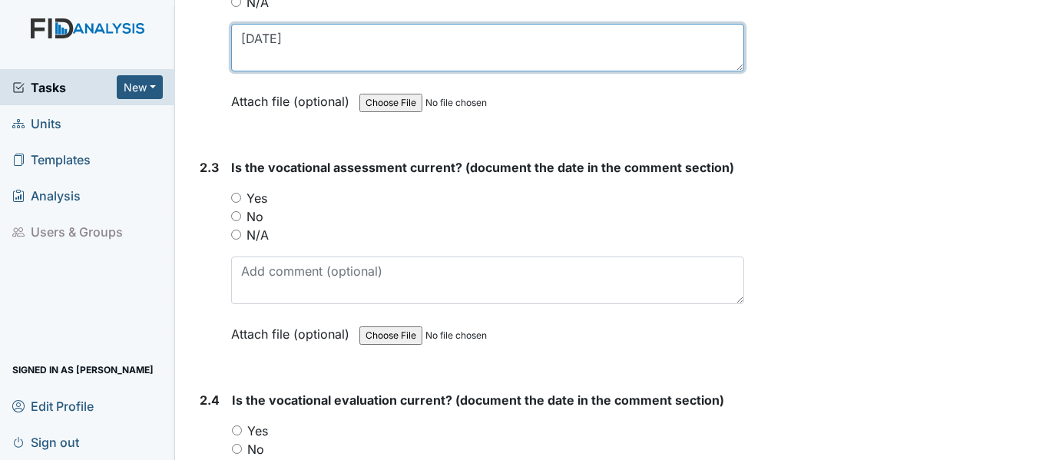
type textarea "4/3/25"
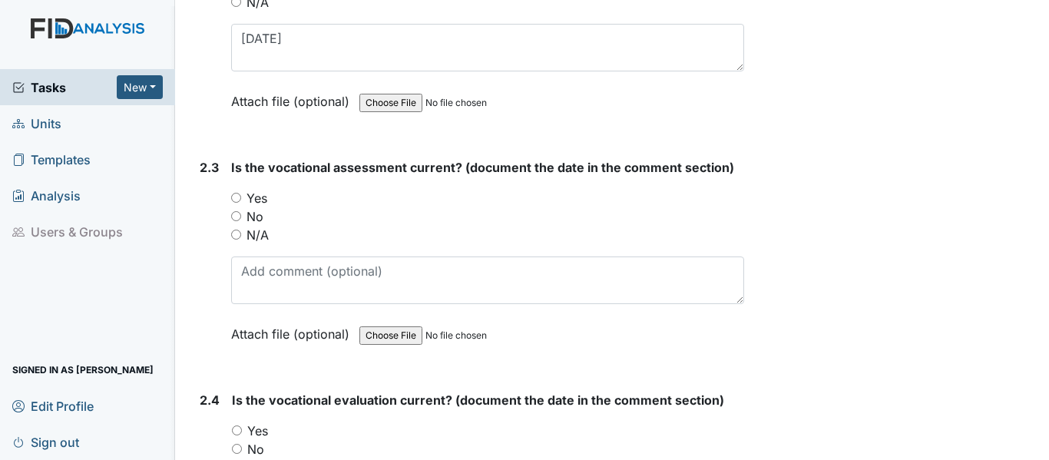
click at [234, 197] on input "Yes" at bounding box center [236, 198] width 10 height 10
radio input "true"
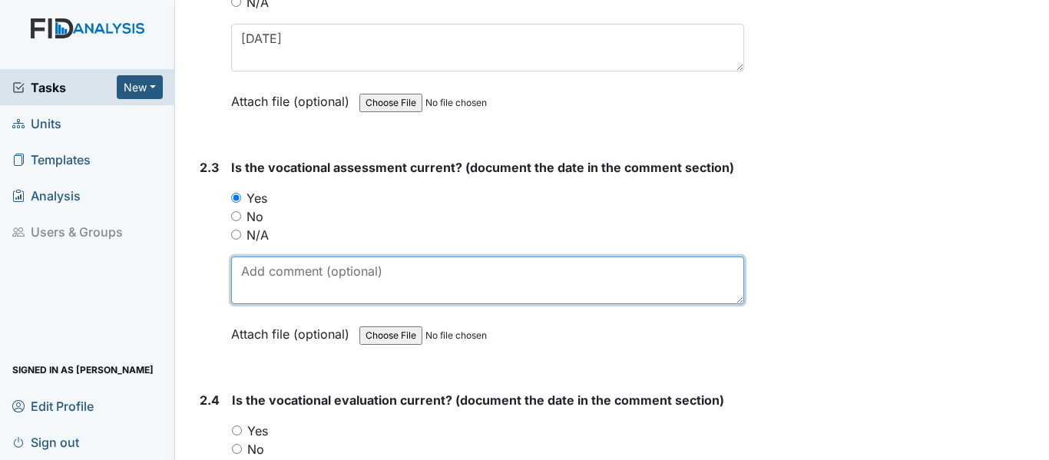
click at [305, 276] on textarea at bounding box center [487, 281] width 513 height 48
paste textarea "4/3/25"
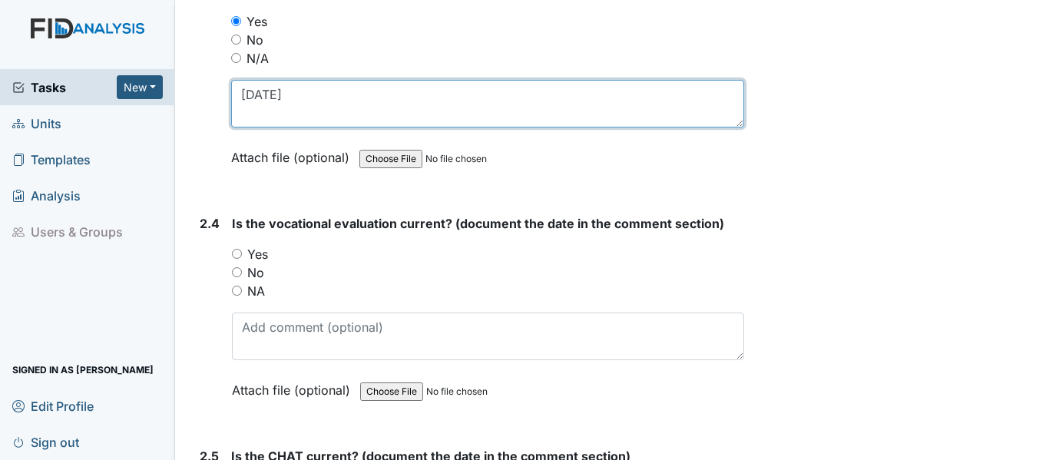
scroll to position [2150, 0]
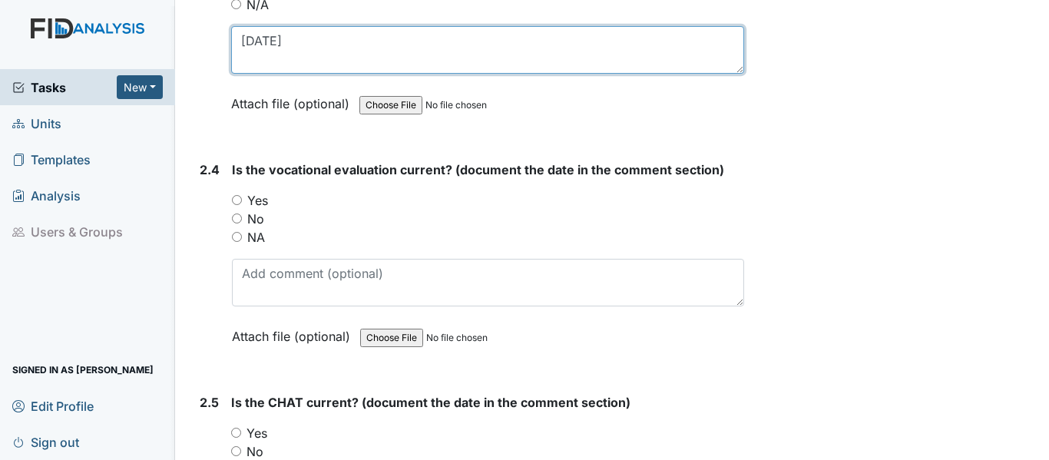
type textarea "4/3/25"
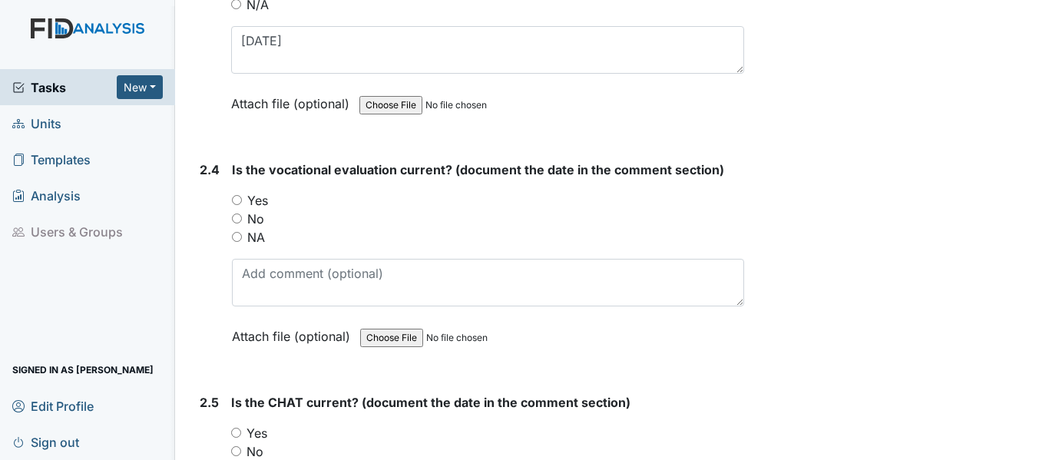
click at [235, 198] on input "Yes" at bounding box center [237, 200] width 10 height 10
radio input "true"
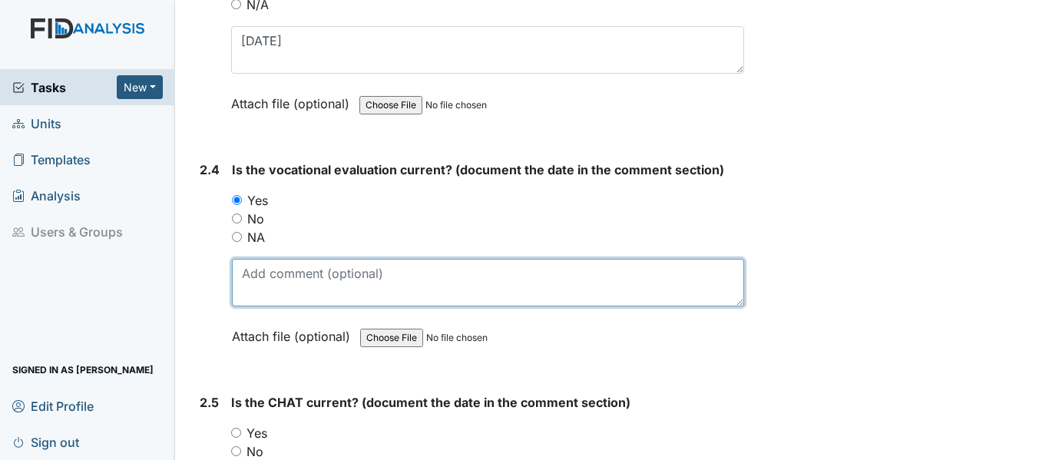
click at [343, 299] on textarea at bounding box center [488, 283] width 512 height 48
paste textarea "4/3/25"
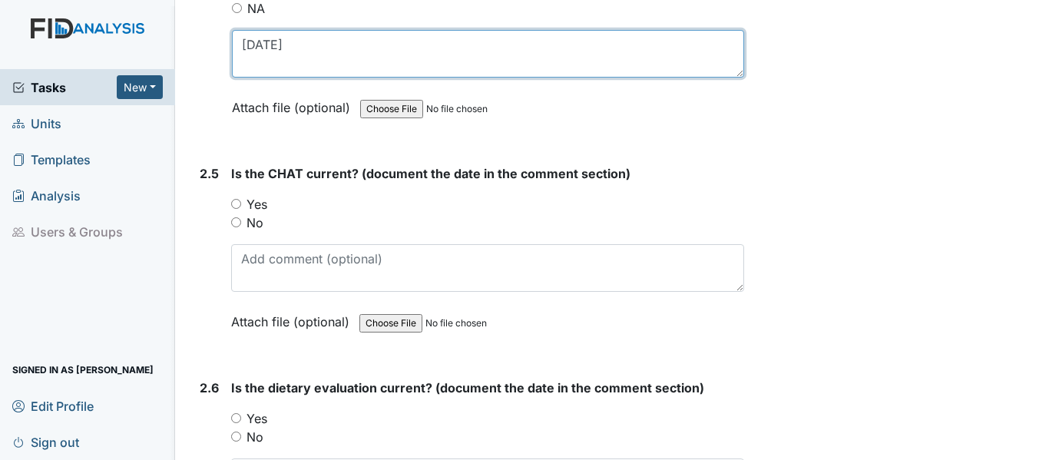
scroll to position [2381, 0]
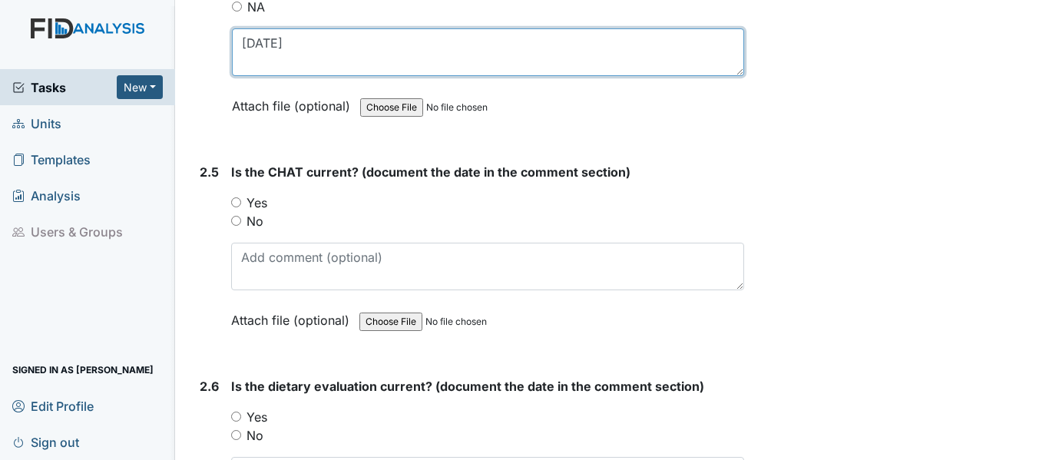
type textarea "4/3/25"
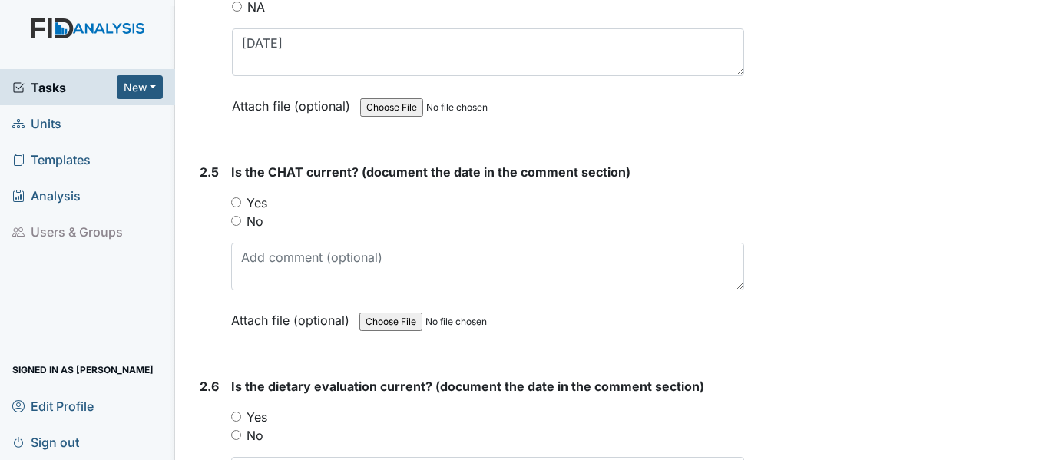
click at [235, 202] on input "Yes" at bounding box center [236, 202] width 10 height 10
radio input "true"
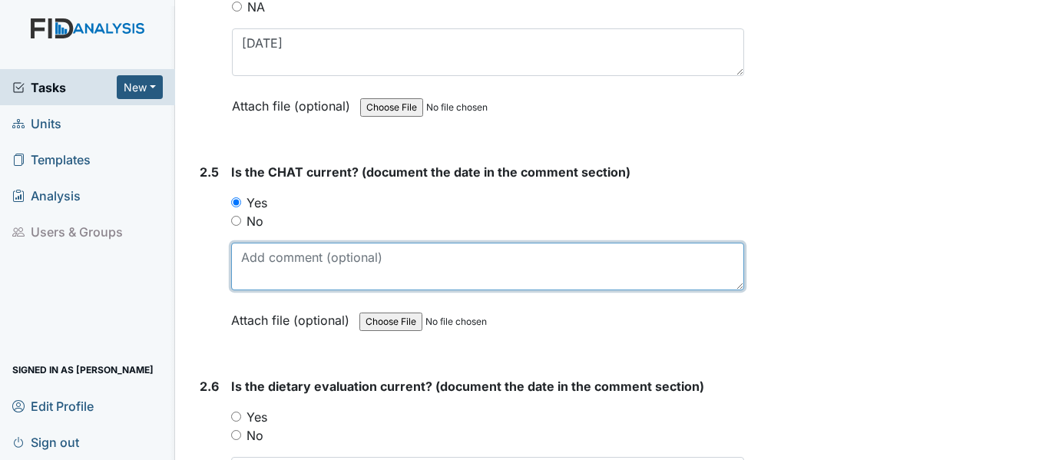
click at [296, 251] on textarea at bounding box center [487, 267] width 513 height 48
paste textarea "4/3/25"
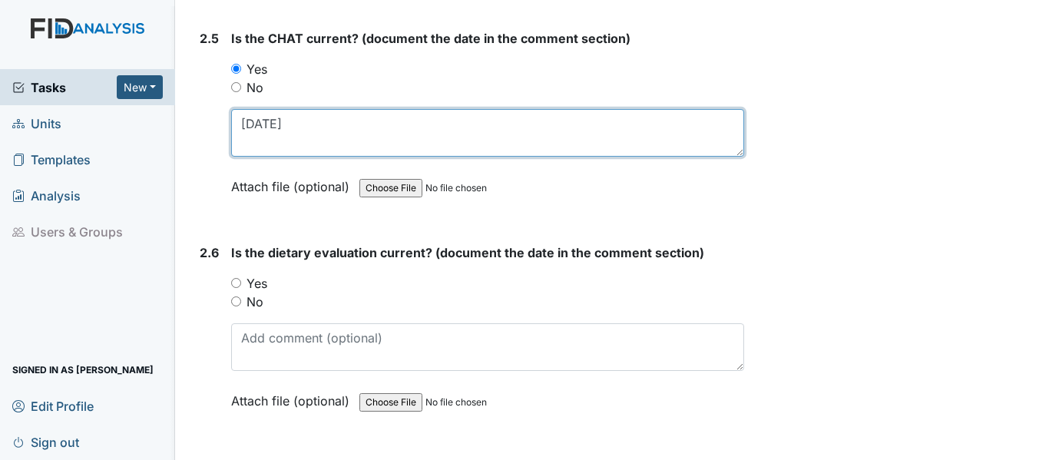
scroll to position [2534, 0]
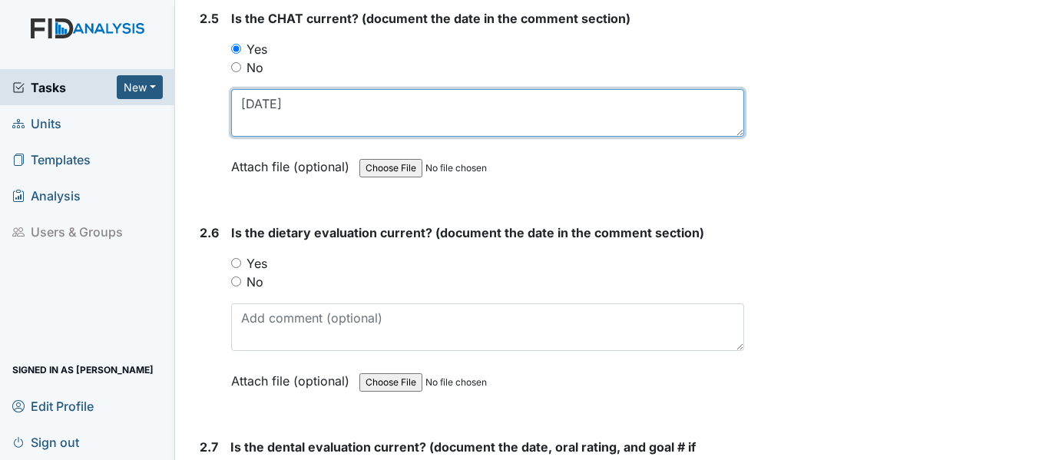
type textarea "4/3/25"
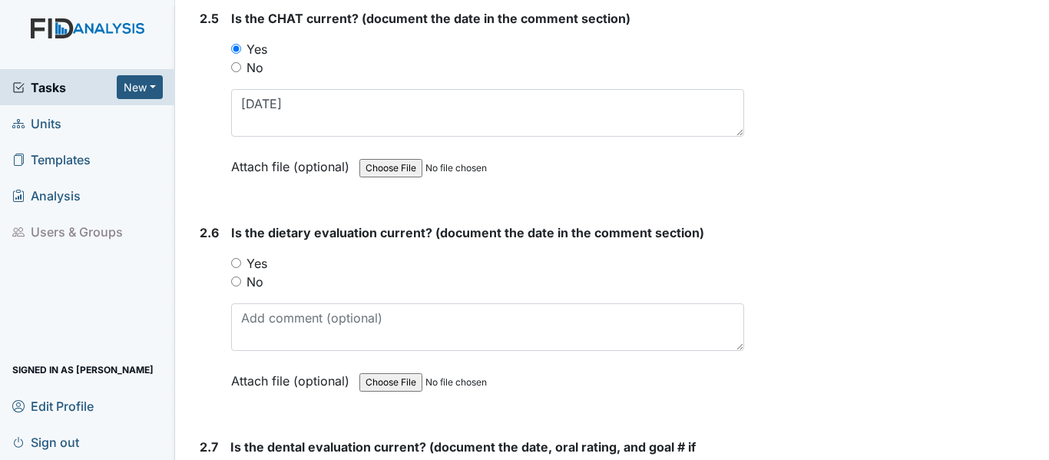
click at [234, 264] on input "Yes" at bounding box center [236, 263] width 10 height 10
radio input "true"
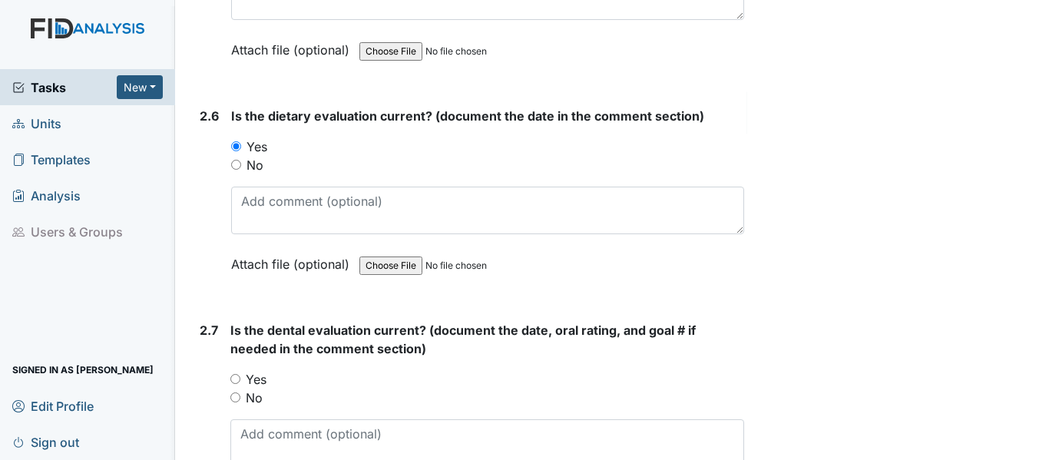
scroll to position [2688, 0]
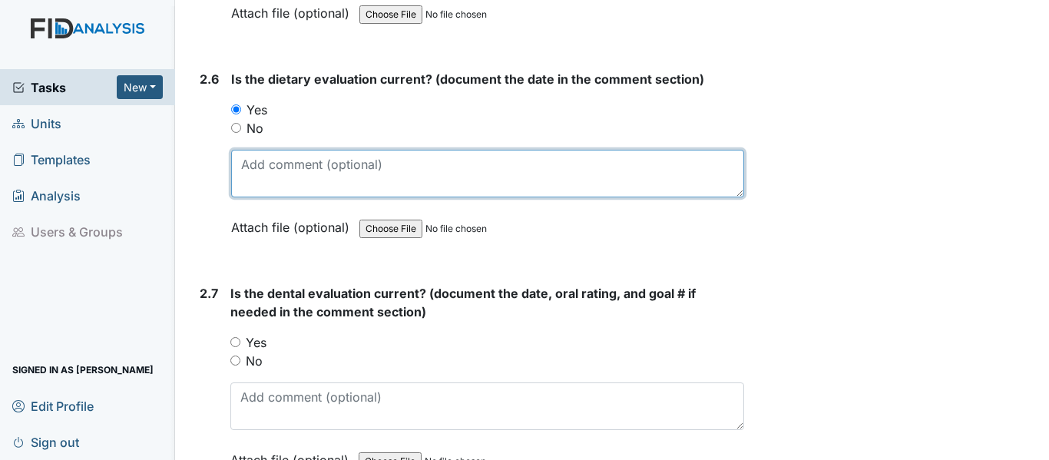
click at [283, 168] on textarea at bounding box center [487, 174] width 513 height 48
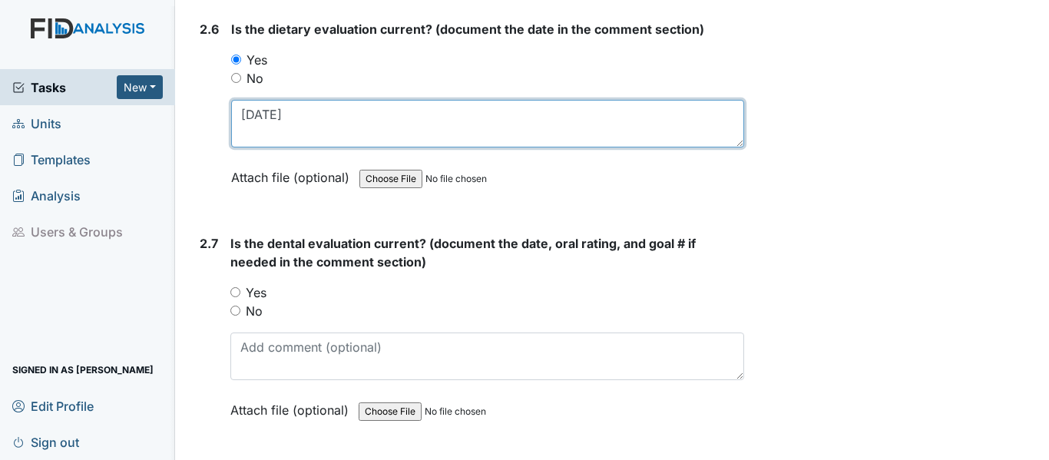
scroll to position [2765, 0]
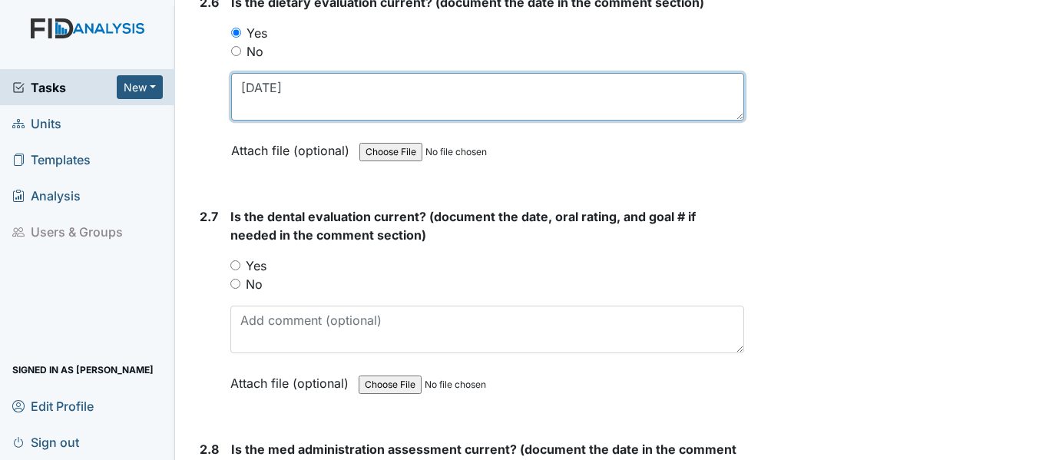
type textarea "6/9/25"
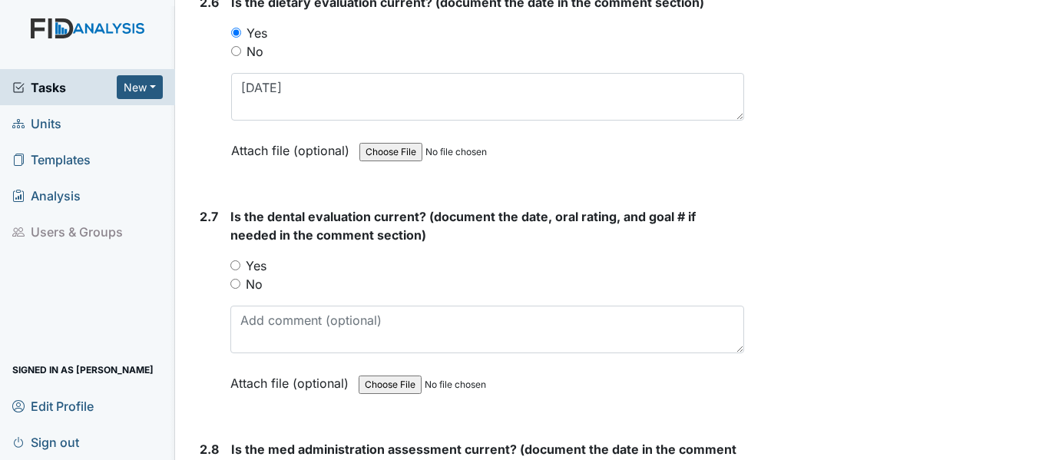
click at [231, 264] on input "Yes" at bounding box center [235, 265] width 10 height 10
radio input "true"
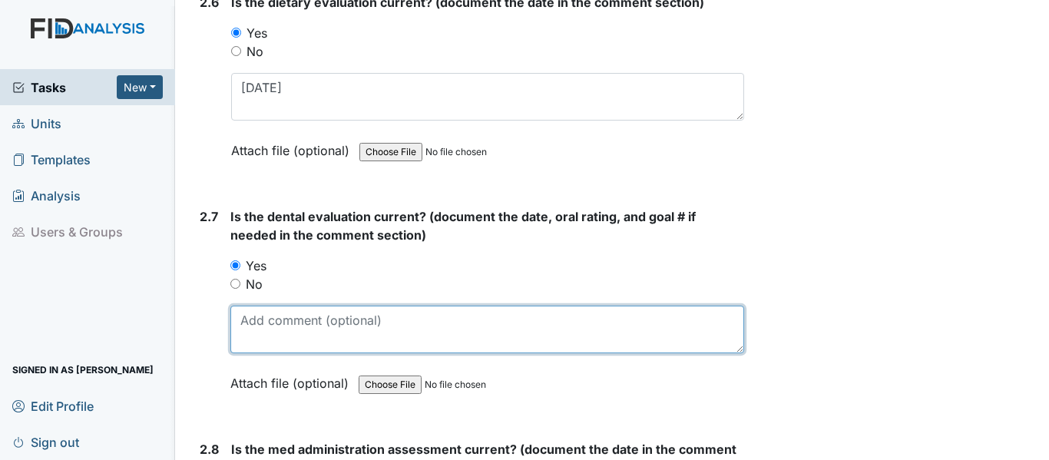
click at [275, 321] on textarea at bounding box center [487, 330] width 514 height 48
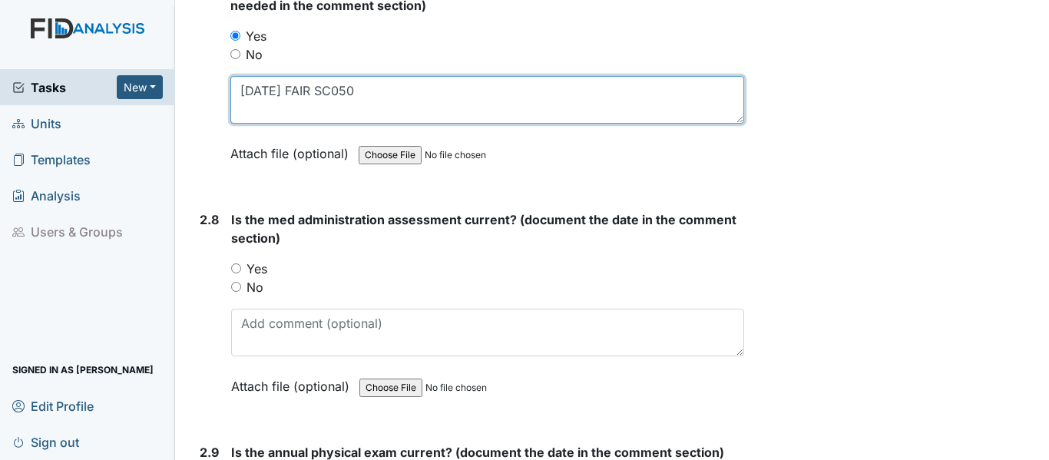
scroll to position [2995, 0]
type textarea "3/12/25 FAIR SC050"
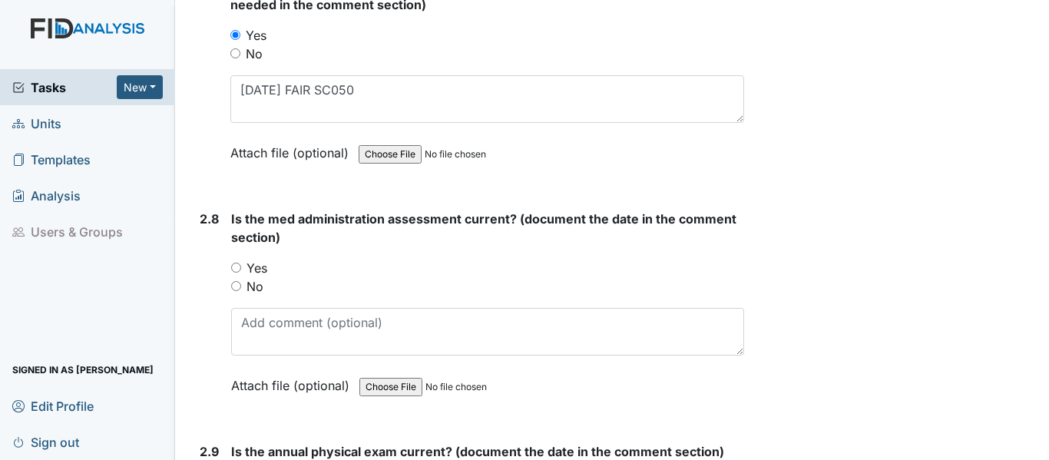
click at [239, 266] on input "Yes" at bounding box center [236, 268] width 10 height 10
radio input "true"
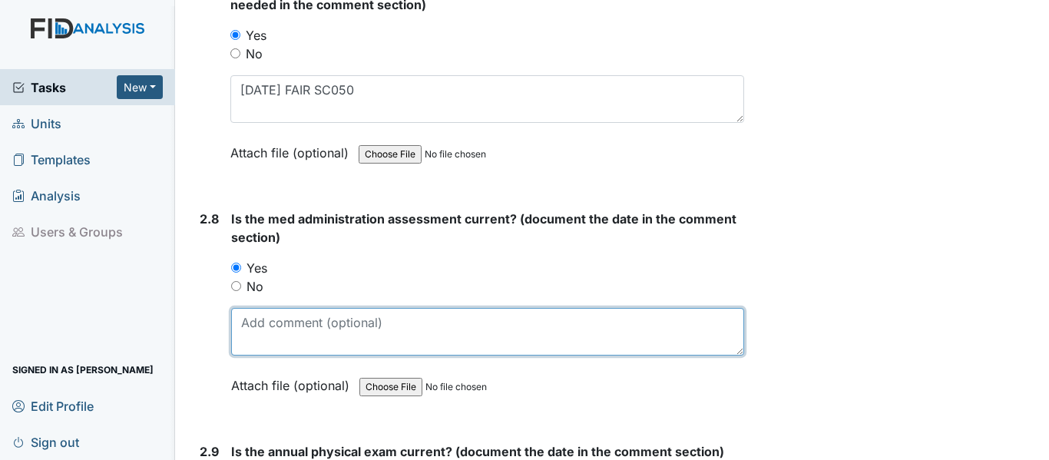
click at [262, 332] on textarea at bounding box center [487, 332] width 513 height 48
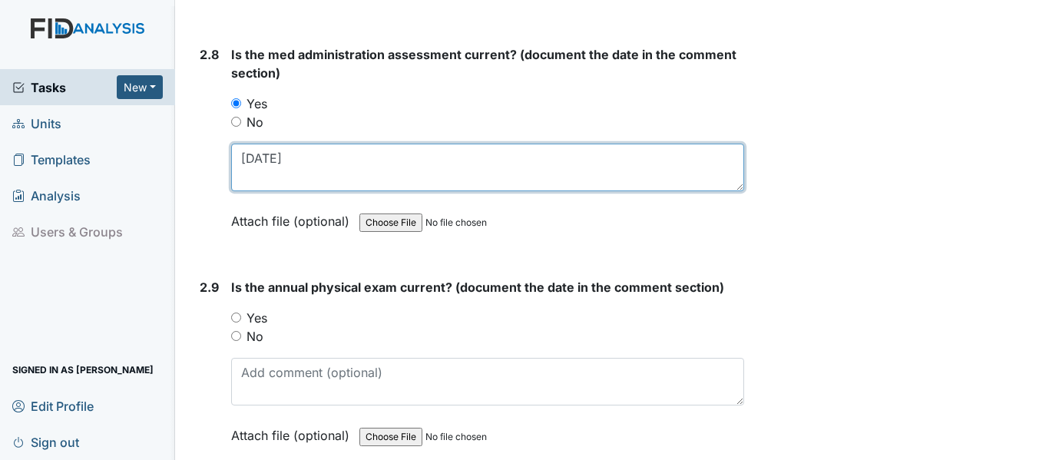
scroll to position [3226, 0]
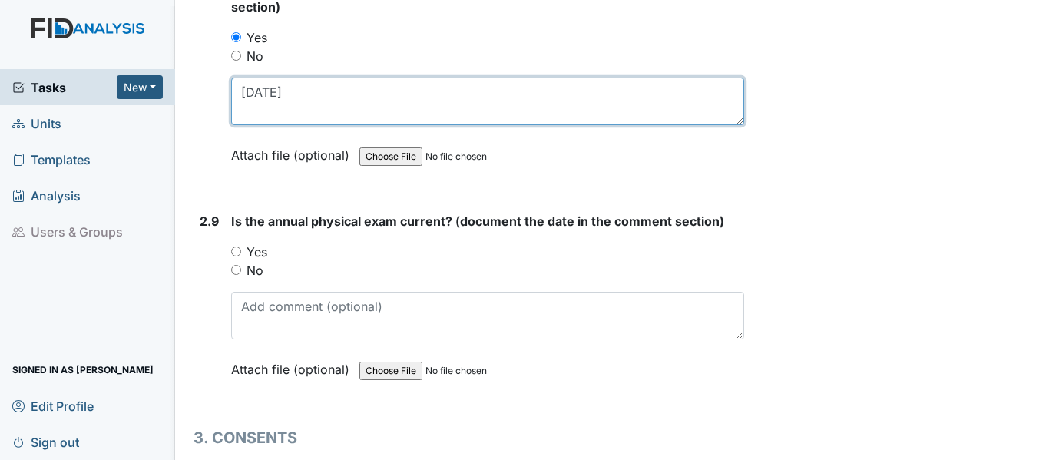
type textarea "[DATE]"
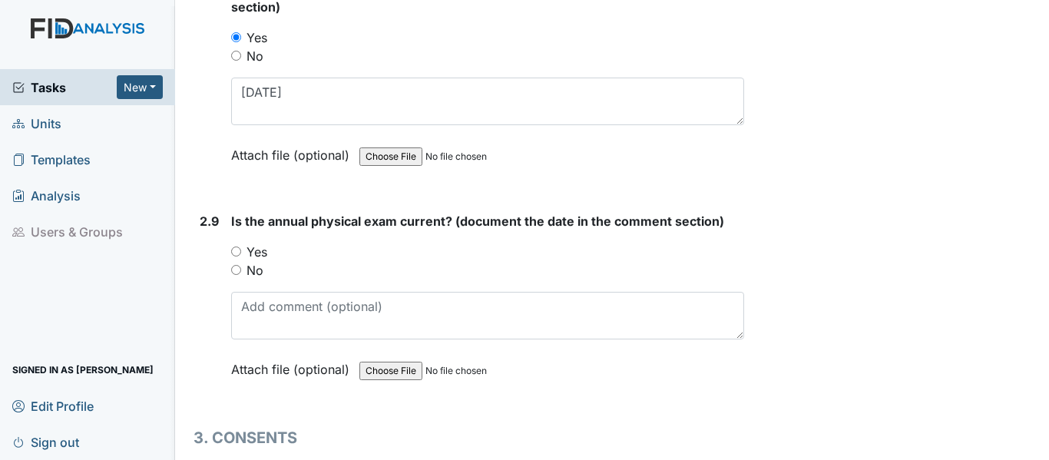
click at [233, 250] on input "Yes" at bounding box center [236, 252] width 10 height 10
radio input "true"
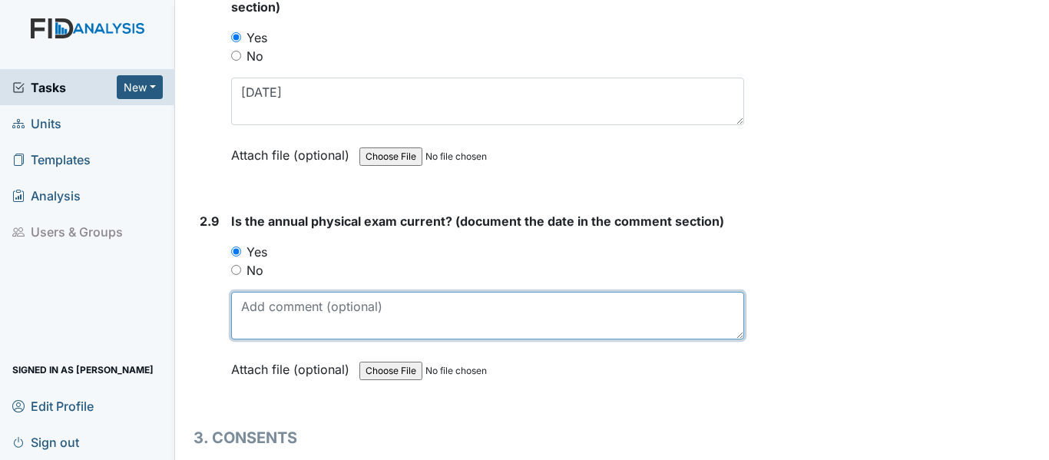
click at [289, 313] on textarea at bounding box center [487, 316] width 513 height 48
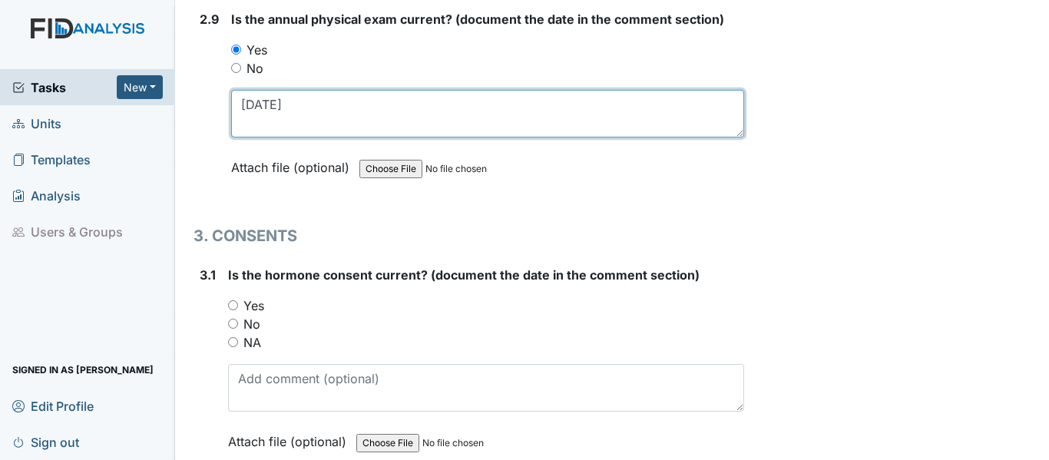
scroll to position [3456, 0]
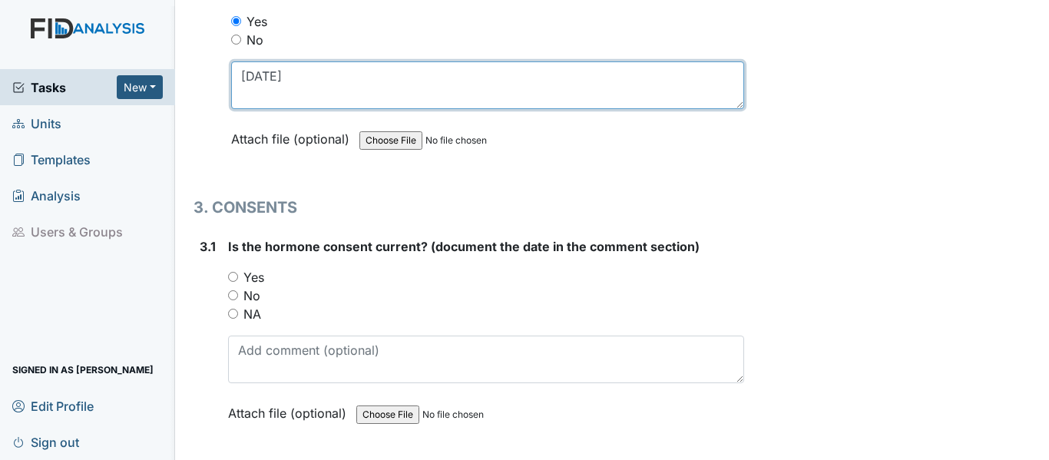
type textarea "[DATE]"
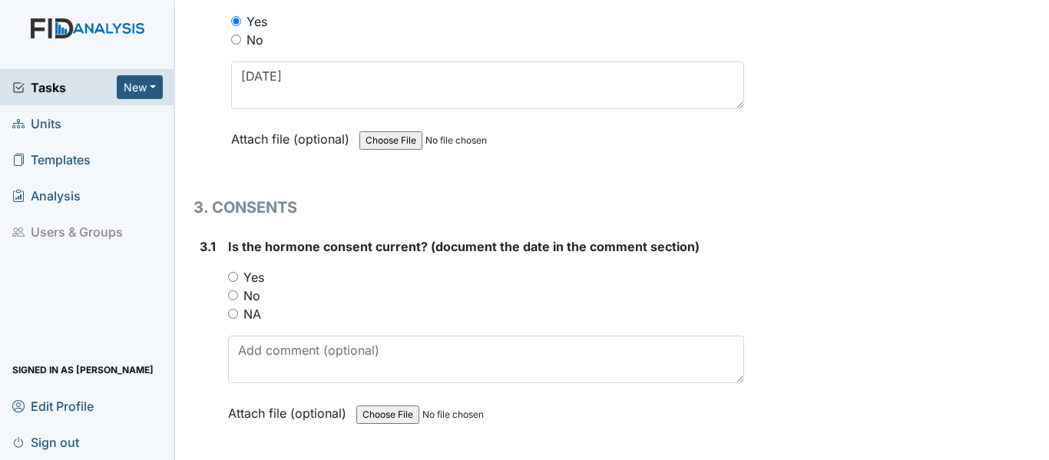
click at [233, 313] on input "NA" at bounding box center [233, 314] width 10 height 10
radio input "true"
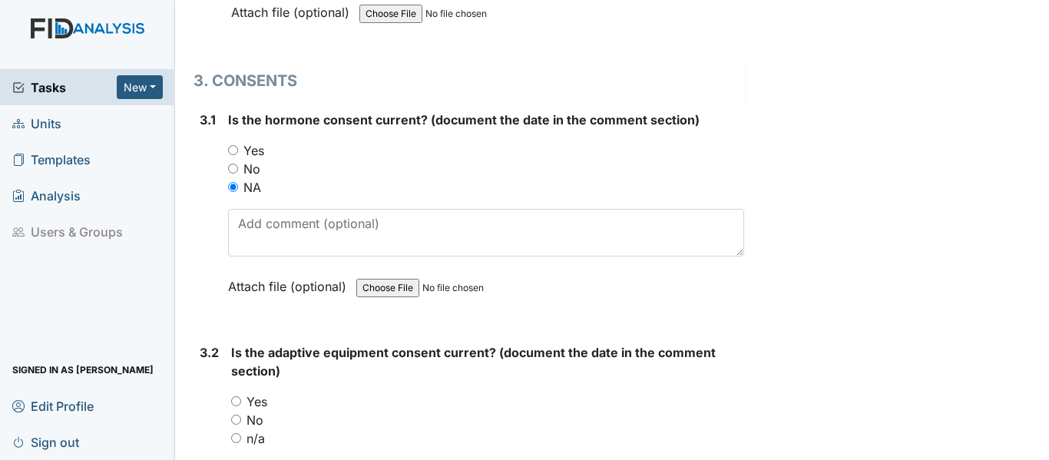
scroll to position [3610, 0]
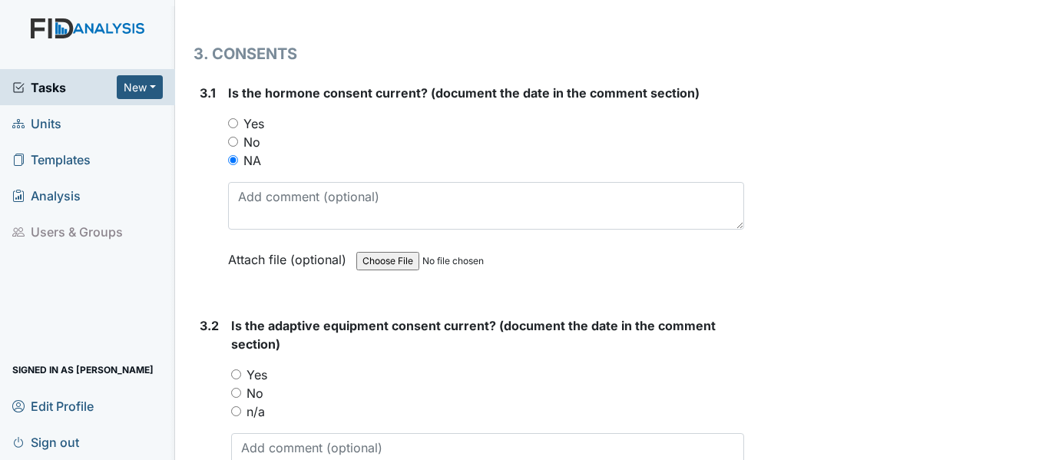
click at [237, 374] on input "Yes" at bounding box center [236, 374] width 10 height 10
radio input "true"
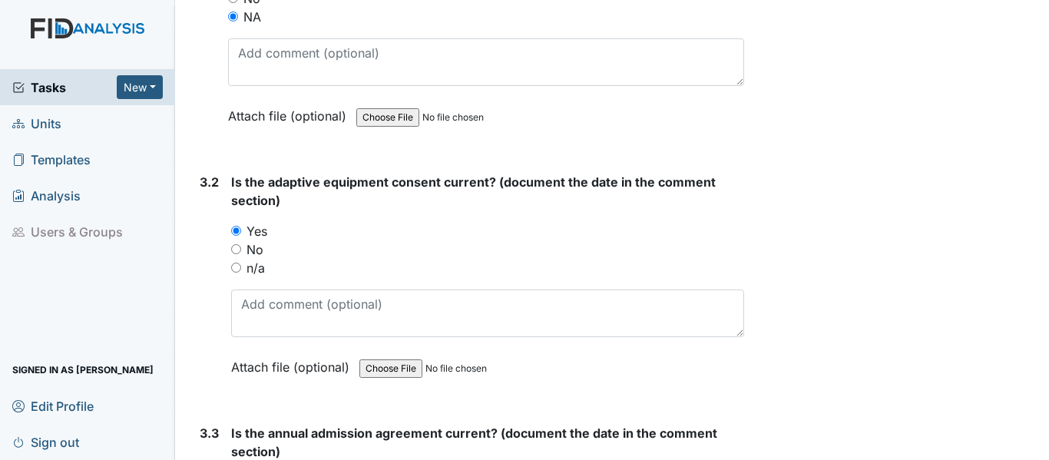
scroll to position [3763, 0]
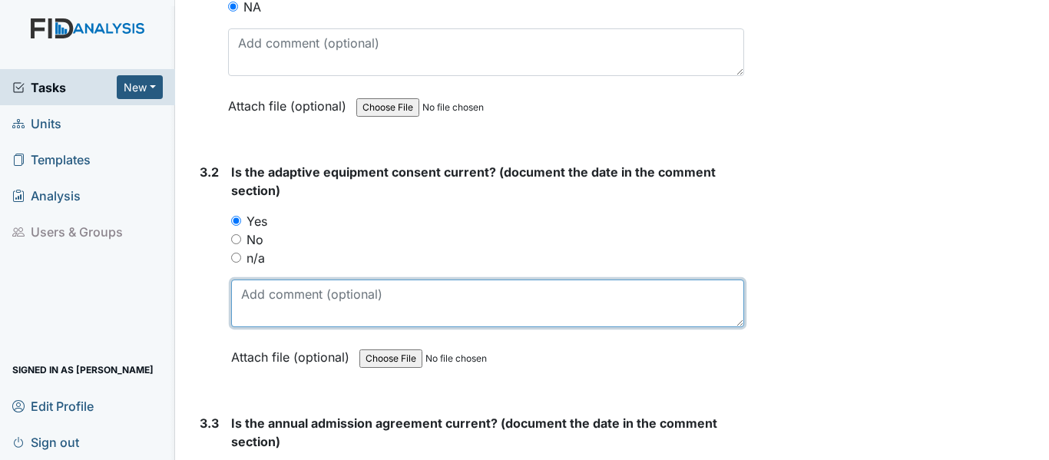
click at [276, 312] on textarea at bounding box center [487, 304] width 513 height 48
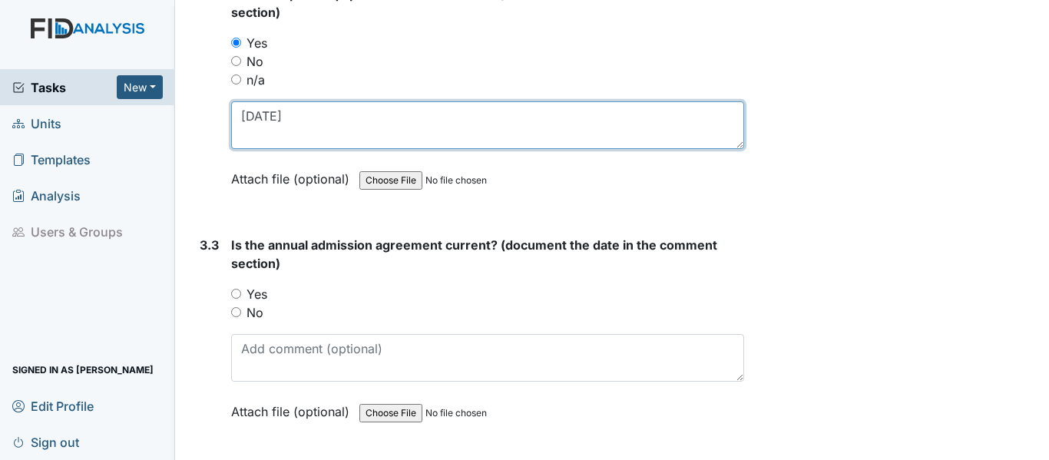
scroll to position [3994, 0]
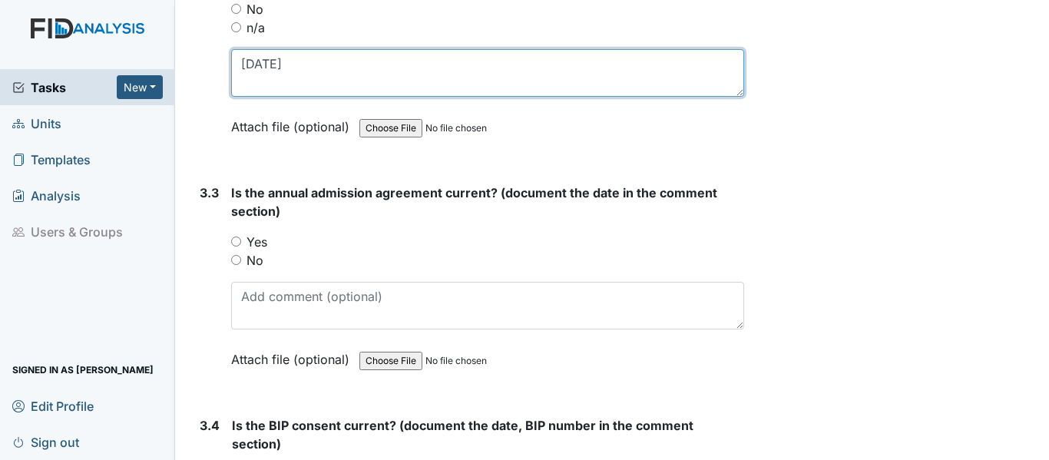
type textarea "1/13/25"
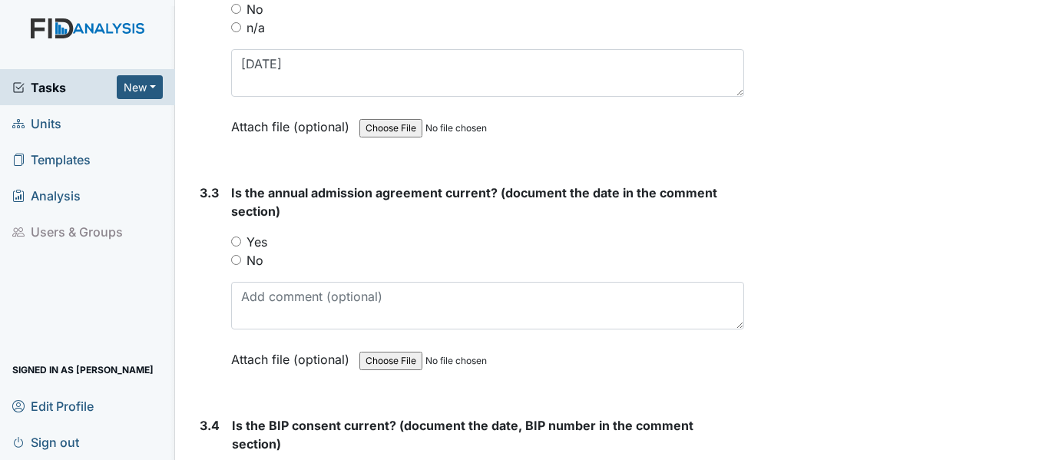
click at [237, 244] on input "Yes" at bounding box center [236, 242] width 10 height 10
radio input "true"
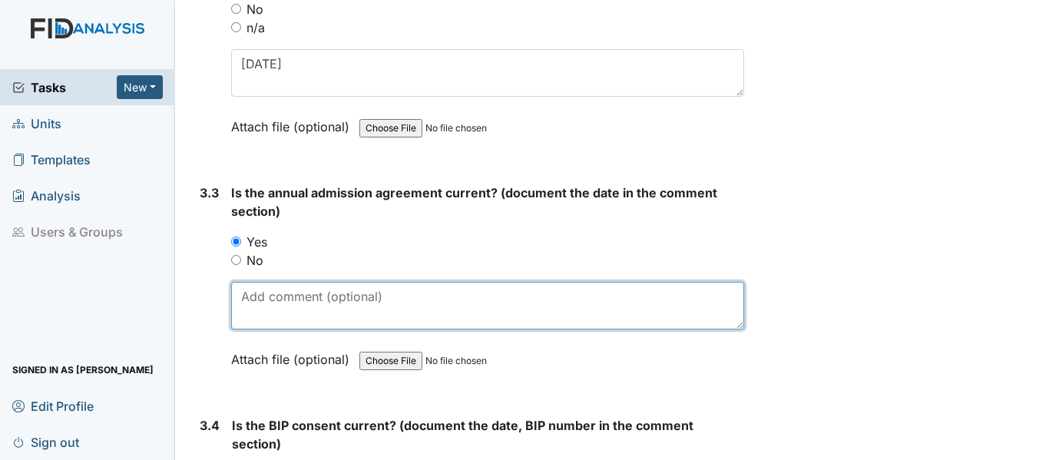
click at [298, 313] on textarea at bounding box center [487, 306] width 513 height 48
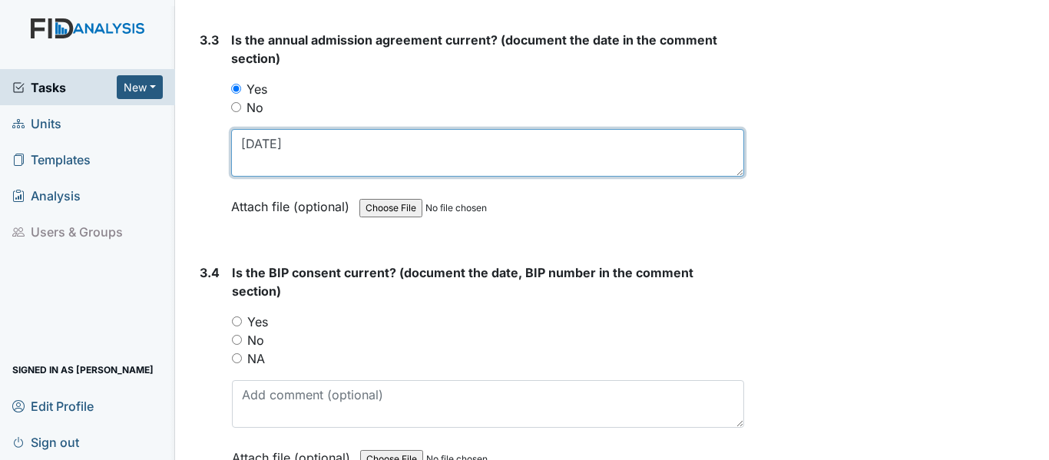
scroll to position [4147, 0]
type textarea "12/24/24"
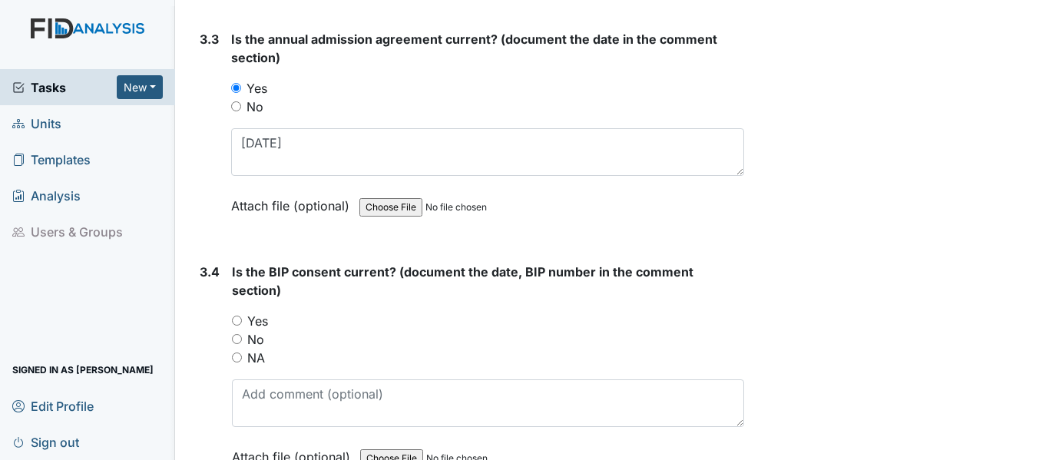
click at [237, 321] on input "Yes" at bounding box center [237, 321] width 10 height 10
radio input "true"
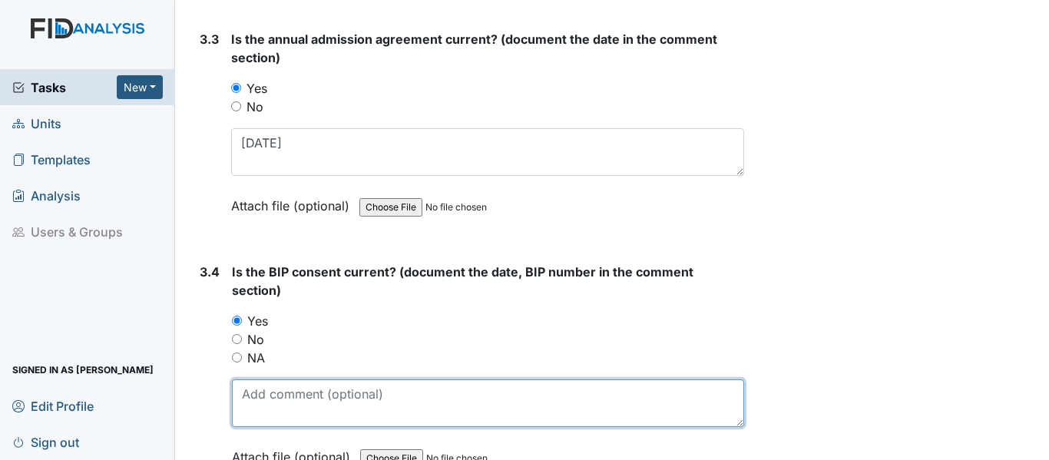
click at [303, 406] on textarea at bounding box center [488, 403] width 512 height 48
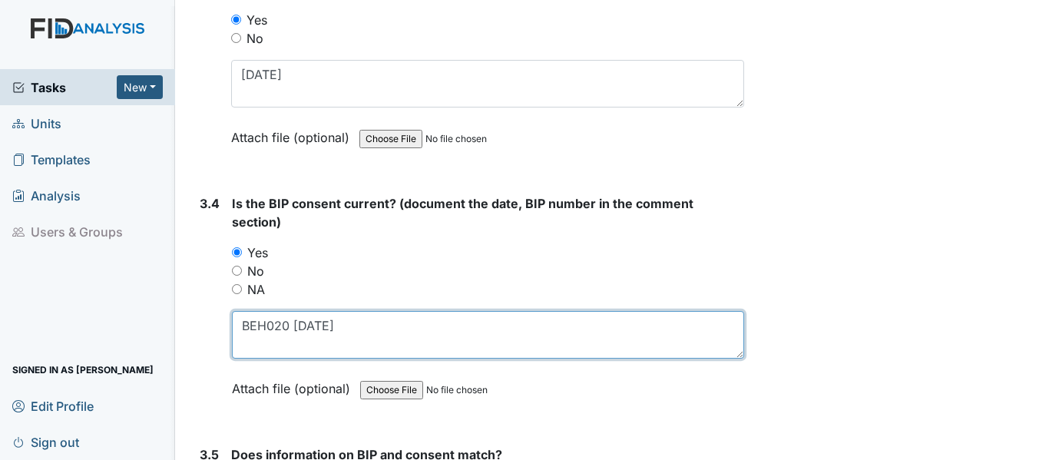
scroll to position [4378, 0]
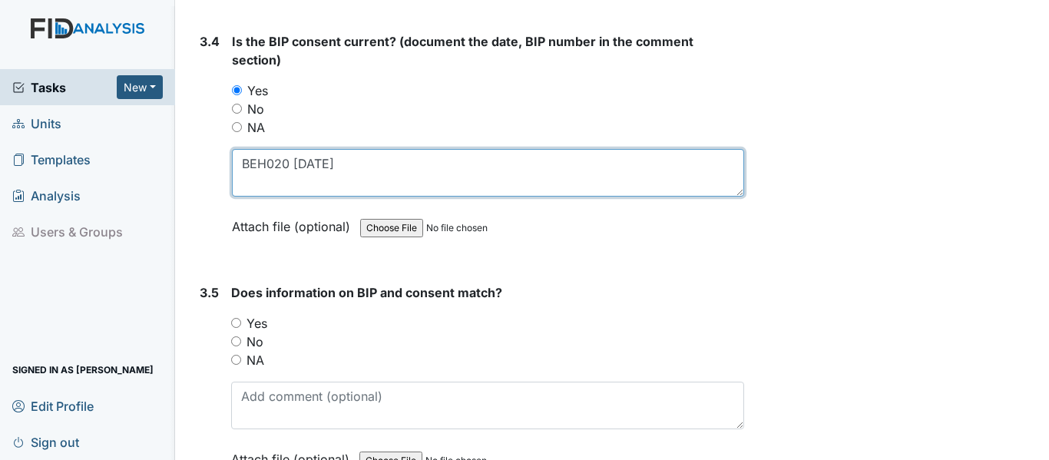
type textarea "BEH020 7/28/25"
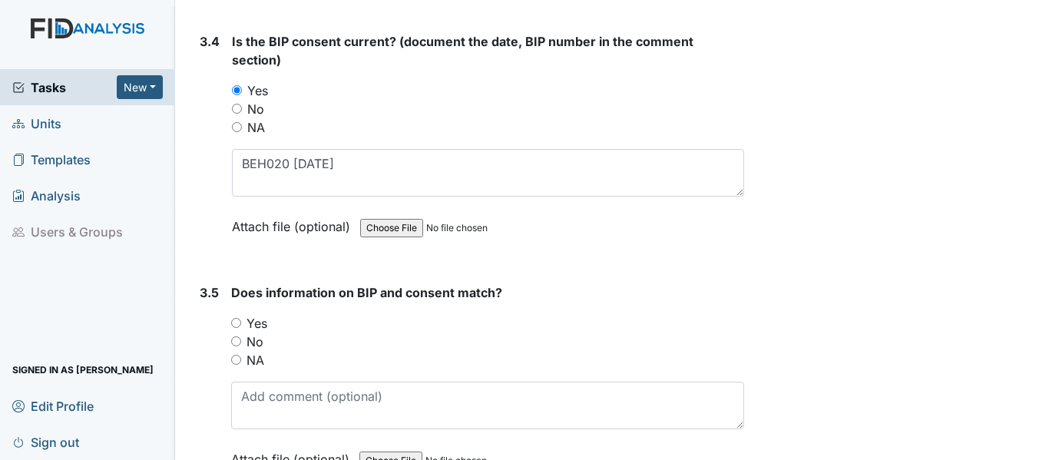
click at [235, 323] on input "Yes" at bounding box center [236, 323] width 10 height 10
radio input "true"
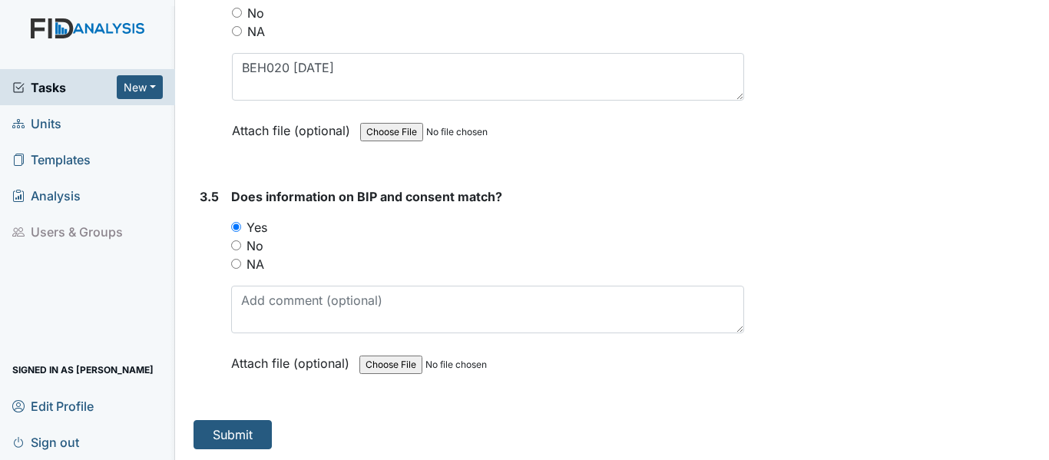
scroll to position [4475, 0]
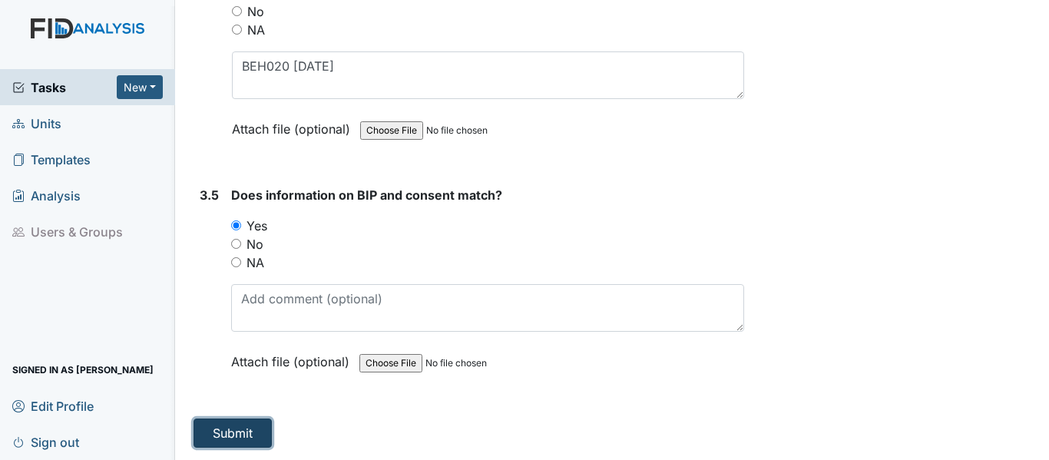
click at [244, 436] on button "Submit" at bounding box center [233, 433] width 78 height 29
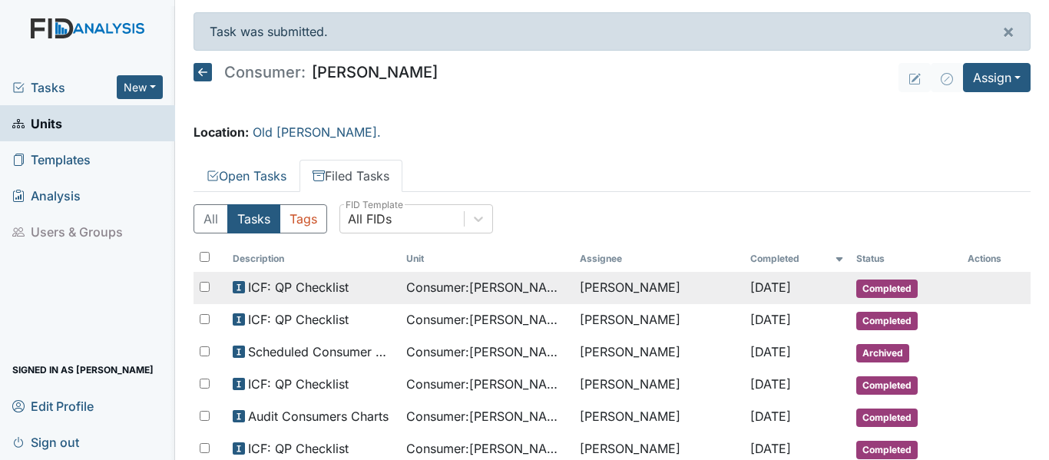
click at [594, 282] on td "[PERSON_NAME]" at bounding box center [659, 288] width 170 height 32
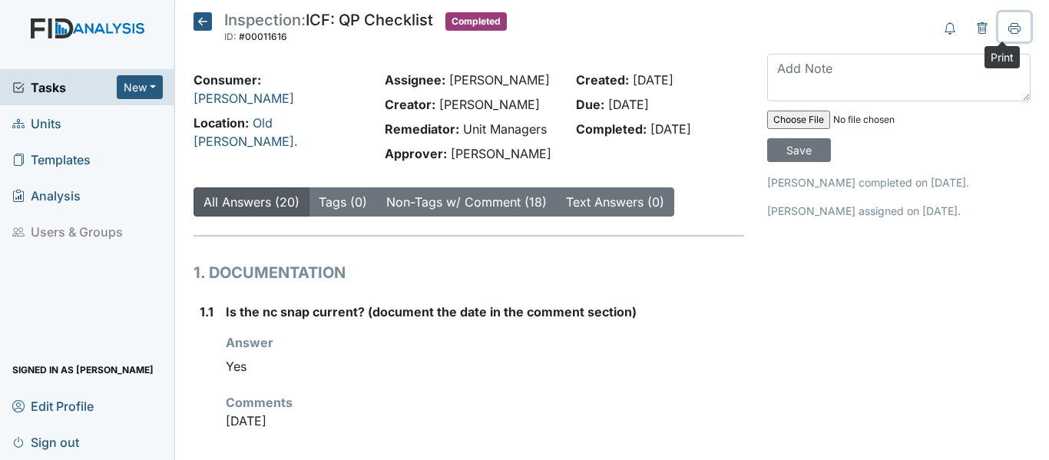
click at [1011, 28] on icon at bounding box center [1015, 30] width 8 height 5
click at [206, 19] on icon at bounding box center [203, 21] width 18 height 18
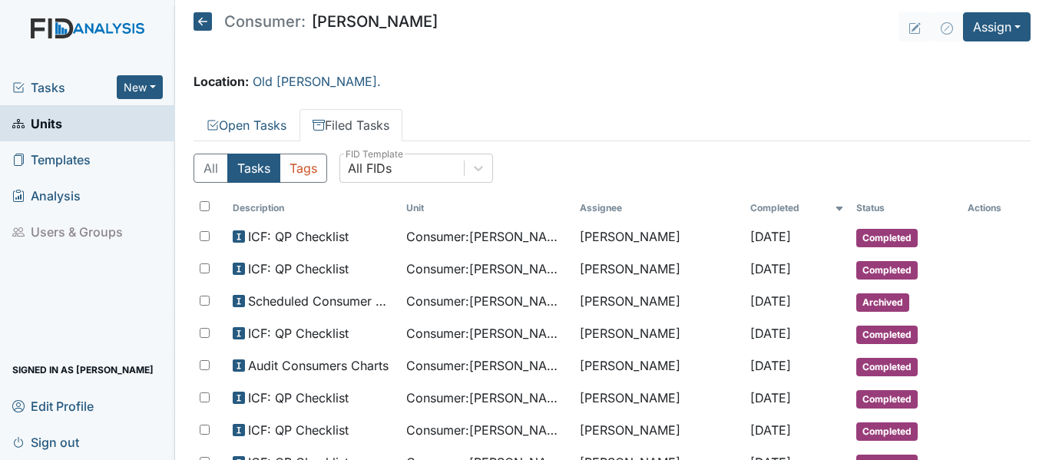
click at [205, 19] on icon at bounding box center [203, 21] width 18 height 18
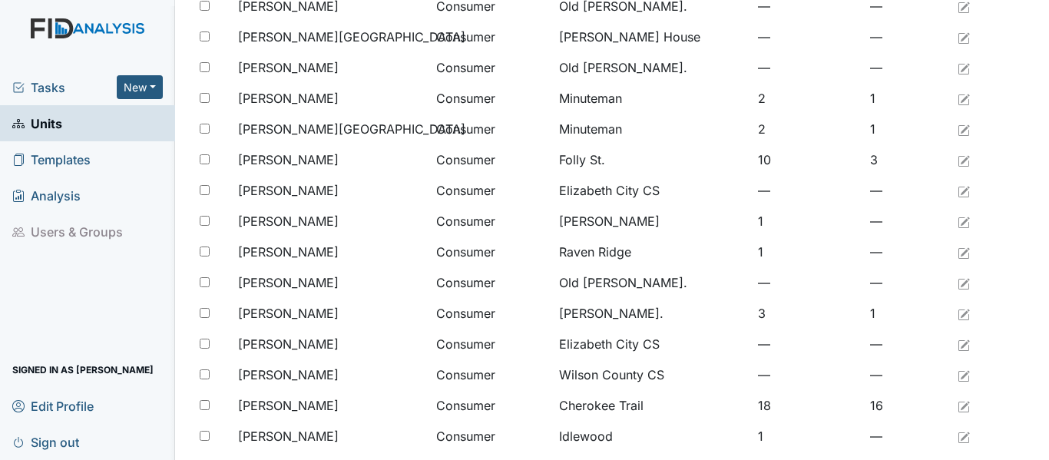
scroll to position [768, 0]
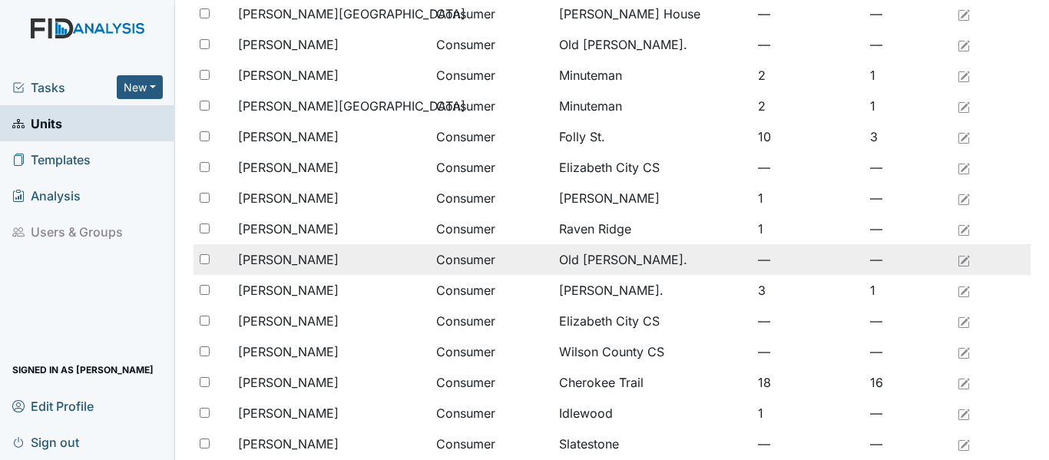
click at [313, 261] on div "[PERSON_NAME]" at bounding box center [331, 259] width 186 height 18
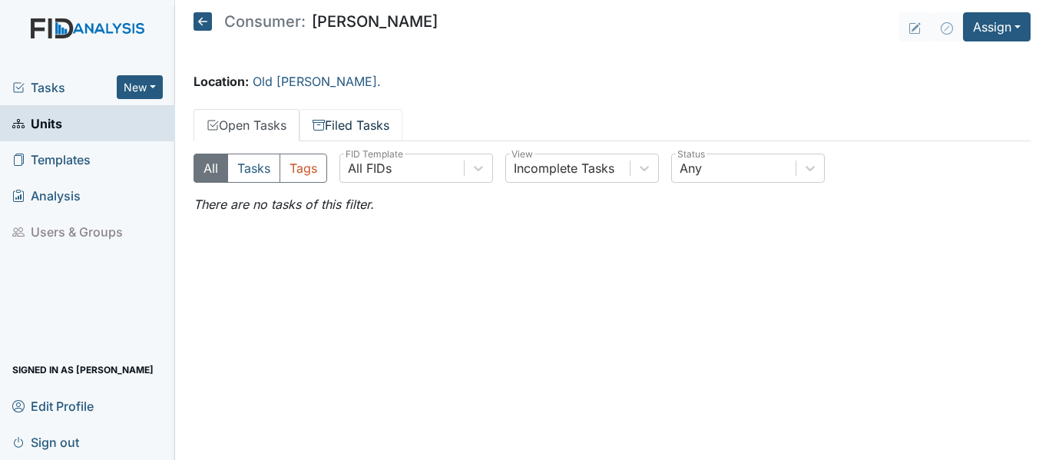
click at [358, 121] on link "Filed Tasks" at bounding box center [351, 125] width 103 height 32
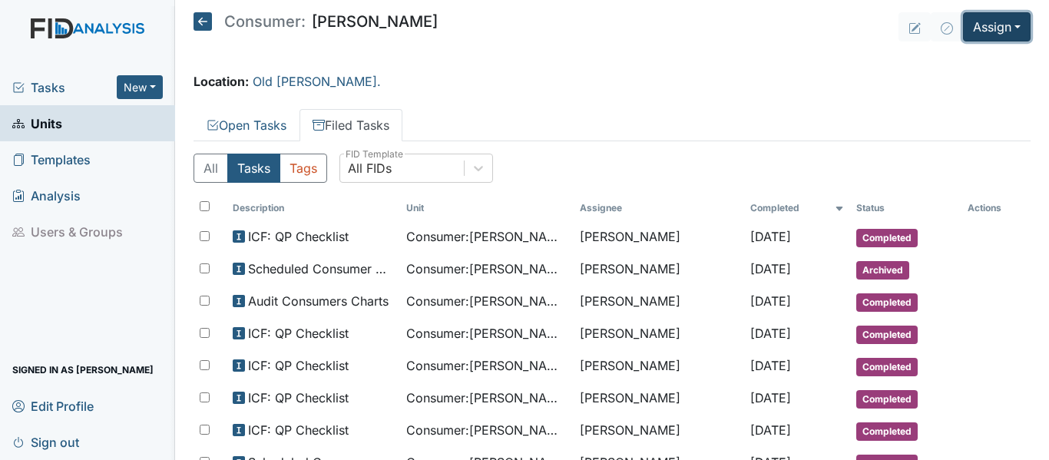
click at [989, 28] on button "Assign" at bounding box center [997, 26] width 68 height 29
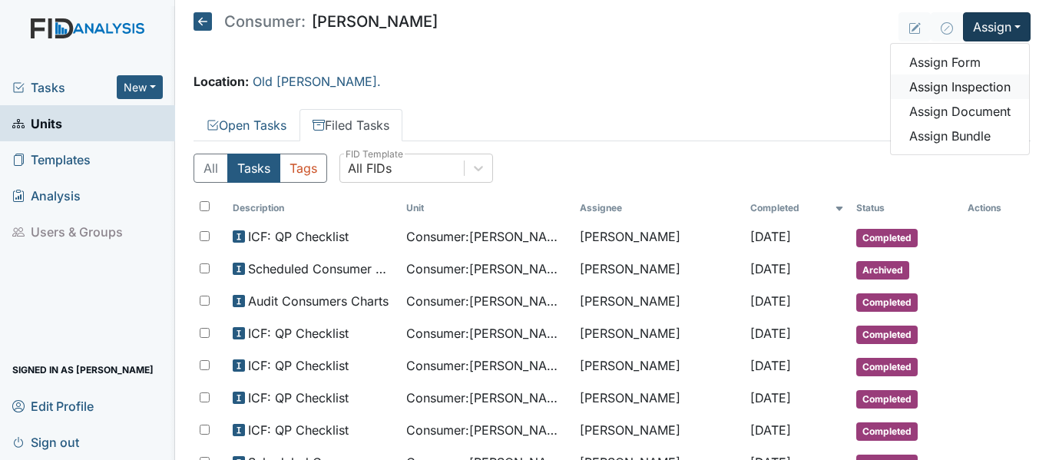
click at [975, 92] on link "Assign Inspection" at bounding box center [960, 86] width 138 height 25
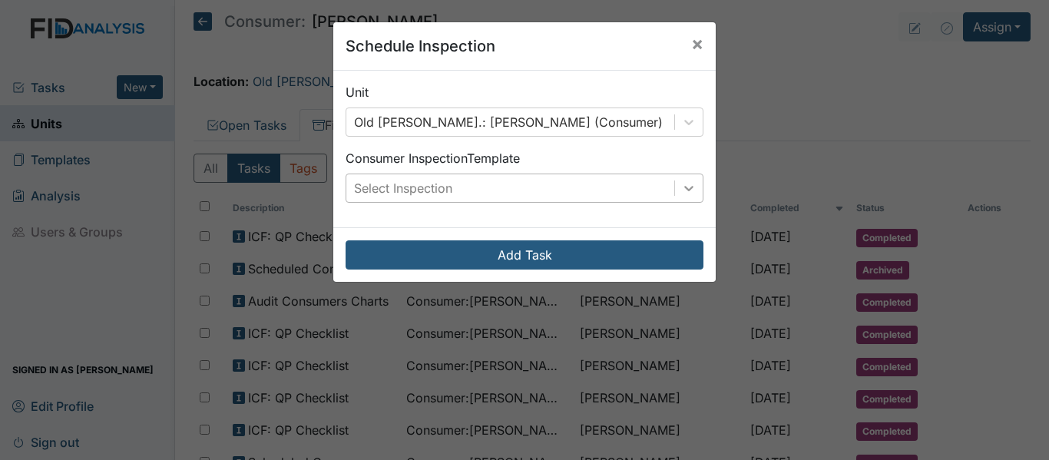
click at [693, 185] on div at bounding box center [689, 188] width 28 height 28
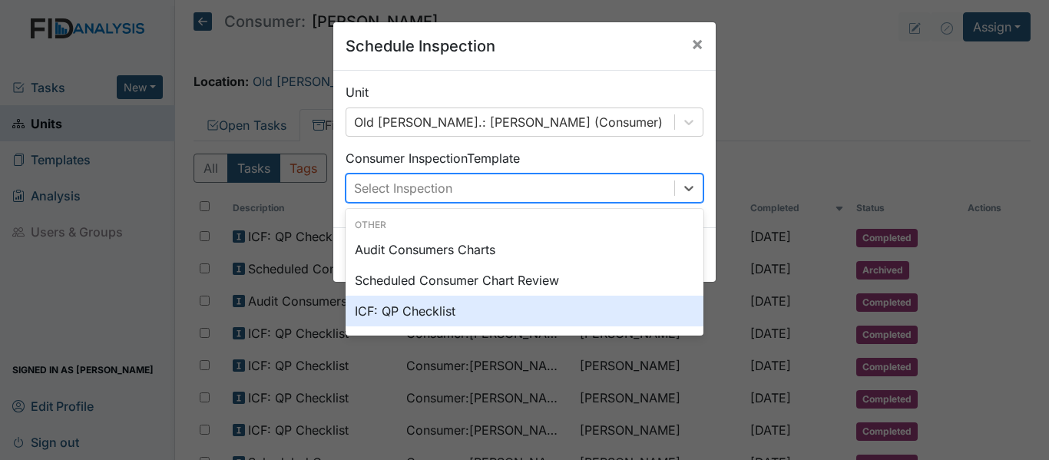
click at [397, 313] on div "ICF: QP Checklist" at bounding box center [525, 311] width 358 height 31
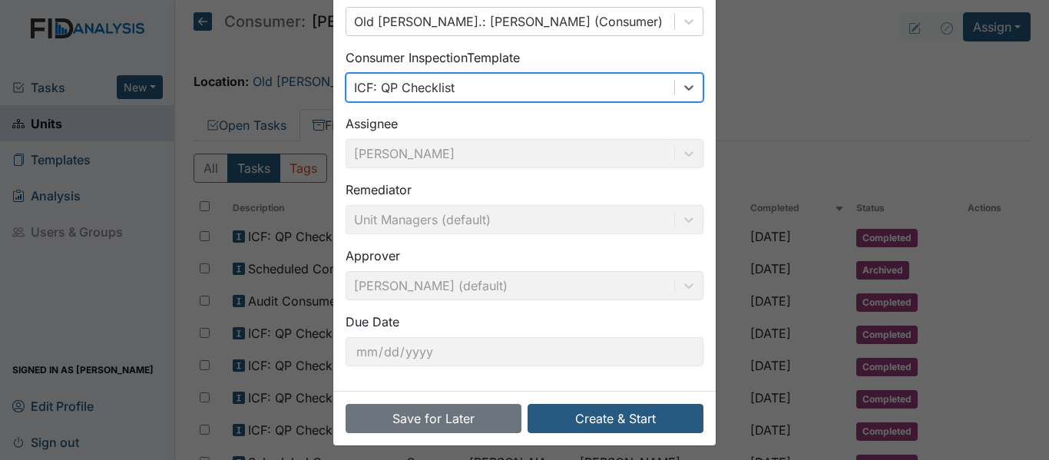
scroll to position [108, 0]
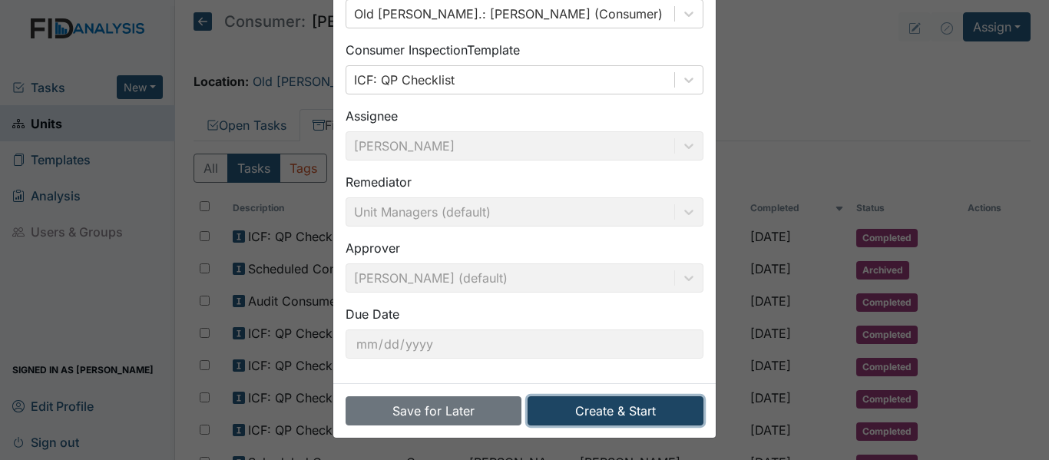
click at [569, 404] on button "Create & Start" at bounding box center [616, 410] width 176 height 29
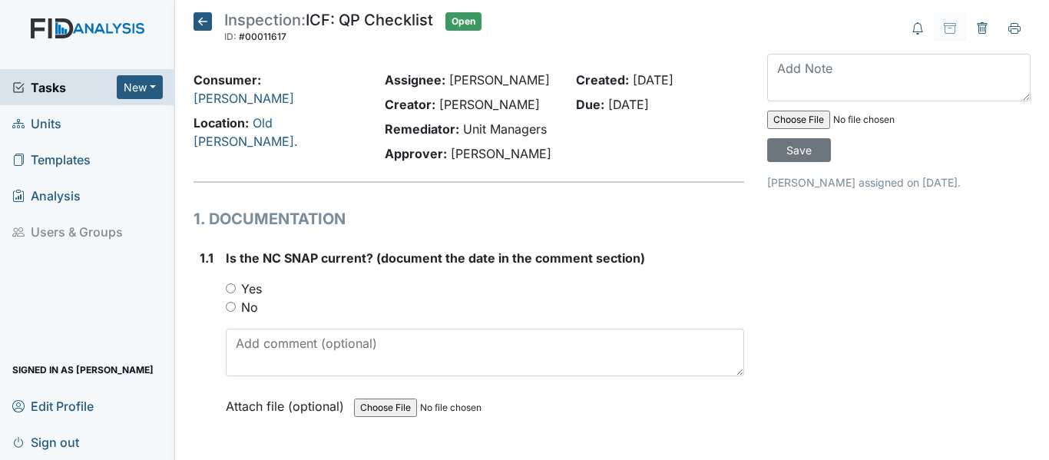
click at [227, 286] on input "Yes" at bounding box center [231, 288] width 10 height 10
radio input "true"
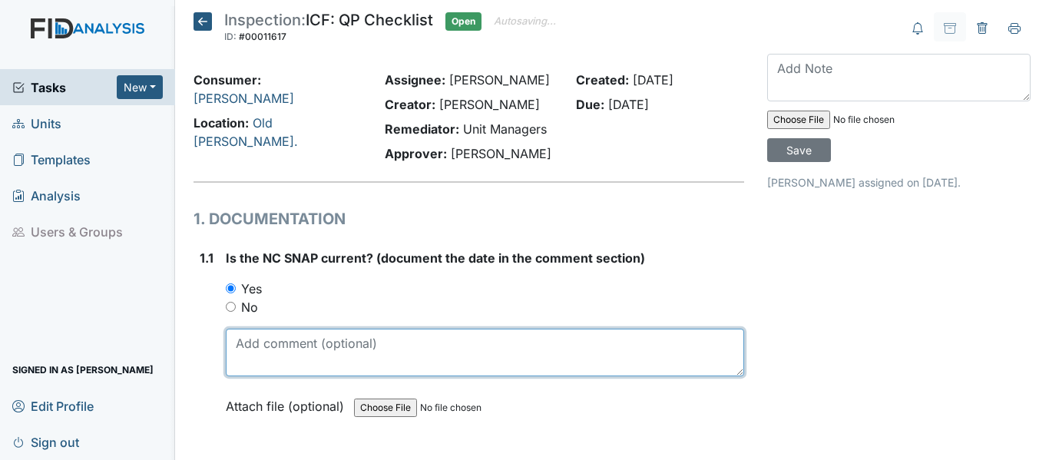
click at [271, 338] on textarea at bounding box center [485, 353] width 518 height 48
drag, startPoint x: 235, startPoint y: 343, endPoint x: 274, endPoint y: 343, distance: 39.2
click at [274, 343] on textarea "[DATE]" at bounding box center [485, 353] width 518 height 48
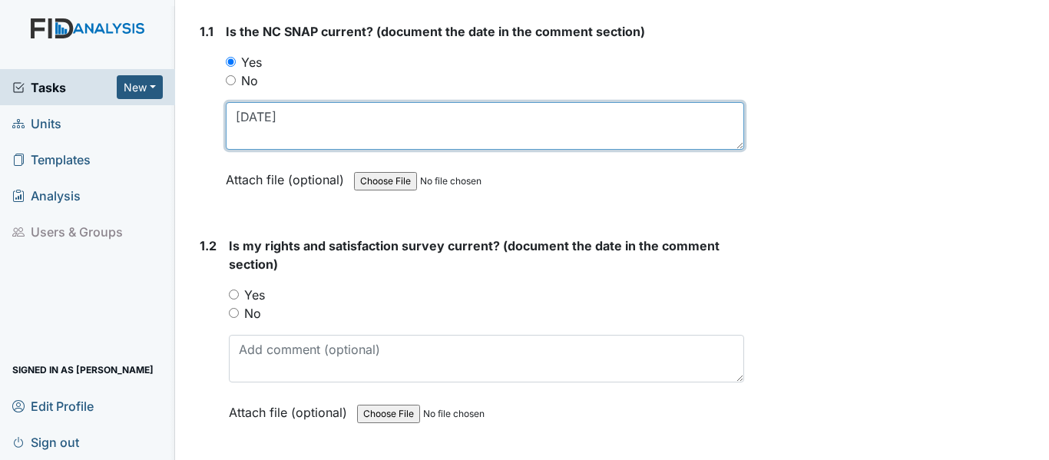
scroll to position [230, 0]
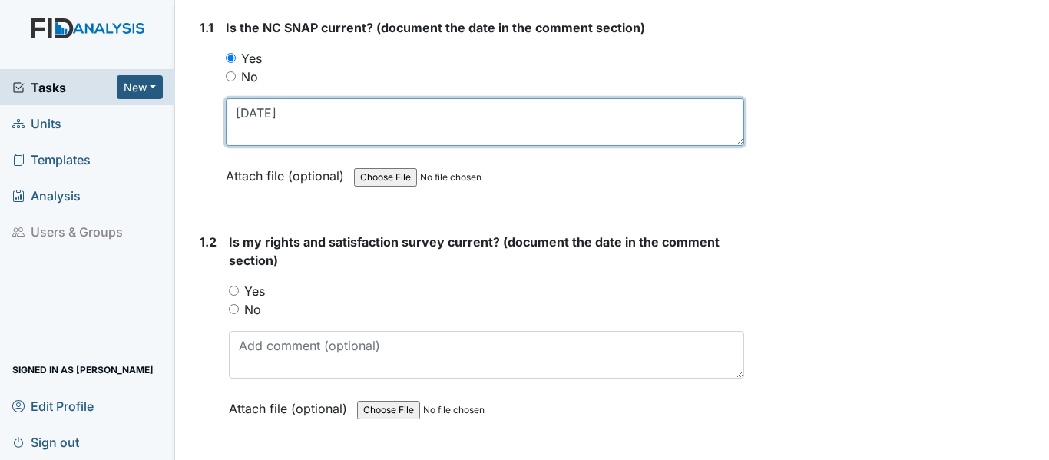
type textarea "[DATE]"
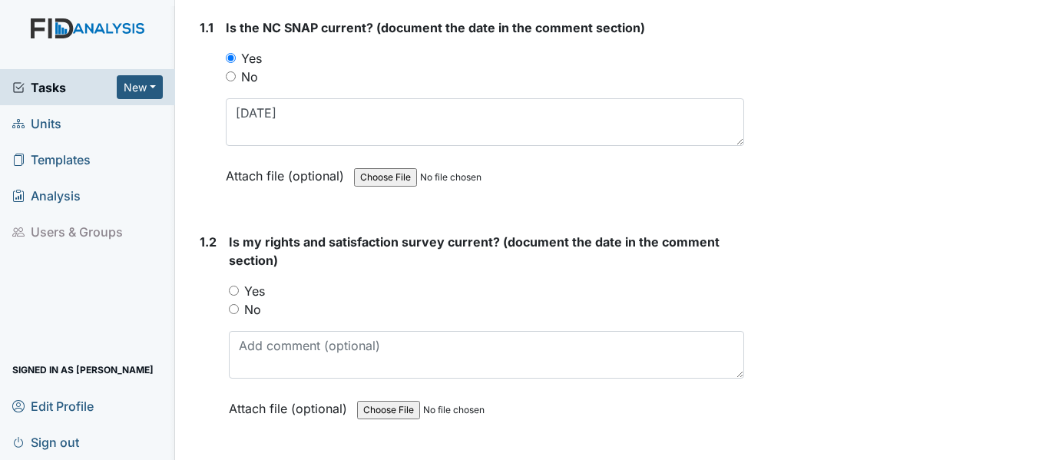
drag, startPoint x: 236, startPoint y: 286, endPoint x: 244, endPoint y: 296, distance: 13.1
click at [236, 286] on input "Yes" at bounding box center [234, 291] width 10 height 10
radio input "true"
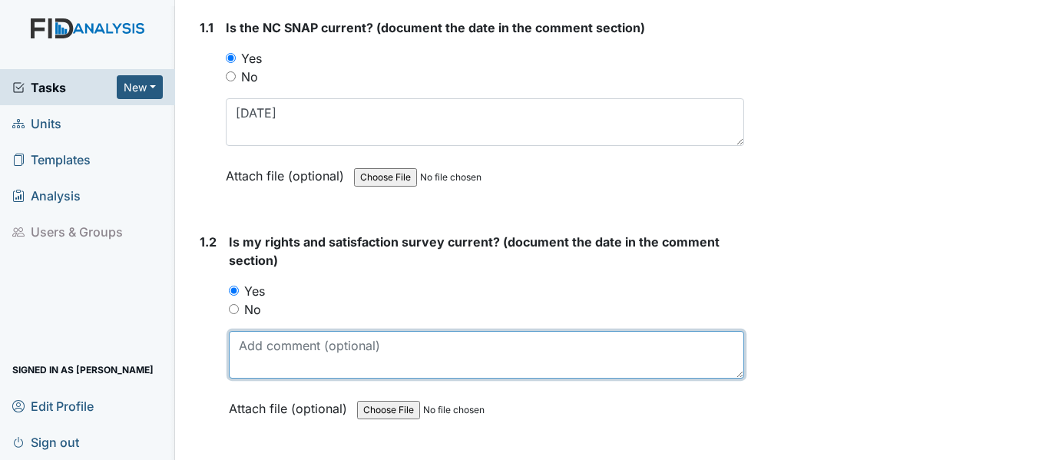
click at [274, 356] on textarea at bounding box center [486, 355] width 515 height 48
paste textarea "[DATE]"
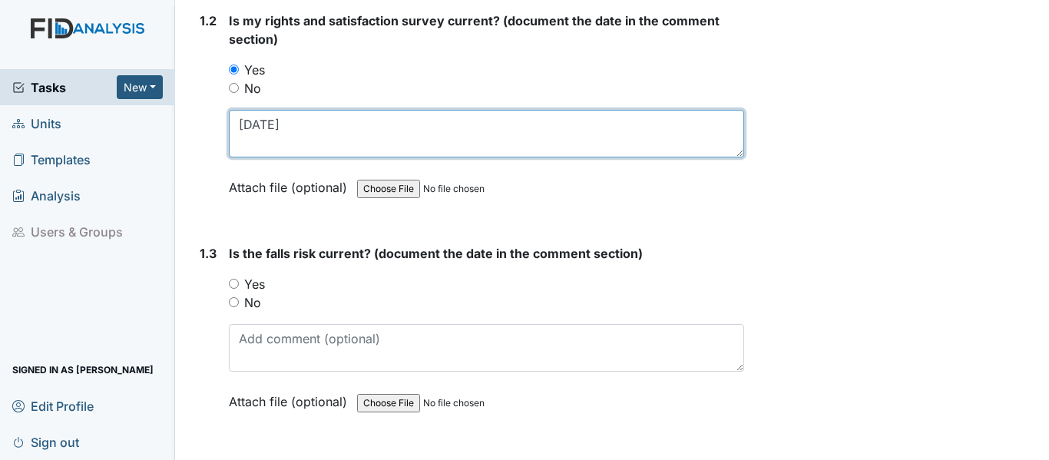
scroll to position [461, 0]
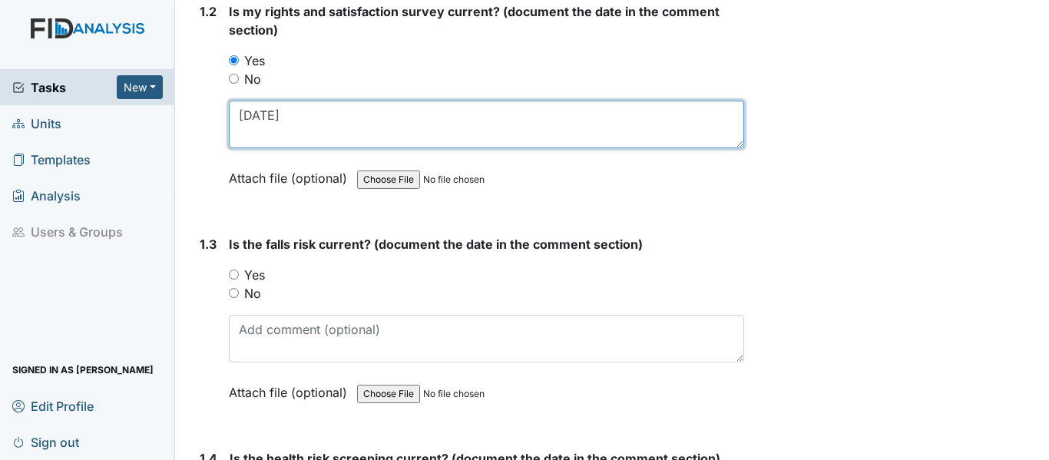
type textarea "[DATE]"
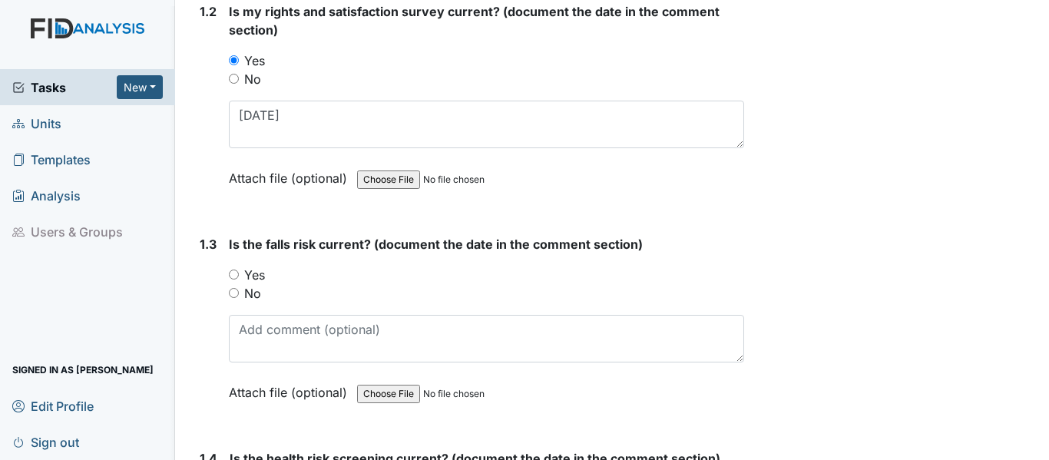
click at [233, 272] on input "Yes" at bounding box center [234, 275] width 10 height 10
radio input "true"
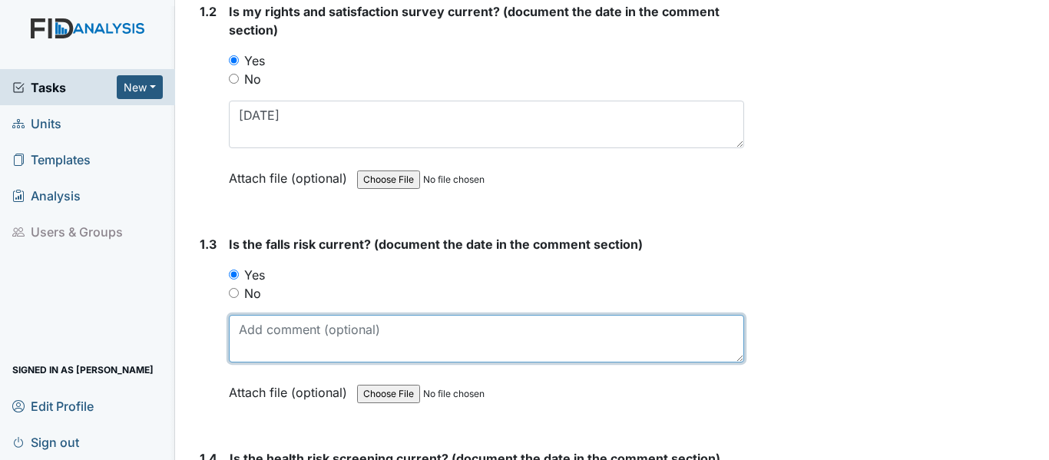
click at [302, 338] on textarea at bounding box center [486, 339] width 515 height 48
paste textarea "[DATE]"
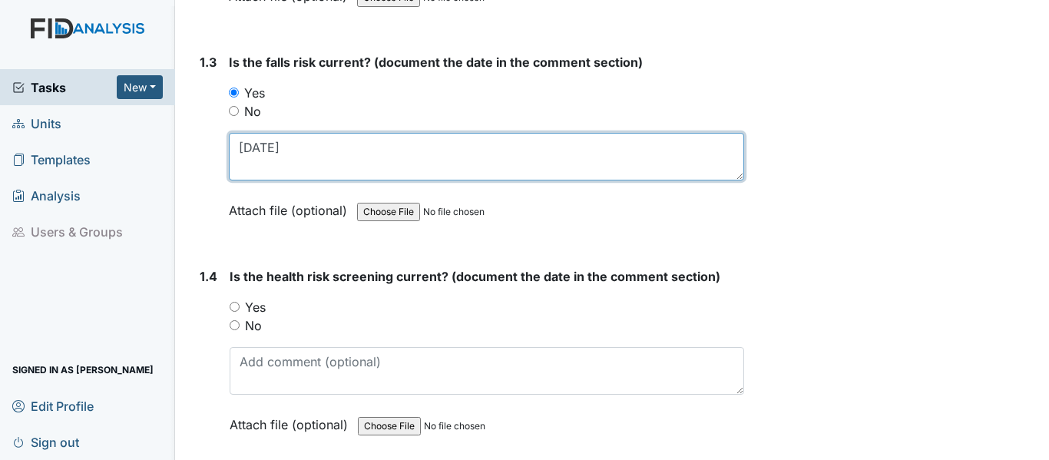
scroll to position [691, 0]
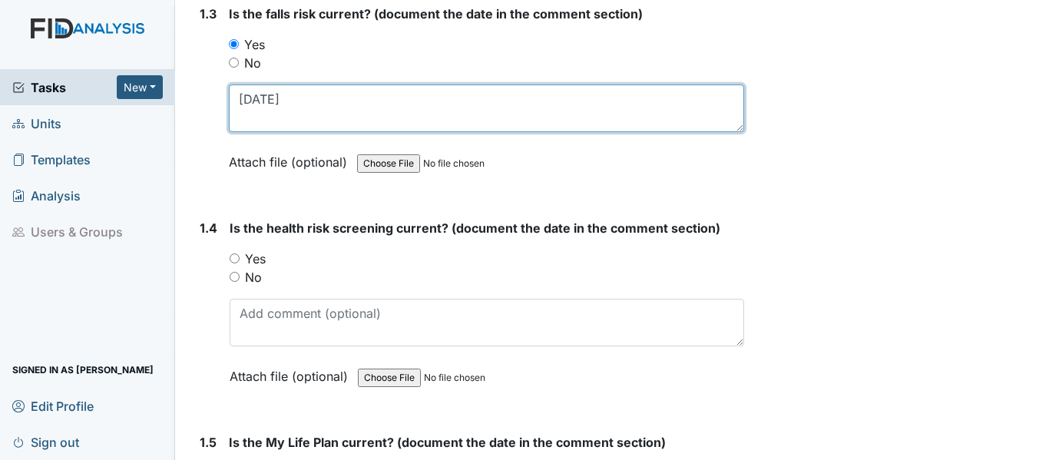
type textarea "3/6/25"
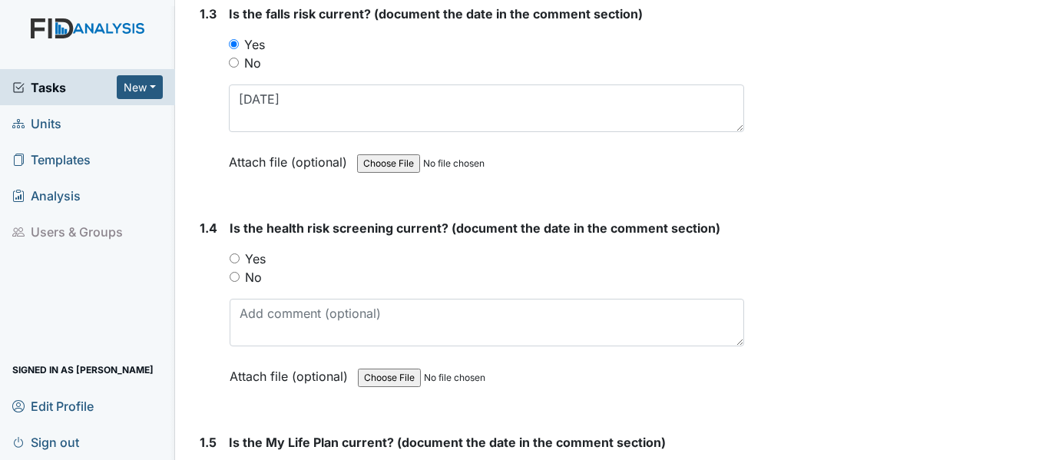
click at [239, 257] on input "Yes" at bounding box center [235, 258] width 10 height 10
radio input "true"
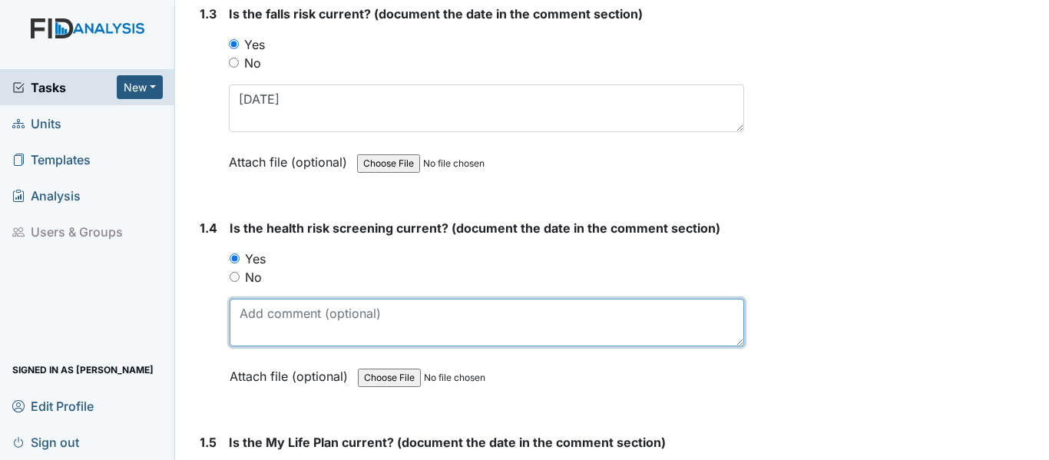
click at [270, 315] on textarea at bounding box center [487, 323] width 515 height 48
paste textarea "[DATE]"
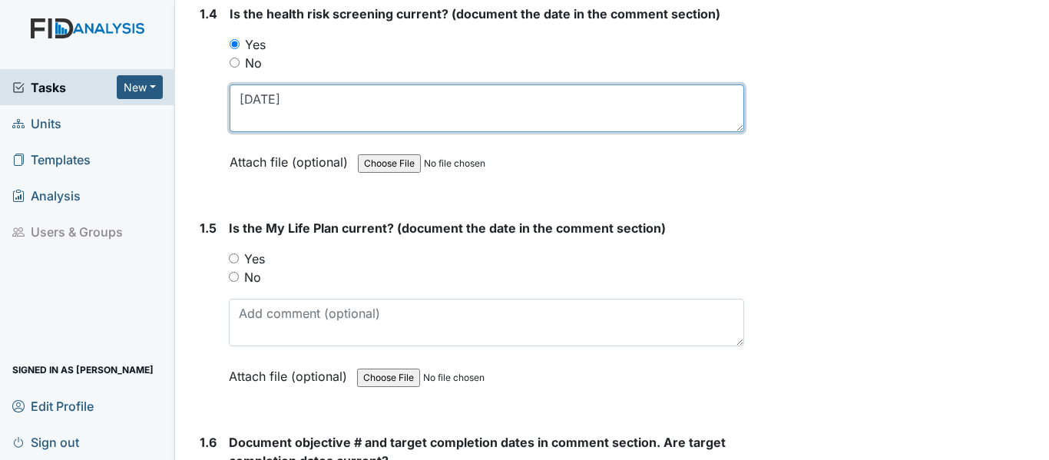
scroll to position [922, 0]
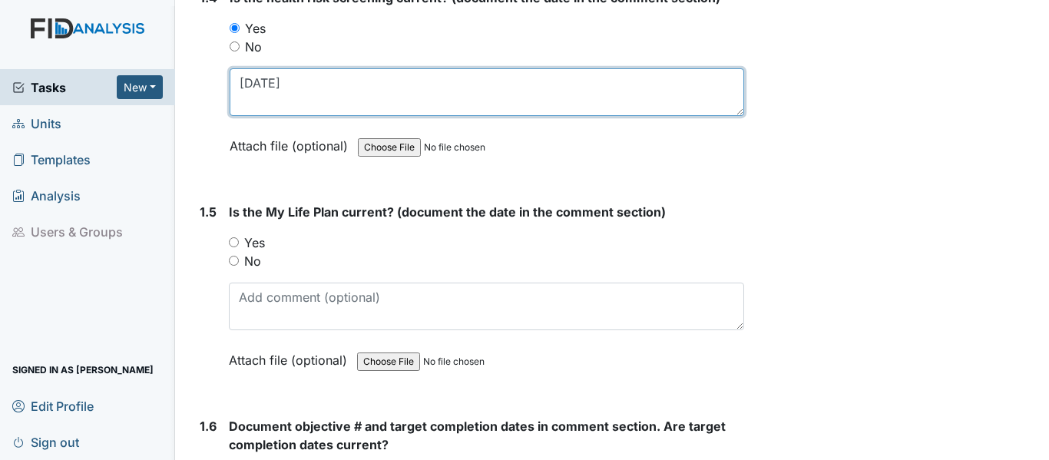
type textarea "3/6/25"
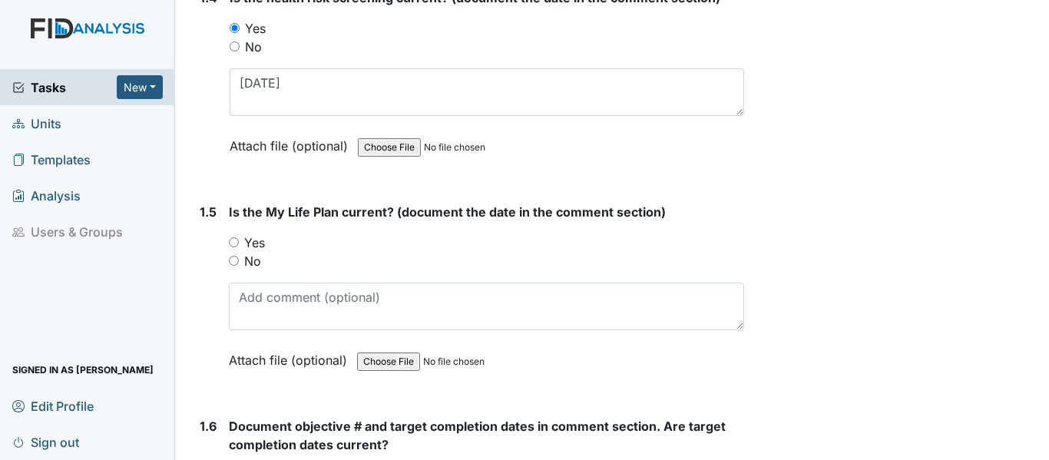
click at [231, 238] on input "Yes" at bounding box center [234, 242] width 10 height 10
radio input "true"
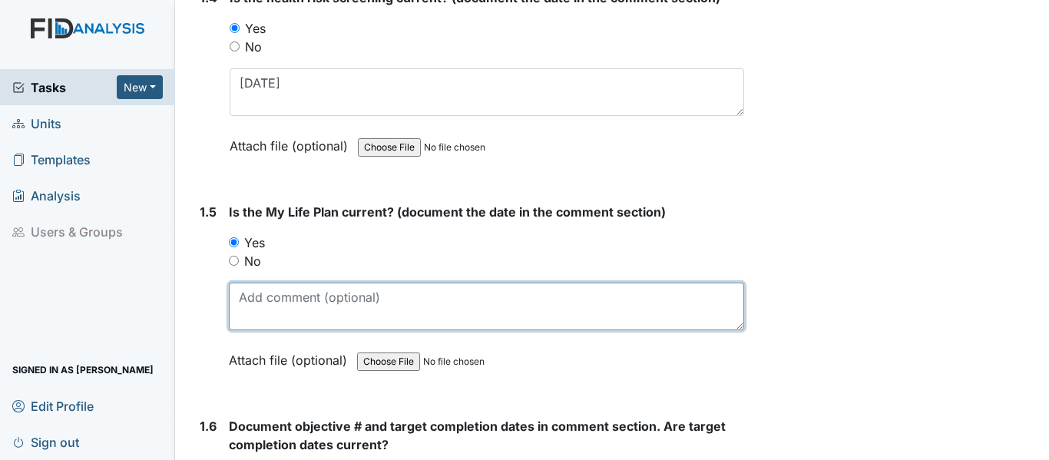
click at [307, 304] on textarea at bounding box center [486, 307] width 515 height 48
paste textarea "3/6/25"
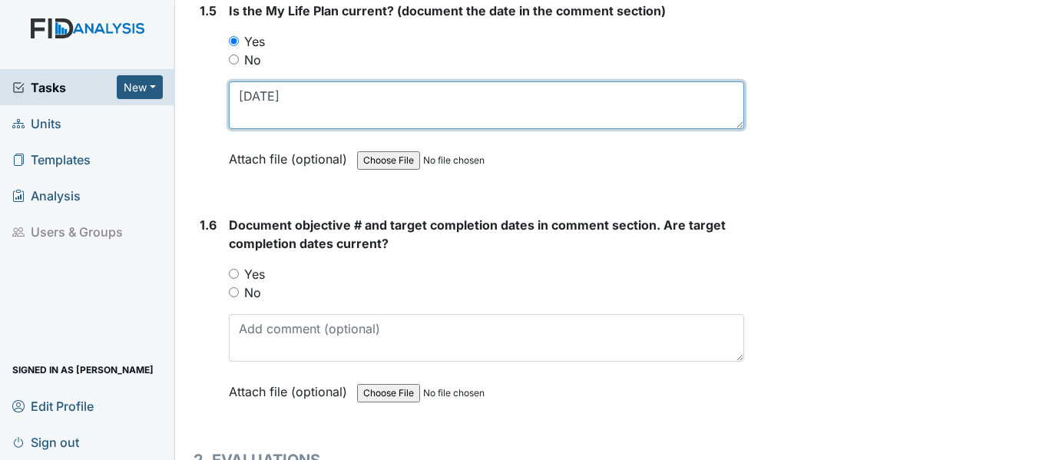
scroll to position [1152, 0]
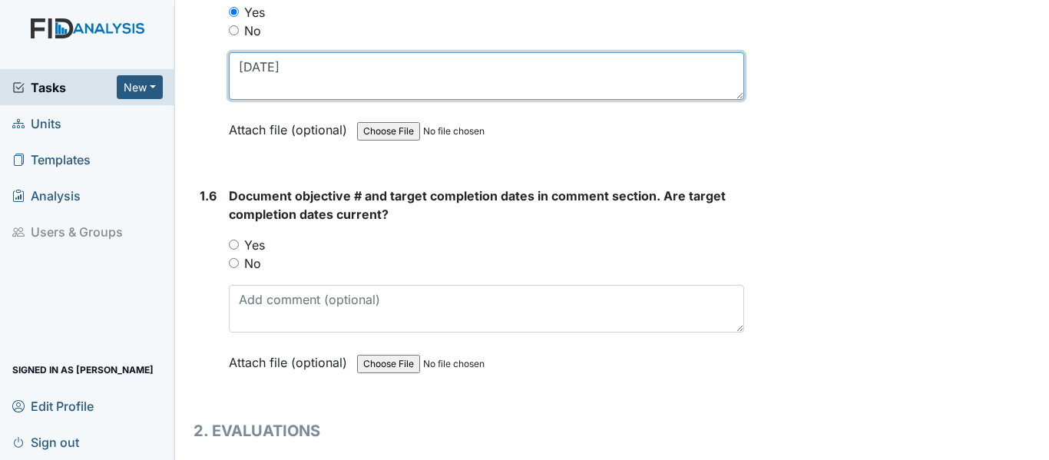
type textarea "3/6/25"
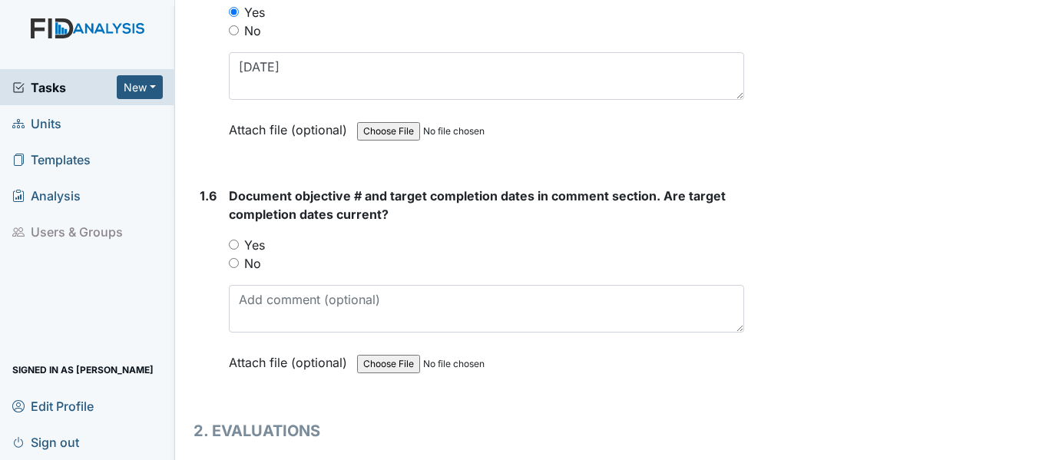
click at [235, 243] on input "Yes" at bounding box center [234, 245] width 10 height 10
radio input "true"
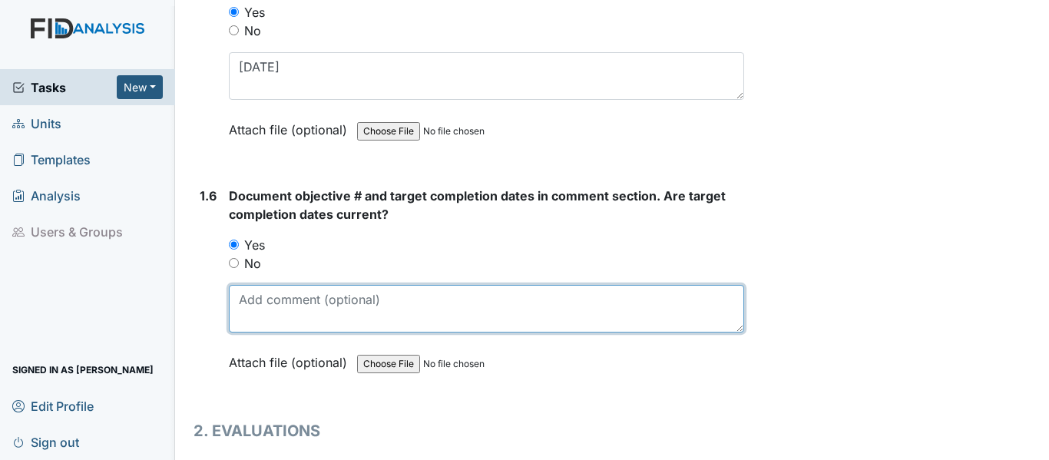
click at [282, 300] on textarea at bounding box center [486, 309] width 515 height 48
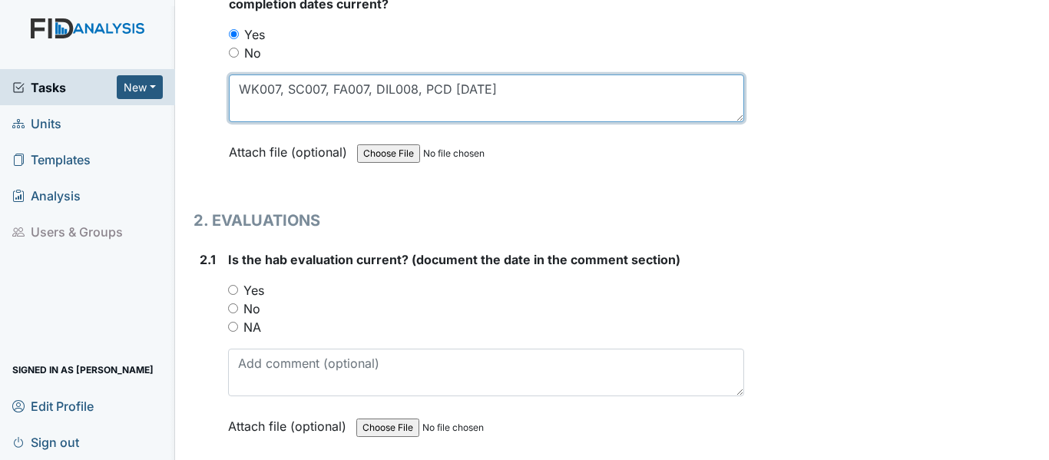
scroll to position [1382, 0]
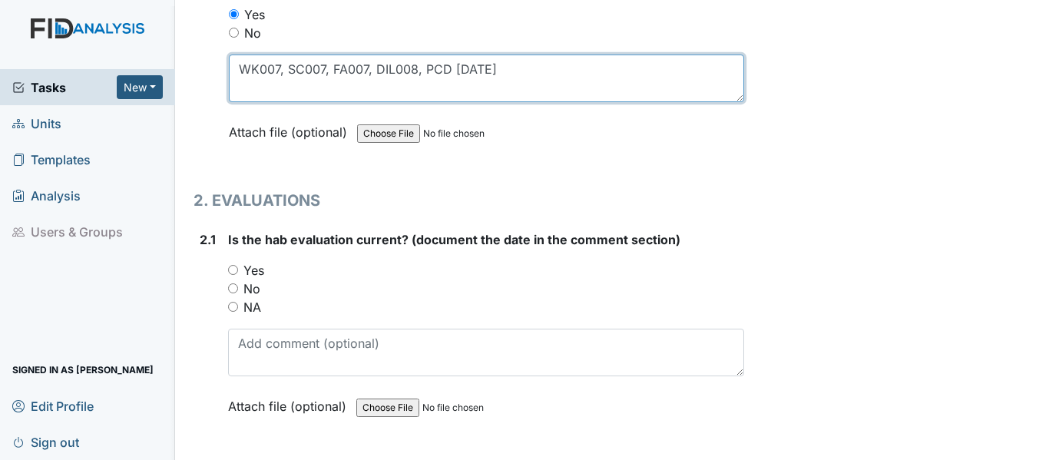
type textarea "WK007, SC007, FA007, DIL008, PCD 11/20/25"
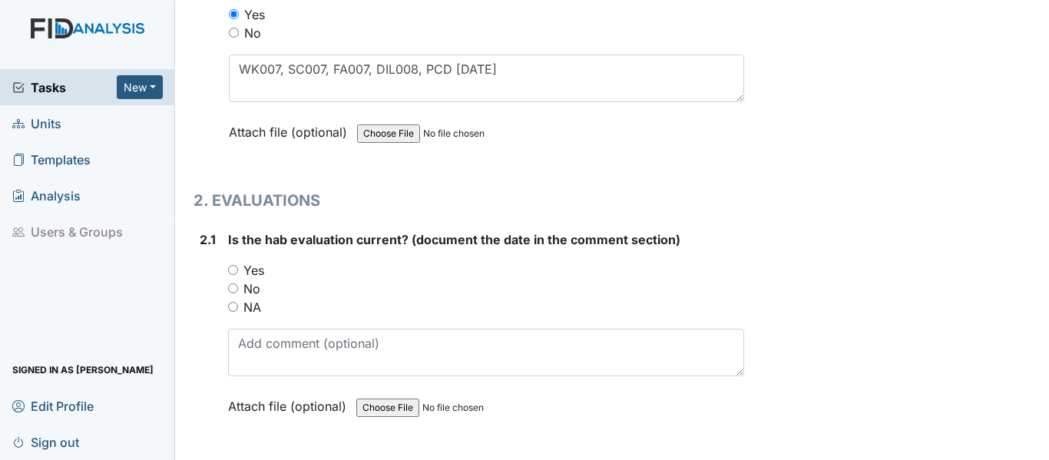
click at [230, 270] on input "Yes" at bounding box center [233, 270] width 10 height 10
radio input "true"
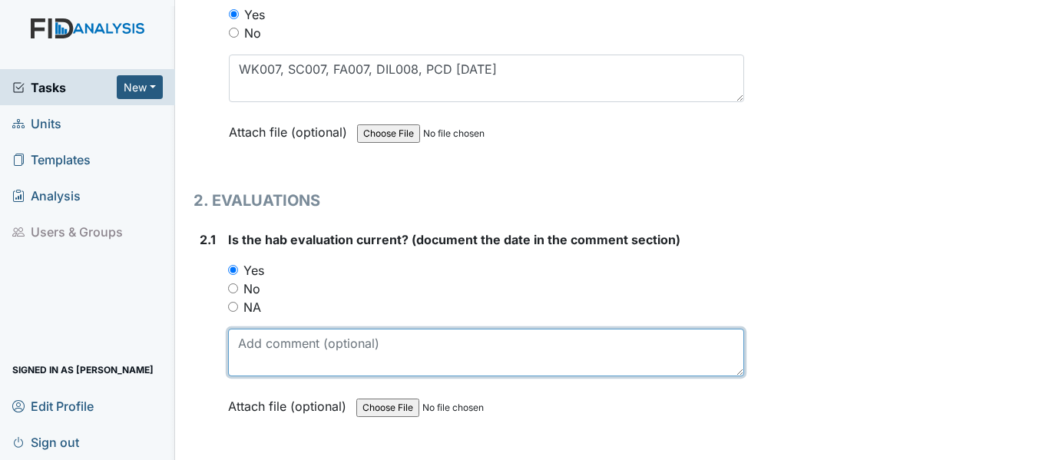
click at [288, 346] on textarea at bounding box center [486, 353] width 516 height 48
paste textarea "3/6/25"
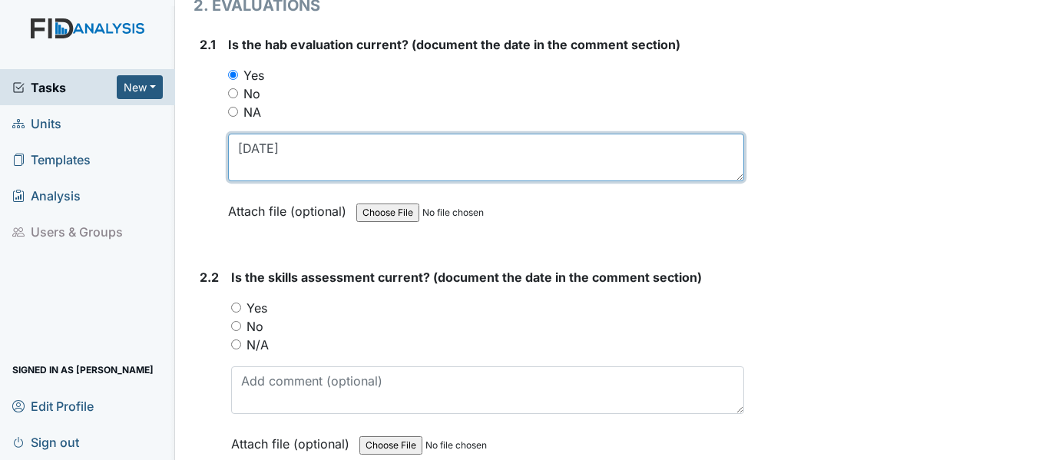
scroll to position [1613, 0]
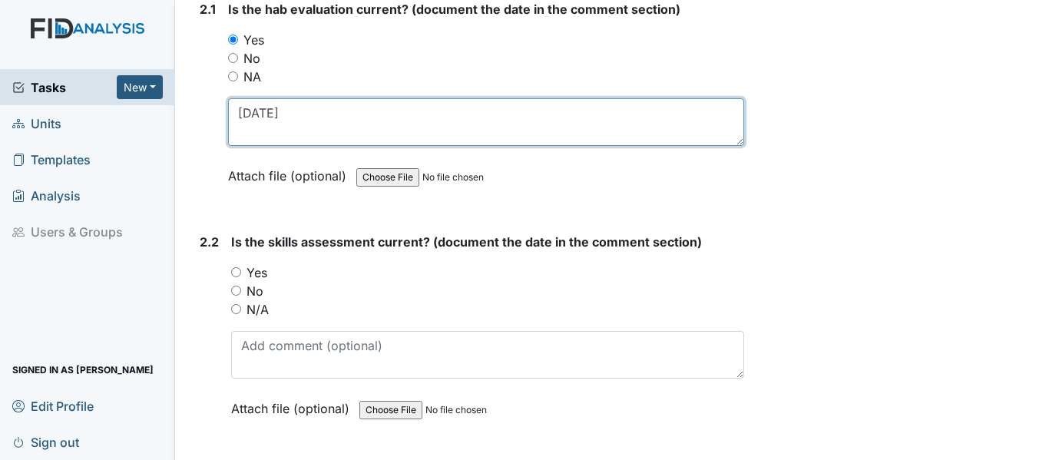
type textarea "3/6/25"
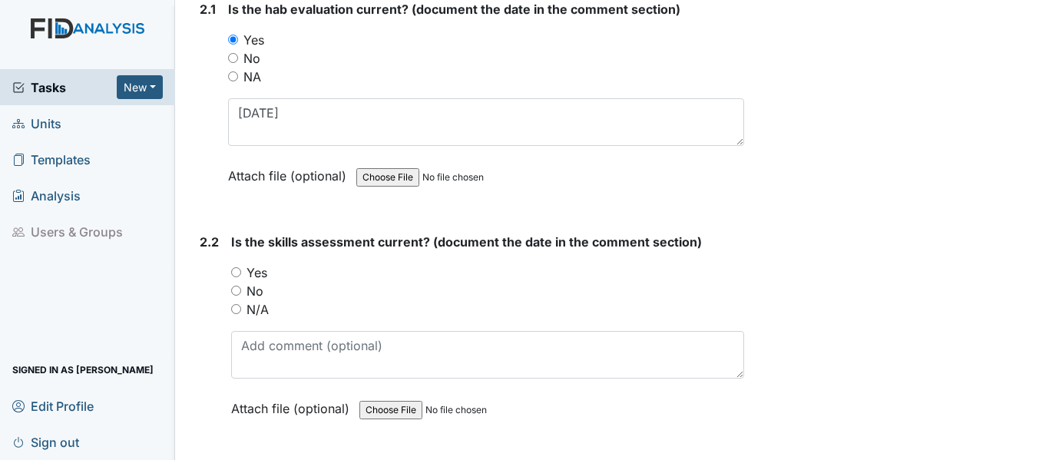
click at [239, 273] on input "Yes" at bounding box center [236, 272] width 10 height 10
radio input "true"
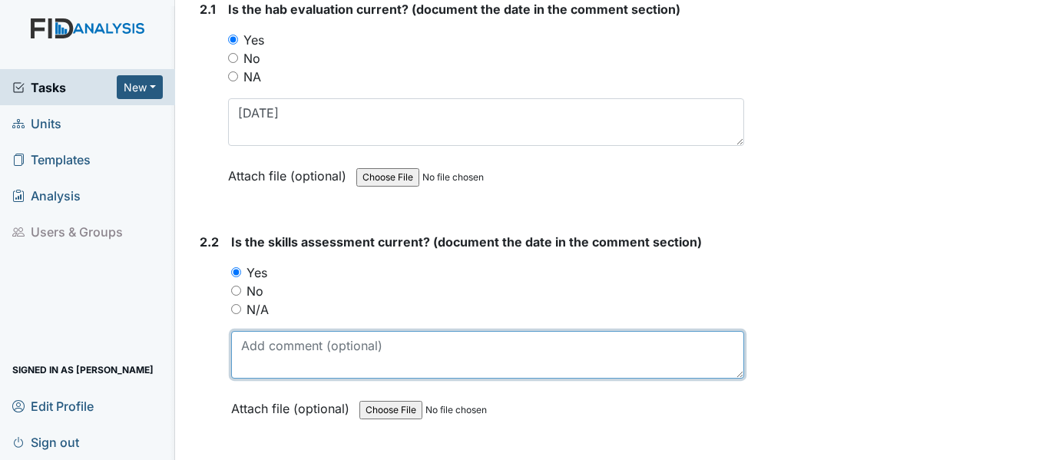
click at [291, 355] on textarea at bounding box center [487, 355] width 513 height 48
paste textarea "3/6/25"
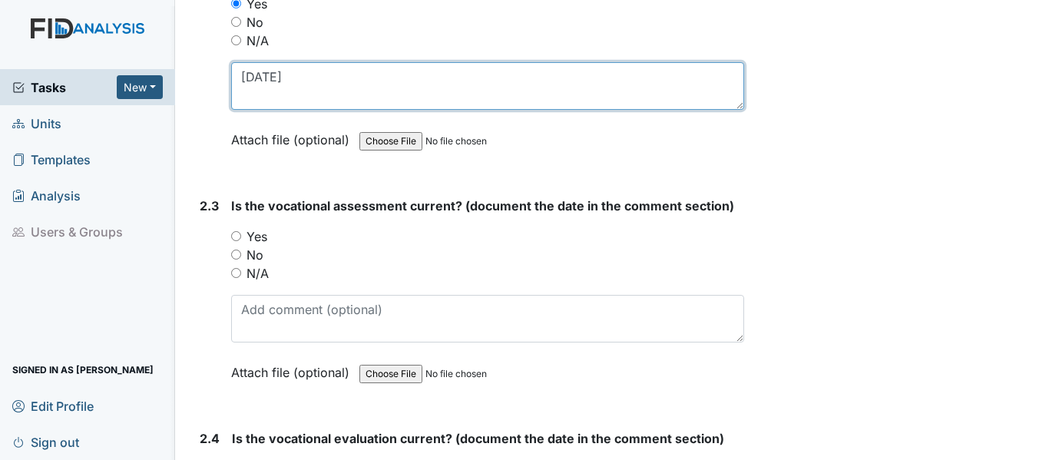
scroll to position [1920, 0]
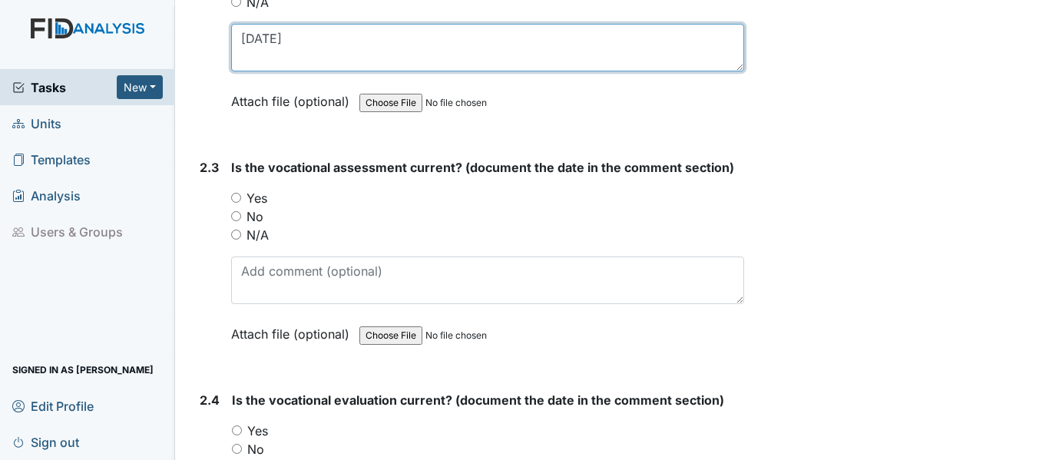
type textarea "3/6/25"
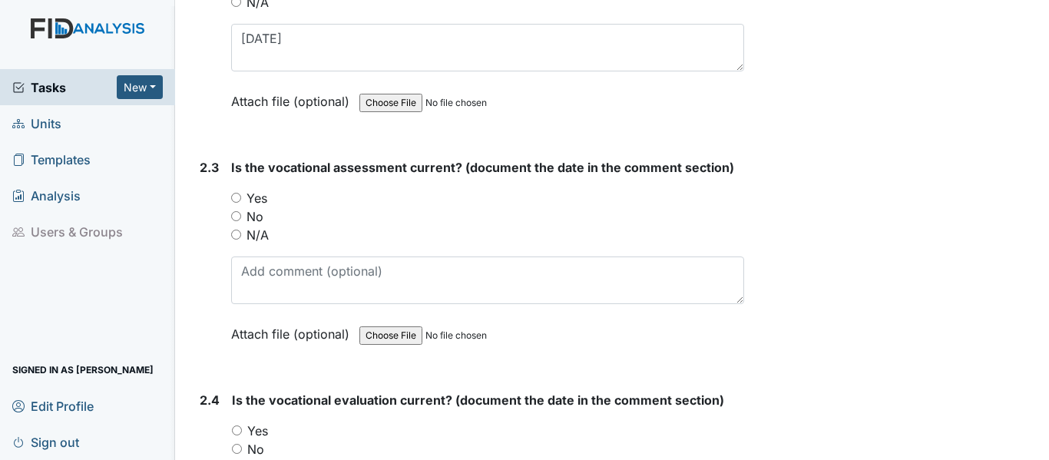
click at [232, 196] on input "Yes" at bounding box center [236, 198] width 10 height 10
radio input "true"
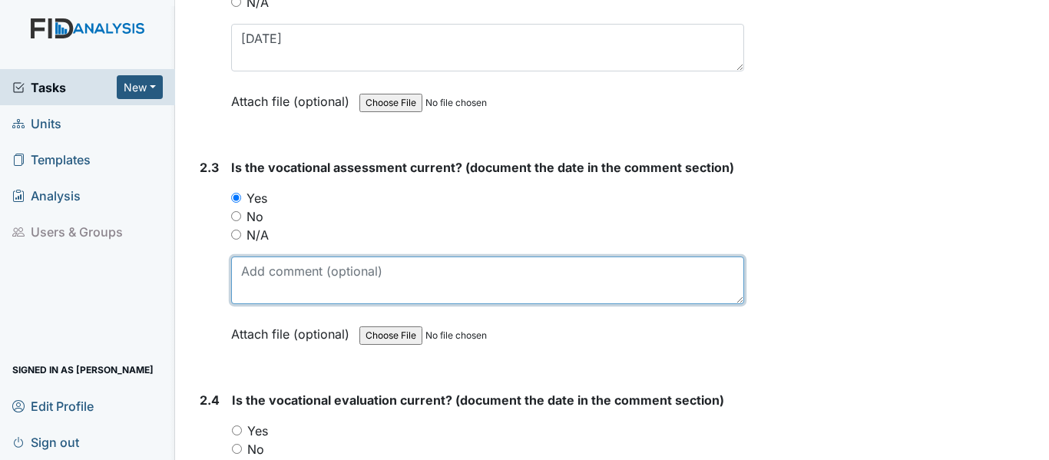
paste textarea "3/6/25"
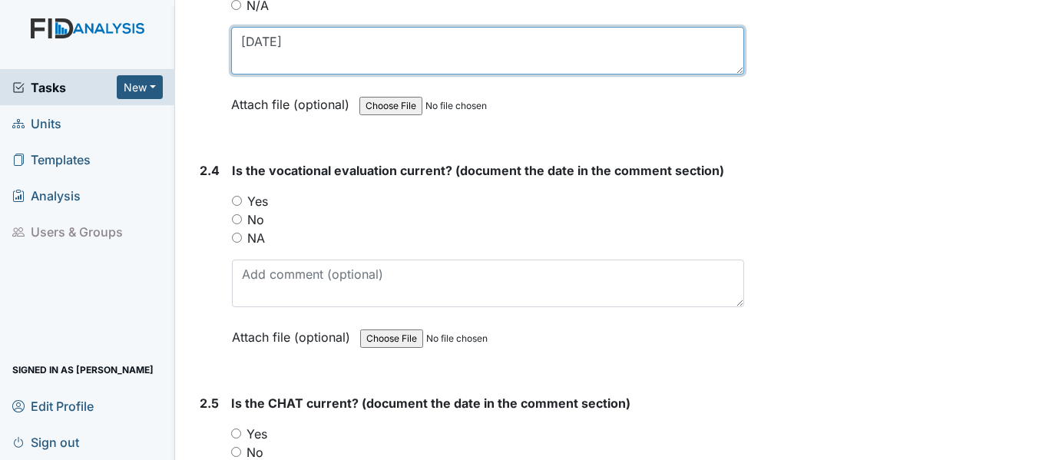
scroll to position [2150, 0]
type textarea "3/6/25"
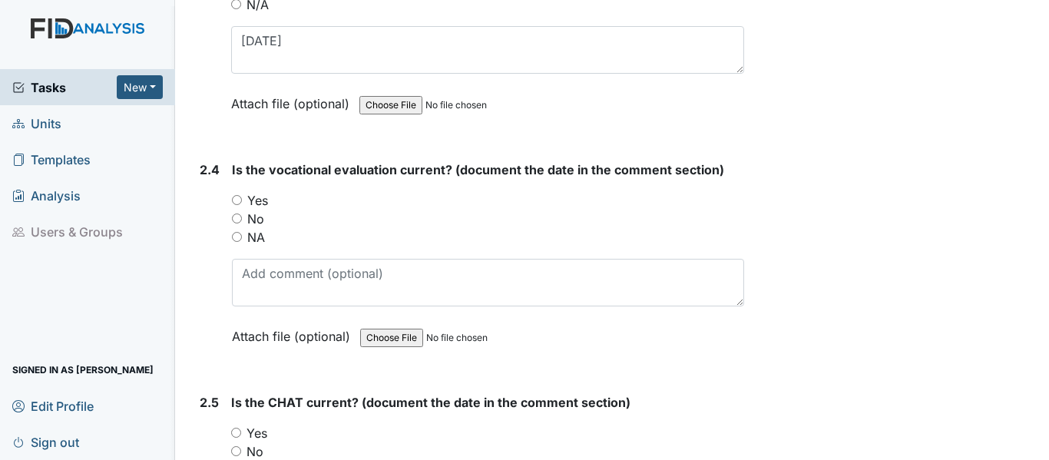
click at [240, 197] on input "Yes" at bounding box center [237, 200] width 10 height 10
radio input "true"
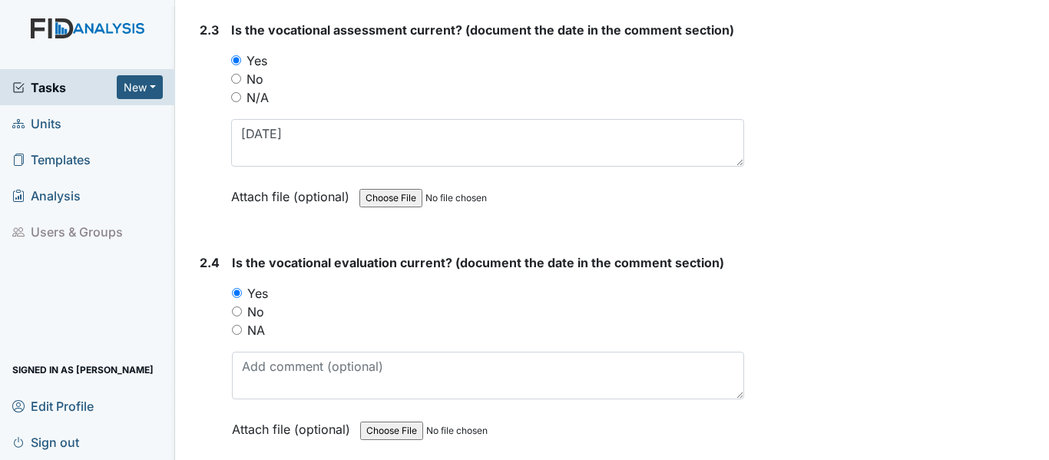
scroll to position [2227, 0]
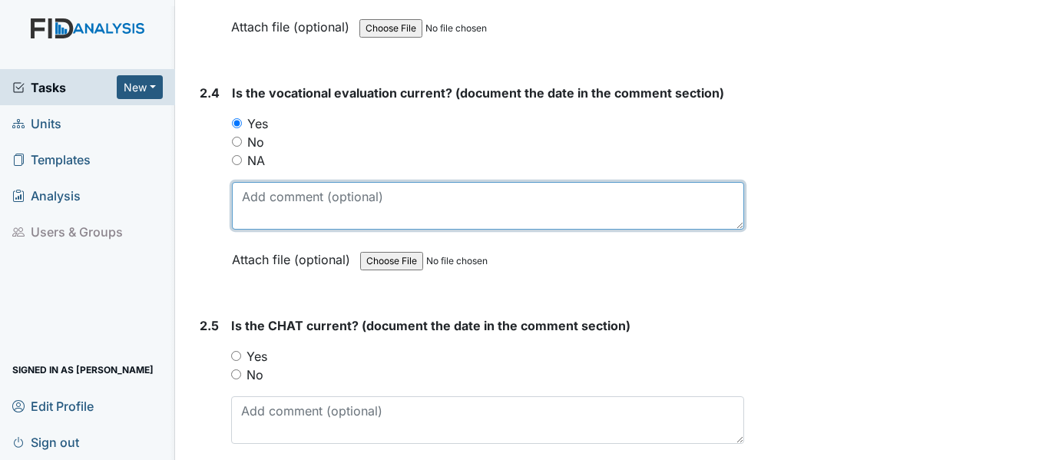
click at [309, 210] on textarea at bounding box center [488, 206] width 512 height 48
paste textarea "3/6/25"
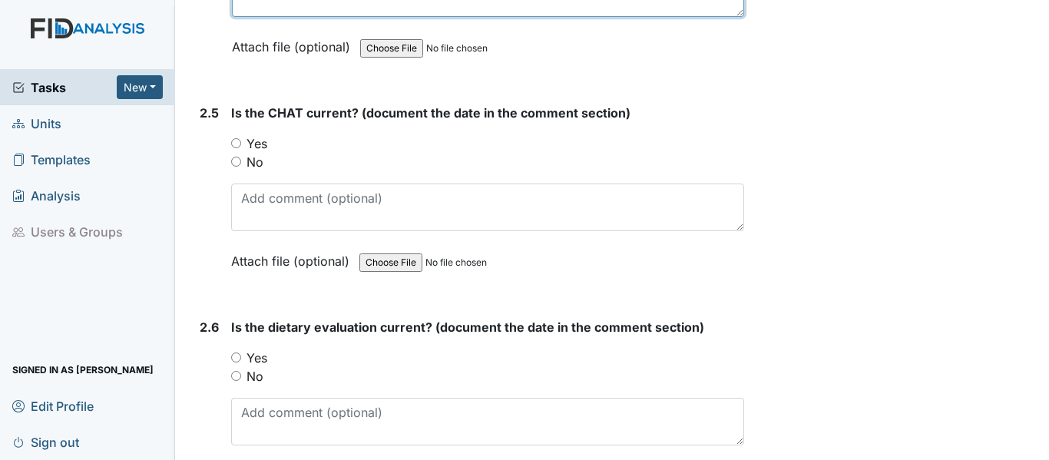
scroll to position [2458, 0]
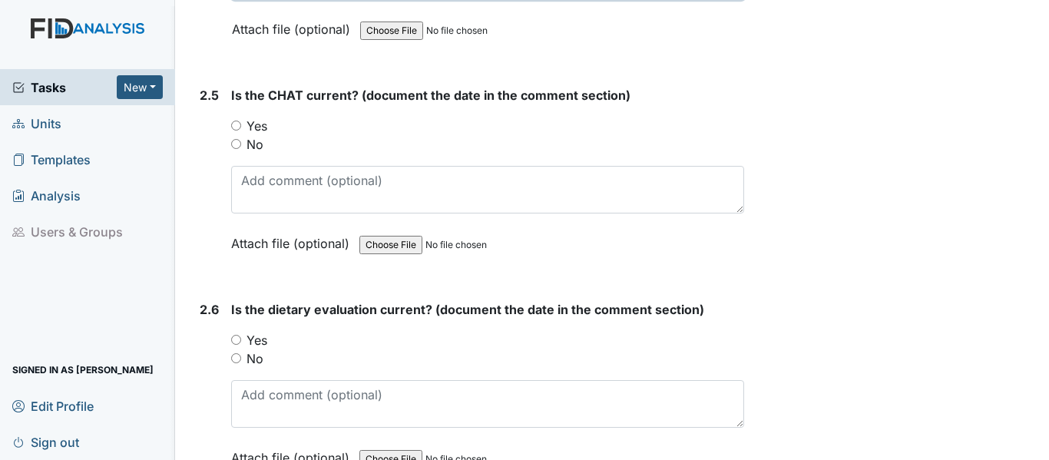
type textarea "3/6/25"
click at [235, 127] on input "Yes" at bounding box center [236, 126] width 10 height 10
radio input "true"
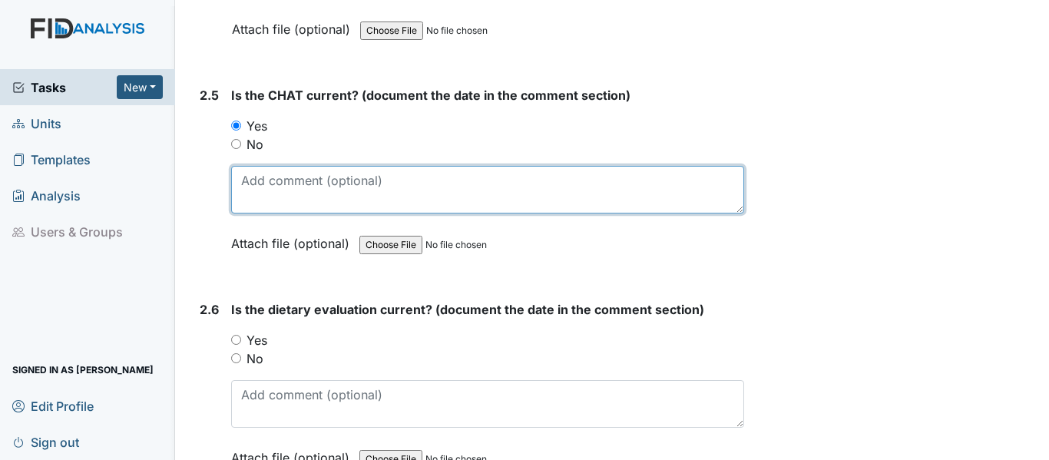
click at [311, 195] on textarea at bounding box center [487, 190] width 513 height 48
paste textarea "3/6/25"
type textarea "3/6/25"
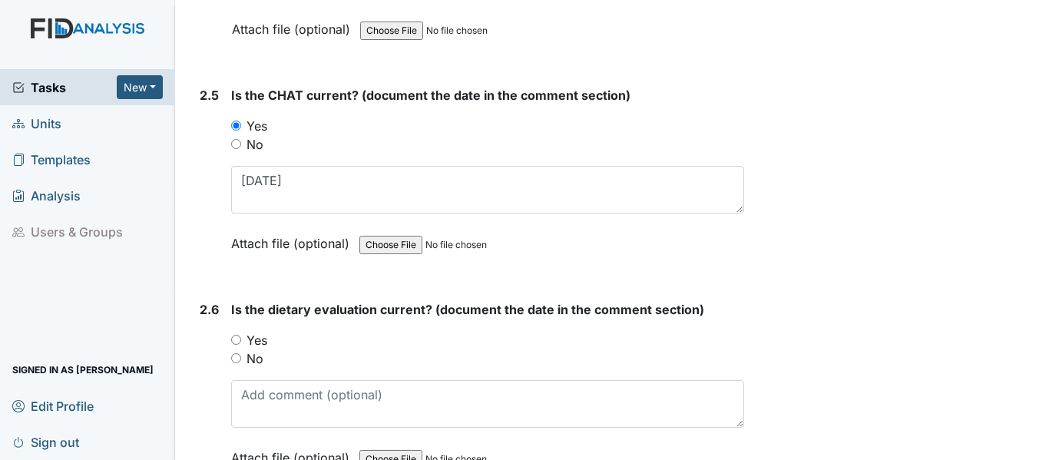
click at [233, 339] on input "Yes" at bounding box center [236, 340] width 10 height 10
radio input "true"
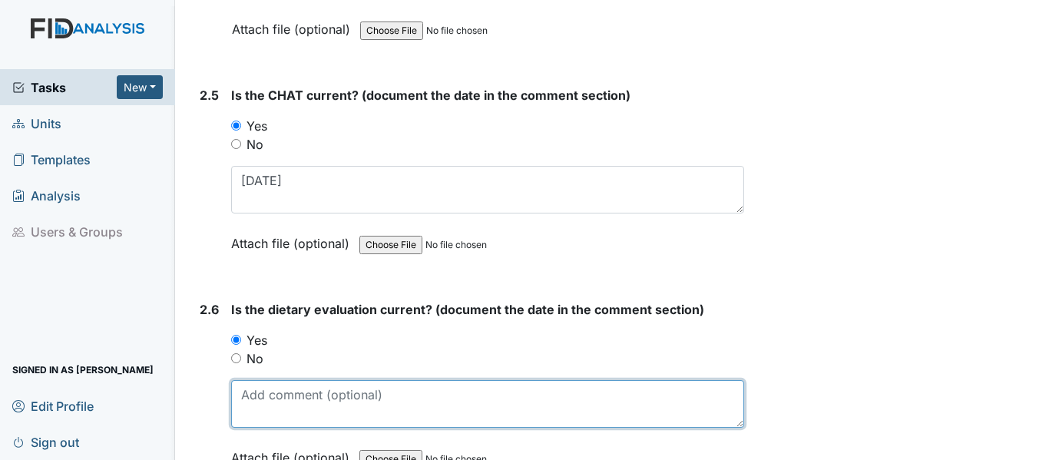
click at [297, 396] on textarea at bounding box center [487, 404] width 513 height 48
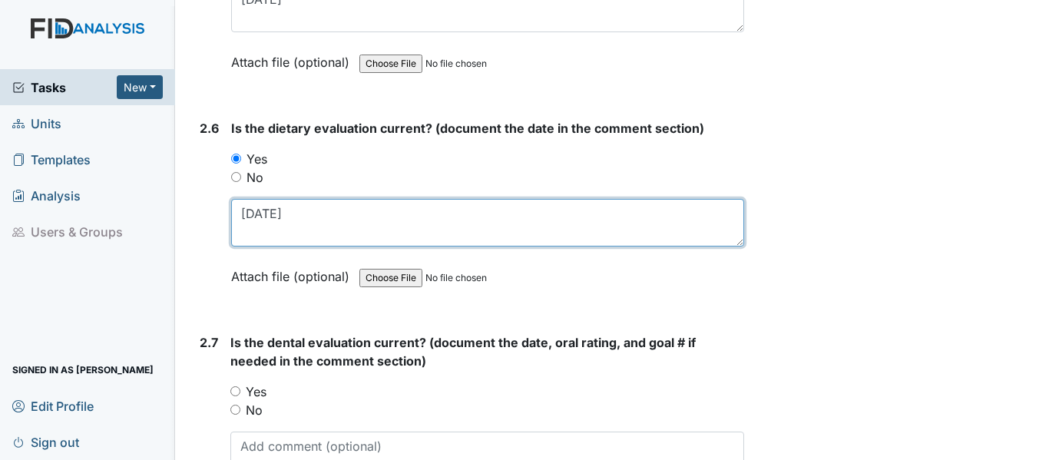
scroll to position [2688, 0]
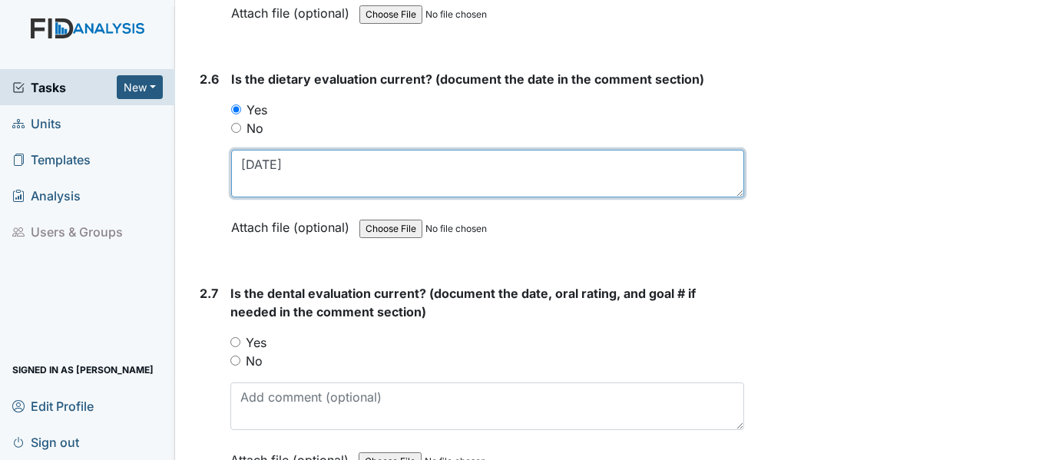
type textarea "5/30/25"
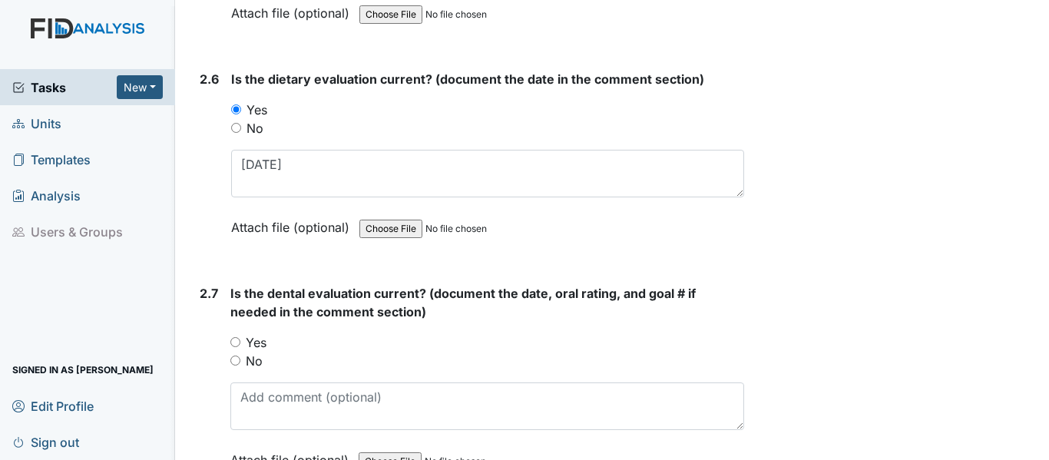
click at [234, 343] on input "Yes" at bounding box center [235, 342] width 10 height 10
radio input "true"
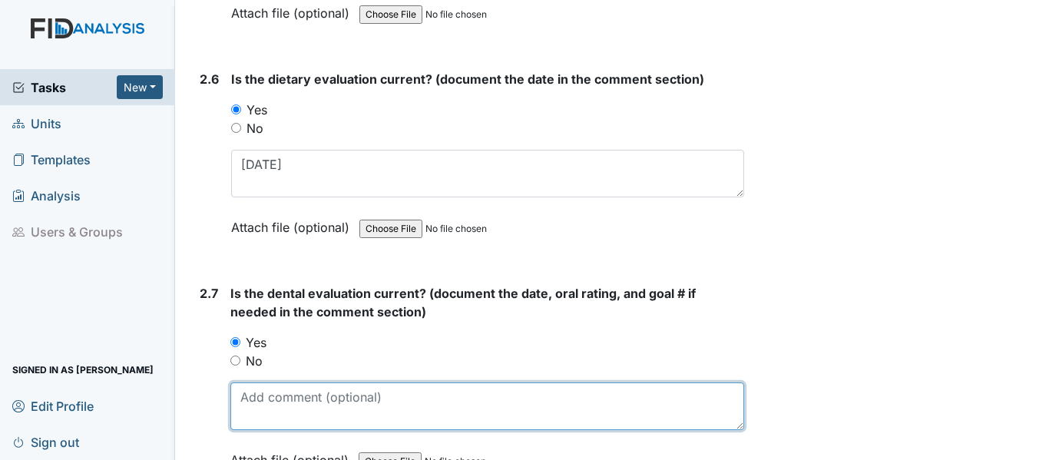
click at [333, 408] on textarea at bounding box center [487, 406] width 514 height 48
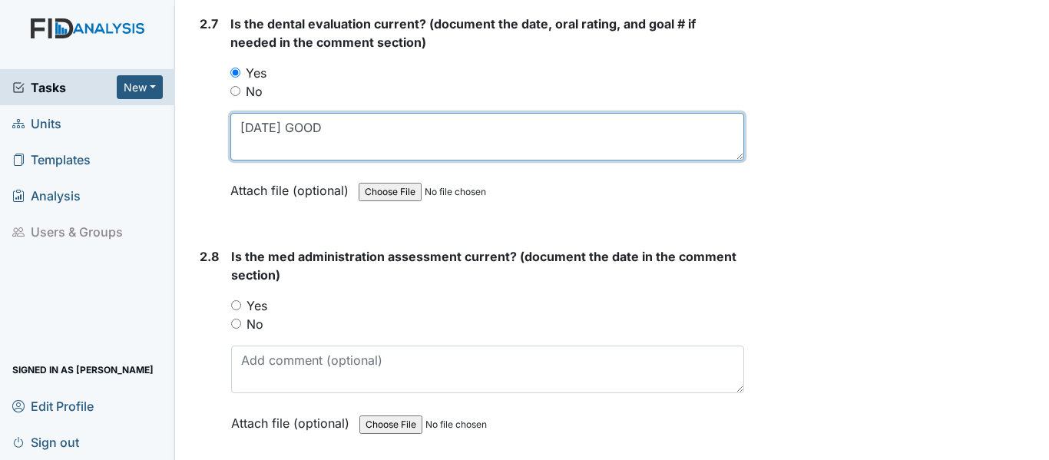
scroll to position [2995, 0]
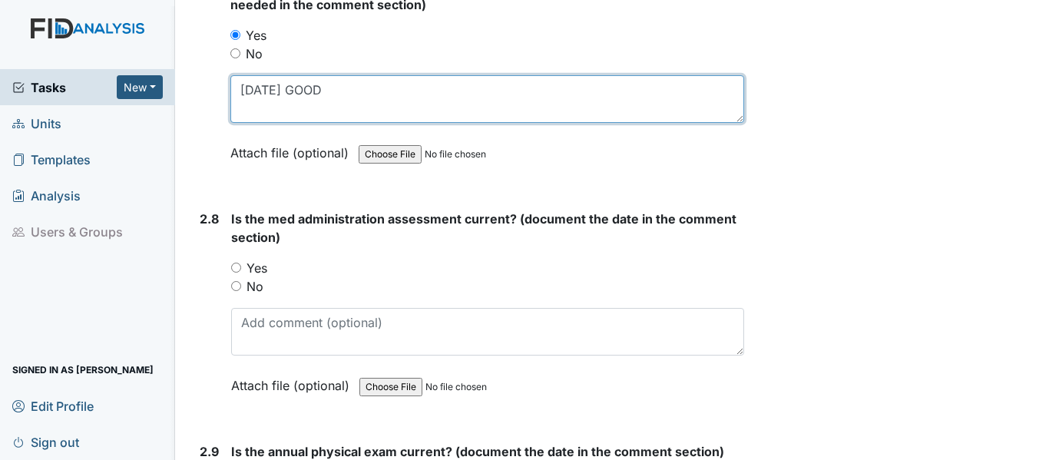
type textarea "1/8/25 GOOD"
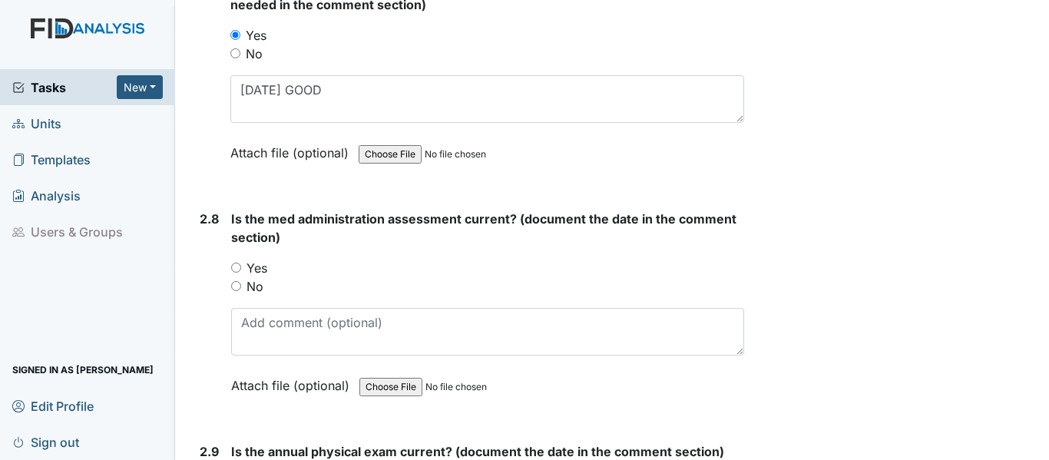
click at [226, 266] on div "2.8 Is the med administration assessment current? (document the date in the com…" at bounding box center [469, 314] width 551 height 208
click at [233, 268] on input "Yes" at bounding box center [236, 268] width 10 height 10
radio input "true"
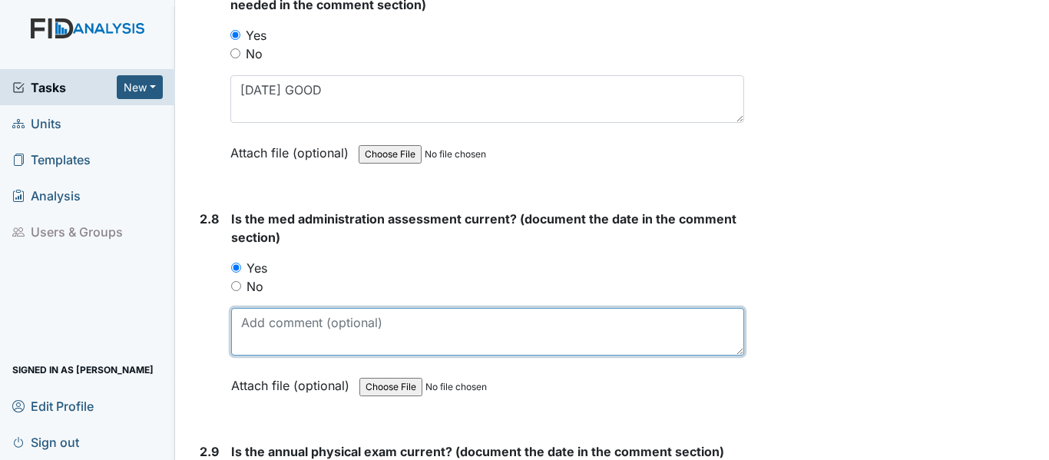
click at [293, 337] on textarea at bounding box center [487, 332] width 513 height 48
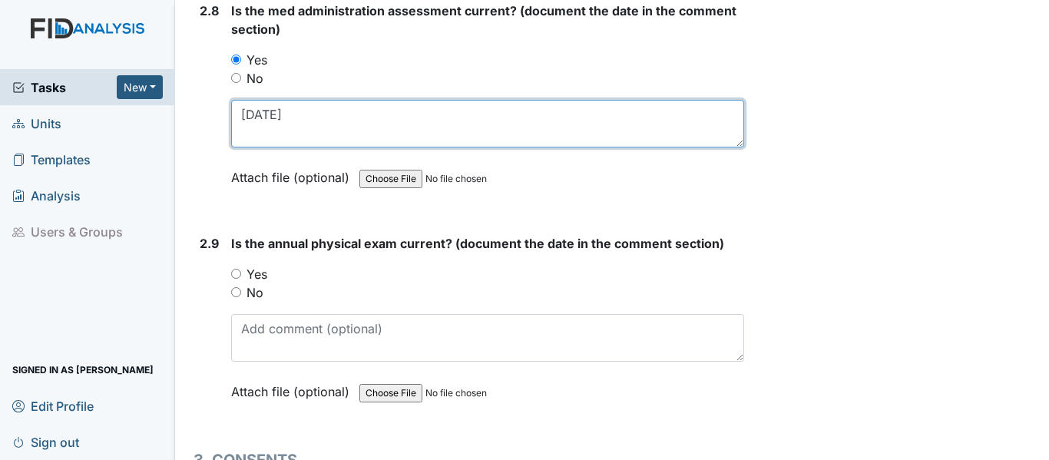
scroll to position [3302, 0]
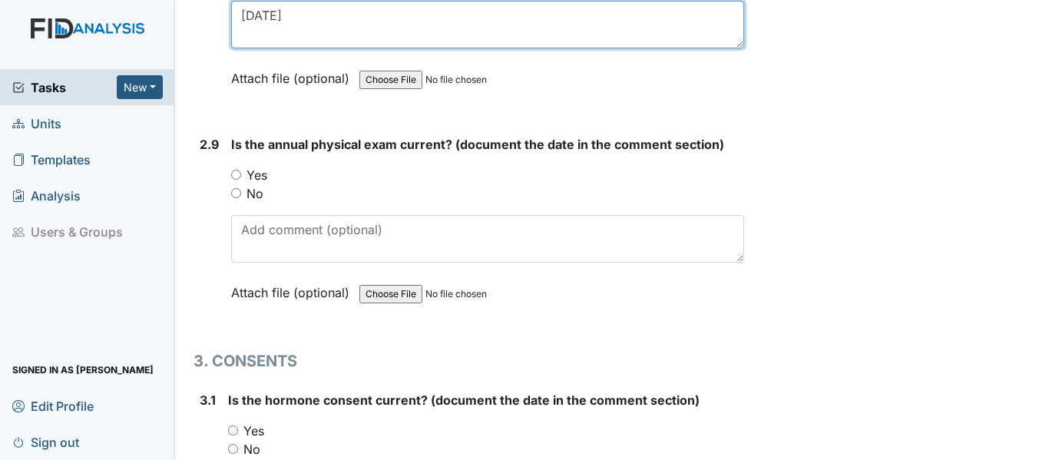
type textarea "[DATE]"
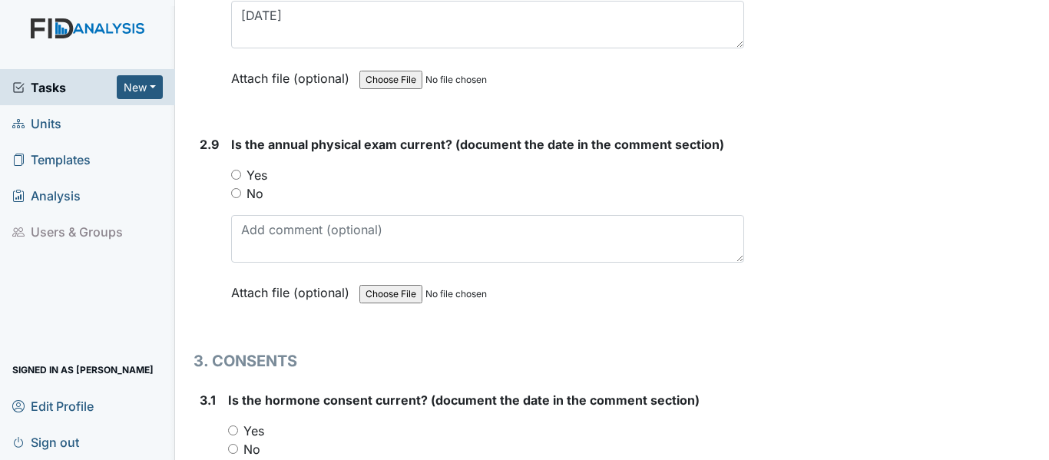
click at [237, 171] on input "Yes" at bounding box center [236, 175] width 10 height 10
radio input "true"
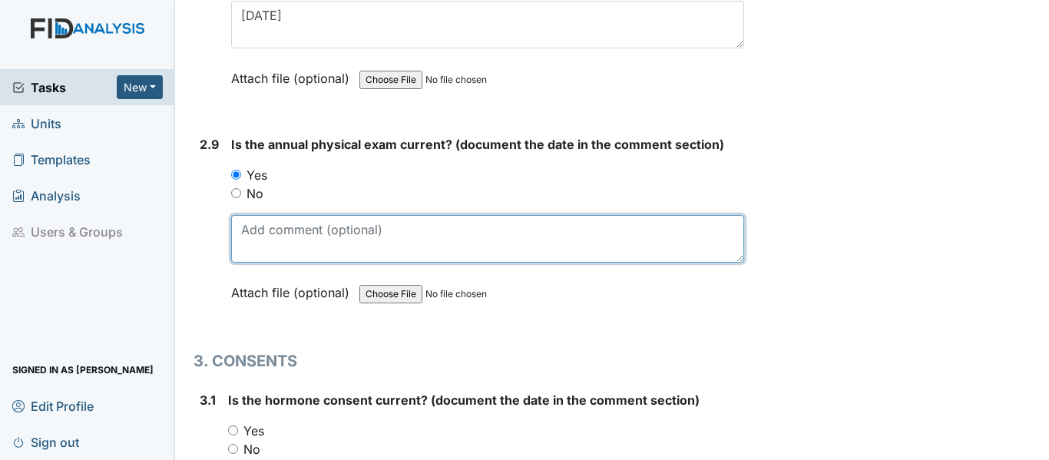
click at [275, 227] on textarea at bounding box center [487, 239] width 513 height 48
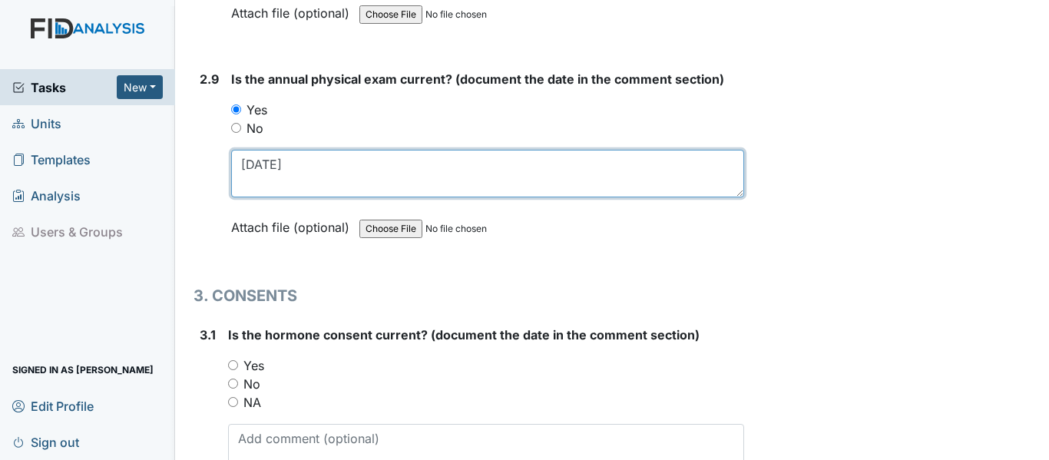
scroll to position [3533, 0]
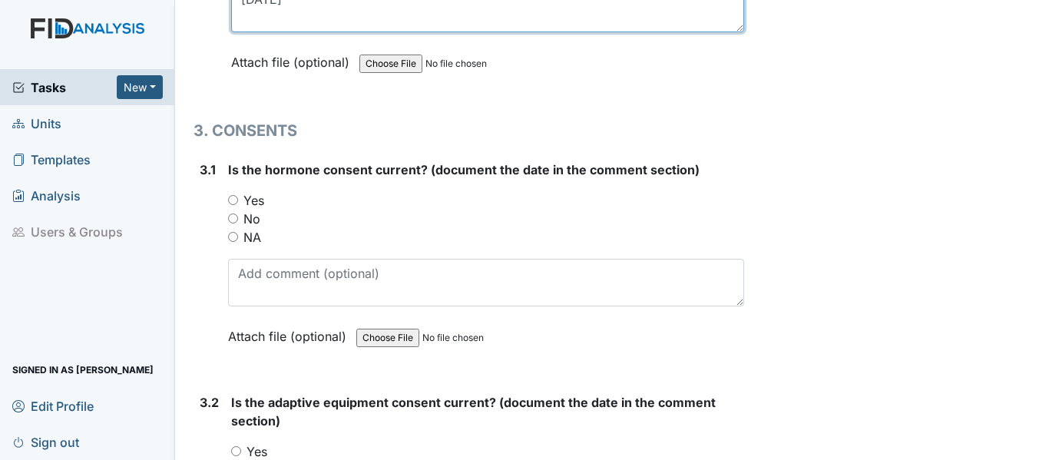
type textarea "9/3/24"
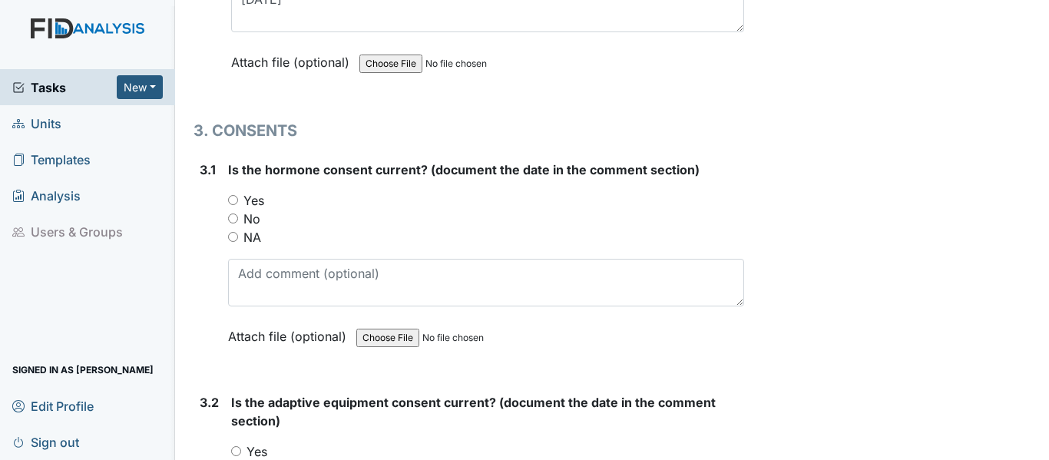
click at [232, 240] on input "NA" at bounding box center [233, 237] width 10 height 10
radio input "true"
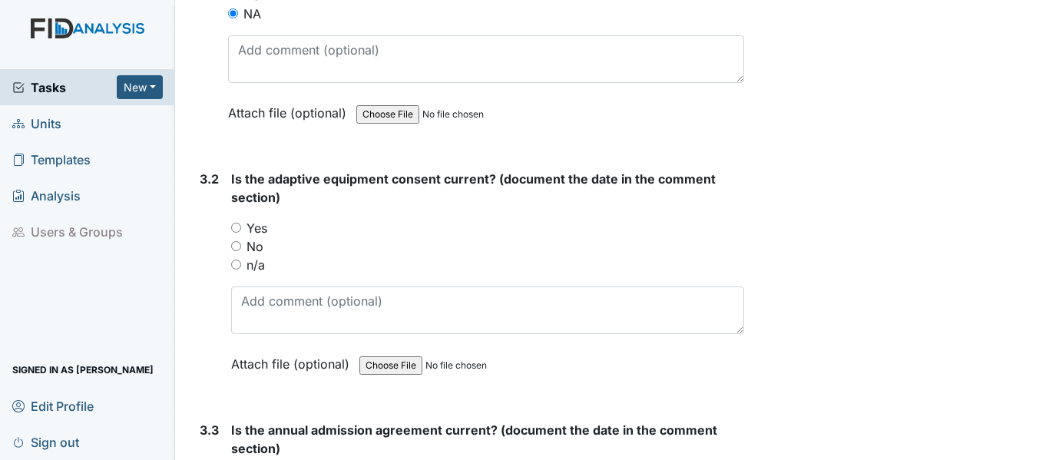
scroll to position [3763, 0]
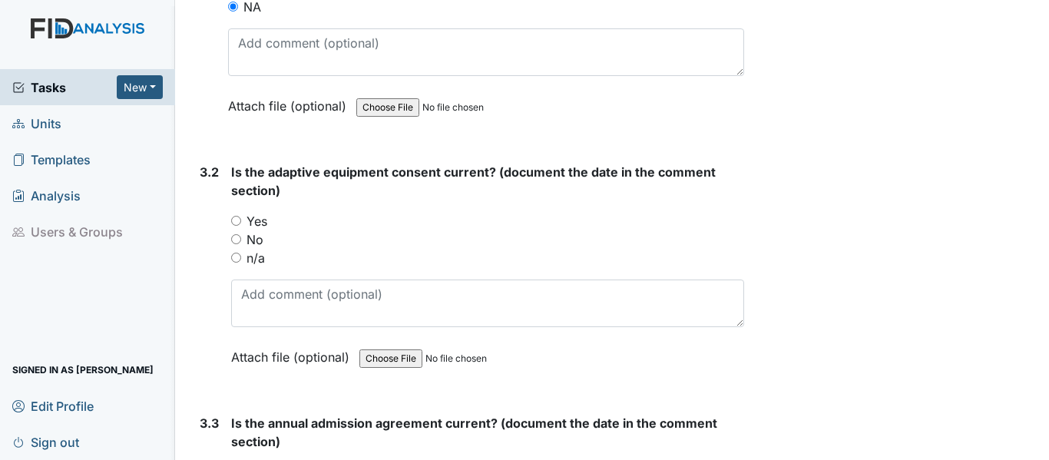
click at [233, 258] on input "n/a" at bounding box center [236, 258] width 10 height 10
radio input "true"
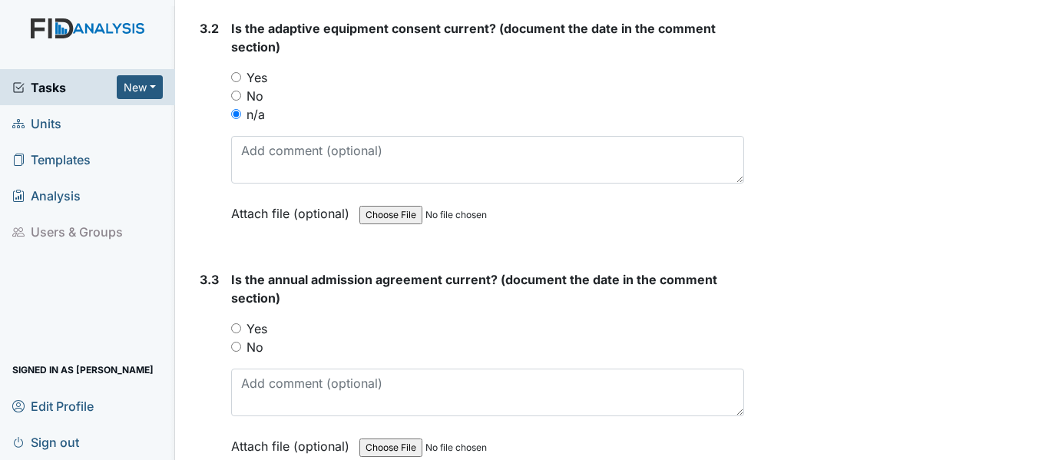
scroll to position [3917, 0]
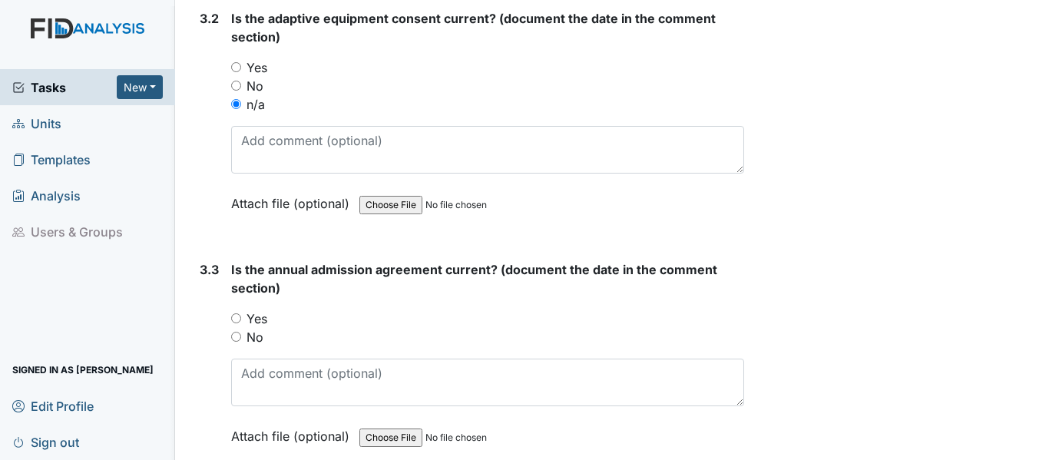
click at [237, 318] on input "Yes" at bounding box center [236, 318] width 10 height 10
radio input "true"
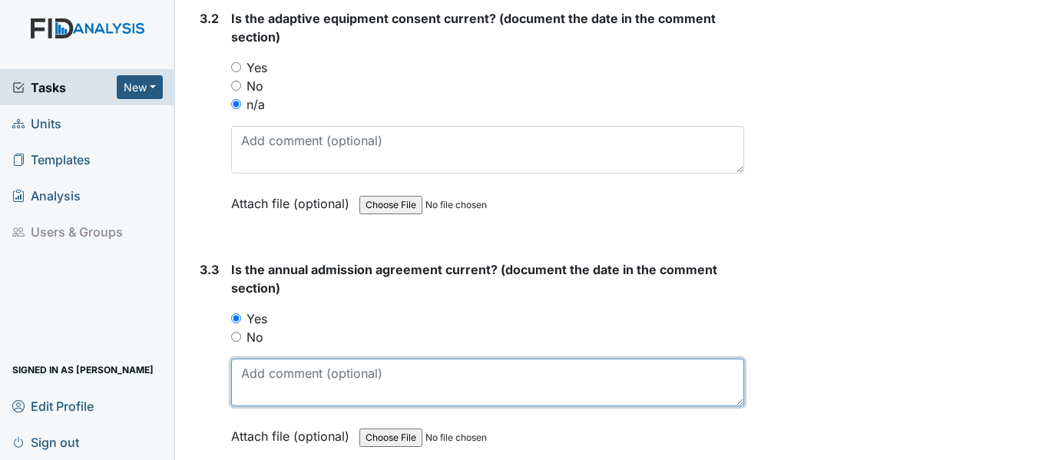
click at [283, 382] on textarea at bounding box center [487, 383] width 513 height 48
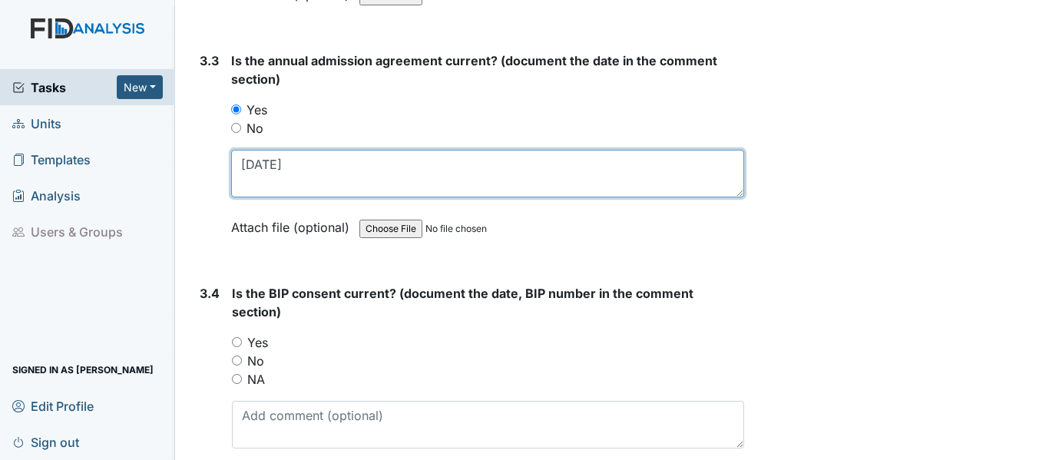
scroll to position [4147, 0]
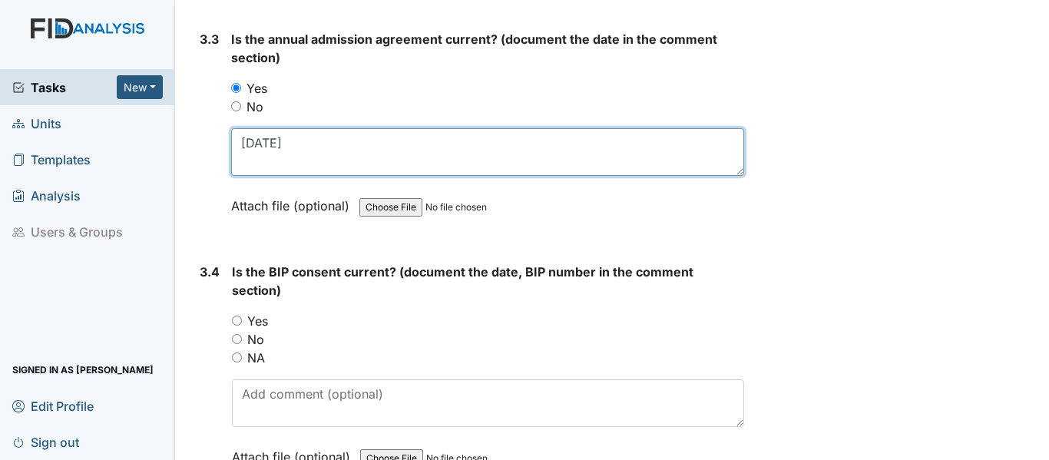
type textarea "1/13/25"
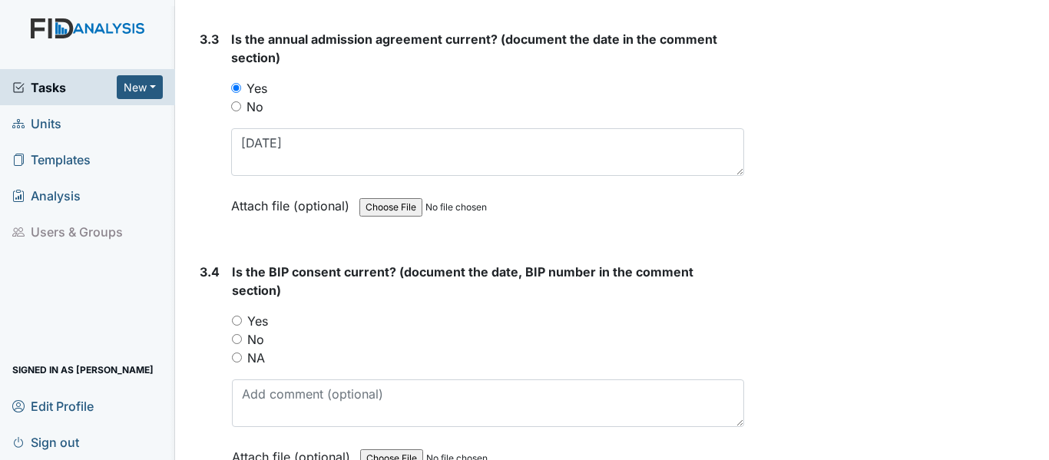
click at [237, 321] on input "Yes" at bounding box center [237, 321] width 10 height 10
radio input "true"
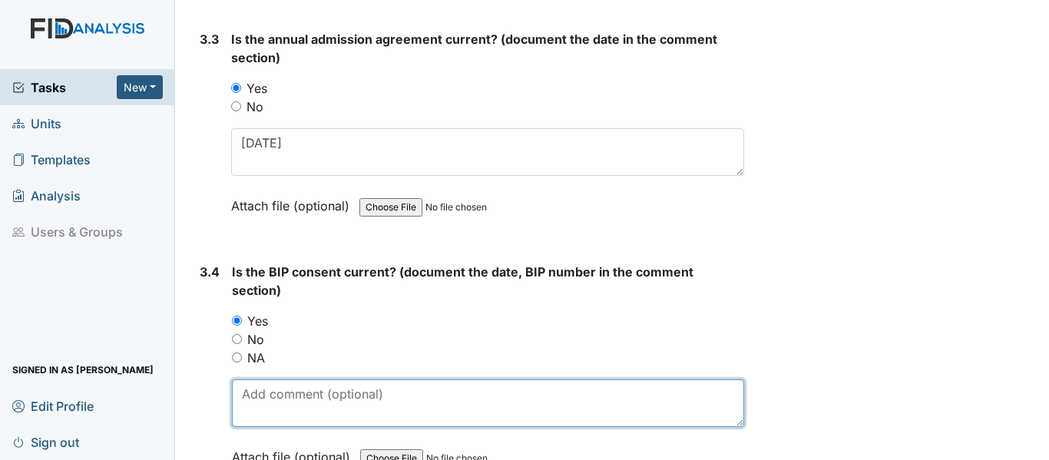
click at [296, 401] on textarea at bounding box center [488, 403] width 512 height 48
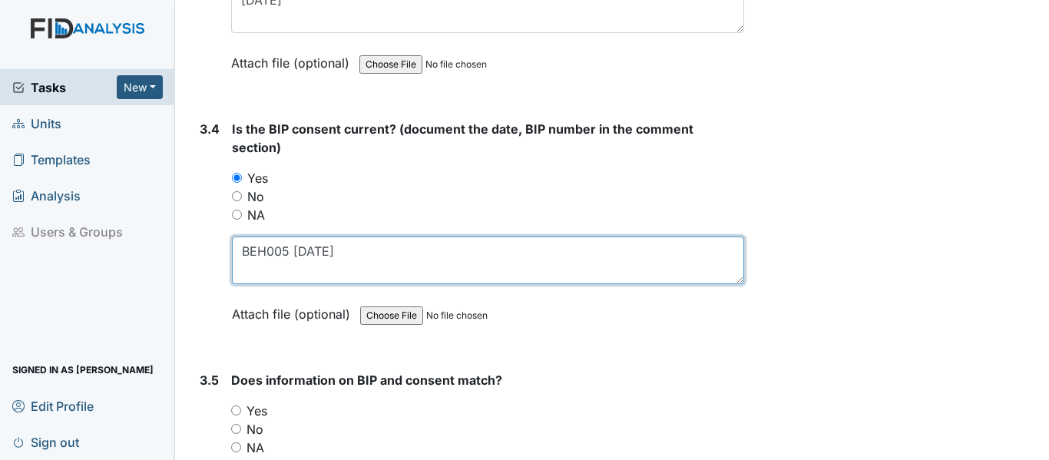
scroll to position [4301, 0]
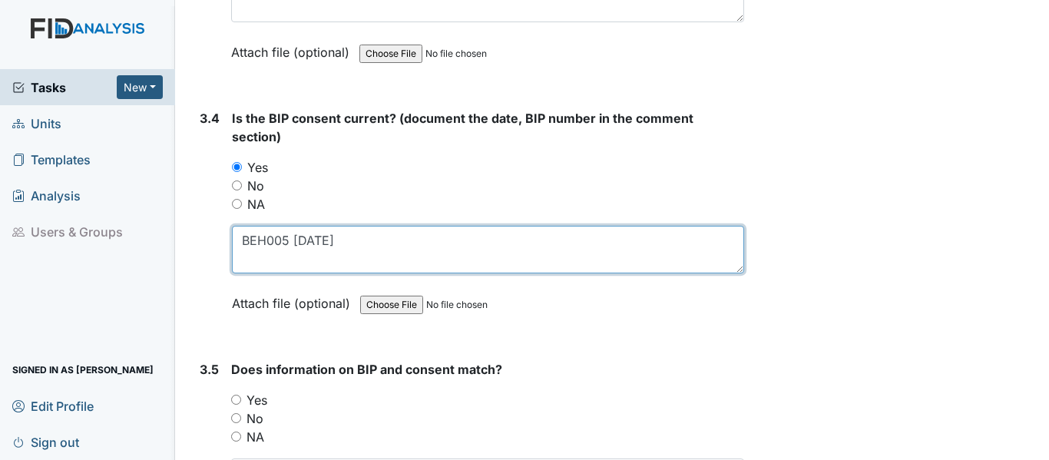
type textarea "BEH005 7/28/25"
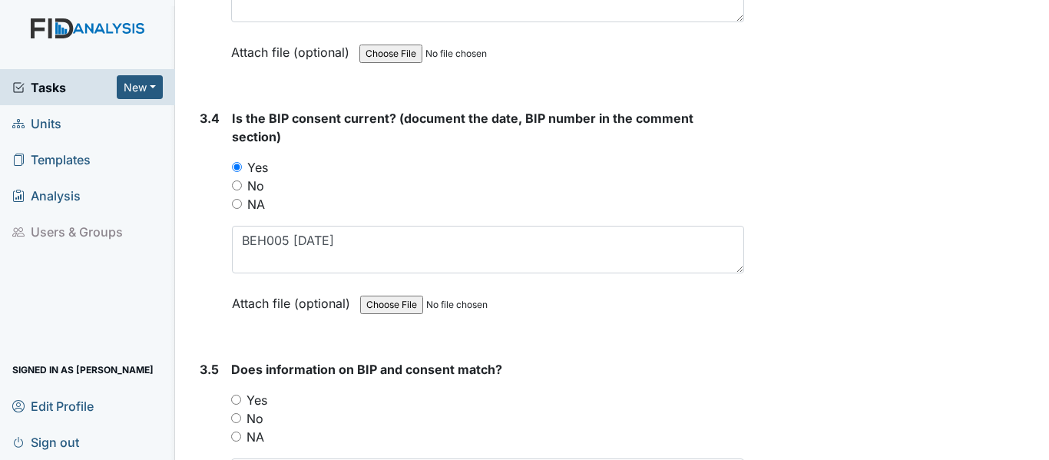
click at [241, 399] on div "Yes" at bounding box center [487, 400] width 513 height 18
click at [237, 402] on input "Yes" at bounding box center [236, 400] width 10 height 10
radio input "true"
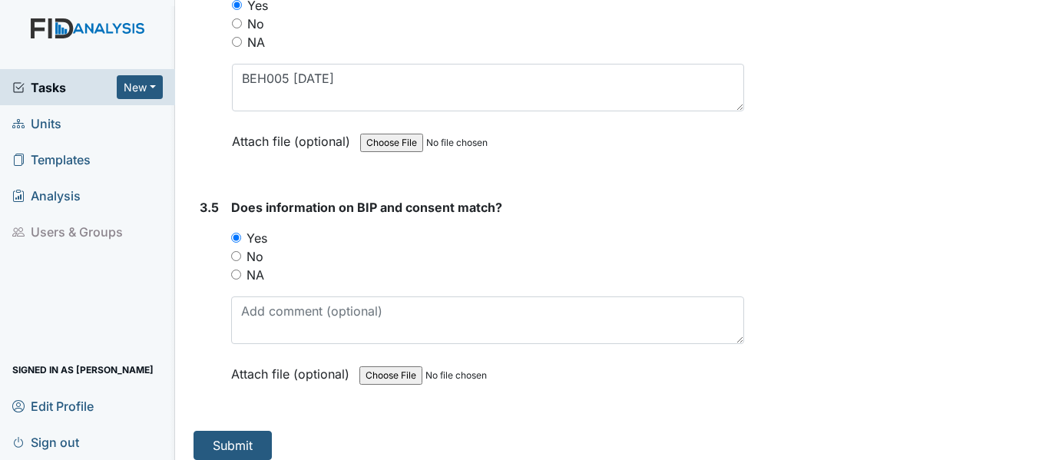
scroll to position [4475, 0]
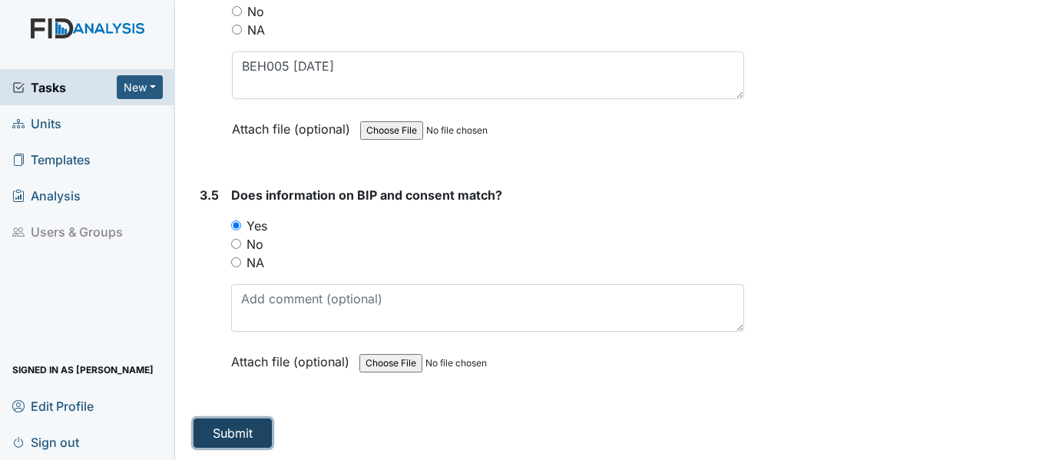
click at [246, 435] on button "Submit" at bounding box center [233, 433] width 78 height 29
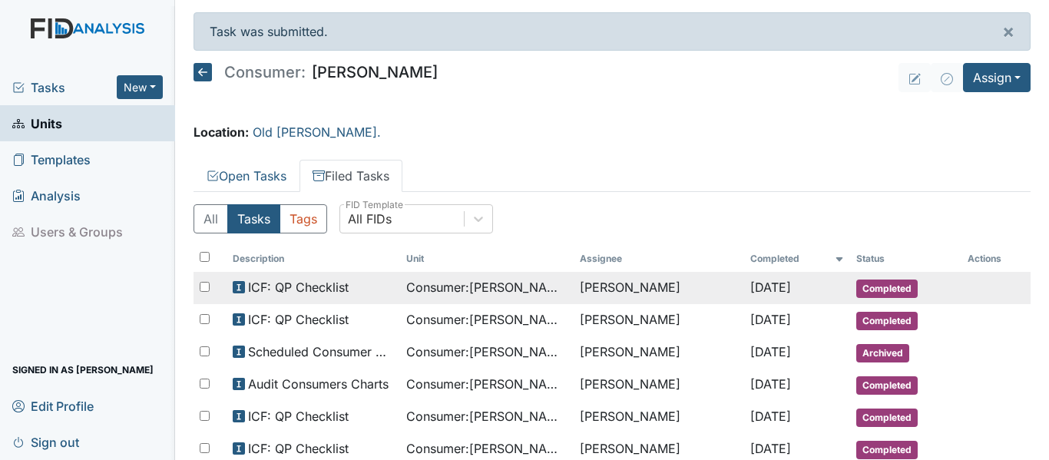
click at [482, 289] on span "Consumer : [PERSON_NAME]" at bounding box center [486, 287] width 161 height 18
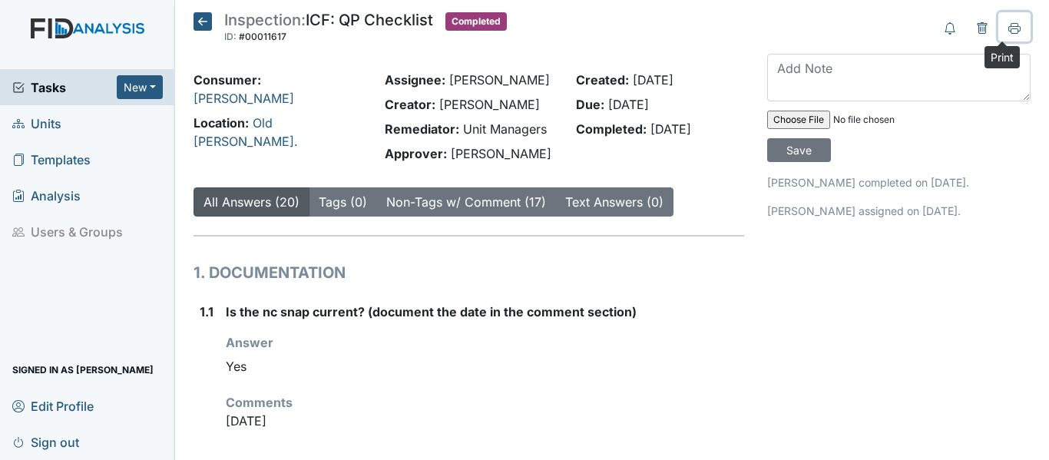
drag, startPoint x: 1005, startPoint y: 24, endPoint x: 789, endPoint y: 415, distance: 446.9
click at [1008, 24] on icon at bounding box center [1014, 28] width 12 height 12
click at [202, 21] on icon at bounding box center [203, 21] width 18 height 18
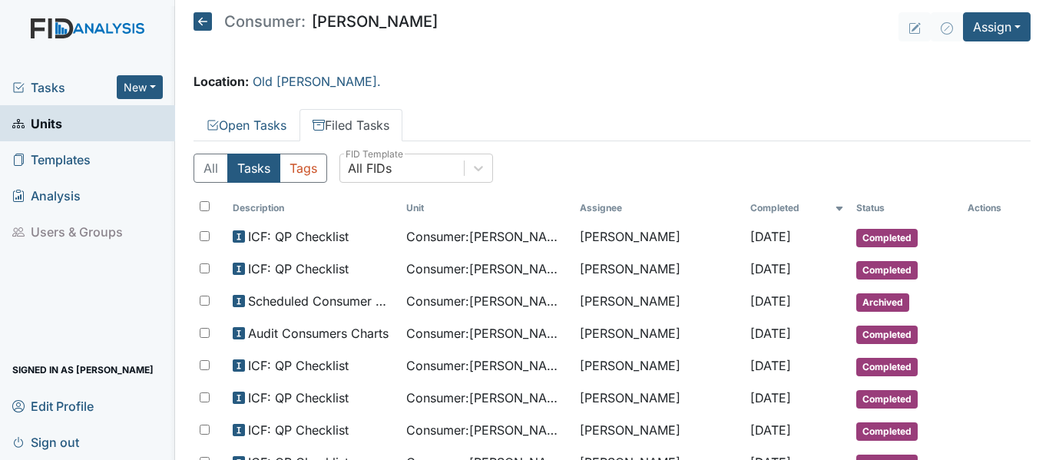
click at [206, 22] on icon at bounding box center [203, 21] width 18 height 18
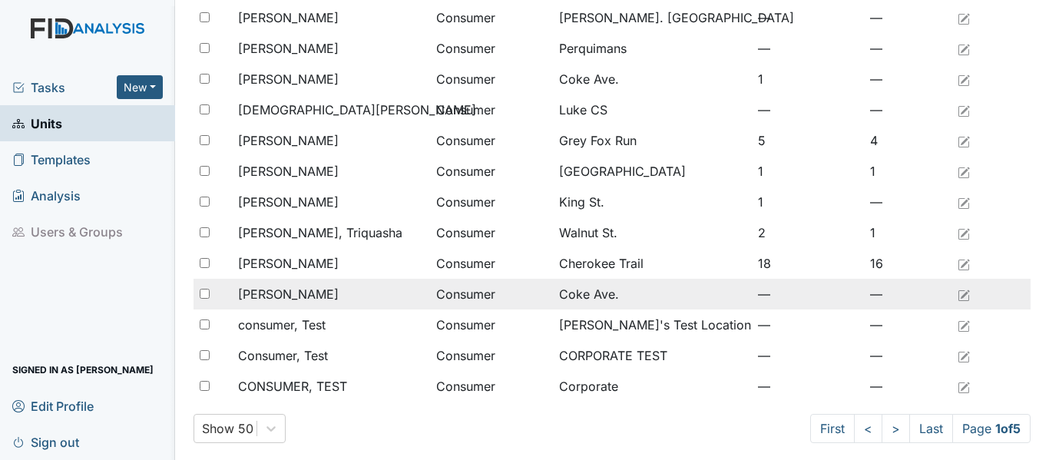
scroll to position [1263, 0]
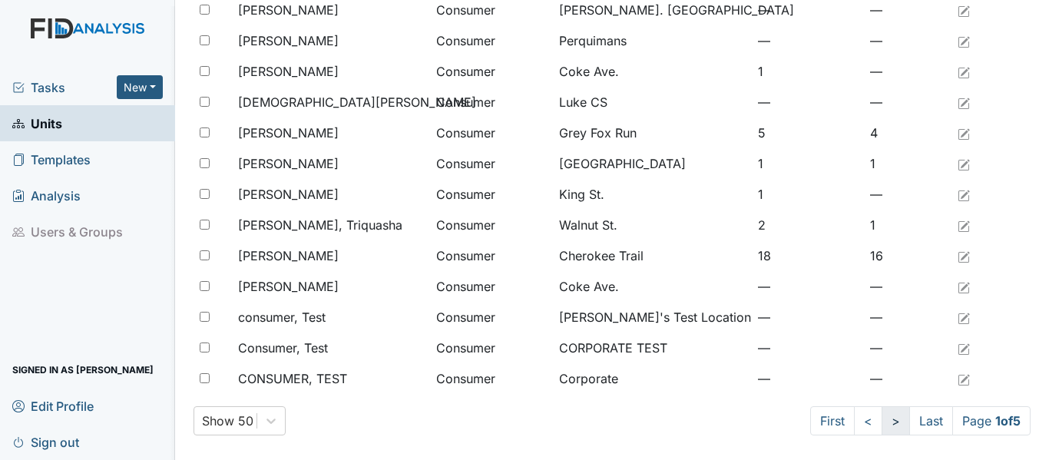
click at [882, 426] on link ">" at bounding box center [896, 420] width 28 height 29
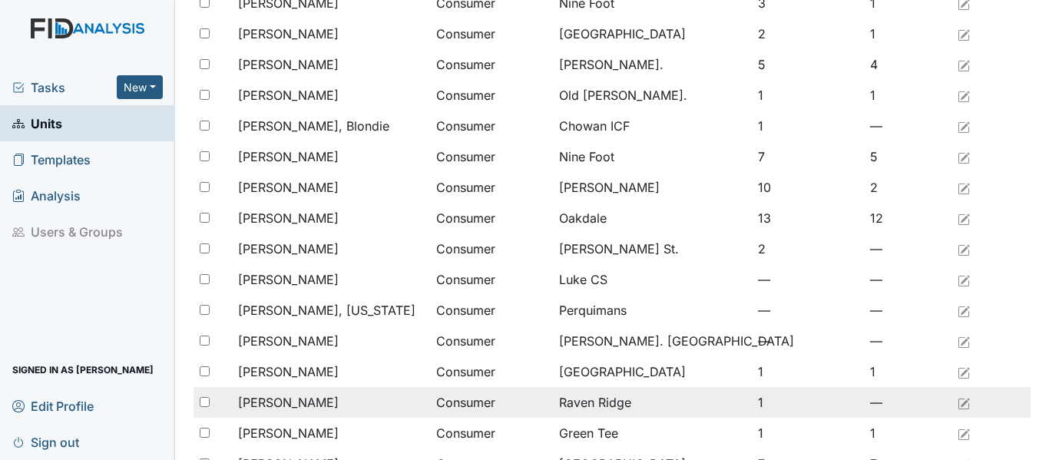
scroll to position [1110, 0]
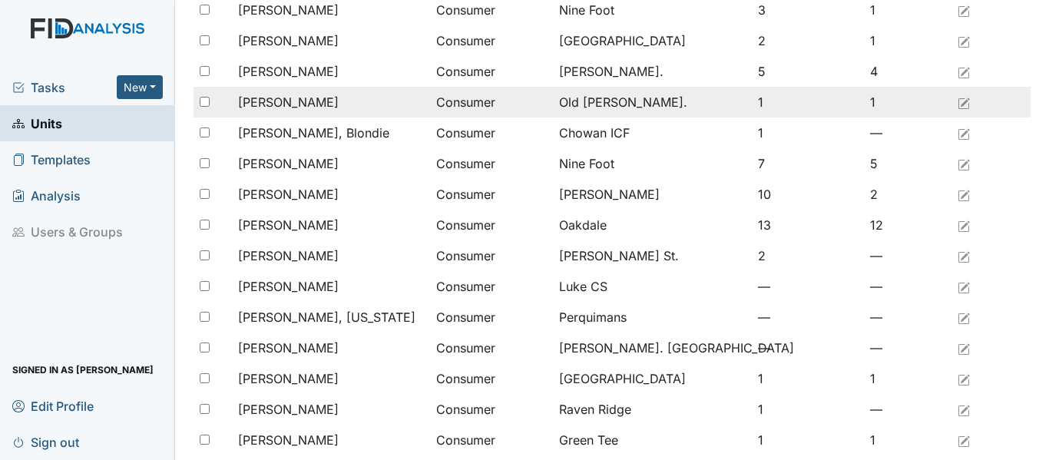
click at [325, 101] on span "[PERSON_NAME]" at bounding box center [288, 102] width 101 height 18
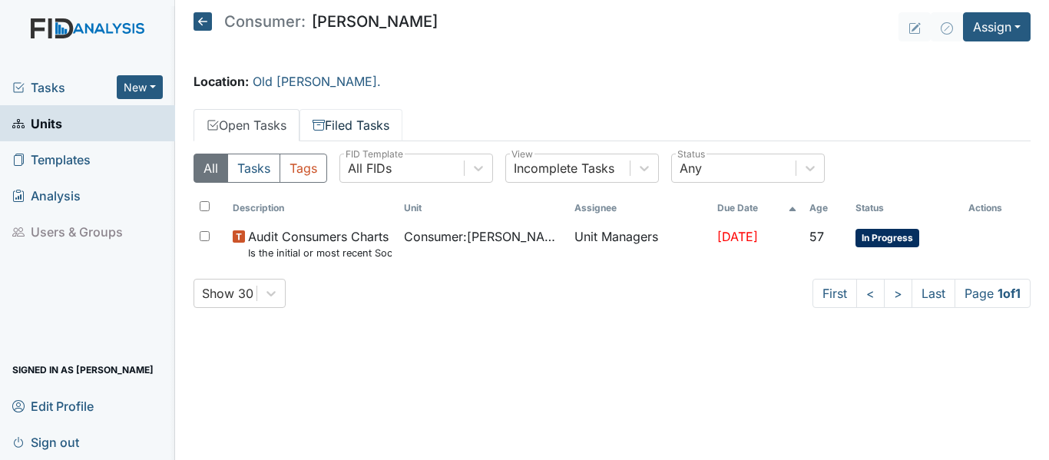
click at [350, 129] on link "Filed Tasks" at bounding box center [351, 125] width 103 height 32
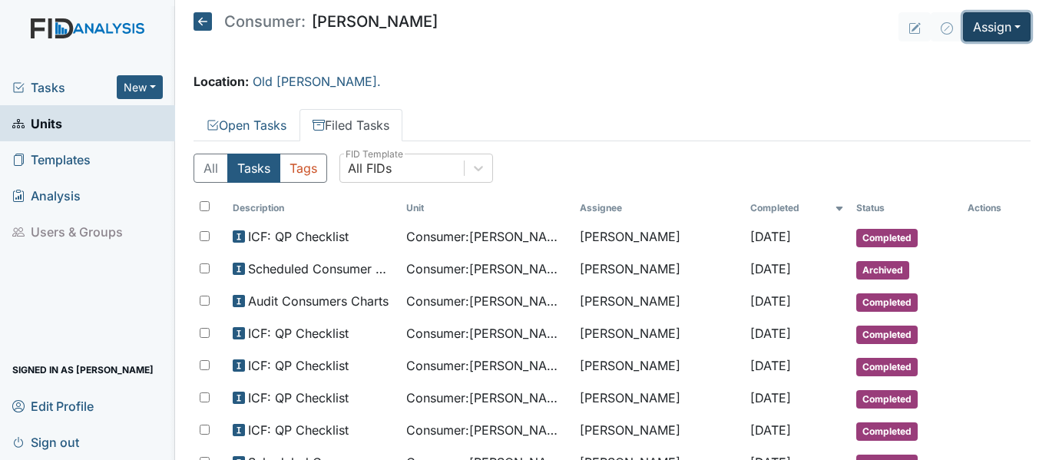
click at [970, 27] on button "Assign" at bounding box center [997, 26] width 68 height 29
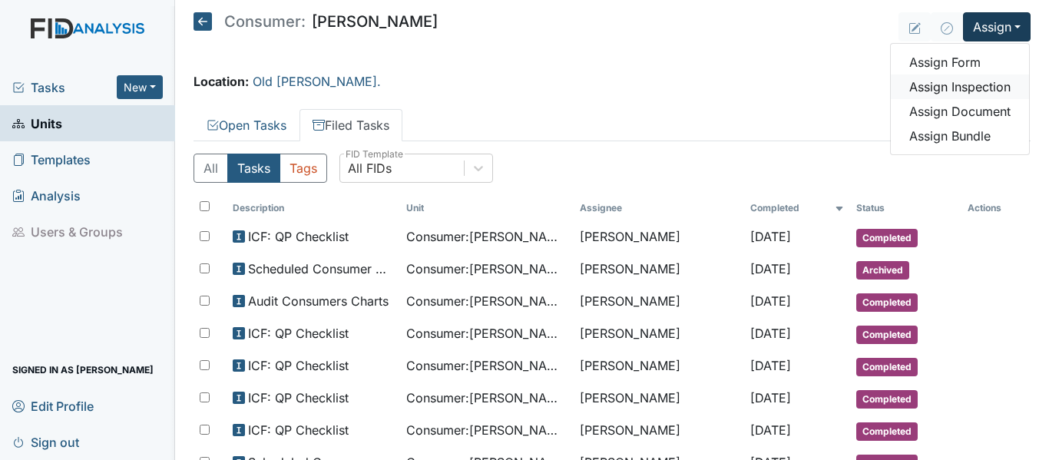
click at [991, 87] on link "Assign Inspection" at bounding box center [960, 86] width 138 height 25
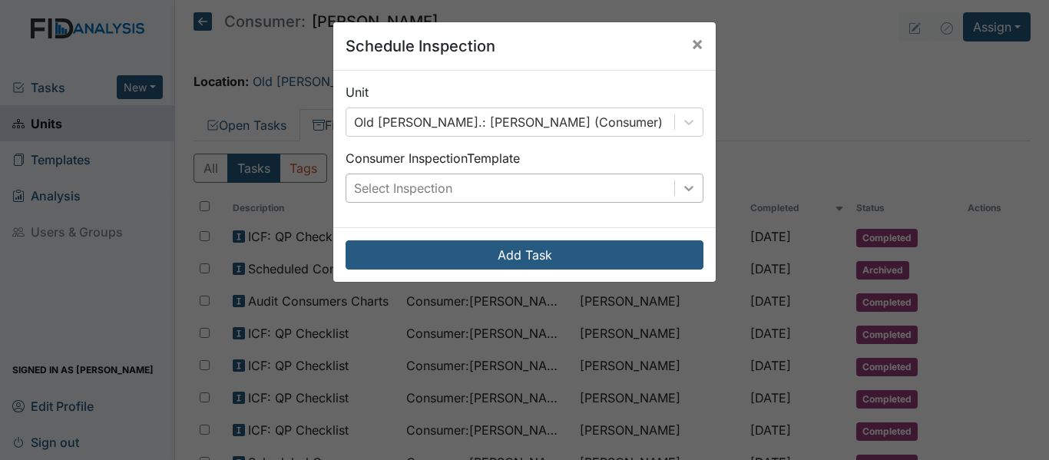
click at [691, 187] on div at bounding box center [689, 188] width 28 height 28
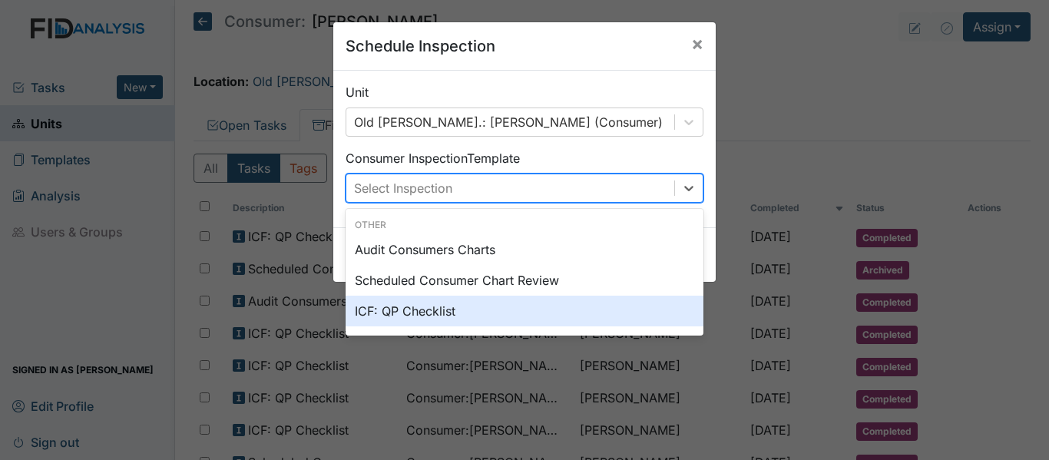
click at [376, 316] on div "ICF: QP Checklist" at bounding box center [525, 311] width 358 height 31
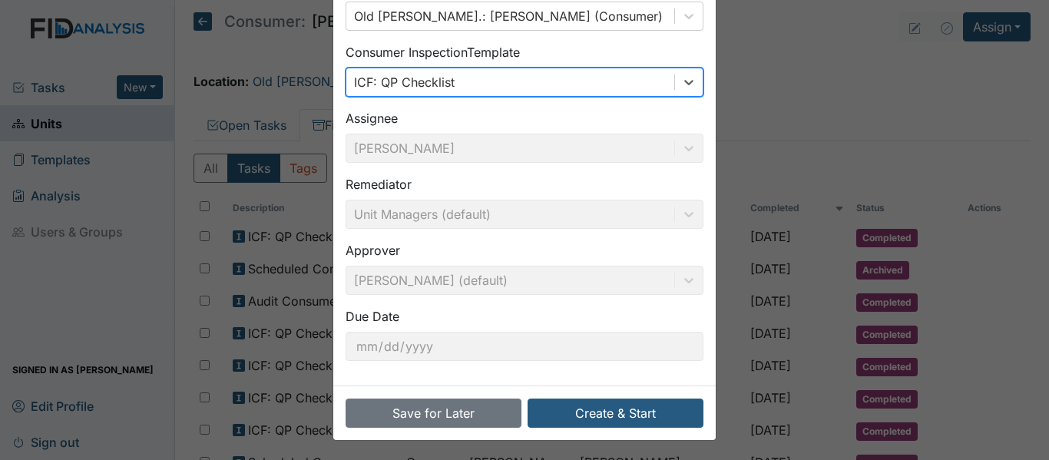
scroll to position [108, 0]
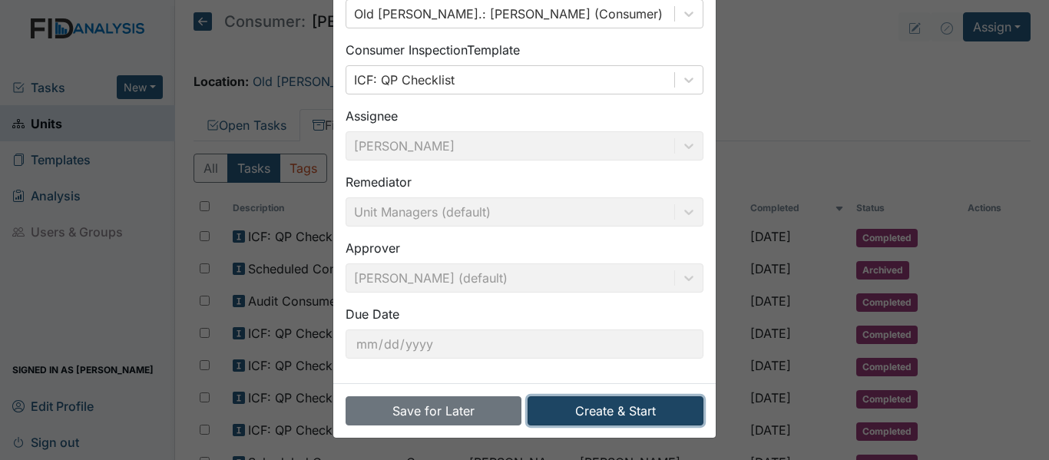
click at [607, 412] on button "Create & Start" at bounding box center [616, 410] width 176 height 29
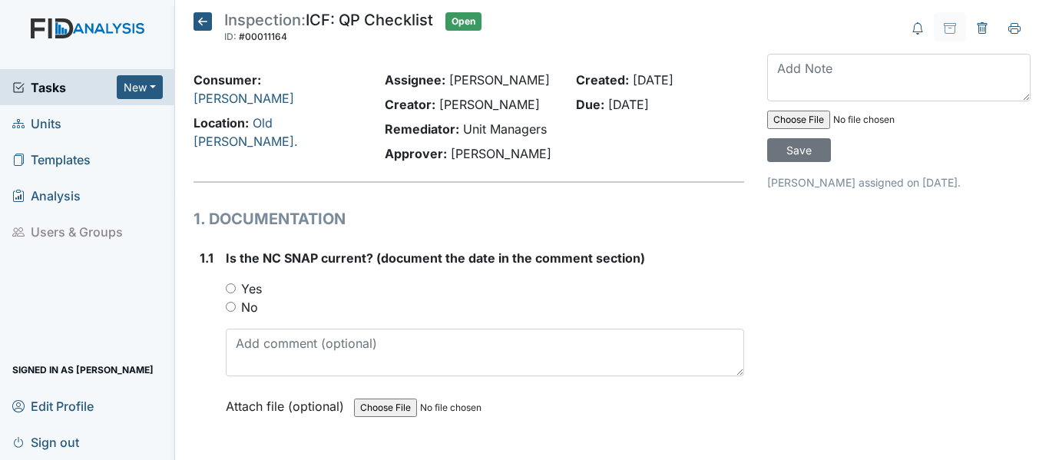
click at [230, 288] on input "Yes" at bounding box center [231, 288] width 10 height 10
radio input "true"
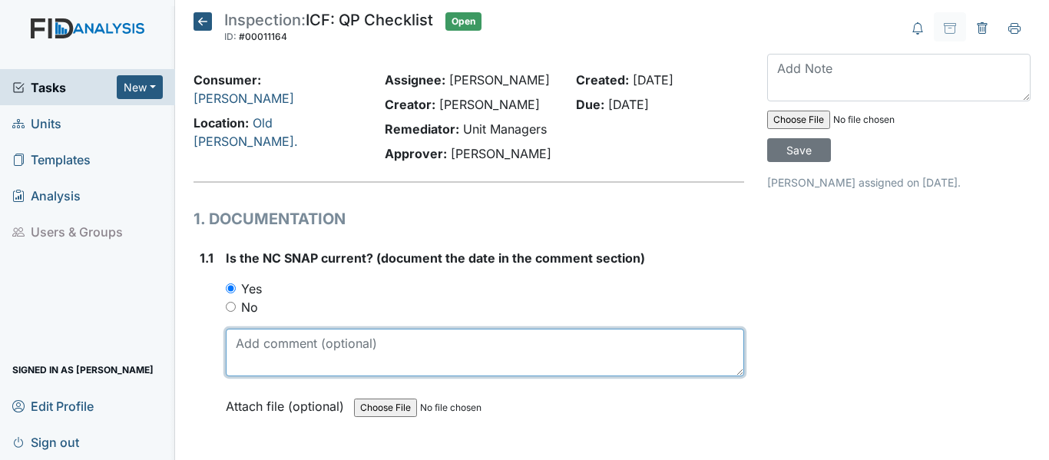
click at [313, 366] on textarea at bounding box center [485, 353] width 518 height 48
drag, startPoint x: 235, startPoint y: 346, endPoint x: 284, endPoint y: 348, distance: 49.2
click at [284, 348] on textarea "[DATE]" at bounding box center [485, 353] width 518 height 48
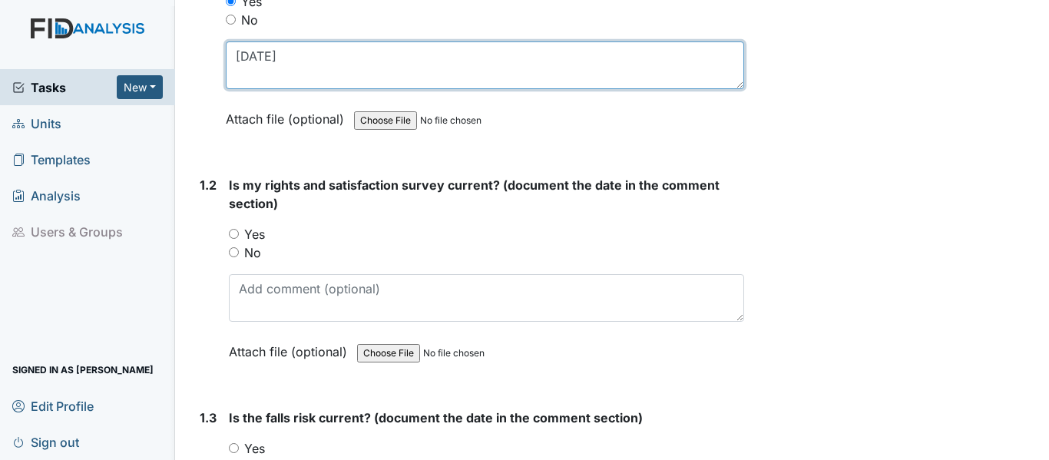
scroll to position [307, 0]
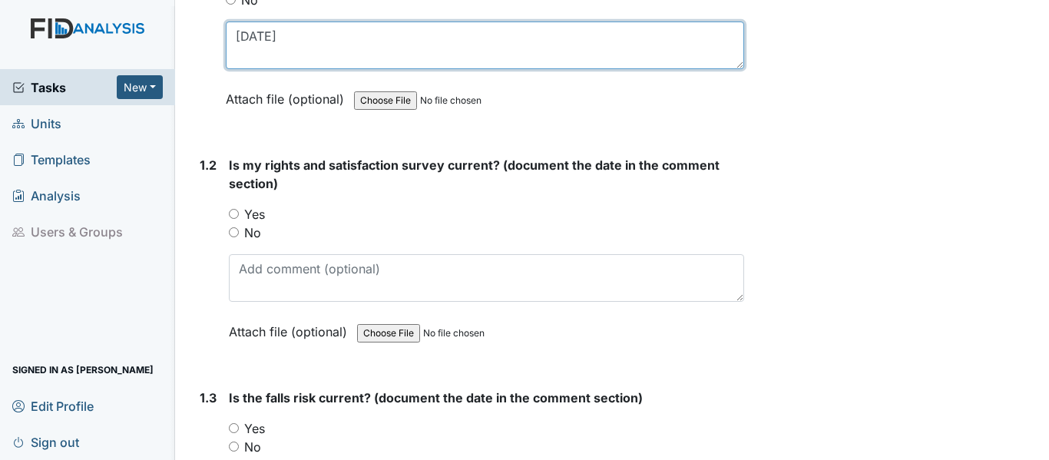
type textarea "[DATE]"
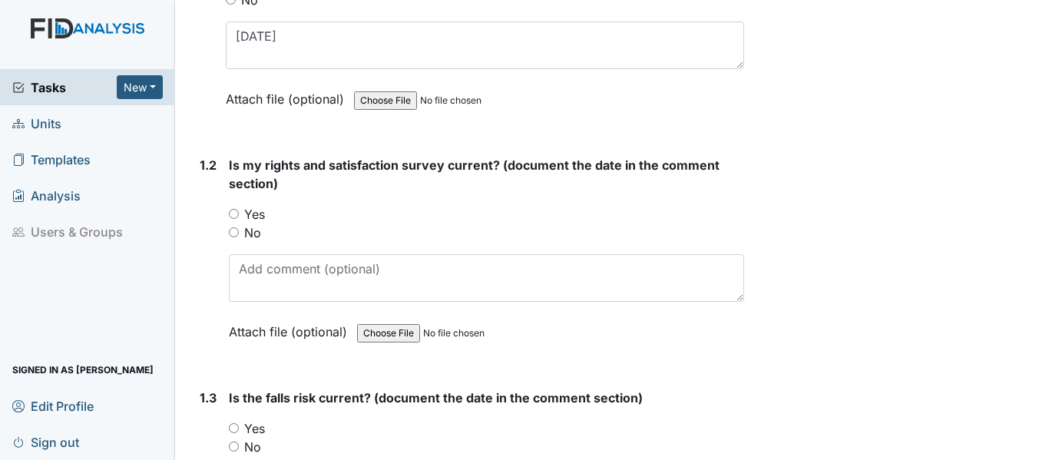
click at [233, 215] on input "Yes" at bounding box center [234, 214] width 10 height 10
radio input "true"
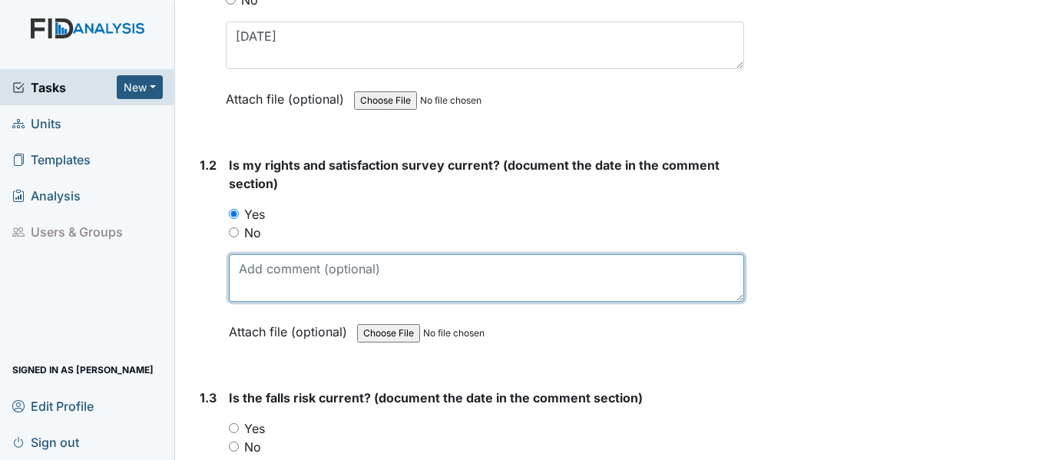
click at [297, 275] on textarea at bounding box center [486, 278] width 515 height 48
paste textarea "[DATE]"
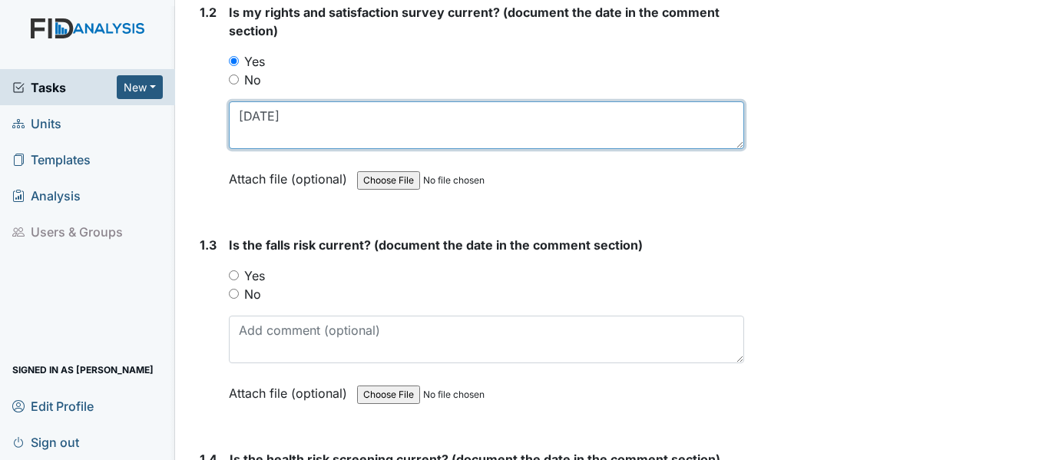
scroll to position [461, 0]
type textarea "[DATE]"
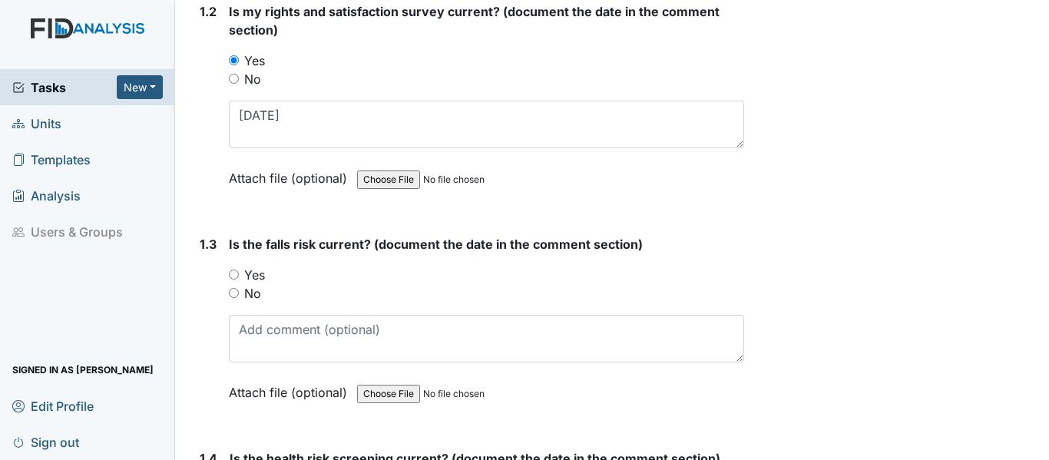
click at [231, 273] on input "Yes" at bounding box center [234, 275] width 10 height 10
radio input "true"
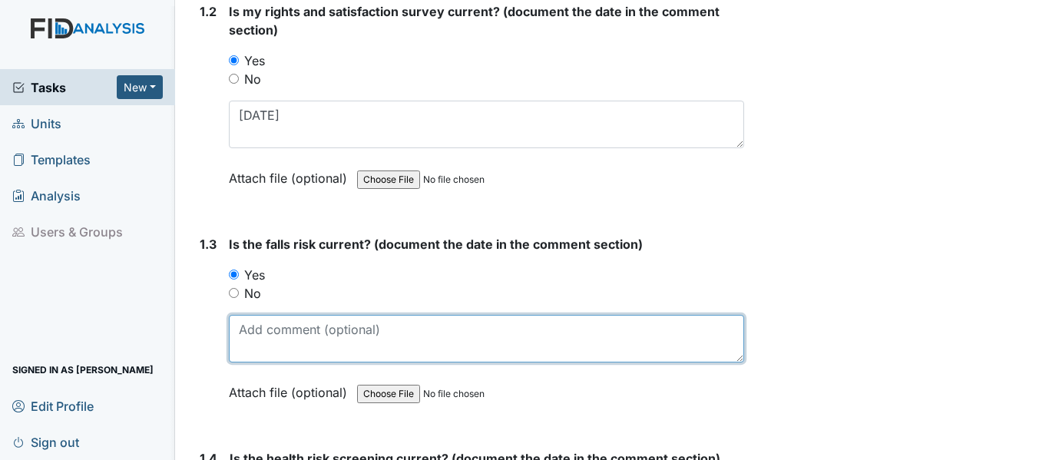
click at [296, 347] on textarea at bounding box center [486, 339] width 515 height 48
paste textarea "10/1/24"
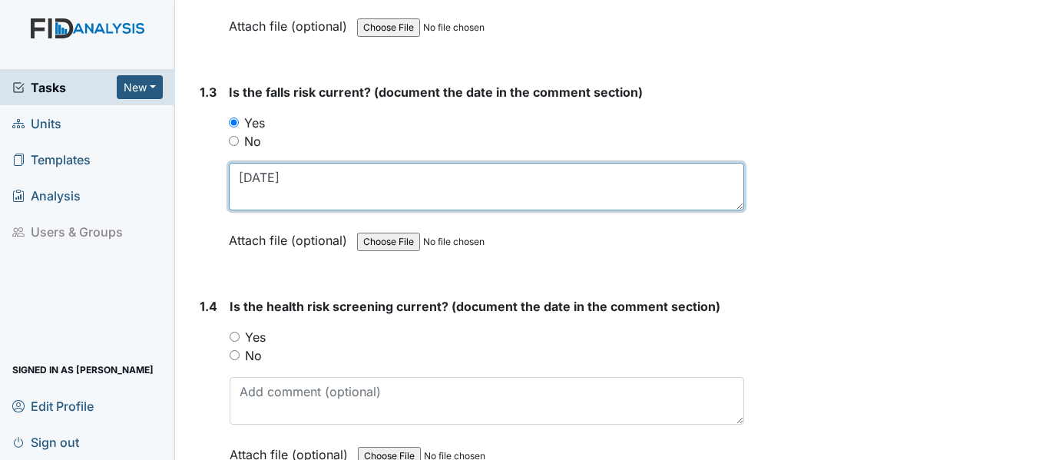
scroll to position [614, 0]
type textarea "10/1/24"
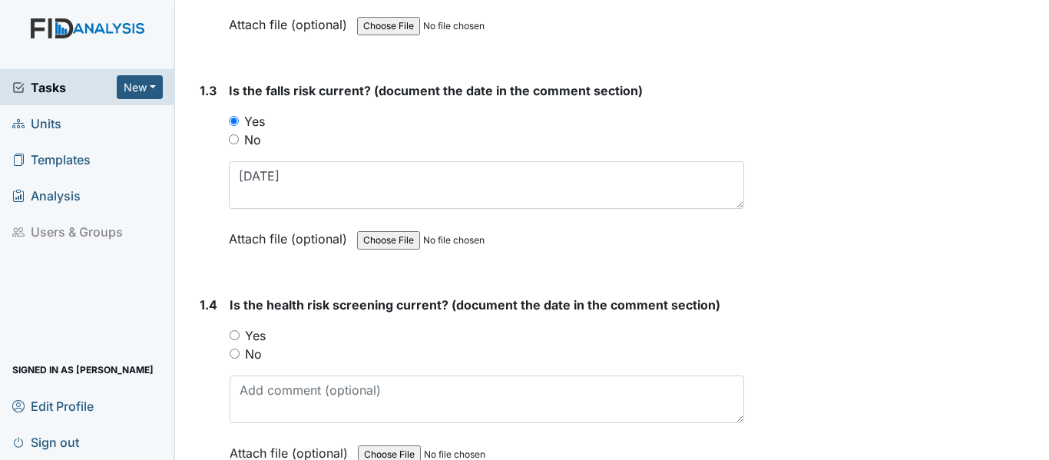
drag, startPoint x: 237, startPoint y: 338, endPoint x: 309, endPoint y: 334, distance: 72.3
click at [237, 336] on input "Yes" at bounding box center [235, 335] width 10 height 10
radio input "true"
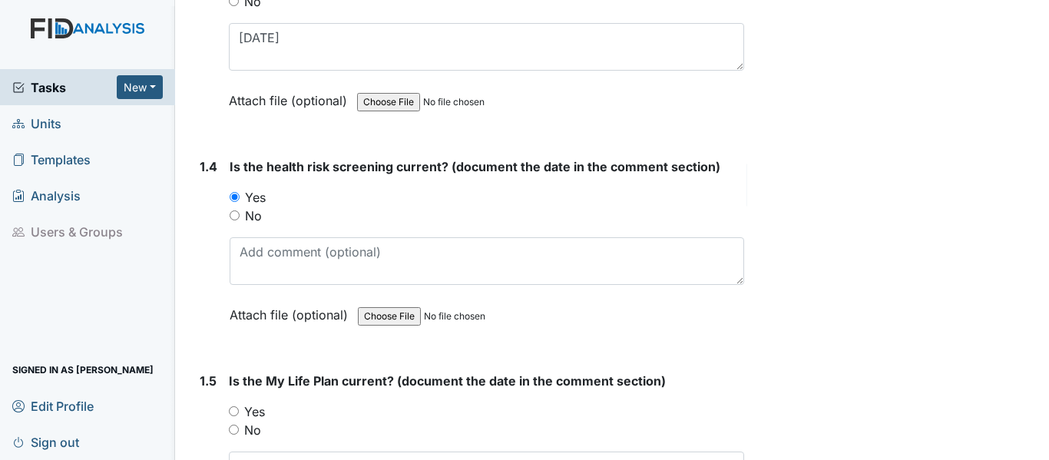
scroll to position [768, 0]
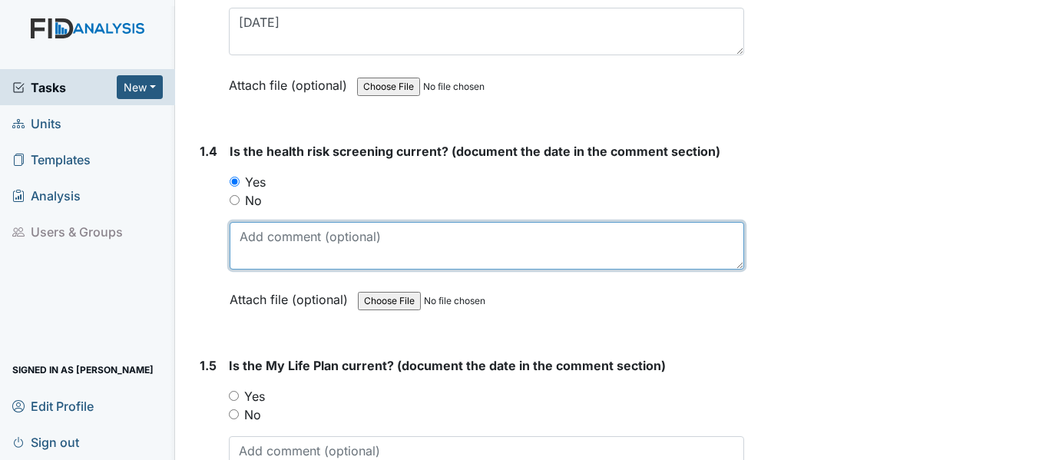
click at [274, 245] on textarea at bounding box center [487, 246] width 515 height 48
paste textarea "10/1/24"
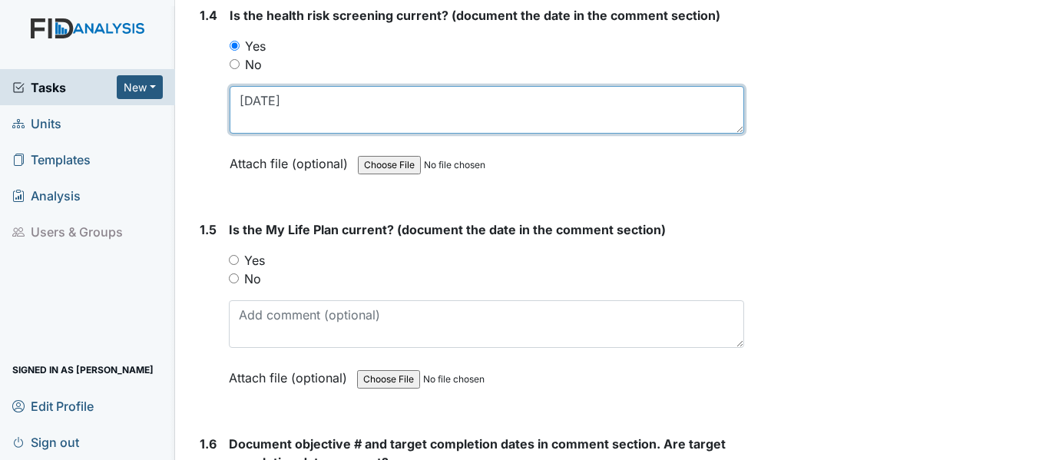
scroll to position [998, 0]
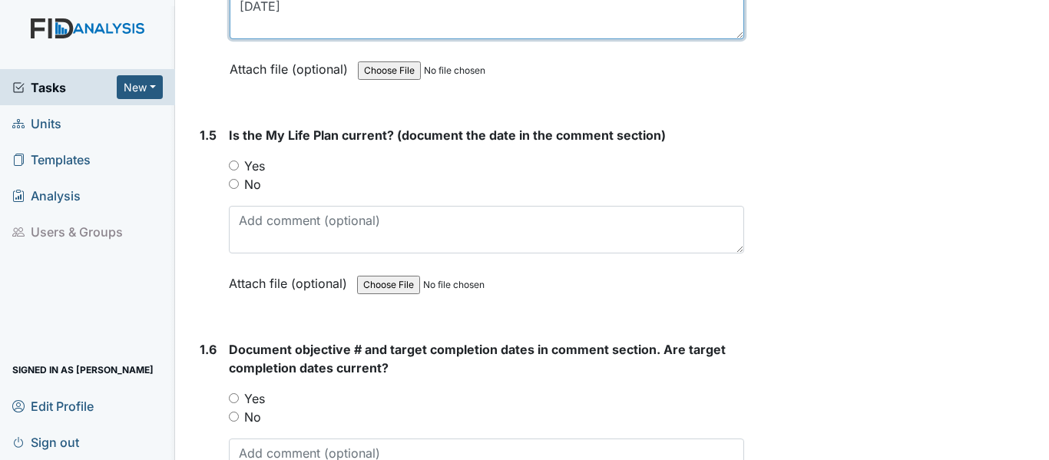
type textarea "10/1/24"
click at [231, 161] on input "Yes" at bounding box center [234, 166] width 10 height 10
radio input "true"
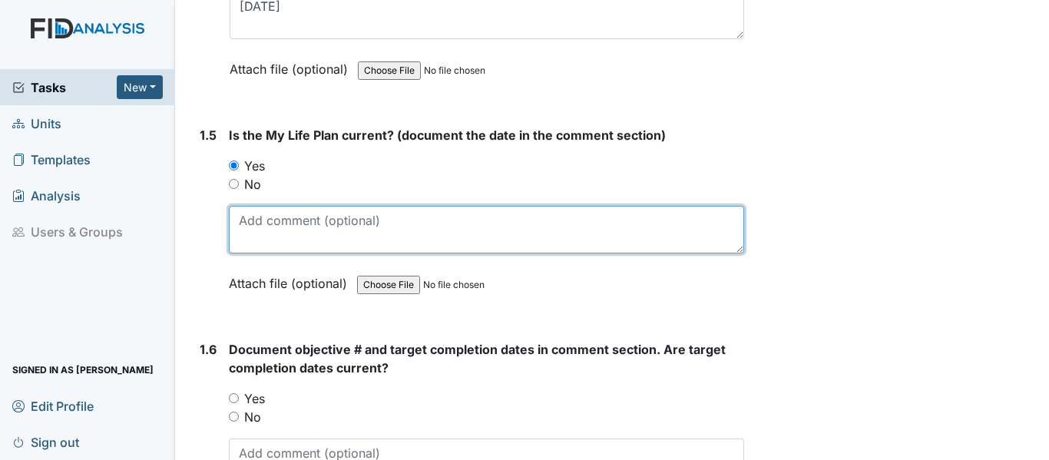
click at [273, 221] on textarea at bounding box center [486, 230] width 515 height 48
paste textarea "10/1/24"
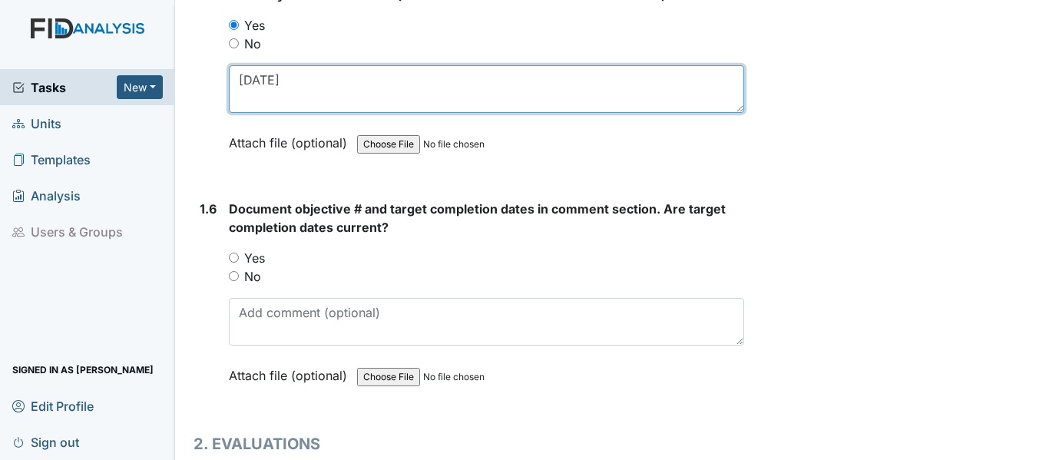
scroll to position [1152, 0]
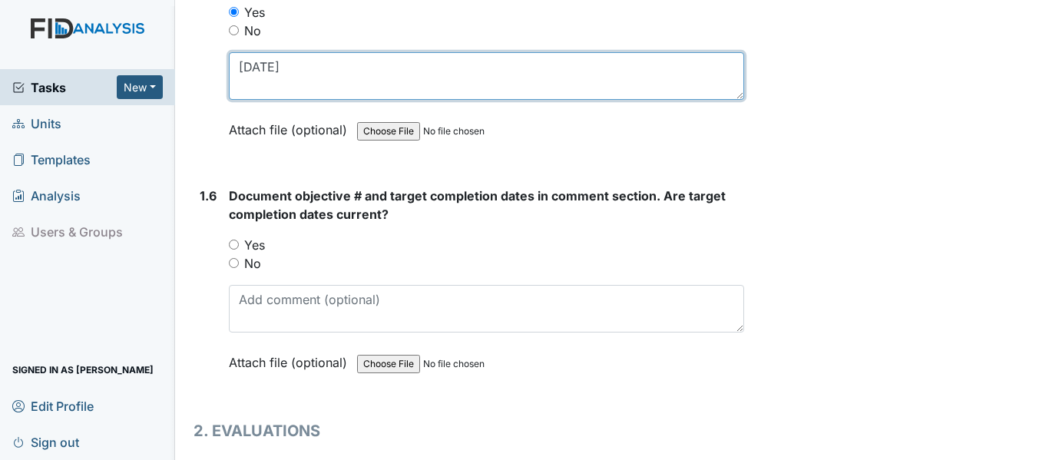
type textarea "10/1/24"
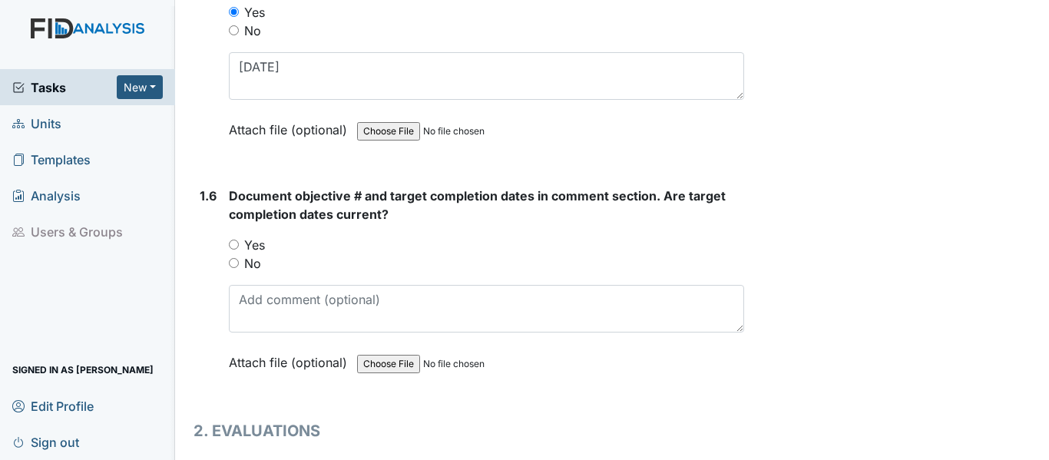
click at [234, 247] on input "Yes" at bounding box center [234, 245] width 10 height 10
radio input "true"
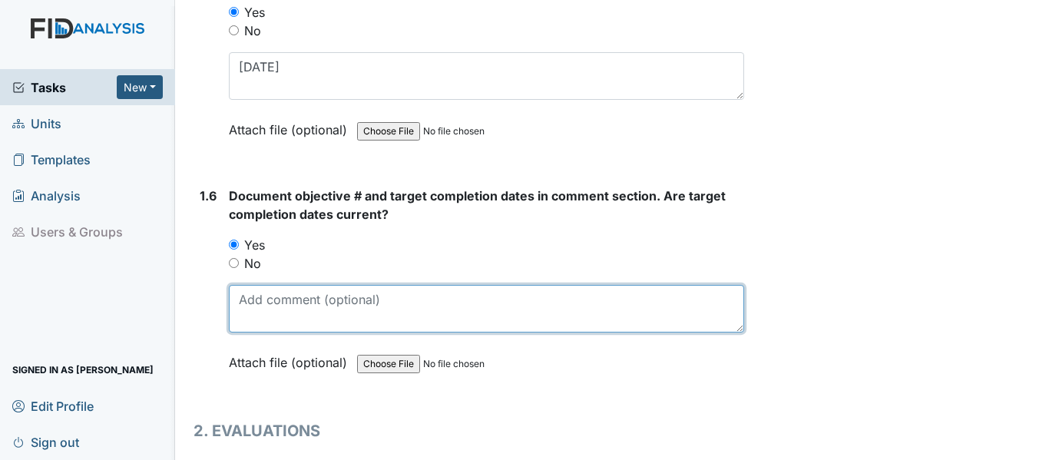
click at [291, 306] on textarea at bounding box center [486, 309] width 515 height 48
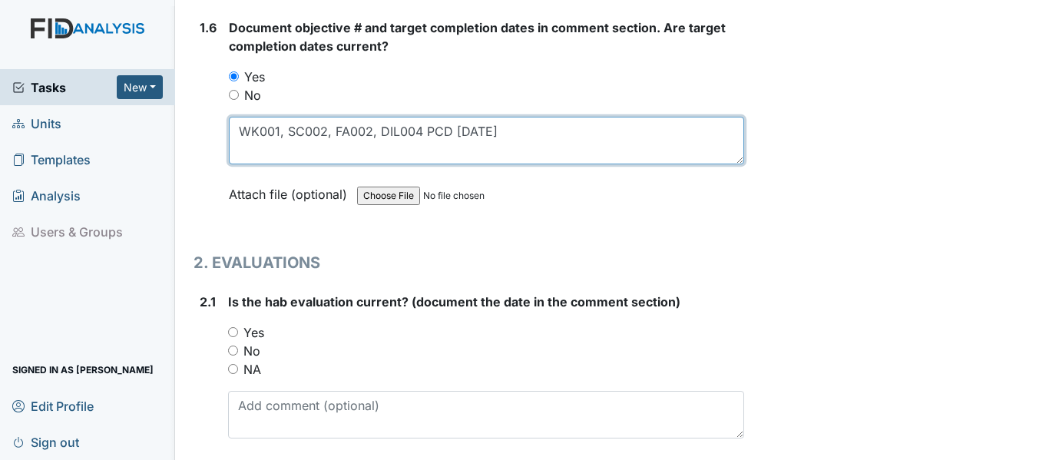
scroll to position [1382, 0]
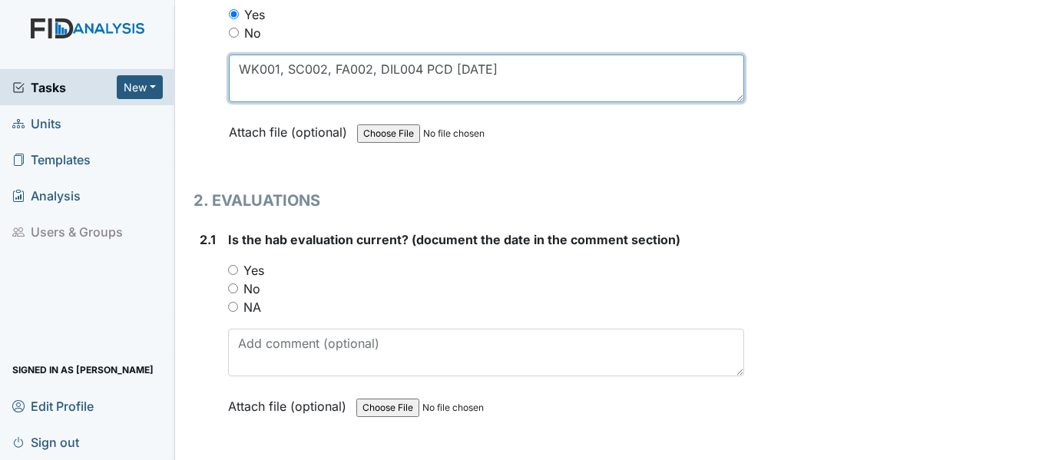
type textarea "WK001, SC002, FA002, DIL004 PCD [DATE]"
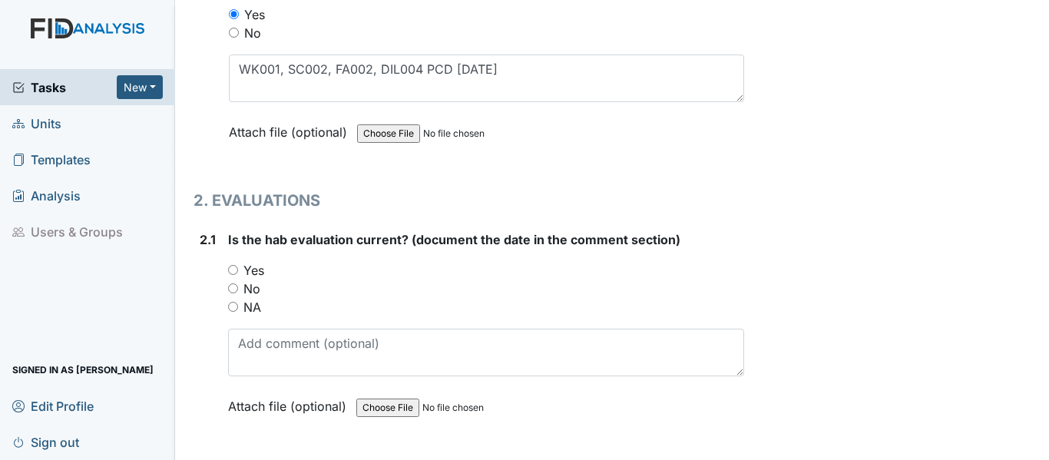
click at [237, 271] on input "Yes" at bounding box center [233, 270] width 10 height 10
radio input "true"
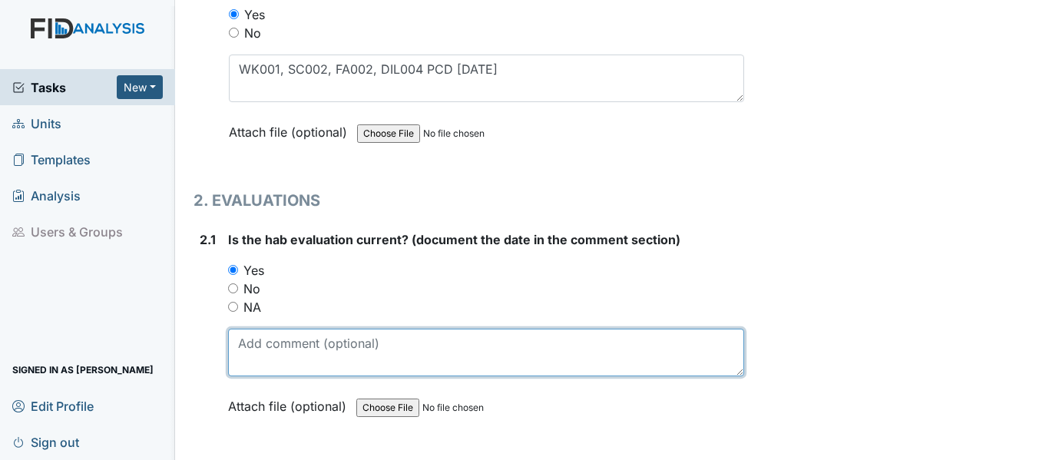
click at [317, 346] on textarea at bounding box center [486, 353] width 516 height 48
paste textarea "[DATE]"
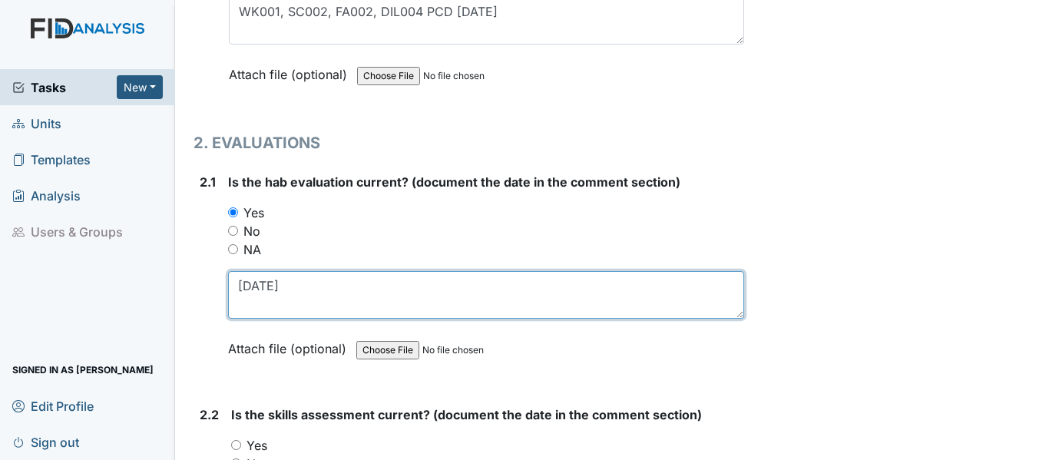
scroll to position [1613, 0]
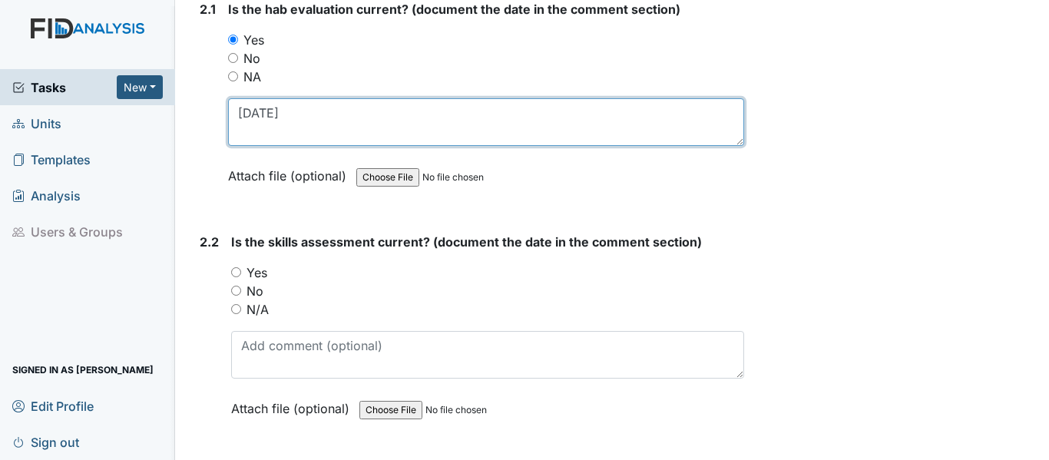
type textarea "[DATE]"
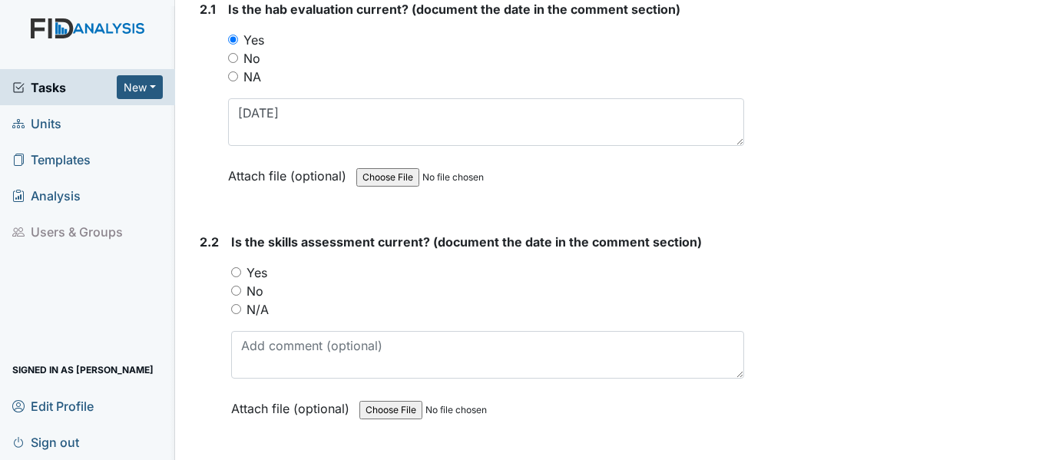
click at [238, 270] on input "Yes" at bounding box center [236, 272] width 10 height 10
radio input "true"
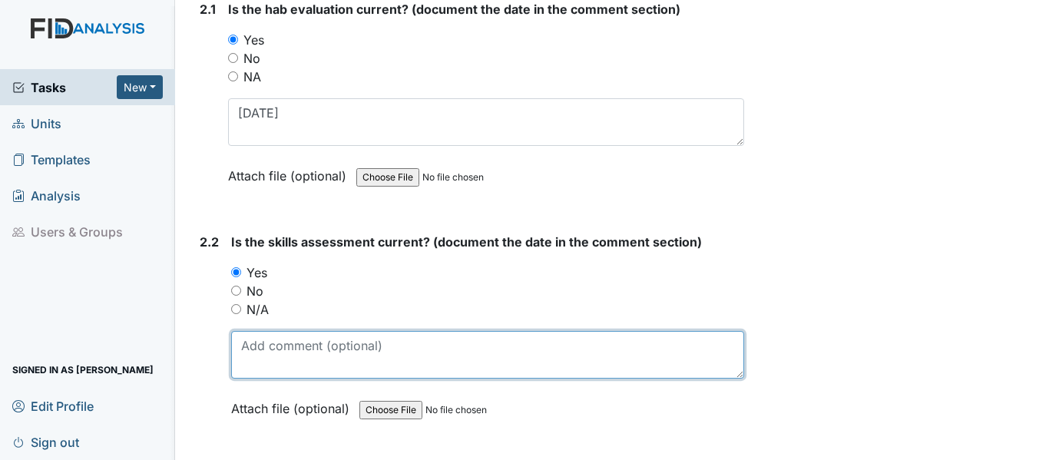
click at [292, 351] on textarea at bounding box center [487, 355] width 513 height 48
paste textarea "[DATE]"
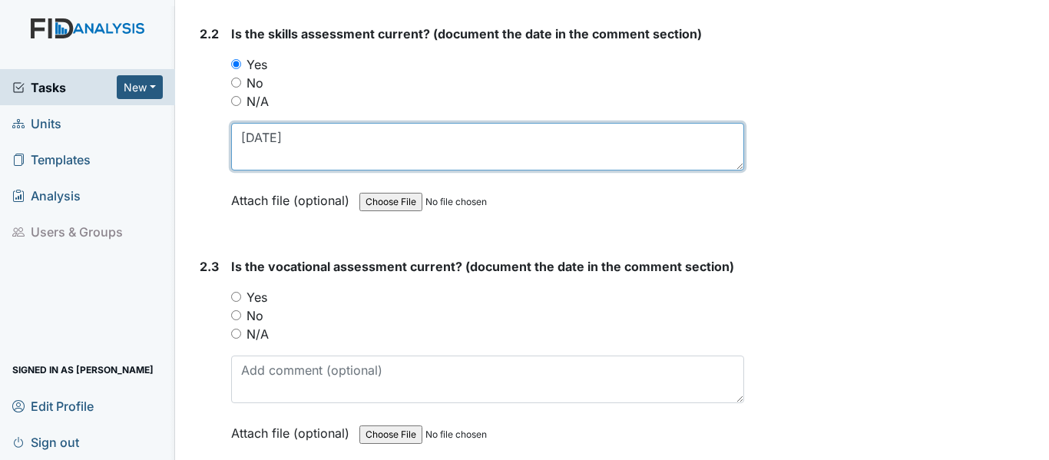
scroll to position [1843, 0]
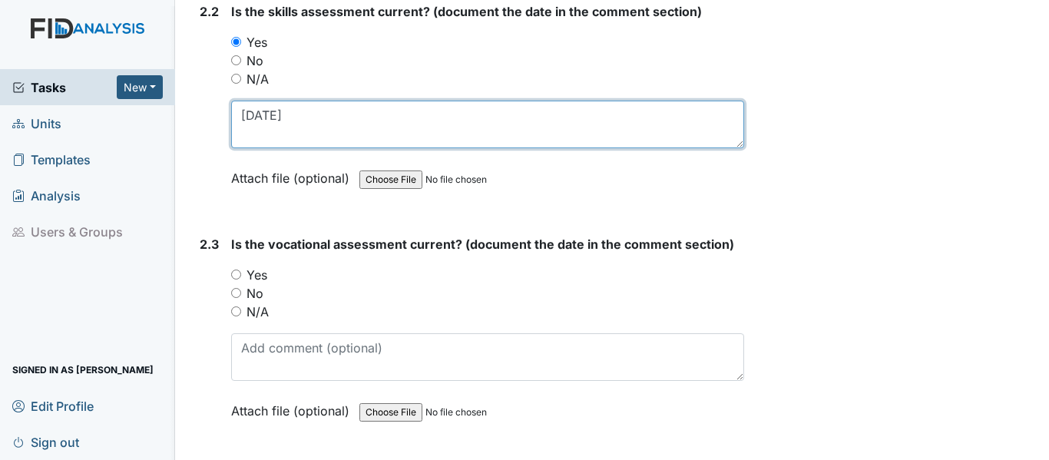
type textarea "[DATE]"
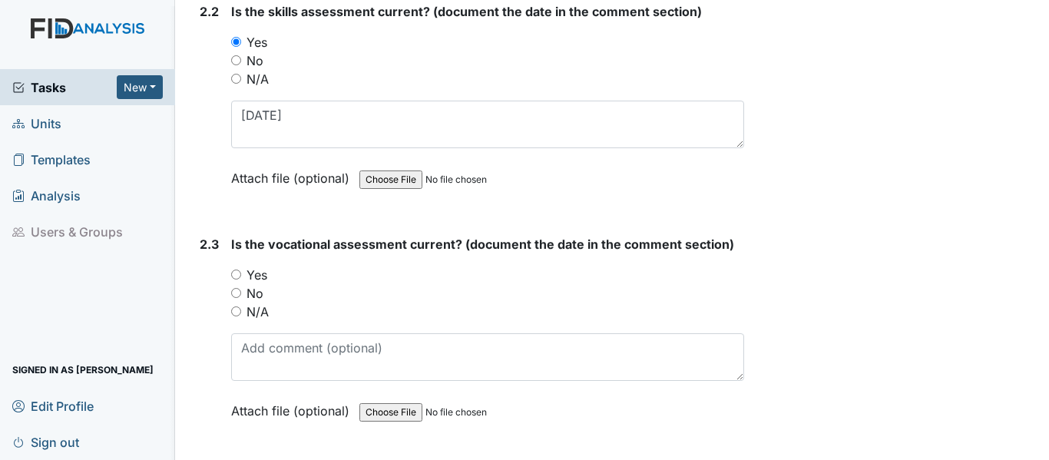
click at [240, 272] on input "Yes" at bounding box center [236, 275] width 10 height 10
radio input "true"
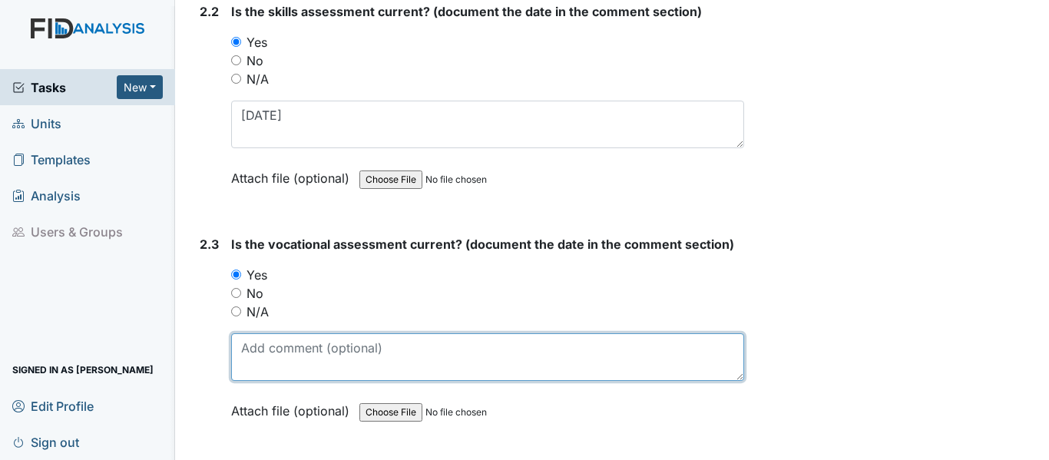
click at [294, 362] on textarea at bounding box center [487, 357] width 513 height 48
paste textarea "[DATE]"
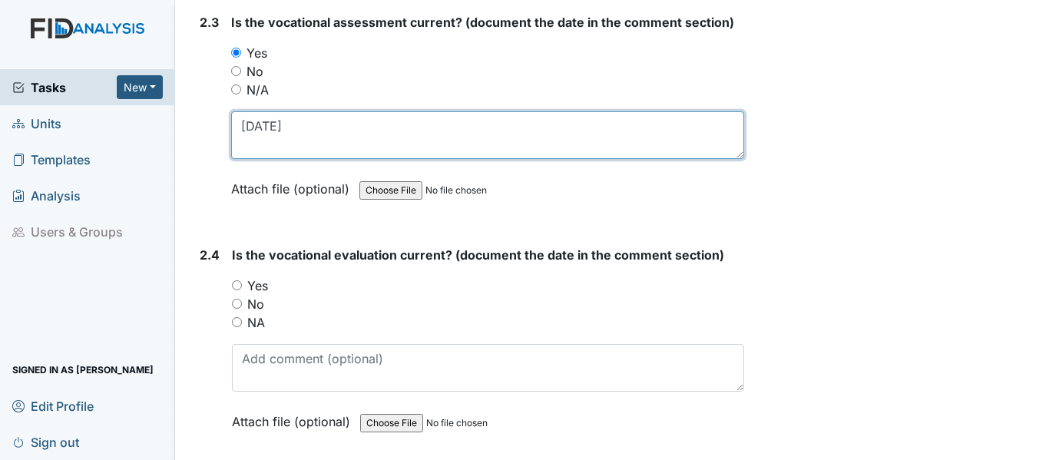
scroll to position [2074, 0]
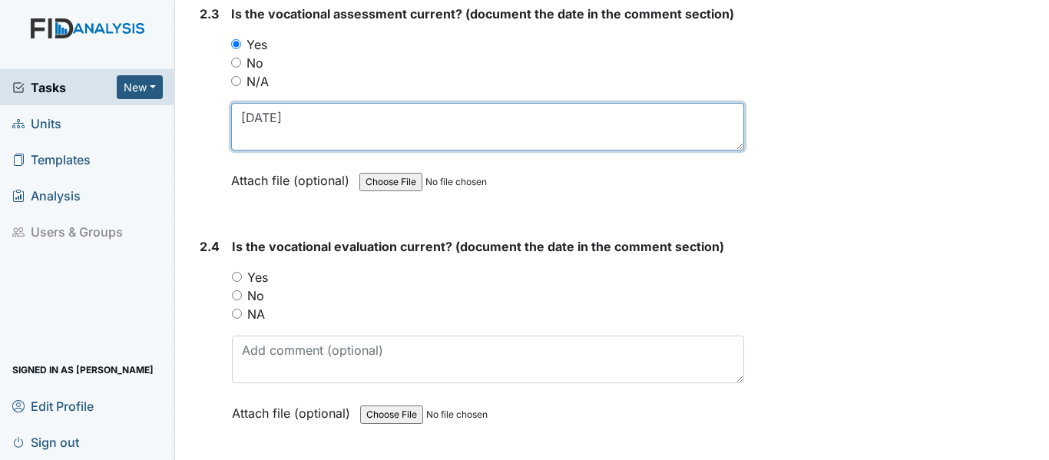
type textarea "[DATE]"
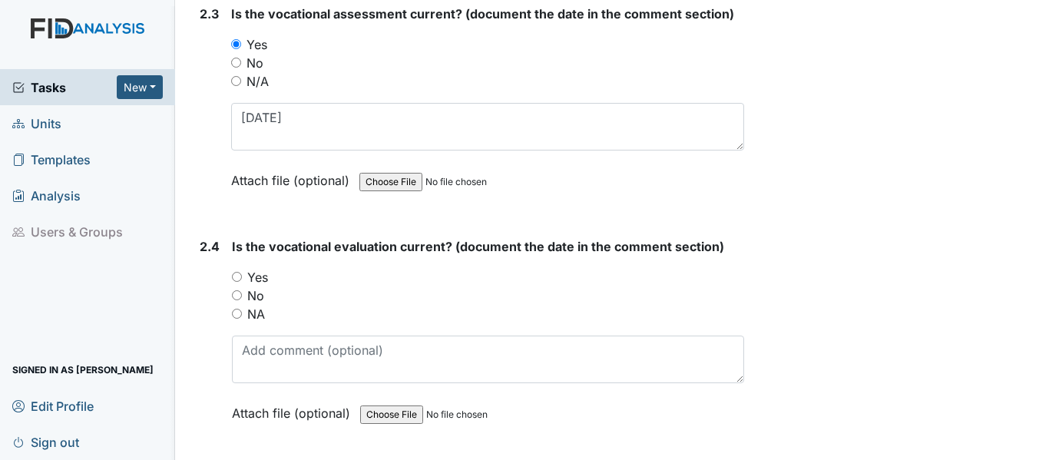
click at [237, 275] on input "Yes" at bounding box center [237, 277] width 10 height 10
radio input "true"
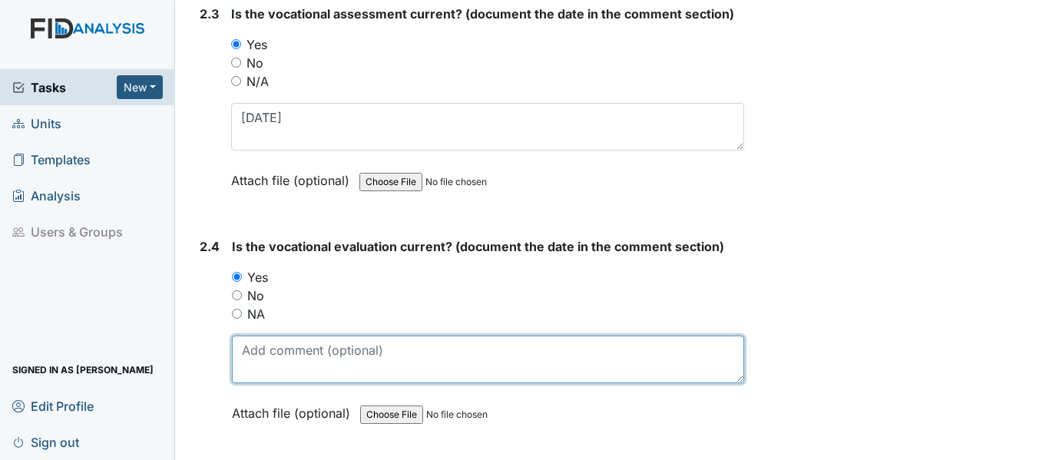
click at [275, 357] on textarea at bounding box center [488, 360] width 512 height 48
paste textarea "[DATE]"
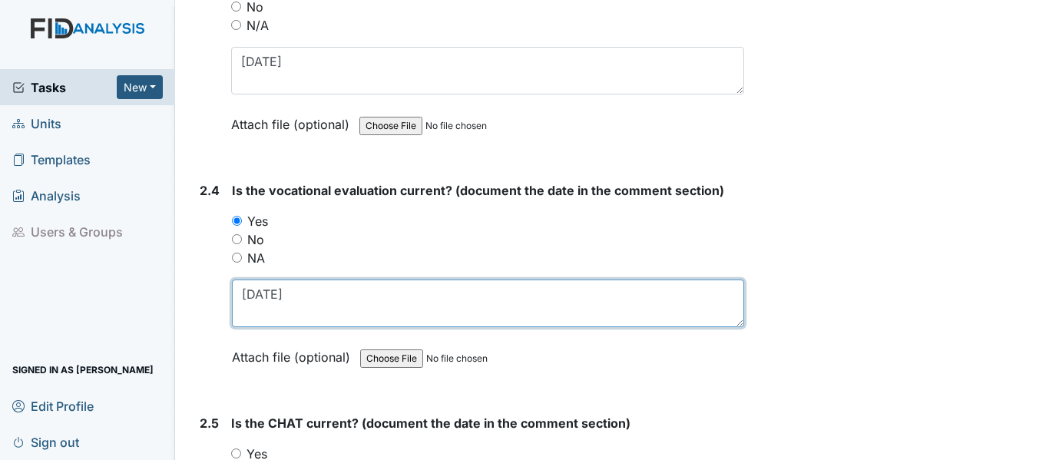
scroll to position [2227, 0]
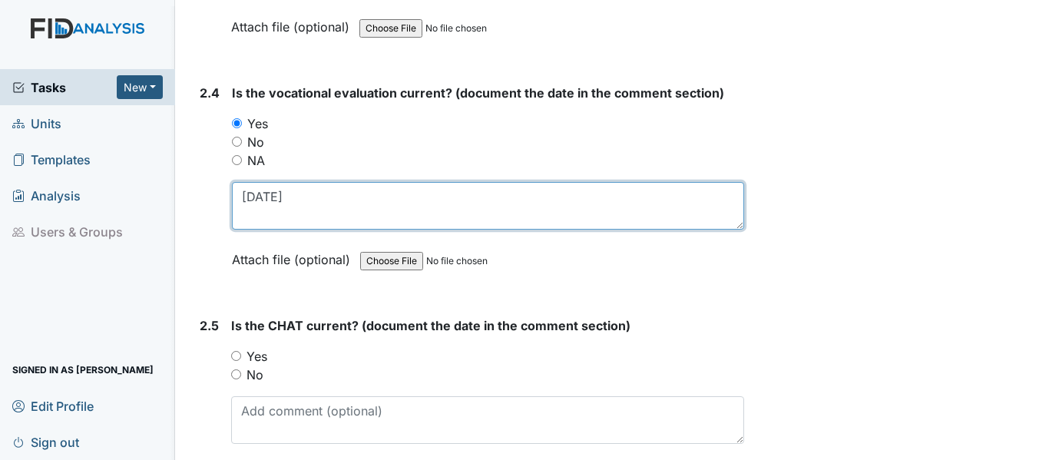
type textarea "[DATE]"
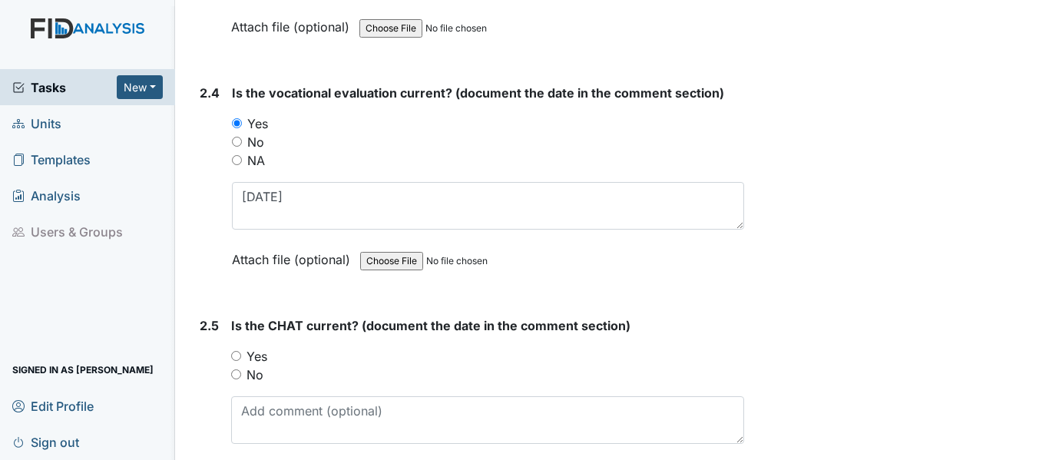
click at [236, 353] on input "Yes" at bounding box center [236, 356] width 10 height 10
radio input "true"
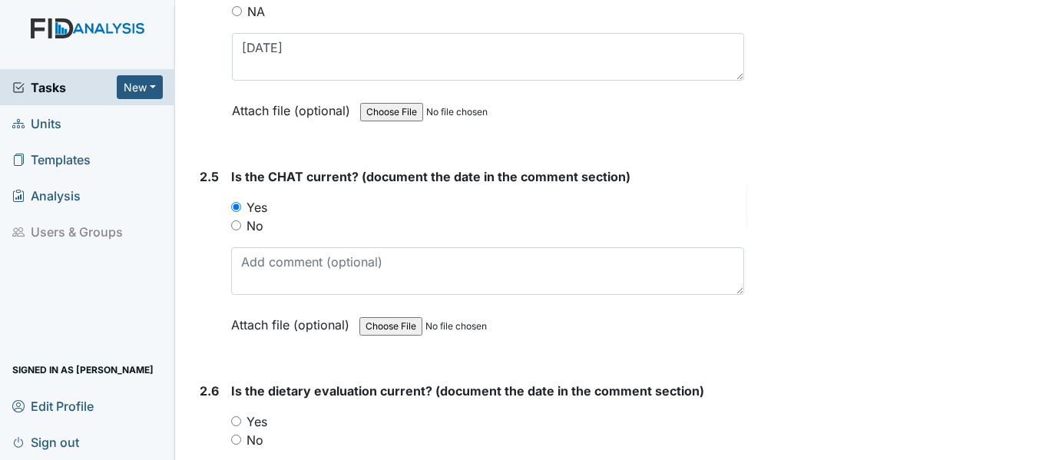
scroll to position [2381, 0]
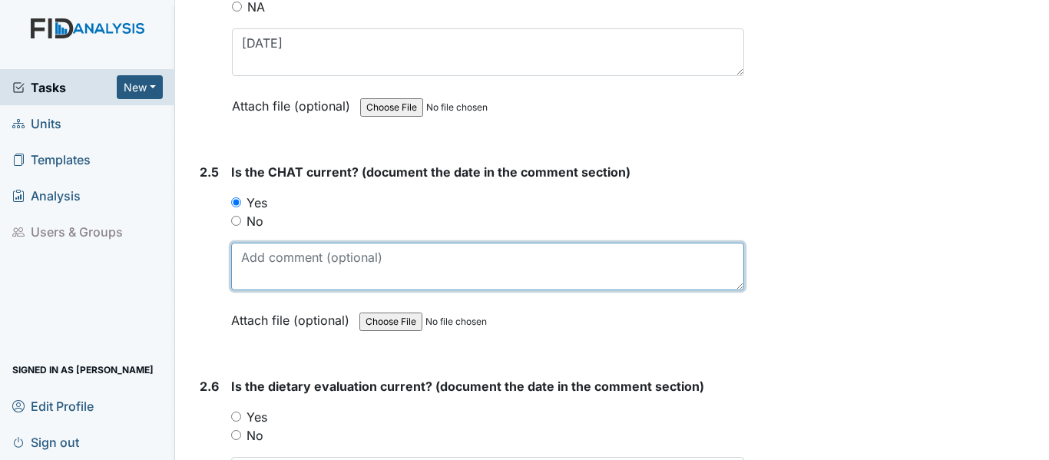
click at [287, 262] on textarea at bounding box center [487, 267] width 513 height 48
paste textarea "[DATE]"
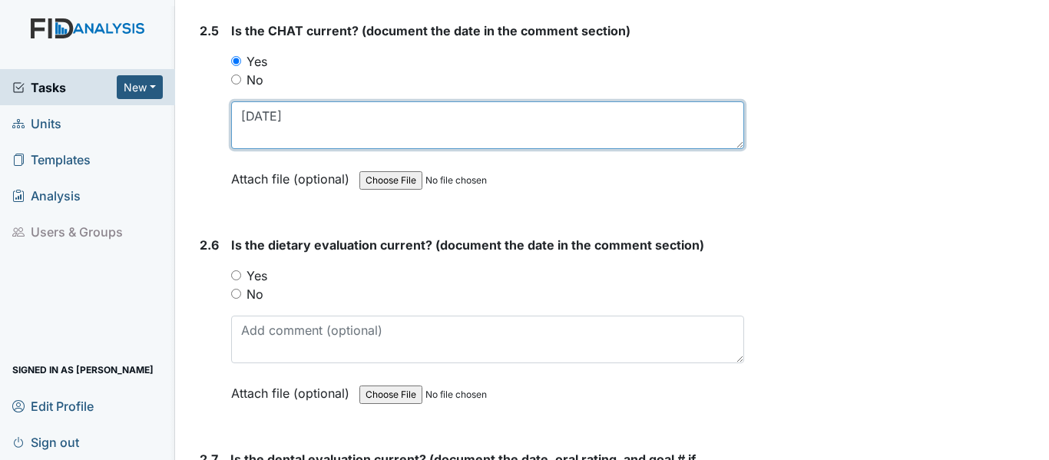
scroll to position [2534, 0]
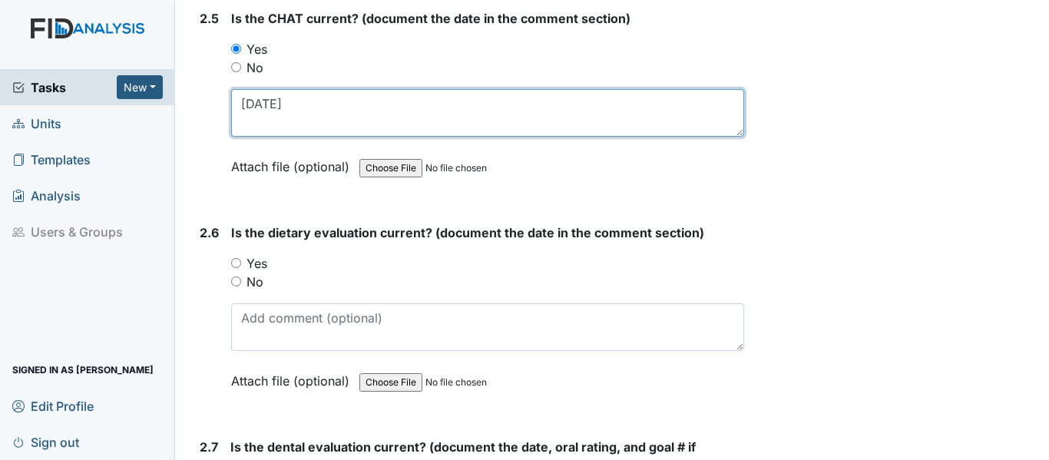
type textarea "[DATE]"
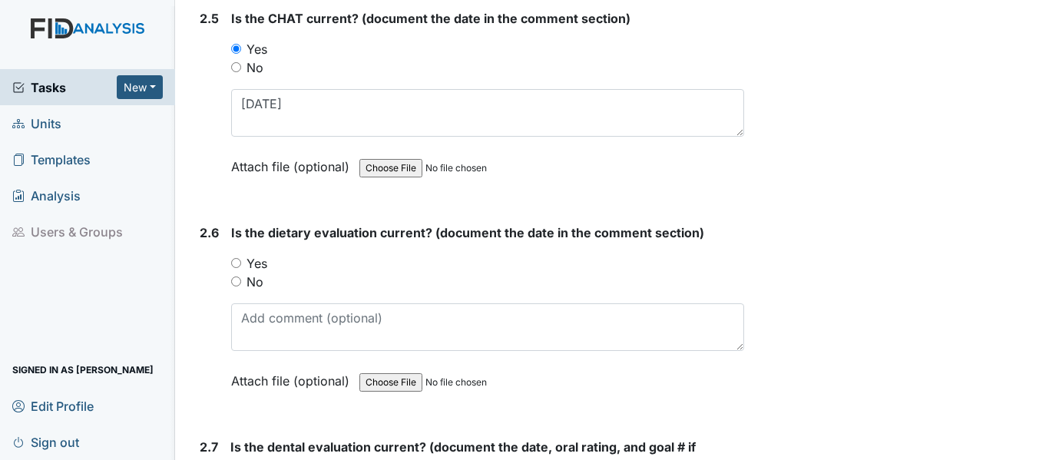
click at [239, 260] on input "Yes" at bounding box center [236, 263] width 10 height 10
radio input "true"
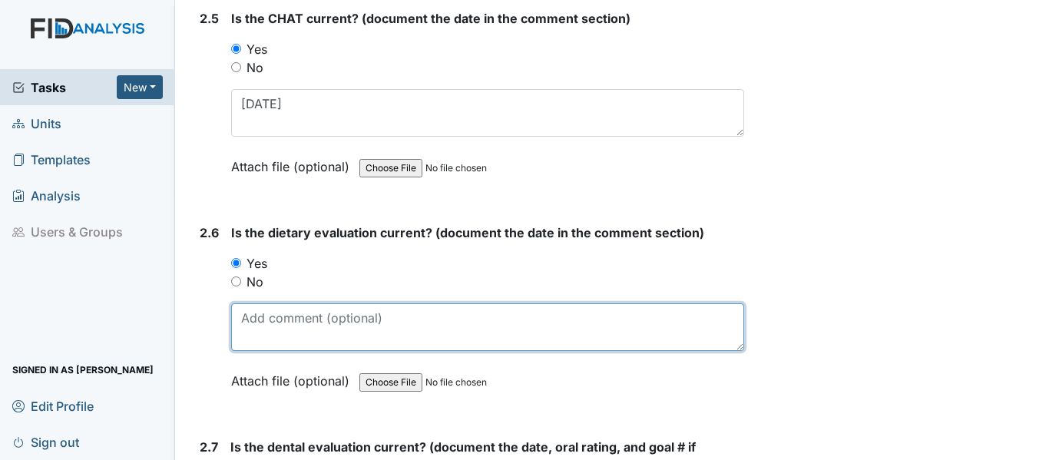
click at [274, 318] on textarea at bounding box center [487, 327] width 513 height 48
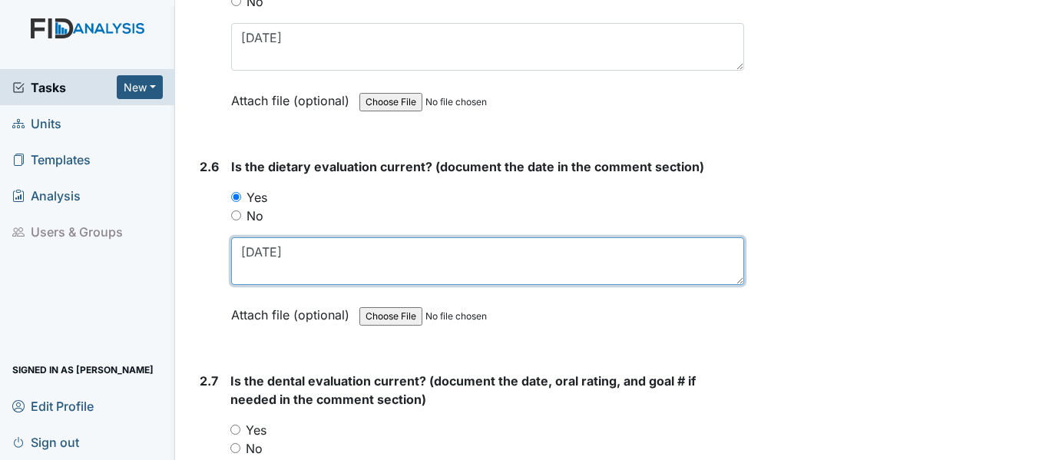
scroll to position [2765, 0]
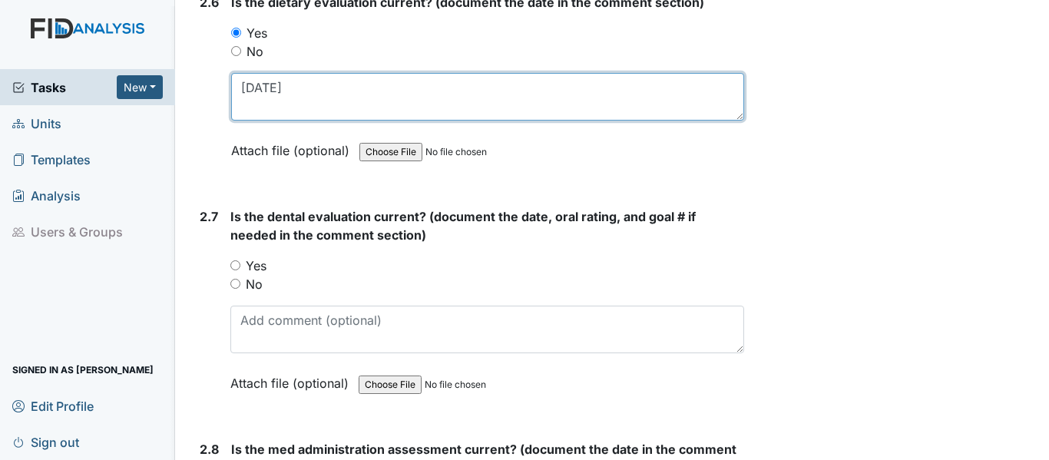
type textarea "2/26/25"
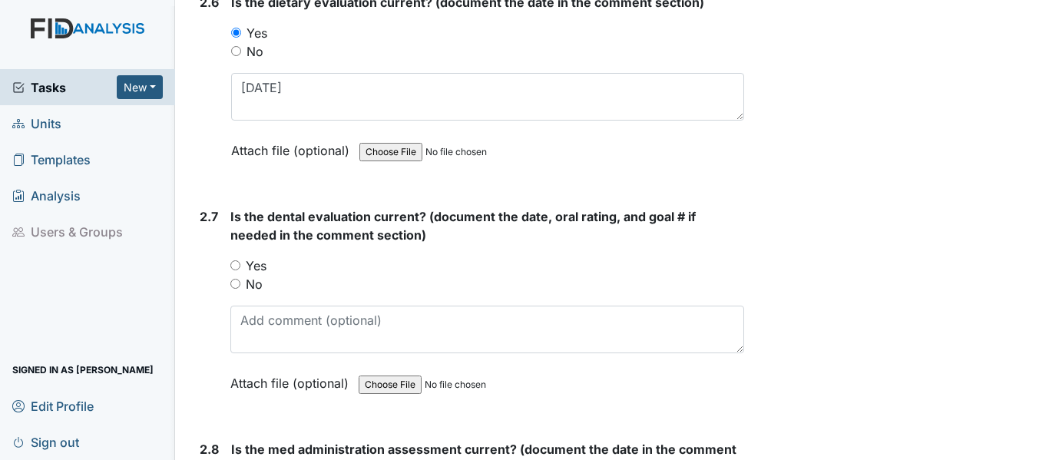
click at [233, 267] on input "Yes" at bounding box center [235, 265] width 10 height 10
radio input "true"
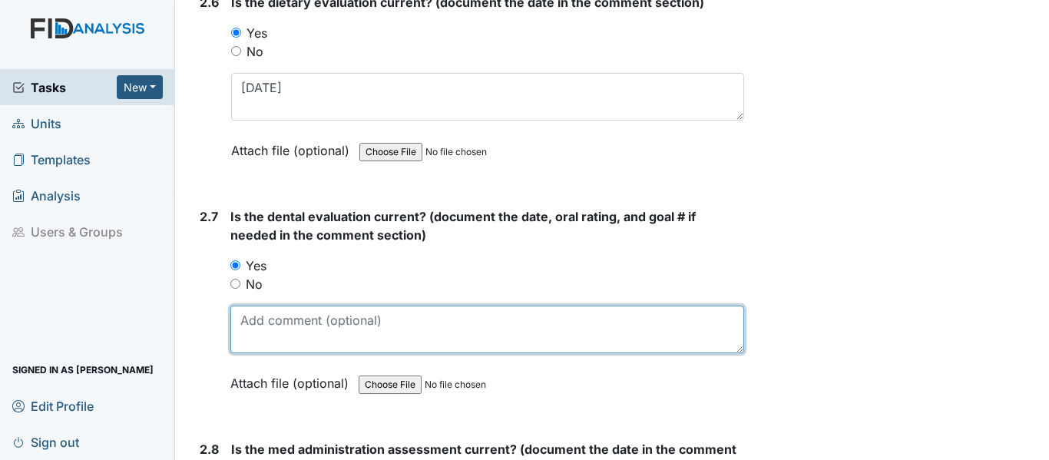
click at [272, 333] on textarea at bounding box center [487, 330] width 514 height 48
type textarea "8/26/24"
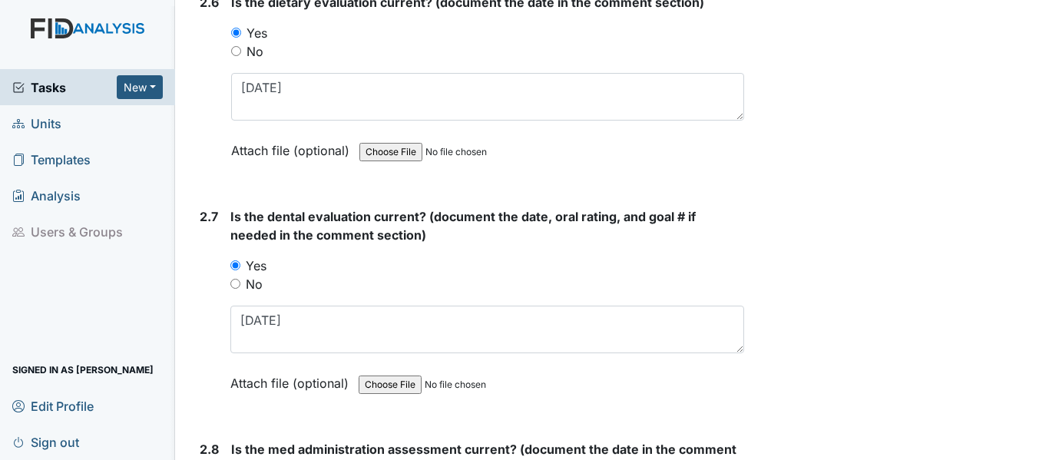
click at [238, 284] on input "No" at bounding box center [235, 284] width 10 height 10
radio input "true"
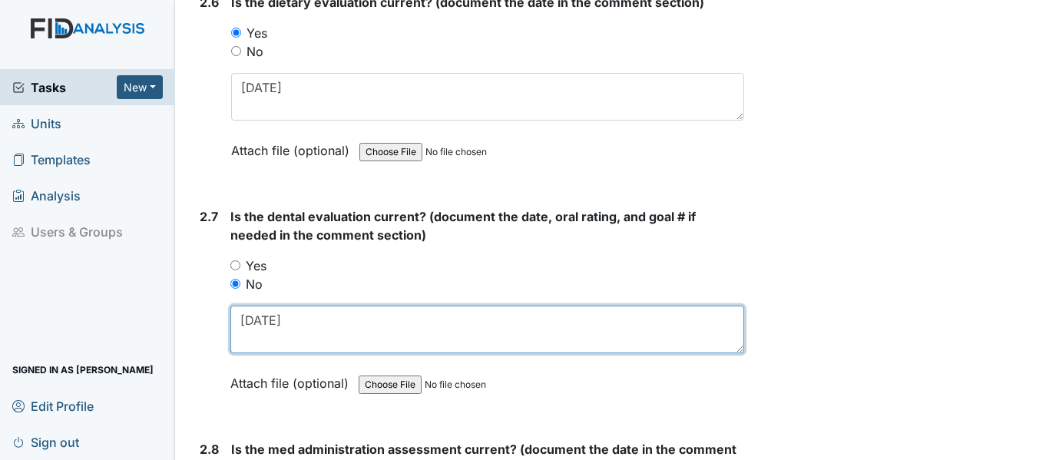
click at [306, 326] on textarea "8/26/24" at bounding box center [487, 330] width 514 height 48
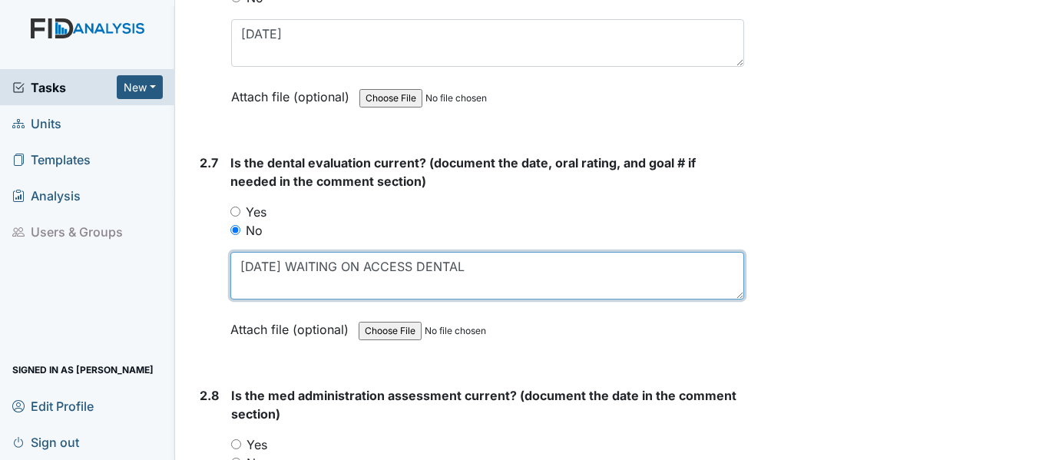
scroll to position [2918, 0]
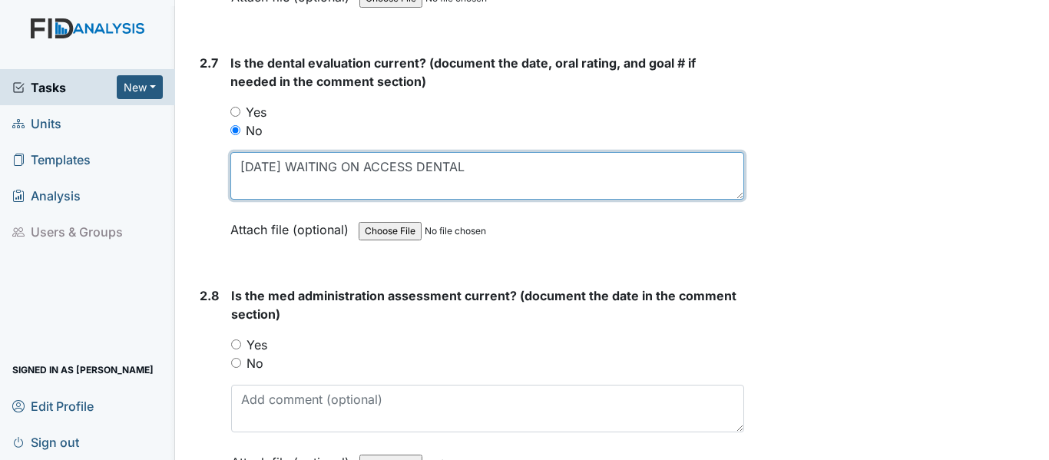
type textarea "8/26/24 WAITING ON ACCESS DENTAL"
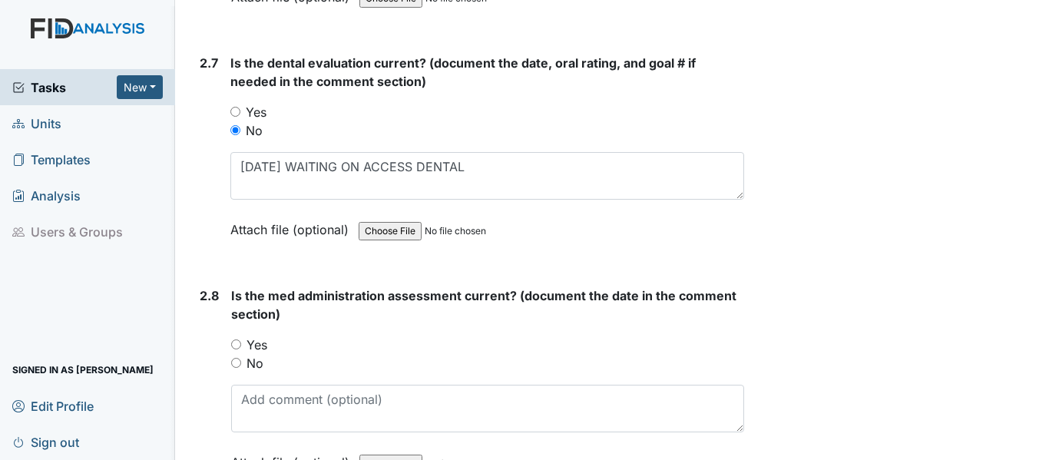
click at [233, 344] on input "Yes" at bounding box center [236, 344] width 10 height 10
radio input "true"
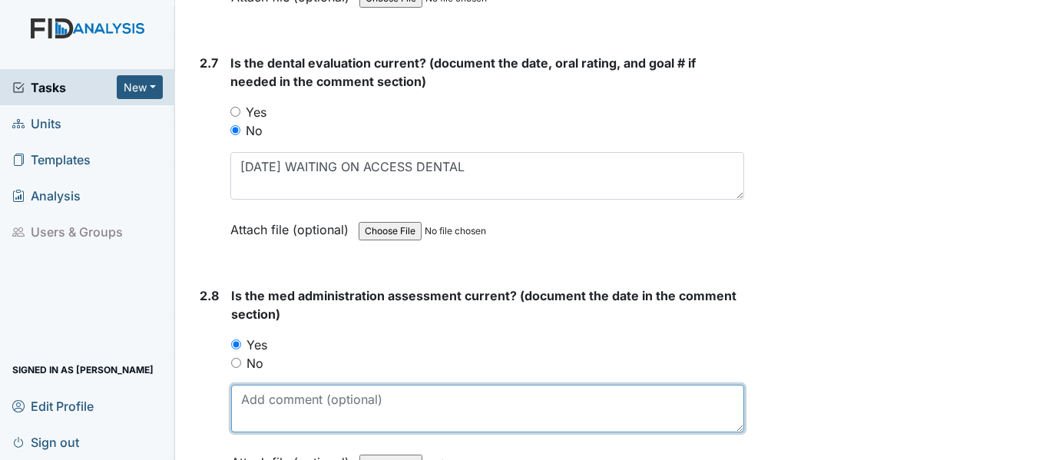
click at [306, 408] on textarea at bounding box center [487, 409] width 513 height 48
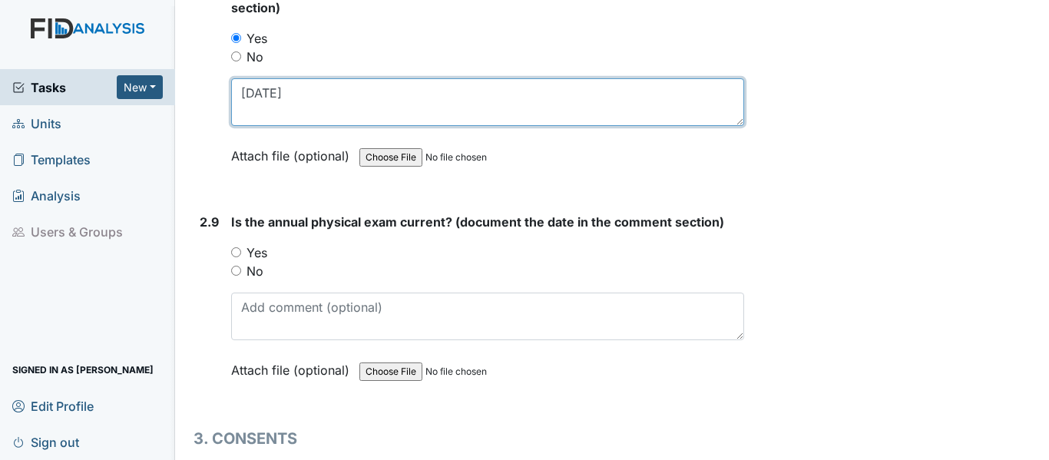
scroll to position [3226, 0]
type textarea "4/28/25"
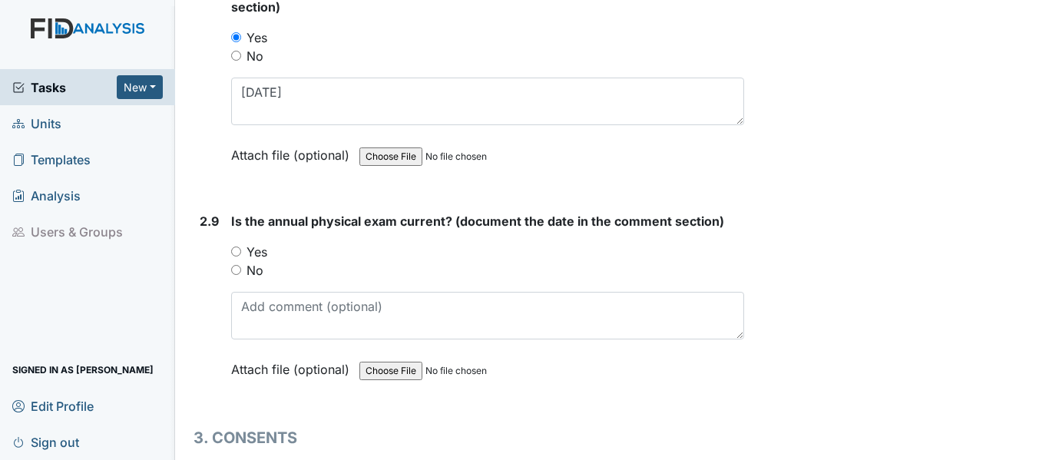
click at [238, 254] on input "Yes" at bounding box center [236, 252] width 10 height 10
radio input "true"
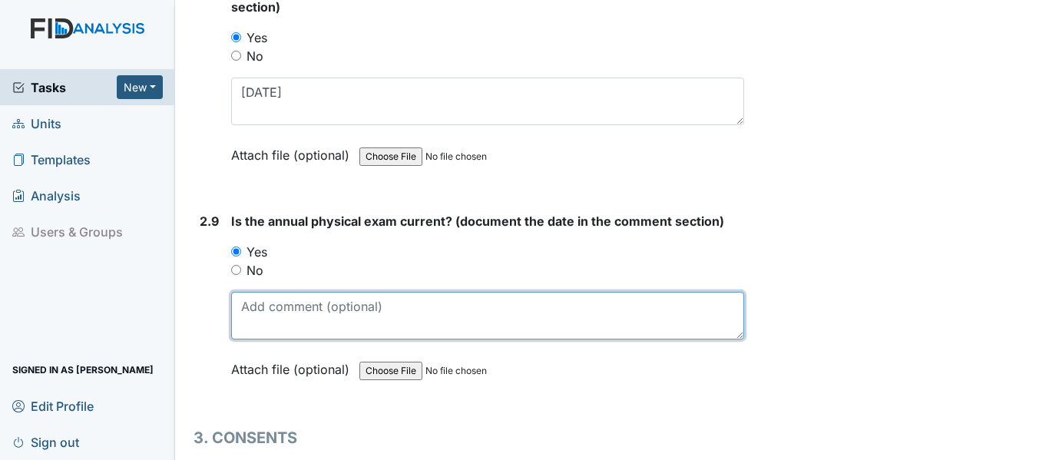
click at [316, 319] on textarea at bounding box center [487, 316] width 513 height 48
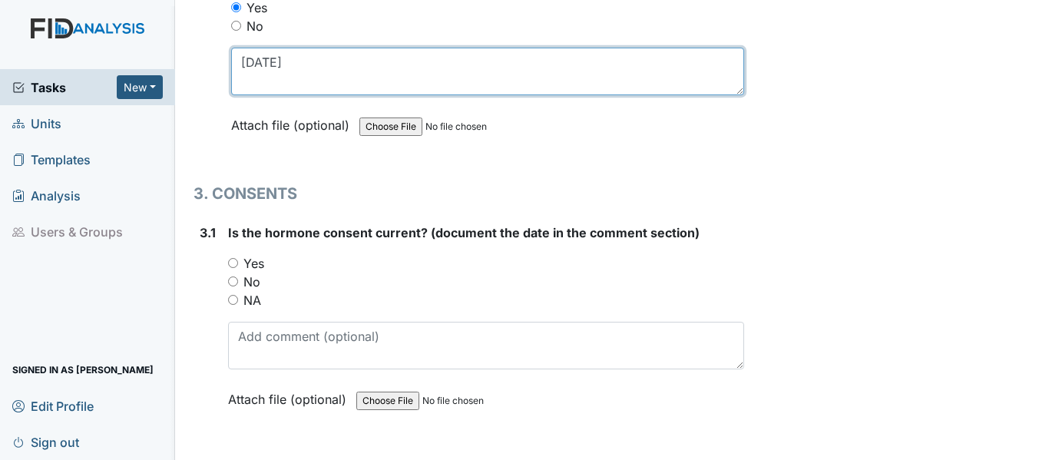
scroll to position [3533, 0]
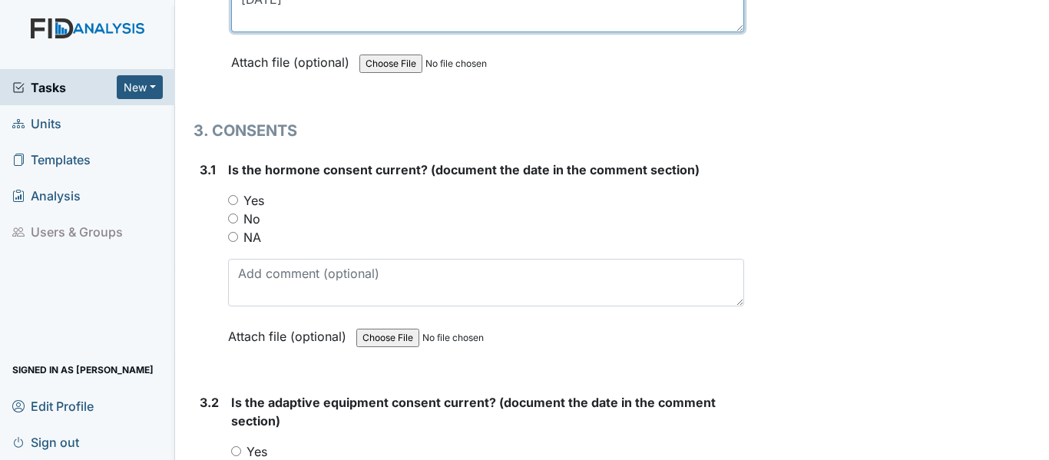
type textarea "1/16/25"
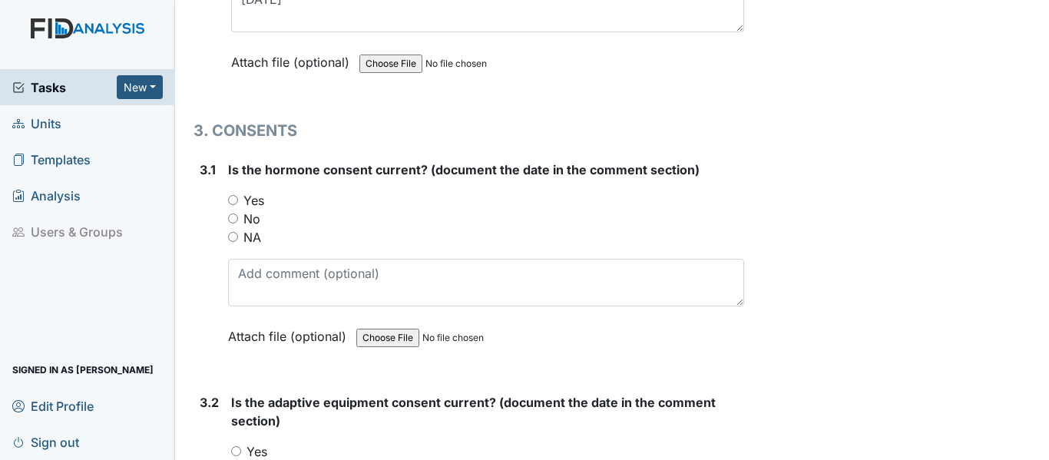
click at [233, 201] on input "Yes" at bounding box center [233, 200] width 10 height 10
radio input "true"
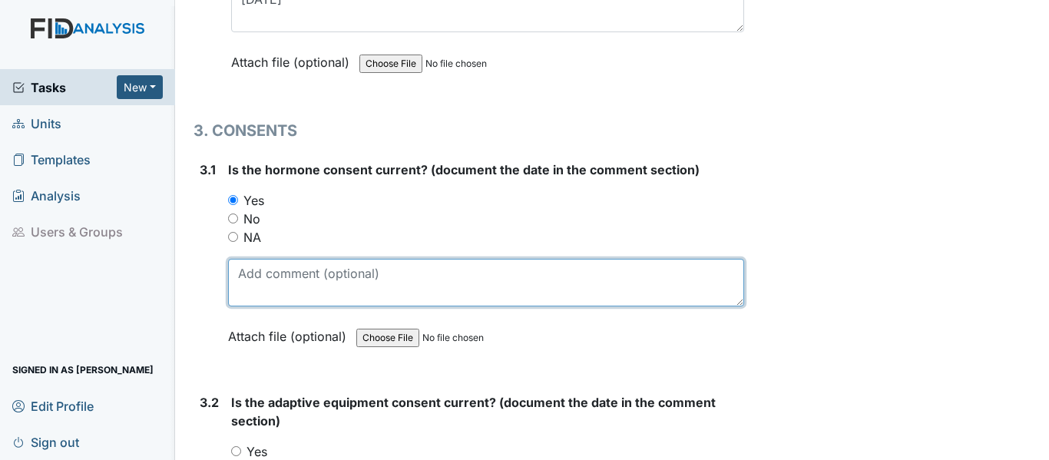
click at [278, 271] on textarea at bounding box center [486, 283] width 516 height 48
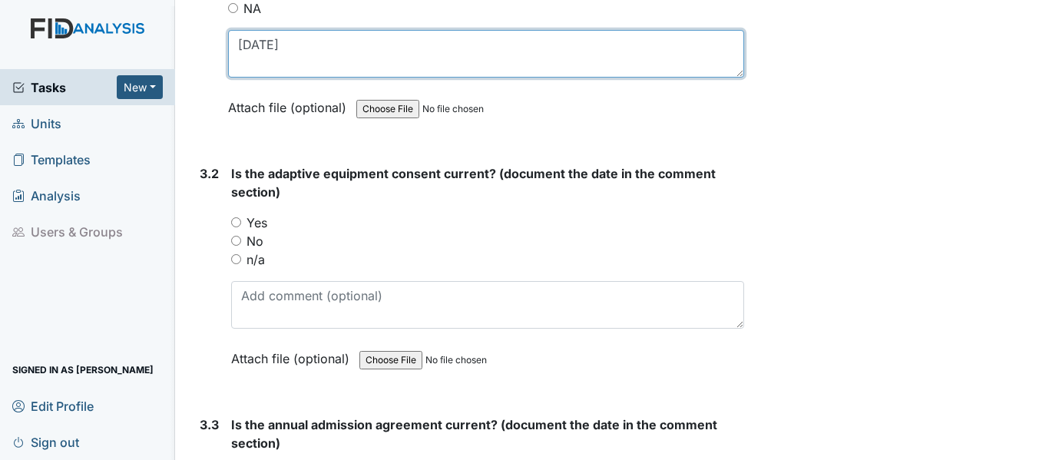
scroll to position [3763, 0]
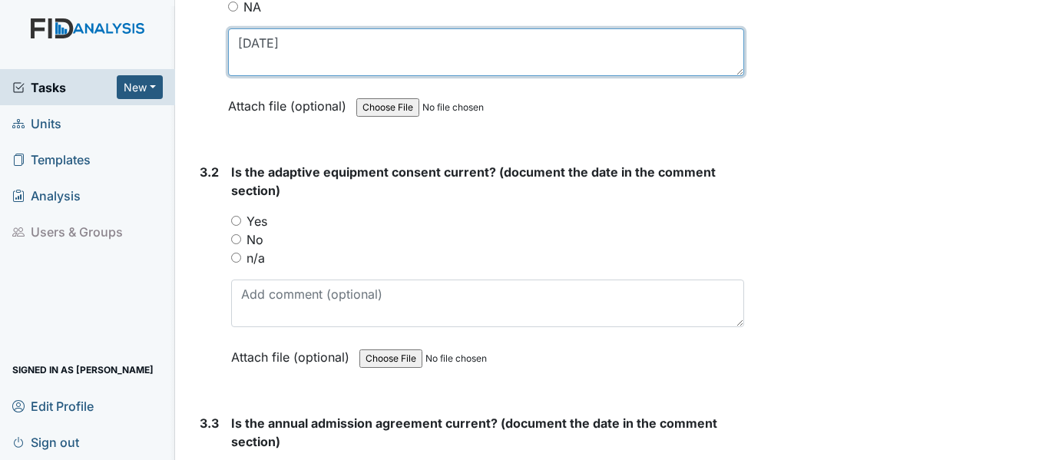
type textarea "1/21/25"
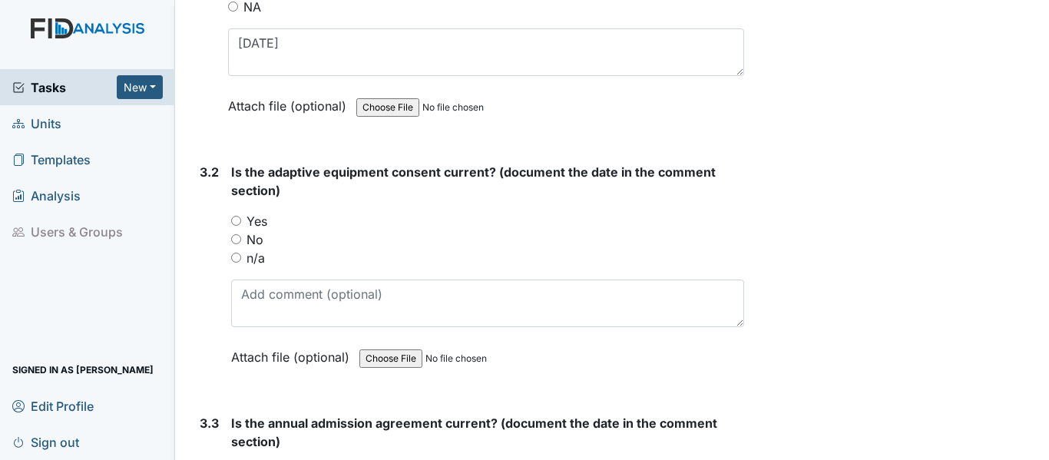
click at [233, 218] on input "Yes" at bounding box center [236, 221] width 10 height 10
radio input "true"
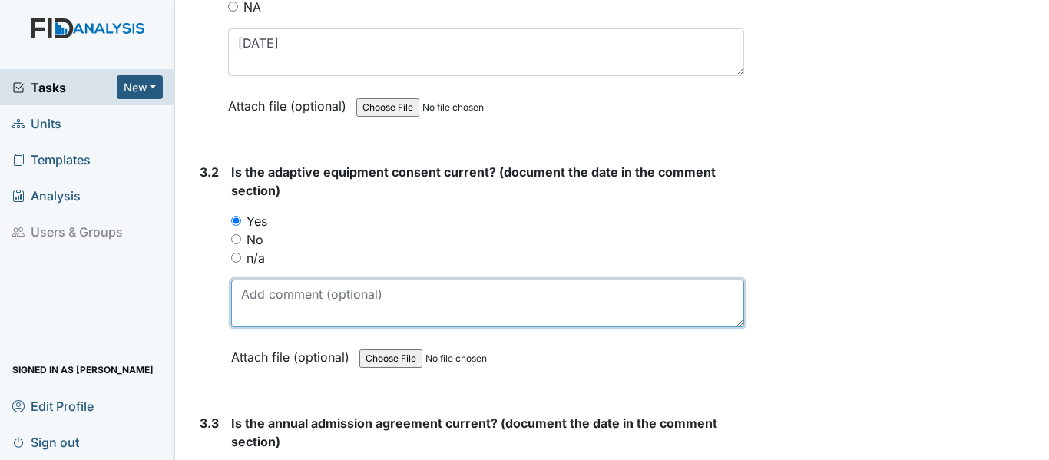
click at [314, 304] on textarea at bounding box center [487, 304] width 513 height 48
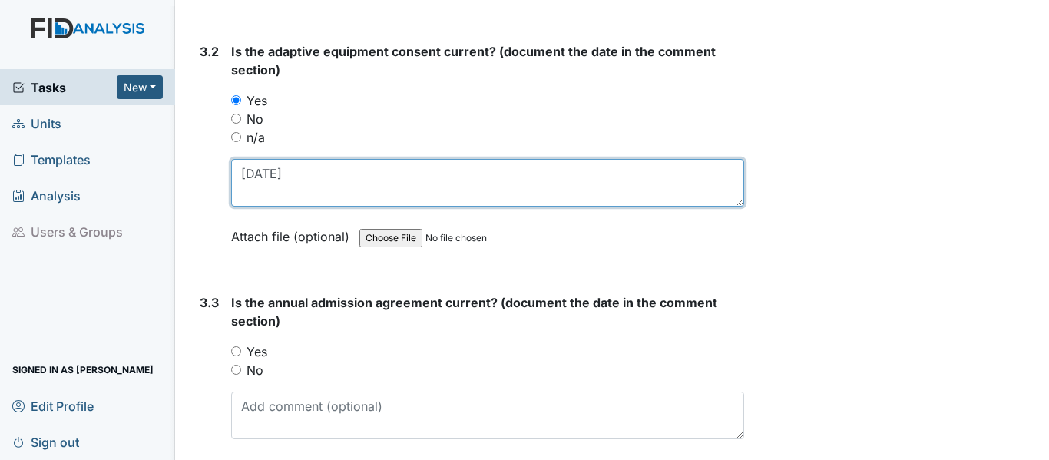
scroll to position [3917, 0]
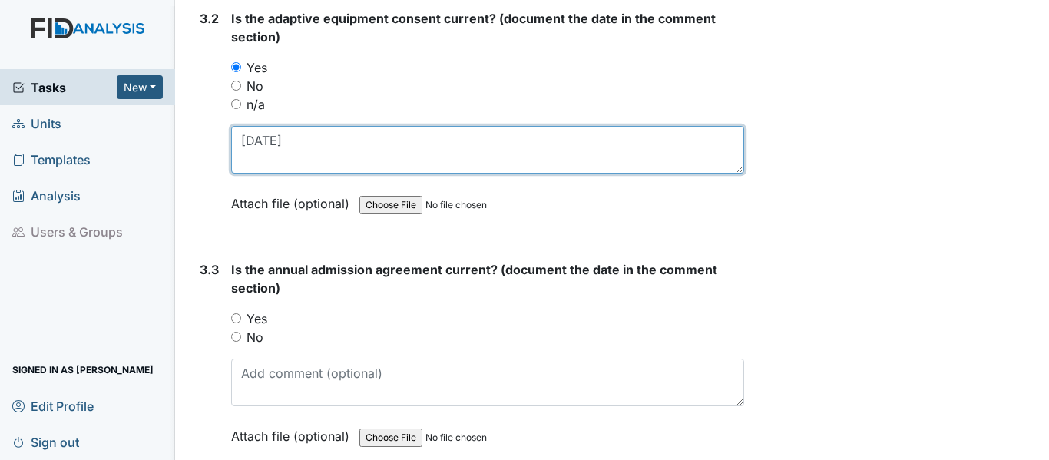
type textarea "1/21/25"
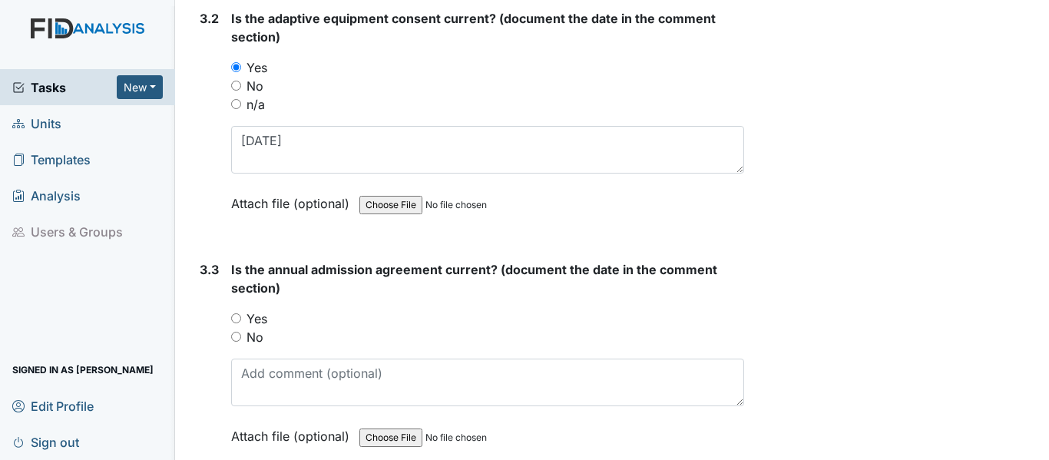
click at [240, 318] on input "Yes" at bounding box center [236, 318] width 10 height 10
radio input "true"
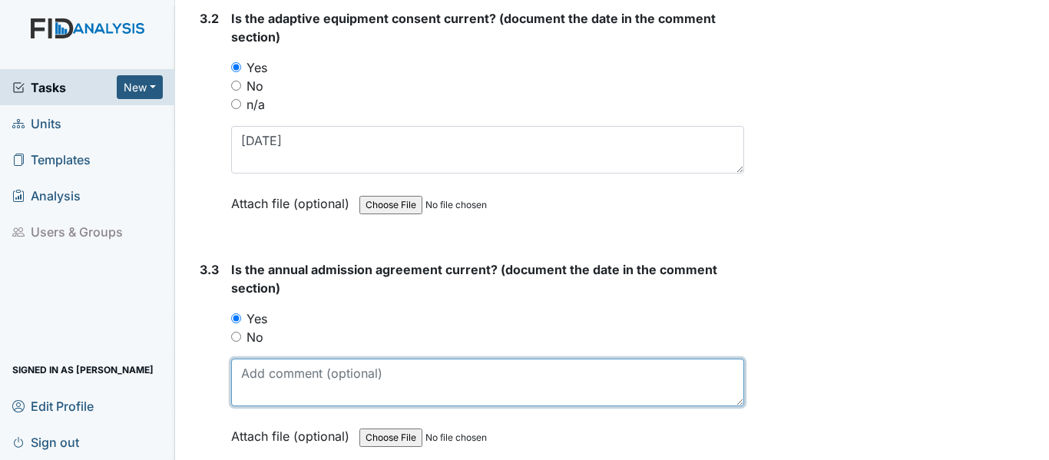
click at [292, 389] on textarea at bounding box center [487, 383] width 513 height 48
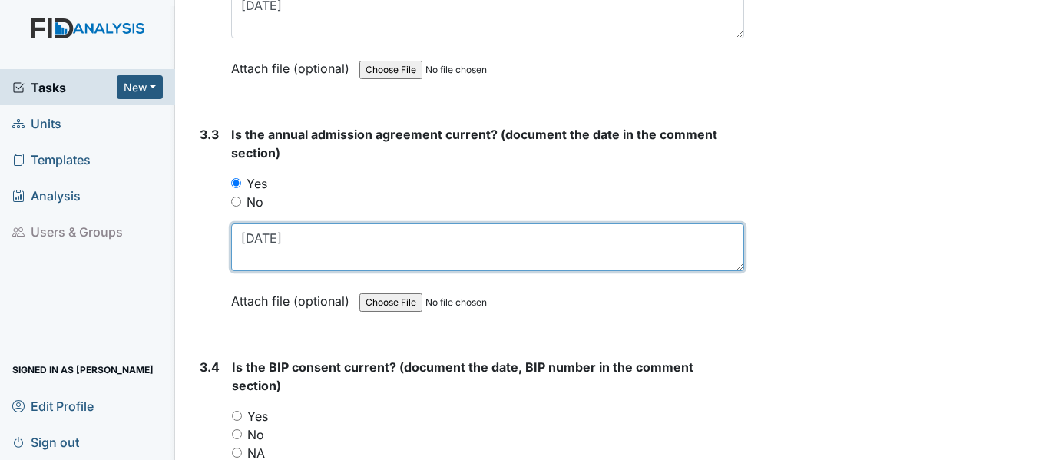
scroll to position [4070, 0]
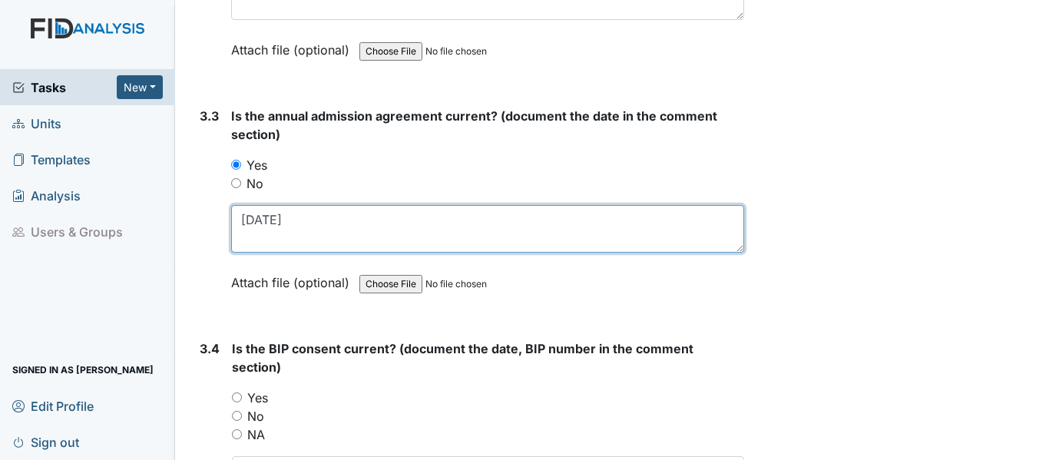
type textarea "1/21/25"
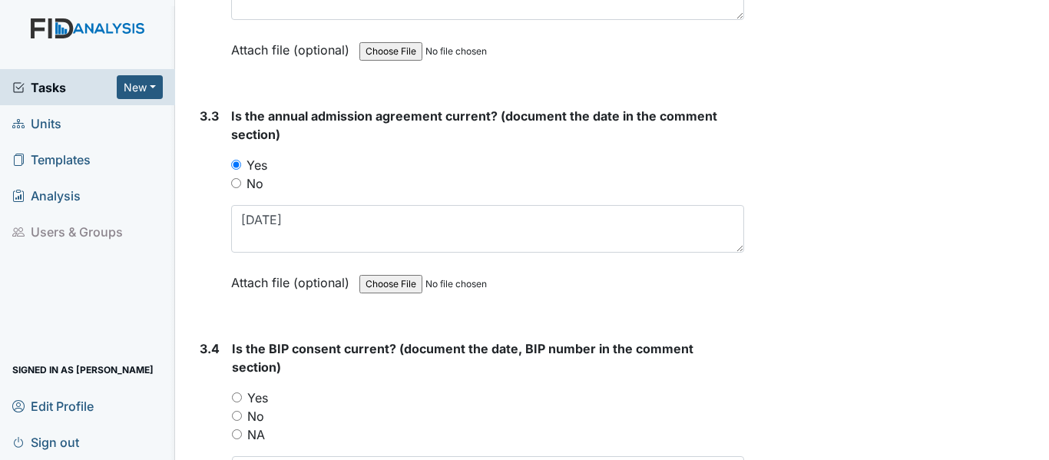
click at [240, 399] on input "Yes" at bounding box center [237, 397] width 10 height 10
radio input "true"
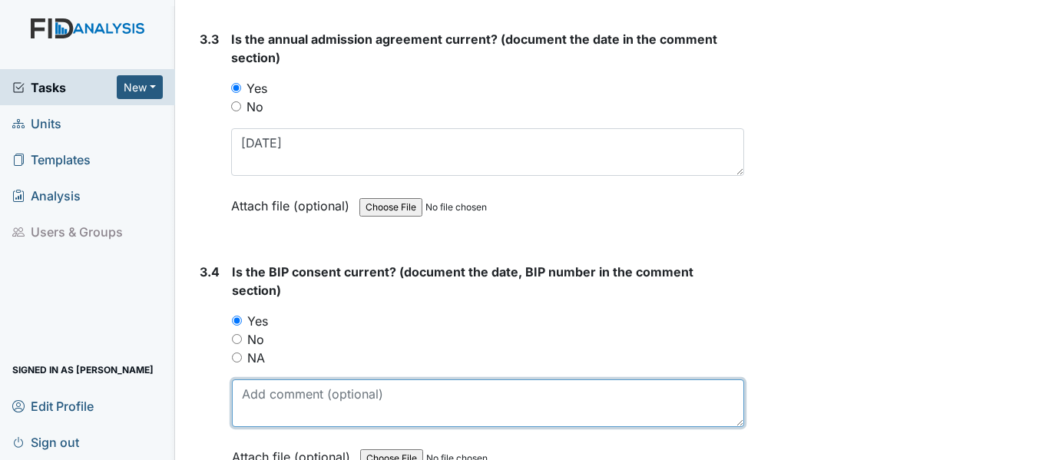
click at [309, 402] on textarea at bounding box center [488, 403] width 512 height 48
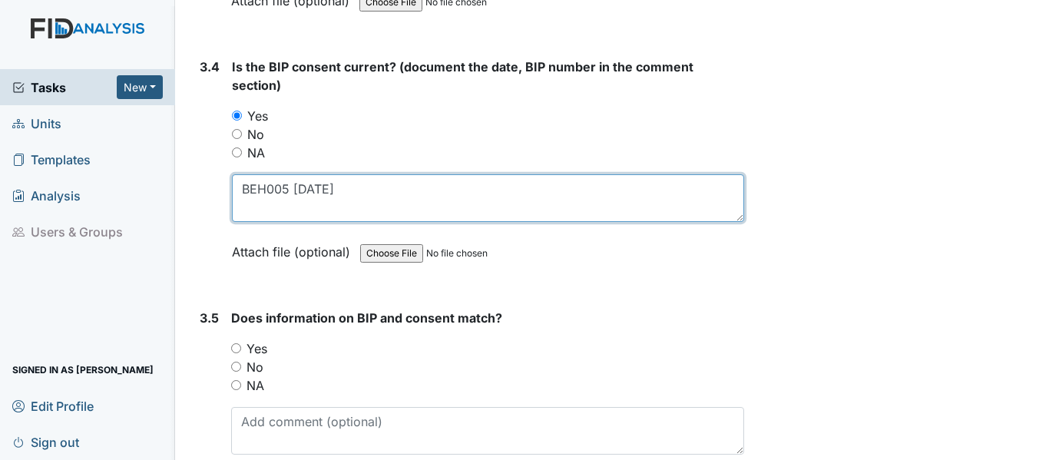
scroll to position [4454, 0]
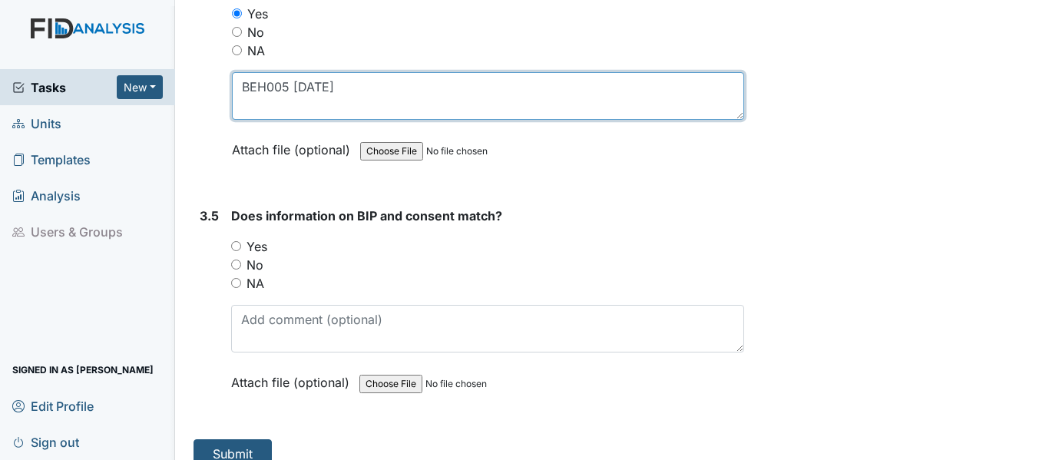
type textarea "BEH005 7/28/25"
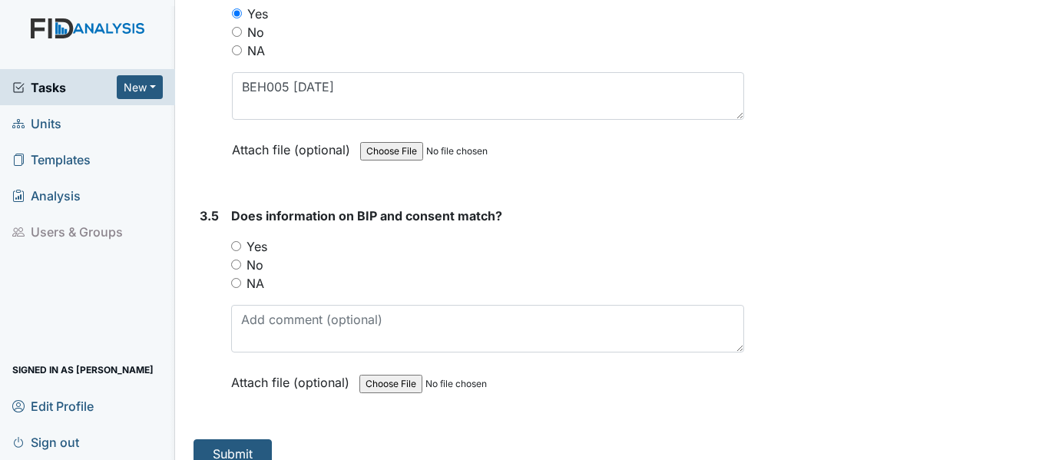
click at [238, 247] on input "Yes" at bounding box center [236, 246] width 10 height 10
radio input "true"
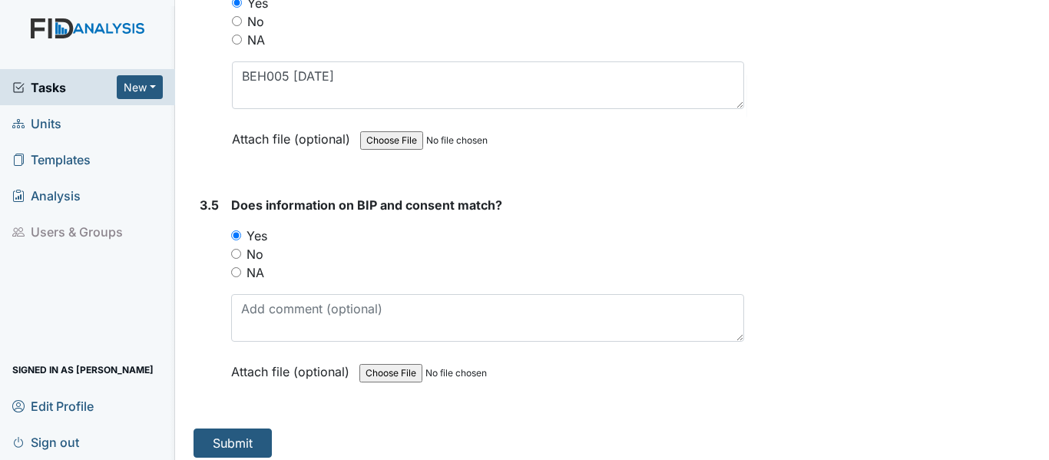
scroll to position [4475, 0]
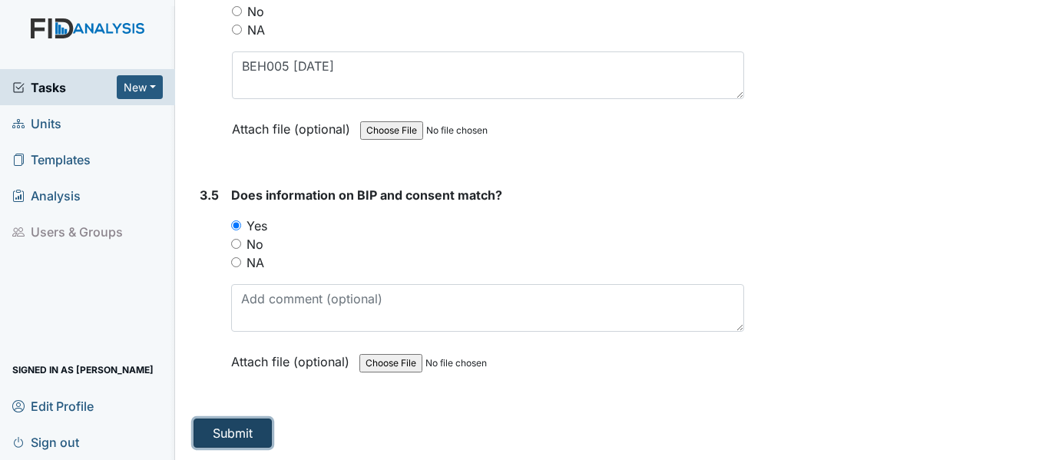
click at [248, 421] on button "Submit" at bounding box center [233, 433] width 78 height 29
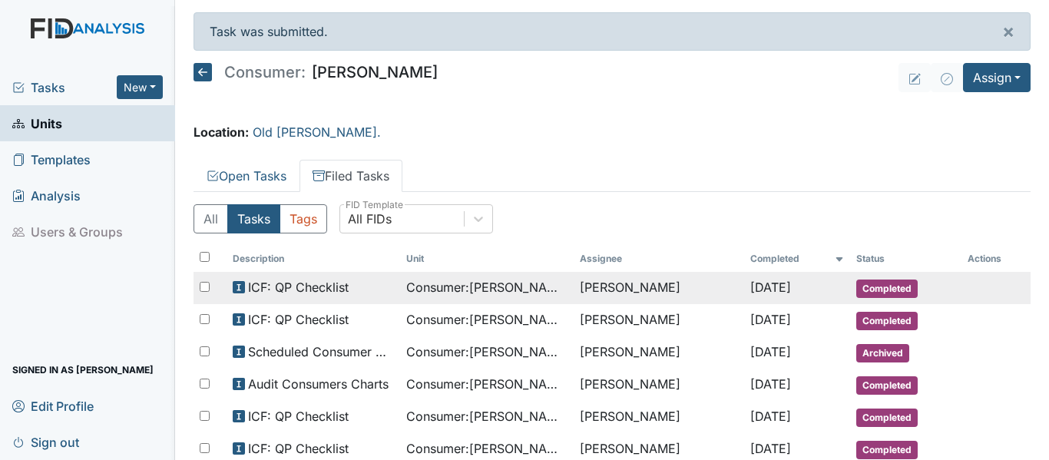
click at [521, 292] on span "Consumer : [PERSON_NAME]" at bounding box center [486, 287] width 161 height 18
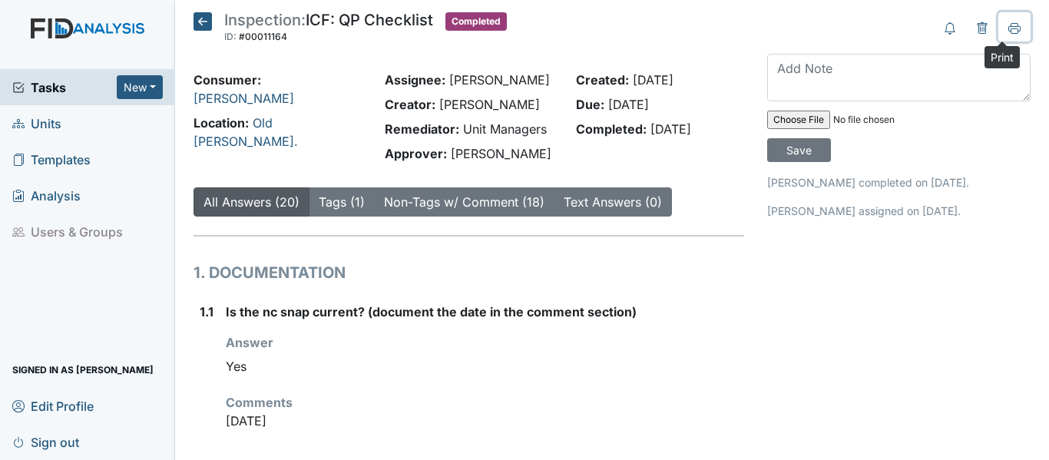
click at [1011, 28] on icon at bounding box center [1015, 30] width 8 height 5
click at [199, 21] on icon at bounding box center [203, 21] width 18 height 18
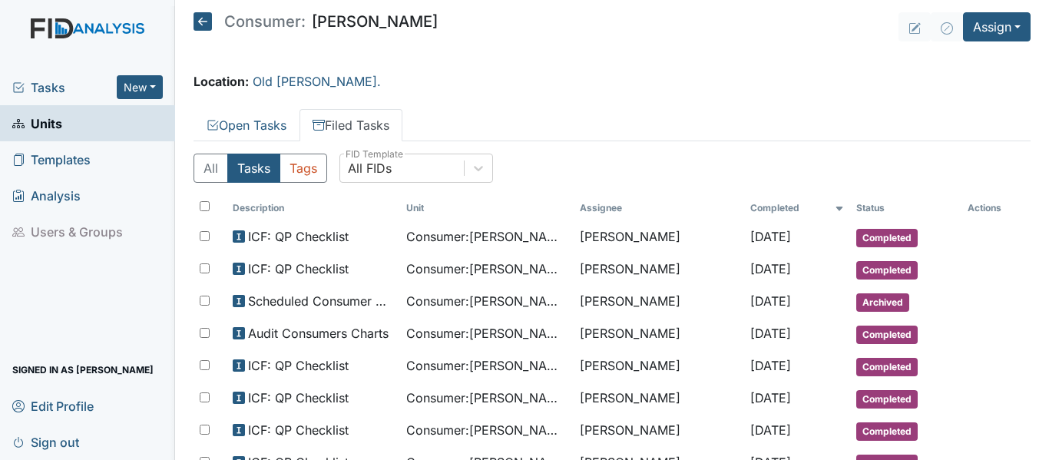
click at [199, 21] on icon at bounding box center [203, 21] width 18 height 18
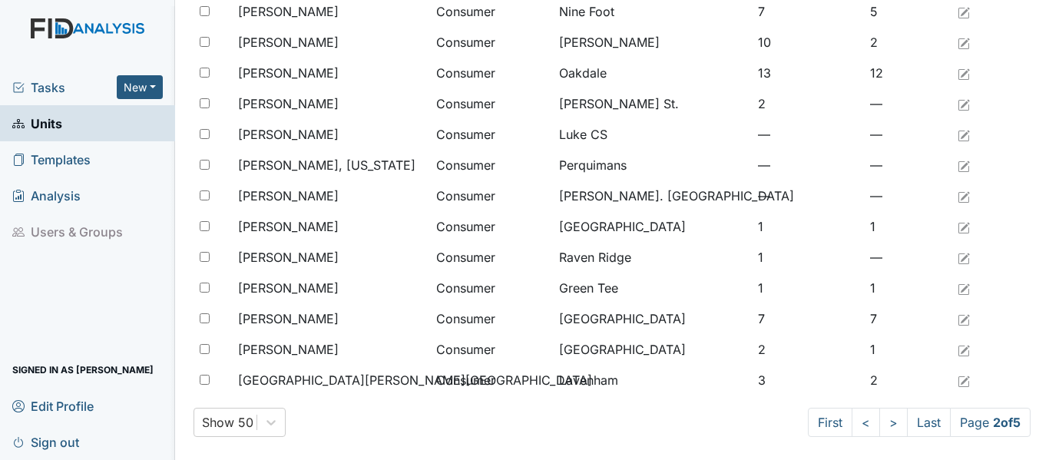
scroll to position [1263, 0]
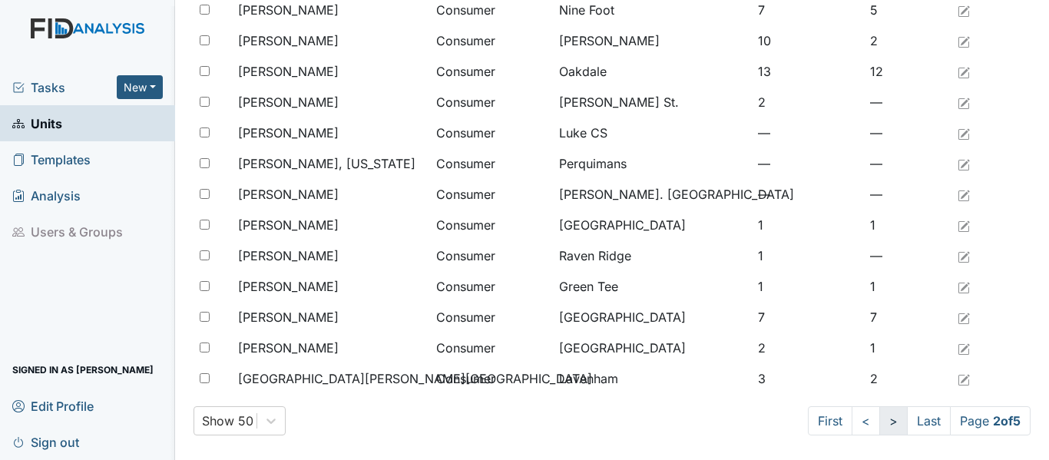
click at [879, 426] on link ">" at bounding box center [893, 420] width 28 height 29
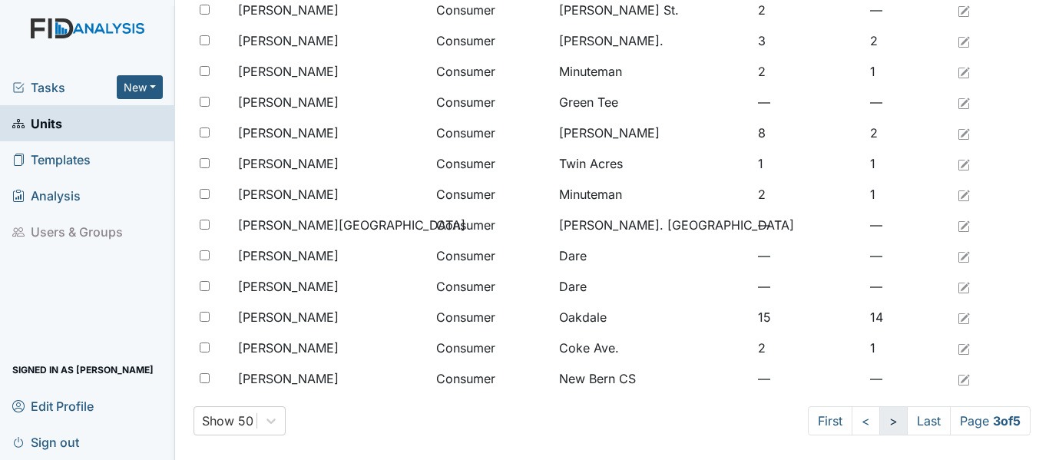
click at [879, 426] on link ">" at bounding box center [893, 420] width 28 height 29
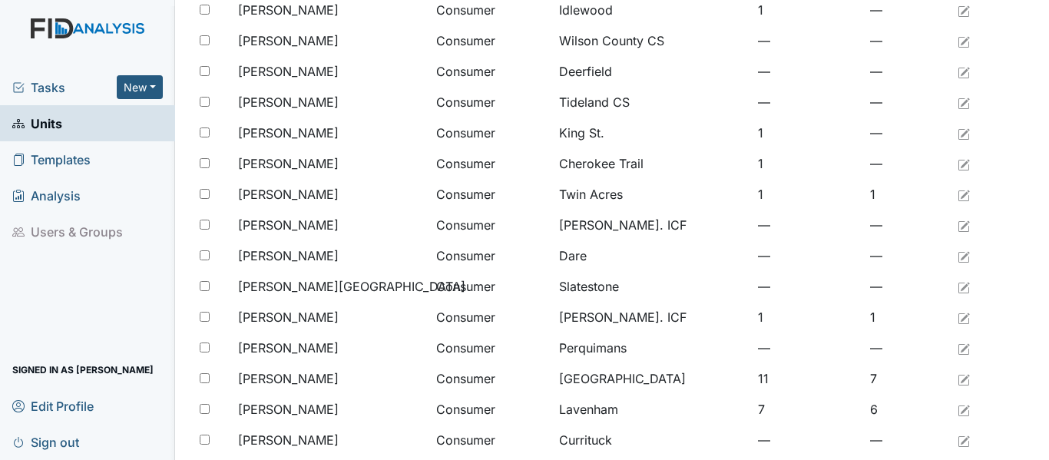
scroll to position [342, 0]
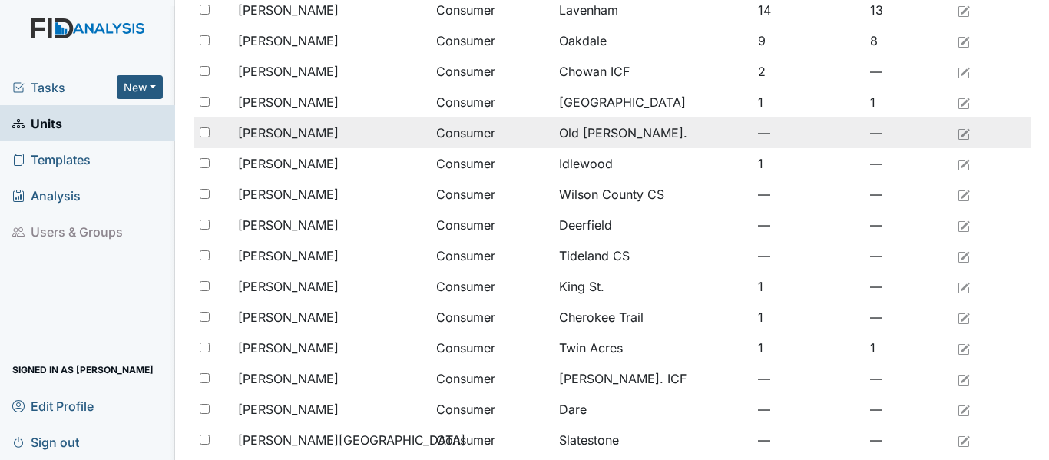
click at [301, 136] on span "[PERSON_NAME]" at bounding box center [288, 133] width 101 height 18
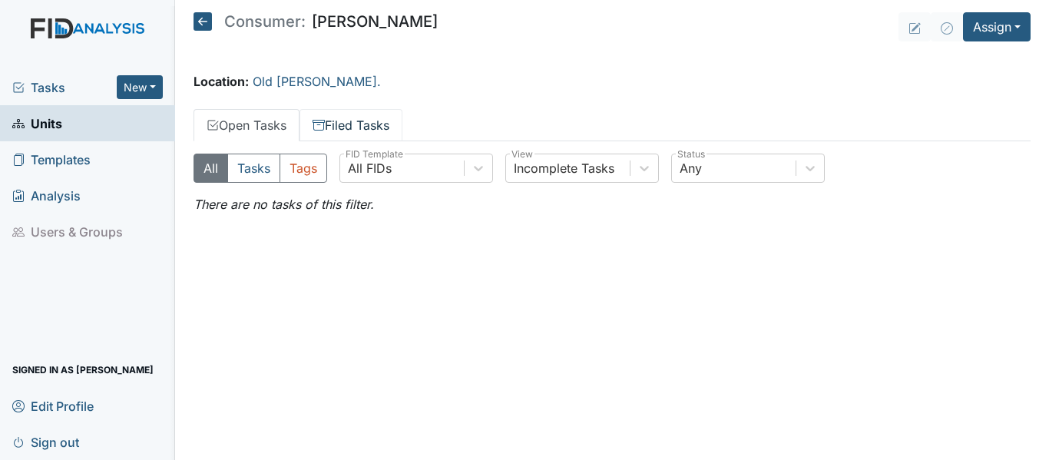
click at [369, 118] on link "Filed Tasks" at bounding box center [351, 125] width 103 height 32
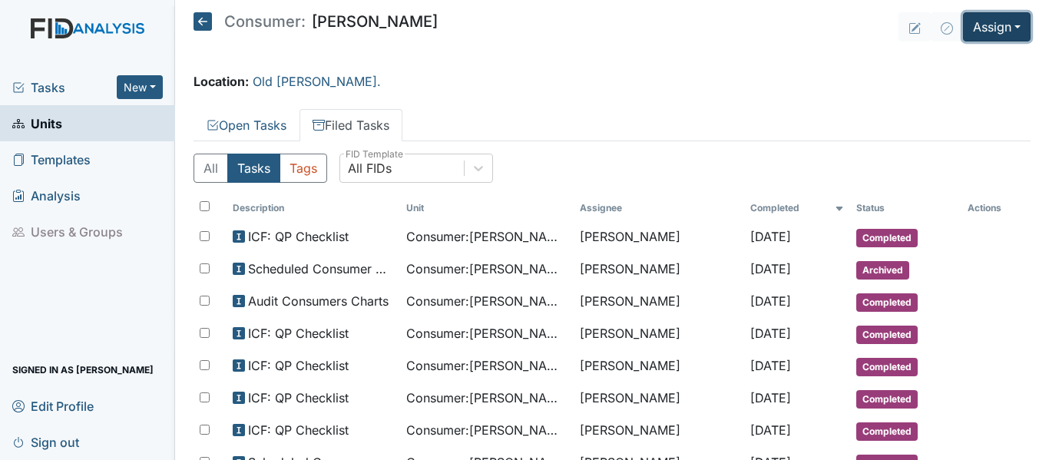
click at [973, 25] on button "Assign" at bounding box center [997, 26] width 68 height 29
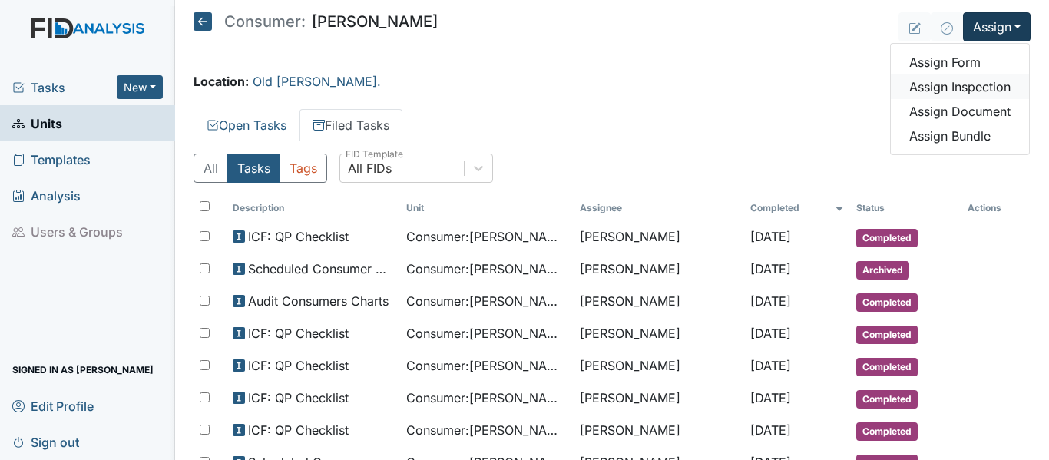
click at [974, 81] on link "Assign Inspection" at bounding box center [960, 86] width 138 height 25
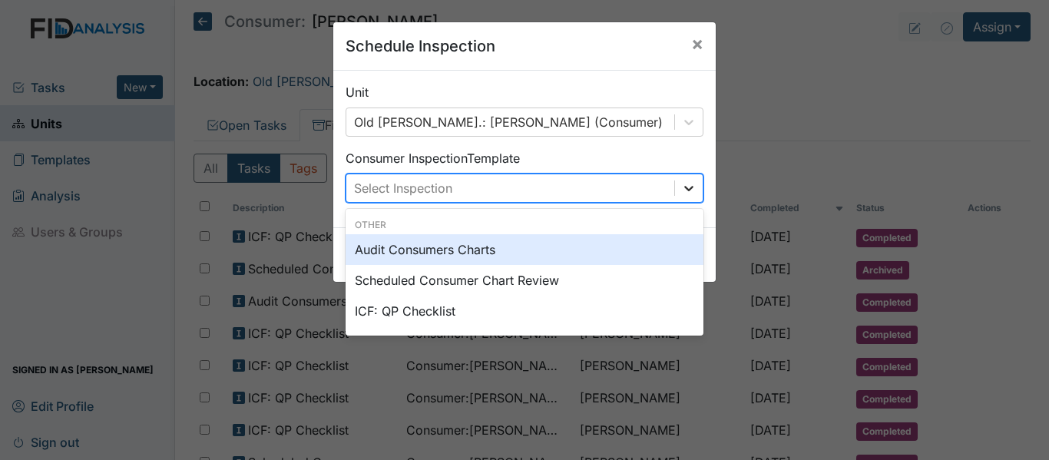
click at [697, 193] on div at bounding box center [689, 188] width 28 height 28
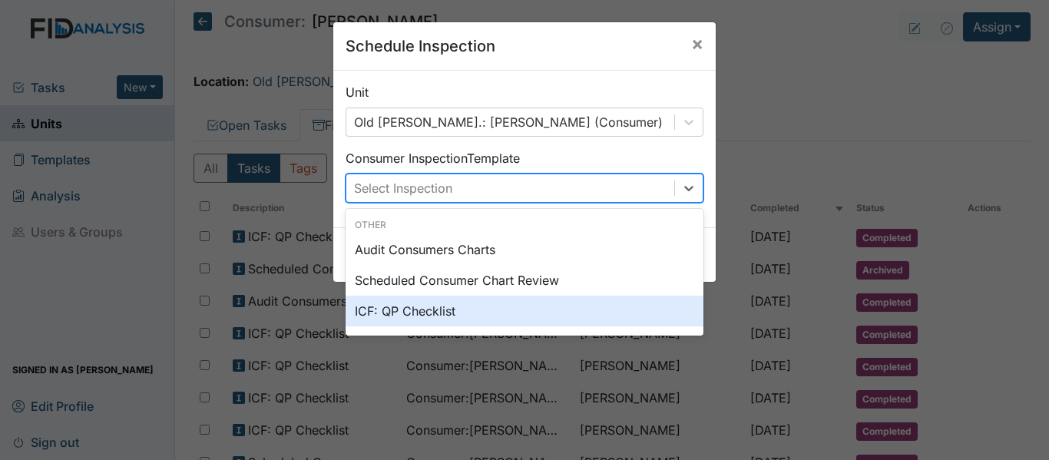
click at [404, 316] on div "ICF: QP Checklist" at bounding box center [525, 311] width 358 height 31
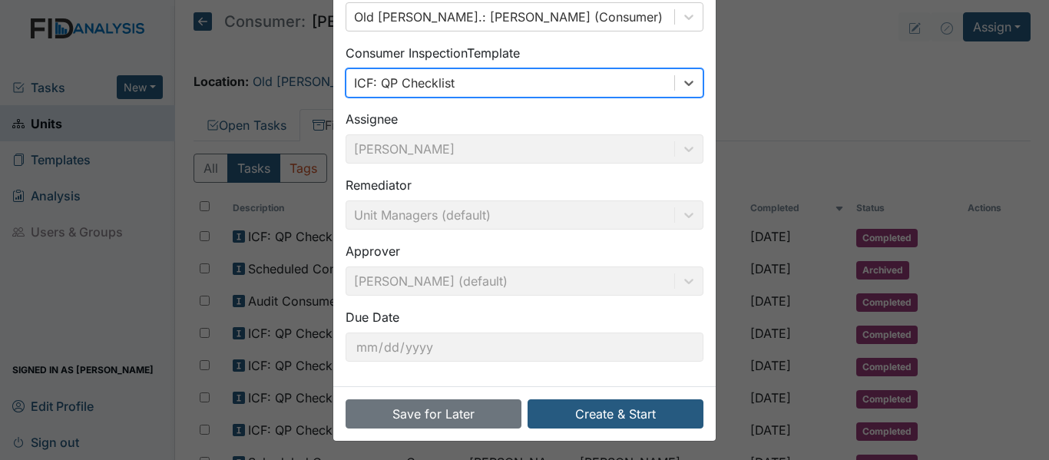
scroll to position [108, 0]
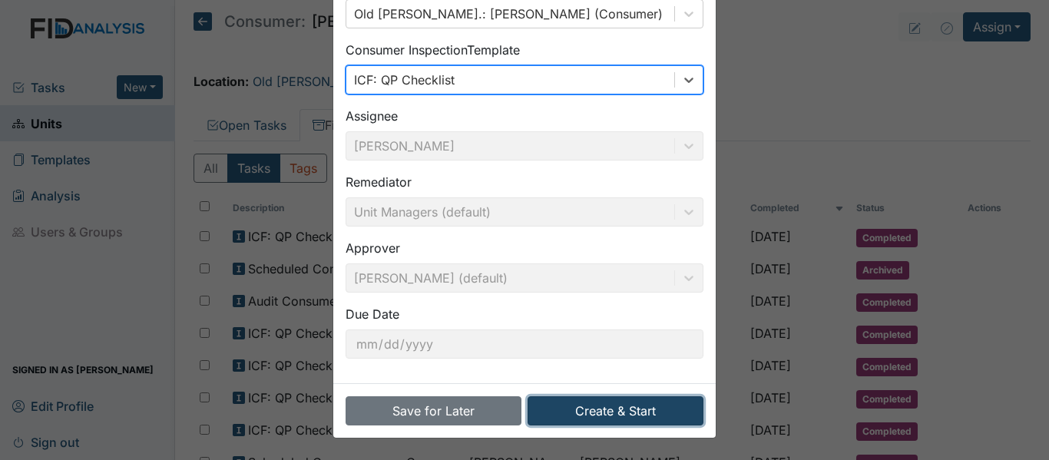
click at [579, 416] on button "Create & Start" at bounding box center [616, 410] width 176 height 29
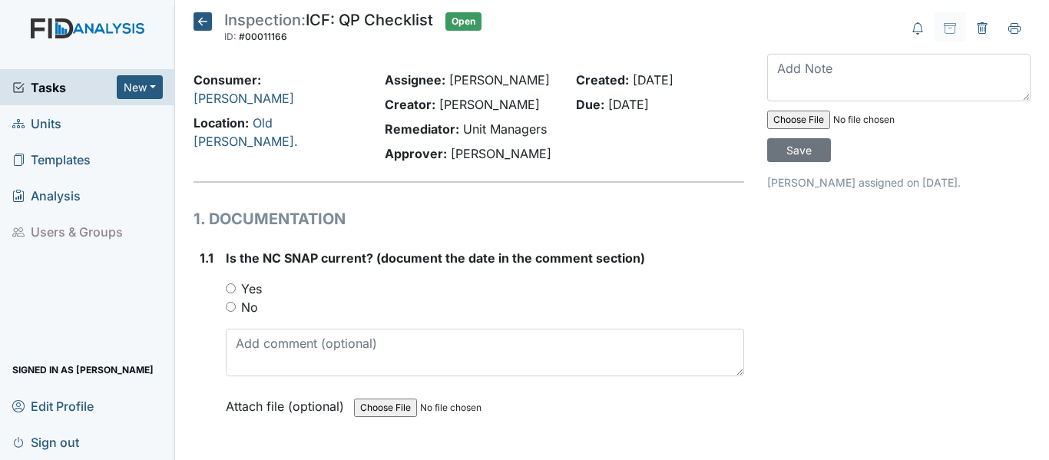
click at [234, 289] on input "Yes" at bounding box center [231, 288] width 10 height 10
radio input "true"
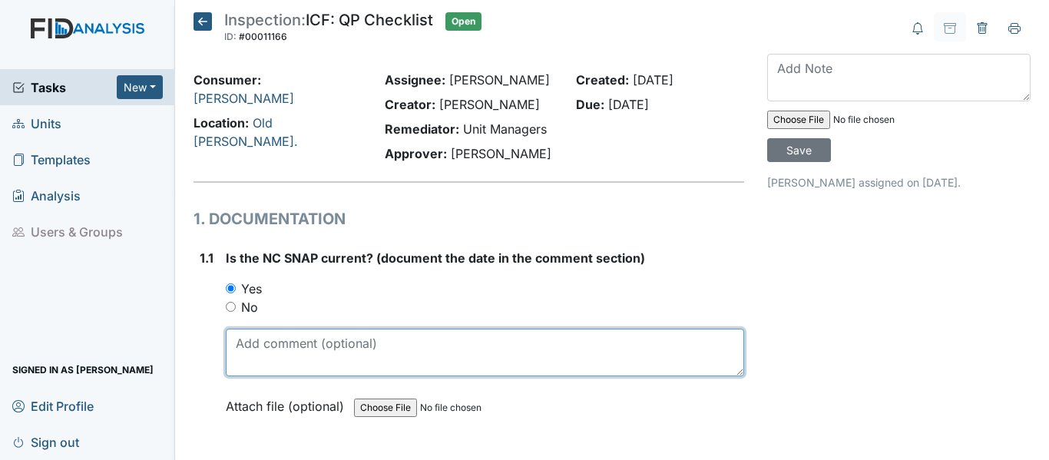
click at [295, 350] on textarea at bounding box center [485, 353] width 518 height 48
drag, startPoint x: 235, startPoint y: 342, endPoint x: 293, endPoint y: 342, distance: 57.6
click at [293, 342] on textarea "8/14/25" at bounding box center [485, 353] width 518 height 48
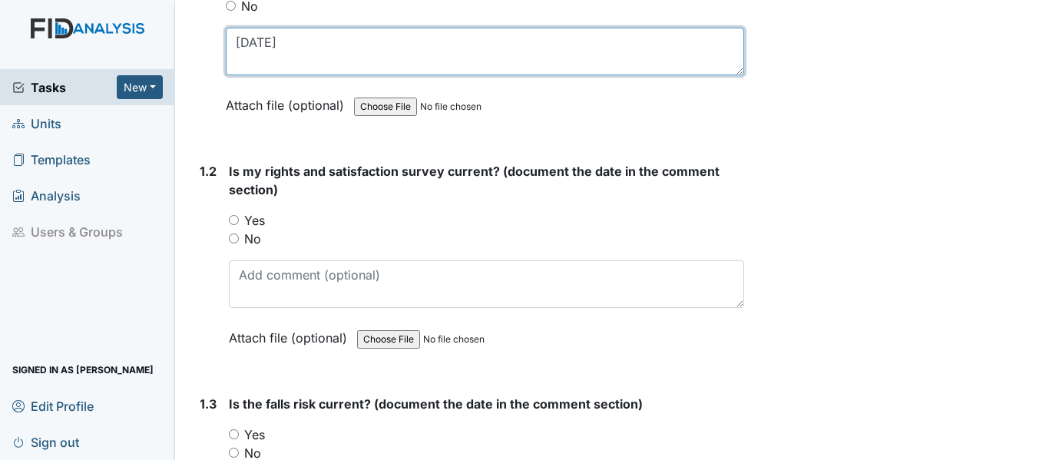
scroll to position [307, 0]
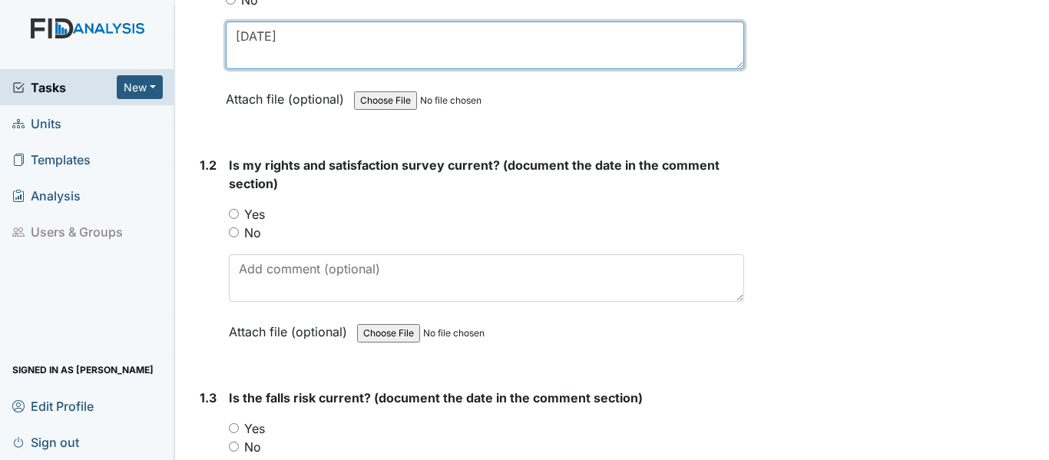
type textarea "8/14/25"
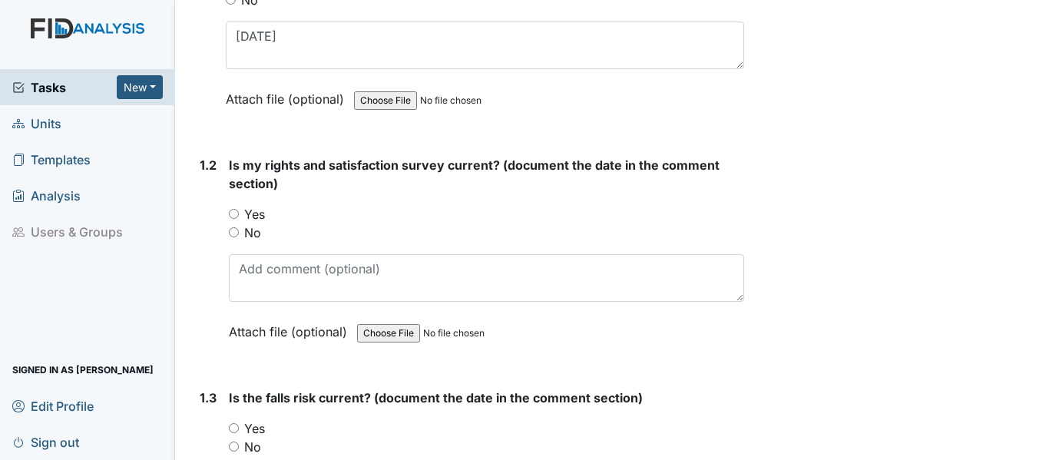
click at [235, 215] on input "Yes" at bounding box center [234, 214] width 10 height 10
radio input "true"
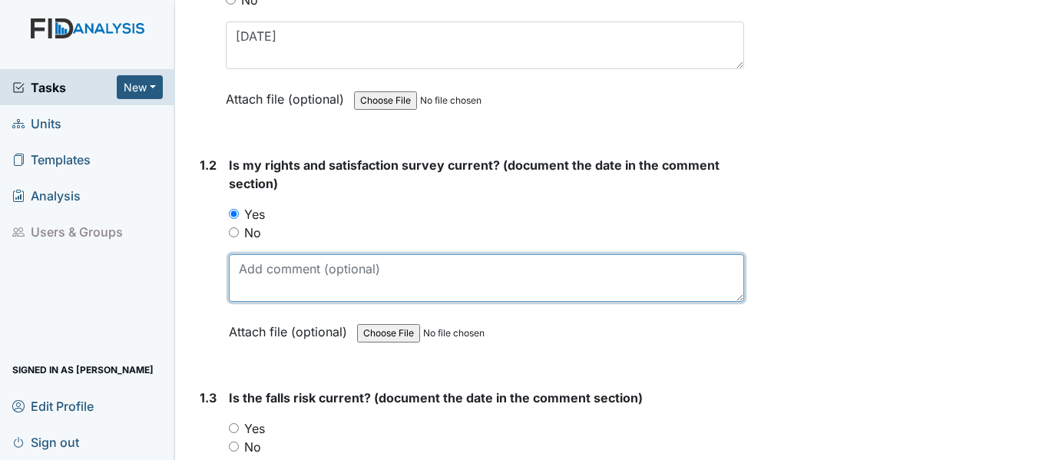
click at [326, 287] on textarea at bounding box center [486, 278] width 515 height 48
paste textarea "8/14/25"
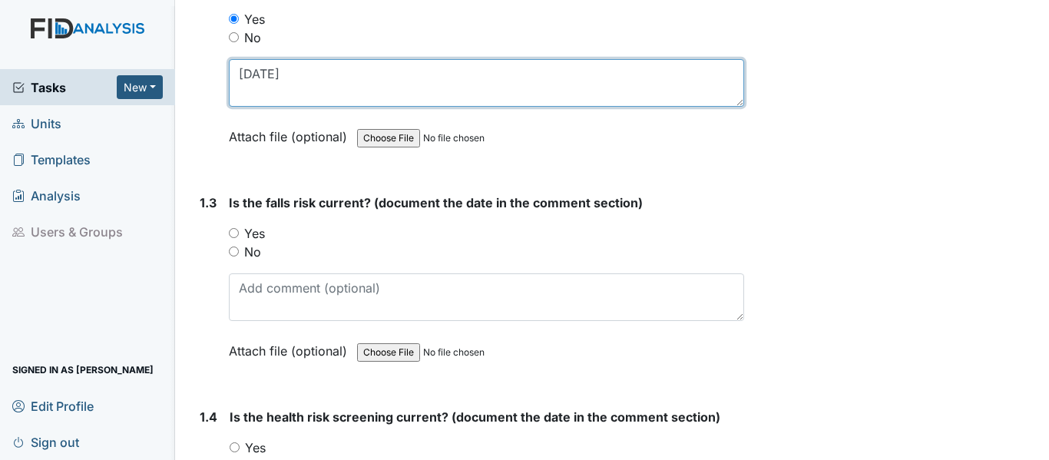
scroll to position [538, 0]
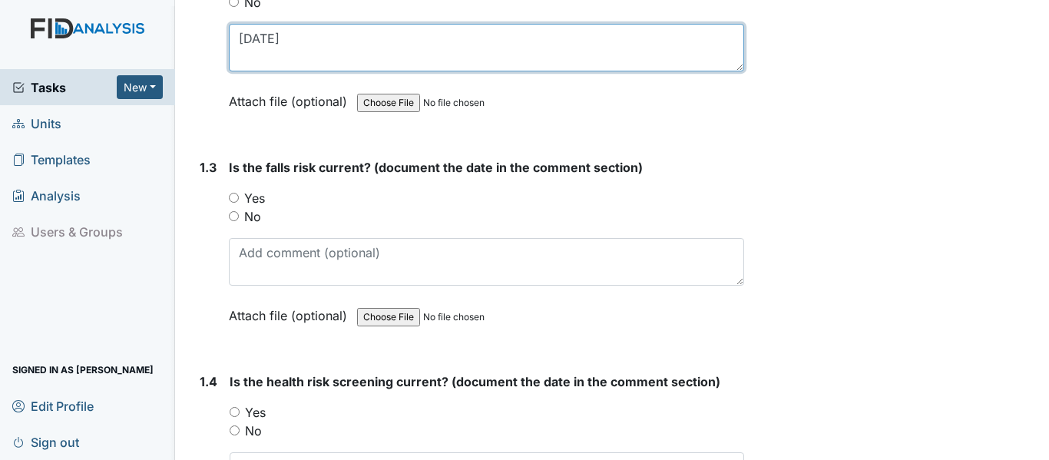
type textarea "8/14/25"
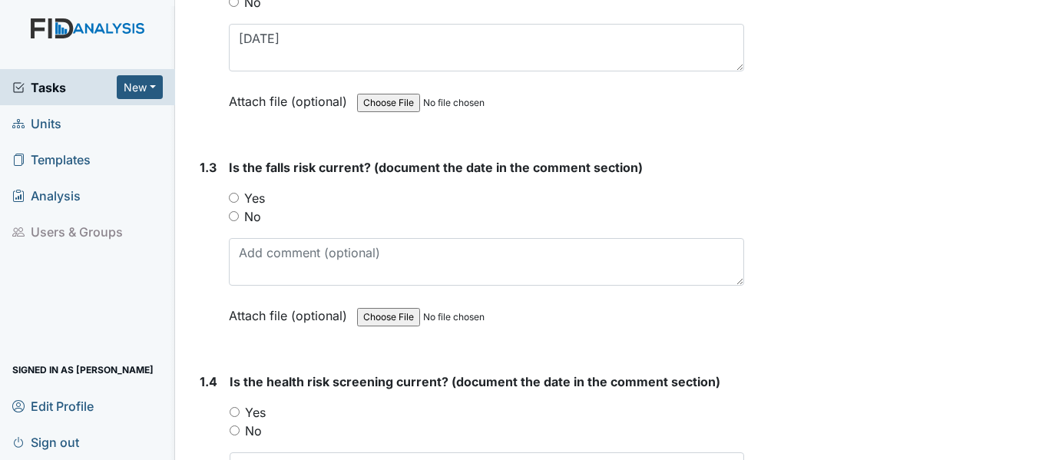
click at [233, 200] on input "Yes" at bounding box center [234, 198] width 10 height 10
radio input "true"
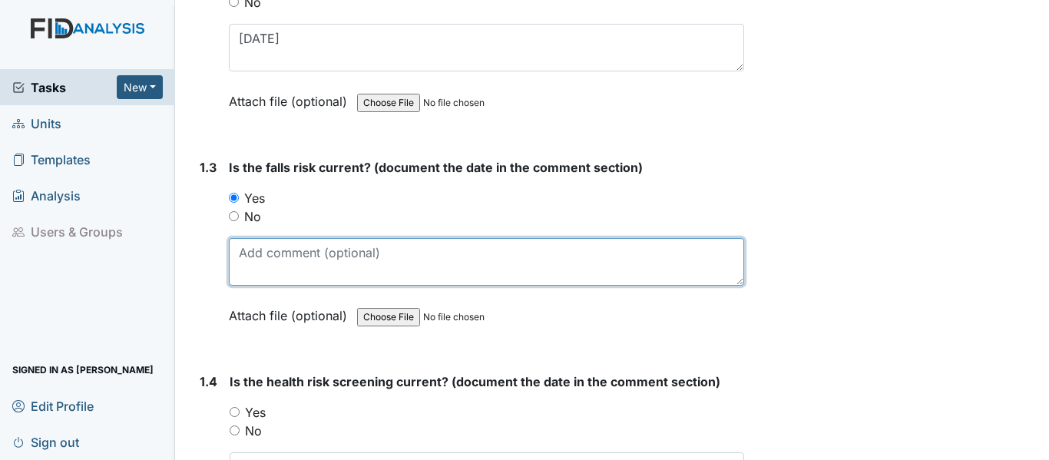
click at [285, 257] on textarea at bounding box center [486, 262] width 515 height 48
paste textarea "8/14/25"
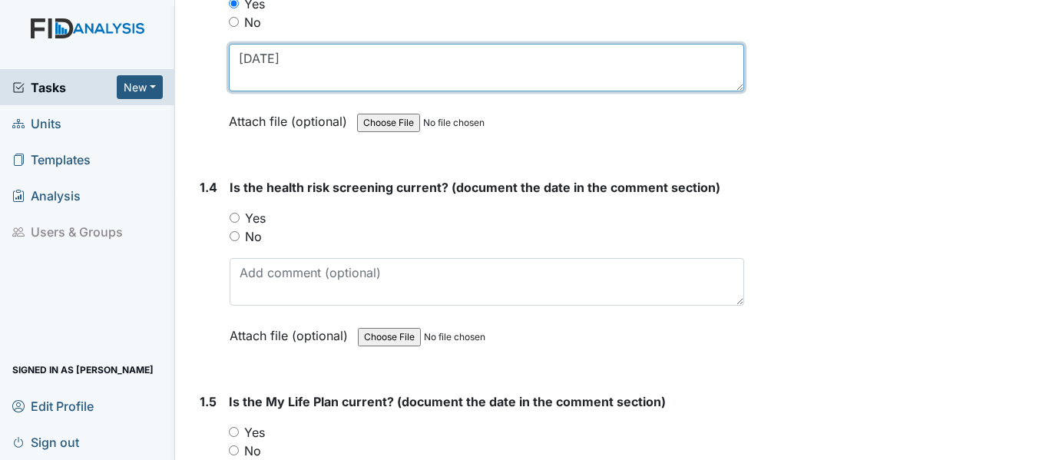
scroll to position [768, 0]
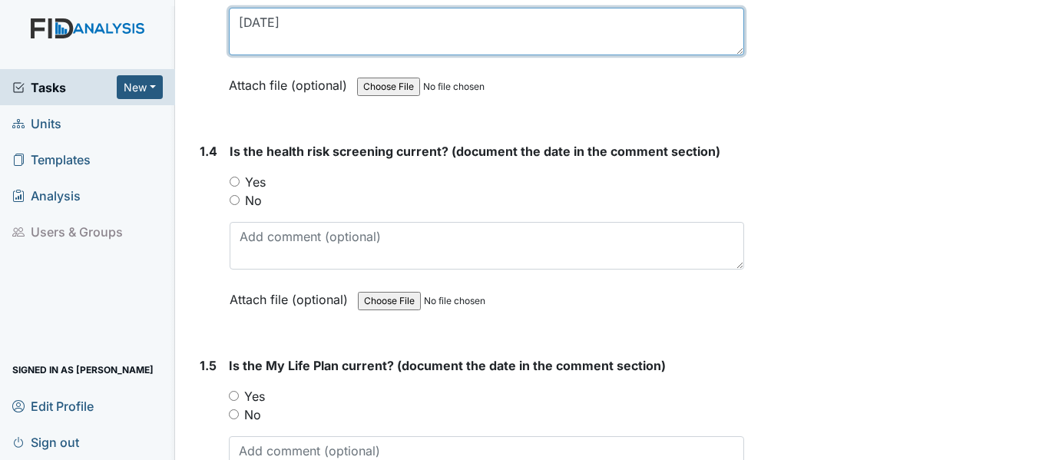
type textarea "8/14/25"
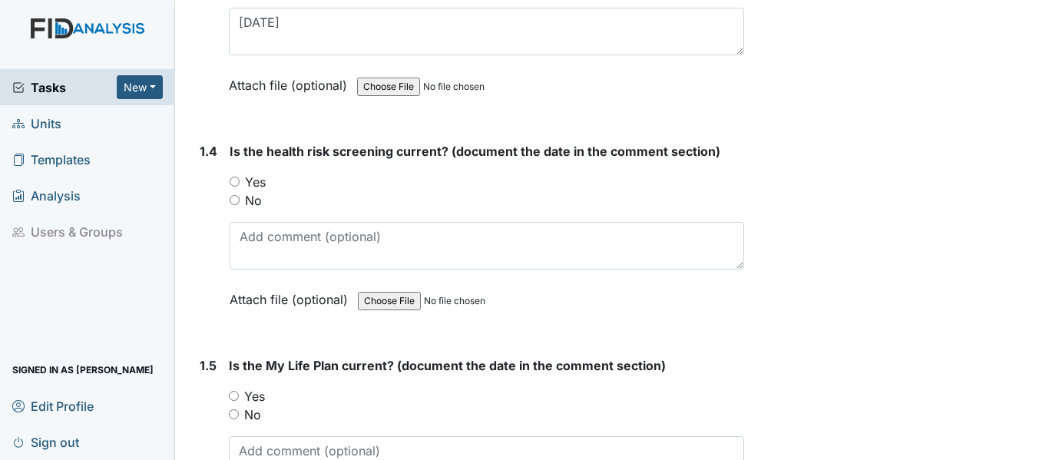
click at [236, 179] on input "Yes" at bounding box center [235, 182] width 10 height 10
radio input "true"
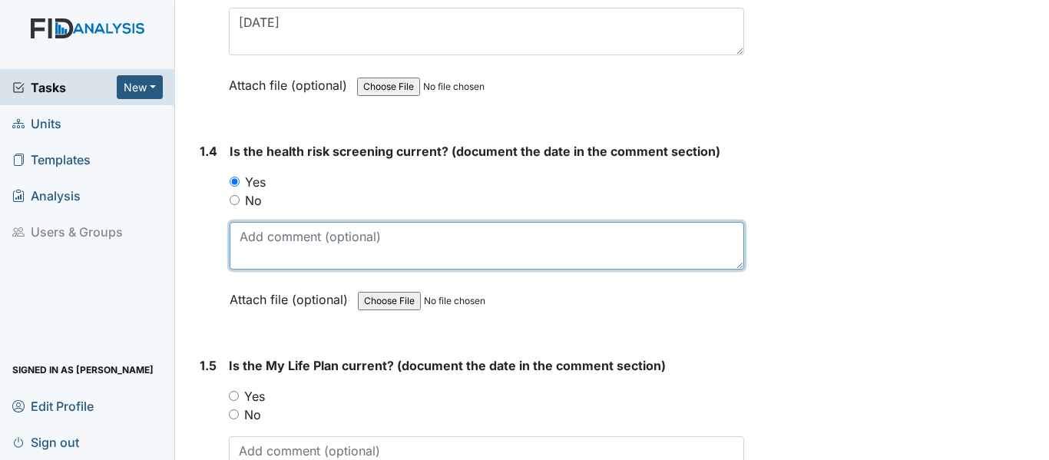
click at [286, 245] on textarea at bounding box center [487, 246] width 515 height 48
paste textarea "8/14/25"
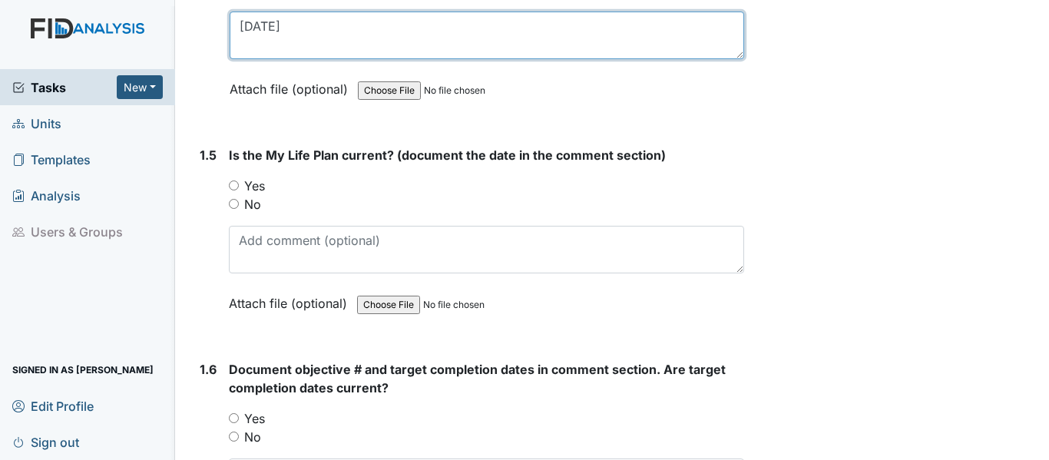
scroll to position [998, 0]
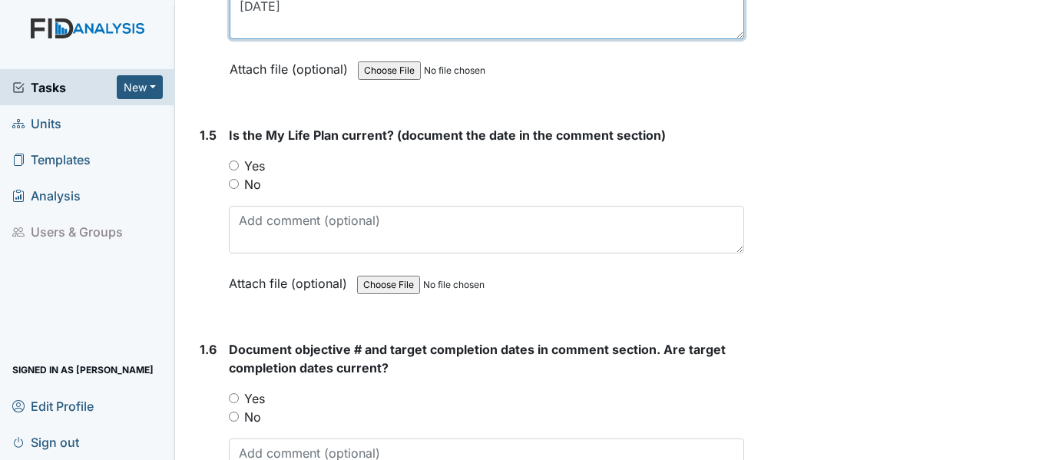
type textarea "8/14/25"
click at [233, 165] on input "Yes" at bounding box center [234, 166] width 10 height 10
radio input "true"
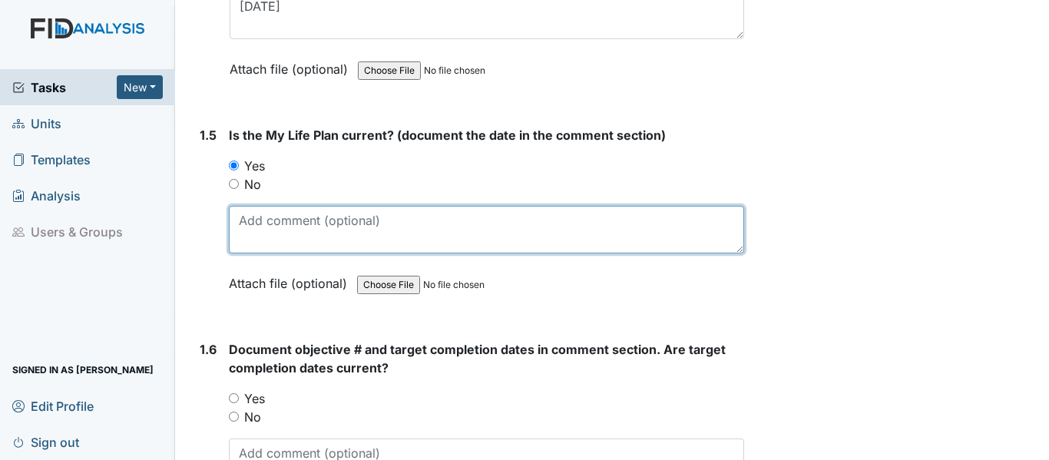
click at [328, 233] on textarea at bounding box center [486, 230] width 515 height 48
paste textarea "8/14/25"
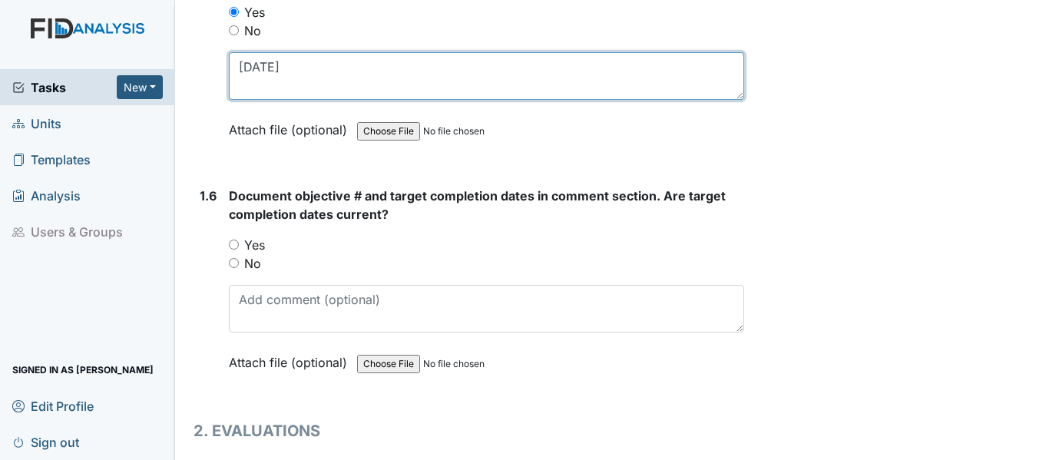
type textarea "8/14/25"
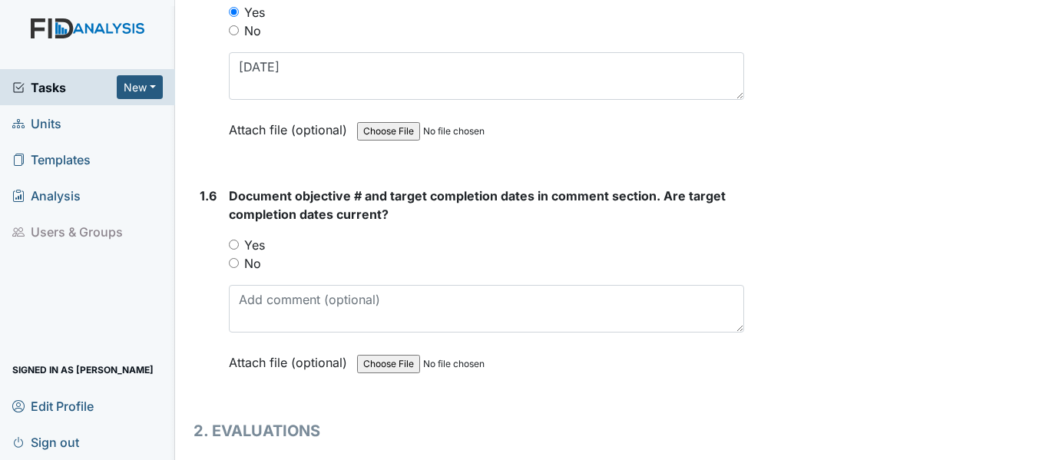
click at [231, 242] on input "Yes" at bounding box center [234, 245] width 10 height 10
radio input "true"
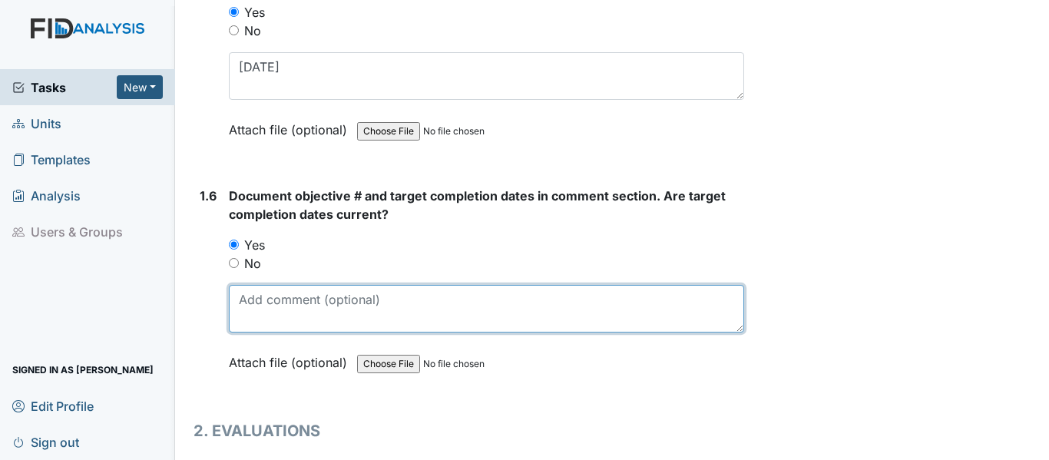
click at [287, 305] on textarea at bounding box center [486, 309] width 515 height 48
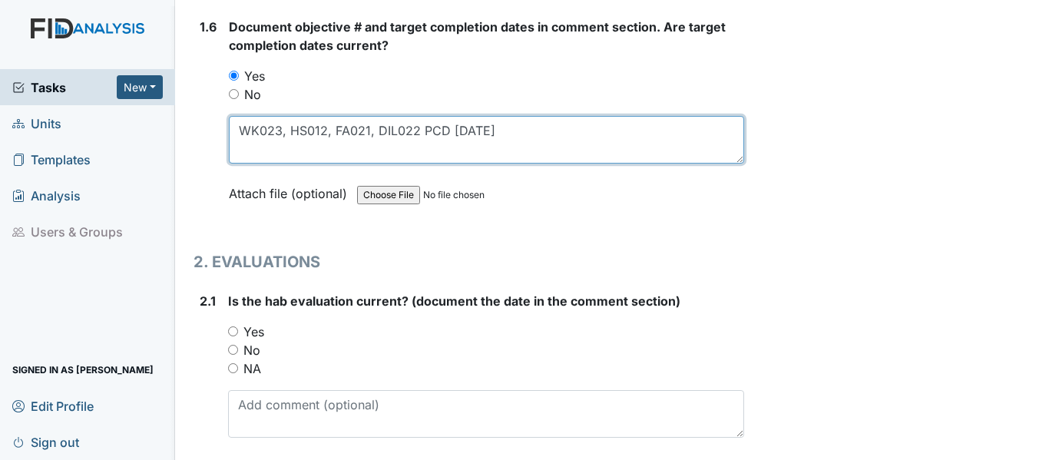
scroll to position [1382, 0]
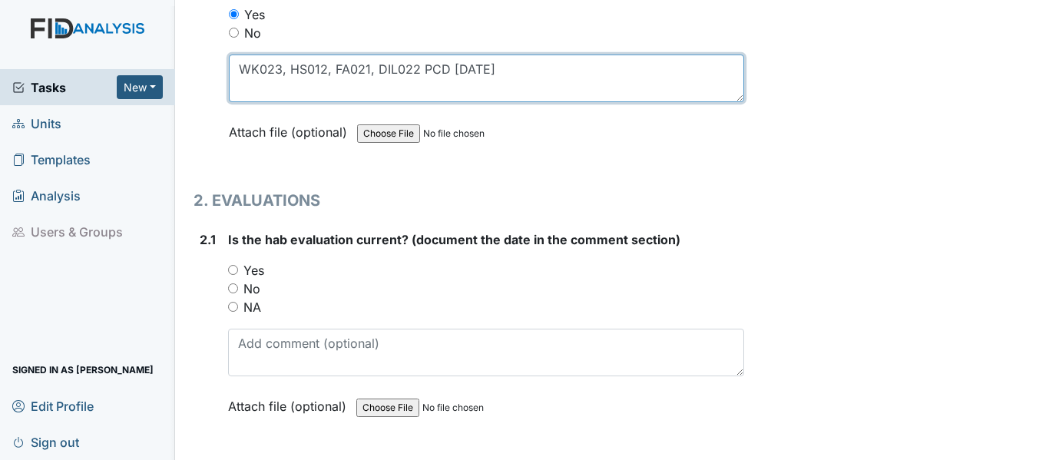
type textarea "WK023, HS012, FA021, DIL022 PCD 11/20/25"
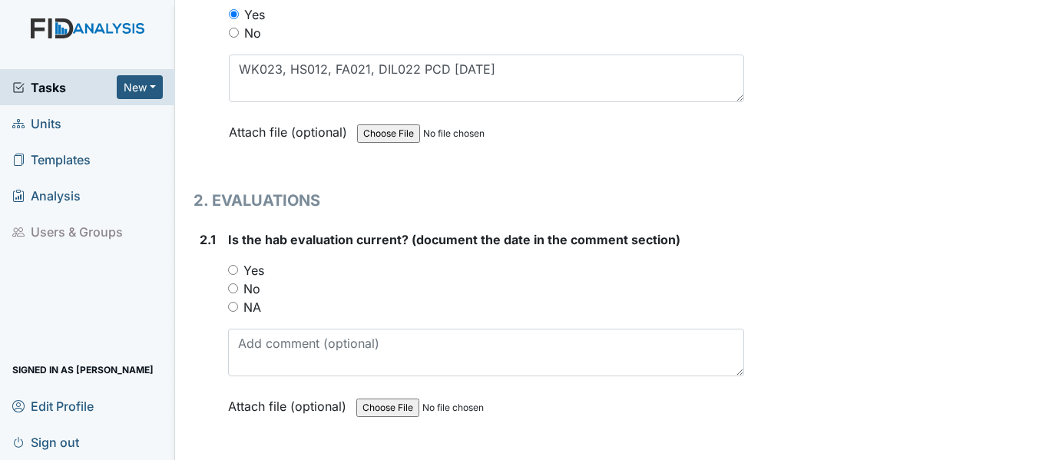
click at [228, 270] on input "Yes" at bounding box center [233, 270] width 10 height 10
radio input "true"
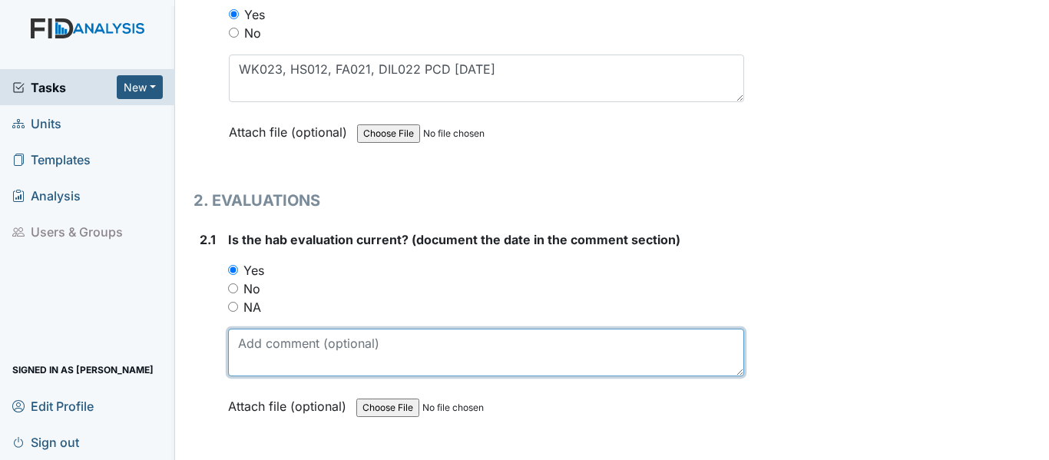
click at [290, 340] on textarea at bounding box center [486, 353] width 516 height 48
paste textarea "8/14/25"
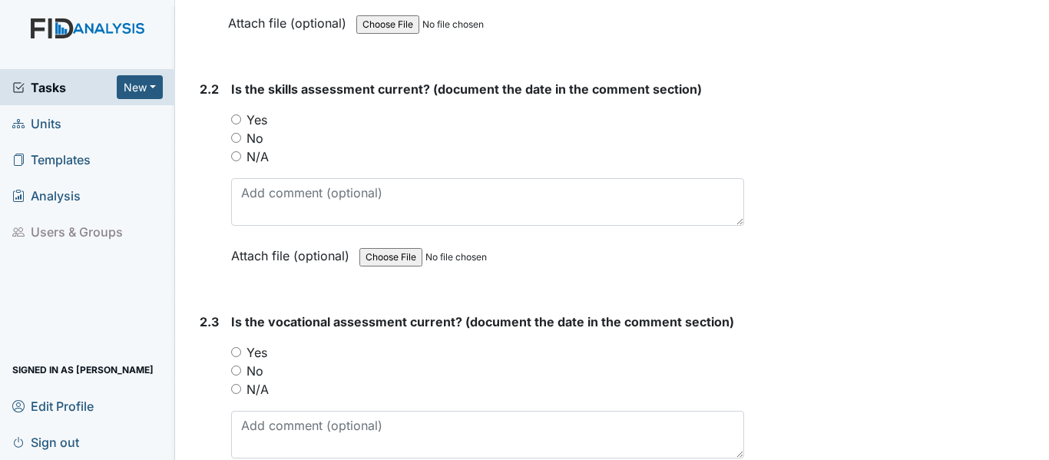
scroll to position [1766, 0]
type textarea "8/14/25"
click at [235, 121] on input "Yes" at bounding box center [236, 119] width 10 height 10
radio input "true"
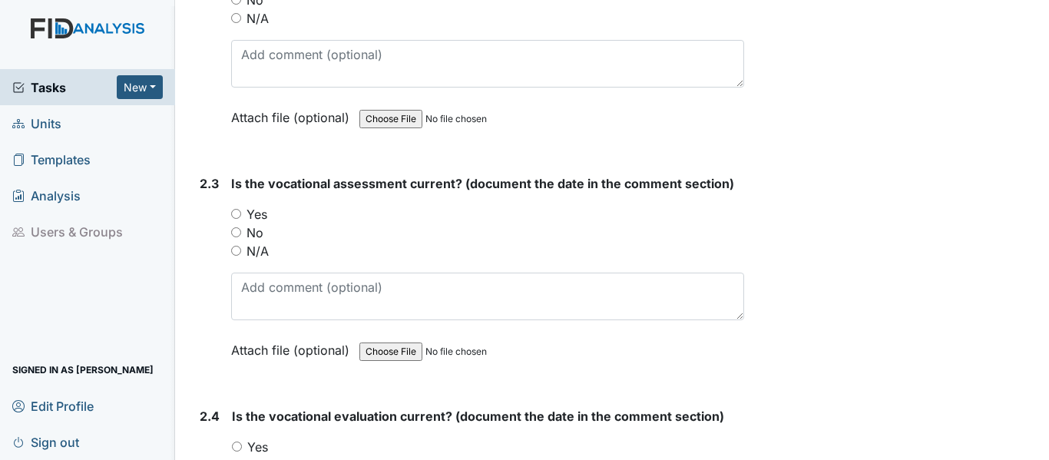
scroll to position [1920, 0]
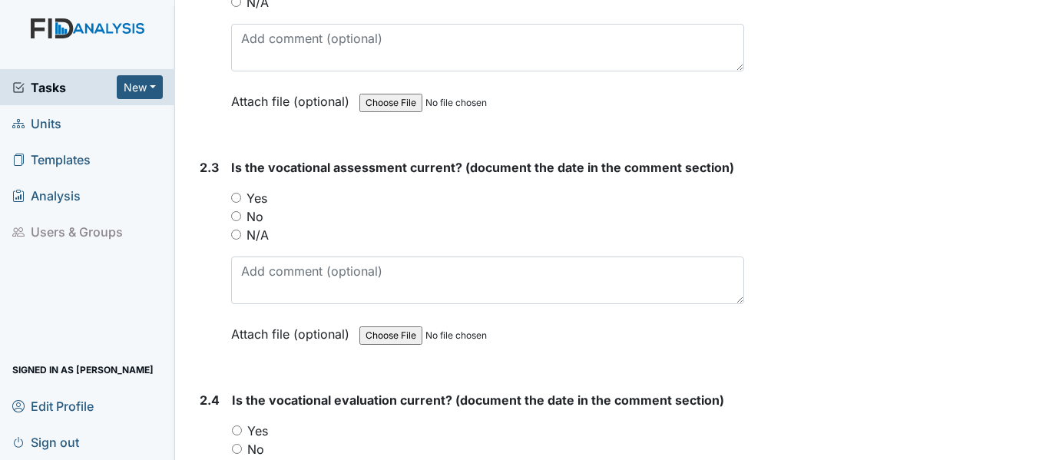
click at [237, 194] on input "Yes" at bounding box center [236, 198] width 10 height 10
radio input "true"
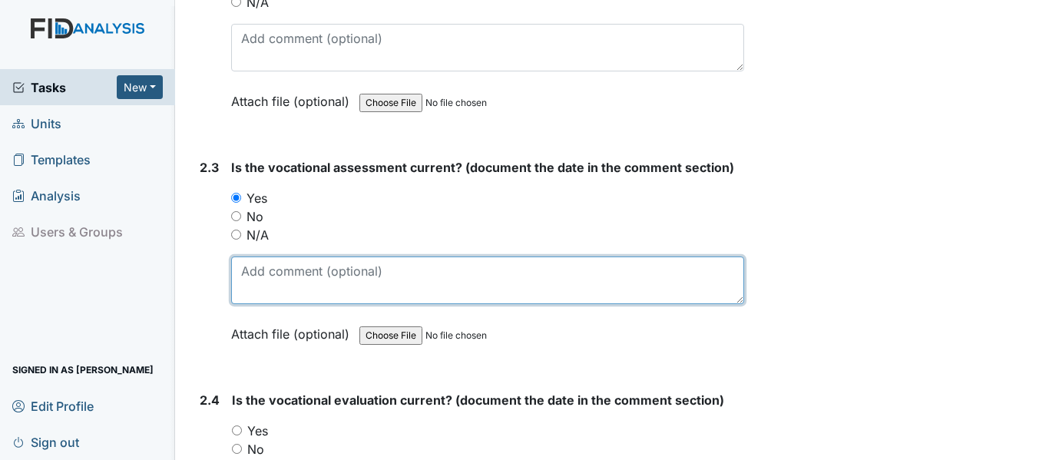
click at [299, 276] on textarea at bounding box center [487, 281] width 513 height 48
paste textarea "8/14/25"
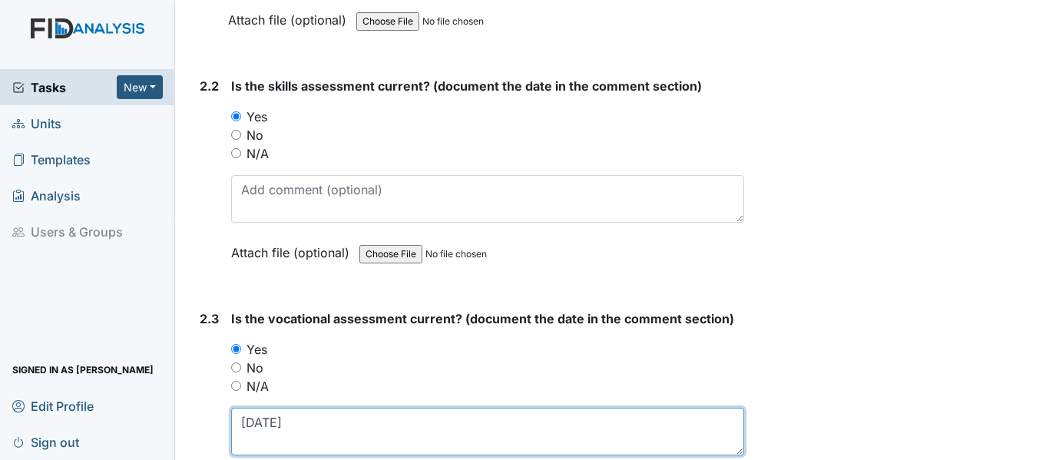
scroll to position [1766, 0]
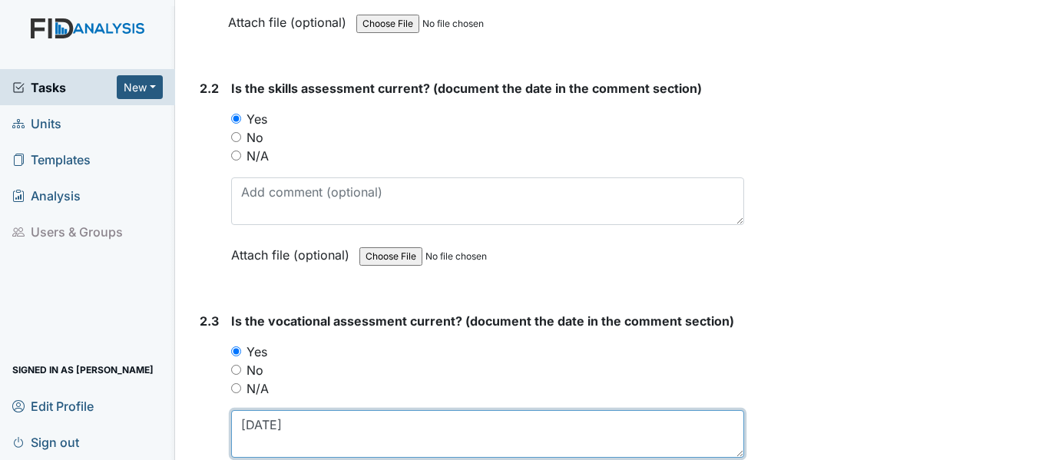
type textarea "8/14/25"
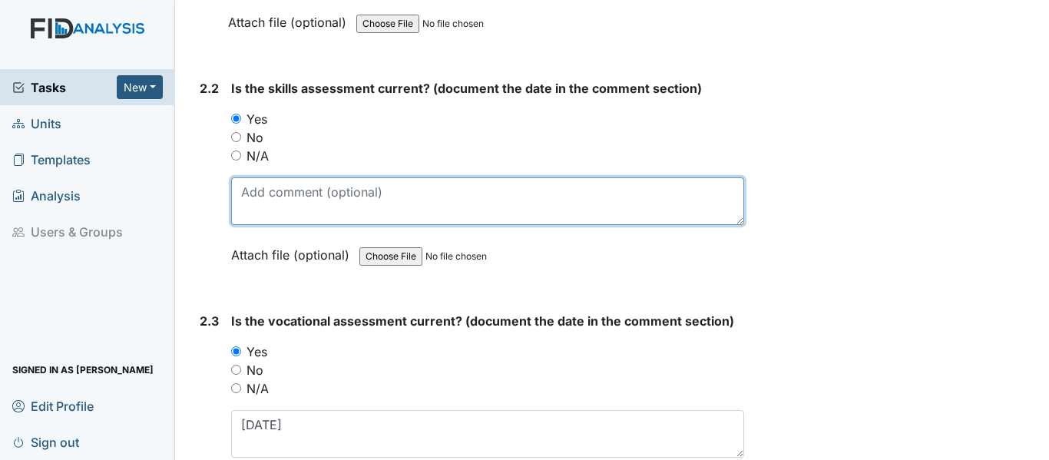
click at [329, 203] on textarea at bounding box center [487, 201] width 513 height 48
paste textarea "8/14/25"
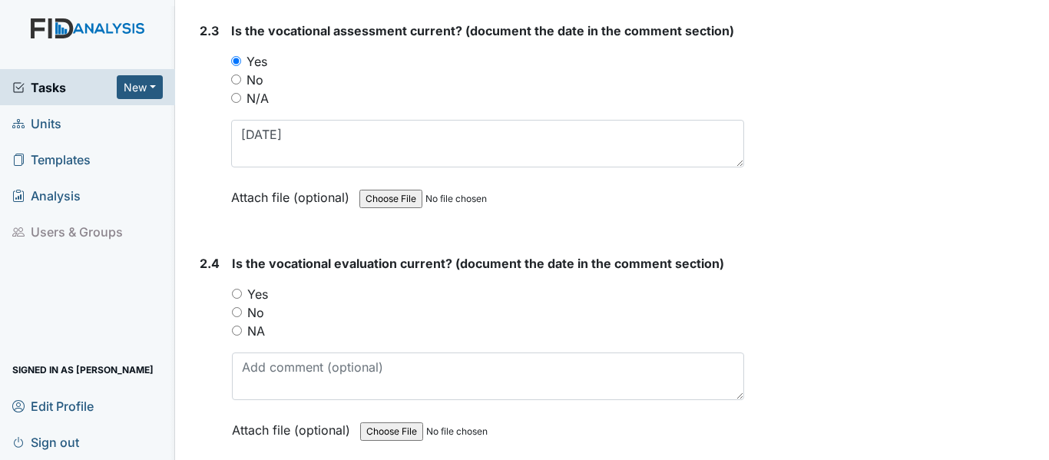
scroll to position [2074, 0]
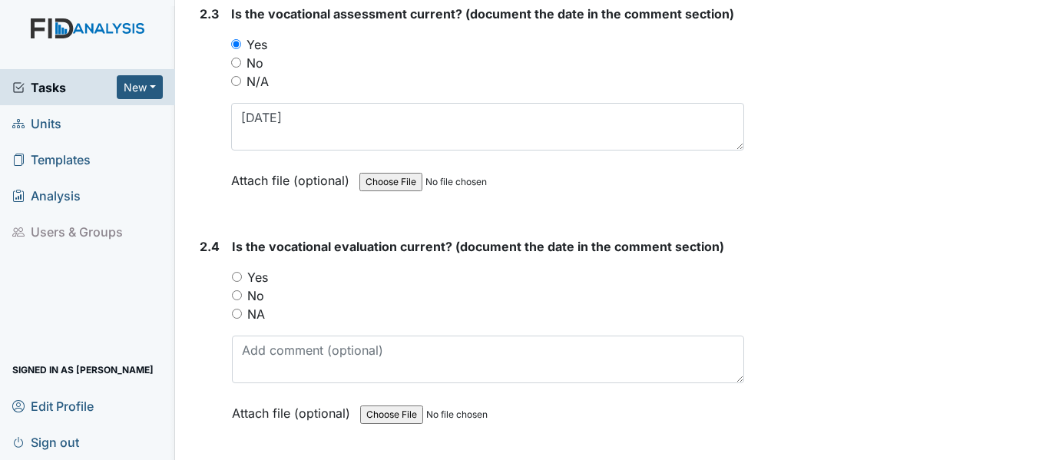
type textarea "8/14/25"
click at [234, 276] on input "Yes" at bounding box center [237, 277] width 10 height 10
radio input "true"
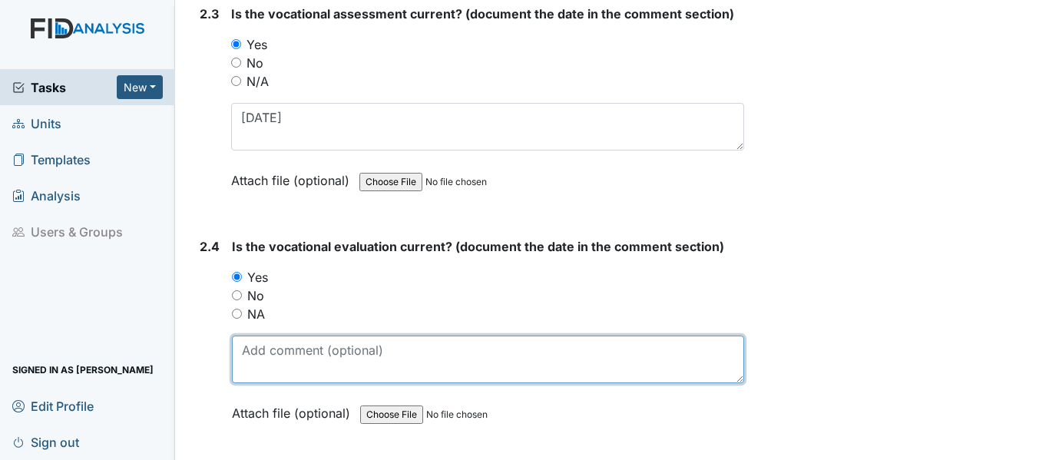
click at [304, 343] on textarea at bounding box center [488, 360] width 512 height 48
paste textarea "8/14/25"
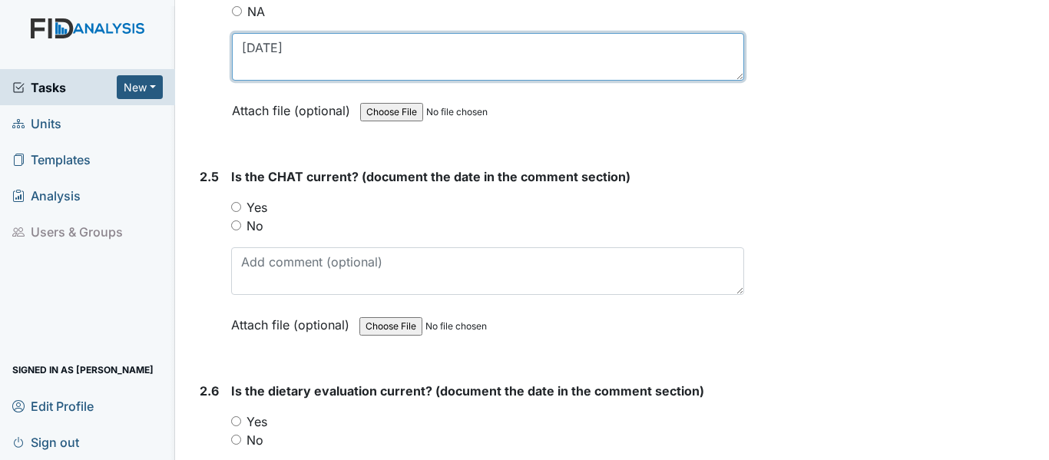
scroll to position [2381, 0]
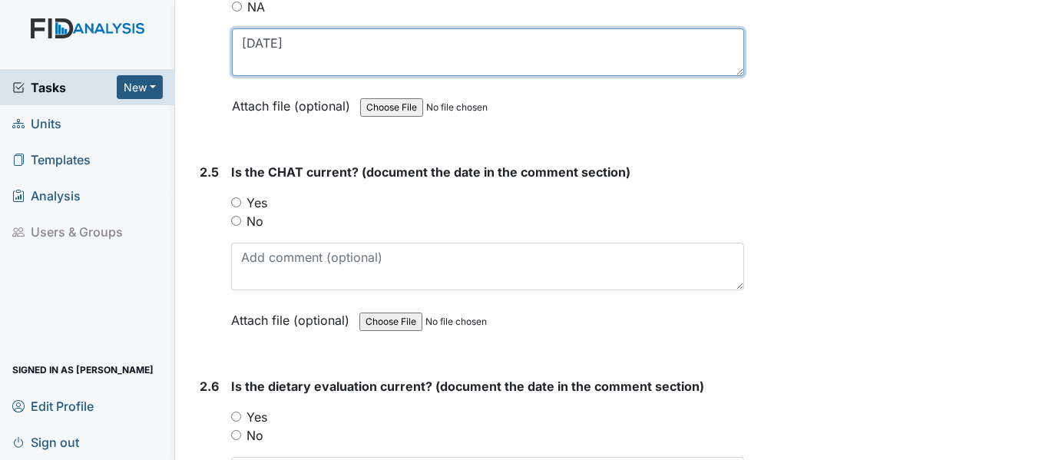
type textarea "8/14/25"
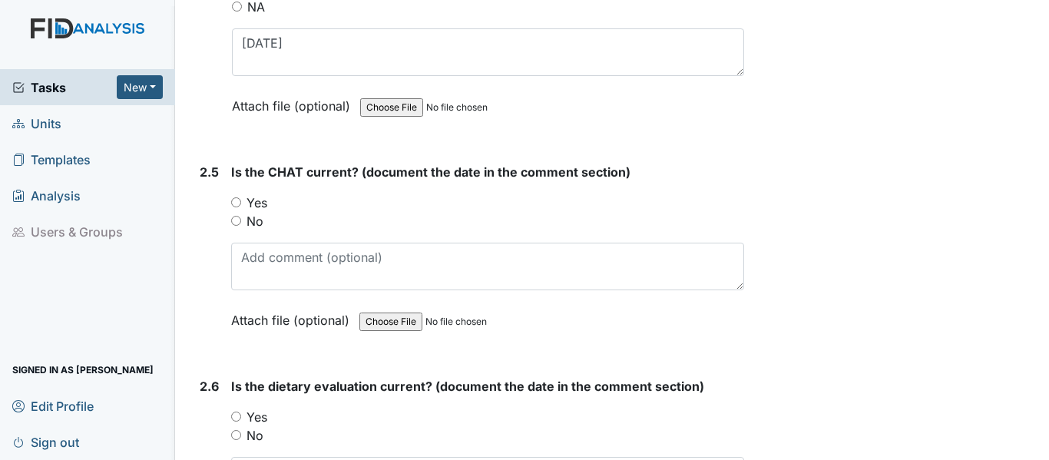
click at [237, 200] on input "Yes" at bounding box center [236, 202] width 10 height 10
radio input "true"
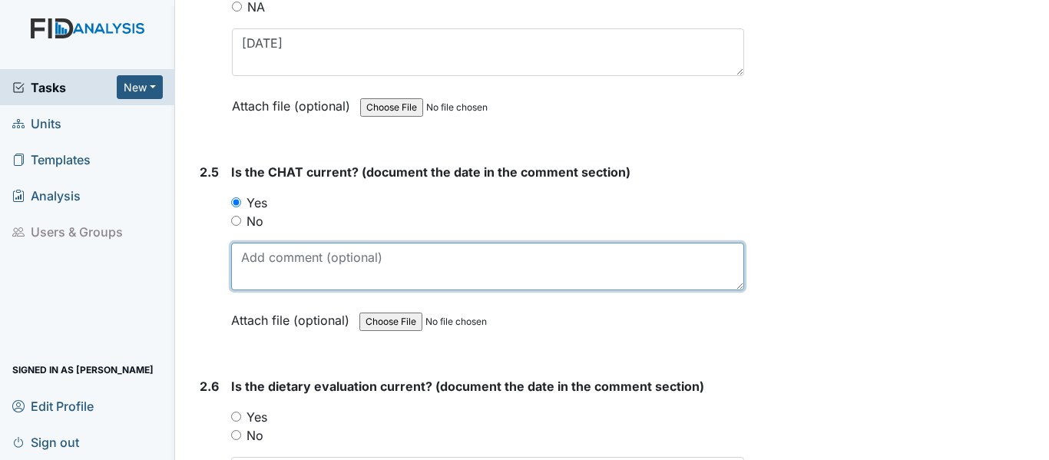
click at [306, 264] on textarea at bounding box center [487, 267] width 513 height 48
paste textarea "[DATE]"
type textarea "[DATE]"
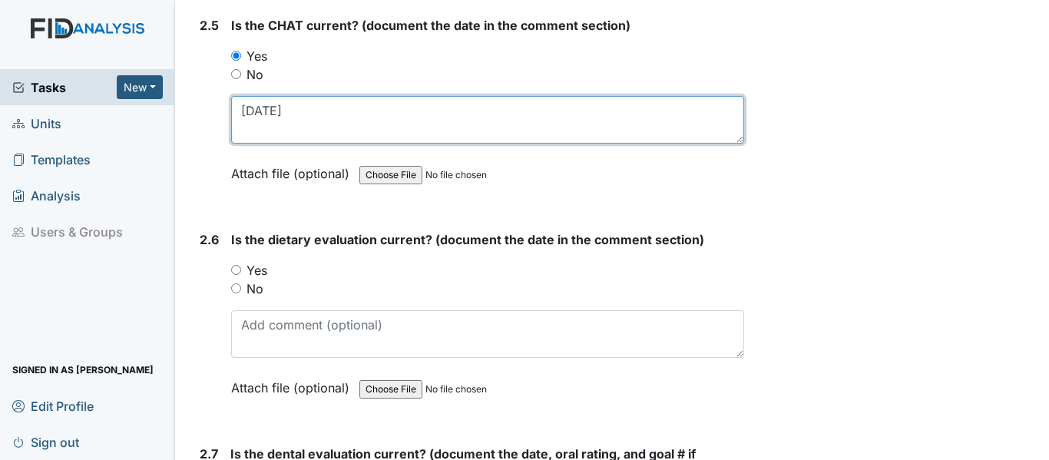
scroll to position [2534, 0]
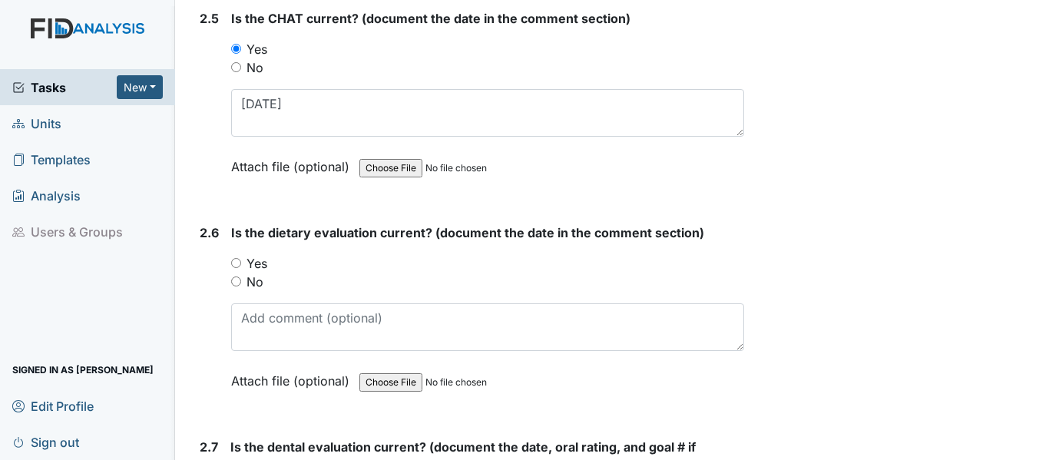
click at [237, 263] on input "Yes" at bounding box center [236, 263] width 10 height 10
radio input "true"
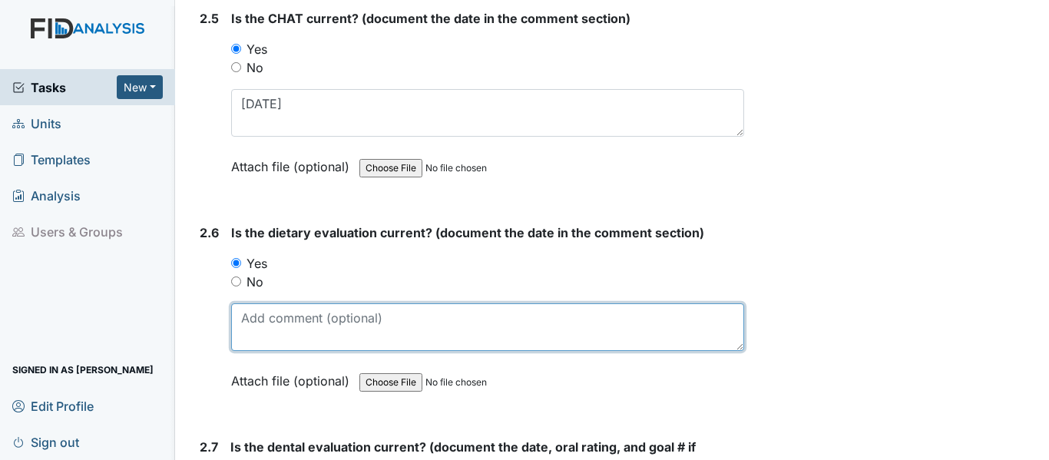
click at [327, 334] on textarea at bounding box center [487, 327] width 513 height 48
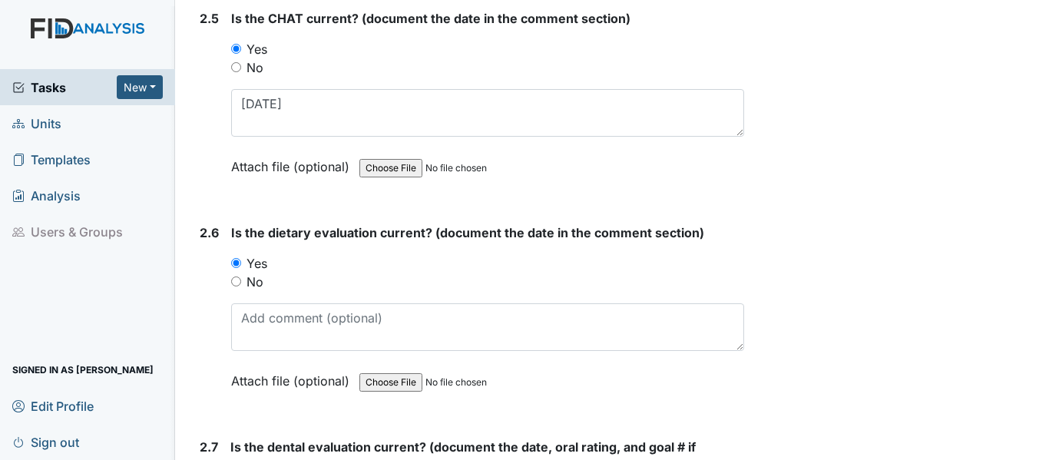
drag, startPoint x: 370, startPoint y: 328, endPoint x: 798, endPoint y: 297, distance: 428.9
click at [237, 281] on input "No" at bounding box center [236, 281] width 10 height 10
radio input "true"
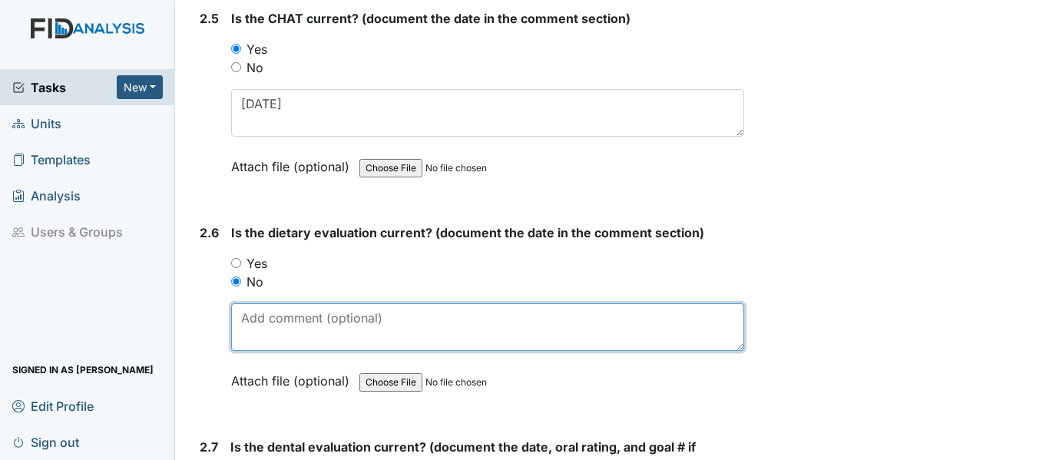
click at [270, 316] on textarea at bounding box center [487, 327] width 513 height 48
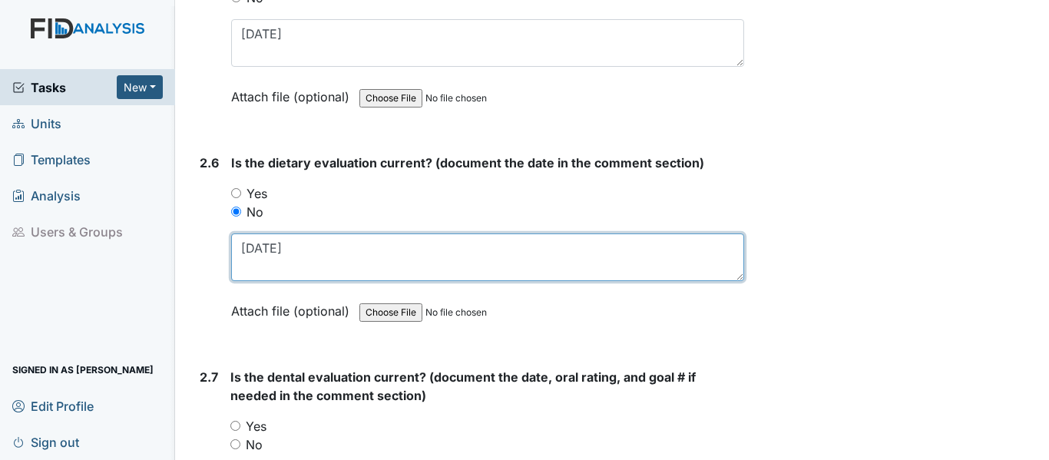
scroll to position [2765, 0]
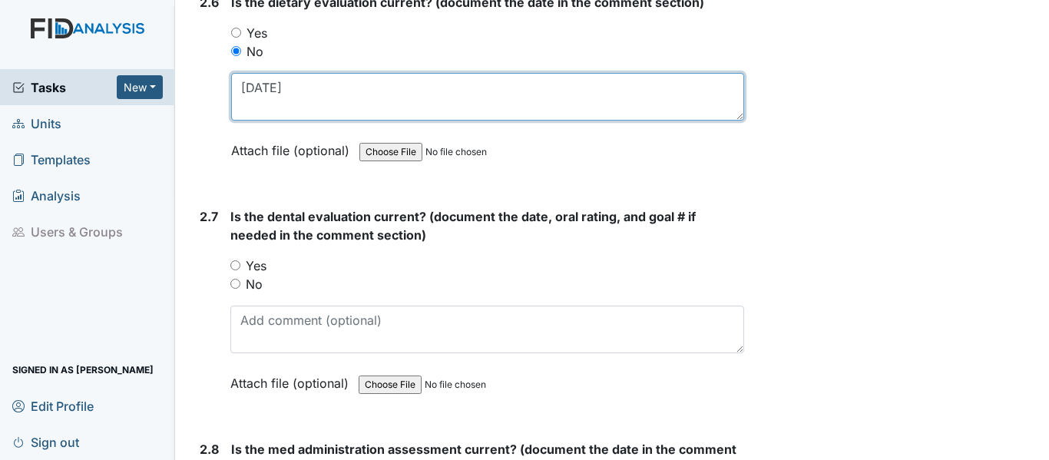
type textarea "8/9/24"
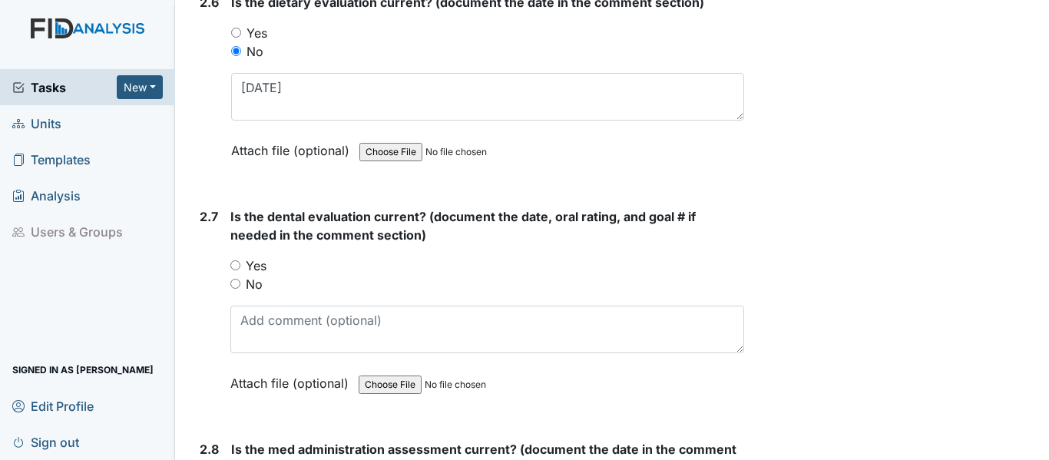
click at [236, 267] on input "Yes" at bounding box center [235, 265] width 10 height 10
radio input "true"
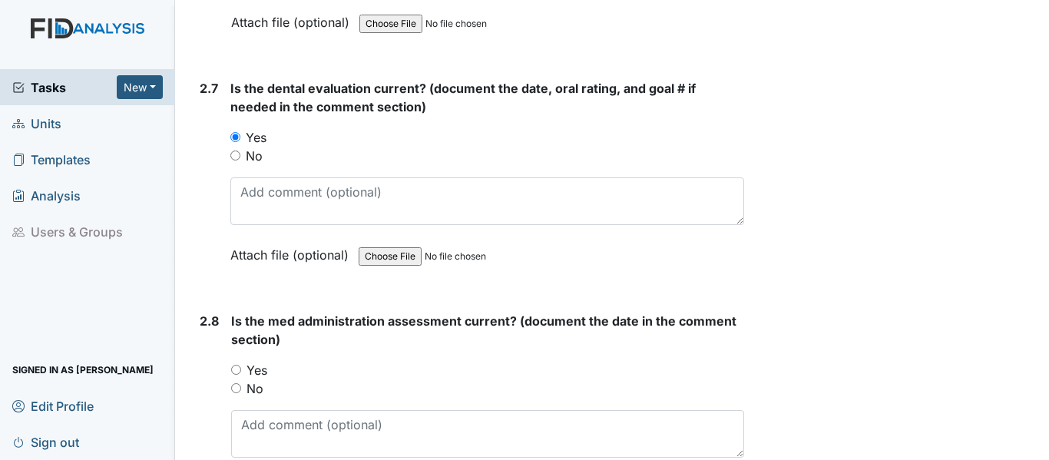
scroll to position [2918, 0]
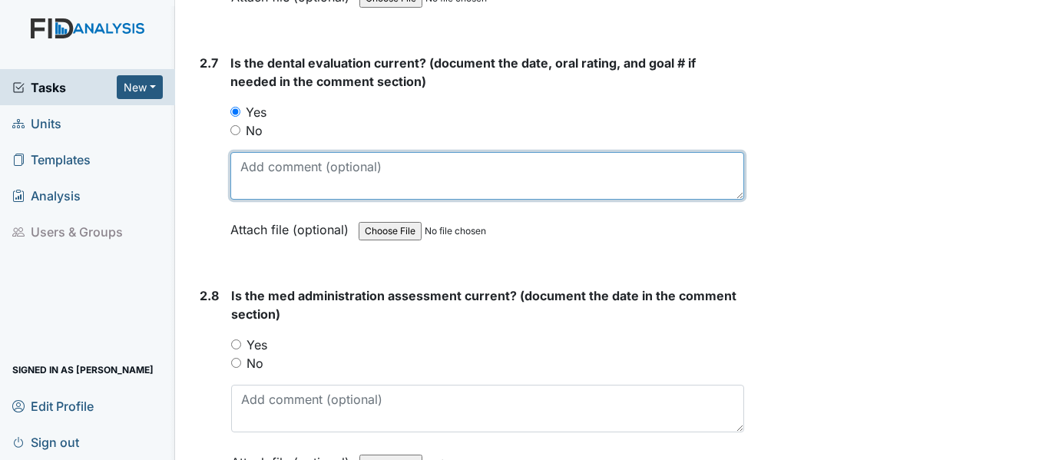
click at [266, 173] on textarea at bounding box center [487, 176] width 514 height 48
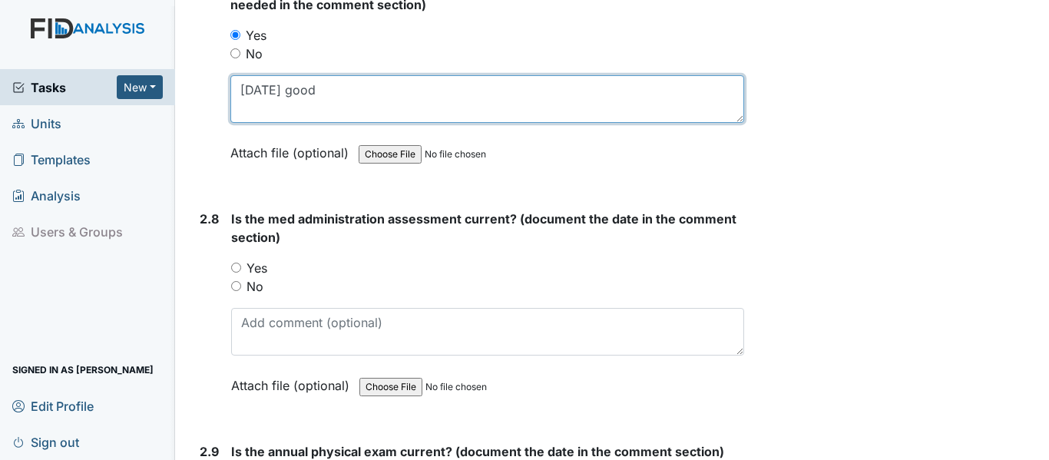
type textarea "2/1/25 good"
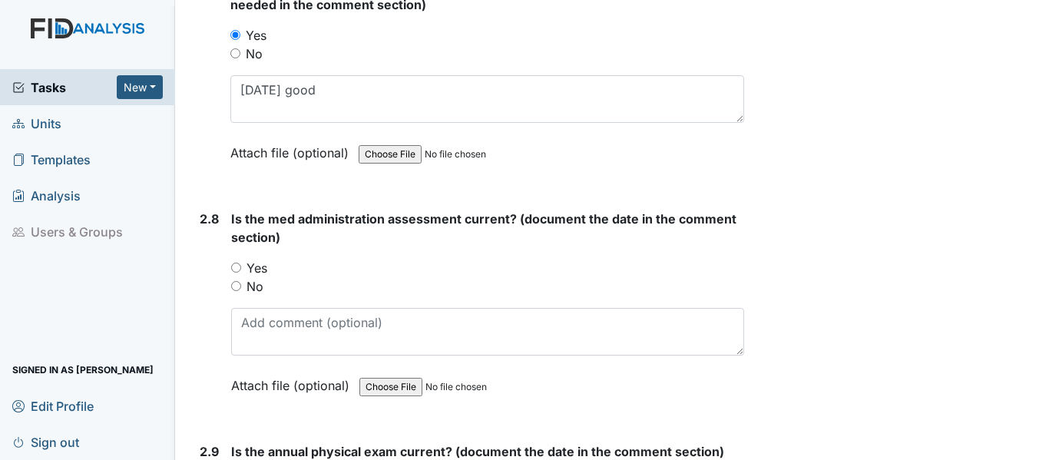
click at [237, 269] on input "Yes" at bounding box center [236, 268] width 10 height 10
radio input "true"
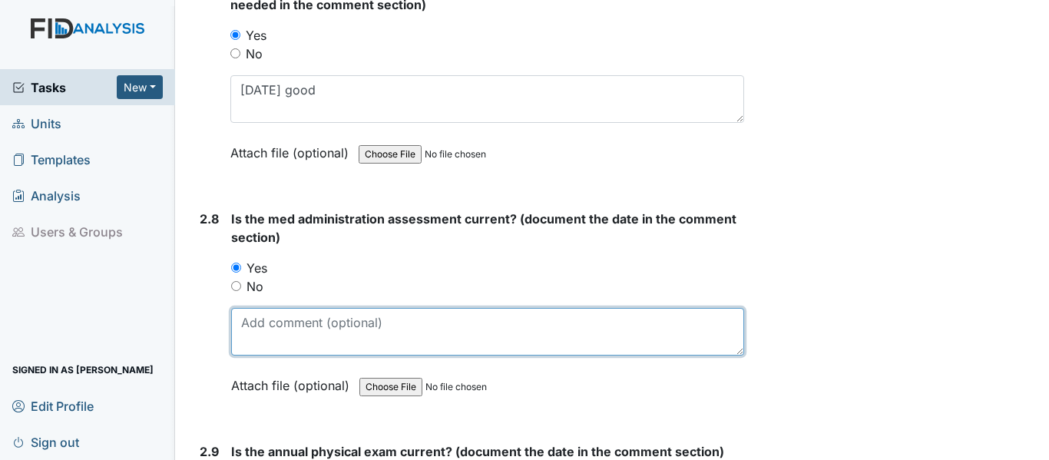
click at [294, 331] on textarea at bounding box center [487, 332] width 513 height 48
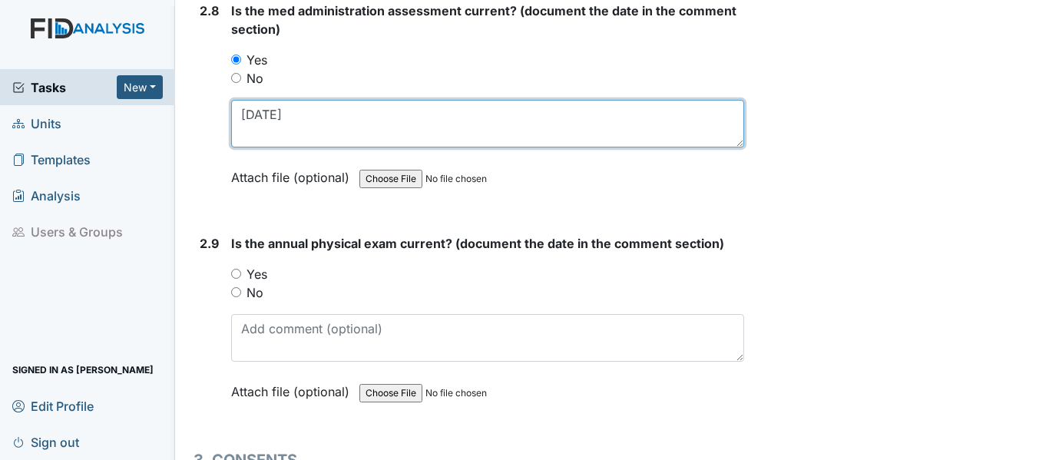
scroll to position [3226, 0]
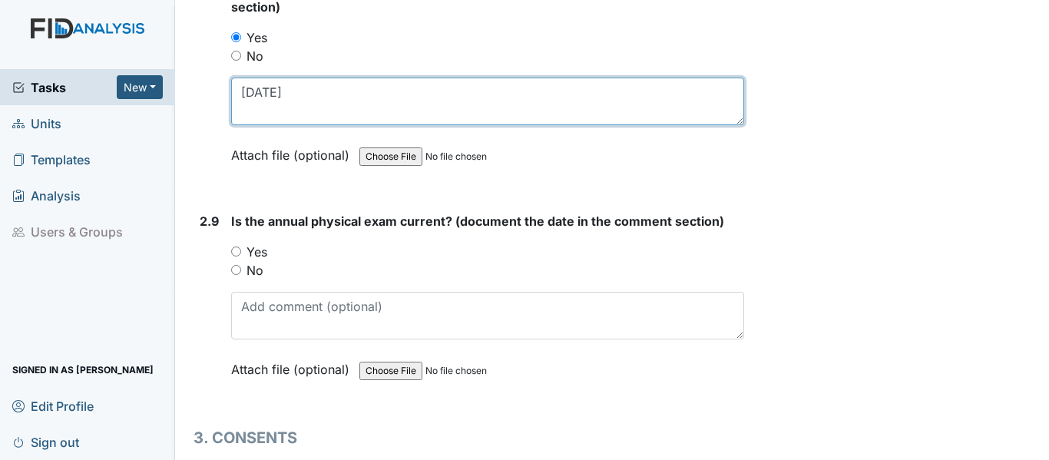
type textarea "4/28/25"
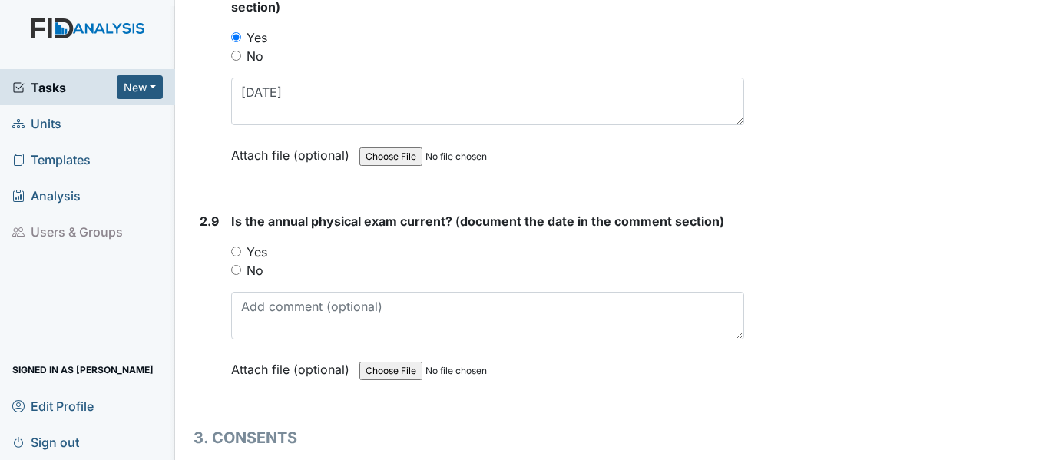
click at [233, 253] on input "Yes" at bounding box center [236, 252] width 10 height 10
radio input "true"
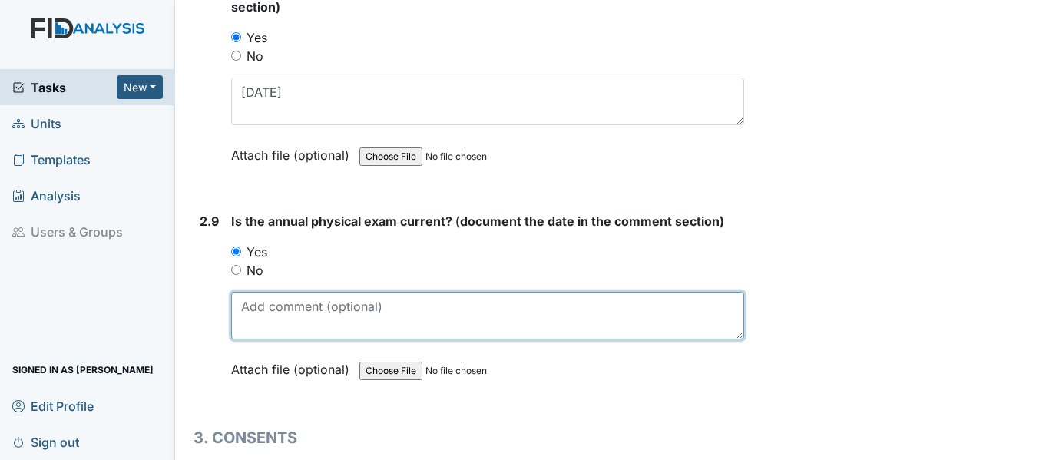
click at [302, 321] on textarea at bounding box center [487, 316] width 513 height 48
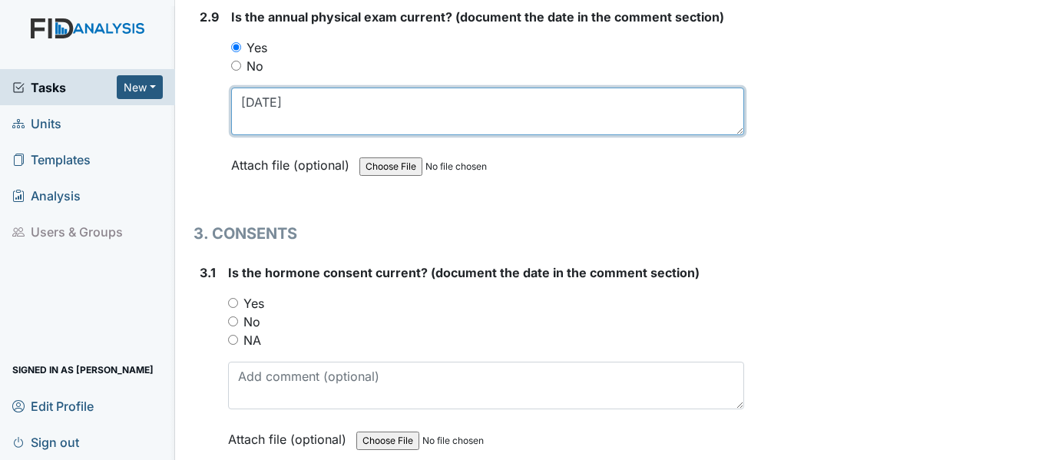
scroll to position [3456, 0]
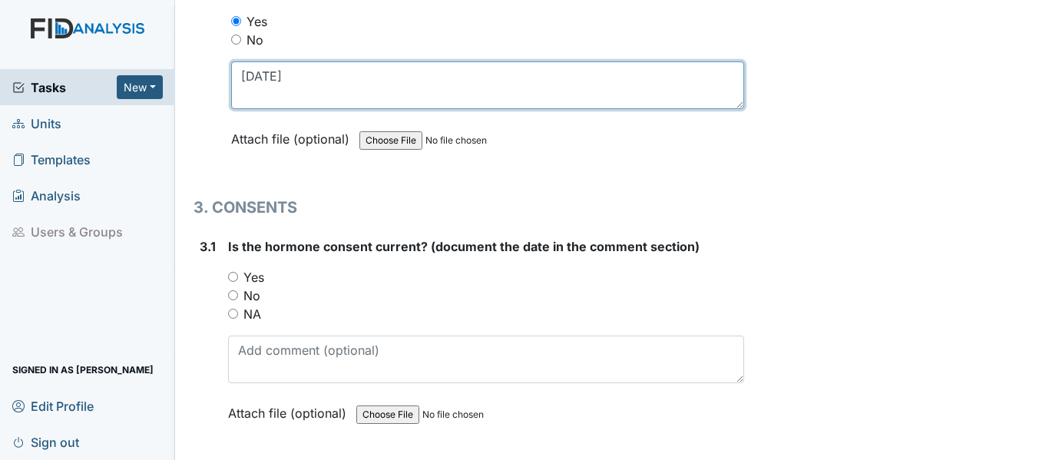
type textarea "12/2/24"
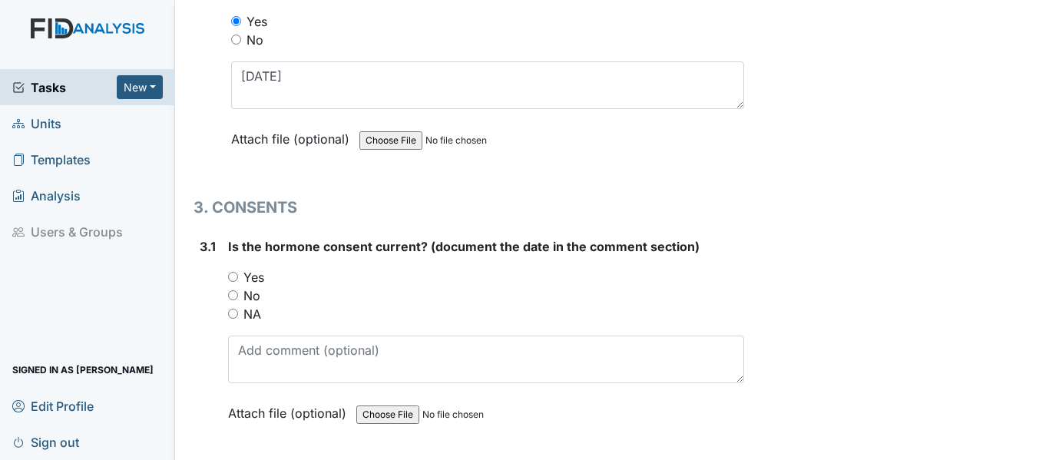
click at [231, 315] on input "NA" at bounding box center [233, 314] width 10 height 10
radio input "true"
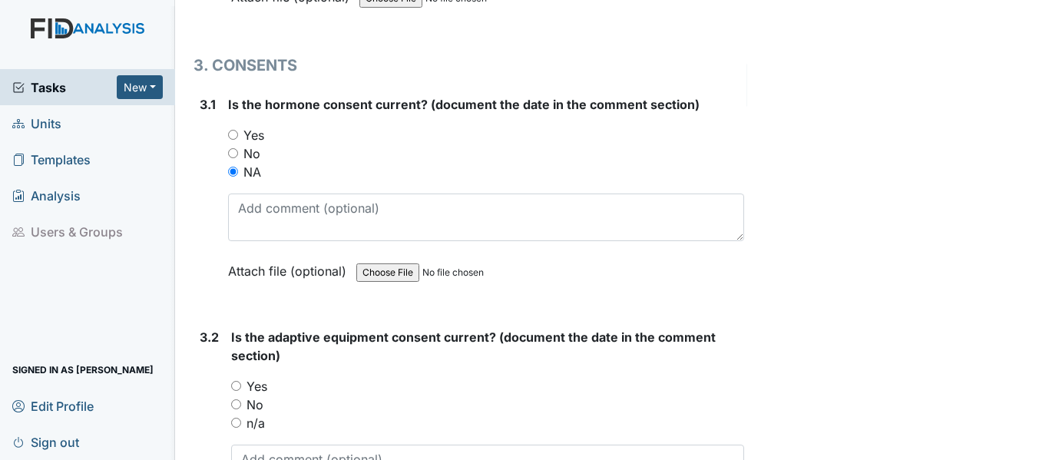
scroll to position [3610, 0]
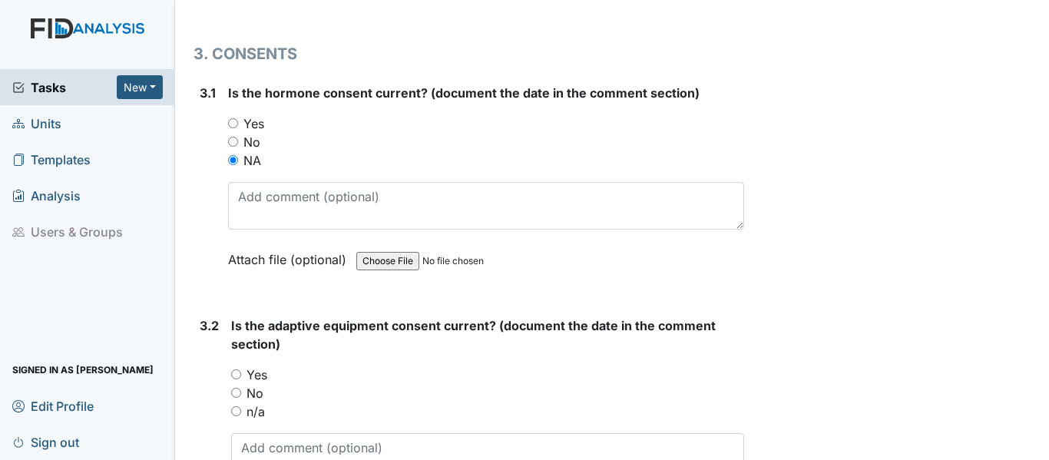
click at [236, 414] on input "n/a" at bounding box center [236, 411] width 10 height 10
radio input "true"
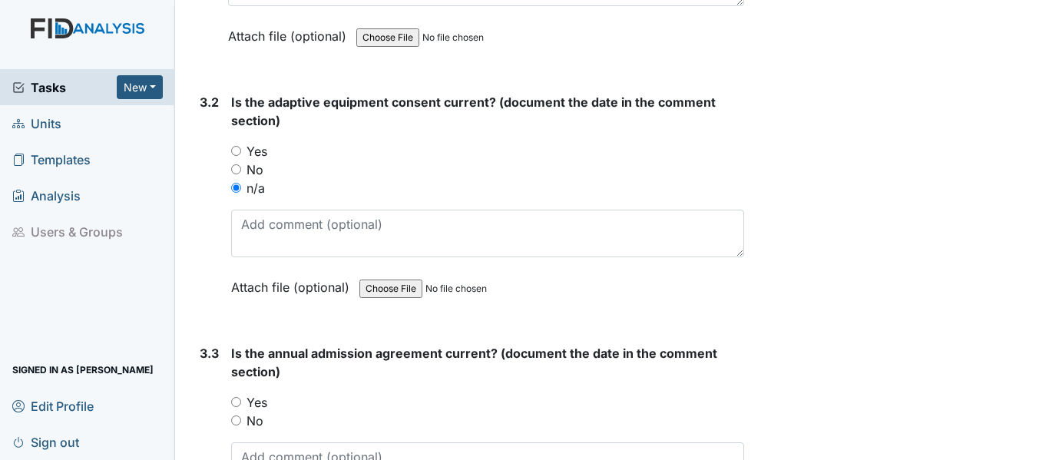
scroll to position [3840, 0]
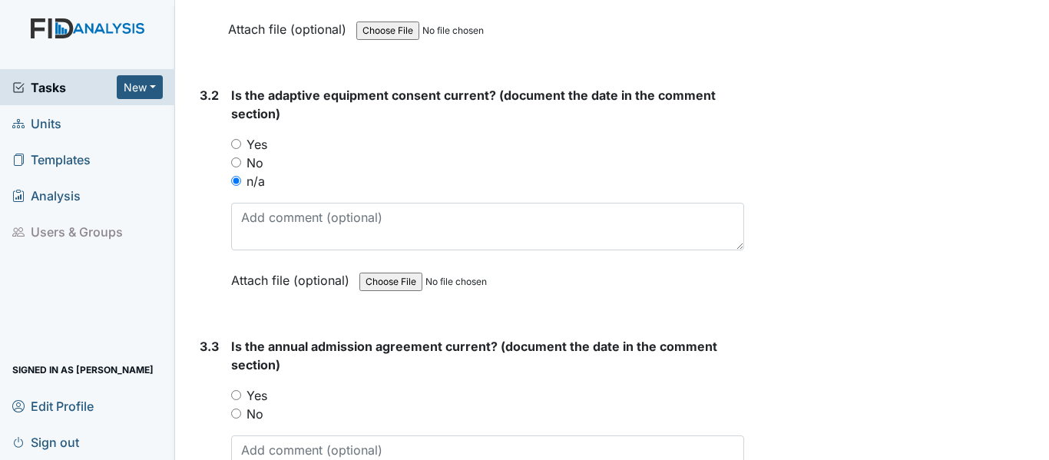
click at [236, 392] on input "Yes" at bounding box center [236, 395] width 10 height 10
radio input "true"
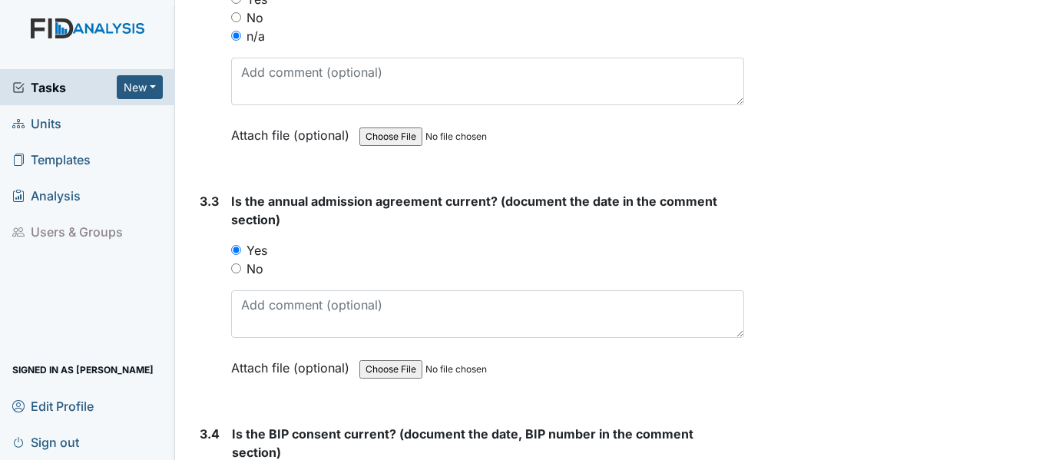
scroll to position [3994, 0]
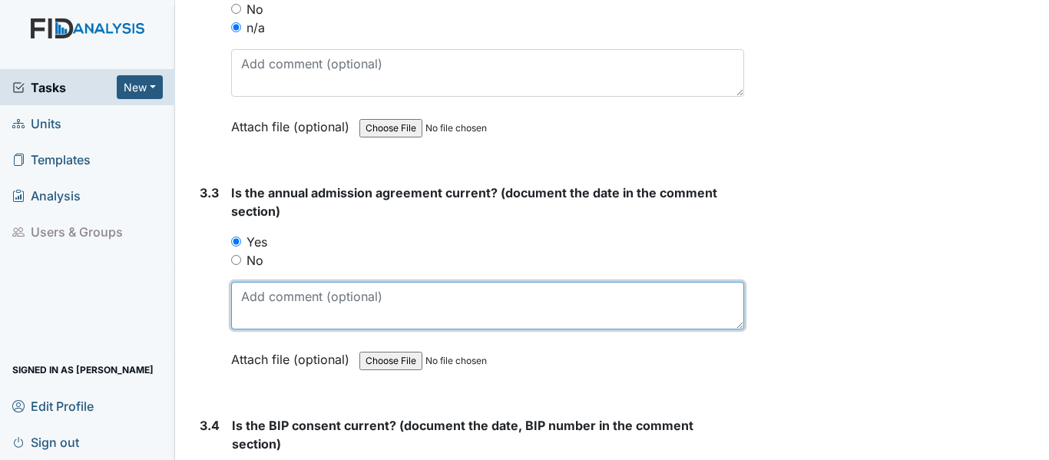
click at [288, 305] on textarea at bounding box center [487, 306] width 513 height 48
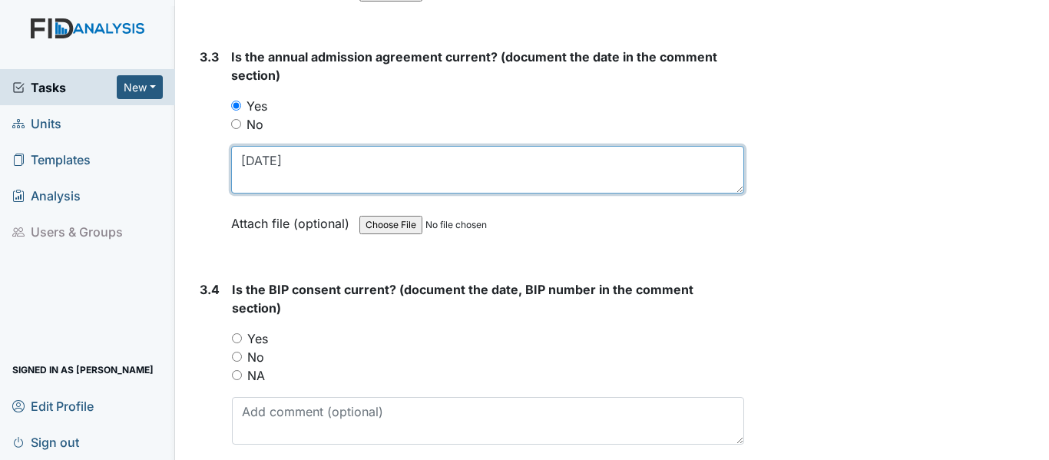
scroll to position [4147, 0]
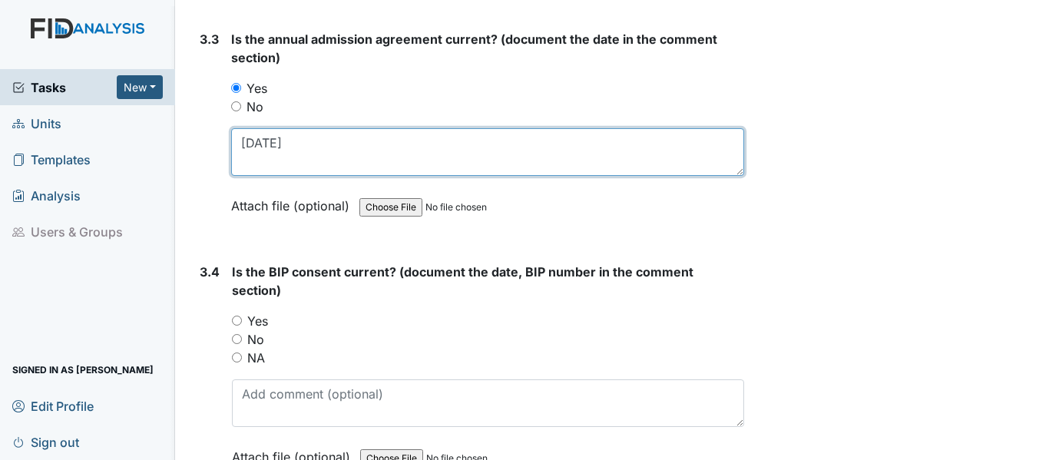
type textarea "12/2/24"
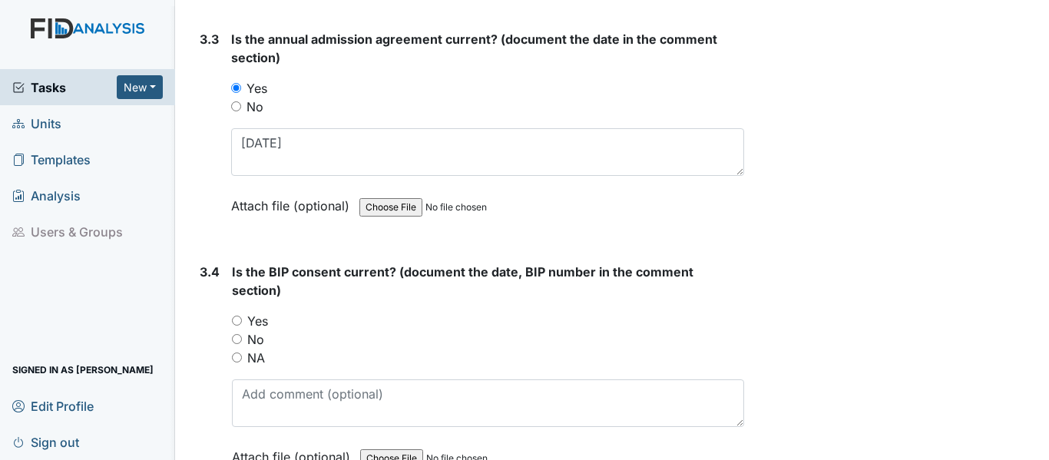
click at [234, 319] on input "Yes" at bounding box center [237, 321] width 10 height 10
radio input "true"
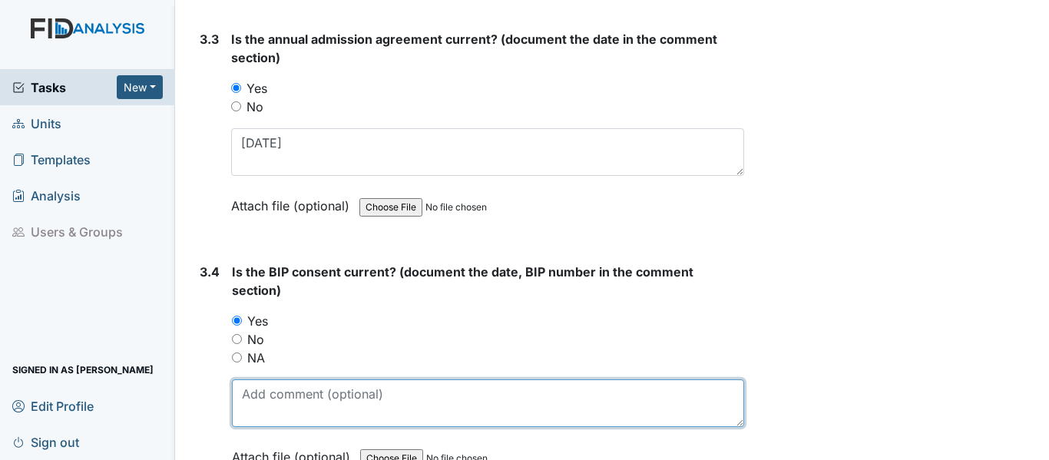
click at [277, 406] on textarea at bounding box center [488, 403] width 512 height 48
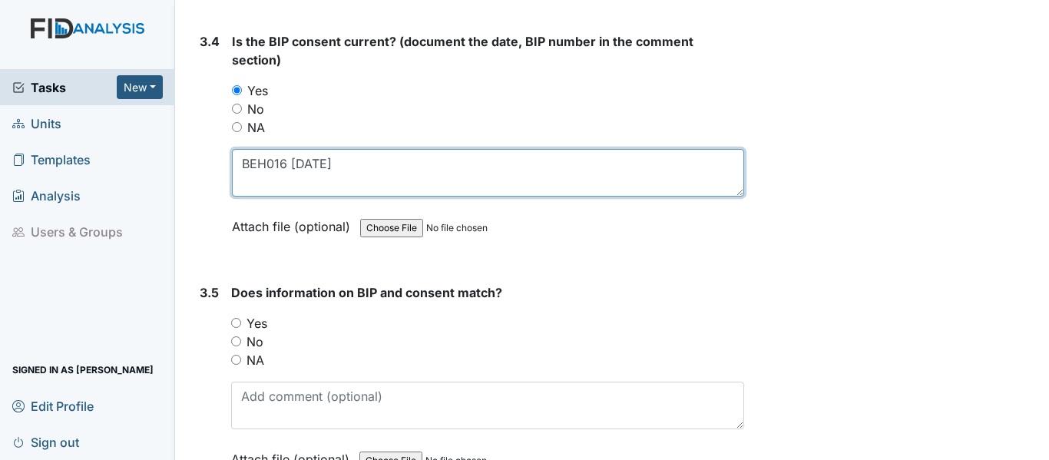
scroll to position [4454, 0]
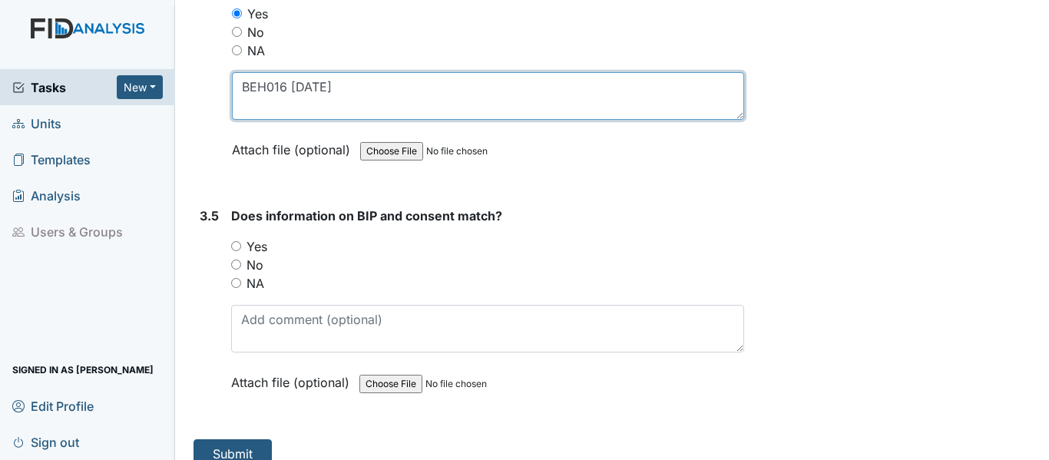
type textarea "BEH016 5/1/25"
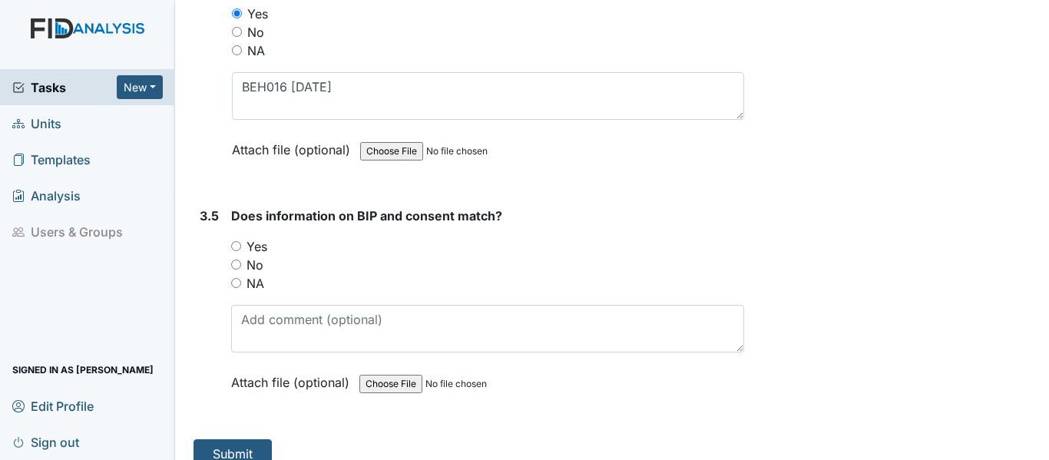
click at [231, 246] on input "Yes" at bounding box center [236, 246] width 10 height 10
radio input "true"
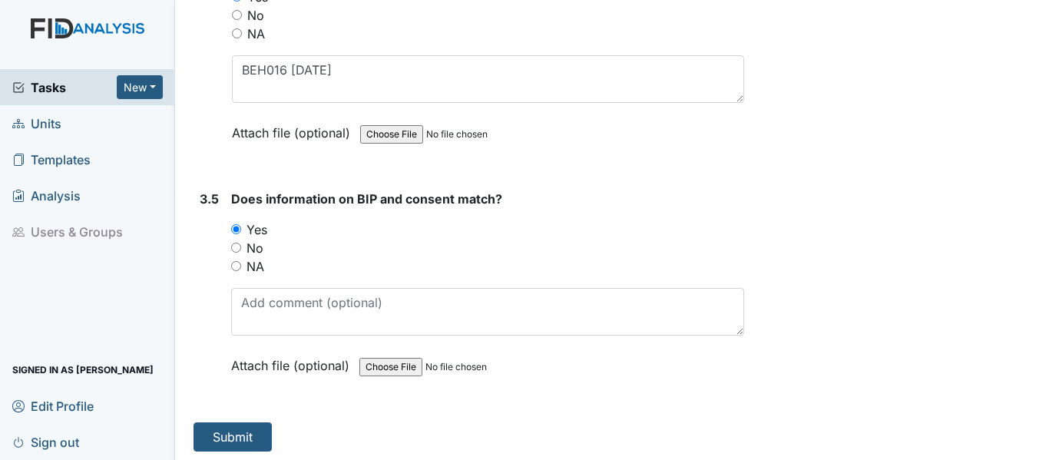
scroll to position [4475, 0]
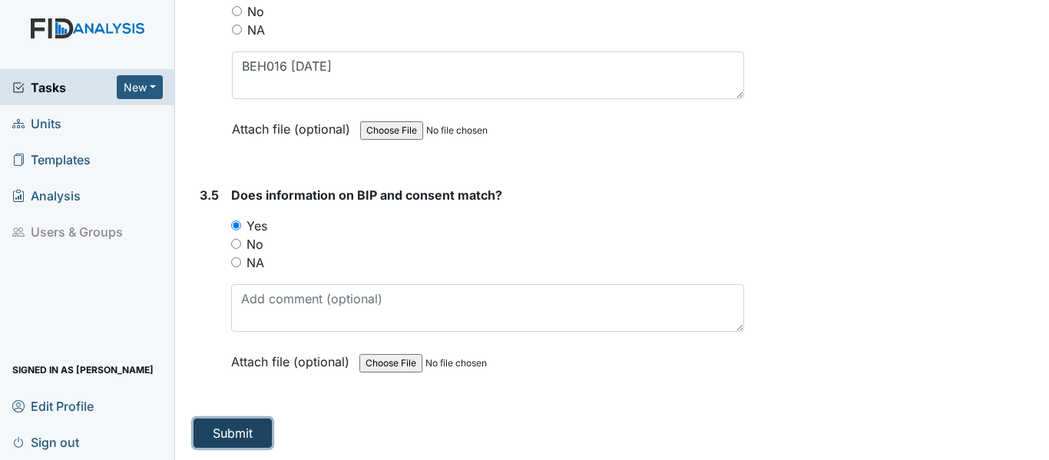
click at [257, 436] on button "Submit" at bounding box center [233, 433] width 78 height 29
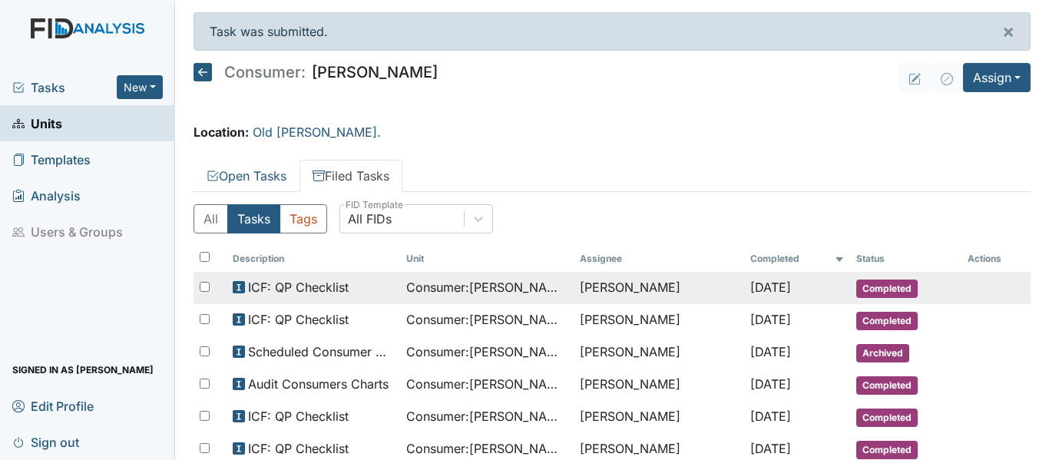
click at [461, 287] on span "Consumer : [PERSON_NAME]" at bounding box center [486, 287] width 161 height 18
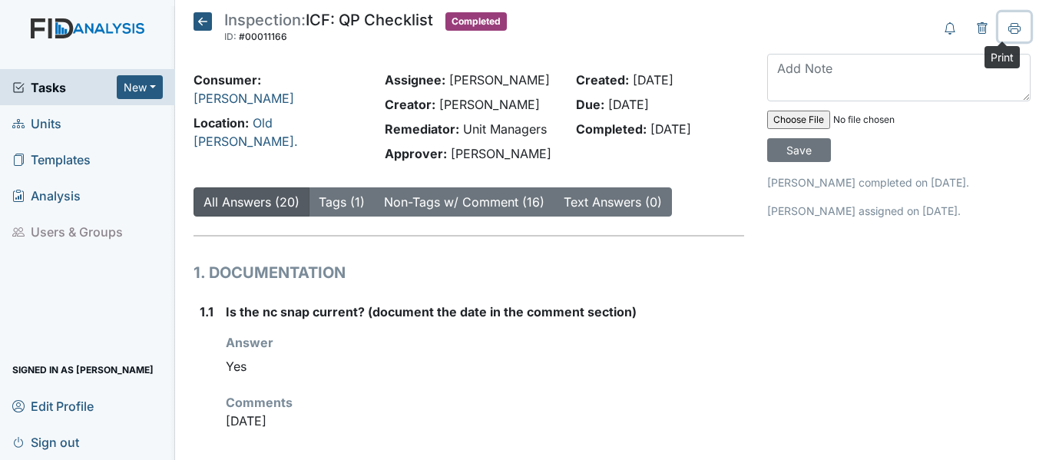
click at [1008, 30] on icon at bounding box center [1014, 28] width 12 height 12
click at [197, 18] on icon at bounding box center [203, 21] width 18 height 18
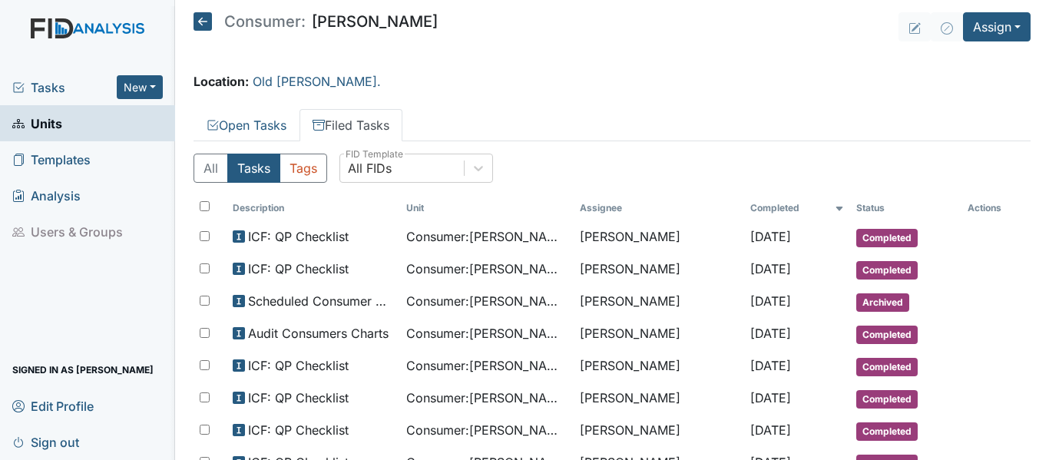
click at [200, 18] on icon at bounding box center [203, 21] width 18 height 18
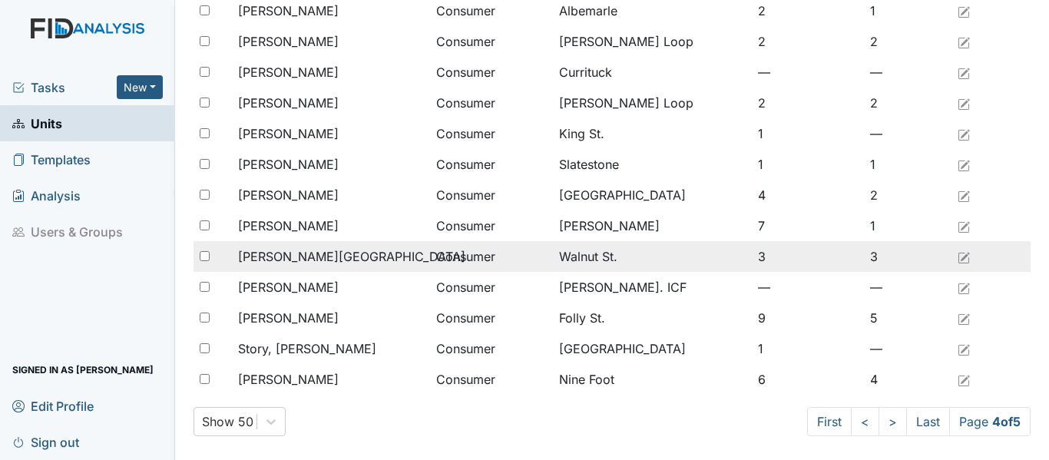
scroll to position [1263, 0]
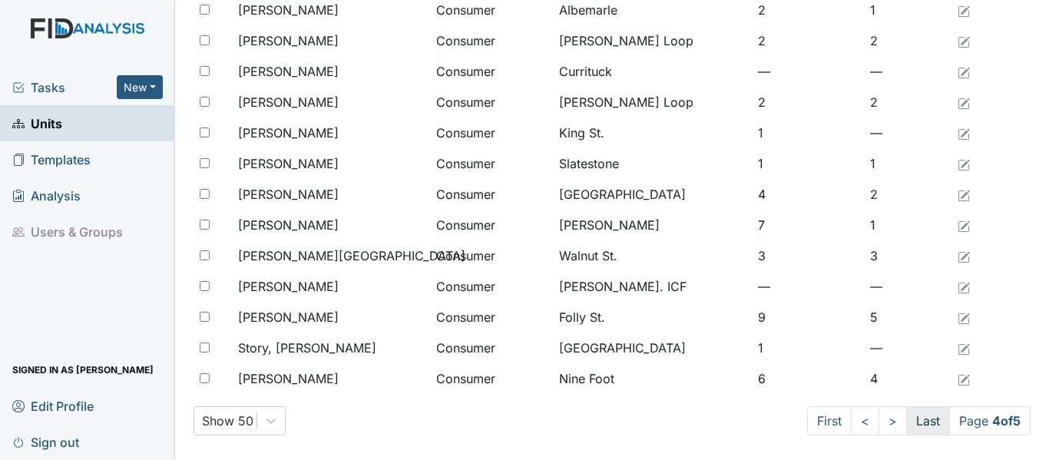
click at [922, 422] on link "Last" at bounding box center [928, 420] width 44 height 29
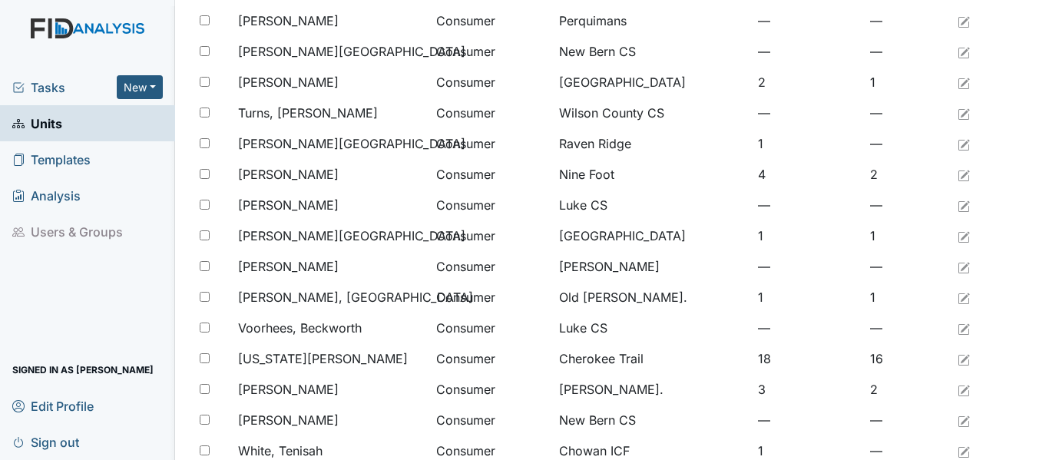
scroll to position [326, 0]
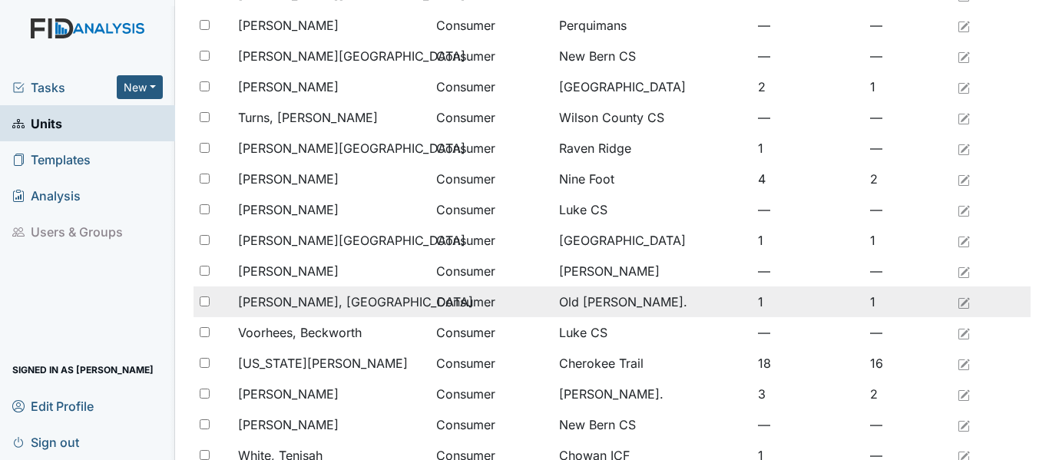
click at [349, 303] on div "[PERSON_NAME], [GEOGRAPHIC_DATA]" at bounding box center [331, 302] width 186 height 18
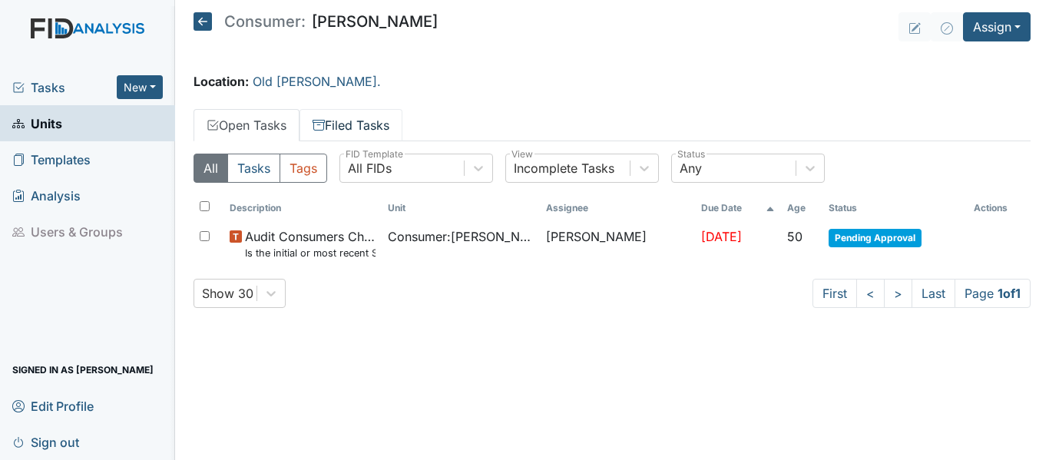
click at [366, 124] on link "Filed Tasks" at bounding box center [351, 125] width 103 height 32
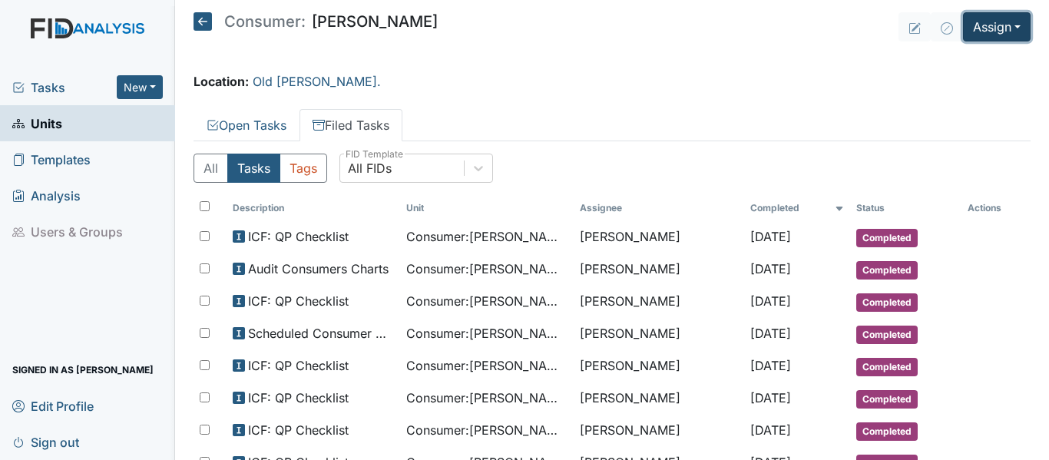
click at [983, 22] on button "Assign" at bounding box center [997, 26] width 68 height 29
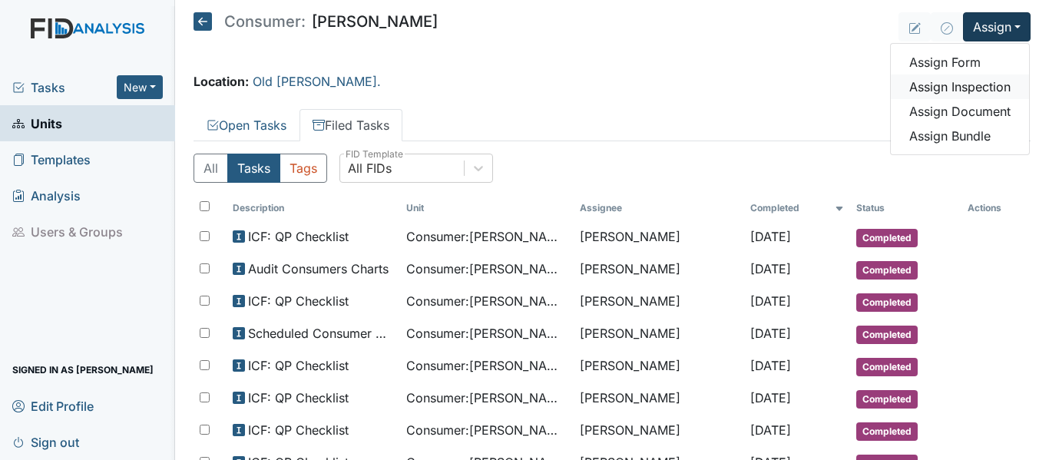
click at [965, 85] on link "Assign Inspection" at bounding box center [960, 86] width 138 height 25
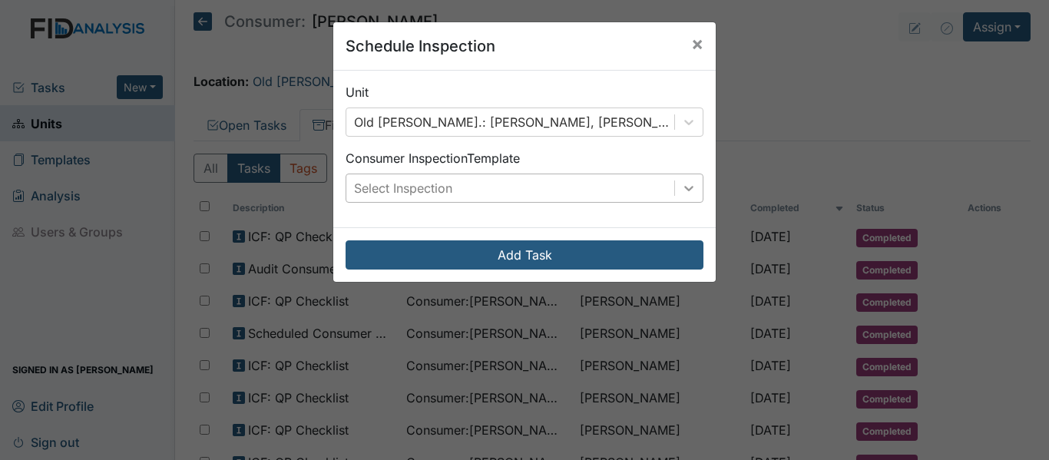
click at [687, 192] on icon at bounding box center [688, 187] width 15 height 15
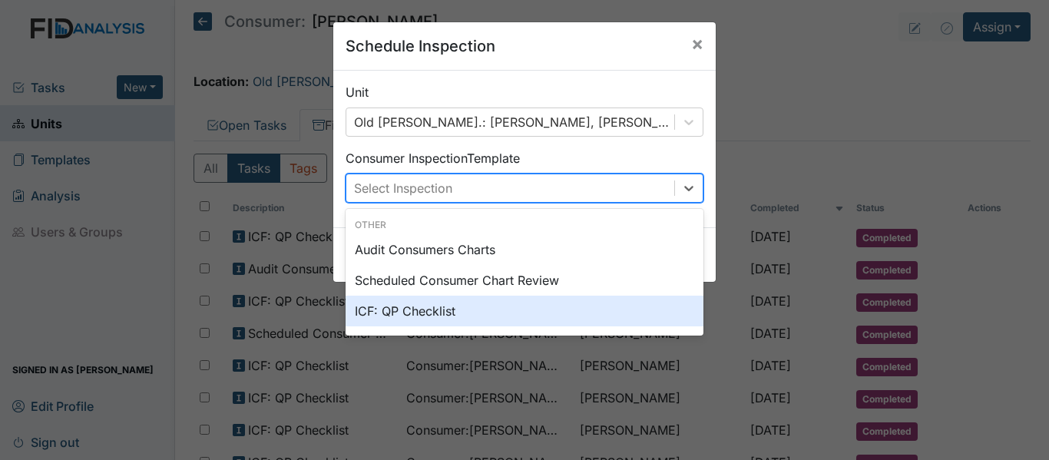
click at [434, 309] on div "ICF: QP Checklist" at bounding box center [525, 311] width 358 height 31
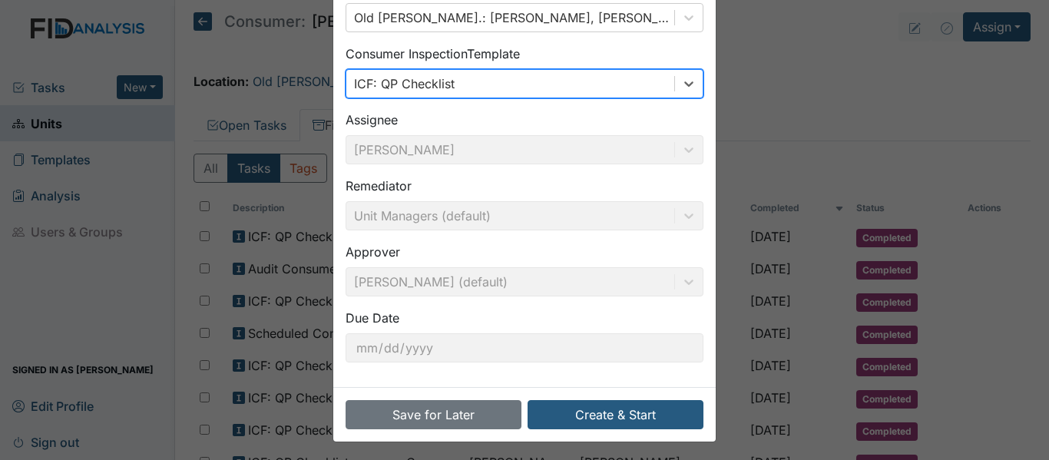
scroll to position [108, 0]
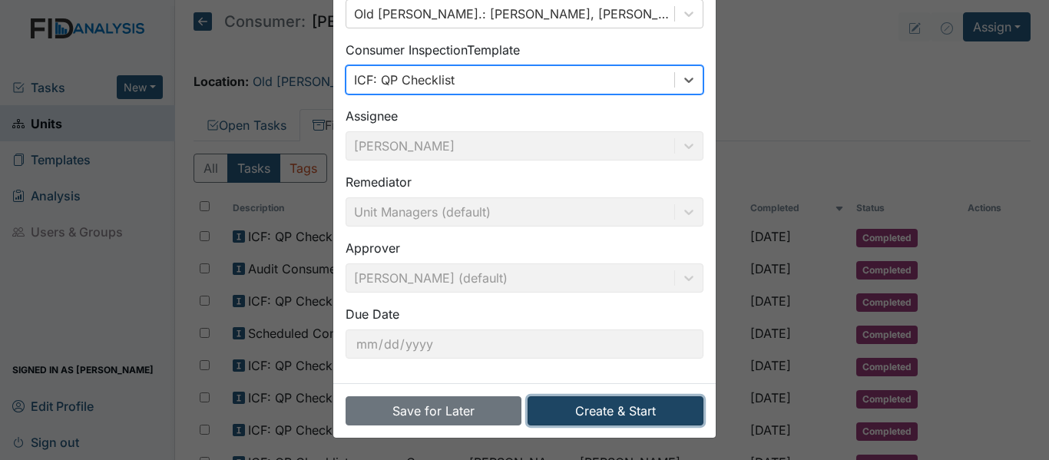
click at [621, 404] on button "Create & Start" at bounding box center [616, 410] width 176 height 29
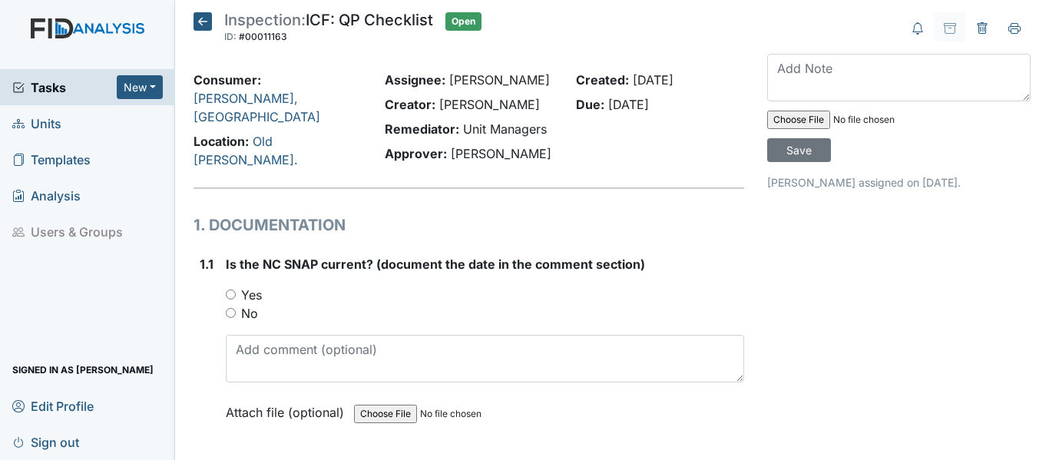
drag, startPoint x: 227, startPoint y: 289, endPoint x: 329, endPoint y: 375, distance: 132.9
click at [227, 290] on input "Yes" at bounding box center [231, 295] width 10 height 10
radio input "true"
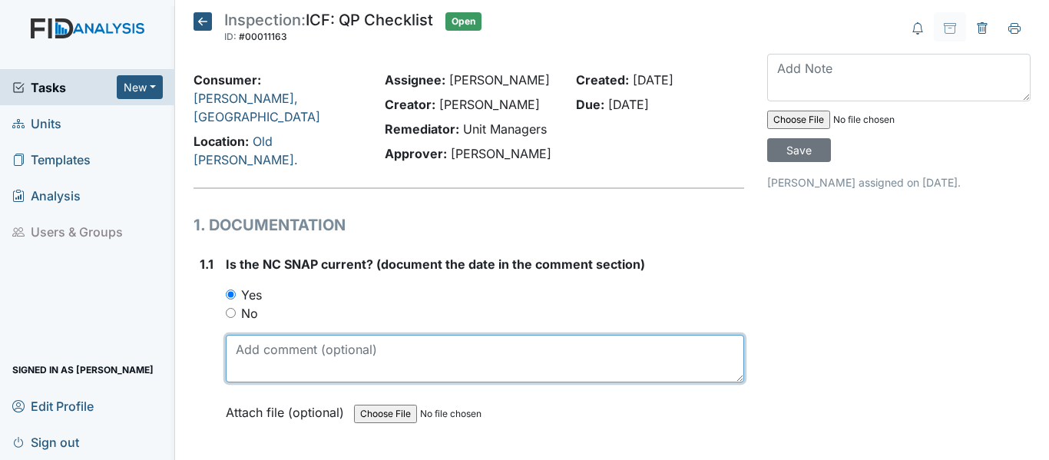
click at [281, 348] on textarea at bounding box center [485, 359] width 518 height 48
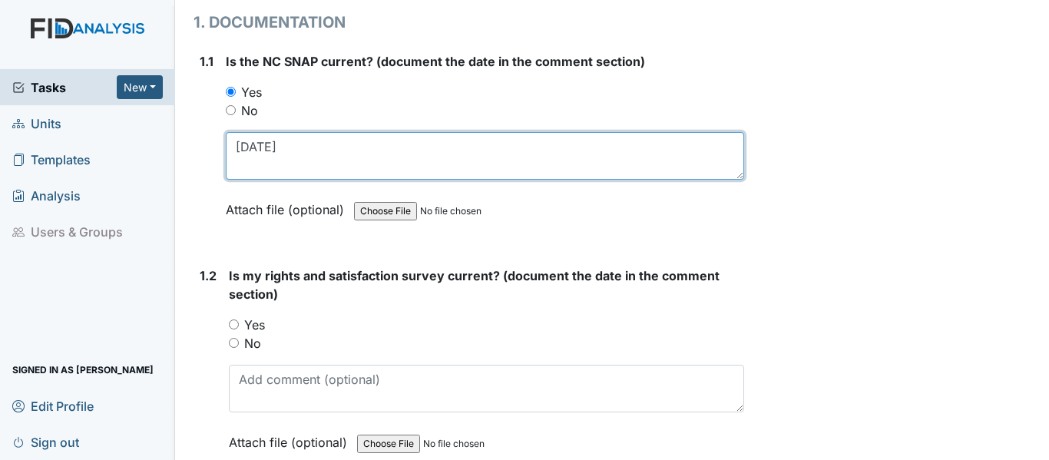
scroll to position [230, 0]
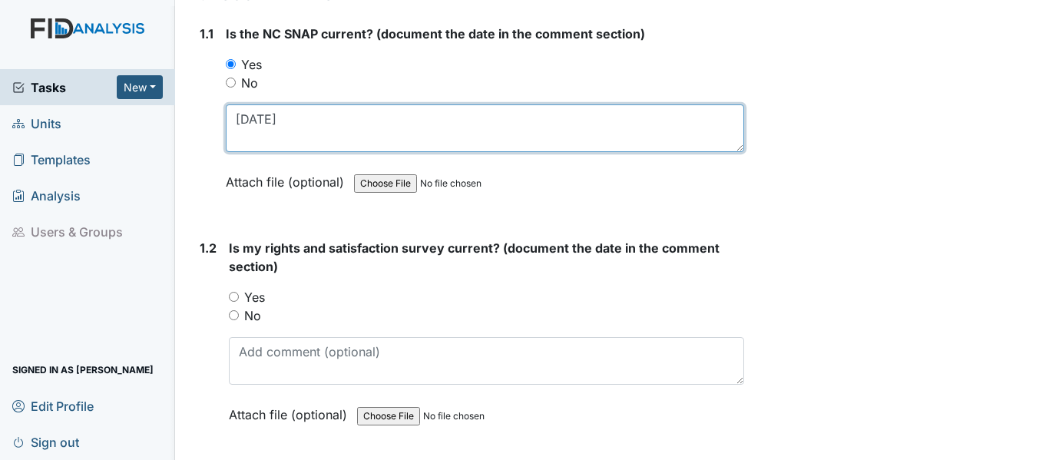
type textarea "[DATE]"
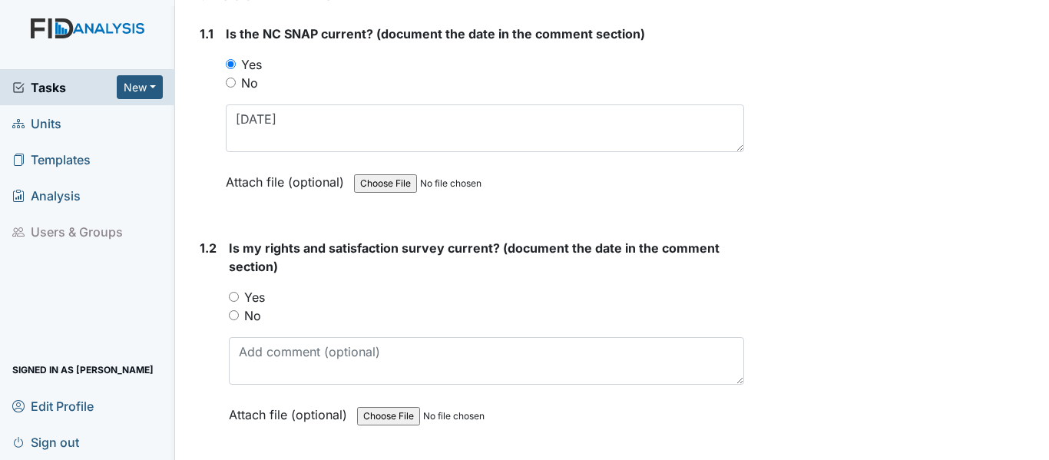
click at [238, 293] on input "Yes" at bounding box center [234, 297] width 10 height 10
radio input "true"
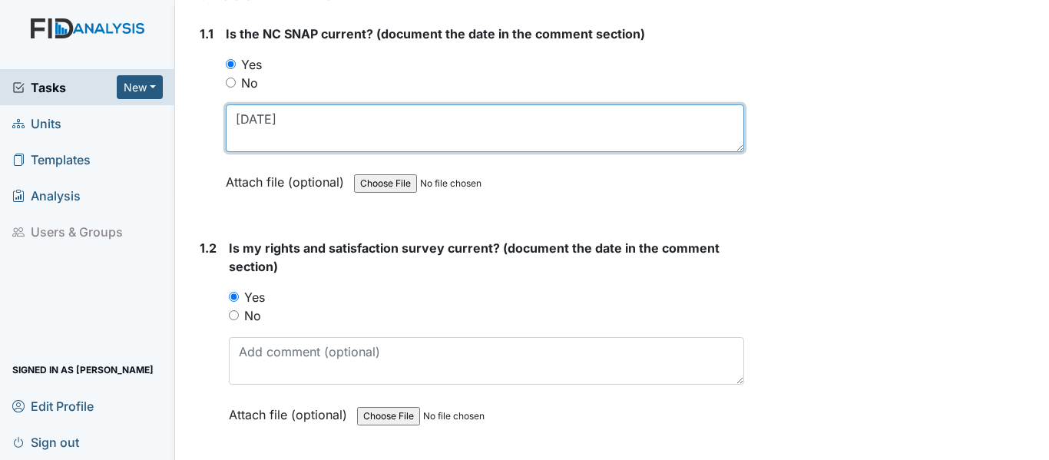
drag, startPoint x: 233, startPoint y: 107, endPoint x: 284, endPoint y: 110, distance: 51.5
click at [284, 110] on textarea "[DATE]" at bounding box center [485, 128] width 518 height 48
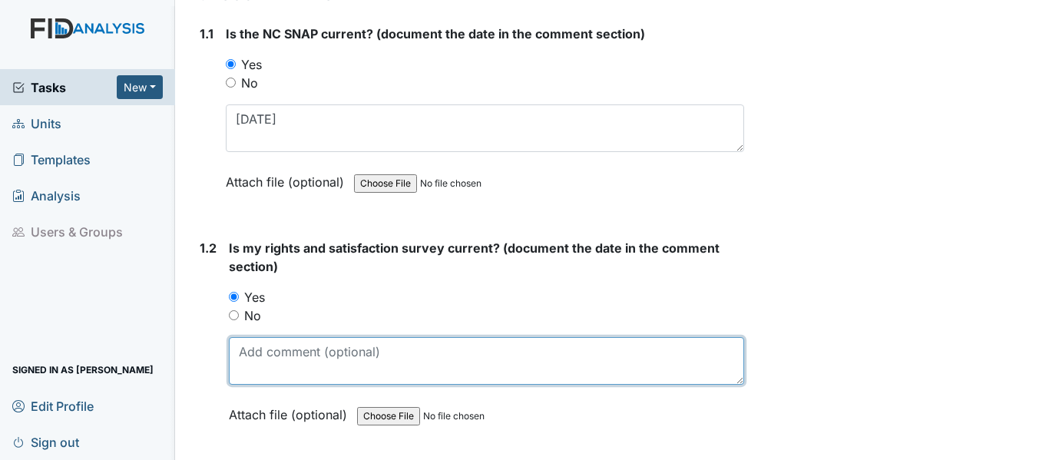
click at [280, 350] on textarea at bounding box center [486, 361] width 515 height 48
paste textarea "[DATE]"
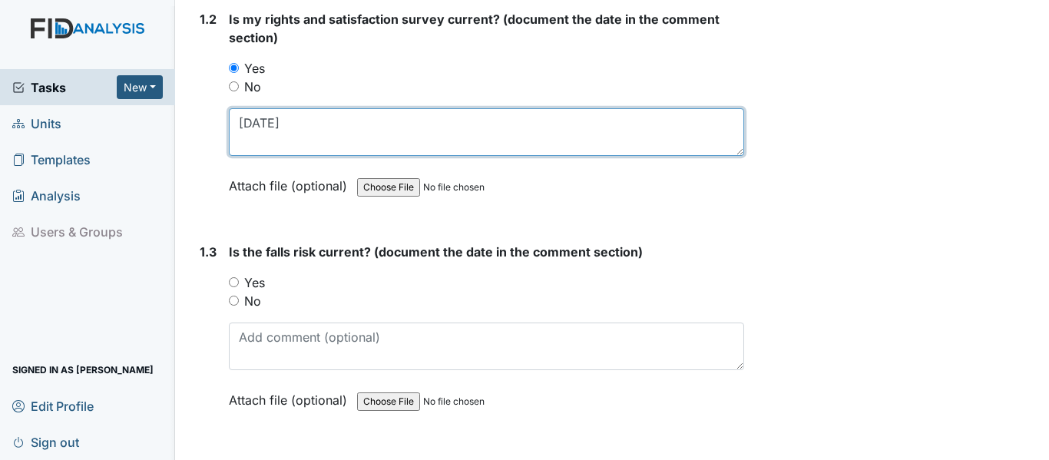
scroll to position [461, 0]
type textarea "[DATE]"
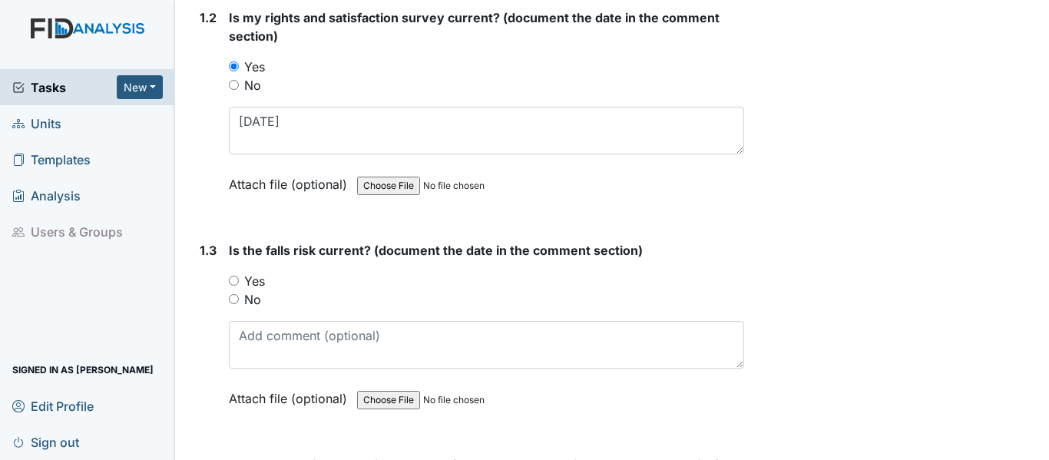
click at [236, 277] on input "Yes" at bounding box center [234, 281] width 10 height 10
radio input "true"
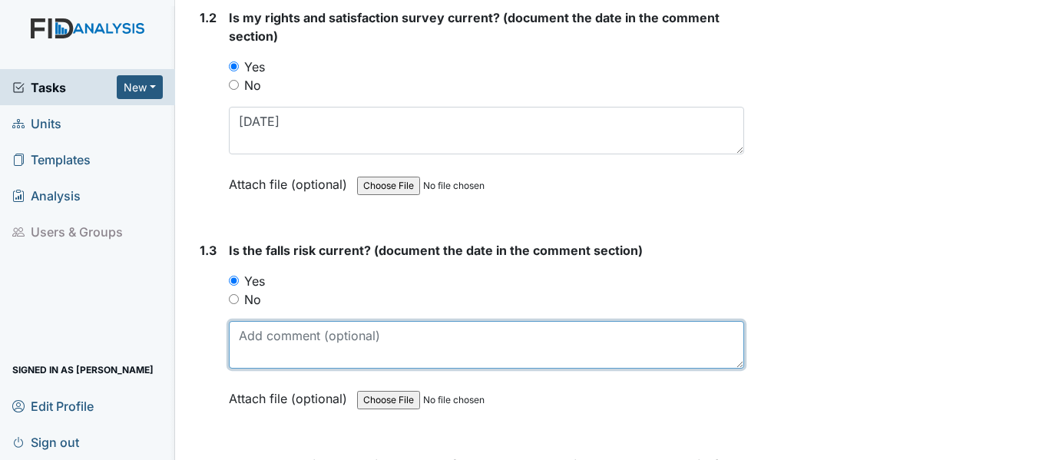
click at [273, 338] on textarea at bounding box center [486, 345] width 515 height 48
paste textarea "[DATE]"
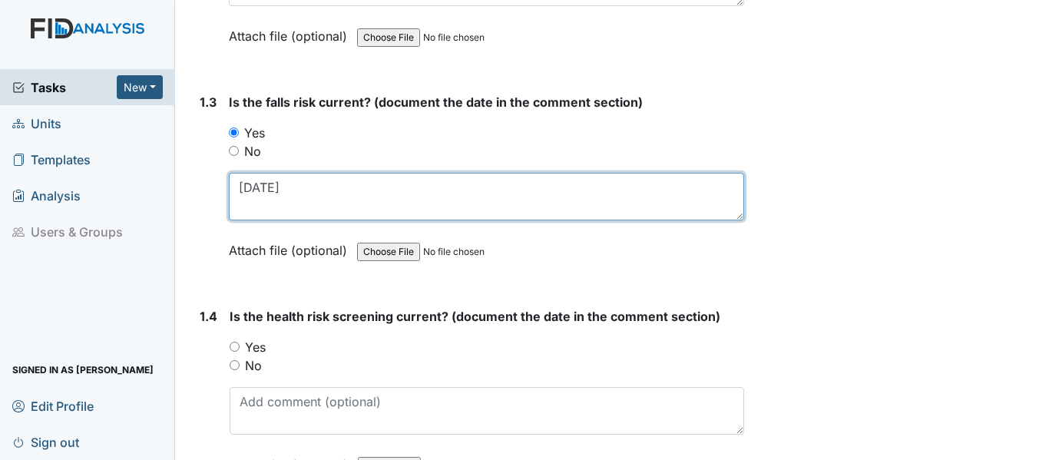
scroll to position [691, 0]
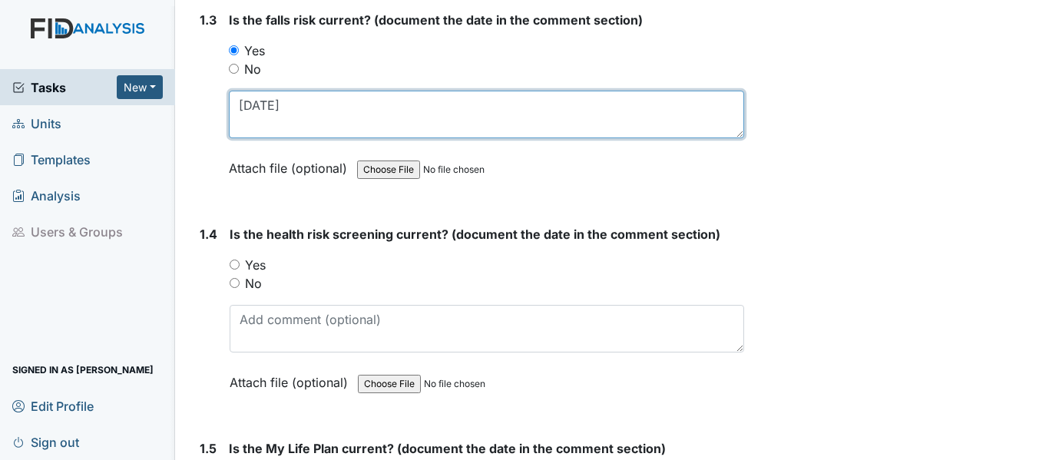
type textarea "[DATE]"
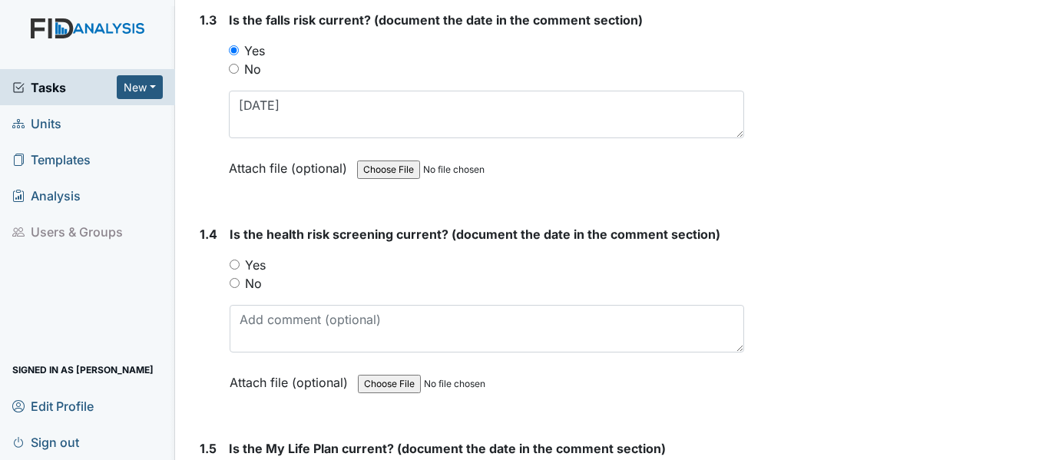
click at [233, 260] on input "Yes" at bounding box center [235, 265] width 10 height 10
radio input "true"
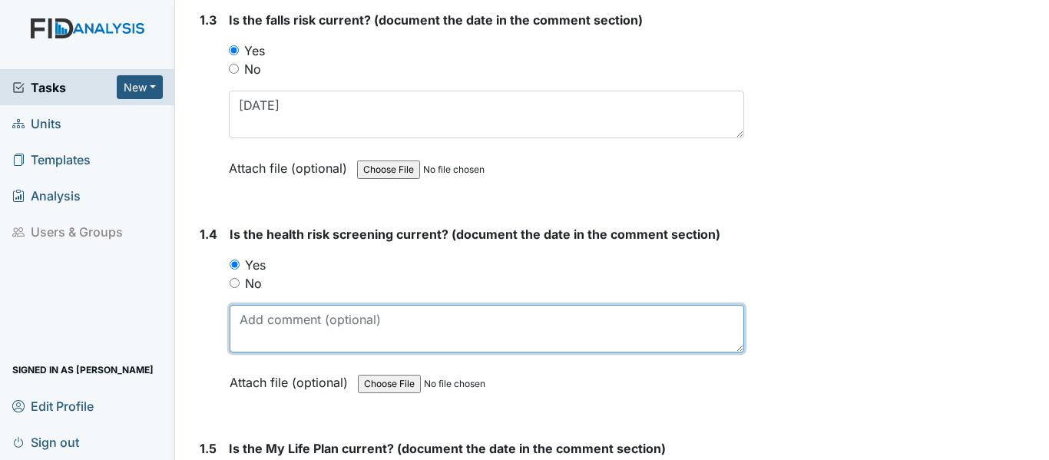
click at [281, 311] on textarea at bounding box center [487, 329] width 515 height 48
paste textarea "[DATE]"
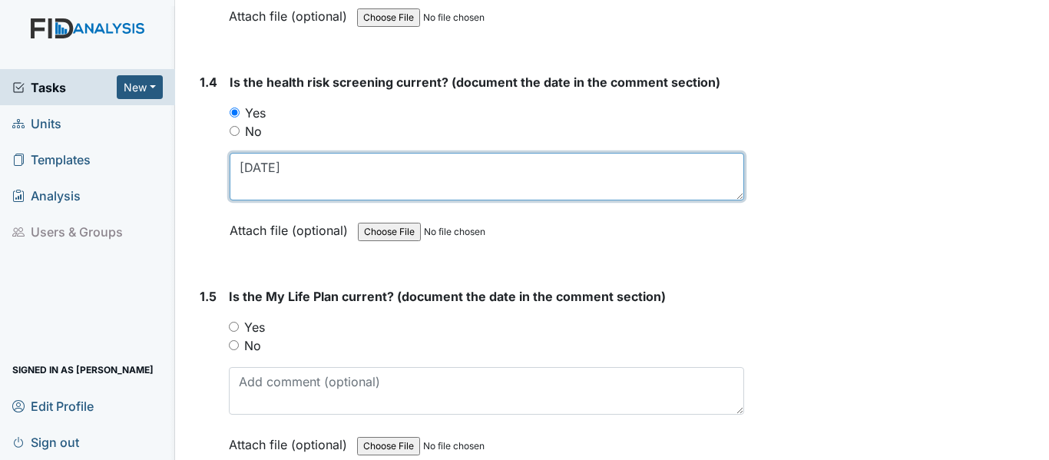
scroll to position [845, 0]
type textarea "[DATE]"
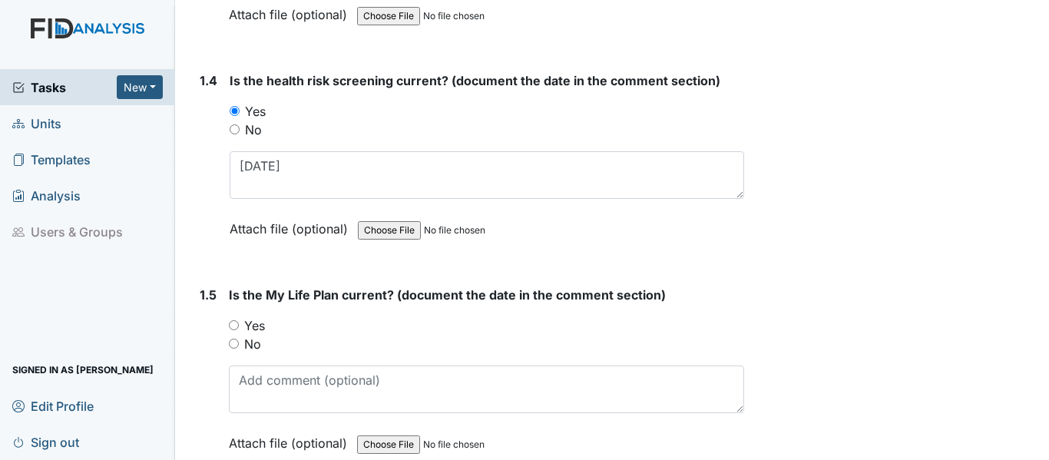
click at [231, 320] on input "Yes" at bounding box center [234, 325] width 10 height 10
radio input "true"
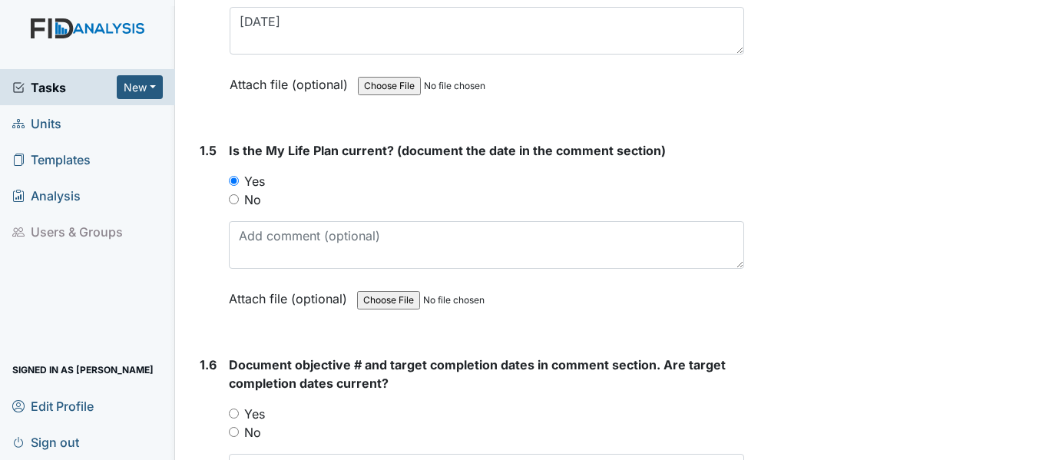
scroll to position [998, 0]
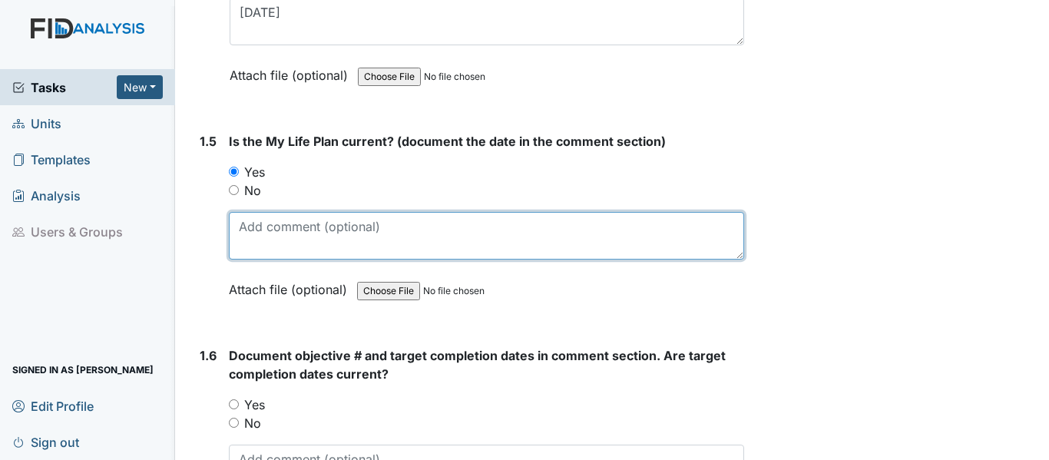
click at [291, 220] on textarea at bounding box center [486, 236] width 515 height 48
paste textarea "[DATE]"
type textarea "[DATE]"
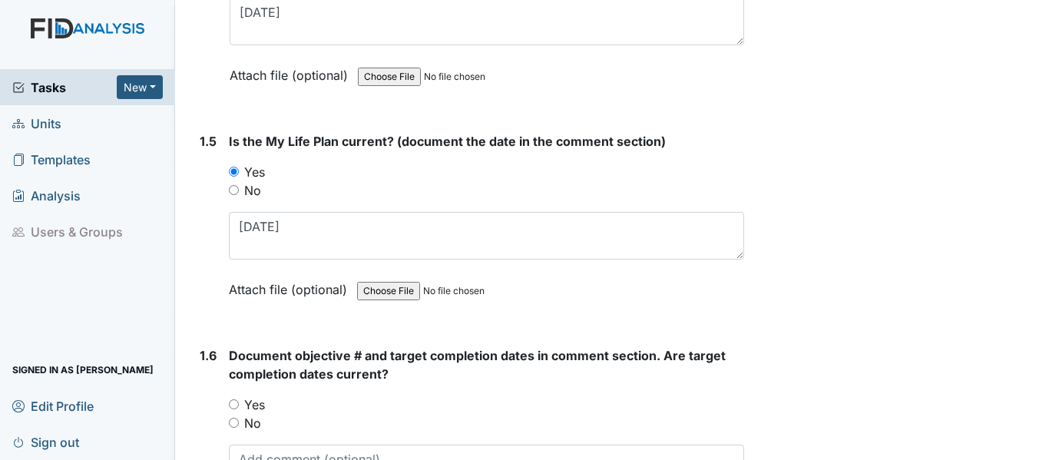
click at [233, 399] on input "Yes" at bounding box center [234, 404] width 10 height 10
radio input "true"
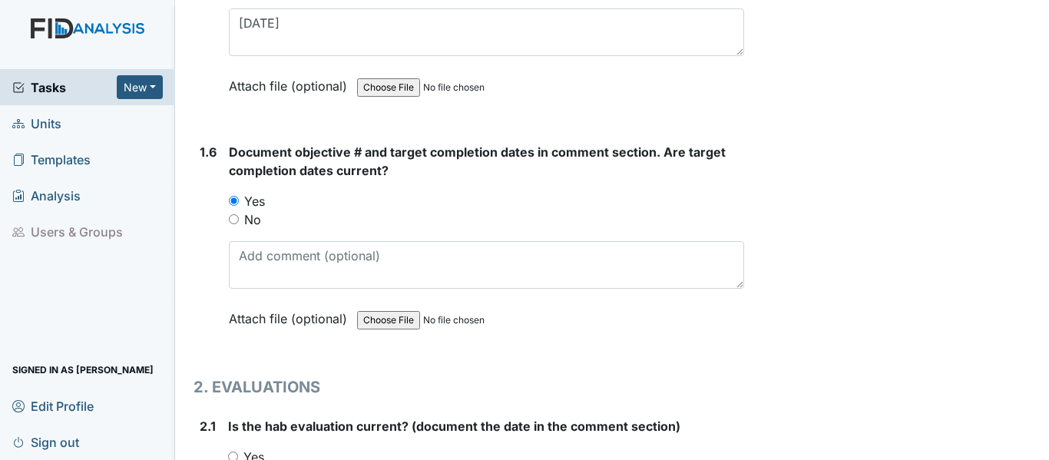
scroll to position [1229, 0]
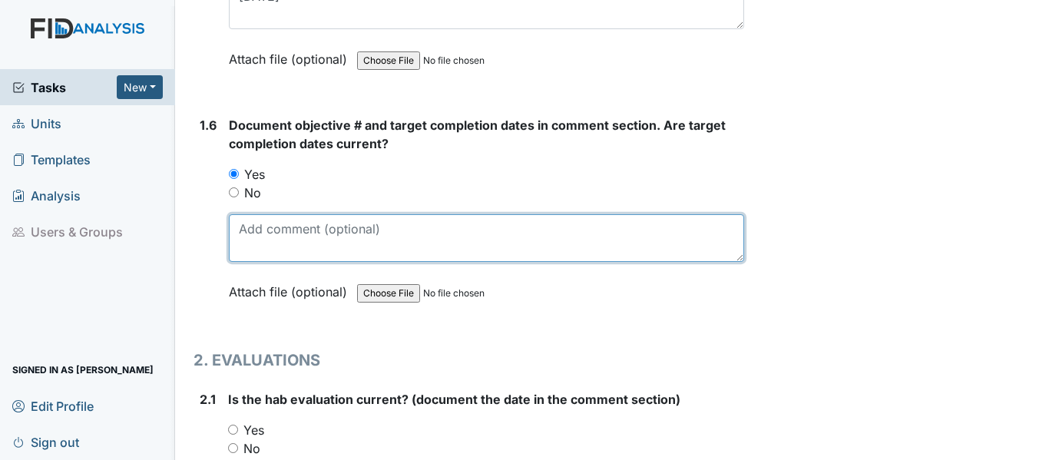
click at [282, 238] on textarea at bounding box center [486, 238] width 515 height 48
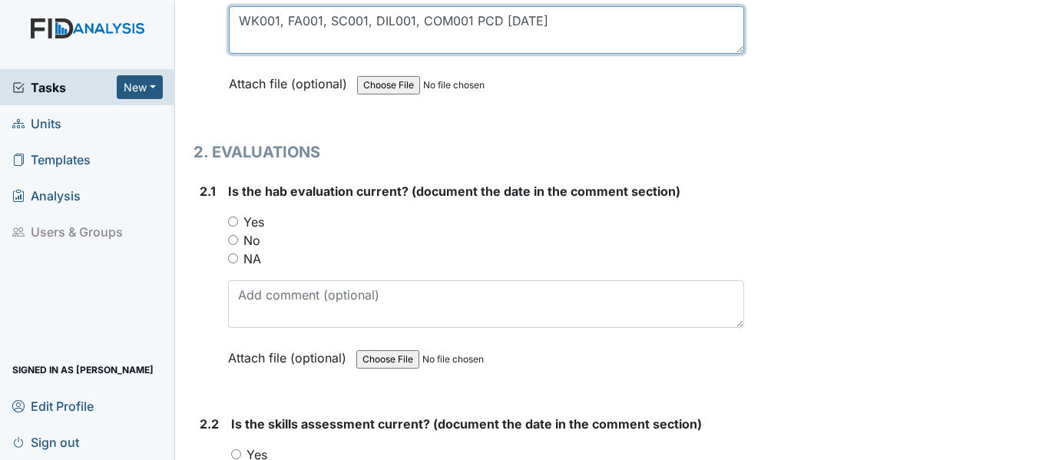
scroll to position [1459, 0]
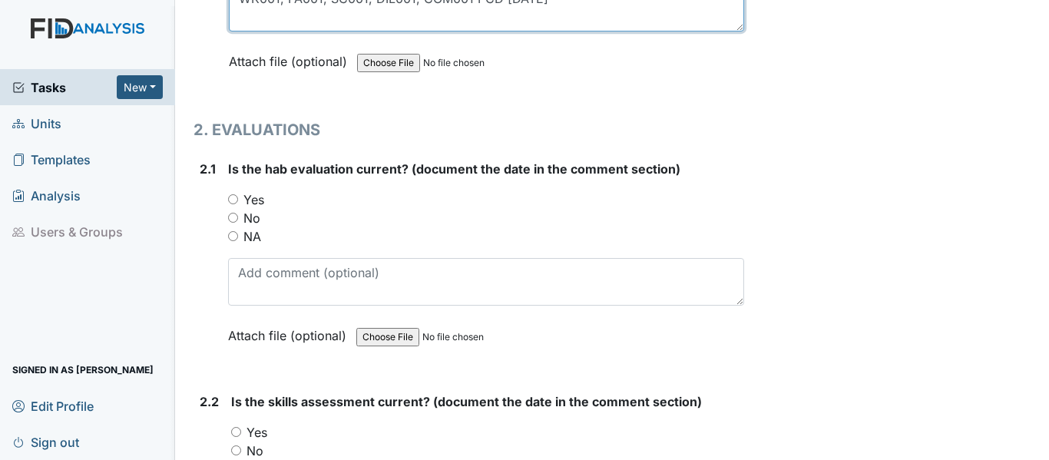
type textarea "WK001, FA001, SC001, DIL001, COM001 PCD [DATE]"
click at [233, 194] on input "Yes" at bounding box center [233, 199] width 10 height 10
radio input "true"
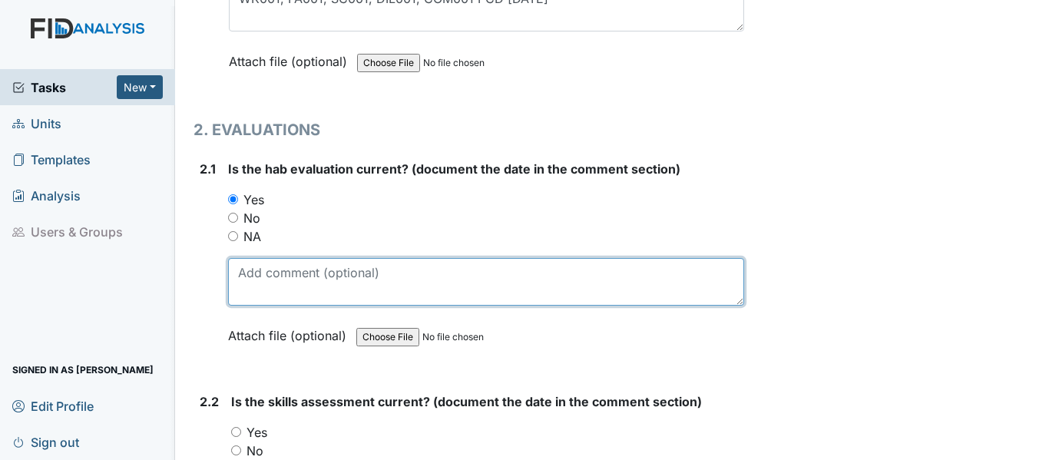
click at [336, 268] on textarea at bounding box center [486, 282] width 516 height 48
paste textarea "[DATE]"
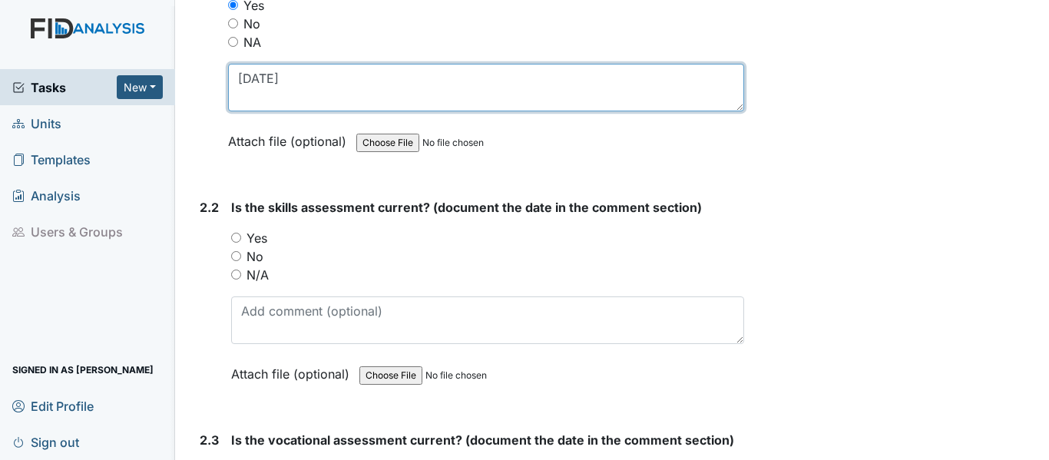
scroll to position [1690, 0]
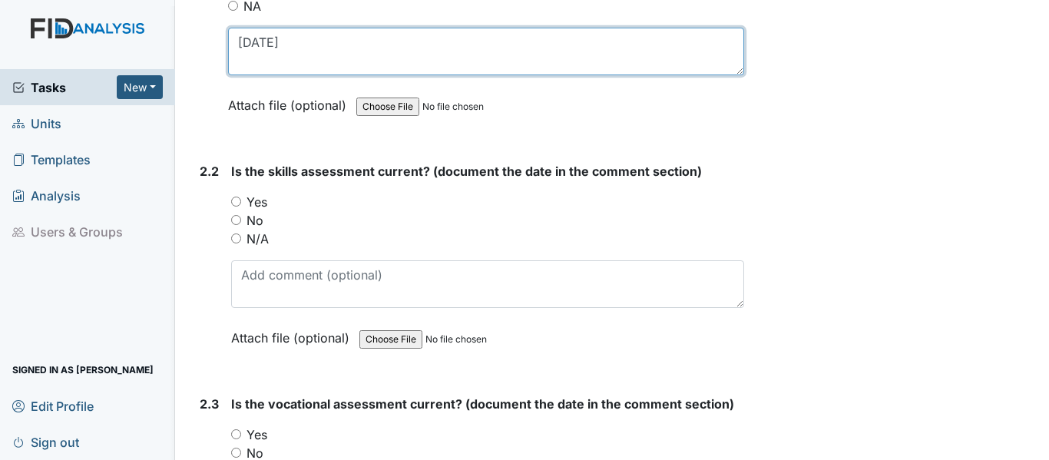
type textarea "[DATE]"
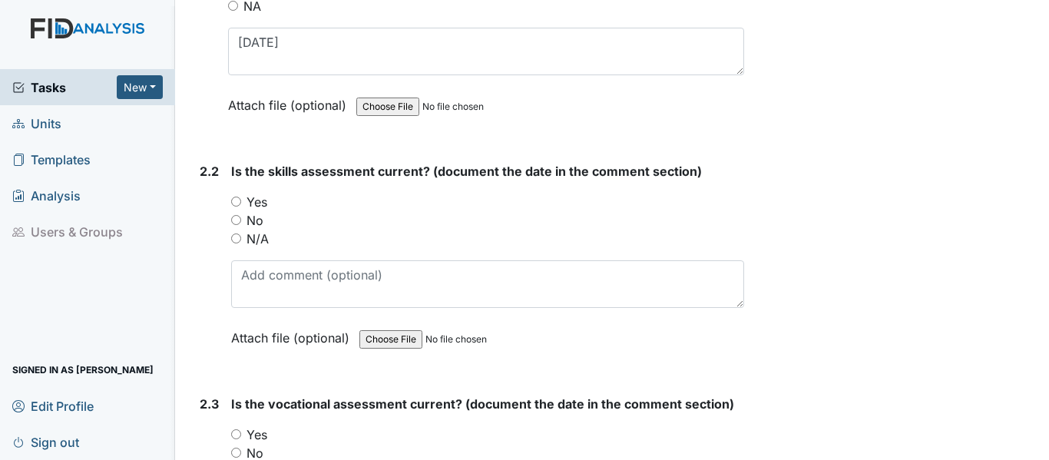
click at [235, 197] on input "Yes" at bounding box center [236, 202] width 10 height 10
radio input "true"
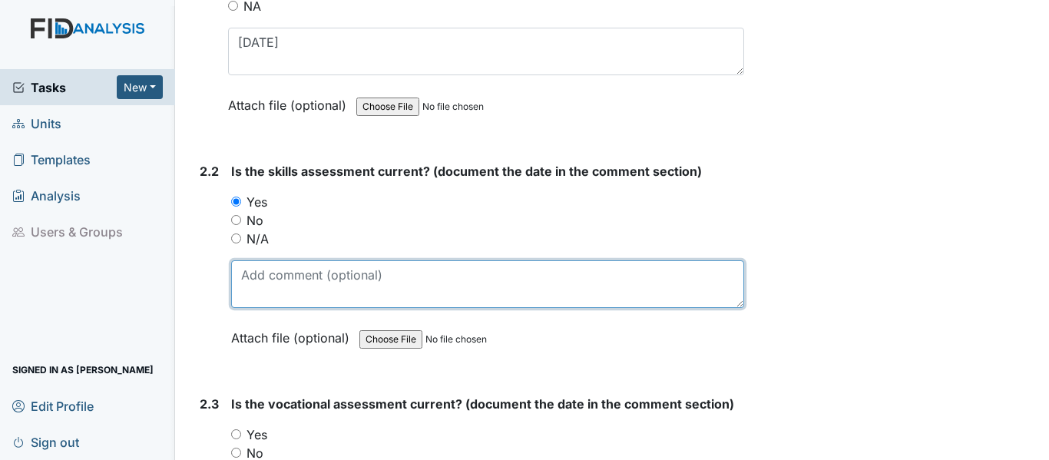
click at [303, 260] on textarea at bounding box center [487, 284] width 513 height 48
paste textarea "[DATE]"
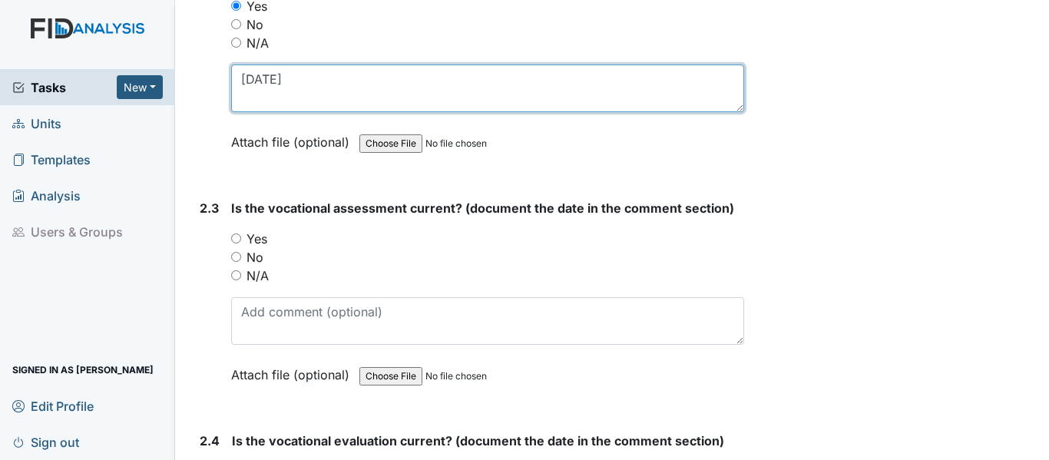
scroll to position [1920, 0]
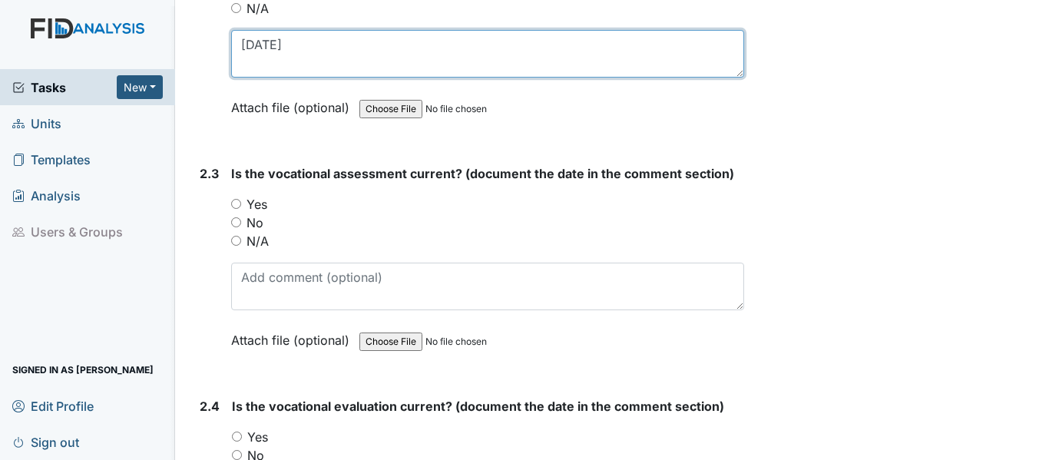
type textarea "[DATE]"
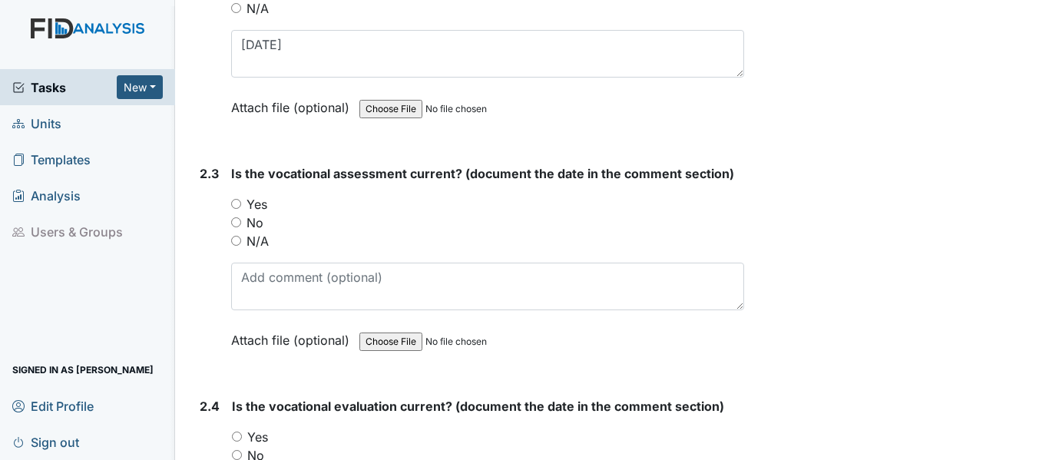
click at [238, 199] on input "Yes" at bounding box center [236, 204] width 10 height 10
radio input "true"
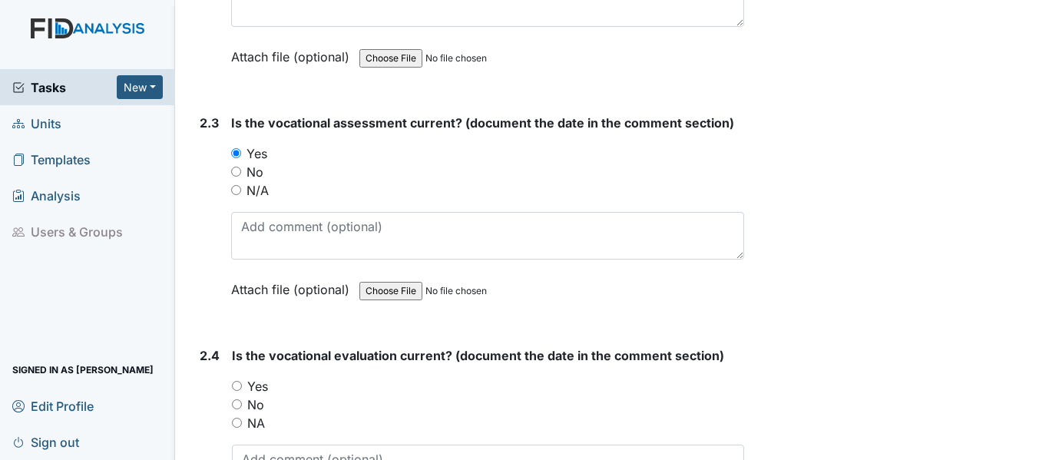
scroll to position [1997, 0]
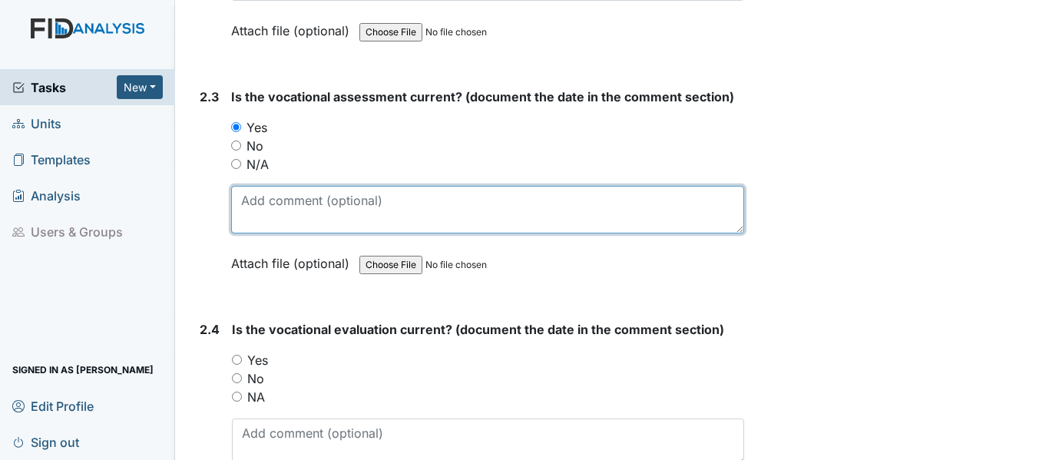
click at [287, 206] on textarea at bounding box center [487, 210] width 513 height 48
paste textarea "[DATE]"
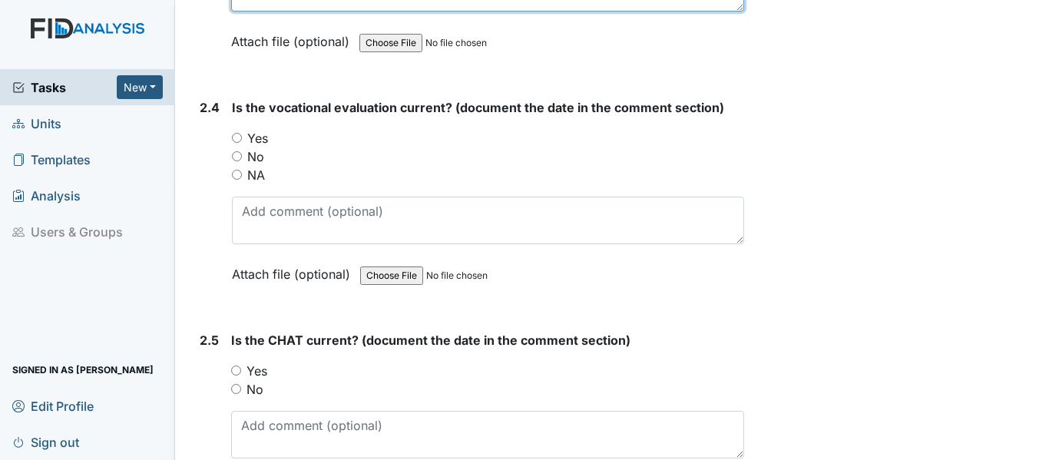
scroll to position [2227, 0]
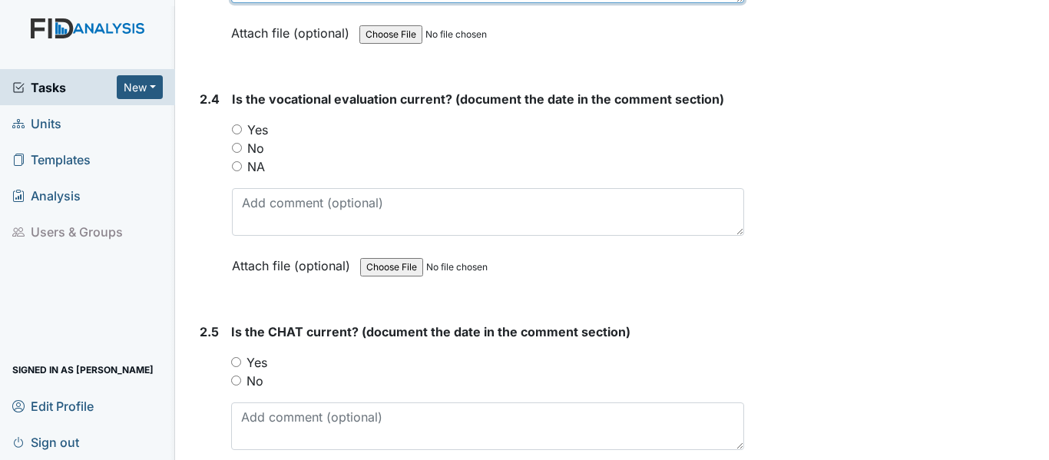
type textarea "[DATE]"
click at [240, 124] on input "Yes" at bounding box center [237, 129] width 10 height 10
radio input "true"
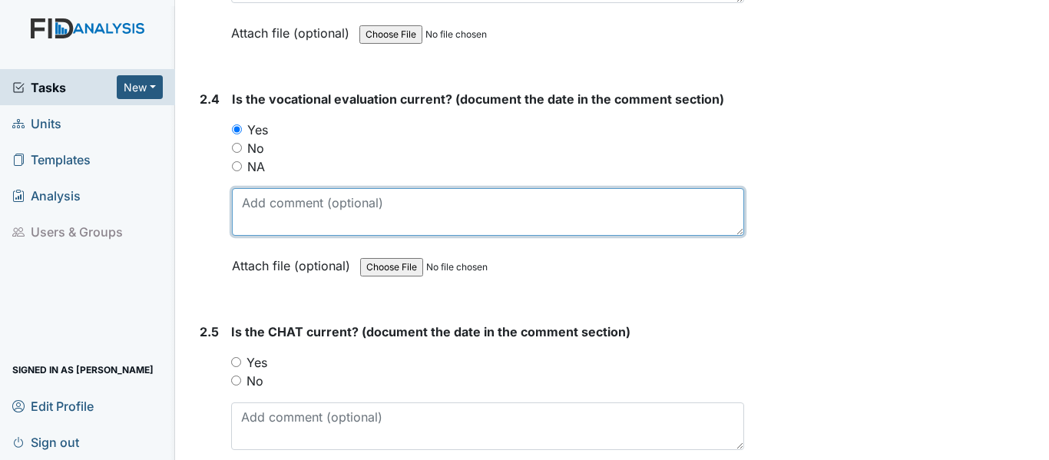
click at [272, 203] on textarea at bounding box center [488, 212] width 512 height 48
paste textarea "[DATE]"
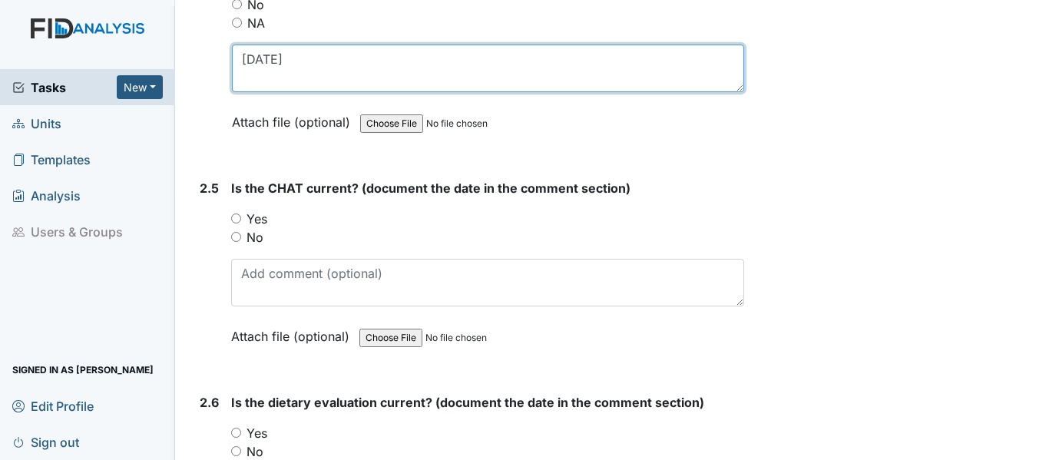
scroll to position [2381, 0]
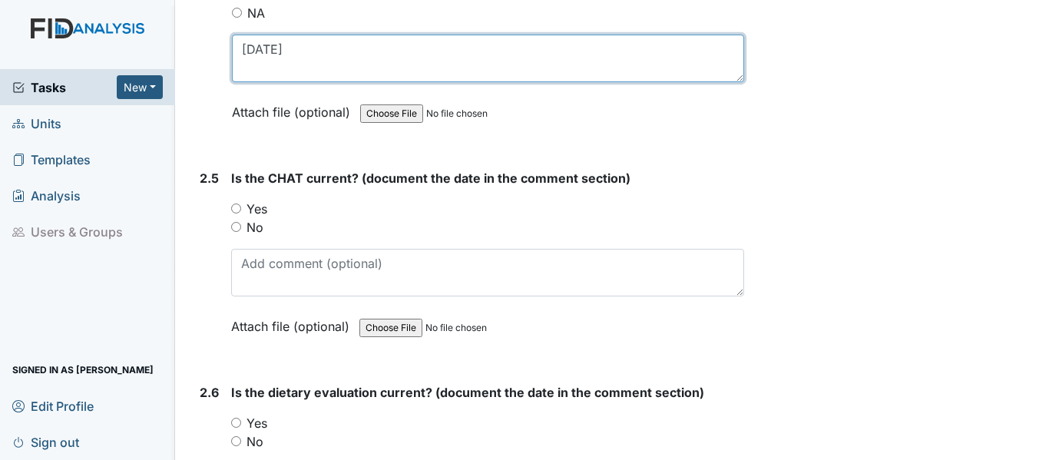
type textarea "[DATE]"
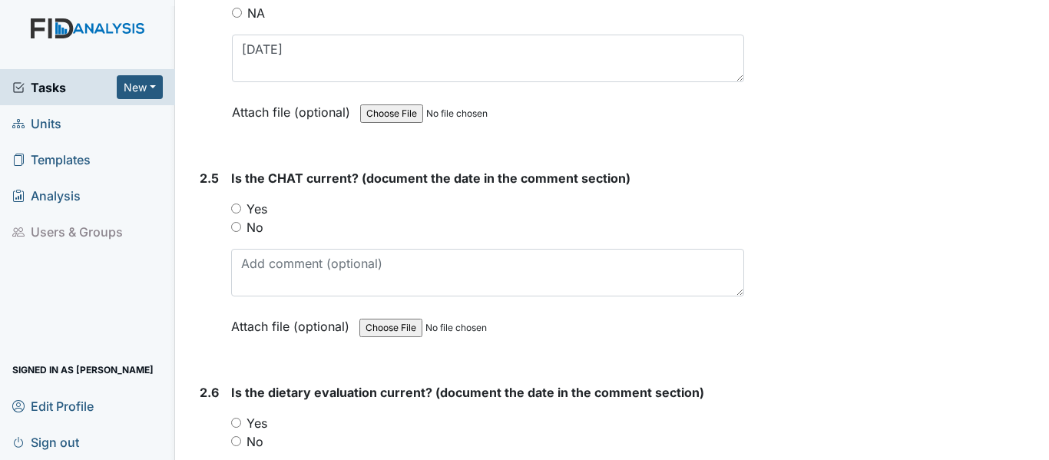
click at [232, 204] on input "Yes" at bounding box center [236, 209] width 10 height 10
radio input "true"
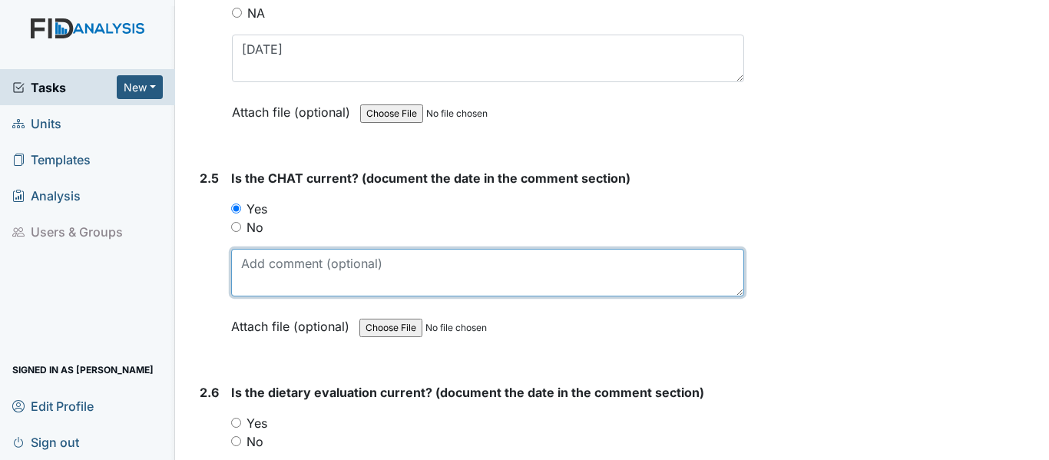
click at [285, 265] on textarea at bounding box center [487, 273] width 513 height 48
paste textarea "[DATE]"
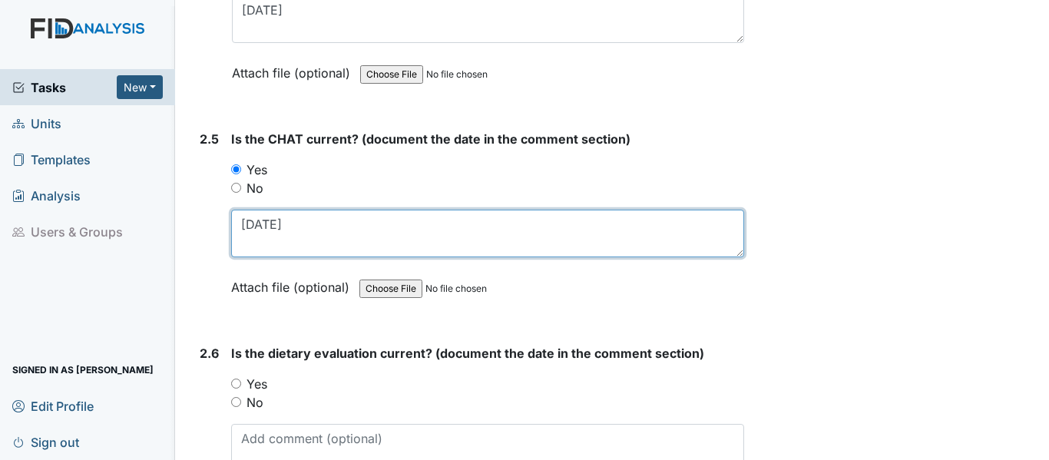
scroll to position [2534, 0]
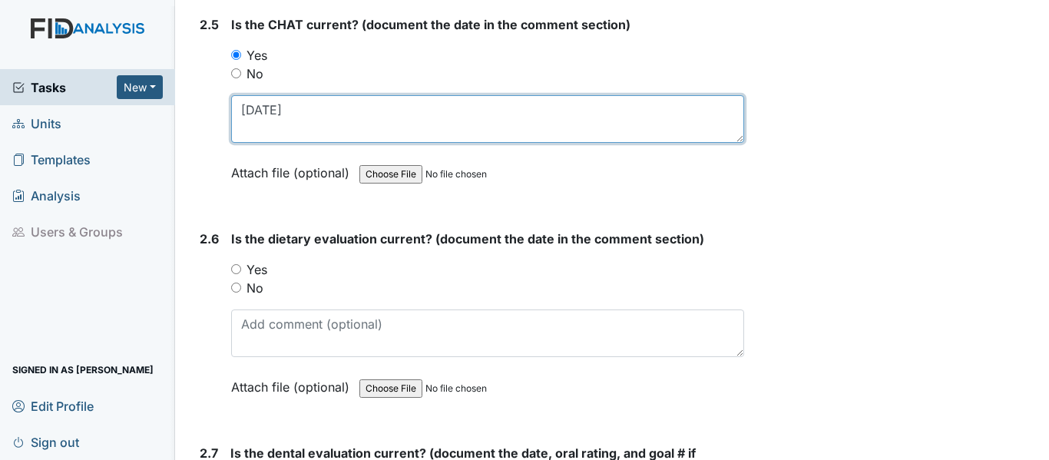
type textarea "[DATE]"
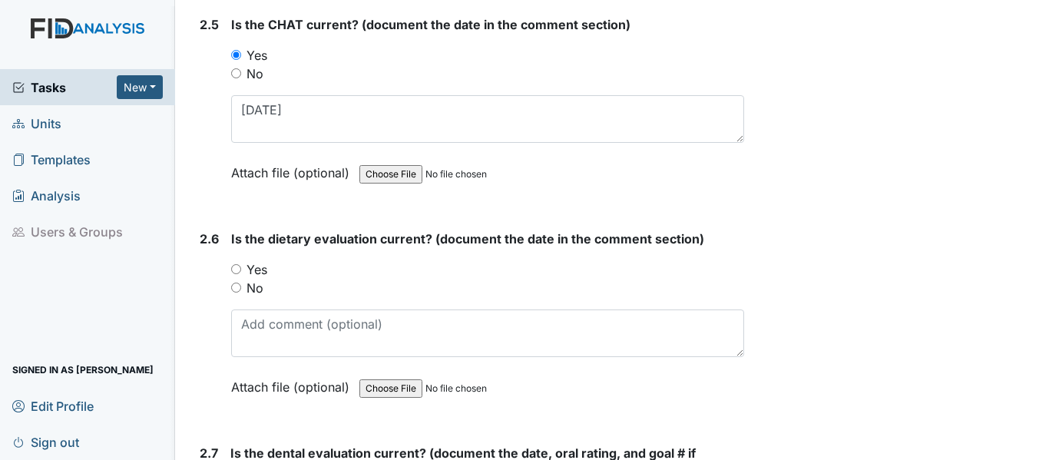
click at [238, 264] on input "Yes" at bounding box center [236, 269] width 10 height 10
radio input "true"
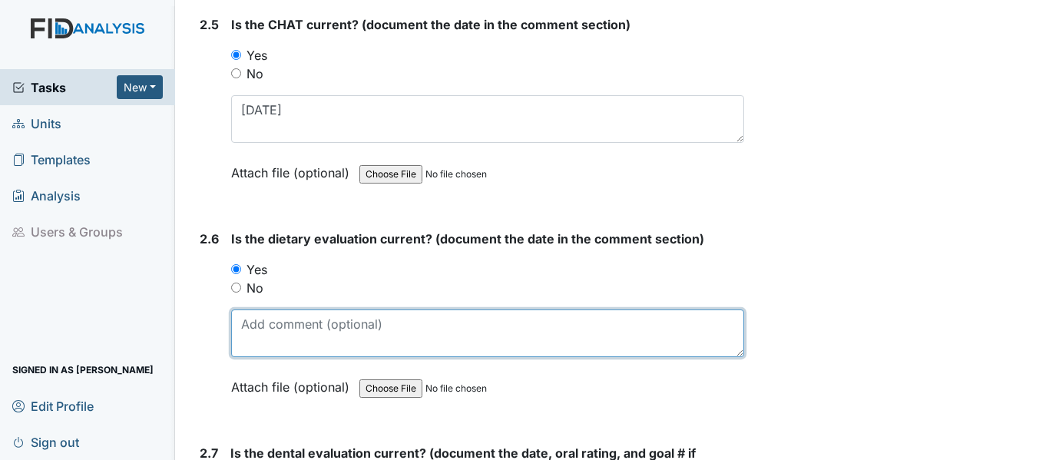
click at [278, 323] on textarea at bounding box center [487, 333] width 513 height 48
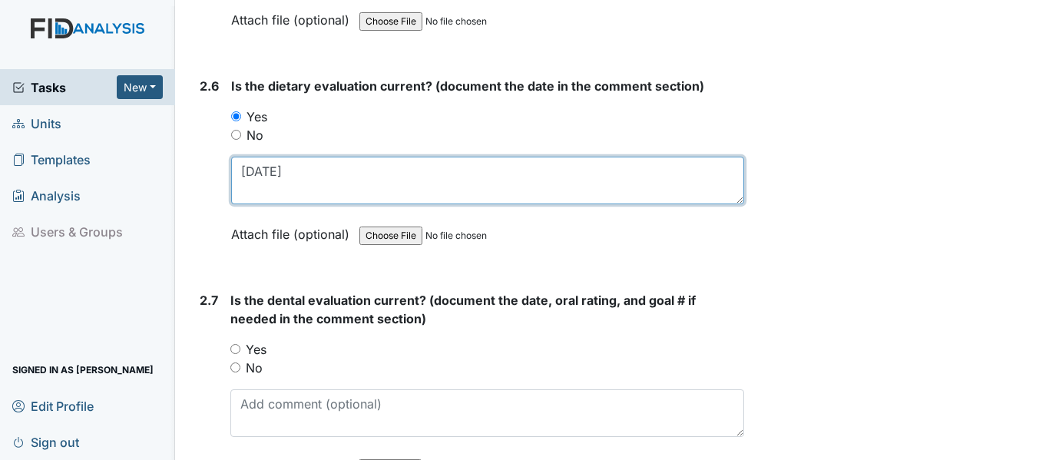
scroll to position [2688, 0]
type textarea "[DATE]"
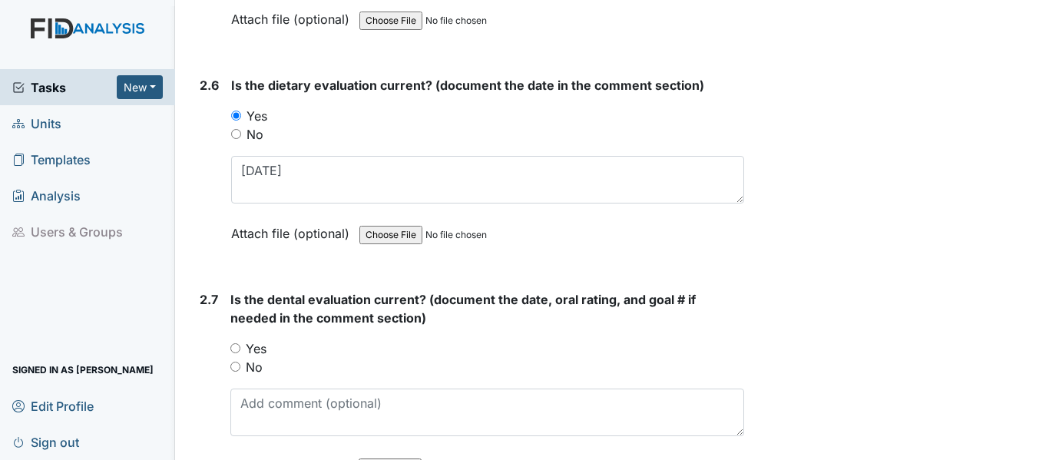
click at [237, 345] on input "Yes" at bounding box center [235, 348] width 10 height 10
radio input "true"
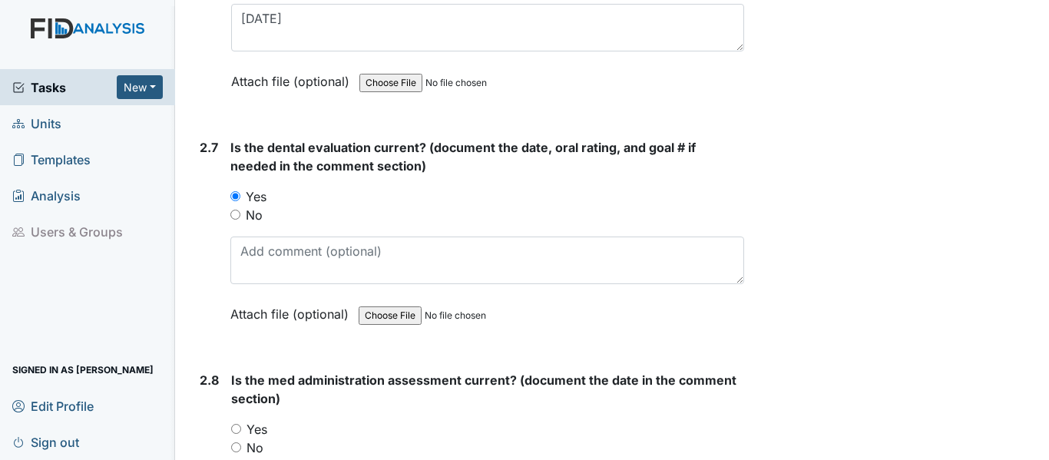
scroll to position [2842, 0]
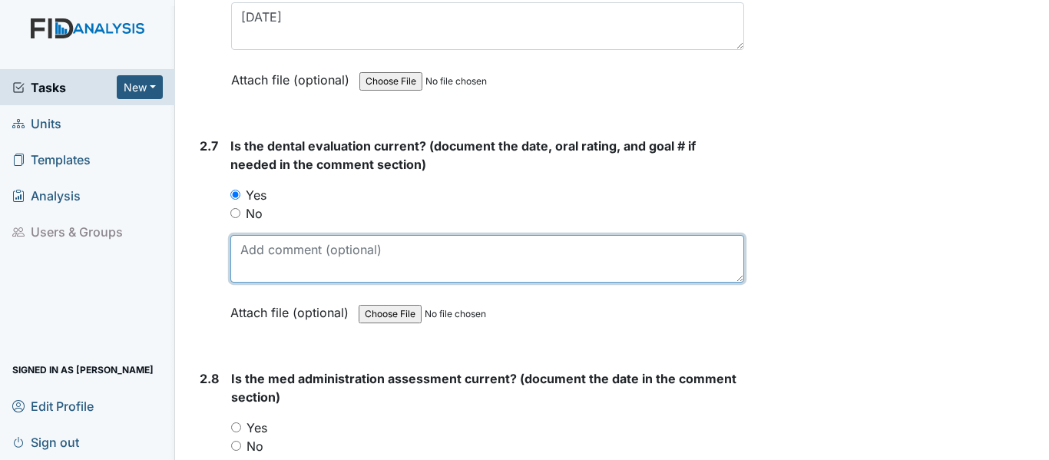
click at [305, 260] on textarea at bounding box center [487, 259] width 514 height 48
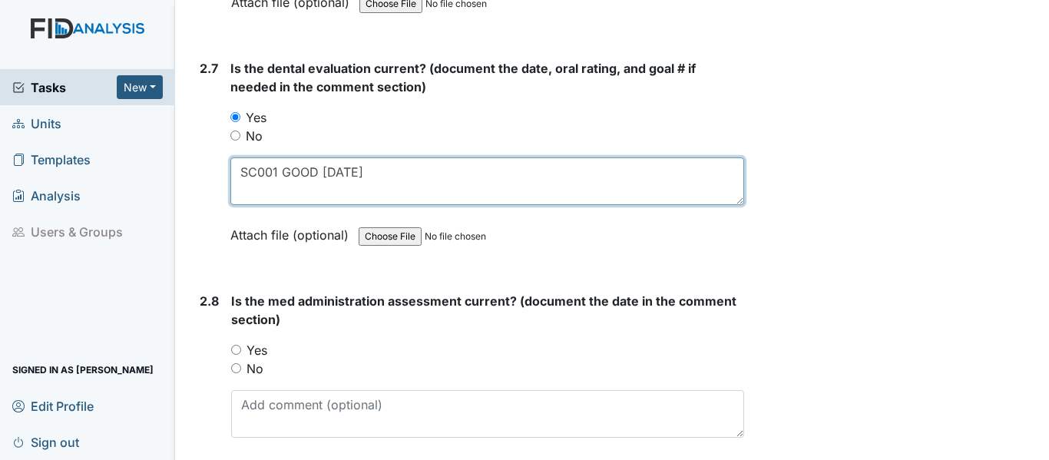
scroll to position [2995, 0]
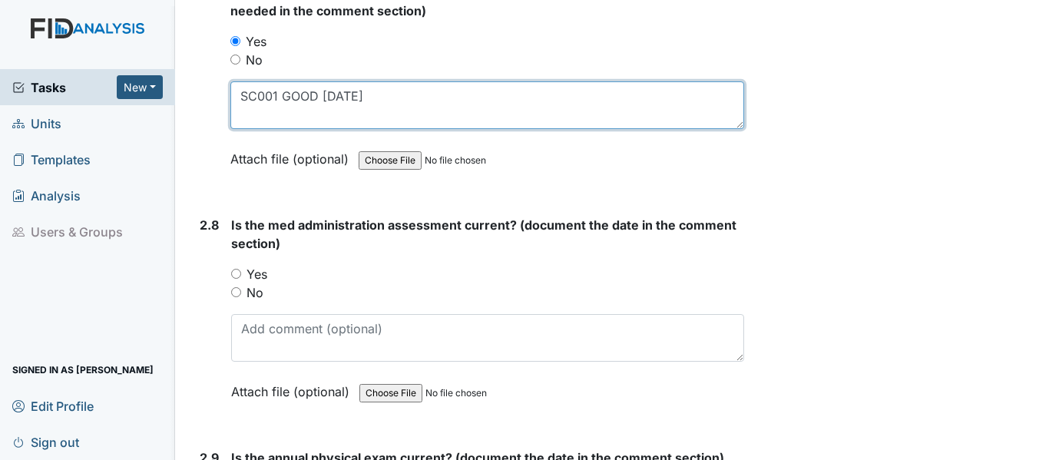
type textarea "SC001 GOOD [DATE]"
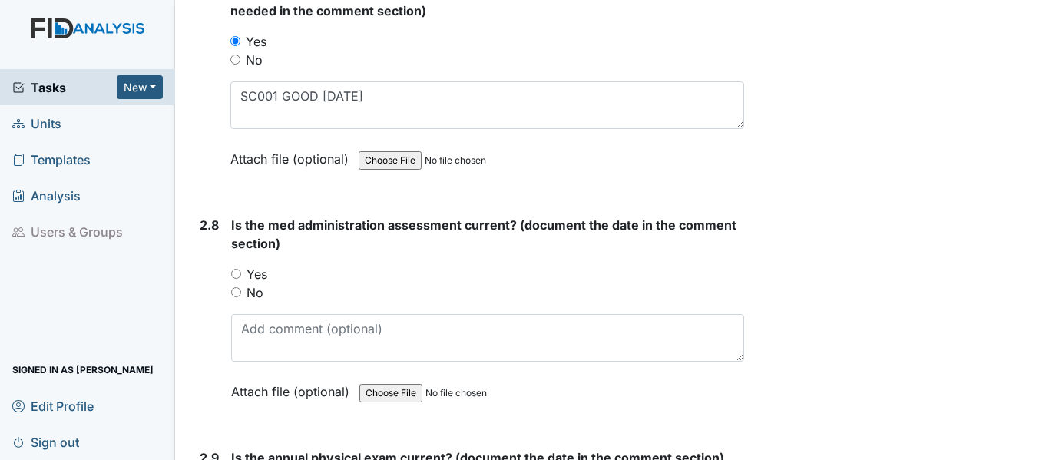
click at [236, 269] on input "Yes" at bounding box center [236, 274] width 10 height 10
radio input "true"
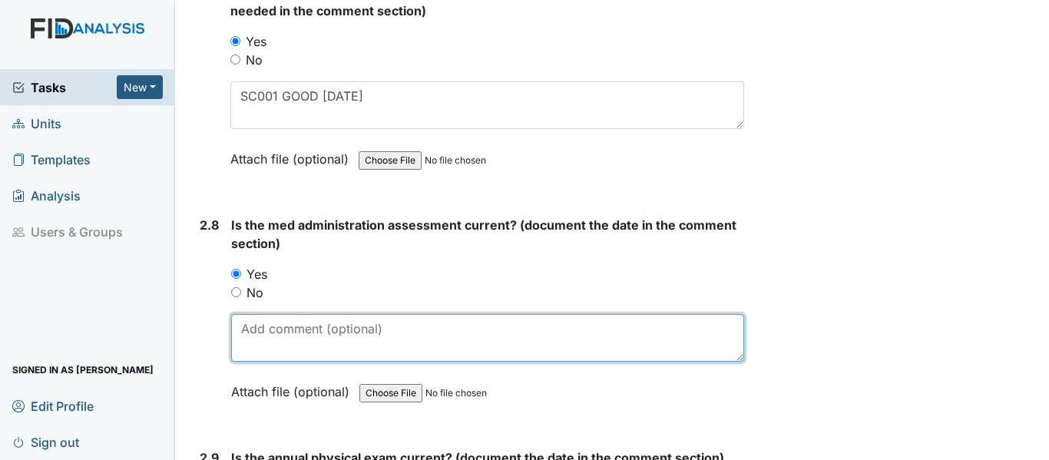
click at [296, 326] on textarea at bounding box center [487, 338] width 513 height 48
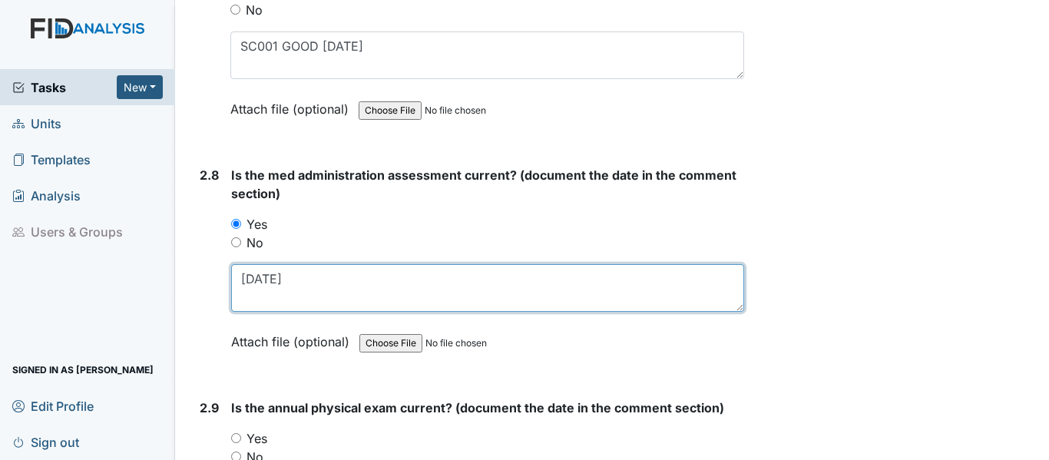
scroll to position [3072, 0]
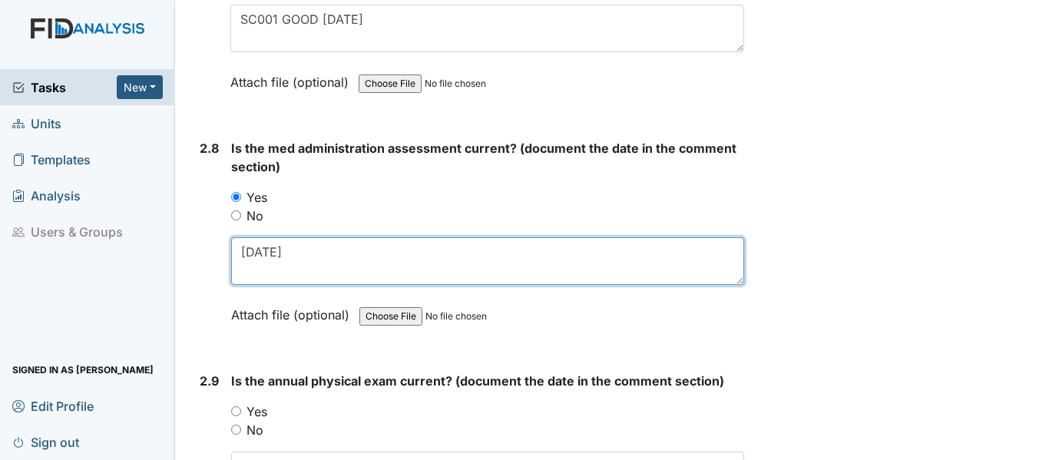
type textarea "[DATE]"
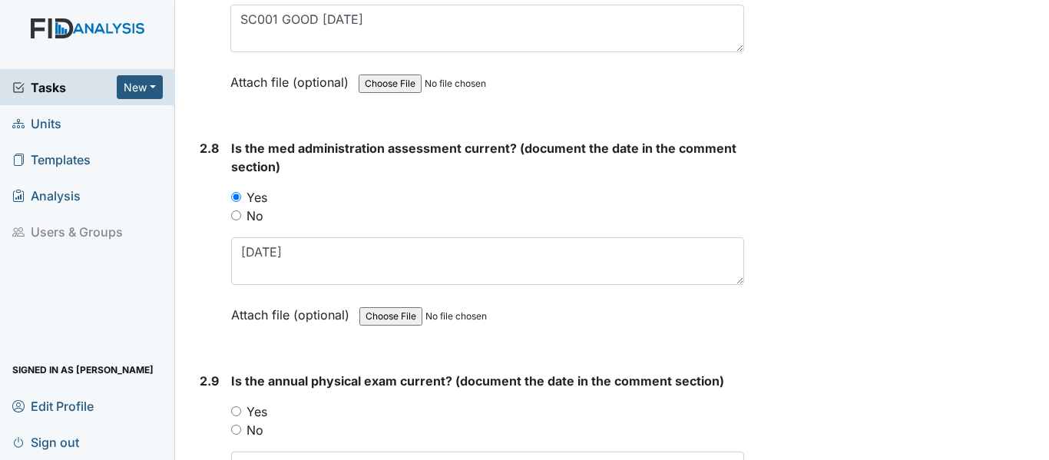
click at [236, 406] on input "Yes" at bounding box center [236, 411] width 10 height 10
radio input "true"
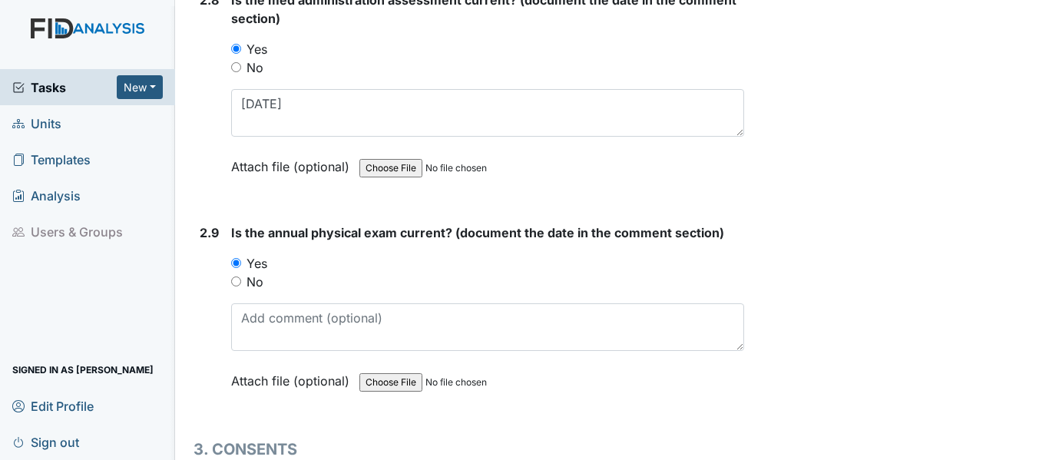
scroll to position [3226, 0]
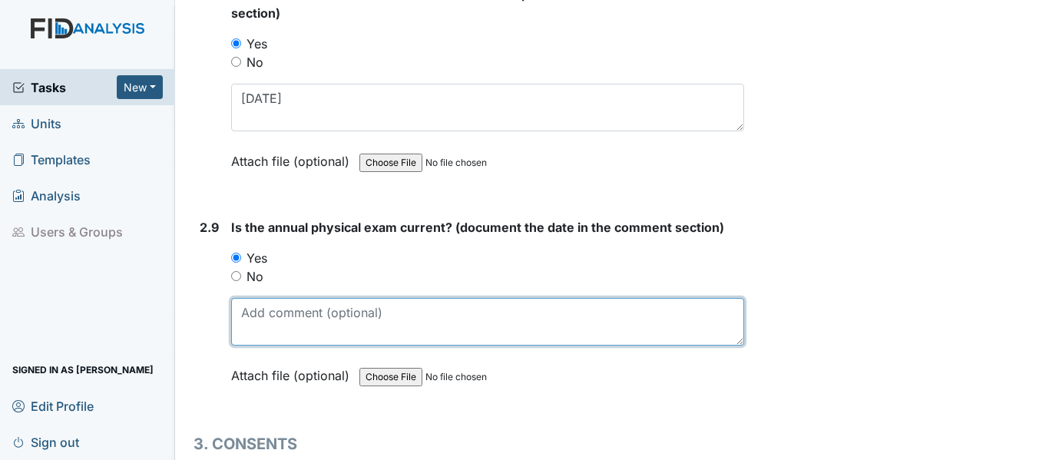
click at [278, 303] on textarea at bounding box center [487, 322] width 513 height 48
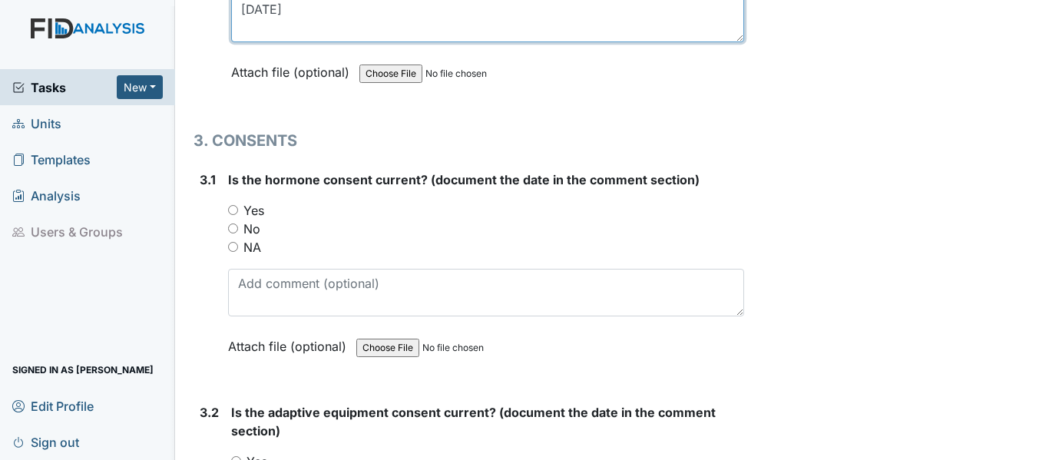
scroll to position [3533, 0]
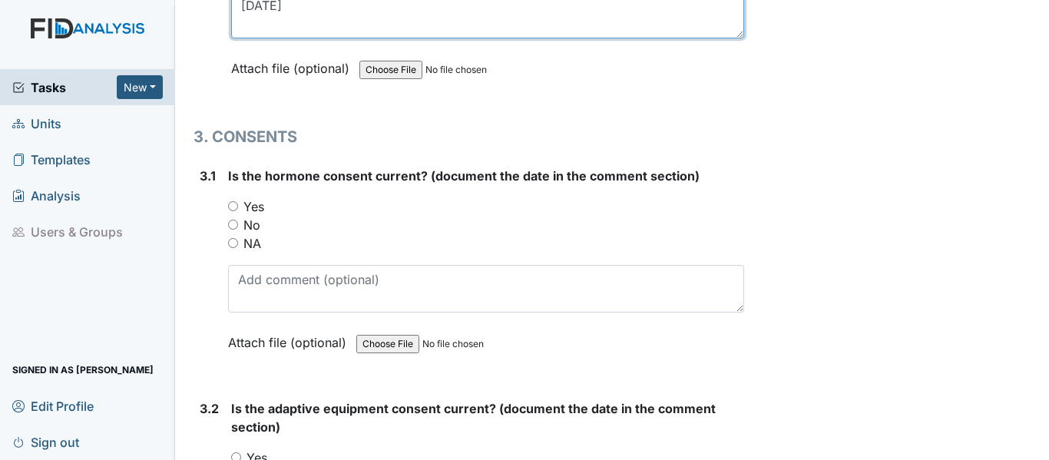
type textarea "[DATE]"
click at [237, 203] on input "Yes" at bounding box center [233, 206] width 10 height 10
radio input "true"
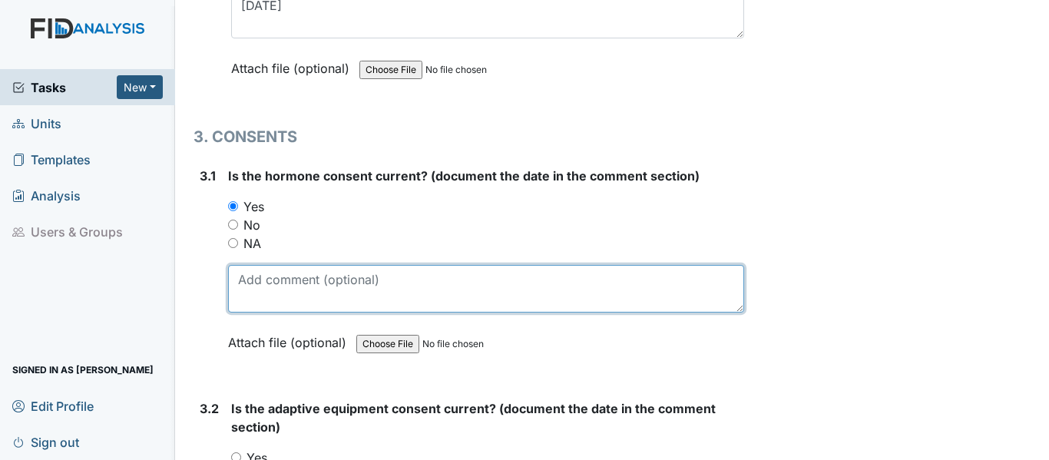
click at [258, 283] on textarea at bounding box center [486, 289] width 516 height 48
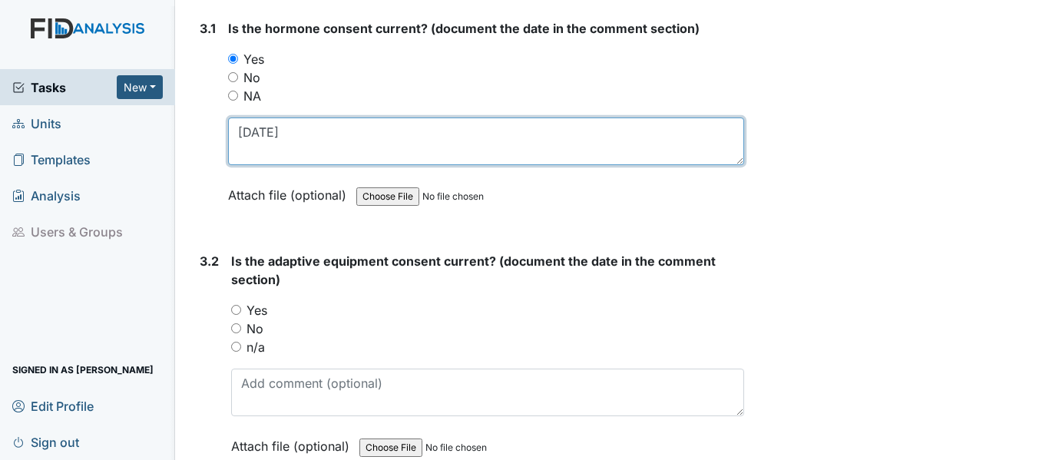
scroll to position [3686, 0]
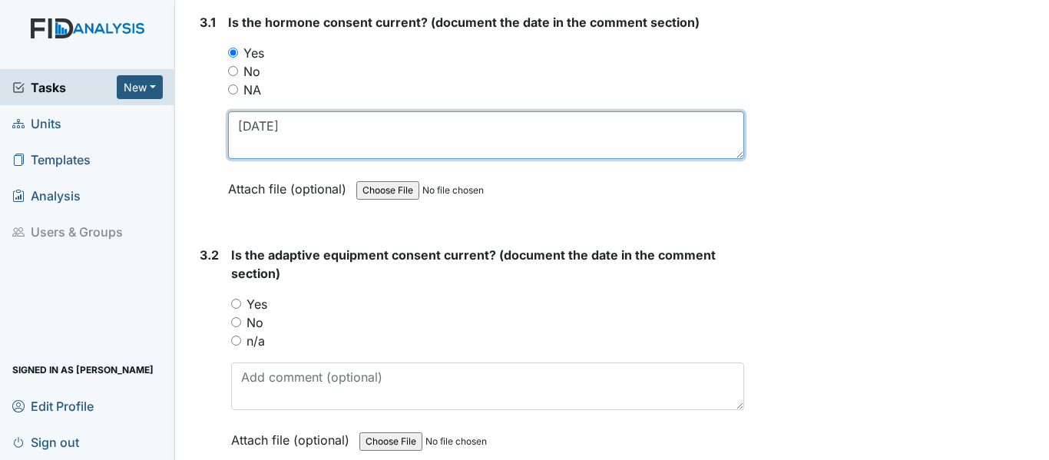
type textarea "[DATE]"
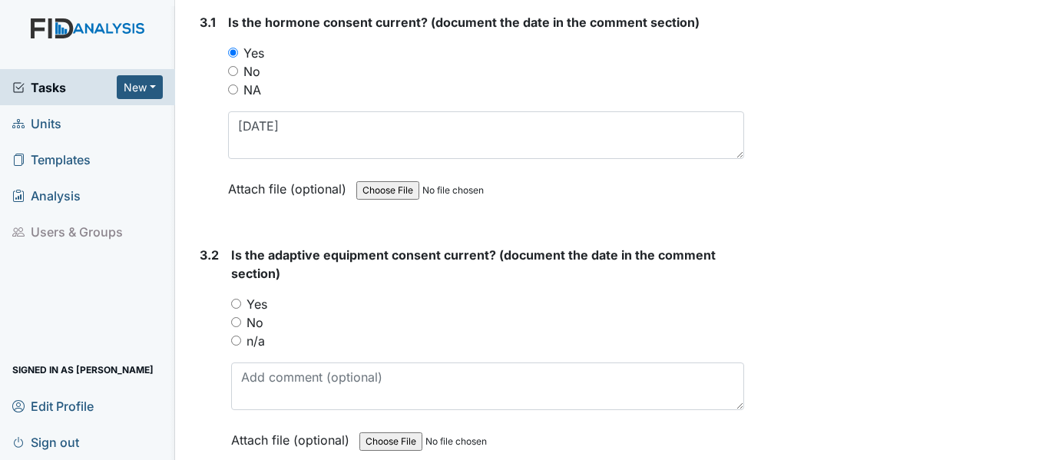
click at [237, 299] on input "Yes" at bounding box center [236, 304] width 10 height 10
radio input "true"
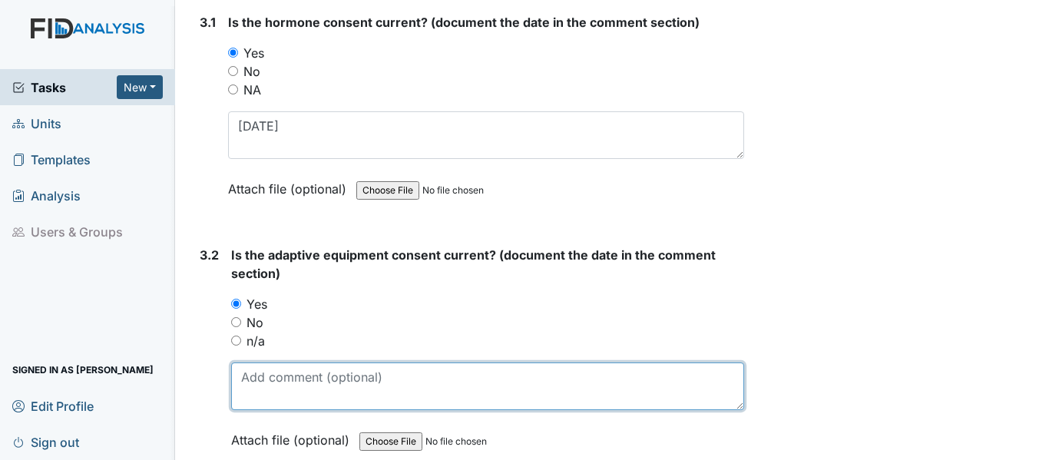
click at [306, 382] on textarea at bounding box center [487, 386] width 513 height 48
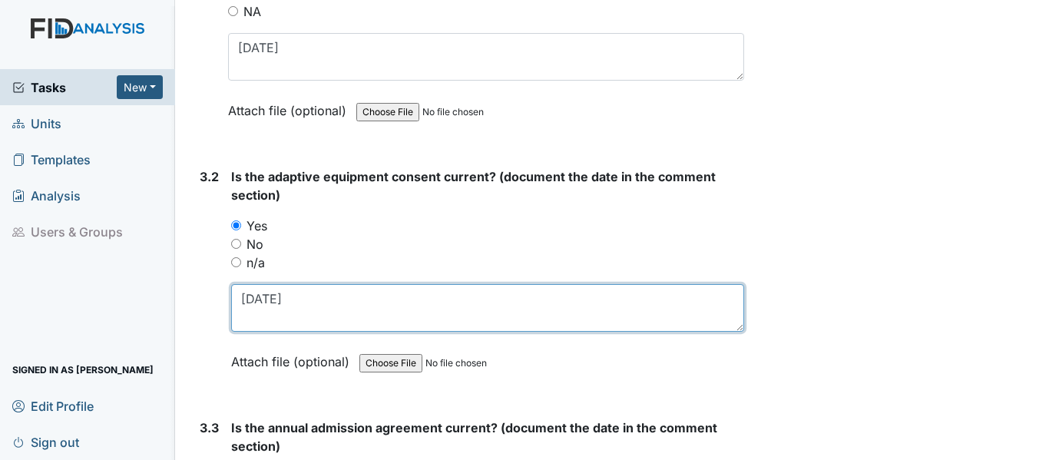
scroll to position [3840, 0]
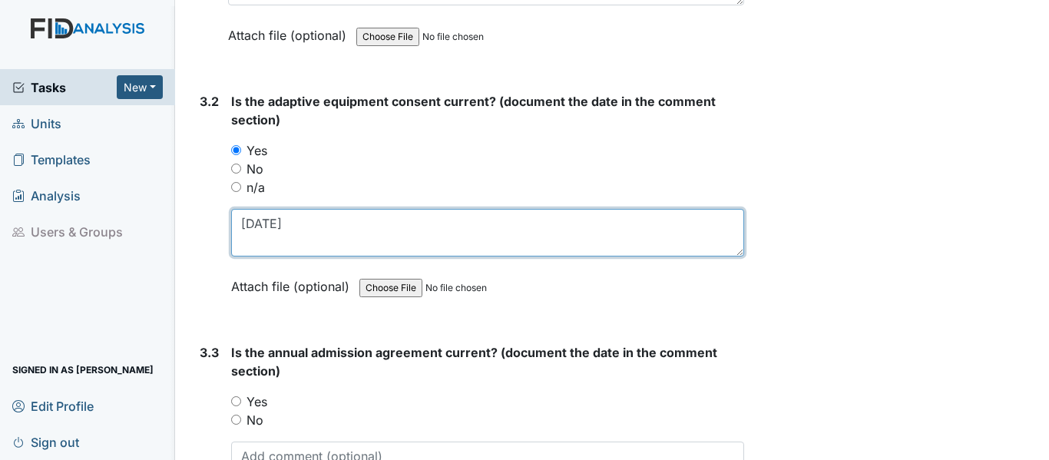
type textarea "[DATE]"
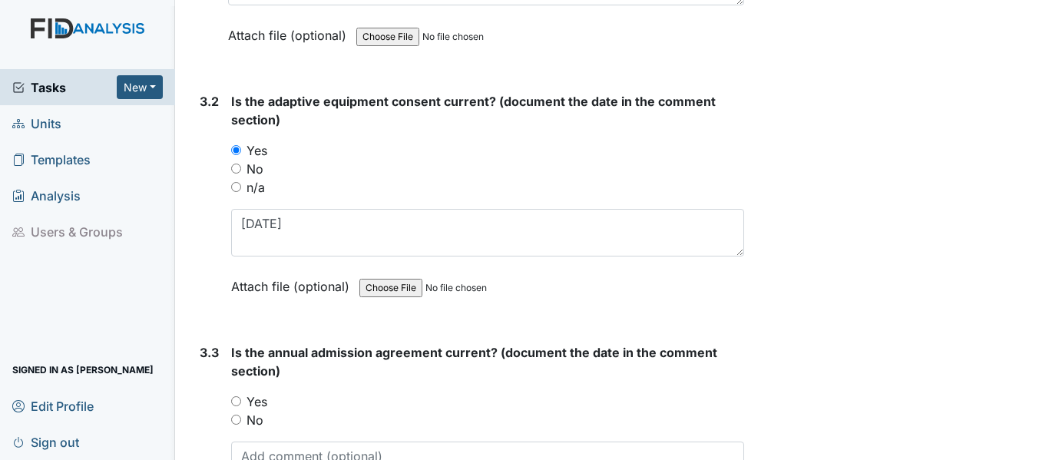
click at [236, 401] on div "Yes" at bounding box center [487, 401] width 513 height 18
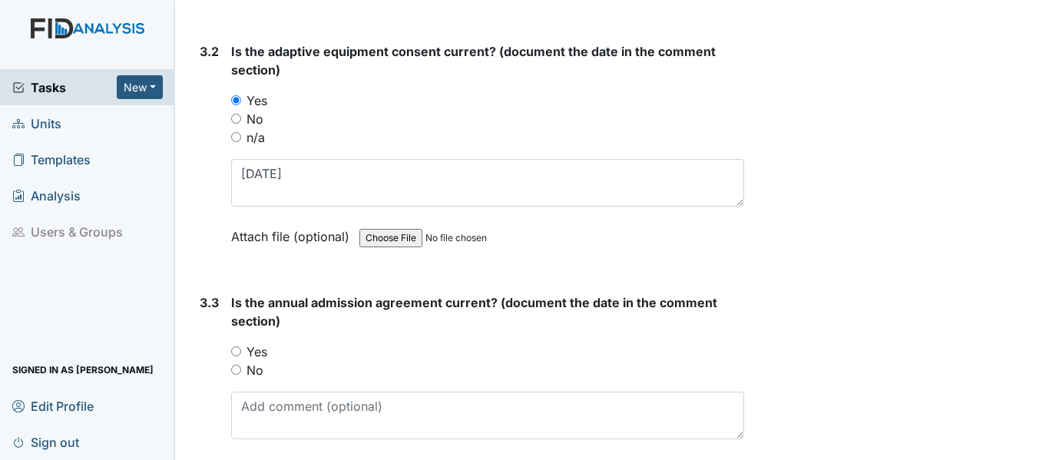
scroll to position [3917, 0]
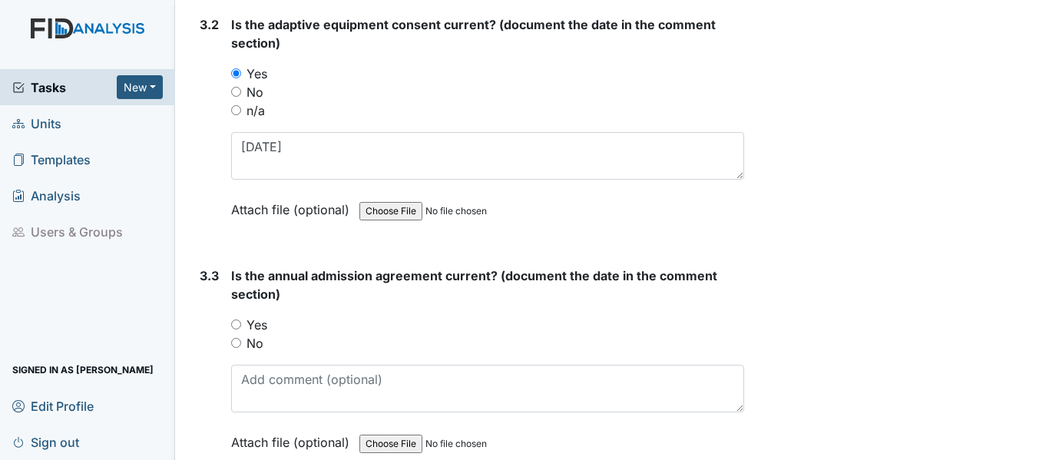
click at [240, 319] on input "Yes" at bounding box center [236, 324] width 10 height 10
radio input "true"
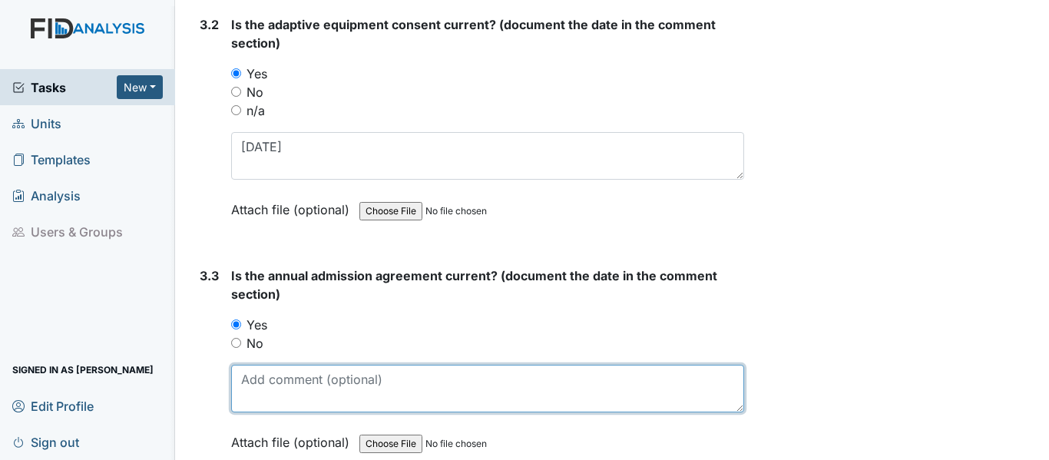
click at [283, 376] on textarea at bounding box center [487, 389] width 513 height 48
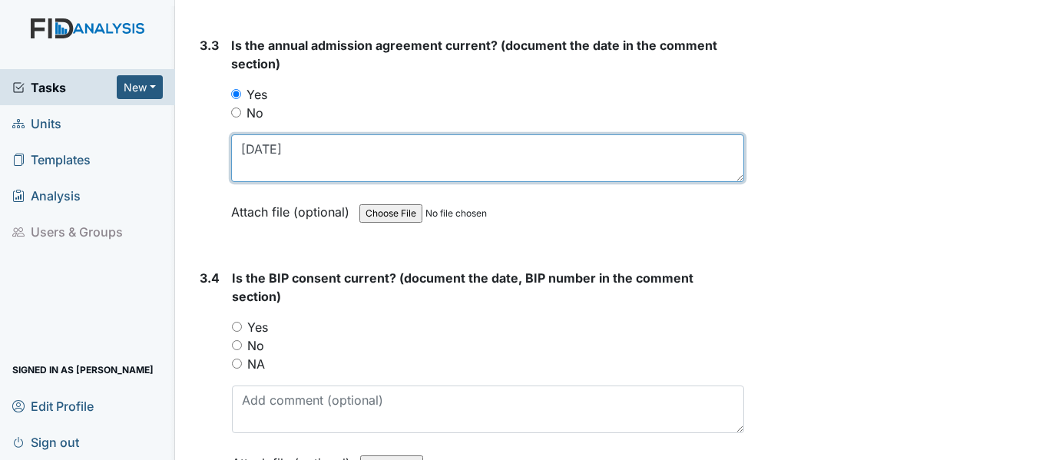
type textarea "[DATE]"
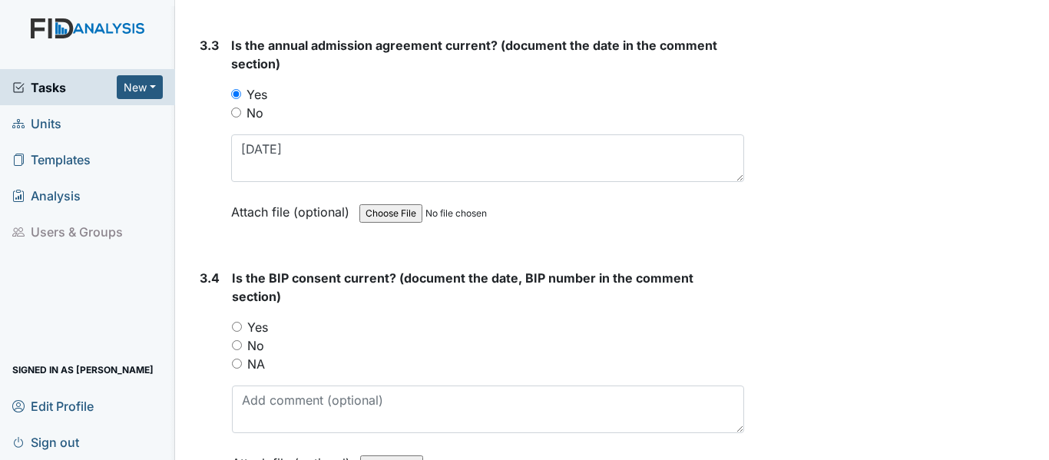
click at [240, 322] on input "Yes" at bounding box center [237, 327] width 10 height 10
radio input "true"
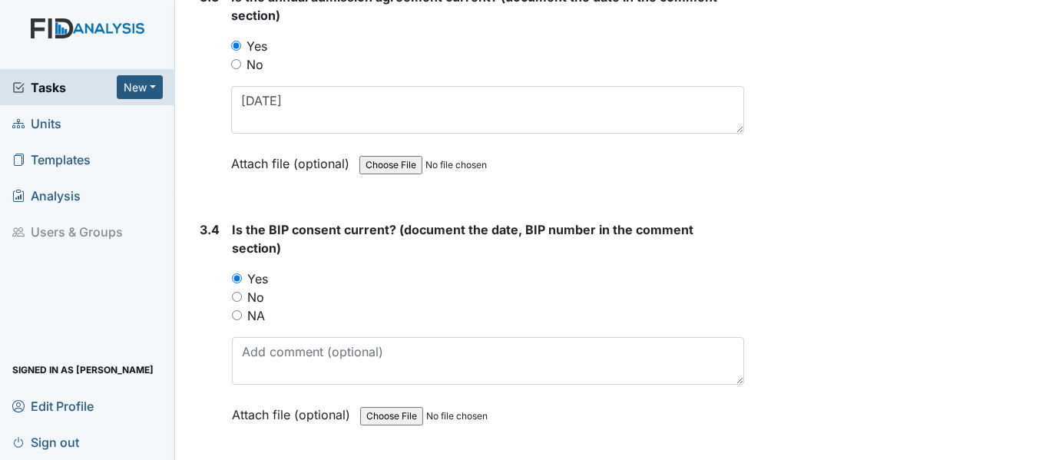
scroll to position [4224, 0]
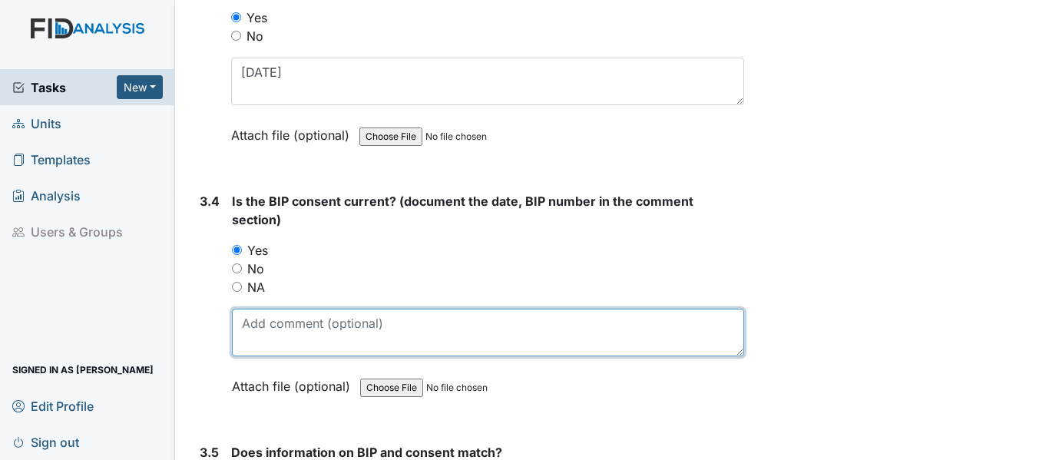
click at [326, 336] on textarea at bounding box center [488, 333] width 512 height 48
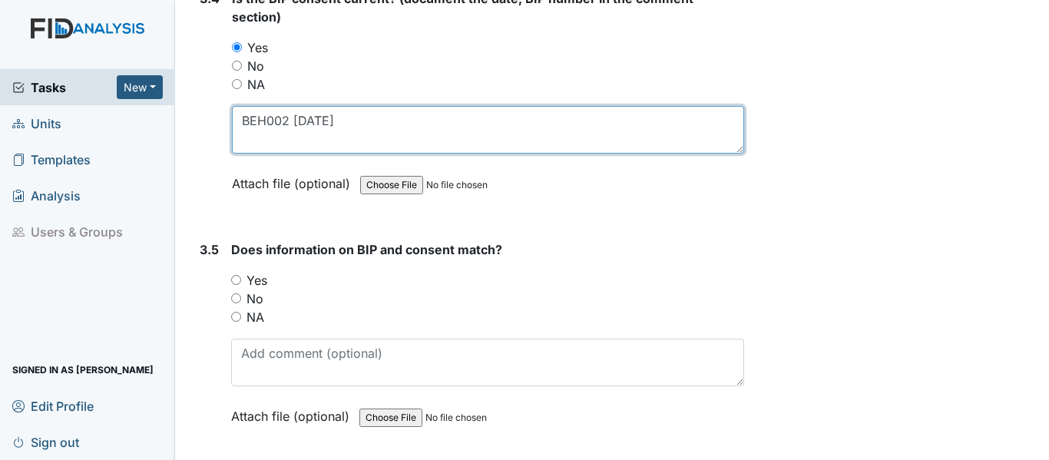
scroll to position [4454, 0]
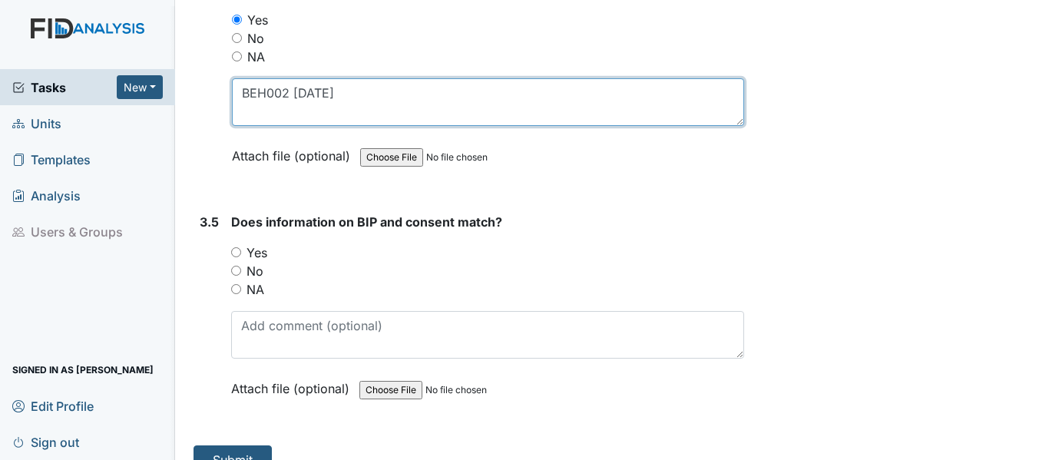
type textarea "BEH002 [DATE]"
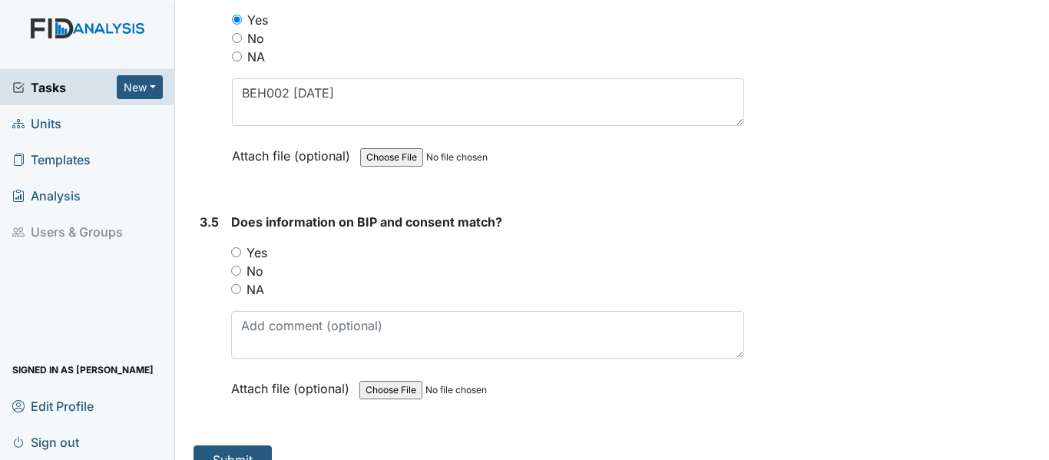
click at [238, 247] on input "Yes" at bounding box center [236, 252] width 10 height 10
radio input "true"
click at [264, 449] on button "Submit" at bounding box center [233, 459] width 78 height 29
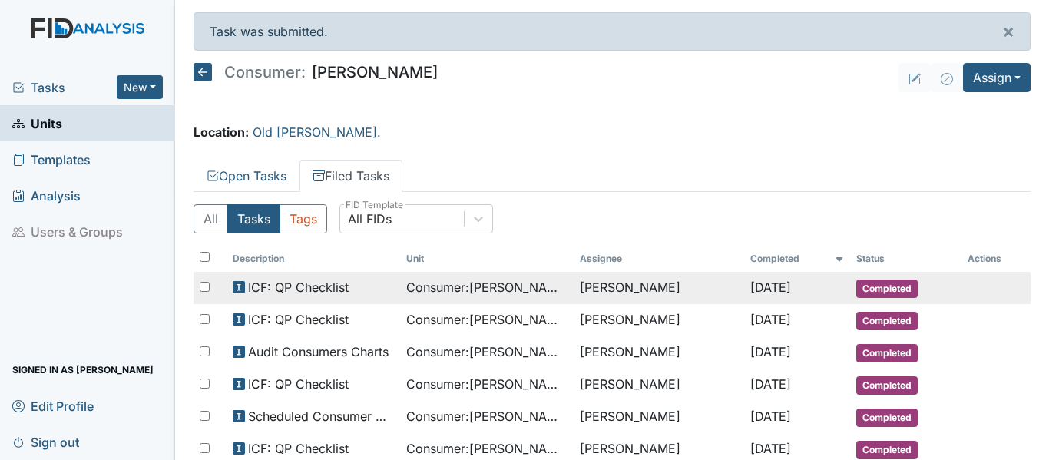
click at [555, 289] on span "Consumer : [PERSON_NAME], [GEOGRAPHIC_DATA]" at bounding box center [486, 287] width 161 height 18
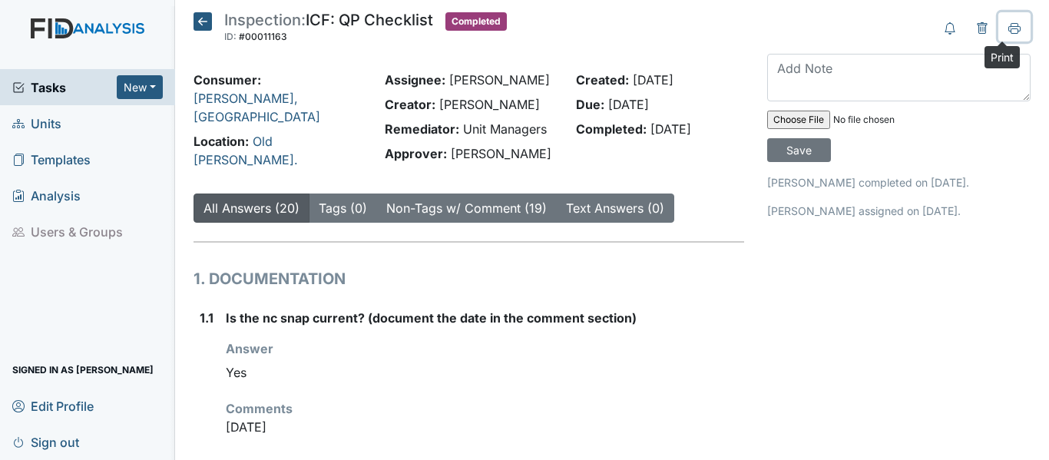
click at [1011, 31] on icon at bounding box center [1015, 30] width 8 height 5
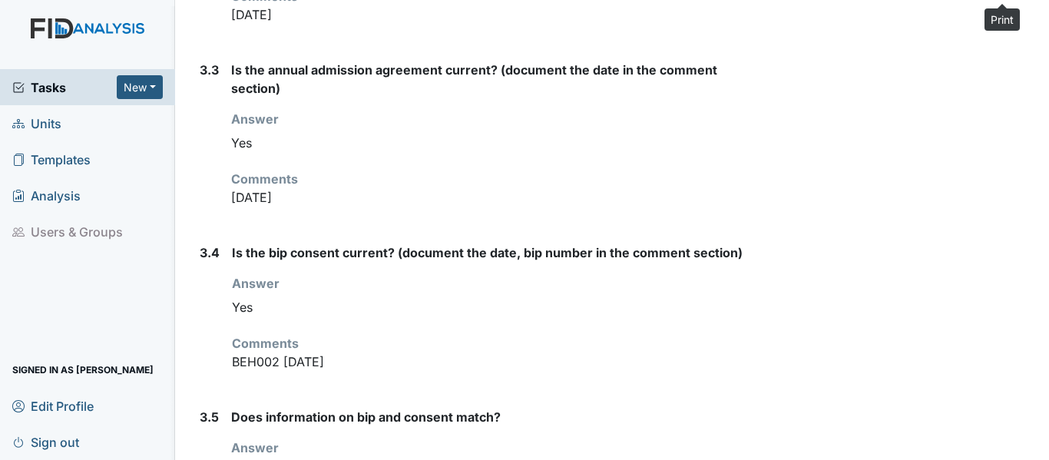
scroll to position [3286, 0]
